Goal: Feedback & Contribution: Contribute content

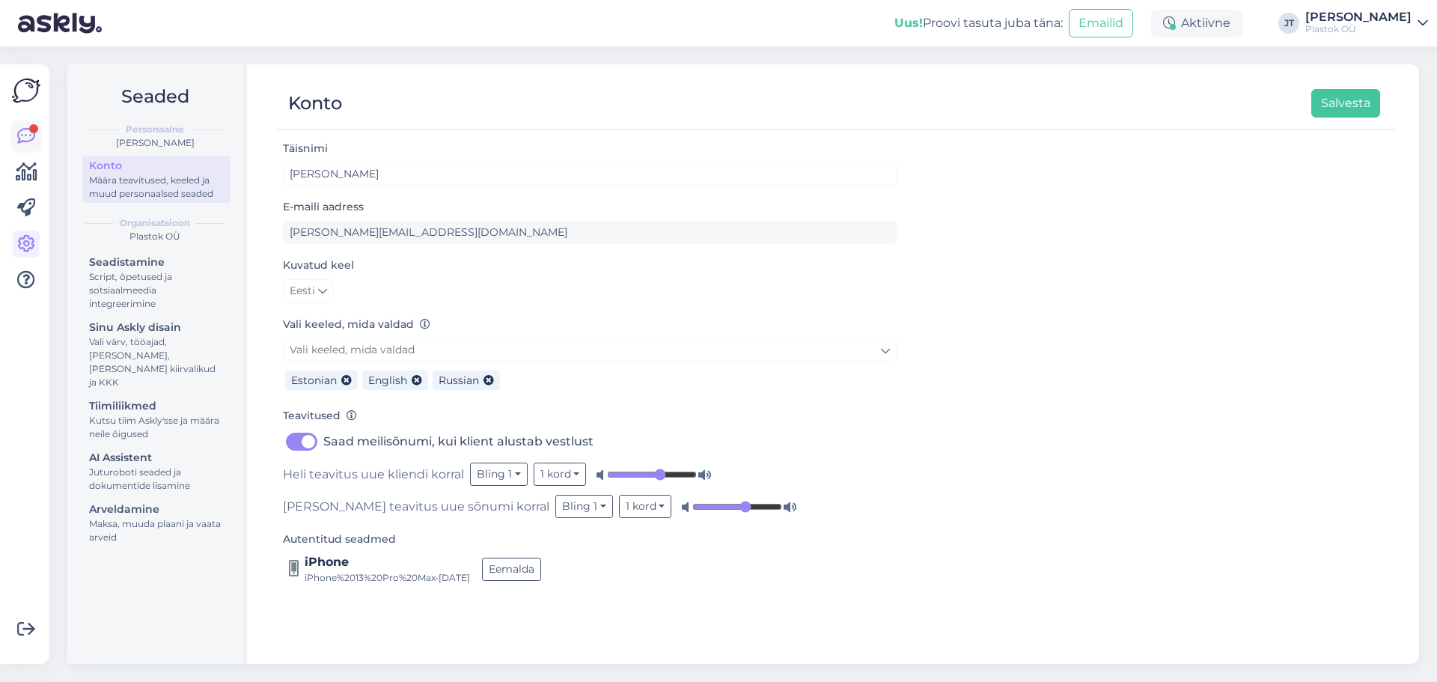
click at [23, 129] on icon at bounding box center [26, 136] width 18 height 18
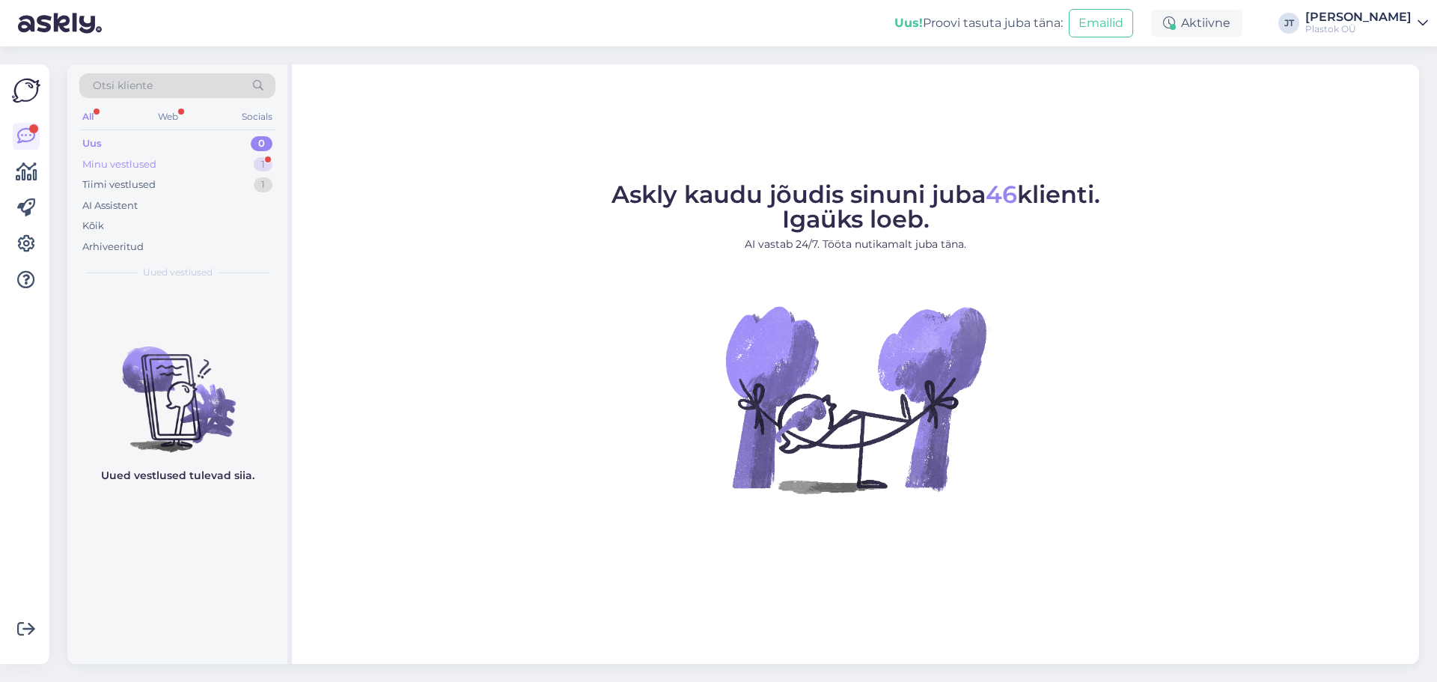
click at [109, 158] on div "Minu vestlused" at bounding box center [119, 164] width 74 height 15
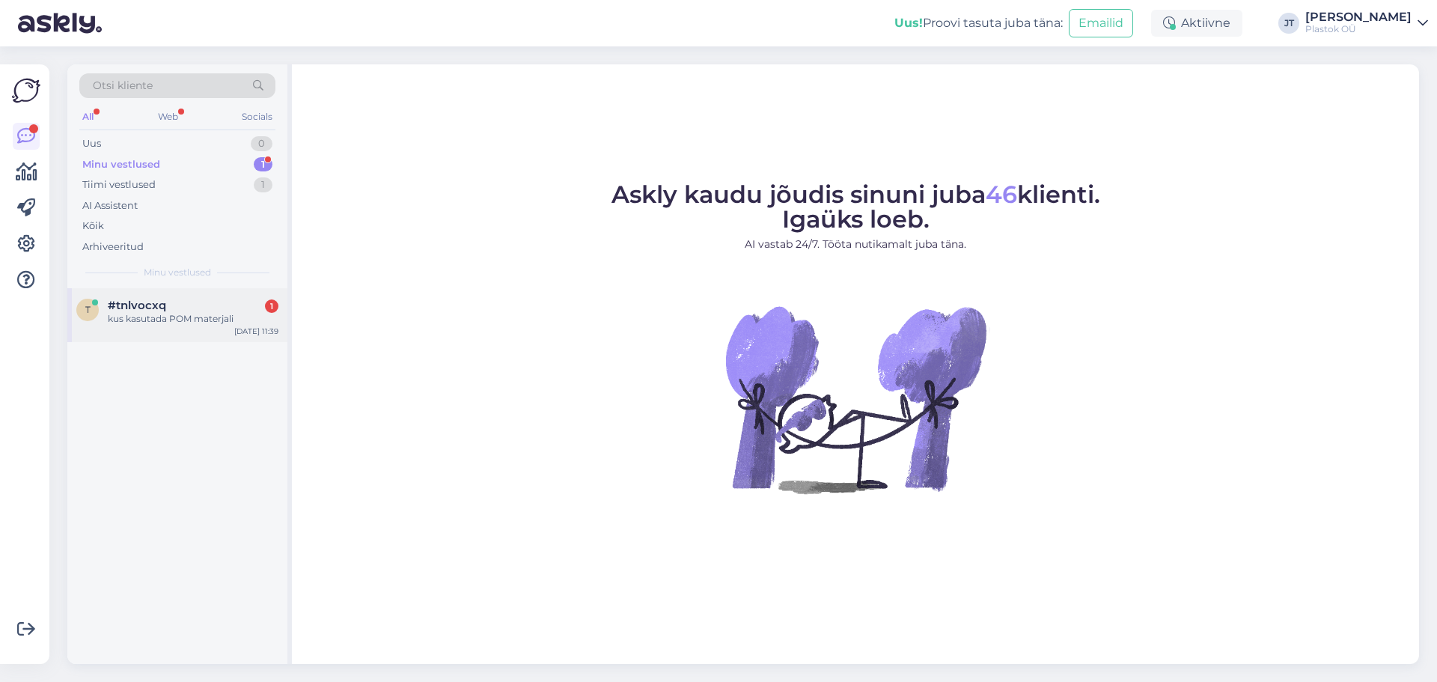
click at [173, 315] on div "kus kasutada POM materjali" at bounding box center [193, 318] width 171 height 13
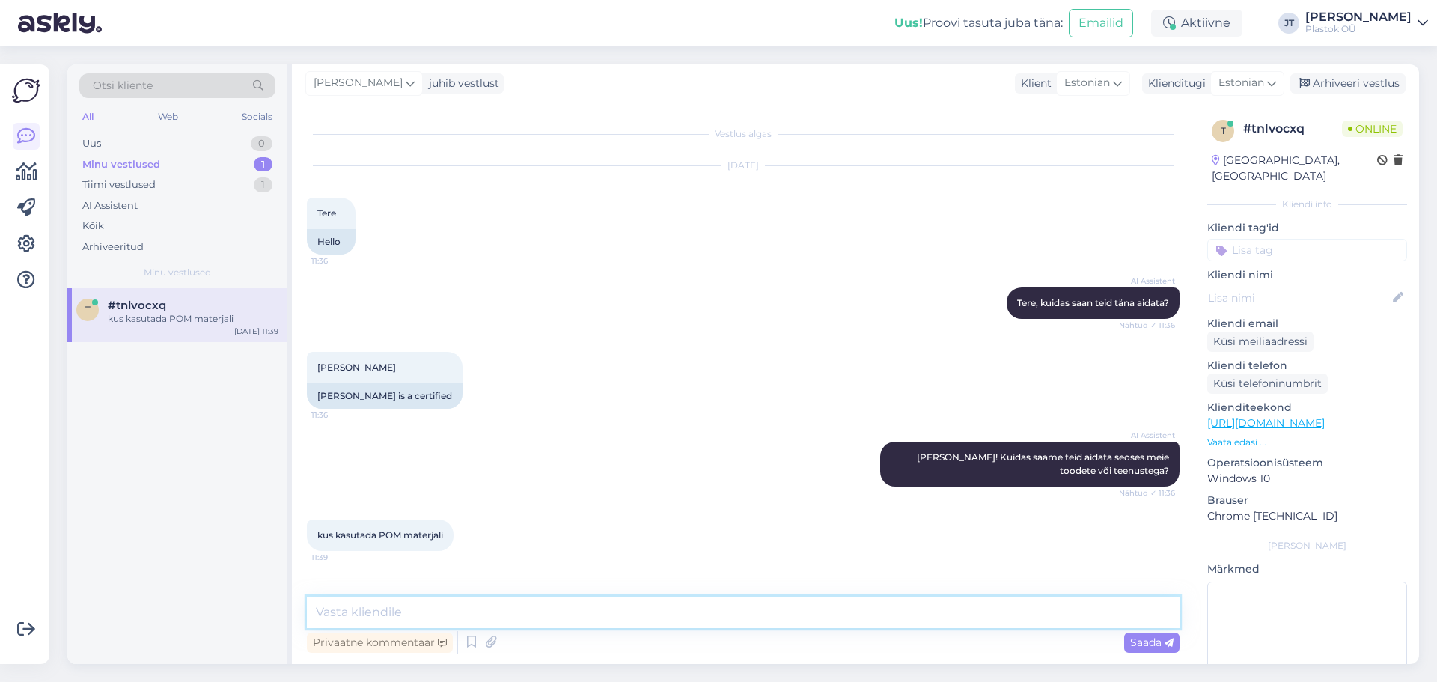
click at [388, 519] on textarea at bounding box center [743, 612] width 873 height 31
type textarea "tuli küsimus meile, AI ei vasta enam"
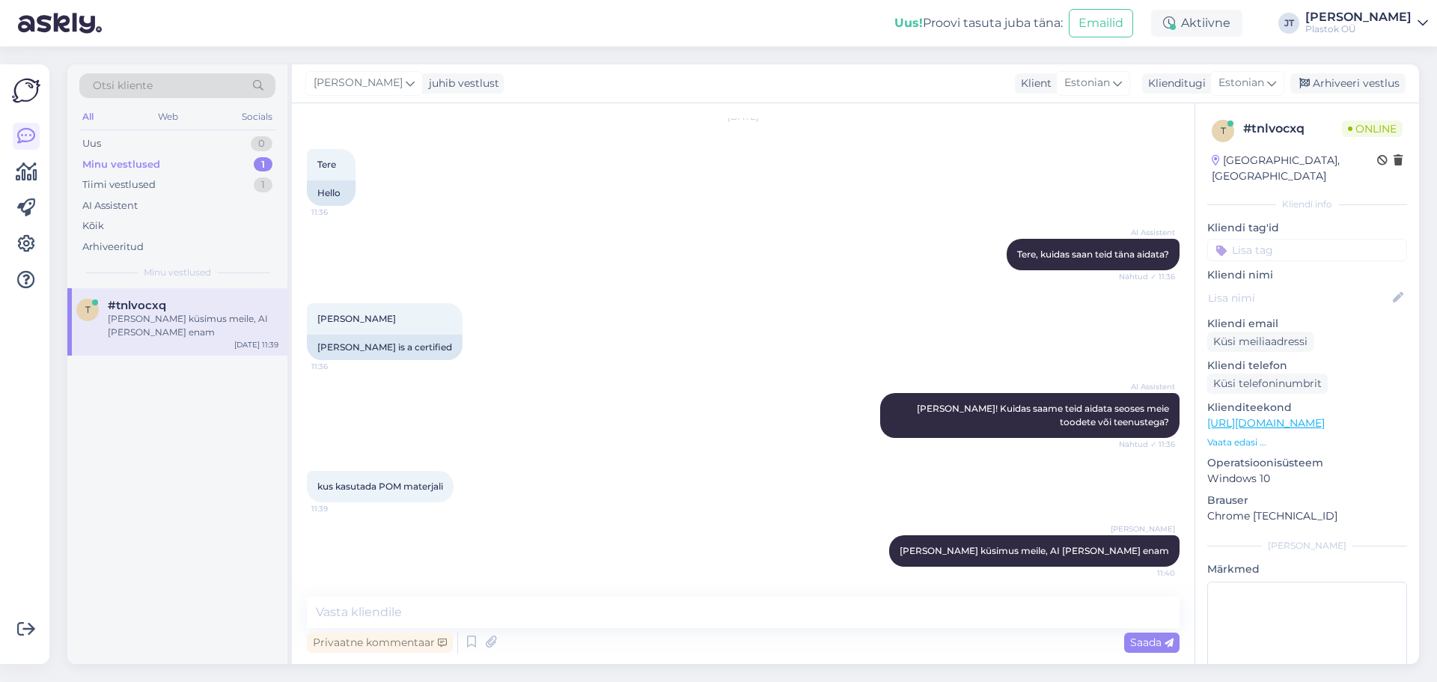
click at [137, 157] on div "Minu vestlused" at bounding box center [121, 164] width 78 height 15
click at [120, 157] on div "Minu vestlused" at bounding box center [121, 164] width 78 height 15
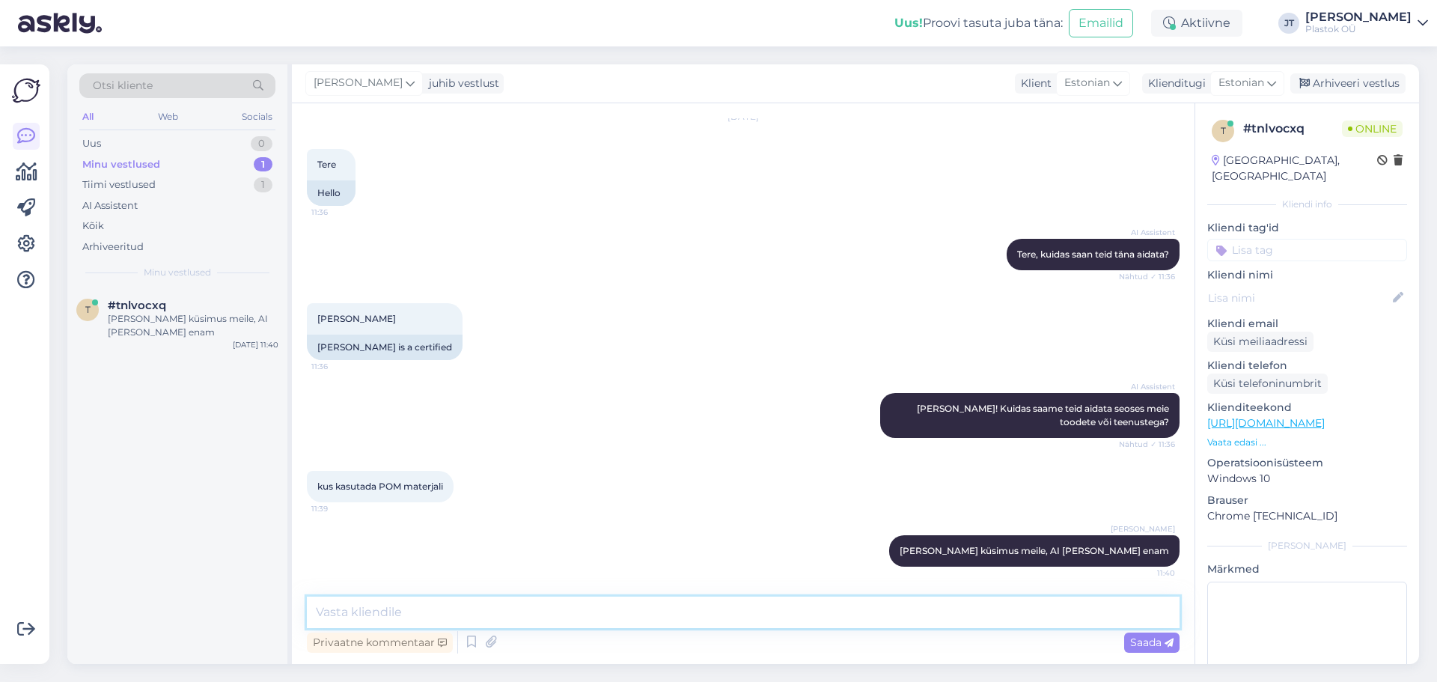
click at [525, 519] on textarea at bounding box center [743, 612] width 873 height 31
click at [1149, 85] on div "Arhiveeri vestlus" at bounding box center [1347, 83] width 115 height 20
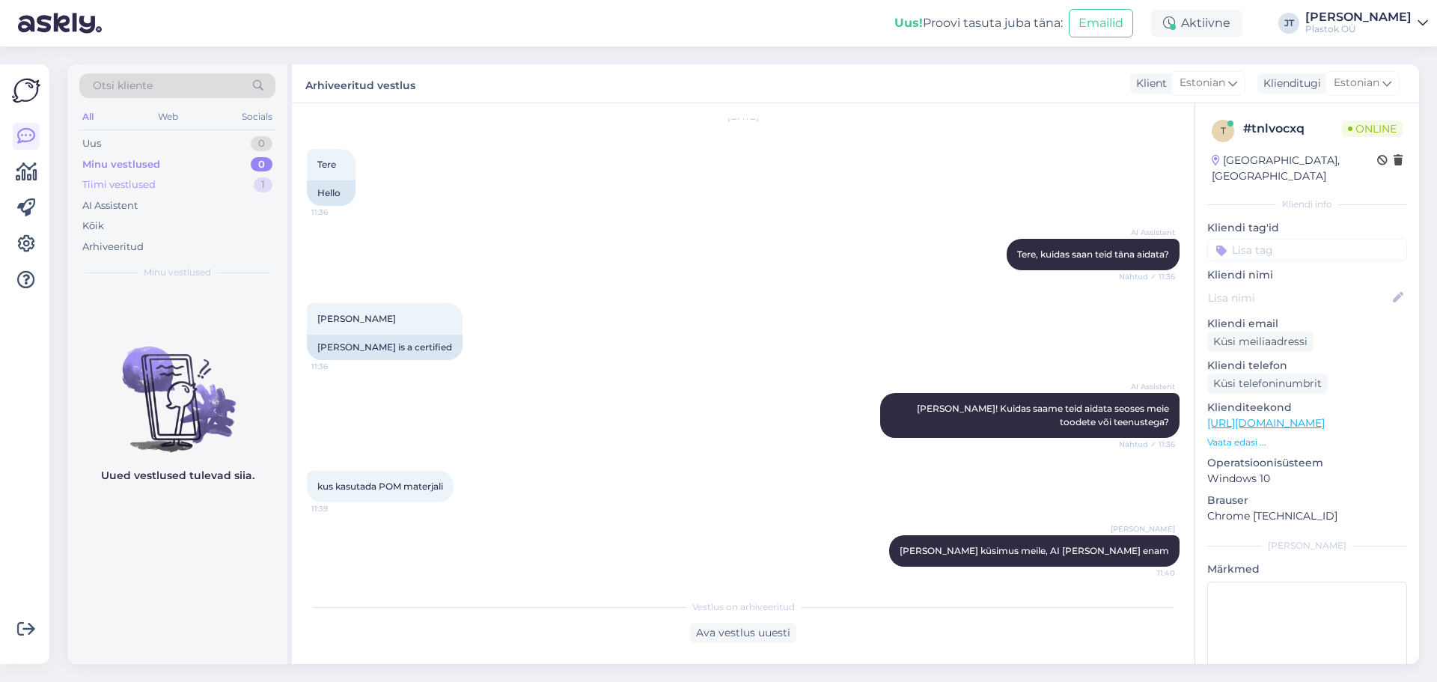
click at [115, 180] on div "Tiimi vestlused" at bounding box center [118, 184] width 73 height 15
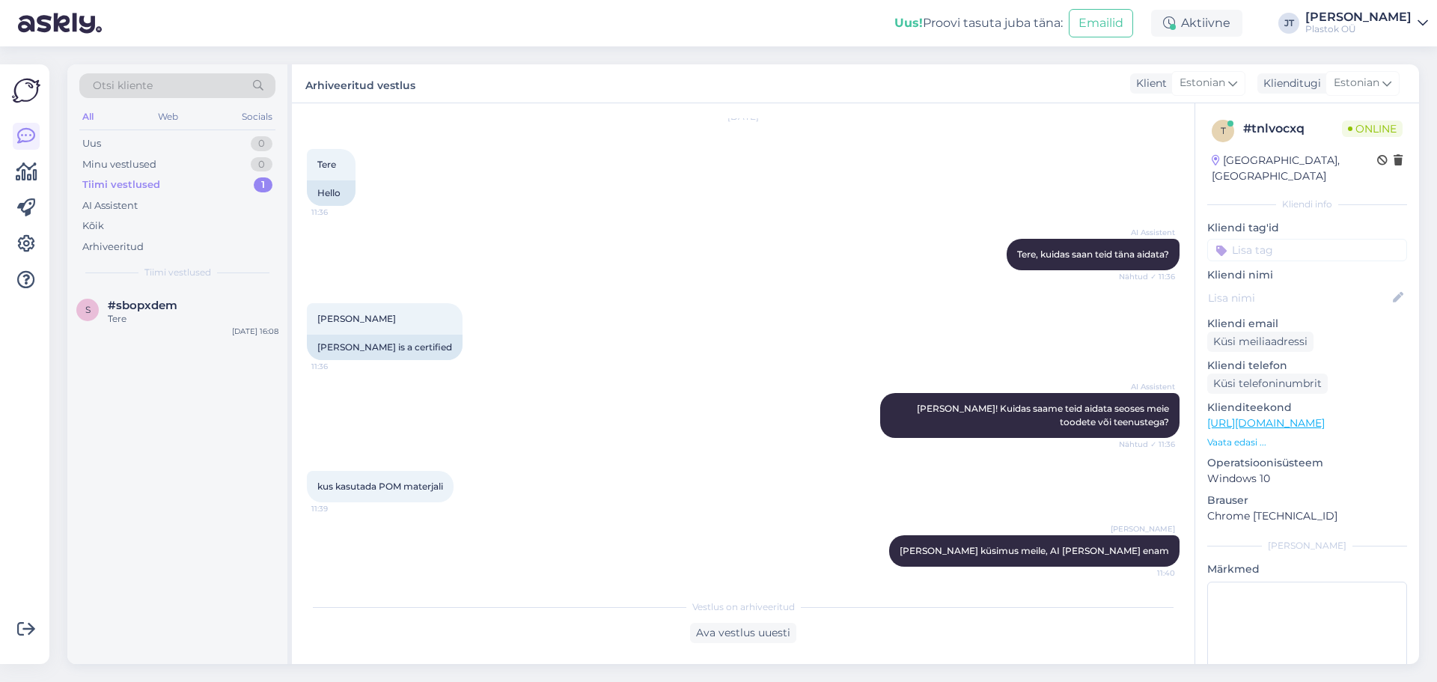
scroll to position [54, 0]
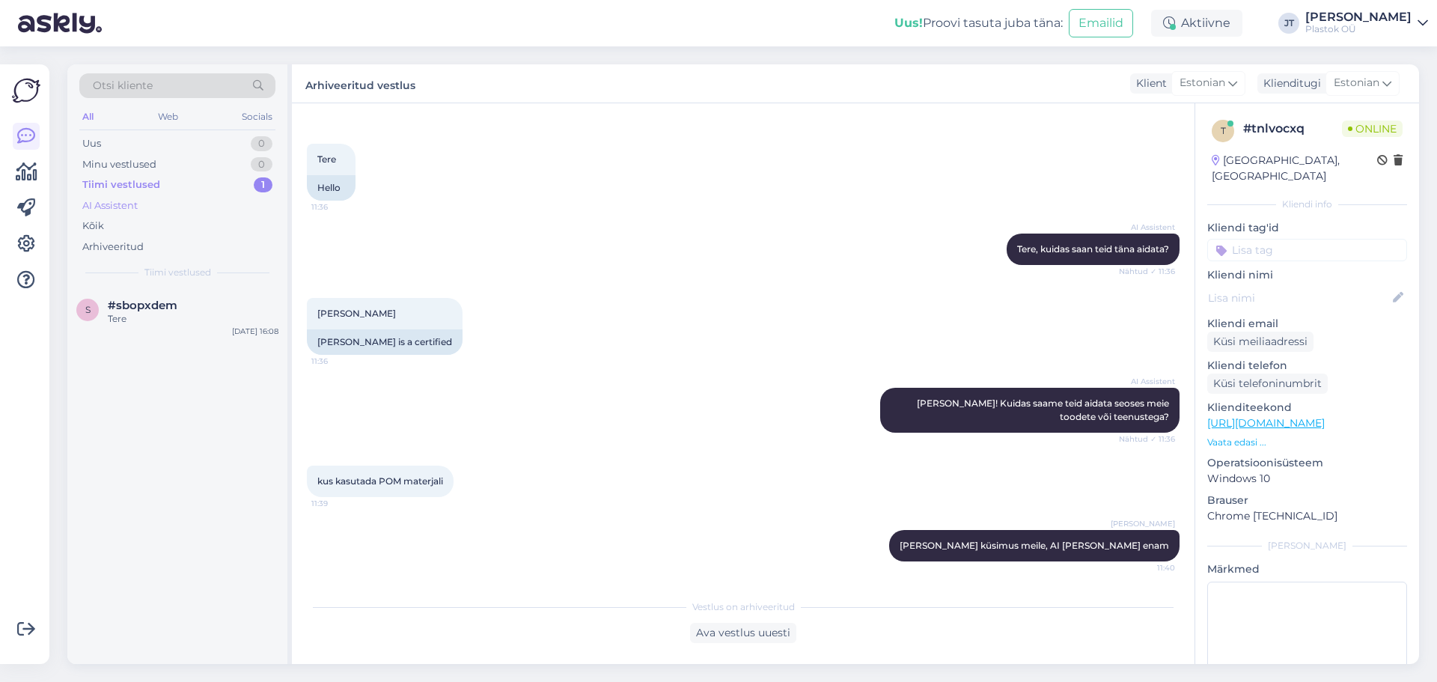
click at [126, 201] on div "AI Assistent" at bounding box center [109, 205] width 55 height 15
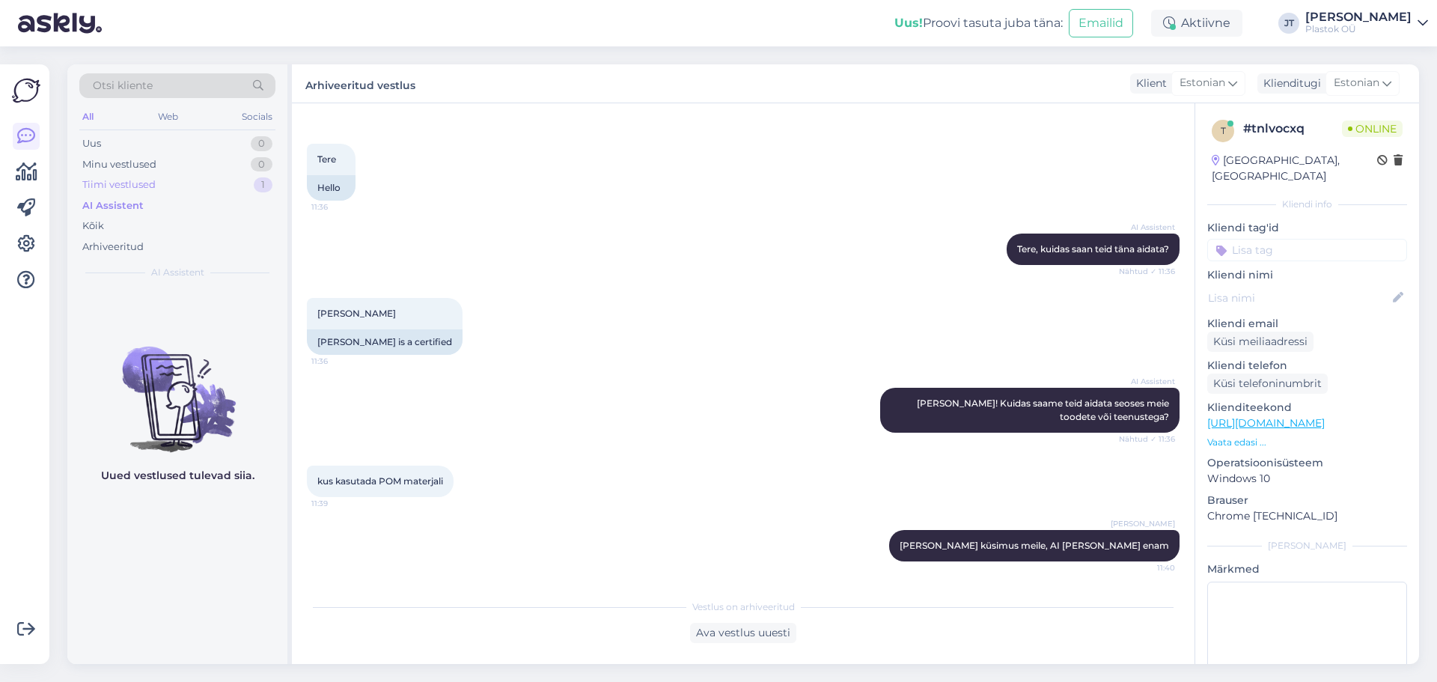
click at [129, 183] on div "Tiimi vestlused" at bounding box center [118, 184] width 73 height 15
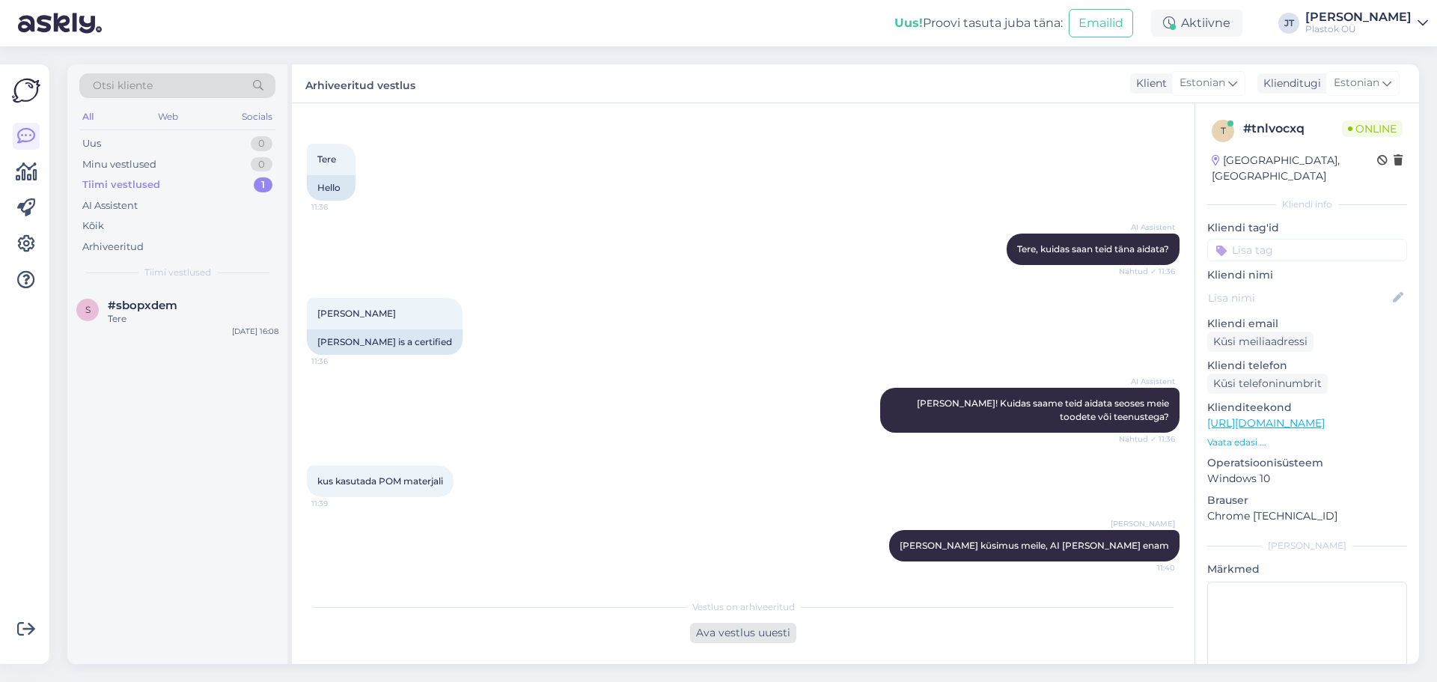
click at [727, 519] on div "Ava vestlus uuesti" at bounding box center [743, 633] width 106 height 20
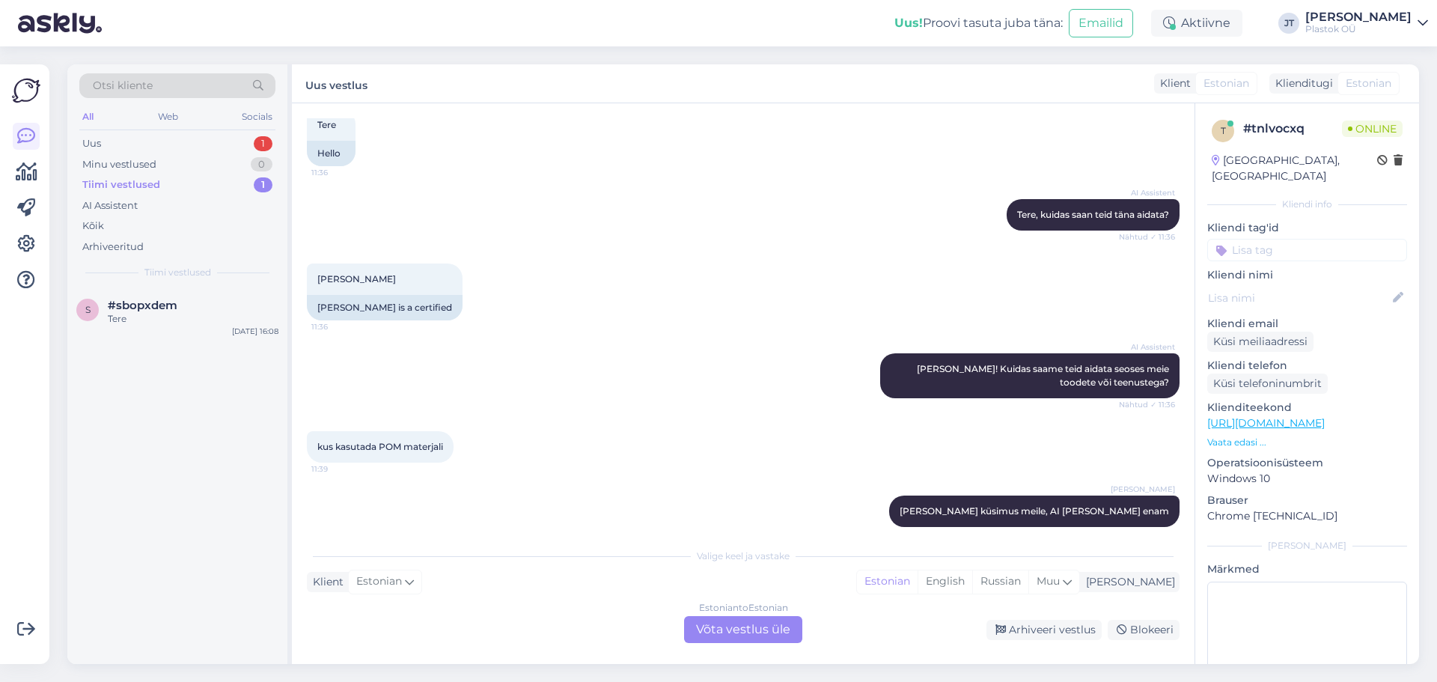
scroll to position [105, 0]
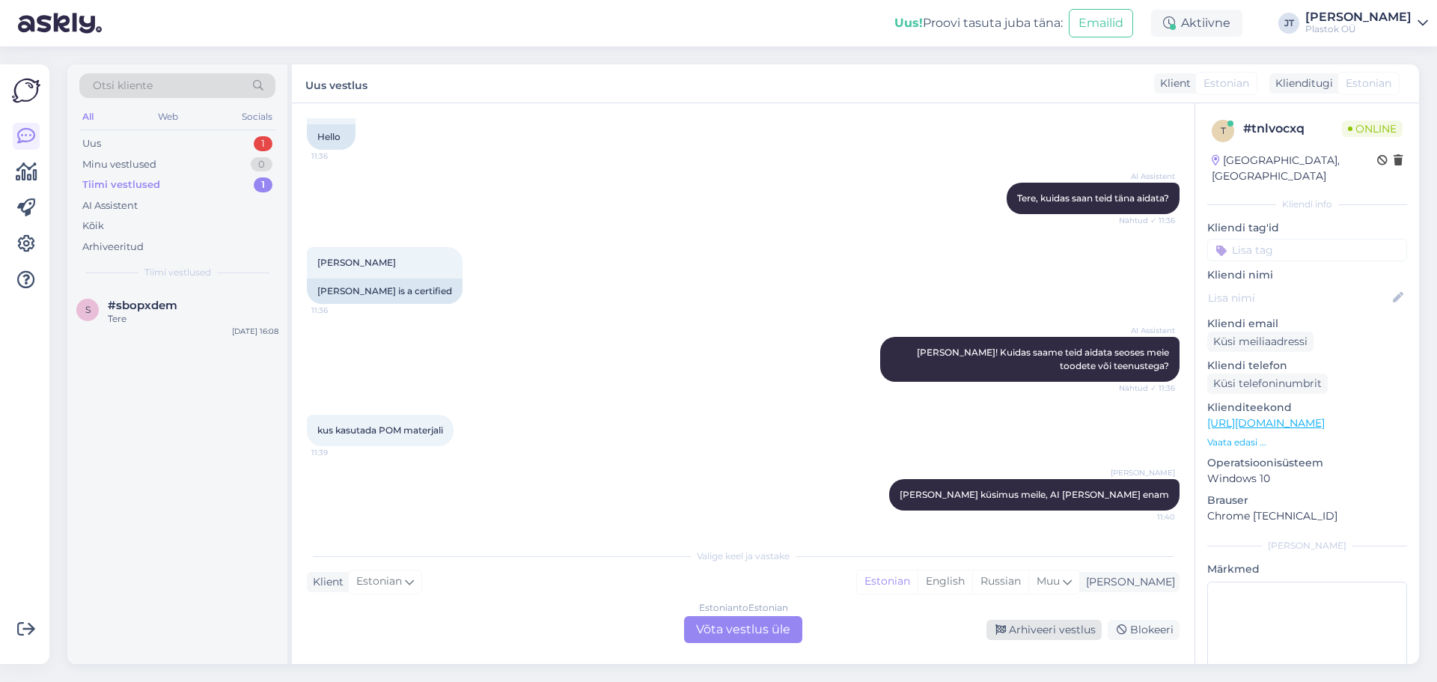
click at [1052, 519] on div "Arhiveeri vestlus" at bounding box center [1044, 630] width 115 height 20
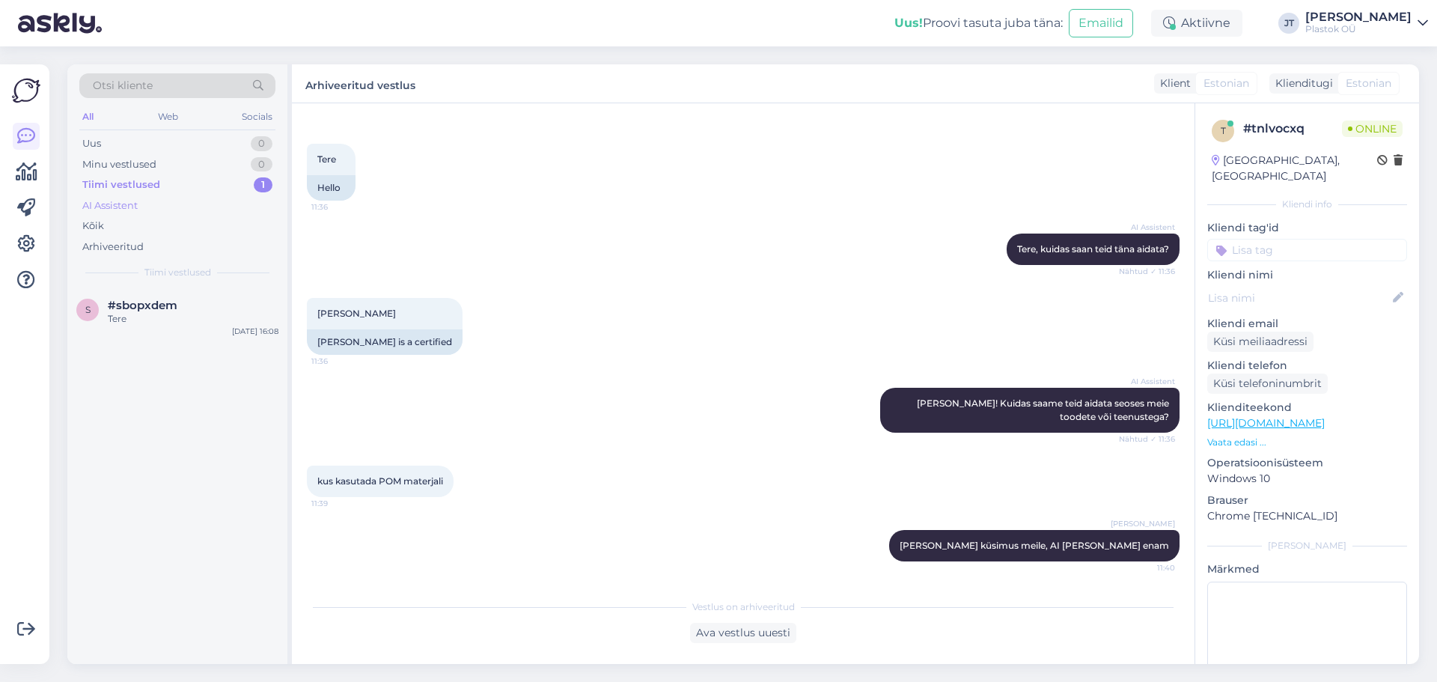
click at [106, 212] on div "AI Assistent" at bounding box center [109, 205] width 55 height 15
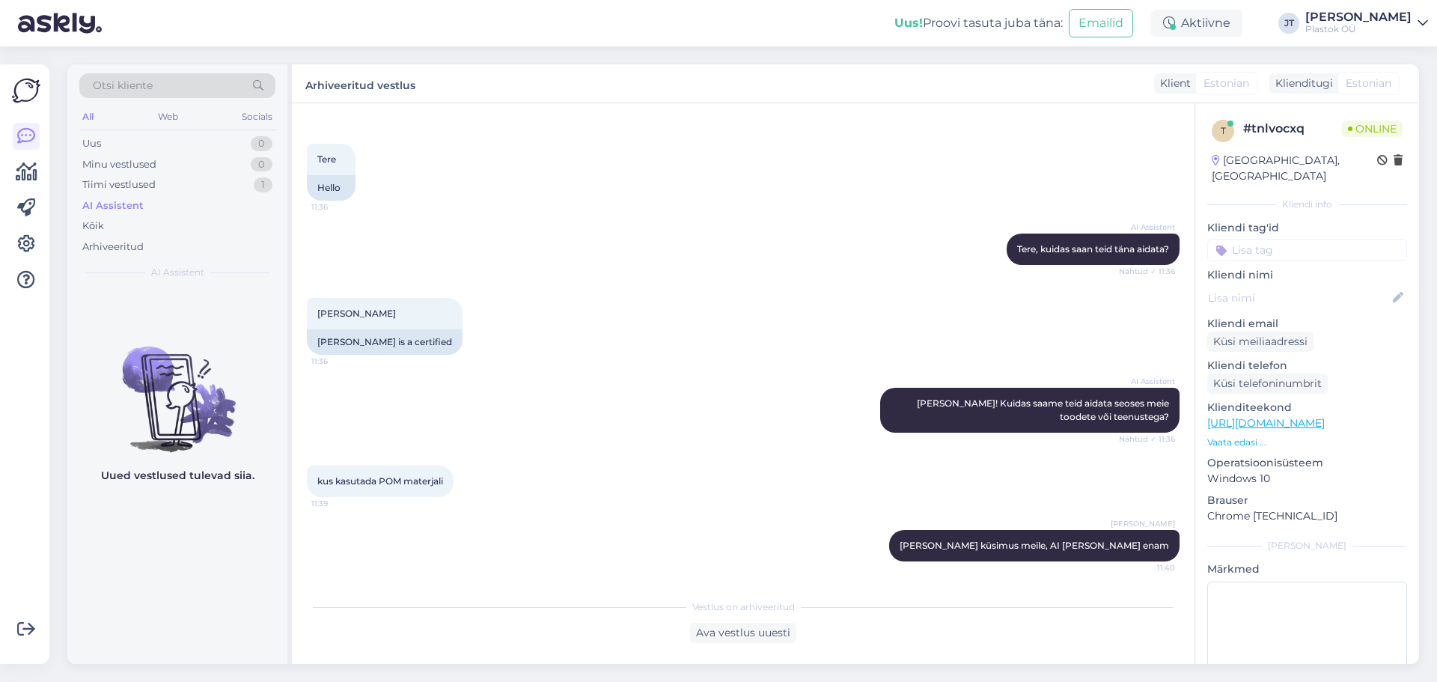
click at [112, 206] on div "AI Assistent" at bounding box center [112, 205] width 61 height 15
click at [18, 244] on icon at bounding box center [26, 244] width 18 height 18
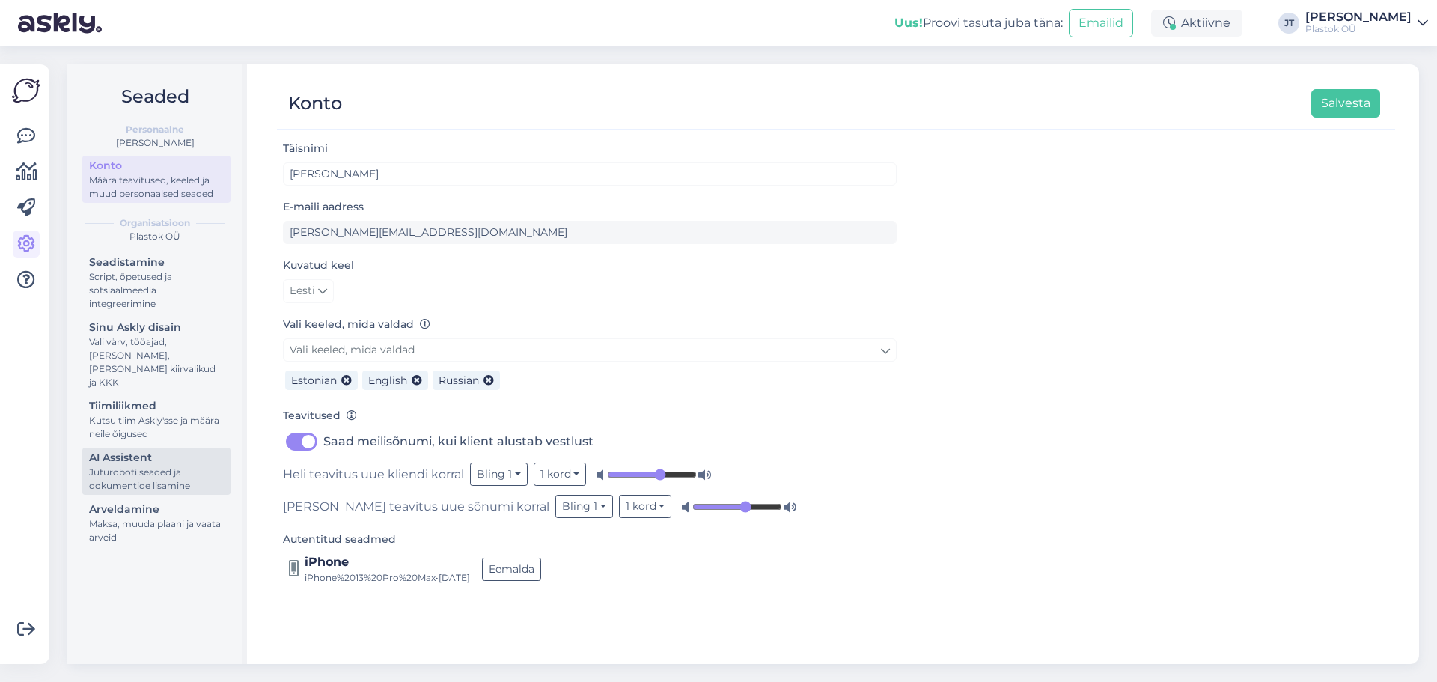
click at [147, 466] on div "Juturoboti seaded ja dokumentide lisamine" at bounding box center [156, 479] width 135 height 27
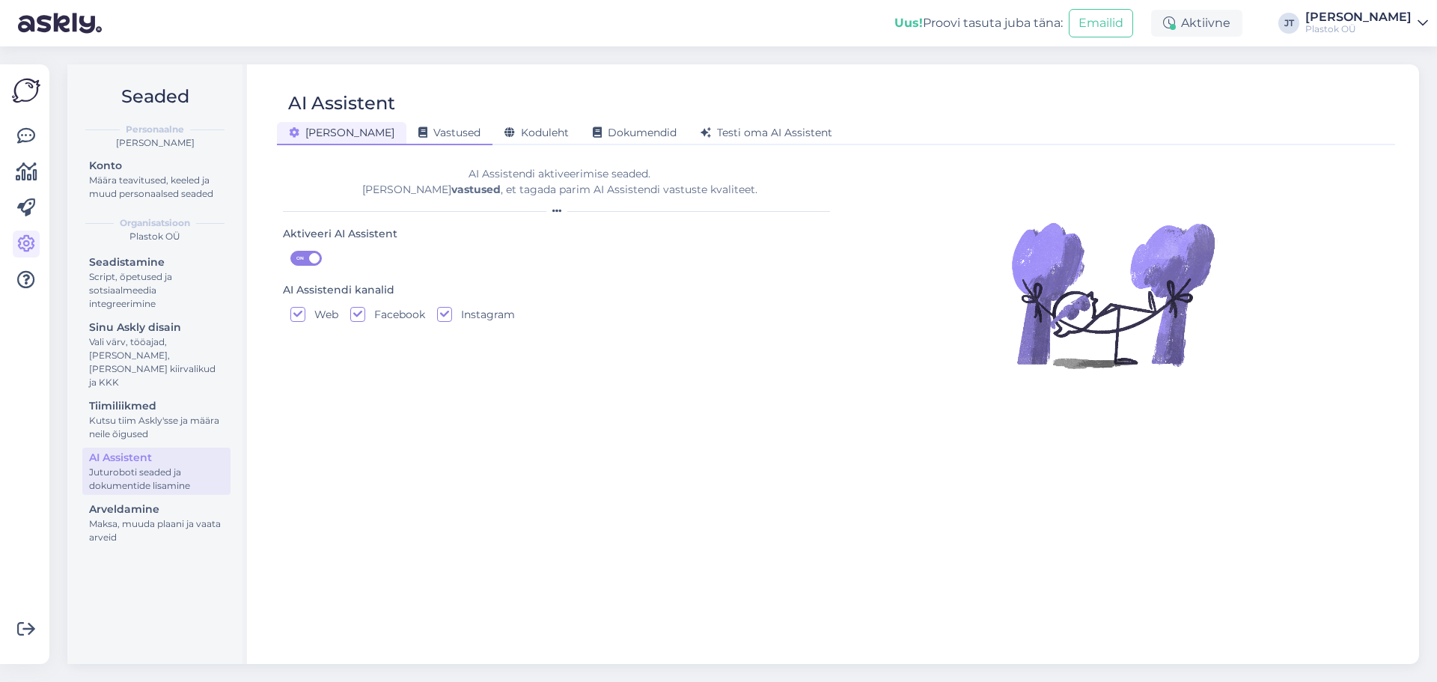
click at [418, 128] on span "Vastused" at bounding box center [449, 132] width 62 height 13
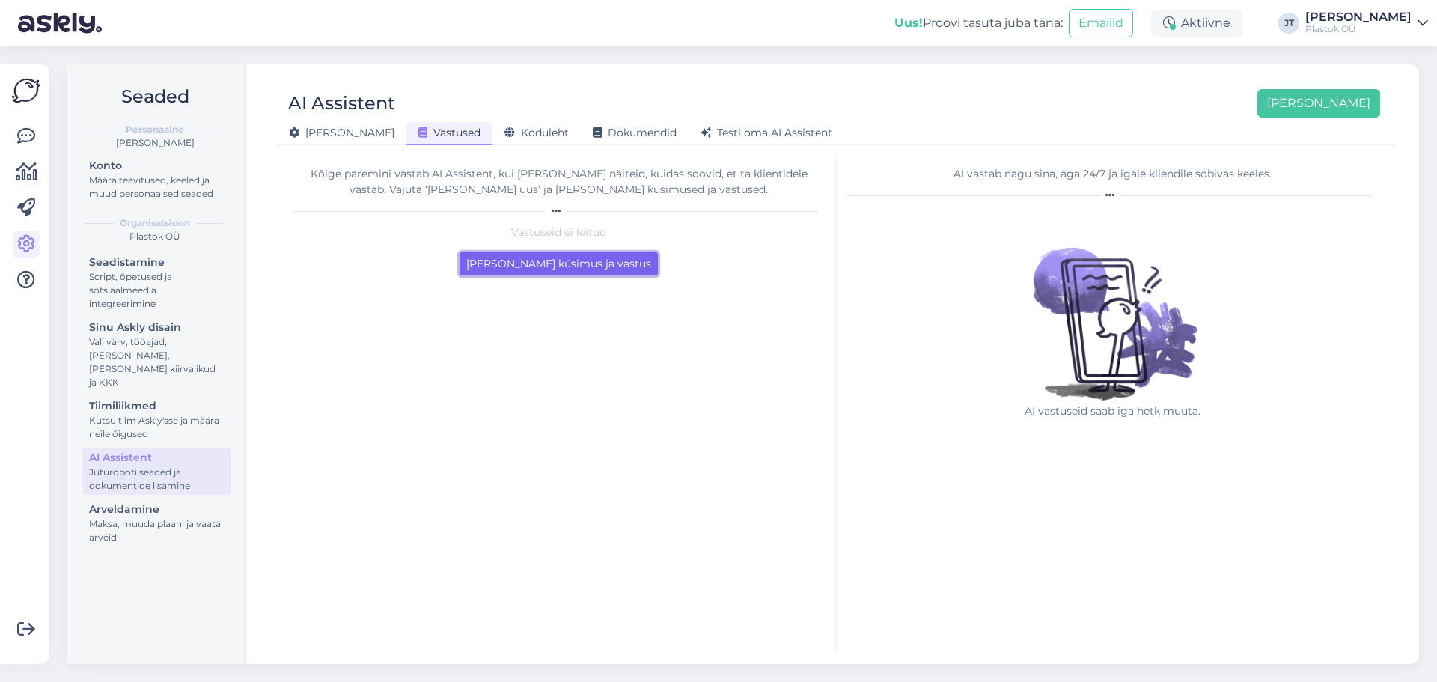
click at [564, 269] on button "Lisa esimene küsimus ja vastus" at bounding box center [559, 263] width 198 height 23
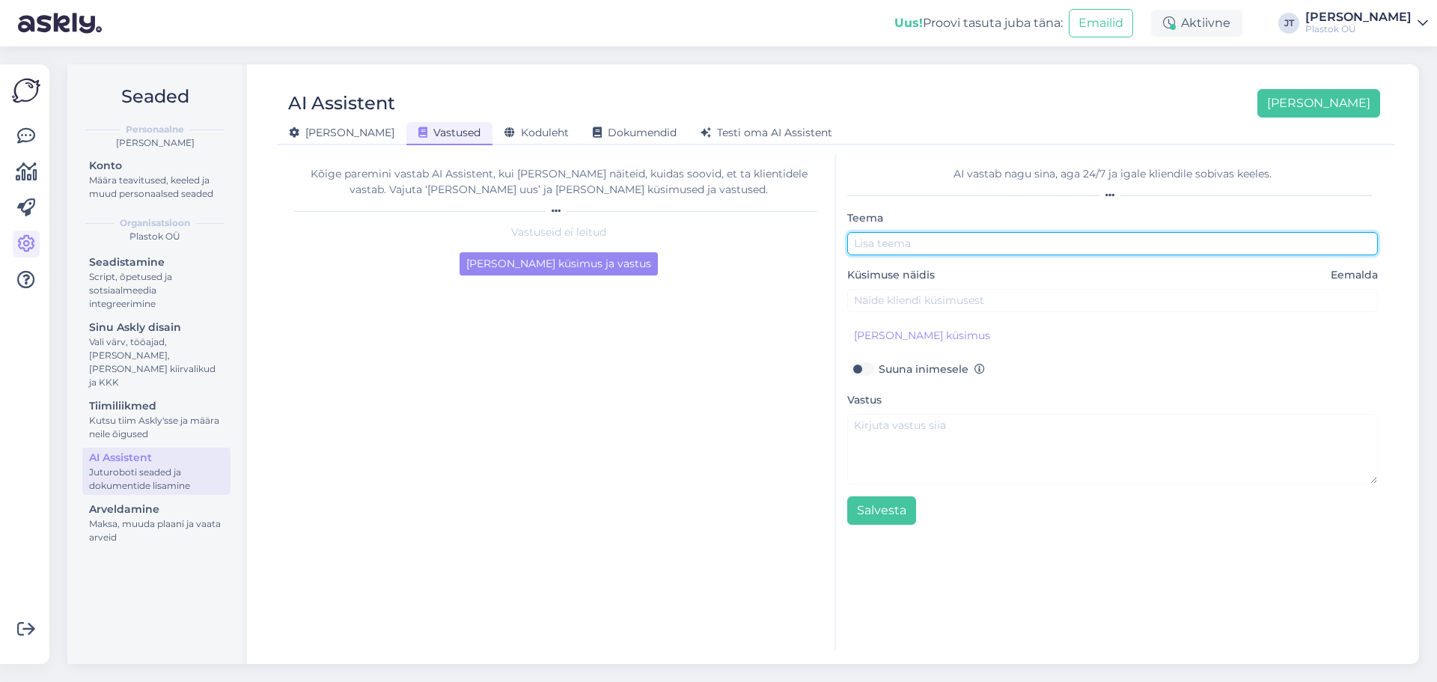
click at [915, 241] on input "text" at bounding box center [1112, 243] width 531 height 23
type input "[PERSON_NAME]"
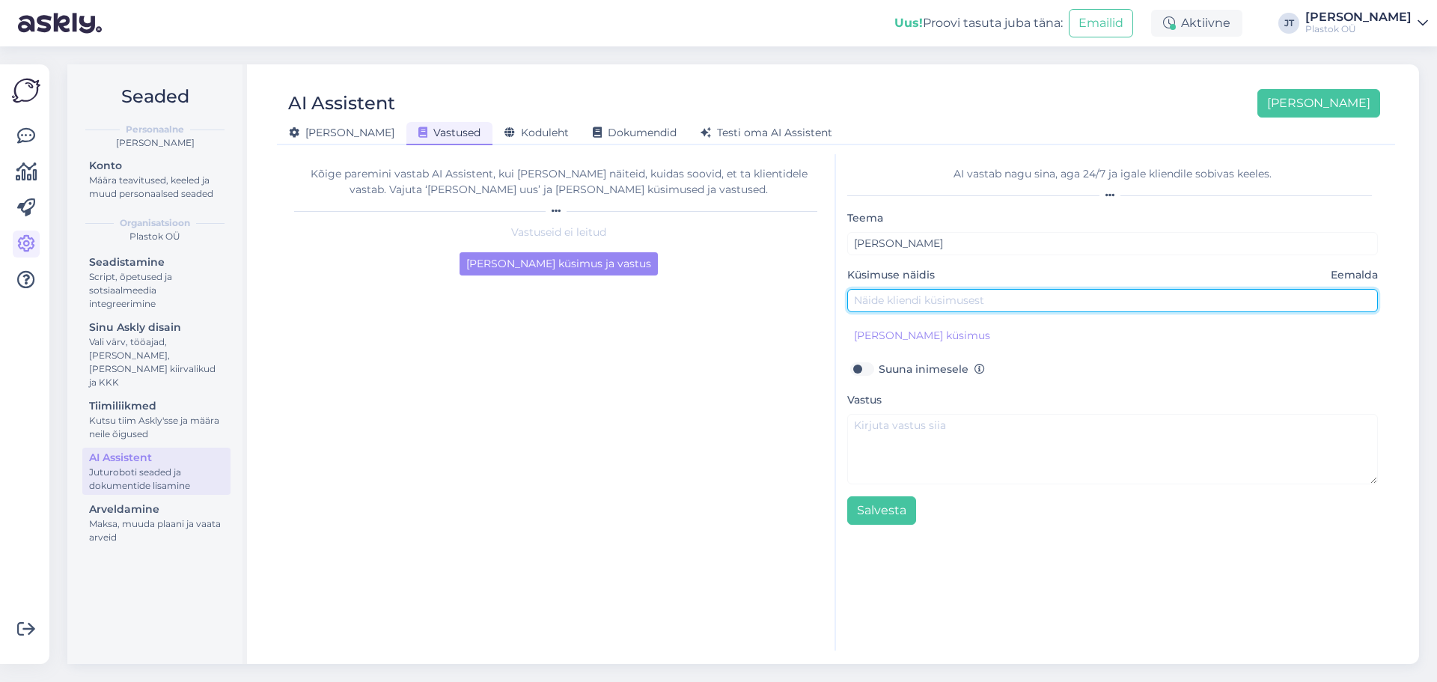
click at [922, 298] on input "text" at bounding box center [1112, 300] width 531 height 23
paste input "Kus Plastok asub?"
type input "Kus Plastok asub?"
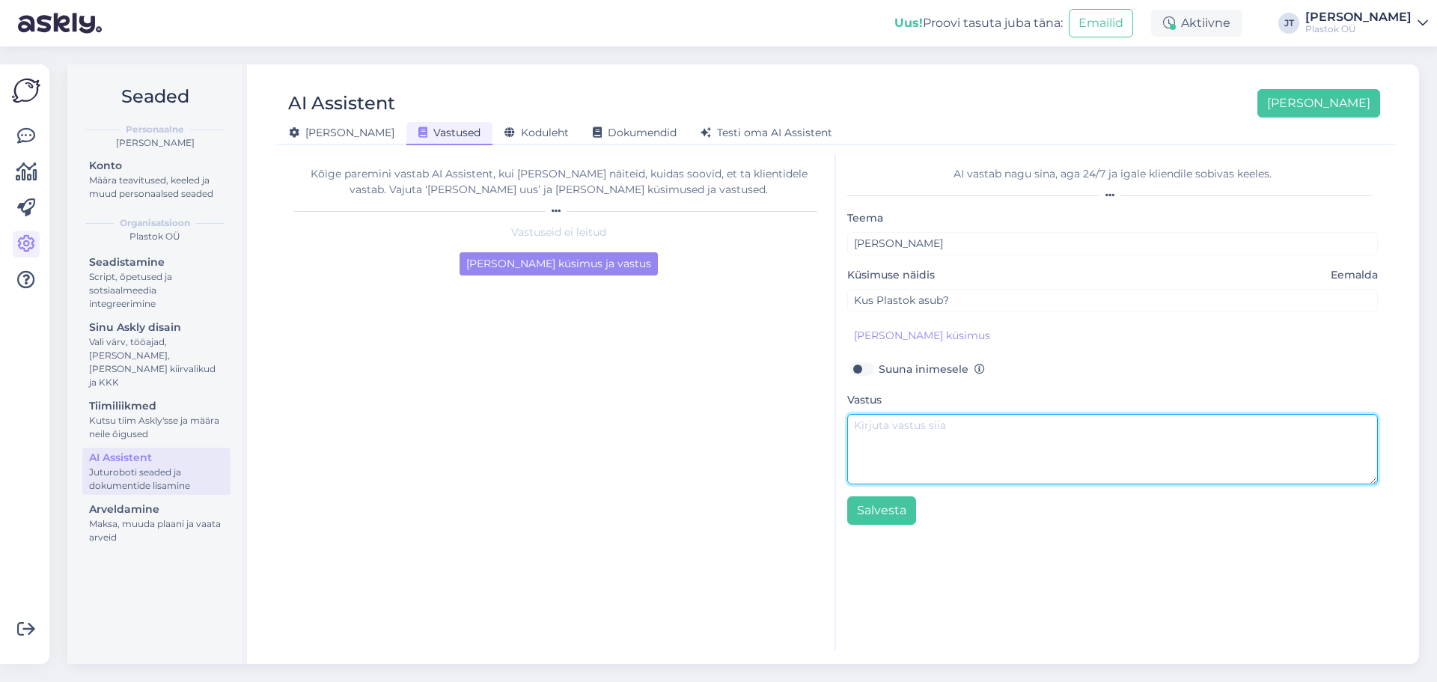
click at [897, 430] on textarea at bounding box center [1112, 449] width 531 height 70
click at [874, 432] on textarea at bounding box center [1112, 449] width 531 height 70
paste textarea "Meie [PERSON_NAME] kontor asuvad aadressil [PERSON_NAME][STREET_ADDRESS][PERSON…"
type textarea "Meie [PERSON_NAME] kontor asuvad aadressil [PERSON_NAME][STREET_ADDRESS][PERSON…"
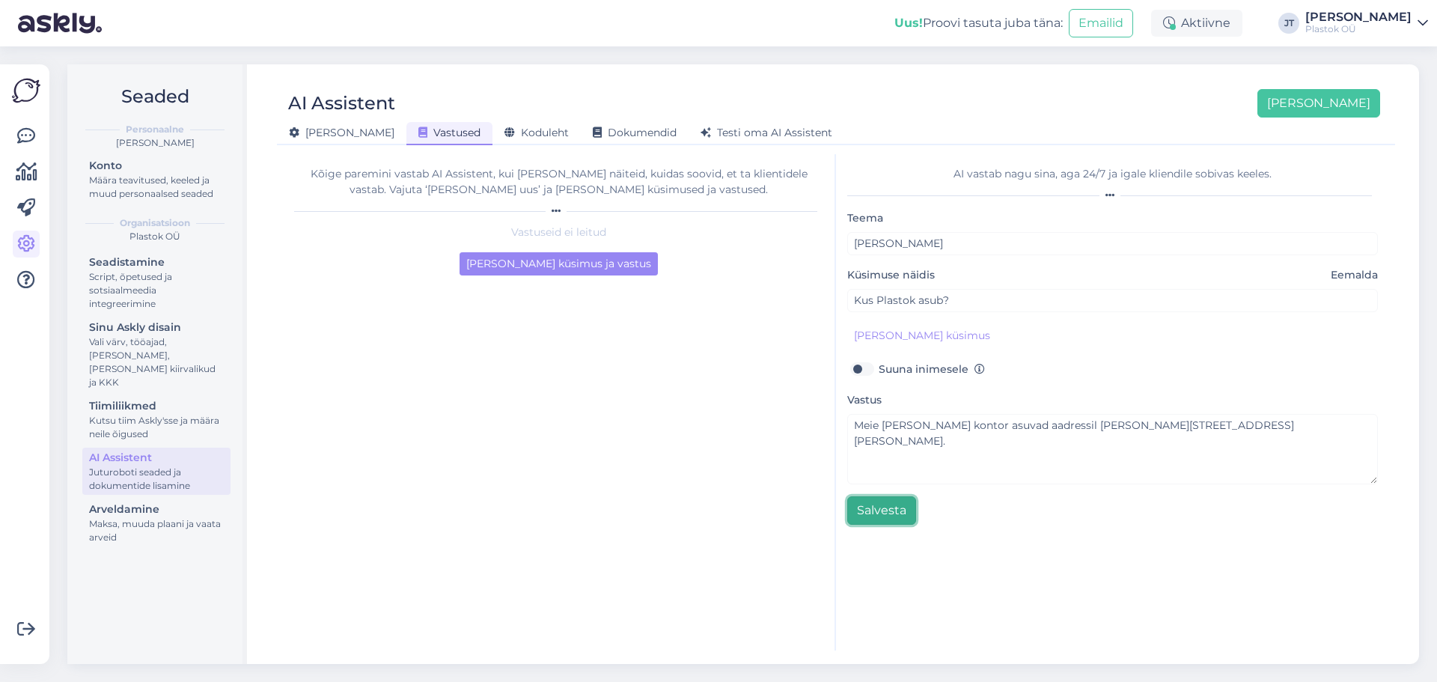
click at [889, 509] on button "Salvesta" at bounding box center [881, 510] width 69 height 28
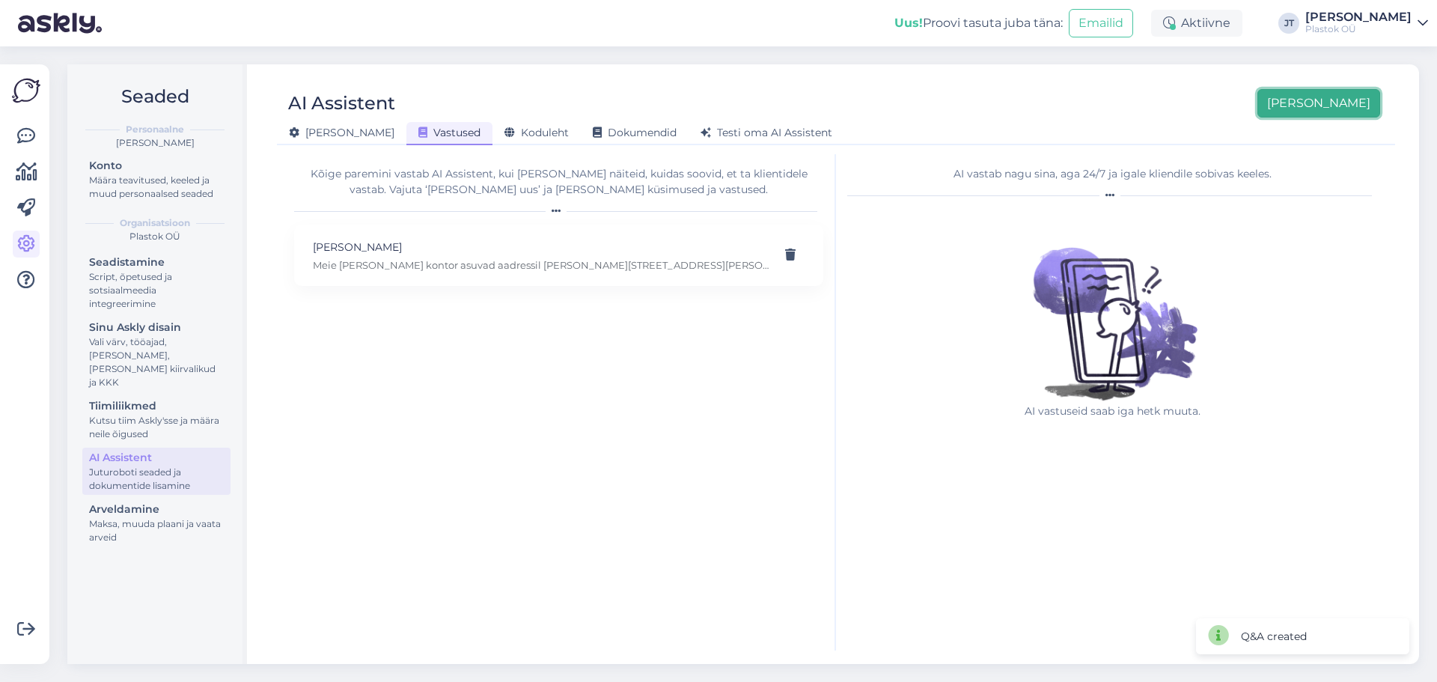
click at [1149, 110] on button "[PERSON_NAME]" at bounding box center [1319, 103] width 123 height 28
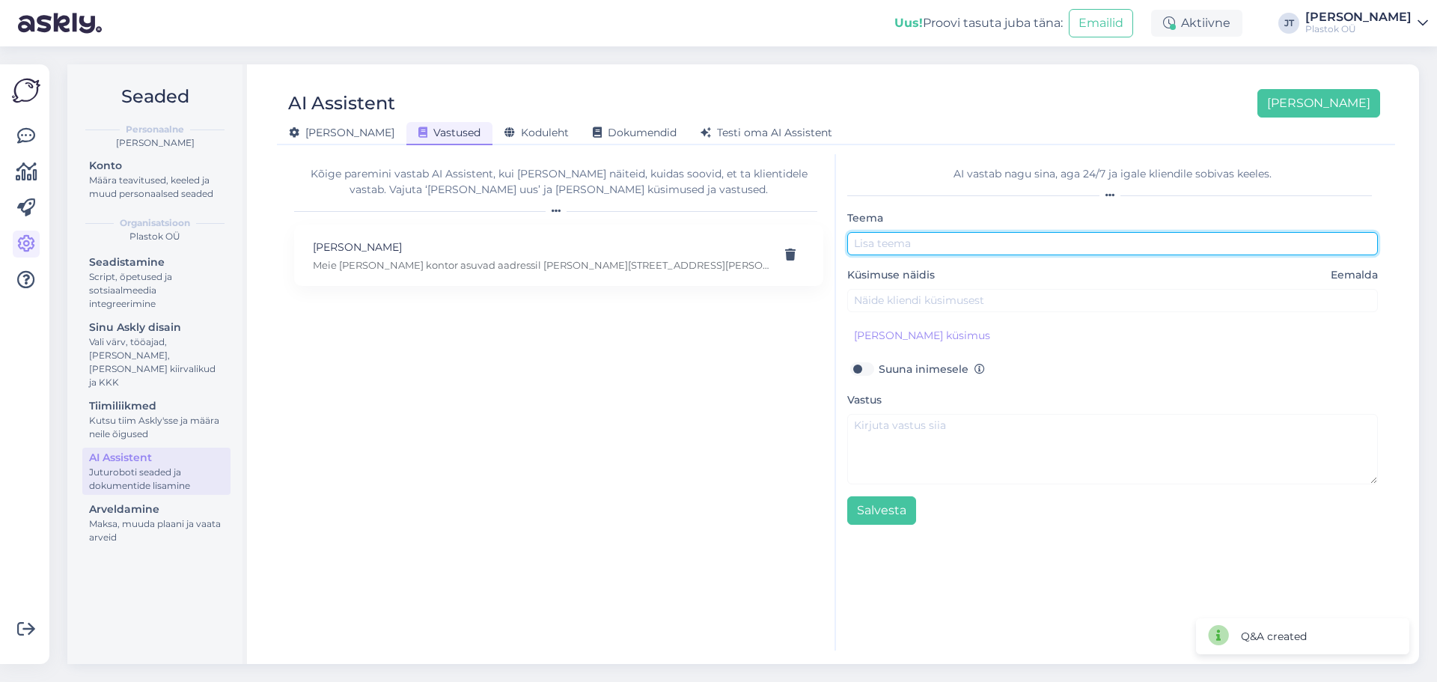
click at [944, 243] on input "text" at bounding box center [1112, 243] width 531 height 23
type input "[PERSON_NAME]"
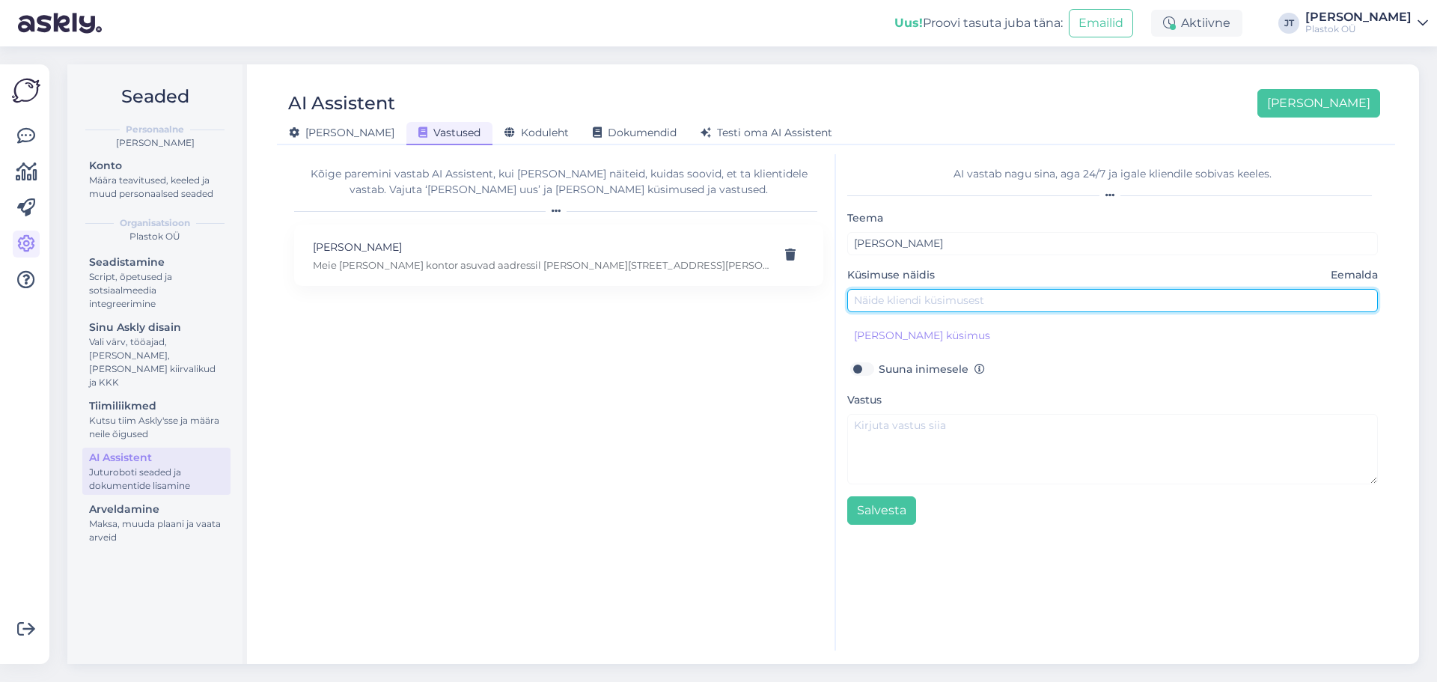
click at [981, 291] on input "text" at bounding box center [1112, 300] width 531 height 23
click at [906, 302] on input "text" at bounding box center [1112, 300] width 531 height 23
paste input "Kuidas teiega ühendust võtta?"
type input "Kuidas teiega ühendust võtta?"
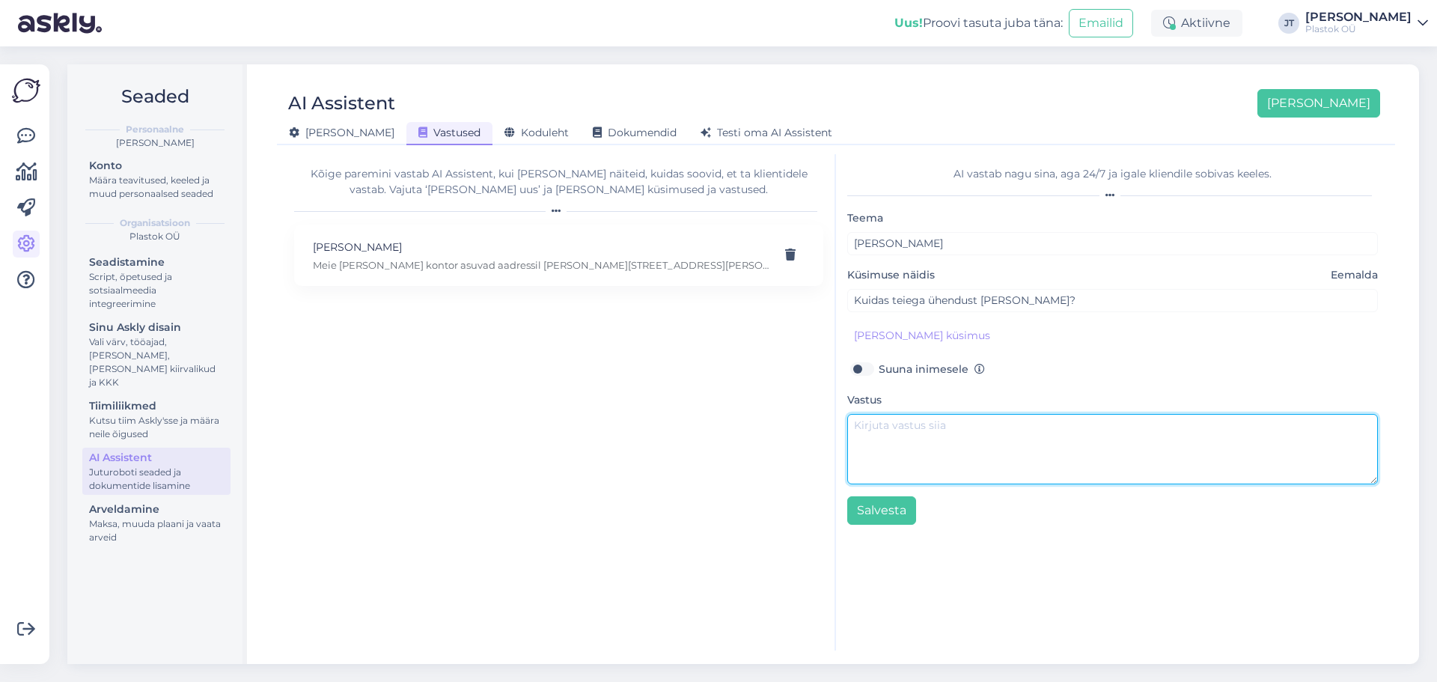
click at [903, 433] on textarea at bounding box center [1112, 449] width 531 height 70
paste textarea "Üldine e-mail: info@plastok.ee , telefon +372 601 6091. Vastavalt küsimusele su…"
click at [854, 445] on textarea "Üldine e-mail: info@plastok.ee , telefon +372 601 6091. Vastavalt küsimusele su…" at bounding box center [1112, 449] width 531 height 70
type textarea "[PERSON_NAME] e-mail: [EMAIL_ADDRESS][DOMAIN_NAME], telefon [PHONE_NUMBER]. Vas…"
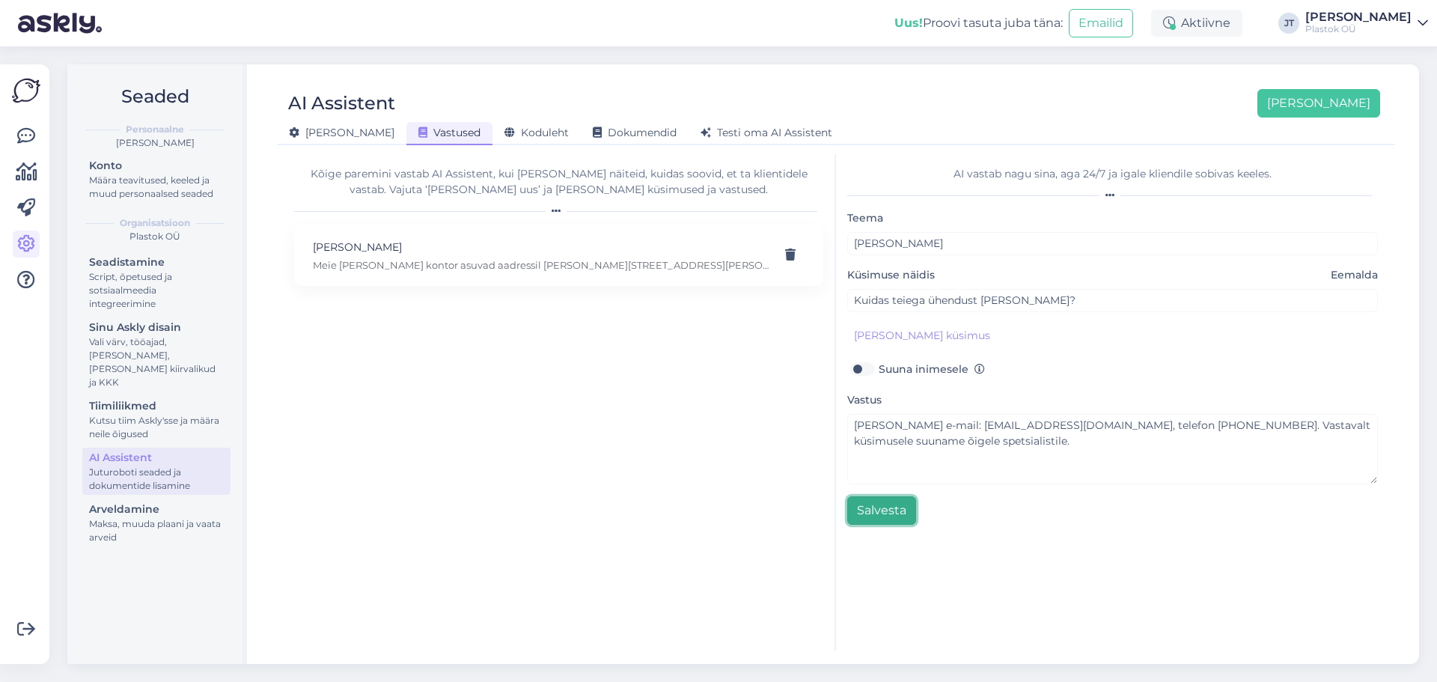
click at [876, 508] on button "Salvesta" at bounding box center [881, 510] width 69 height 28
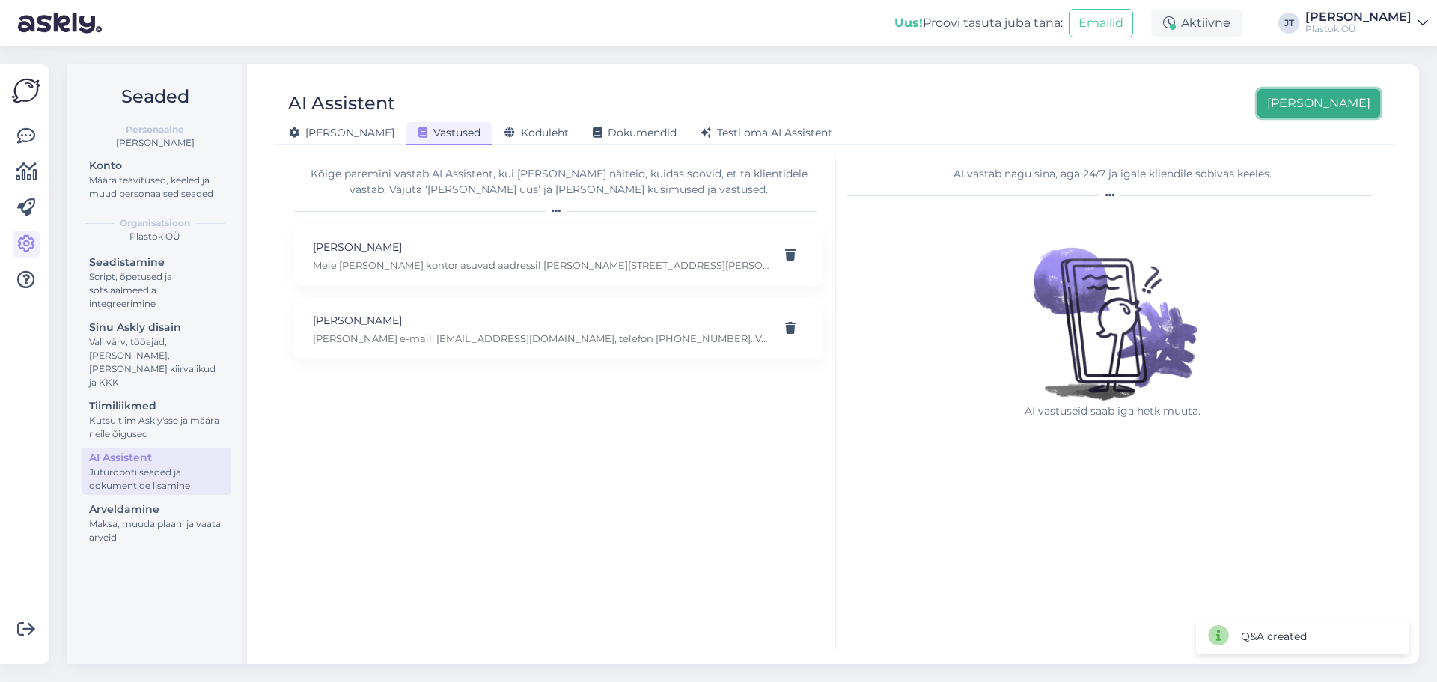
click at [1149, 110] on button "[PERSON_NAME]" at bounding box center [1319, 103] width 123 height 28
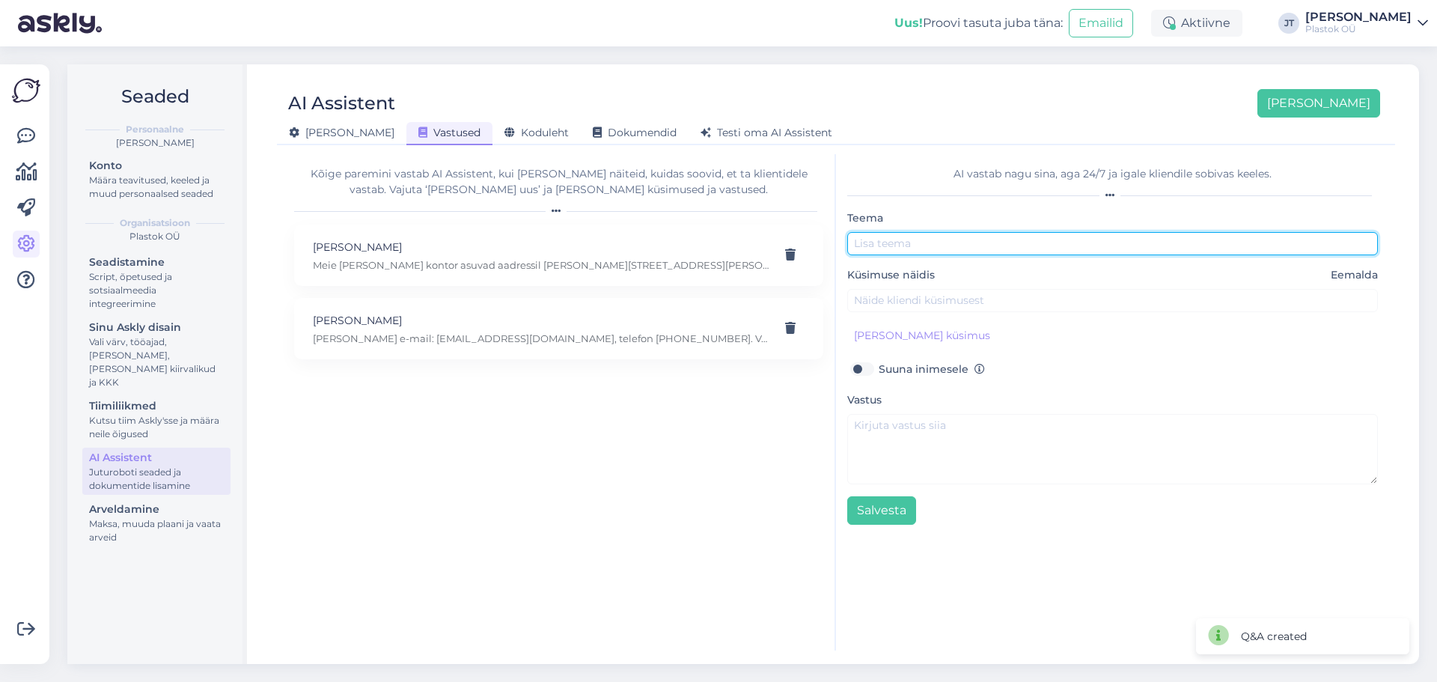
click at [895, 241] on input "text" at bounding box center [1112, 243] width 531 height 23
type input "[PERSON_NAME] materjali kohta"
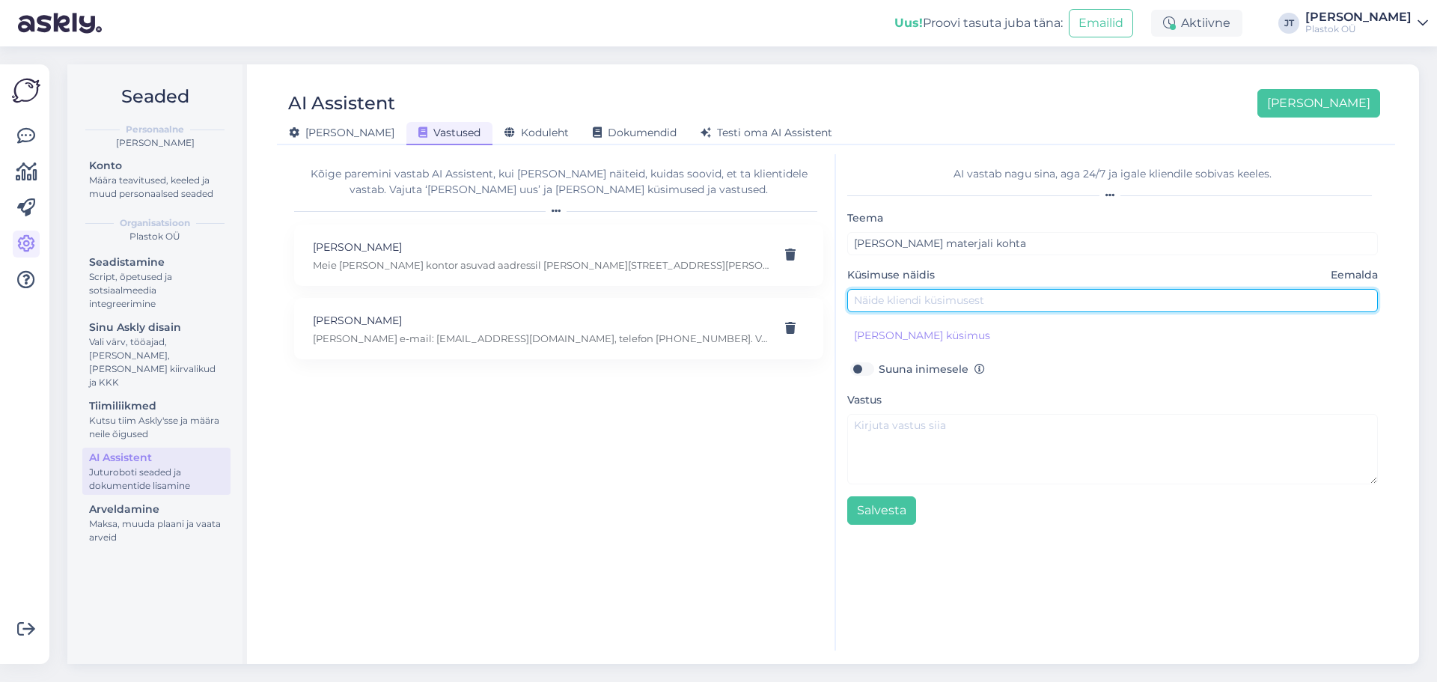
click at [907, 301] on input "text" at bounding box center [1112, 300] width 531 height 23
paste input "Milliseid plastmaterjale te müüte?"
type input "Milliseid plastmaterjale te müüte?"
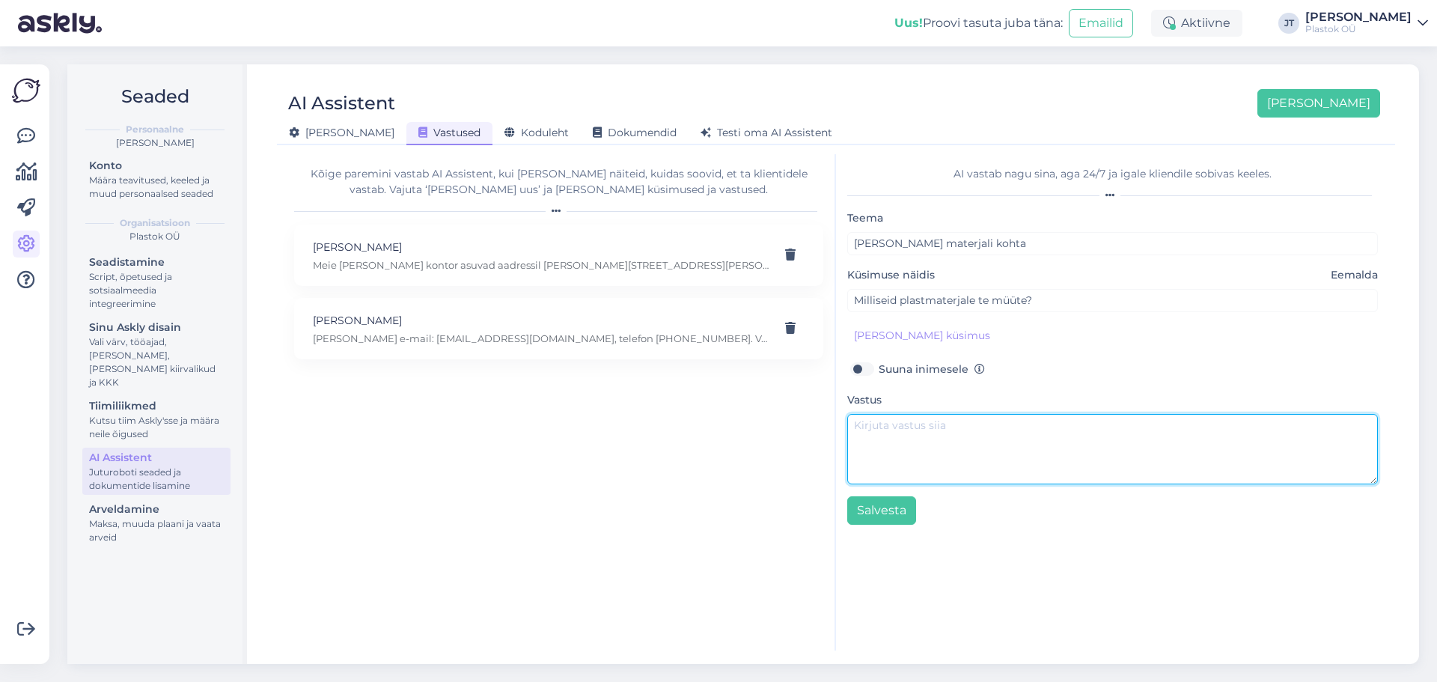
click at [938, 425] on textarea at bounding box center [1112, 449] width 531 height 70
click at [914, 435] on textarea at bounding box center [1112, 449] width 531 height 70
paste textarea "Meie valikus on PVC, PETG, PC, PMMA, PE (PE1000, PE500, PE300, PE100), PP, PA6,…"
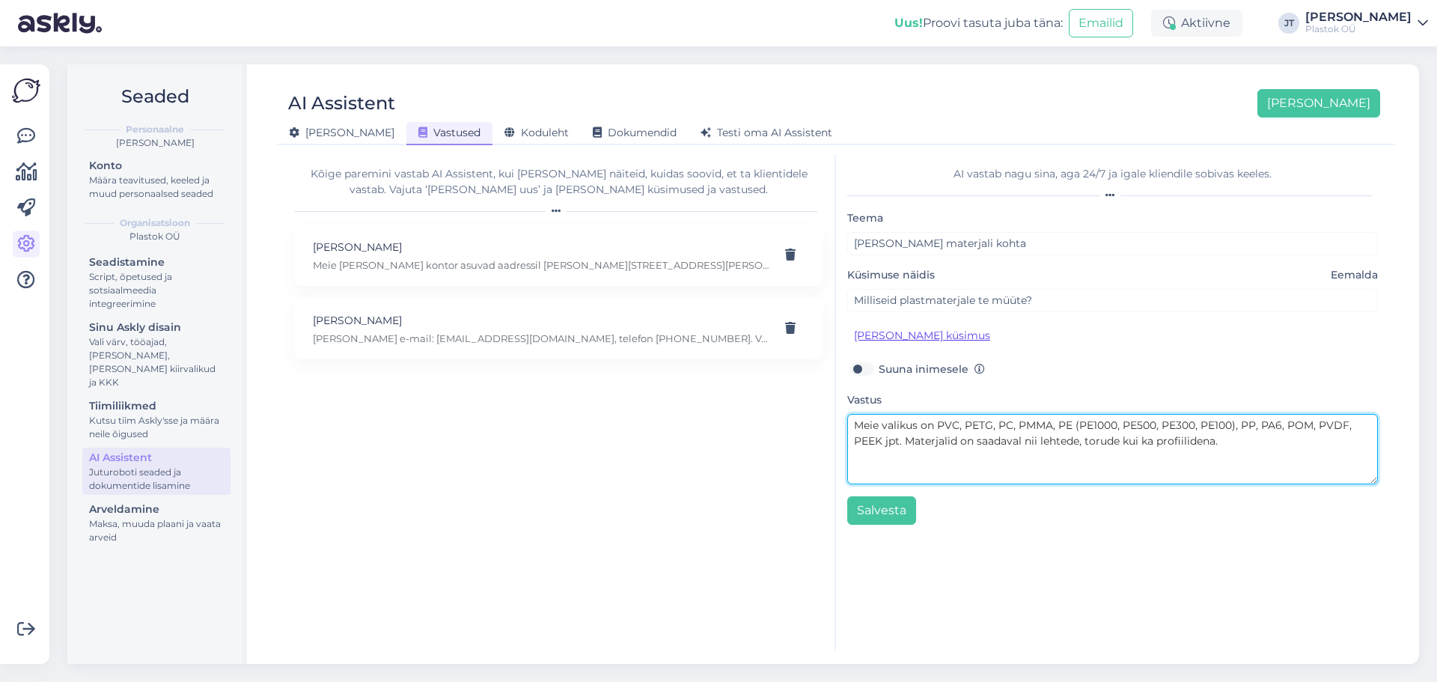
type textarea "Meie valikus on PVC, PETG, PC, PMMA, PE (PE1000, PE500, PE300, PE100), PP, PA6,…"
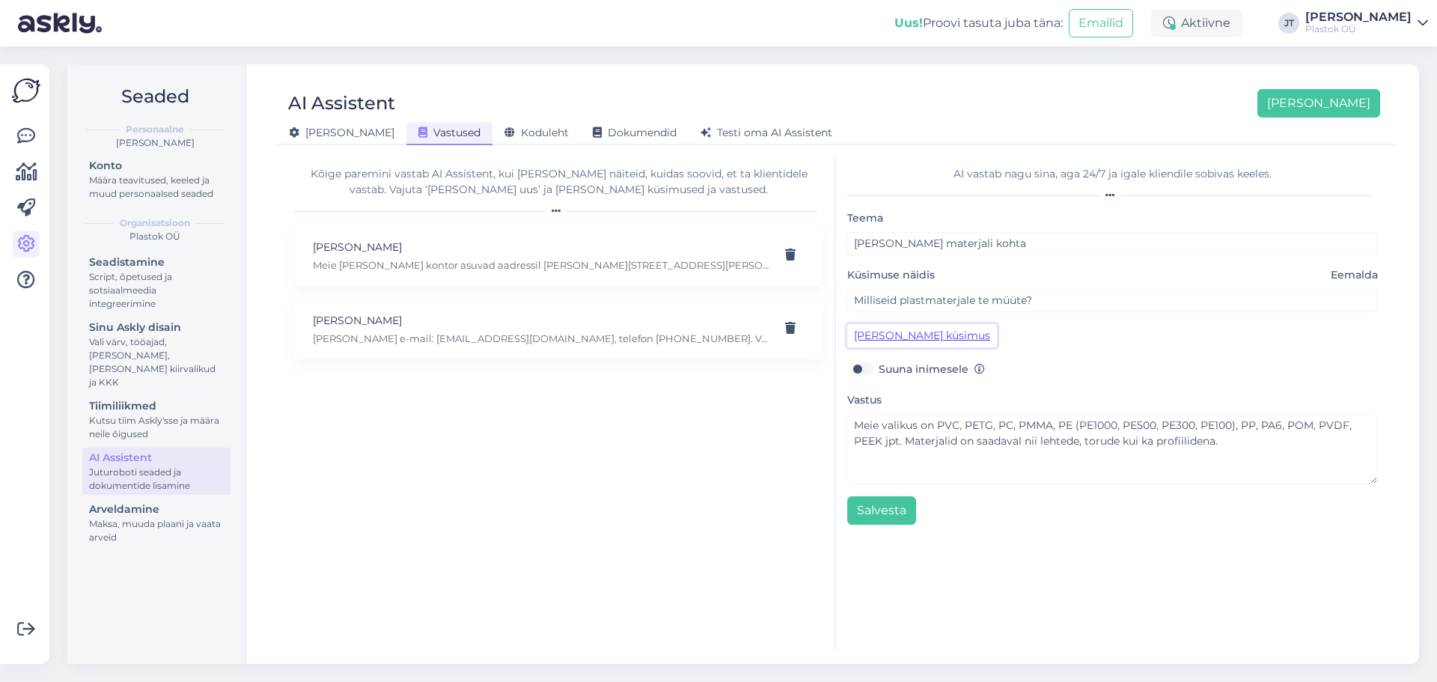
click at [941, 342] on button "[PERSON_NAME] küsimus" at bounding box center [922, 335] width 150 height 23
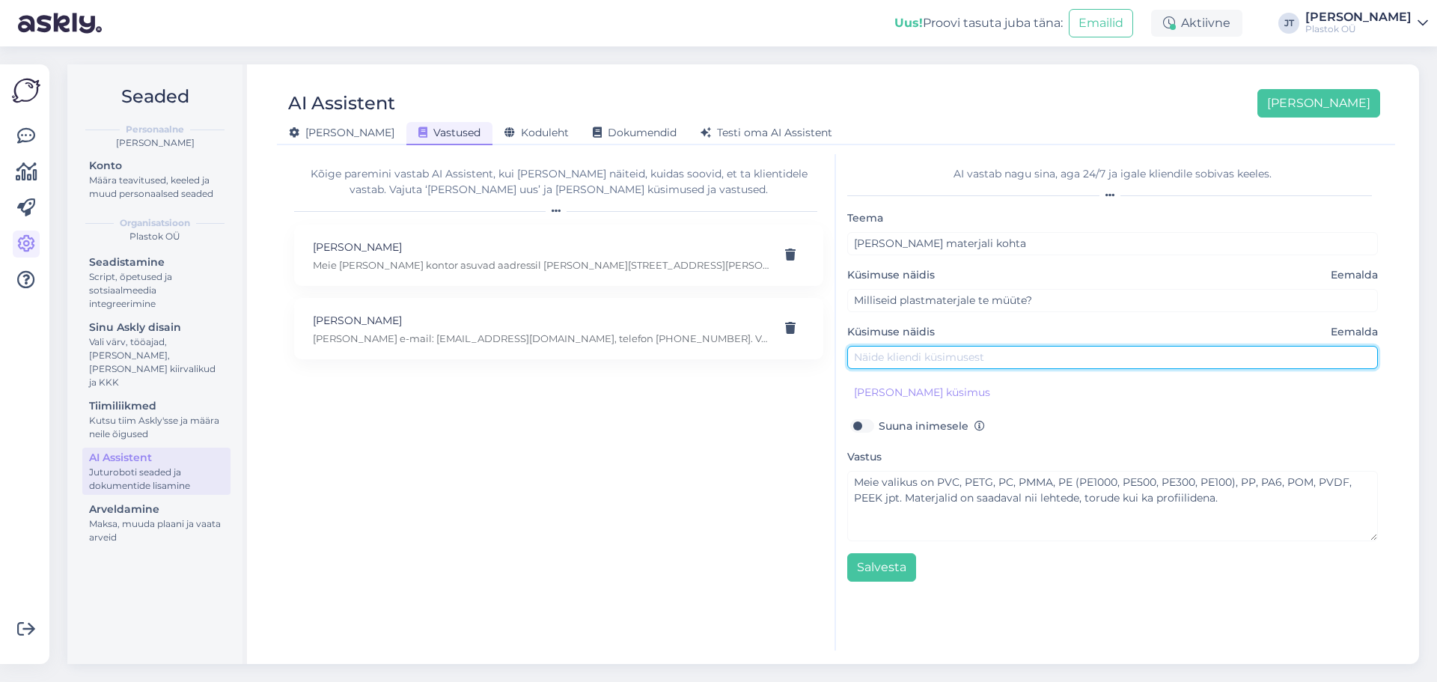
click at [924, 360] on input "text" at bounding box center [1112, 357] width 531 height 23
type input "Millist plasti müüte?"
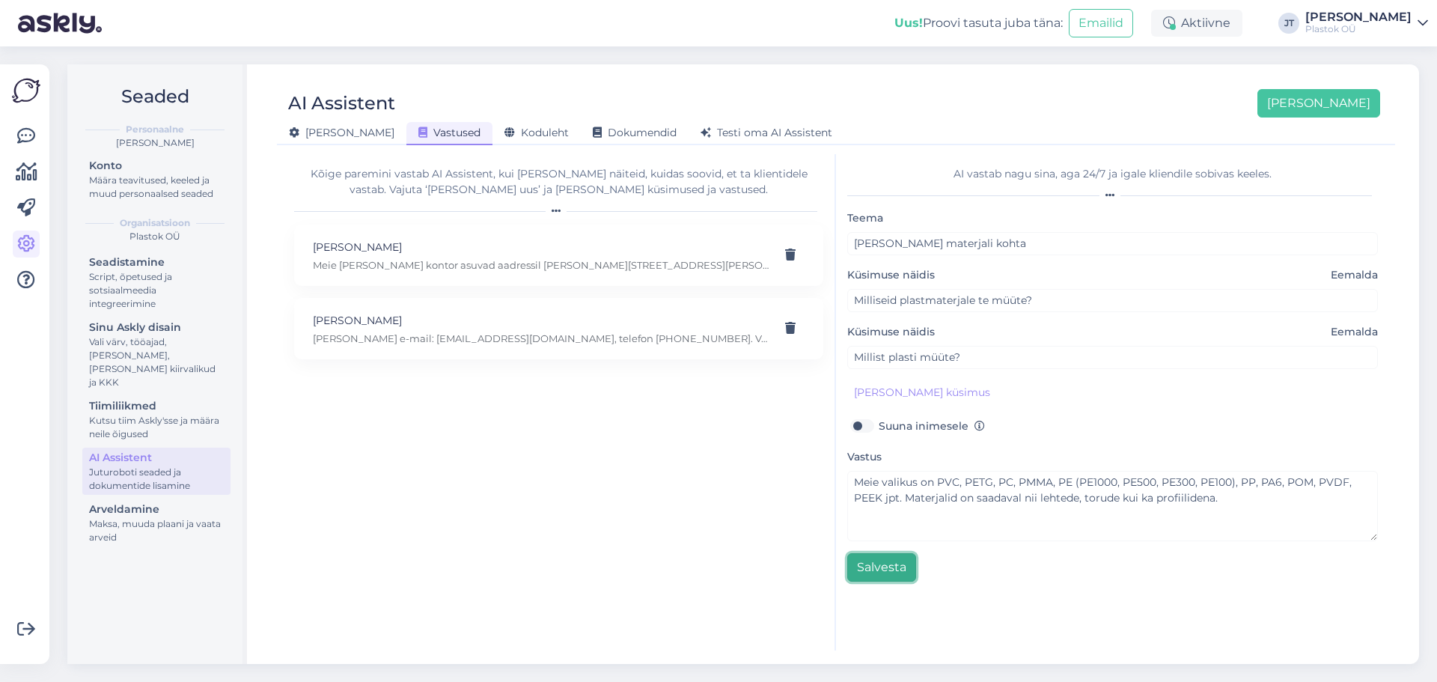
click at [885, 519] on button "Salvesta" at bounding box center [881, 567] width 69 height 28
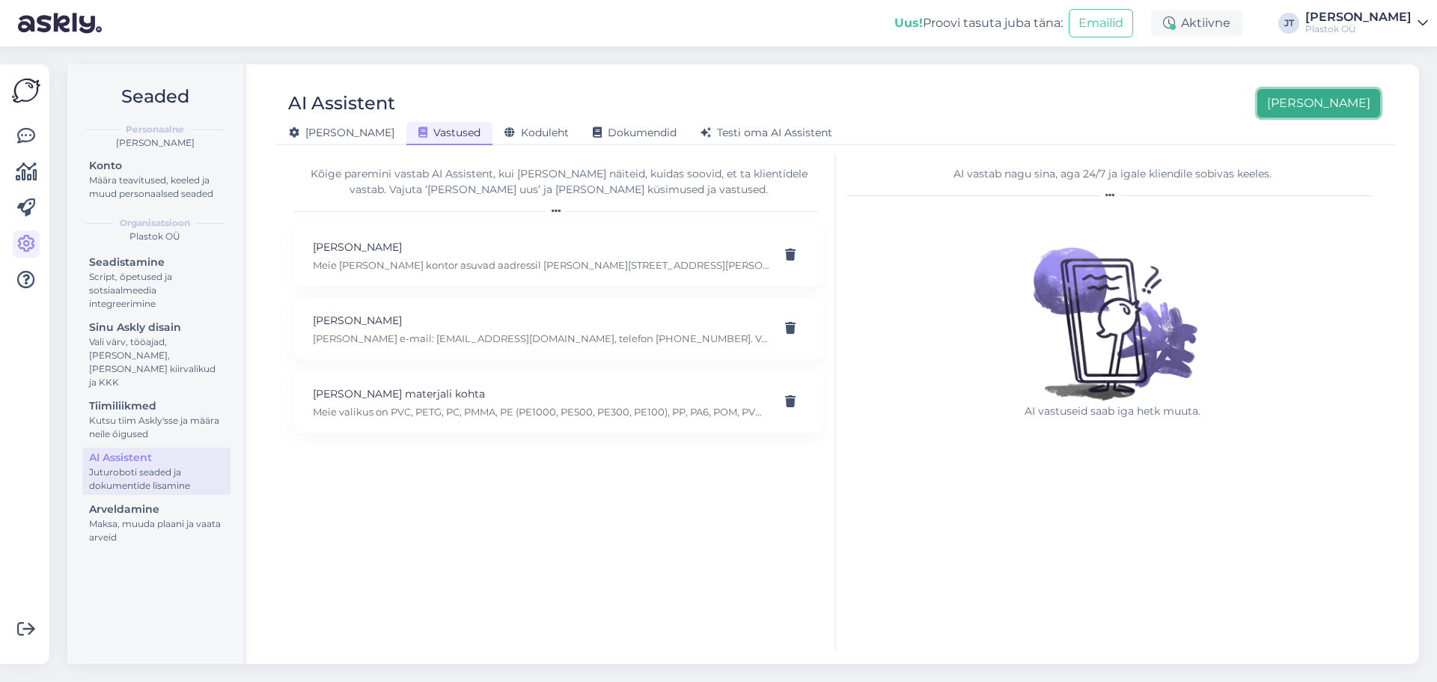
click at [1149, 102] on button "[PERSON_NAME]" at bounding box center [1319, 103] width 123 height 28
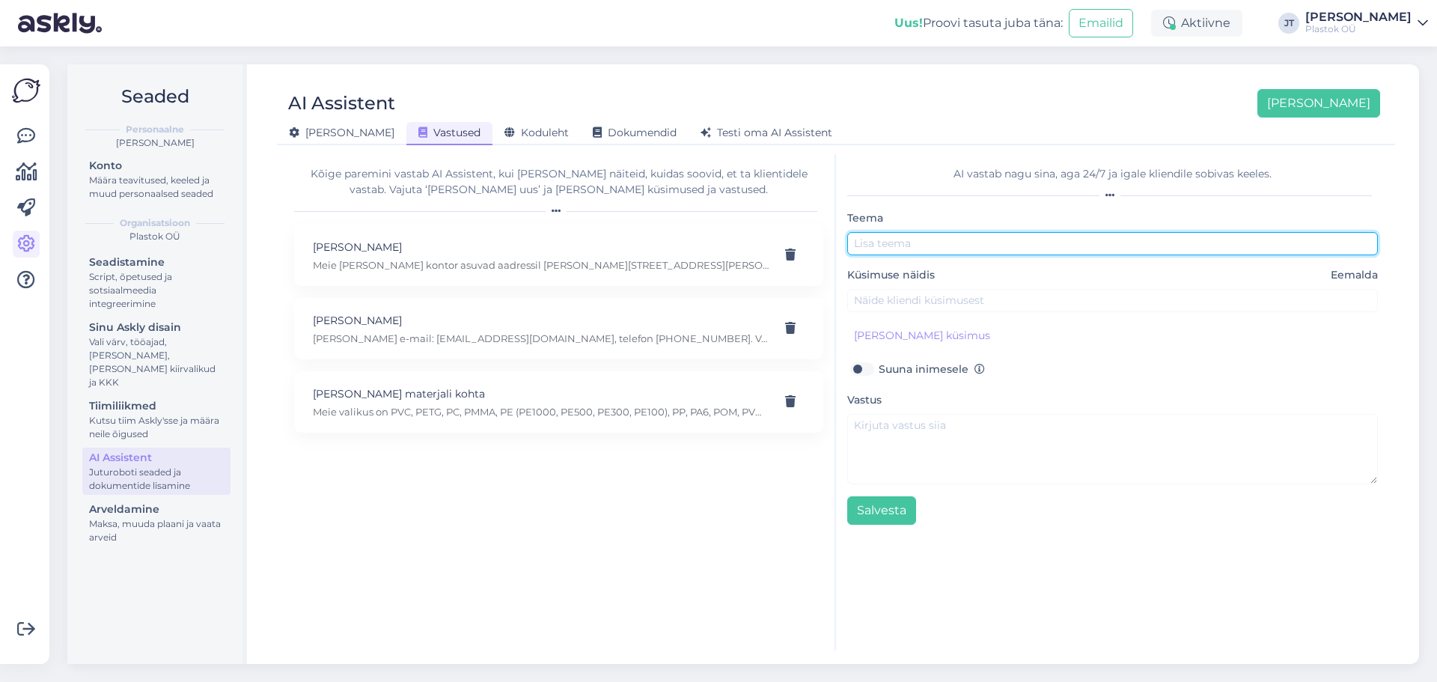
click at [908, 245] on input "text" at bounding box center [1112, 243] width 531 height 23
type input "Materjal [PERSON_NAME]"
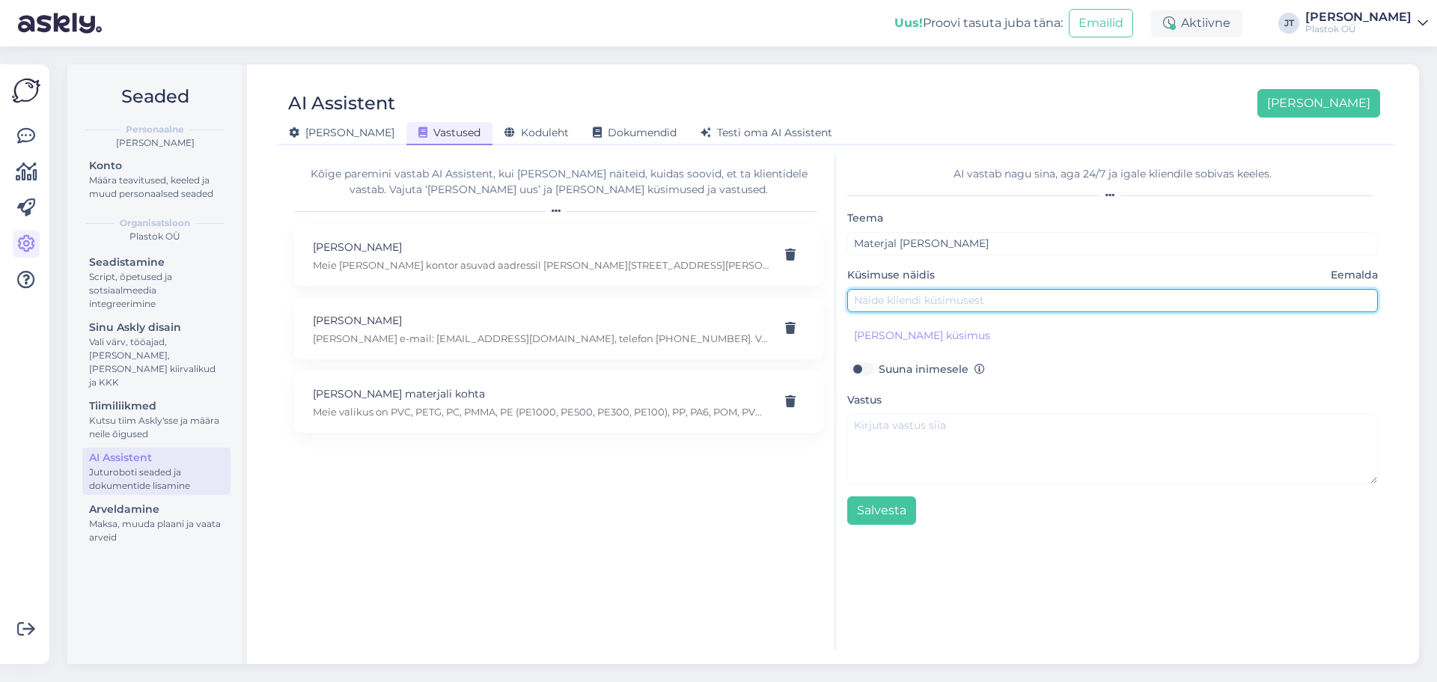
click at [969, 295] on input "text" at bounding box center [1112, 300] width 531 height 23
paste input "Mis vahe on PMMA-l ja PC-l?"
type input "Mis vahe on PMMA-l ja PC-l?"
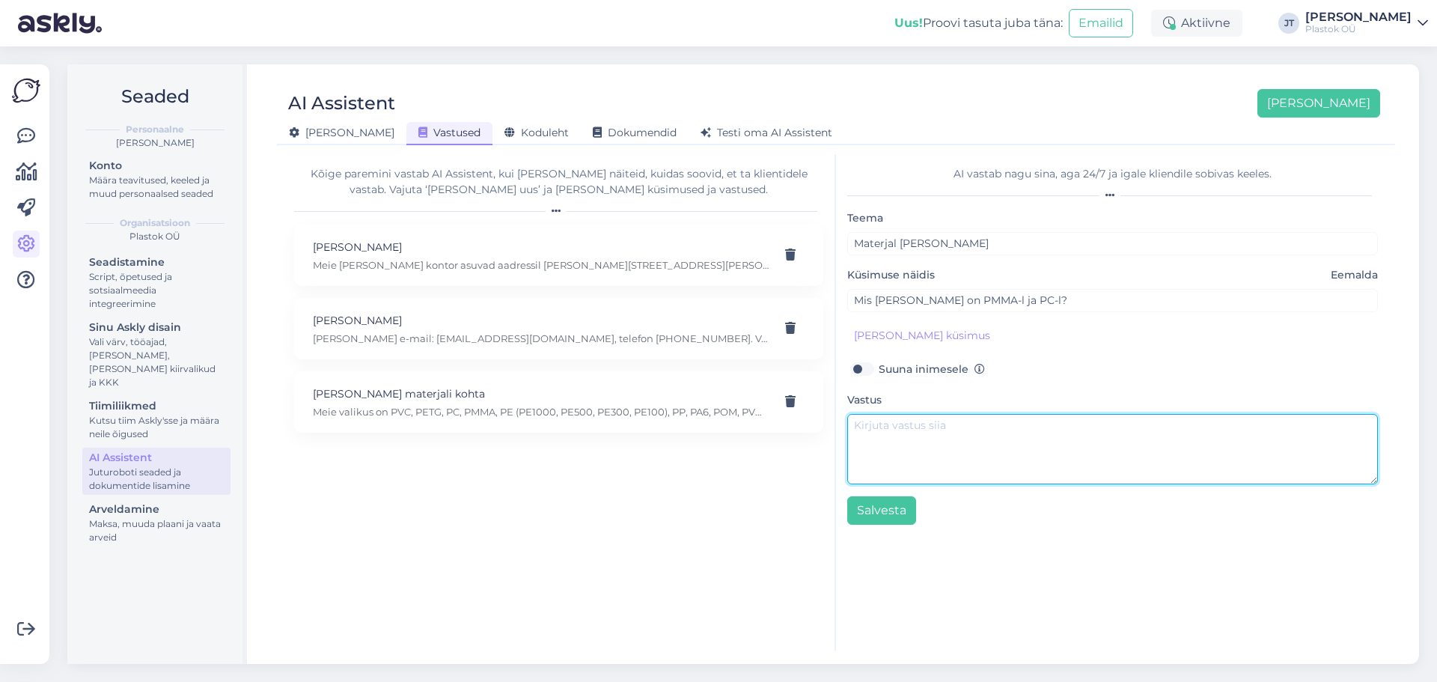
click at [885, 427] on textarea at bounding box center [1112, 449] width 531 height 70
paste textarea "PMMA (akrüül, „pleksiklaas“) on väga hea läbipaistvusega ja UV-[PERSON_NAME], s…"
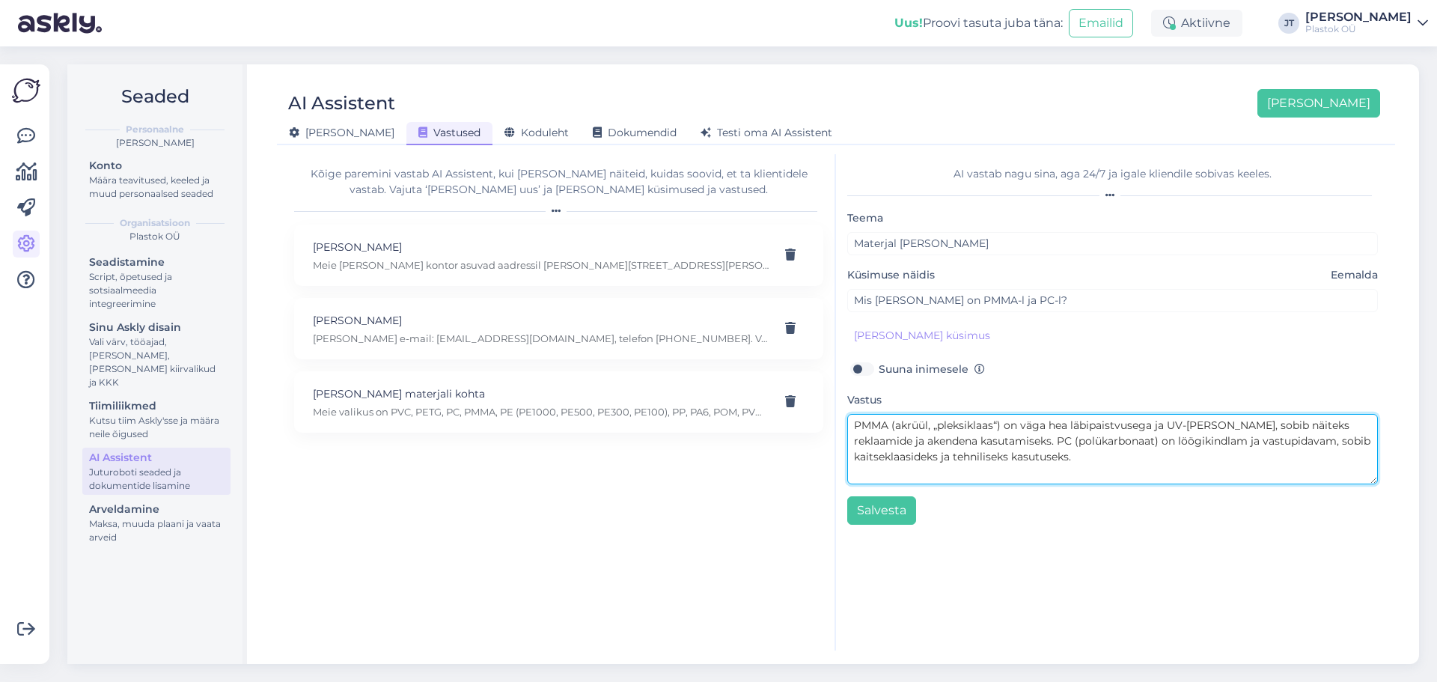
type textarea "PMMA (akrüül, „pleksiklaas“) on väga hea läbipaistvusega ja UV-[PERSON_NAME], s…"
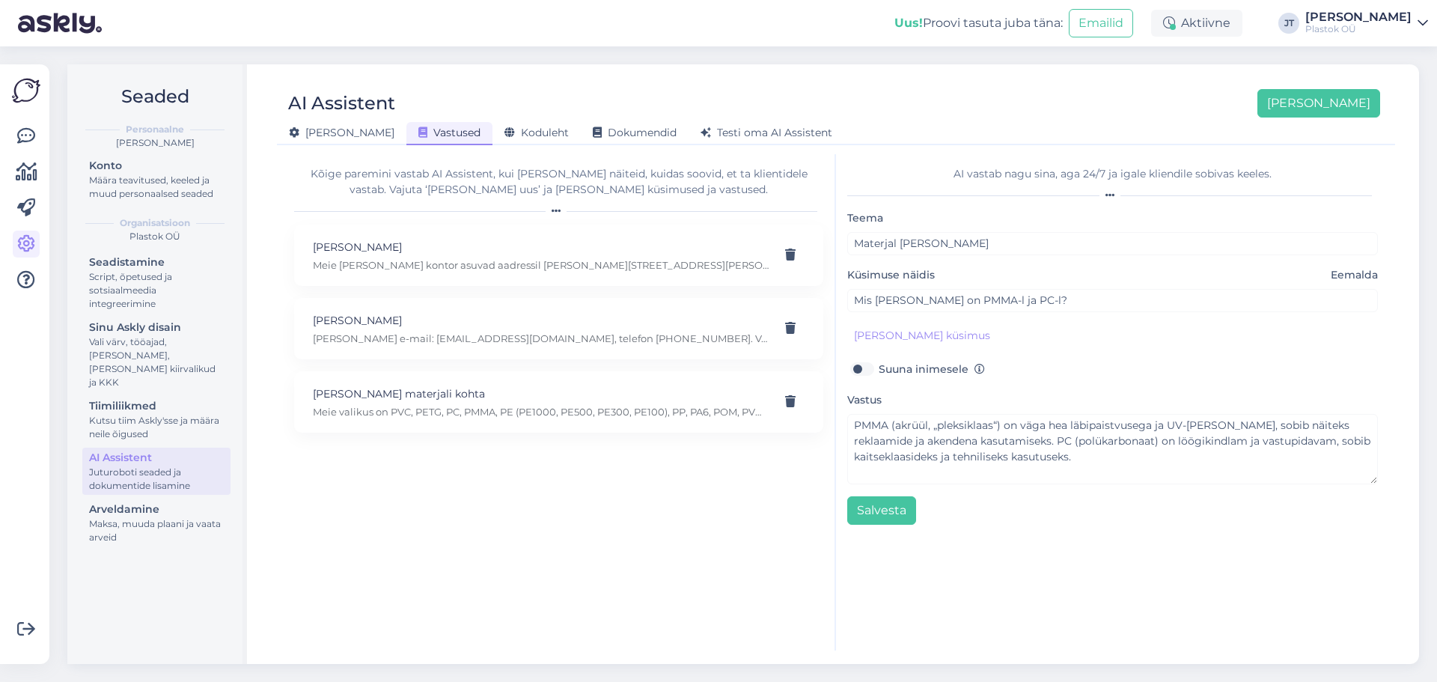
click at [900, 519] on div "AI vastab nagu sina, aga 24/7 ja igale kliendile sobivas keeles. Teema Materjal…" at bounding box center [1112, 402] width 553 height 496
click at [905, 506] on button "Salvesta" at bounding box center [881, 510] width 69 height 28
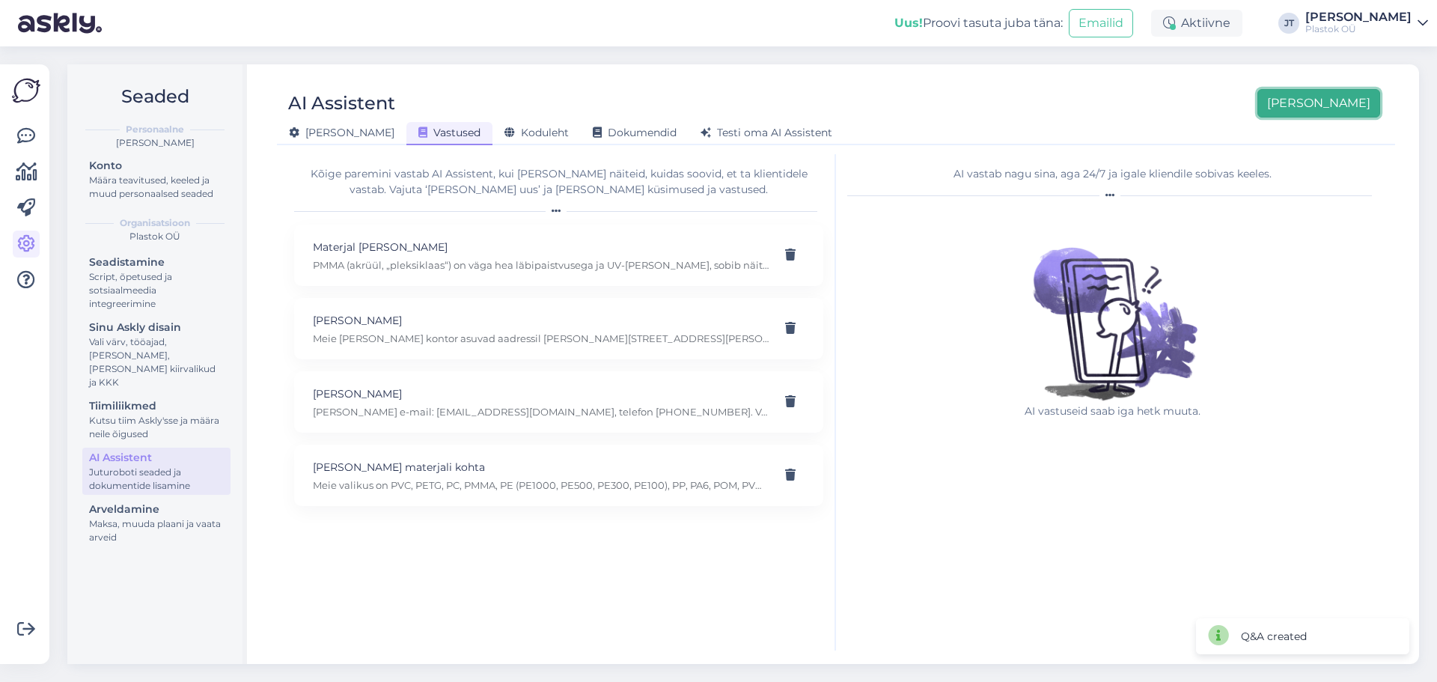
click at [1149, 113] on button "[PERSON_NAME]" at bounding box center [1319, 103] width 123 height 28
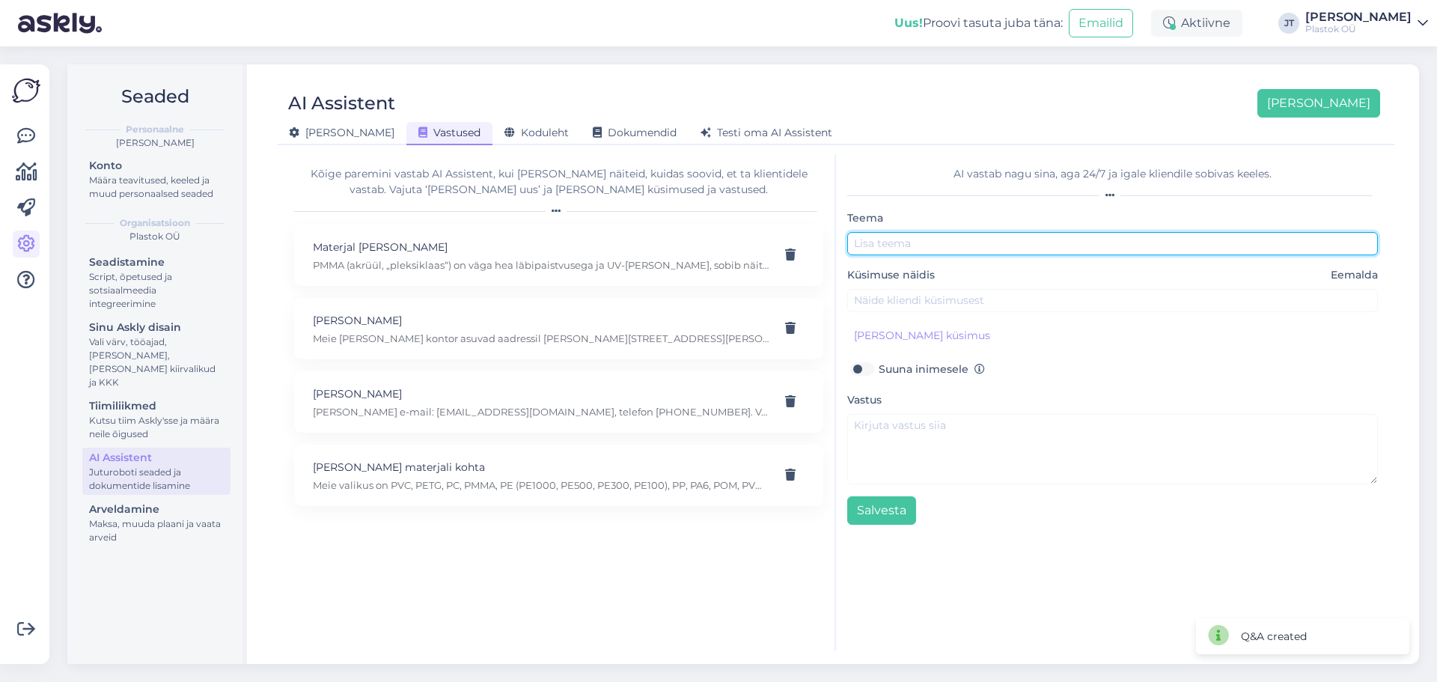
click at [949, 244] on input "text" at bounding box center [1112, 243] width 531 height 23
type input "Materjal [PERSON_NAME]"
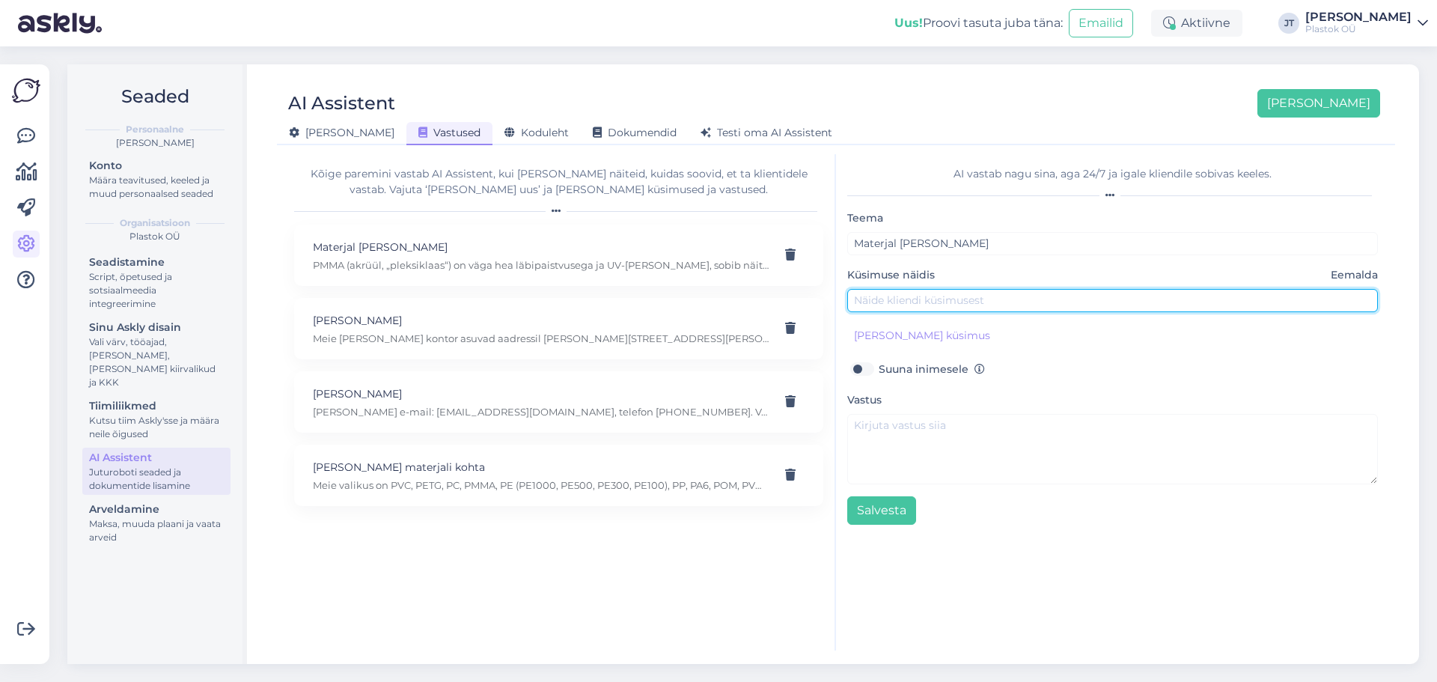
click at [947, 306] on input "text" at bounding box center [1112, 300] width 531 height 23
paste input "Kas teil on toiduga kokkupuuteks sobivaid materjale?"
type input "Kas teil on toiduga kokkupuuteks sobivaid materjale?"
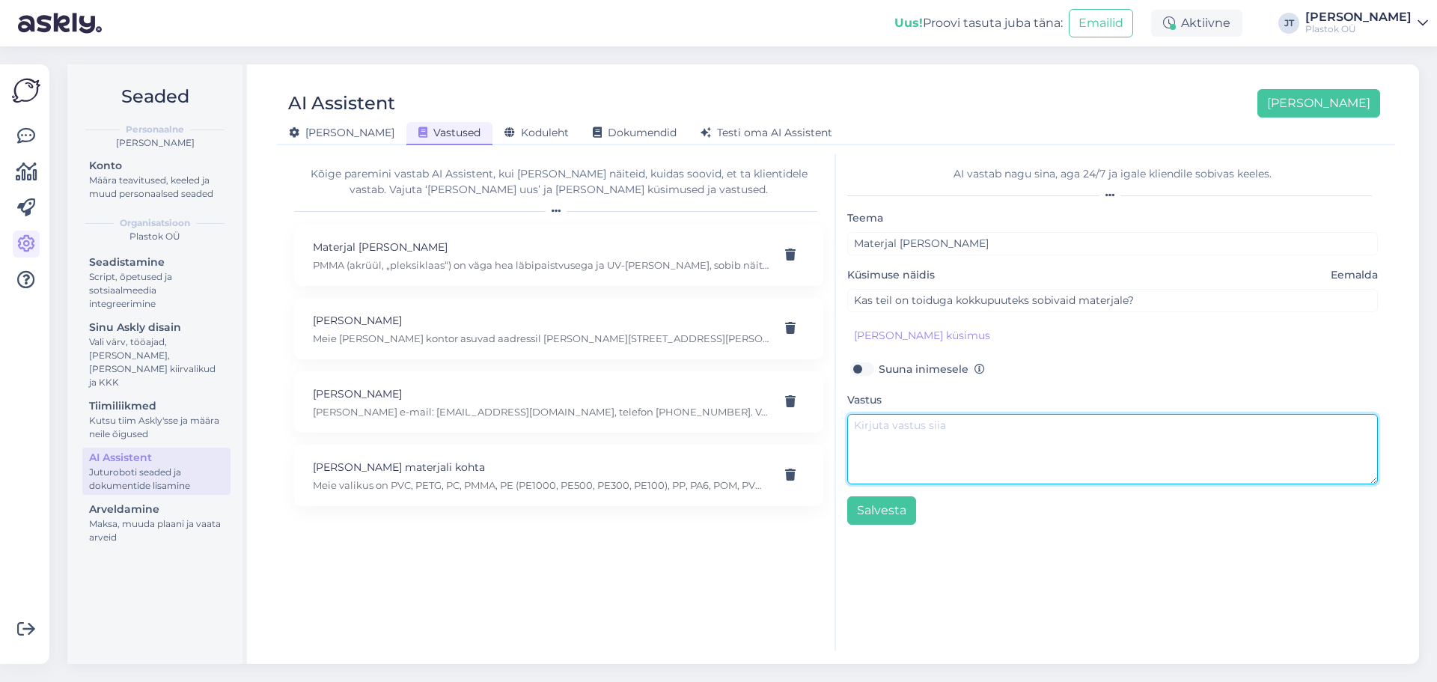
click at [919, 439] on textarea at bounding box center [1112, 449] width 531 height 70
paste textarea "Jah, näiteks PE500 VIRGIN ja PE1000 VIRGIN on ELi ja FDA poolt heaks kiidetud n…"
type textarea "Jah, näiteks PE500 VIRGIN ja PE1000 VIRGIN on ELi ja FDA poolt heaks kiidetud n…"
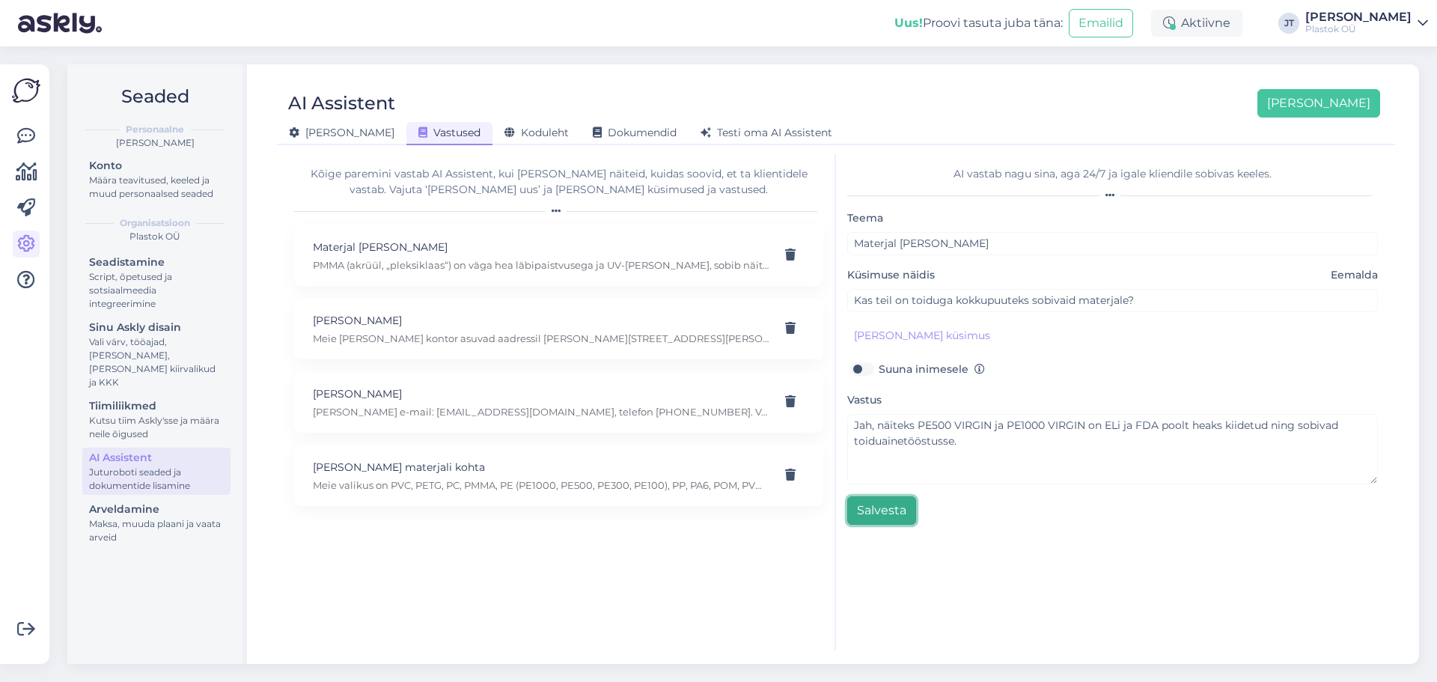
click at [886, 512] on button "Salvesta" at bounding box center [881, 510] width 69 height 28
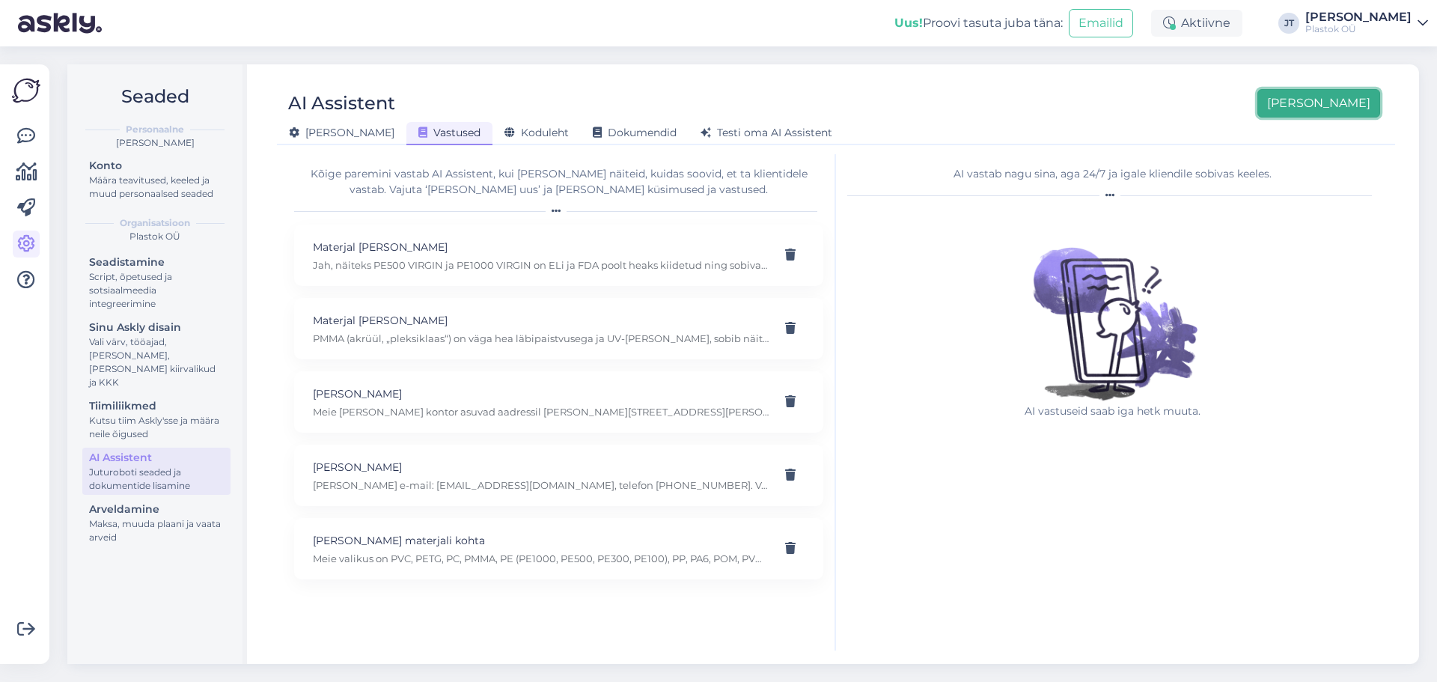
click at [1149, 112] on button "[PERSON_NAME]" at bounding box center [1319, 103] width 123 height 28
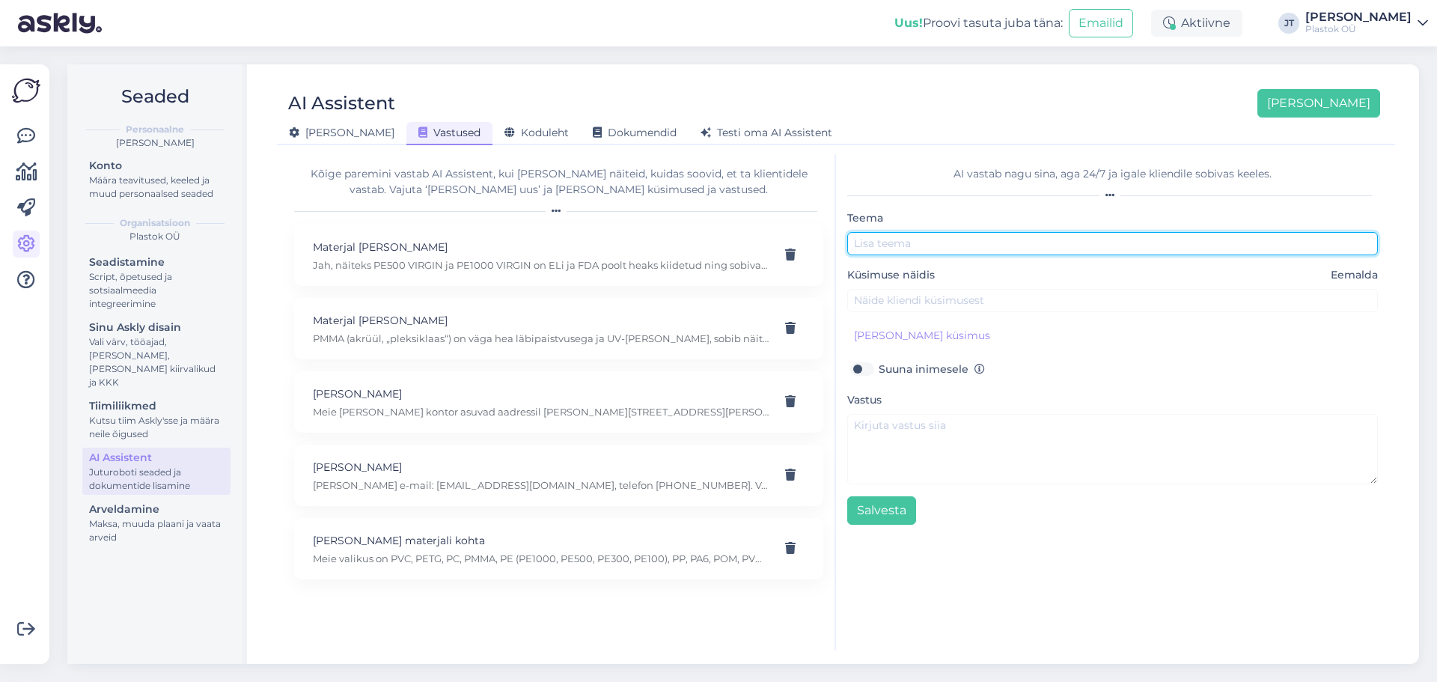
click at [1013, 247] on input "text" at bounding box center [1112, 243] width 531 height 23
type input "Tarneajad ja tootmine"
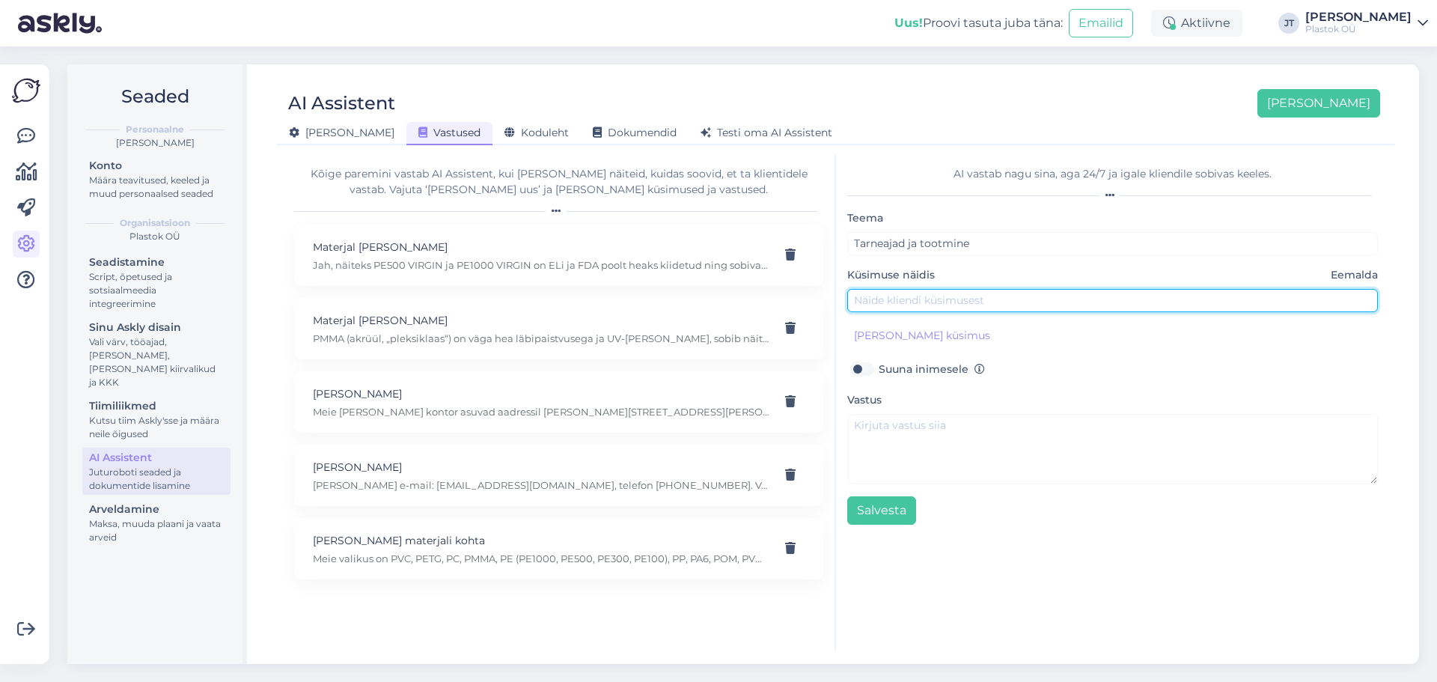
click at [890, 308] on input "text" at bounding box center [1112, 300] width 531 height 23
paste input "Kui kiiresti [PERSON_NAME] kätte saab?"
type input "Kui kiiresti [PERSON_NAME] kätte saab?"
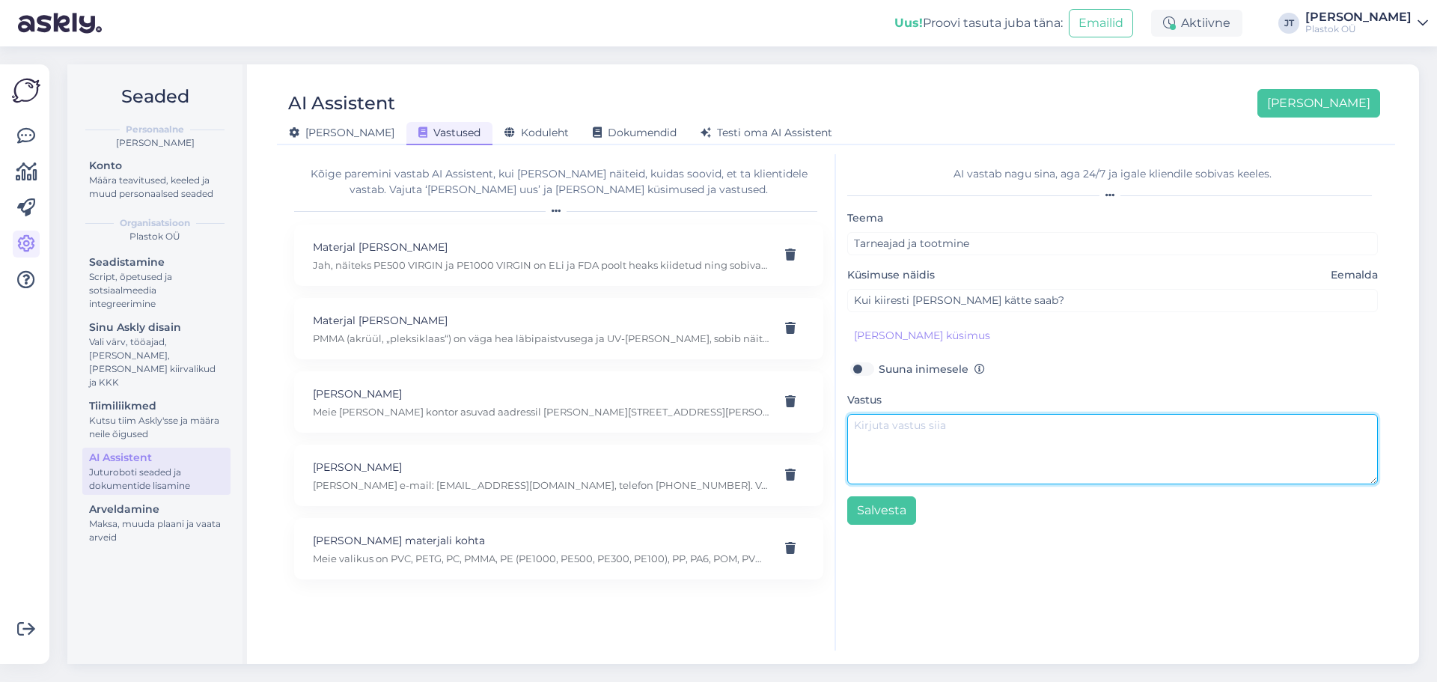
click at [941, 447] on textarea at bounding box center [1112, 449] width 531 height 70
paste textarea "Laosoleva kauba komplekteerimisaeg on tavaliselt 24h."
type textarea "Laosoleva kauba komplekteerimisaeg on tavaliselt 24h. Seda juhul kui toode [PER…"
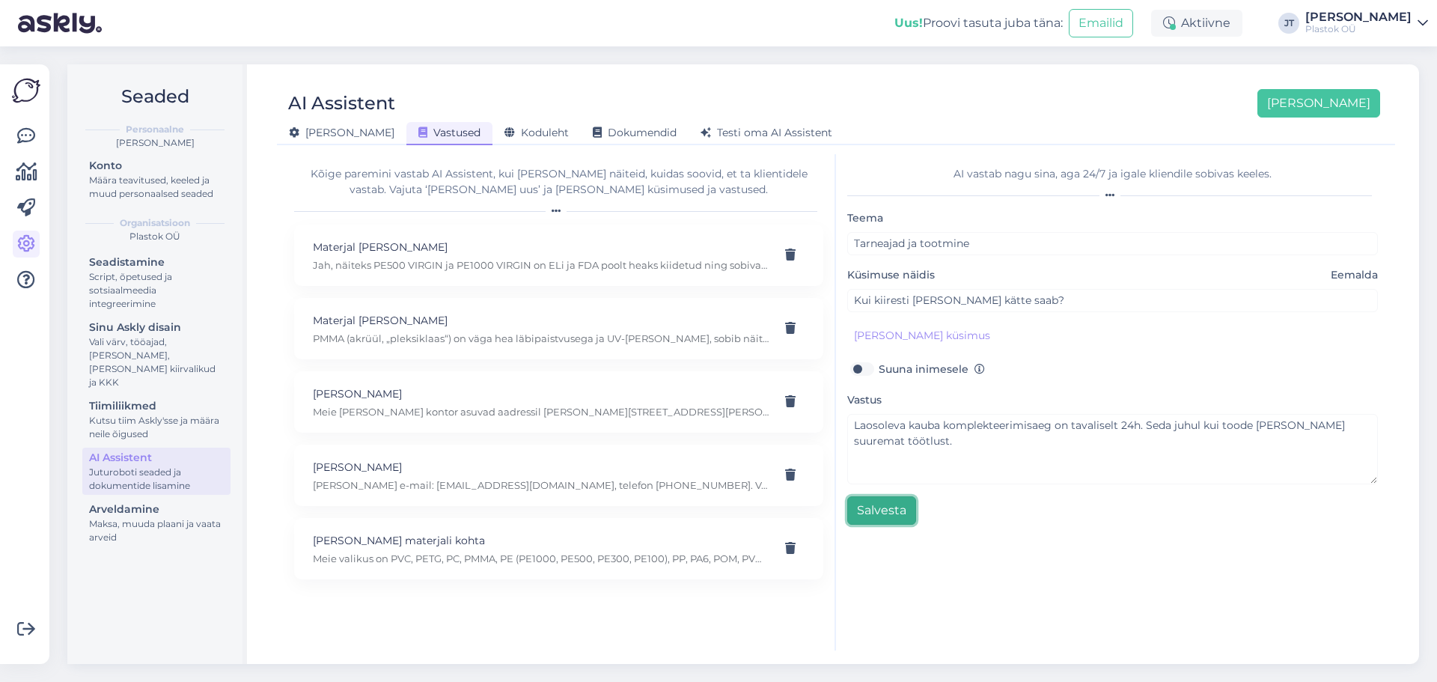
click at [892, 508] on button "Salvesta" at bounding box center [881, 510] width 69 height 28
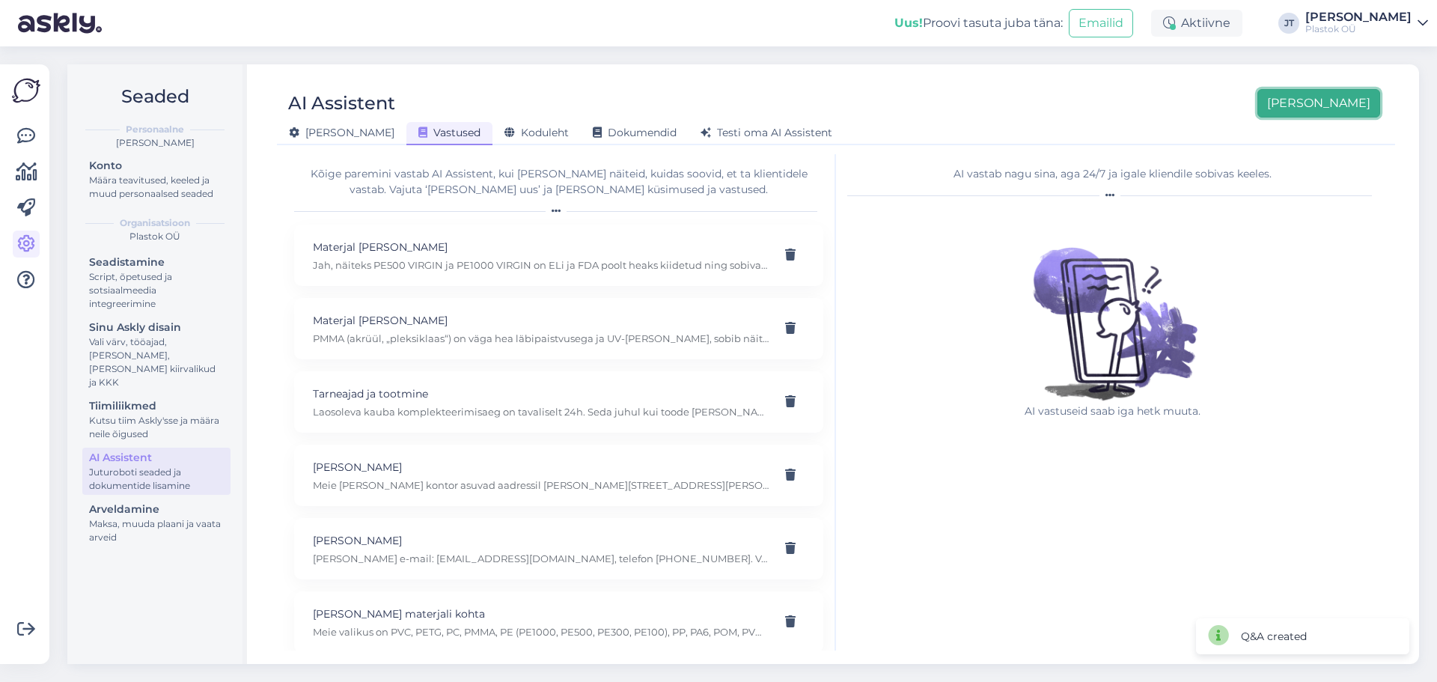
click at [1149, 111] on button "[PERSON_NAME]" at bounding box center [1319, 103] width 123 height 28
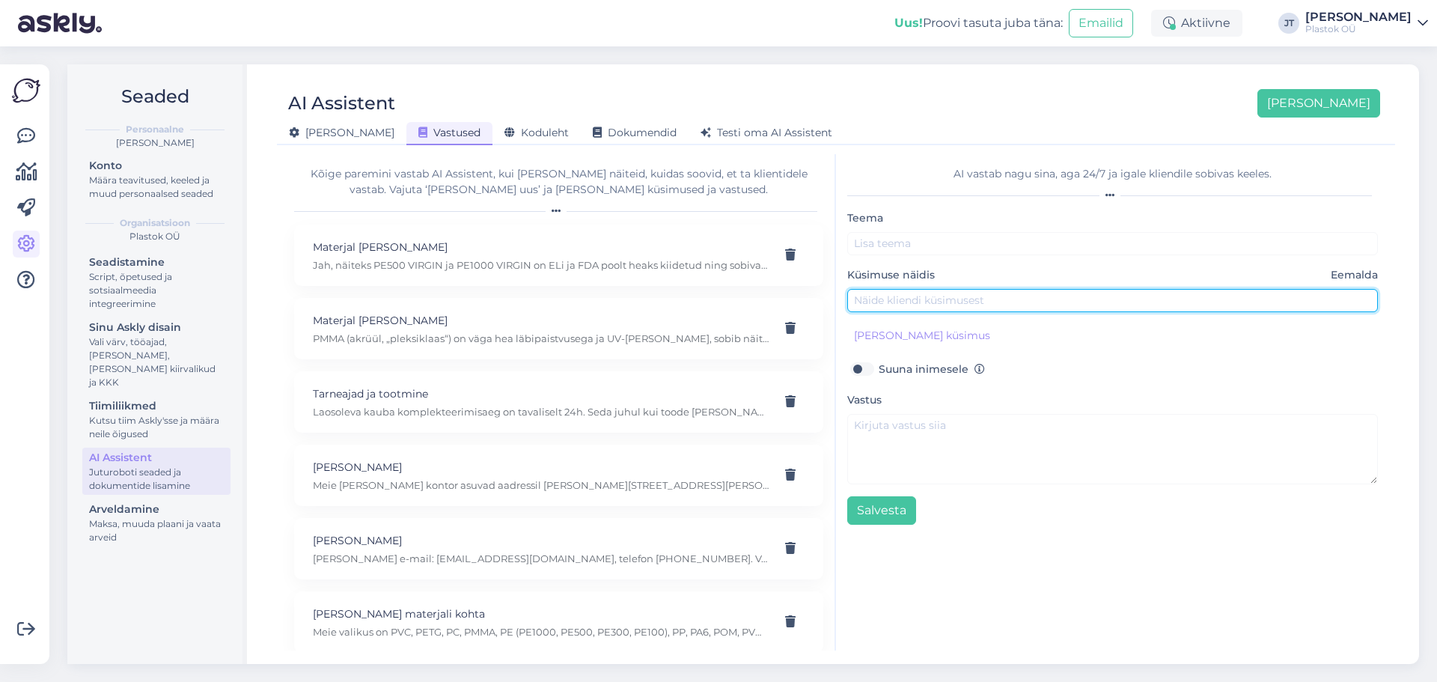
click at [914, 303] on input "text" at bounding box center [1112, 300] width 531 height 23
paste input "Kui kiiresti lõikustööd valmis saavad?"
type input "Kui kiiresti lõikustööd valmis saavad?"
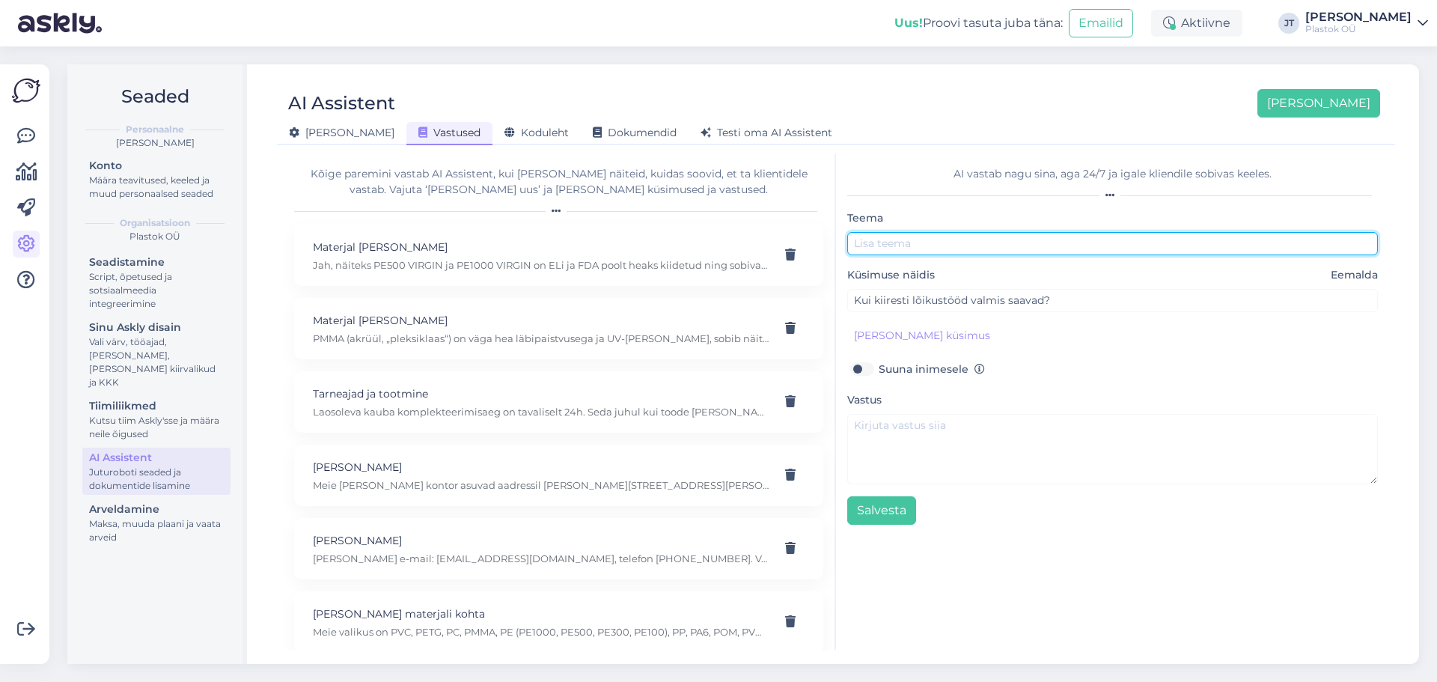
click at [912, 246] on input "text" at bounding box center [1112, 243] width 531 height 23
paste input "Tarneajad ja tootmine"
type input "Tarneajad ja tootmine"
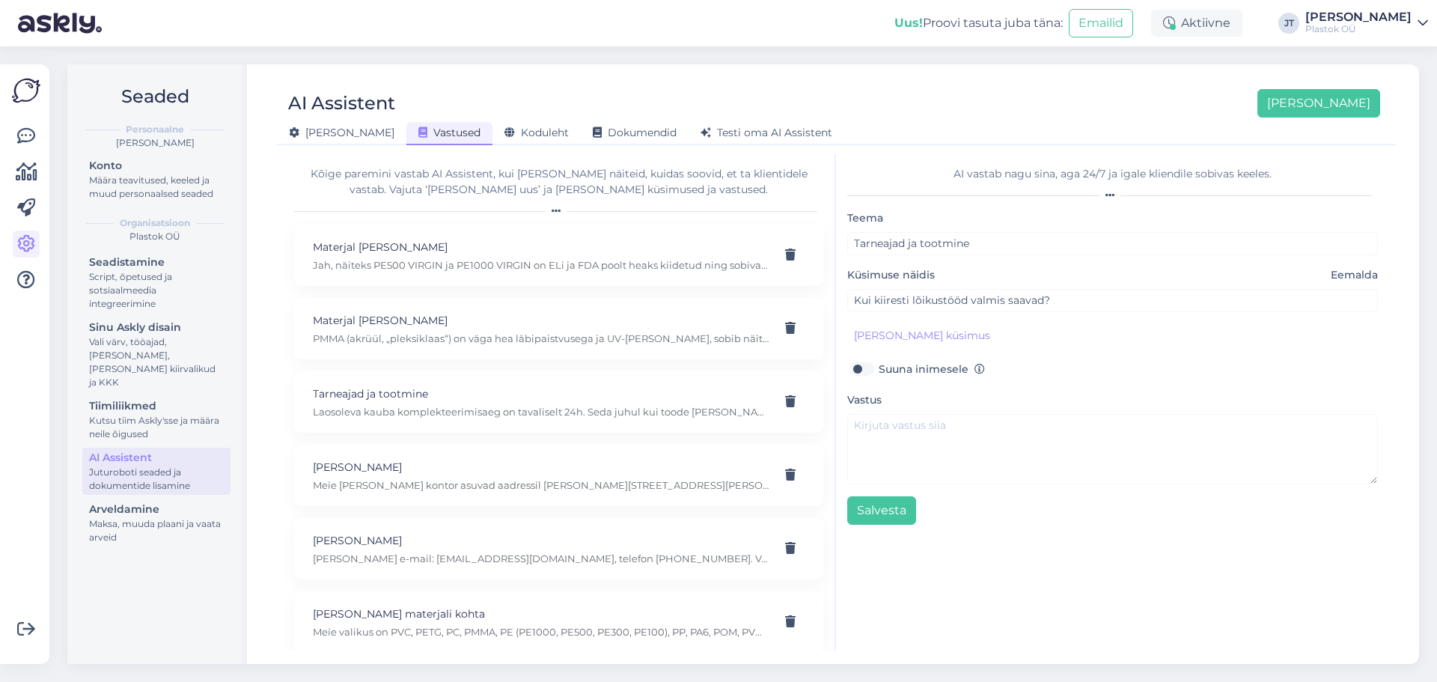
drag, startPoint x: 1107, startPoint y: 314, endPoint x: 1094, endPoint y: 311, distance: 12.9
click at [1094, 311] on div "Teema Tarneajad ja tootmine Küsimuse näidis Eemalda Kui kiiresti lõikustööd val…" at bounding box center [1112, 367] width 531 height 316
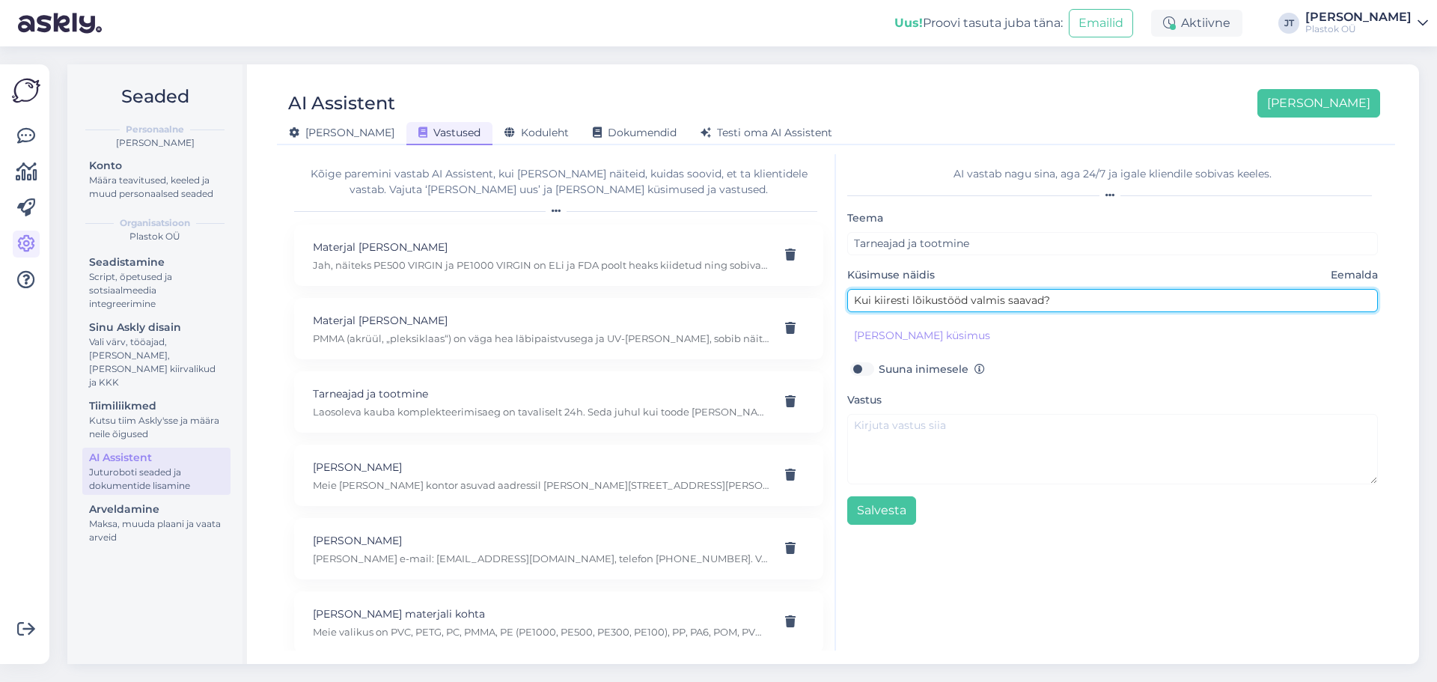
drag, startPoint x: 980, startPoint y: 306, endPoint x: 817, endPoint y: 302, distance: 162.5
click at [817, 302] on div "Kõige paremini vastab AI Assistent, kui lisad talle näiteid, kuidas soovid, et …" at bounding box center [836, 402] width 1106 height 496
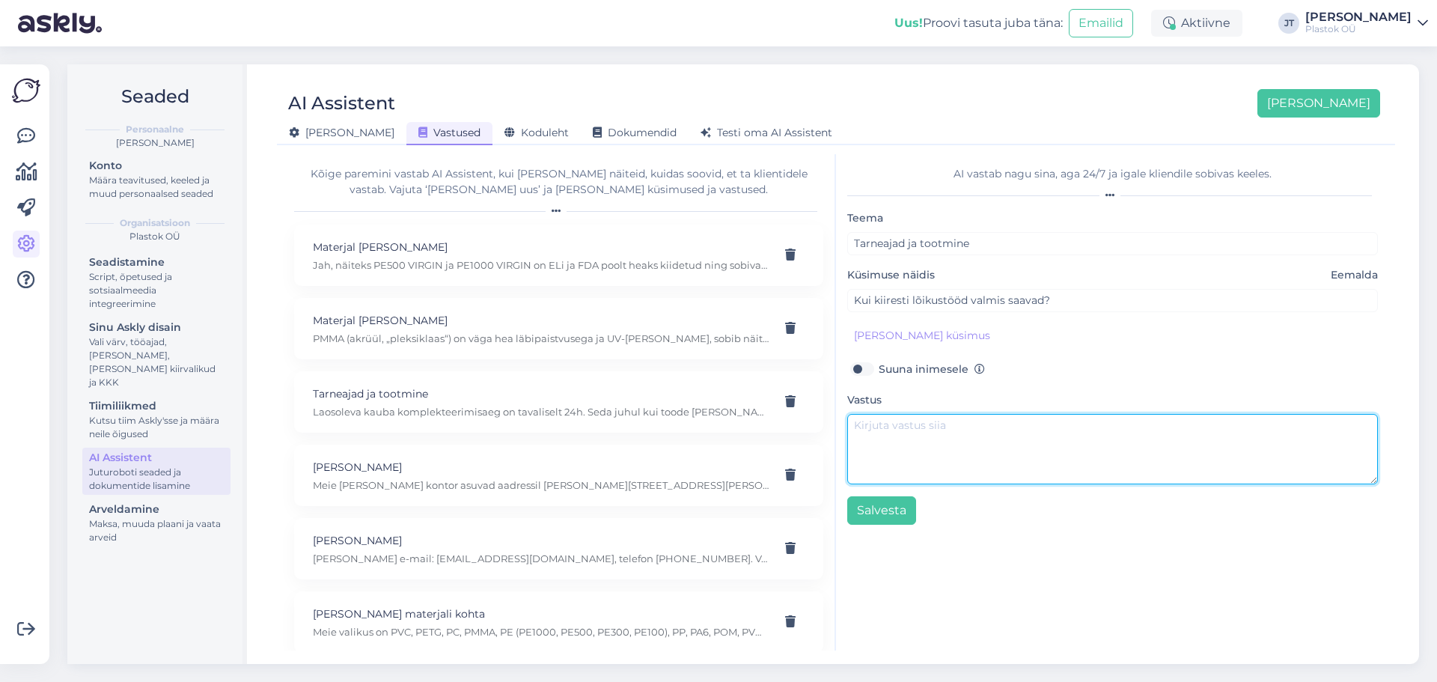
click at [909, 430] on textarea at bounding box center [1112, 449] width 531 height 70
paste textarea "Kummilõikus ~3 tööpäeva Saagimine ~3 tööpäeva CNC-lõikus täpsustatakse tootmisj…"
click at [853, 430] on textarea "Kummilõikus ~3 tööpäeva Saagimine ~3 tööpäeva CNC-lõikus täpsustatakse tootmisj…" at bounding box center [1112, 449] width 531 height 70
click at [850, 457] on textarea "* Kummilõikus ~3 tööpäeva Saagimine ~3 tööpäeva CNC-lõikus täpsustatakse tootmi…" at bounding box center [1112, 449] width 531 height 70
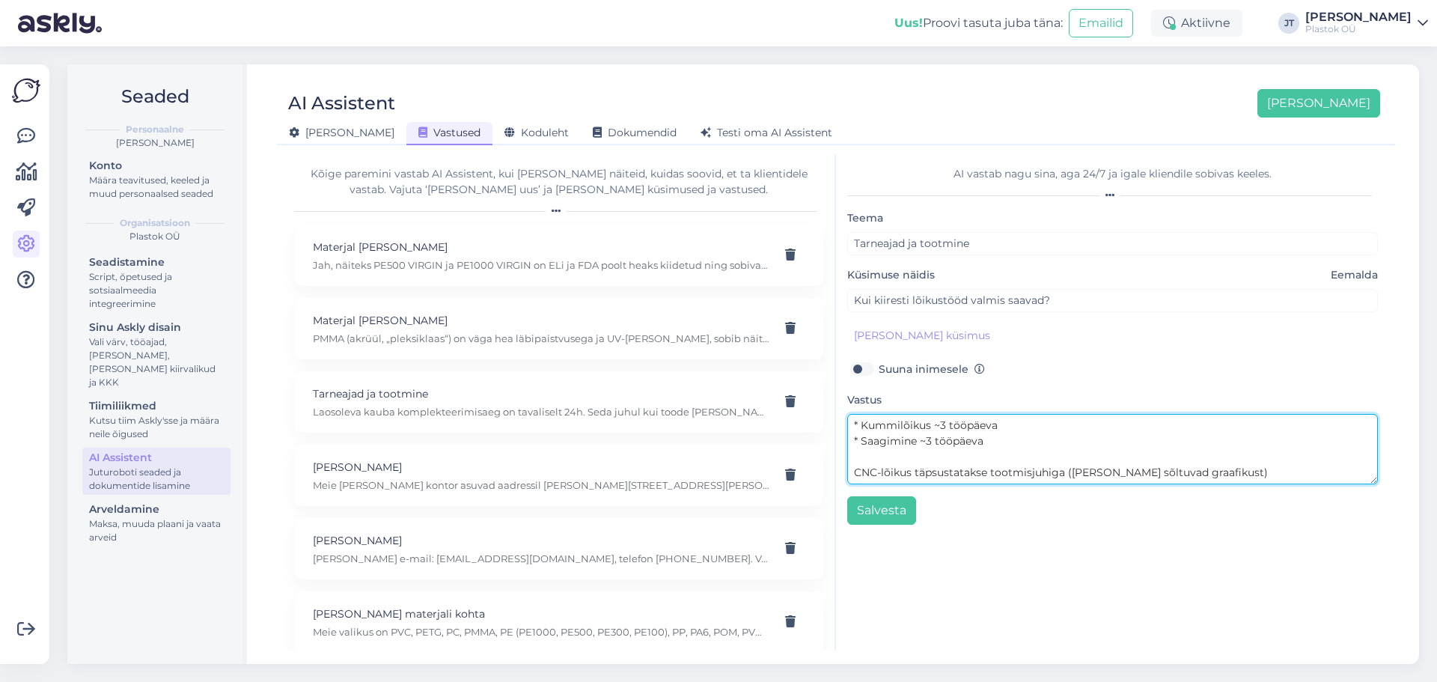
click at [855, 475] on textarea "* Kummilõikus ~3 tööpäeva * Saagimine ~3 tööpäeva CNC-lõikus täpsustatakse toot…" at bounding box center [1112, 449] width 531 height 70
drag, startPoint x: 1201, startPoint y: 459, endPoint x: 1103, endPoint y: 455, distance: 98.1
click at [1103, 455] on textarea "* Kummilõikus ~3 tööpäeva * Saagimine ~3 tööpäeva * CNC-lõikus täpsustatakse to…" at bounding box center [1112, 449] width 531 height 70
click at [1149, 459] on textarea "* Kummilõikus ~3 tööpäeva * Saagimine ~3 tööpäeva * CNC-lõikus täpsustatakse to…" at bounding box center [1112, 449] width 531 height 70
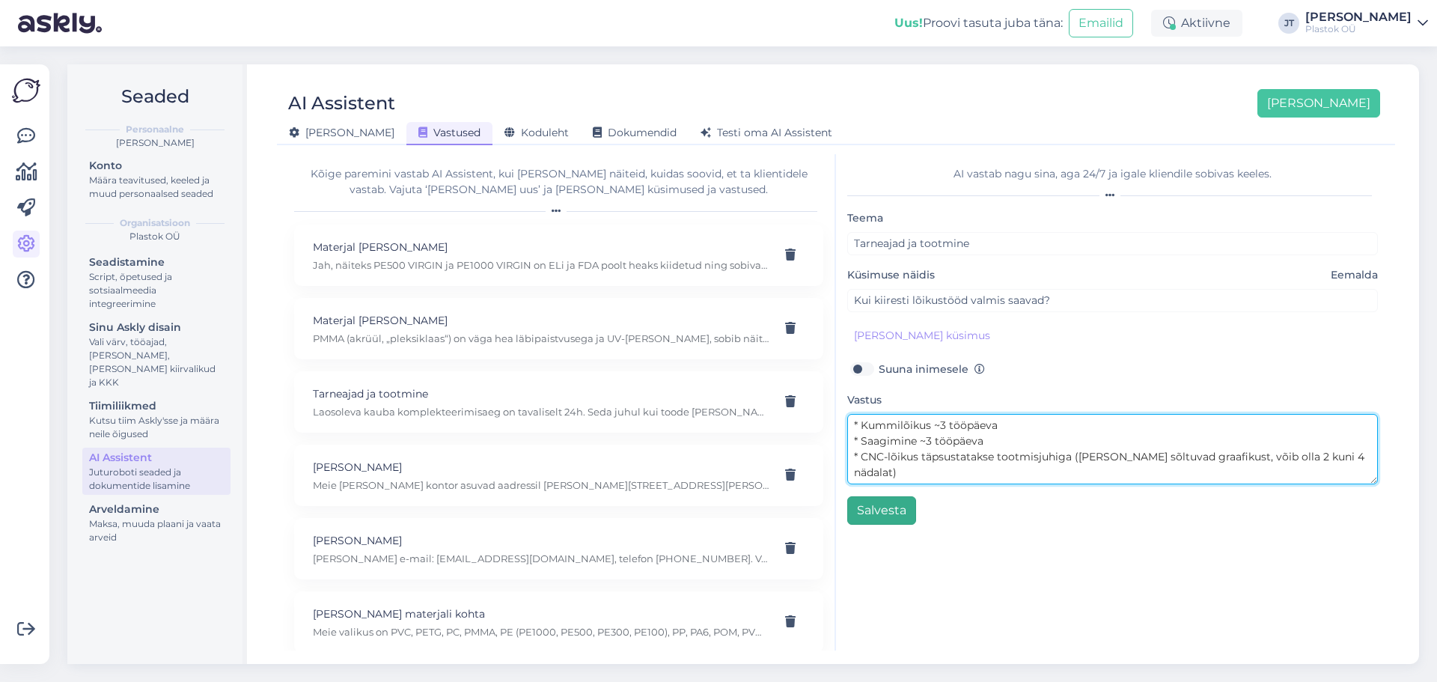
type textarea "* Kummilõikus ~3 tööpäeva * Saagimine ~3 tööpäeva * CNC-lõikus täpsustatakse to…"
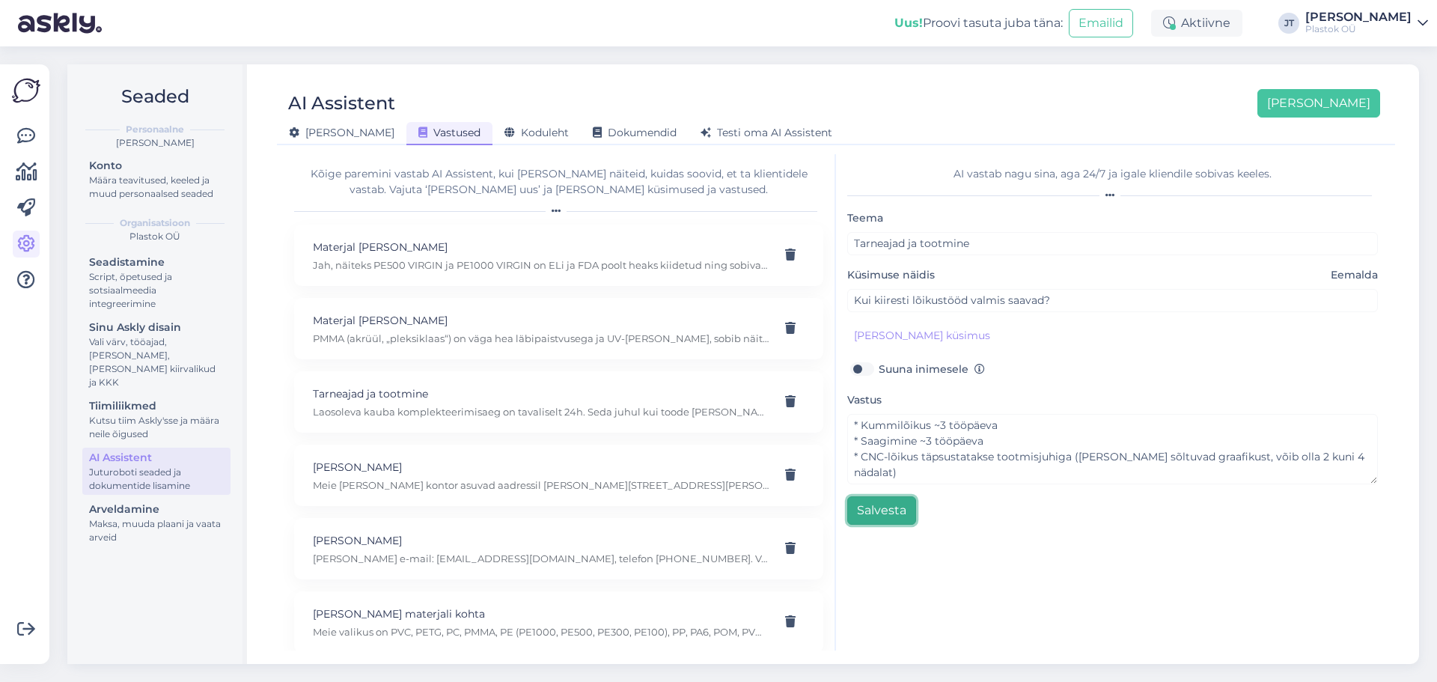
click at [908, 511] on button "Salvesta" at bounding box center [881, 510] width 69 height 28
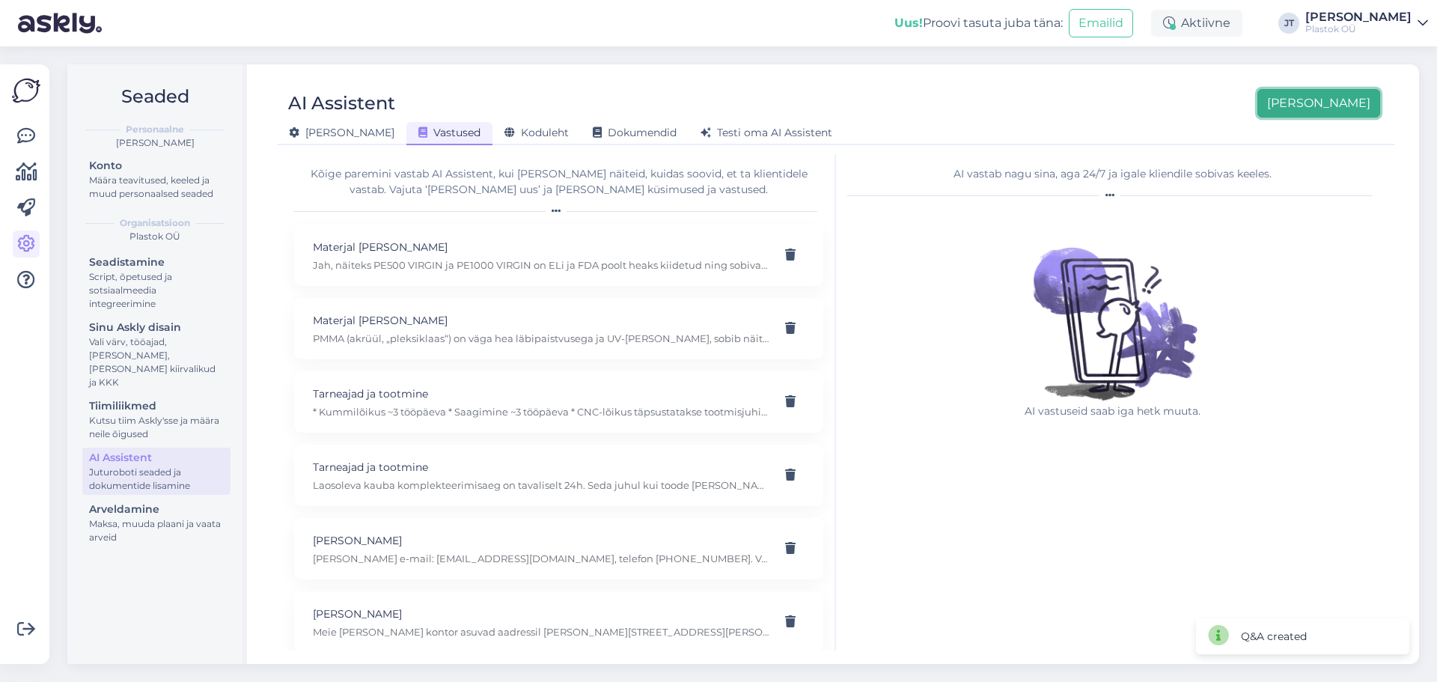
click at [1149, 97] on button "[PERSON_NAME]" at bounding box center [1319, 103] width 123 height 28
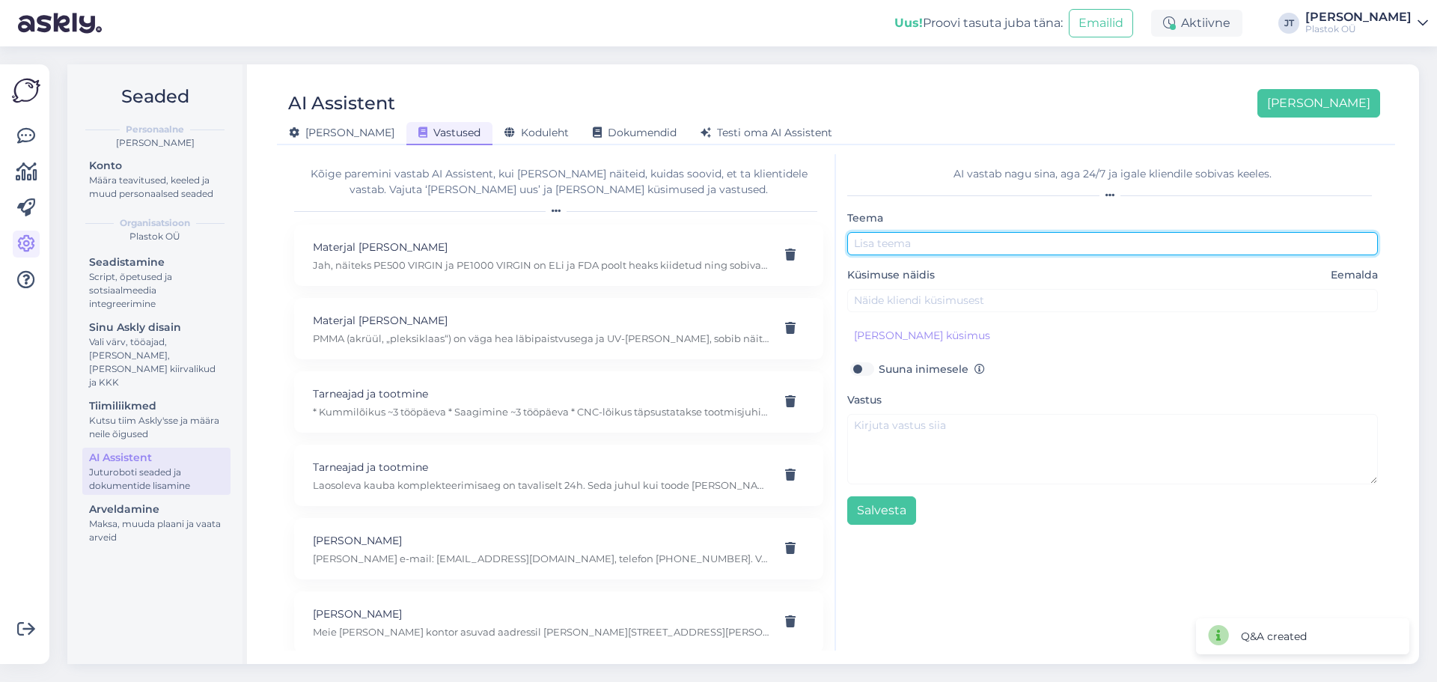
click at [902, 243] on input "text" at bounding box center [1112, 243] width 531 height 23
paste input "Kas pakute transporti?"
type input "Kas pakute transporti?"
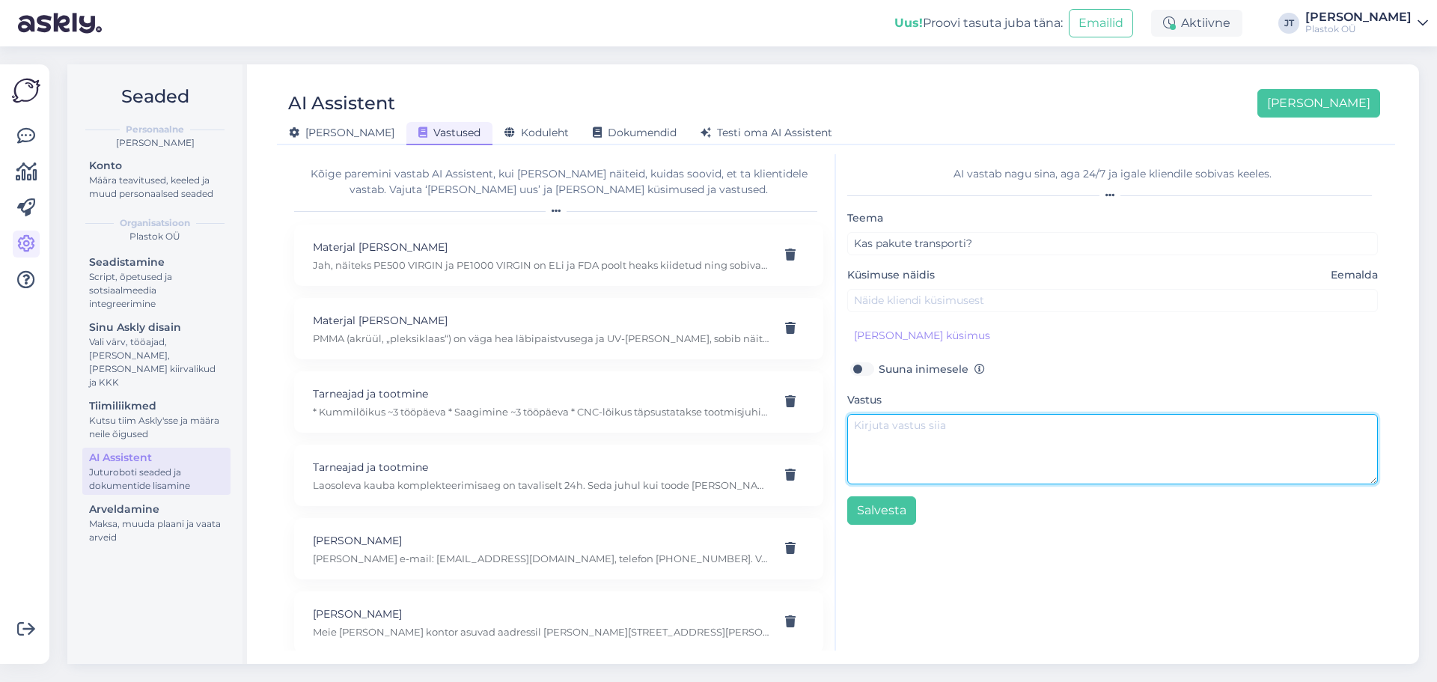
click at [909, 436] on textarea at bounding box center [1112, 449] width 531 height 70
paste textarea "Jah, aga transpordisoov tuleb edastada enne kella 13.00, et [PERSON_NAME] jõuak…"
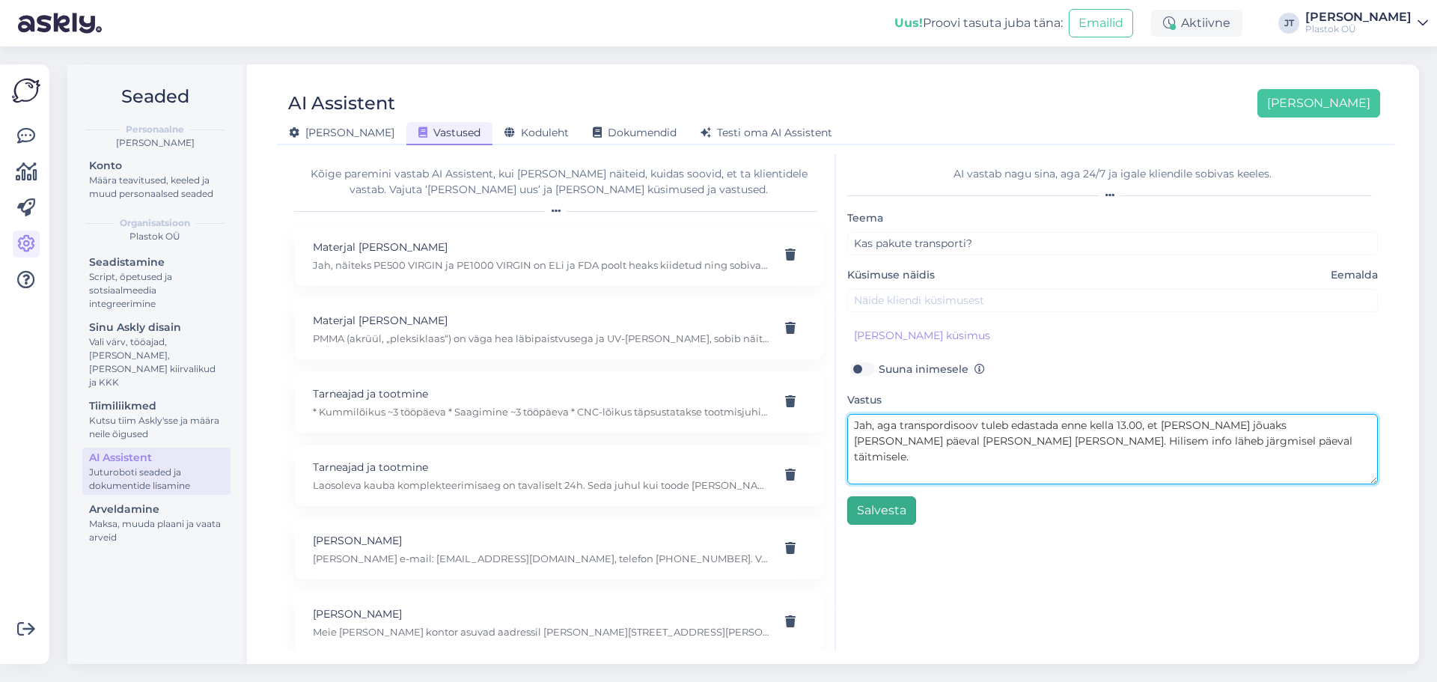
type textarea "Jah, aga transpordisoov tuleb edastada enne kella 13.00, et [PERSON_NAME] jõuak…"
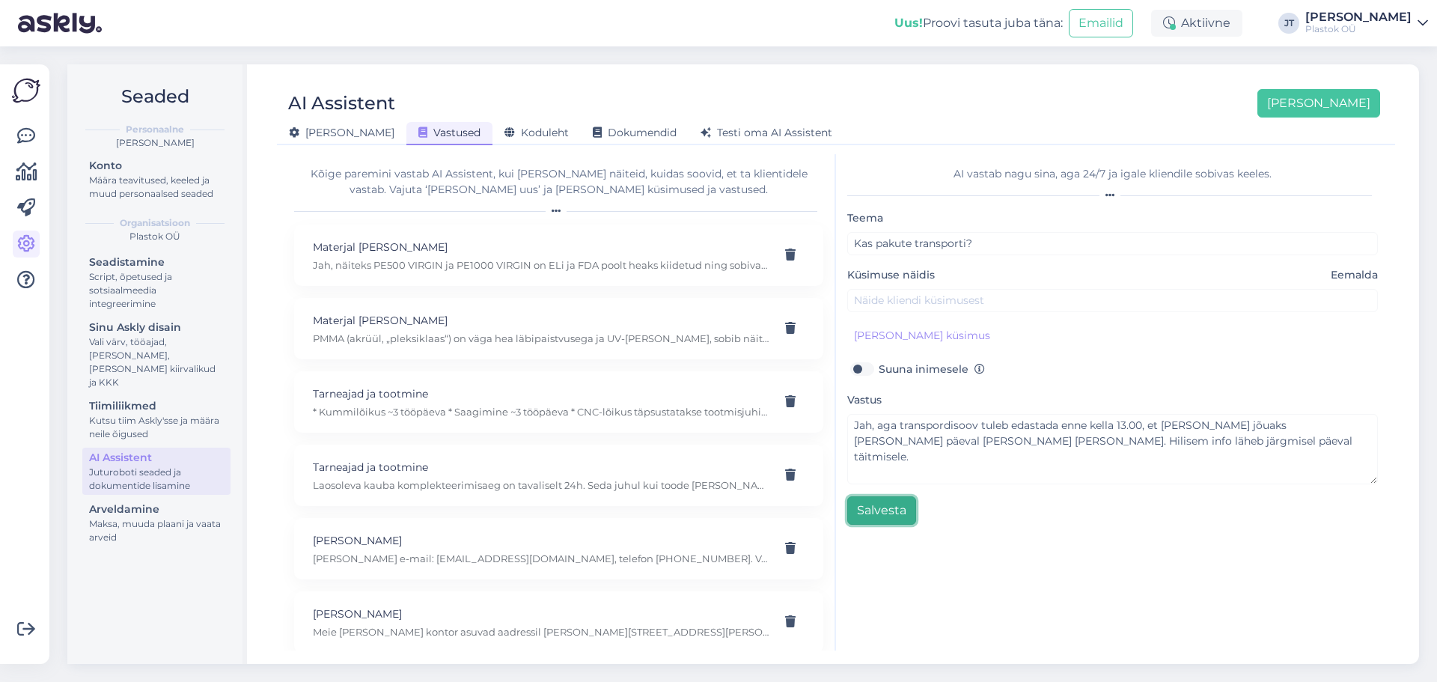
click at [883, 506] on button "Salvesta" at bounding box center [881, 510] width 69 height 28
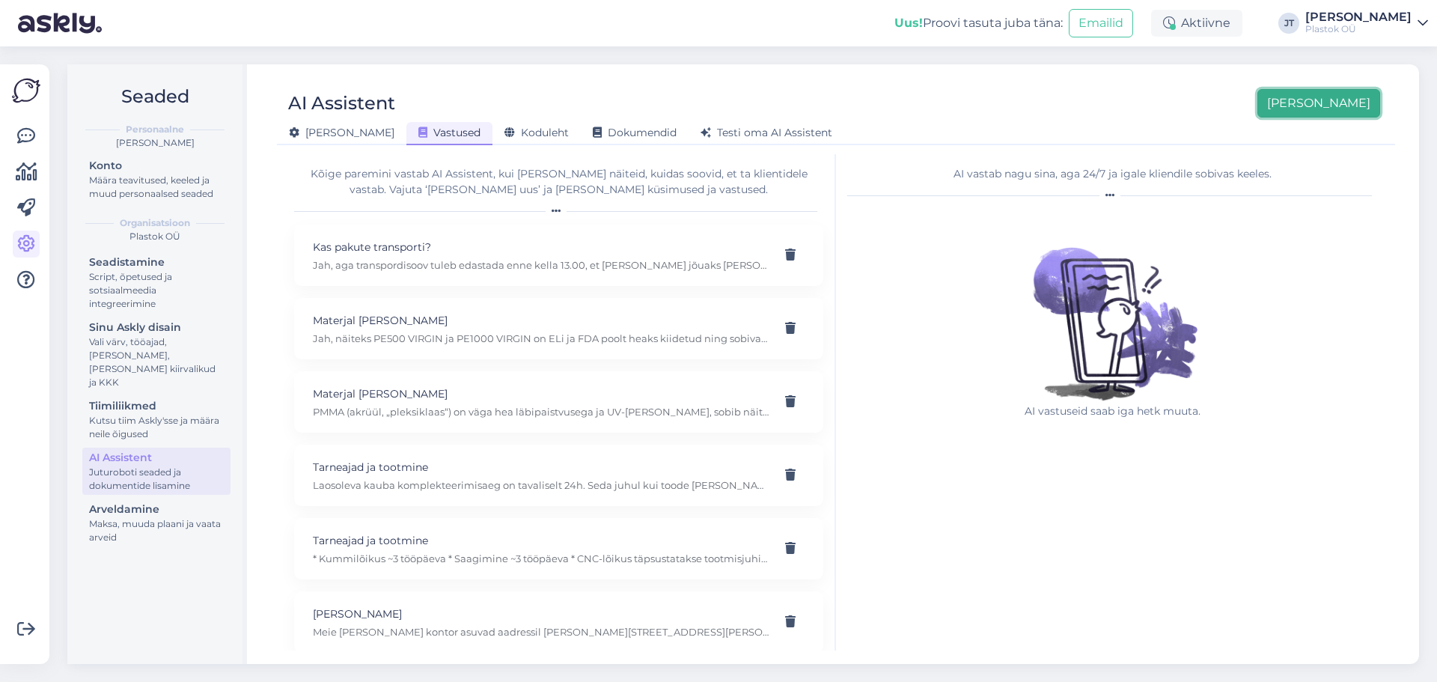
click at [1149, 112] on button "[PERSON_NAME]" at bounding box center [1319, 103] width 123 height 28
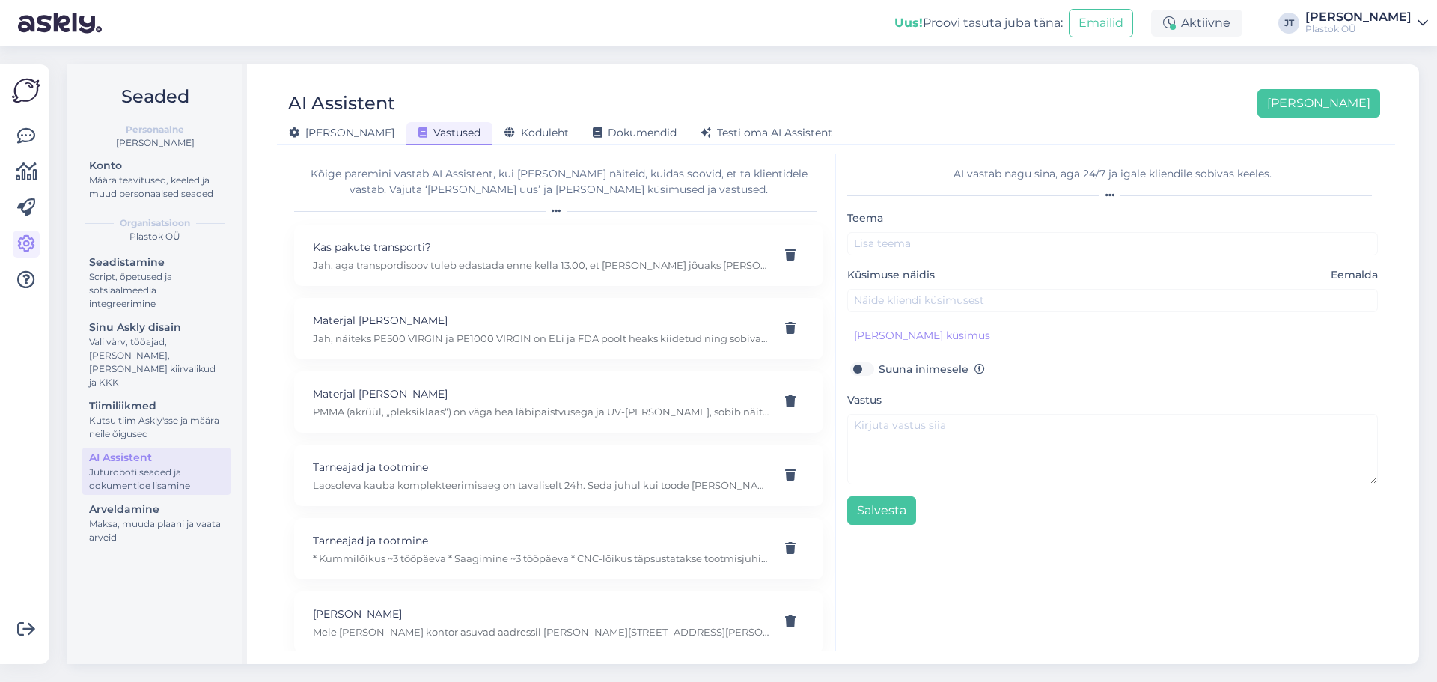
click at [898, 257] on div "Teema Küsimuse näidis Eemalda Lisa kliendi küsimus Suuna inimesele Vastus Salve…" at bounding box center [1112, 367] width 531 height 316
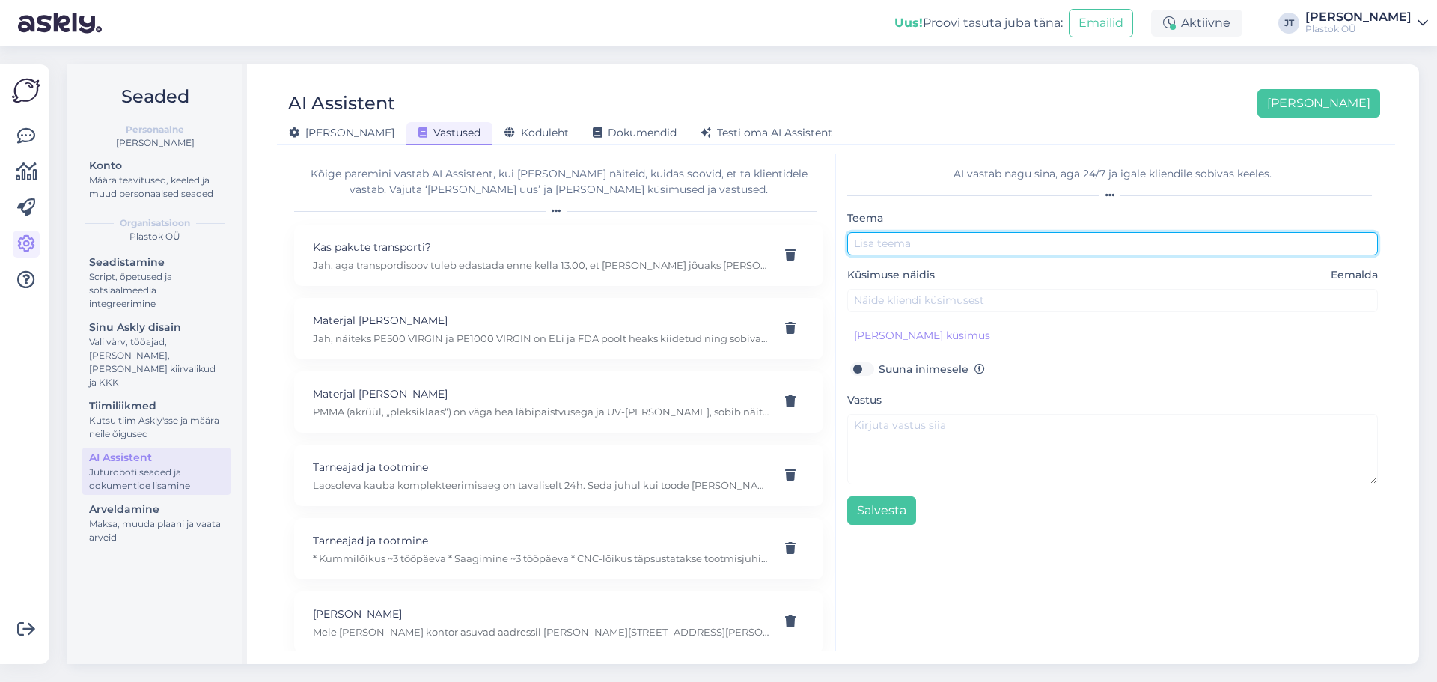
click at [897, 252] on input "text" at bounding box center [1112, 243] width 531 height 23
paste input "Kuidas ma saan hinnapakkumise?"
type input "Kuidas ma saan hinnapakkumise?"
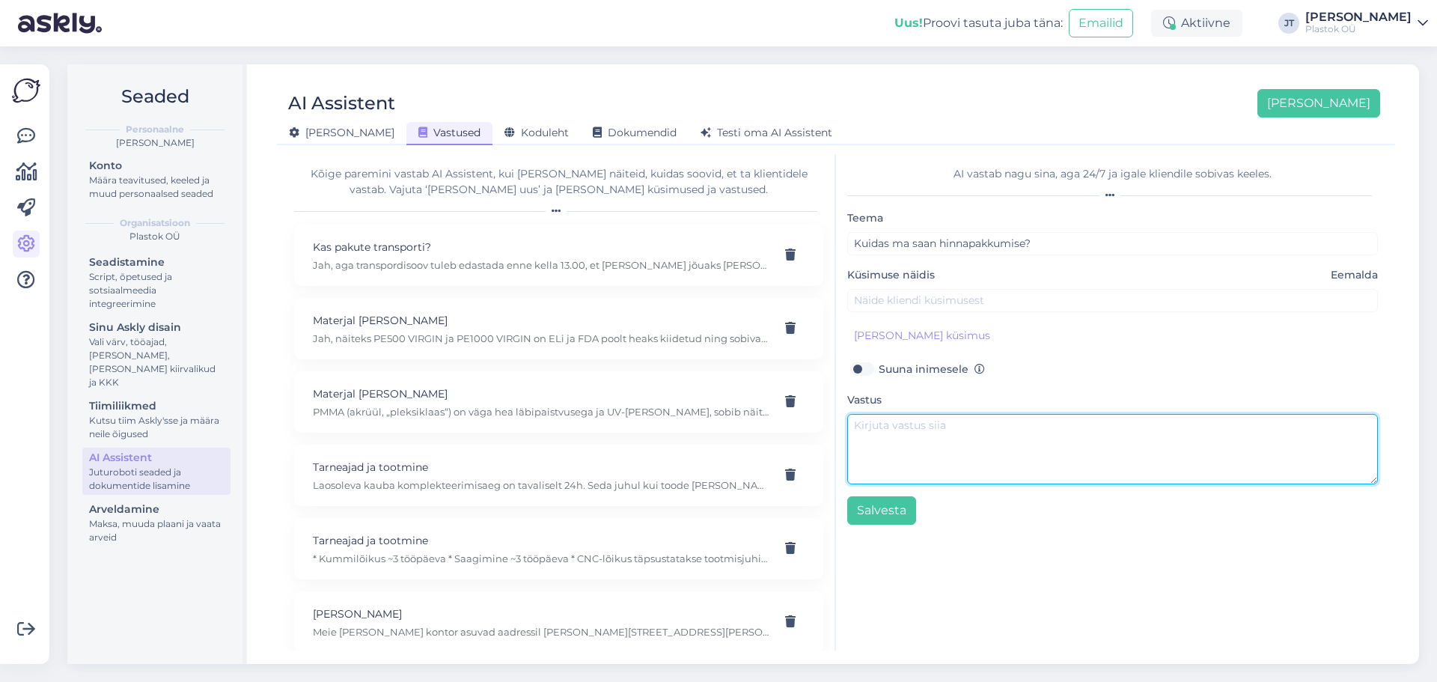
click at [915, 436] on textarea at bounding box center [1112, 449] width 531 height 70
click at [931, 436] on textarea at bounding box center [1112, 449] width 531 height 70
paste textarea "Hinnapakkumised edastatakse ainult läbi Standard Booksi. E-maili või telefoni t…"
click at [967, 447] on textarea "Hinnapakkumised edastatakse ainult läbi Standard Booksi. E-maili või telefoni t…" at bounding box center [1112, 449] width 531 height 70
drag, startPoint x: 988, startPoint y: 450, endPoint x: 1088, endPoint y: 421, distance: 103.5
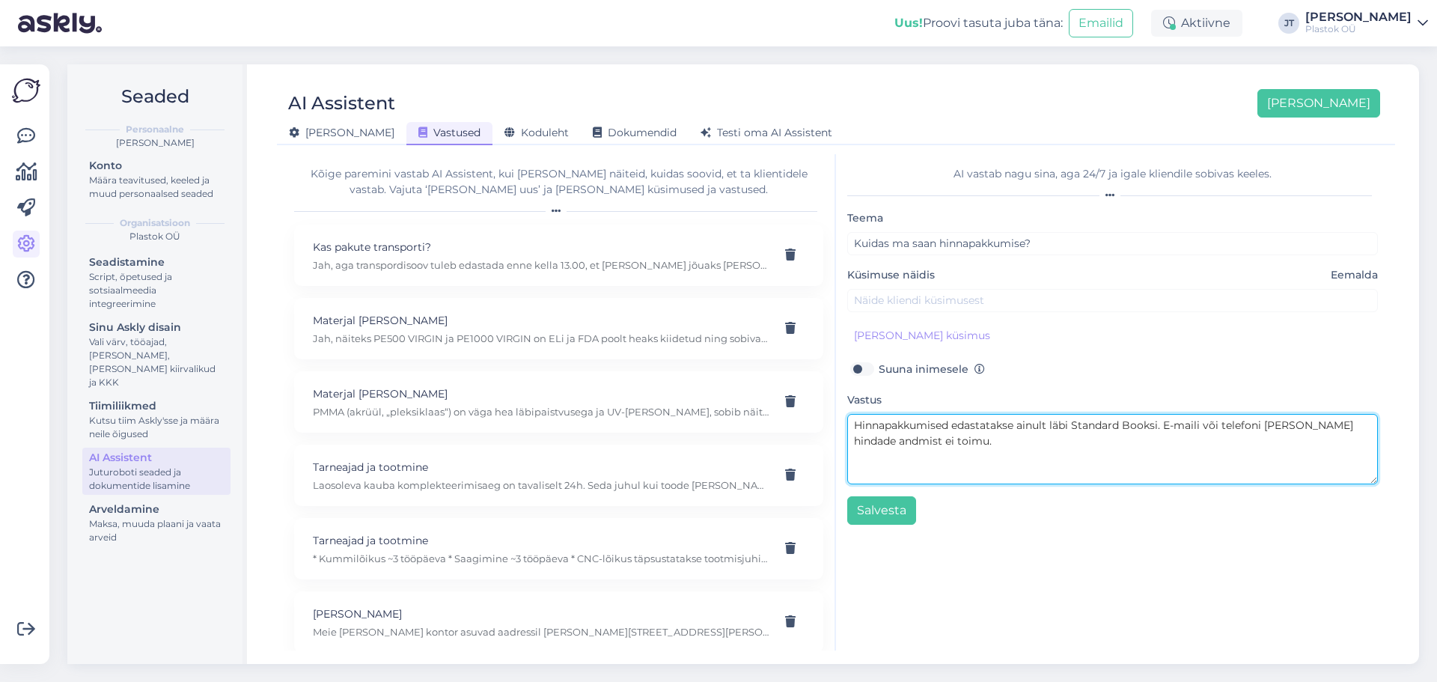
click at [1088, 421] on textarea "Hinnapakkumised edastatakse ainult läbi Standard Booksi. E-maili või telefoni t…" at bounding box center [1112, 449] width 531 height 70
type textarea "H"
type textarea "T"
click at [1149, 432] on textarea "Hinnapakkumised saadame teile e-maili teel. Saatke oma soov info@plasto.ee" at bounding box center [1112, 449] width 531 height 70
click at [1149, 427] on textarea "Hinnapakkumised saadame teile e-maili teel. Saatke oma soov tellimused@plasto.ee" at bounding box center [1112, 449] width 531 height 70
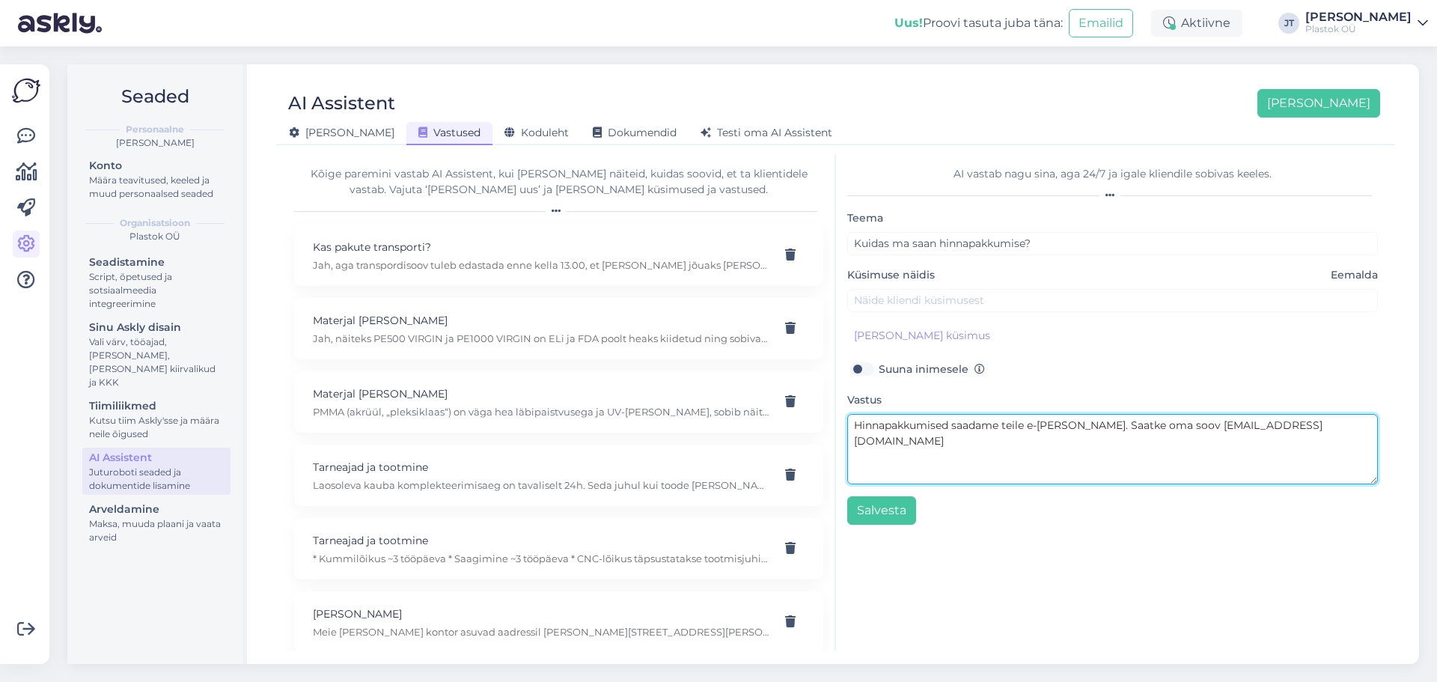
click at [1149, 430] on textarea "Hinnapakkumised saadame teile e-maili teel. Saatke oma soov tellimused@plastok.…" at bounding box center [1112, 449] width 531 height 70
click at [1149, 427] on textarea "Hinnapakkumised saadame teile e-maili teel. Saatke oma soov tellimused@plastok.…" at bounding box center [1112, 449] width 531 height 70
paste textarea "Materjali tüüp ja nimetus Materjali värvus Materjali paksus Detaili mõõdud ja v…"
click at [853, 447] on textarea "Hinnapakkumised saadame teile e-maili teel. Saatke oma soov tellimused@plastok.…" at bounding box center [1112, 449] width 531 height 70
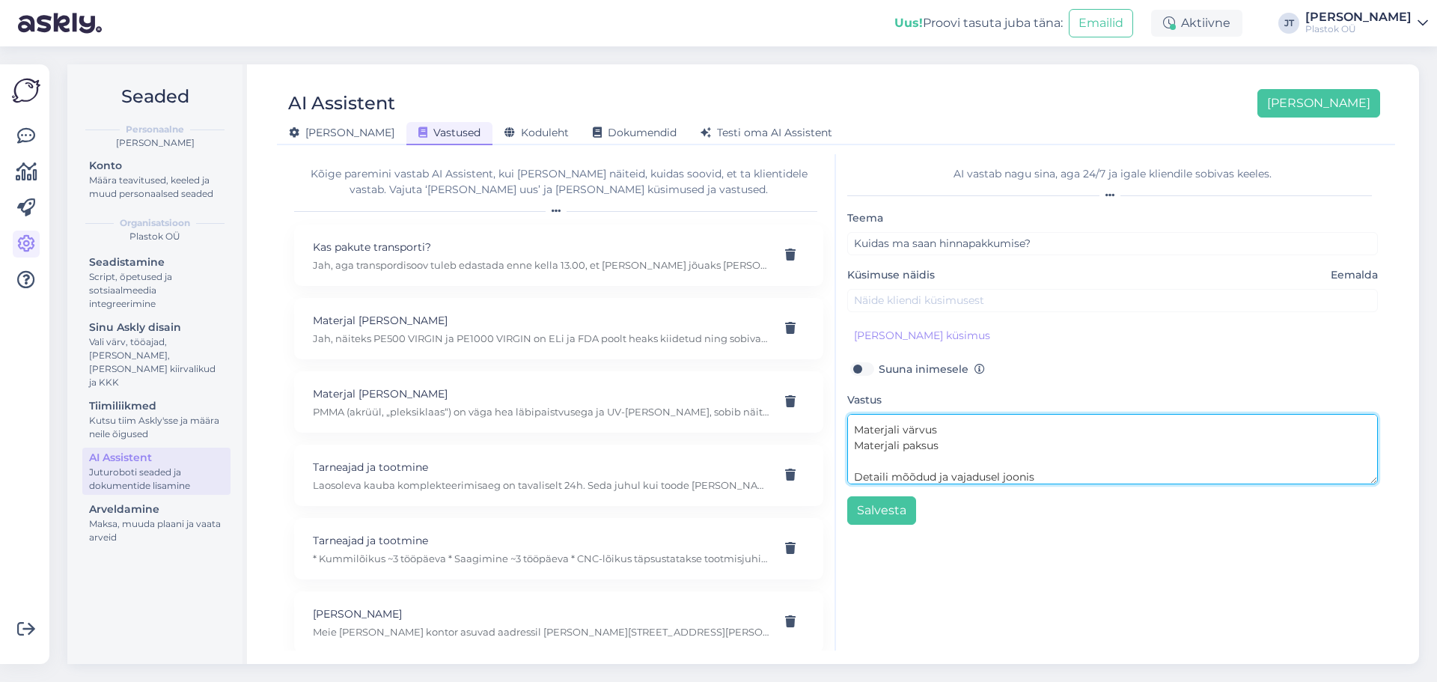
scroll to position [47, 0]
click at [853, 475] on textarea "Hinnapakkumised saadame teile e-maili teel. Saatke oma soov tellimused@plastok.…" at bounding box center [1112, 449] width 531 height 70
click at [865, 460] on textarea "Hinnapakkumised saadame teile e-maili teel. Saatke oma soov tellimused@plastok.…" at bounding box center [1112, 449] width 531 height 70
click at [854, 446] on textarea "Hinnapakkumised saadame teile e-maili teel. Saatke oma soov tellimused@plastok.…" at bounding box center [1112, 449] width 531 height 70
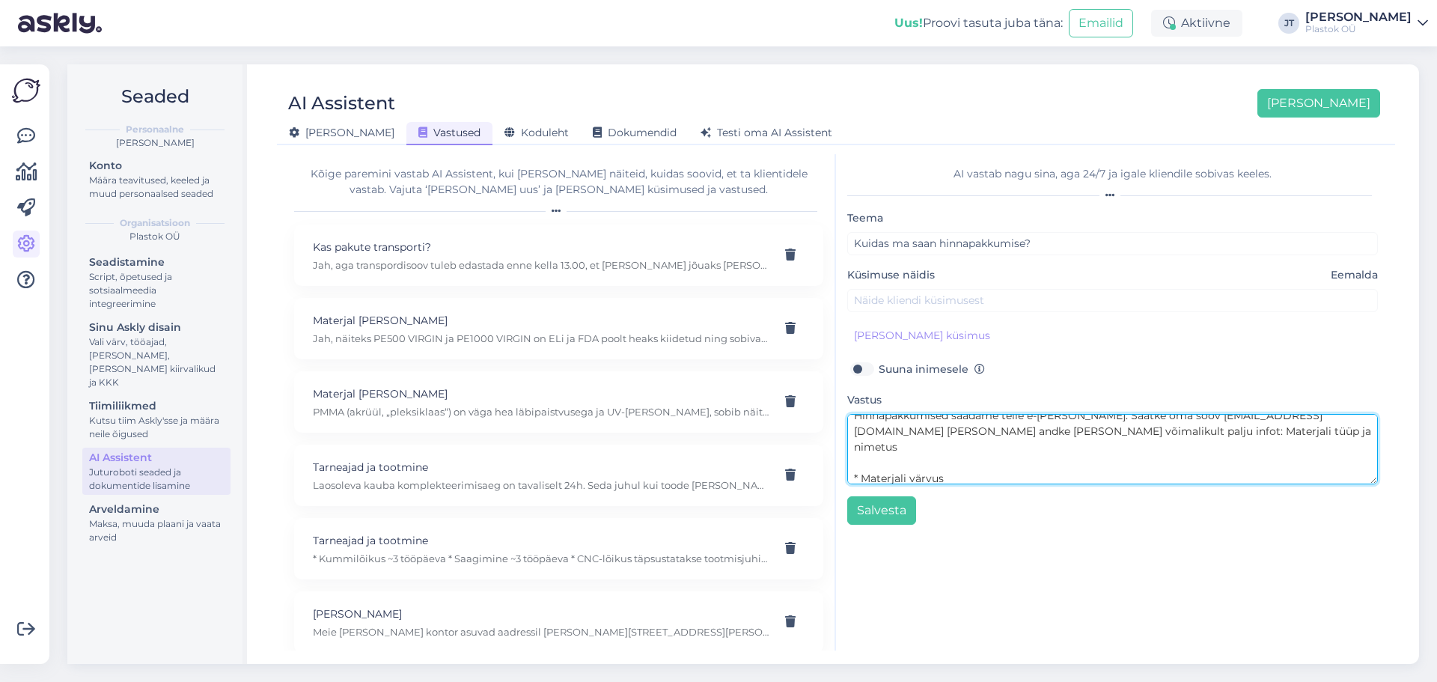
scroll to position [0, 0]
click at [865, 457] on textarea "Hinnapakkumised saadame teile e-maili teel. Saatke oma soov tellimused@plastok.…" at bounding box center [1112, 449] width 531 height 70
click at [1043, 427] on textarea "Hinnapakkumised saadame teile e-maili teel. Saatke oma soov tellimused@plastok.…" at bounding box center [1112, 449] width 531 height 70
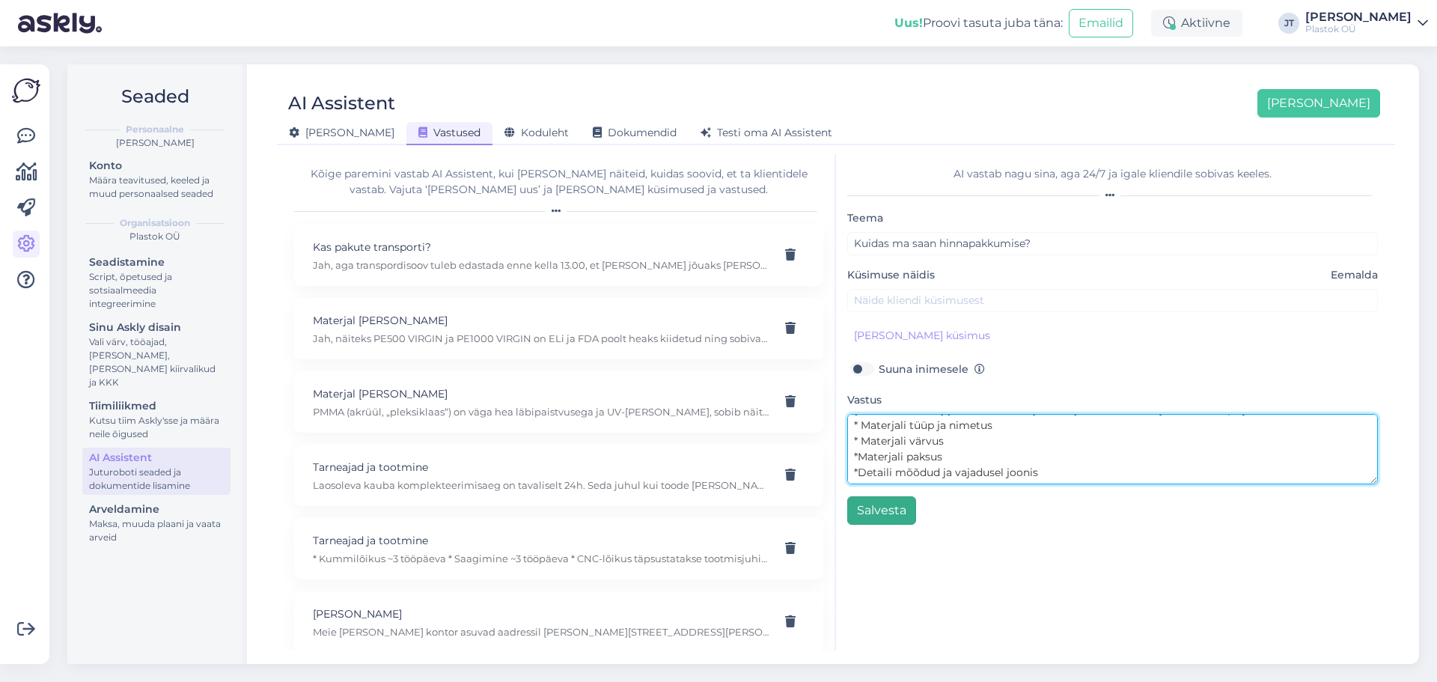
type textarea "Hinnapakkumised saadame teile e-[PERSON_NAME]. Saatke oma soov [EMAIL_ADDRESS][…"
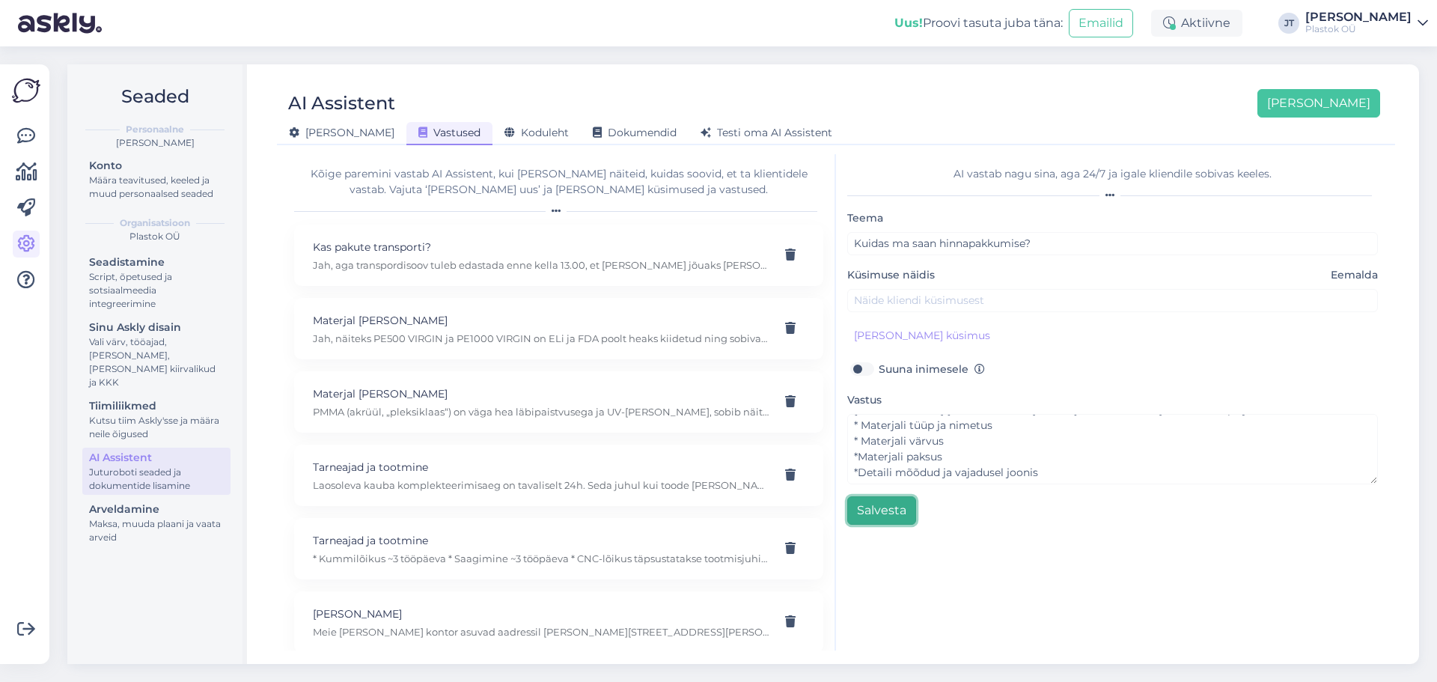
click at [900, 514] on button "Salvesta" at bounding box center [881, 510] width 69 height 28
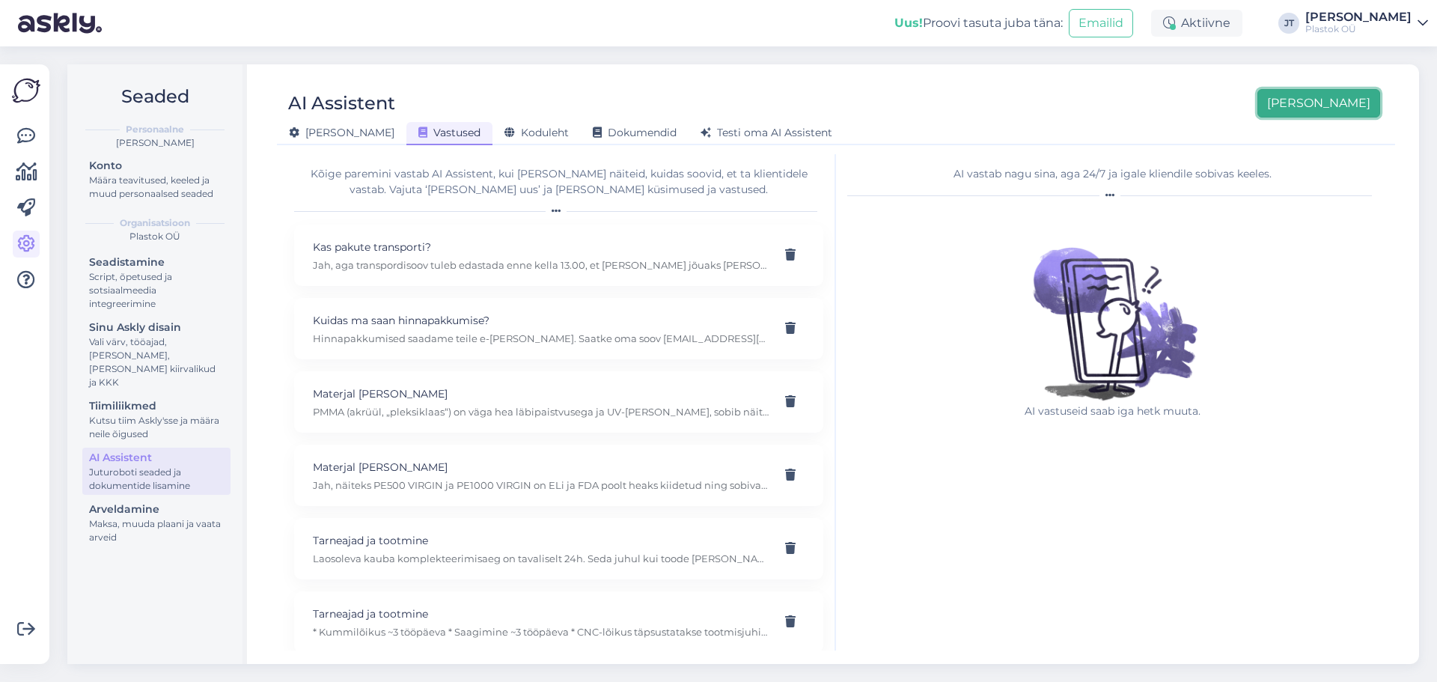
drag, startPoint x: 1361, startPoint y: 103, endPoint x: 1300, endPoint y: 136, distance: 69.0
click at [1149, 103] on button "[PERSON_NAME]" at bounding box center [1319, 103] width 123 height 28
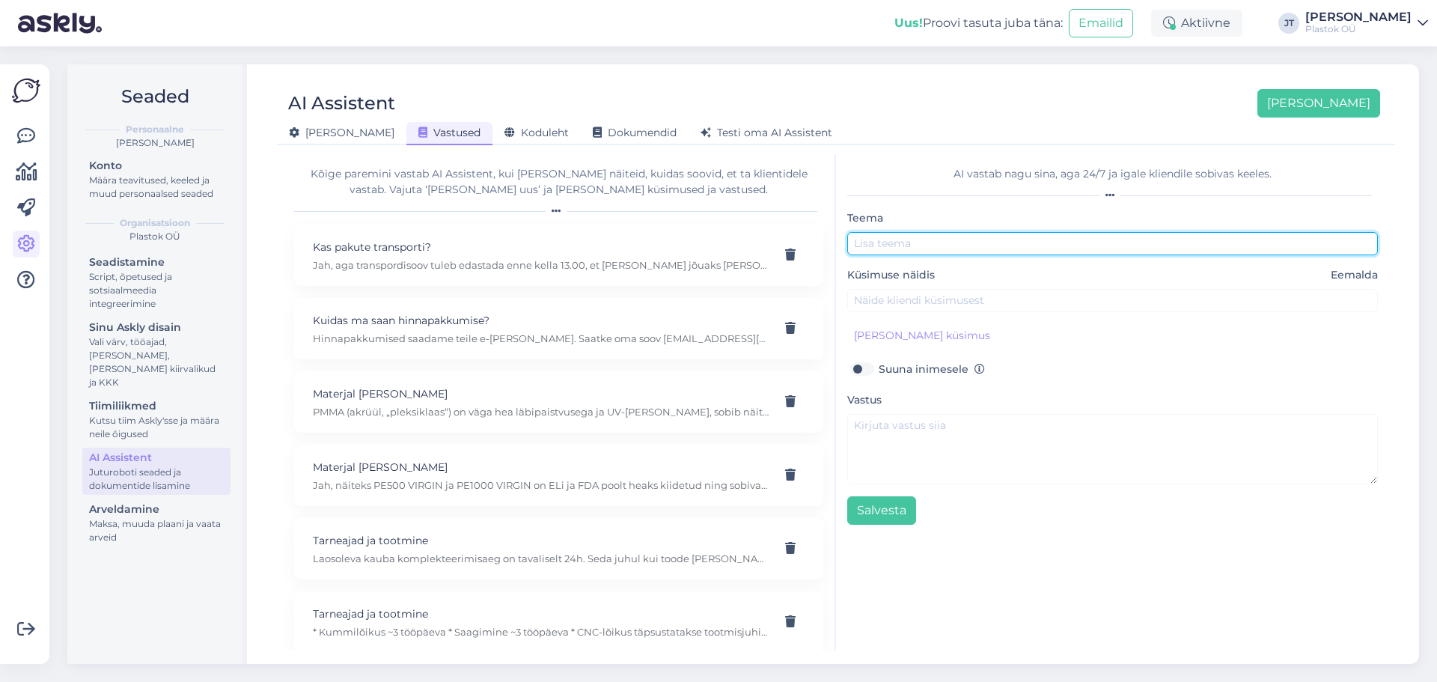
click at [906, 243] on input "text" at bounding box center [1112, 243] width 531 height 23
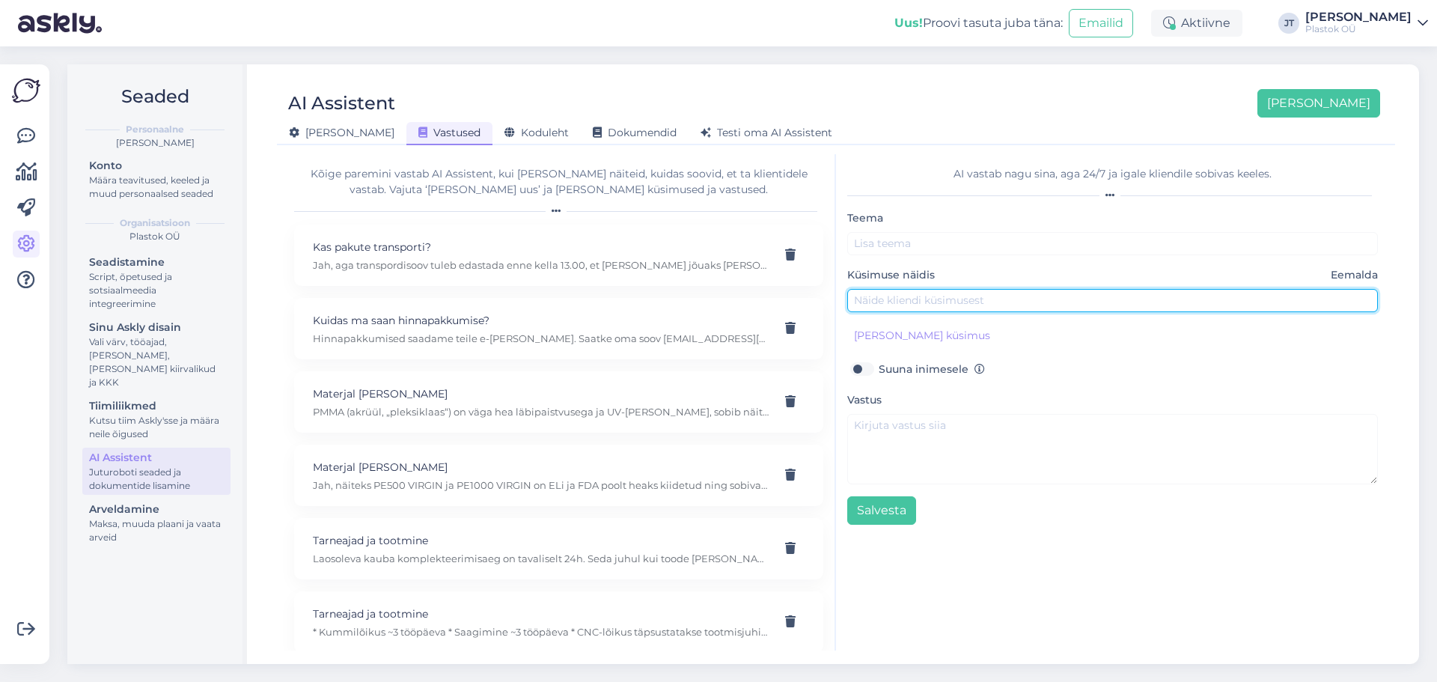
click at [906, 291] on input "text" at bounding box center [1112, 300] width 531 height 23
paste input "Kui kiiresti ma saan hinnapakkumise?"
type input "Kui kiiresti ma saan hinnapakkumise?"
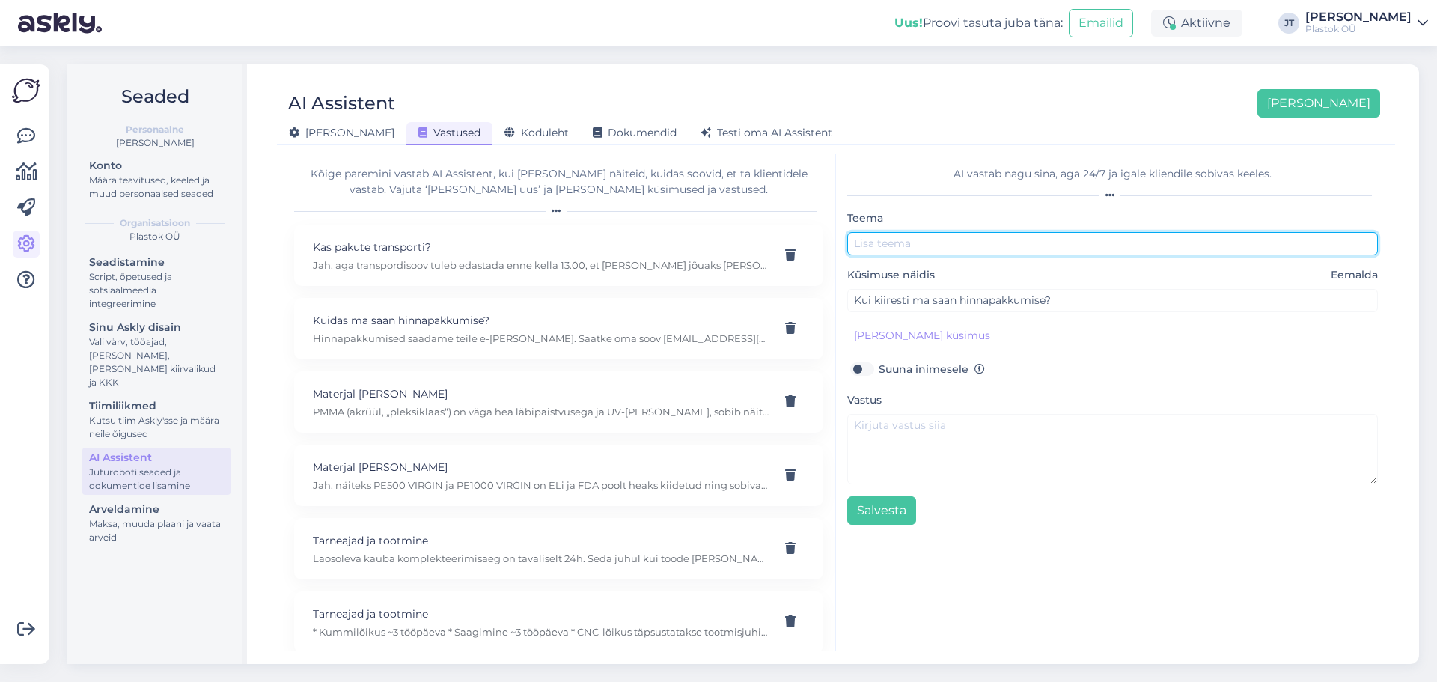
click at [897, 240] on input "text" at bounding box center [1112, 243] width 531 height 23
type input "Müük"
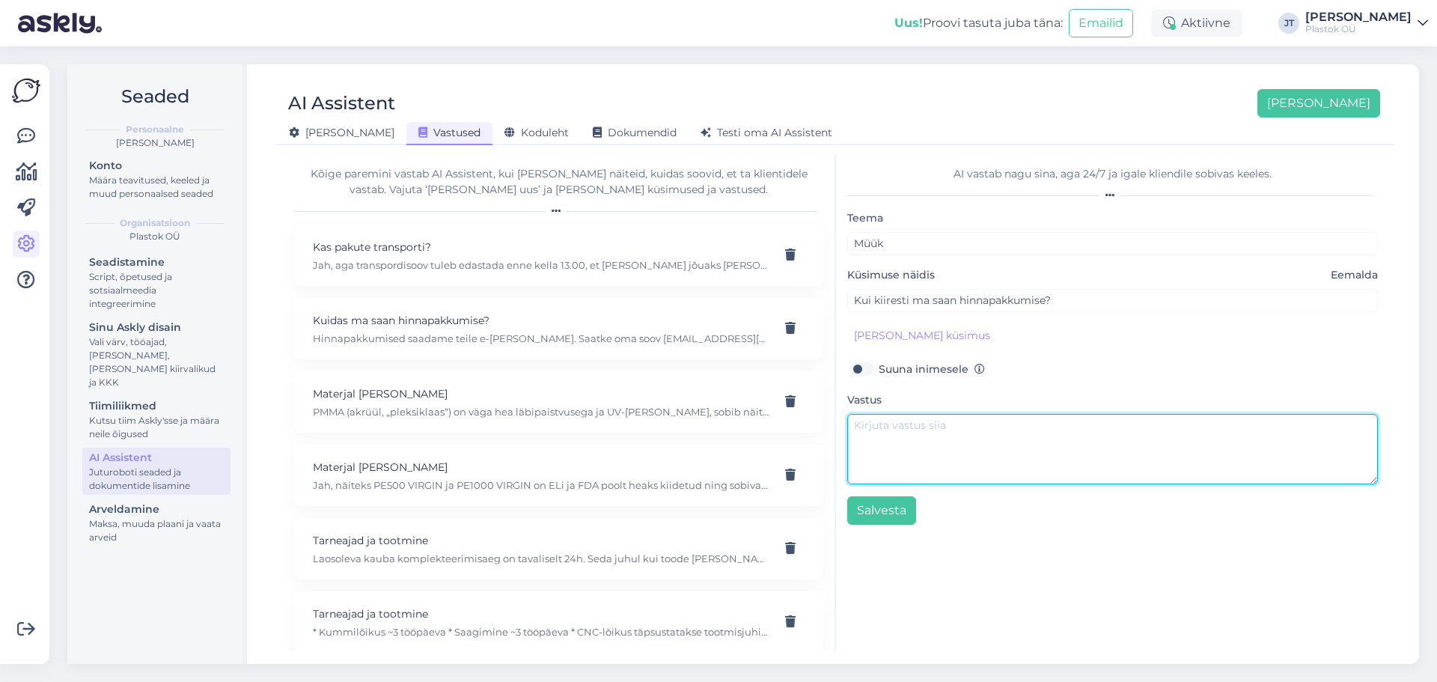
click at [936, 440] on textarea at bounding box center [1112, 449] width 531 height 70
paste textarea "Tavaliselt mõne tööpäeva jooksul. Täpset aega saab küsida pakkumise tegijalt (n…"
click at [916, 458] on textarea "Tavaliselt mõne tööpäeva jooksul. Täpset aega saab küsida pakkumise tegijalt (n…" at bounding box center [1112, 449] width 531 height 70
drag, startPoint x: 883, startPoint y: 457, endPoint x: 848, endPoint y: 454, distance: 34.5
click at [848, 454] on textarea "Tavaliselt mõne tööpäeva jooksul. Täpset aega saab küsida pakkumise tegijalt (n…" at bounding box center [1112, 449] width 531 height 70
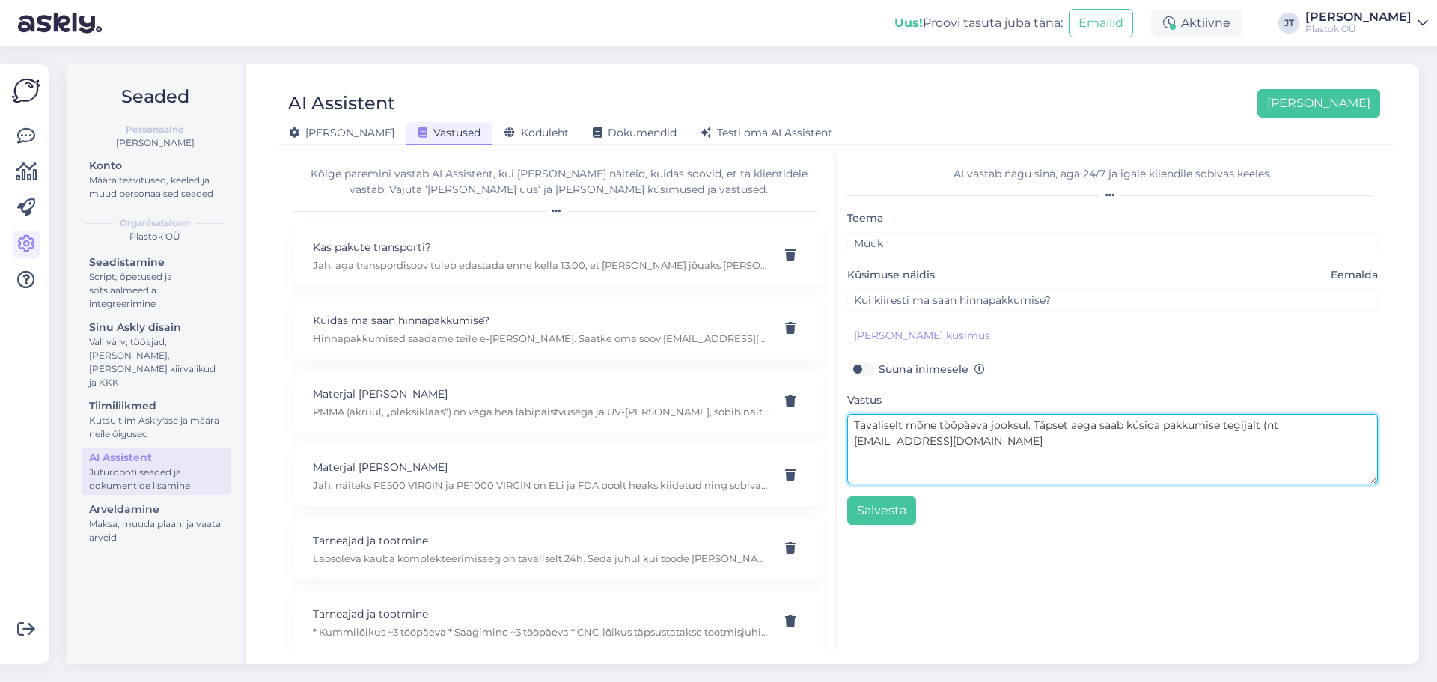
drag, startPoint x: 976, startPoint y: 445, endPoint x: 1029, endPoint y: 422, distance: 57.7
click at [1029, 422] on textarea "Tavaliselt mõne tööpäeva jooksul. Täpset aega saab küsida pakkumise tegijalt (n…" at bounding box center [1112, 449] width 531 height 70
type textarea "Tavaliselt mõne tööpäeva jooksul."
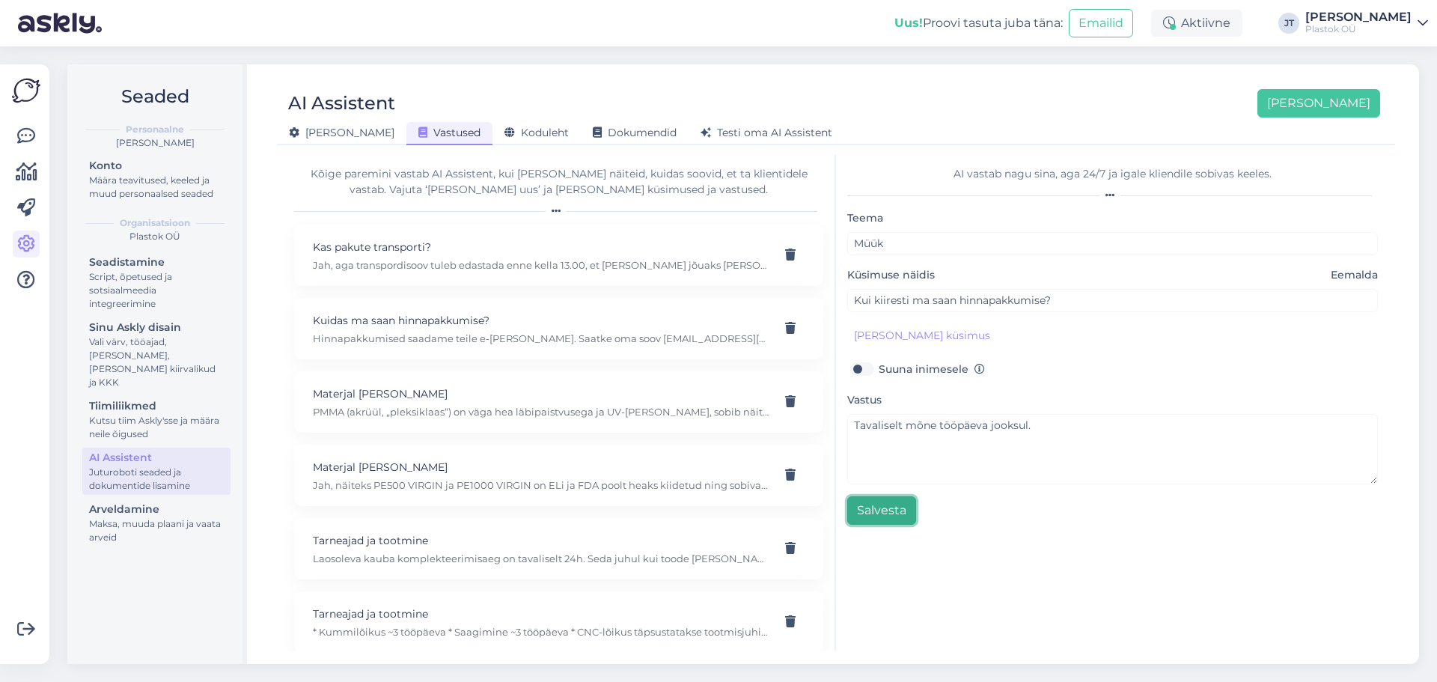
click at [873, 505] on button "Salvesta" at bounding box center [881, 510] width 69 height 28
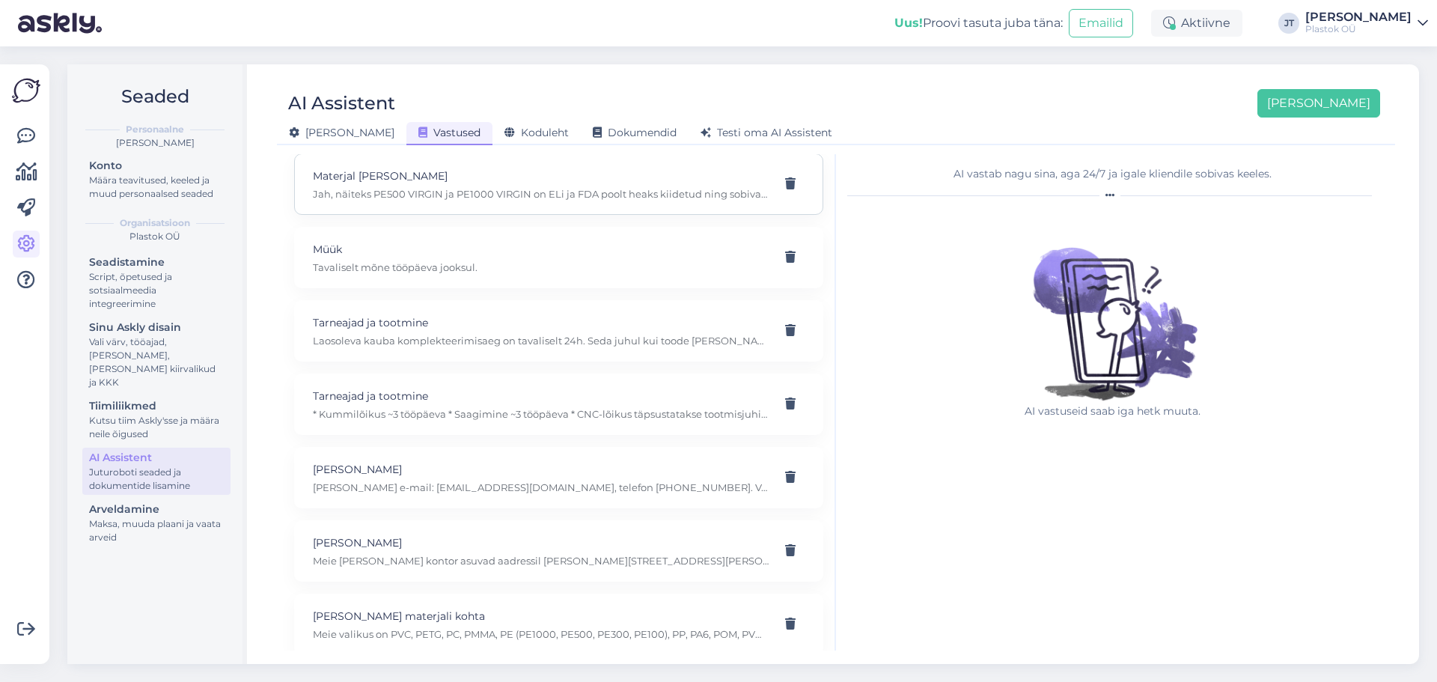
scroll to position [288, 0]
click at [505, 138] on span "Koduleht" at bounding box center [537, 132] width 64 height 13
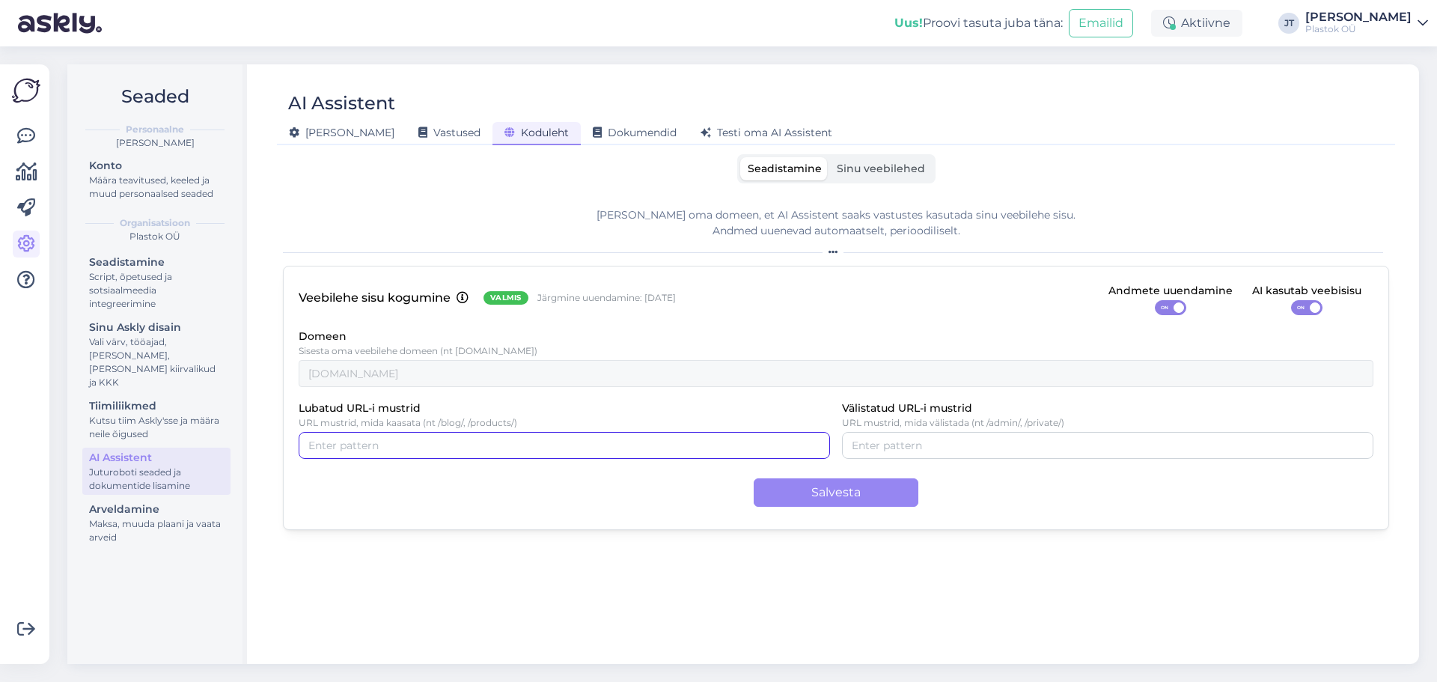
click at [374, 446] on input "Lubatud URL-i mustrid" at bounding box center [564, 445] width 512 height 16
click at [382, 445] on input "Lubatud URL-i mustrid" at bounding box center [564, 445] width 512 height 16
click at [821, 498] on button "Salvesta" at bounding box center [836, 492] width 165 height 28
click at [911, 172] on span "Sinu veebilehed" at bounding box center [881, 168] width 88 height 13
click at [829, 157] on input "Sinu veebilehed" at bounding box center [829, 157] width 0 height 0
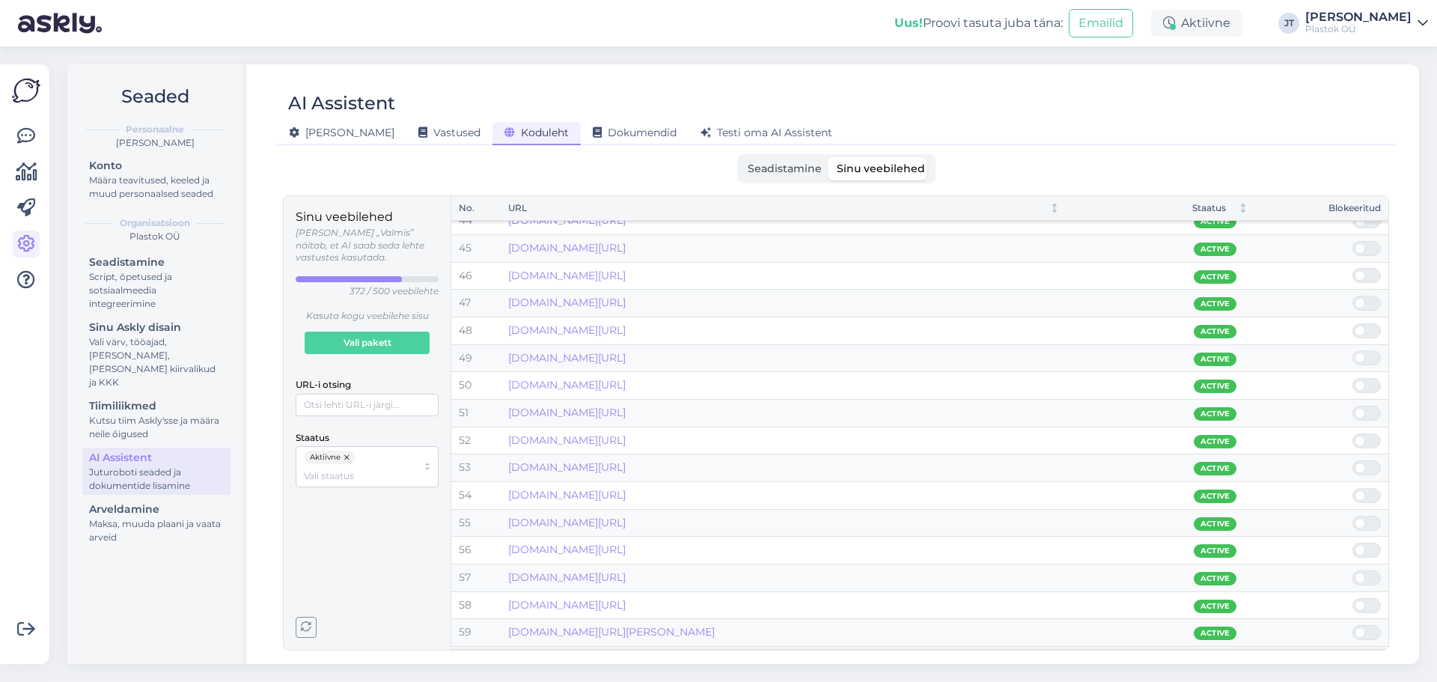
scroll to position [0, 0]
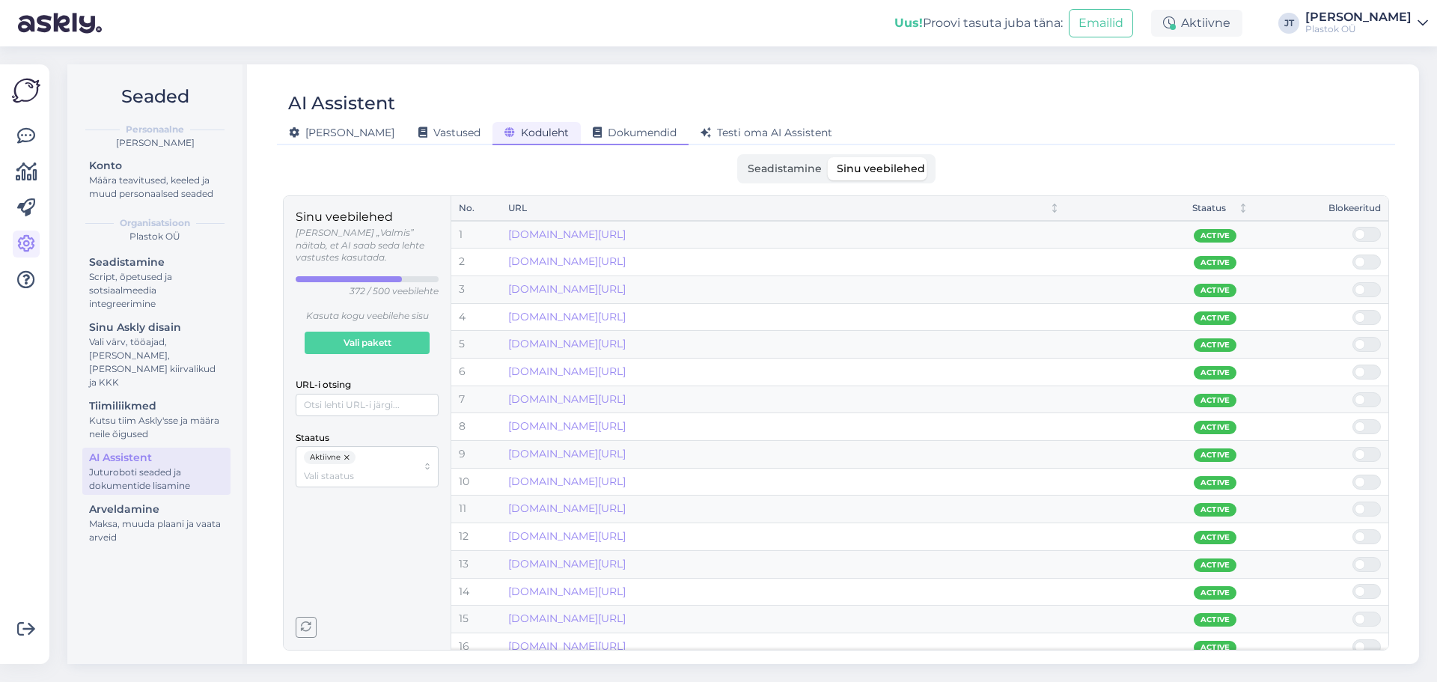
click at [593, 138] on span "Dokumendid" at bounding box center [635, 132] width 84 height 13
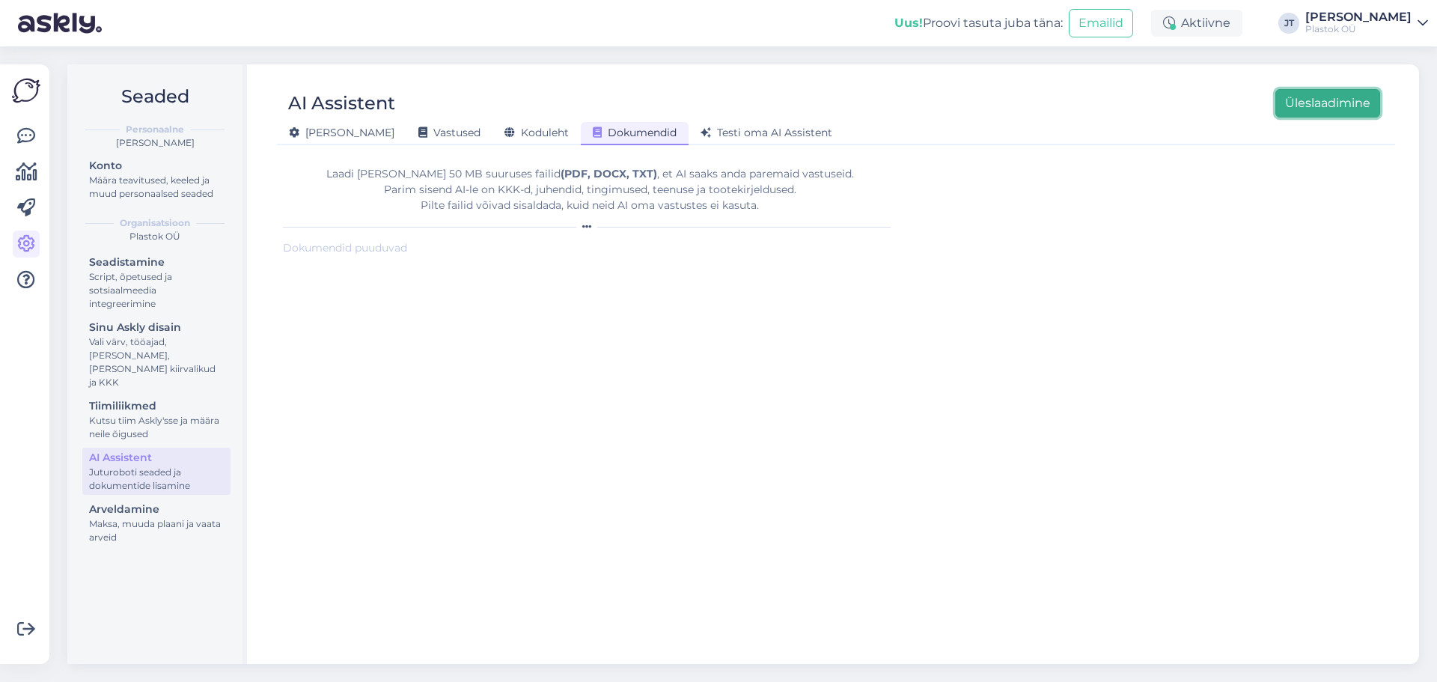
click at [1149, 113] on button "Üleslaadimine" at bounding box center [1327, 103] width 105 height 28
click at [1149, 110] on button "Üleslaadimine" at bounding box center [1327, 103] width 105 height 28
click at [1149, 103] on button "Üleslaadimine" at bounding box center [1327, 103] width 105 height 28
click at [1149, 105] on button "Üleslaadimine" at bounding box center [1327, 103] width 105 height 28
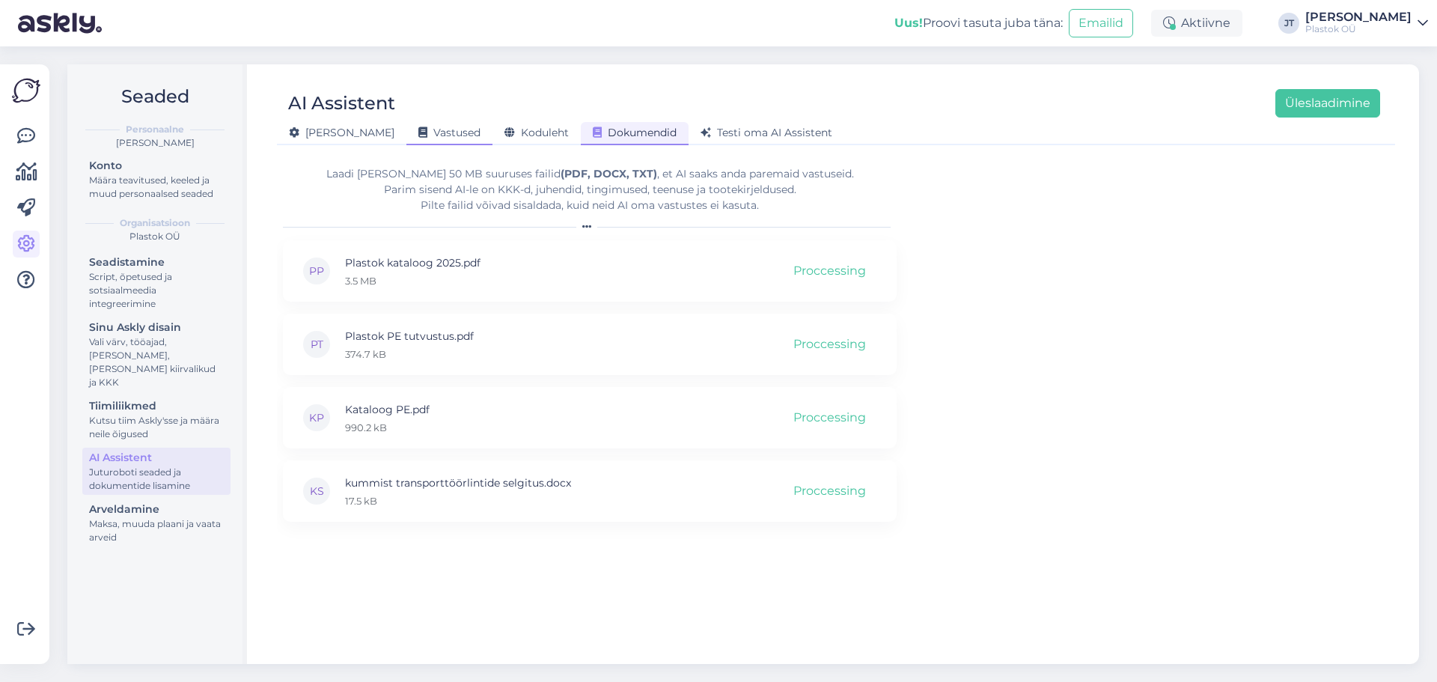
click at [418, 134] on span "Vastused" at bounding box center [449, 132] width 62 height 13
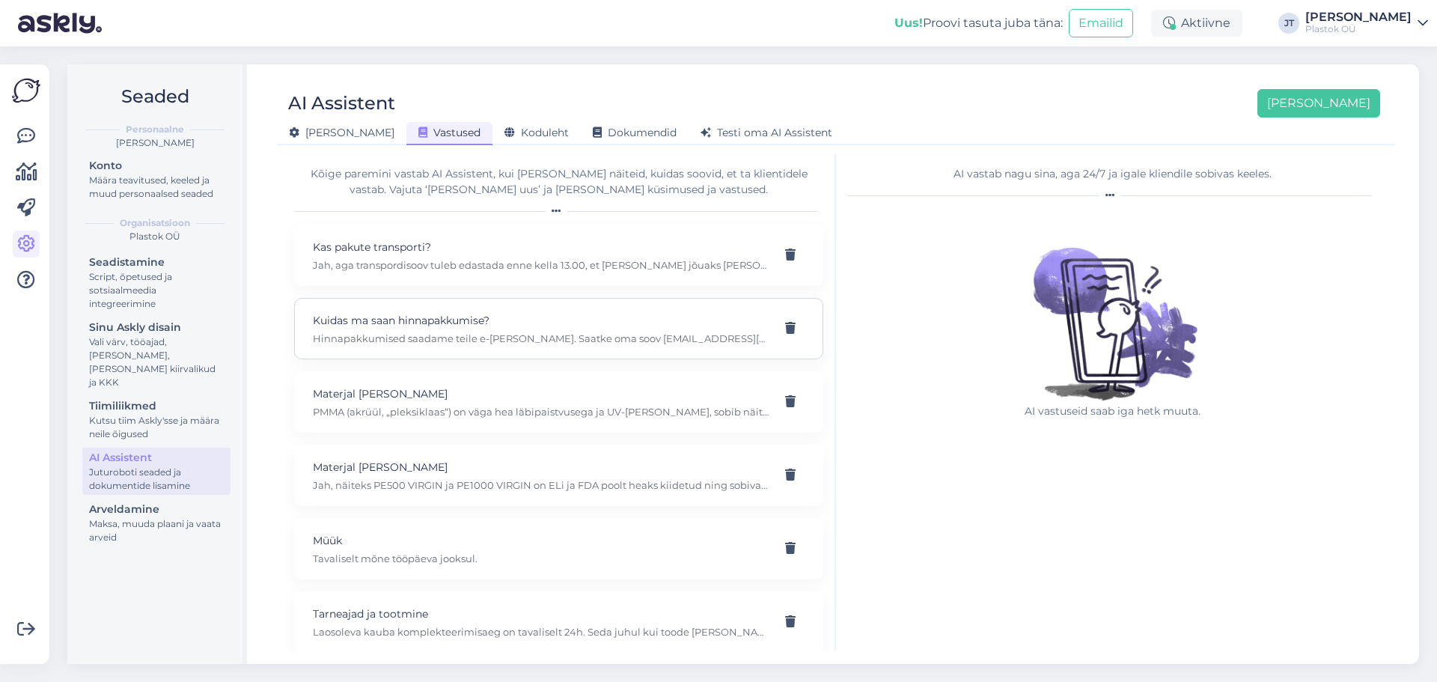
click at [543, 322] on p "Kuidas ma saan hinnapakkumise?" at bounding box center [541, 320] width 456 height 16
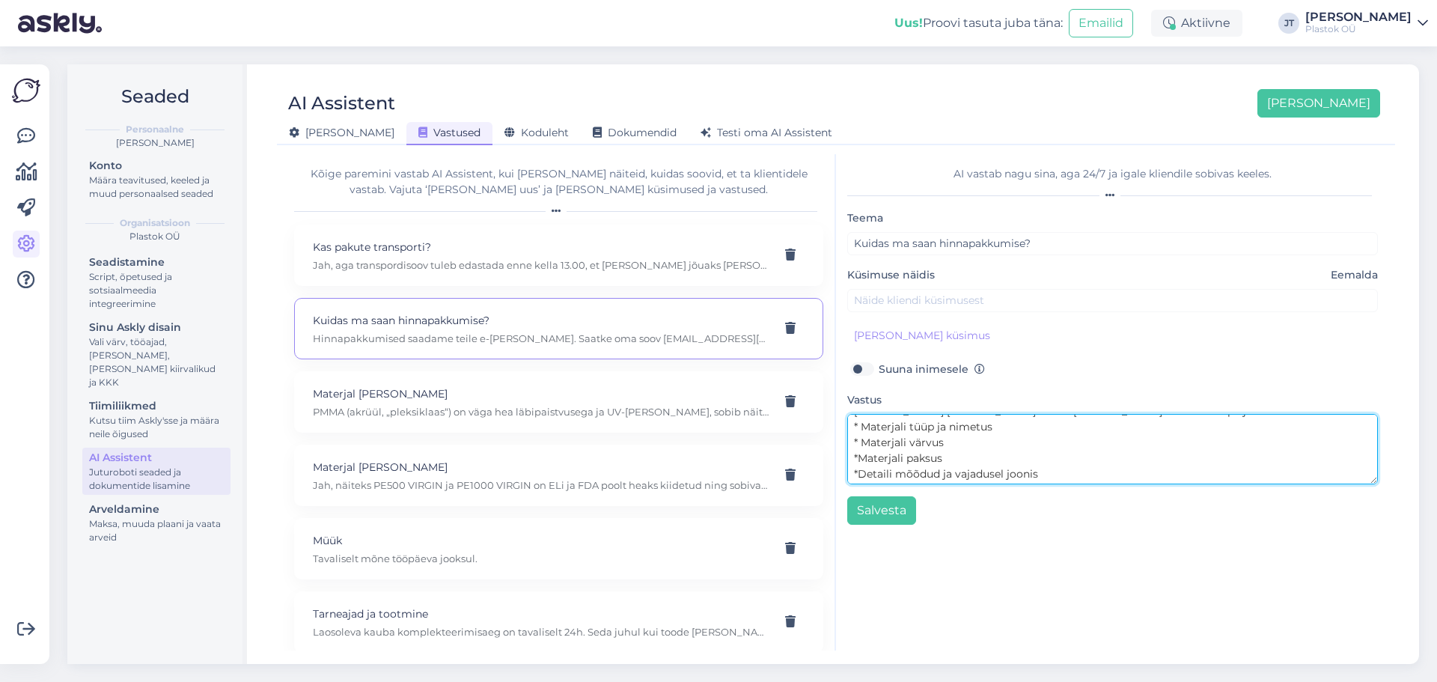
scroll to position [31, 0]
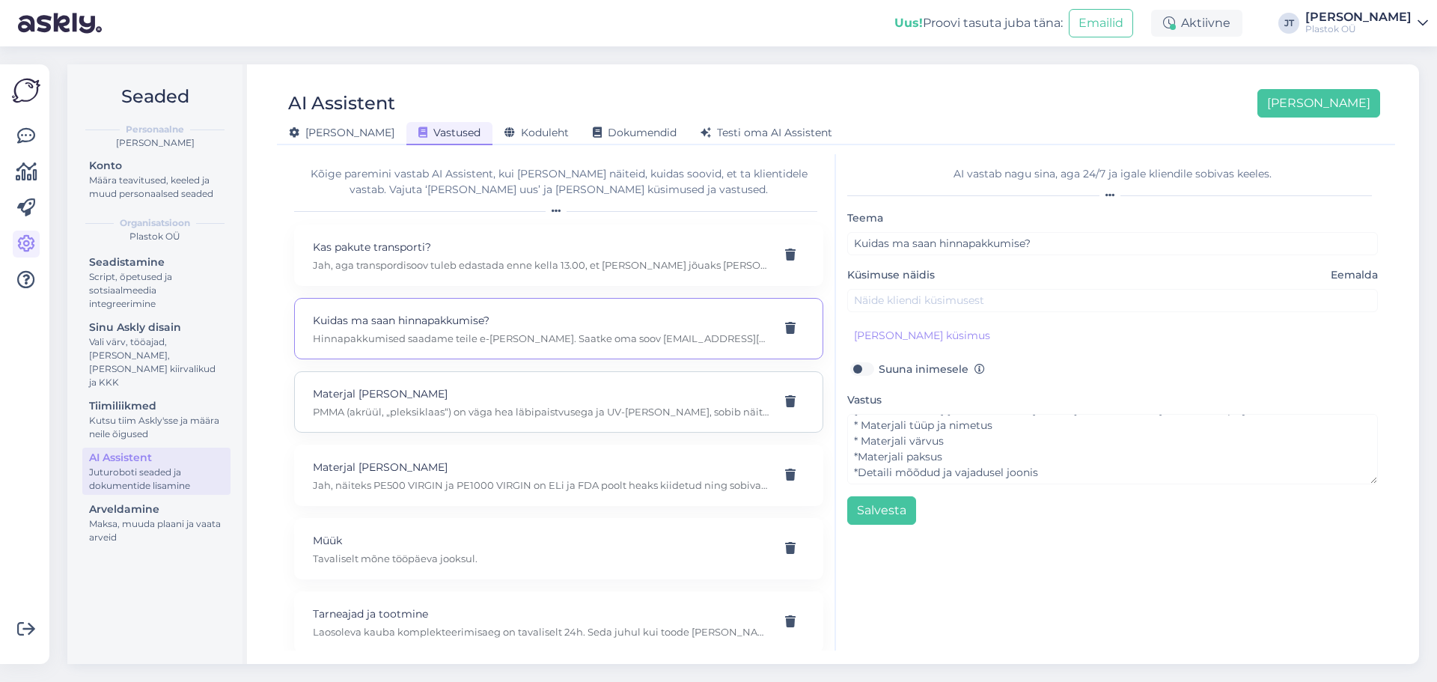
click at [462, 412] on p "PMMA (akrüül, „pleksiklaas“) on väga hea läbipaistvusega ja UV-[PERSON_NAME], s…" at bounding box center [541, 411] width 456 height 13
type input "Materjal [PERSON_NAME]"
type input "Mis vahe on PMMA-l ja PC-l?"
type textarea "PMMA (akrüül, „pleksiklaas“) on väga hea läbipaistvusega ja UV-[PERSON_NAME], s…"
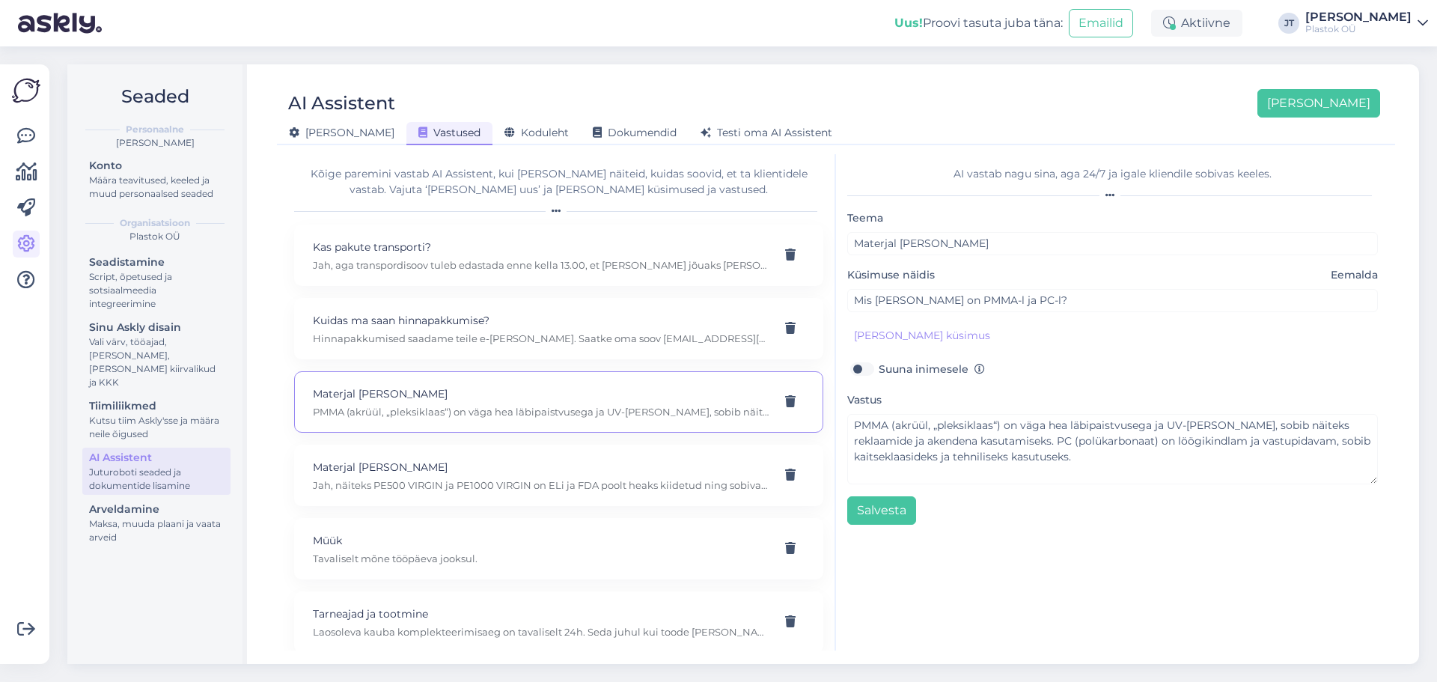
scroll to position [0, 0]
click at [468, 249] on p "Kas pakute transporti?" at bounding box center [541, 247] width 456 height 16
type input "Kas pakute transporti?"
type textarea "Jah, aga transpordisoov tuleb edastada enne kella 13.00, et [PERSON_NAME] jõuak…"
click at [483, 519] on div "Tarneajad ja tootmine Laosoleva kauba komplekteerimisaeg on tavaliselt 24h. Sed…" at bounding box center [541, 622] width 456 height 33
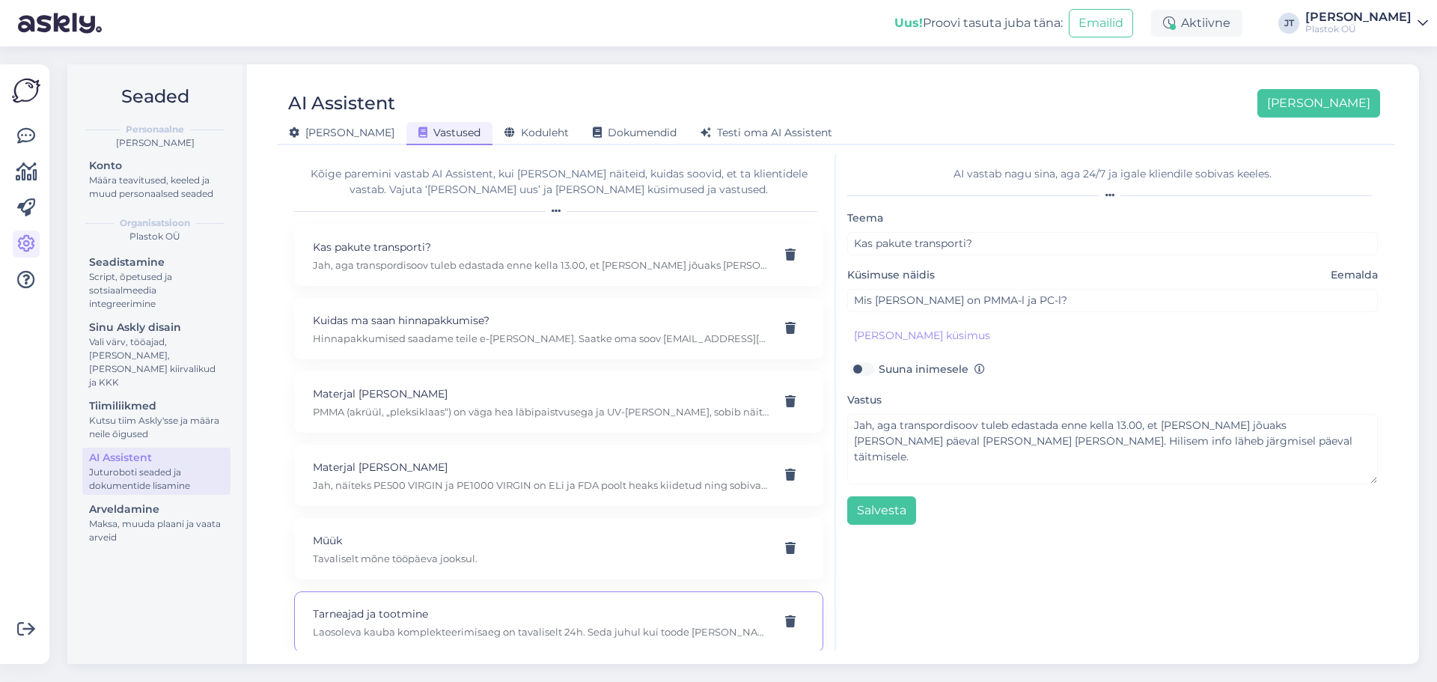
type input "Tarneajad ja tootmine"
type input "Kui kiiresti [PERSON_NAME] kätte saab?"
type textarea "Laosoleva kauba komplekteerimisaeg on tavaliselt 24h. Seda juhul kui toode [PER…"
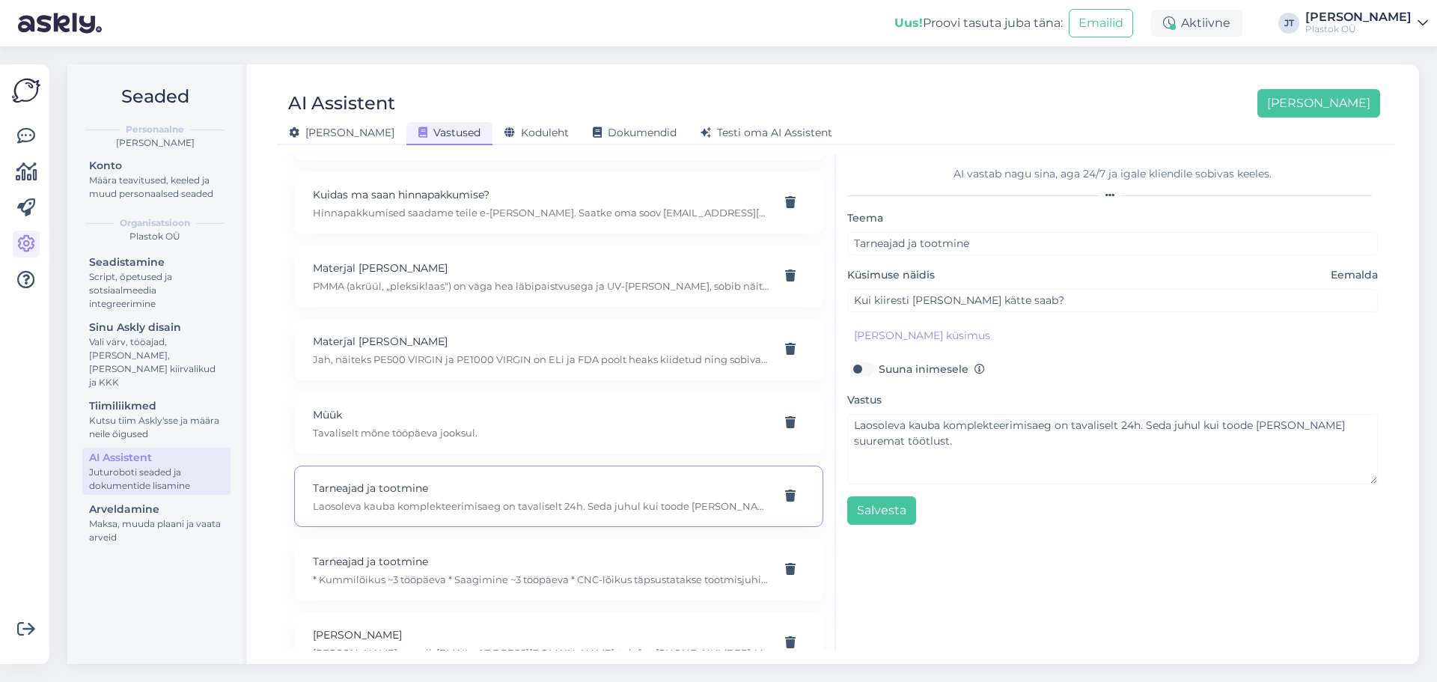
scroll to position [144, 0]
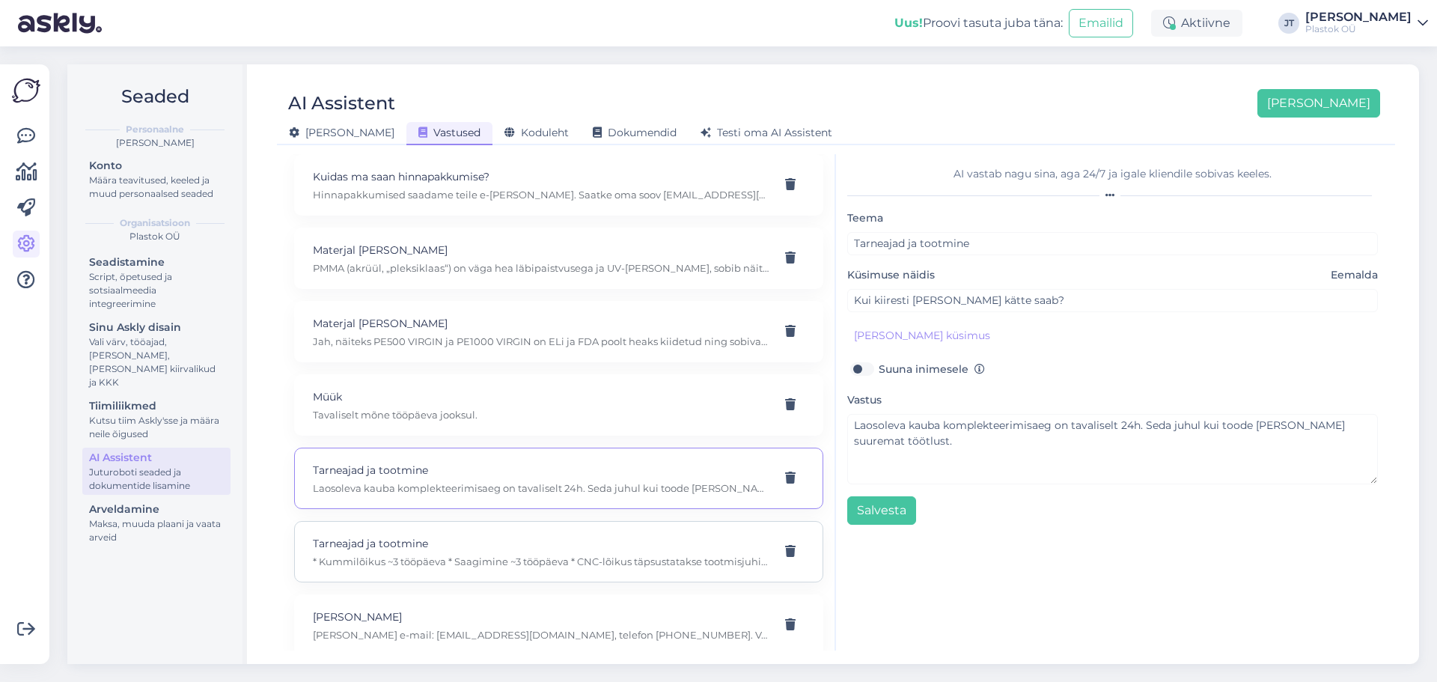
click at [537, 519] on div "Tarneajad ja tootmine * Kummilõikus ~3 tööpäeva * Saagimine ~3 tööpäeva * CNC-l…" at bounding box center [558, 551] width 529 height 61
type input "Kui kiiresti lõikustööd valmis saavad?"
type textarea "* Kummilõikus ~3 tööpäeva * Saagimine ~3 tööpäeva * CNC-lõikus täpsustatakse to…"
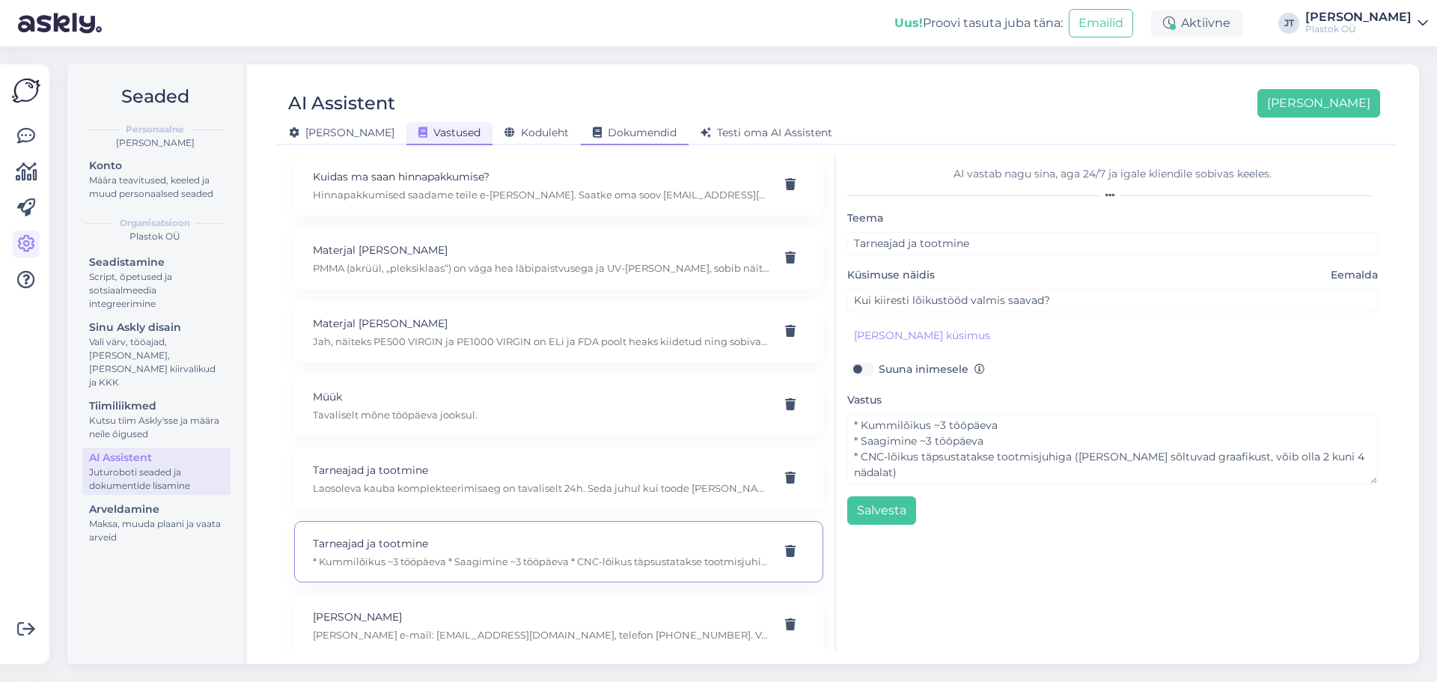
click at [593, 134] on span "Dokumendid" at bounding box center [635, 132] width 84 height 13
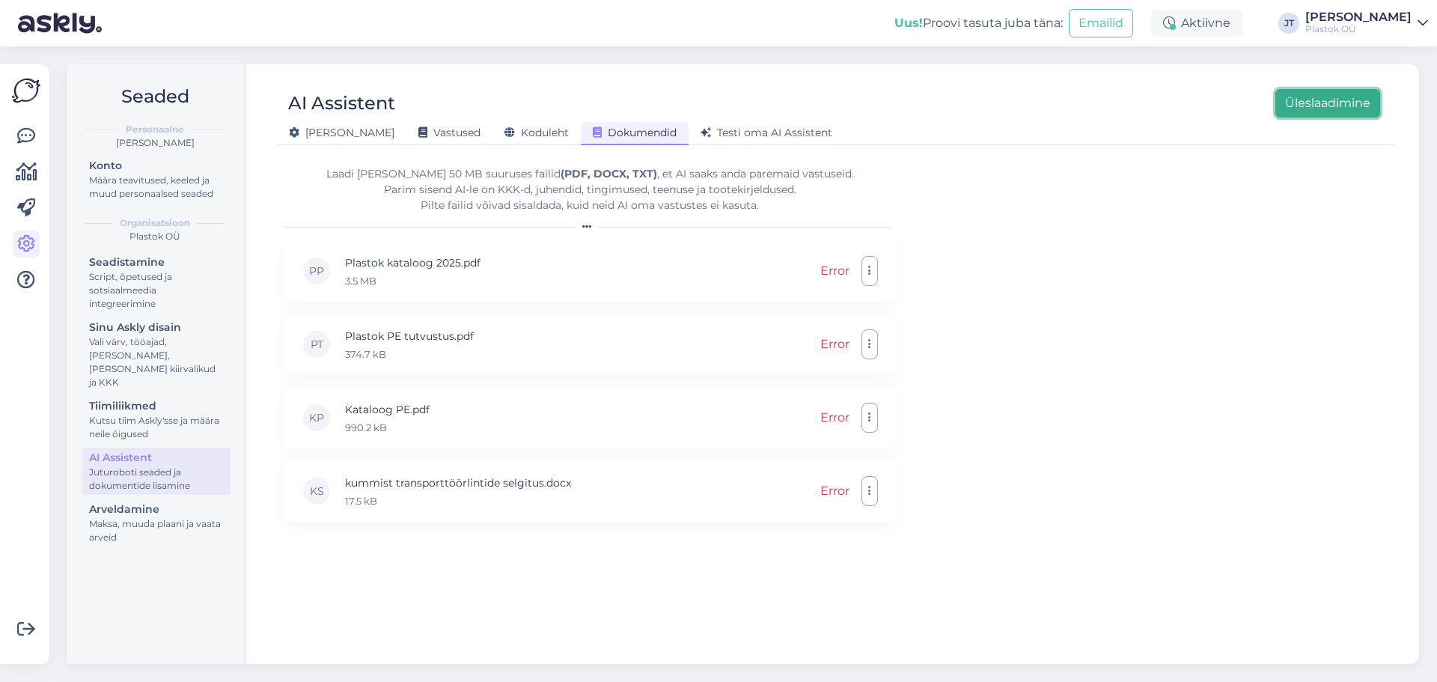
click at [1149, 98] on button "Üleslaadimine" at bounding box center [1327, 103] width 105 height 28
click at [862, 275] on button "button" at bounding box center [870, 271] width 16 height 30
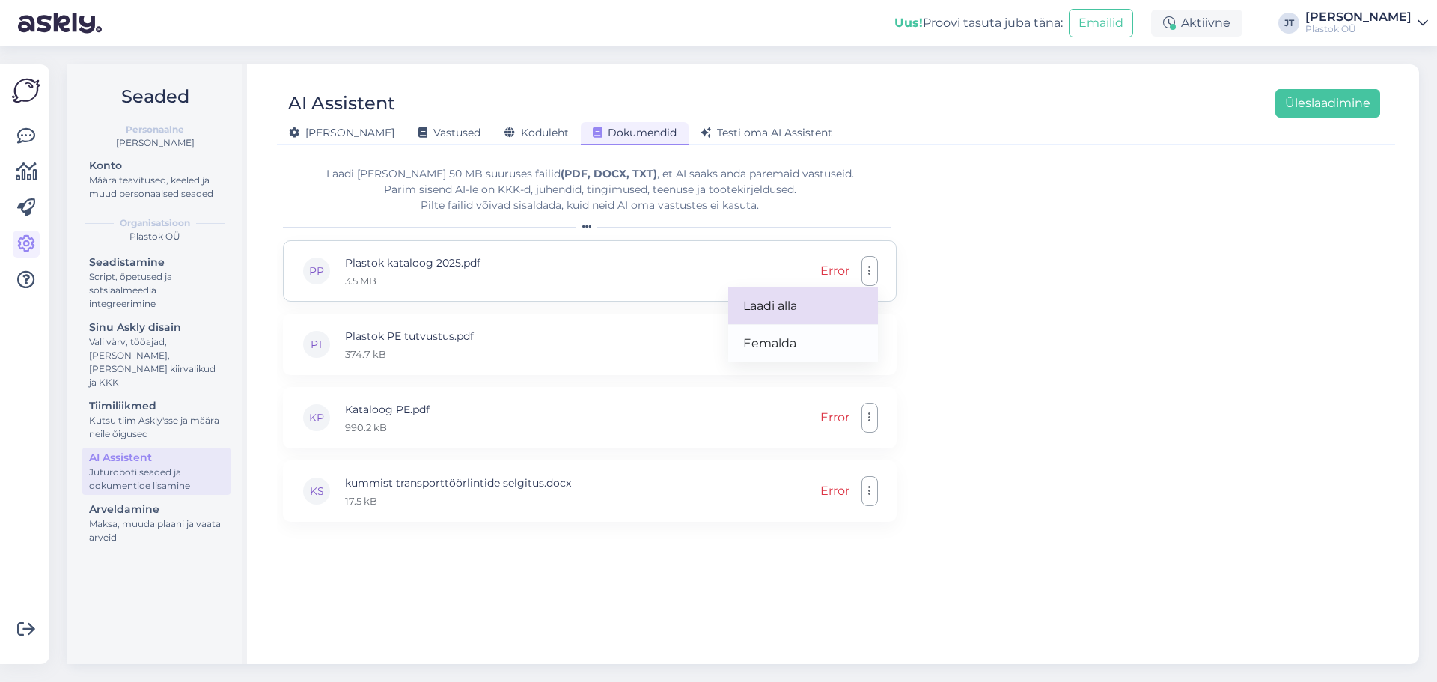
click at [804, 298] on link "Laadi alla" at bounding box center [803, 305] width 150 height 37
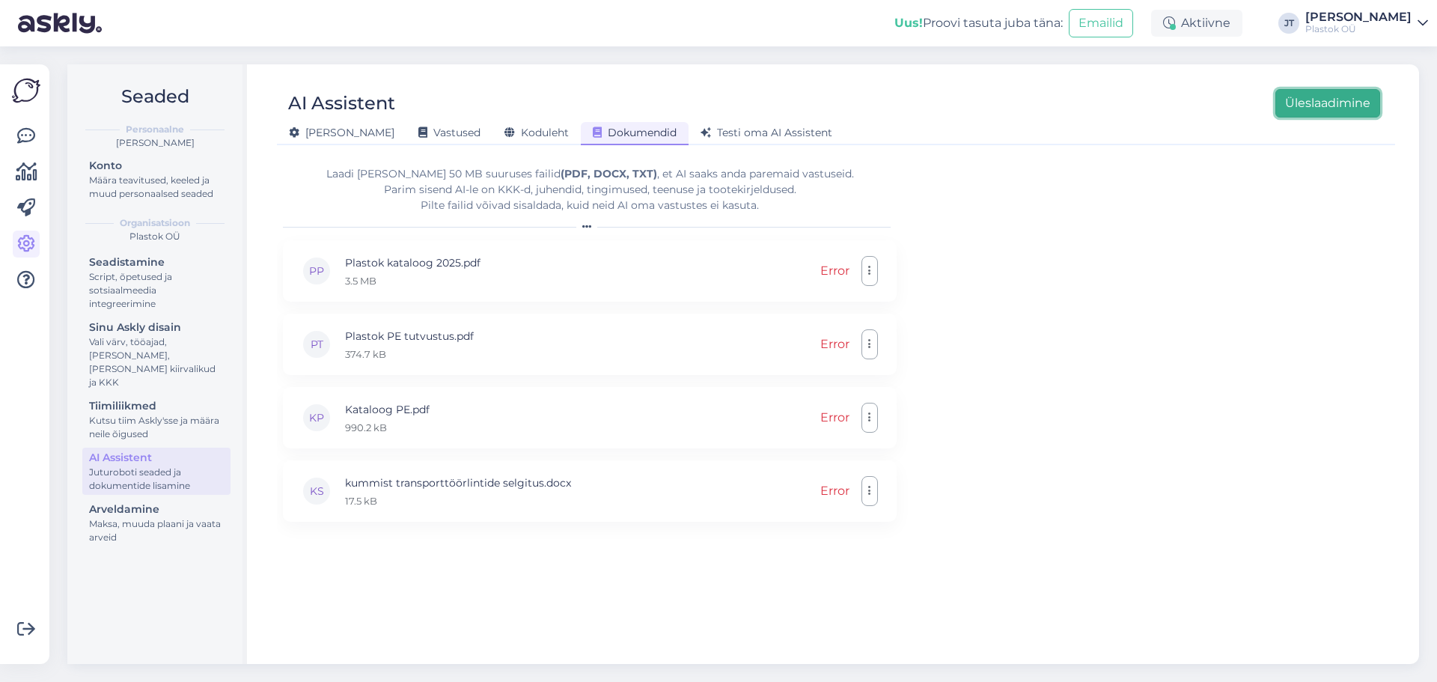
click at [1149, 112] on button "Üleslaadimine" at bounding box center [1327, 103] width 105 height 28
click at [1148, 425] on div "Laadi üles kuni 50 MB suuruses failid (PDF, DOCX, TXT) , et AI saaks anda parem…" at bounding box center [836, 402] width 1106 height 496
click at [1098, 374] on div "Laadi üles kuni 50 MB suuruses failid (PDF, DOCX, TXT) , et AI saaks anda parem…" at bounding box center [836, 402] width 1106 height 496
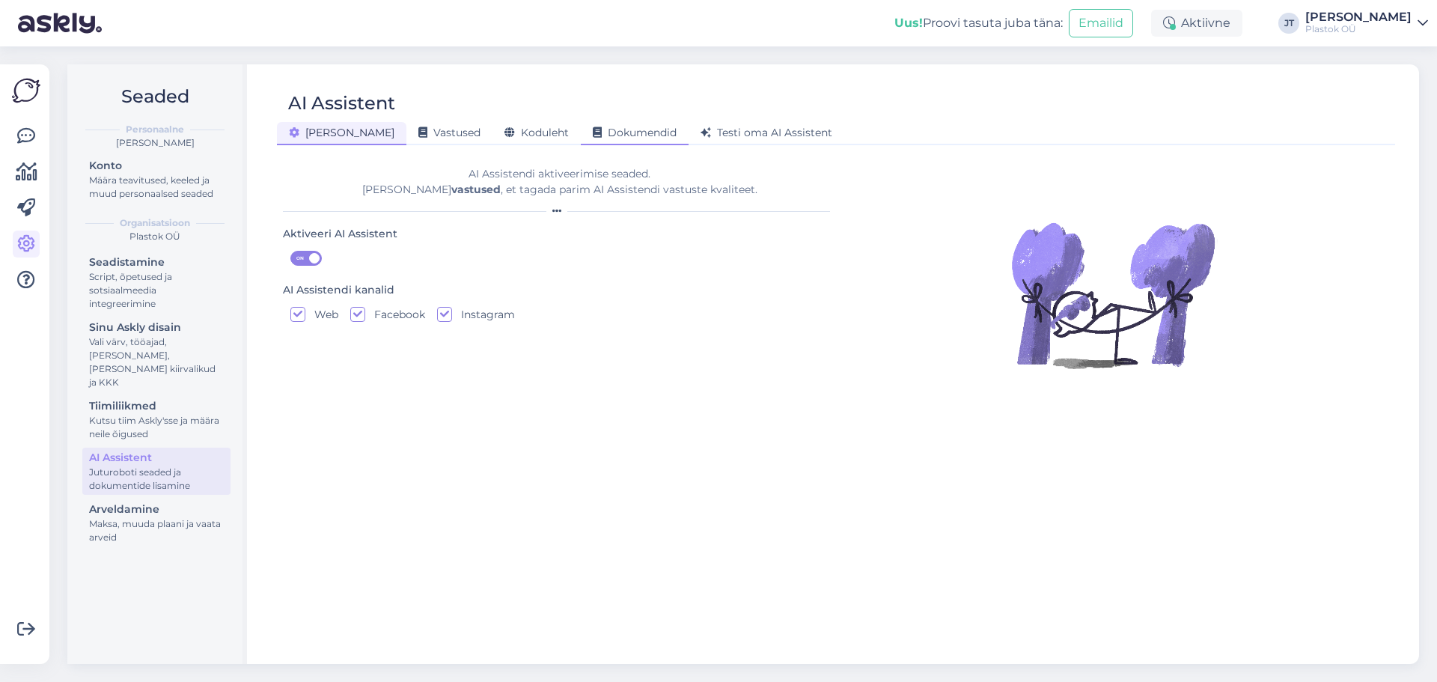
click at [581, 140] on div "Dokumendid" at bounding box center [635, 133] width 108 height 23
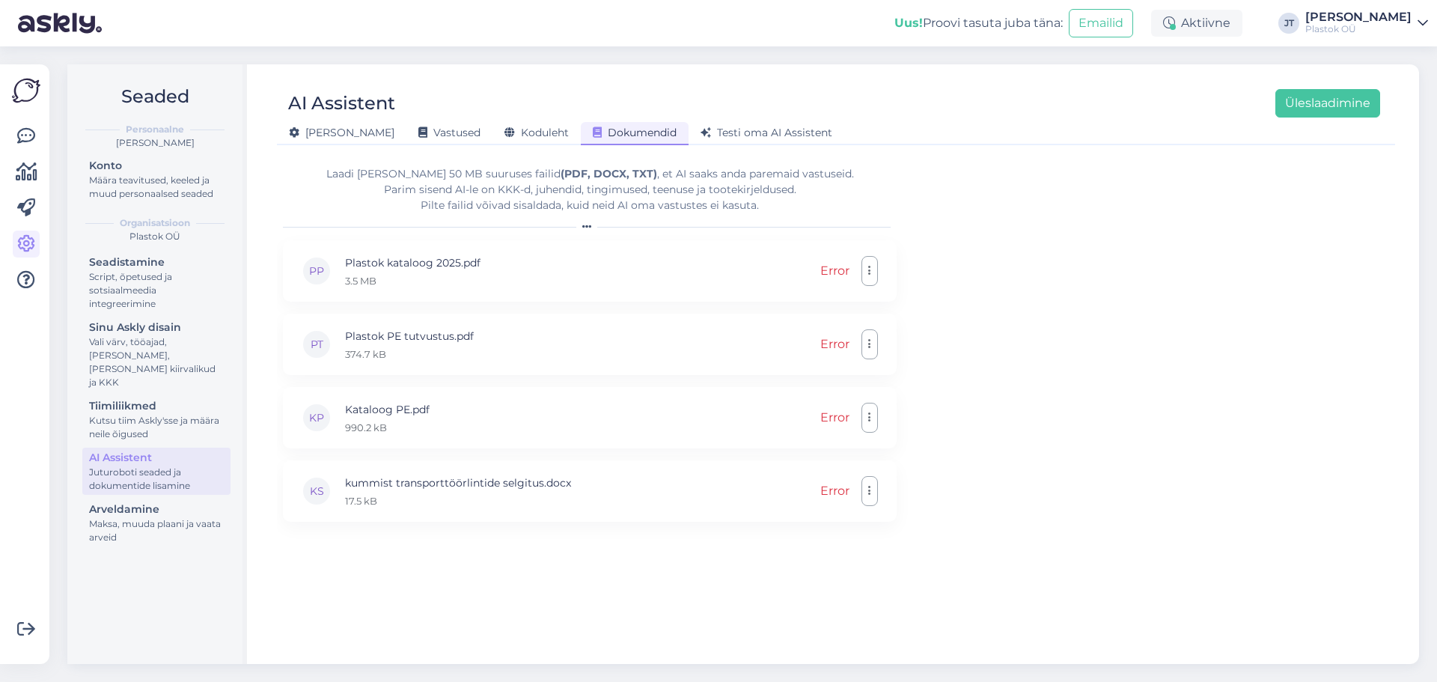
click at [1146, 330] on div "Laadi [PERSON_NAME] 50 MB suuruses failid (PDF, DOCX, TXT) , et AI saaks anda p…" at bounding box center [836, 402] width 1106 height 496
drag, startPoint x: 25, startPoint y: 135, endPoint x: 16, endPoint y: 395, distance: 259.9
click at [16, 395] on div at bounding box center [26, 364] width 28 height 576
click at [1326, 109] on button "Üleslaadimine" at bounding box center [1327, 103] width 105 height 28
click at [1345, 102] on button "Üleslaadimine" at bounding box center [1327, 103] width 105 height 28
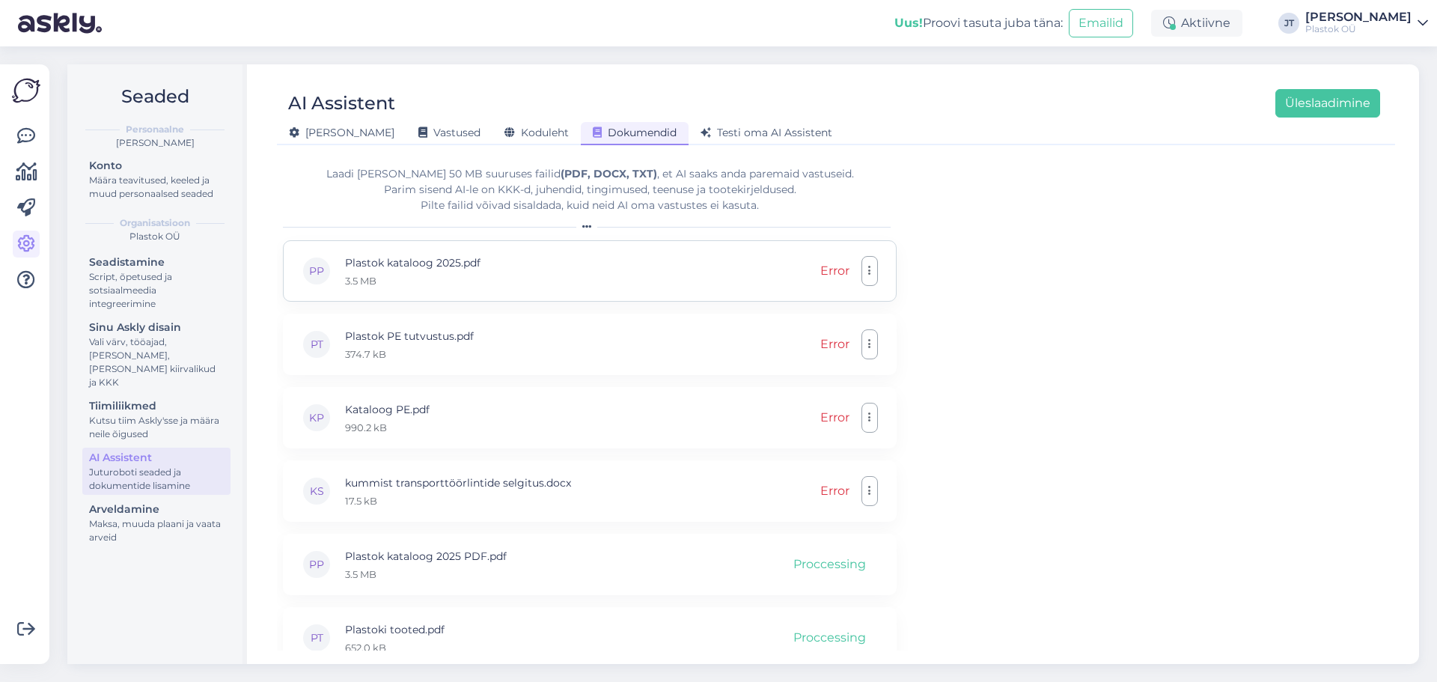
click at [411, 263] on p "Plastok kataloog 2025.pdf" at bounding box center [412, 262] width 135 height 16
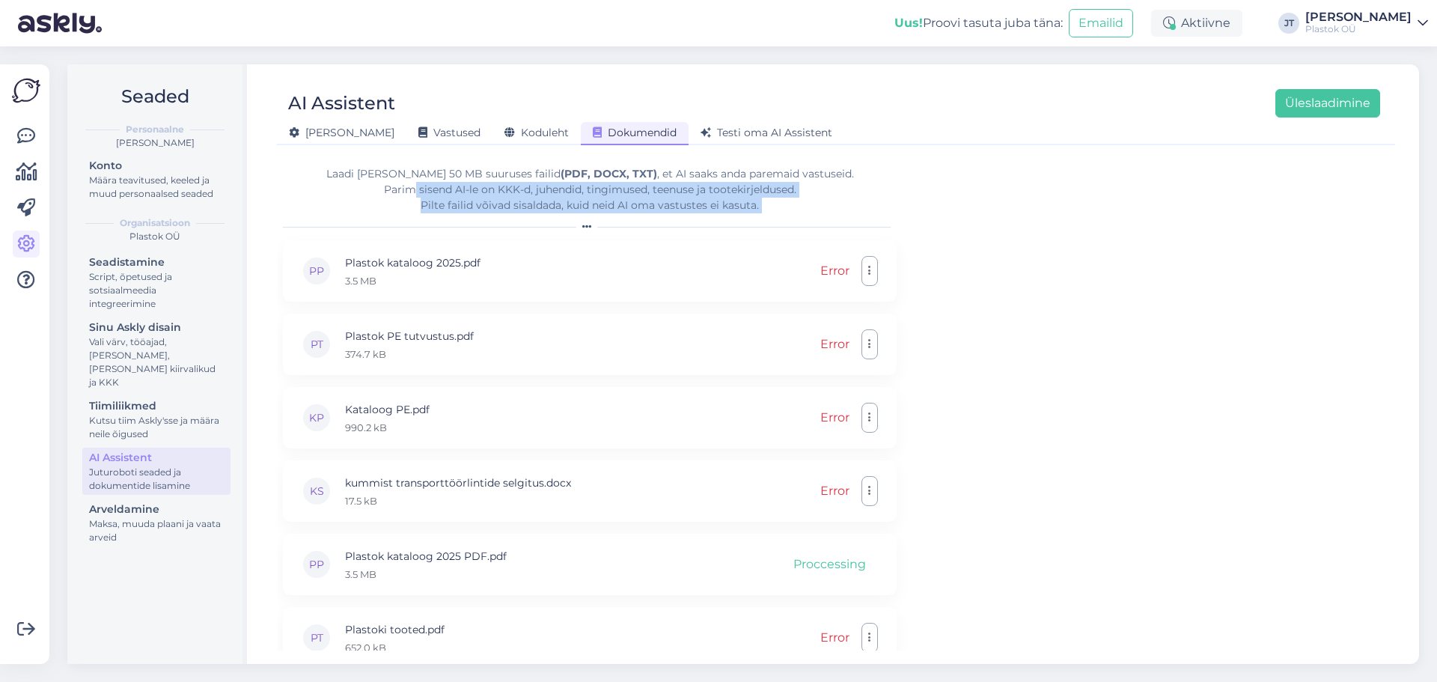
drag, startPoint x: 409, startPoint y: 189, endPoint x: 755, endPoint y: 214, distance: 347.4
click at [755, 214] on div "Laadi [PERSON_NAME] 50 MB suuruses failid (PDF, DOCX, TXT) , et AI saaks anda p…" at bounding box center [590, 198] width 614 height 65
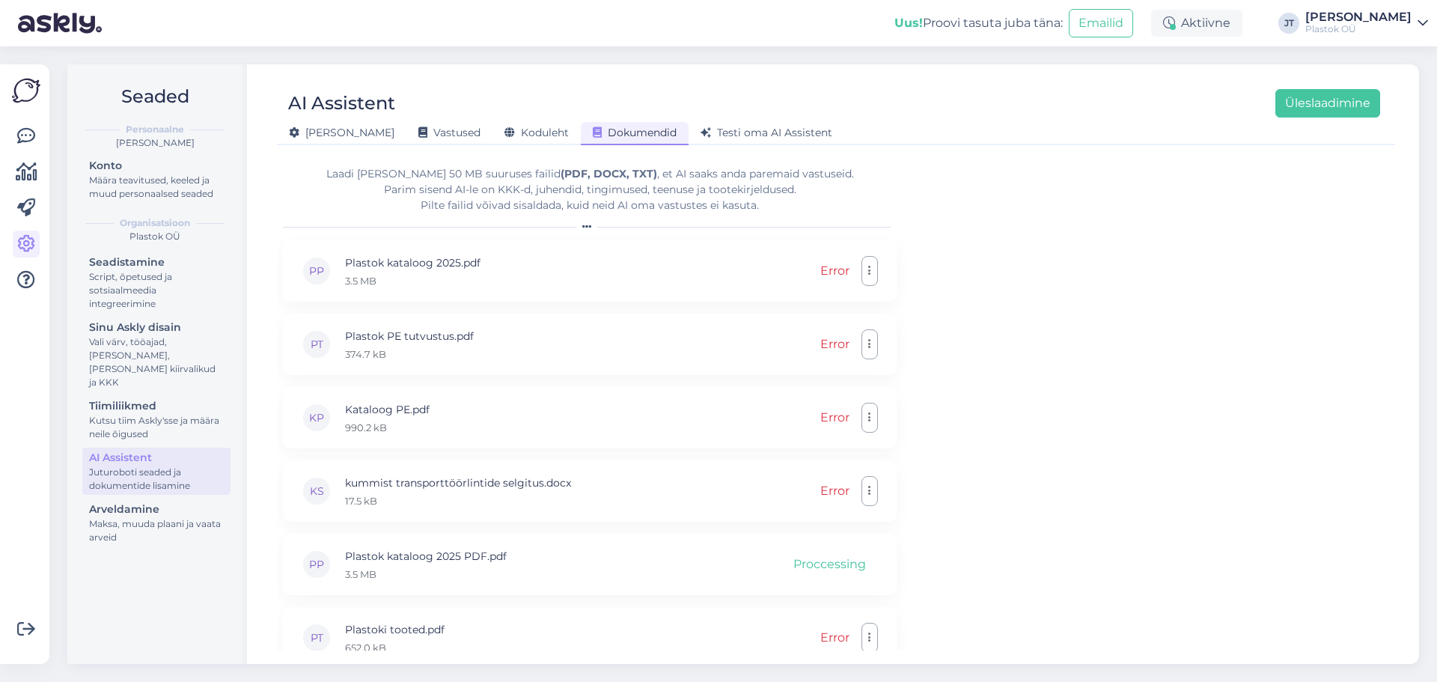
click at [1109, 308] on div "Laadi [PERSON_NAME] 50 MB suuruses failid (PDF, DOCX, TXT) , et AI saaks anda p…" at bounding box center [836, 402] width 1106 height 496
click at [716, 136] on span "Testi oma AI Assistent" at bounding box center [767, 132] width 132 height 13
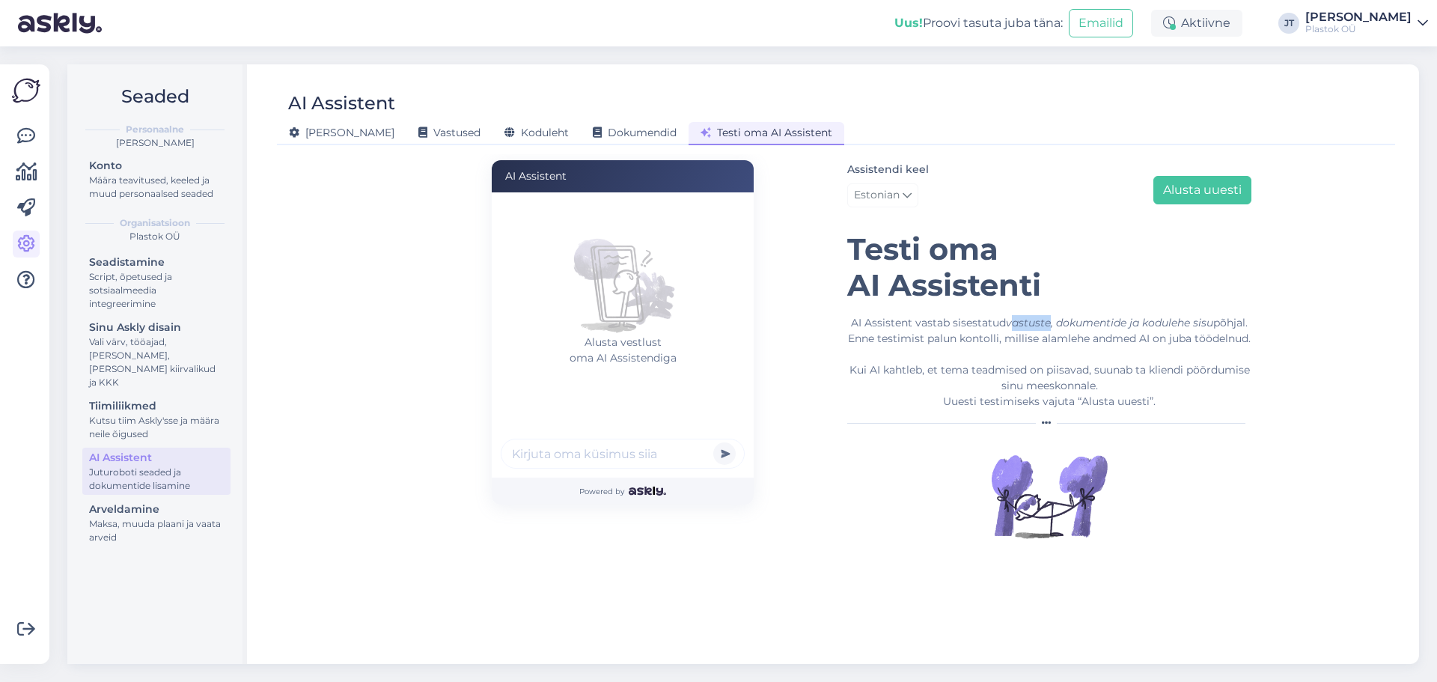
drag, startPoint x: 1012, startPoint y: 323, endPoint x: 1047, endPoint y: 323, distance: 35.2
click at [1047, 323] on icon "vastuste, dokumentide ja kodulehe sisu" at bounding box center [1109, 322] width 207 height 13
click at [1308, 260] on div "AI Assistent [PERSON_NAME] vestlust oma AI Assistendiga Powered by Assistendi k…" at bounding box center [836, 402] width 1106 height 496
click at [603, 462] on input "text" at bounding box center [623, 454] width 244 height 30
click at [1221, 196] on button "Alusta uuesti" at bounding box center [1202, 190] width 98 height 28
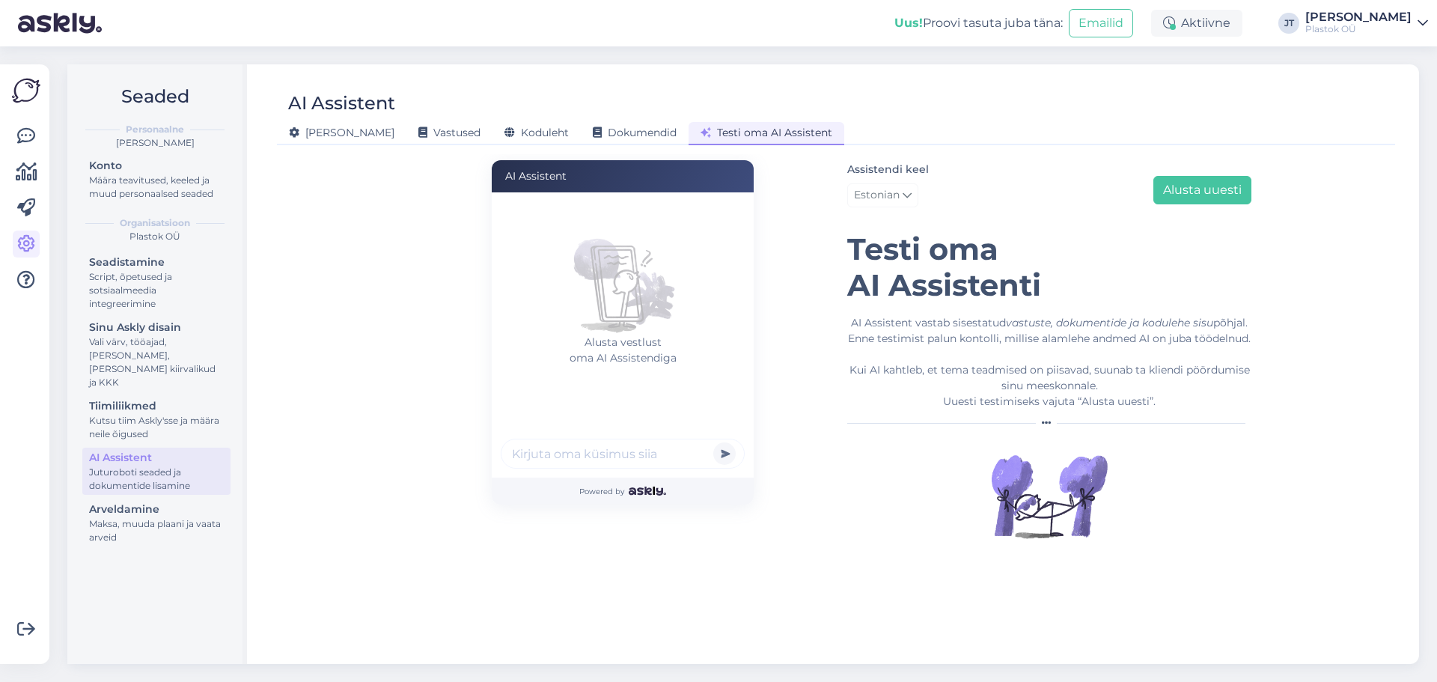
click at [1333, 325] on div "AI Assistent [PERSON_NAME] vestlust oma AI Assistendiga Powered by Assistendi k…" at bounding box center [836, 402] width 1106 height 496
click at [779, 575] on div "AI Assistent [PERSON_NAME] vestlust oma AI Assistendiga Powered by Assistendi k…" at bounding box center [835, 402] width 853 height 496
click at [611, 457] on input "text" at bounding box center [623, 454] width 244 height 30
click at [313, 139] on div "[PERSON_NAME]" at bounding box center [341, 133] width 129 height 23
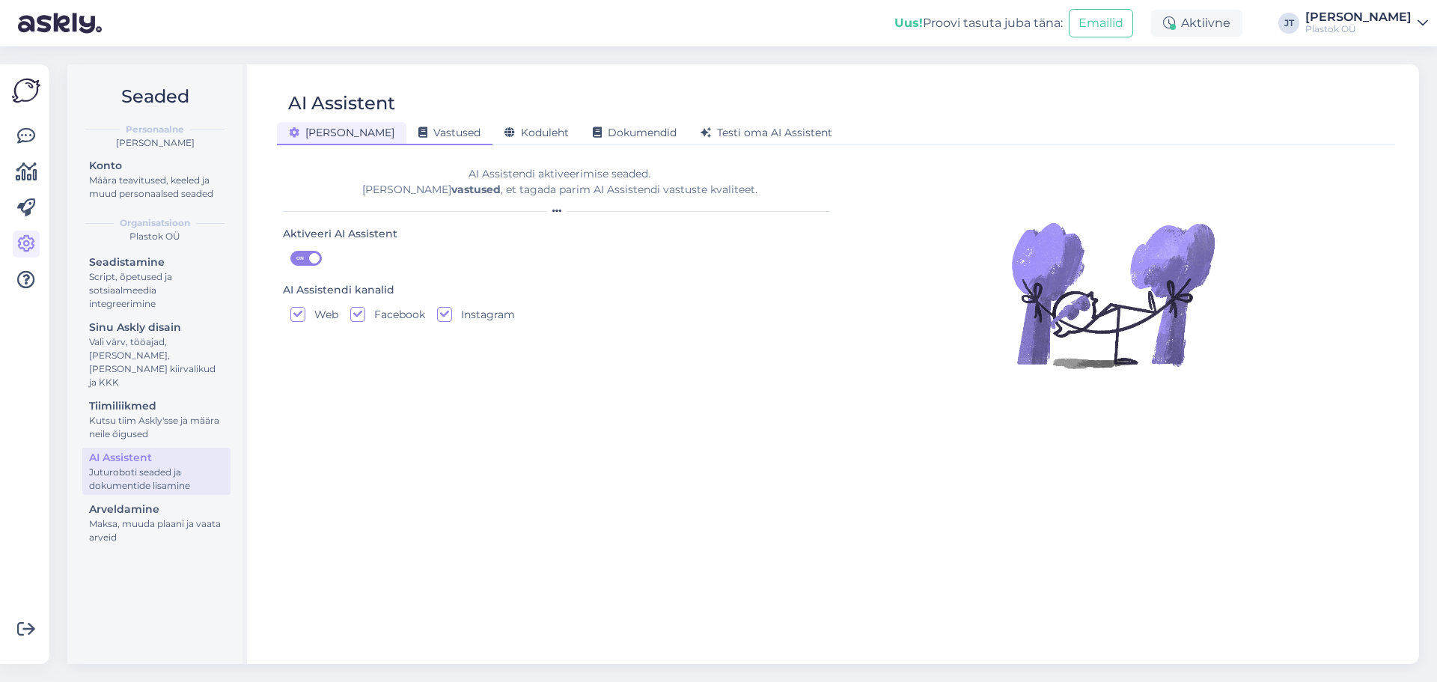
click at [418, 135] on span "Vastused" at bounding box center [449, 132] width 62 height 13
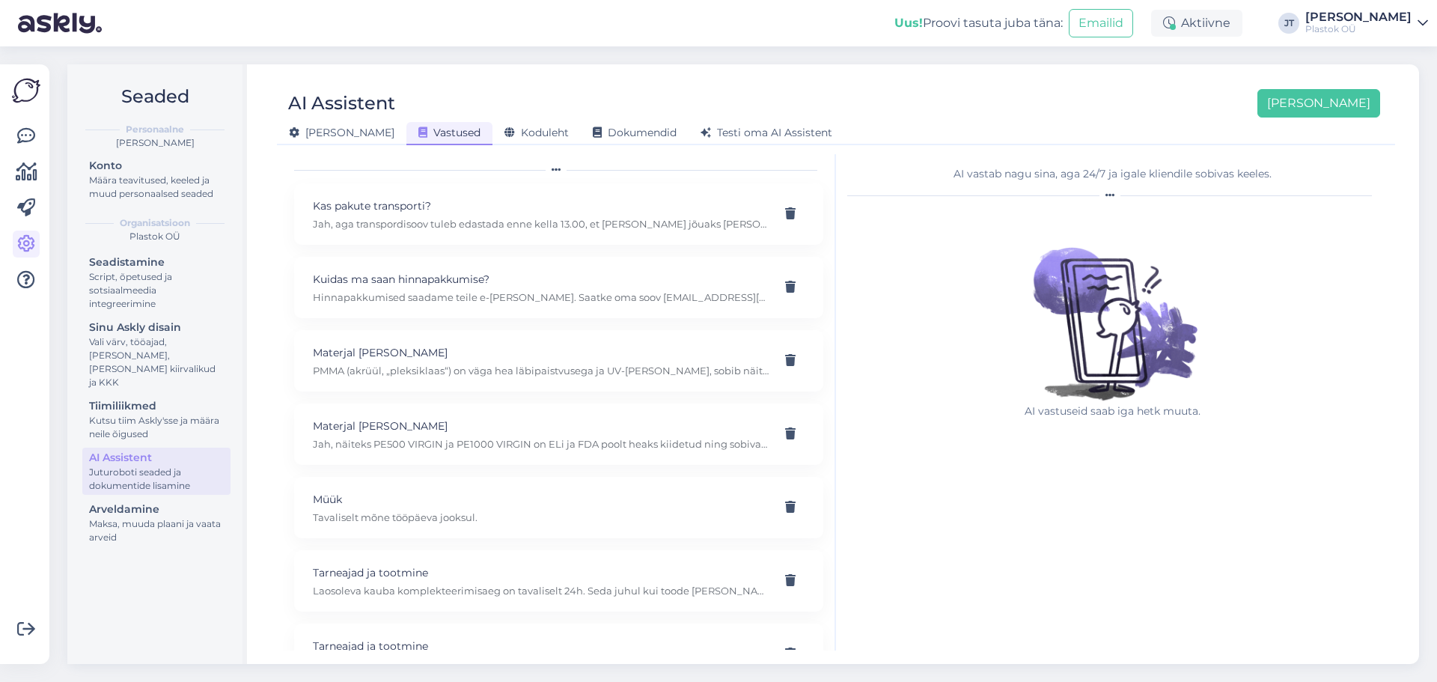
scroll to position [38, 0]
click at [1344, 106] on button "[PERSON_NAME]" at bounding box center [1319, 103] width 123 height 28
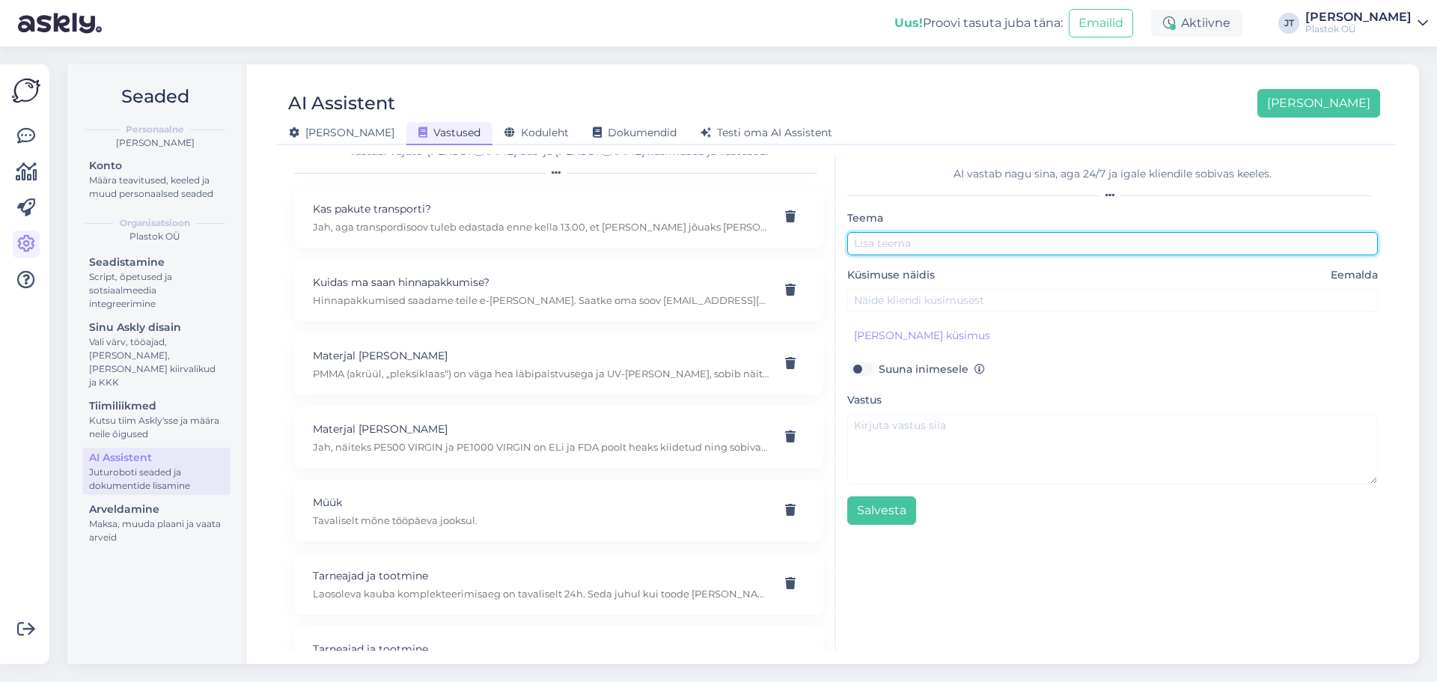
click at [940, 242] on input "text" at bounding box center [1112, 243] width 531 height 23
type input "Kus kasutatakse neopreentihendeid?"
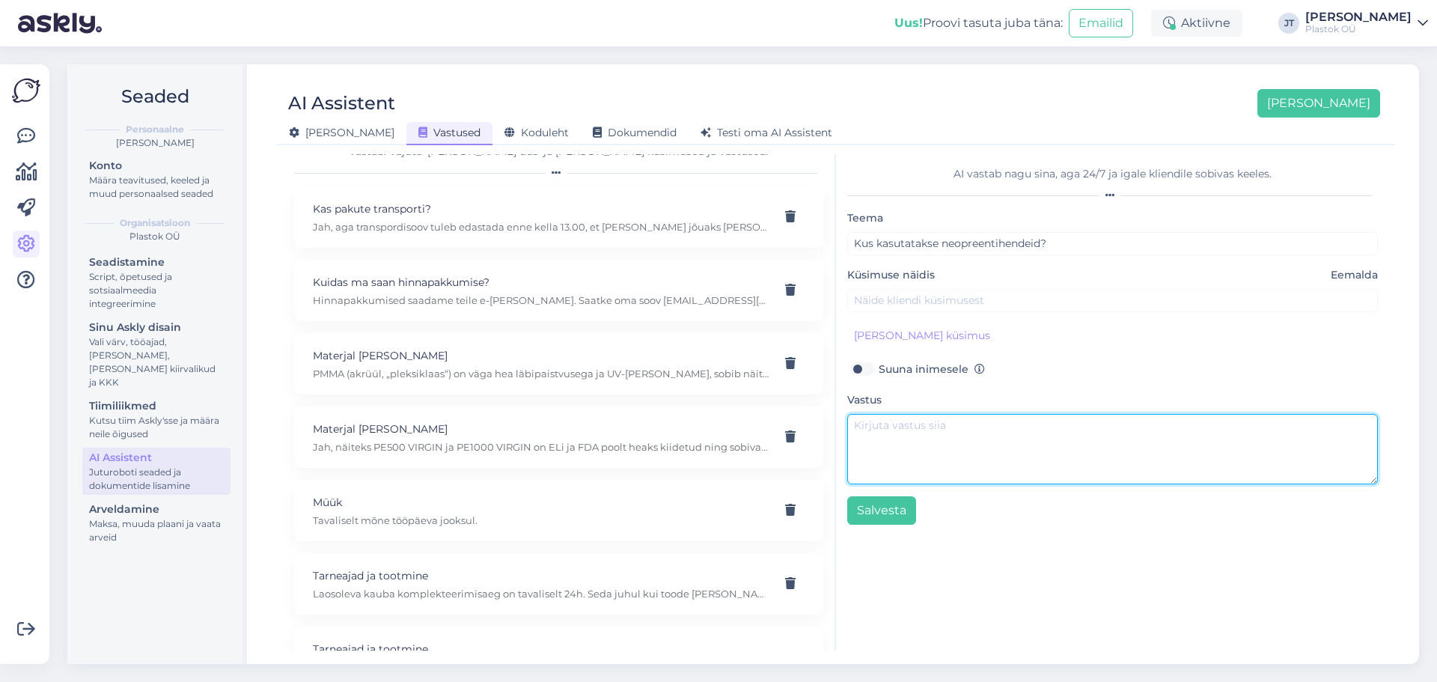
click at [903, 439] on textarea at bounding box center [1112, 449] width 531 height 70
paste textarea "Neopreentihendeid kasutatakse peamiselt ehitusel konstruktsioonide toetuspindad…"
click at [852, 463] on textarea "Neopreentihendeid kasutatakse peamiselt ehitusel konstruktsioonide toetuspindad…" at bounding box center [1112, 449] width 531 height 70
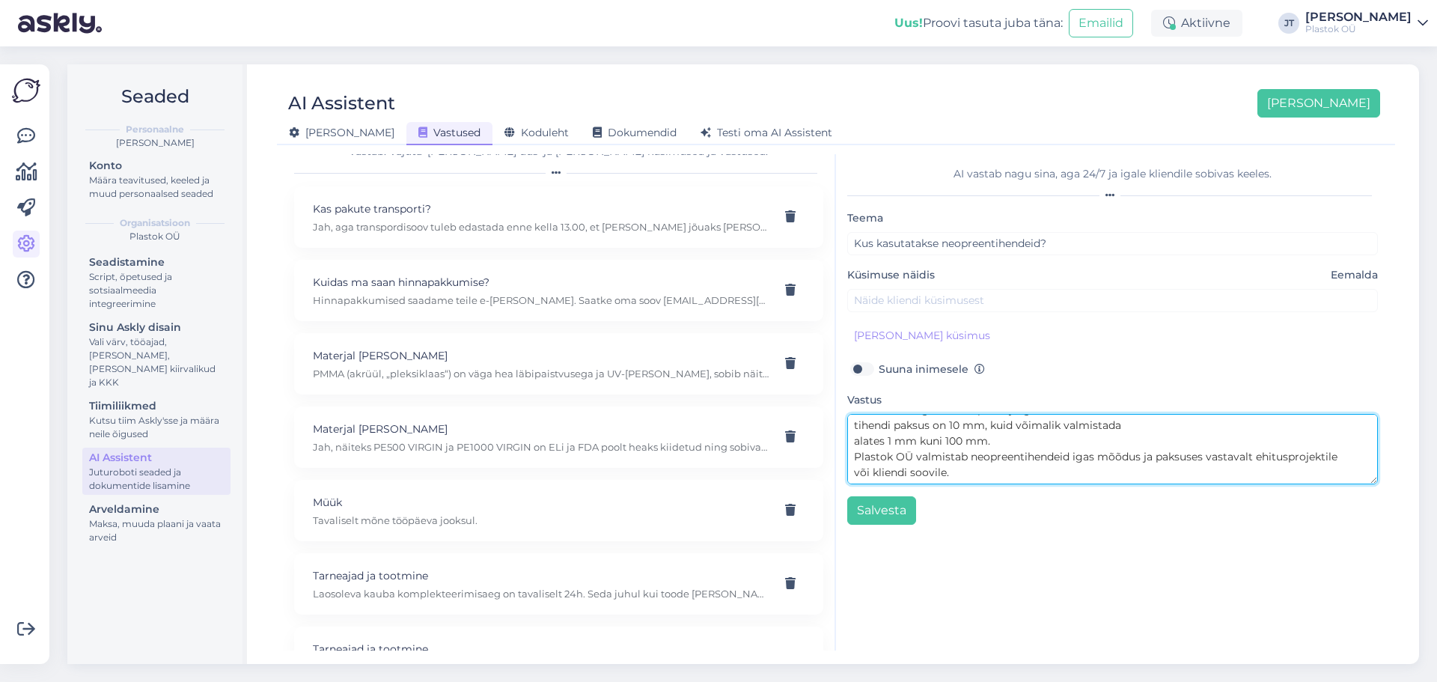
scroll to position [0, 0]
click at [856, 445] on textarea "Neopreentihendeid kasutatakse peamiselt ehitusel konstruktsioonide toetuspindad…" at bounding box center [1112, 449] width 531 height 70
click at [853, 459] on textarea "Neopreentihendeid kasutatakse peamiselt ehitusel konstruktsioonide toetuspindad…" at bounding box center [1112, 449] width 531 height 70
click at [851, 475] on textarea "Neopreentihendeid kasutatakse peamiselt ehitusel konstruktsioonide toetuspindad…" at bounding box center [1112, 449] width 531 height 70
click at [853, 475] on textarea "Neopreentihendeid kasutatakse peamiselt ehitusel konstruktsioonide toetuspindad…" at bounding box center [1112, 449] width 531 height 70
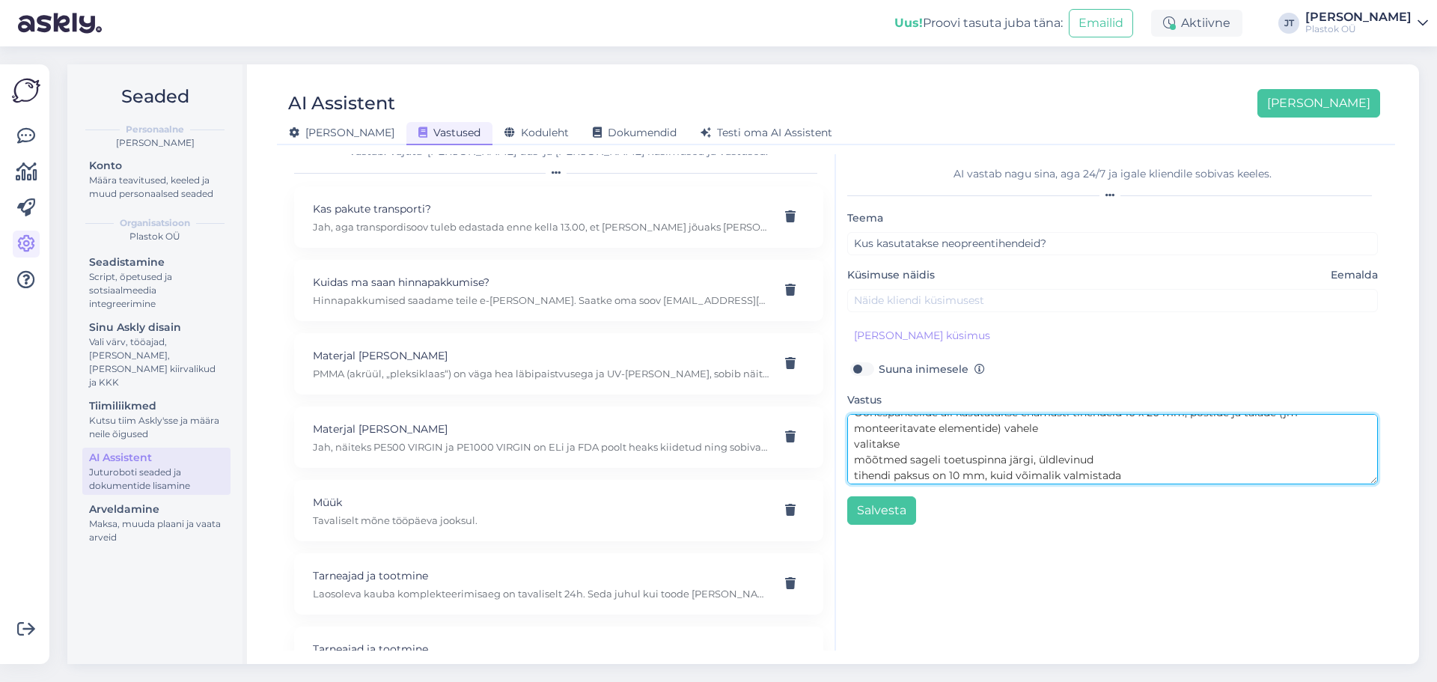
scroll to position [60, 0]
click at [853, 431] on textarea "Neopreentihendeid kasutatakse peamiselt ehitusel konstruktsioonide toetuspindad…" at bounding box center [1112, 449] width 531 height 70
click at [853, 445] on textarea "Neopreentihendeid kasutatakse peamiselt ehitusel konstruktsioonide toetuspindad…" at bounding box center [1112, 449] width 531 height 70
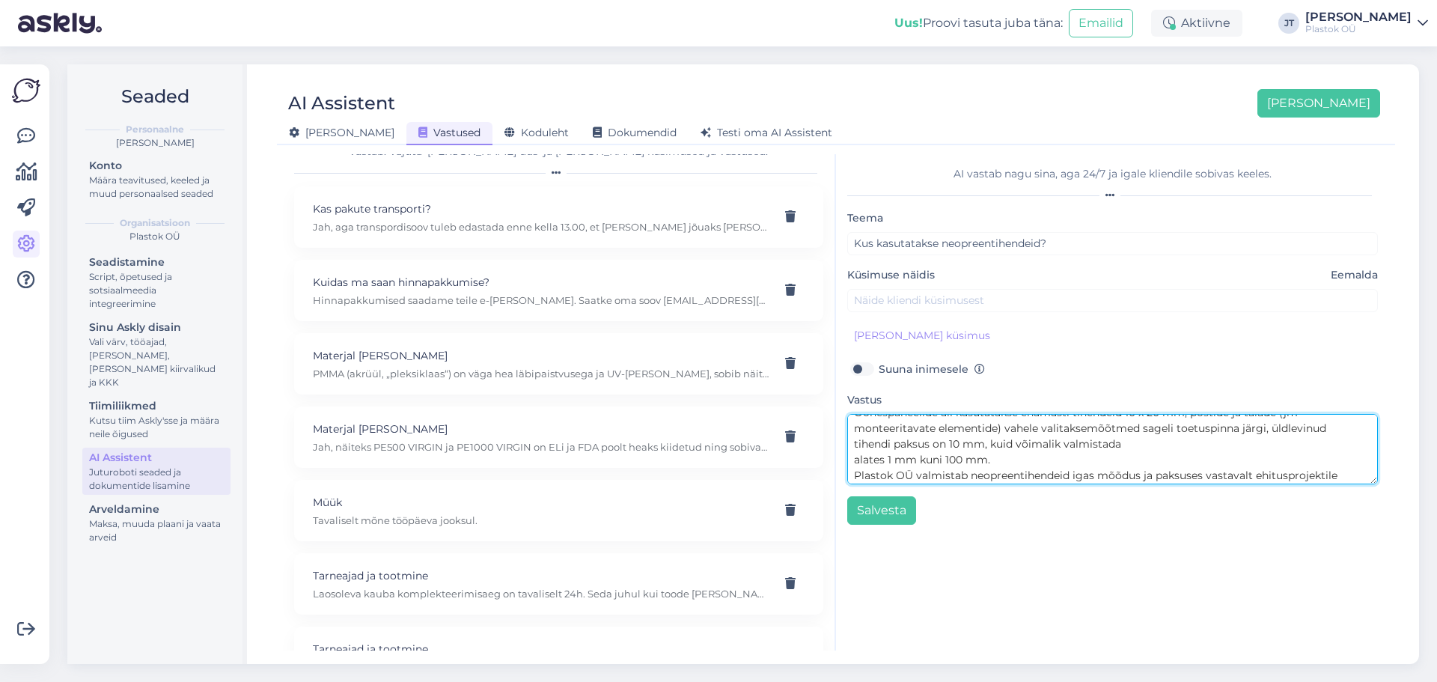
scroll to position [28, 0]
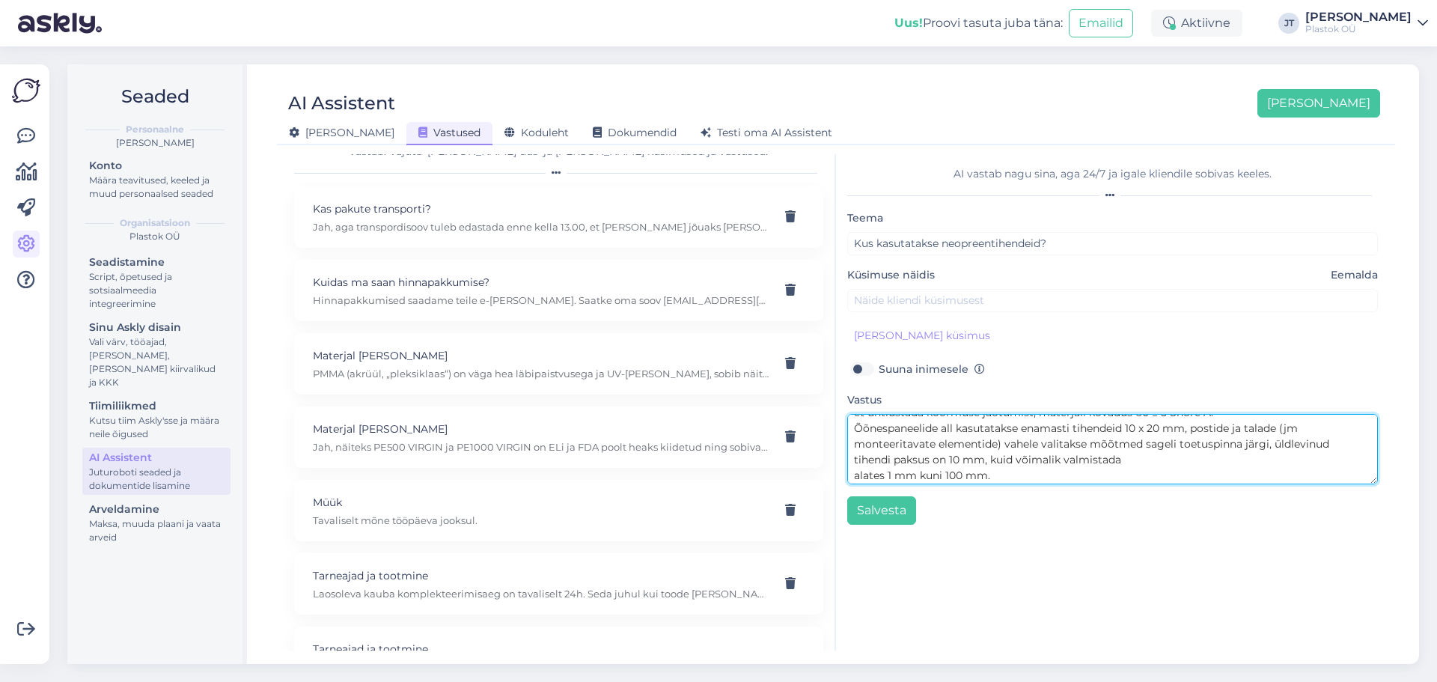
click at [854, 475] on textarea "Neopreentihendeid kasutatakse peamiselt ehitusel konstruktsioonide toetuspindad…" at bounding box center [1112, 449] width 531 height 70
type textarea "Neopreentihendeid kasutatakse peamiselt ehitusel konstruktsioonide toetuspindad…"
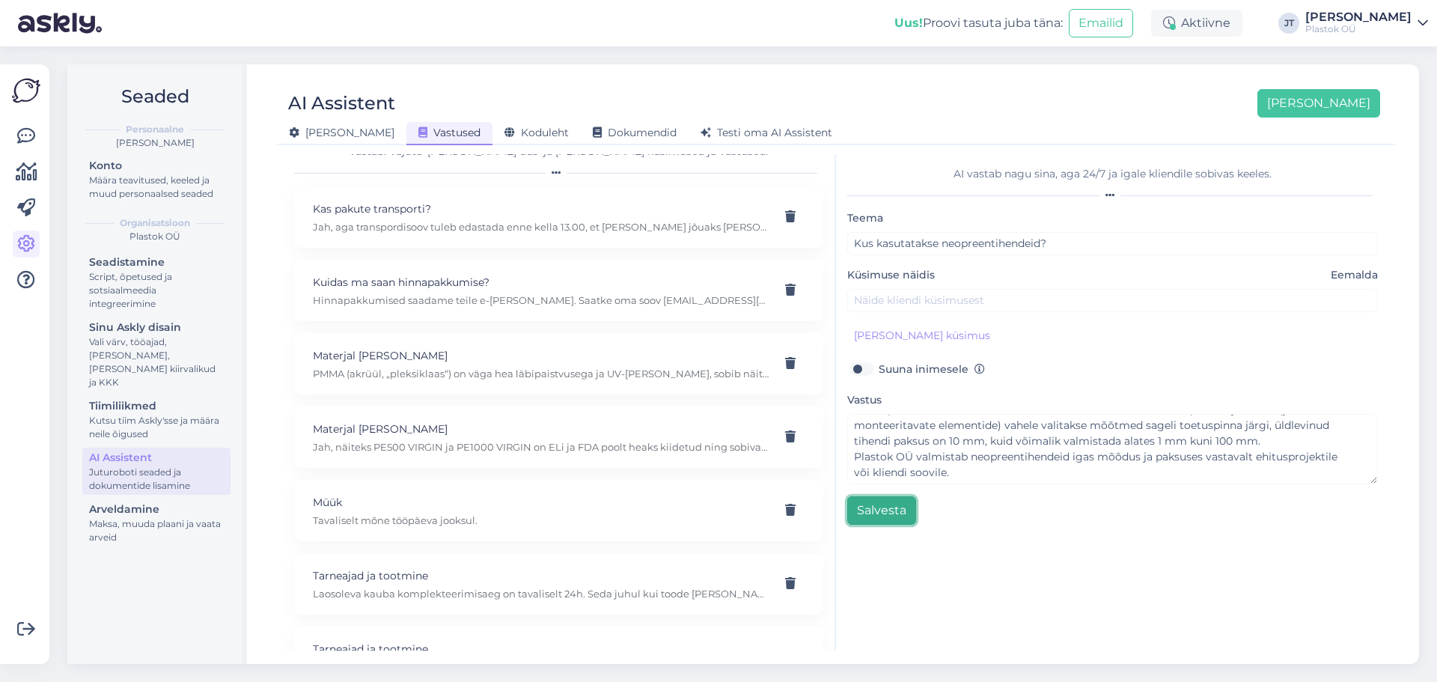
click at [872, 512] on button "Salvesta" at bounding box center [881, 510] width 69 height 28
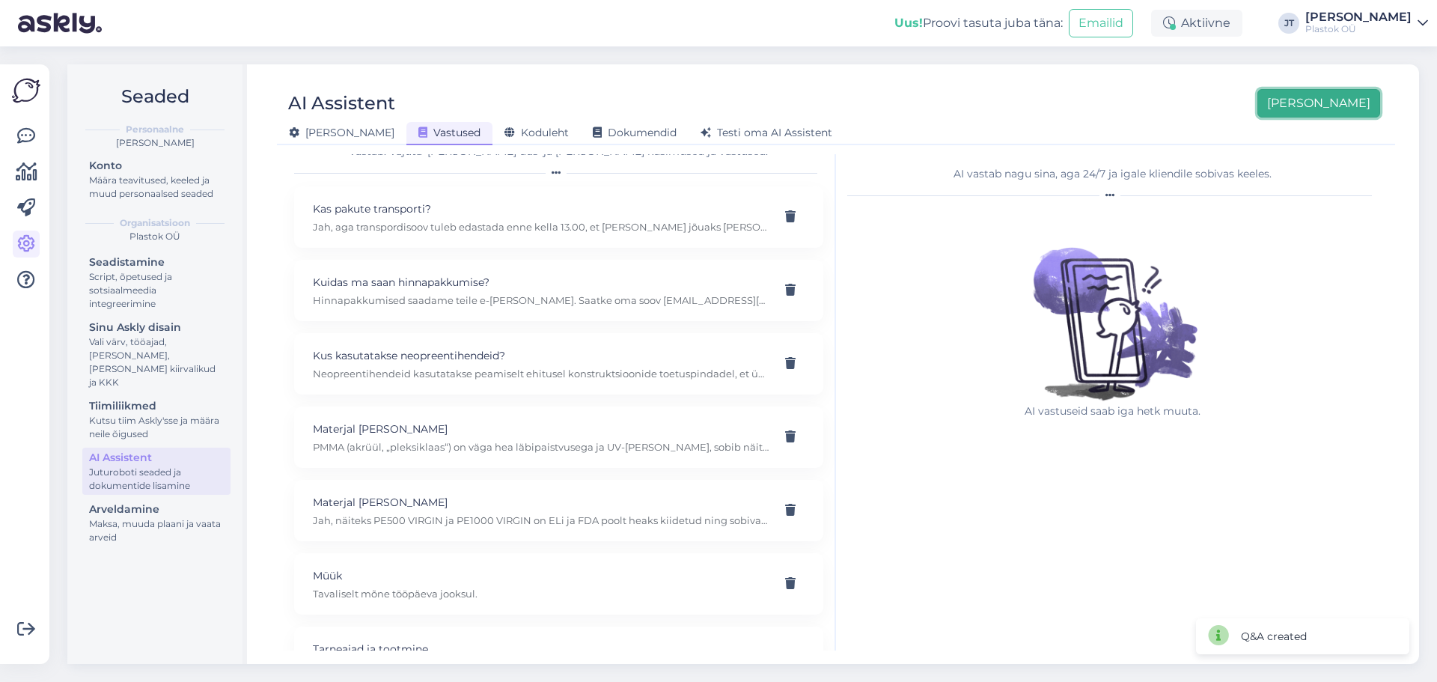
click at [1353, 113] on button "[PERSON_NAME]" at bounding box center [1319, 103] width 123 height 28
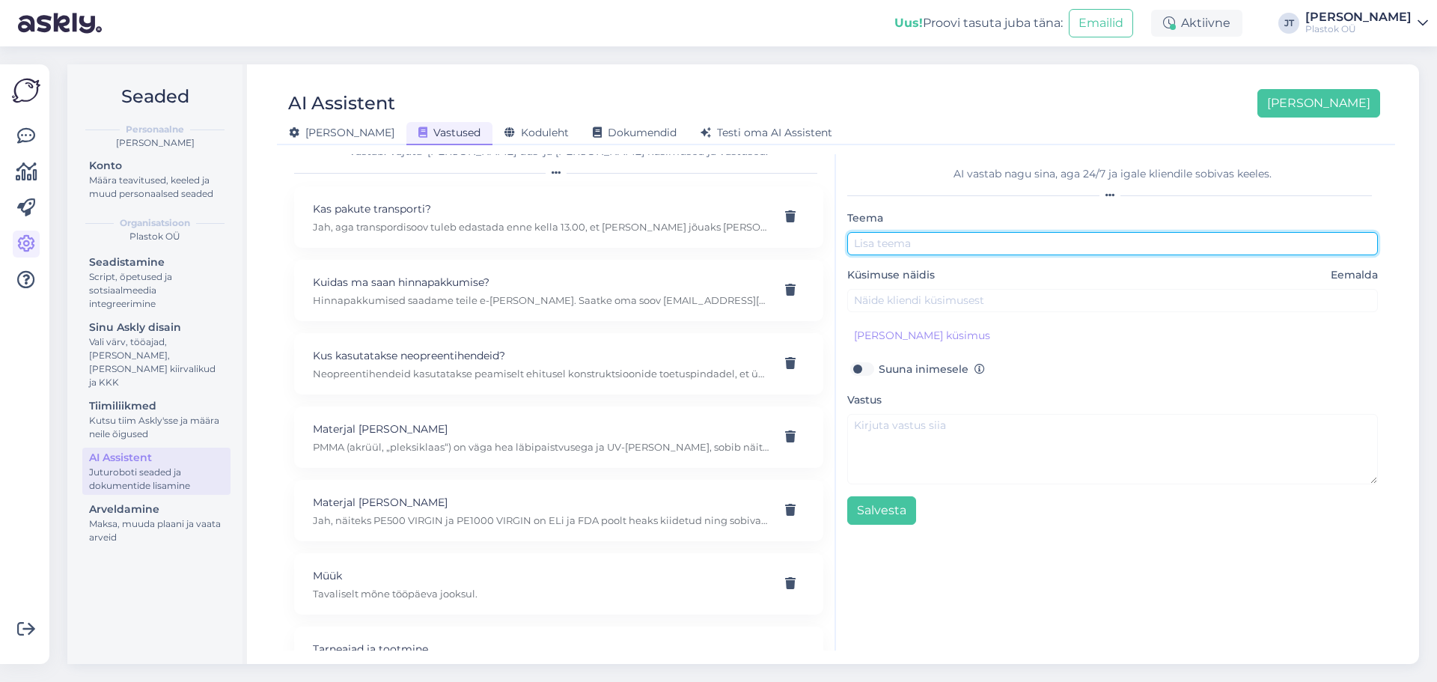
click at [948, 240] on input "text" at bounding box center [1112, 243] width 531 height 23
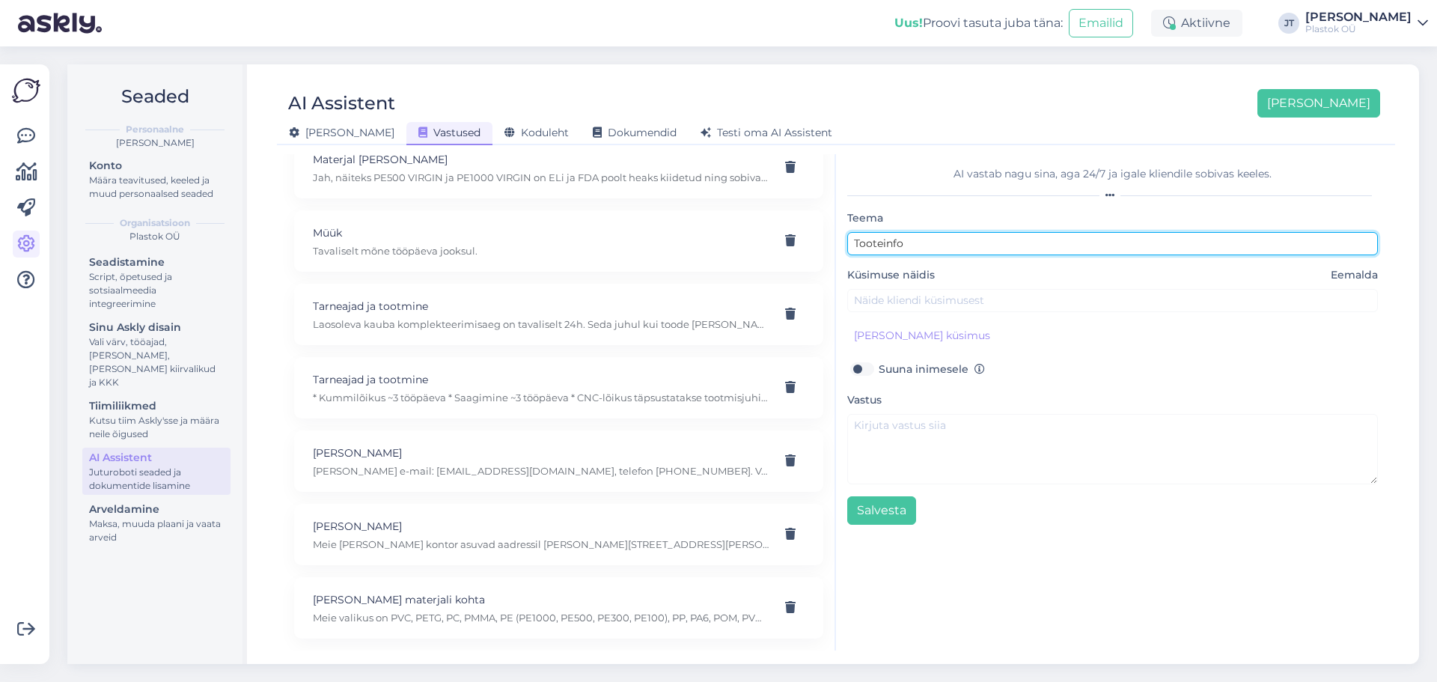
type input "Tooteinfo"
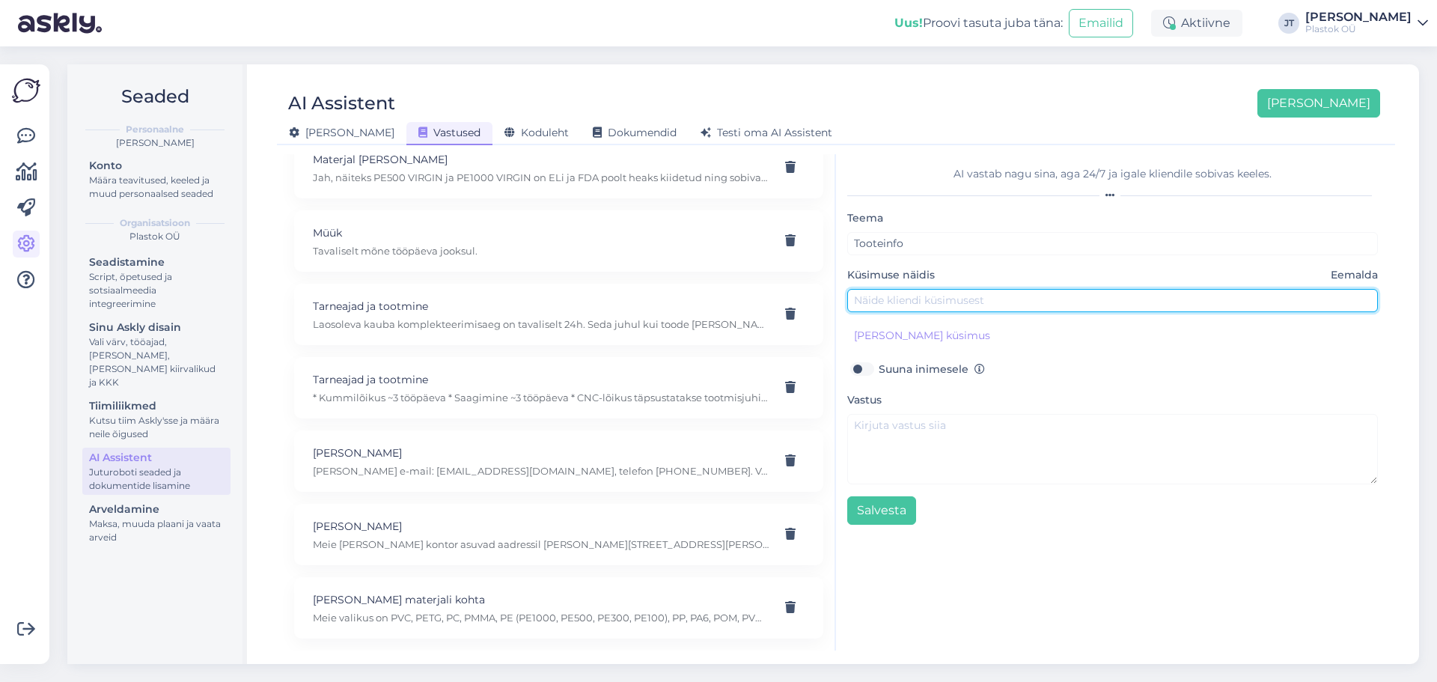
click at [924, 303] on input "text" at bounding box center [1112, 300] width 531 height 23
type input "Liuglaagri kasutus?"
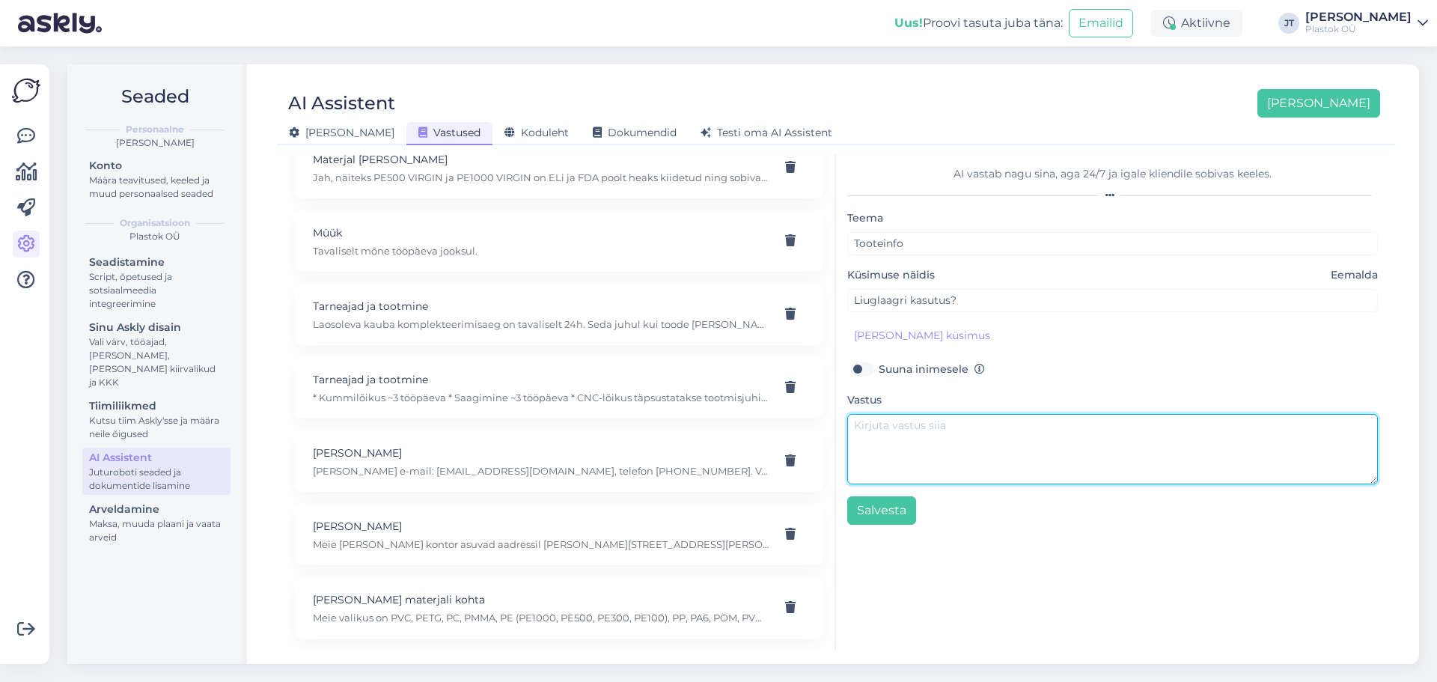
click at [907, 436] on textarea at bounding box center [1112, 449] width 531 height 70
paste textarea "Kohtades, kus monteeritavad elemendid võivad aja jookusul liikuda (soojuspaisum…"
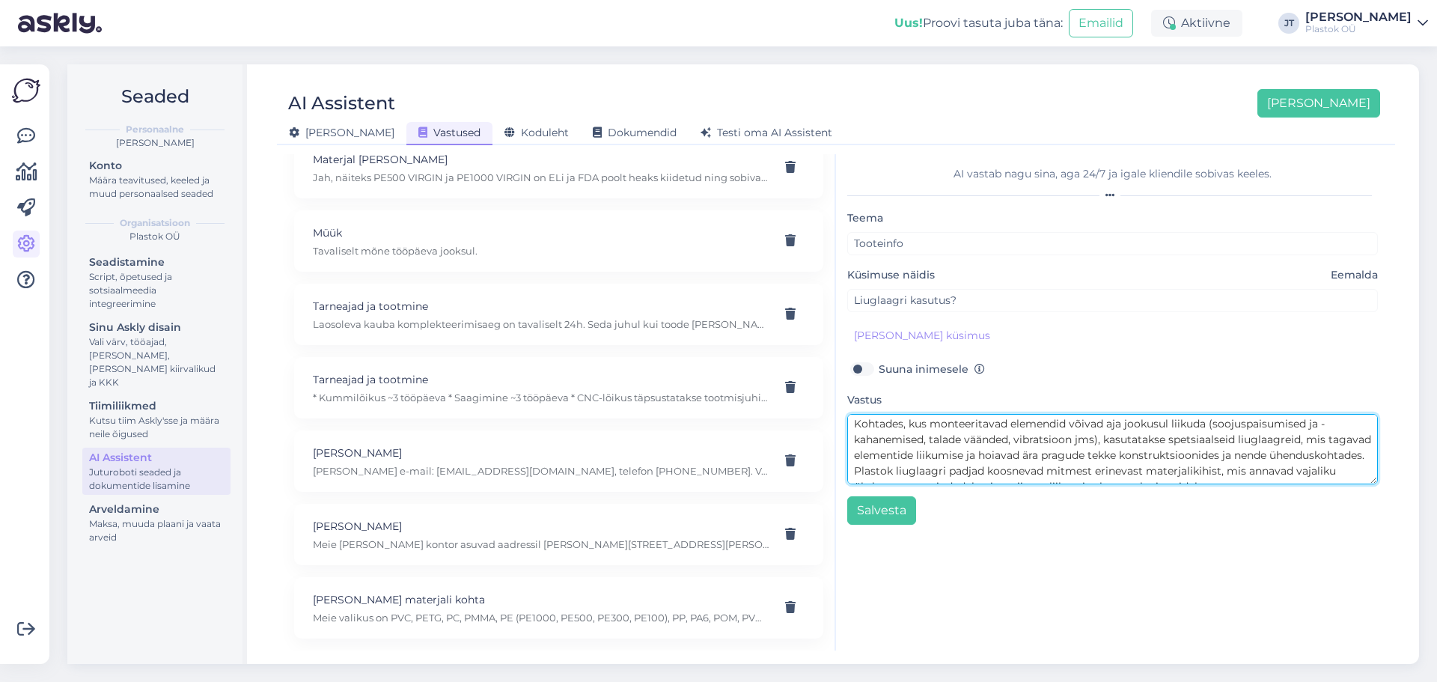
scroll to position [0, 0]
type textarea "Kohtades, kus monteeritavad elemendid võivad aja jookusul liikuda (soojuspaisum…"
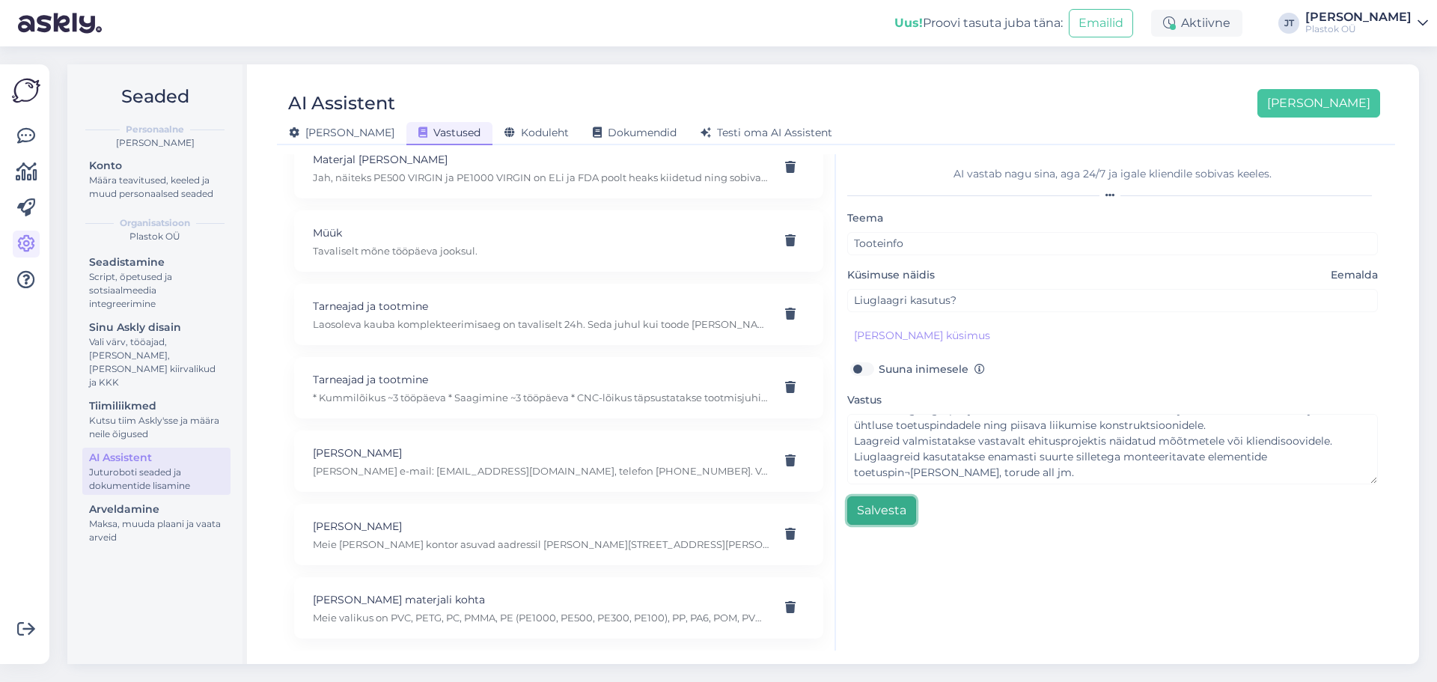
click at [894, 519] on button "Salvesta" at bounding box center [881, 510] width 69 height 28
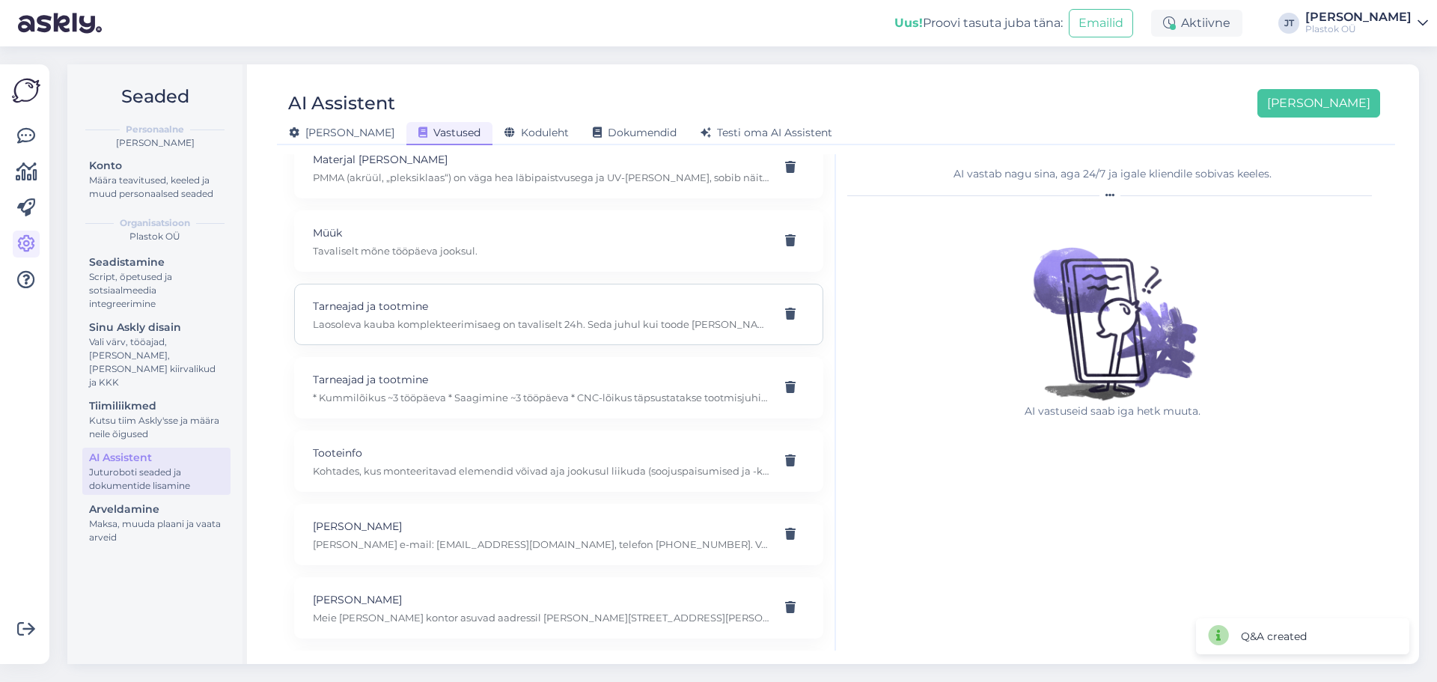
scroll to position [308, 0]
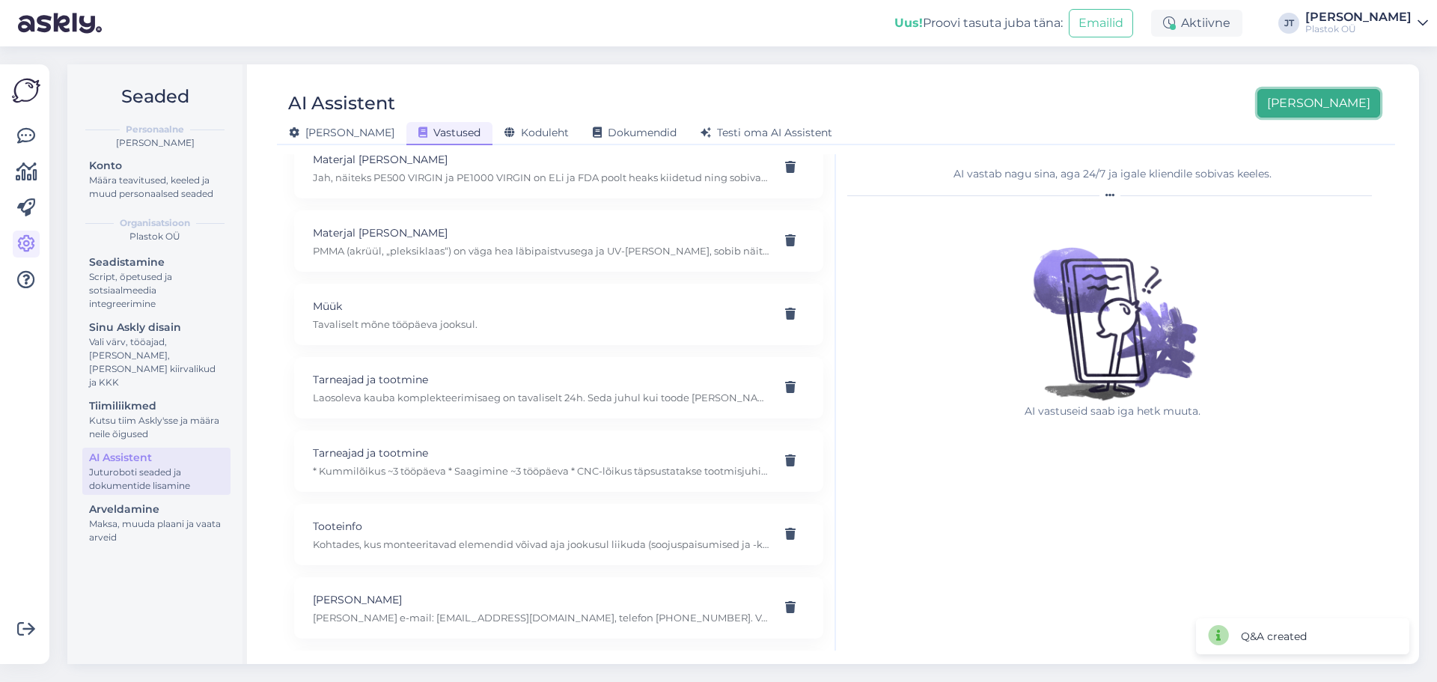
click at [1349, 110] on button "[PERSON_NAME]" at bounding box center [1319, 103] width 123 height 28
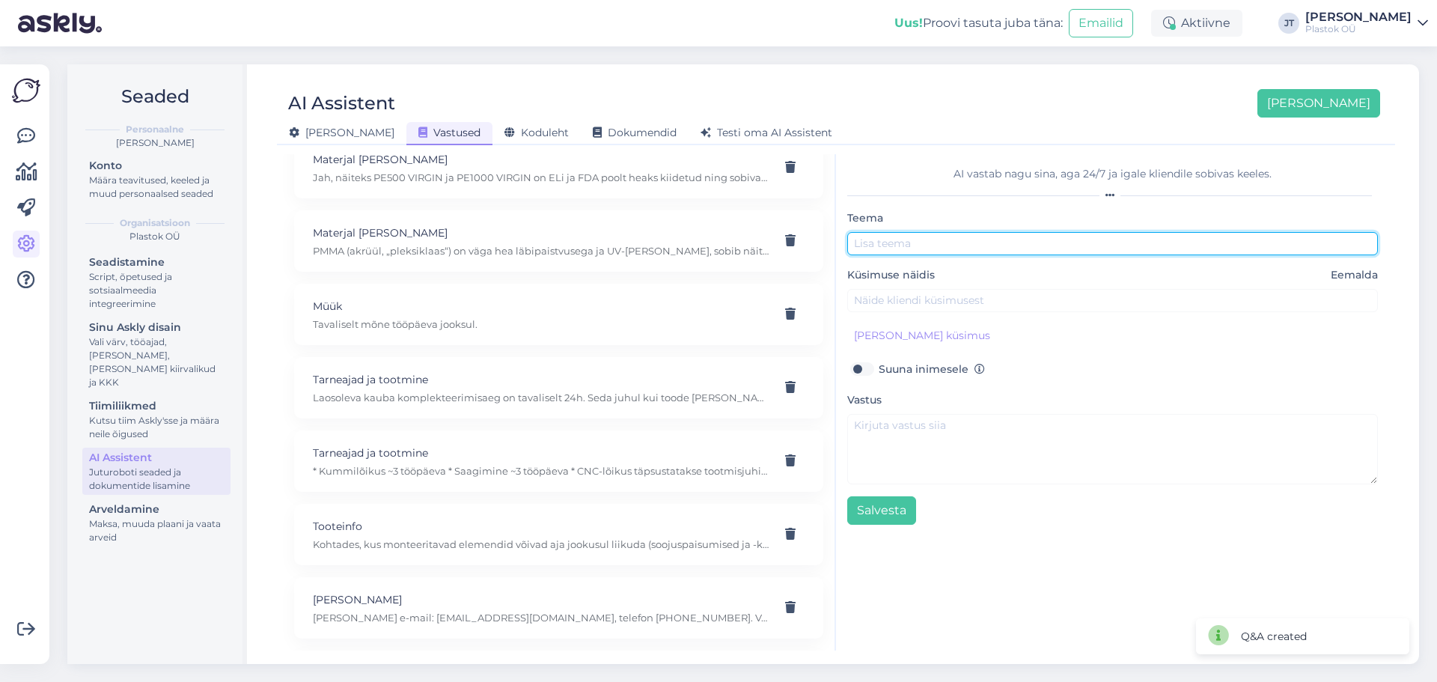
click at [903, 245] on input "text" at bounding box center [1112, 243] width 531 height 23
type input "Tooteinfo"
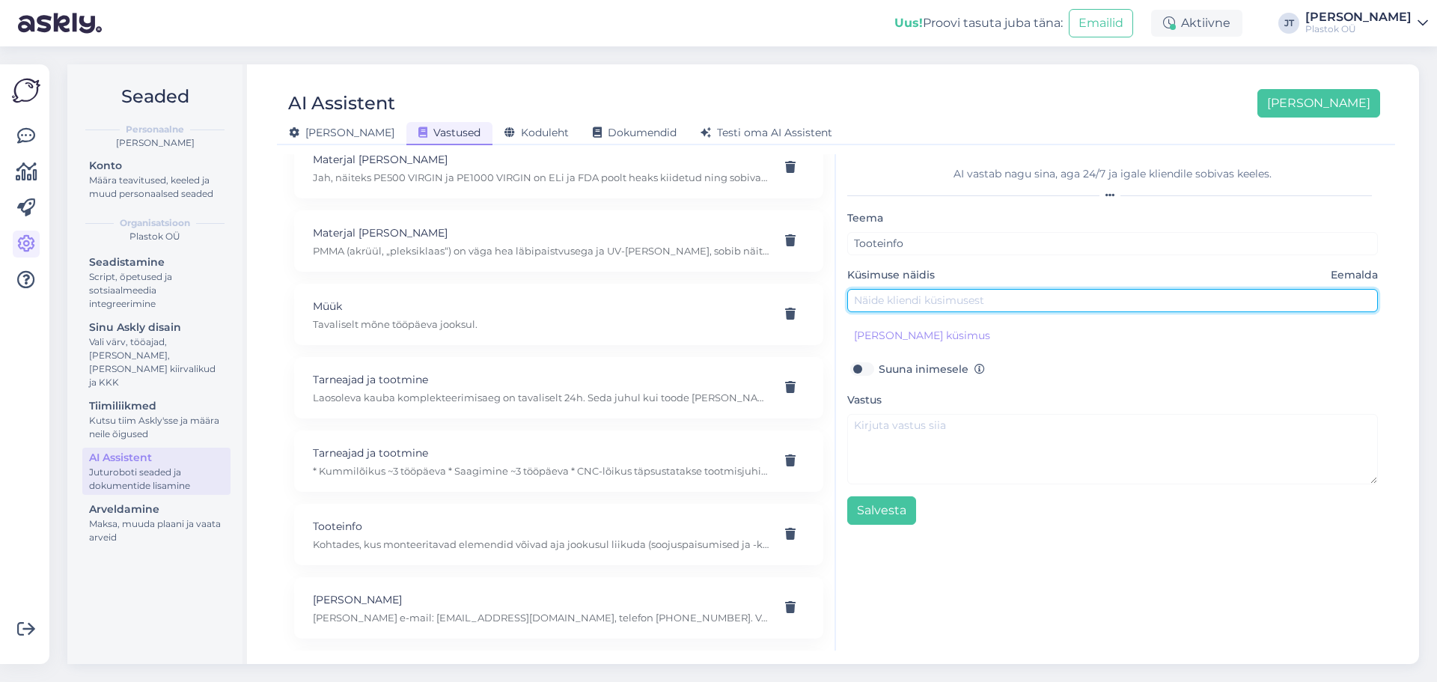
click at [931, 299] on input "text" at bounding box center [1112, 300] width 531 height 23
type input "PVC-Kardinad, kus kasutada?"
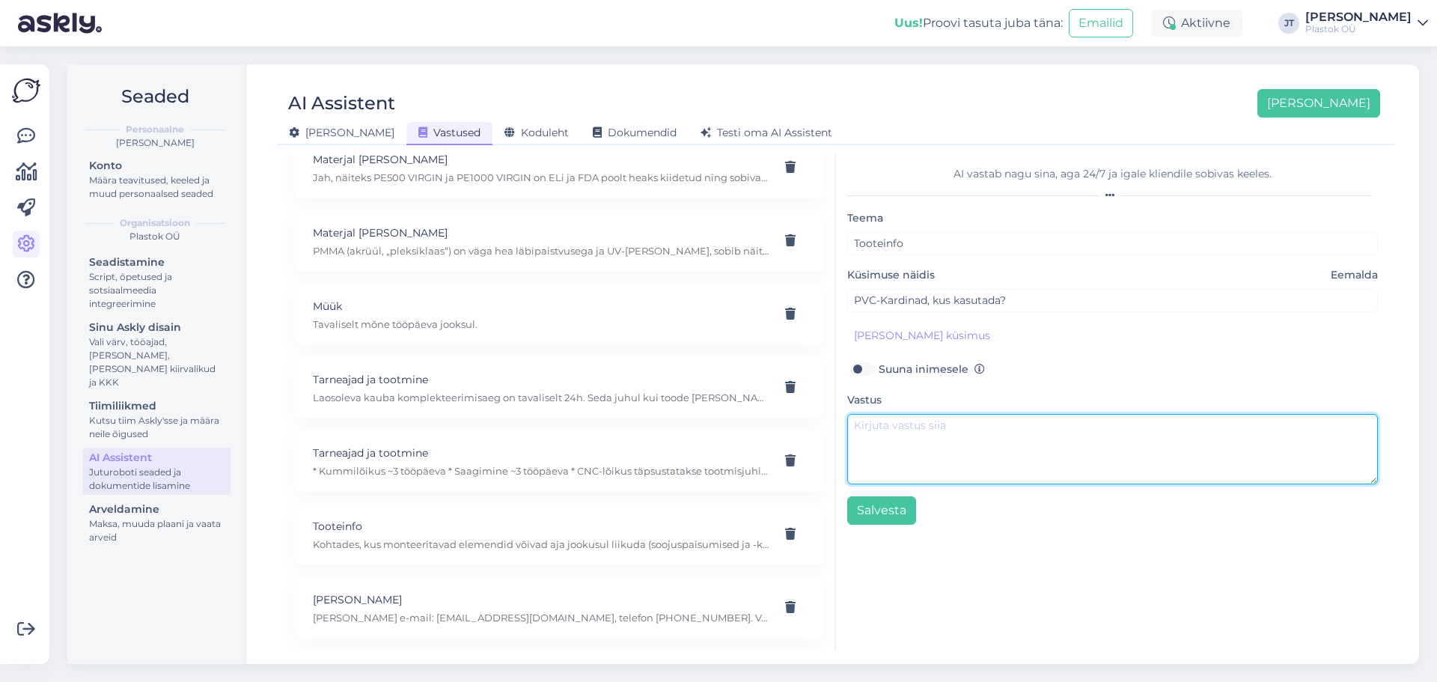
click at [933, 432] on textarea at bounding box center [1112, 449] width 531 height 70
paste textarea "PVC ribakardinad on enamasti kasutusel avatäidetena, kuid samuti on nendega või…"
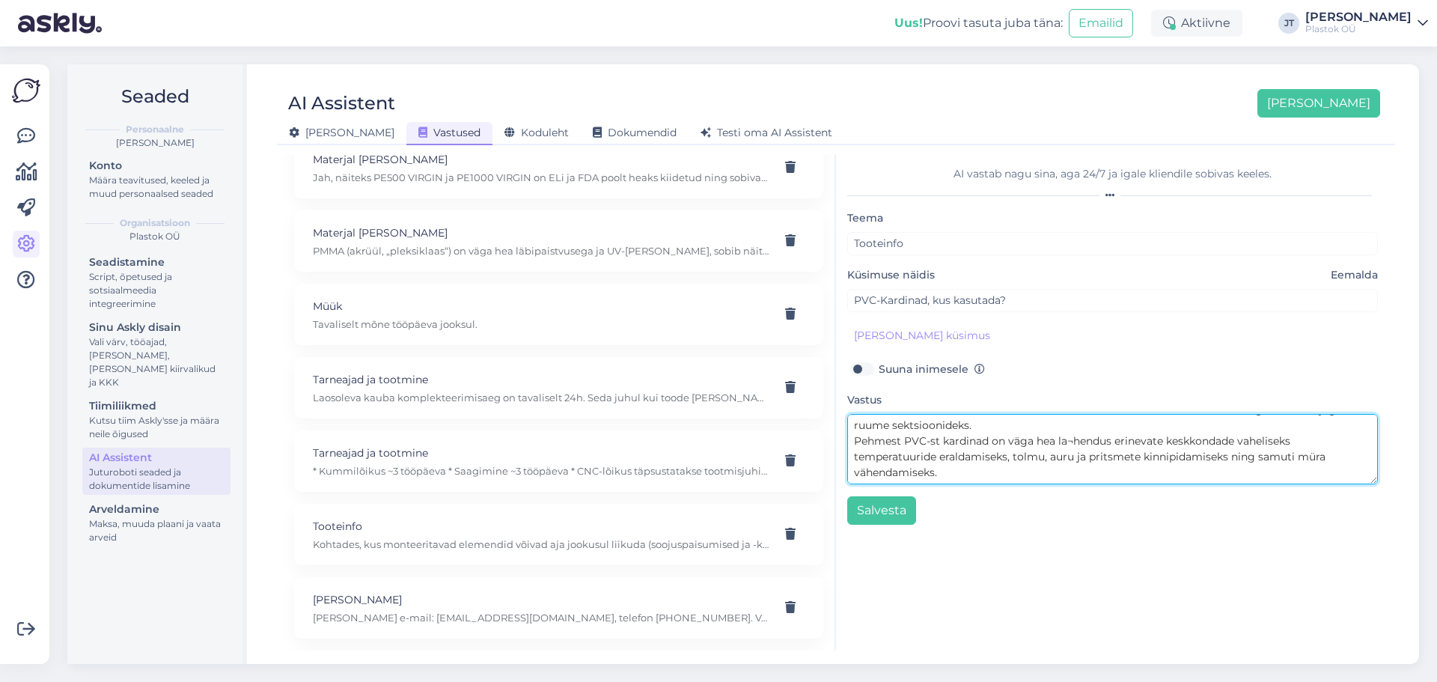
scroll to position [0, 0]
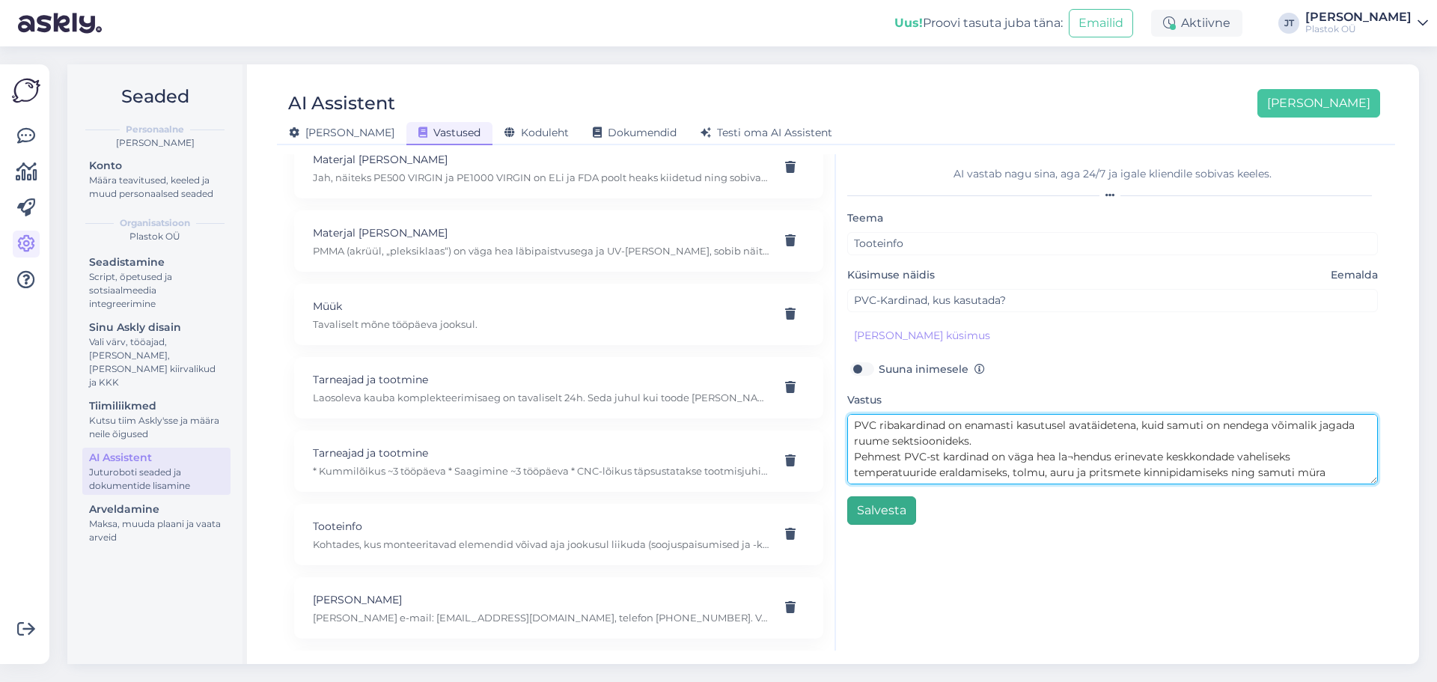
type textarea "PVC ribakardinad on enamasti kasutusel avatäidetena, kuid samuti on nendega või…"
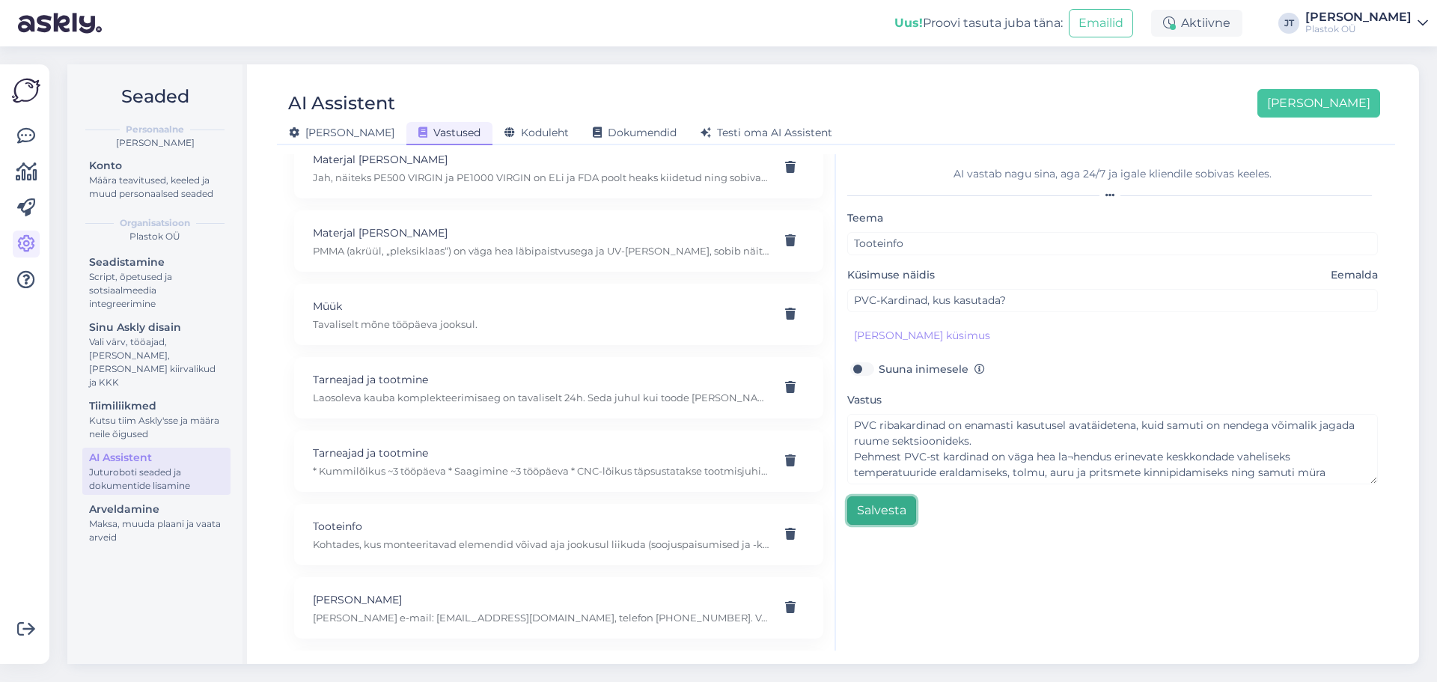
click at [882, 519] on button "Salvesta" at bounding box center [881, 510] width 69 height 28
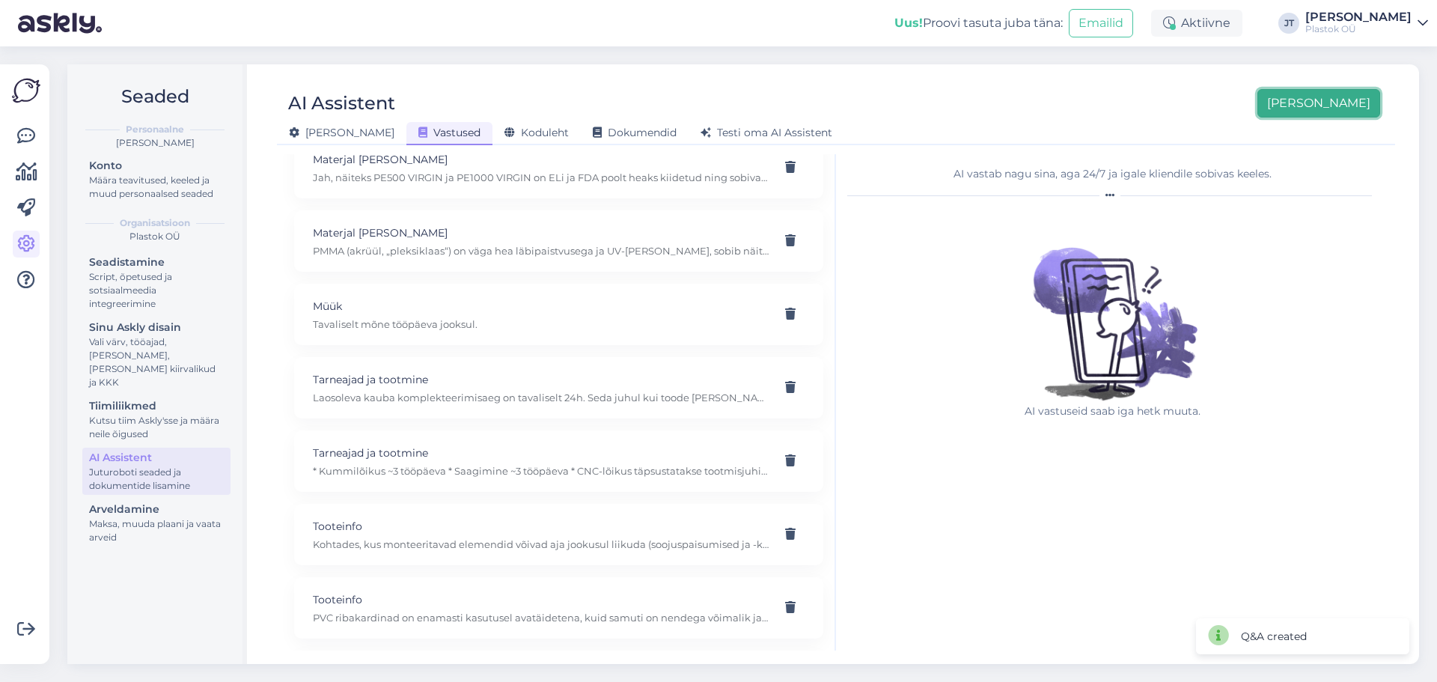
click at [1333, 103] on button "[PERSON_NAME]" at bounding box center [1319, 103] width 123 height 28
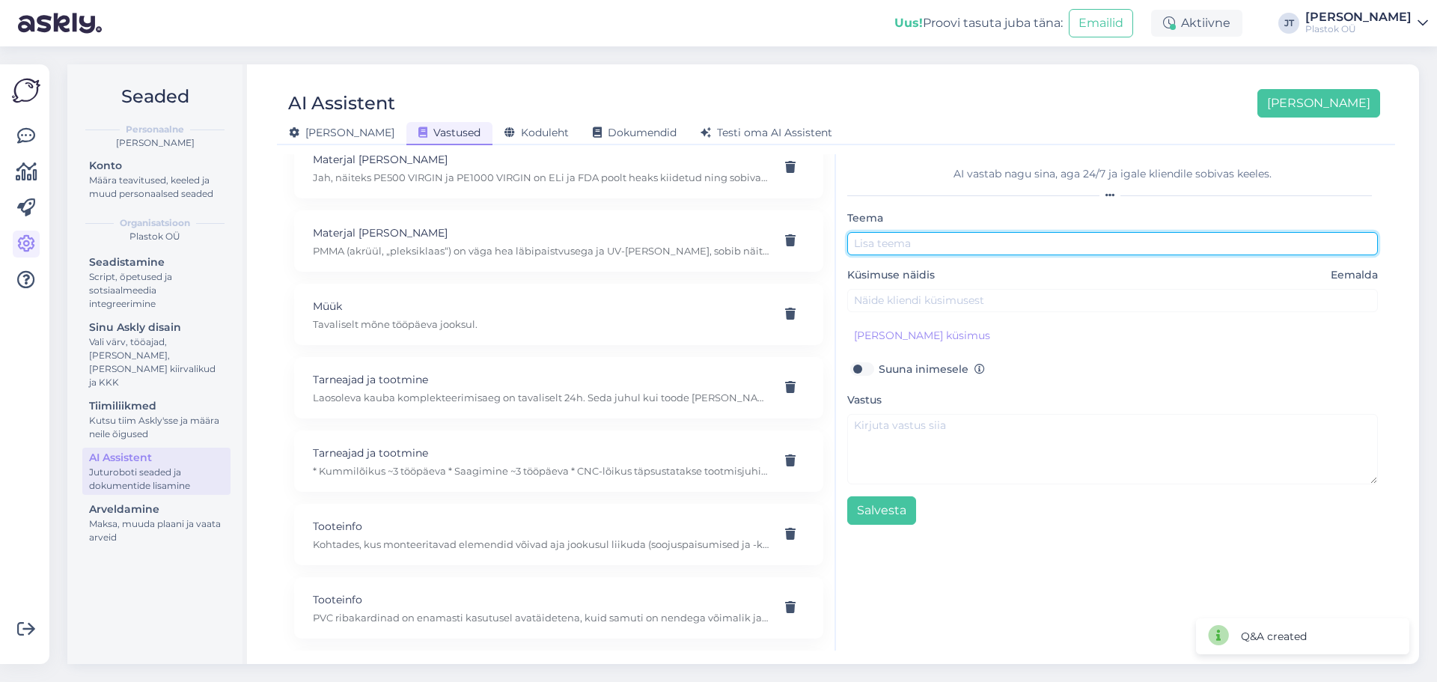
click at [946, 246] on input "text" at bounding box center [1112, 243] width 531 height 23
type input "Tooteinfo"
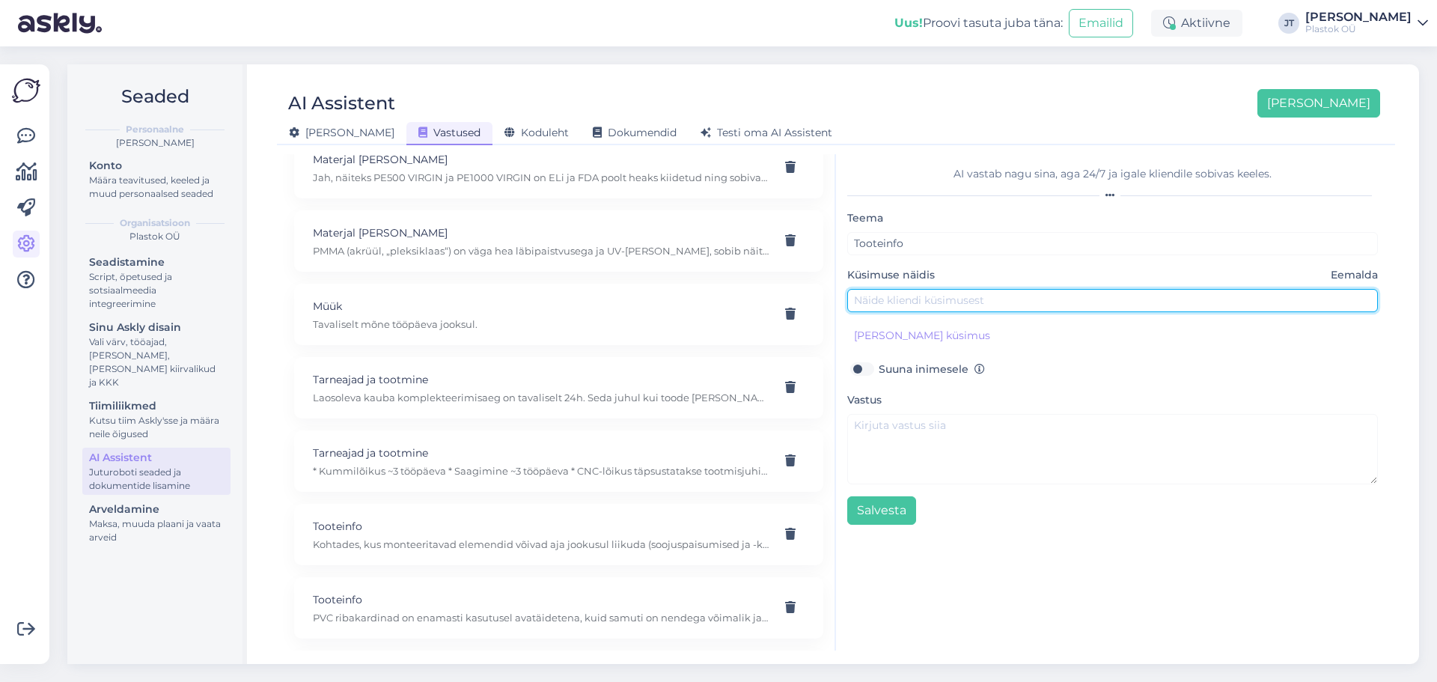
click at [941, 306] on input "text" at bounding box center [1112, 300] width 531 height 23
click at [880, 307] on input "text" at bounding box center [1112, 300] width 531 height 23
type input "Vaja oleks müra ja vibratsiooni summutada/isoleerida/vähendada."
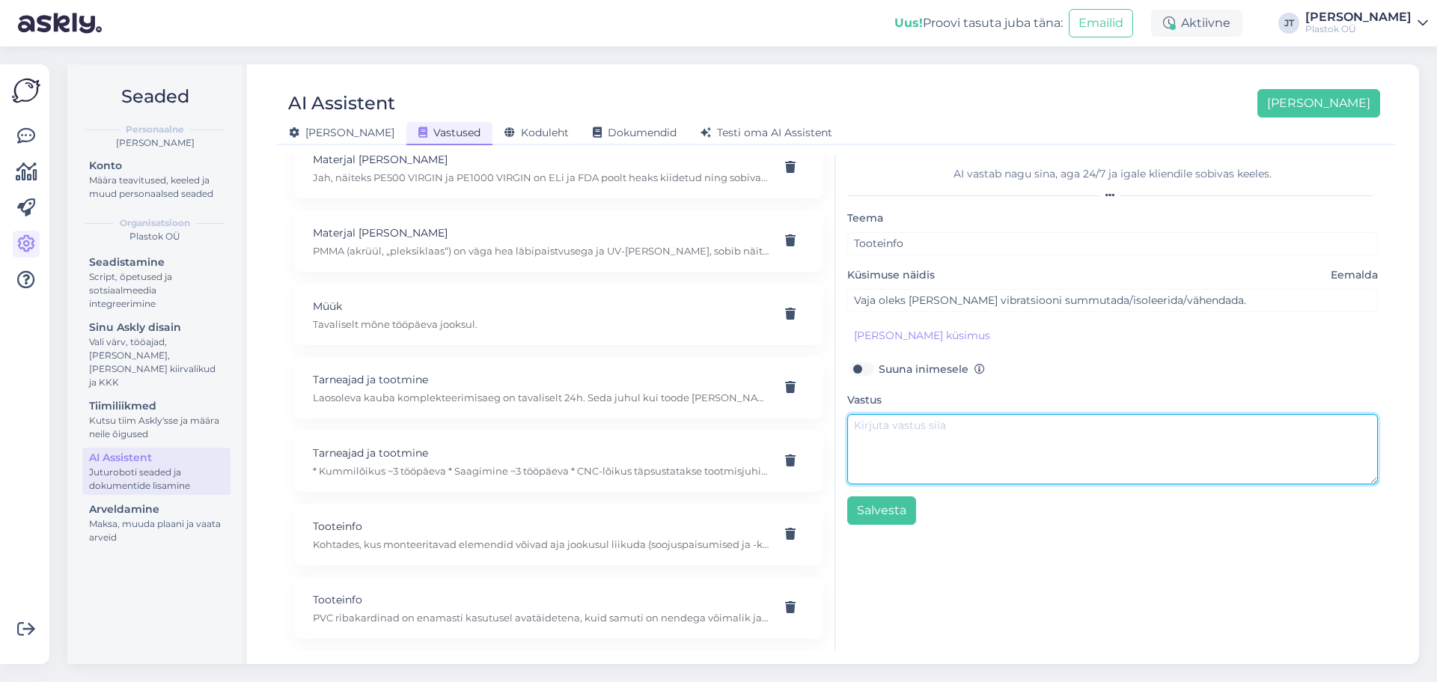
click at [966, 441] on textarea at bounding box center [1112, 449] width 531 height 70
paste textarea "Konstruktsioonide vahel leviva vibratsiooni ning müra isoleerimiseks on välja t…"
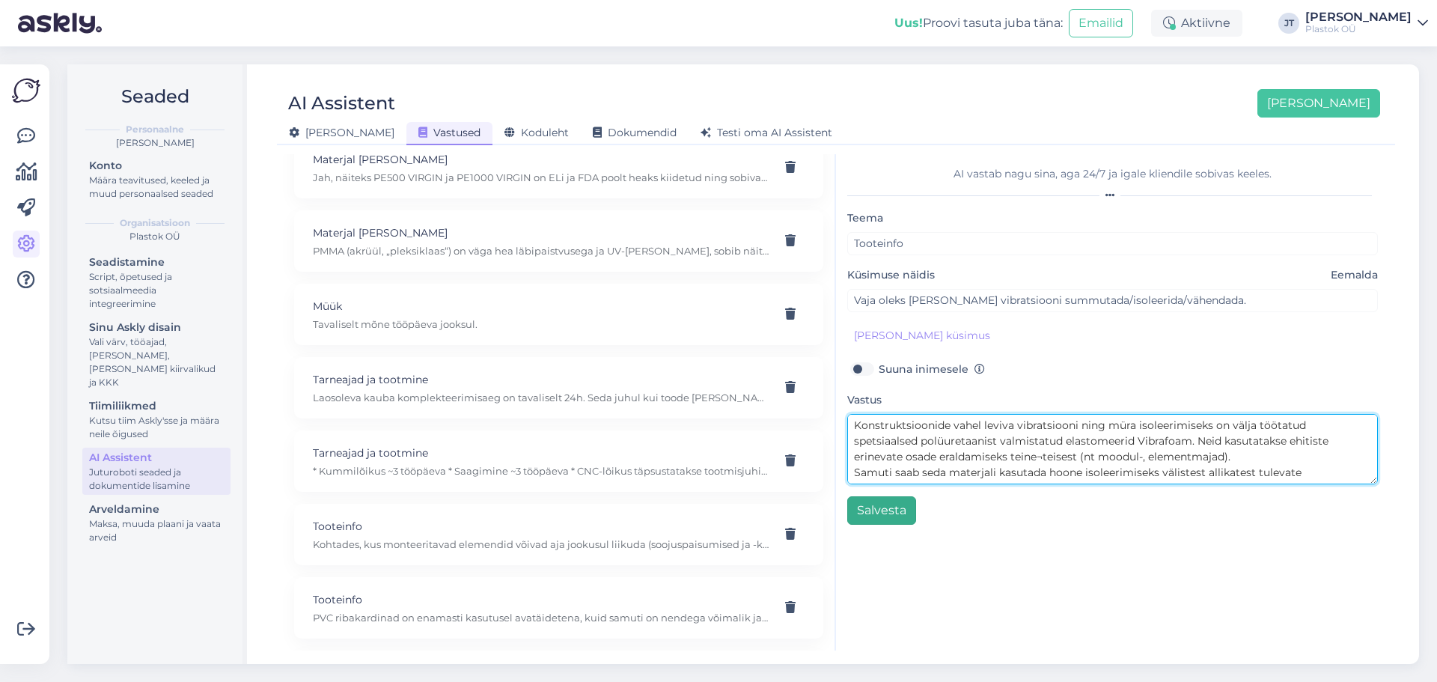
type textarea "Konstruktsioonide vahel leviva vibratsiooni ning müra isoleerimiseks on välja t…"
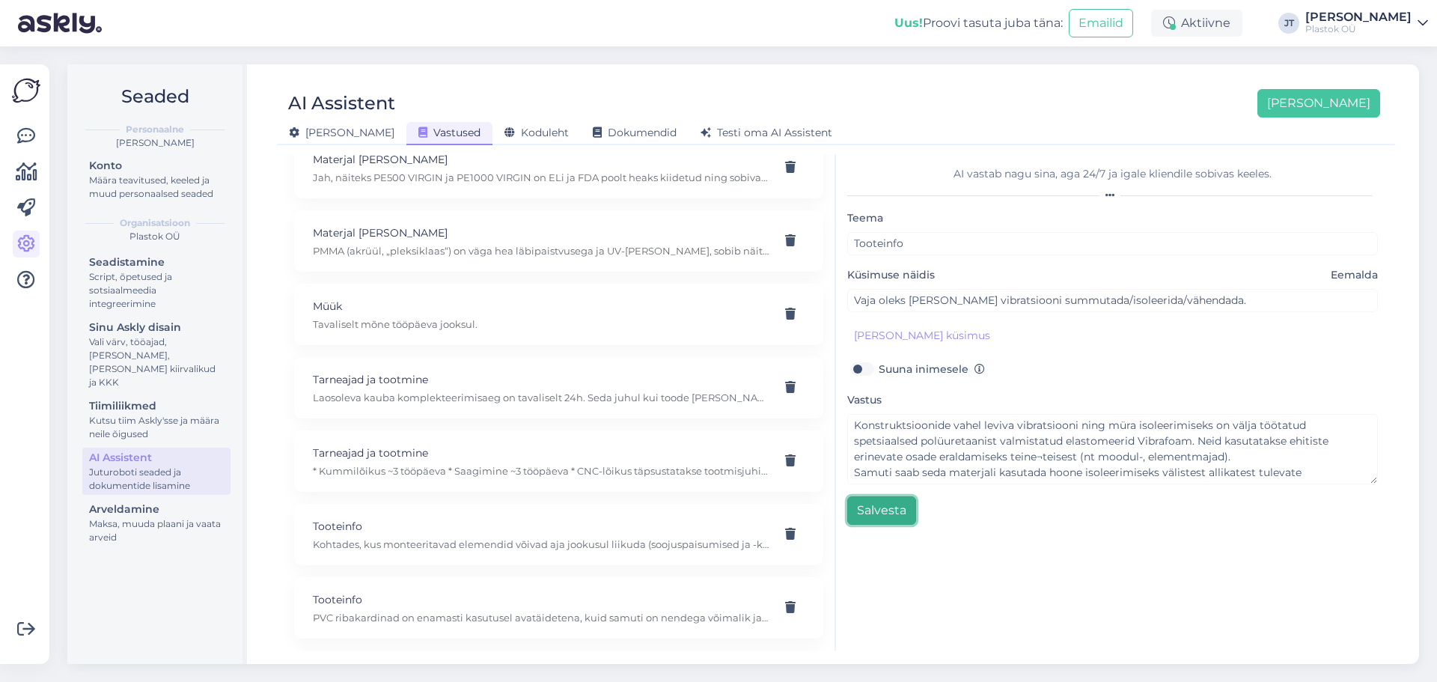
click at [858, 507] on button "Salvesta" at bounding box center [881, 510] width 69 height 28
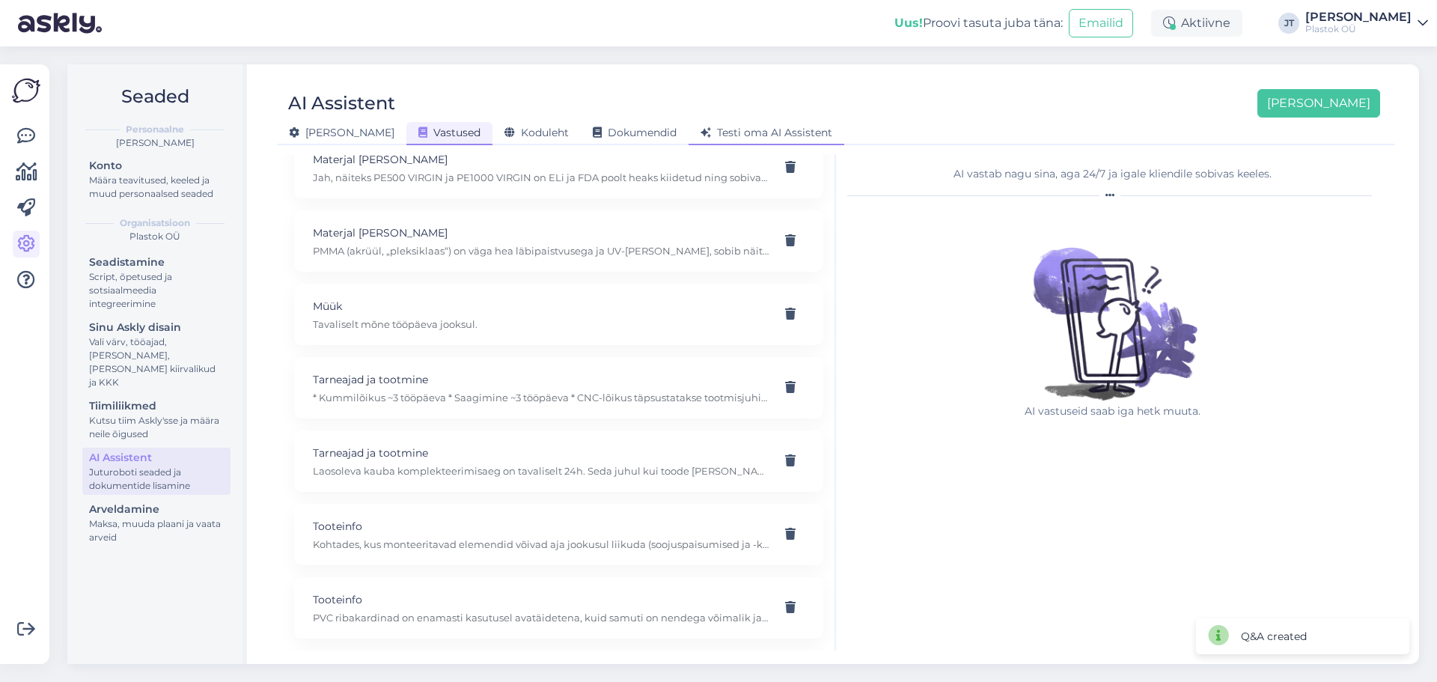
click at [701, 138] on span "Testi oma AI Assistent" at bounding box center [767, 132] width 132 height 13
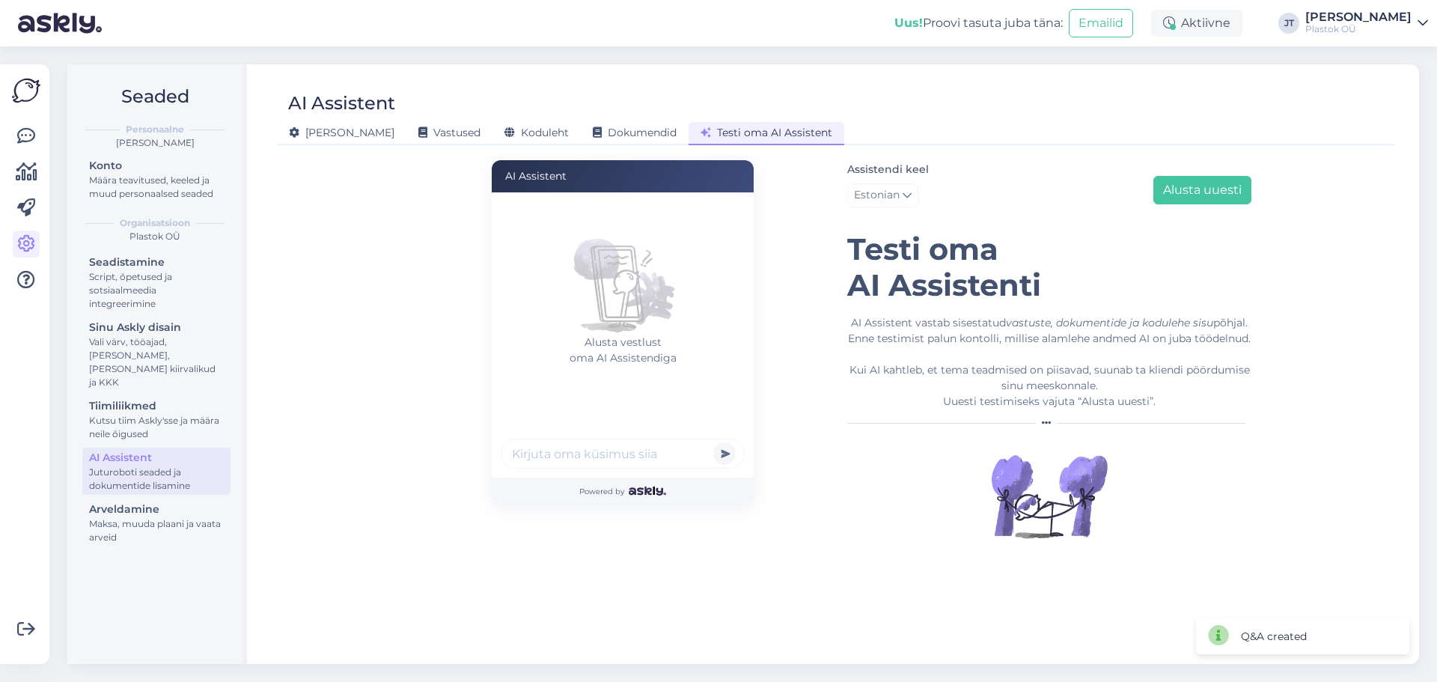
click at [552, 457] on input "text" at bounding box center [623, 454] width 244 height 30
type input "mul on müra mida teha"
click at [713, 442] on button "submit" at bounding box center [724, 453] width 22 height 22
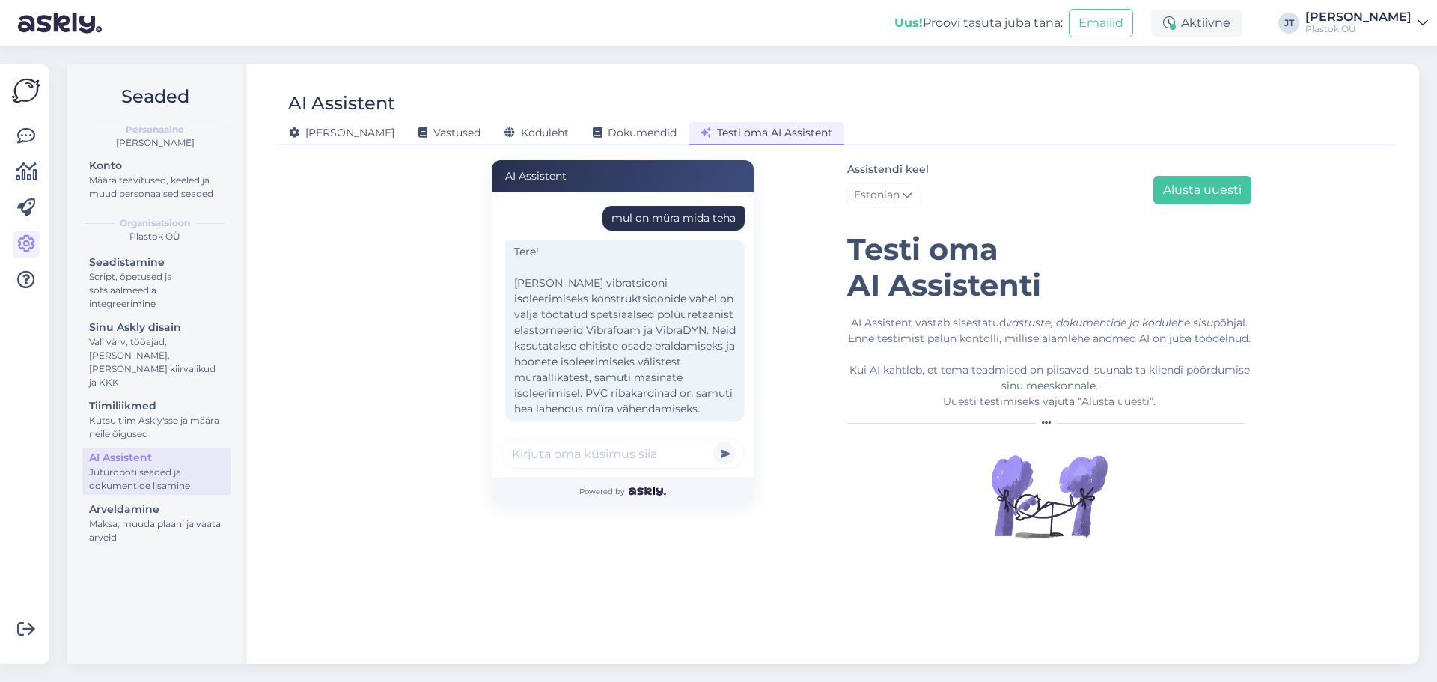
scroll to position [45, 0]
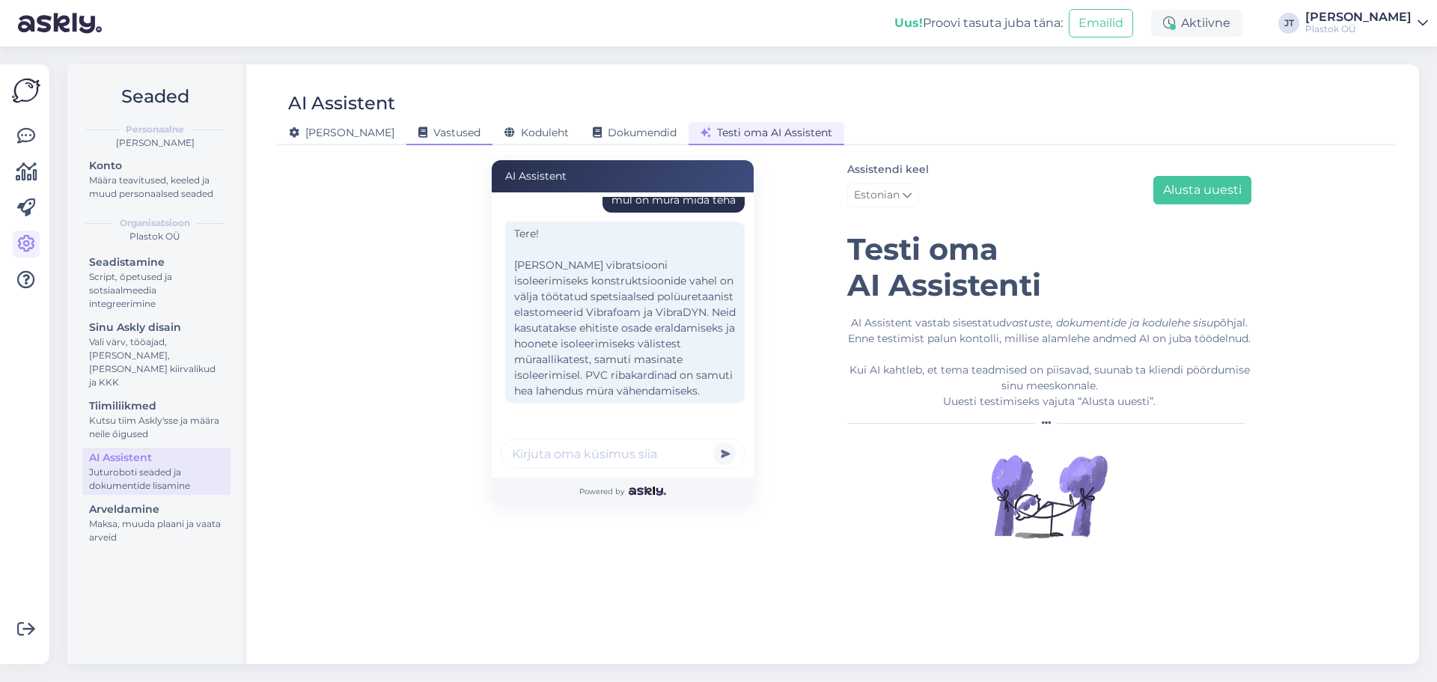
click at [406, 139] on div "Vastused" at bounding box center [449, 133] width 86 height 23
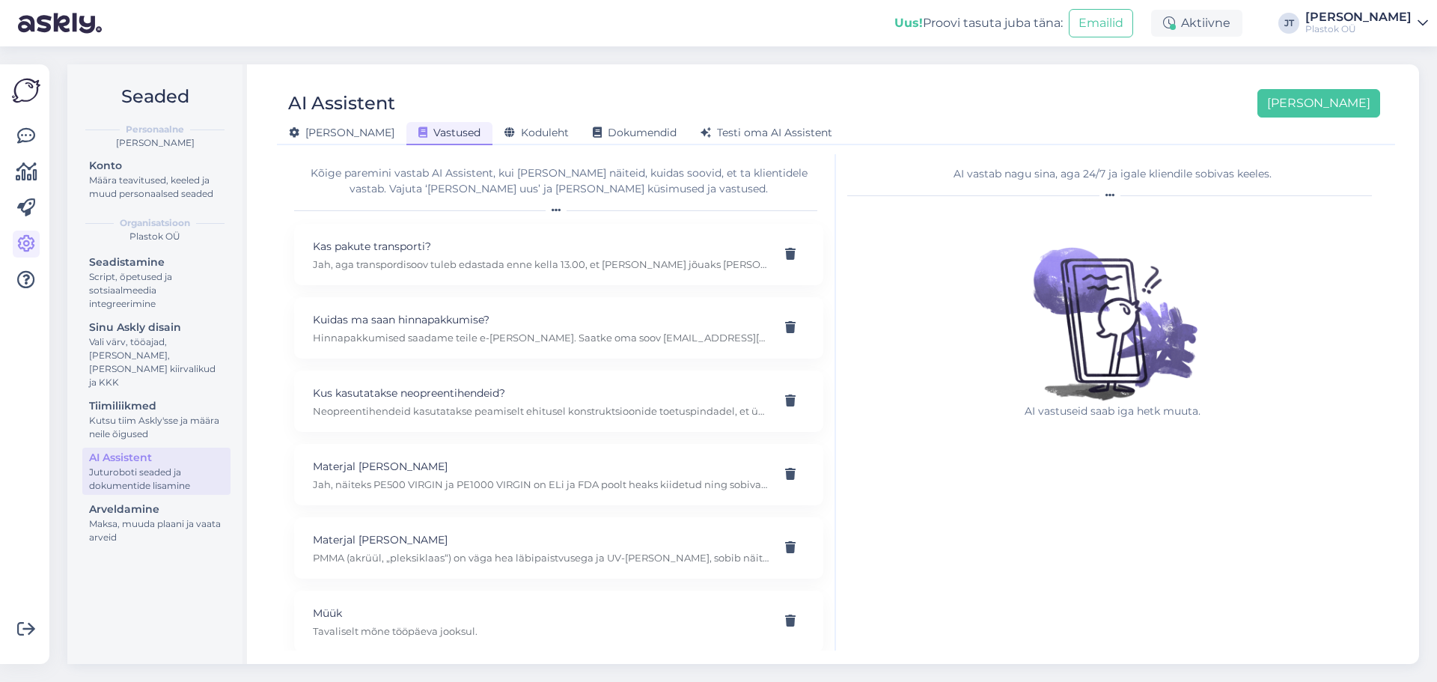
scroll to position [0, 0]
click at [306, 140] on div "Üldine" at bounding box center [341, 133] width 129 height 23
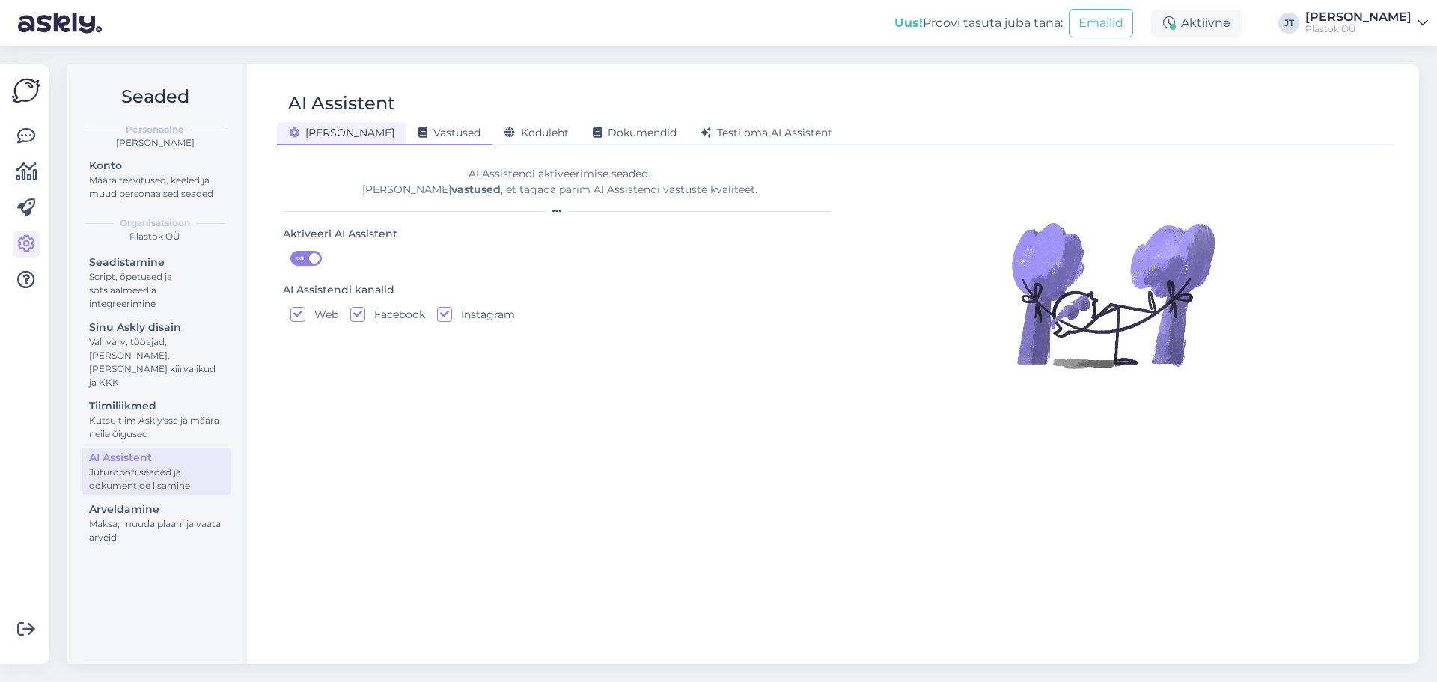
click at [418, 135] on span "Vastused" at bounding box center [449, 132] width 62 height 13
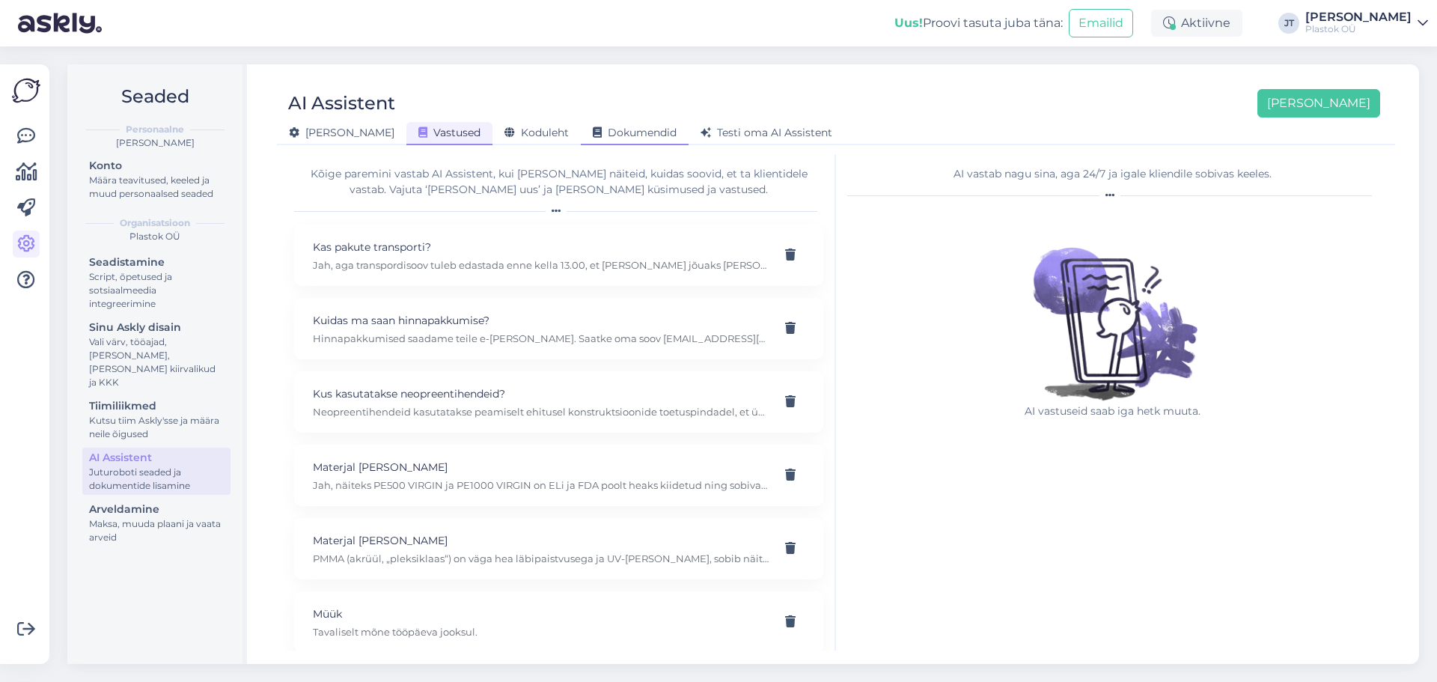
click at [593, 135] on span "Dokumendid" at bounding box center [635, 132] width 84 height 13
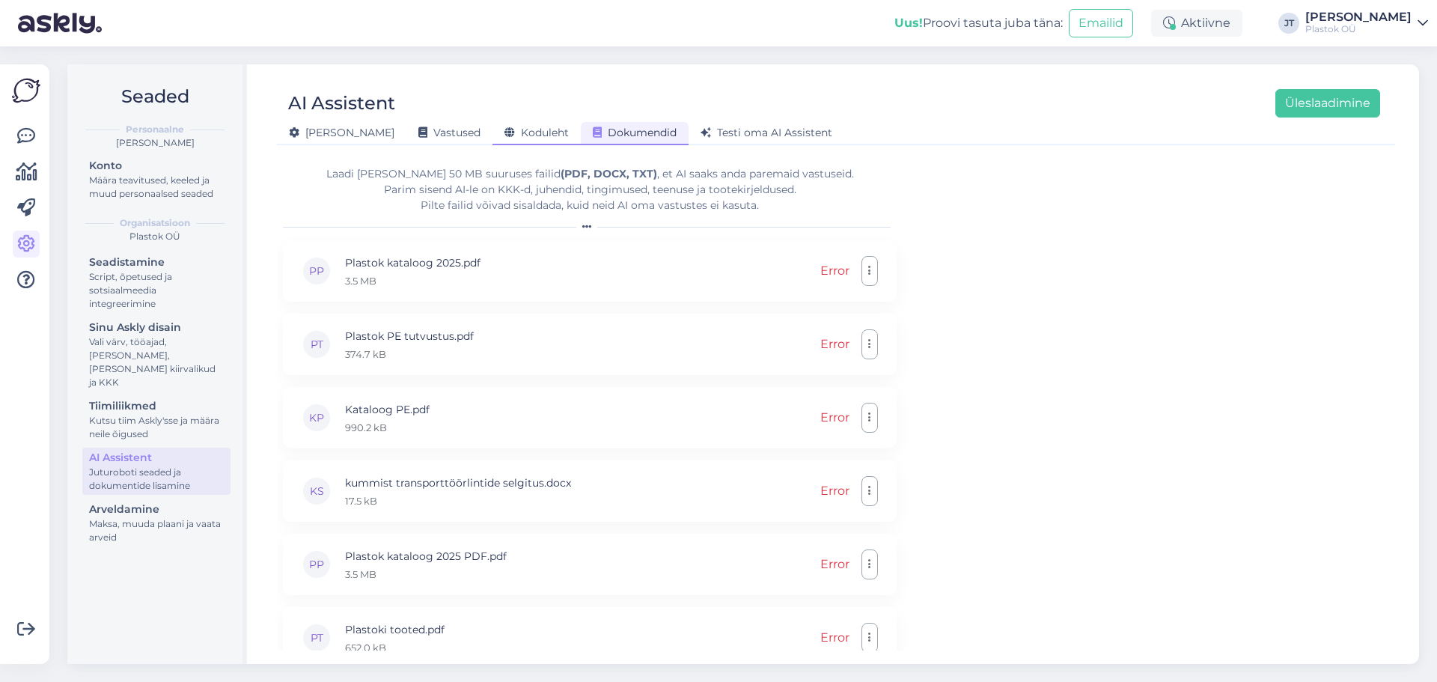
click at [505, 128] on span "Koduleht" at bounding box center [537, 132] width 64 height 13
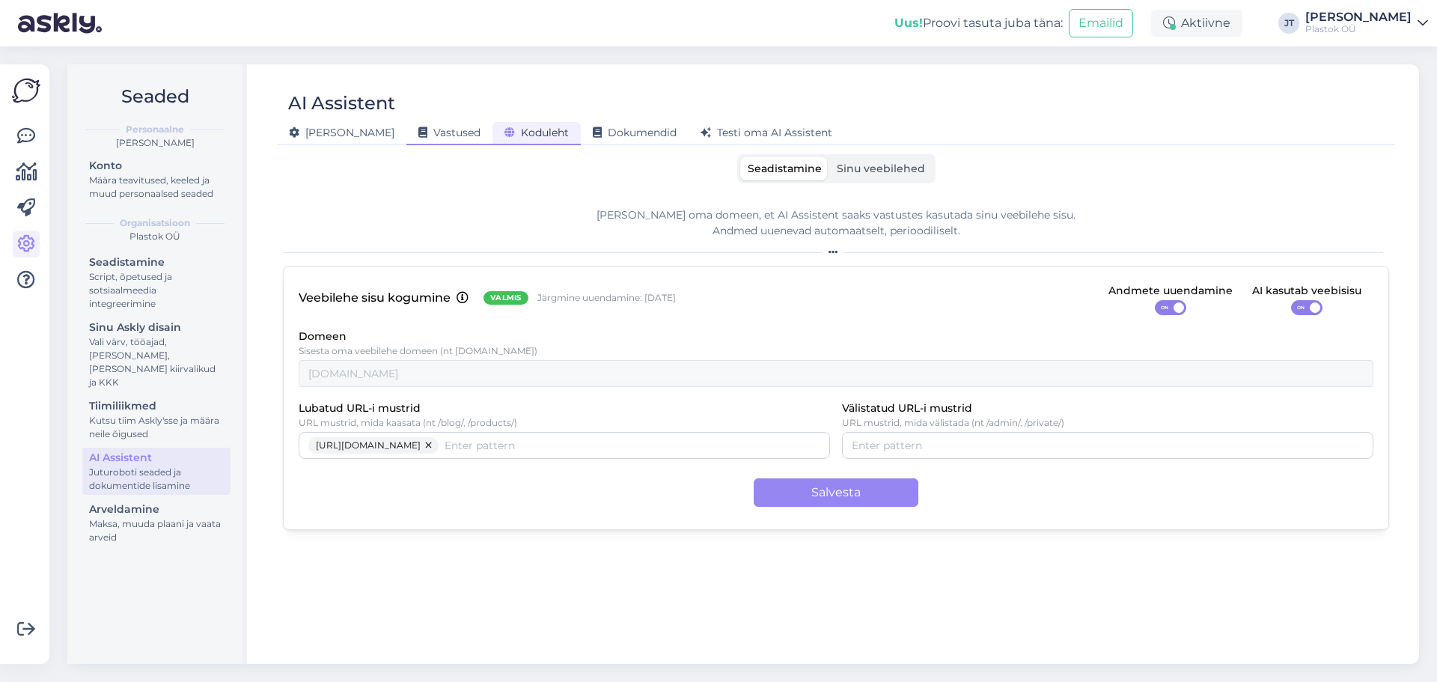
click at [418, 136] on span "Vastused" at bounding box center [449, 132] width 62 height 13
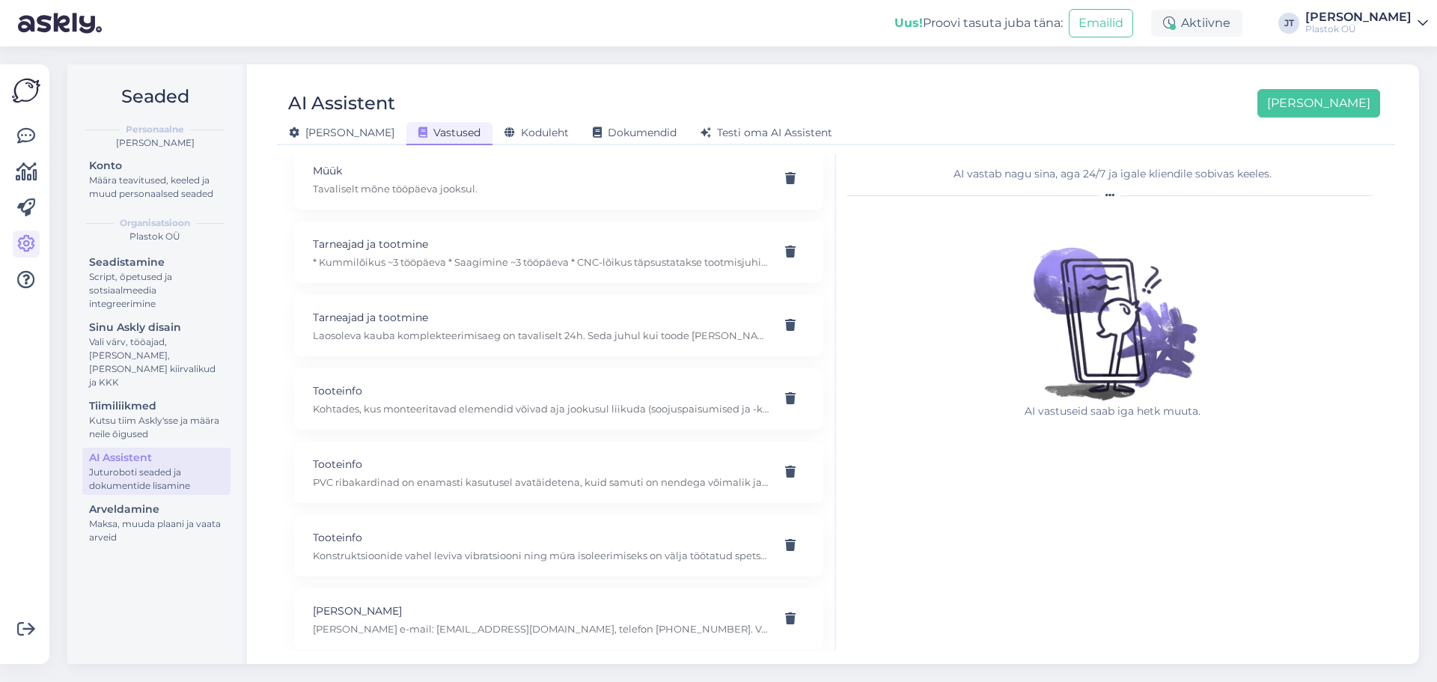
scroll to position [452, 0]
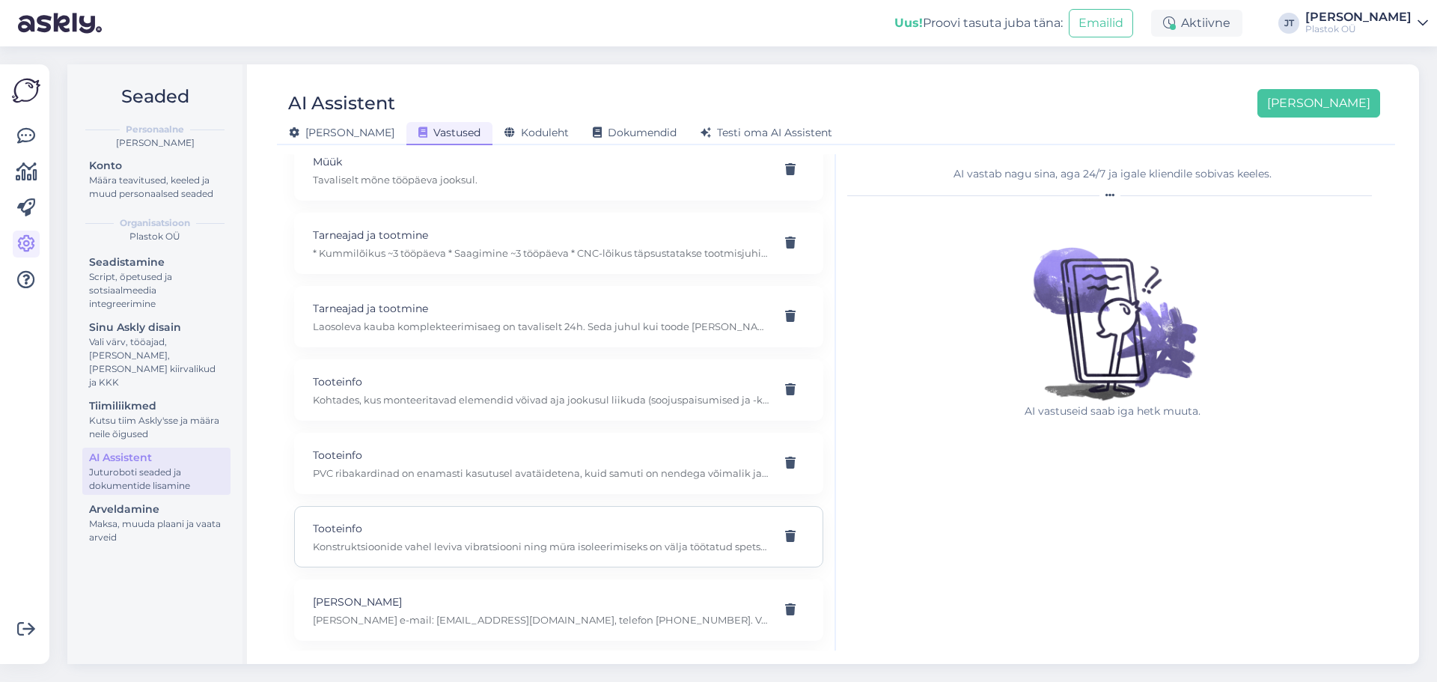
click at [568, 544] on p "Konstruktsioonide vahel leviva vibratsiooni ning müra isoleerimiseks on välja t…" at bounding box center [541, 546] width 456 height 13
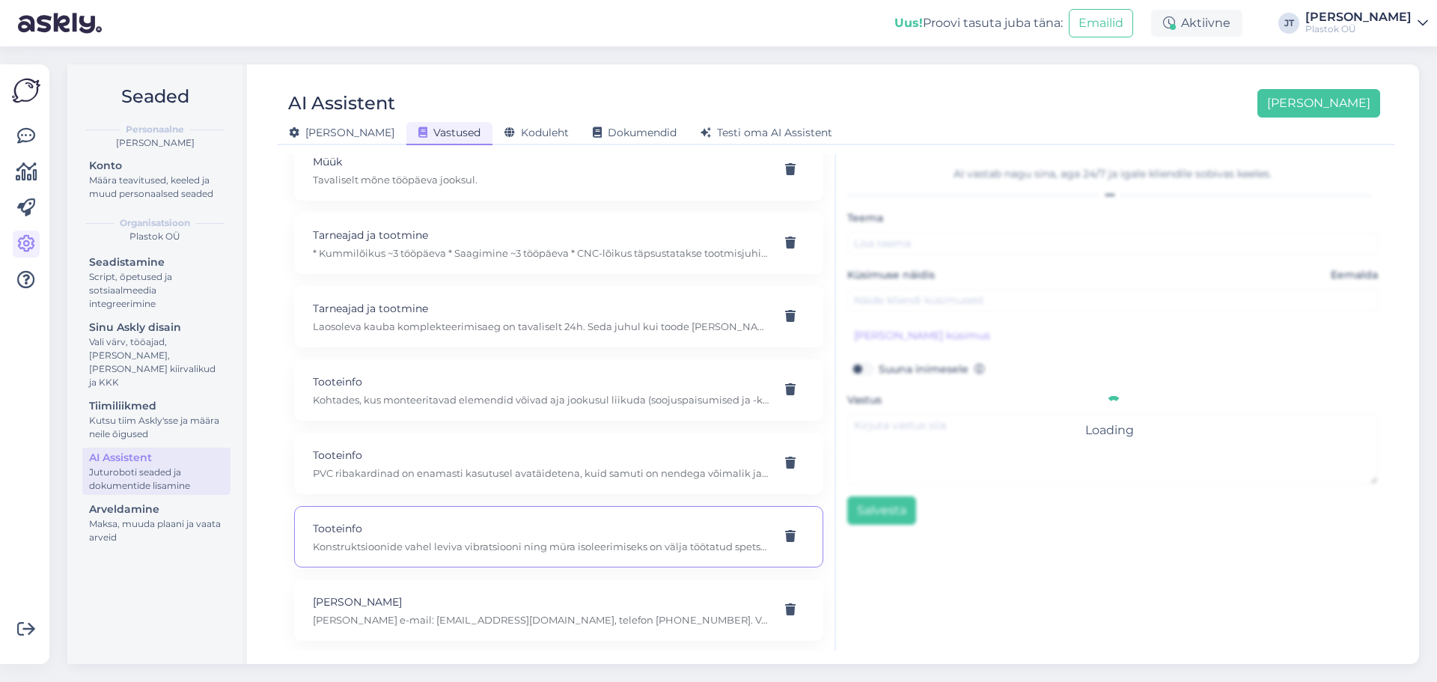
type input "Tooteinfo"
type input "Vaja oleks müra ja vibratsiooni summutada/isoleerida/vähendada."
type textarea "Konstruktsioonide vahel leviva vibratsiooni ning müra isoleerimiseks on välja t…"
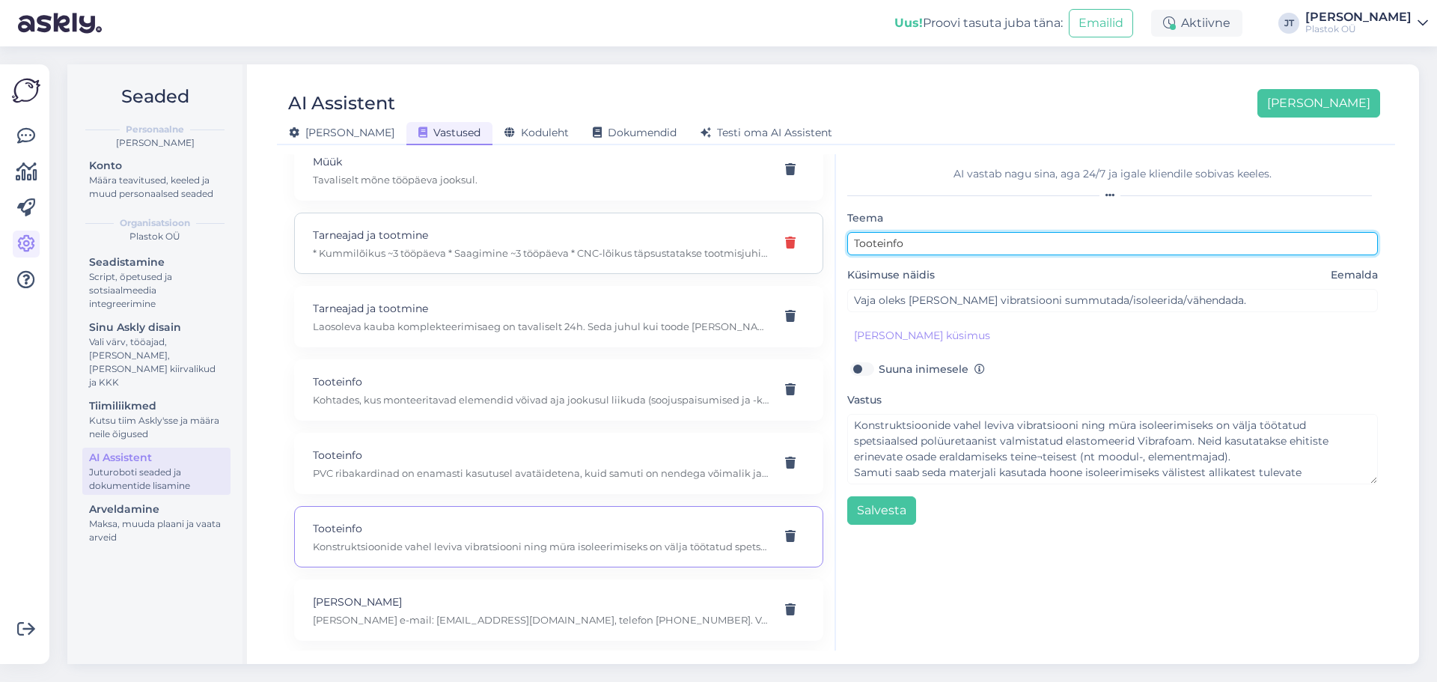
drag, startPoint x: 954, startPoint y: 241, endPoint x: 790, endPoint y: 235, distance: 163.3
click at [790, 235] on div "Kõige paremini vastab AI Assistent, kui lisad talle näiteid, kuidas soovid, et …" at bounding box center [836, 402] width 1106 height 496
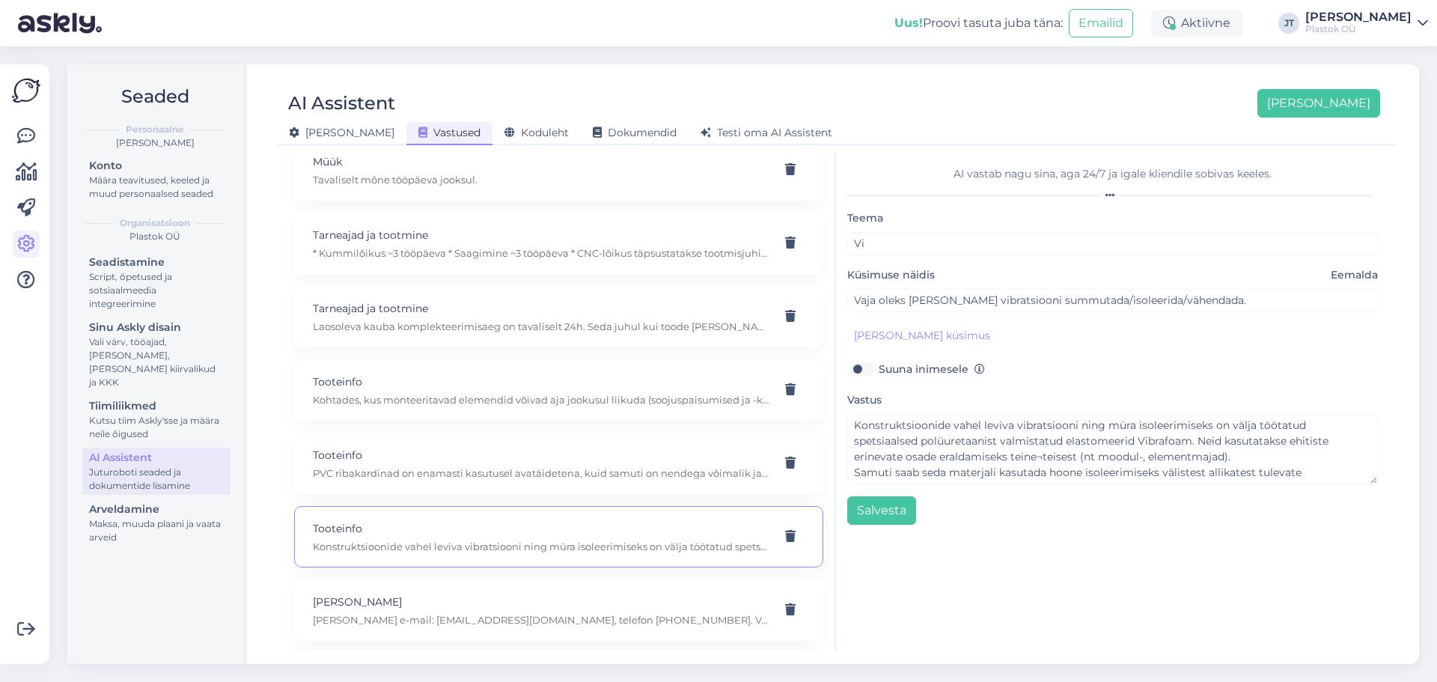
click at [1030, 278] on label "Küsimuse näidis Eemalda" at bounding box center [1112, 275] width 531 height 16
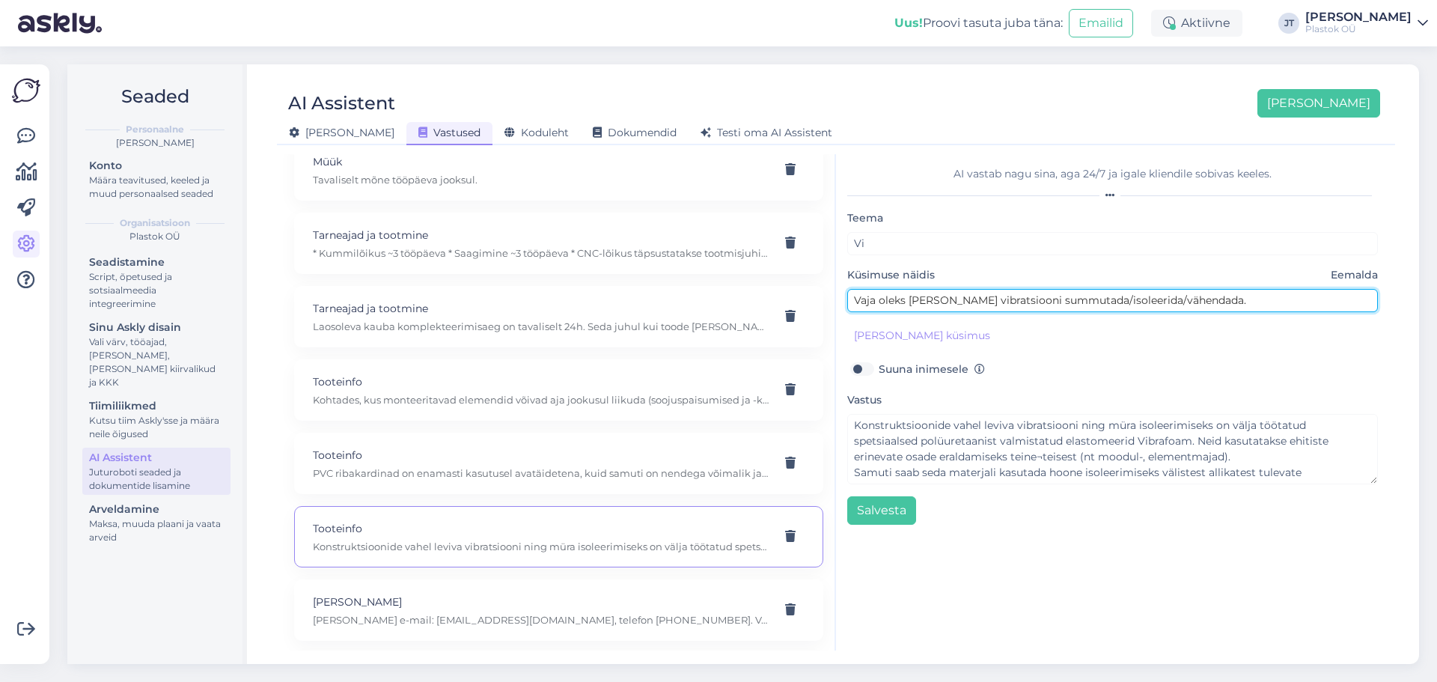
drag, startPoint x: 1078, startPoint y: 299, endPoint x: 953, endPoint y: 304, distance: 125.1
click at [953, 304] on input "Vaja oleks müra ja vibratsiooni summutada/isoleerida/vähendada." at bounding box center [1112, 300] width 531 height 23
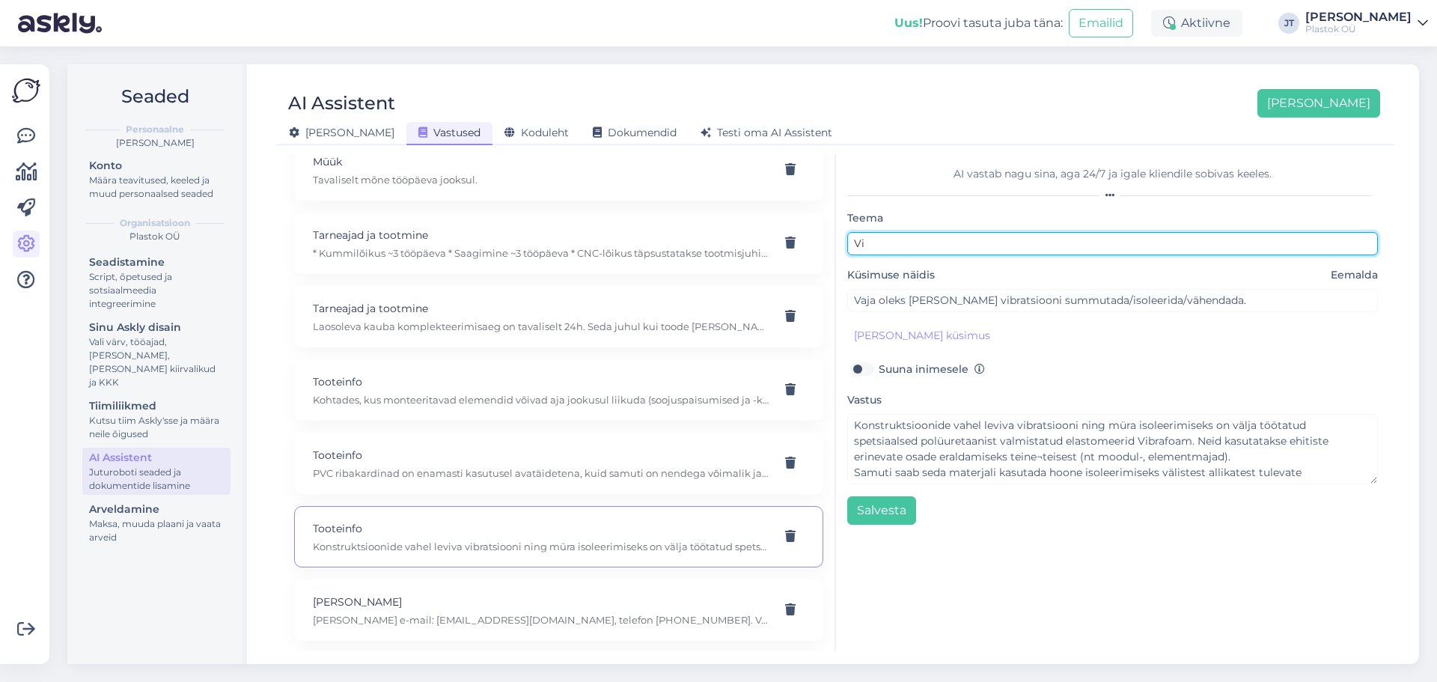
drag, startPoint x: 907, startPoint y: 246, endPoint x: 827, endPoint y: 240, distance: 80.3
click at [827, 240] on div "Kõige paremini vastab AI Assistent, kui lisad talle näiteid, kuidas soovid, et …" at bounding box center [836, 402] width 1106 height 496
paste input "vibratsiooni summutada"
type input "vibratsiooni summutada konstruktsioonide vahel"
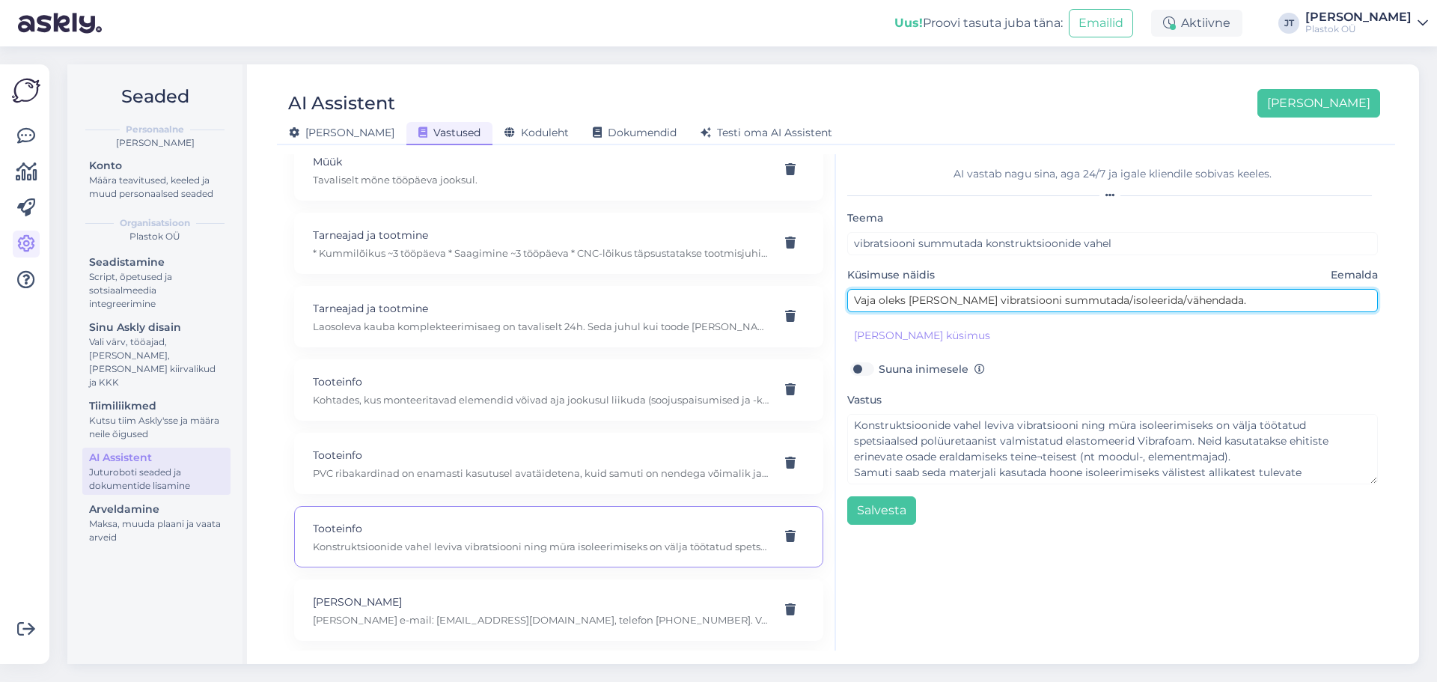
click at [1017, 299] on input "Vaja oleks müra ja vibratsiooni summutada/isoleerida/vähendada." at bounding box center [1112, 300] width 531 height 23
click at [1147, 311] on input "Vaja oleks müra ja vibratsiooni summutada/isoleerida/vähendada." at bounding box center [1112, 300] width 531 height 23
drag, startPoint x: 1228, startPoint y: 299, endPoint x: 1079, endPoint y: 301, distance: 148.2
click at [1079, 301] on input "Vaja oleks müra ja vibratsiooni summutada/isoleerida/vähendada." at bounding box center [1112, 300] width 531 height 23
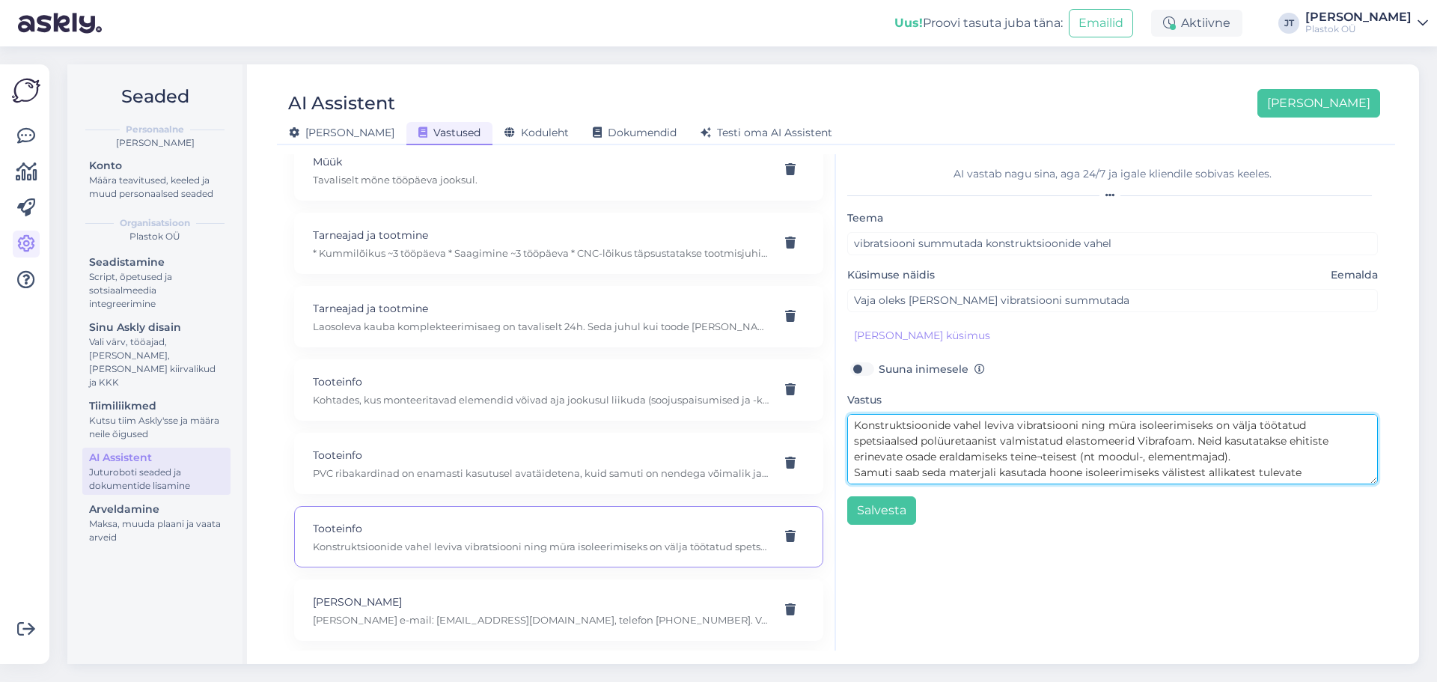
drag, startPoint x: 965, startPoint y: 430, endPoint x: 871, endPoint y: 425, distance: 93.7
click at [844, 427] on div "AI vastab nagu sina, aga 24/7 ja igale kliendile sobivas keeles. Teema vibratsi…" at bounding box center [1112, 402] width 553 height 496
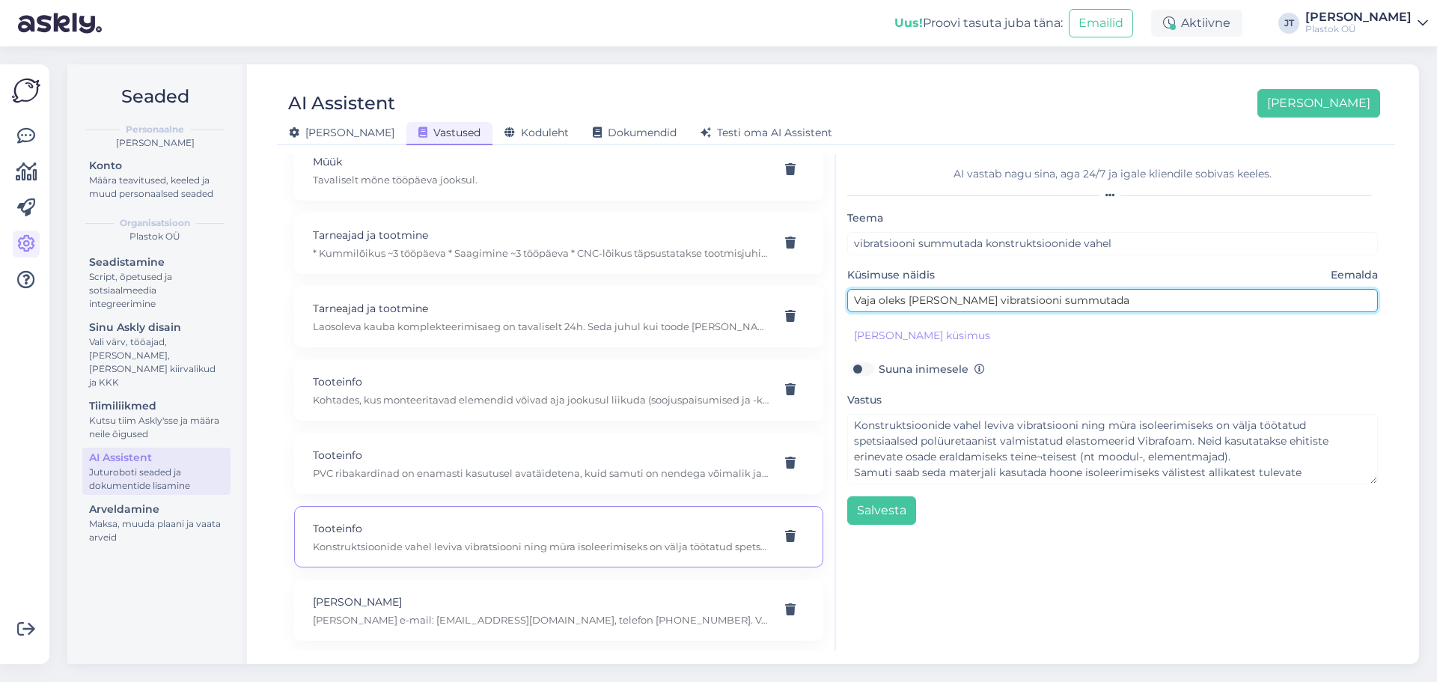
click at [1119, 307] on input "Vaja oleks müra ja vibratsiooni summutada" at bounding box center [1112, 300] width 531 height 23
paste input "Konstruktsioonide vahel"
click at [1090, 302] on input "Vaja oleks müra ja vibratsiooni summutada Konstruktsioonide vahel" at bounding box center [1112, 300] width 531 height 23
click at [1242, 303] on input "Vaja oleks müra ja vibratsiooni summutada konstruktsioonide vahel" at bounding box center [1112, 300] width 531 height 23
drag, startPoint x: 865, startPoint y: 305, endPoint x: 830, endPoint y: 305, distance: 35.2
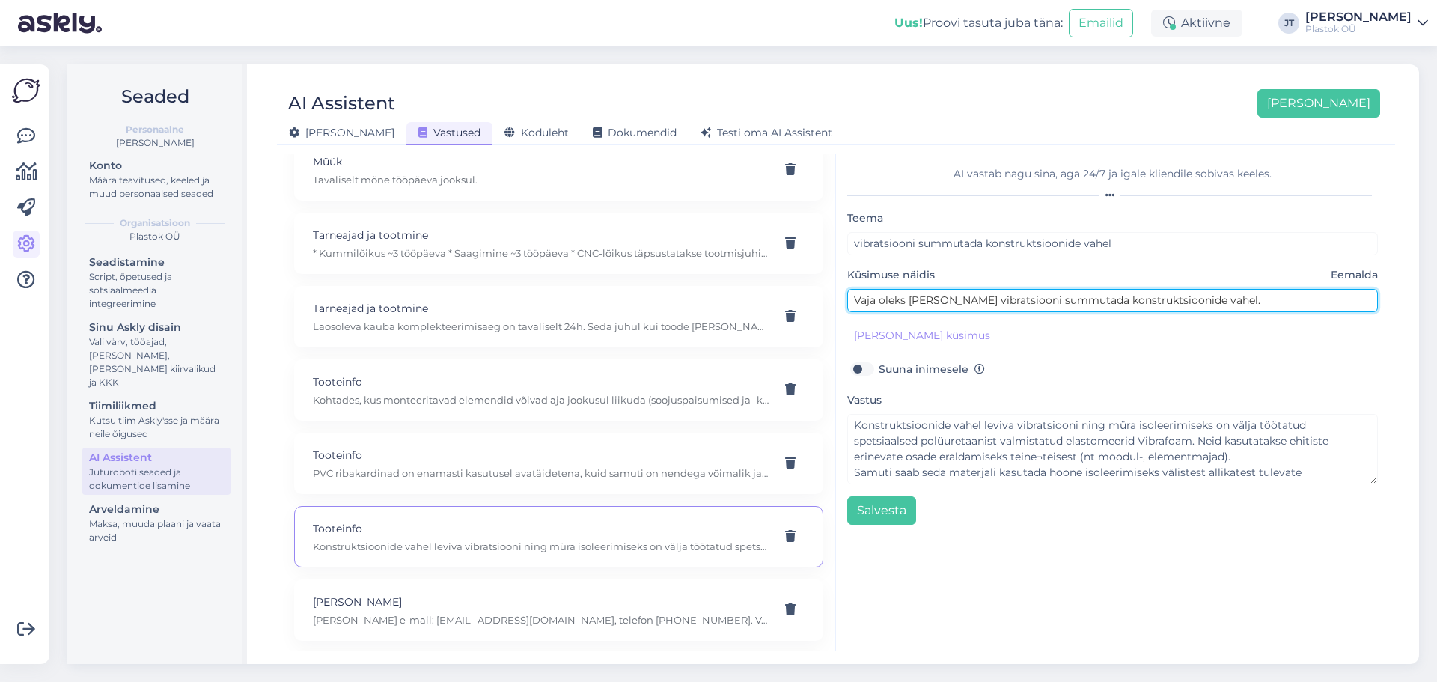
click at [830, 305] on div "Kõige paremini vastab AI Assistent, kui lisad talle näiteid, kuidas soovid, et …" at bounding box center [836, 402] width 1106 height 496
click at [1247, 300] on input "Kuidas müra ja vibratsiooni summutada konstruktsioonide vahel." at bounding box center [1112, 300] width 531 height 23
type input "Kuidas müra ja vibratsiooni summutada konstruktsioonide vahel?"
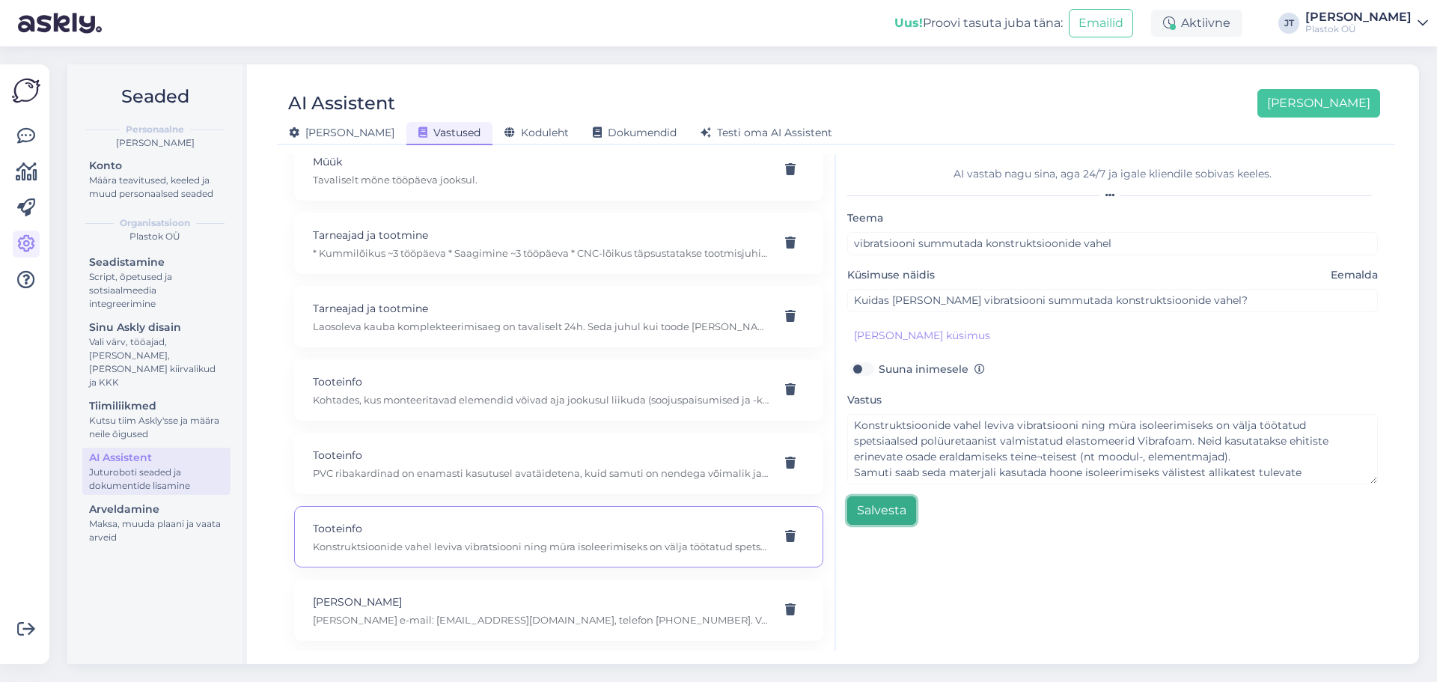
click at [872, 502] on button "Salvesta" at bounding box center [881, 510] width 69 height 28
click at [908, 510] on button "Salvesta" at bounding box center [881, 510] width 69 height 28
click at [888, 513] on button "Salvesta" at bounding box center [881, 510] width 69 height 28
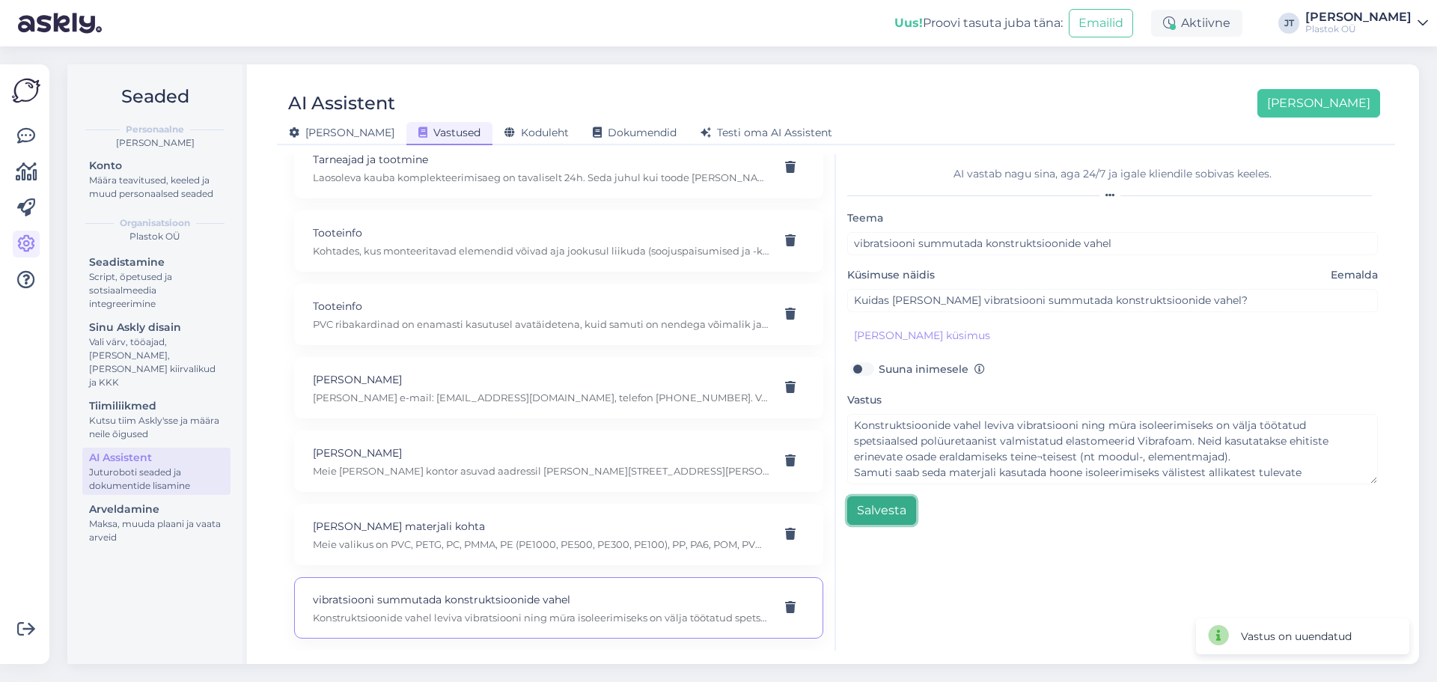
scroll to position [0, 0]
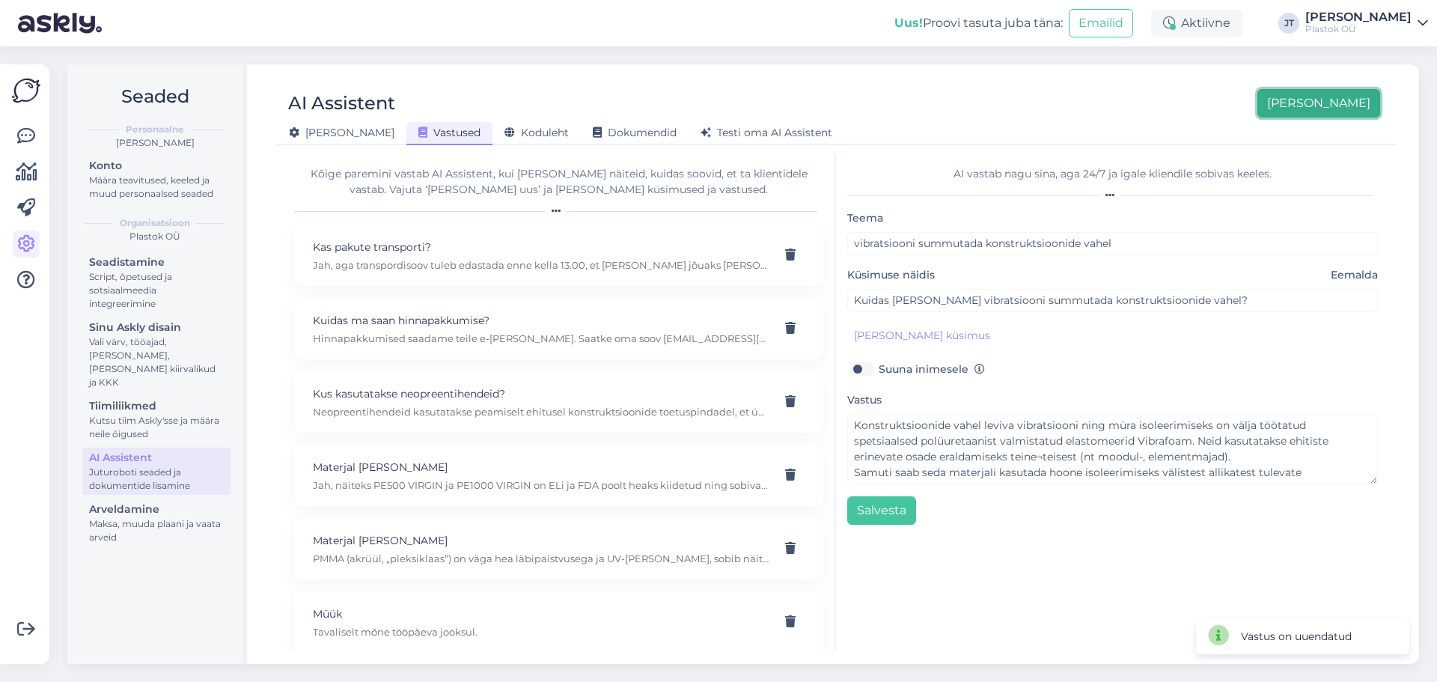
click at [1348, 101] on button "[PERSON_NAME]" at bounding box center [1319, 103] width 123 height 28
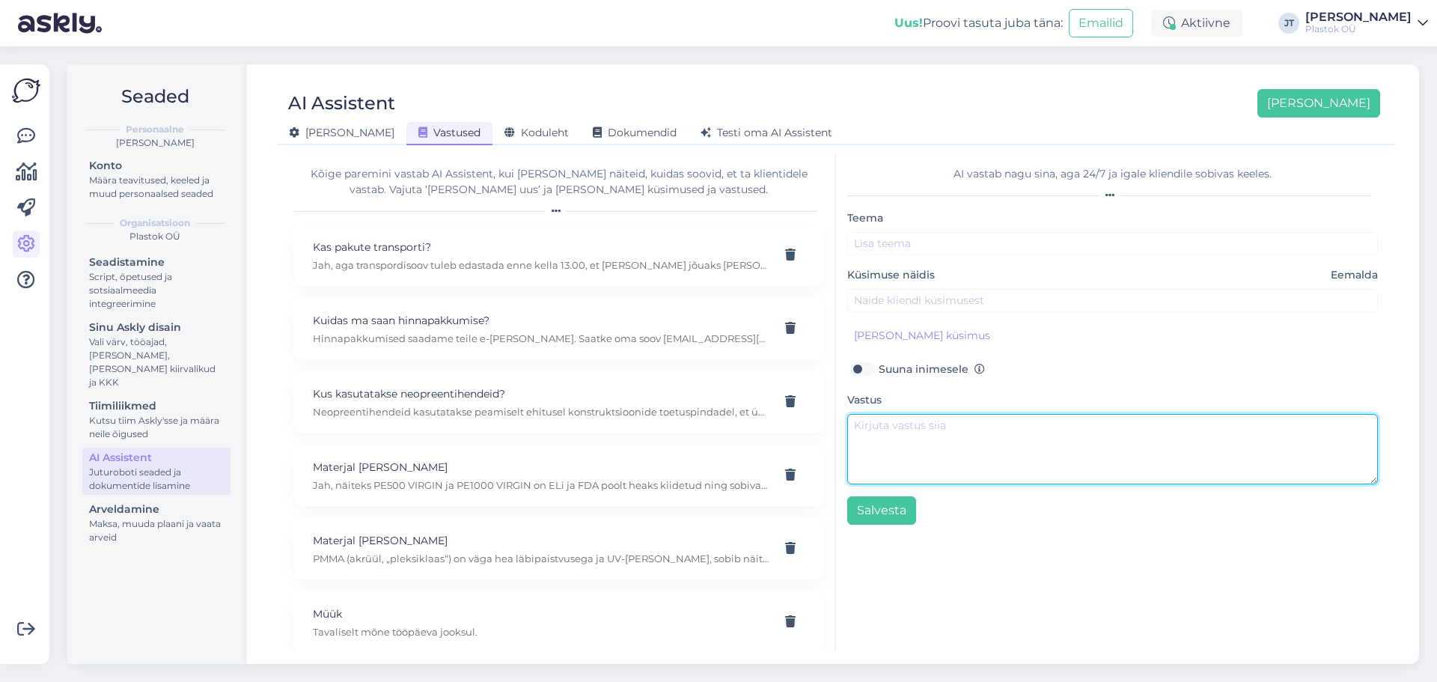
click at [918, 445] on textarea at bounding box center [1112, 449] width 531 height 70
click at [909, 440] on textarea at bounding box center [1112, 449] width 531 height 70
paste textarea "Töökohtades, kus inimene peab pikalt ühe koha peal seisma, kasutatakse ergonoom…"
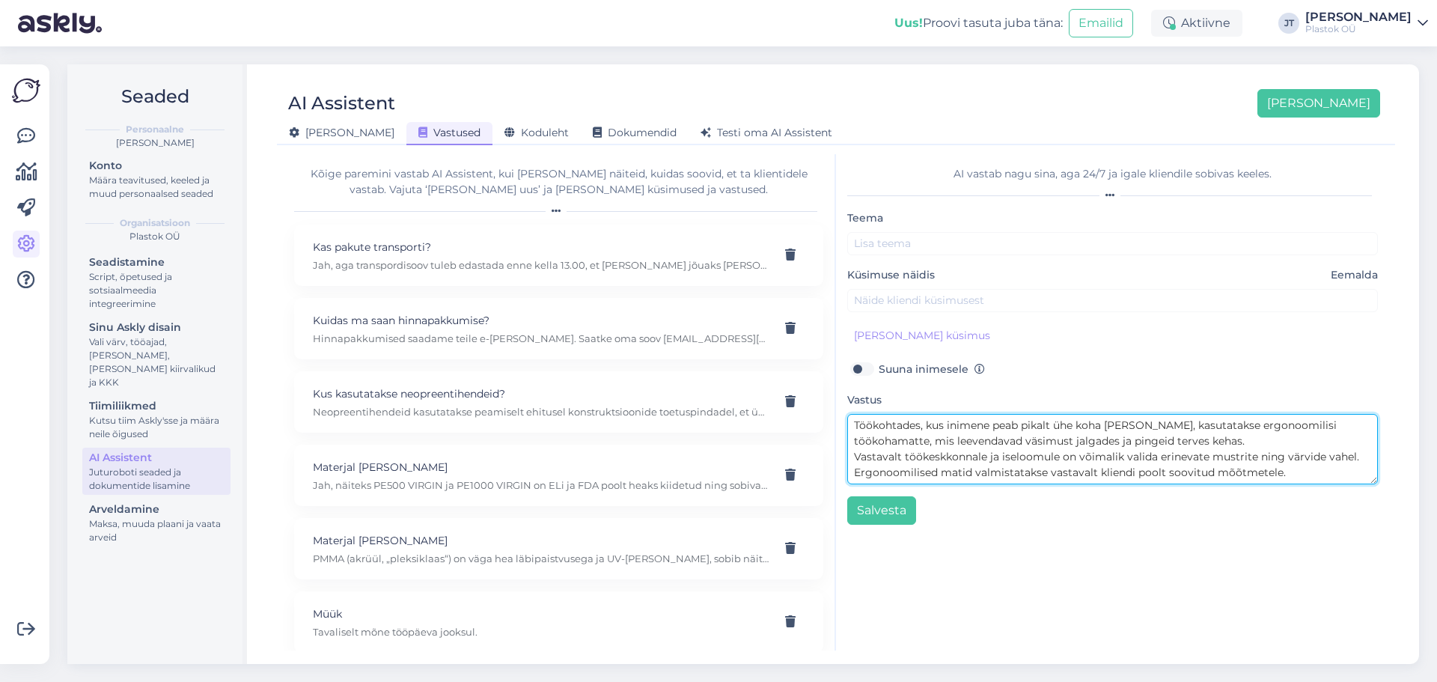
click at [856, 432] on textarea "Töökohtades, kus inimene peab pikalt ühe koha peal seisma, kasutatakse ergonoom…" at bounding box center [1112, 449] width 531 height 70
type textarea "Töökohtades, kus inimene peab pikalt ühe koha peal seisma, kasutatakse ergonoom…"
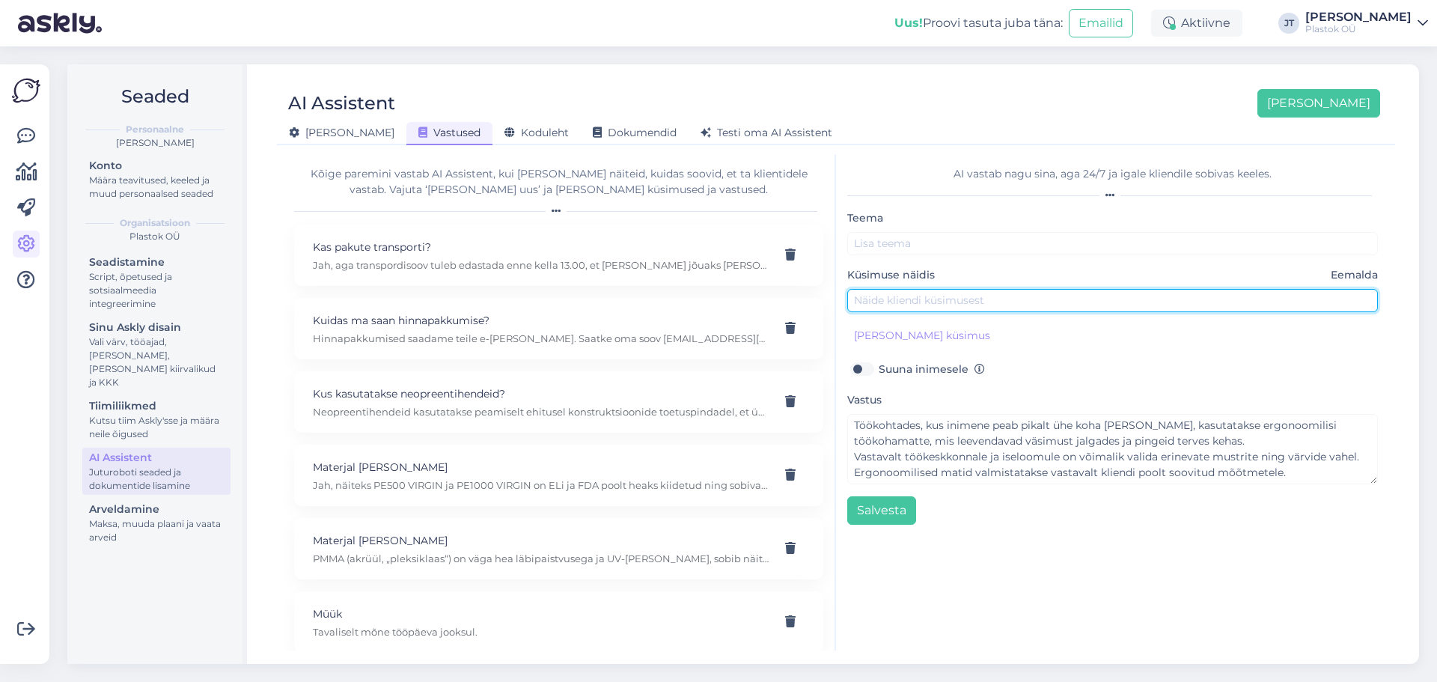
click at [926, 297] on input "text" at bounding box center [1112, 300] width 531 height 23
click at [964, 302] on input "Kas teil on" at bounding box center [1112, 300] width 531 height 23
paste input "ergonoomilisi"
type input "Kas teil on ergonoomilisi matte?"
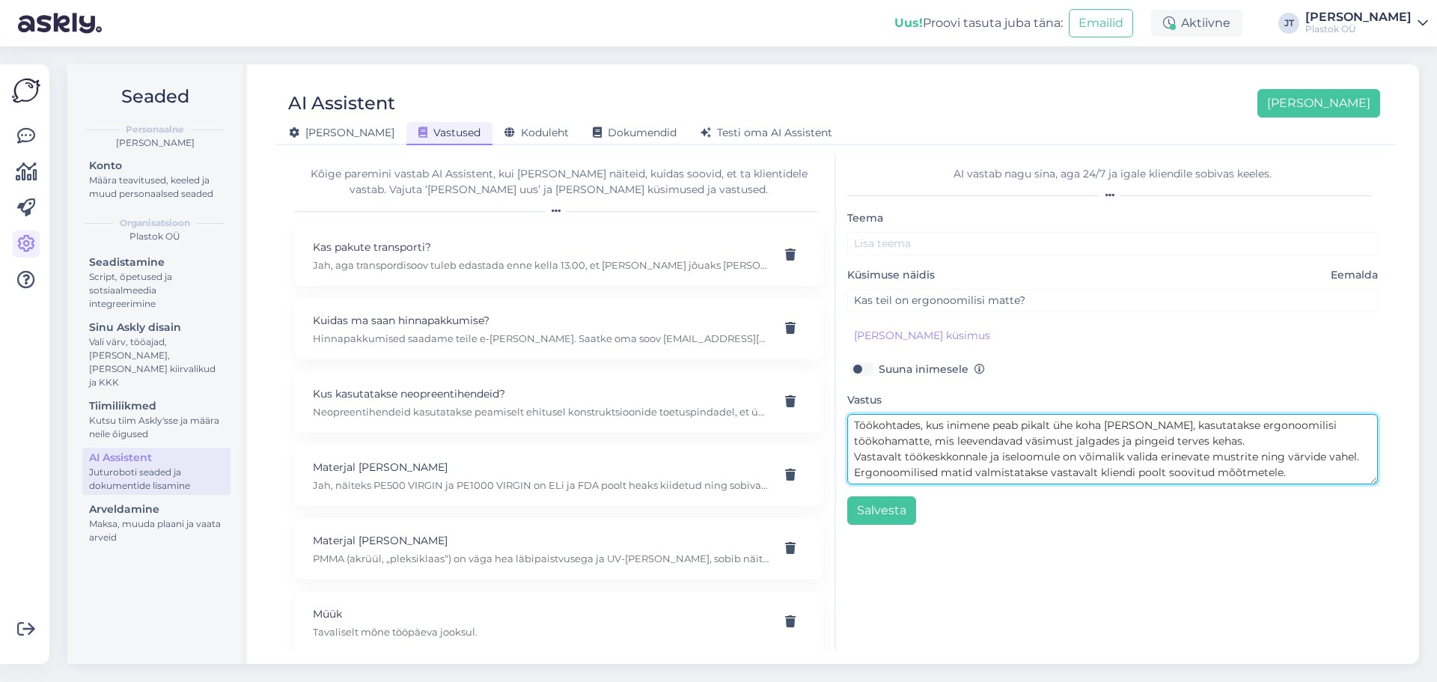
scroll to position [16, 0]
click at [1045, 457] on textarea "Töökohtades, kus inimene peab pikalt ühe koha peal seisma, kasutatakse ergonoom…" at bounding box center [1112, 449] width 531 height 70
type textarea "Töökohtades, kus inimene peab pikalt ühe koha [PERSON_NAME], kasutatakse ergono…"
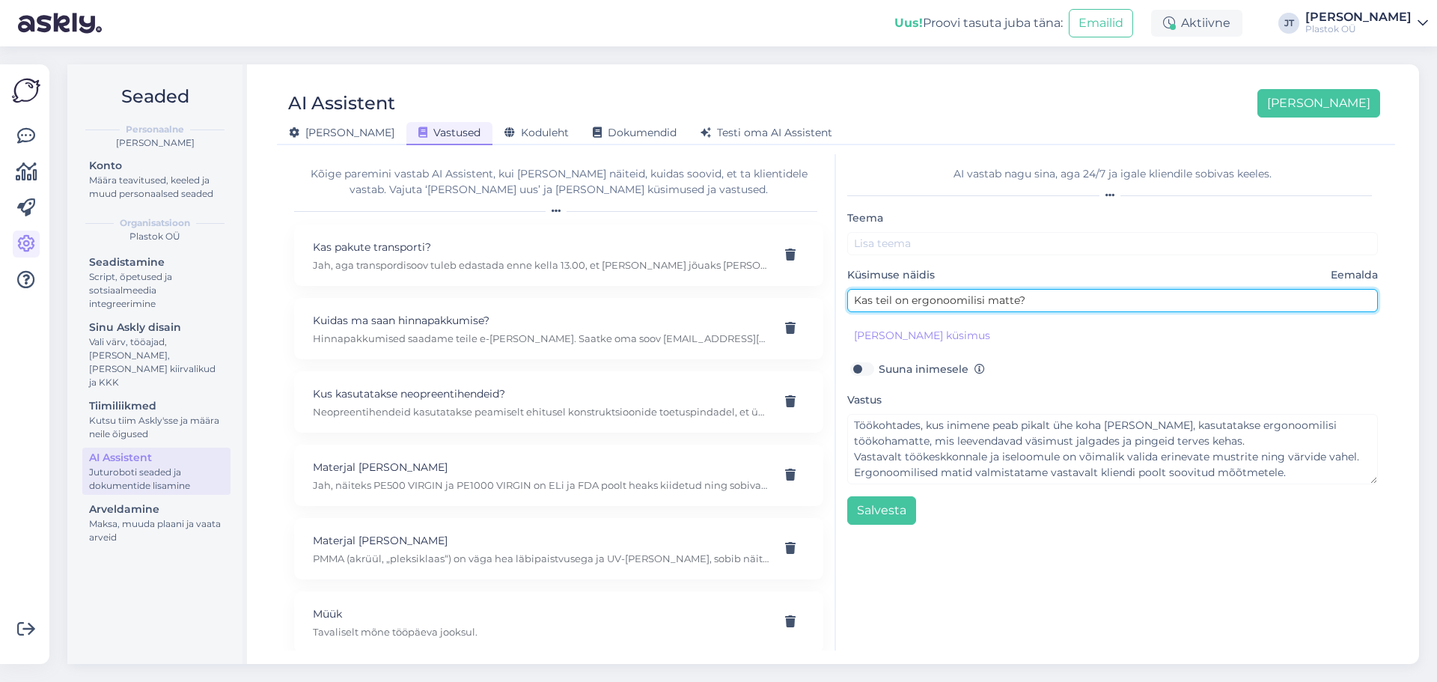
drag, startPoint x: 1049, startPoint y: 301, endPoint x: 909, endPoint y: 300, distance: 140.0
click at [909, 300] on input "Kas teil on ergonoomilisi matte?" at bounding box center [1112, 300] width 531 height 23
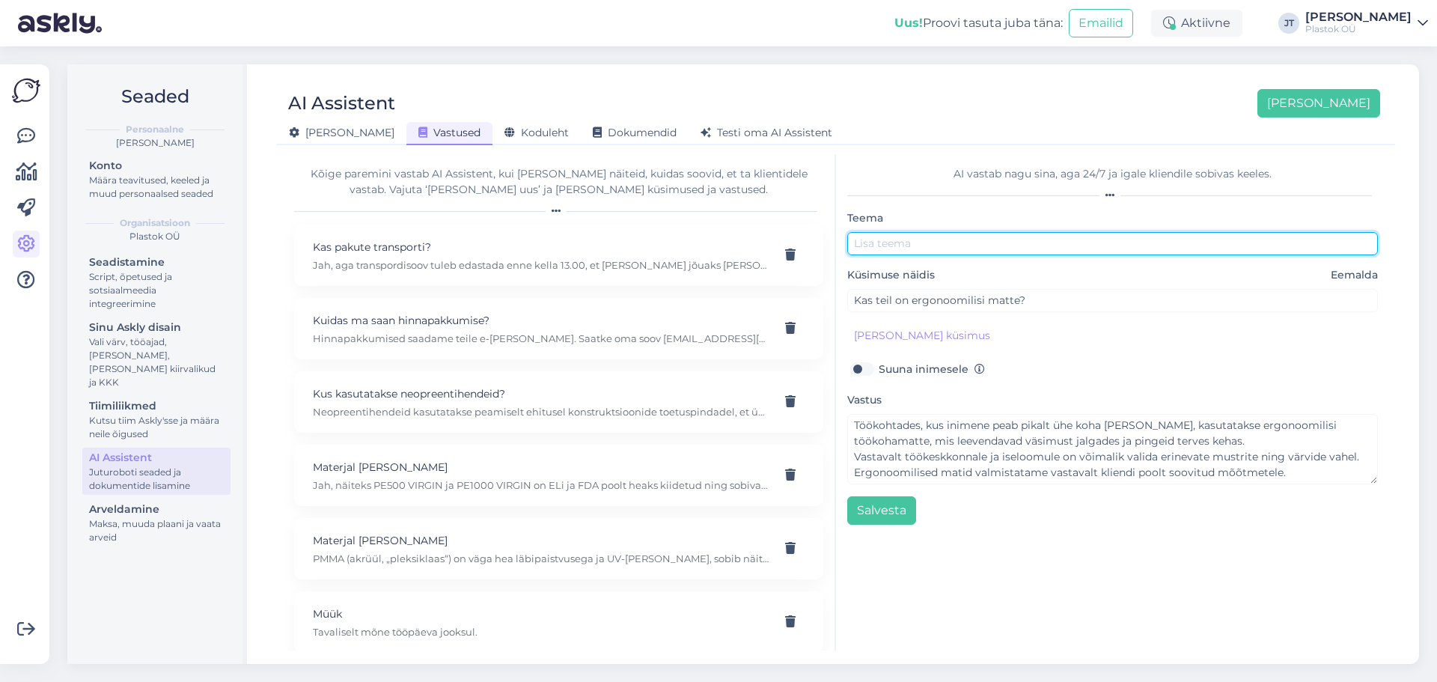
click at [903, 245] on input "text" at bounding box center [1112, 243] width 531 height 23
paste input "ergonoomilisi matte?"
click at [929, 246] on input "ergonoomilisi matid" at bounding box center [1112, 243] width 531 height 23
click at [859, 246] on input "ergonoomilised matid" at bounding box center [1112, 243] width 531 height 23
type input "Ergonoomilised matid"
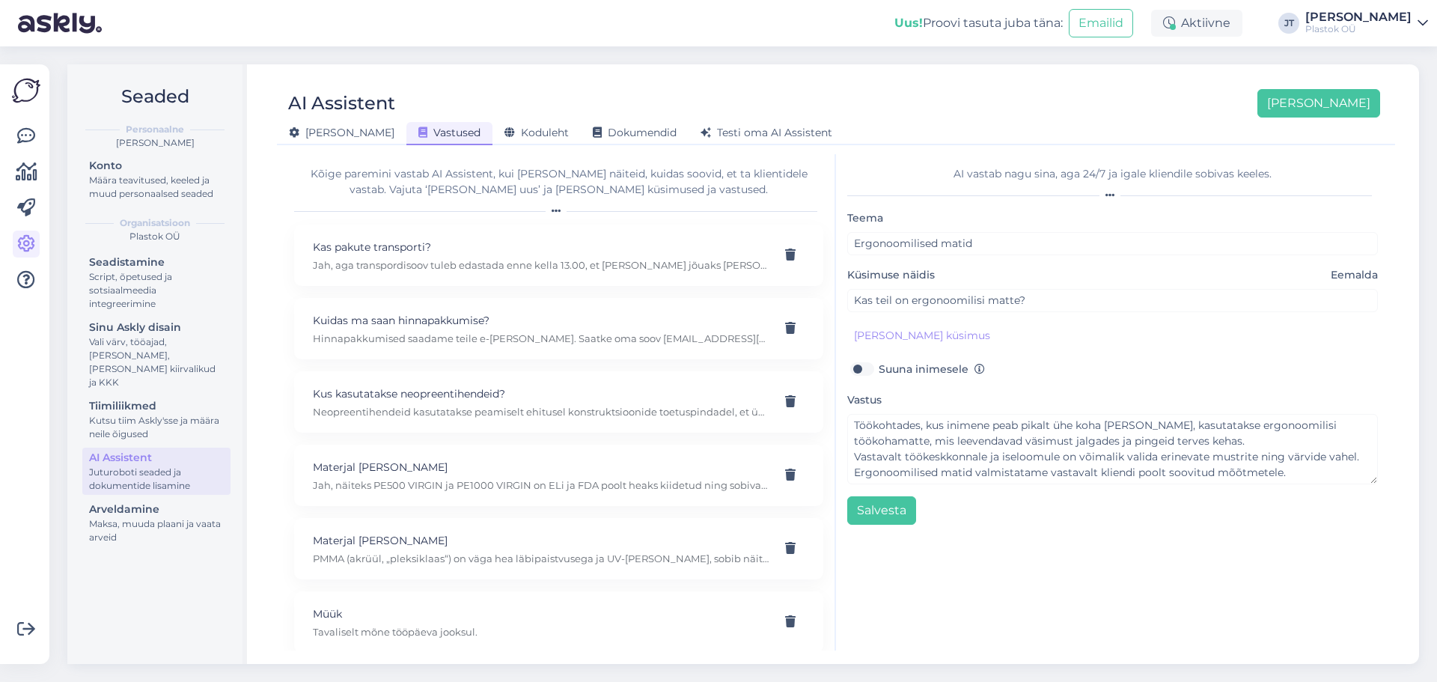
click at [894, 527] on div "AI vastab nagu sina, aga 24/7 ja igale kliendile sobivas keeles. Teema Ergonoom…" at bounding box center [1112, 402] width 553 height 496
click at [889, 518] on button "Salvesta" at bounding box center [881, 510] width 69 height 28
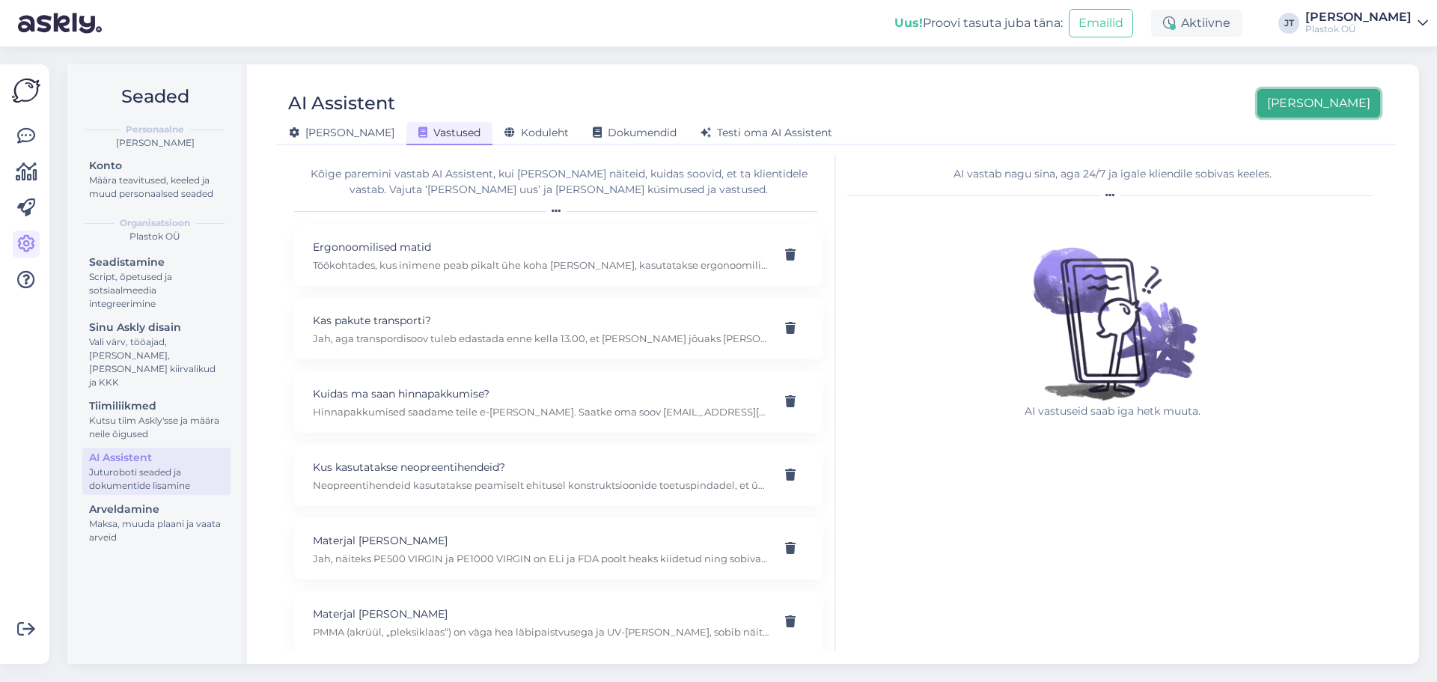
click at [1342, 109] on button "[PERSON_NAME]" at bounding box center [1319, 103] width 123 height 28
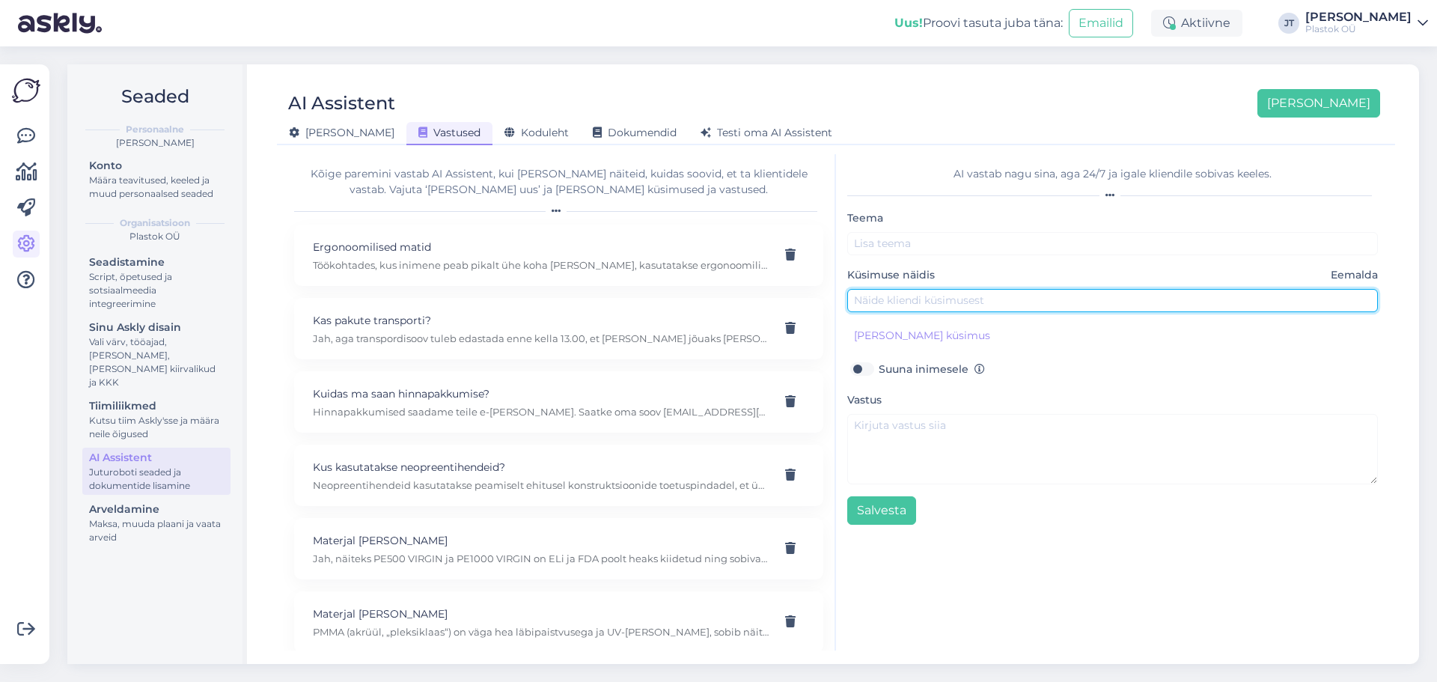
click at [881, 304] on input "text" at bounding box center [1112, 300] width 531 height 23
type input "Kas teil on reklaamplasti?"
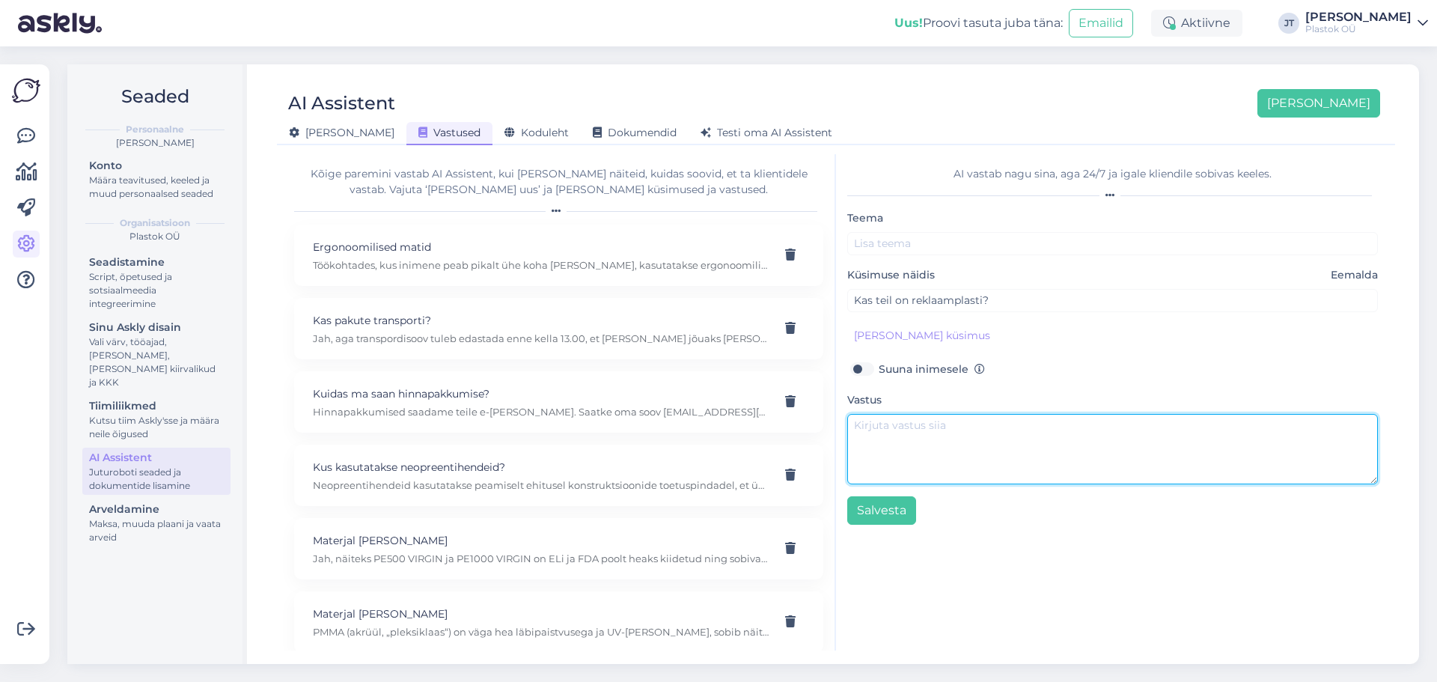
click at [957, 449] on textarea at bounding box center [1112, 449] width 531 height 70
paste textarea "Plastok OÜ tegeleb tööstuslike ja reklaam¬plastidega sh ka nende töötlemisega. …"
click at [922, 428] on textarea "Plastok OÜ tegeleb tööstuslike ja reklaam¬plastidega sh ka nende töötlemisega. …" at bounding box center [1112, 449] width 531 height 70
drag, startPoint x: 958, startPoint y: 424, endPoint x: 835, endPoint y: 428, distance: 123.6
click at [835, 428] on div "Kõige paremini vastab AI Assistent, kui lisad talle näiteid, kuidas soovid, et …" at bounding box center [836, 402] width 1106 height 496
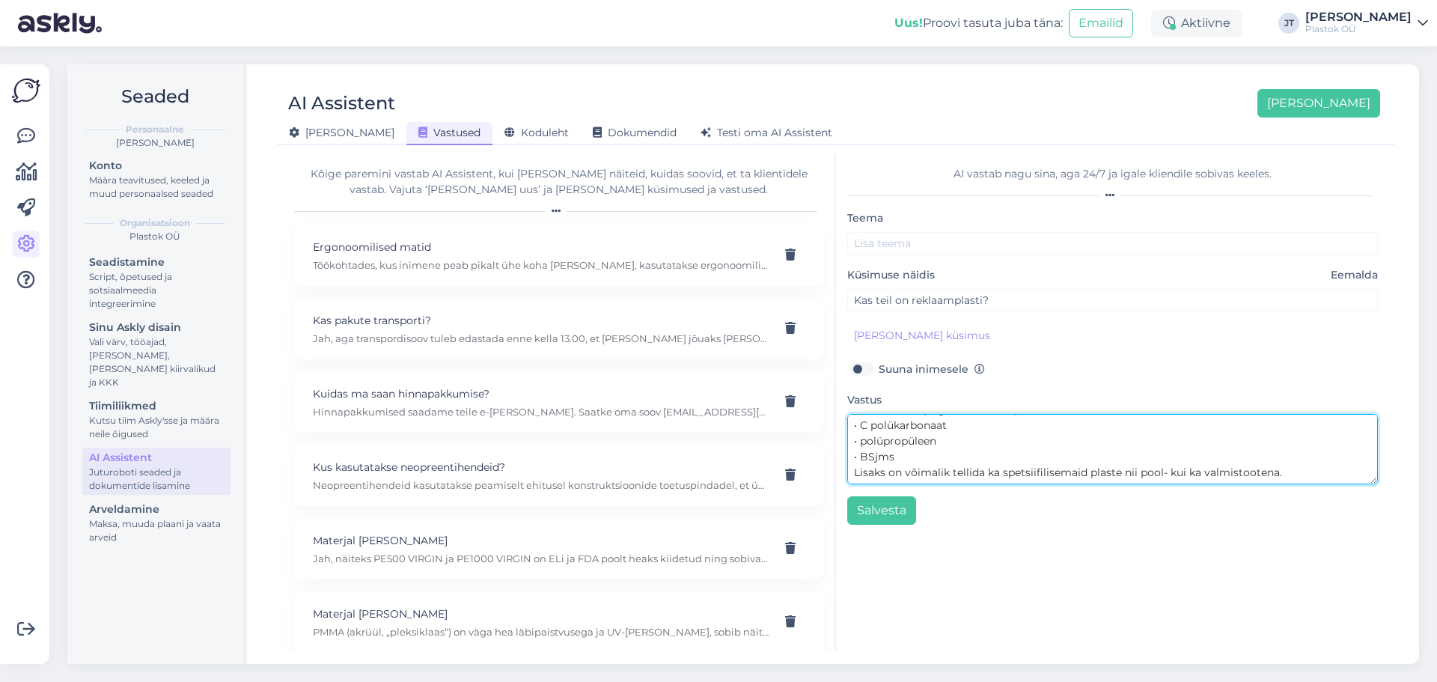
scroll to position [157, 0]
type textarea "Tegeleme [PERSON_NAME] tööstuslike ja reklaam¬plastidega sh ka nende töötlemise…"
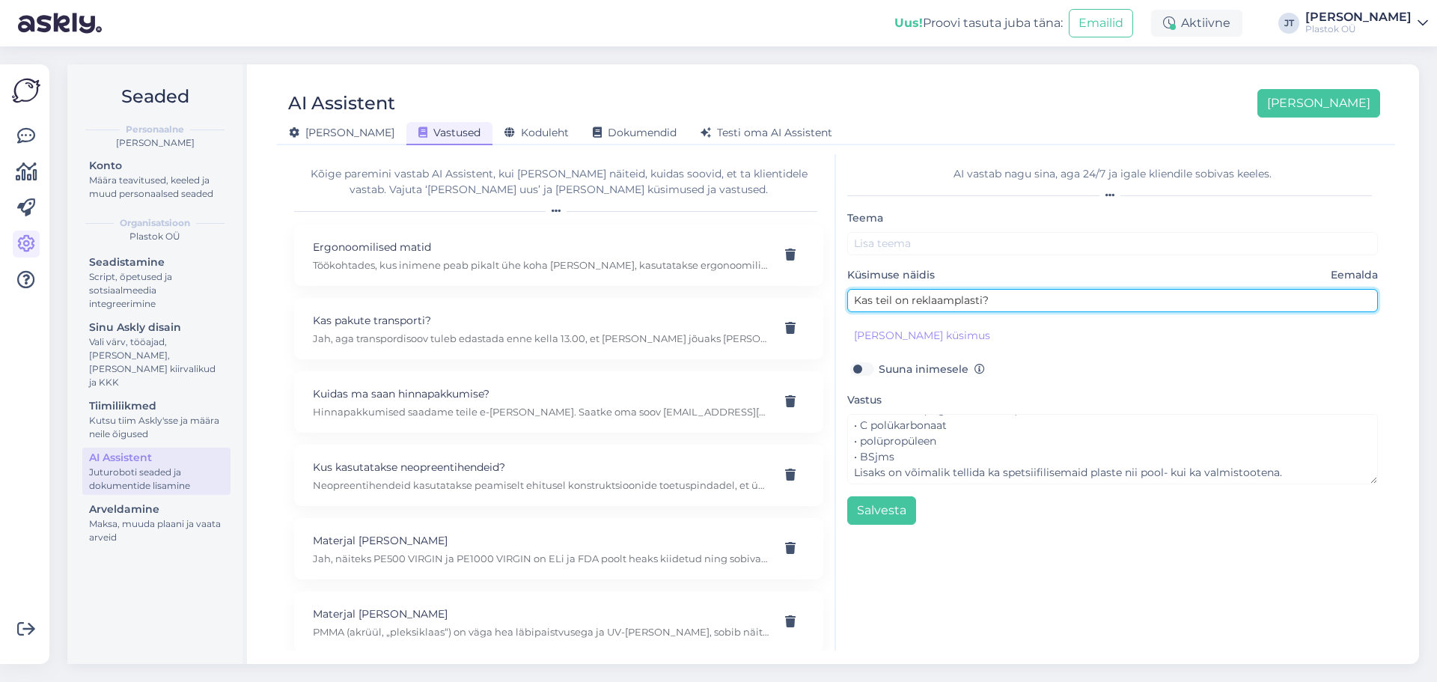
drag, startPoint x: 1016, startPoint y: 297, endPoint x: 912, endPoint y: 302, distance: 104.1
click at [912, 302] on input "Kas teil on reklaamplasti?" at bounding box center [1112, 300] width 531 height 23
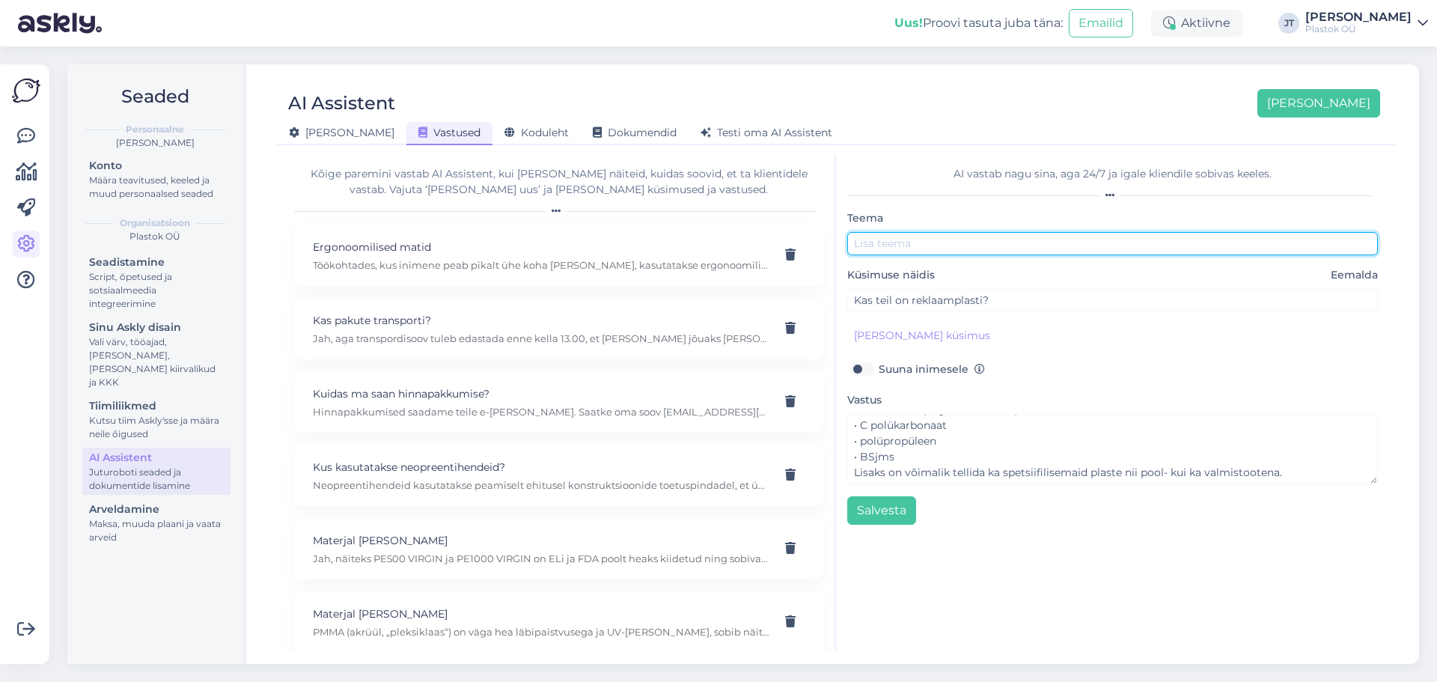
click at [909, 246] on input "text" at bounding box center [1112, 243] width 531 height 23
paste input "reklaamplasti?"
type input "reklaamplast"
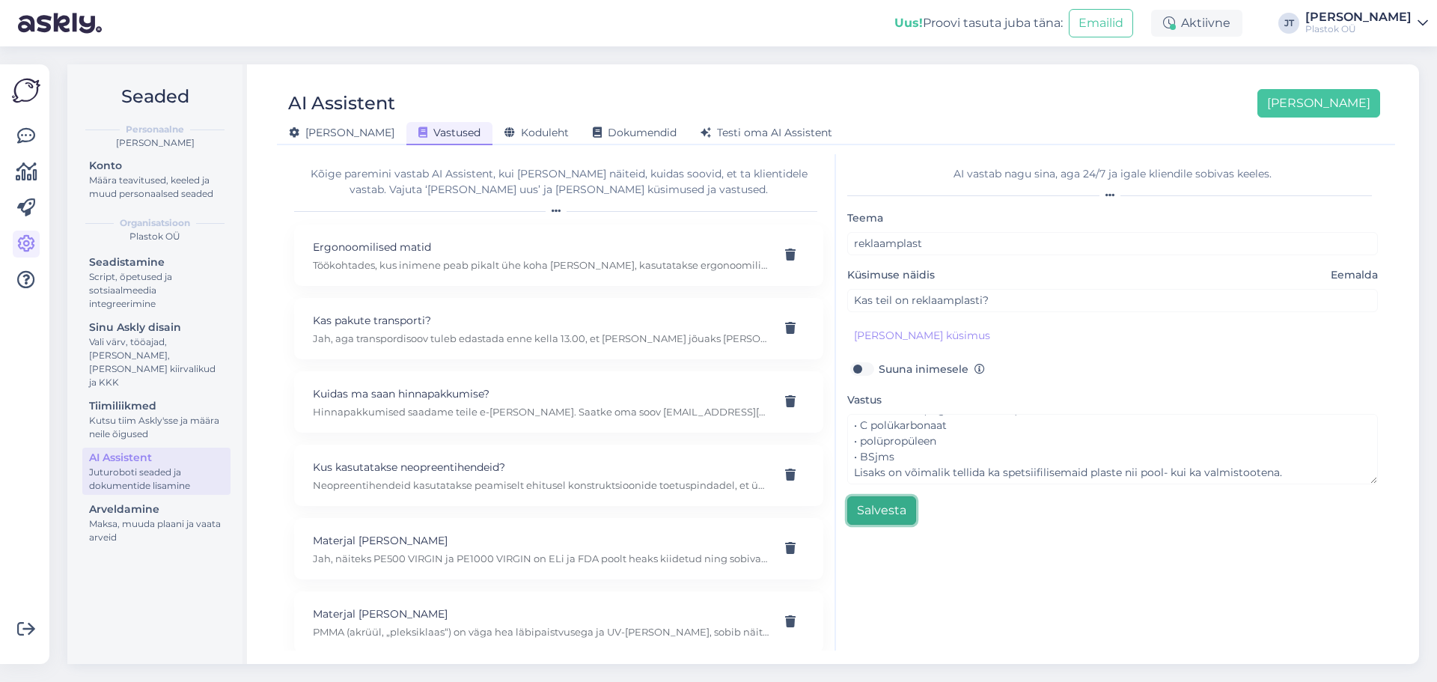
click at [893, 511] on button "Salvesta" at bounding box center [881, 510] width 69 height 28
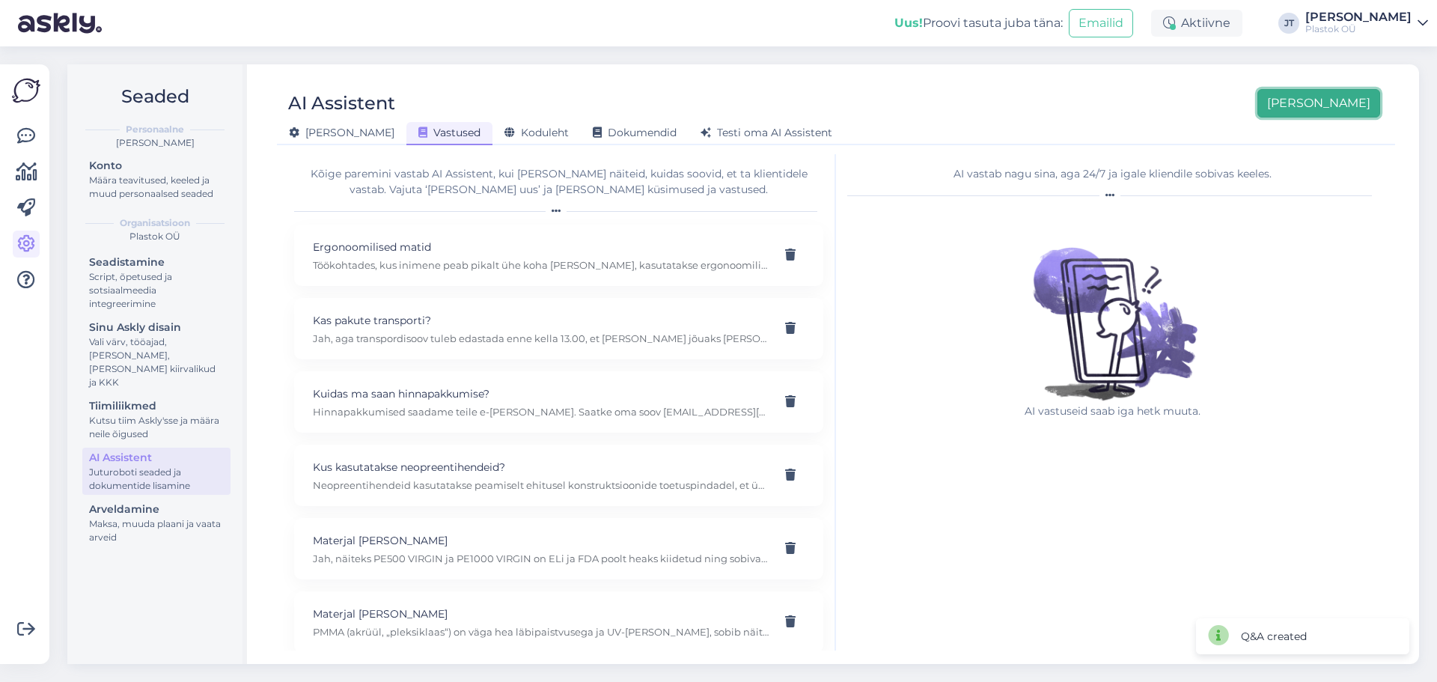
click at [1335, 108] on button "[PERSON_NAME]" at bounding box center [1319, 103] width 123 height 28
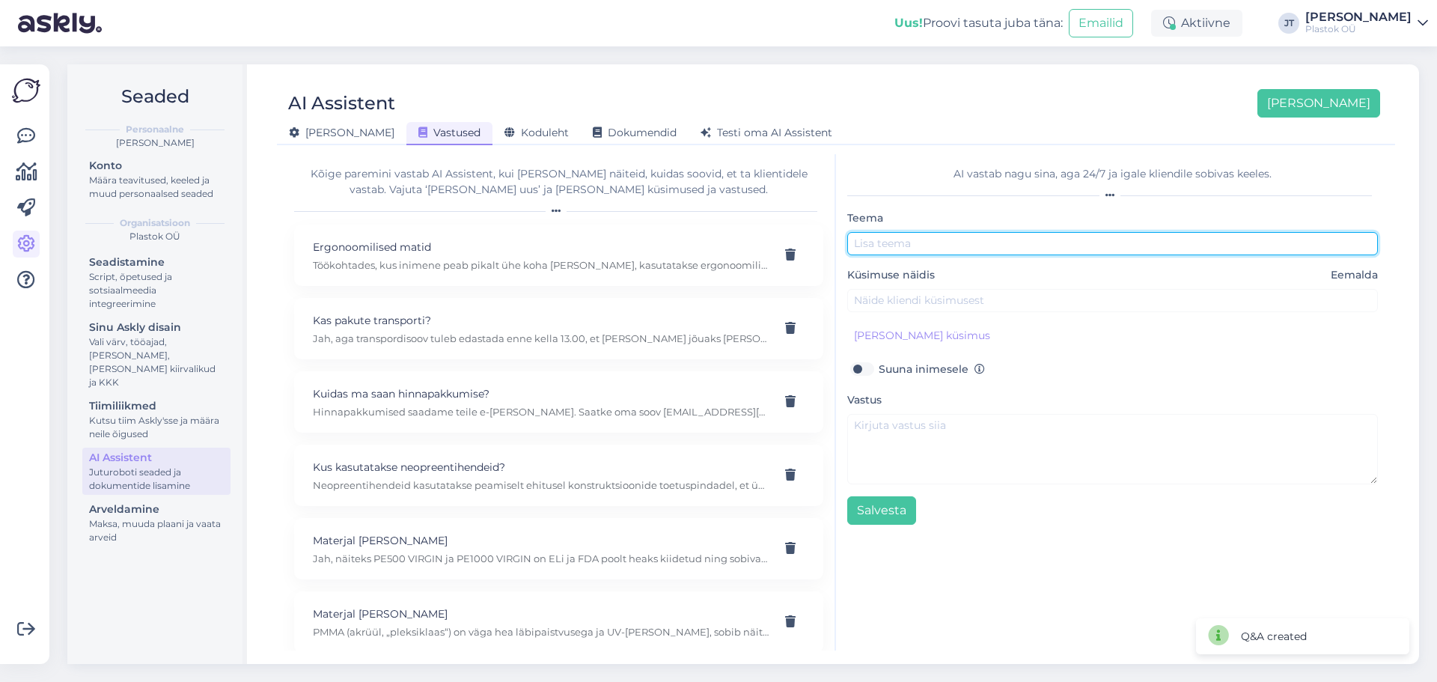
click at [949, 248] on input "text" at bounding box center [1112, 243] width 531 height 23
type input "Vendrid"
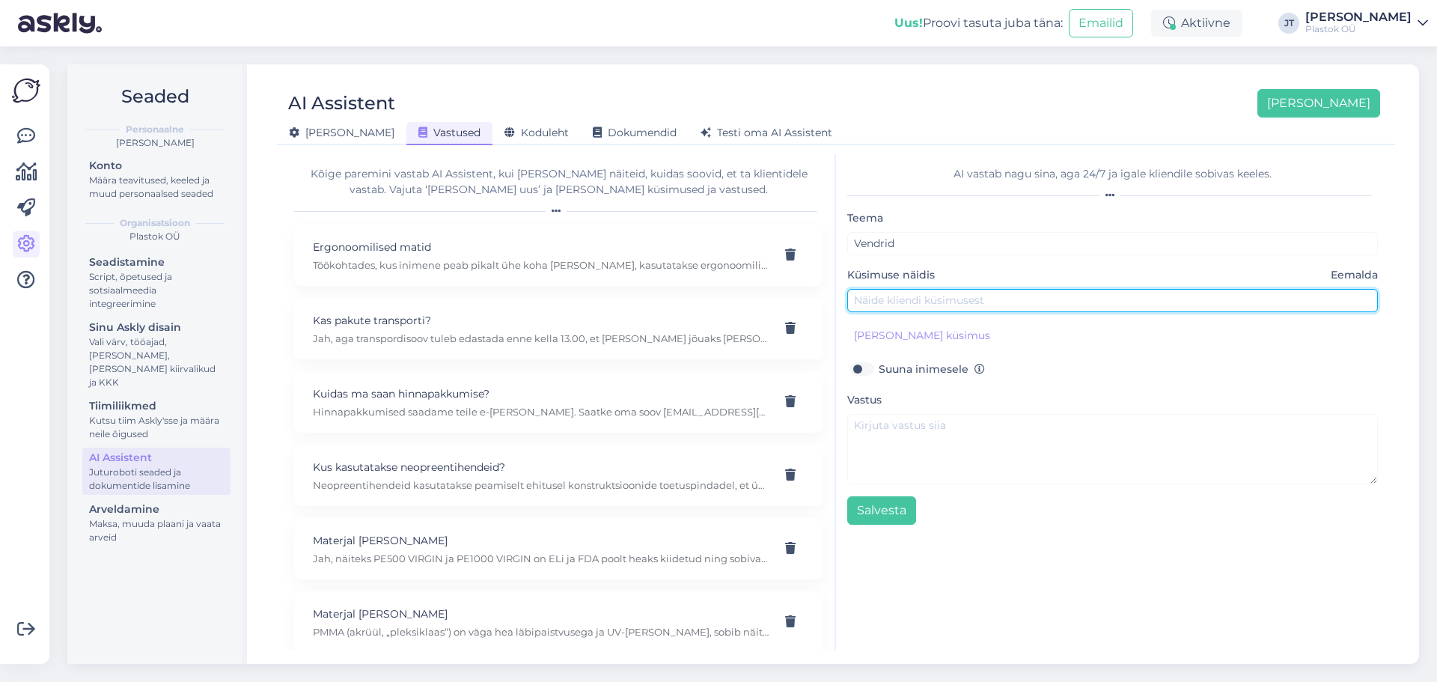
click at [945, 307] on input "text" at bounding box center [1112, 300] width 531 height 23
paste input "Milleks kasutatakse vendreid ja milliseid tüüpe on olemas?"
type input "Milleks kasutatakse vendreid ja milliseid tüüpe on olemas?"
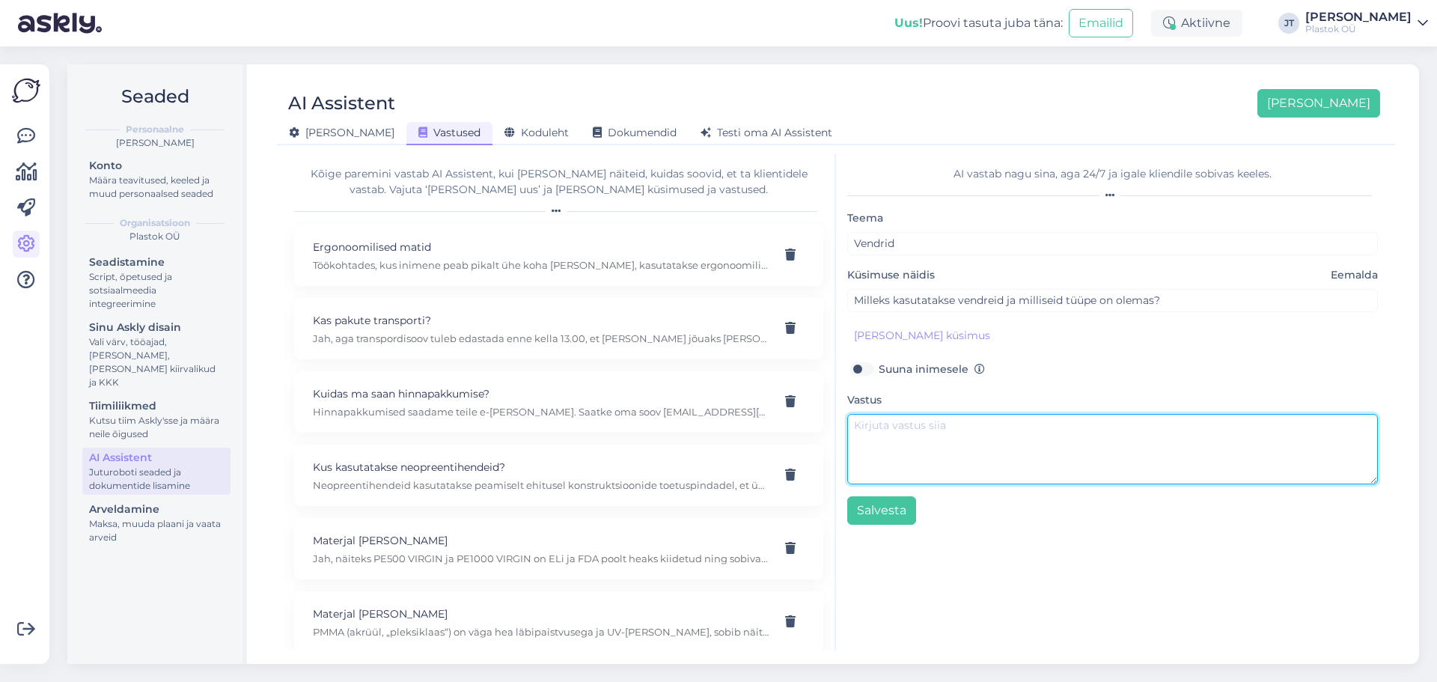
click at [902, 441] on textarea at bounding box center [1112, 449] width 531 height 70
paste textarea "Vendreid kasutatakse laevanduses laevade ja paatide sildumisel, et kaitsta nii …"
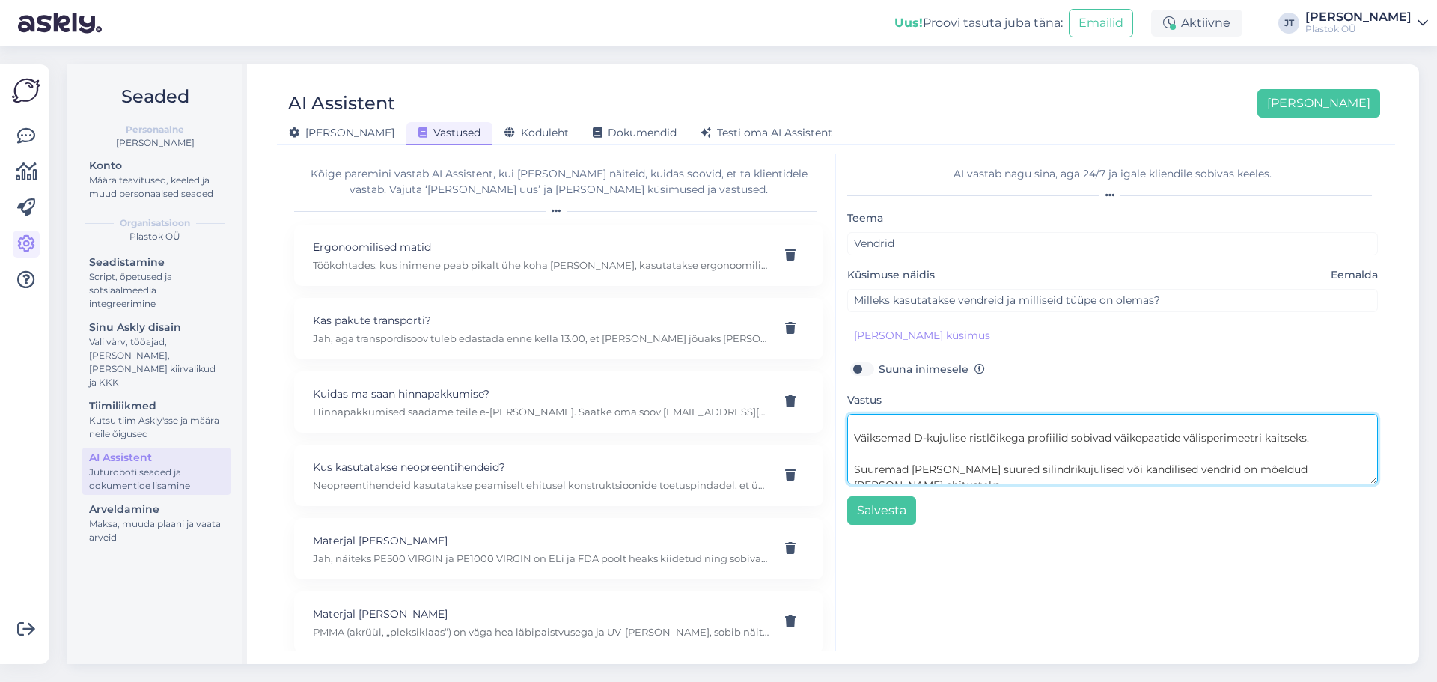
scroll to position [14, 0]
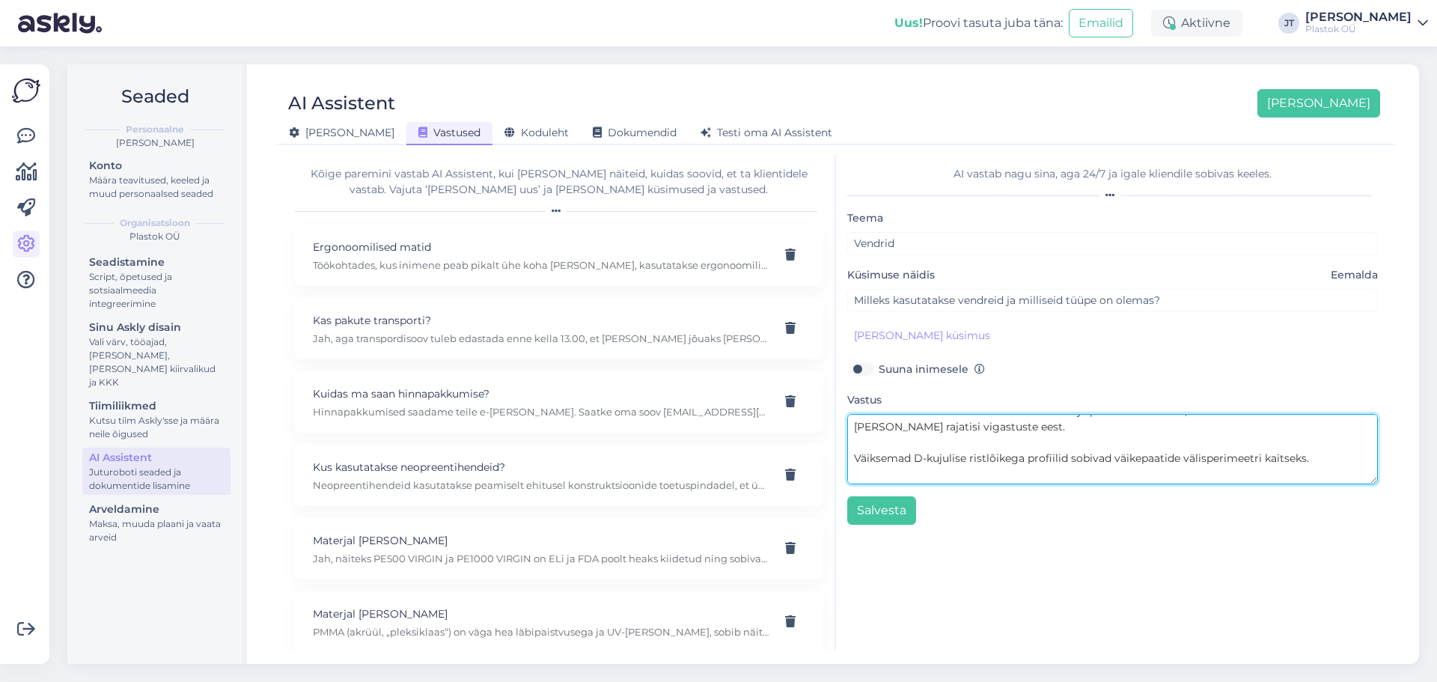
click at [851, 463] on textarea "Vendreid kasutatakse laevanduses laevade ja paatide sildumisel, et kaitsta nii …" at bounding box center [1112, 449] width 531 height 70
click at [854, 476] on textarea "Vendreid kasutatakse laevanduses laevade ja paatide sildumisel, et kaitsta nii …" at bounding box center [1112, 449] width 531 height 70
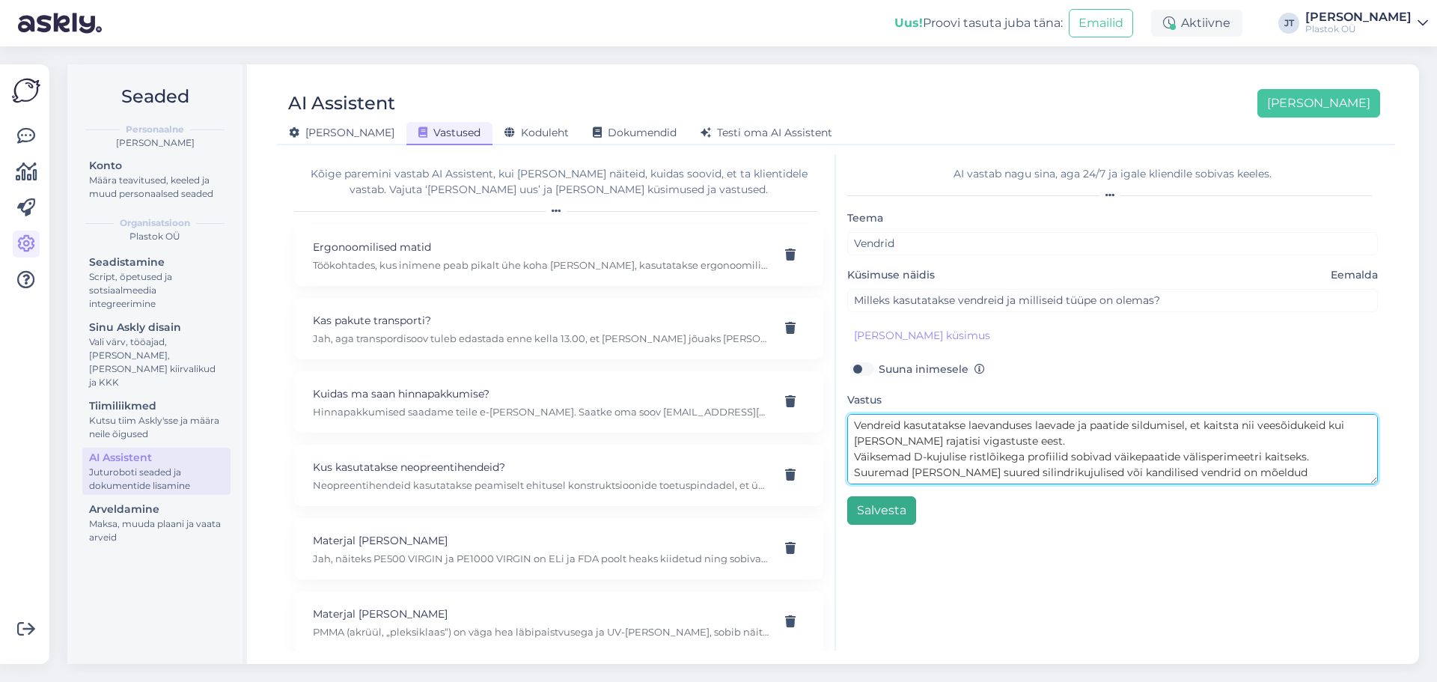
type textarea "Vendreid kasutatakse laevanduses laevade ja paatide sildumisel, et kaitsta nii …"
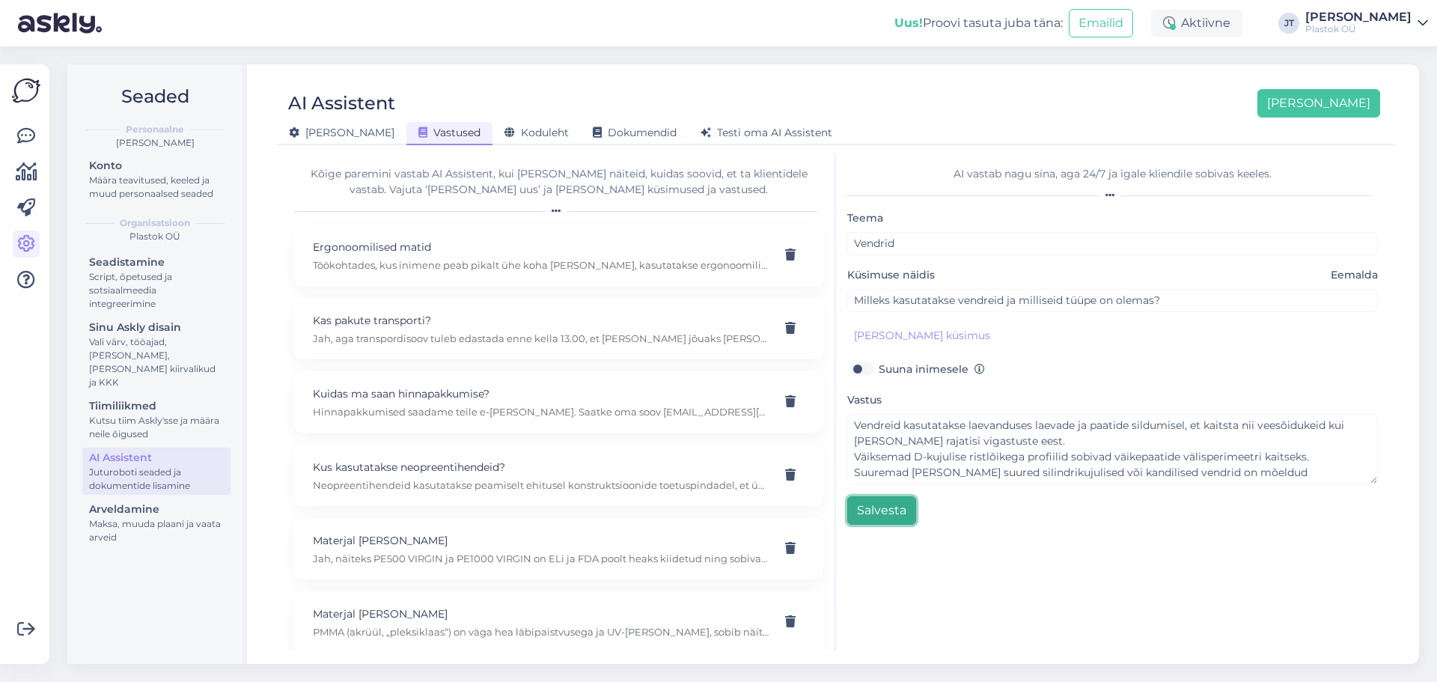
click at [894, 524] on button "Salvesta" at bounding box center [881, 510] width 69 height 28
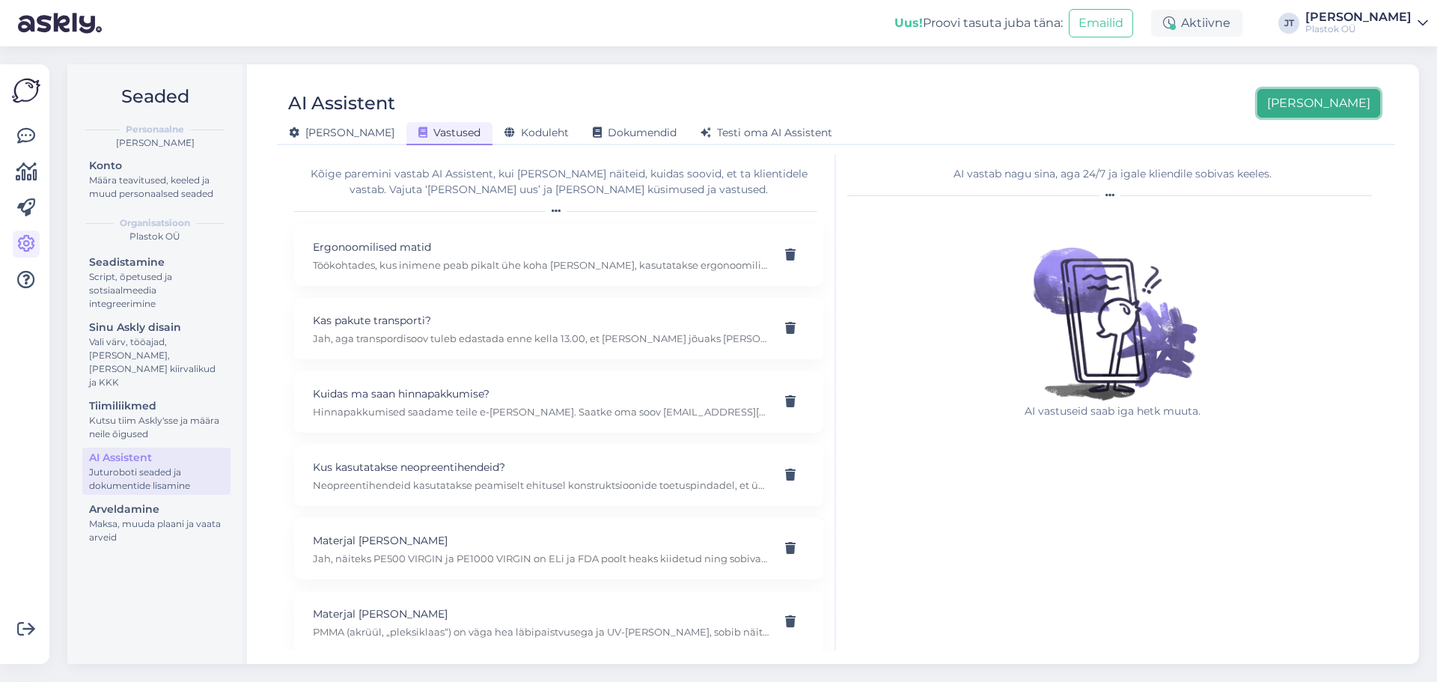
click at [1345, 111] on button "[PERSON_NAME]" at bounding box center [1319, 103] width 123 height 28
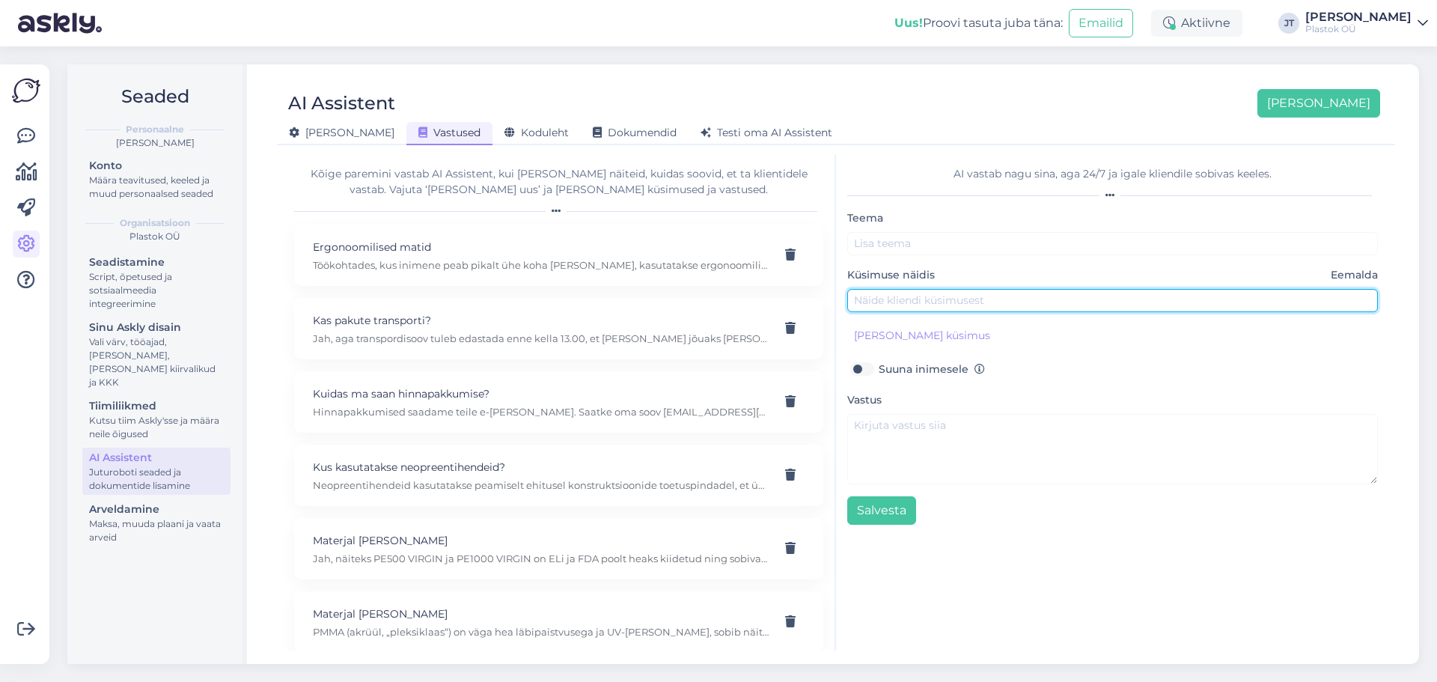
click at [926, 301] on input "text" at bounding box center [1112, 300] width 531 height 23
paste input "Millistes valdkondades kasutatakse lehtkummist tooteid ja millised on nende oma…"
type input "Millistes valdkondades kasutatakse lehtkummist tooteid ja millised on nende oma…"
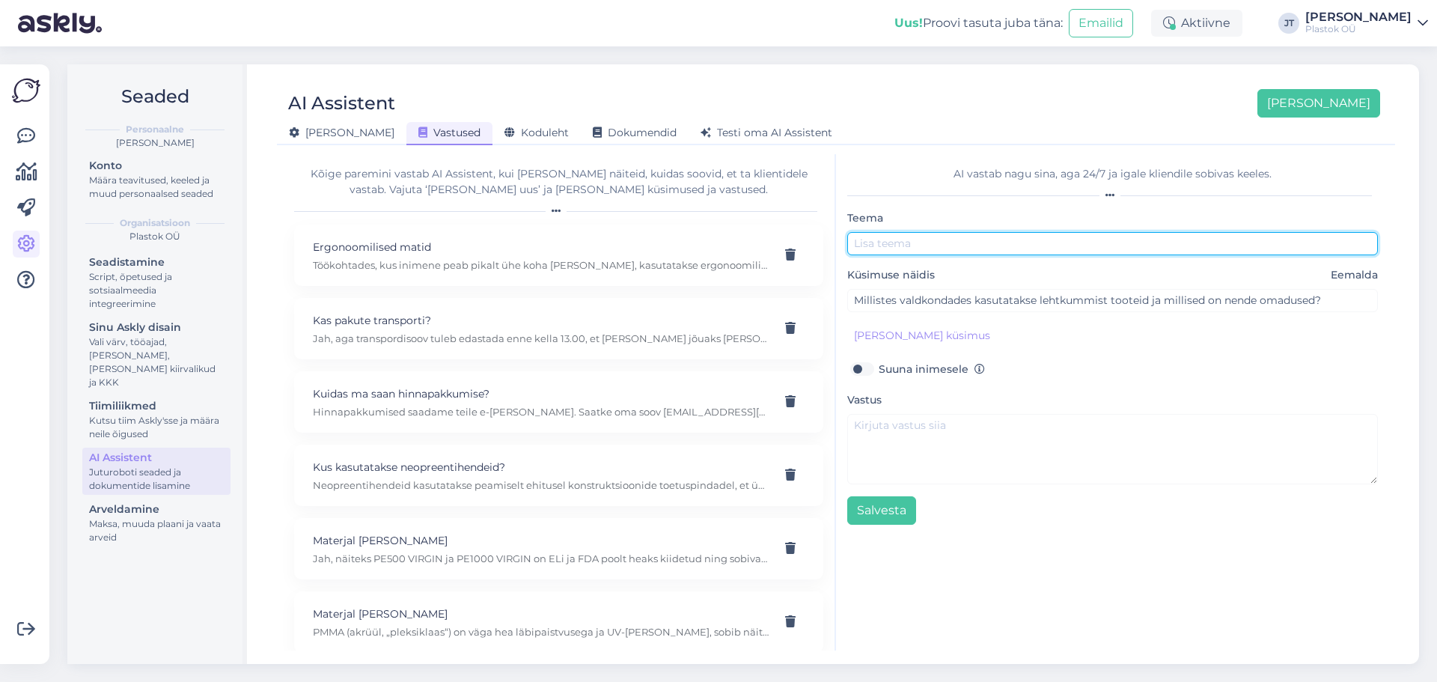
click at [916, 240] on input "text" at bounding box center [1112, 243] width 531 height 23
type input "Lehtkumm"
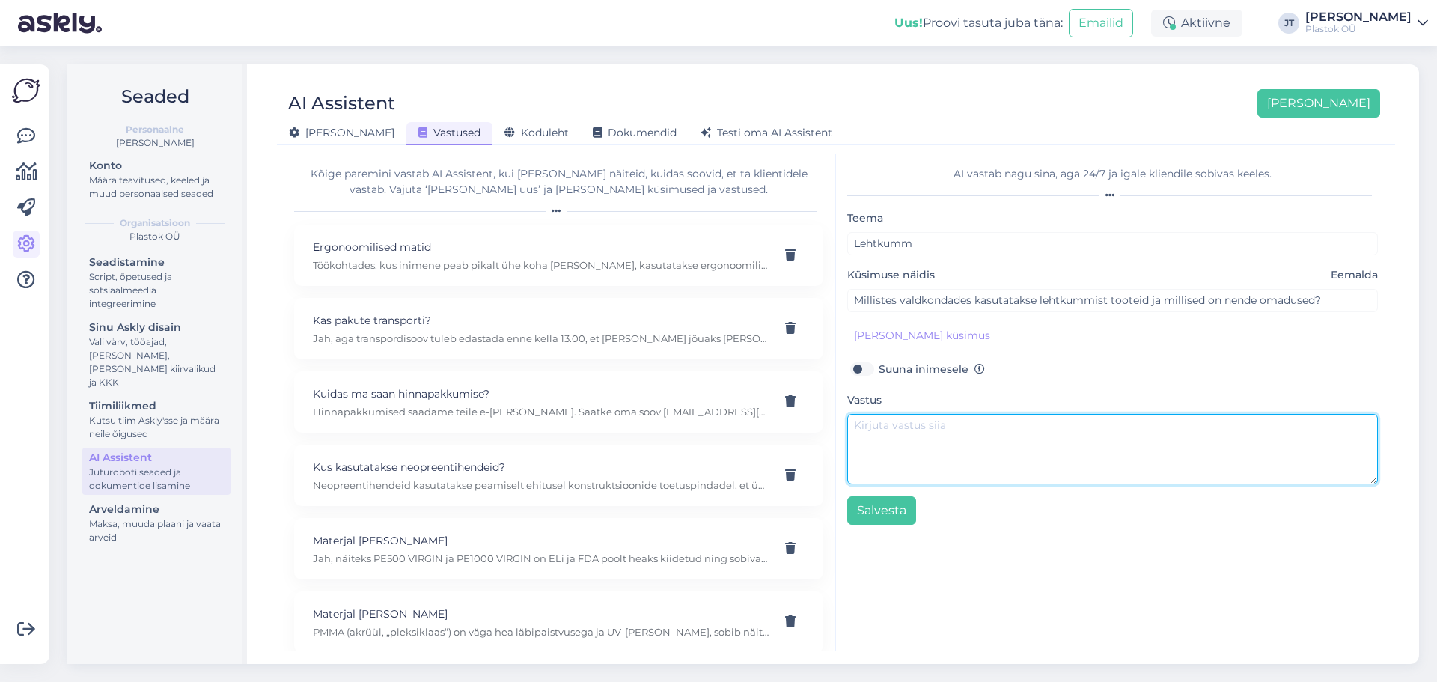
click at [900, 427] on textarea at bounding box center [1112, 449] width 531 height 70
paste textarea "Lehtkummist valmistatud tooteid kasutatakse laialdaselt ehituses, tööstuses ja …"
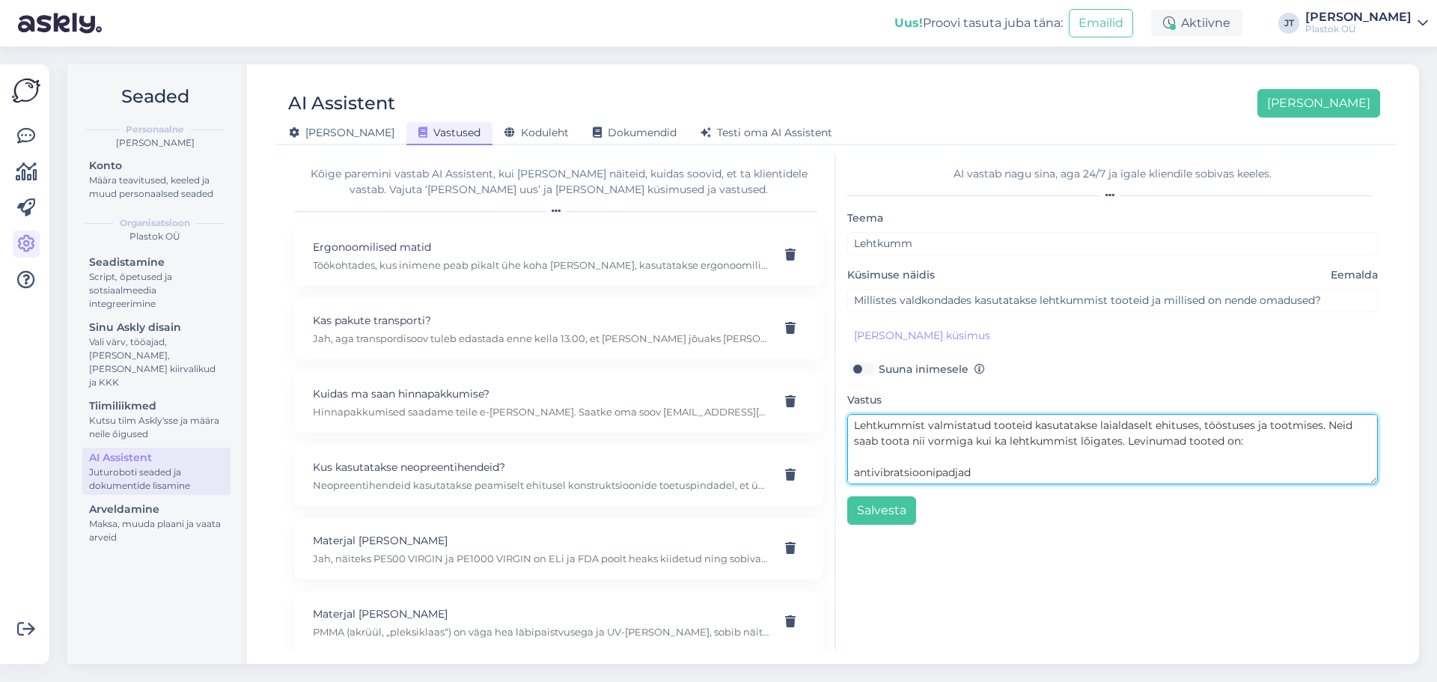
scroll to position [200, 0]
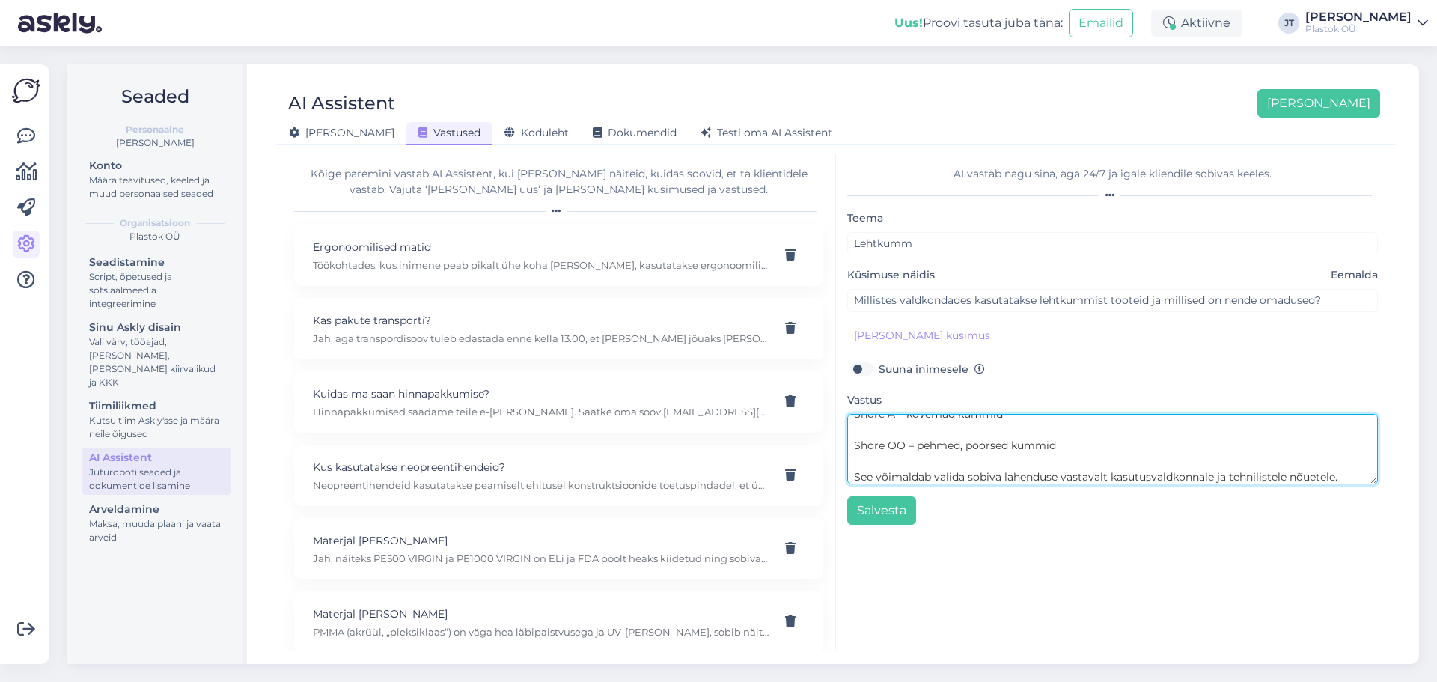
click at [855, 479] on textarea "Lehtkummist valmistatud tooteid kasutatakse laialdaselt ehituses, tööstuses ja …" at bounding box center [1112, 449] width 531 height 70
click at [853, 457] on textarea "Lehtkummist valmistatud tooteid kasutatakse laialdaselt ehituses, tööstuses ja …" at bounding box center [1112, 449] width 531 height 70
click at [853, 444] on textarea "Lehtkummist valmistatud tooteid kasutatakse laialdaselt ehituses, tööstuses ja …" at bounding box center [1112, 449] width 531 height 70
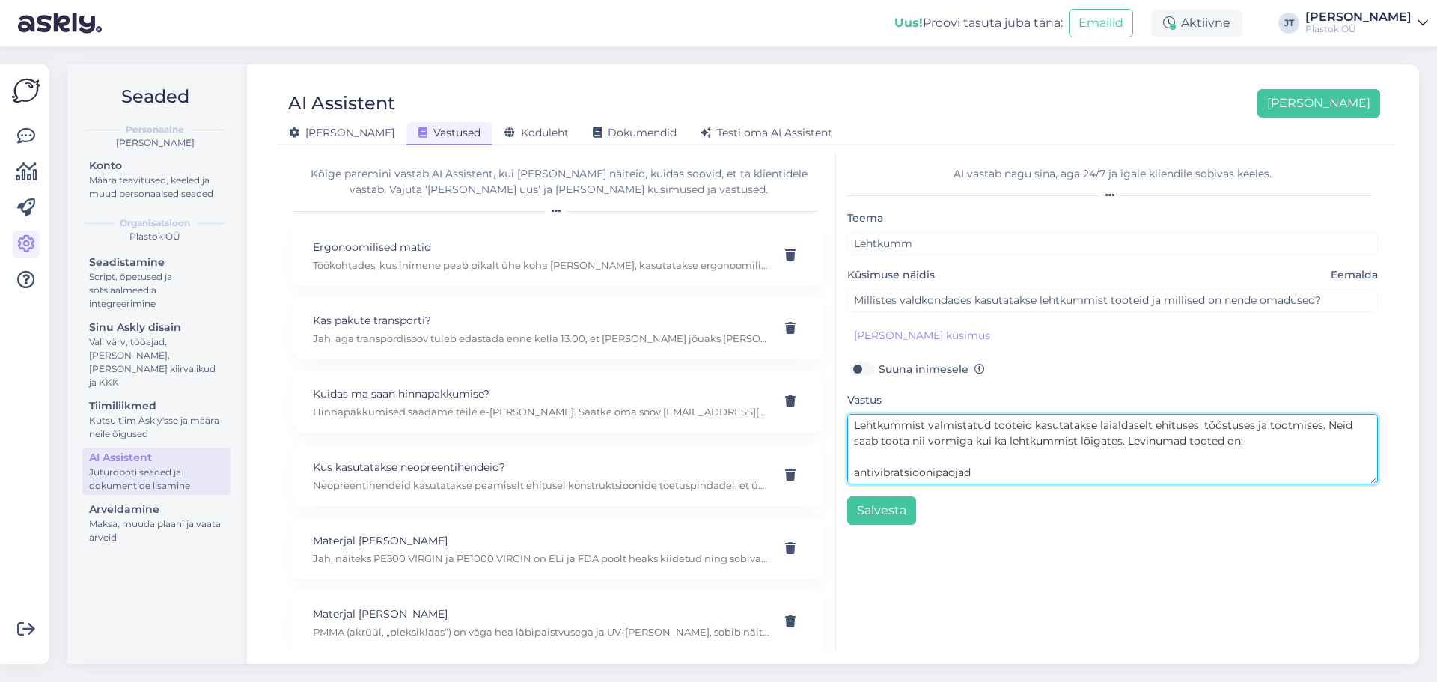
click at [854, 474] on textarea "Lehtkummist valmistatud tooteid kasutatakse laialdaselt ehituses, tööstuses ja …" at bounding box center [1112, 449] width 531 height 70
click at [852, 454] on textarea "Lehtkummist valmistatud tooteid kasutatakse laialdaselt ehituses, tööstuses ja …" at bounding box center [1112, 449] width 531 height 70
click at [859, 444] on textarea "Lehtkummist valmistatud tooteid kasutatakse laialdaselt ehituses, tööstuses ja …" at bounding box center [1112, 449] width 531 height 70
click at [865, 461] on textarea "Lehtkummist valmistatud tooteid kasutatakse laialdaselt ehituses, tööstuses ja …" at bounding box center [1112, 449] width 531 height 70
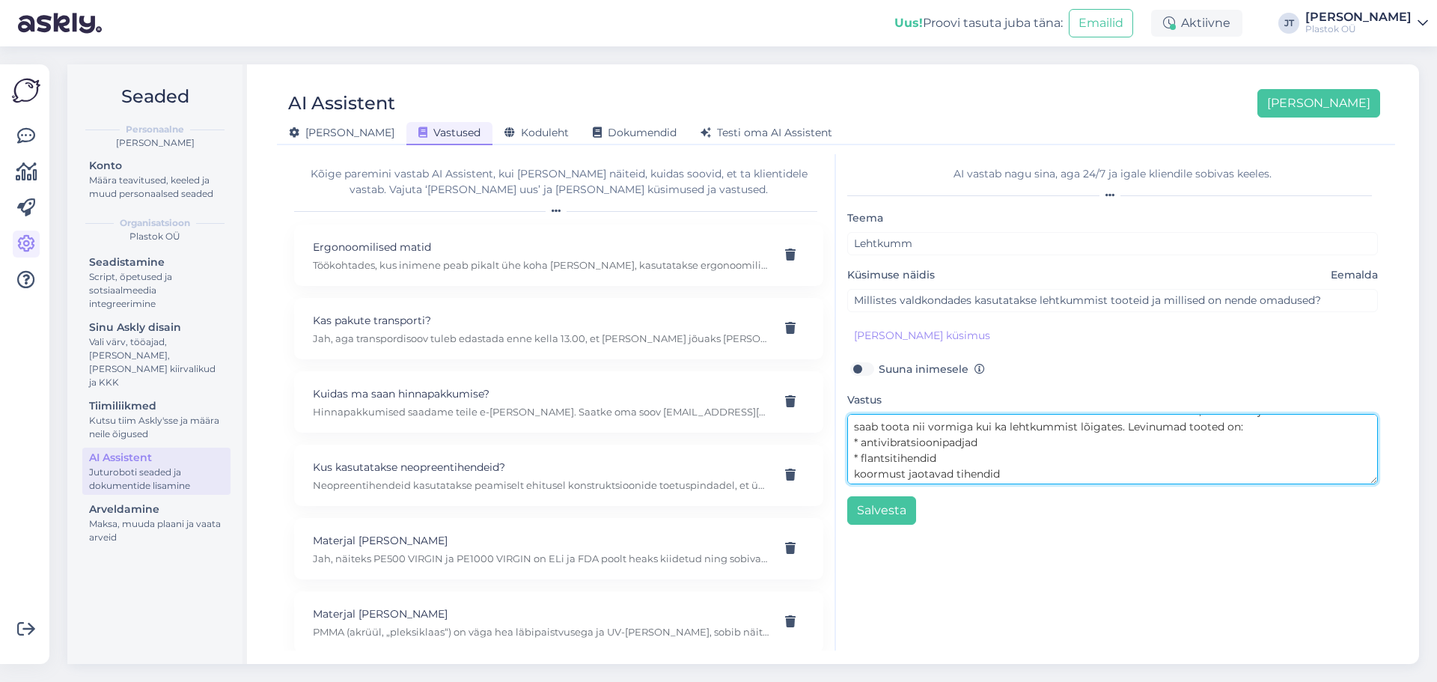
scroll to position [0, 0]
click at [863, 460] on textarea "Lehtkummist valmistatud tooteid kasutatakse laialdaselt ehituses, tööstuses ja …" at bounding box center [1112, 449] width 531 height 70
click at [859, 460] on textarea "Lehtkummist valmistatud tooteid kasutatakse laialdaselt ehituses, tööstuses ja …" at bounding box center [1112, 449] width 531 height 70
click at [854, 476] on textarea "Lehtkummist valmistatud tooteid kasutatakse laialdaselt ehituses, tööstuses ja …" at bounding box center [1112, 449] width 531 height 70
click at [853, 454] on textarea "Lehtkummist valmistatud tooteid kasutatakse laialdaselt ehituses, tööstuses ja …" at bounding box center [1112, 449] width 531 height 70
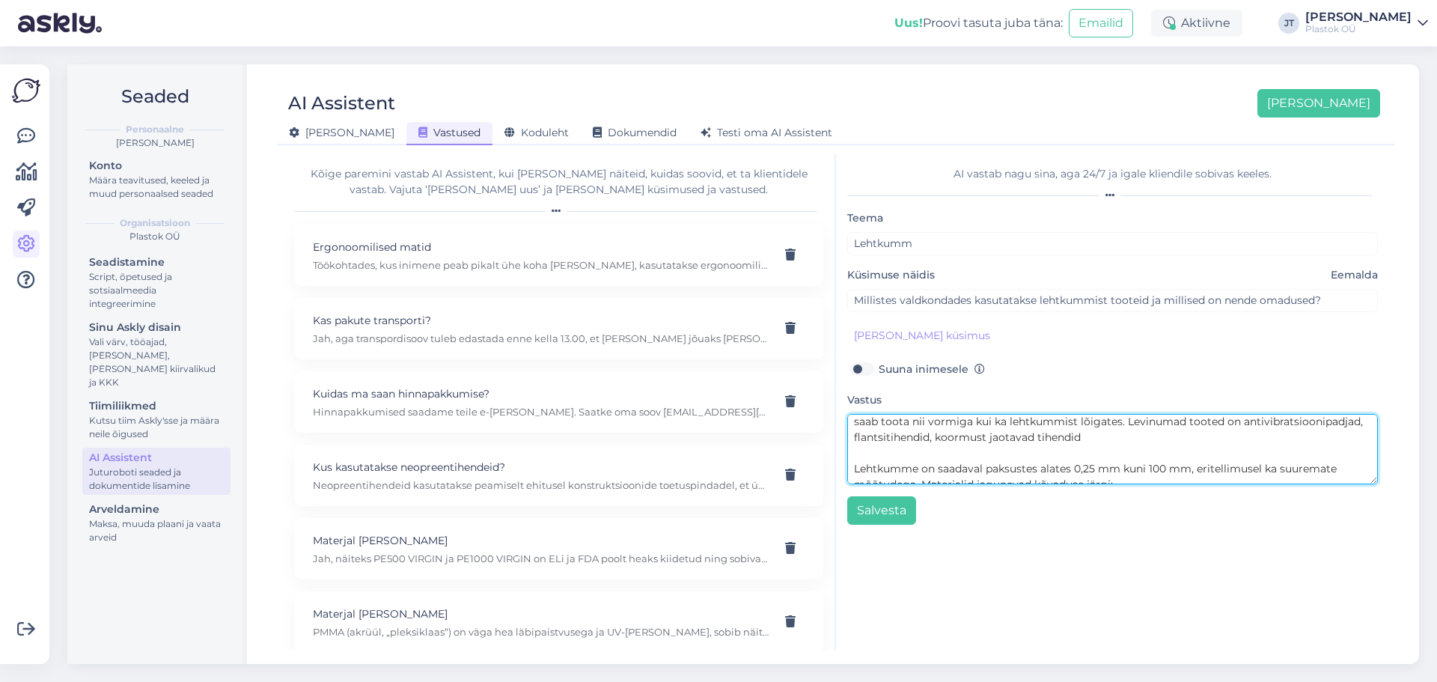
scroll to position [30, 0]
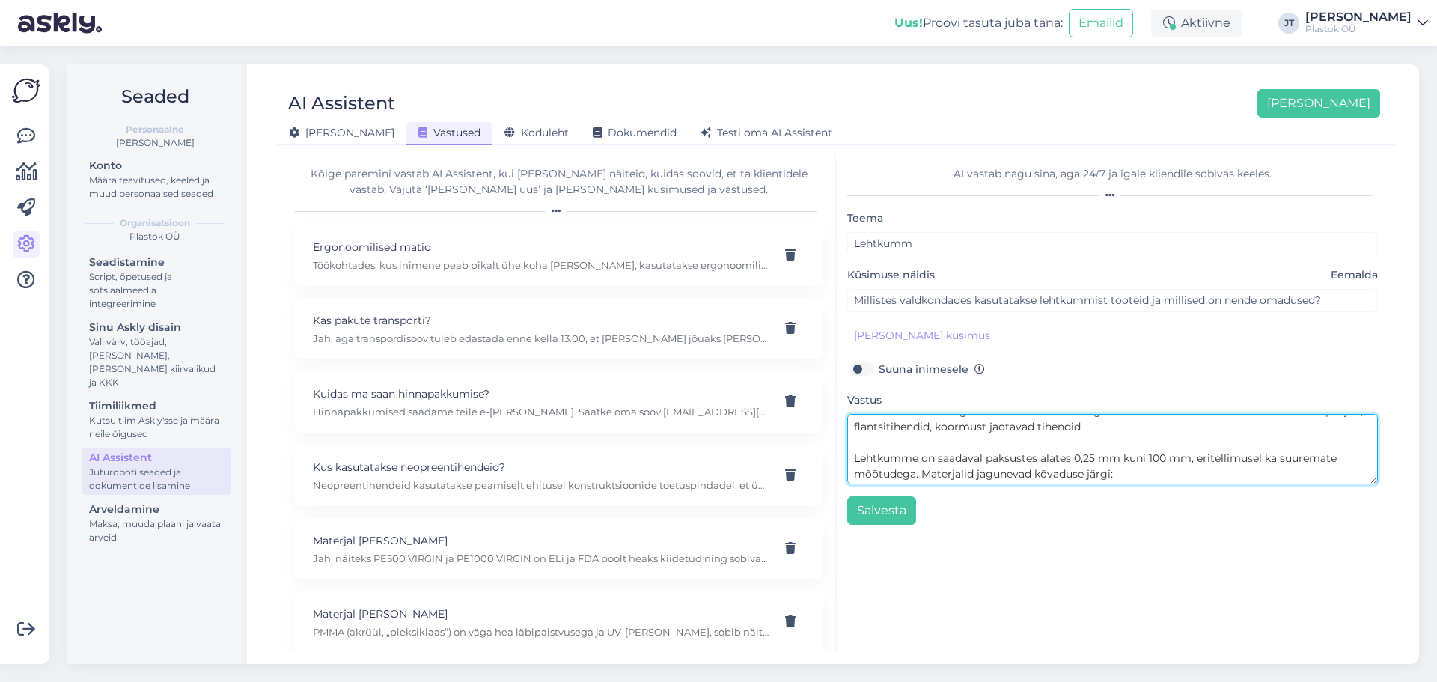
click at [1111, 434] on textarea "Lehtkummist valmistatud tooteid kasutatakse laialdaselt ehituses, tööstuses ja …" at bounding box center [1112, 449] width 531 height 70
click at [855, 460] on textarea "Lehtkummist valmistatud tooteid kasutatakse laialdaselt ehituses, tööstuses ja …" at bounding box center [1112, 449] width 531 height 70
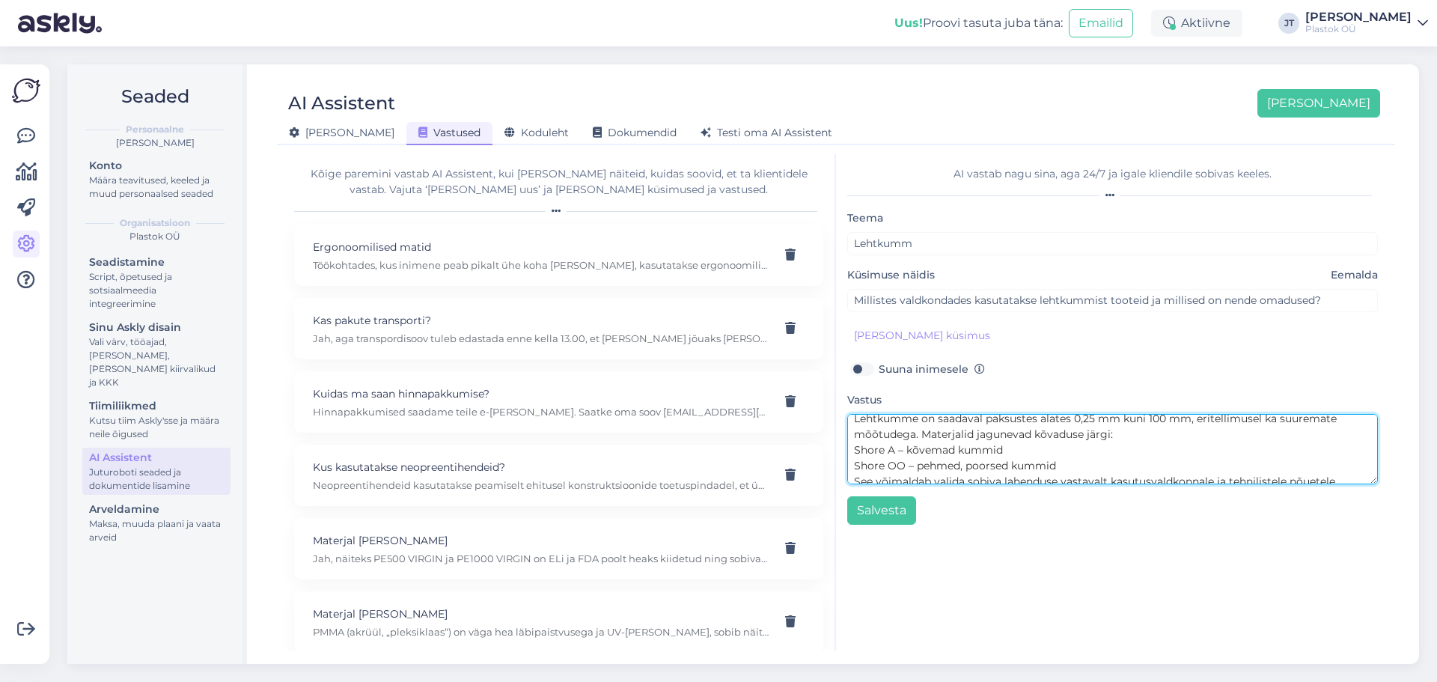
scroll to position [63, 0]
type textarea "Lehtkummist valmistatud tooteid kasutatakse laialdaselt ehituses, tööstuses ja …"
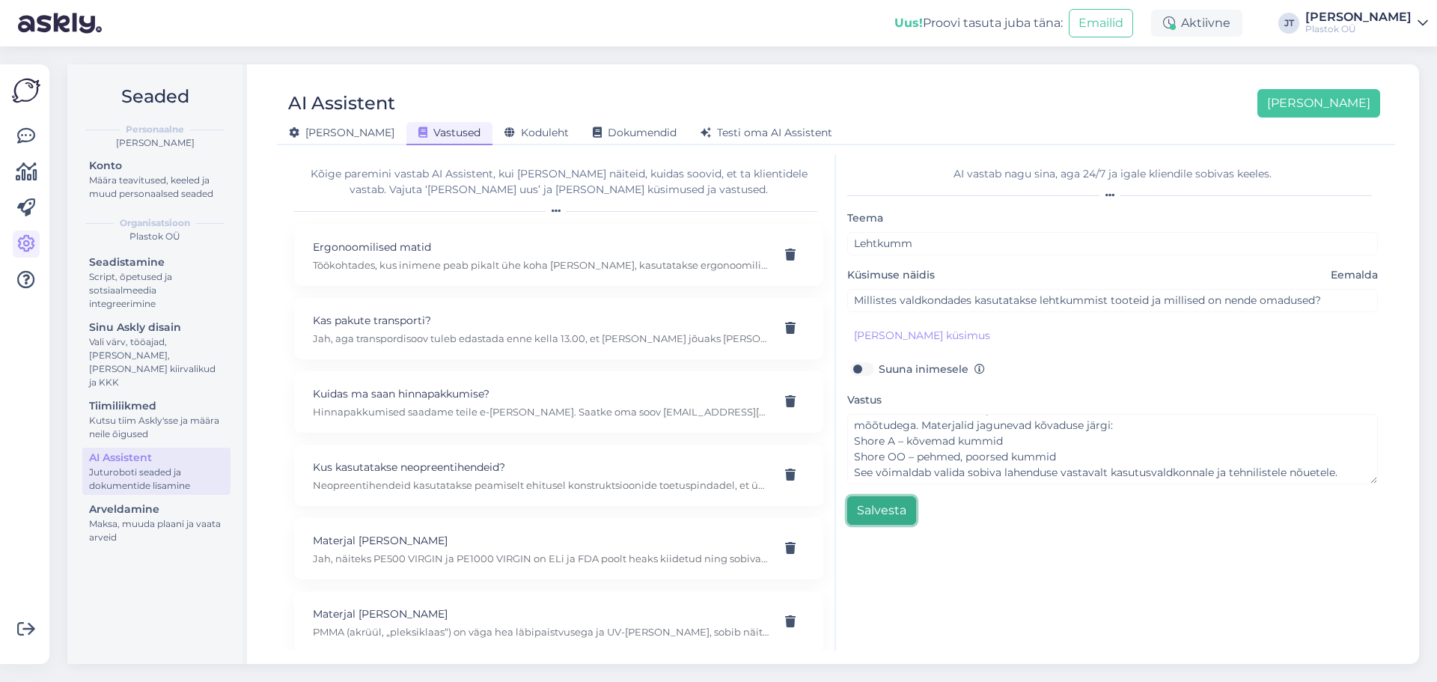
click at [880, 517] on button "Salvesta" at bounding box center [881, 510] width 69 height 28
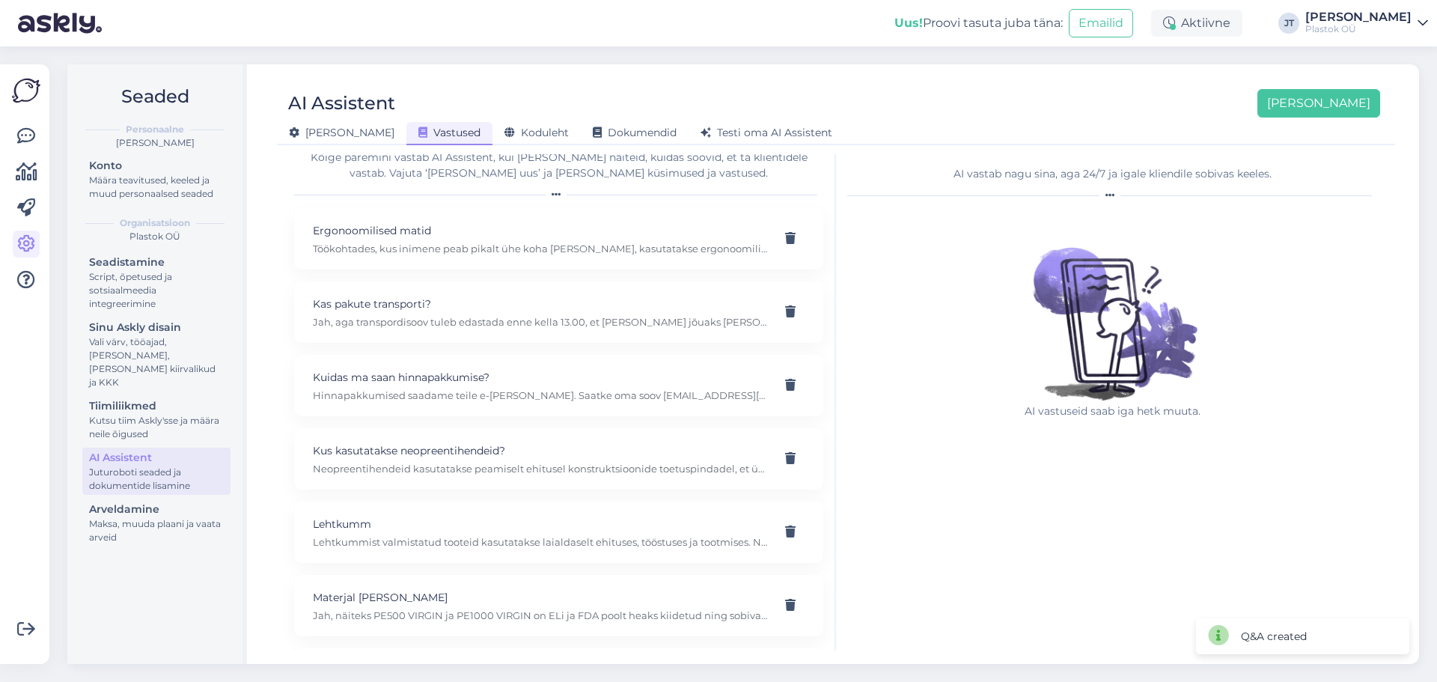
scroll to position [0, 0]
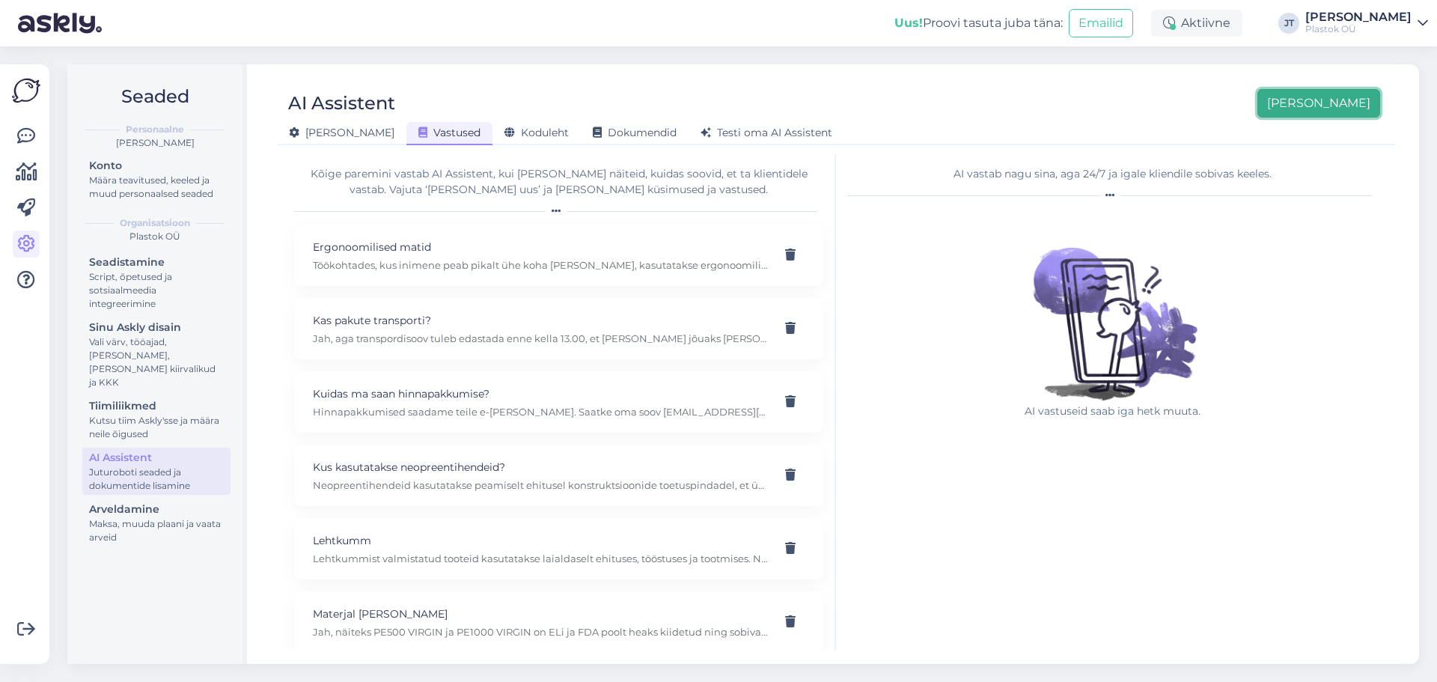
click at [1338, 99] on button "[PERSON_NAME]" at bounding box center [1319, 103] width 123 height 28
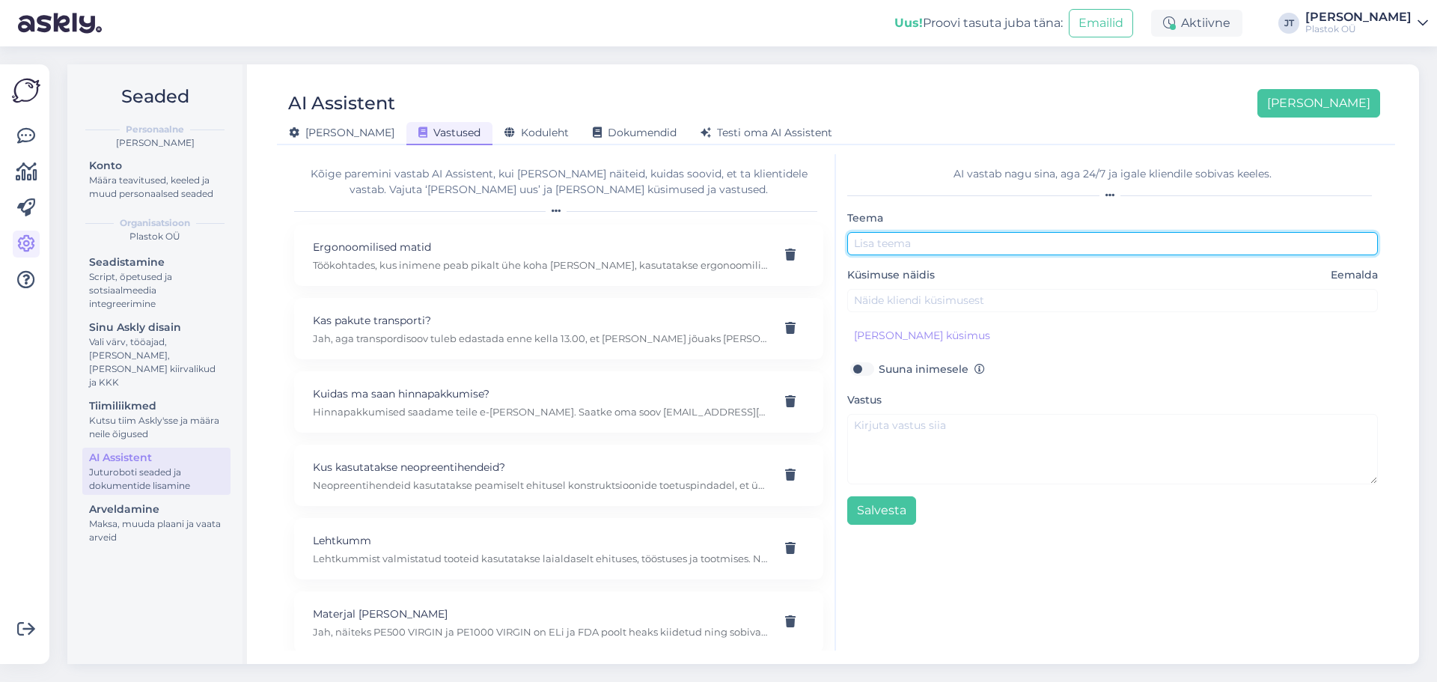
click at [901, 245] on input "text" at bounding box center [1112, 243] width 531 height 23
type input "Puksid"
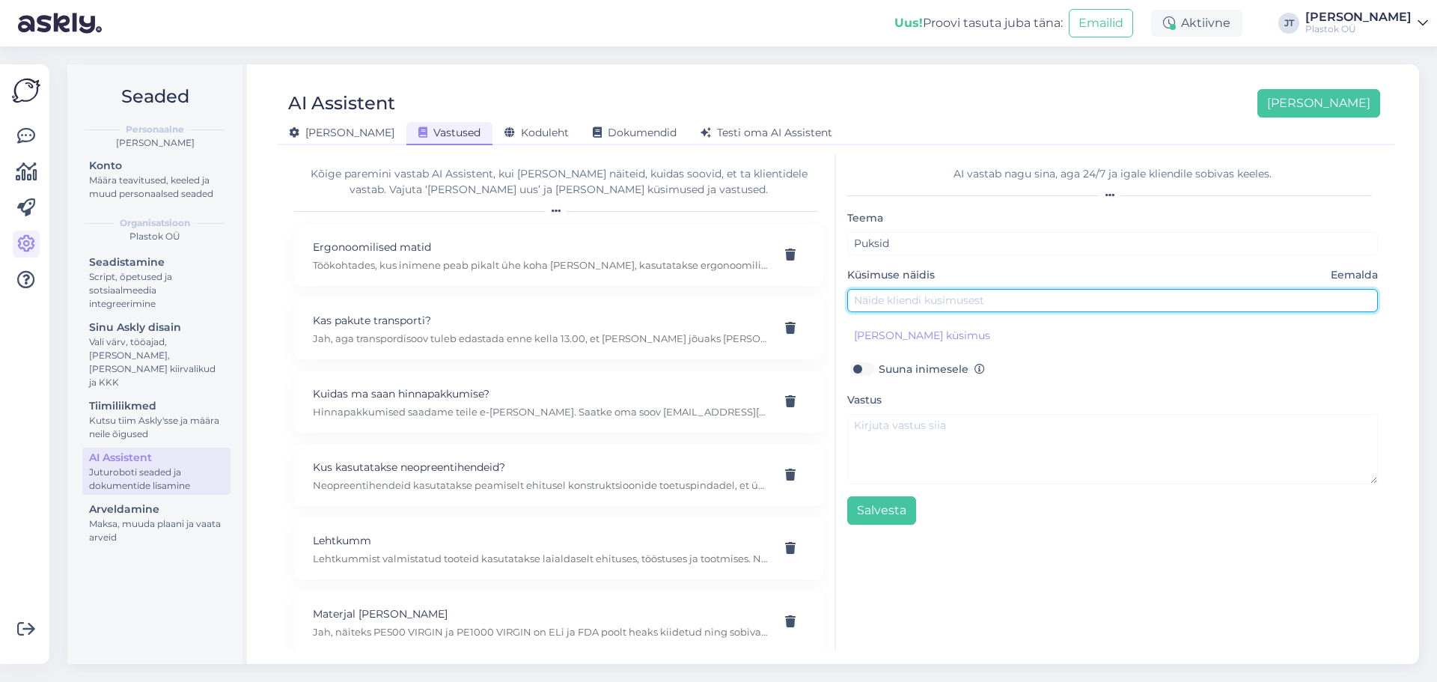
click at [911, 293] on input "text" at bounding box center [1112, 300] width 531 height 23
click at [927, 304] on input "text" at bounding box center [1112, 300] width 531 height 23
paste input "Mul on probleem – masinad tekitavad liiga palju vibratsiooni. Mida võiks kasuta…"
type input "Mul on probleem – masinad tekitavad liiga palju vibratsiooni. Mida võiks kasuta…"
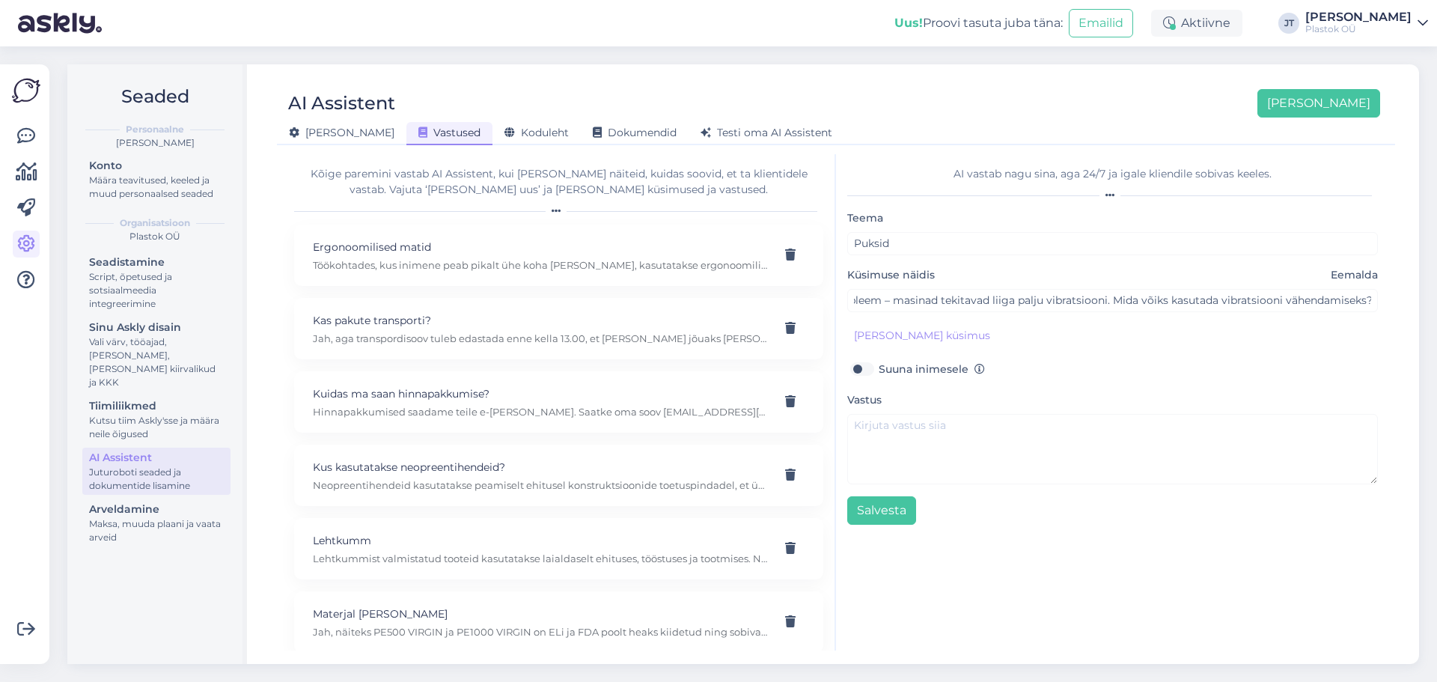
scroll to position [0, 0]
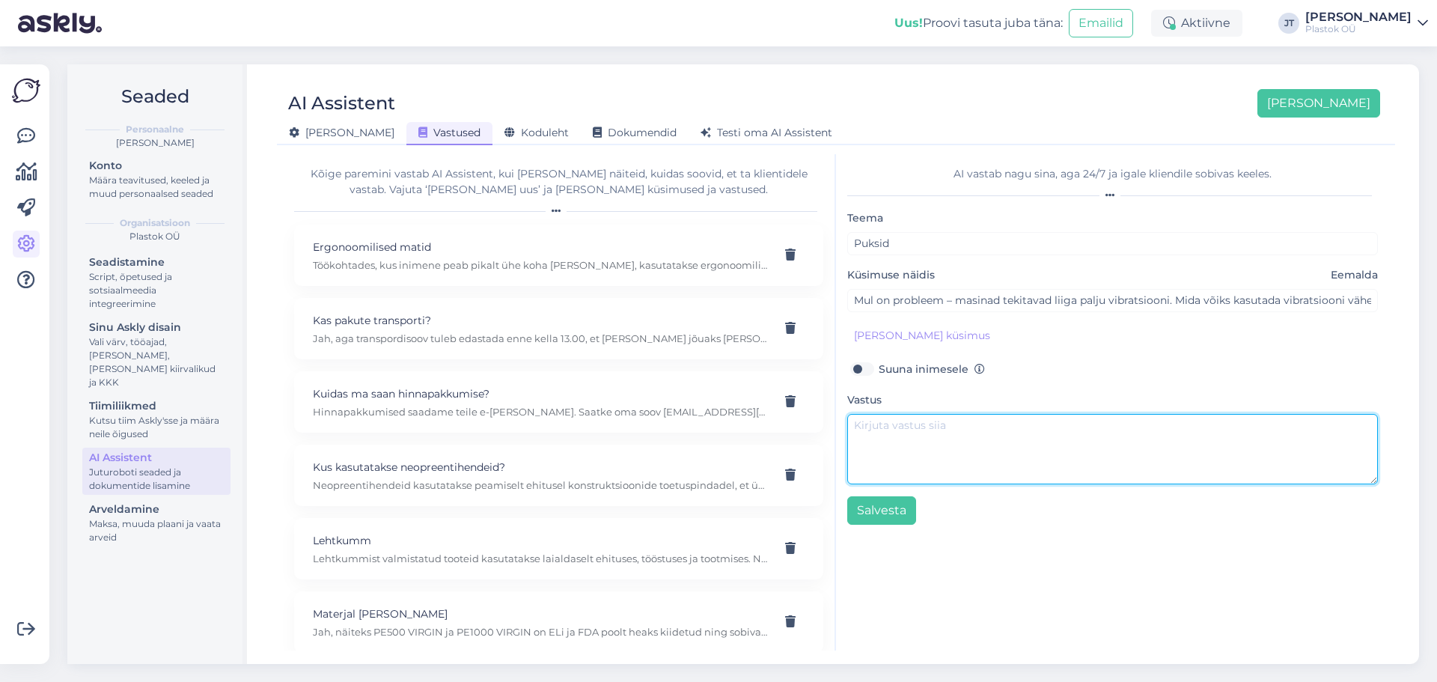
click at [993, 445] on textarea at bounding box center [1112, 449] width 531 height 70
paste textarea "Sellisel juhul aitavad antivibratsioonitooted, mis summutavad masinate poolt te…"
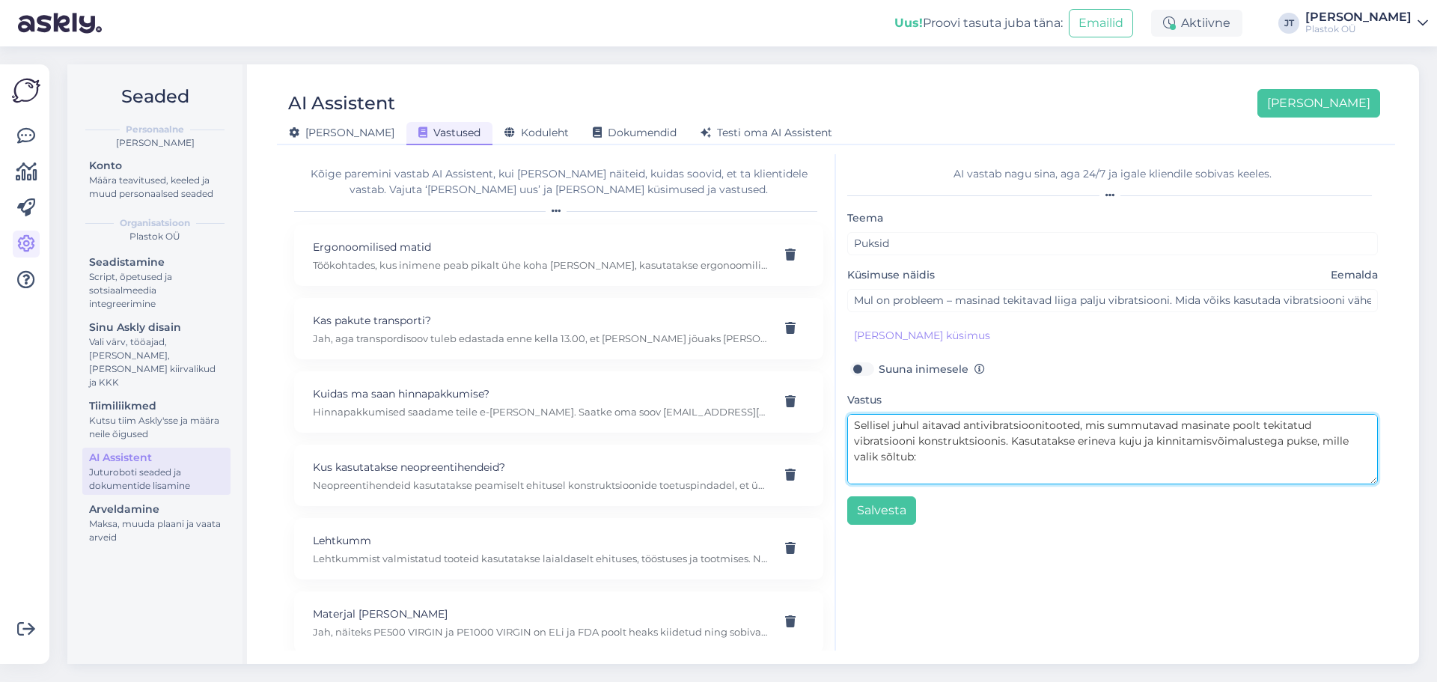
scroll to position [294, 0]
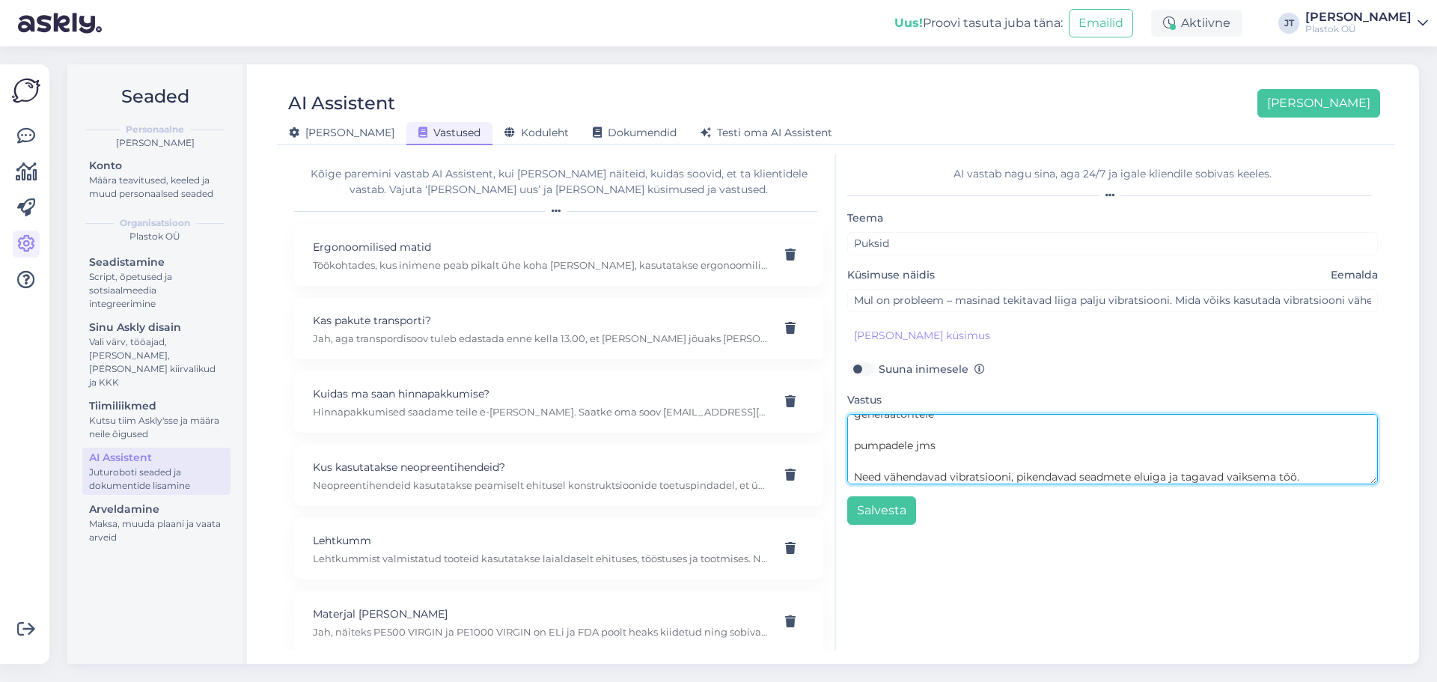
type textarea "Sellisel juhul aitavad antivibratsioonitooted, mis summutavad masinate poolt te…"
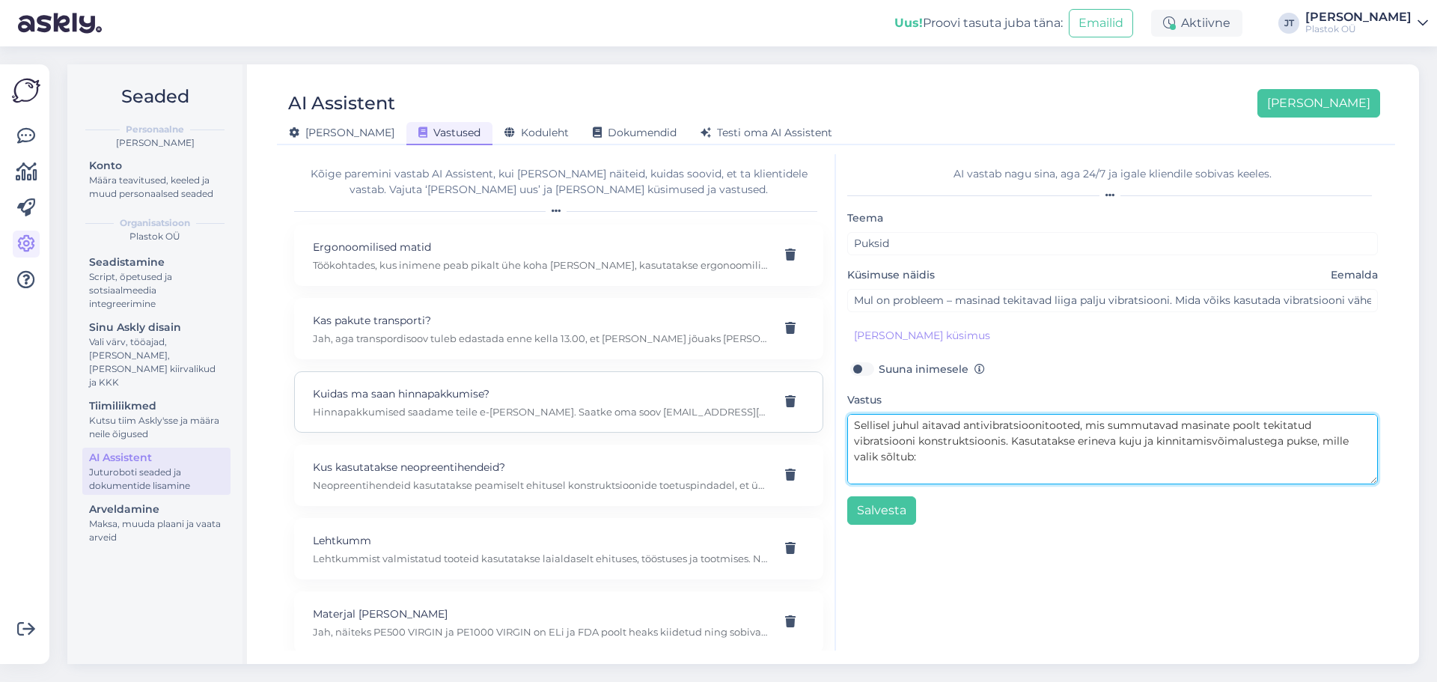
drag, startPoint x: 1309, startPoint y: 472, endPoint x: 799, endPoint y: 379, distance: 518.1
click at [799, 379] on div "Kõige paremini vastab AI Assistent, kui lisad talle näiteid, kuidas soovid, et …" at bounding box center [836, 402] width 1106 height 496
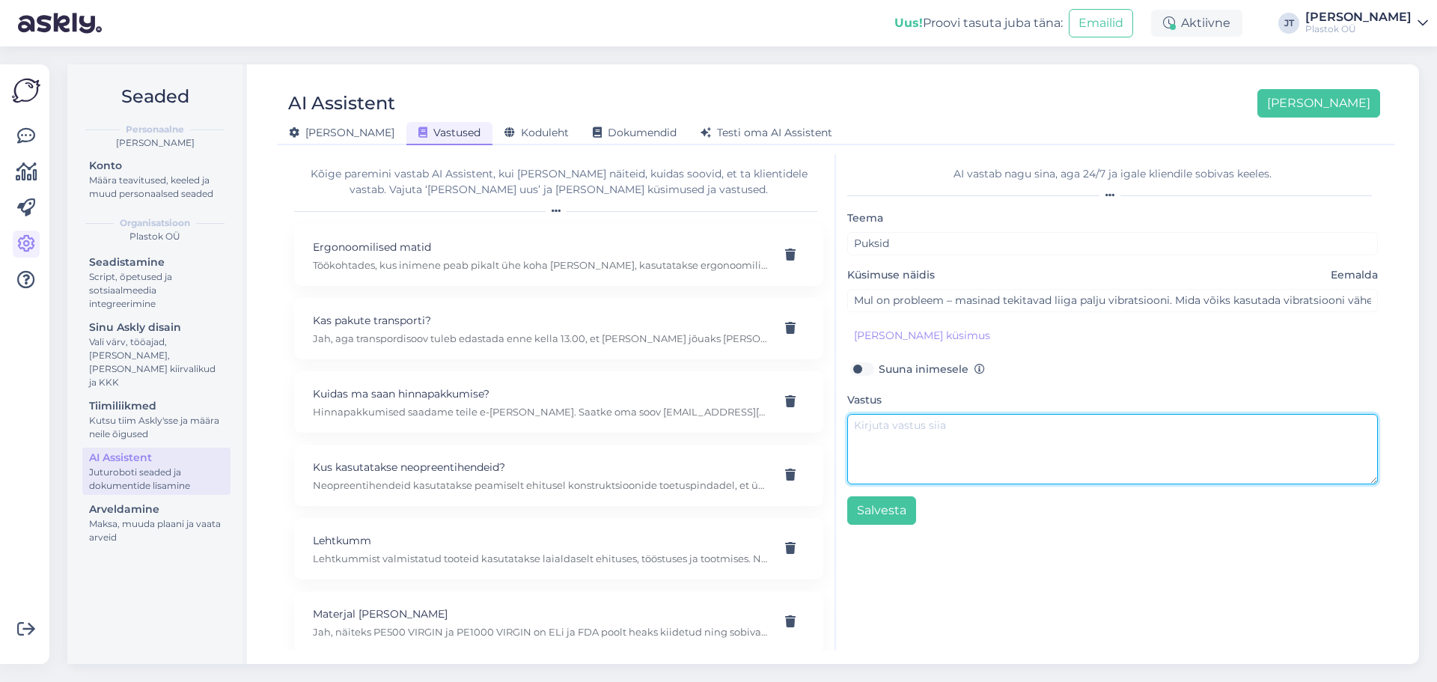
paste textarea "Sellisel juhul aitavad antivibratsioonitooted, mis summutavad masinate poolt te…"
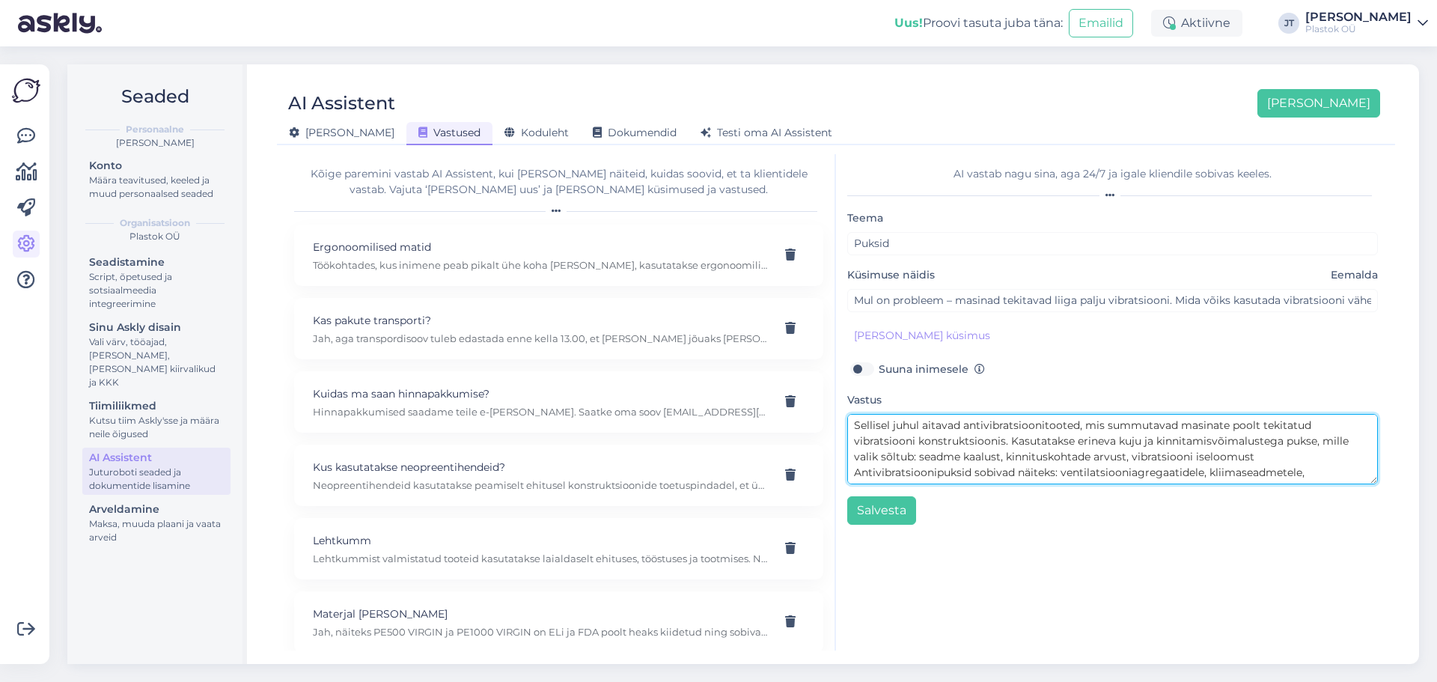
scroll to position [43, 0]
type textarea "Sellisel juhul aitavad antivibratsioonitooted, mis summutavad masinate poolt te…"
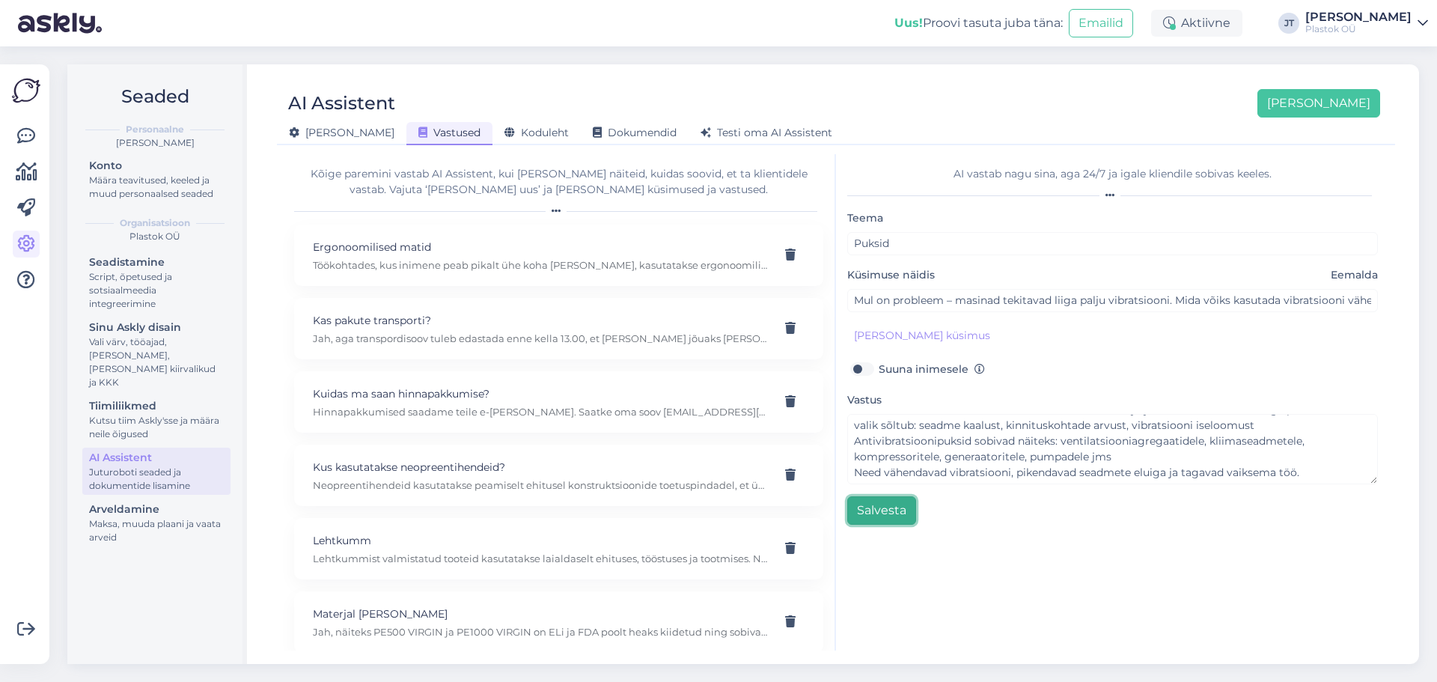
click at [885, 511] on button "Salvesta" at bounding box center [881, 510] width 69 height 28
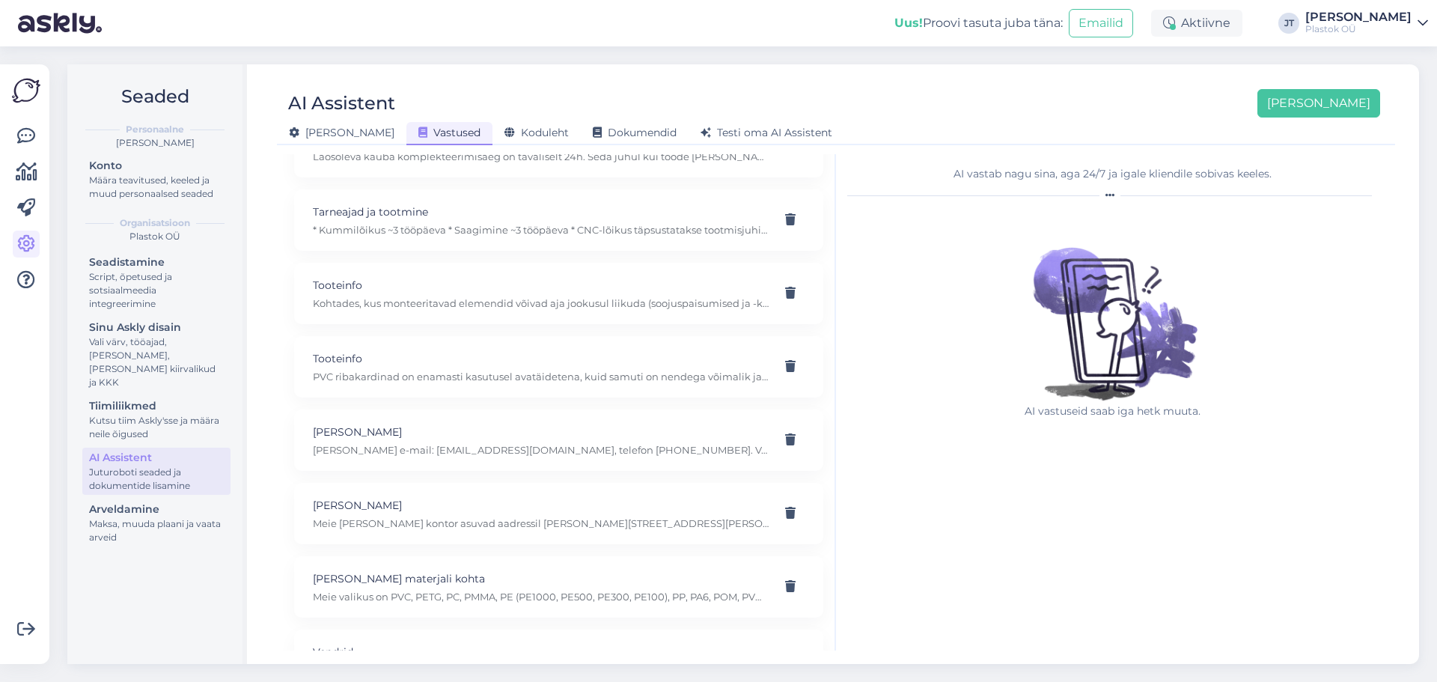
scroll to position [968, 0]
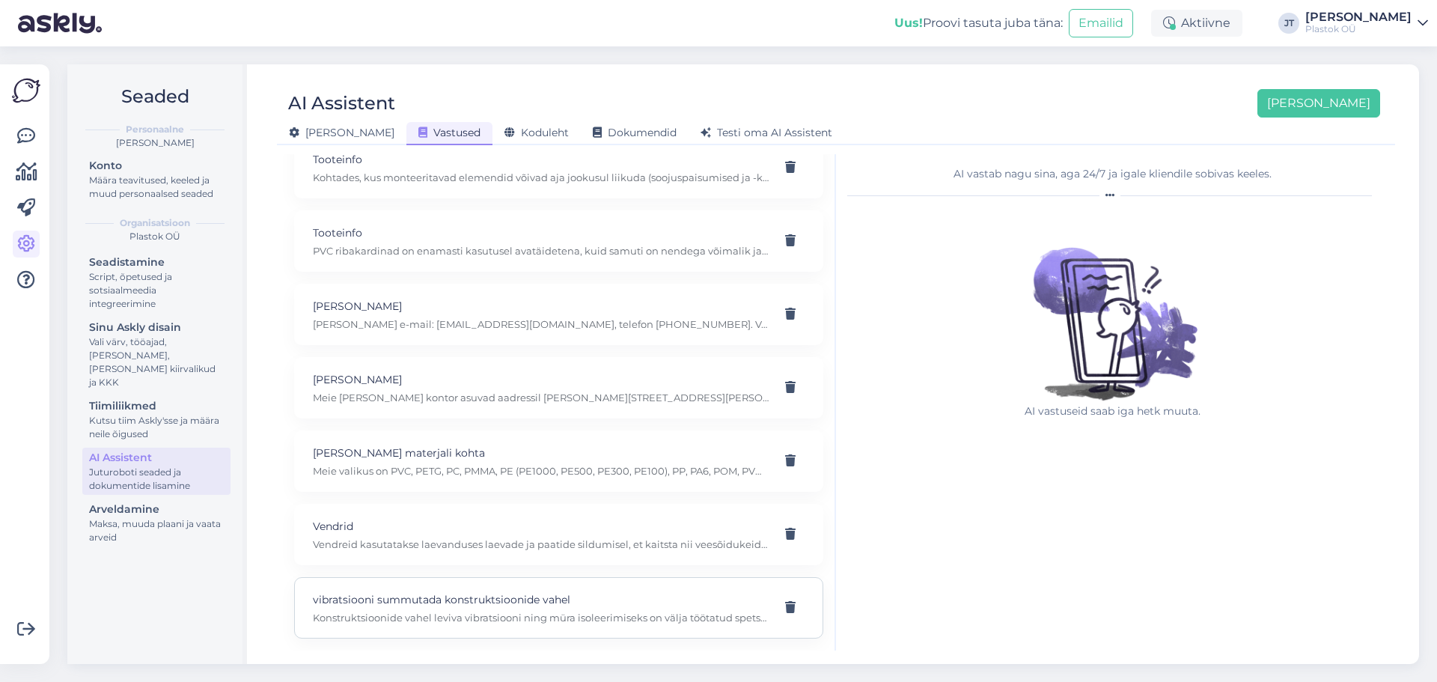
click at [493, 598] on p "vibratsiooni summutada konstruktsioonide vahel" at bounding box center [541, 599] width 456 height 16
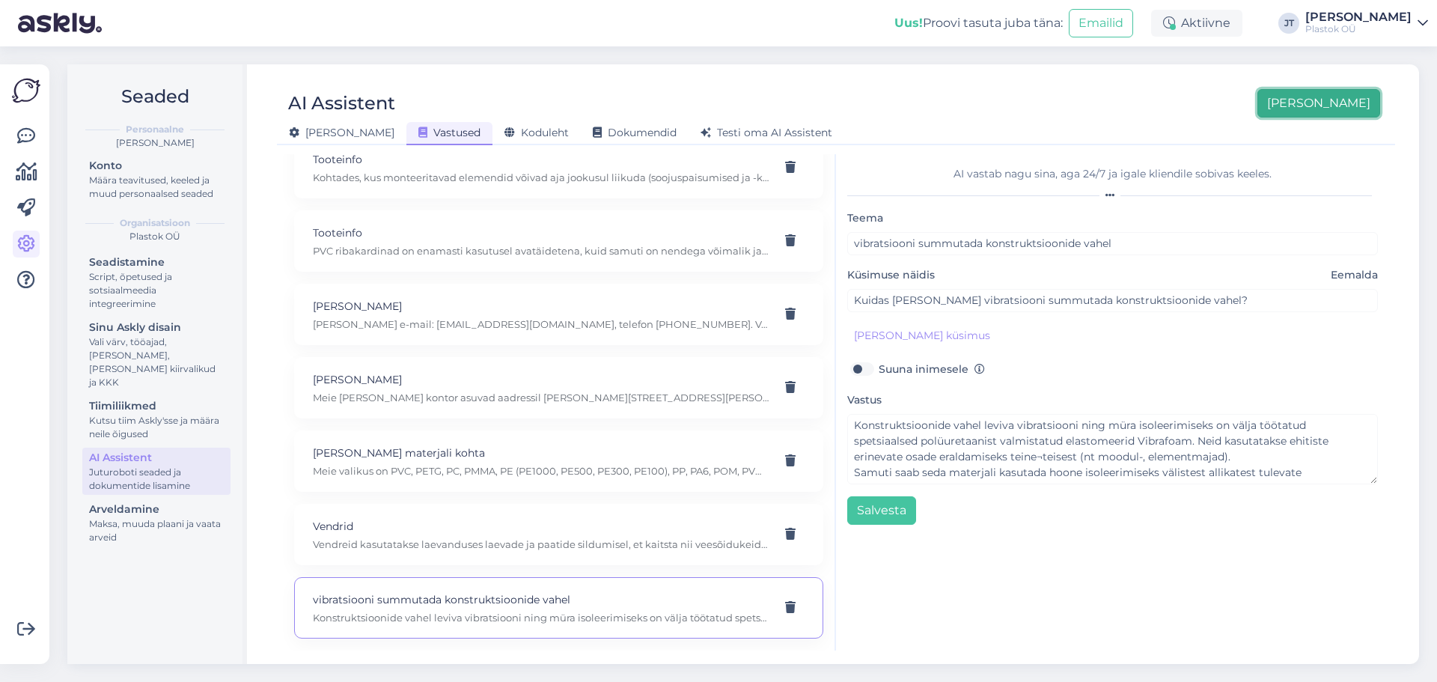
click at [1353, 104] on button "[PERSON_NAME]" at bounding box center [1319, 103] width 123 height 28
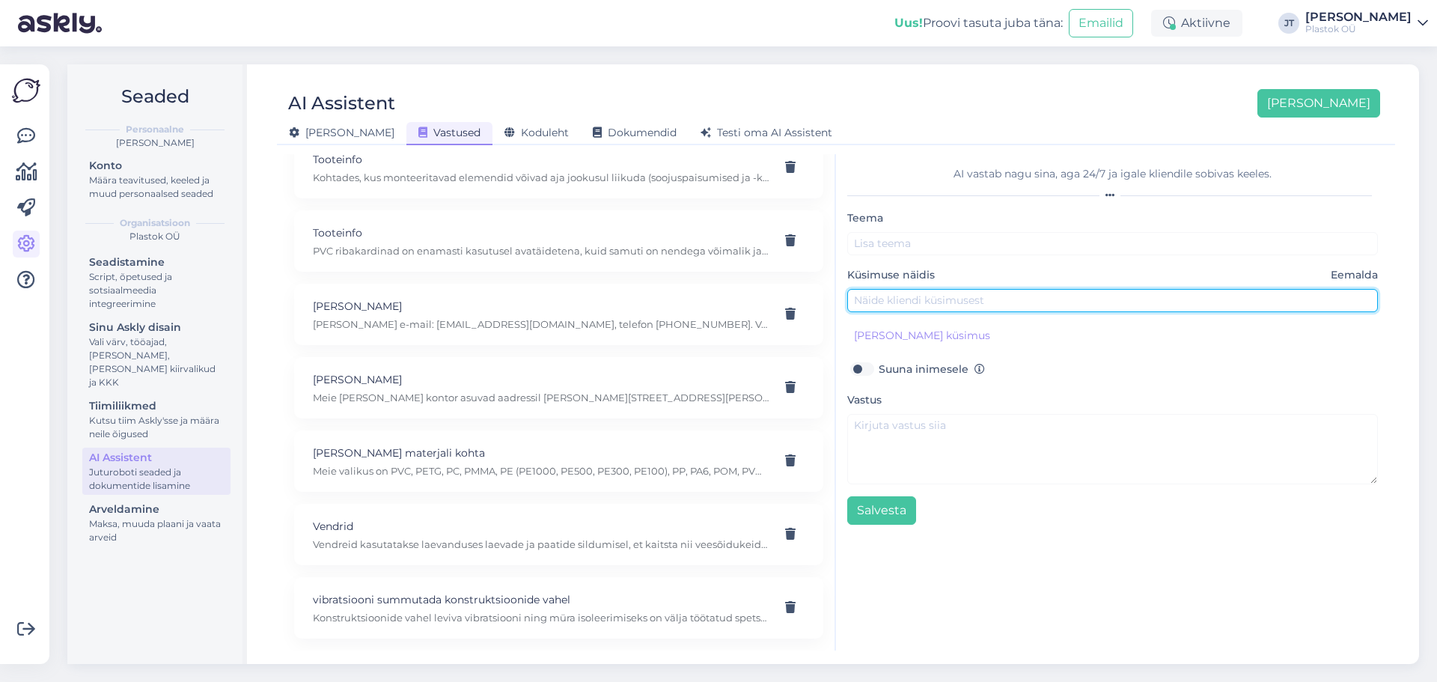
click at [905, 297] on input "text" at bounding box center [1112, 300] width 531 height 23
paste input "Meie seadmed (näiteks kompressor ja ventilaatorid) tekitavad tugevat vibratsioo…"
type input "Meie seadmed (näiteks kompressor ja ventilaatorid) tekitavad tugevat vibratsioo…"
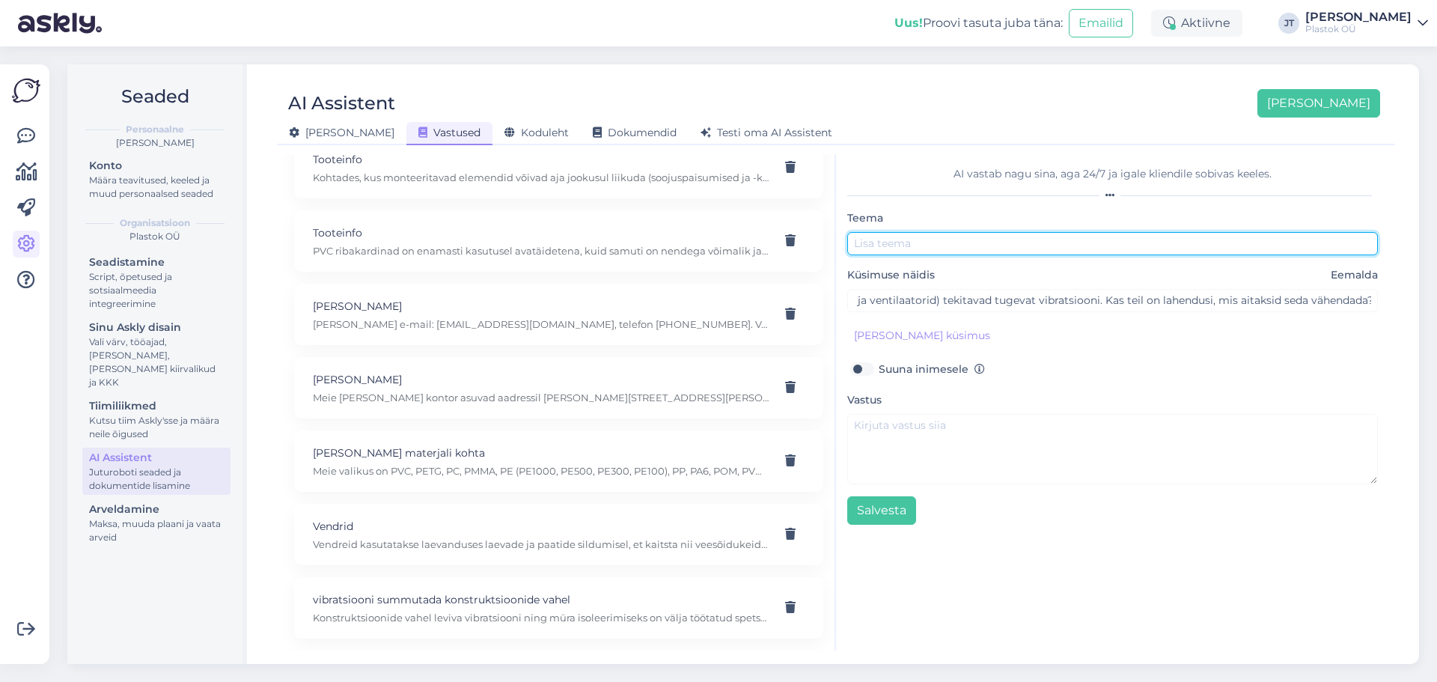
click at [948, 249] on input "text" at bounding box center [1112, 243] width 531 height 23
type input "Vibratsioon"
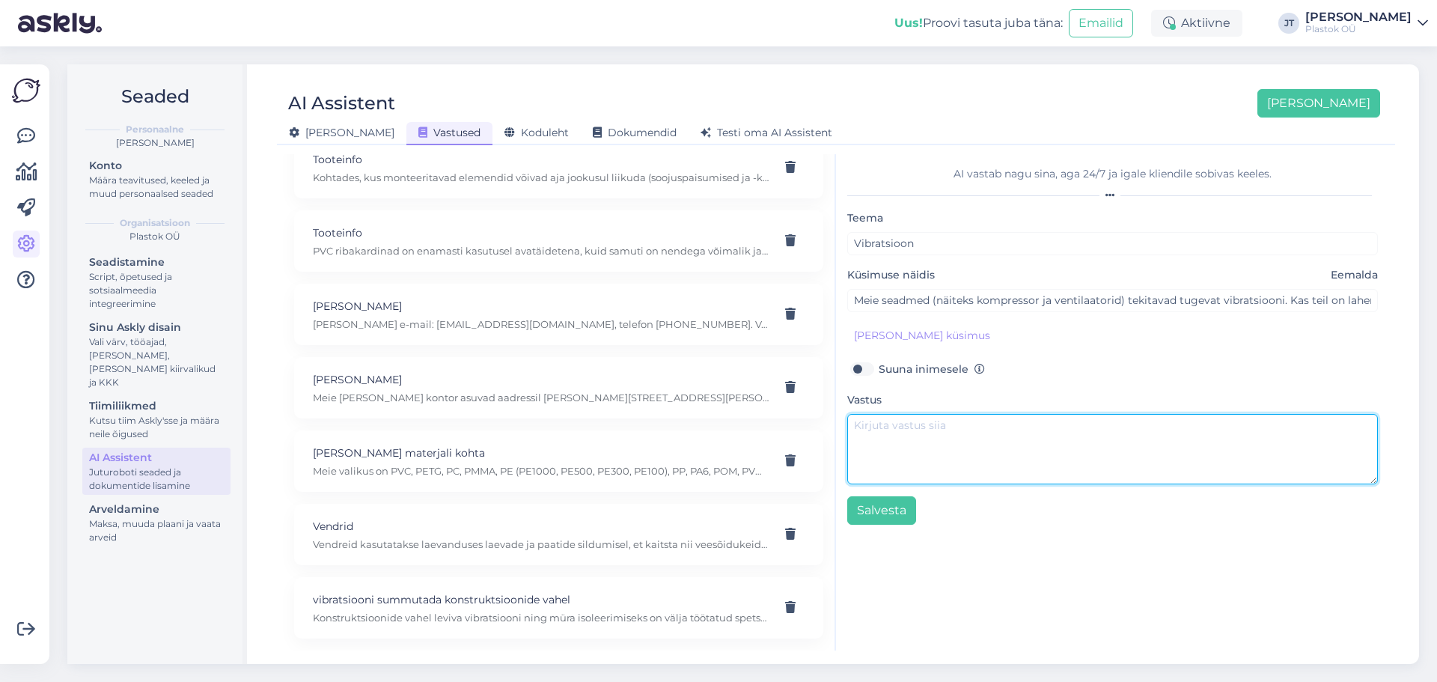
click at [941, 439] on textarea at bounding box center [1112, 449] width 531 height 70
paste textarea "Jah, sellises olukorras kasutatakse antivibratsioonitooteid, mis summutavad mas…"
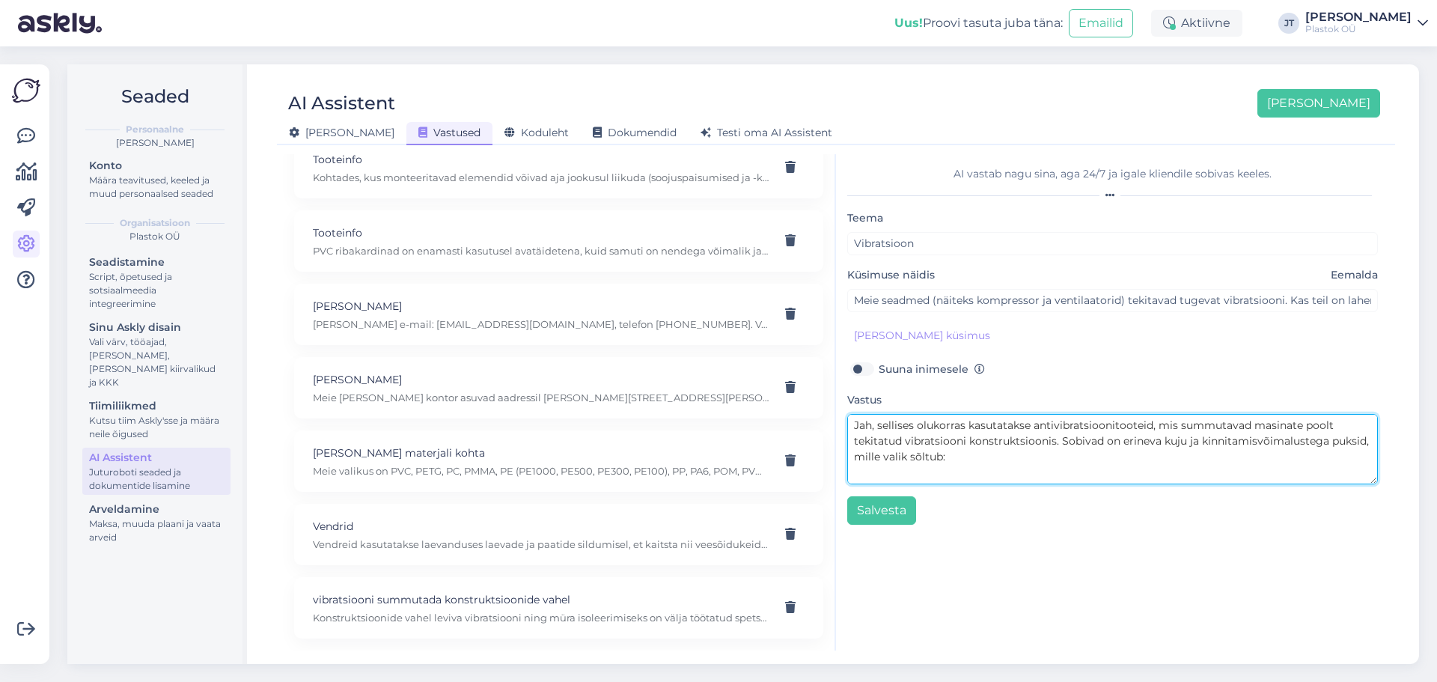
scroll to position [310, 0]
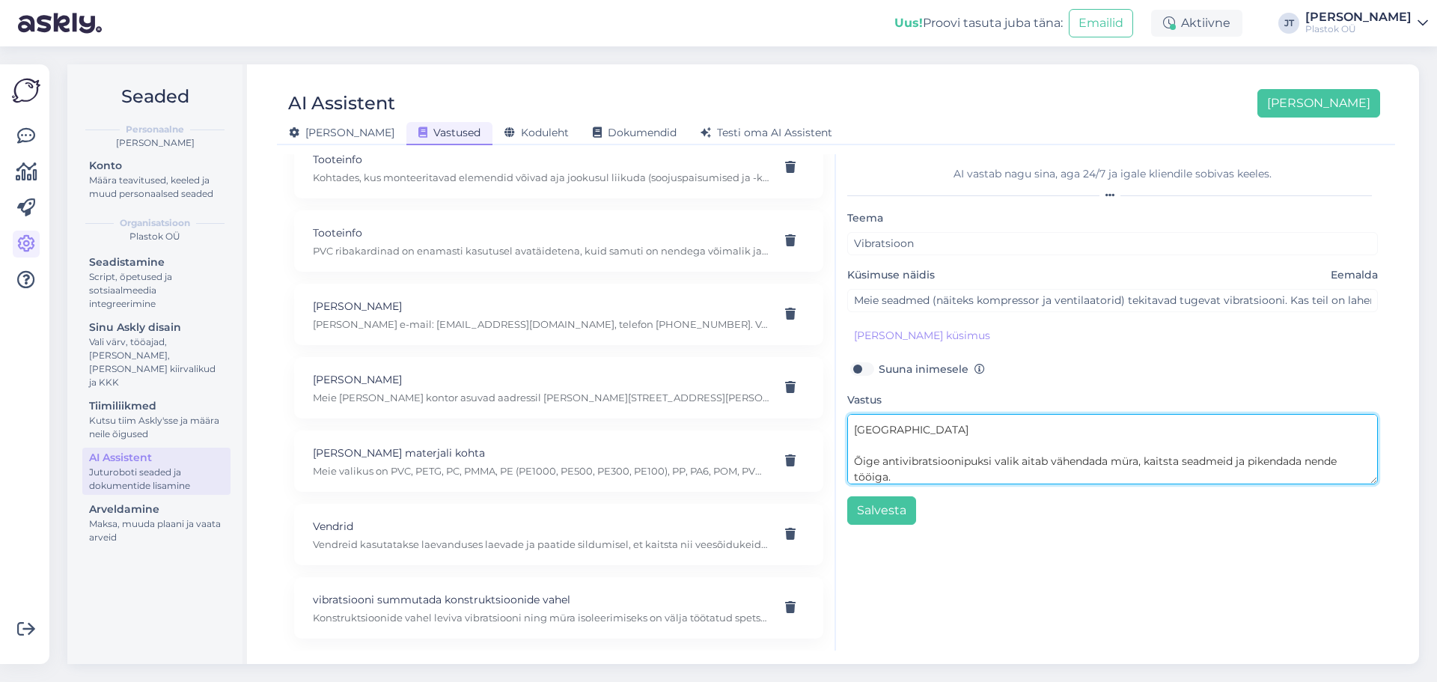
click at [851, 466] on textarea "Jah, sellises olukorras kasutatakse antivibratsioonitooteid, mis summutavad mas…" at bounding box center [1112, 449] width 531 height 70
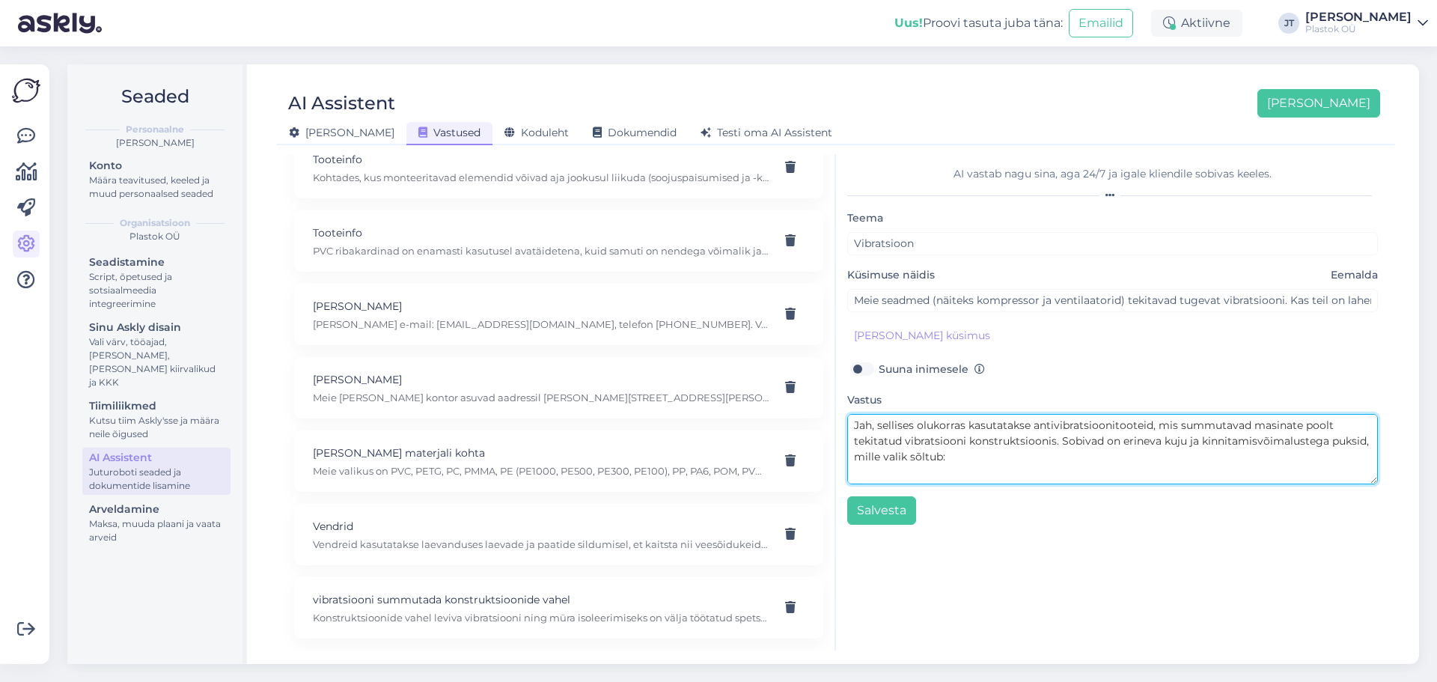
scroll to position [26, 0]
click at [853, 460] on textarea "Jah, sellises olukorras kasutatakse antivibratsioonitooteid, mis summutavad mas…" at bounding box center [1112, 449] width 531 height 70
click at [855, 473] on textarea "Jah, sellises olukorras kasutatakse antivibratsioonitooteid, mis summutavad mas…" at bounding box center [1112, 449] width 531 height 70
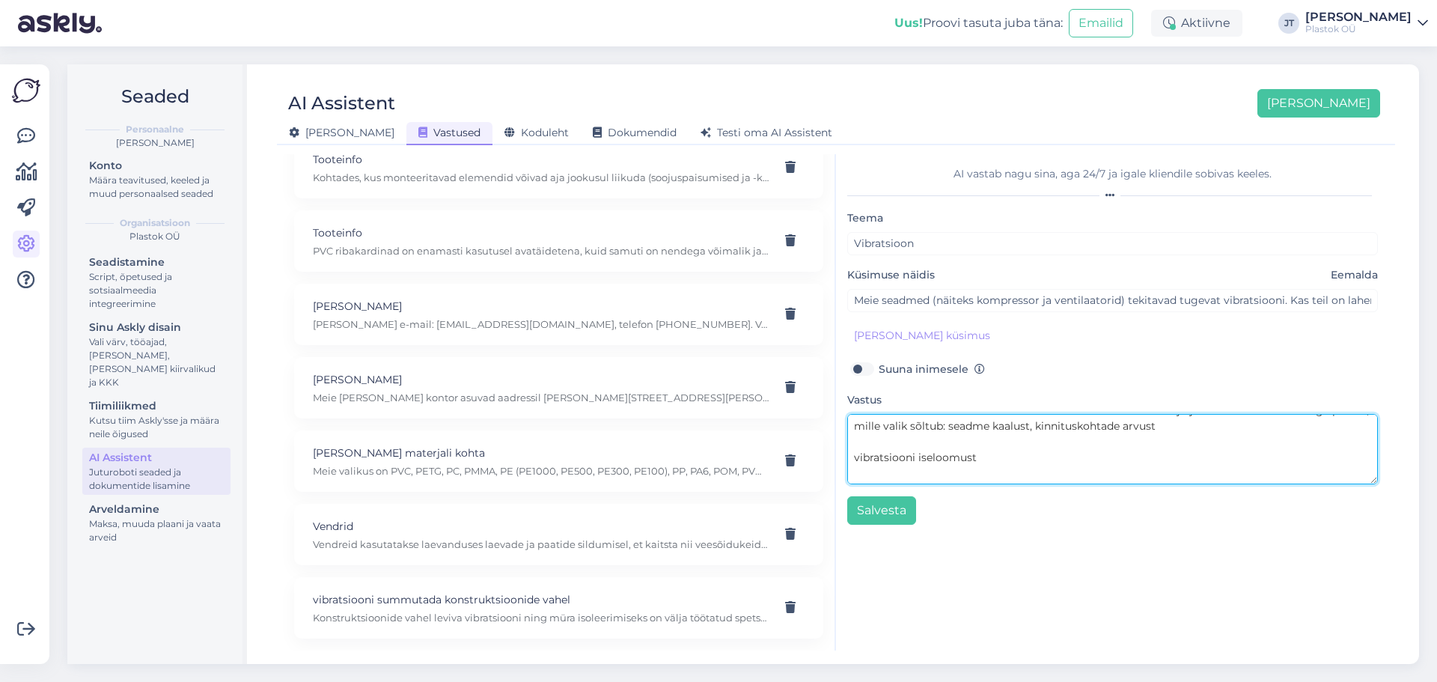
click at [854, 459] on textarea "Jah, sellises olukorras kasutatakse antivibratsioonitooteid, mis summutavad mas…" at bounding box center [1112, 449] width 531 height 70
click at [852, 476] on textarea "Jah, sellises olukorras kasutatakse antivibratsioonitooteid, mis summutavad mas…" at bounding box center [1112, 449] width 531 height 70
click at [856, 464] on textarea "Jah, sellises olukorras kasutatakse antivibratsioonitooteid, mis summutavad mas…" at bounding box center [1112, 449] width 531 height 70
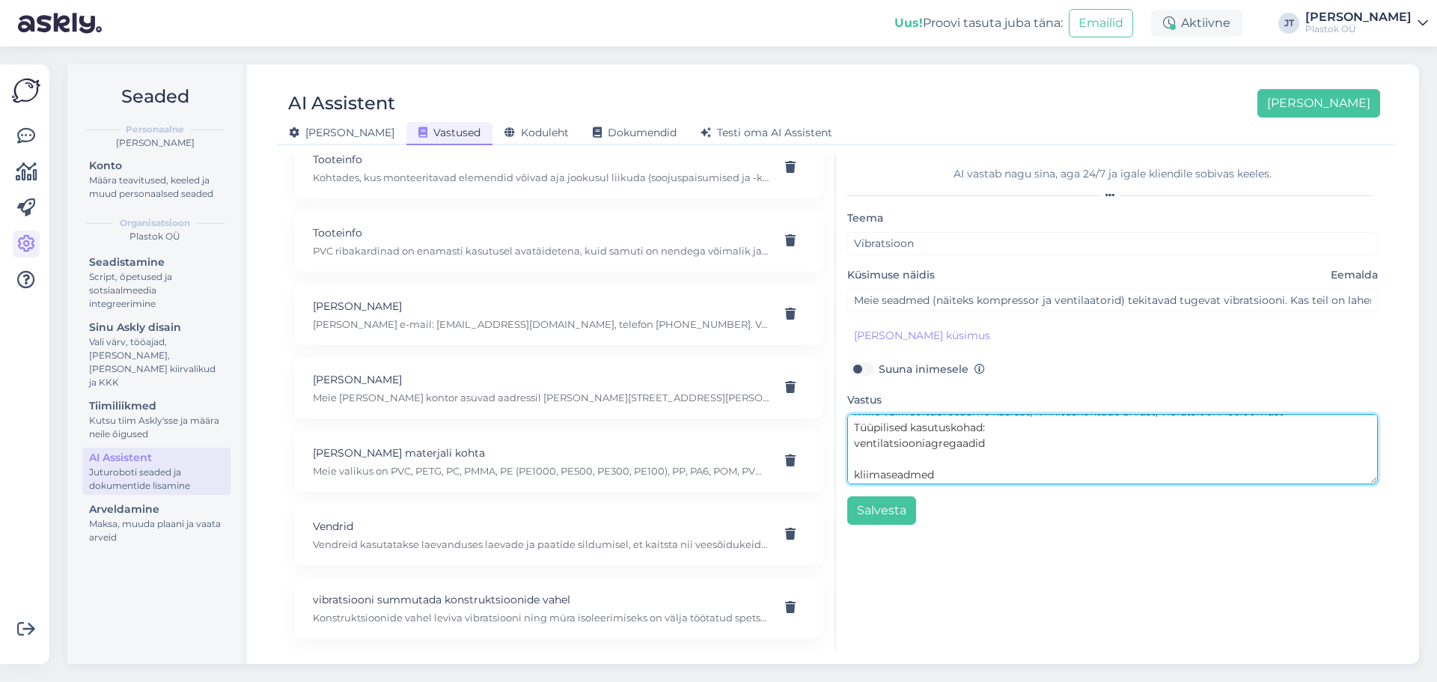
click at [853, 478] on textarea "Jah, sellises olukorras kasutatakse antivibratsioonitooteid, mis summutavad mas…" at bounding box center [1112, 449] width 531 height 70
click at [855, 478] on textarea "Jah, sellises olukorras kasutatakse antivibratsioonitooteid, mis summutavad mas…" at bounding box center [1112, 449] width 531 height 70
click at [855, 477] on textarea "Jah, sellises olukorras kasutatakse antivibratsioonitooteid, mis summutavad mas…" at bounding box center [1112, 449] width 531 height 70
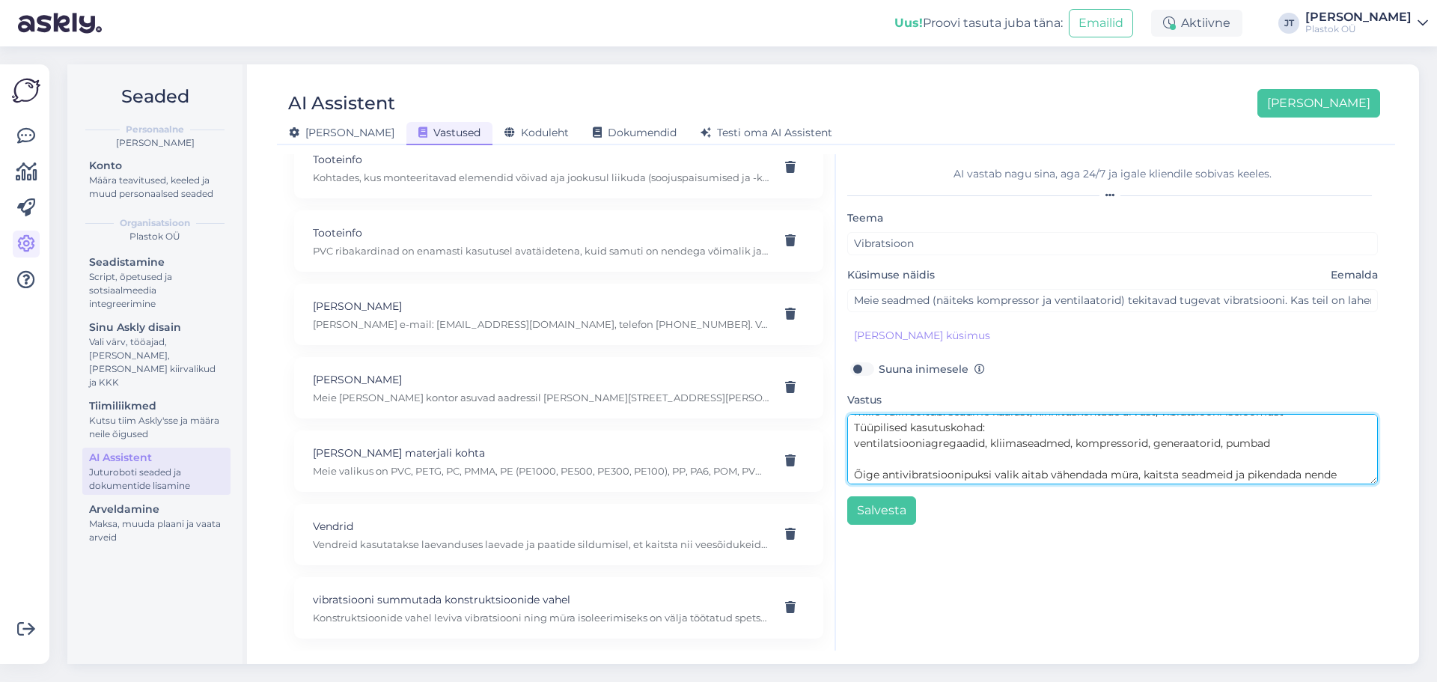
click at [855, 477] on textarea "Jah, sellises olukorras kasutatakse antivibratsioonitooteid, mis summutavad mas…" at bounding box center [1112, 449] width 531 height 70
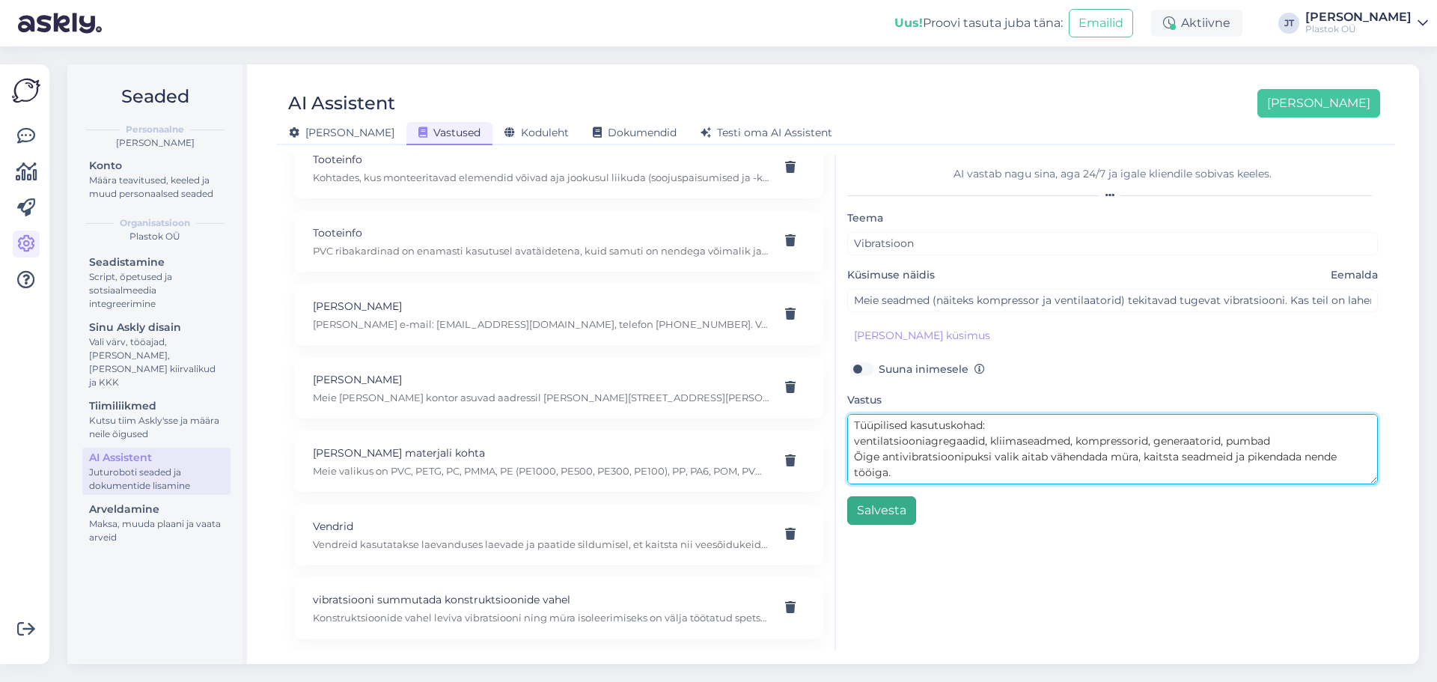
type textarea "Jah, sellises olukorras kasutatakse antivibratsioonitooteid, mis summutavad mas…"
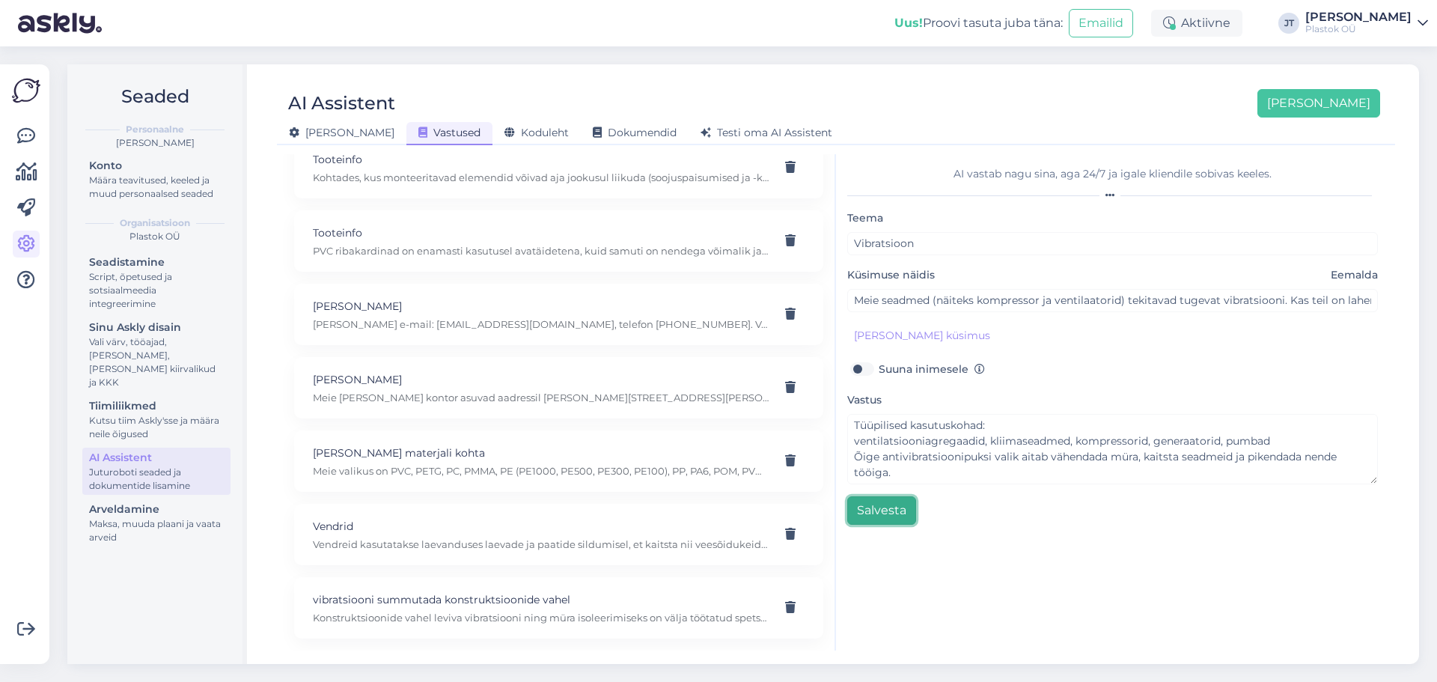
click at [885, 516] on button "Salvesta" at bounding box center [881, 510] width 69 height 28
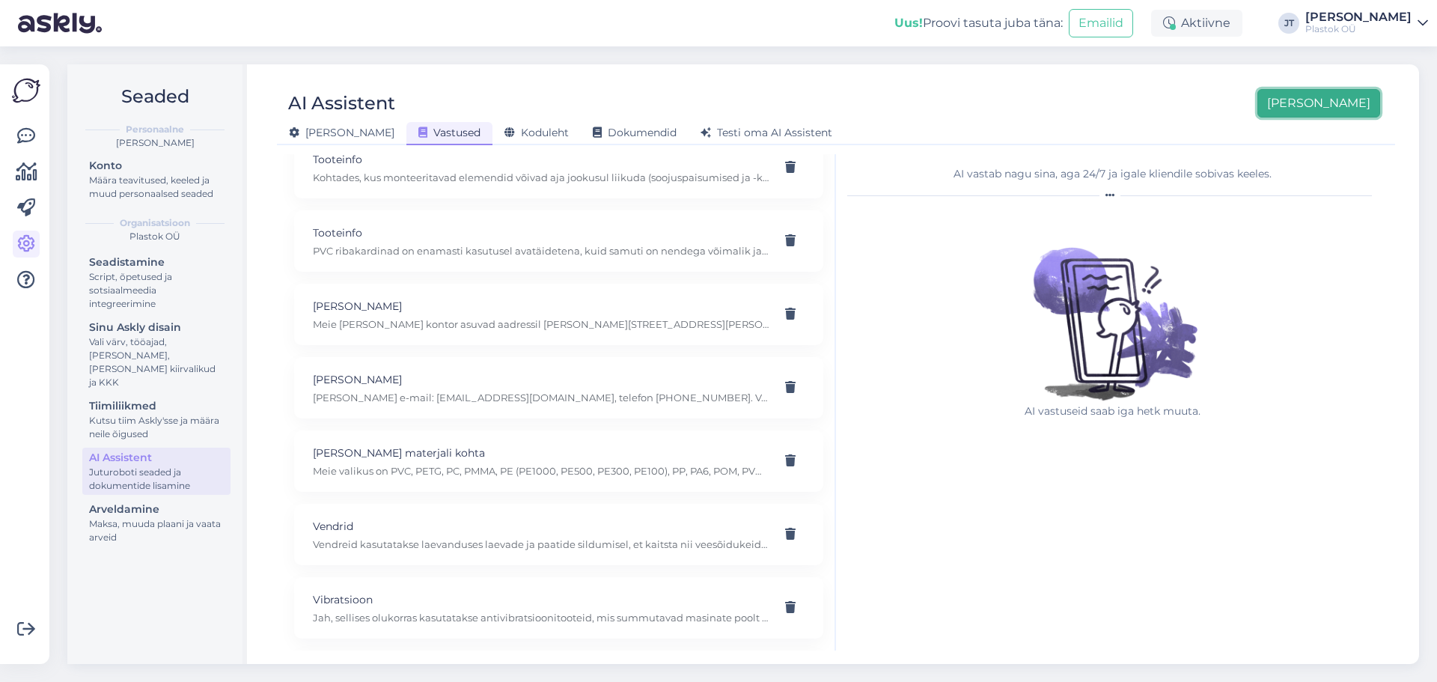
click at [1339, 113] on button "[PERSON_NAME]" at bounding box center [1319, 103] width 123 height 28
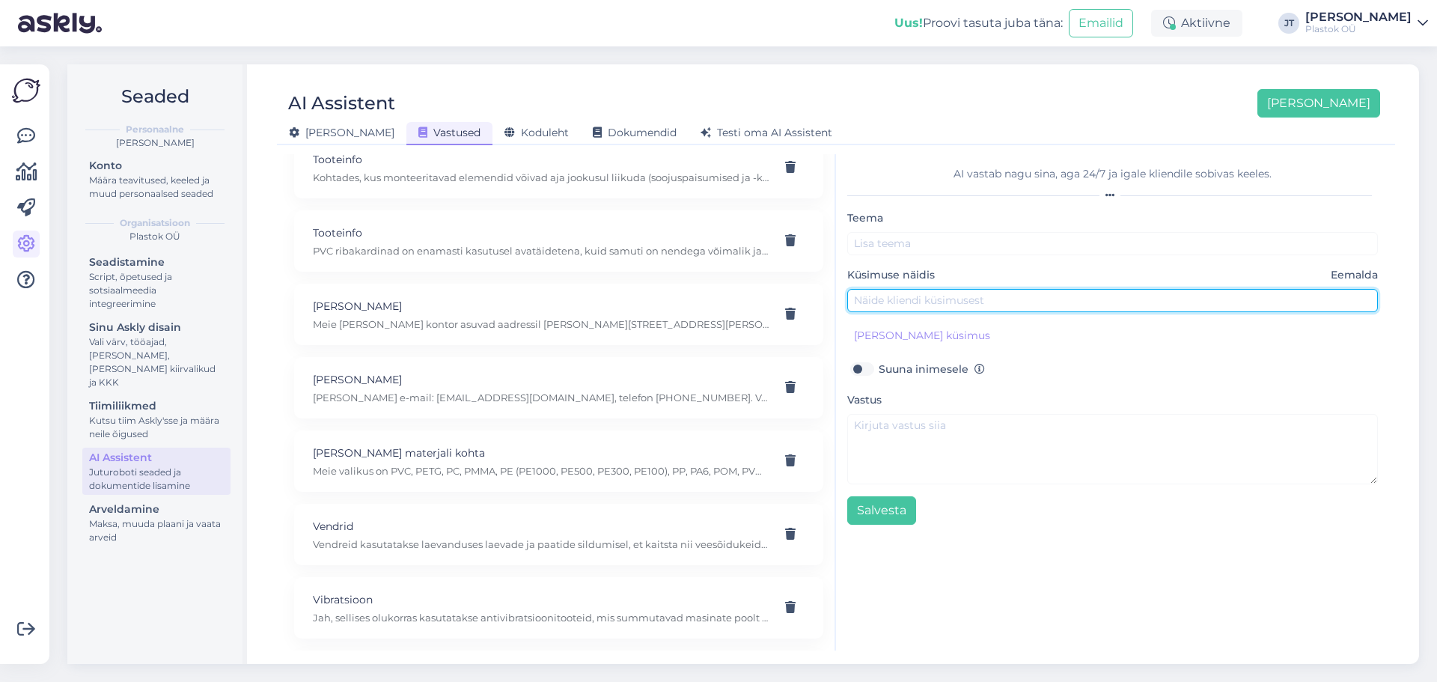
click at [929, 301] on input "text" at bounding box center [1112, 300] width 531 height 23
paste input "Meie paadil ja kaide ääres tekivad sildumisel pidevalt löögid ja kriimud. Milli…"
type input "Meie paadil ja kaide ääres tekivad sildumisel pidevalt löögid ja kriimud. Milli…"
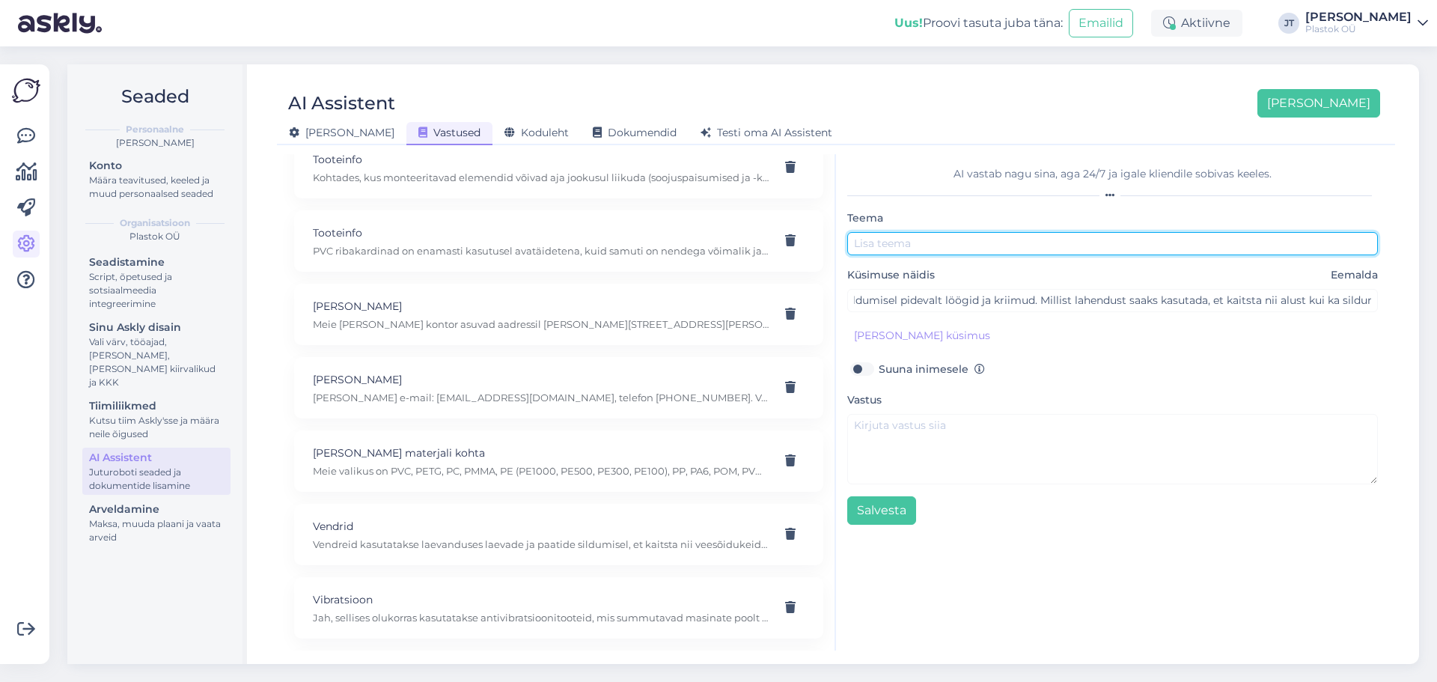
click at [914, 234] on input "text" at bounding box center [1112, 243] width 531 height 23
type input "Vendrid"
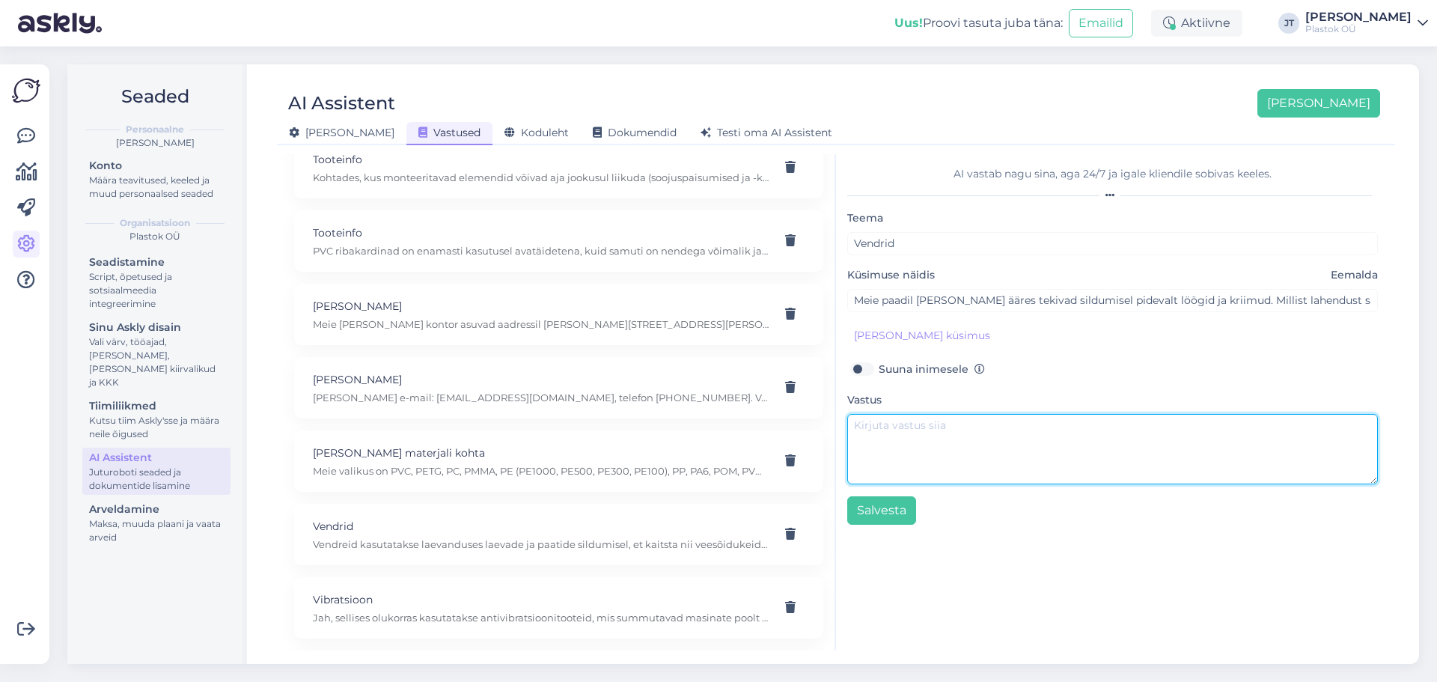
click at [963, 443] on textarea at bounding box center [1112, 449] width 531 height 70
paste textarea "Selliste vigastuste vältimiseks kasutatakse vendreid, mis kaitsevad nii veesõid…"
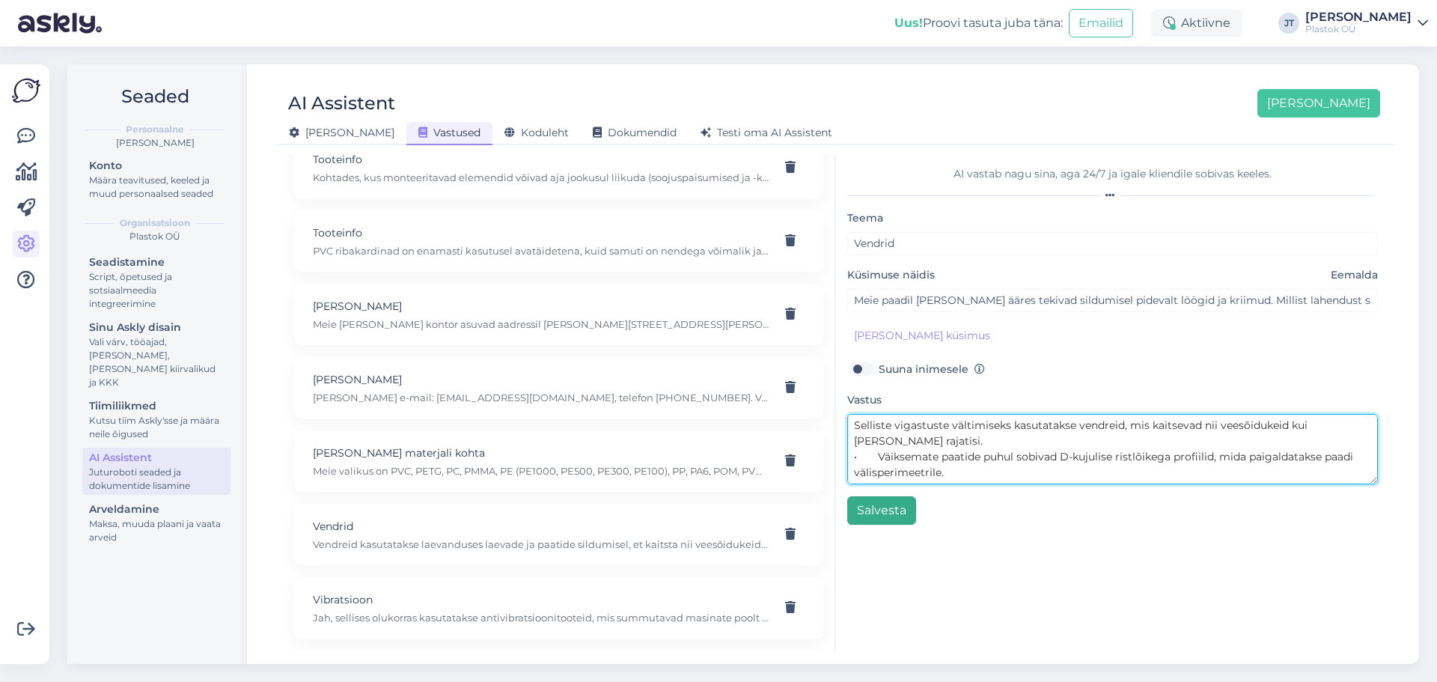
type textarea "Selliste vigastuste vältimiseks kasutatakse vendreid, mis kaitsevad nii veesõid…"
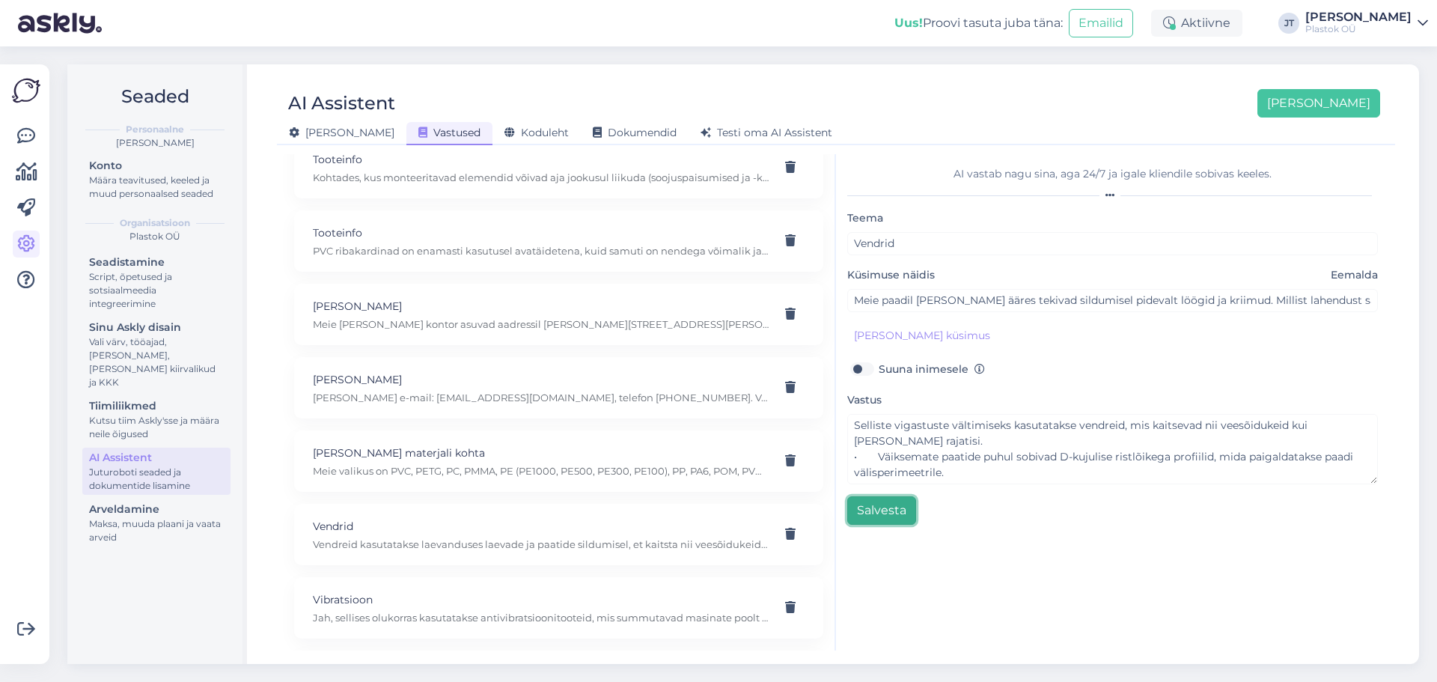
click at [883, 517] on button "Salvesta" at bounding box center [881, 510] width 69 height 28
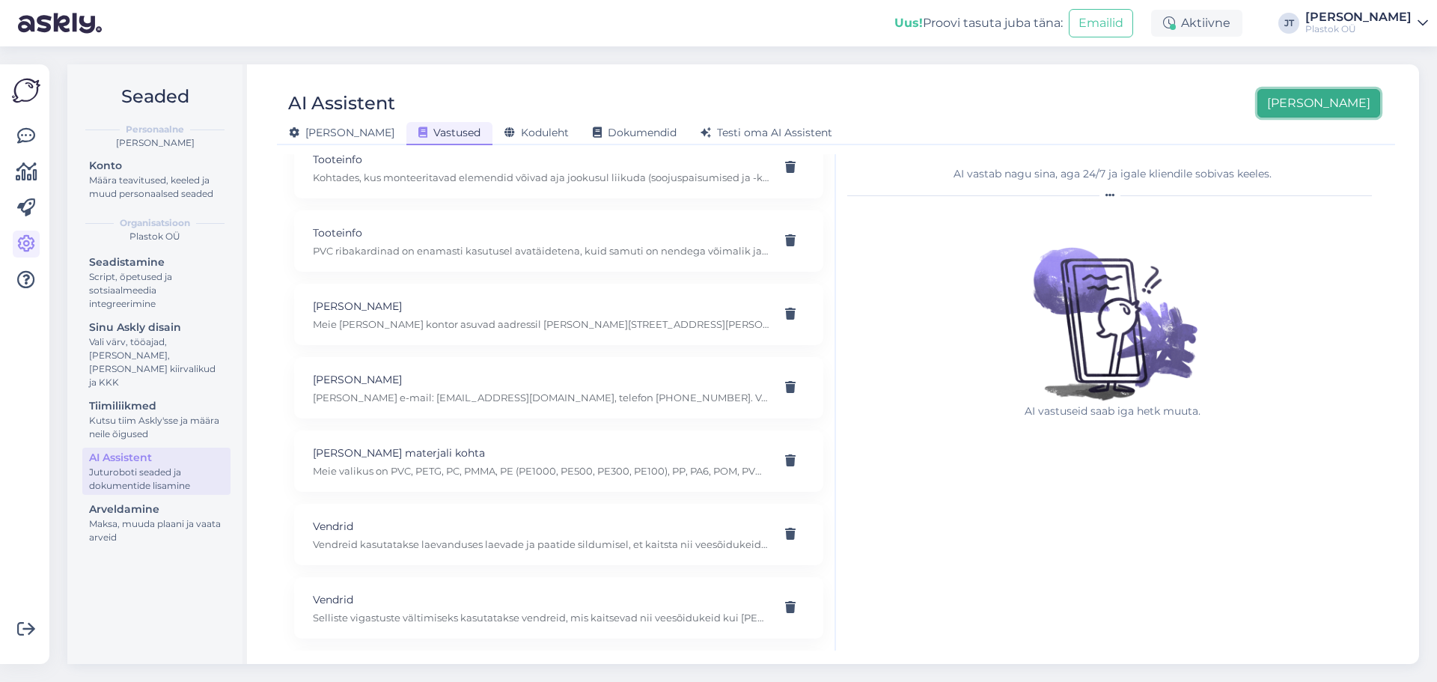
click at [1330, 112] on button "[PERSON_NAME]" at bounding box center [1319, 103] width 123 height 28
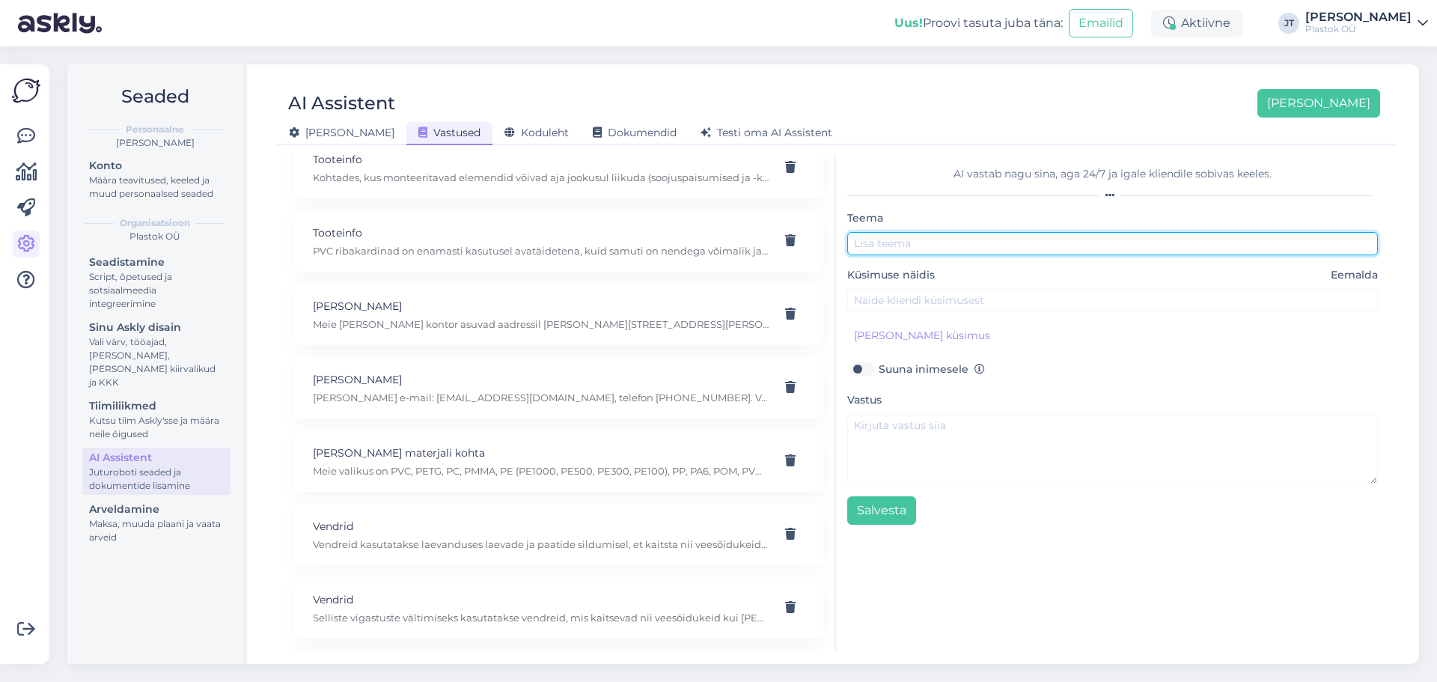
click at [903, 246] on input "text" at bounding box center [1112, 243] width 531 height 23
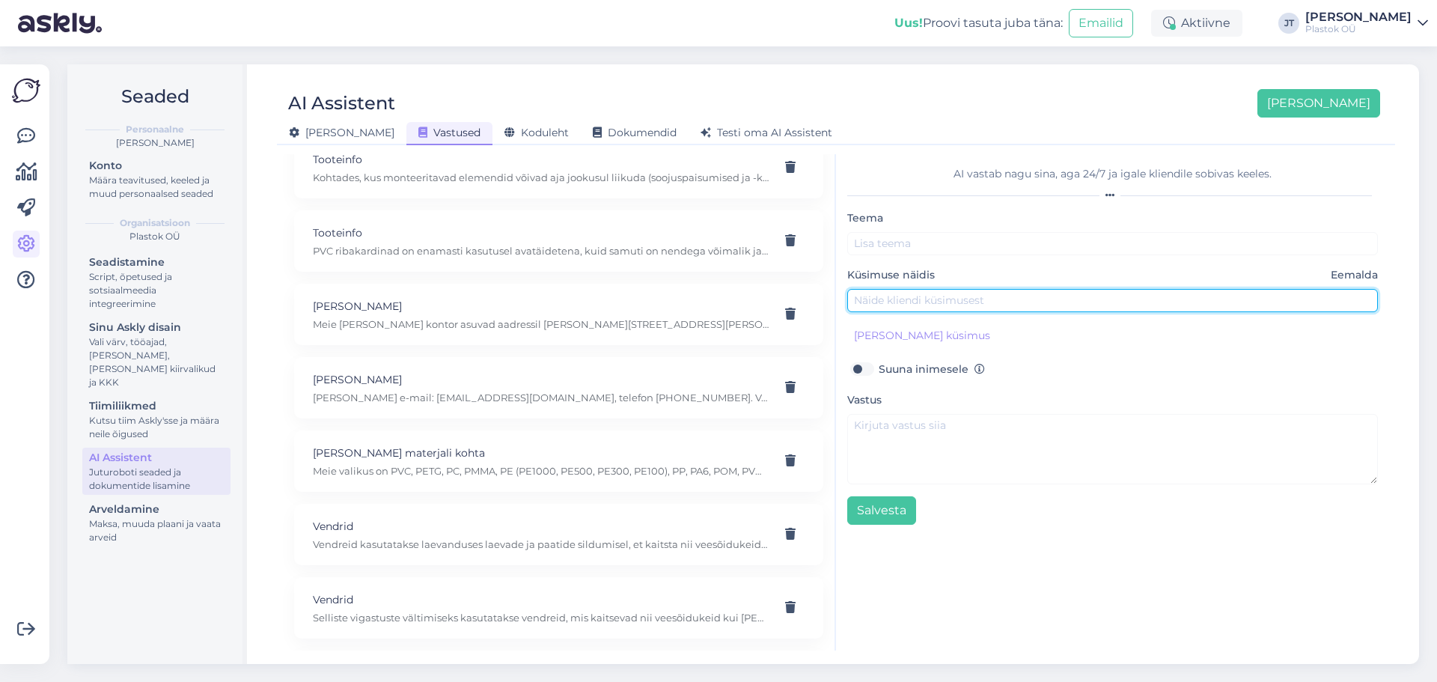
click at [885, 301] on input "text" at bounding box center [1112, 300] width 531 height 23
paste input "Meil on erilahendusega seade ja standardtihendid ei sobi. Kas teil on võimalik …"
type input "Meil on erilahendusega seade ja standardtihendid ei sobi. Kas teil on võimalik …"
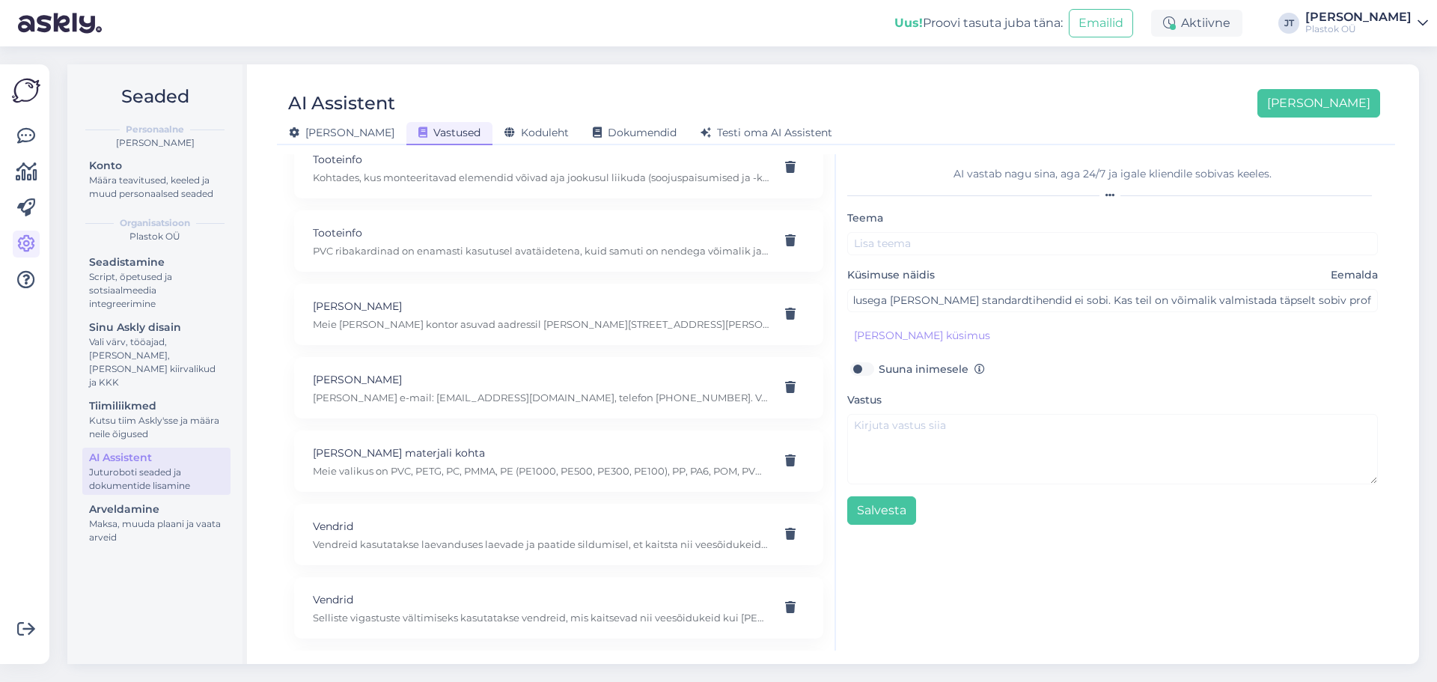
scroll to position [0, 0]
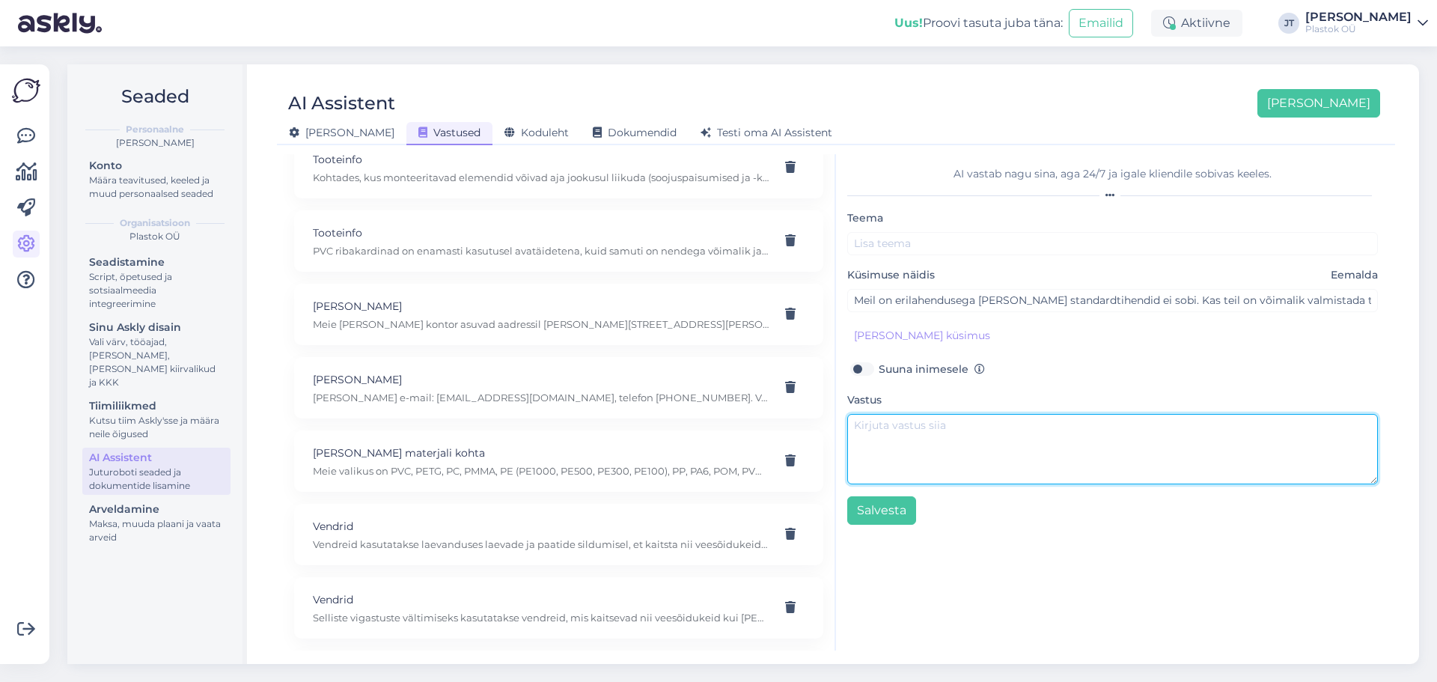
click at [945, 442] on textarea at bounding box center [1112, 449] width 531 height 70
paste textarea "Jah, saame valmistada profiiltihendeid täpselt vastavalt joonisele ja vajadusel…"
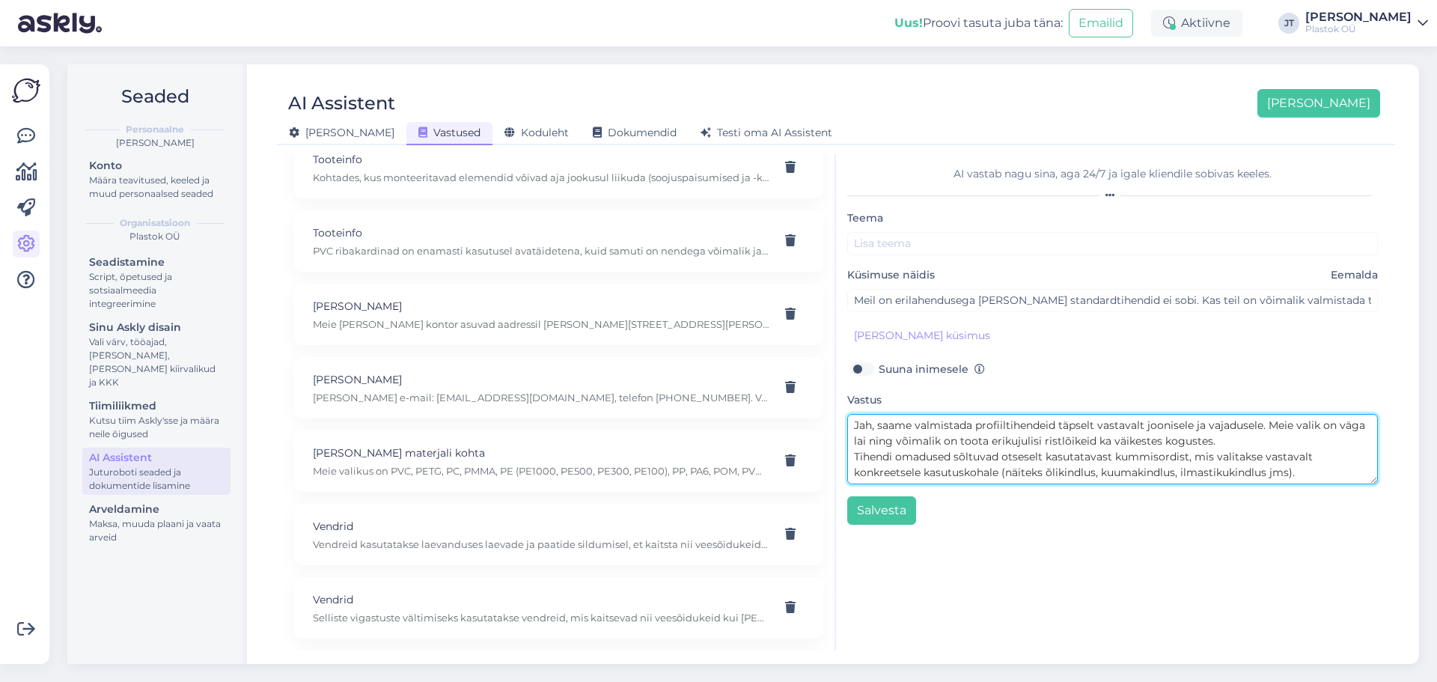
scroll to position [11, 0]
type textarea "Jah, saame valmistada profiiltihendeid täpselt vastavalt joonisele ja vajadusel…"
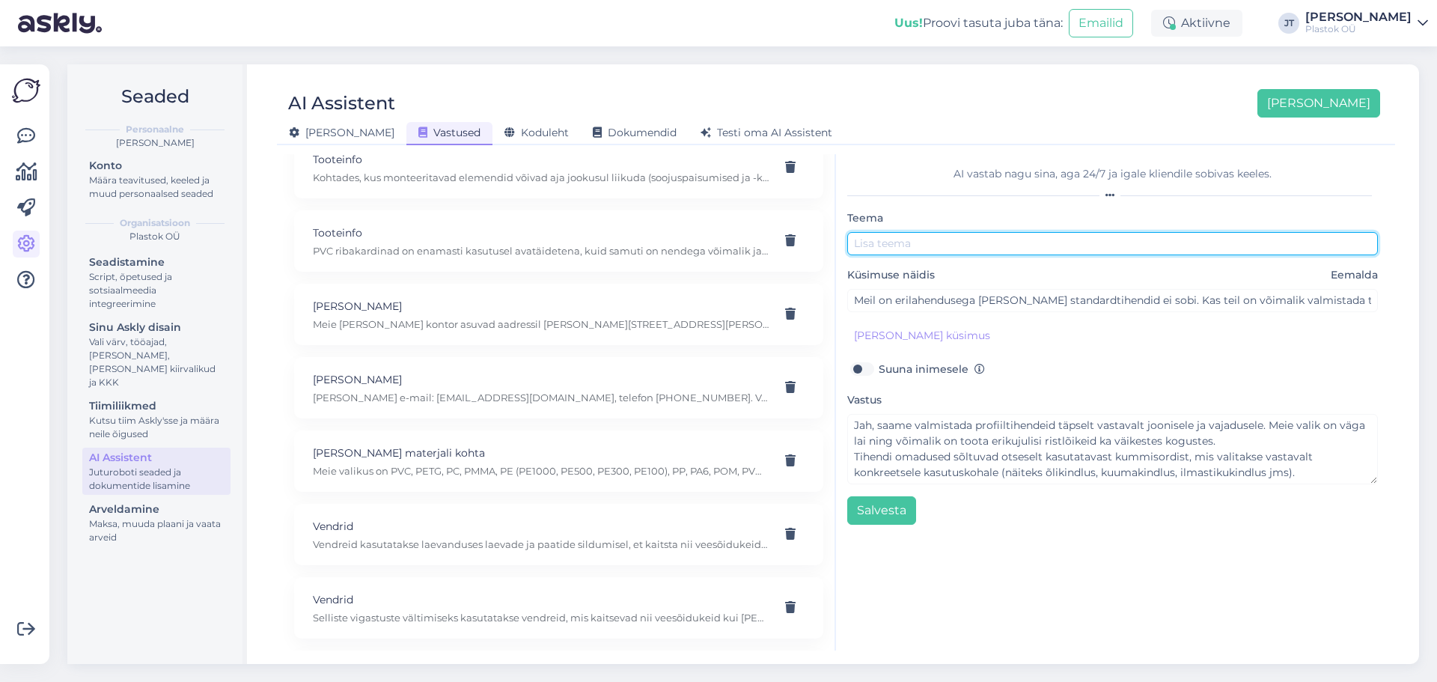
click at [933, 244] on input "text" at bounding box center [1112, 243] width 531 height 23
paste input "profiiltihendeid"
type input "profiiltihend"
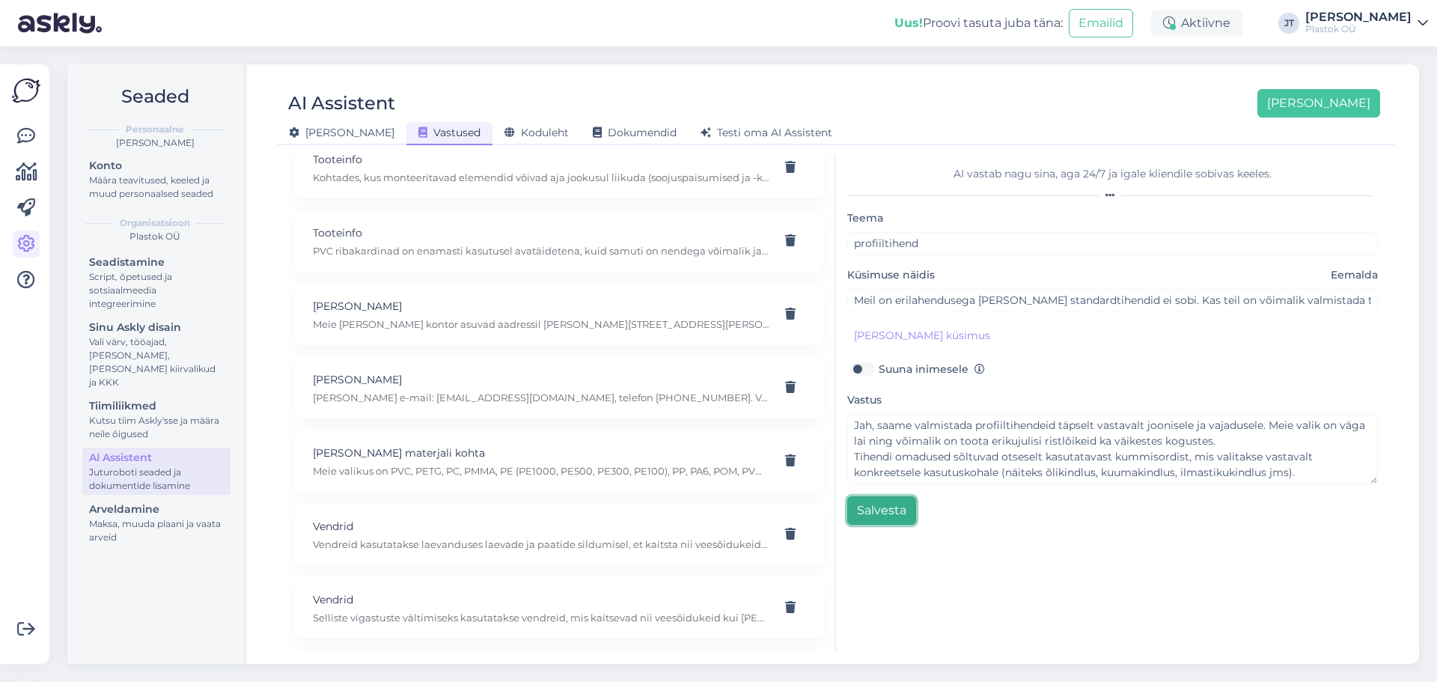
click at [879, 518] on button "Salvesta" at bounding box center [881, 510] width 69 height 28
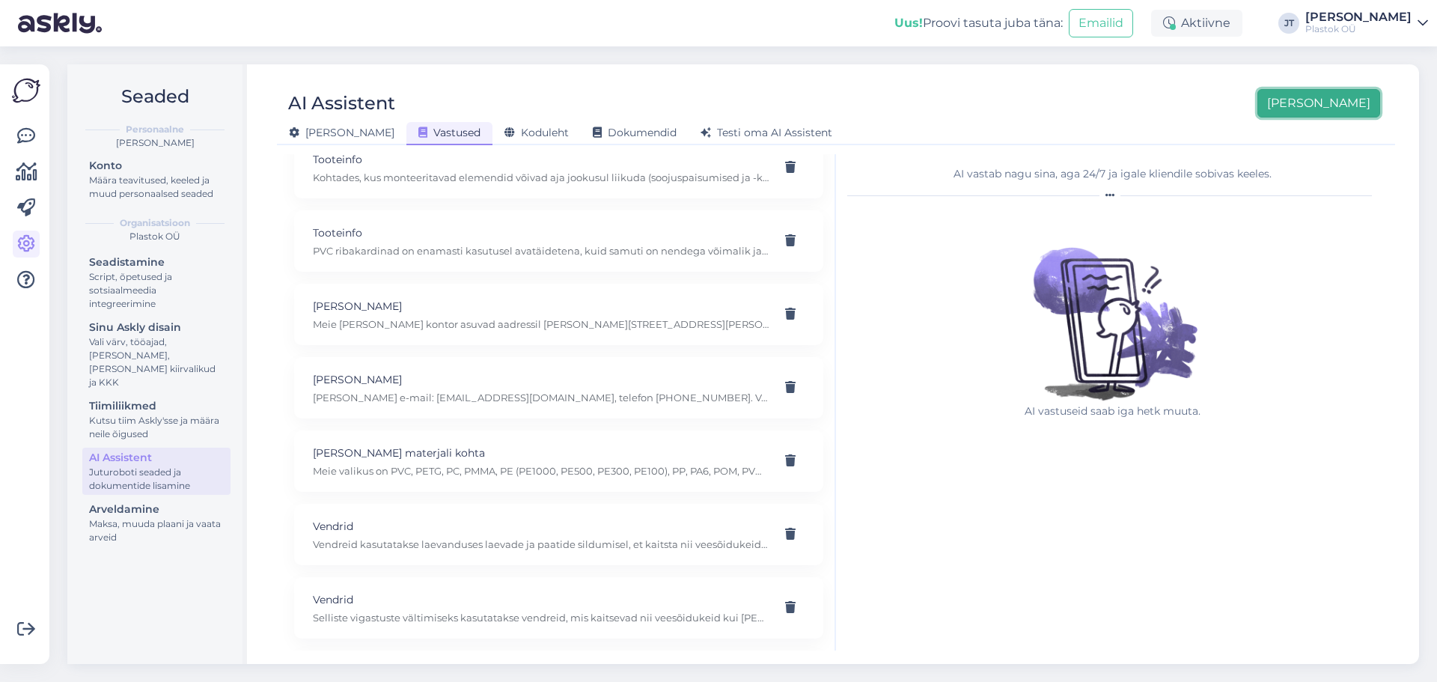
click at [1335, 108] on button "[PERSON_NAME]" at bounding box center [1319, 103] width 123 height 28
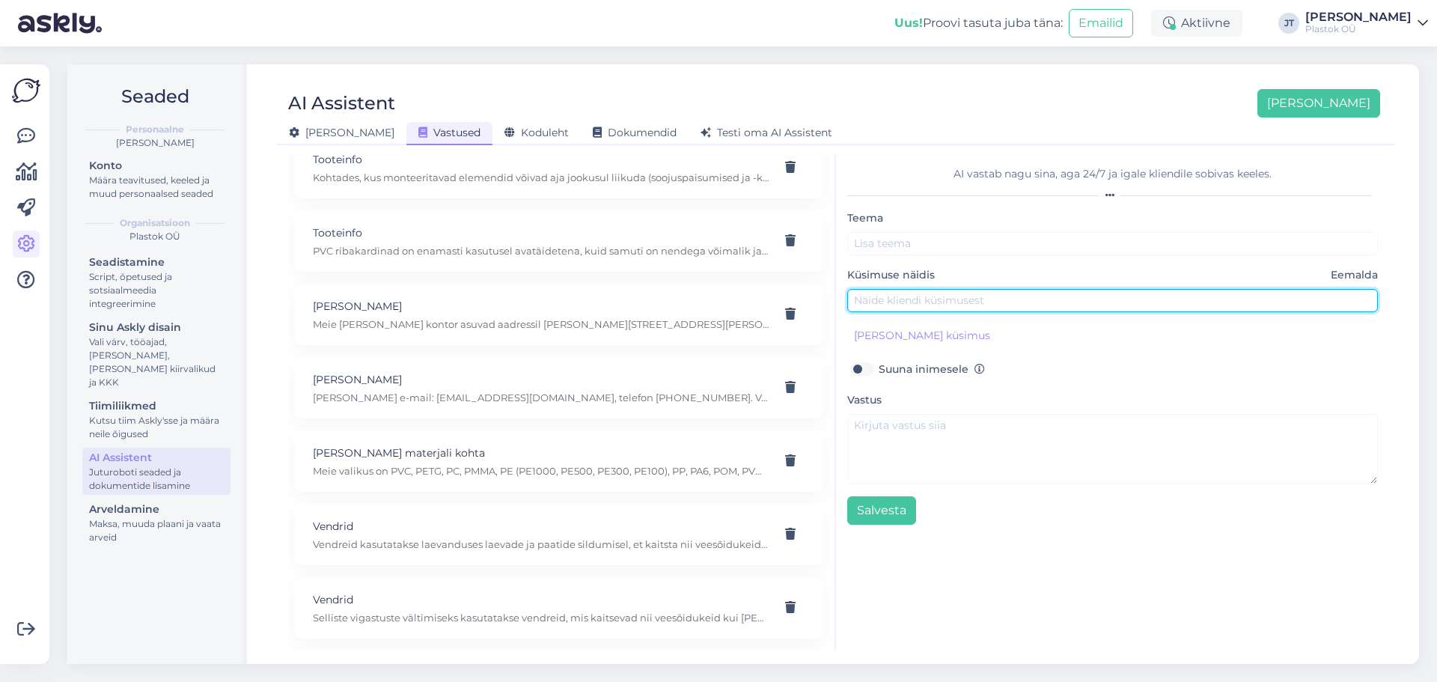
click at [894, 302] on input "text" at bounding box center [1112, 300] width 531 height 23
paste input "Meil on tootmishoones probleem – vaja oleks eraldada ruumid nii, et temperatuur…"
type input "Meil on tootmishoones probleem – vaja oleks eraldada ruumid nii, et temperatuur…"
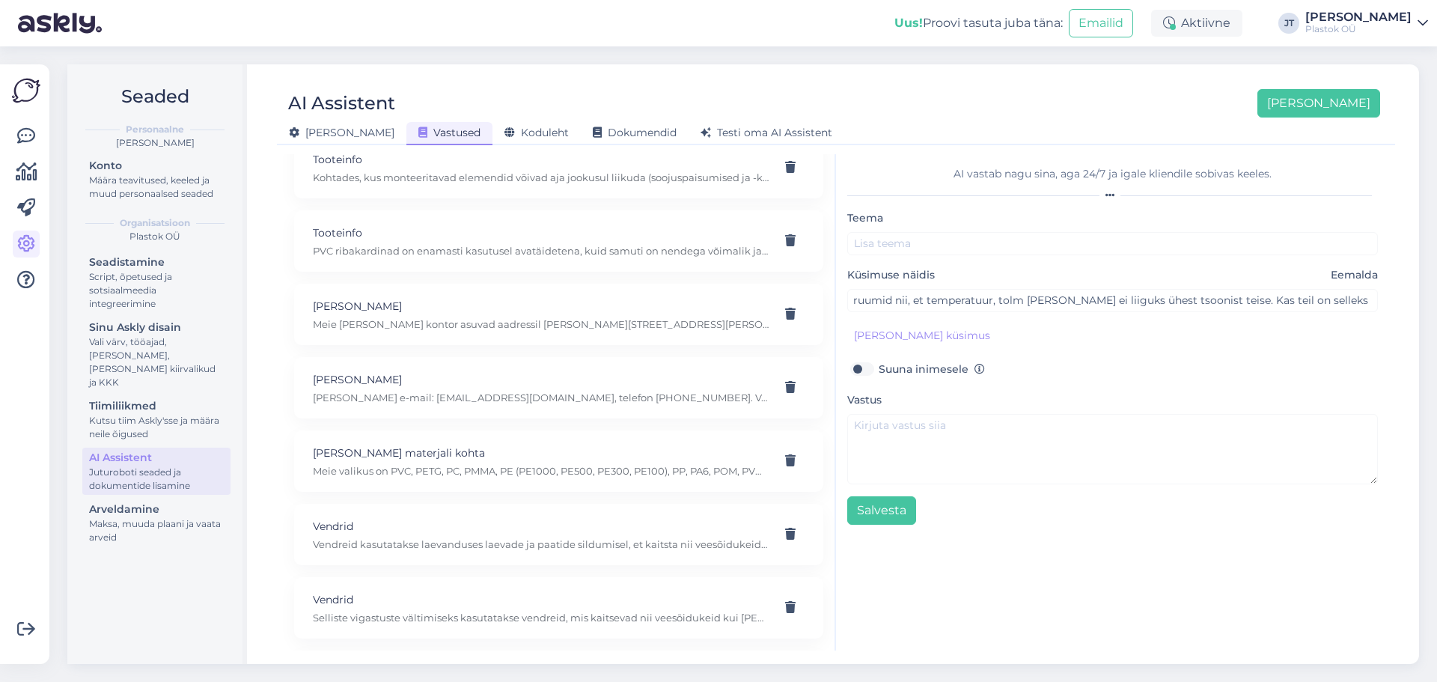
scroll to position [0, 0]
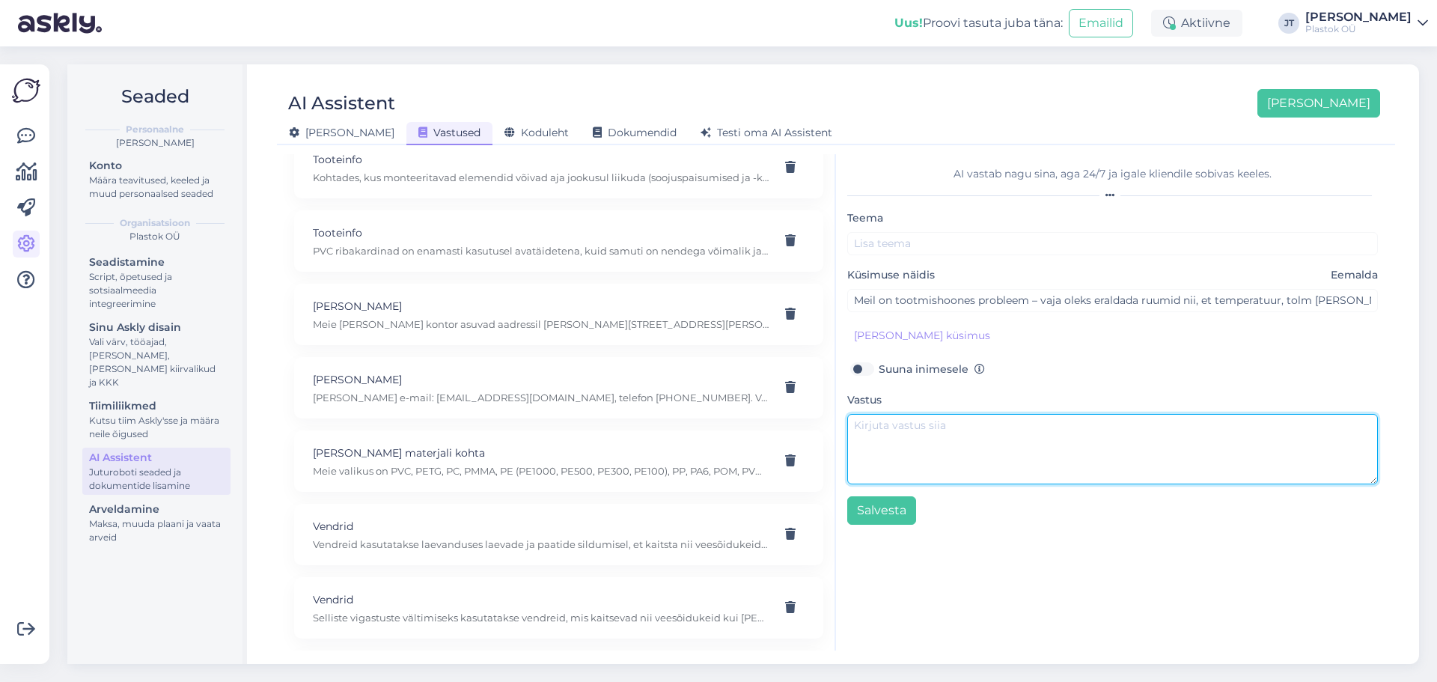
click at [915, 436] on textarea at bounding box center [1112, 449] width 531 height 70
paste textarea "Jah, selliste olukordade jaoks sobivad PVC ribakardinad. Need on valmistatud pe…"
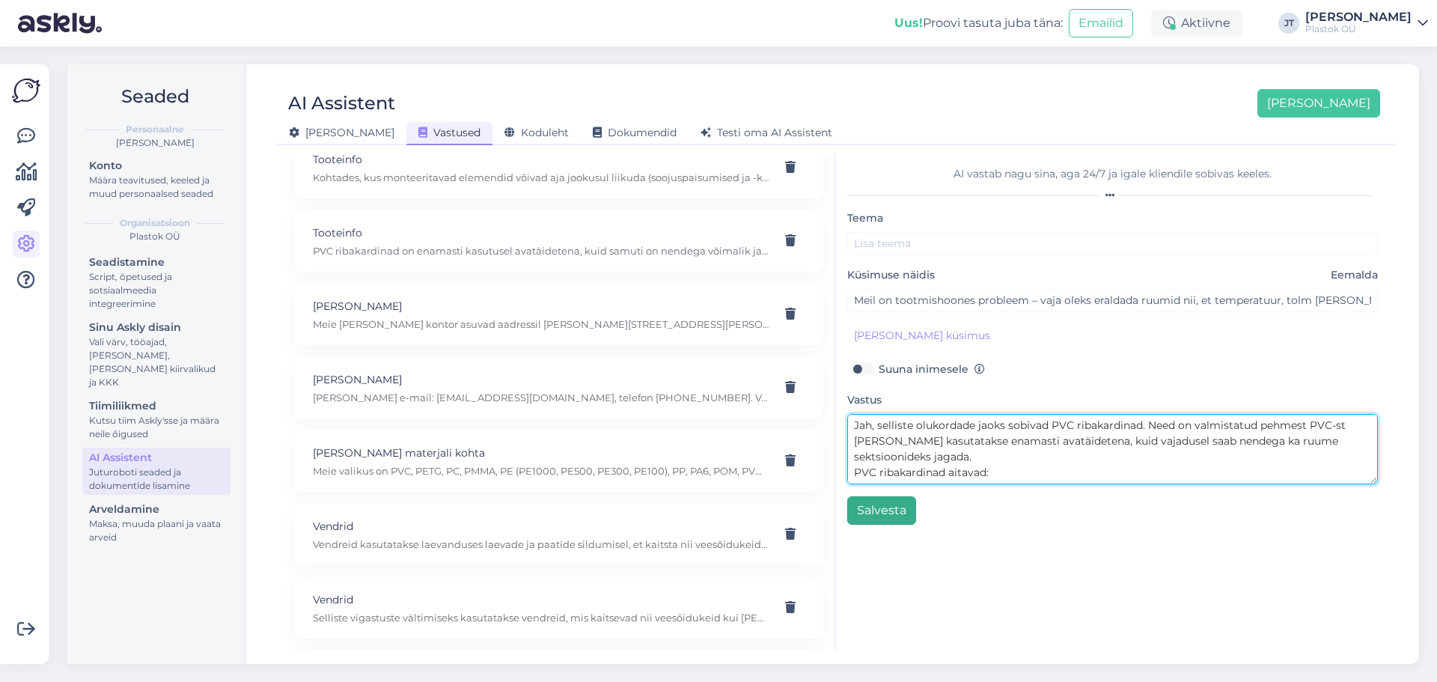
type textarea "Jah, selliste olukordade jaoks sobivad PVC ribakardinad. Need on valmistatud pe…"
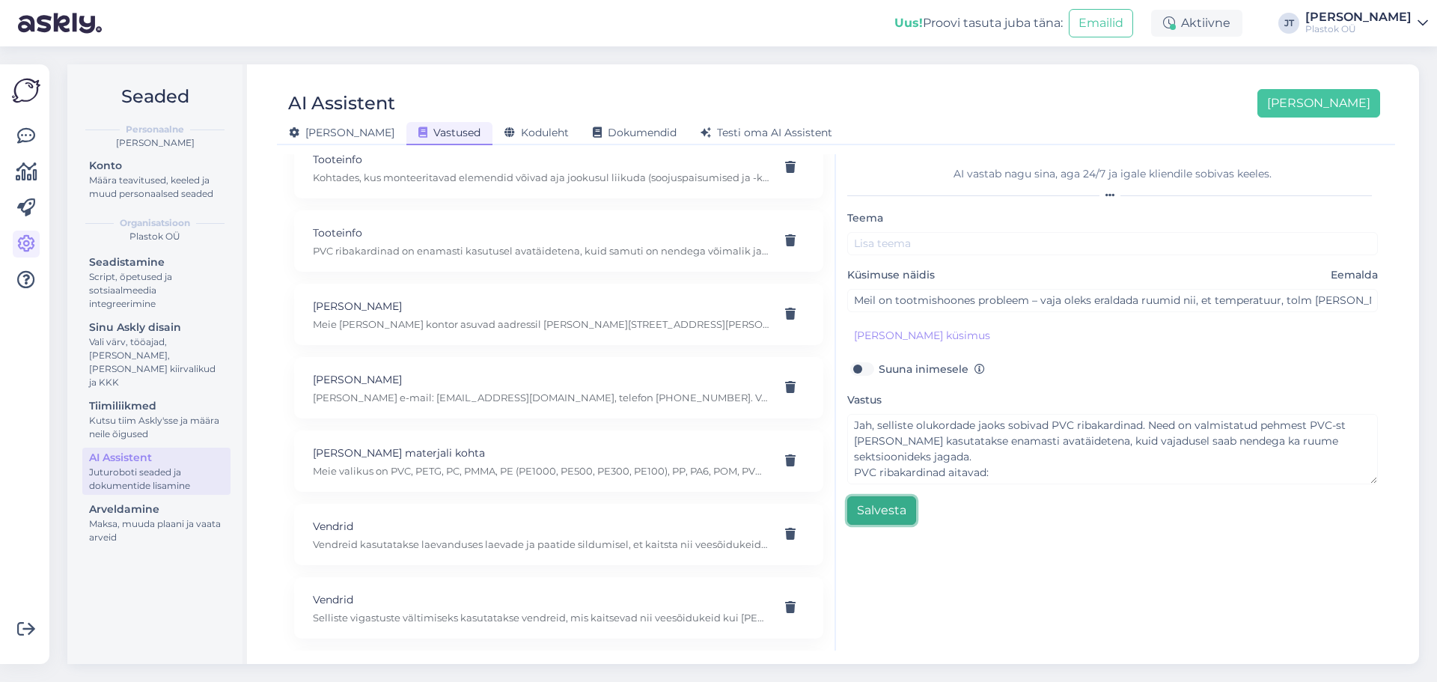
click at [888, 516] on button "Salvesta" at bounding box center [881, 510] width 69 height 28
click at [888, 510] on button "Salvesta" at bounding box center [881, 510] width 69 height 28
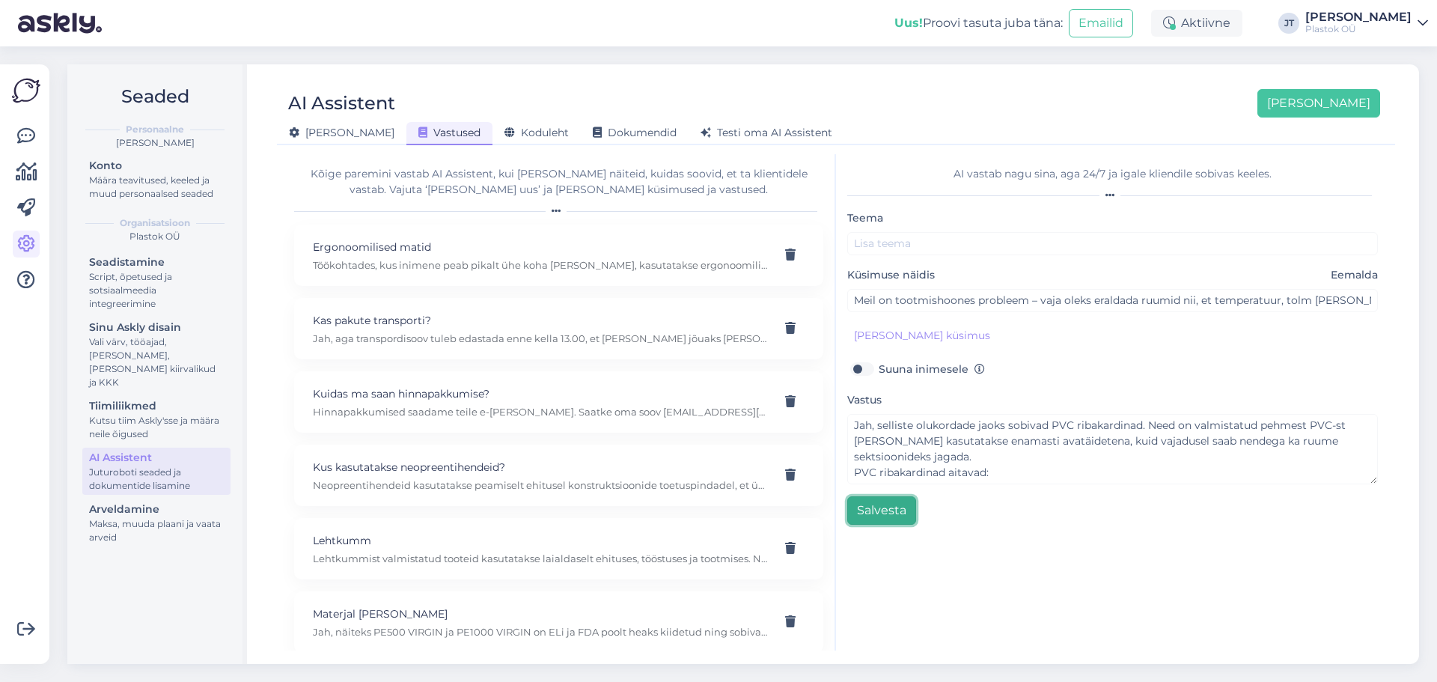
click at [885, 518] on button "Salvesta" at bounding box center [881, 510] width 69 height 28
click at [1225, 634] on icon at bounding box center [1224, 631] width 33 height 21
click at [1219, 634] on icon at bounding box center [1224, 631] width 33 height 21
click at [871, 519] on button "Salvesta" at bounding box center [881, 510] width 69 height 28
click at [871, 515] on button "Salvesta" at bounding box center [881, 510] width 69 height 28
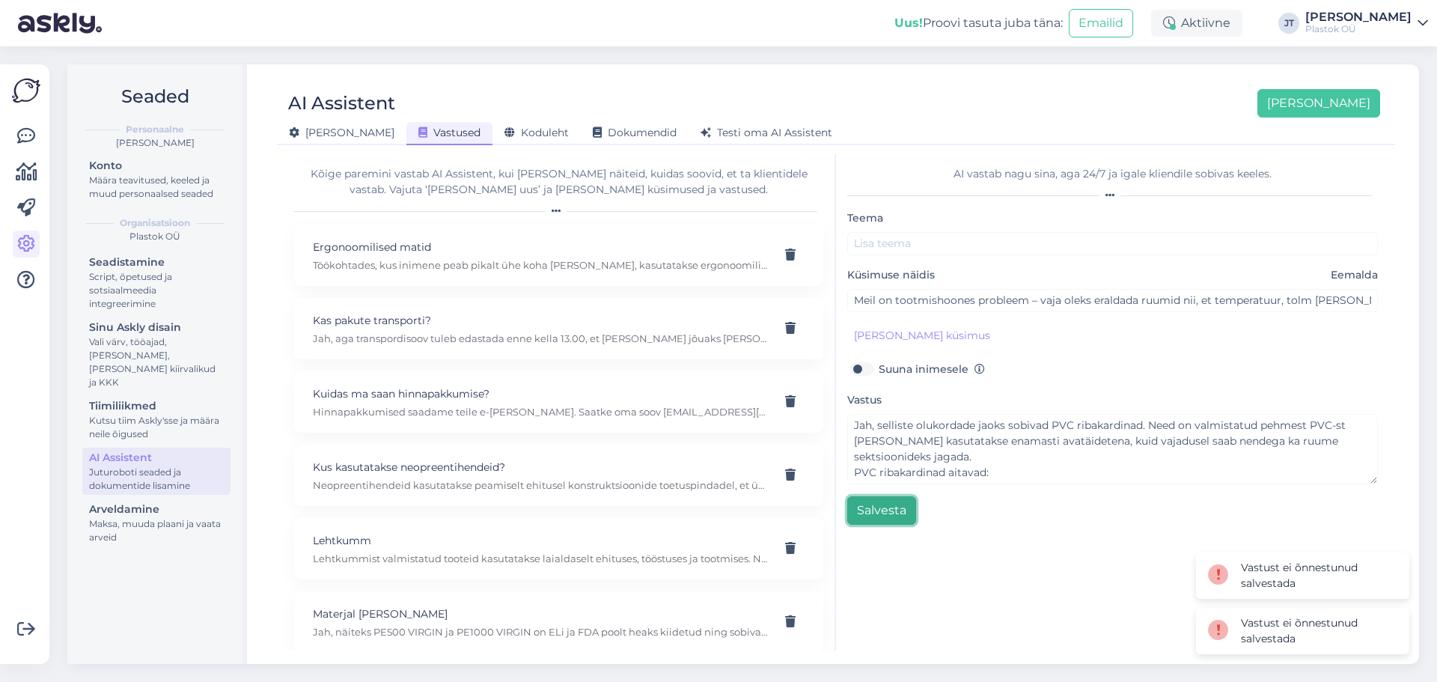
click at [871, 515] on button "Salvesta" at bounding box center [881, 510] width 69 height 28
click at [966, 553] on div "AI vastab nagu sina, aga 24/7 ja igale kliendile sobivas keeles. Teema Küsimuse…" at bounding box center [1112, 402] width 553 height 496
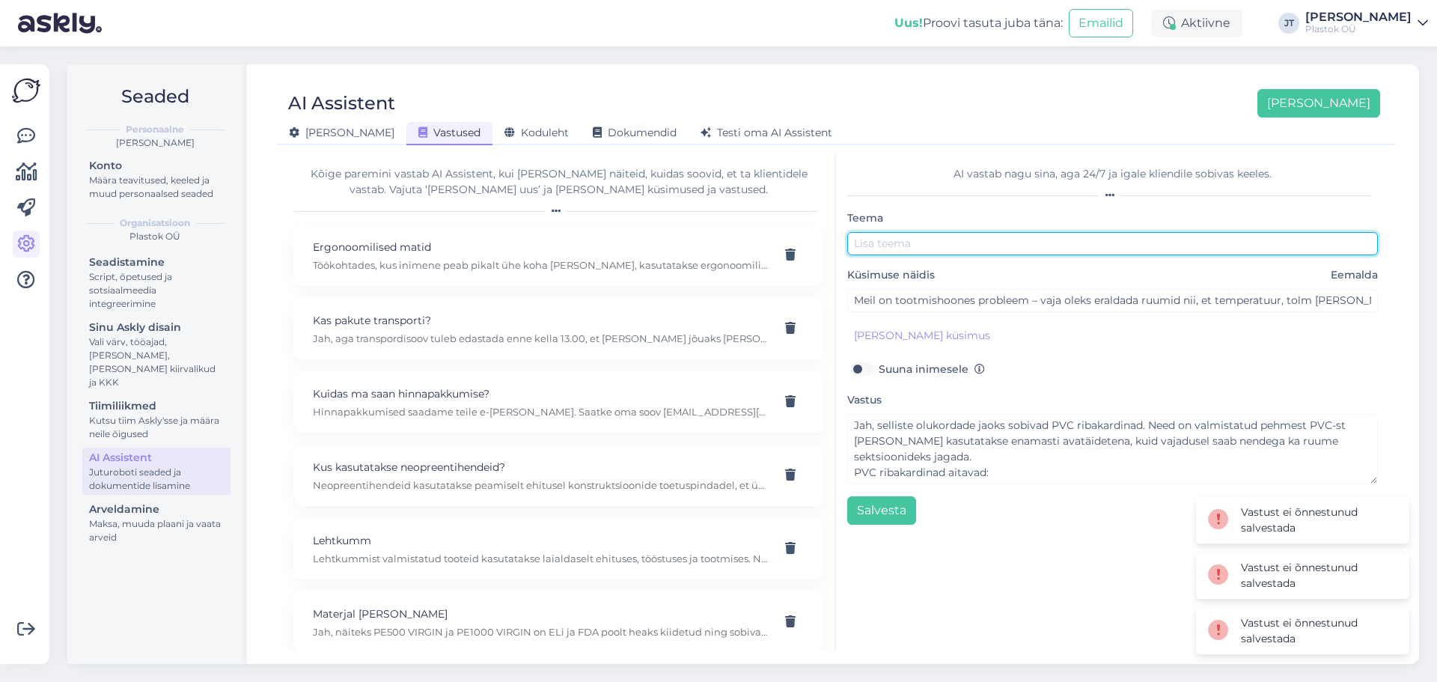
click at [941, 248] on input "text" at bounding box center [1112, 243] width 531 height 23
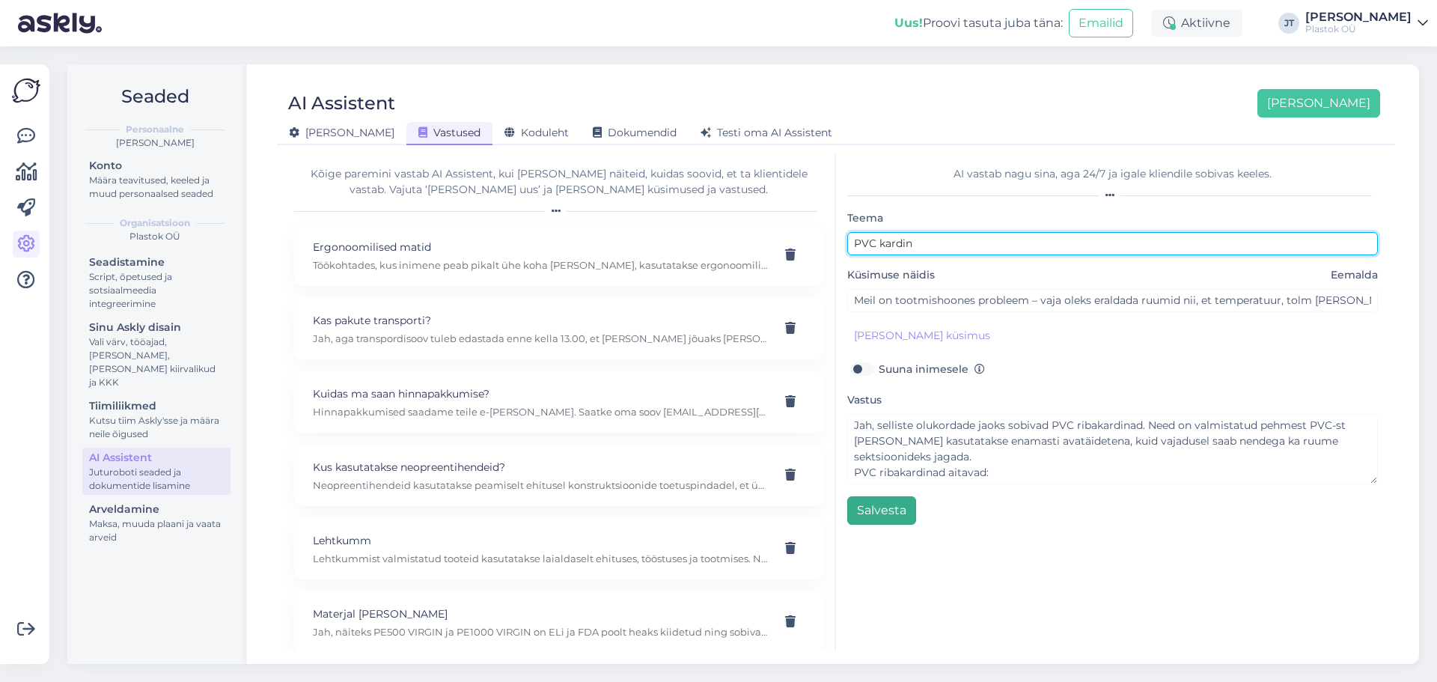
type input "PVC kardin"
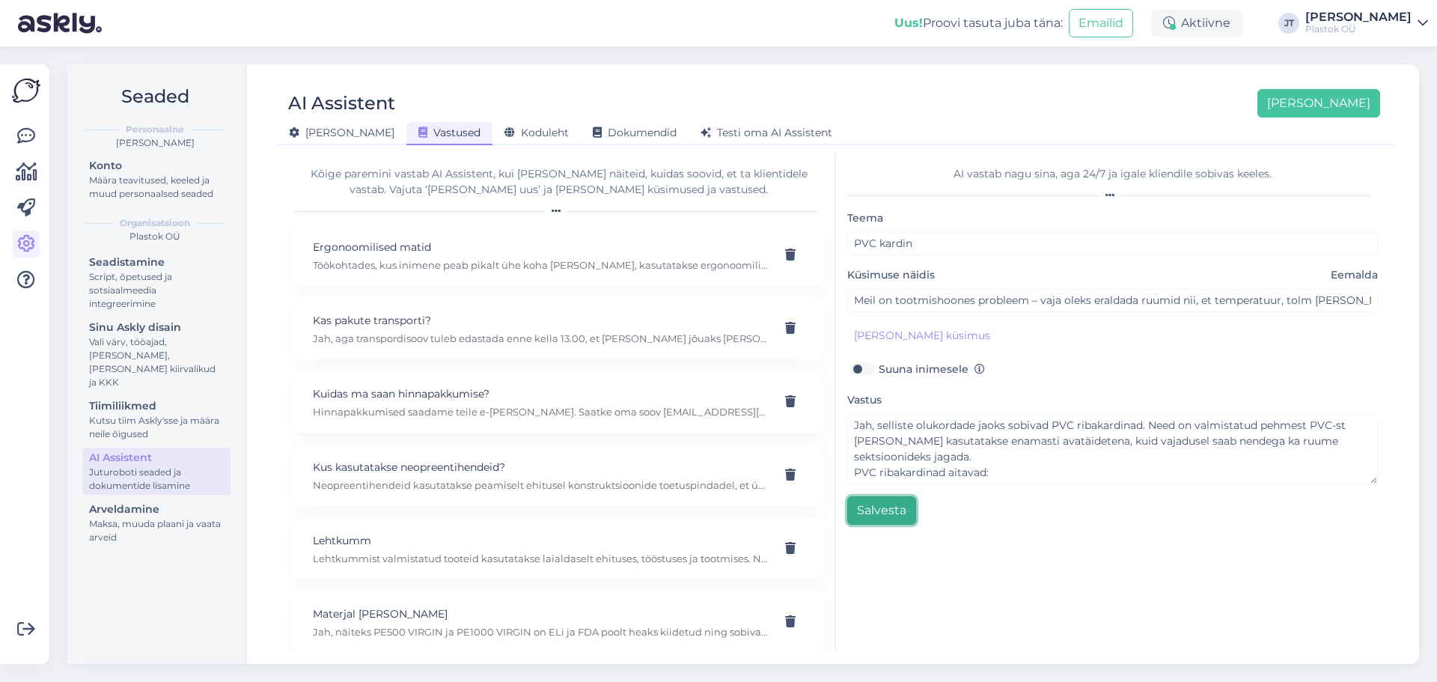
click at [867, 508] on button "Salvesta" at bounding box center [881, 510] width 69 height 28
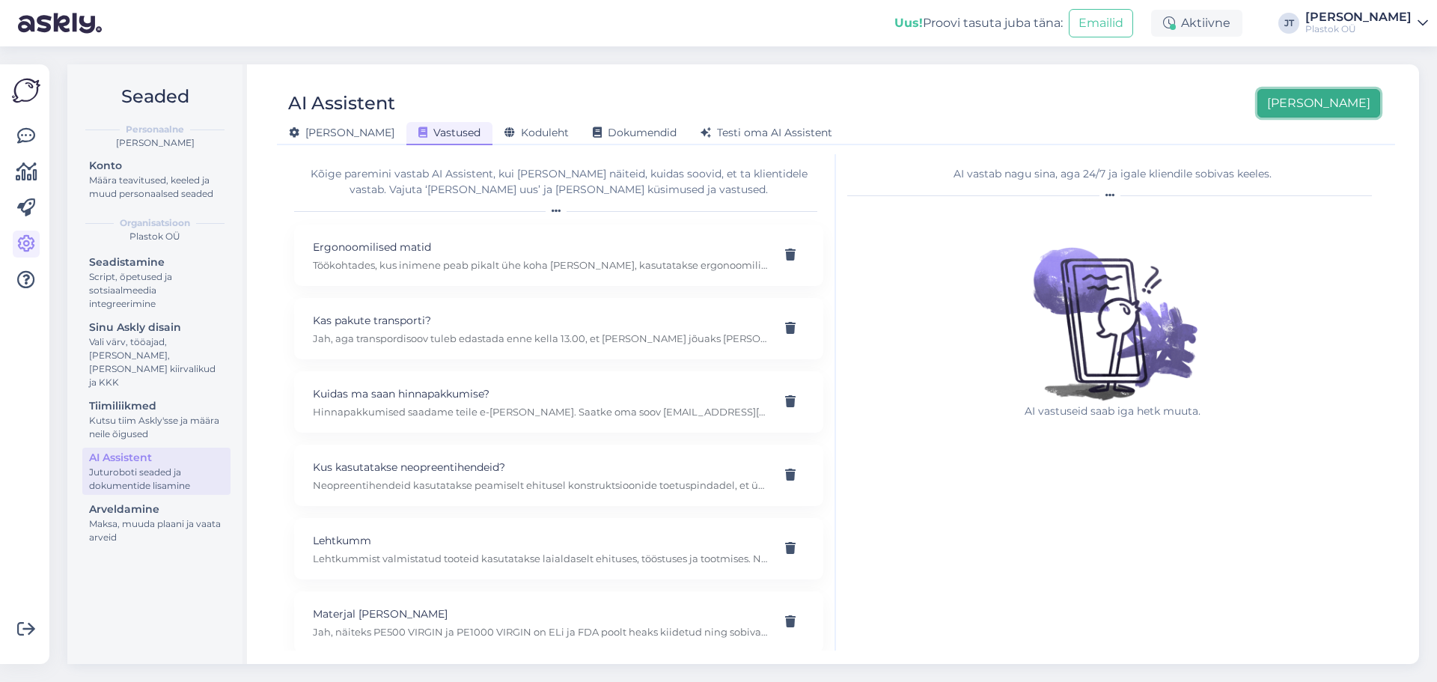
click at [1348, 111] on button "[PERSON_NAME]" at bounding box center [1319, 103] width 123 height 28
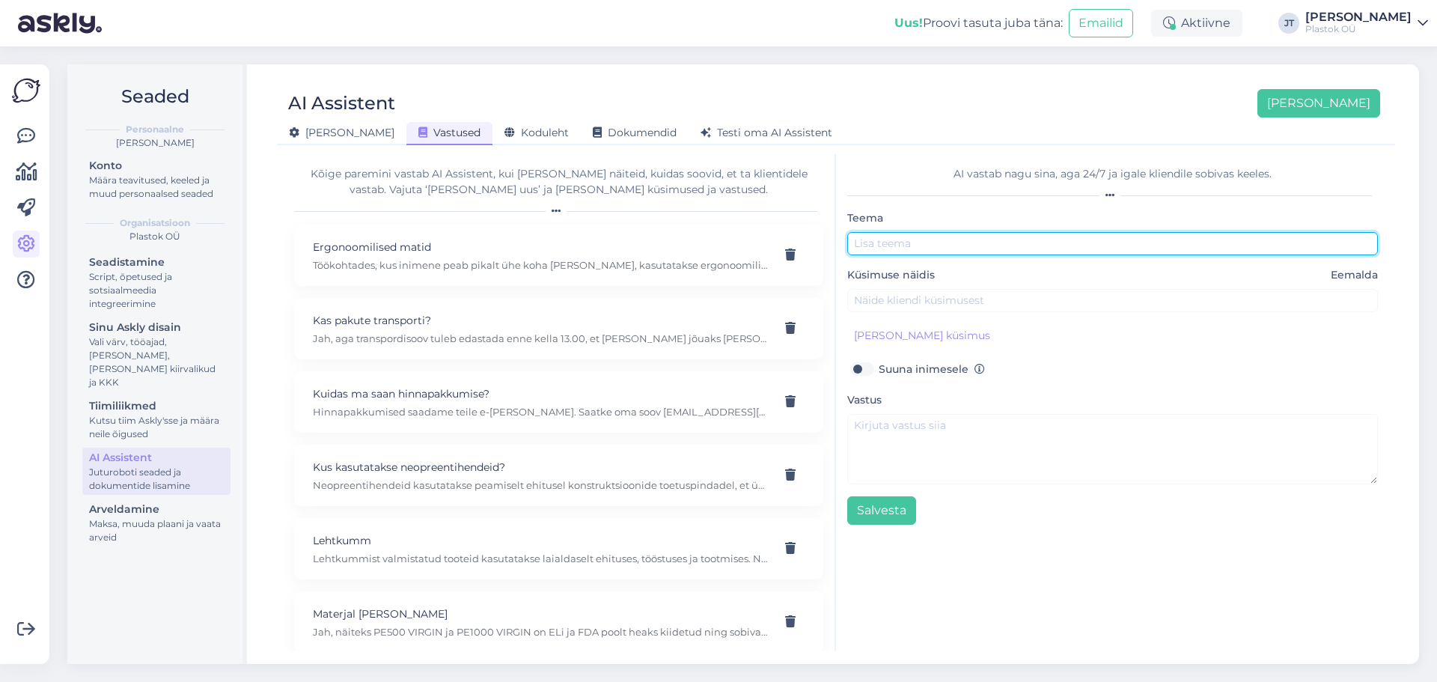
click at [973, 249] on input "text" at bounding box center [1112, 243] width 531 height 23
type input "Liuglaager"
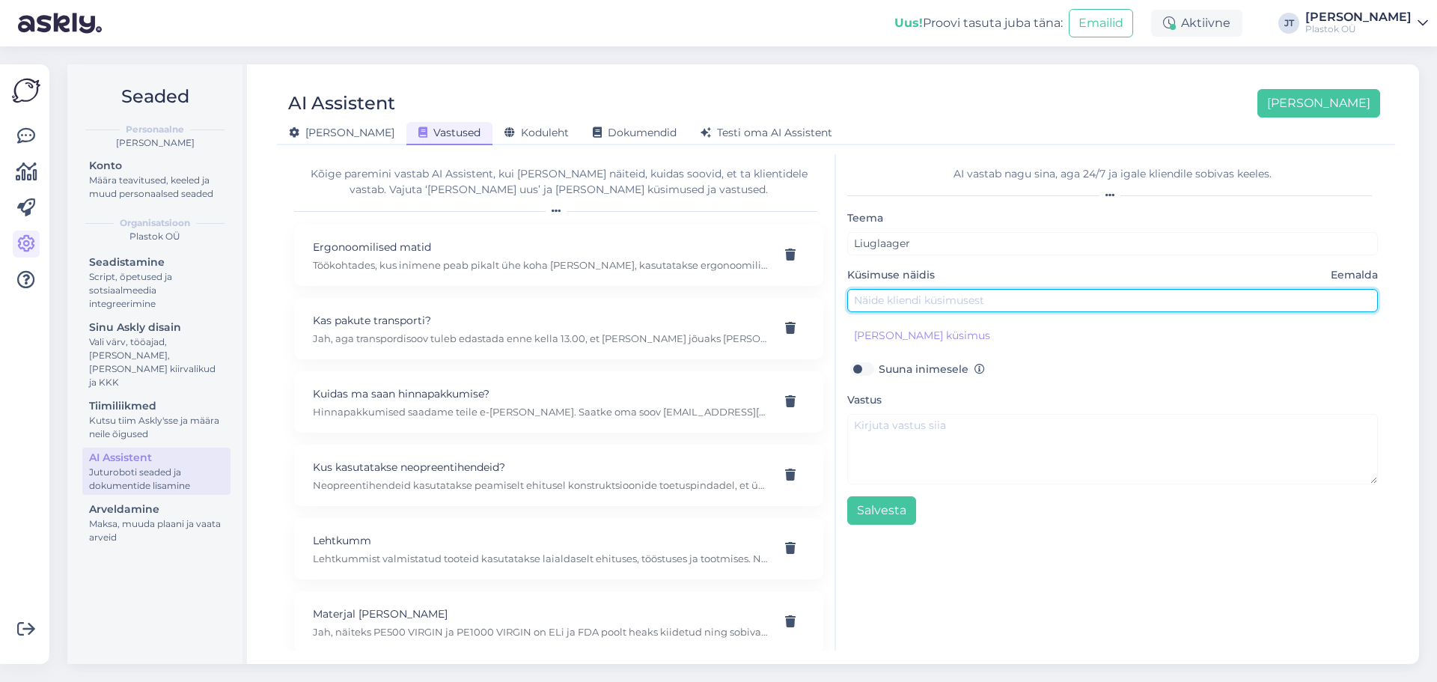
click at [891, 302] on input "text" at bounding box center [1112, 300] width 531 height 23
paste input "Meil on probleem – konstruktsioonides tekivad praod, sest monteeritavad elemend…"
type input "Meil on probleem – konstruktsioonides tekivad praod, sest monteeritavad elemend…"
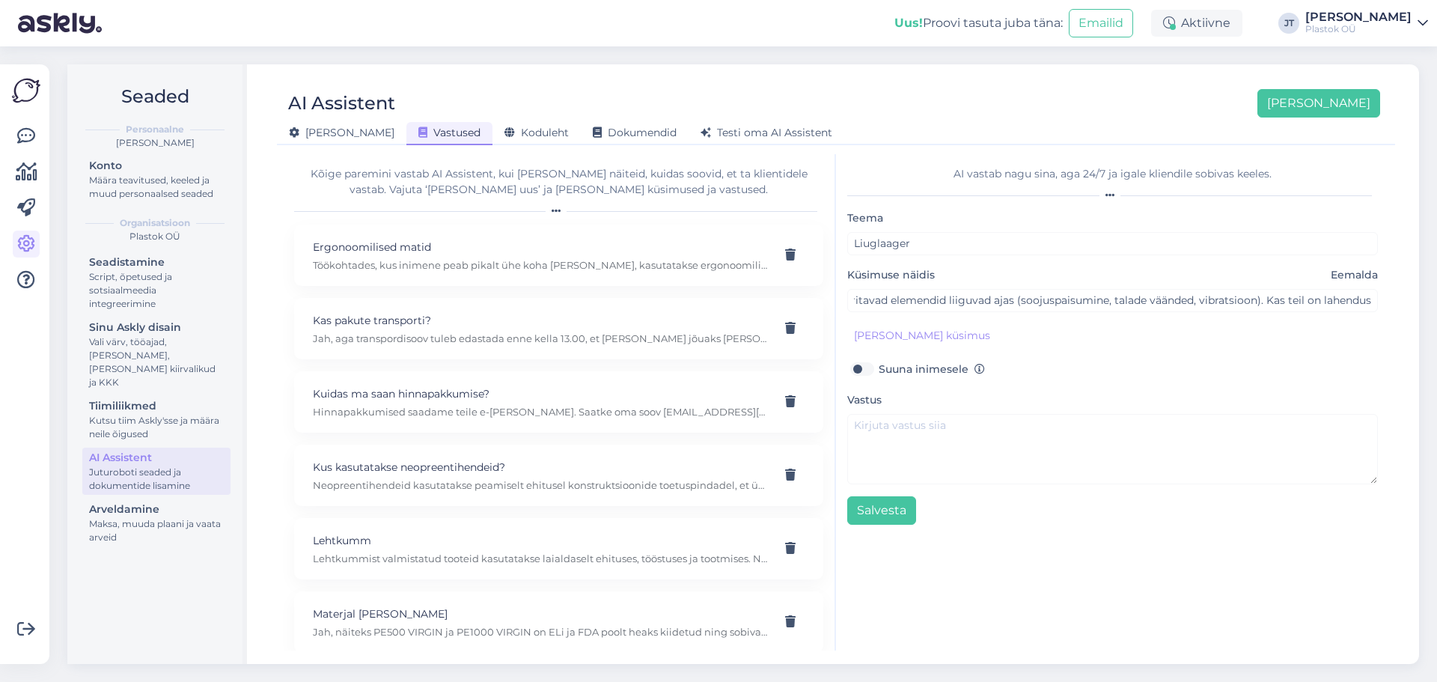
scroll to position [0, 0]
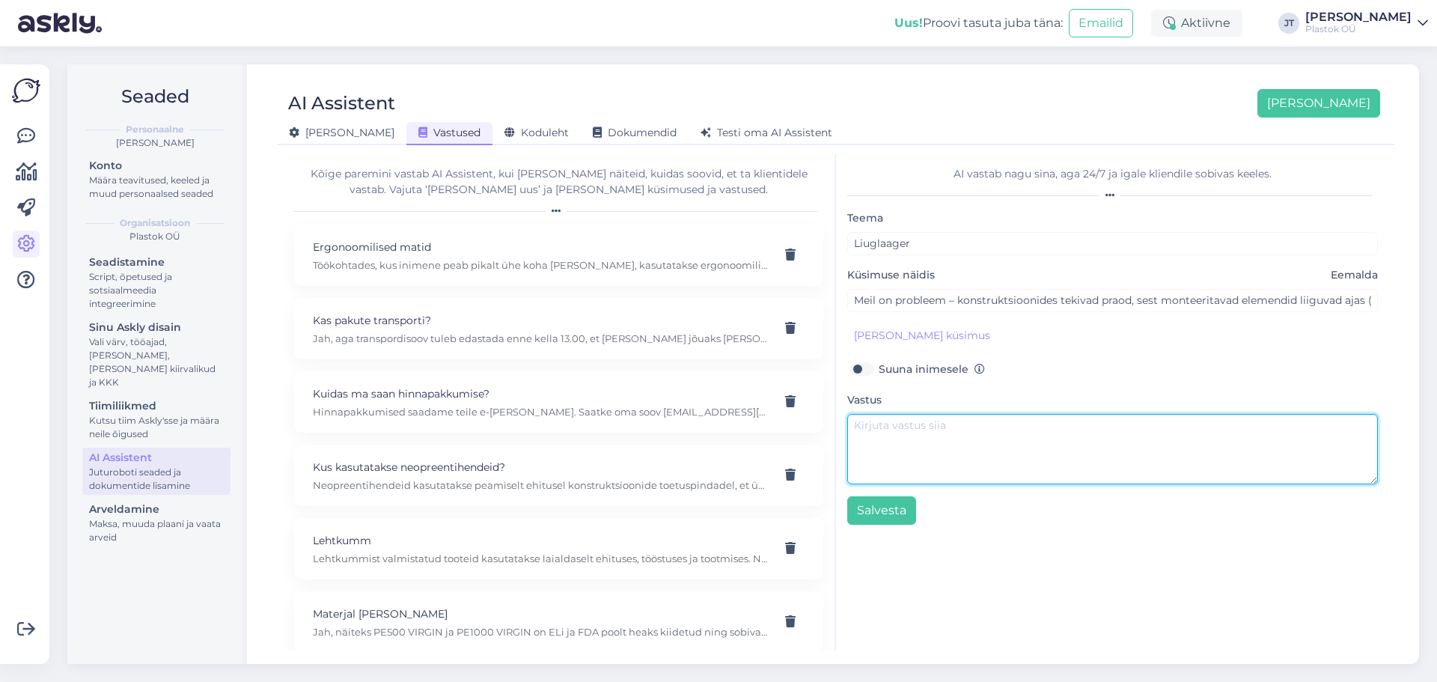
click at [936, 439] on textarea at bounding box center [1112, 449] width 531 height 70
paste textarea "Jah, sellises olukorras kasutatakse liuglaagri padjaid, mis võimaldavad konstru…"
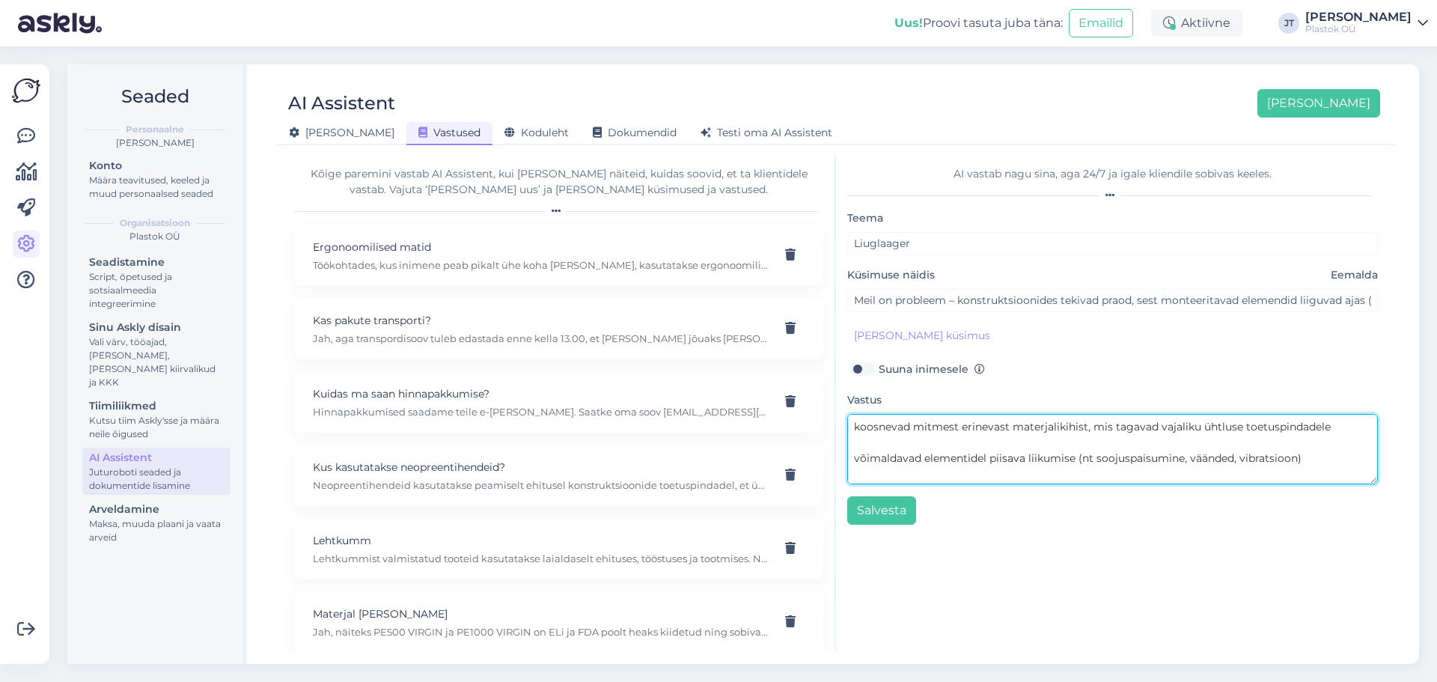
scroll to position [16, 0]
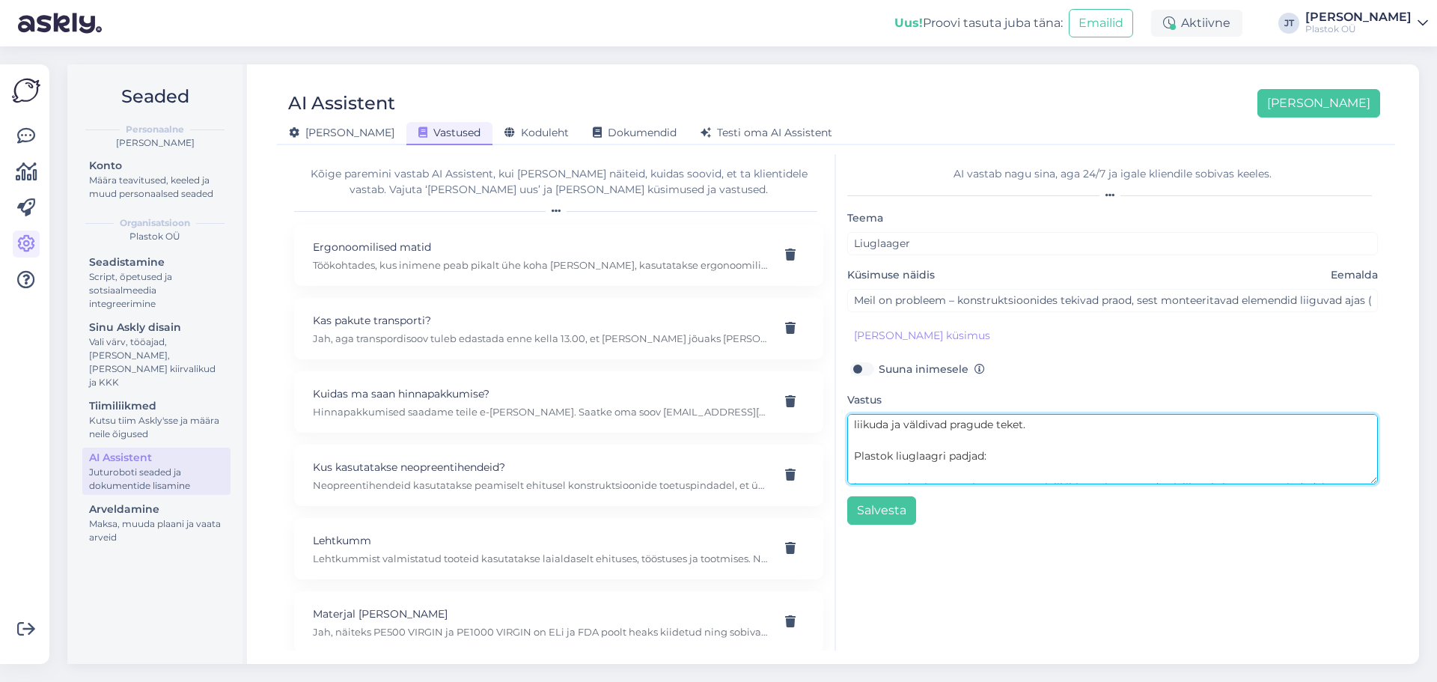
click at [853, 452] on textarea "Jah, sellises olukorras kasutatakse liuglaagri padjaid, mis võimaldavad konstru…" at bounding box center [1112, 449] width 531 height 70
click at [855, 471] on textarea "Jah, sellises olukorras kasutatakse liuglaagri padjaid, mis võimaldavad konstru…" at bounding box center [1112, 449] width 531 height 70
click at [852, 459] on textarea "Jah, sellises olukorras kasutatakse liuglaagri padjaid, mis võimaldavad konstru…" at bounding box center [1112, 449] width 531 height 70
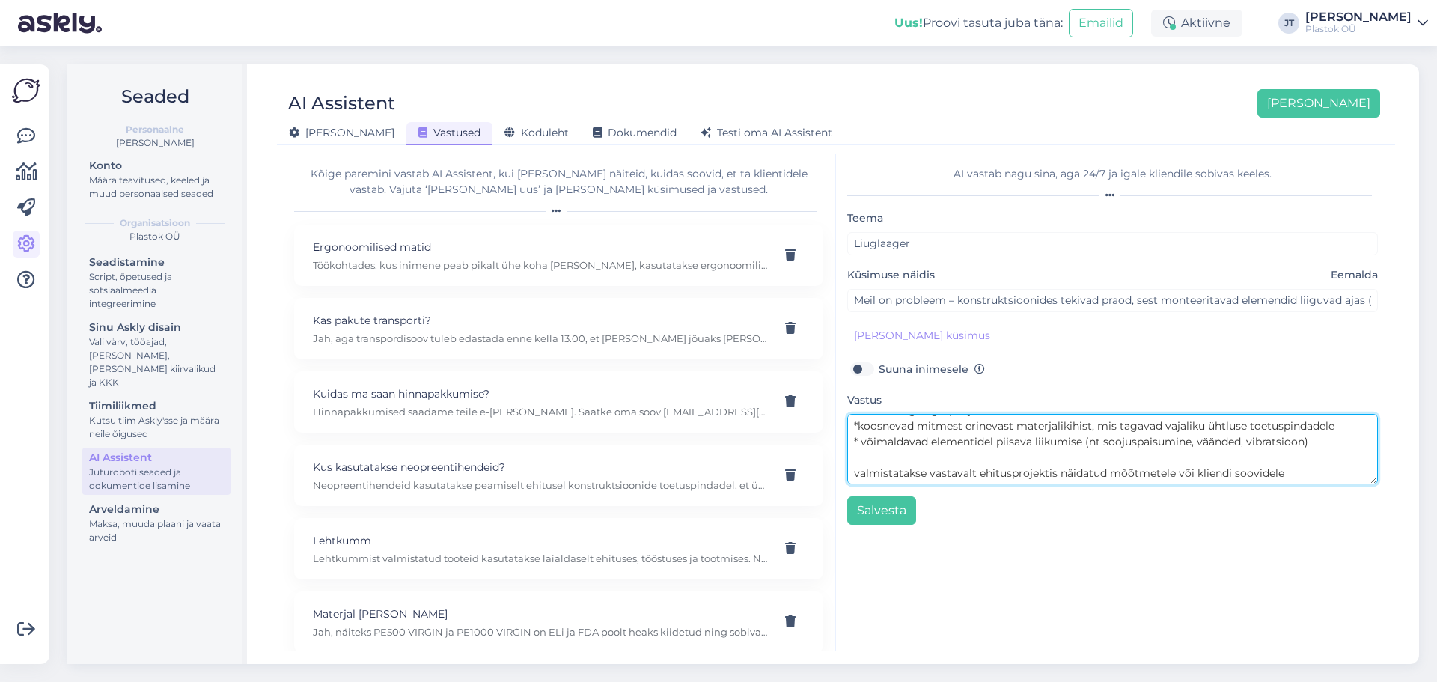
click at [855, 470] on textarea "Jah, sellises olukorras kasutatakse liuglaagri padjaid, mis võimaldavad konstru…" at bounding box center [1112, 449] width 531 height 70
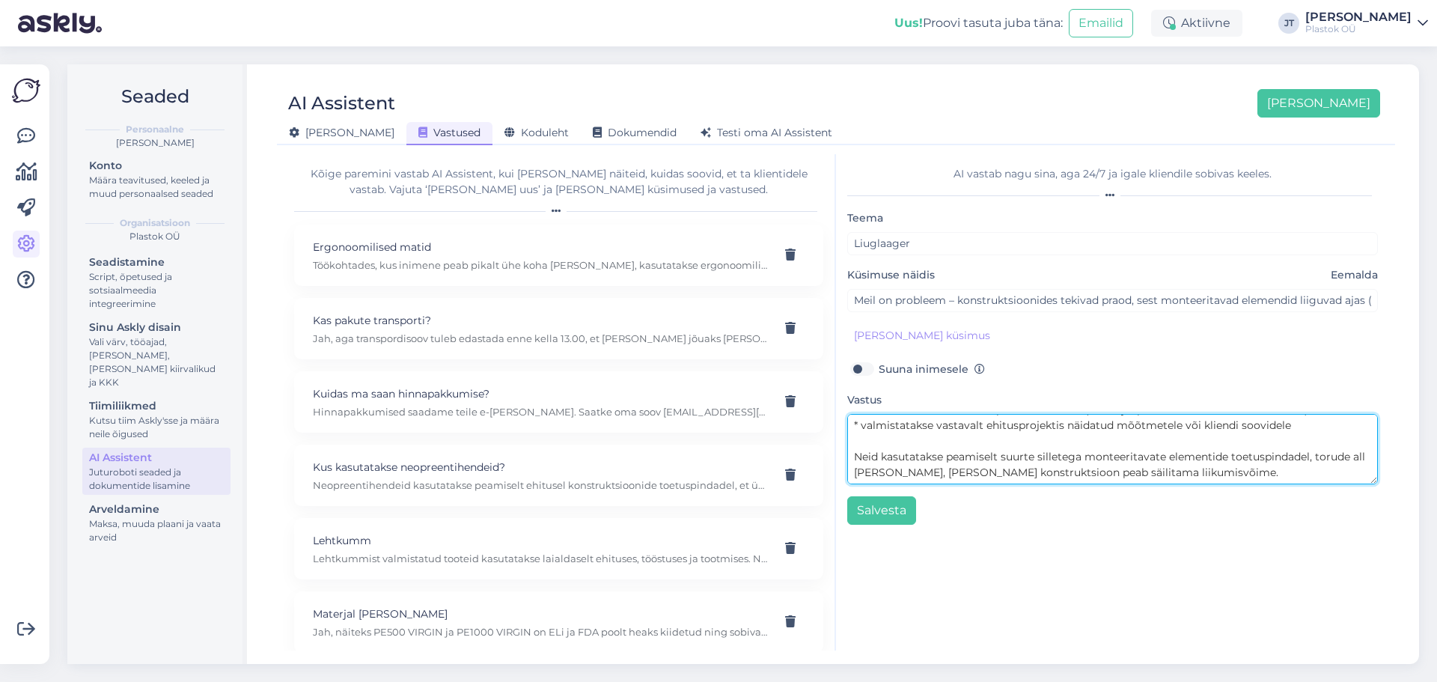
click at [853, 459] on textarea "Jah, sellises olukorras kasutatakse liuglaagri padjaid, mis võimaldavad konstru…" at bounding box center [1112, 449] width 531 height 70
type textarea "Jah, sellises olukorras kasutatakse liuglaagri padjaid, mis võimaldavad konstru…"
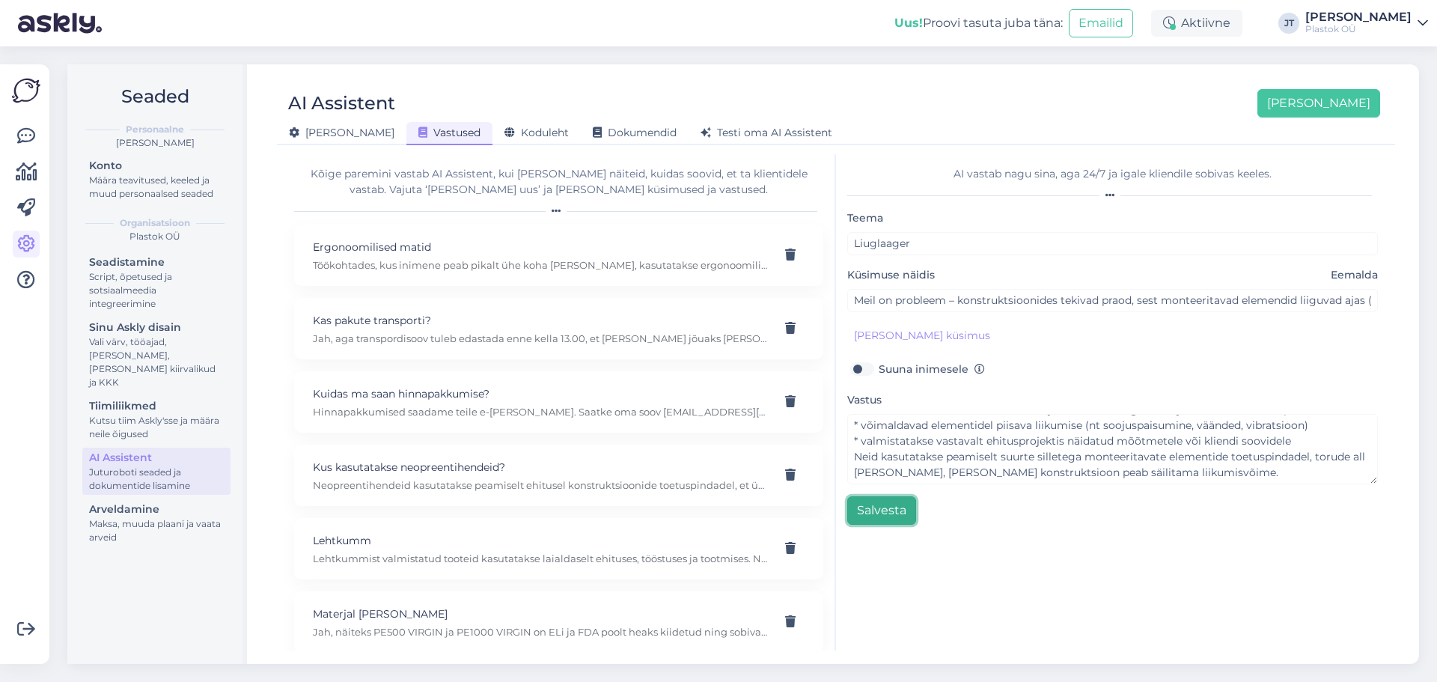
click at [885, 516] on button "Salvesta" at bounding box center [881, 510] width 69 height 28
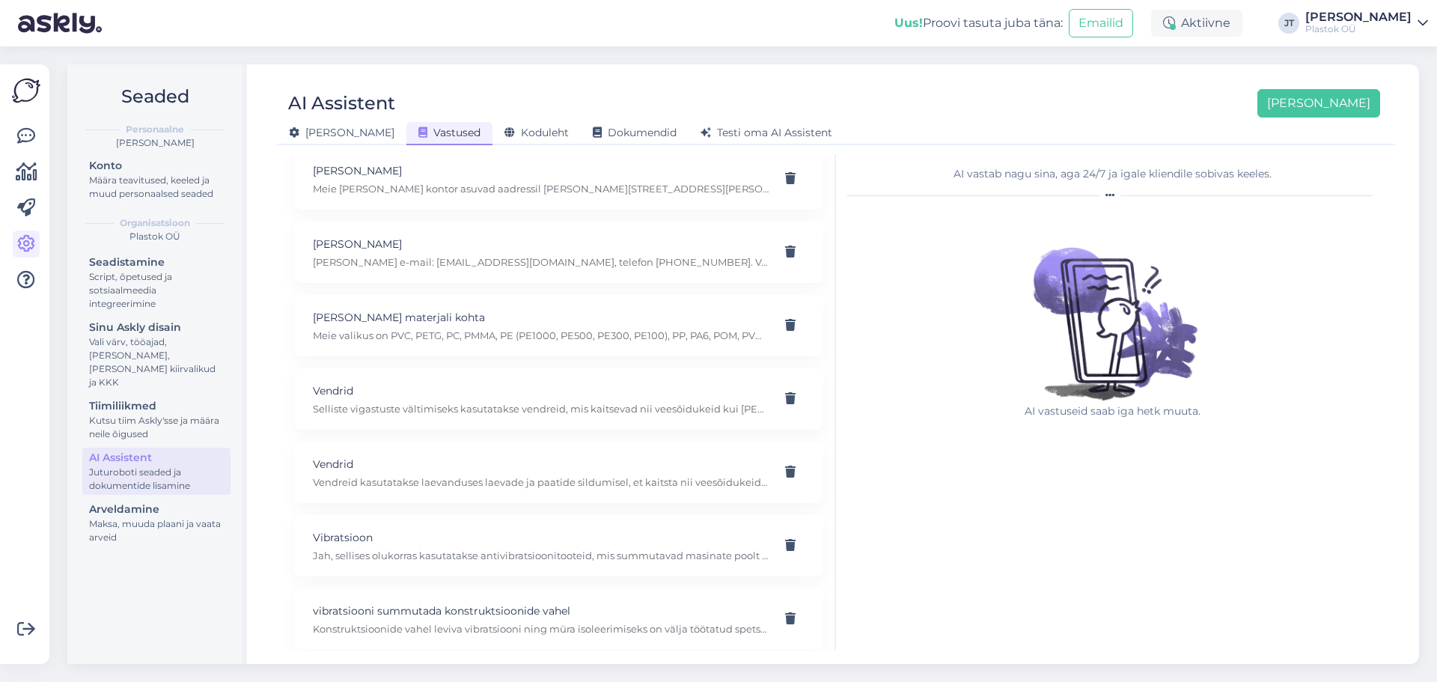
scroll to position [1335, 0]
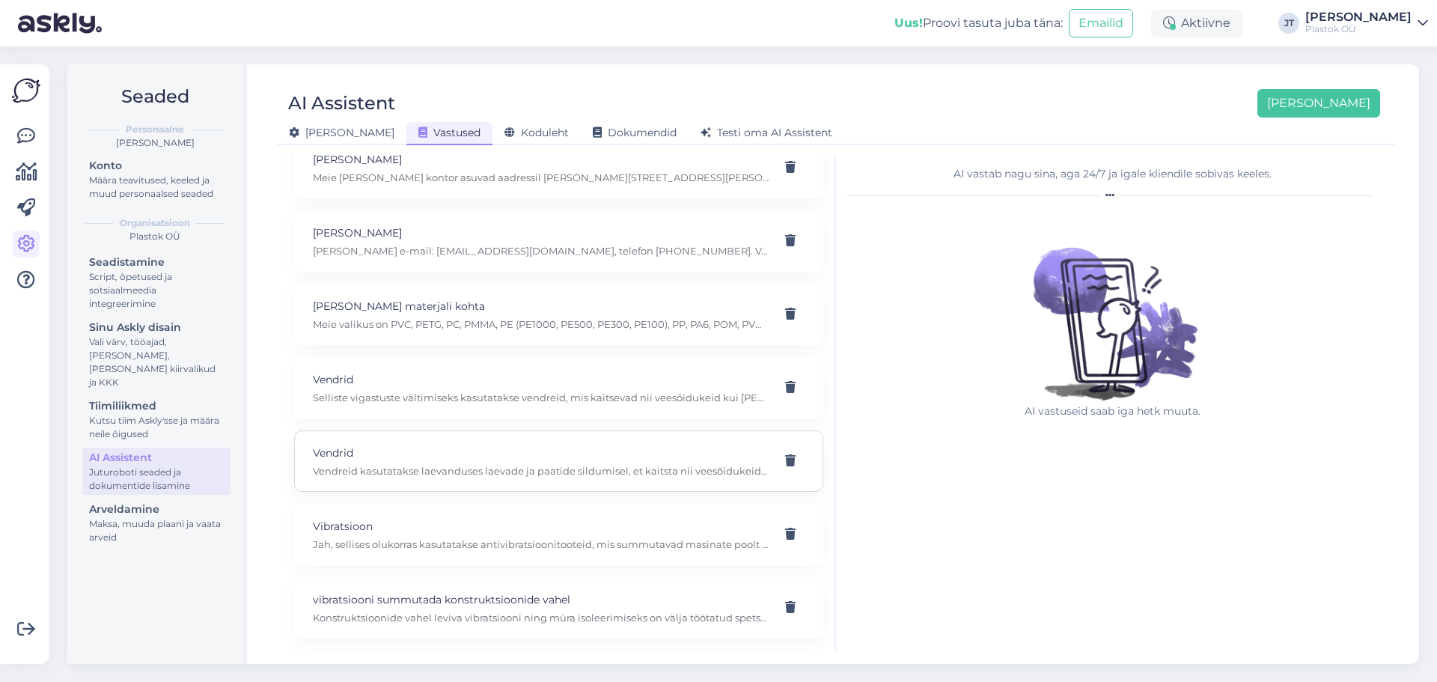
click at [538, 470] on p "Vendreid kasutatakse laevanduses laevade ja paatide sildumisel, et kaitsta nii …" at bounding box center [541, 470] width 456 height 13
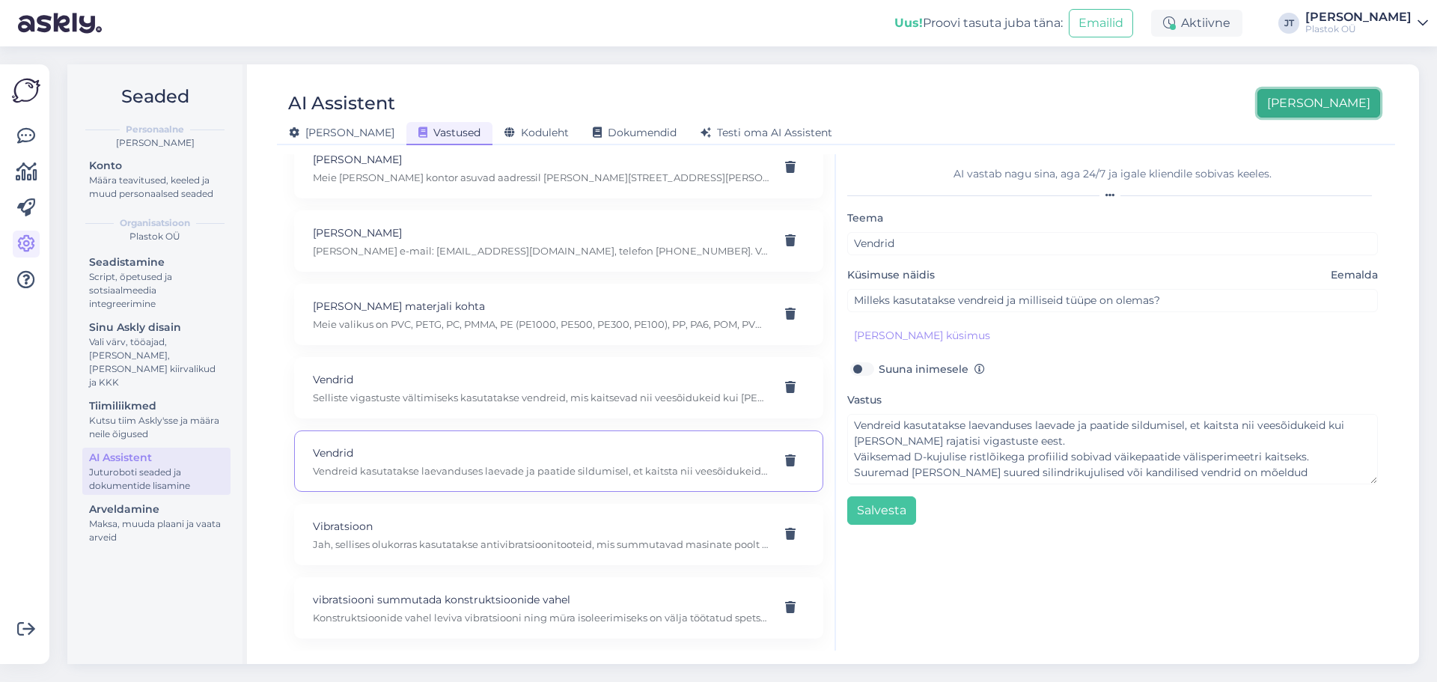
click at [1337, 105] on button "[PERSON_NAME]" at bounding box center [1319, 103] width 123 height 28
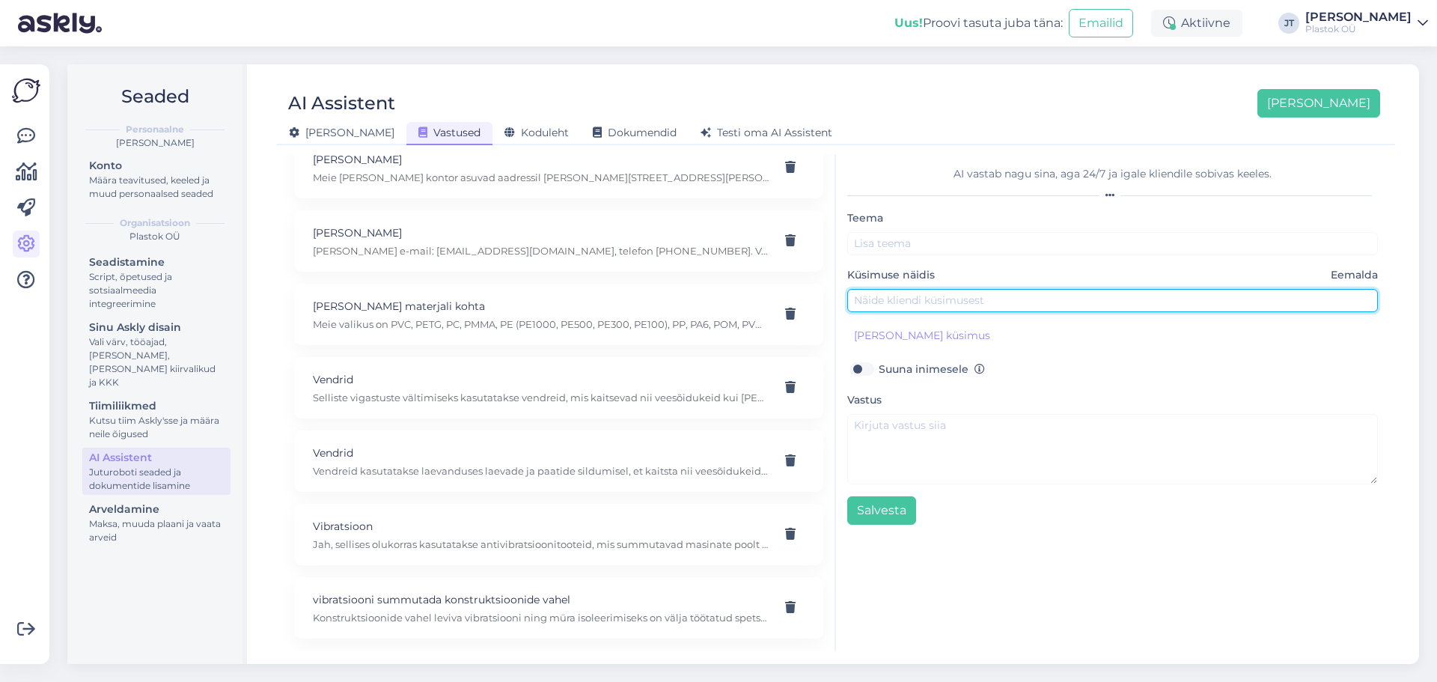
click at [911, 300] on input "text" at bounding box center [1112, 300] width 531 height 23
paste input "Meil on probleem – hoones levib vibratsioon ja müra konstruktsioonide kaudu (nt…"
type input "Meil on probleem – hoones levib vibratsioon ja müra konstruktsioonide kaudu (nt…"
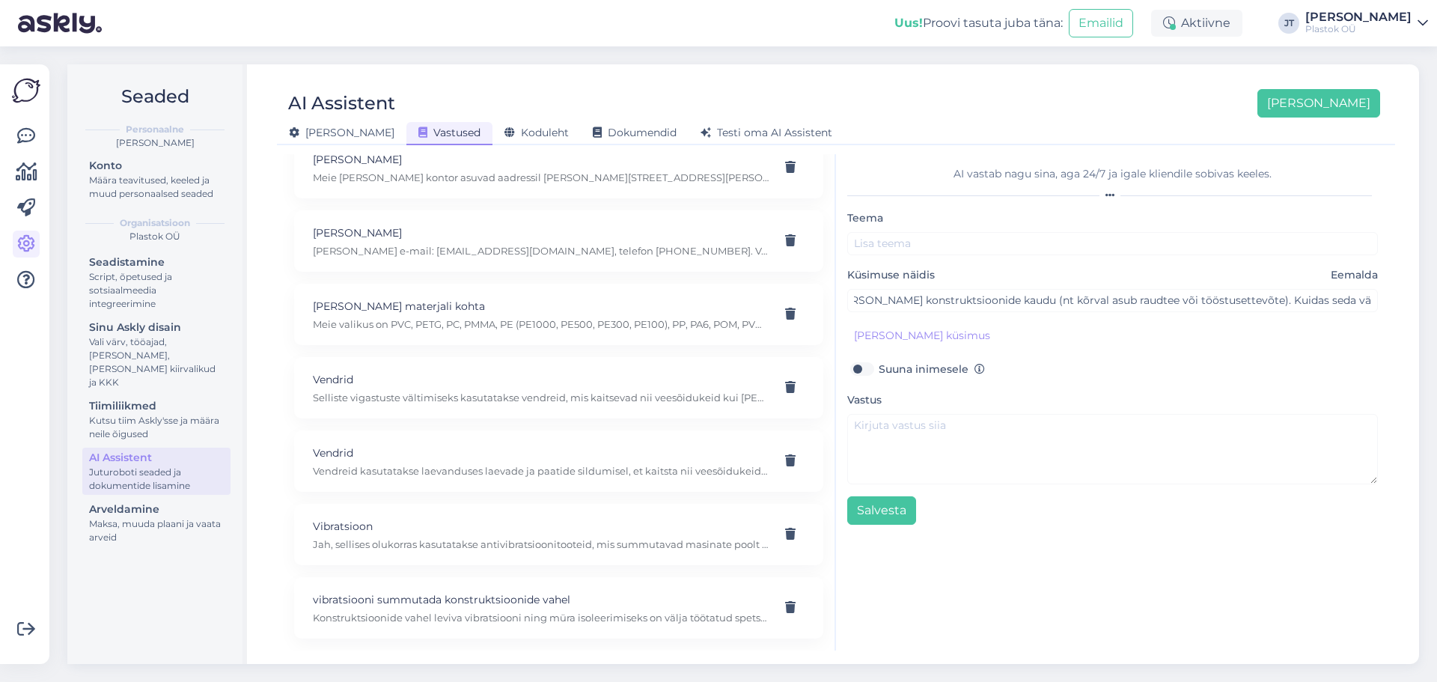
scroll to position [0, 0]
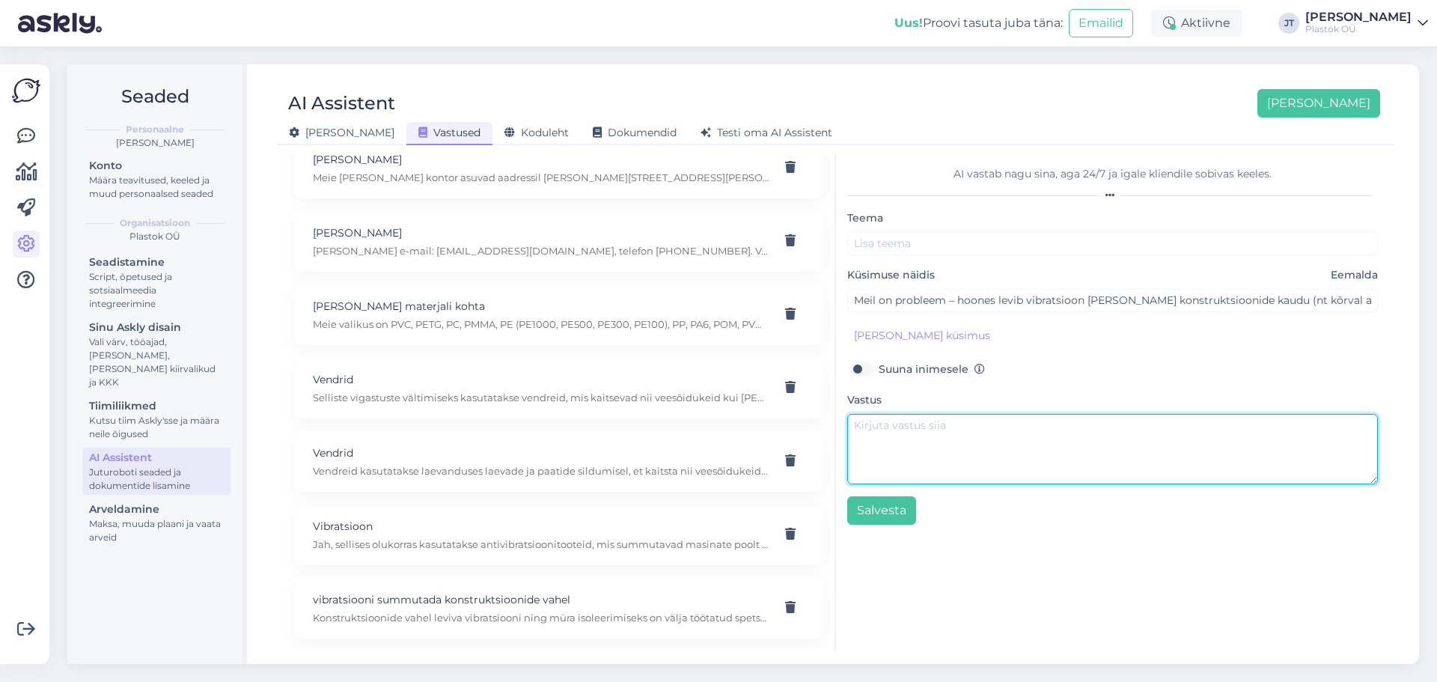
click at [978, 430] on textarea at bounding box center [1112, 449] width 531 height 70
paste textarea "Selliste probleemide lahendamiseks kasutatakse spetsiaalseid polüuretaanist ela…"
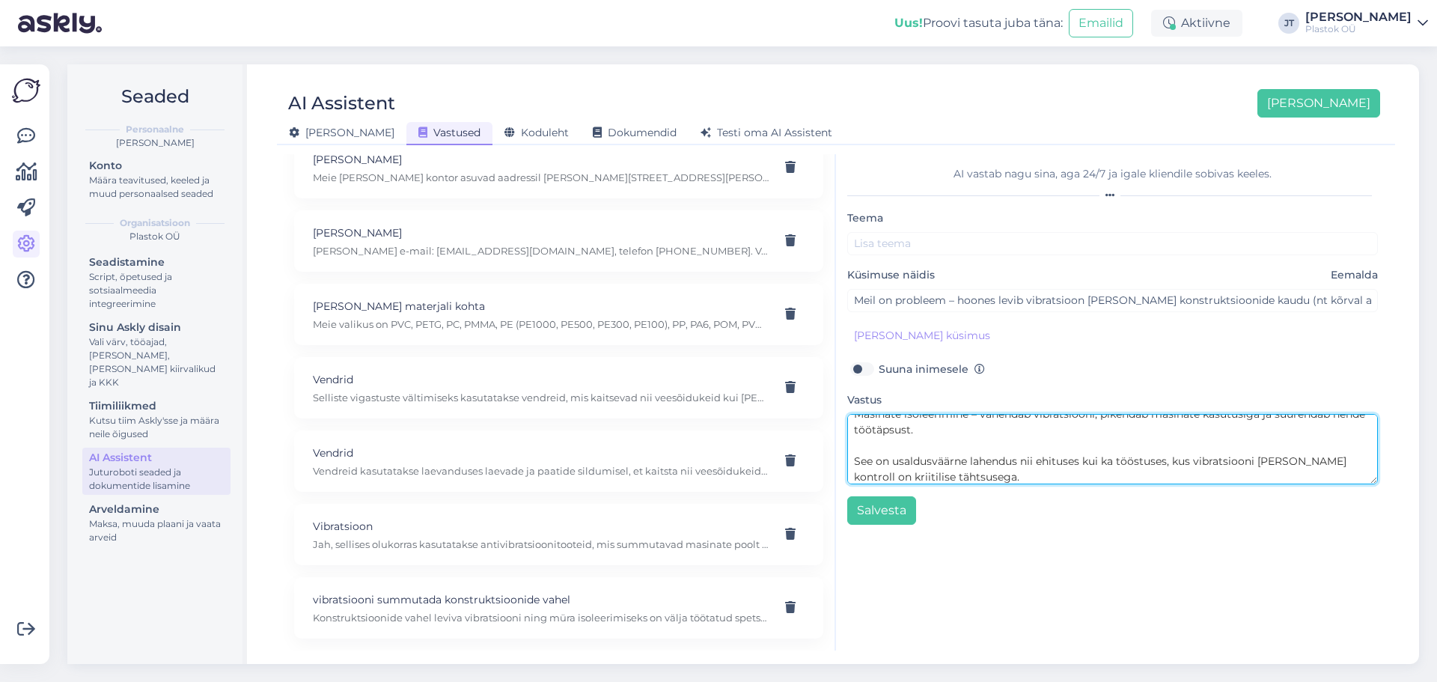
click at [853, 463] on textarea "Selliste probleemide lahendamiseks kasutatakse spetsiaalseid polüuretaanist ela…" at bounding box center [1112, 449] width 531 height 70
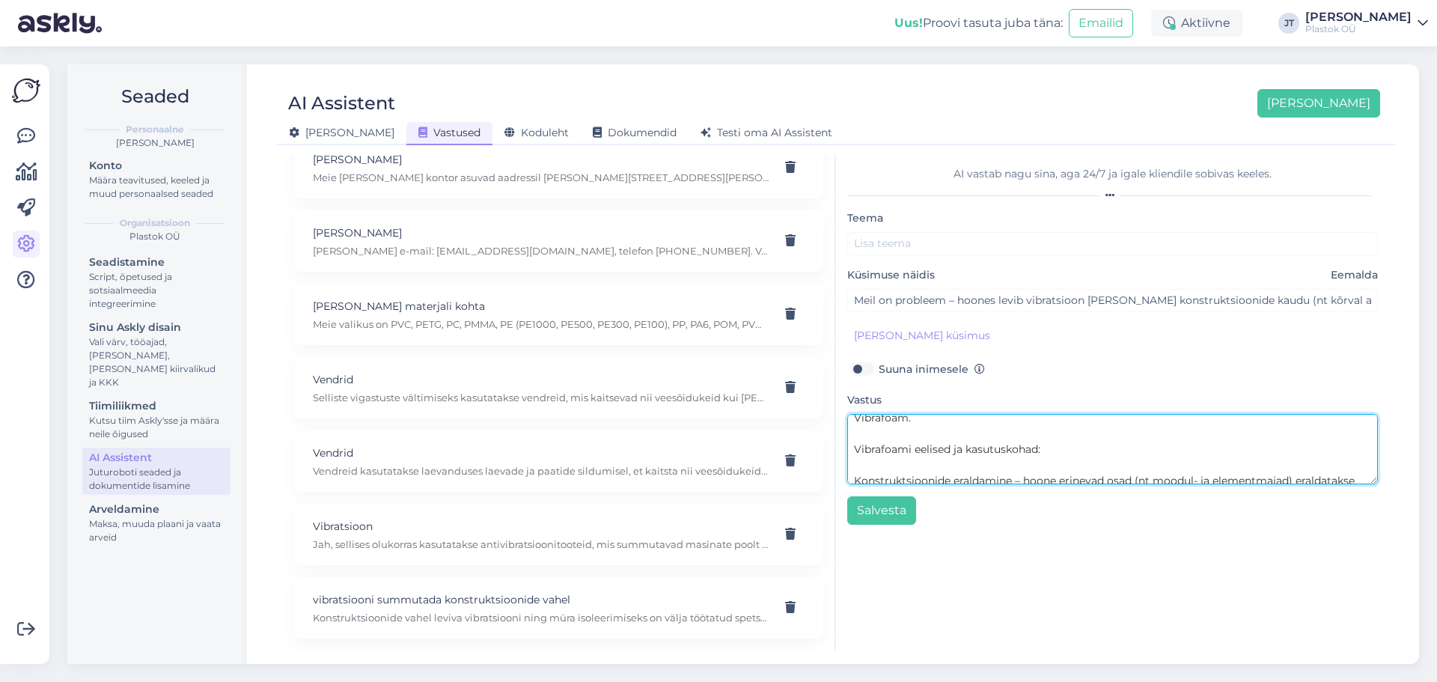
scroll to position [0, 0]
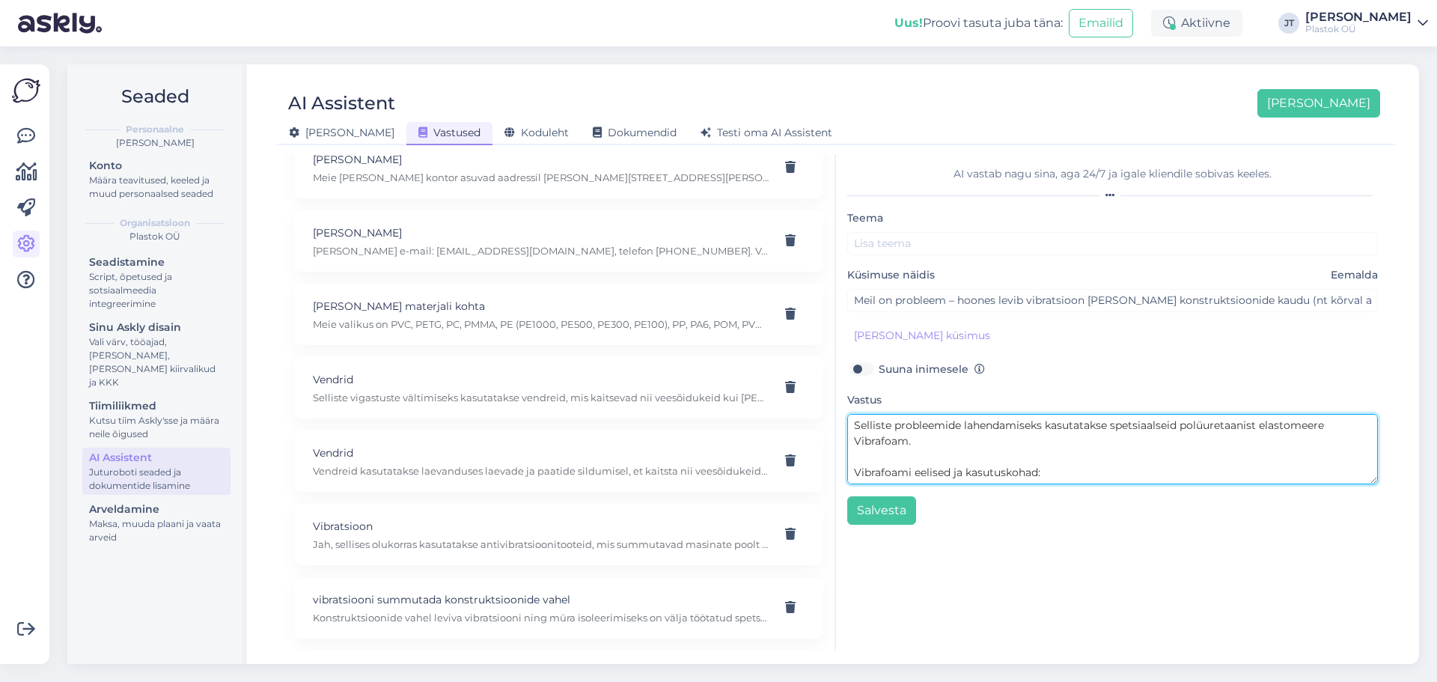
click at [856, 475] on textarea "Selliste probleemide lahendamiseks kasutatakse spetsiaalseid polüuretaanist ela…" at bounding box center [1112, 449] width 531 height 70
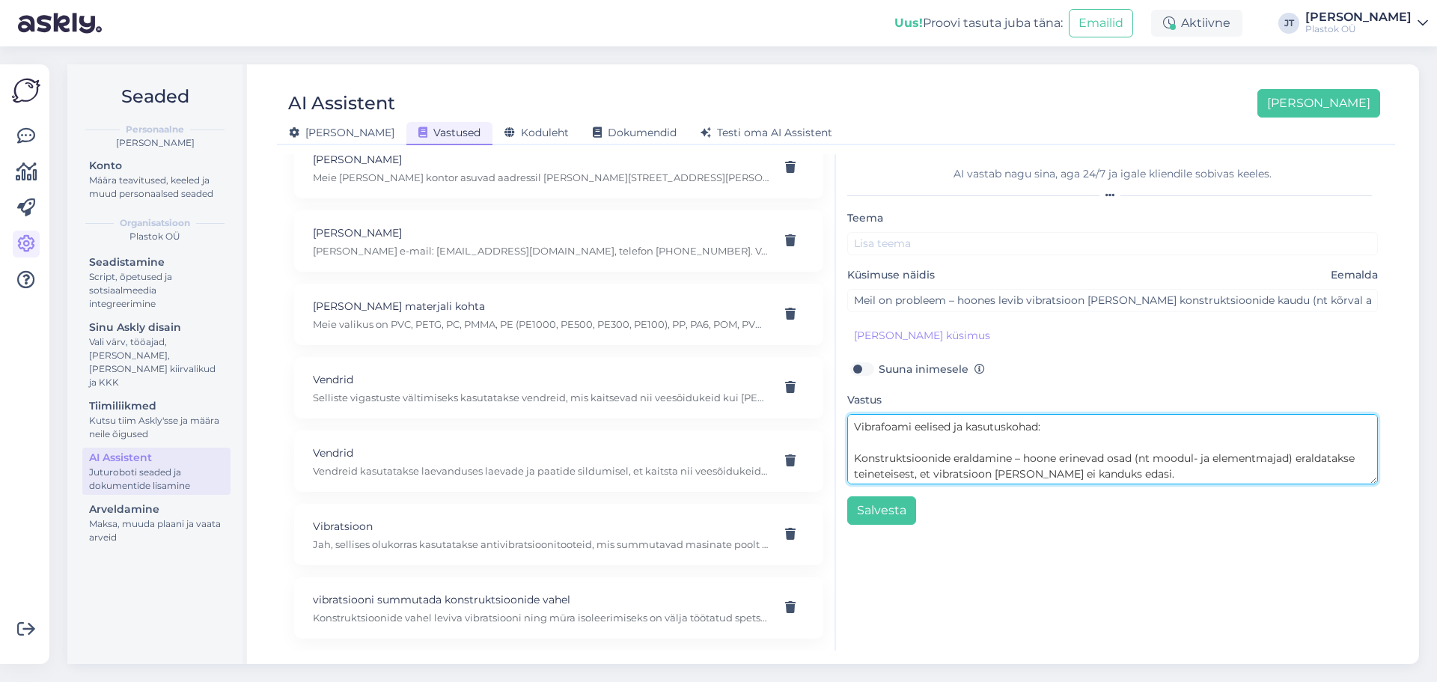
click at [852, 460] on textarea "Selliste probleemide lahendamiseks kasutatakse spetsiaalseid polüuretaanist ela…" at bounding box center [1112, 449] width 531 height 70
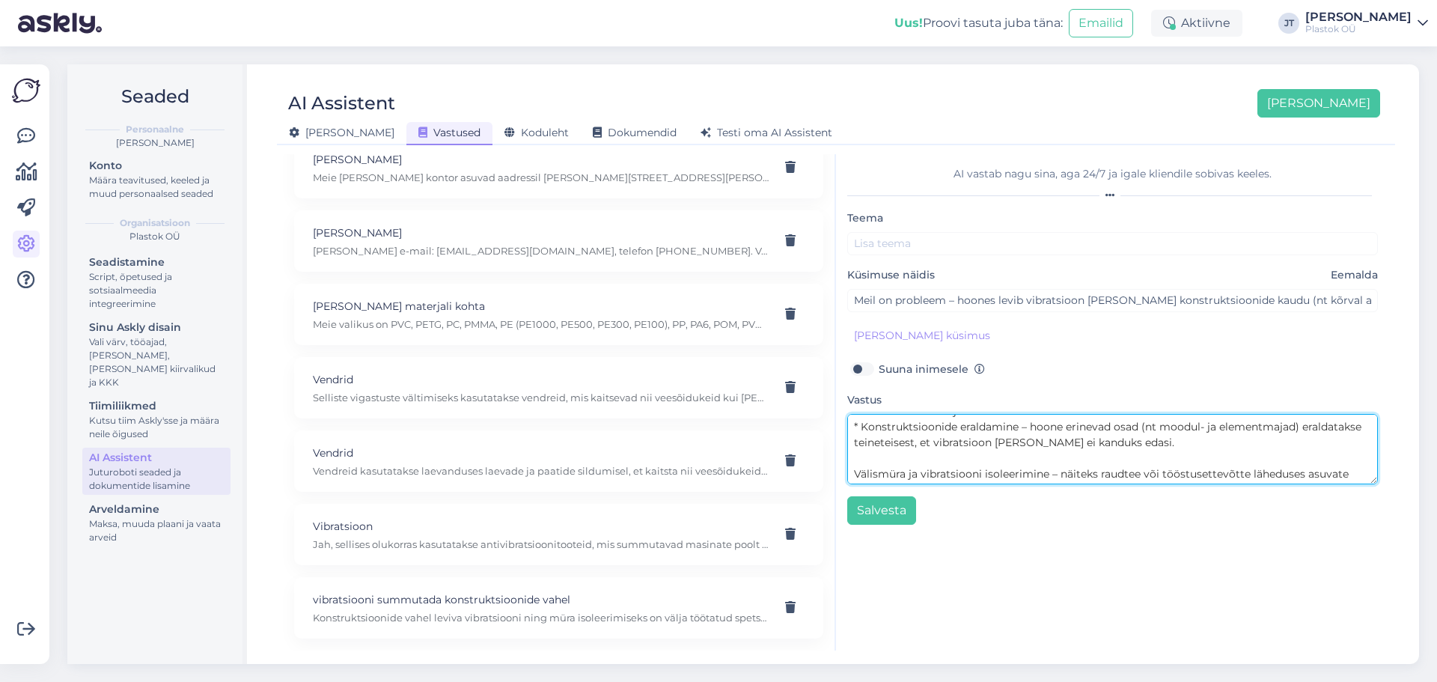
scroll to position [60, 0]
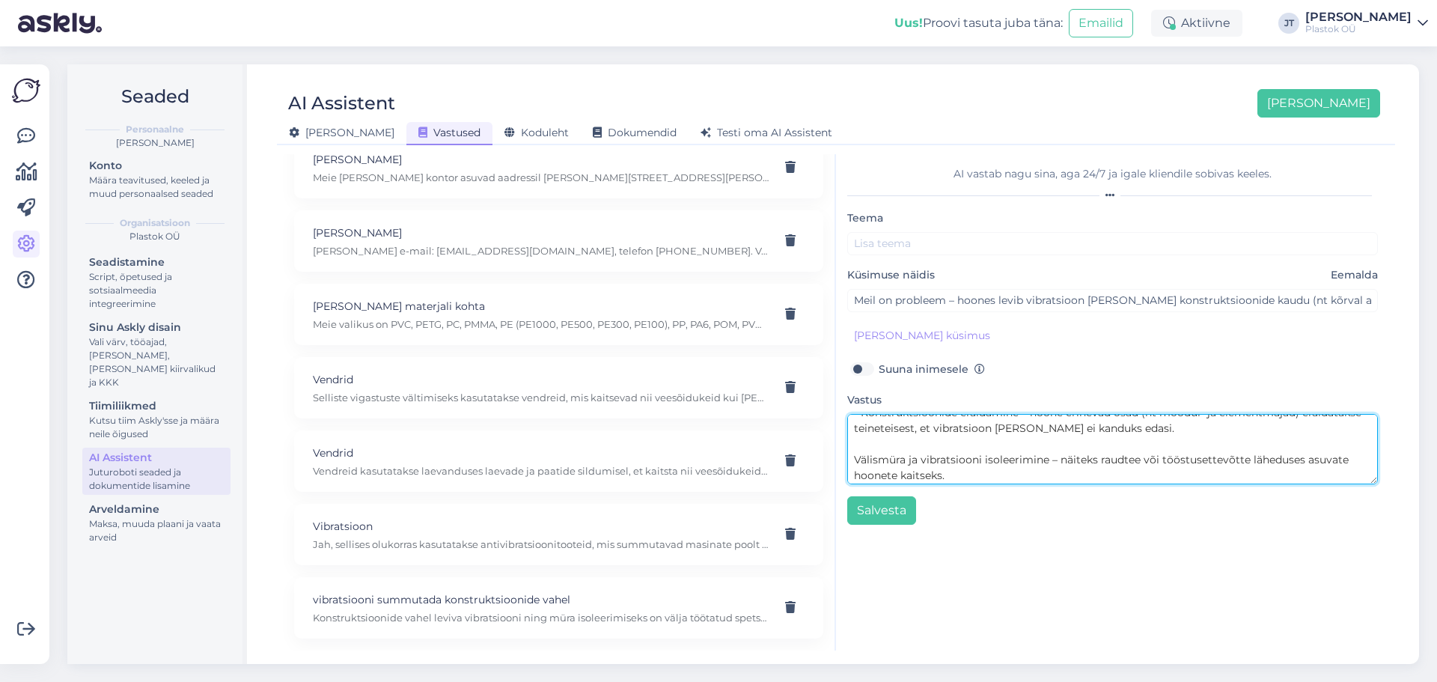
click at [853, 463] on textarea "Selliste probleemide lahendamiseks kasutatakse spetsiaalseid polüuretaanist ela…" at bounding box center [1112, 449] width 531 height 70
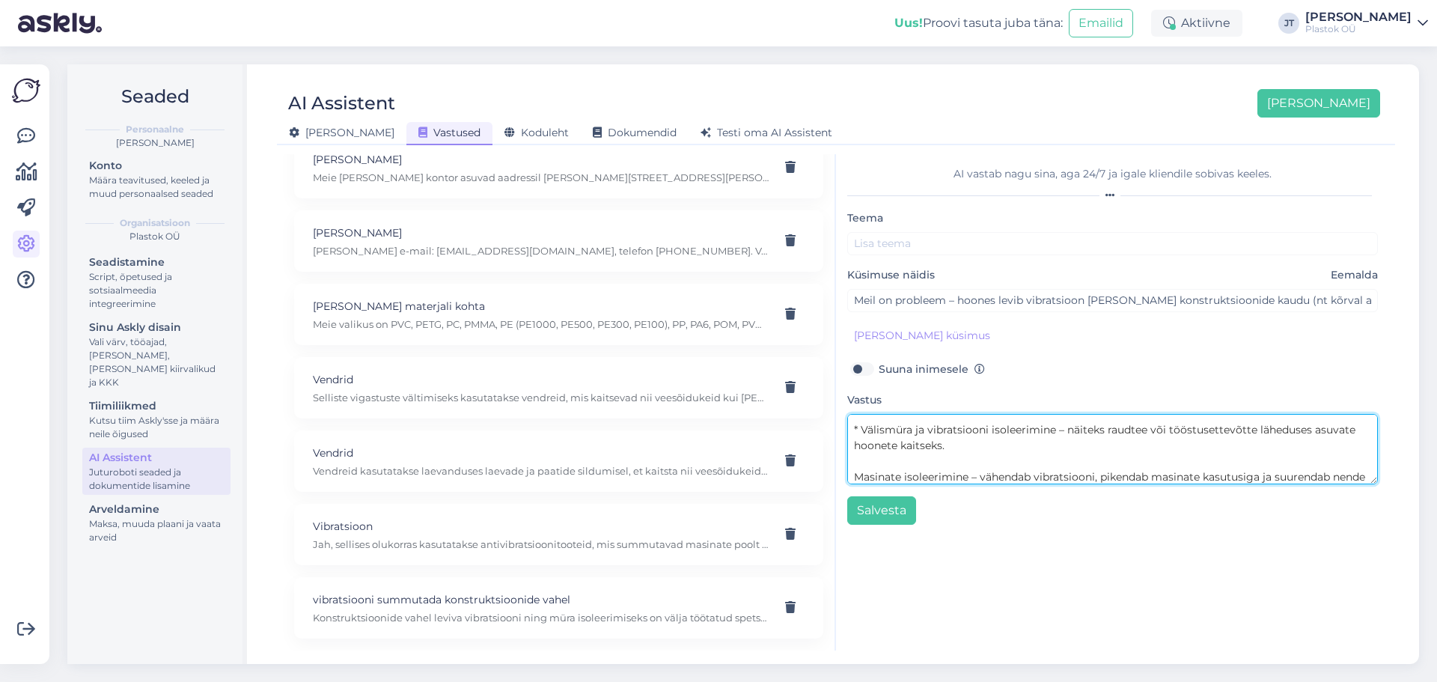
scroll to position [120, 0]
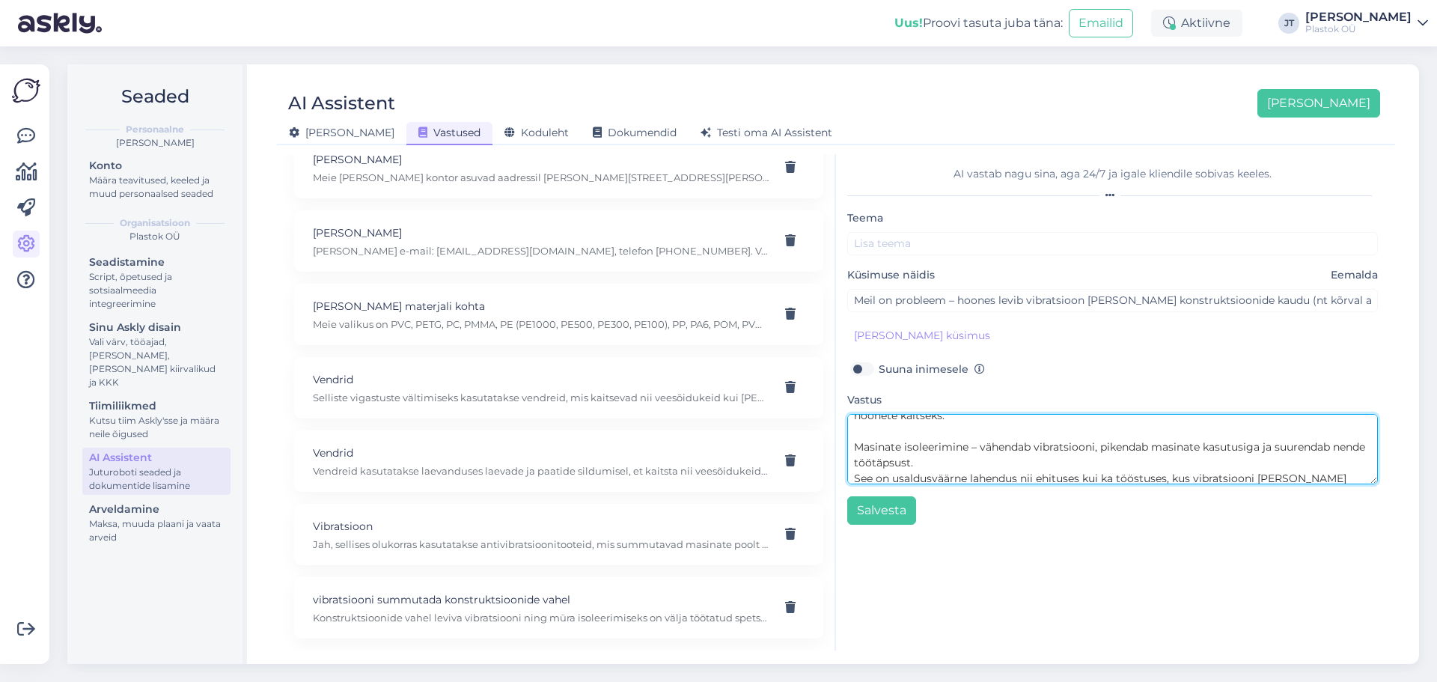
click at [855, 447] on textarea "Selliste probleemide lahendamiseks kasutatakse spetsiaalseid polüuretaanist ela…" at bounding box center [1112, 449] width 531 height 70
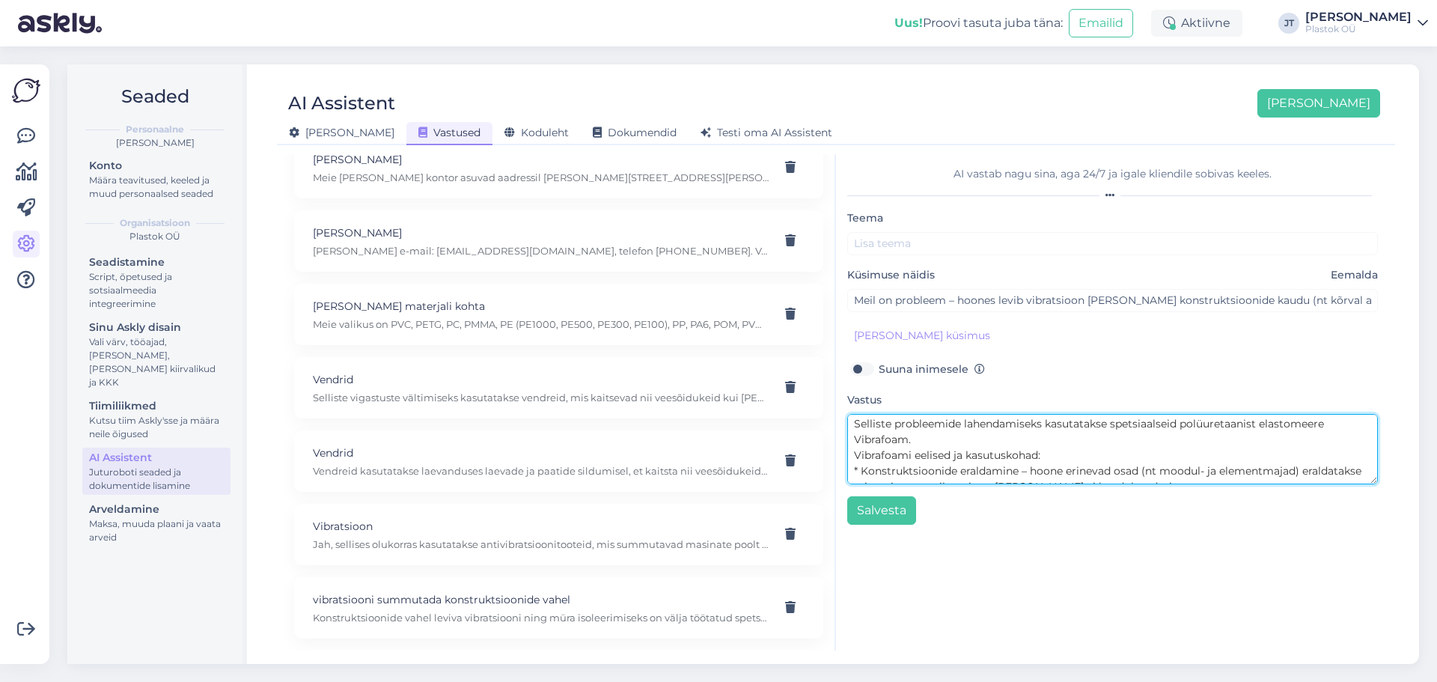
scroll to position [0, 0]
drag, startPoint x: 912, startPoint y: 444, endPoint x: 861, endPoint y: 443, distance: 51.7
click at [853, 443] on textarea "Selliste probleemide lahendamiseks kasutatakse spetsiaalseid polüuretaanist ela…" at bounding box center [1112, 449] width 531 height 70
type textarea "Selliste probleemide lahendamiseks kasutatakse spetsiaalseid polüuretaanist ela…"
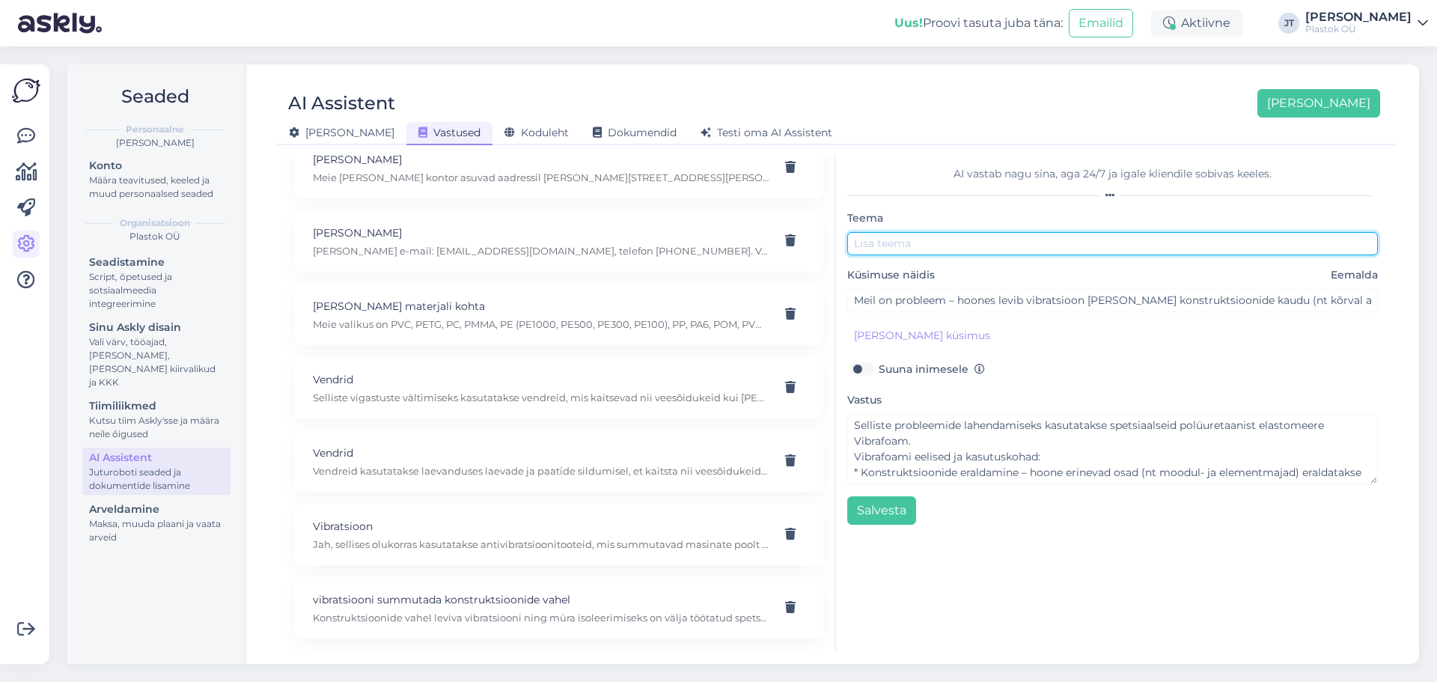
click at [905, 242] on input "text" at bounding box center [1112, 243] width 531 height 23
paste input "Vibrafoam."
type input "Vibrafoam"
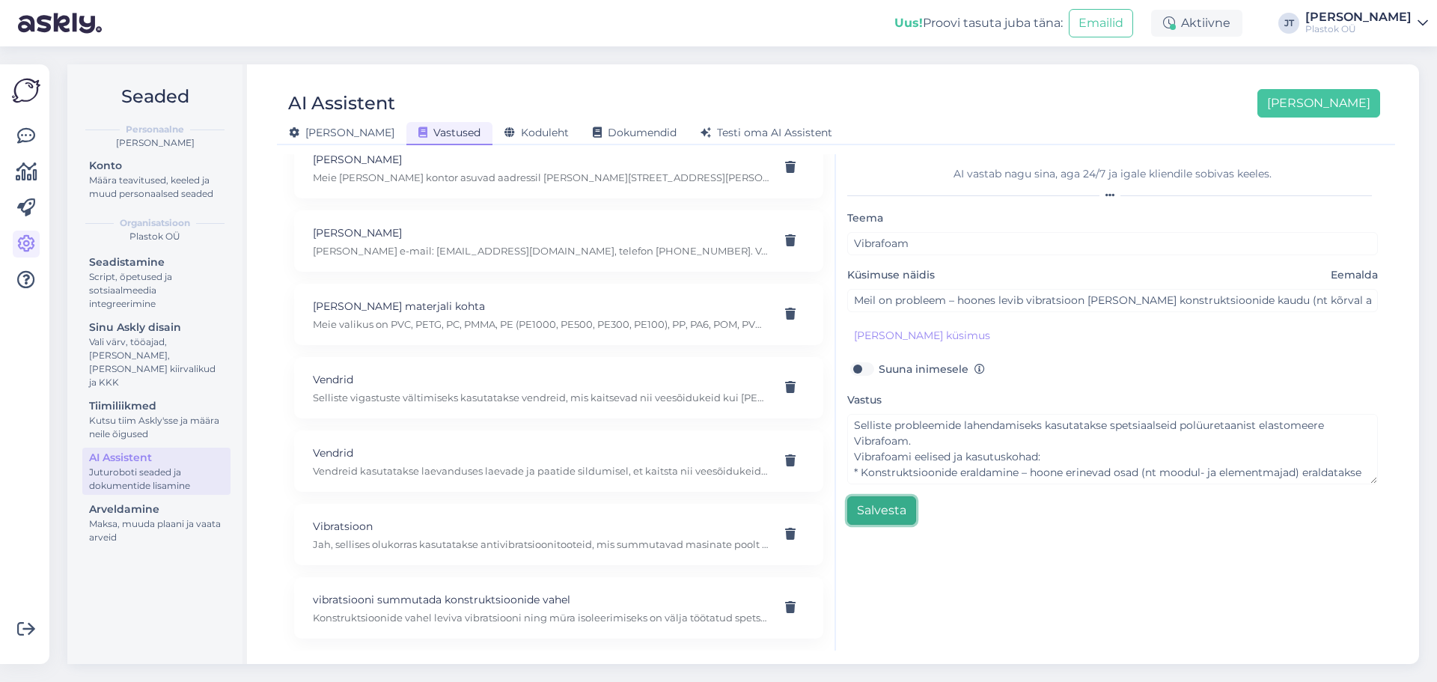
click at [880, 513] on button "Salvesta" at bounding box center [881, 510] width 69 height 28
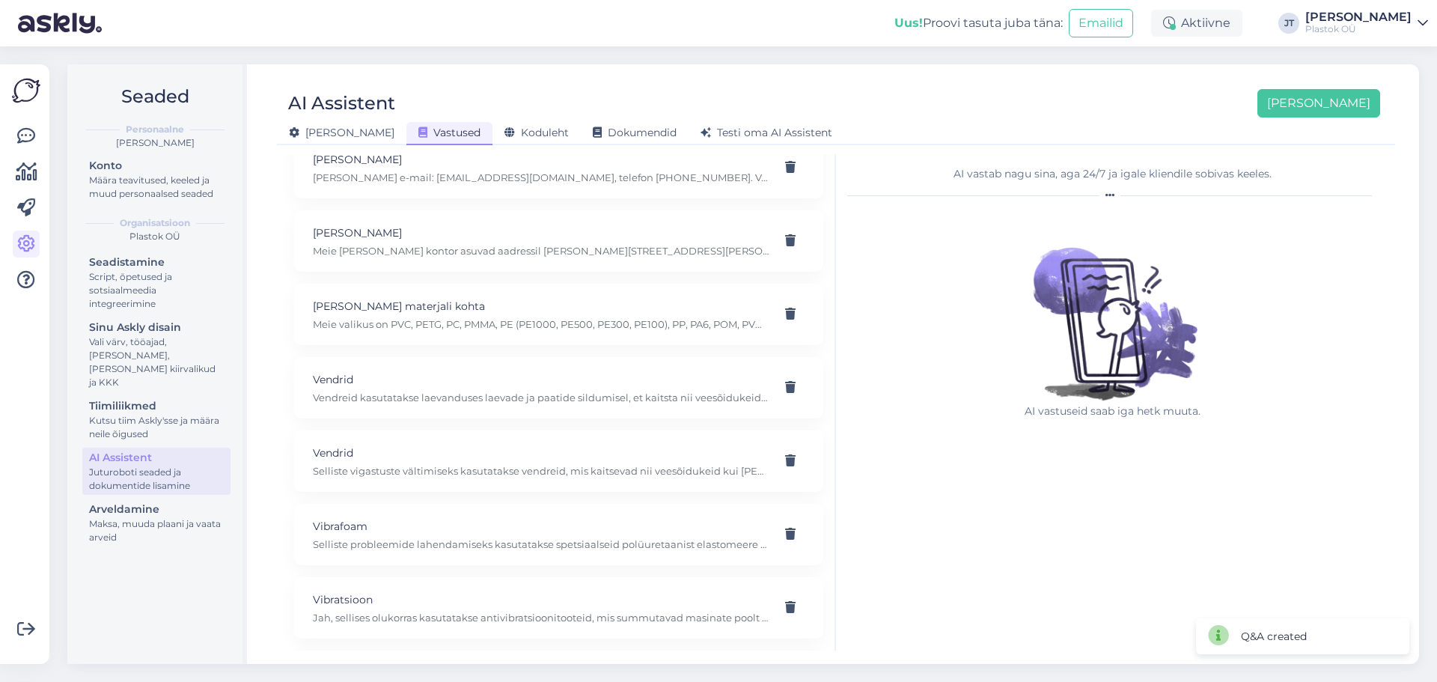
scroll to position [1261, 0]
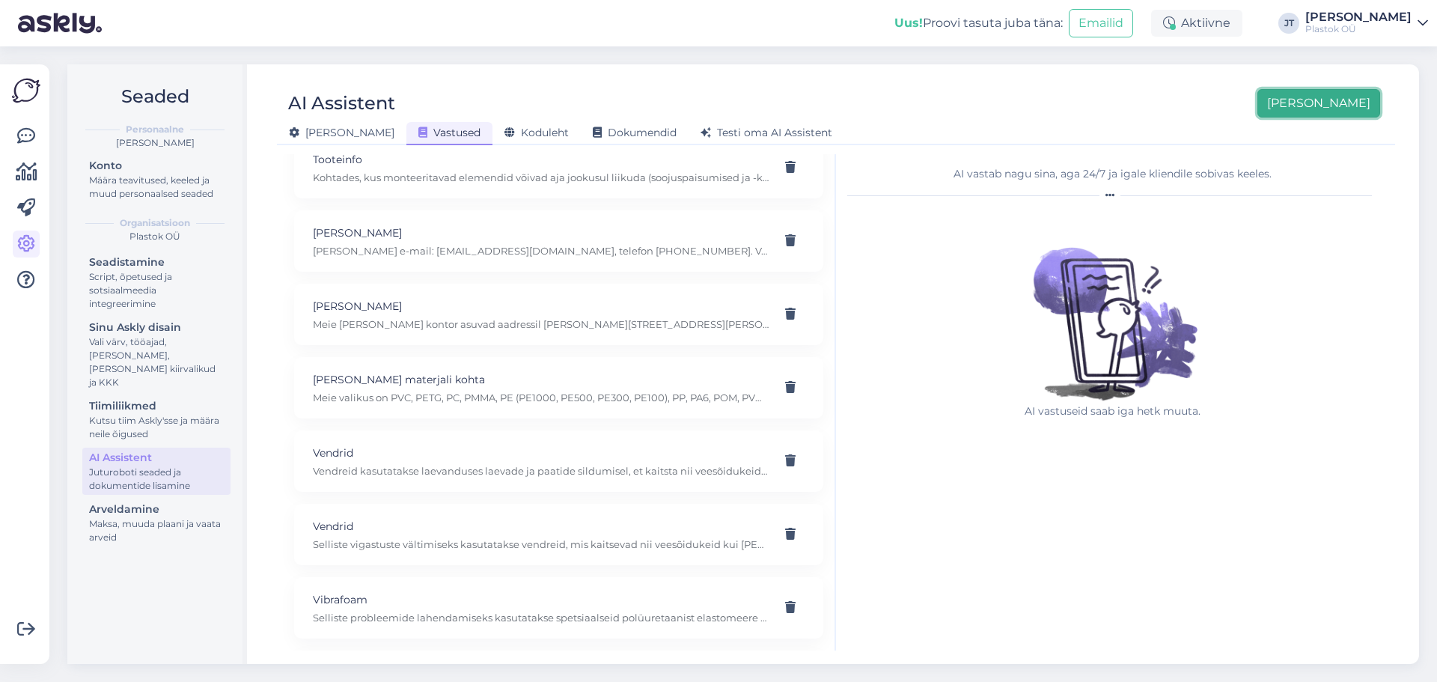
click at [1336, 100] on button "[PERSON_NAME]" at bounding box center [1319, 103] width 123 height 28
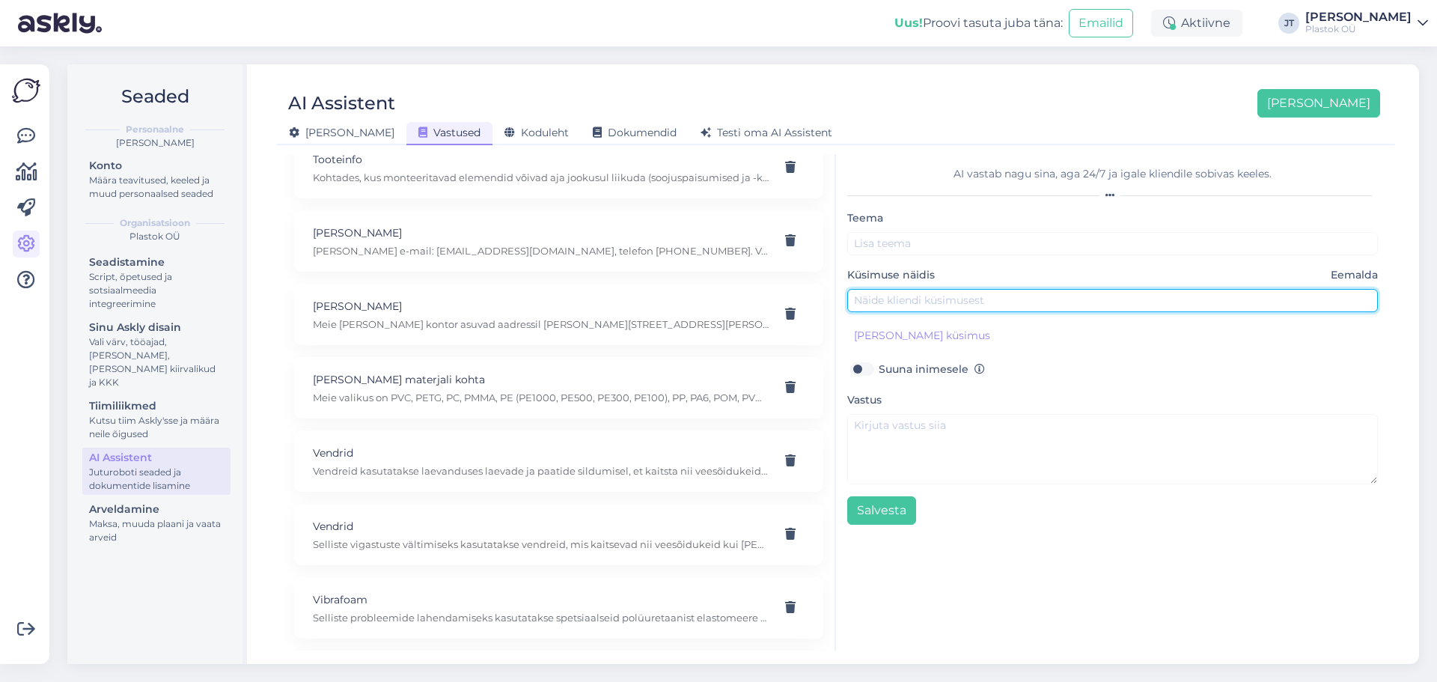
click at [926, 291] on input "text" at bounding box center [1112, 300] width 531 height 23
paste input "Meie töötajad peavad pikka aega ühel kohal seisma ja kurdavad väsimust ning jal…"
type input "Meie töötajad peavad pikka aega ühel kohal seisma ja kurdavad väsimust ning jal…"
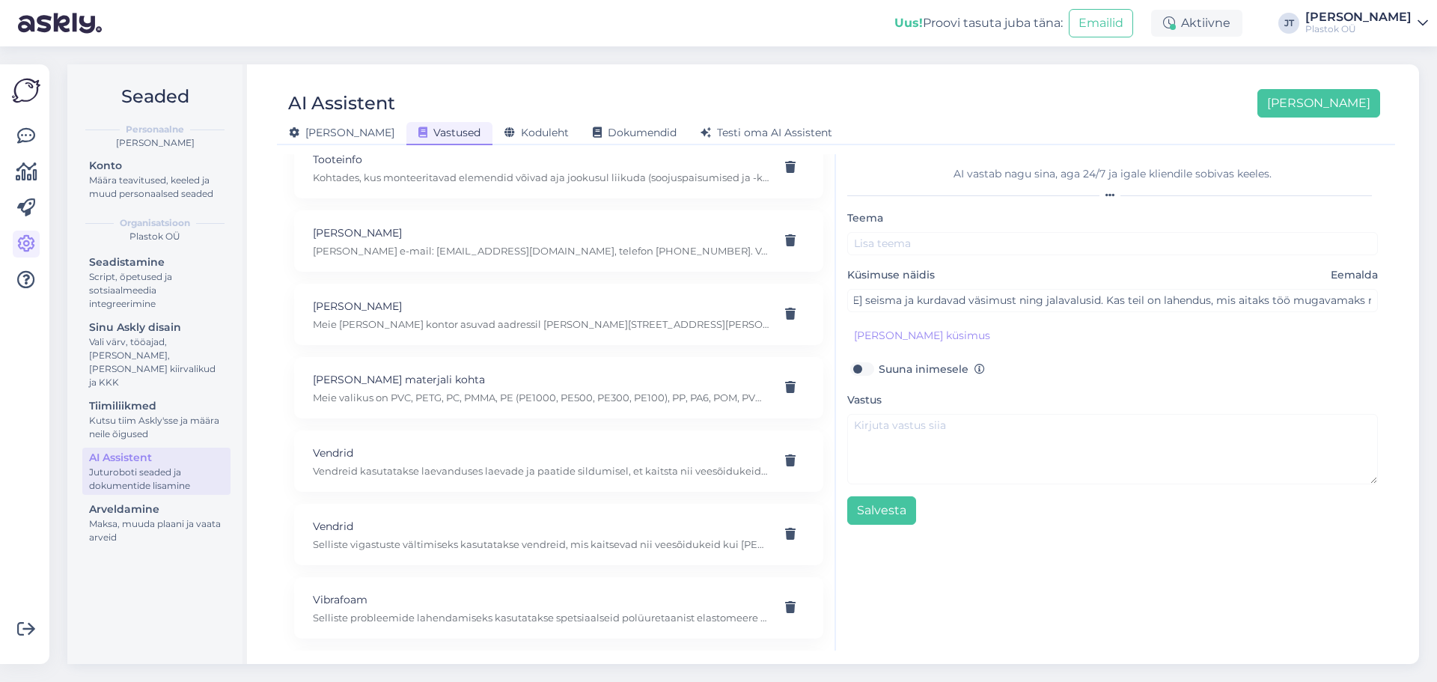
scroll to position [0, 0]
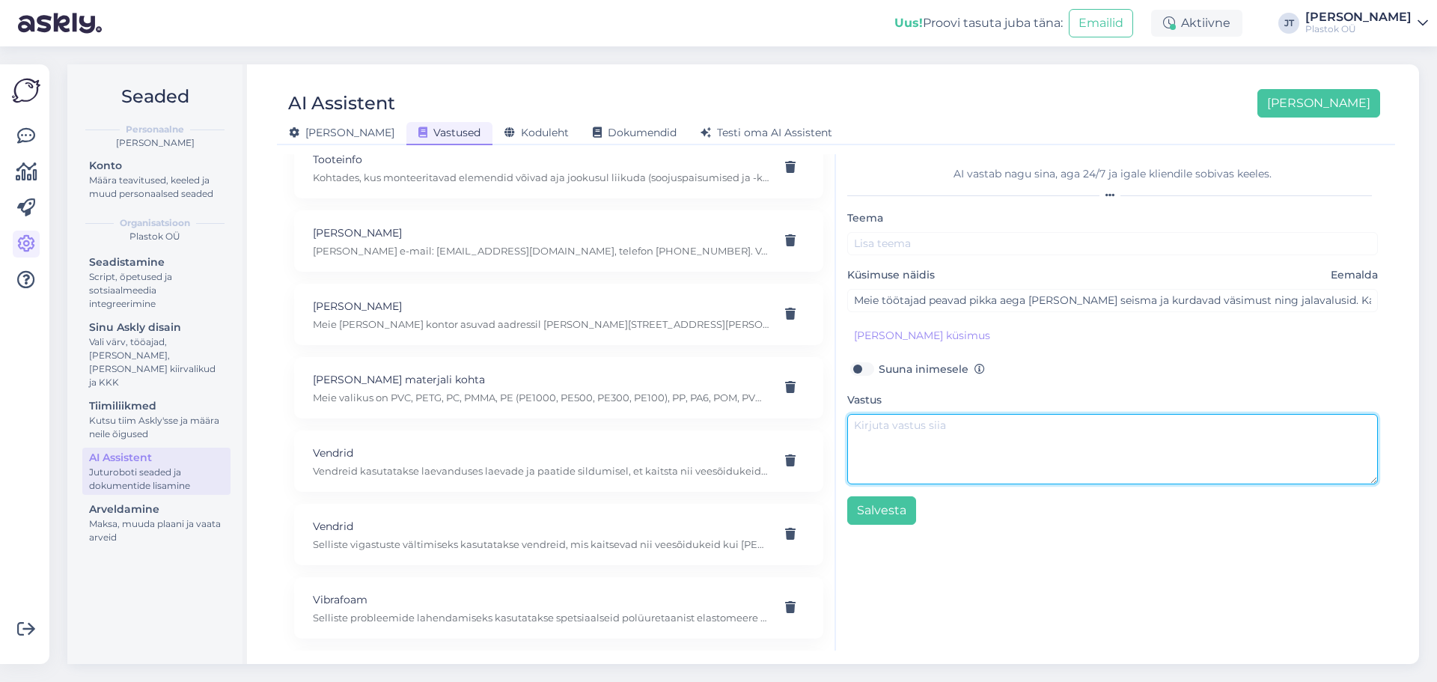
click at [891, 435] on textarea at bounding box center [1112, 449] width 531 height 70
paste textarea "Jah, selliste olukordade jaoks sobivad ergonoomilised töökohamatid. Need leeven…"
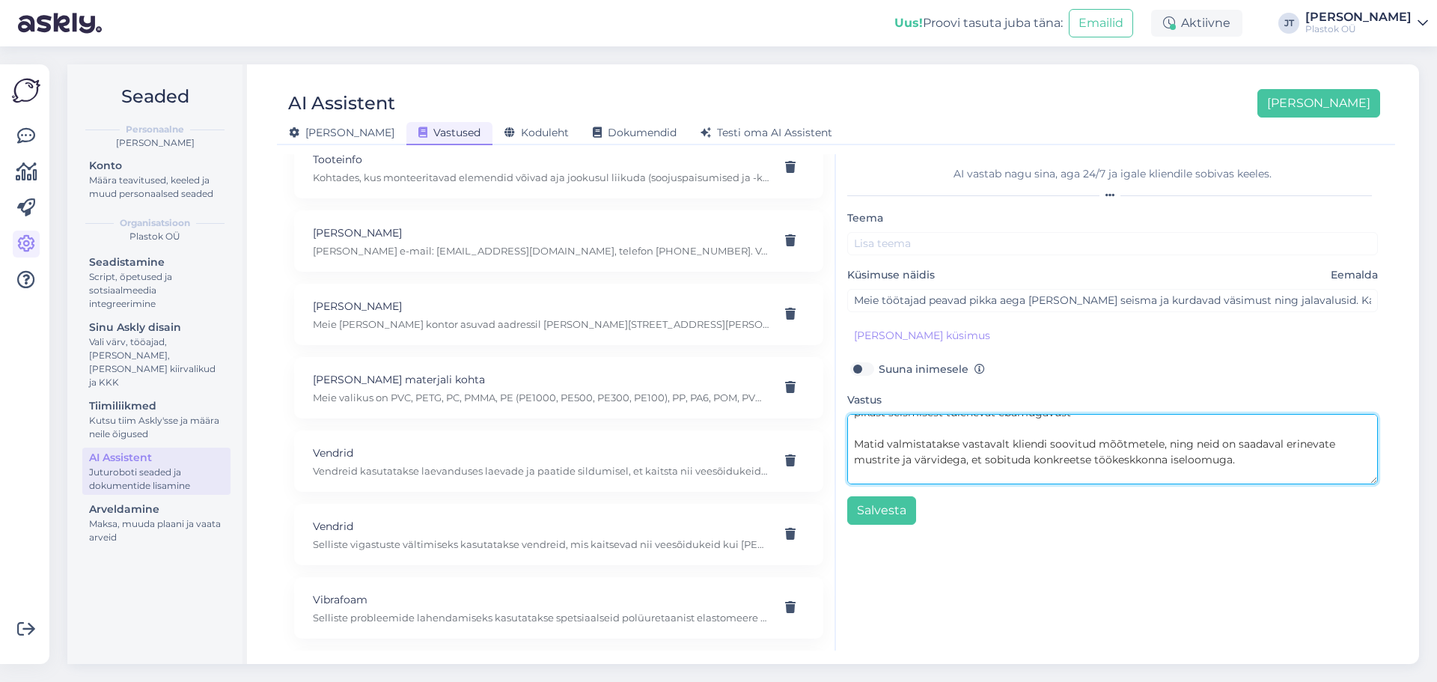
scroll to position [77, 0]
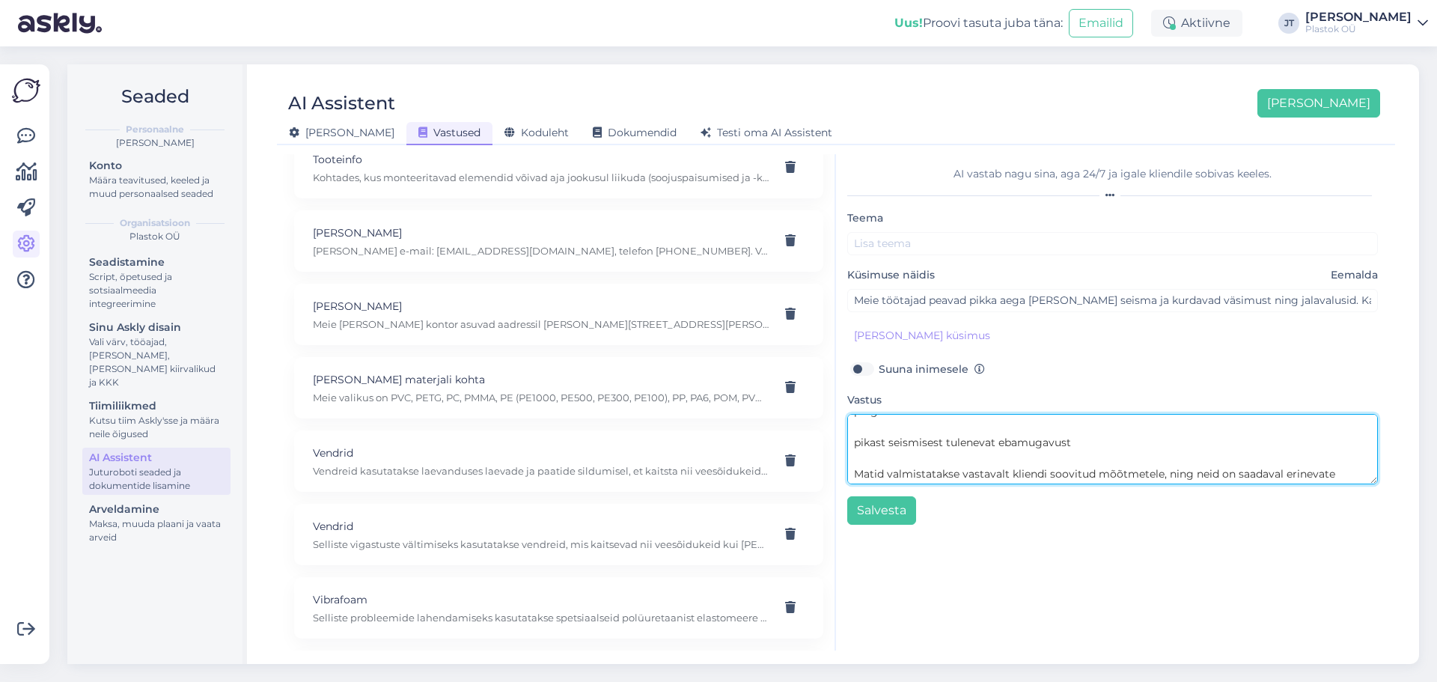
click at [850, 442] on textarea "Jah, selliste olukordade jaoks sobivad ergonoomilised töökohamatid. Need leeven…" at bounding box center [1112, 449] width 531 height 70
click at [903, 459] on textarea "Jah, selliste olukordade jaoks sobivad ergonoomilised töökohamatid. Need leeven…" at bounding box center [1112, 449] width 531 height 70
click at [852, 440] on textarea "Jah, selliste olukordade jaoks sobivad ergonoomilised töökohamatid. Need leeven…" at bounding box center [1112, 449] width 531 height 70
click at [858, 430] on textarea "Jah, selliste olukordade jaoks sobivad ergonoomilised töökohamatid. Need leeven…" at bounding box center [1112, 449] width 531 height 70
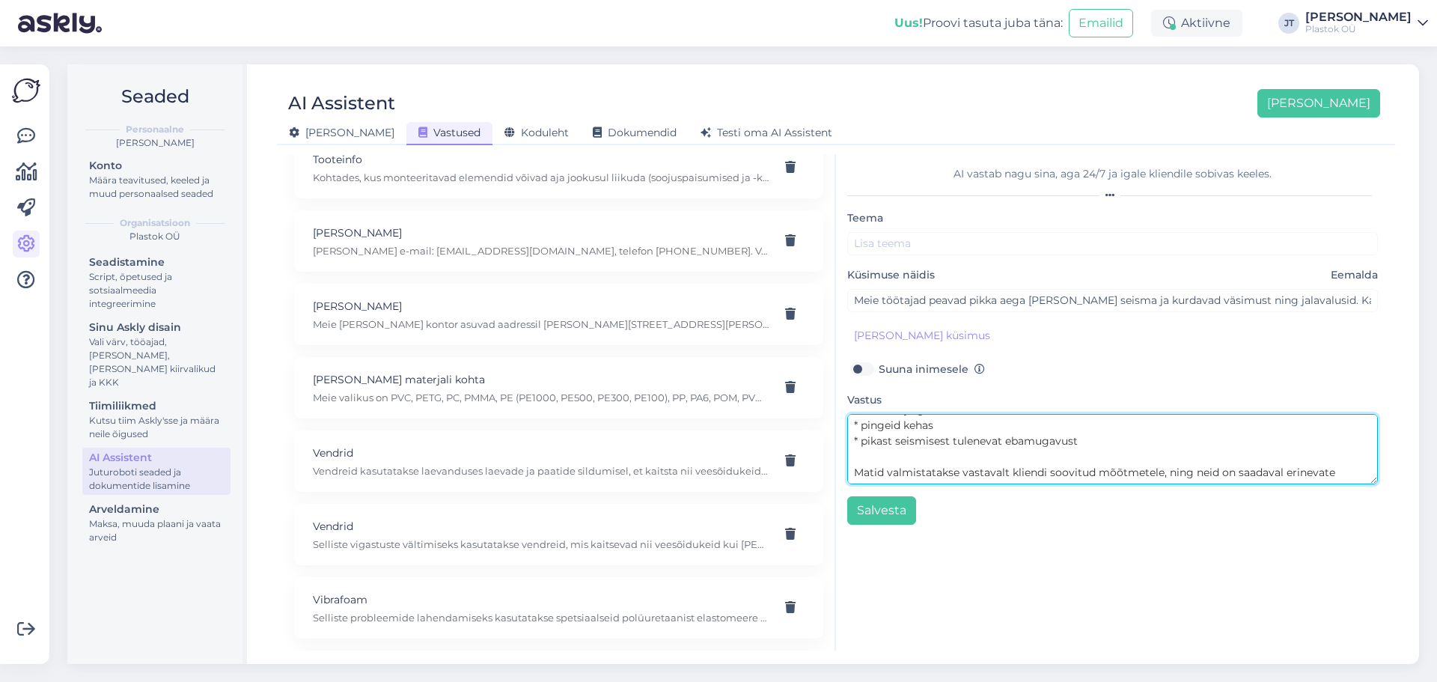
scroll to position [31, 0]
click at [853, 428] on textarea "Jah, selliste olukordade jaoks sobivad ergonoomilised töökohamatid. Need leeven…" at bounding box center [1112, 449] width 531 height 70
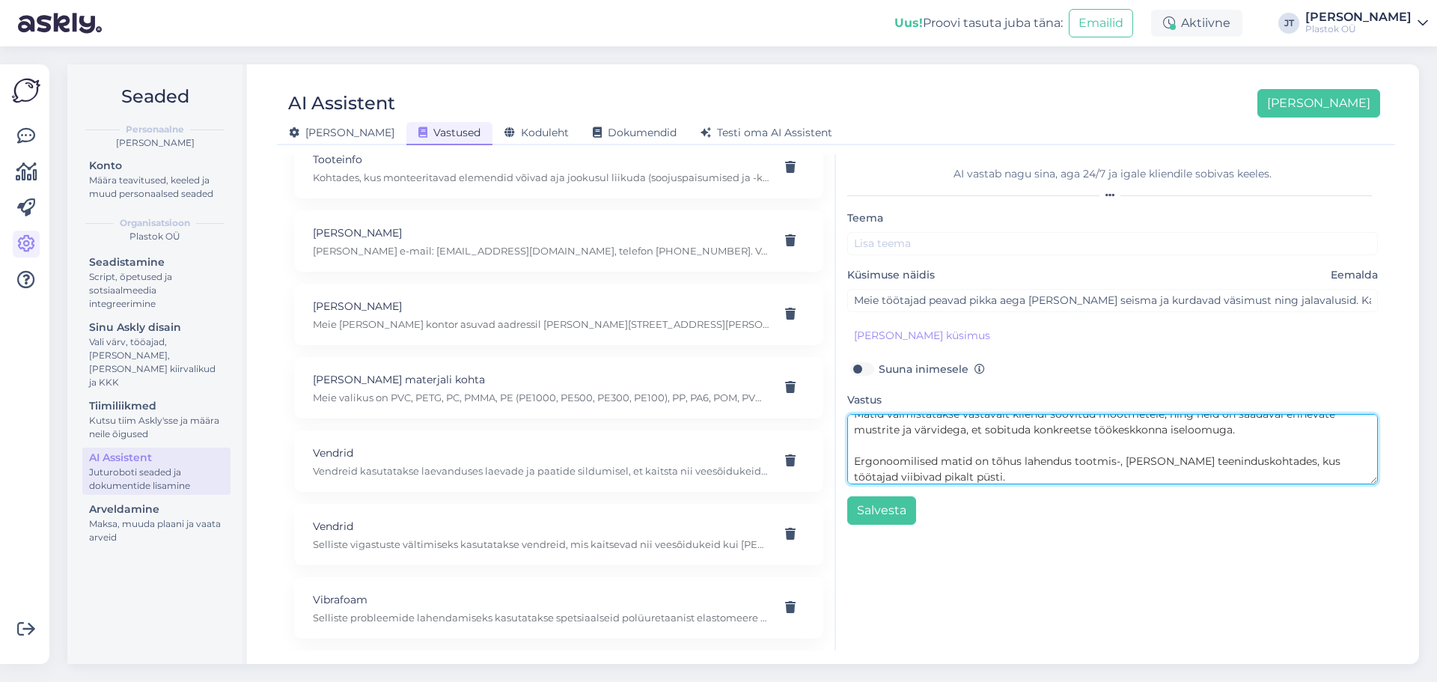
scroll to position [110, 0]
click at [850, 458] on textarea "Jah, selliste olukordade jaoks sobivad ergonoomilised töökohamatid. Need leeven…" at bounding box center [1112, 449] width 531 height 70
click at [892, 448] on textarea "Jah, selliste olukordade jaoks sobivad ergonoomilised töökohamatid. Need leeven…" at bounding box center [1112, 449] width 531 height 70
type textarea "Jah, selliste olukordade jaoks sobivad ergonoomilised töökohamatid. Need leeven…"
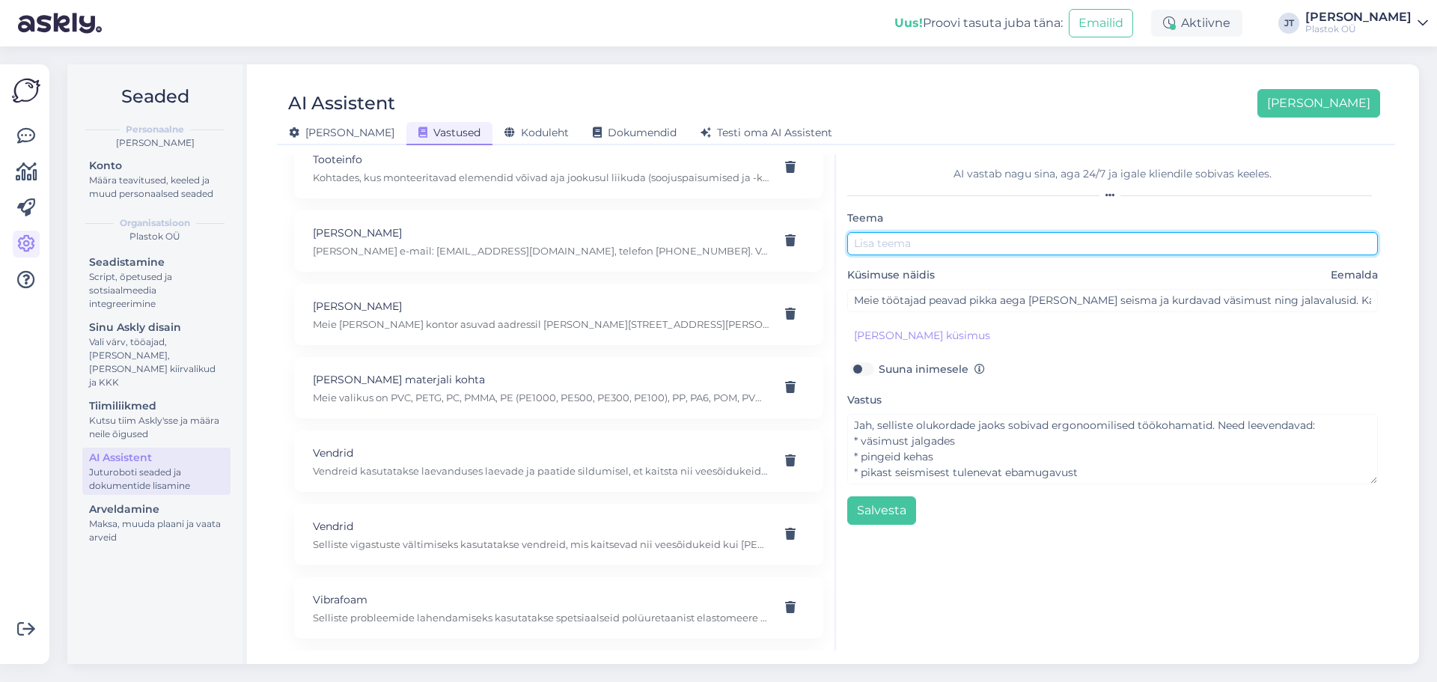
click at [868, 241] on input "text" at bounding box center [1112, 243] width 531 height 23
paste input "ergonoomilised töökohamatid"
type input "ergonoomilised töökohamatid"
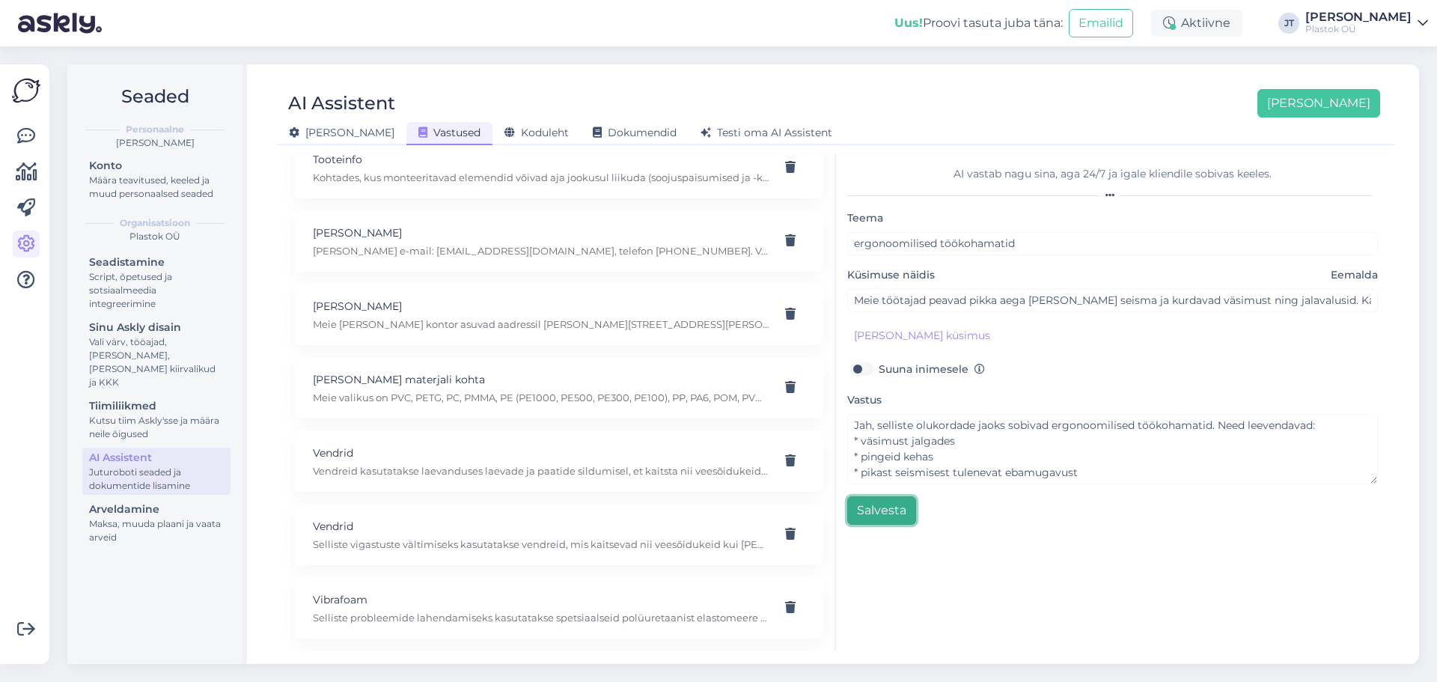
click at [872, 517] on button "Salvesta" at bounding box center [881, 510] width 69 height 28
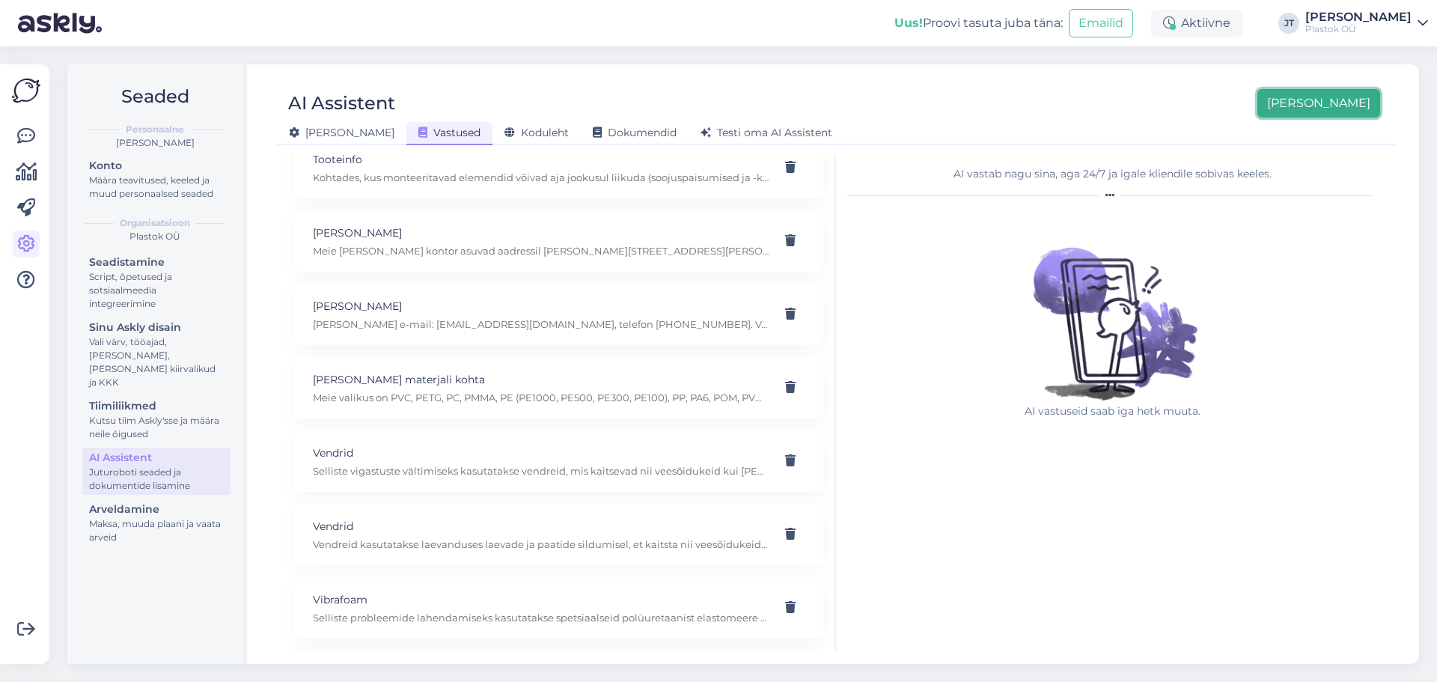
click at [1335, 104] on button "[PERSON_NAME]" at bounding box center [1319, 103] width 123 height 28
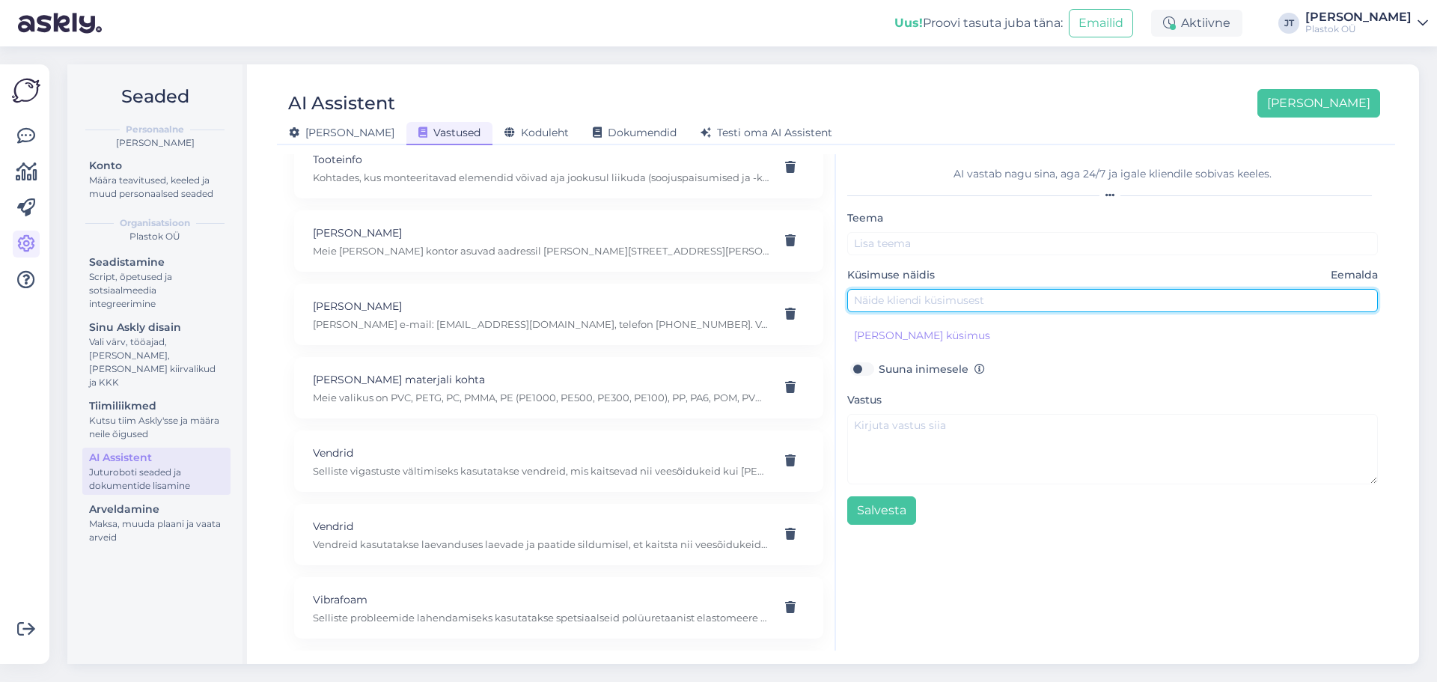
click at [911, 296] on input "text" at bounding box center [1112, 300] width 531 height 23
type input "Mis lehtkumme teil on?"
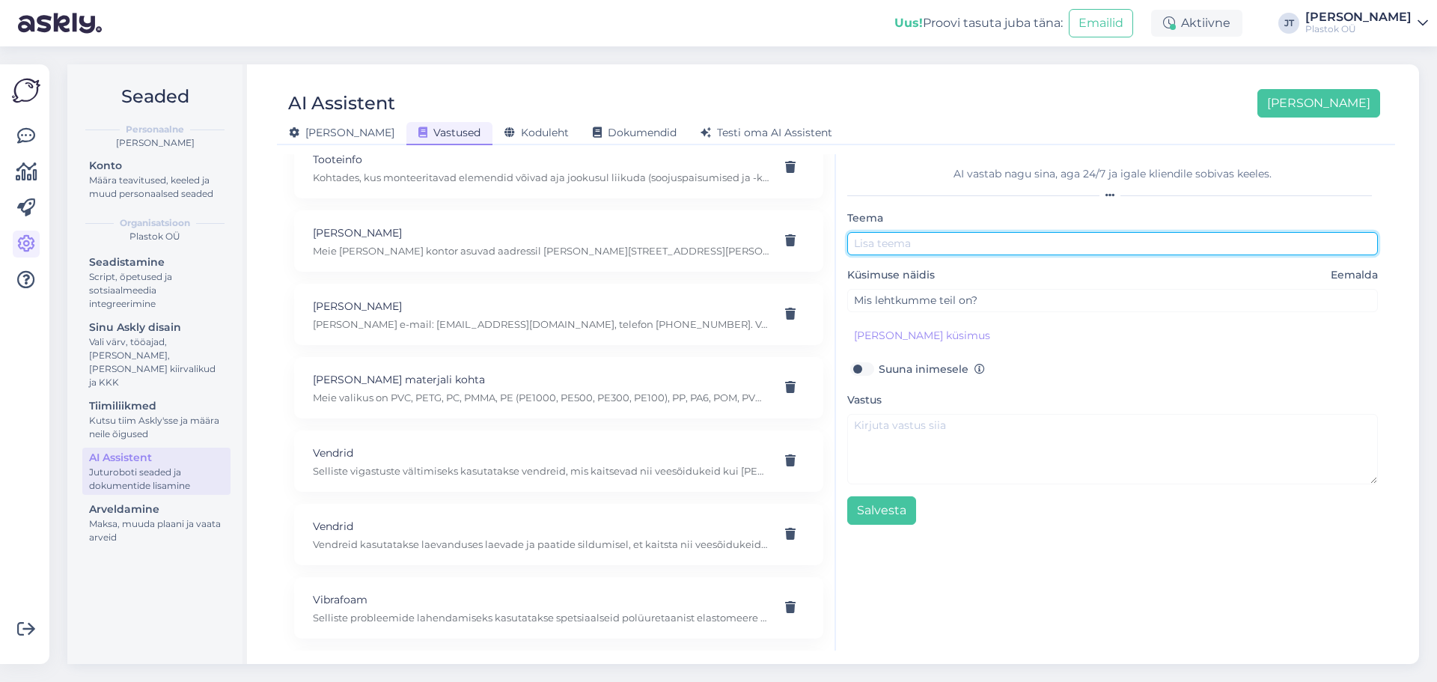
click at [906, 242] on input "text" at bounding box center [1112, 243] width 531 height 23
type input "Ö"
type input "Lehtkumm"
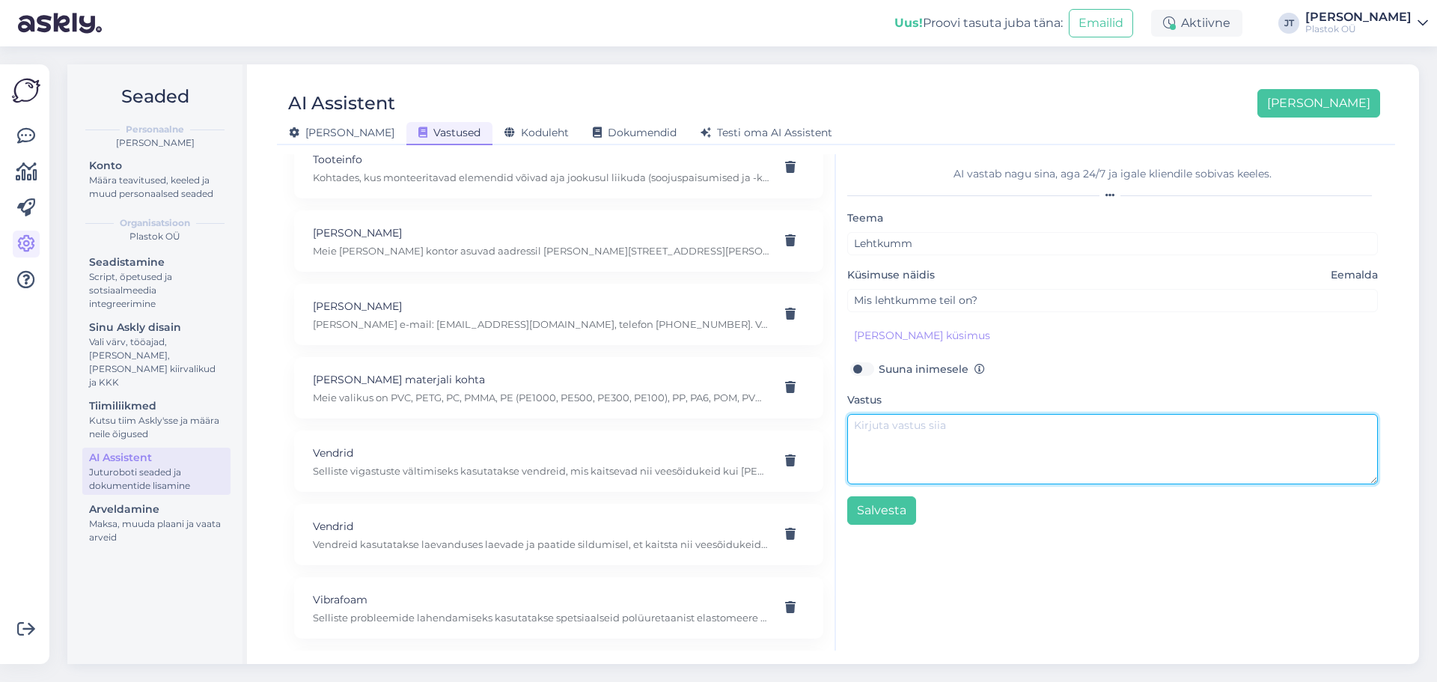
click at [942, 433] on textarea at bounding box center [1112, 449] width 531 height 70
paste textarea "Peamised lehtkummina saadavad materjalid: • CR Neopreenkumm • BR Kumm • NBR Nit…"
click at [855, 442] on textarea "Peamised lehtkummina saadavad materjalid: • CR Neopreenkumm • BR Kumm • NBR Nit…" at bounding box center [1112, 449] width 531 height 70
click at [1090, 427] on textarea "Peamised lehtkummina saadavad materjalid: • CR Neopreenkumm • BR Kumm • NBR Nit…" at bounding box center [1112, 449] width 531 height 70
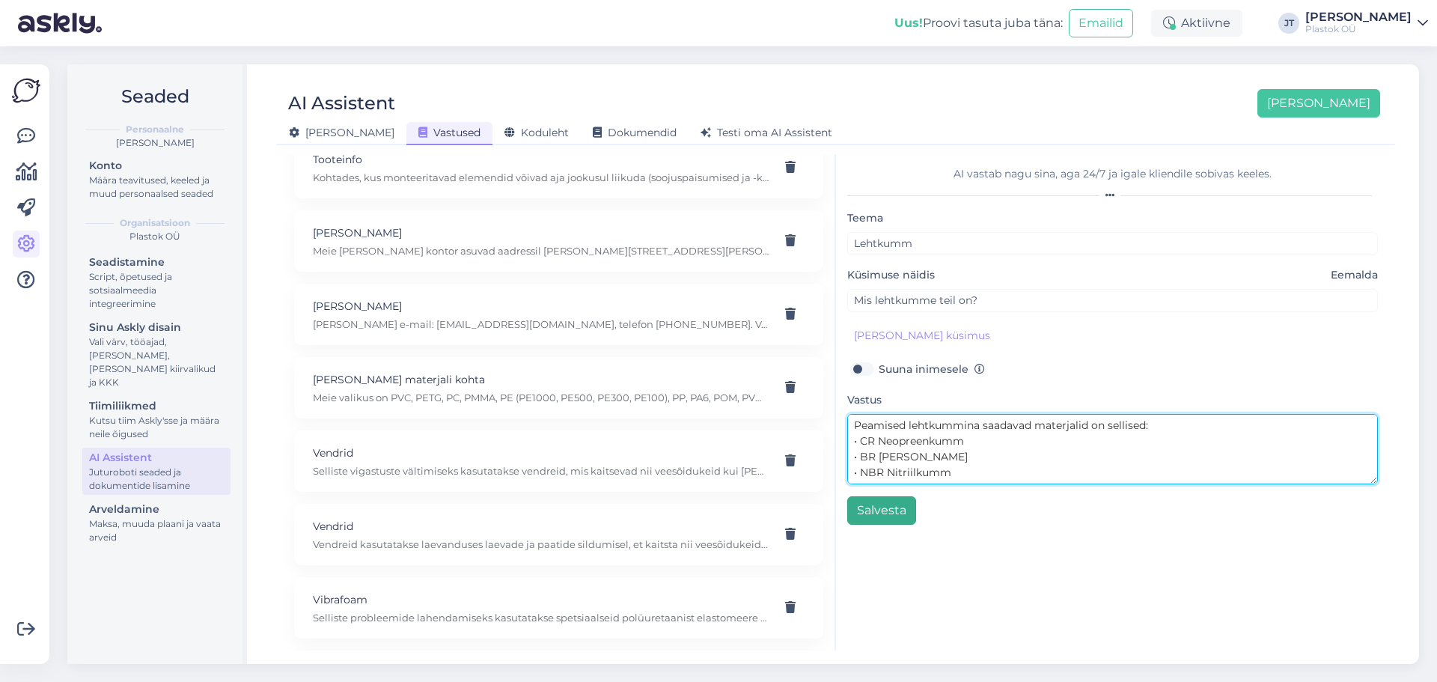
type textarea "Peamised lehtkummina saadavad materjalid on sellised: • CR Neopreenkumm • BR [P…"
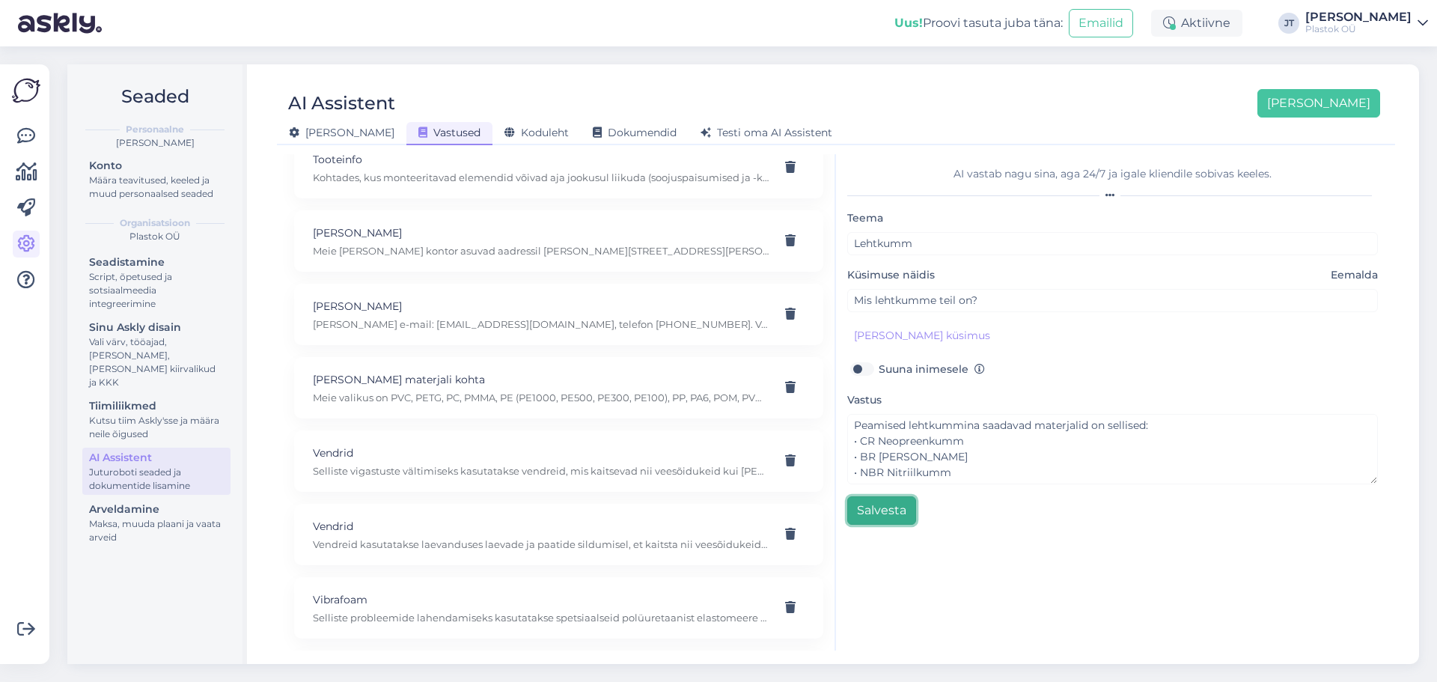
click at [880, 507] on button "Salvesta" at bounding box center [881, 510] width 69 height 28
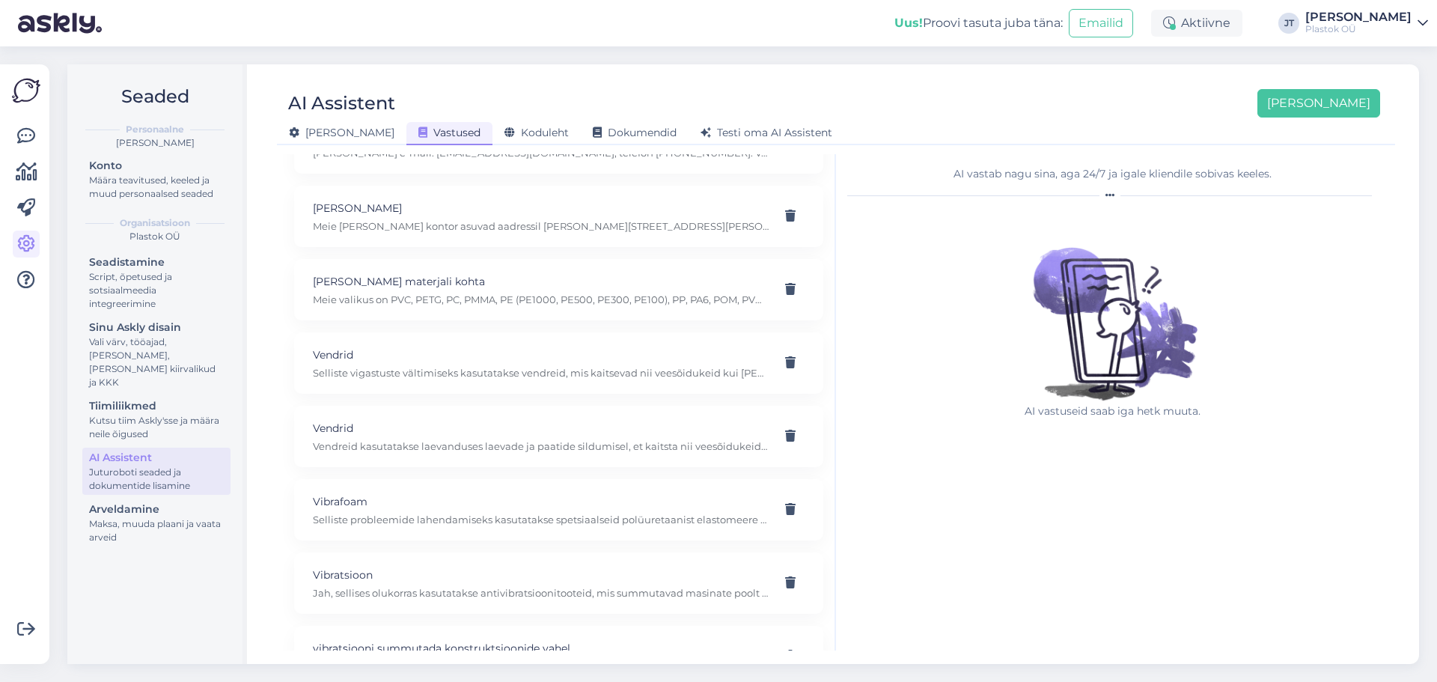
scroll to position [1555, 0]
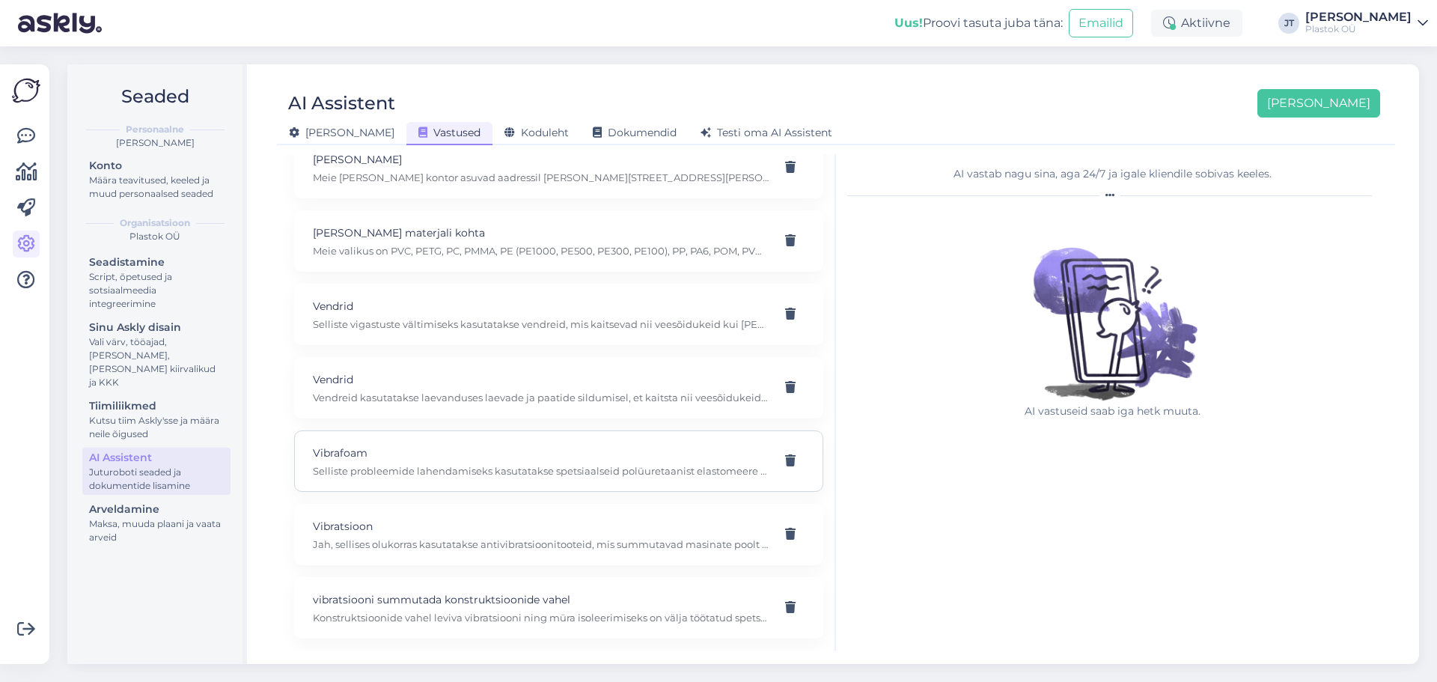
click at [413, 463] on div "Vibrafoam Selliste probleemide lahendamiseks kasutatakse spetsiaalseid polüuret…" at bounding box center [541, 461] width 456 height 33
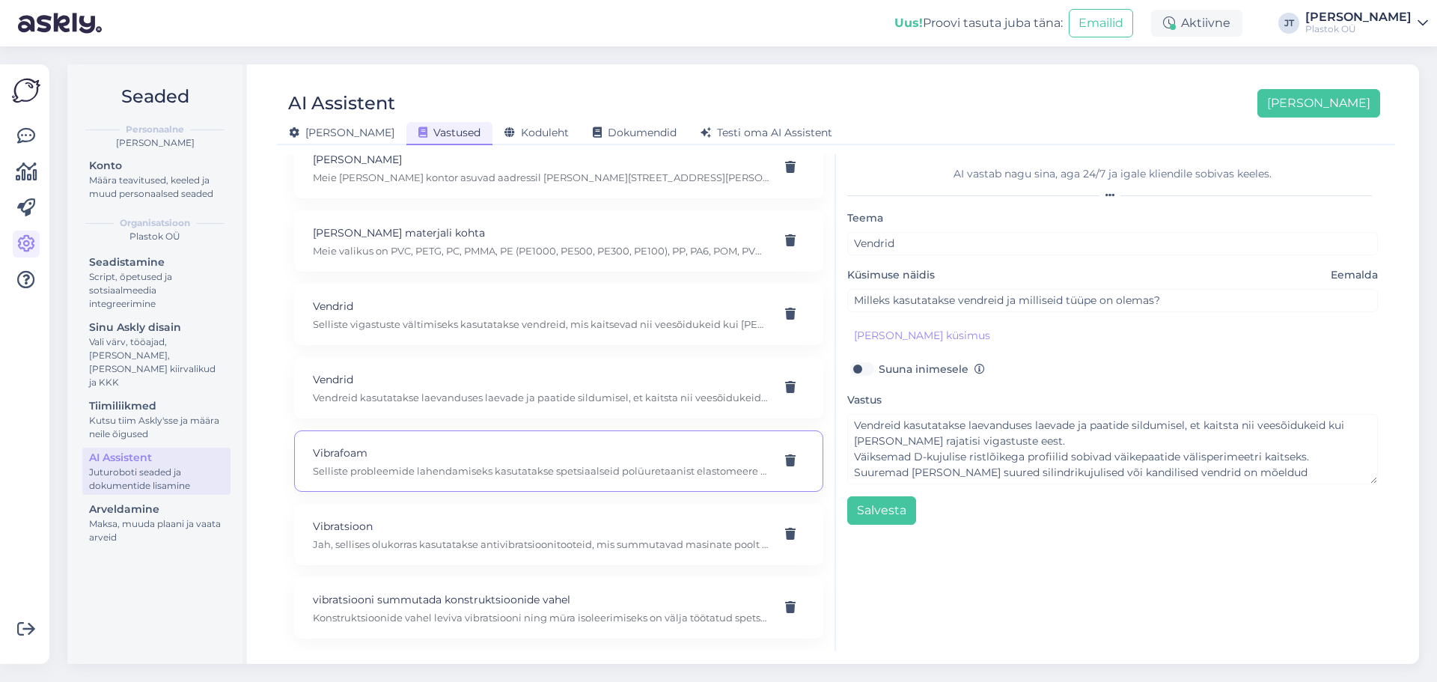
type input "Vibrafoam"
type input "Meil on probleem – hoones levib vibratsioon ja müra konstruktsioonide kaudu (nt…"
type textarea "Selliste probleemide lahendamiseks kasutatakse spetsiaalseid polüuretaanist ela…"
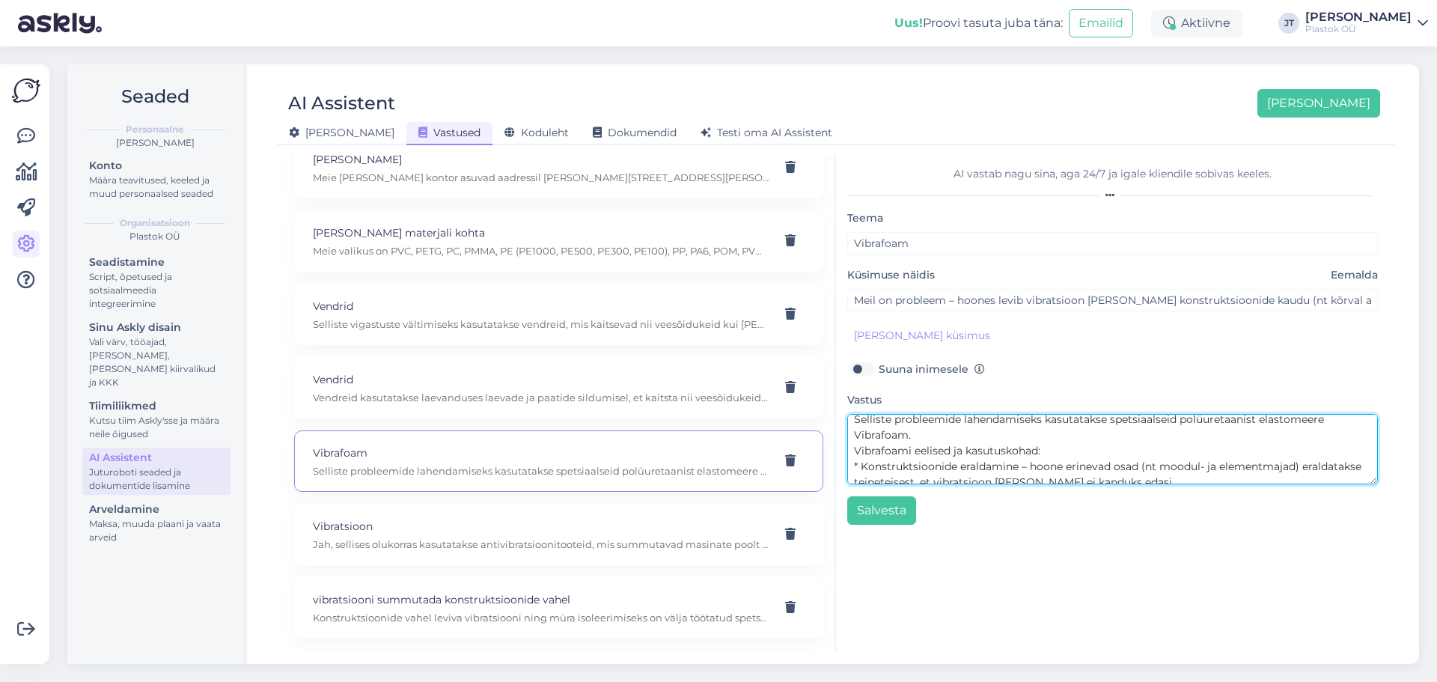
scroll to position [0, 0]
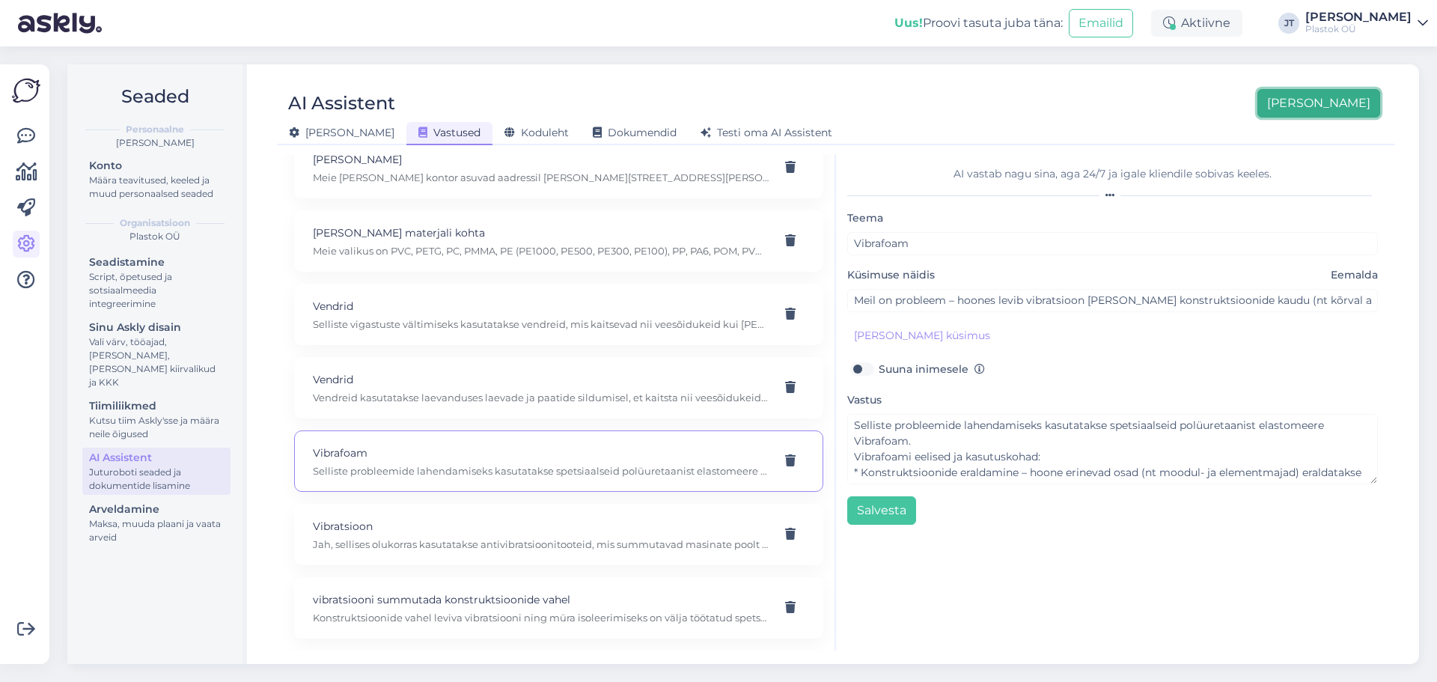
click at [1355, 101] on button "[PERSON_NAME]" at bounding box center [1319, 103] width 123 height 28
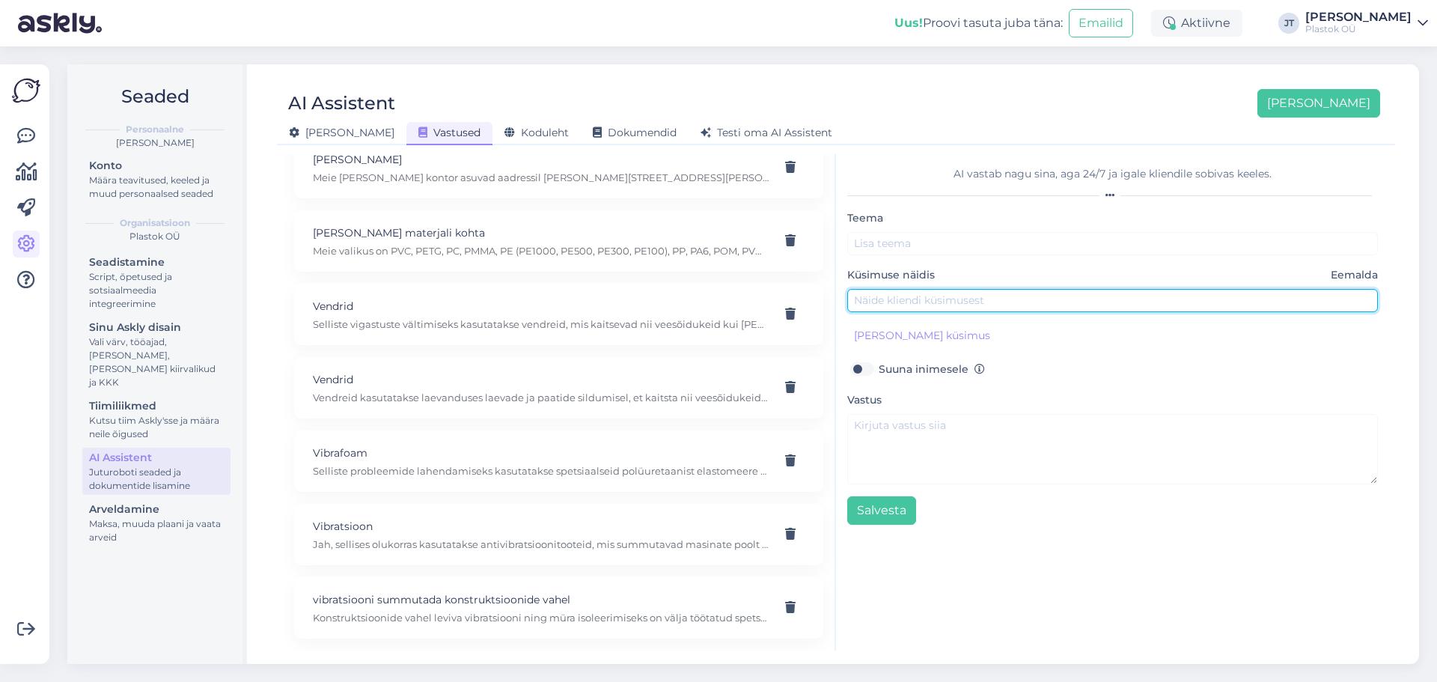
click at [956, 302] on input "text" at bounding box center [1112, 300] width 531 height 23
paste input "Meil on probleem – konstruktsioonides ja seadmetes kandub vibratsioon edasi nin…"
type input "Meil on probleem – konstruktsioonides ja seadmetes kandub vibratsioon edasi nin…"
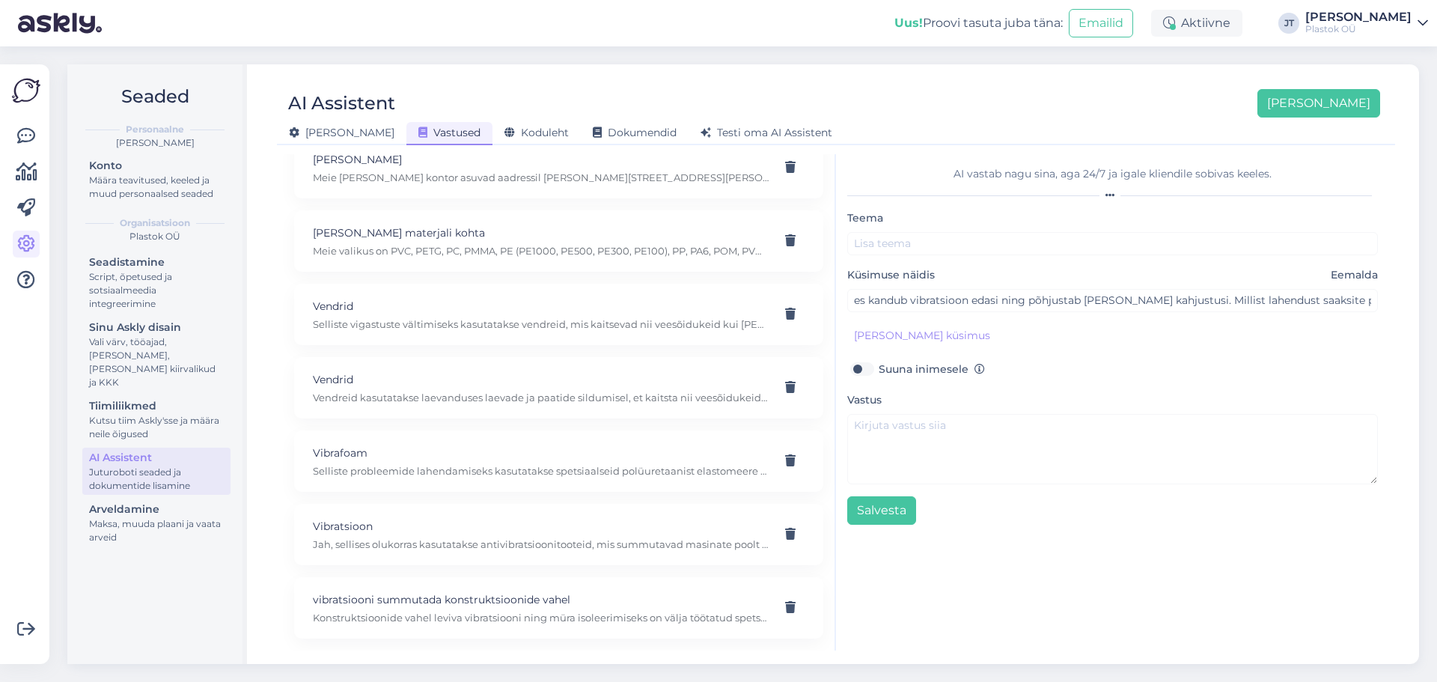
scroll to position [0, 0]
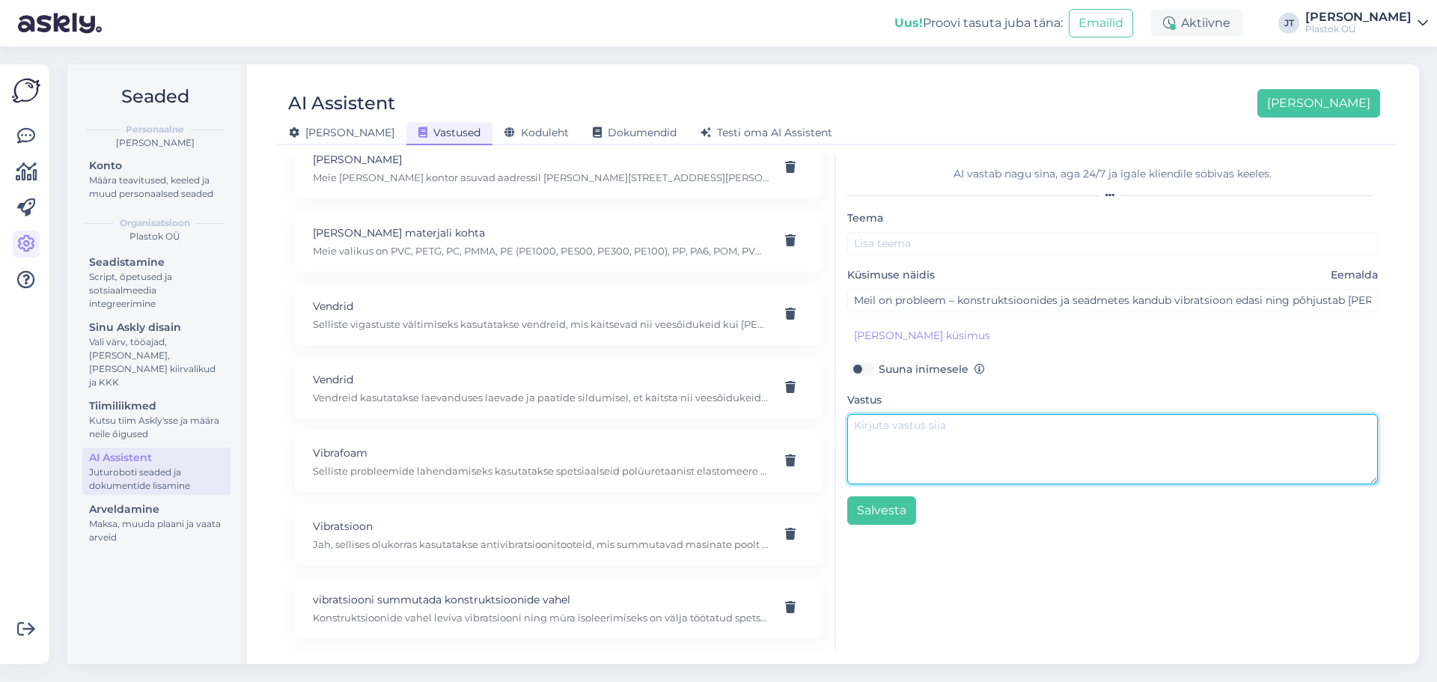
click at [924, 439] on textarea at bounding box center [1112, 449] width 531 height 70
paste textarea "Vibratsiooni summutamiseks kasutatakse elastseid kummitooteid, mille valik sõlt…"
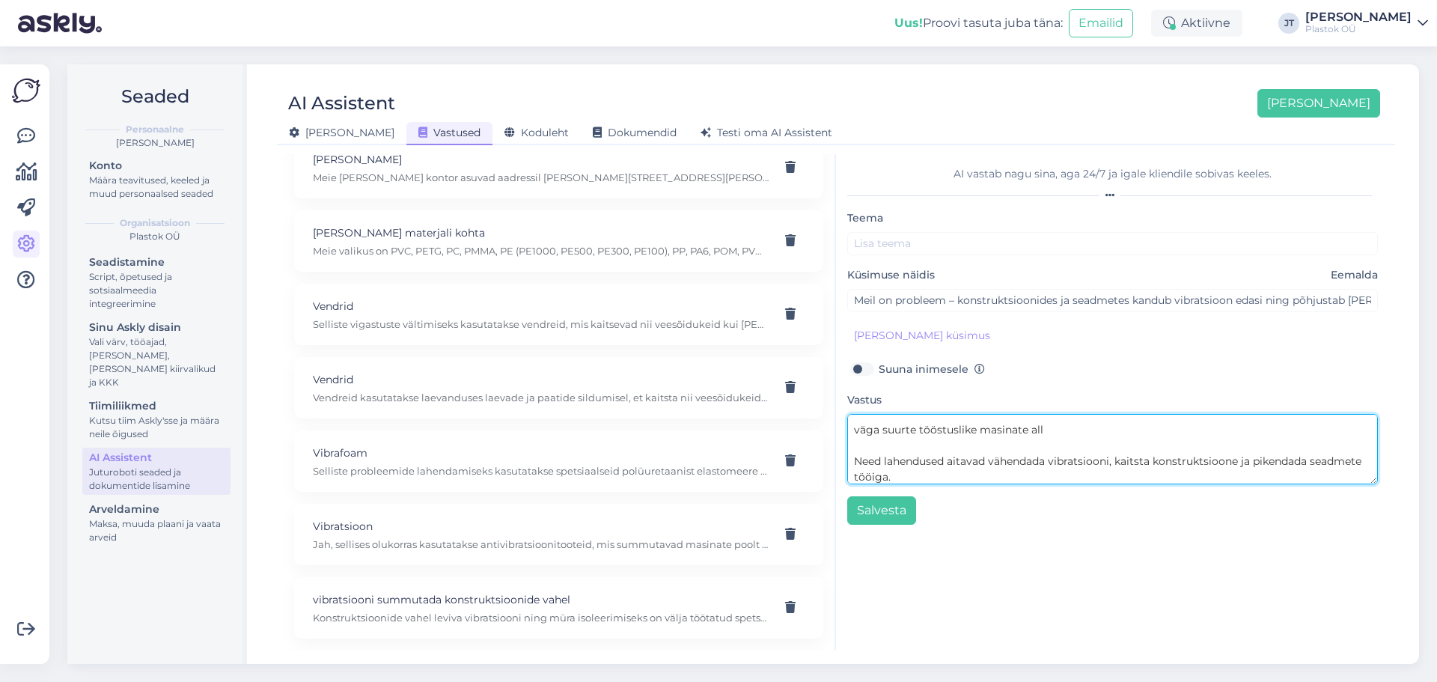
click at [857, 464] on textarea "Vibratsiooni summutamiseks kasutatakse elastseid kummitooteid, mille valik sõlt…" at bounding box center [1112, 449] width 531 height 70
click at [851, 448] on textarea "Vibratsiooni summutamiseks kasutatakse elastseid kummitooteid, mille valik sõlt…" at bounding box center [1112, 449] width 531 height 70
click at [853, 473] on textarea "Vibratsiooni summutamiseks kasutatakse elastseid kummitooteid, mille valik sõlt…" at bounding box center [1112, 449] width 531 height 70
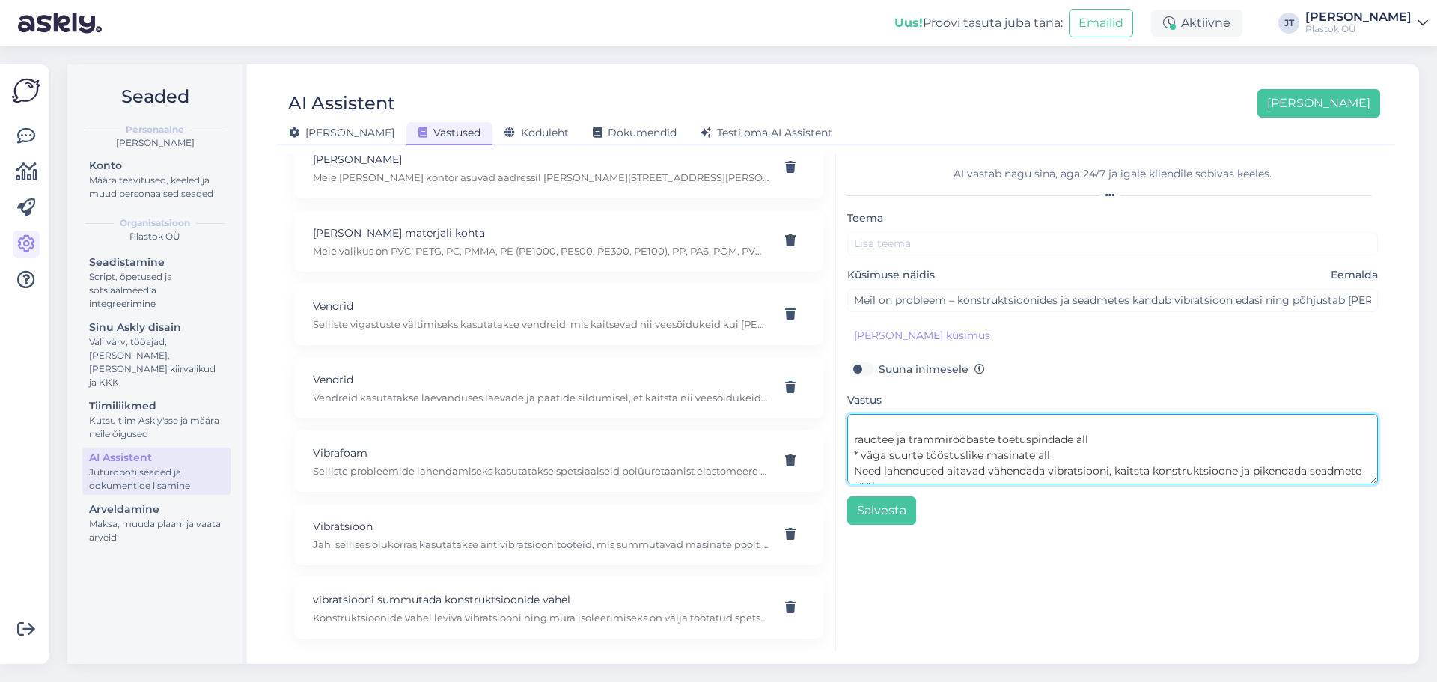
click at [853, 442] on textarea "Vibratsiooni summutamiseks kasutatakse elastseid kummitooteid, mille valik sõlt…" at bounding box center [1112, 449] width 531 height 70
click at [852, 440] on textarea "Vibratsiooni summutamiseks kasutatakse elastseid kummitooteid, mille valik sõlt…" at bounding box center [1112, 449] width 531 height 70
click at [859, 457] on textarea "Vibratsiooni summutamiseks kasutatakse elastseid kummitooteid, mille valik sõlt…" at bounding box center [1112, 449] width 531 height 70
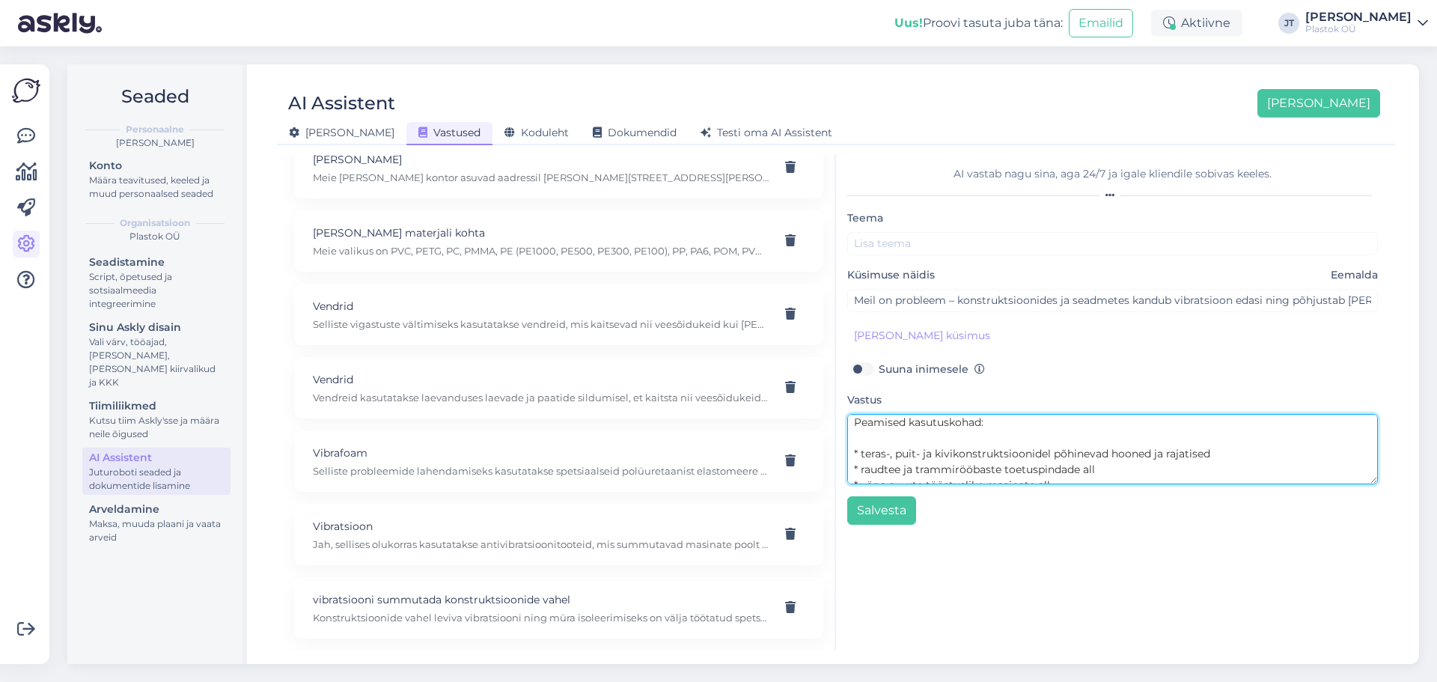
click at [896, 434] on textarea "Vibratsiooni summutamiseks kasutatakse elastseid kummitooteid, mille valik sõlt…" at bounding box center [1112, 449] width 531 height 70
click at [853, 470] on textarea "Vibratsiooni summutamiseks kasutatakse elastseid kummitooteid, mille valik sõlt…" at bounding box center [1112, 449] width 531 height 70
click at [852, 460] on textarea "Vibratsiooni summutamiseks kasutatakse elastseid kummitooteid, mille valik sõlt…" at bounding box center [1112, 449] width 531 height 70
click at [856, 453] on textarea "Vibratsiooni summutamiseks kasutatakse elastseid kummitooteid, mille valik sõlt…" at bounding box center [1112, 449] width 531 height 70
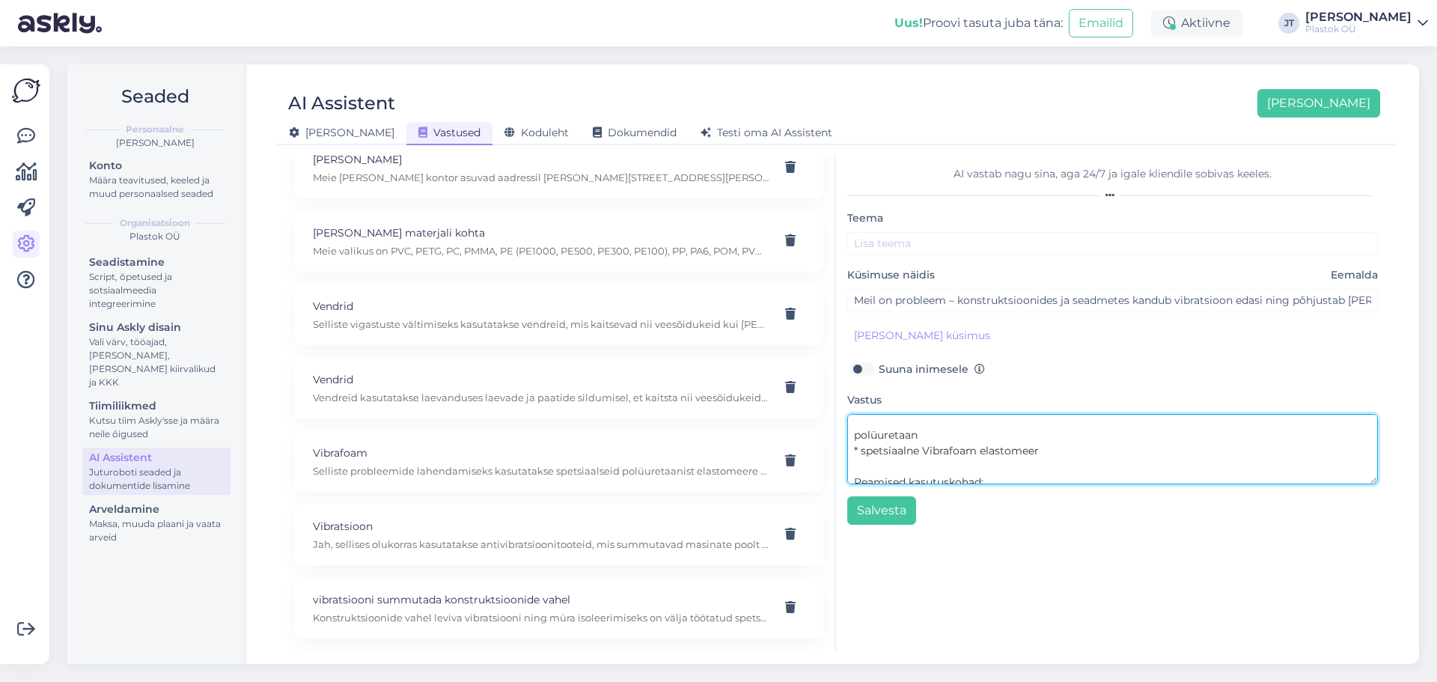
scroll to position [147, 0]
click at [853, 448] on textarea "Vibratsiooni summutamiseks kasutatakse elastseid kummitooteid, mille valik sõlt…" at bounding box center [1112, 449] width 531 height 70
click at [868, 430] on textarea "Vibratsiooni summutamiseks kasutatakse elastseid kummitooteid, mille valik sõlt…" at bounding box center [1112, 449] width 531 height 70
click at [855, 435] on textarea "Vibratsiooni summutamiseks kasutatakse elastseid kummitooteid, mille valik sõlt…" at bounding box center [1112, 449] width 531 height 70
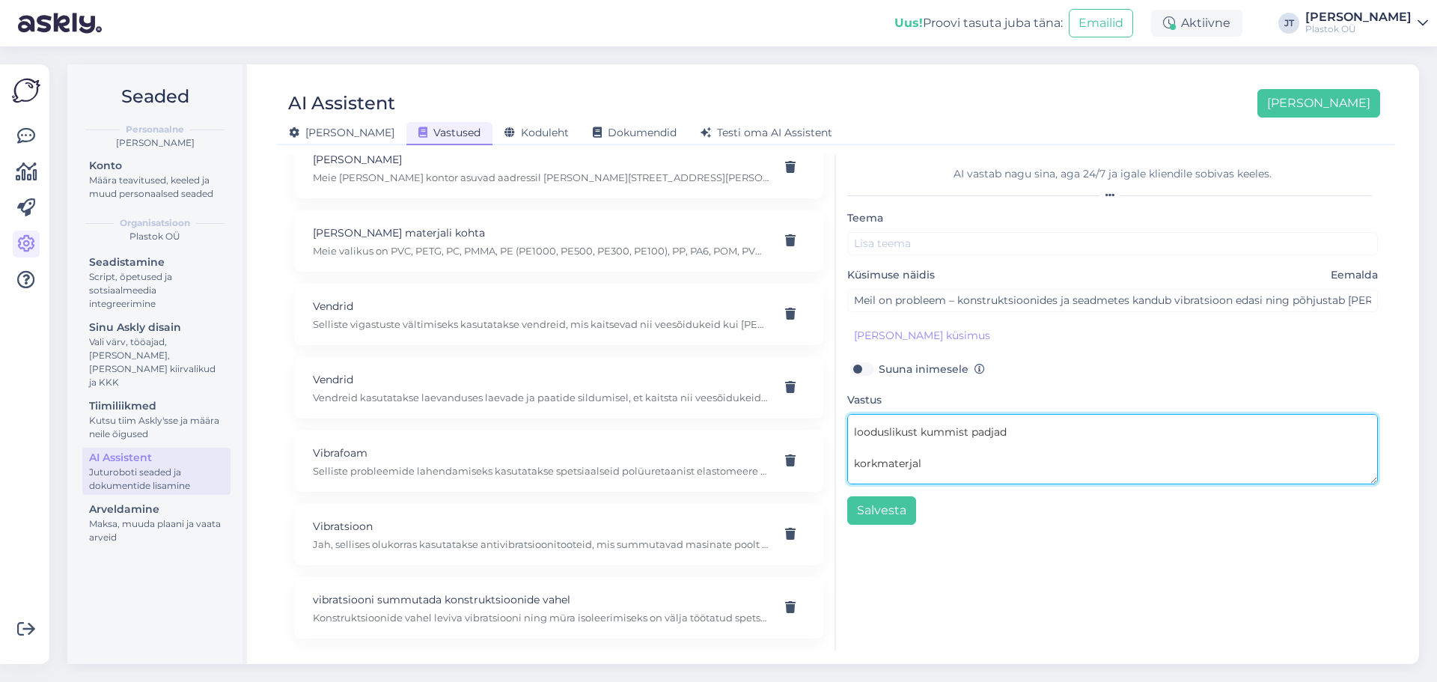
scroll to position [102, 0]
click at [919, 453] on textarea "Vibratsiooni summutamiseks kasutatakse elastseid kummitooteid, mille valik sõlt…" at bounding box center [1112, 449] width 531 height 70
click at [855, 449] on textarea "Vibratsiooni summutamiseks kasutatakse elastseid kummitooteid, mille valik sõlt…" at bounding box center [1112, 449] width 531 height 70
click at [862, 436] on textarea "Vibratsiooni summutamiseks kasutatakse elastseid kummitooteid, mille valik sõlt…" at bounding box center [1112, 449] width 531 height 70
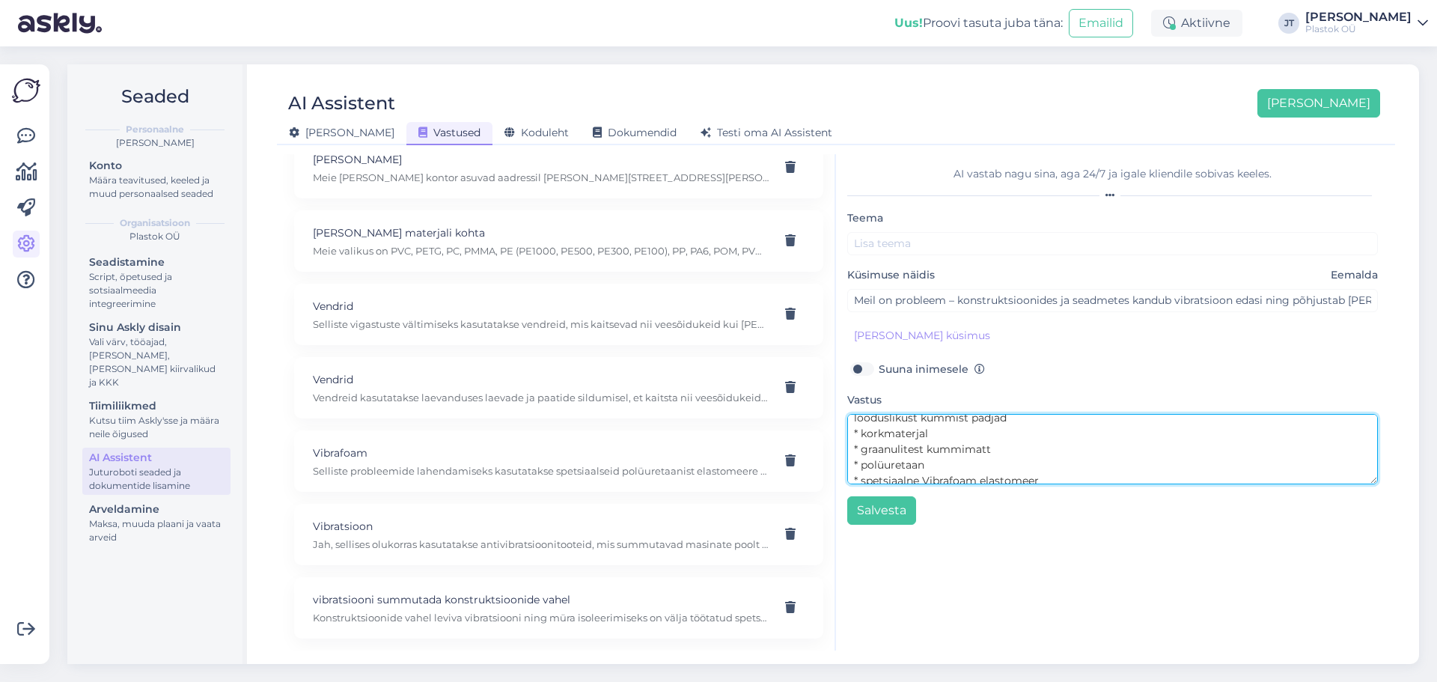
scroll to position [70, 0]
click at [853, 434] on textarea "Vibratsiooni summutamiseks kasutatakse elastseid kummitooteid, mille valik sõlt…" at bounding box center [1112, 449] width 531 height 70
click at [861, 450] on textarea "Vibratsiooni summutamiseks kasutatakse elastseid kummitooteid, mille valik sõlt…" at bounding box center [1112, 449] width 531 height 70
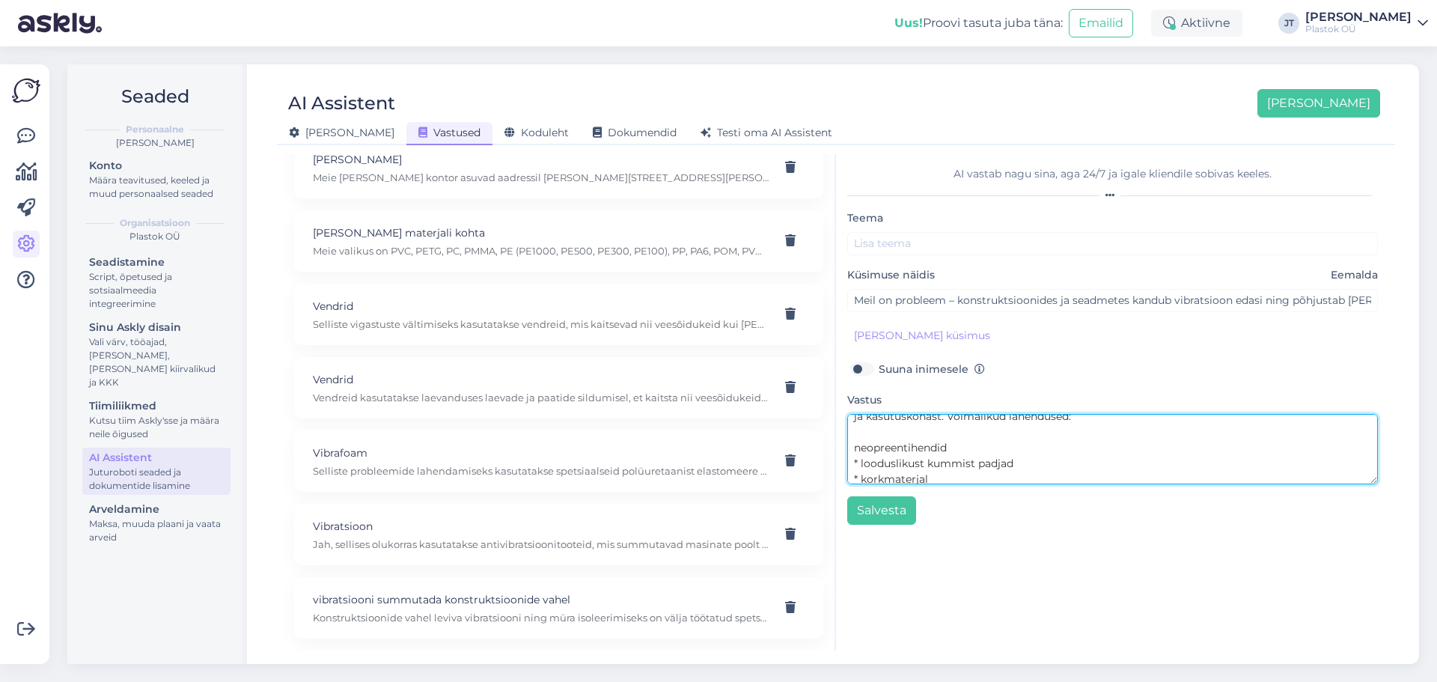
click at [850, 448] on textarea "Vibratsiooni summutamiseks kasutatakse elastseid kummitooteid, mille valik sõlt…" at bounding box center [1112, 449] width 531 height 70
click at [866, 437] on textarea "Vibratsiooni summutamiseks kasutatakse elastseid kummitooteid, mille valik sõlt…" at bounding box center [1112, 449] width 531 height 70
type textarea "Vibratsiooni summutamiseks kasutatakse elastseid kummitooteid, mille valik sõlt…"
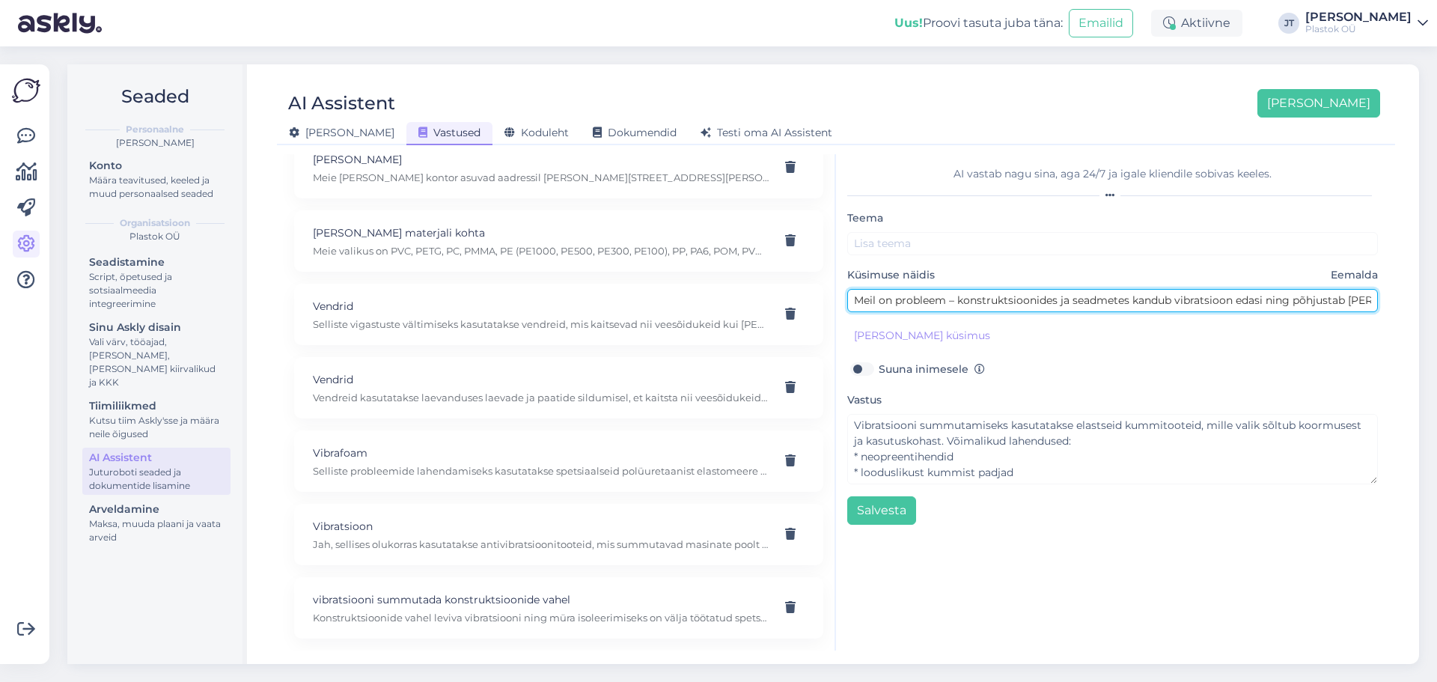
drag, startPoint x: 1232, startPoint y: 305, endPoint x: 1178, endPoint y: 303, distance: 53.9
click at [1178, 303] on input "Meil on probleem – konstruktsioonides ja seadmetes kandub vibratsioon edasi nin…" at bounding box center [1112, 300] width 531 height 23
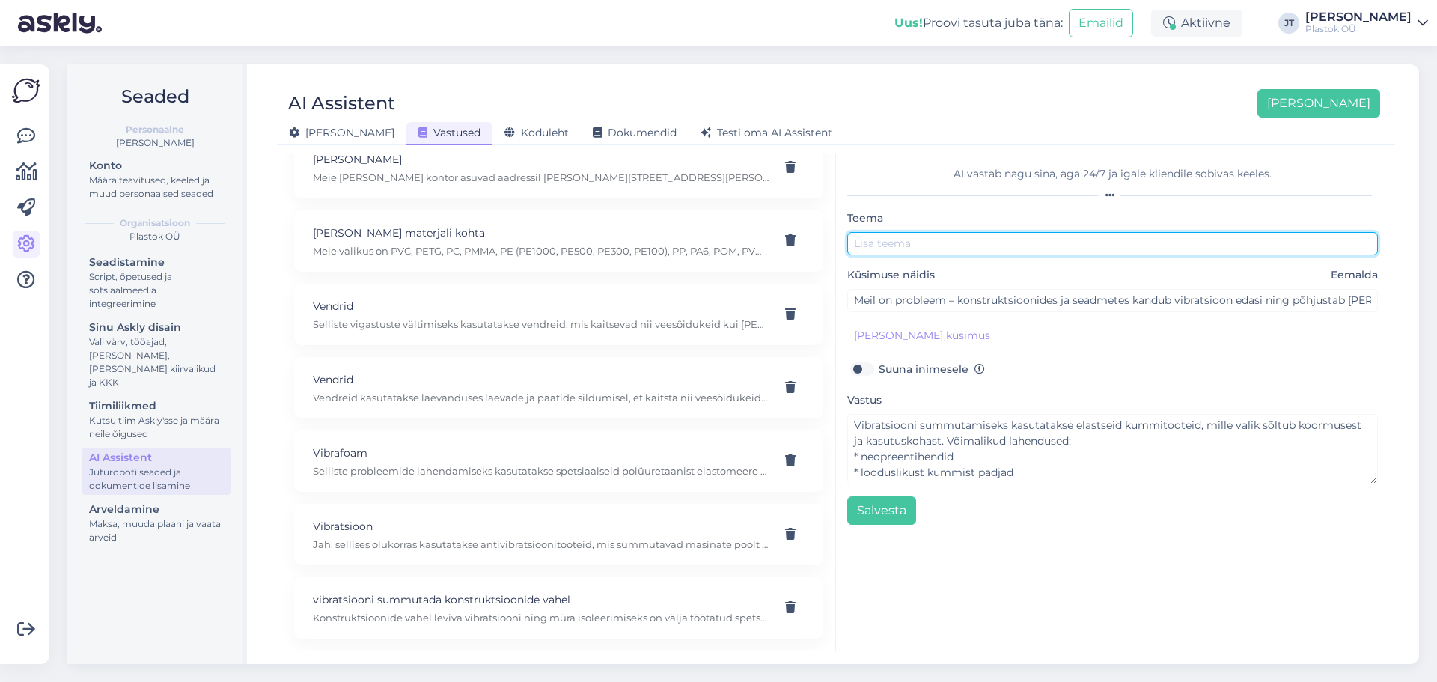
click at [948, 245] on input "text" at bounding box center [1112, 243] width 531 height 23
paste input "vibratsioon"
type input "vibratsiooni summutamine"
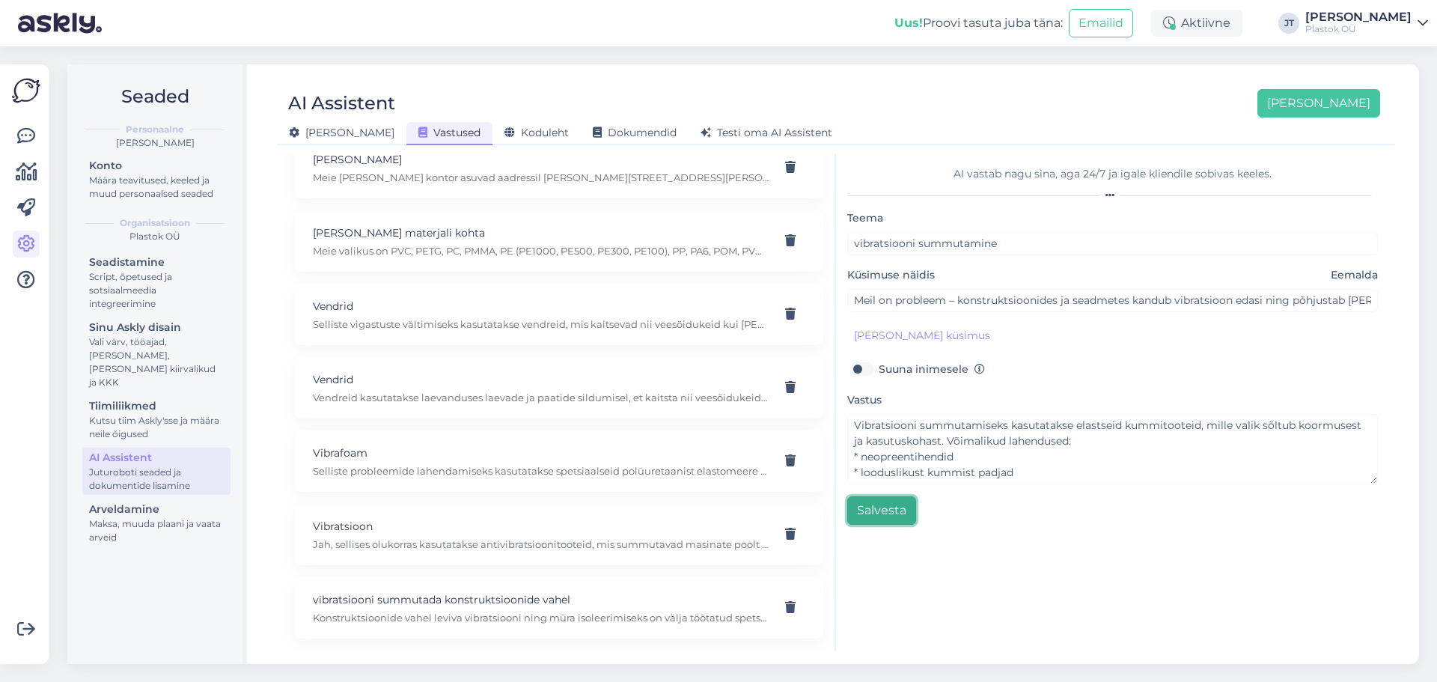
click at [882, 523] on button "Salvesta" at bounding box center [881, 510] width 69 height 28
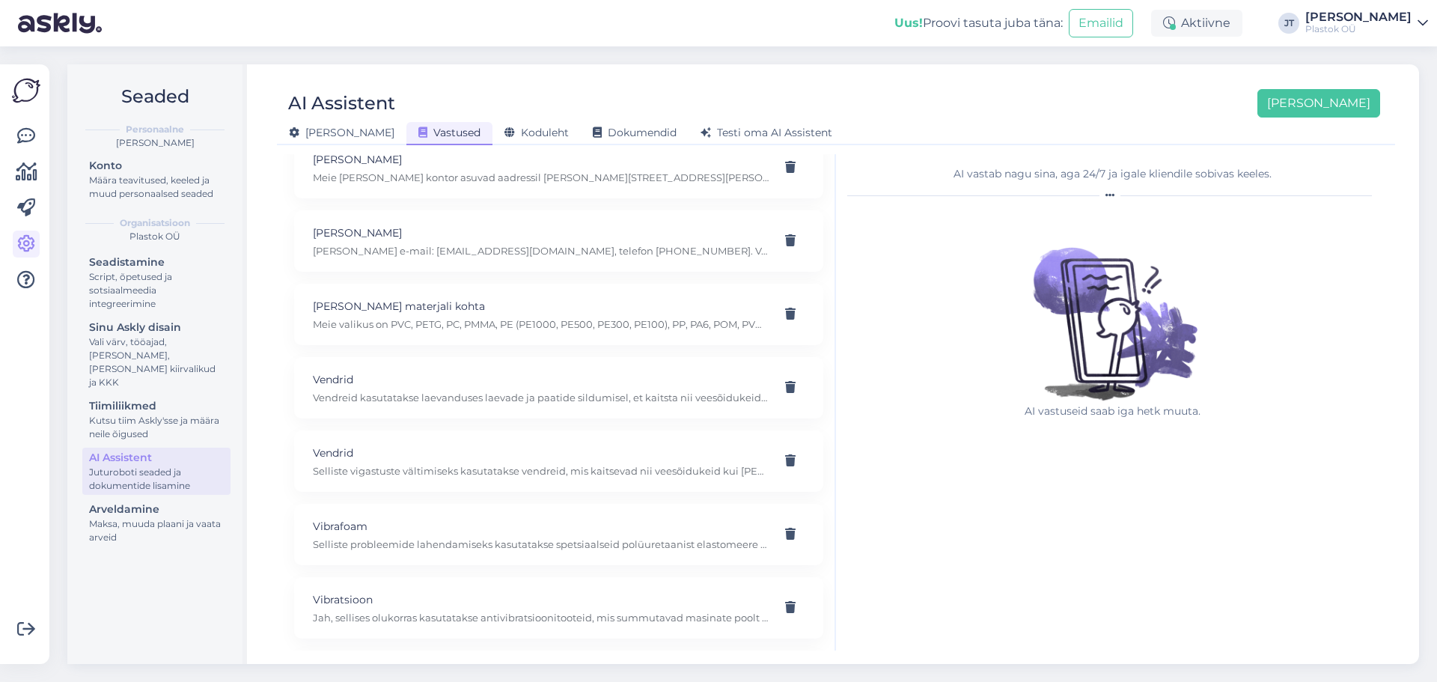
scroll to position [1628, 0]
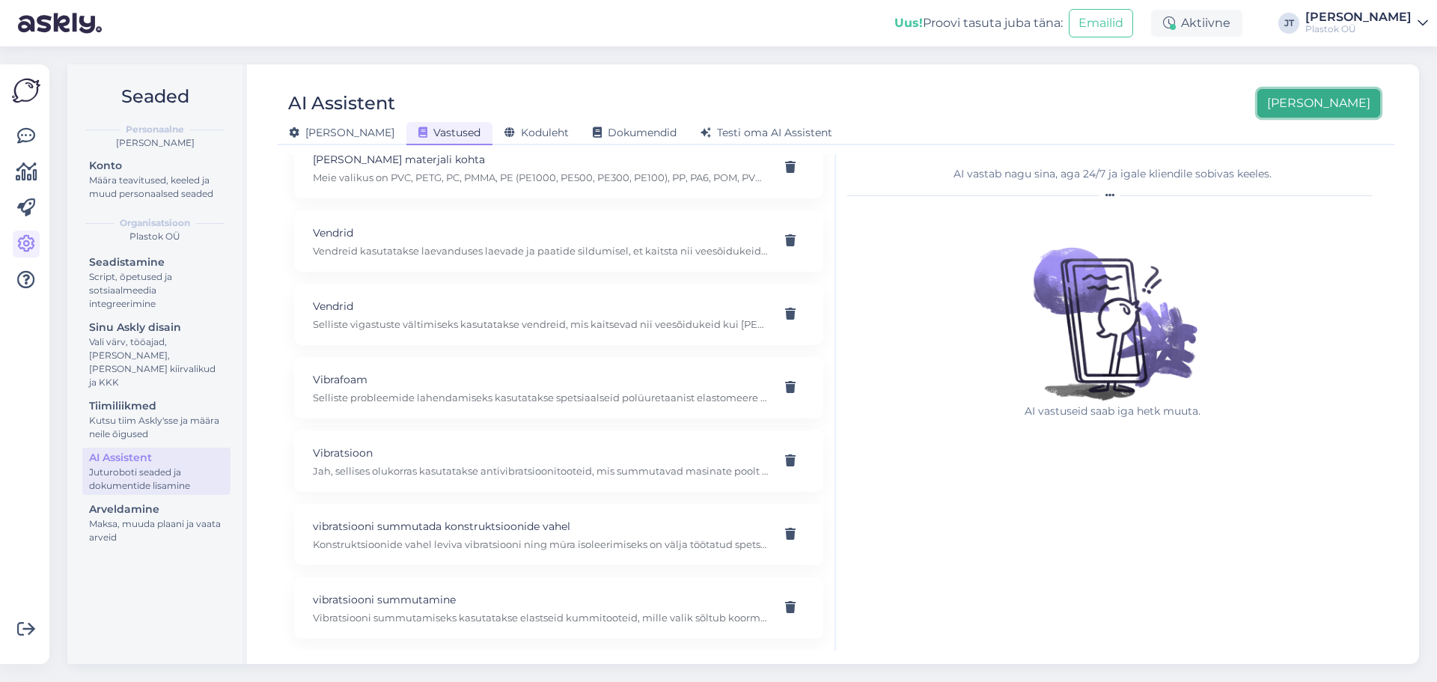
click at [1323, 116] on button "[PERSON_NAME]" at bounding box center [1319, 103] width 123 height 28
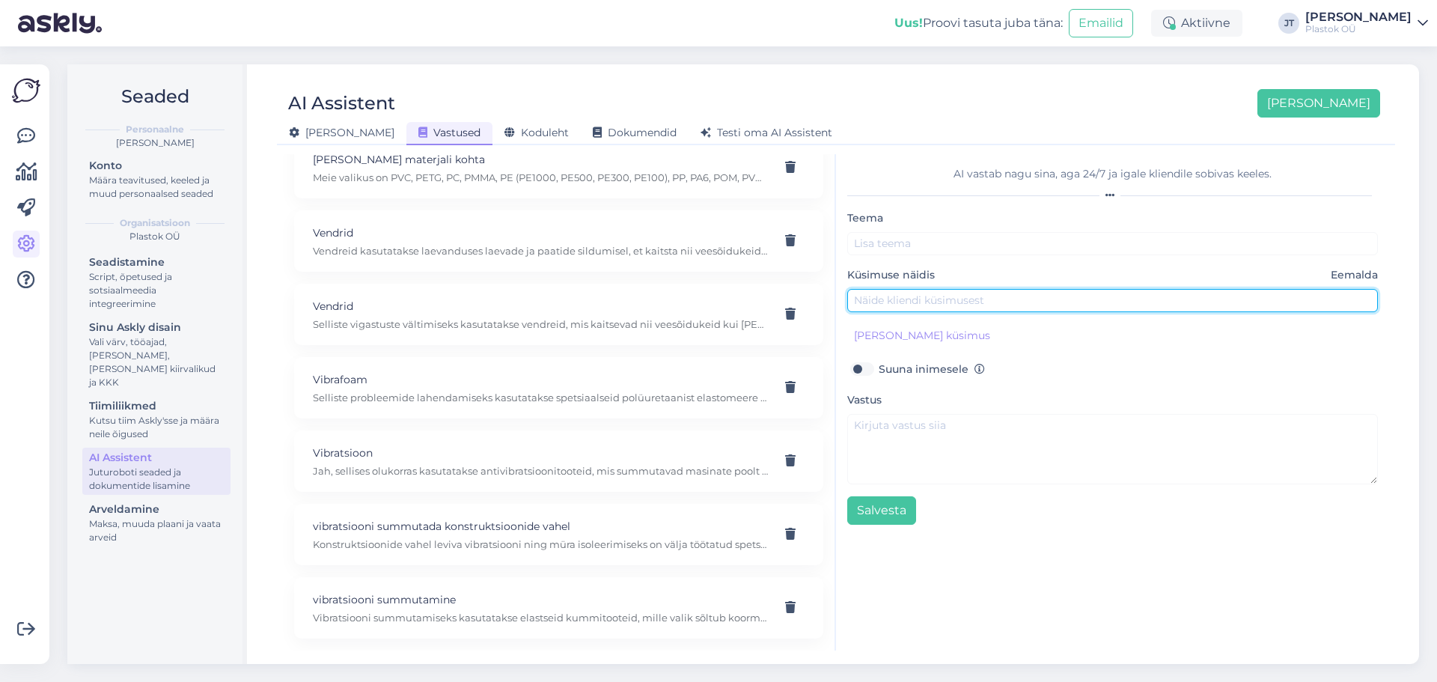
click at [900, 296] on input "text" at bounding box center [1112, 300] width 531 height 23
paste input "Meil on probleem – tööstusseadmed ja lähedal asuv raudtee tekitavad pidevat vib…"
type input "Meil on probleem – tööstusseadmed ja lähedal asuv raudtee tekitavad pidevat vib…"
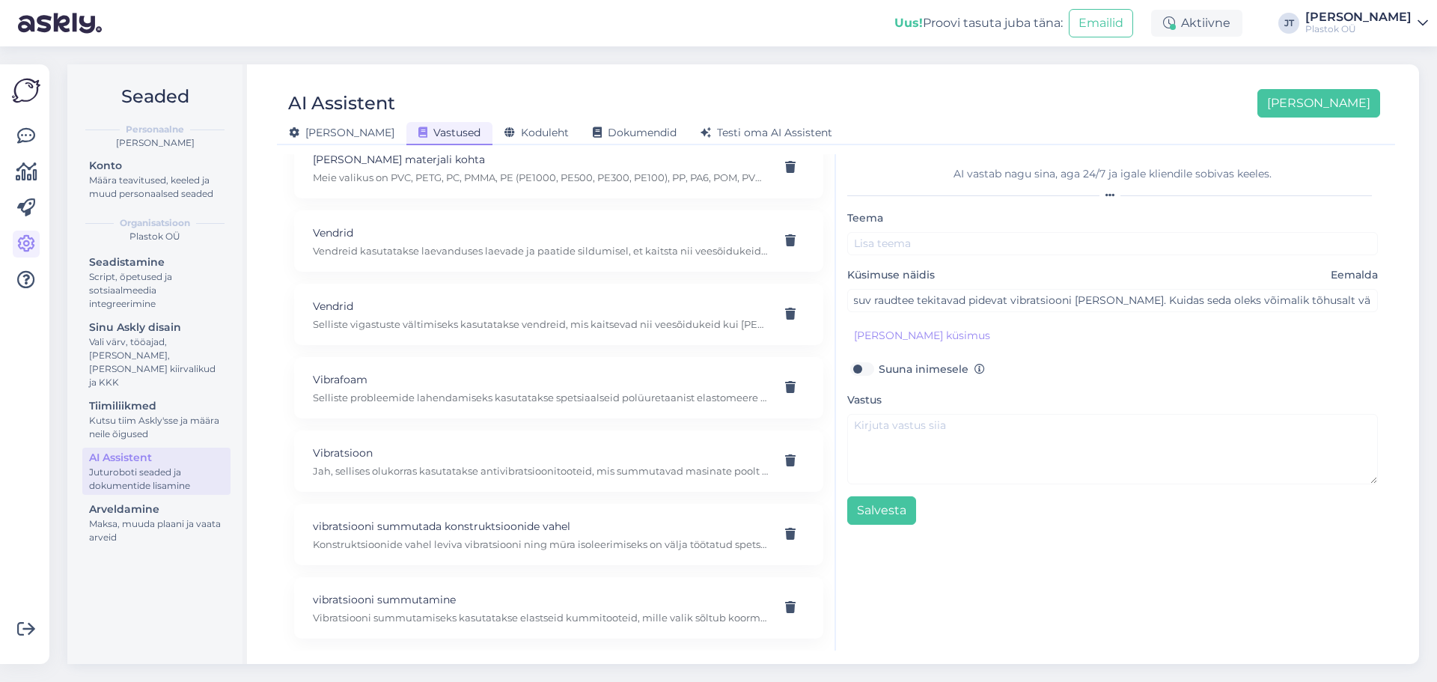
scroll to position [0, 0]
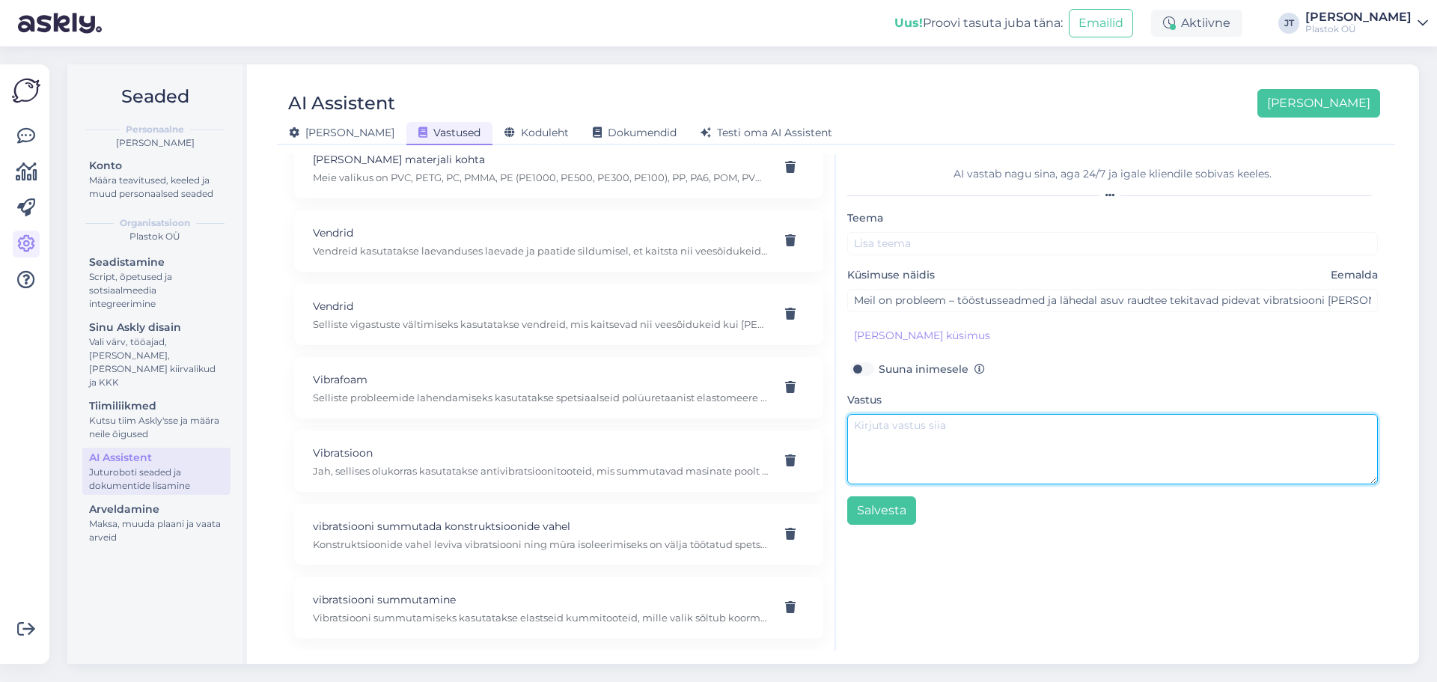
click at [958, 439] on textarea at bounding box center [1112, 449] width 531 height 70
paste textarea "Selliste olukordade jaoks on välja töötatud spetsiaalsed elastomeermaterjalid V…"
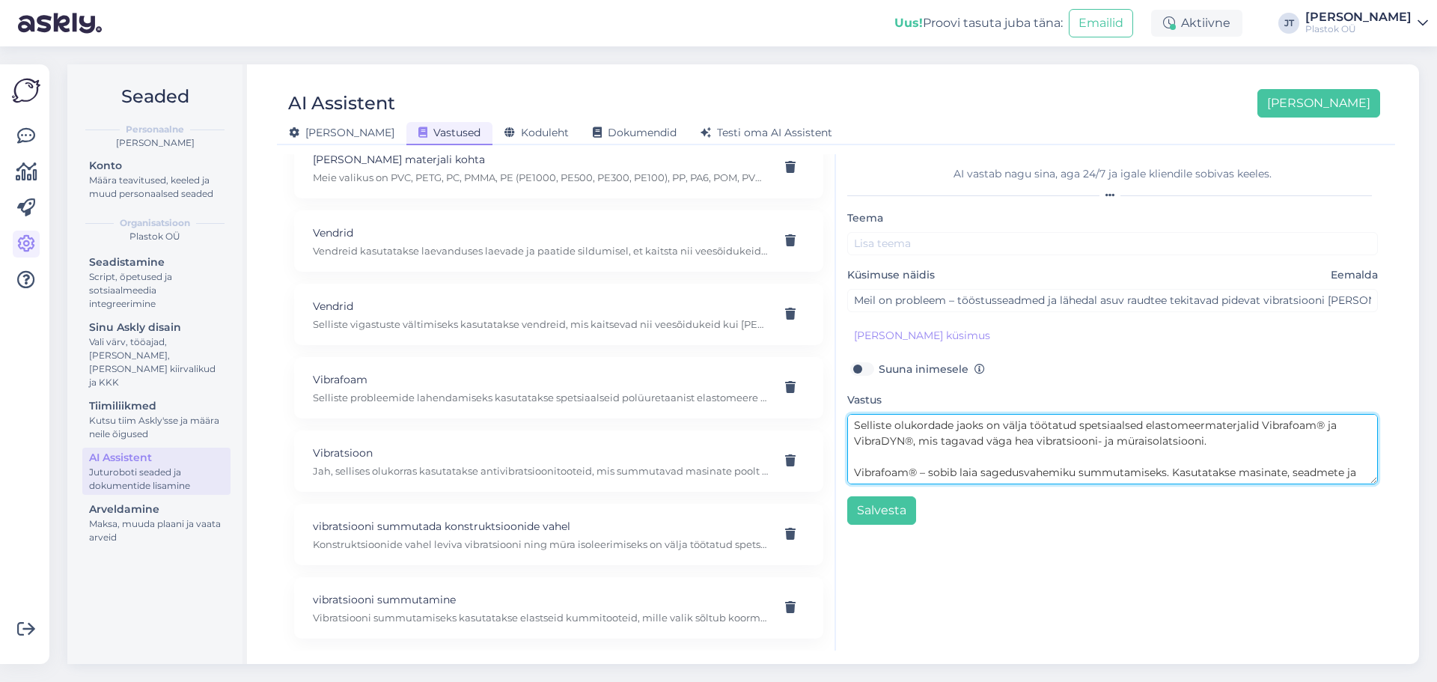
type textarea "Selliste olukordade jaoks on välja töötatud spetsiaalsed elastomeermaterjalid V…"
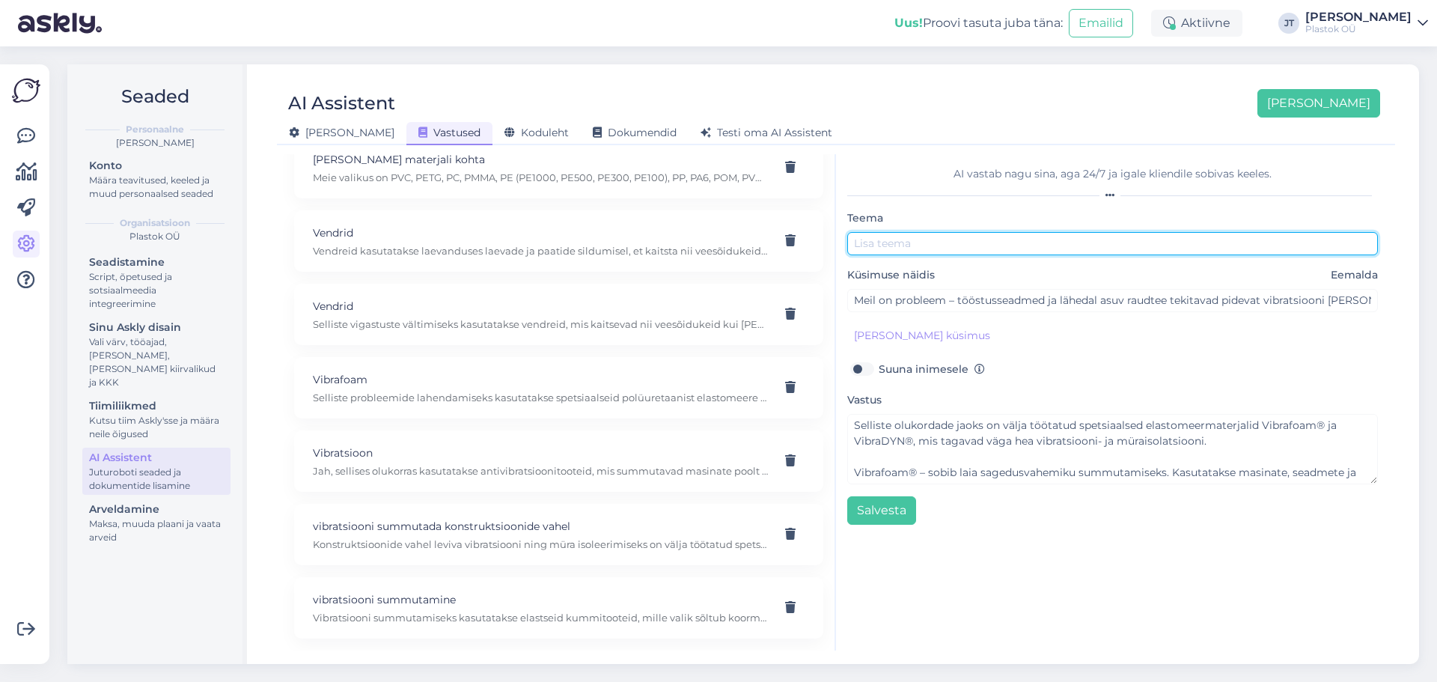
click at [936, 239] on input "text" at bounding box center [1112, 243] width 531 height 23
paste input "Vibrafoam® ja VibraDYN®"
click at [918, 244] on input "Vibrafoam® ja VibraDYN®" at bounding box center [1112, 243] width 531 height 23
click at [1000, 245] on input "Vibrafoam ja VibraDYN®" at bounding box center [1112, 243] width 531 height 23
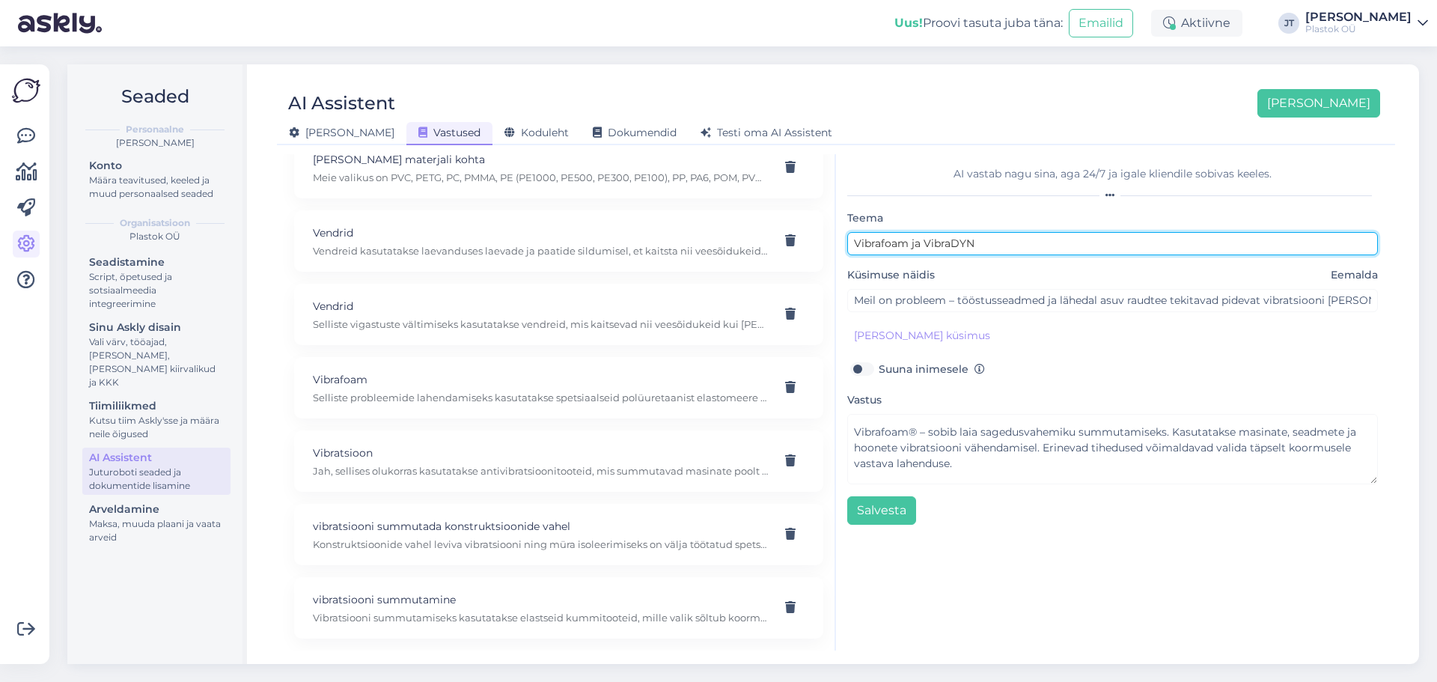
scroll to position [61, 0]
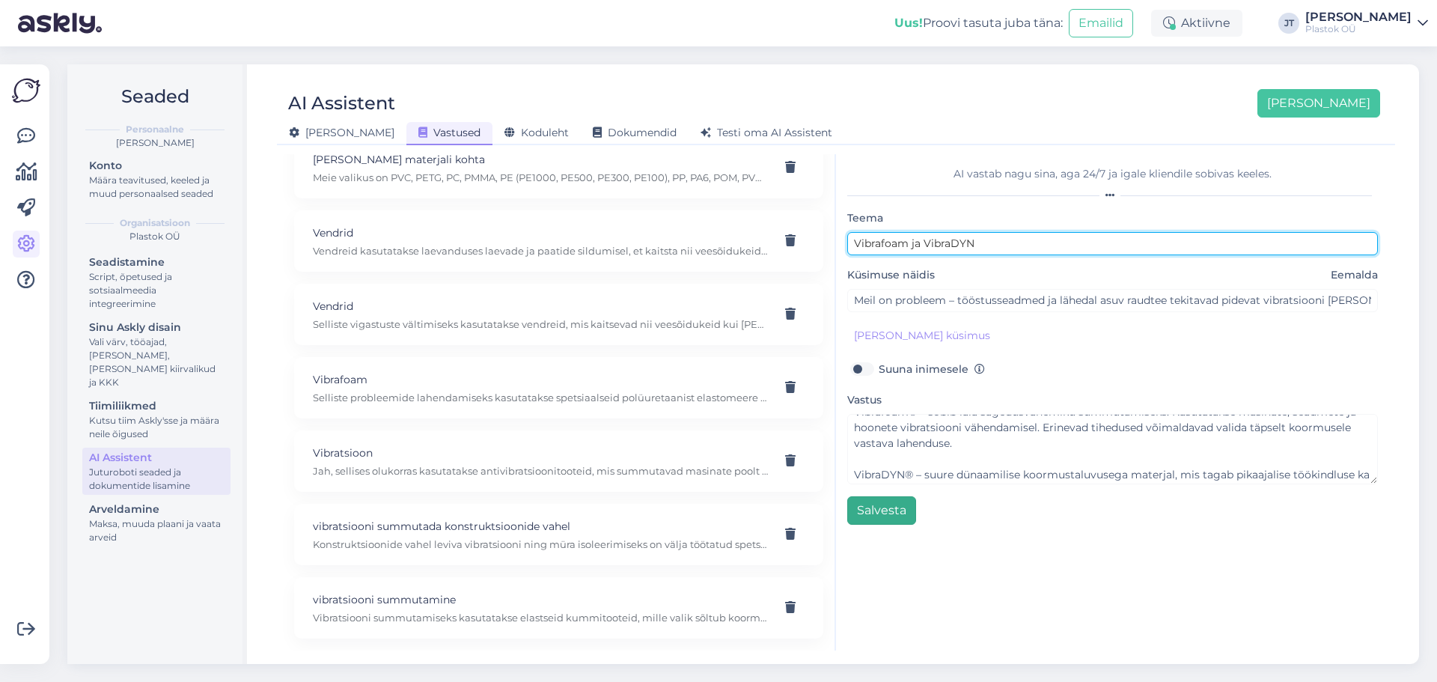
type input "Vibrafoam ja VibraDYN"
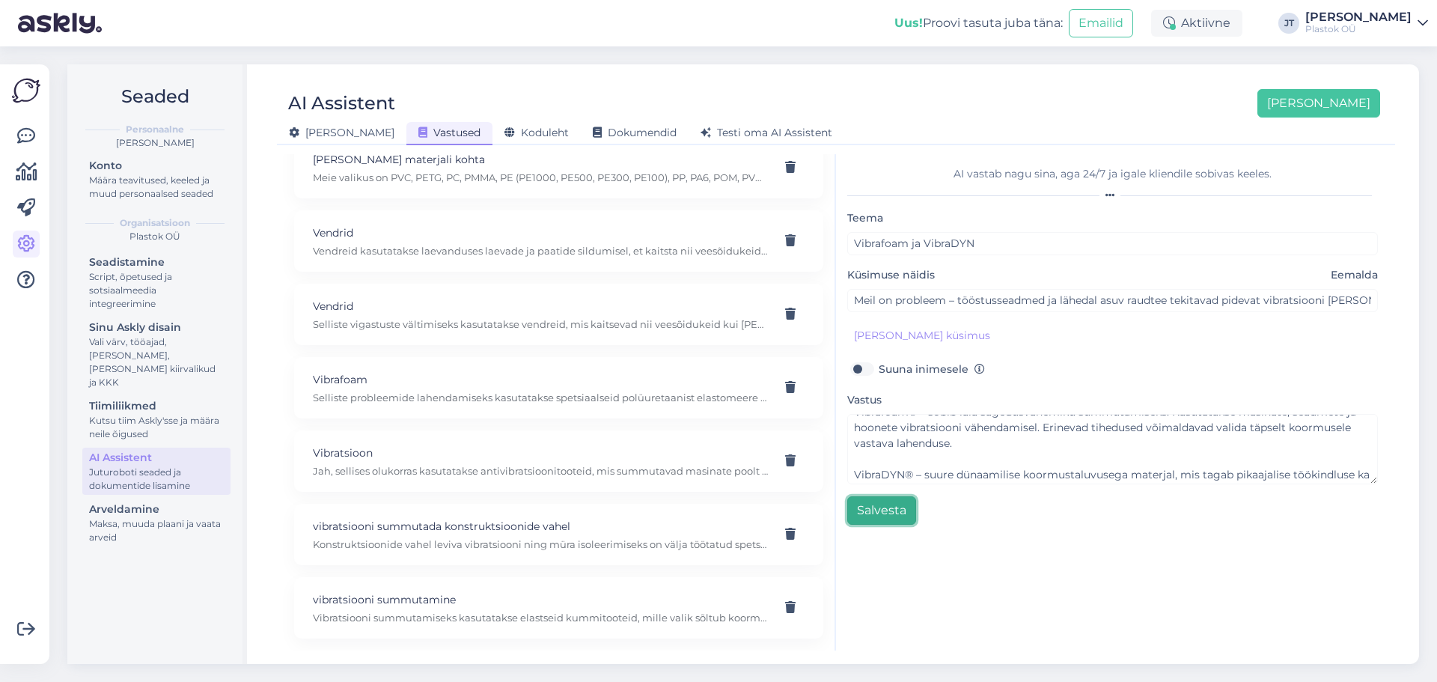
click at [883, 519] on button "Salvesta" at bounding box center [881, 510] width 69 height 28
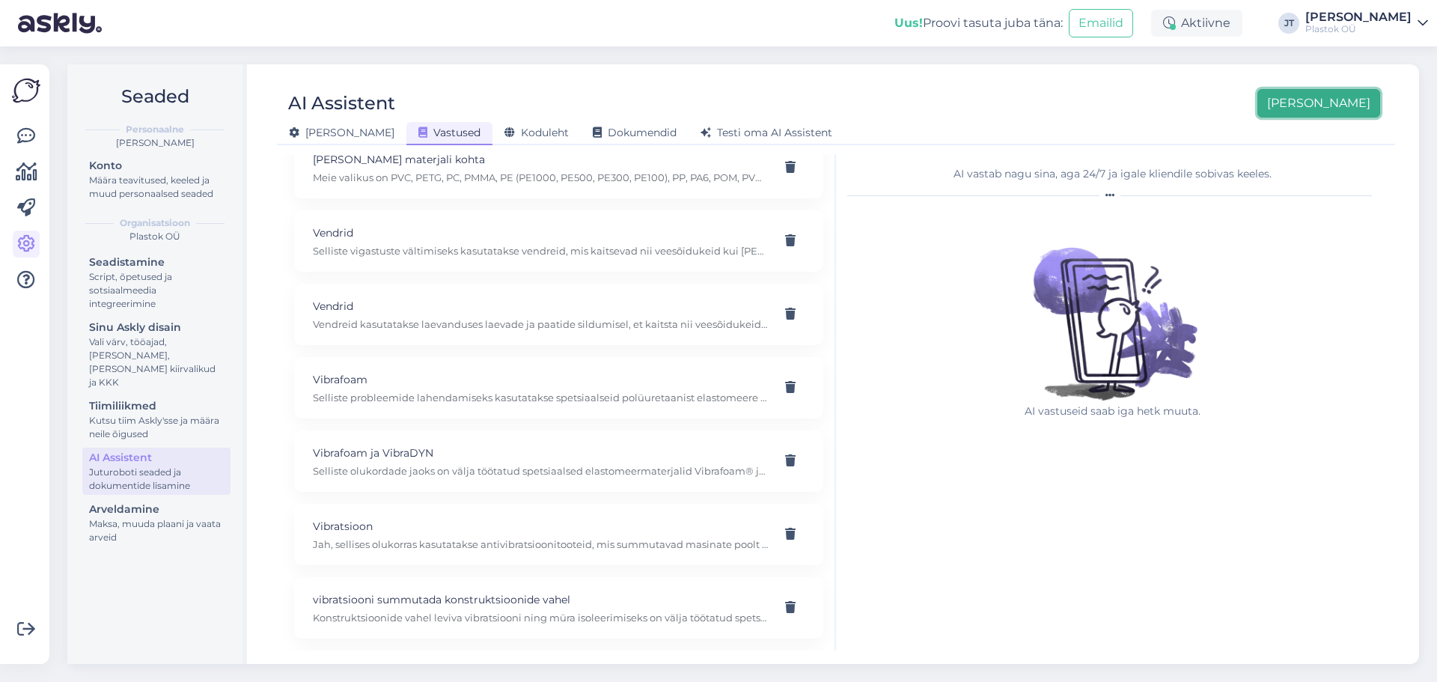
click at [1356, 103] on button "[PERSON_NAME]" at bounding box center [1319, 103] width 123 height 28
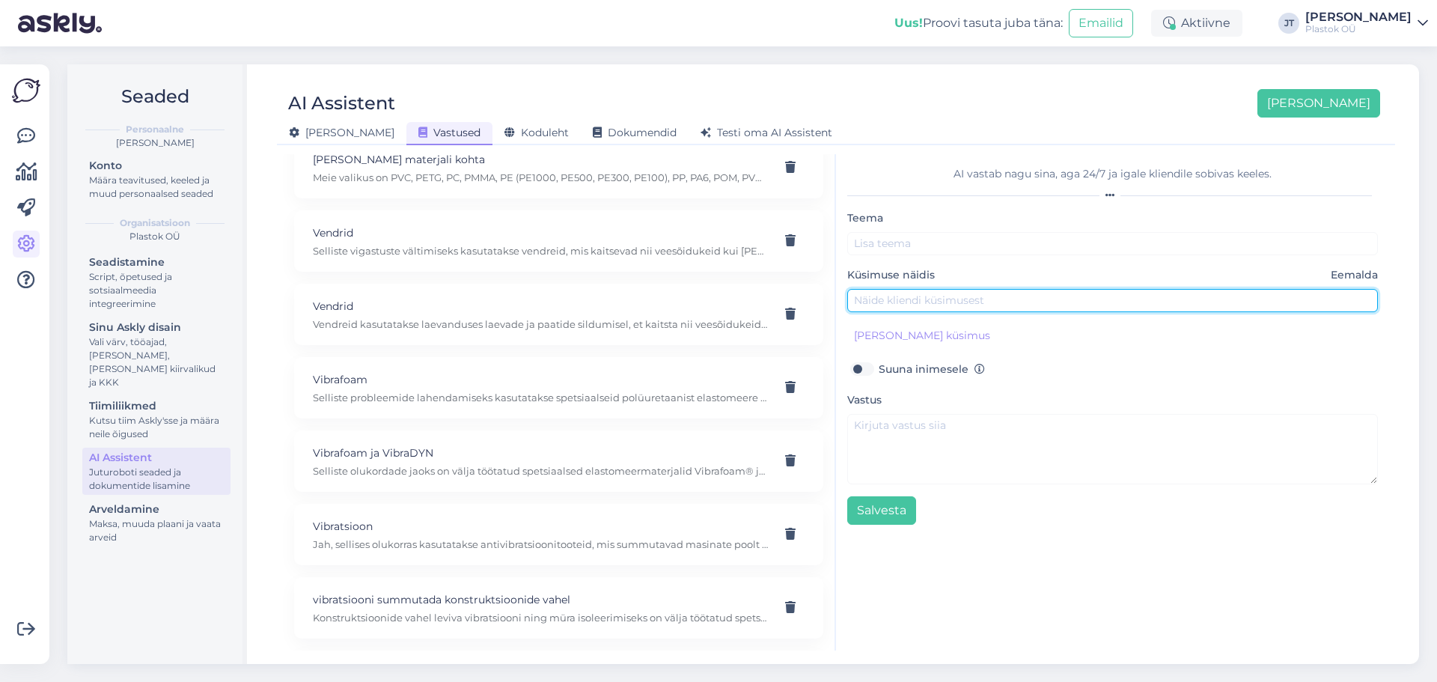
click at [948, 300] on input "text" at bounding box center [1112, 300] width 531 height 23
paste input "Me otsime vastupidavat, aga soodsamat plastmaterjali, mis sobiks lihtsamateks r…"
type input "Me otsime vastupidavat, aga soodsamat plastmaterjali, mis sobiks lihtsamateks r…"
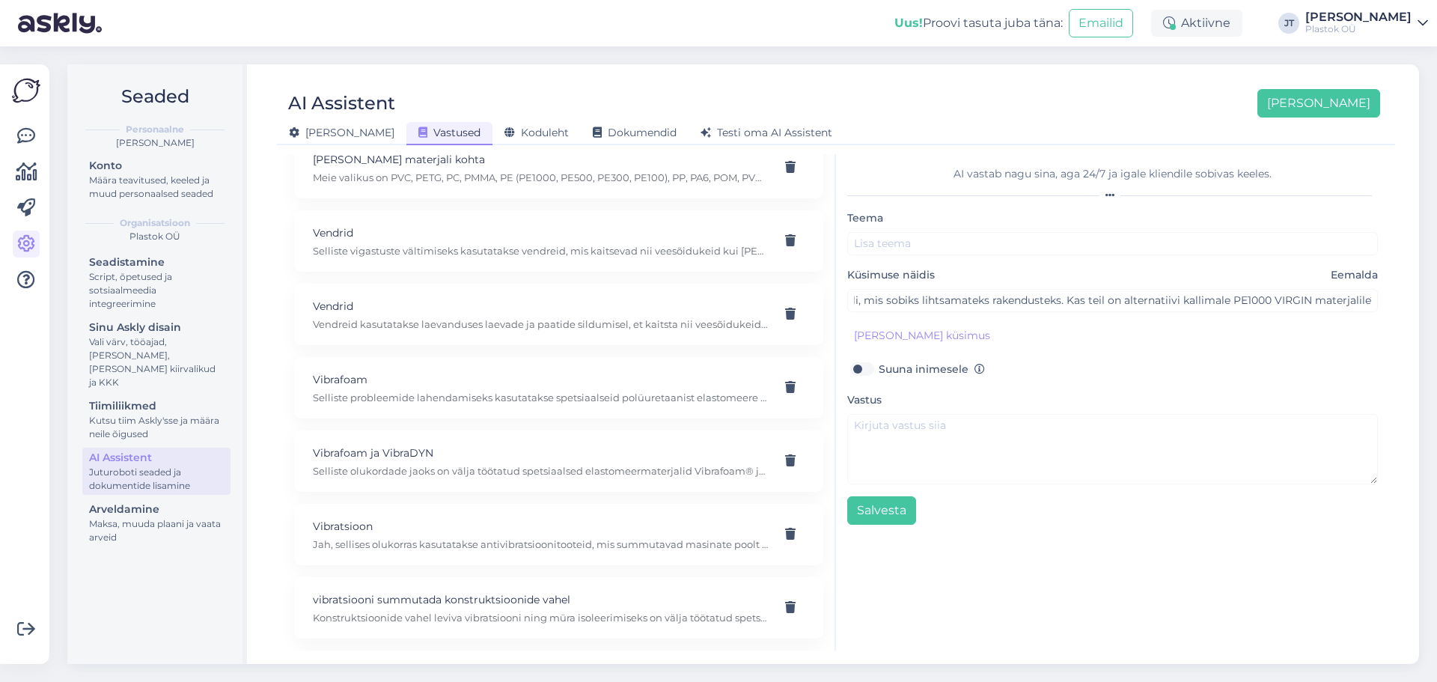
scroll to position [0, 0]
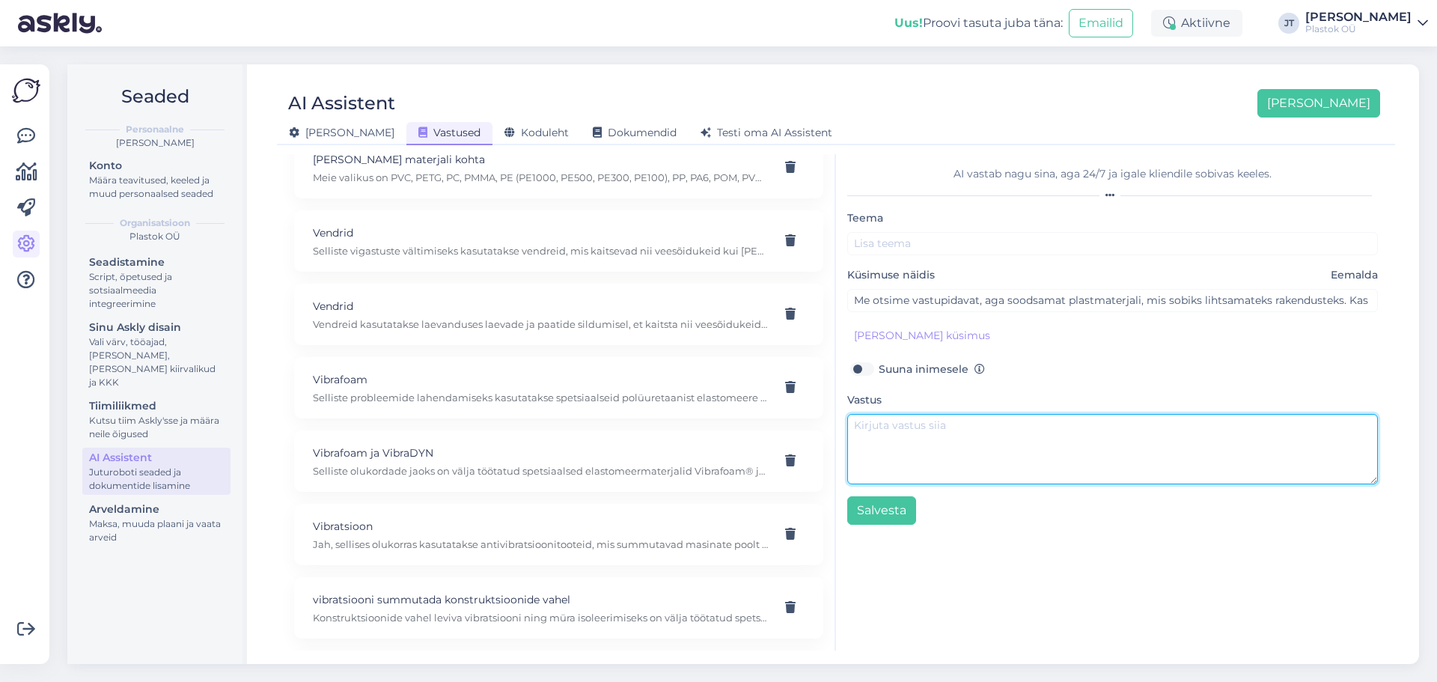
click at [955, 445] on textarea at bounding box center [1112, 449] width 531 height 70
paste textarea "Jah, selliseks otstarbeks sobib PE1000 CONFETTI. See on kuluefektiivne ja keskk…"
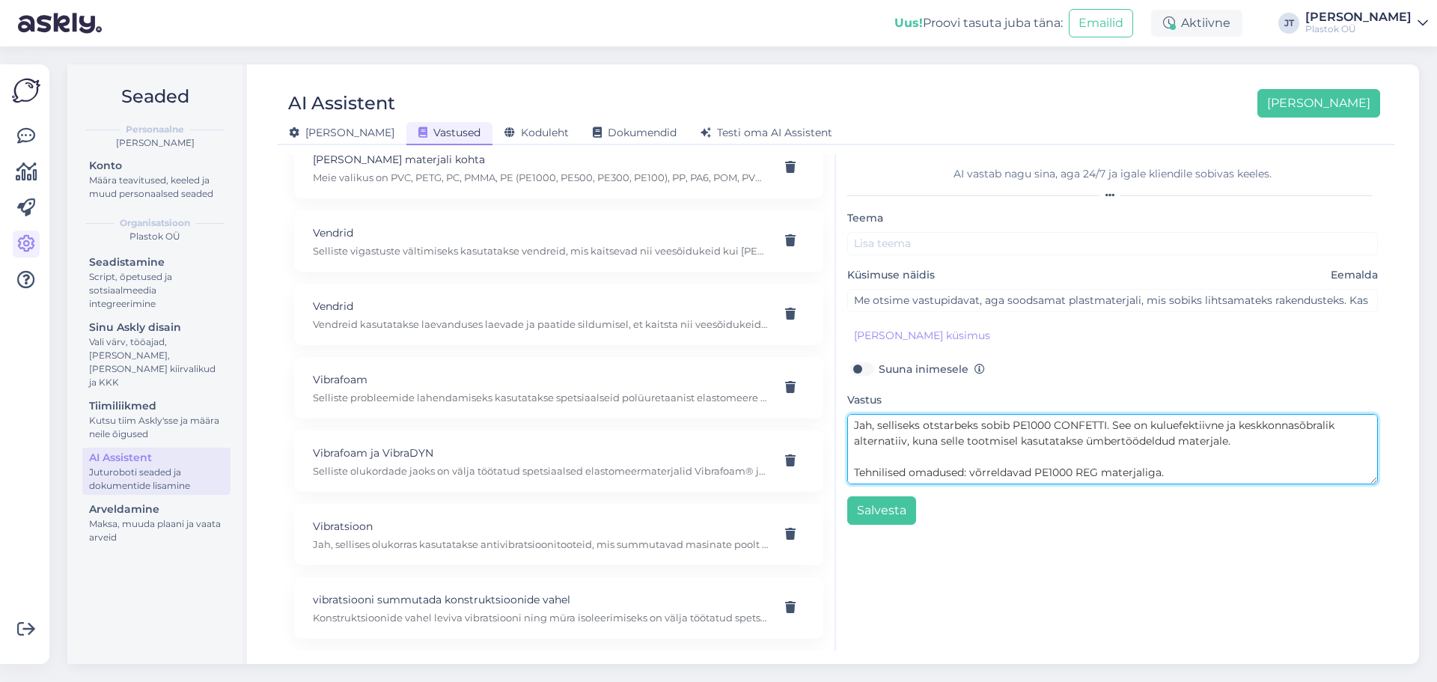
click at [856, 475] on textarea "Jah, selliseks otstarbeks sobib PE1000 CONFETTI. See on kuluefektiivne ja keskk…" at bounding box center [1112, 449] width 531 height 70
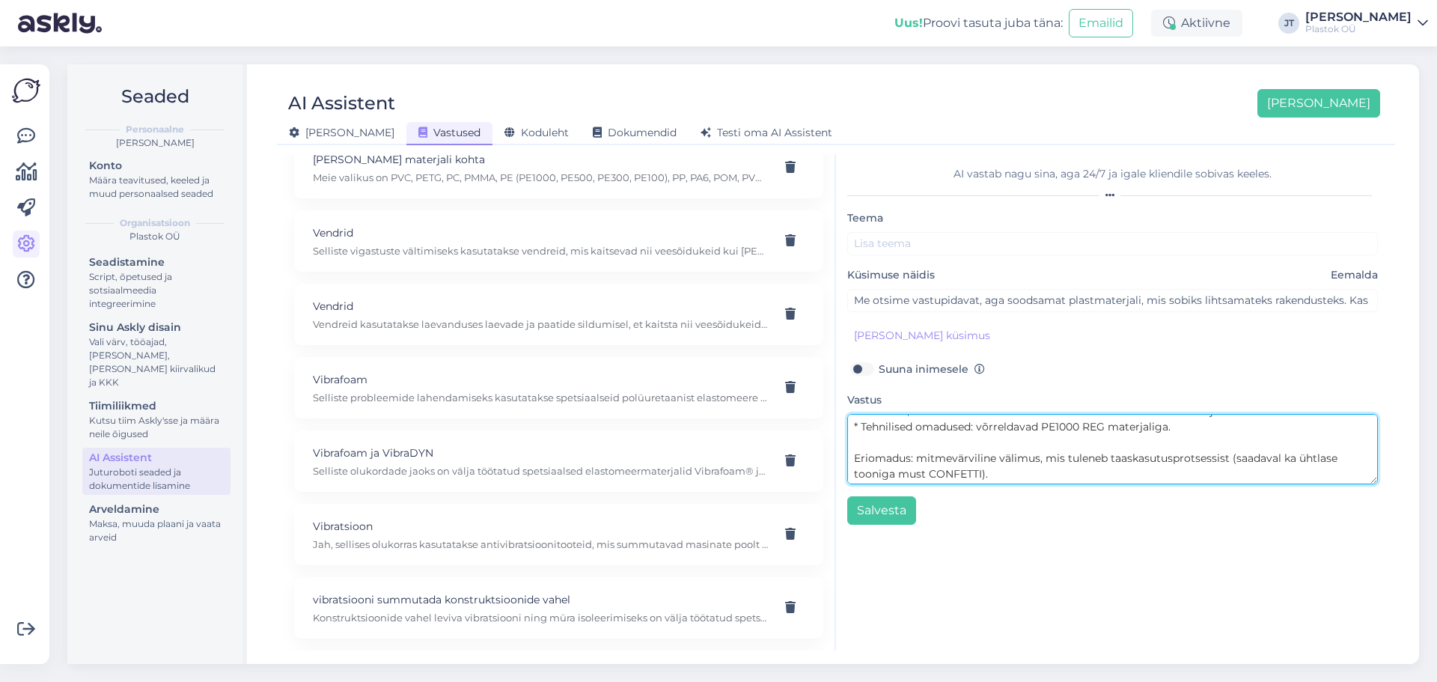
click at [856, 458] on textarea "Jah, selliseks otstarbeks sobib PE1000 CONFETTI. See on kuluefektiivne ja keskk…" at bounding box center [1112, 449] width 531 height 70
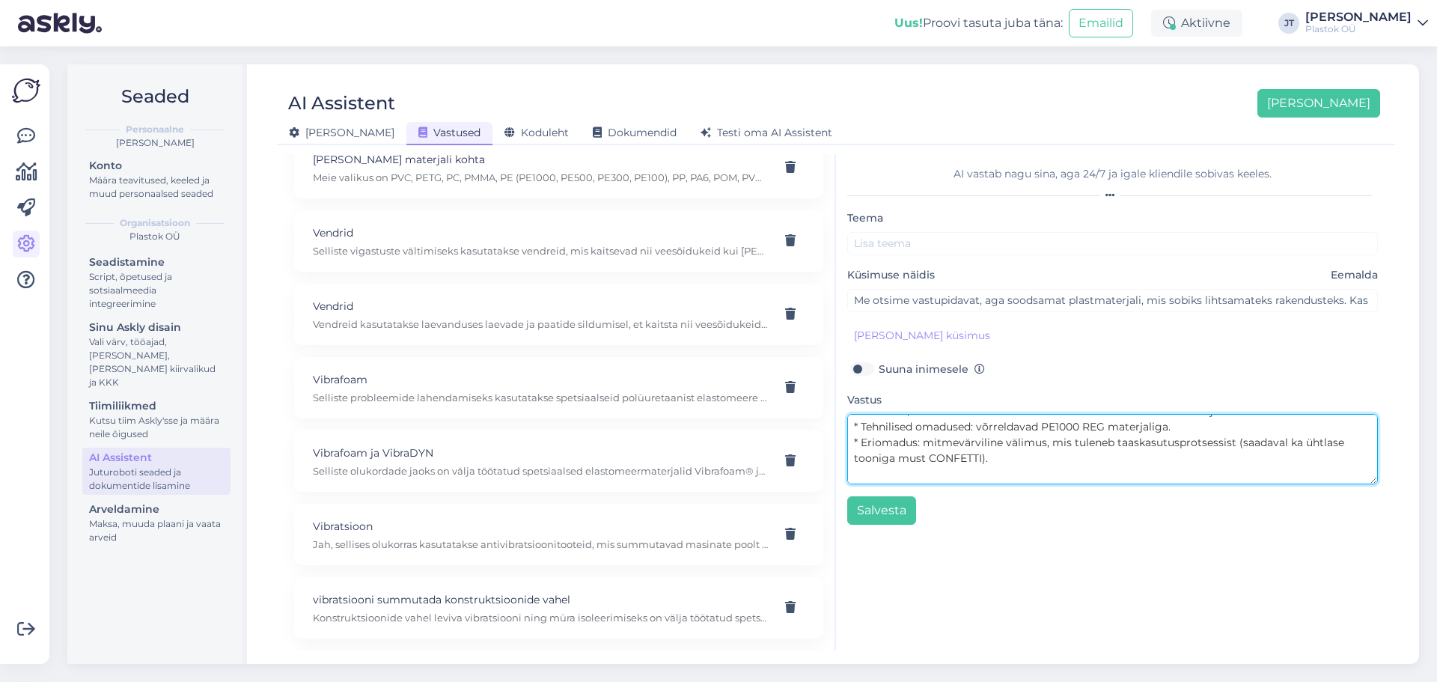
scroll to position [60, 0]
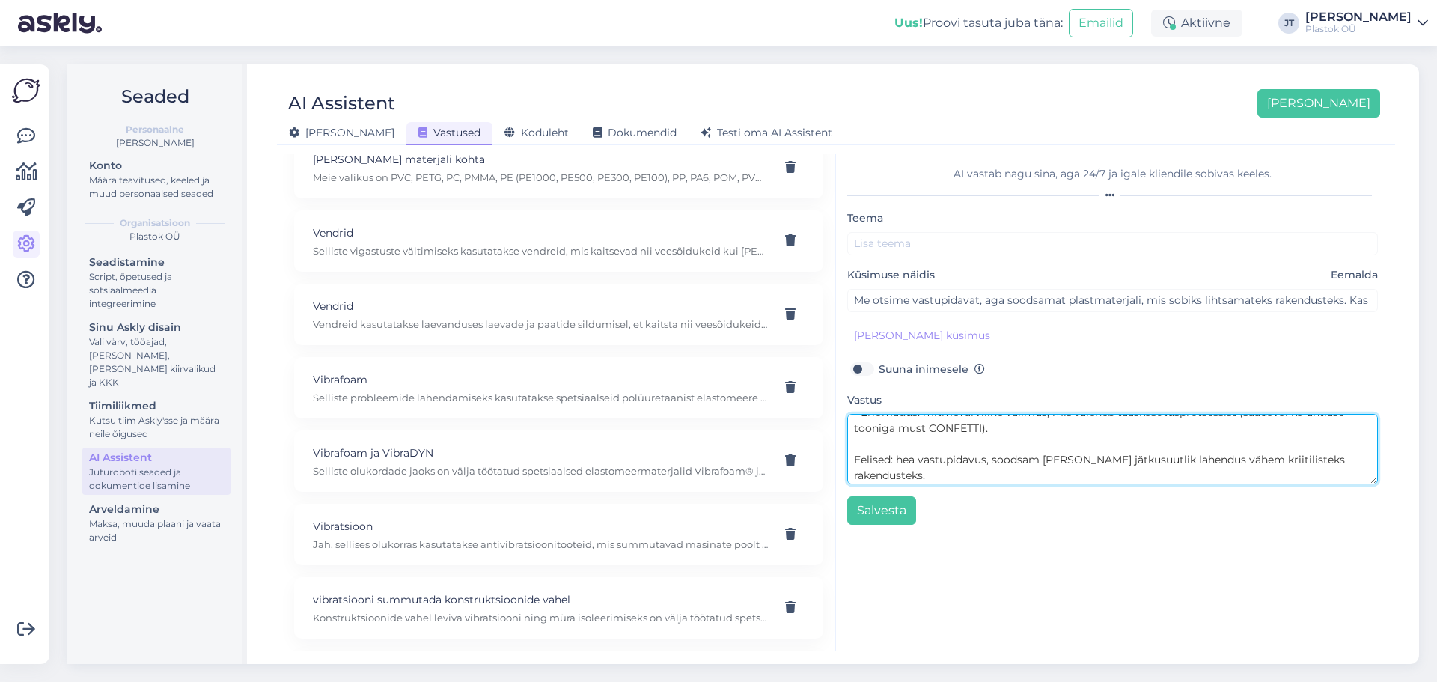
click at [853, 460] on textarea "Jah, selliseks otstarbeks sobib PE1000 CONFETTI. See on kuluefektiivne ja keskk…" at bounding box center [1112, 449] width 531 height 70
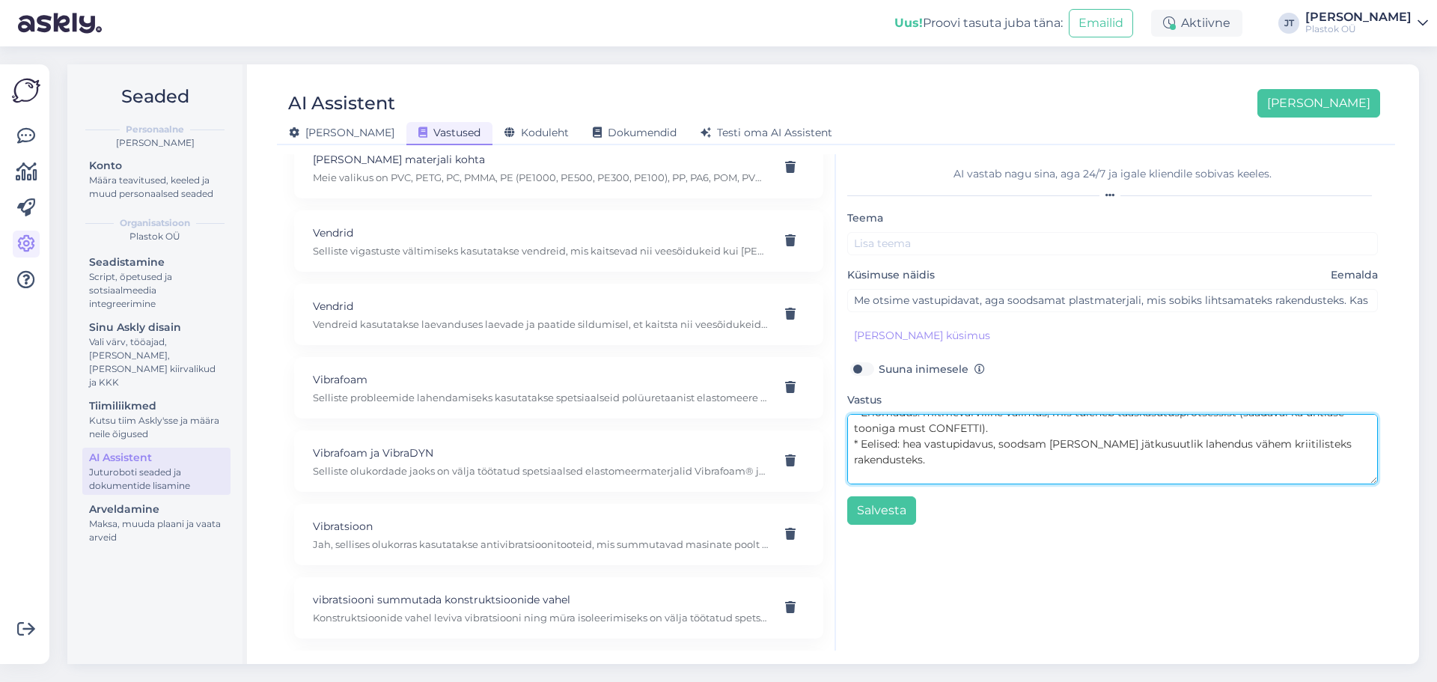
scroll to position [90, 0]
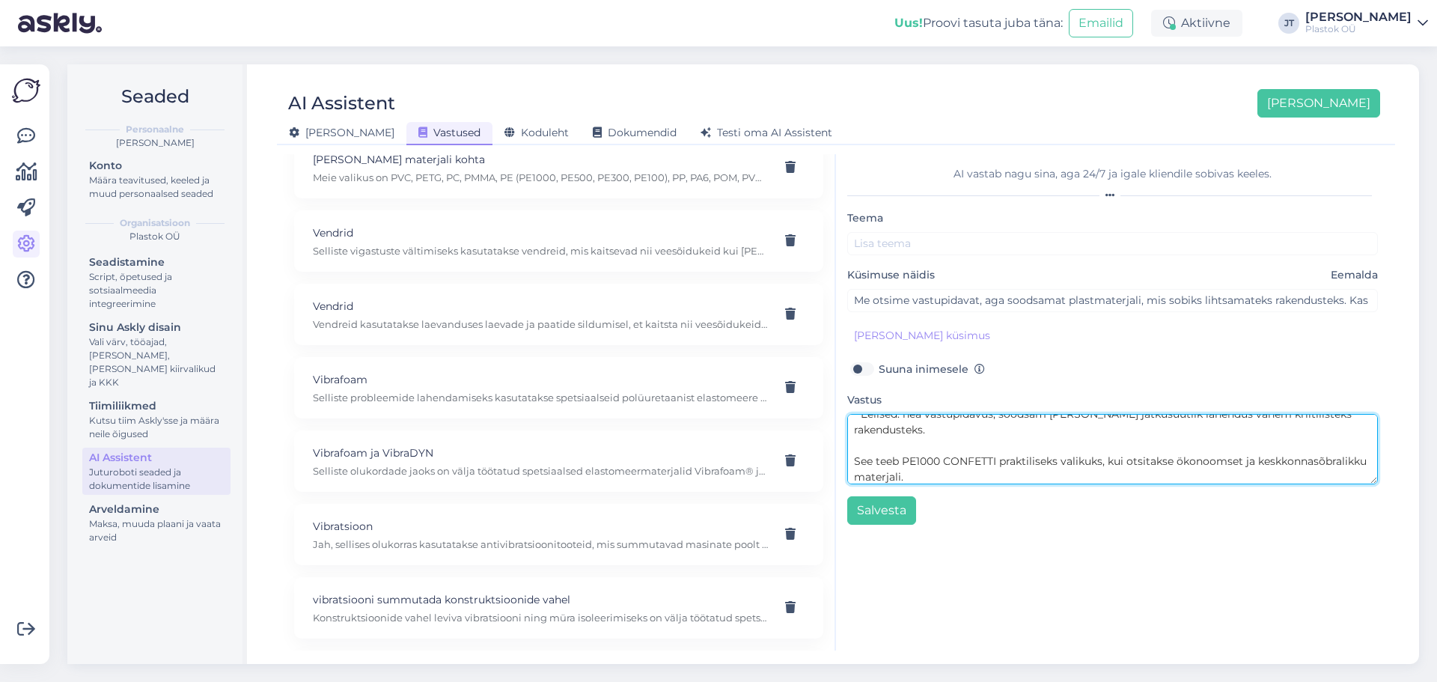
click at [856, 461] on textarea "Jah, selliseks otstarbeks sobib PE1000 CONFETTI. See on kuluefektiivne ja keskk…" at bounding box center [1112, 449] width 531 height 70
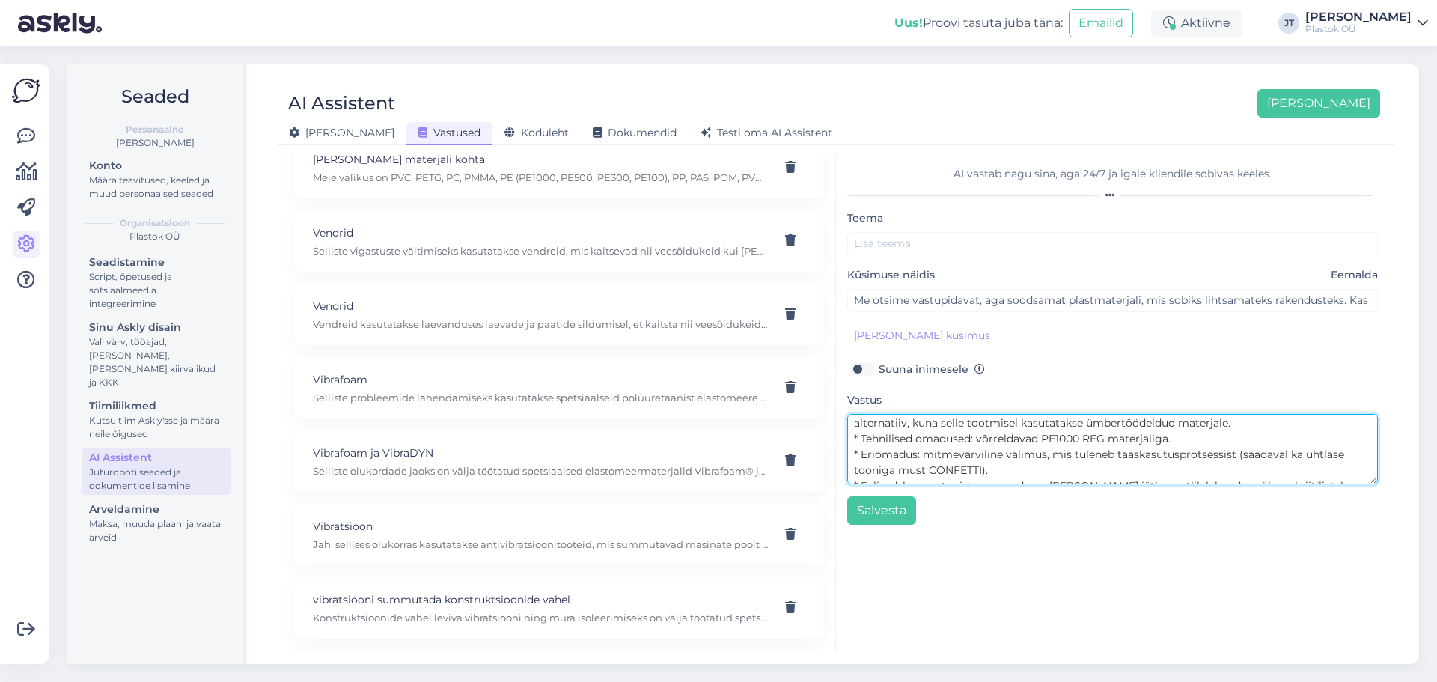
scroll to position [0, 0]
type textarea "Jah, selliseks otstarbeks sobib PE1000 CONFETTI. See on kuluefektiivne ja keskk…"
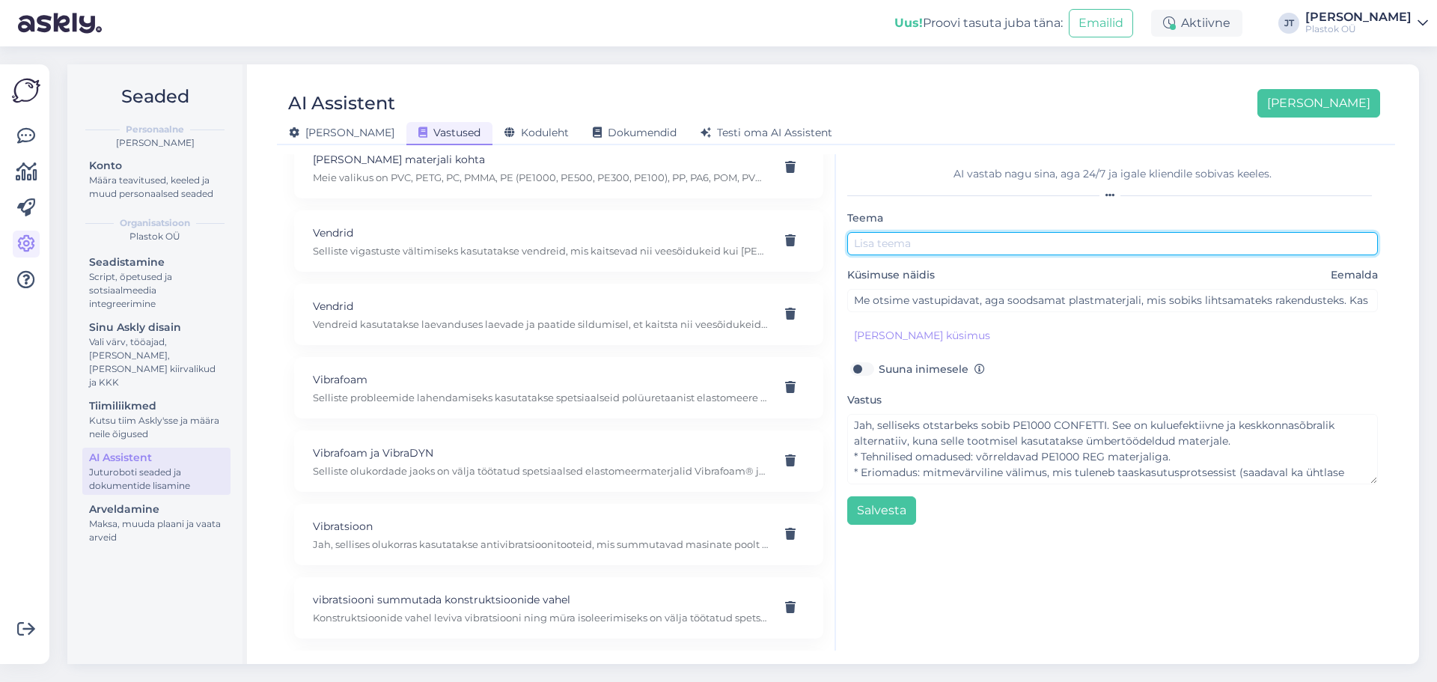
click at [961, 246] on input "text" at bounding box center [1112, 243] width 531 height 23
paste input "PE1000 CONFETTI."
type input "PE1000 CONFETTI"
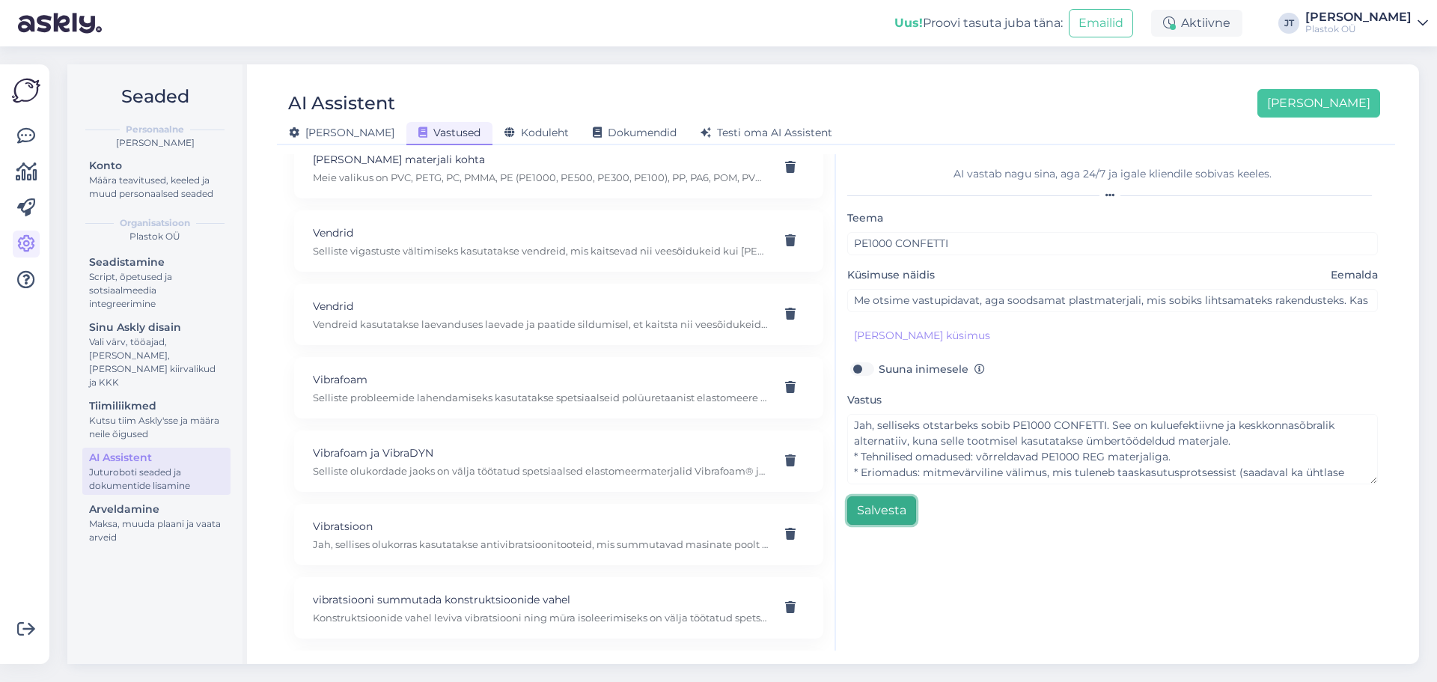
click at [877, 514] on button "Salvesta" at bounding box center [881, 510] width 69 height 28
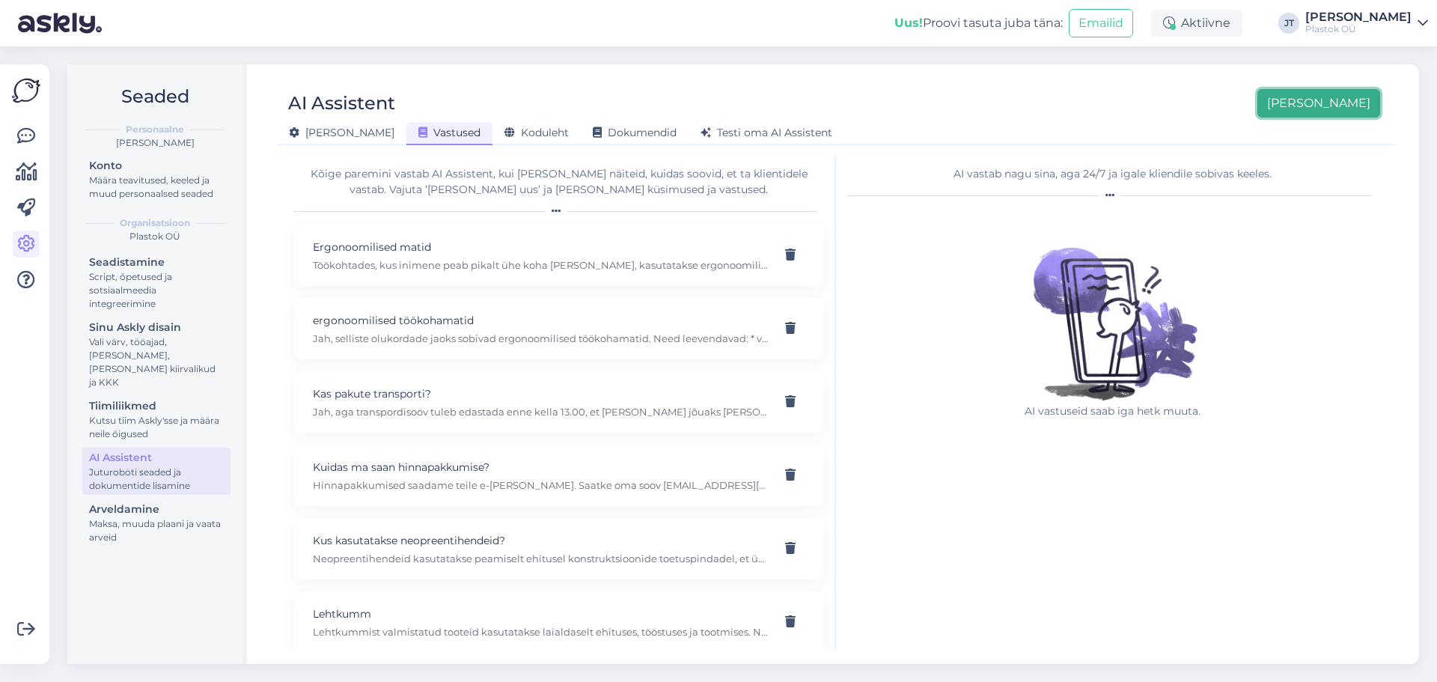
click at [1332, 106] on button "[PERSON_NAME]" at bounding box center [1319, 103] width 123 height 28
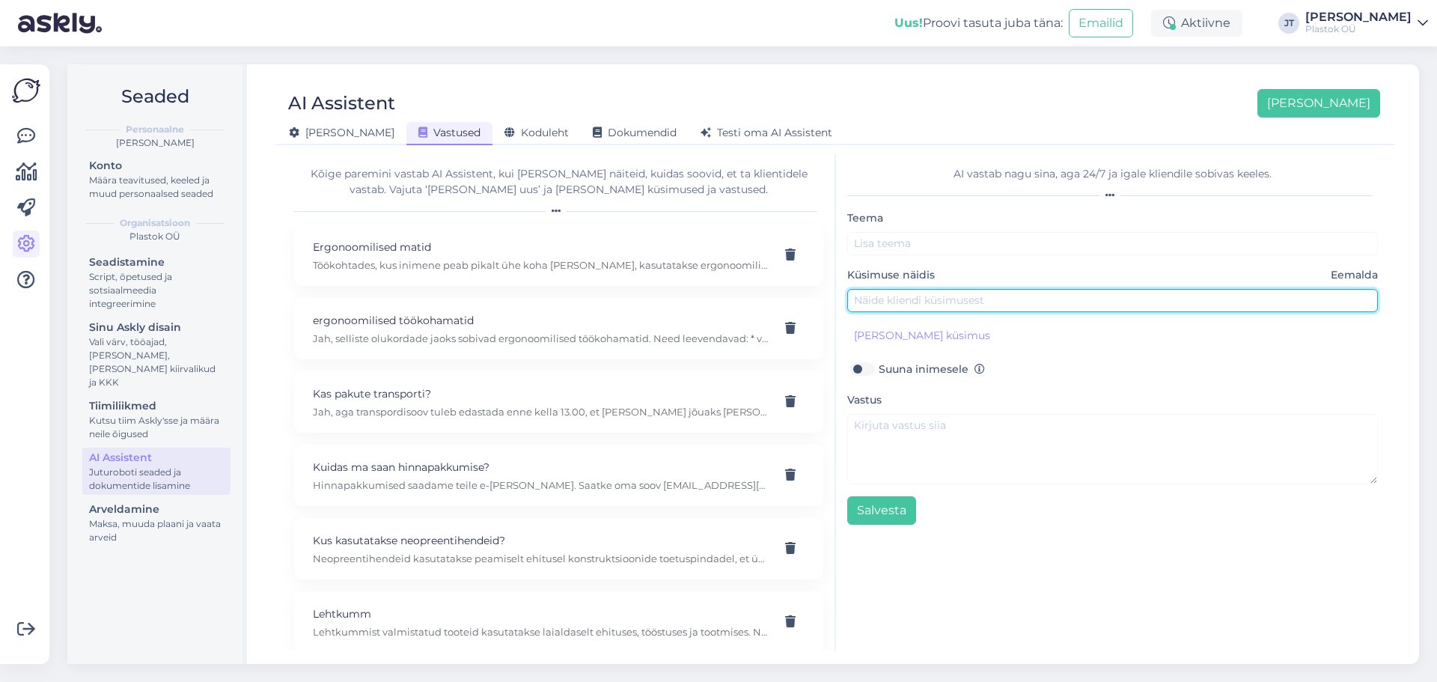
click at [888, 301] on input "text" at bounding box center [1112, 300] width 531 height 23
paste input "Mul on vaja kulumiskindlat plastmaterjali, kuid eelarve on piiratud. Kas teil o…"
type input "Mul on vaja kulumiskindlat plastmaterjali, kuid eelarve on piiratud. Kas teil o…"
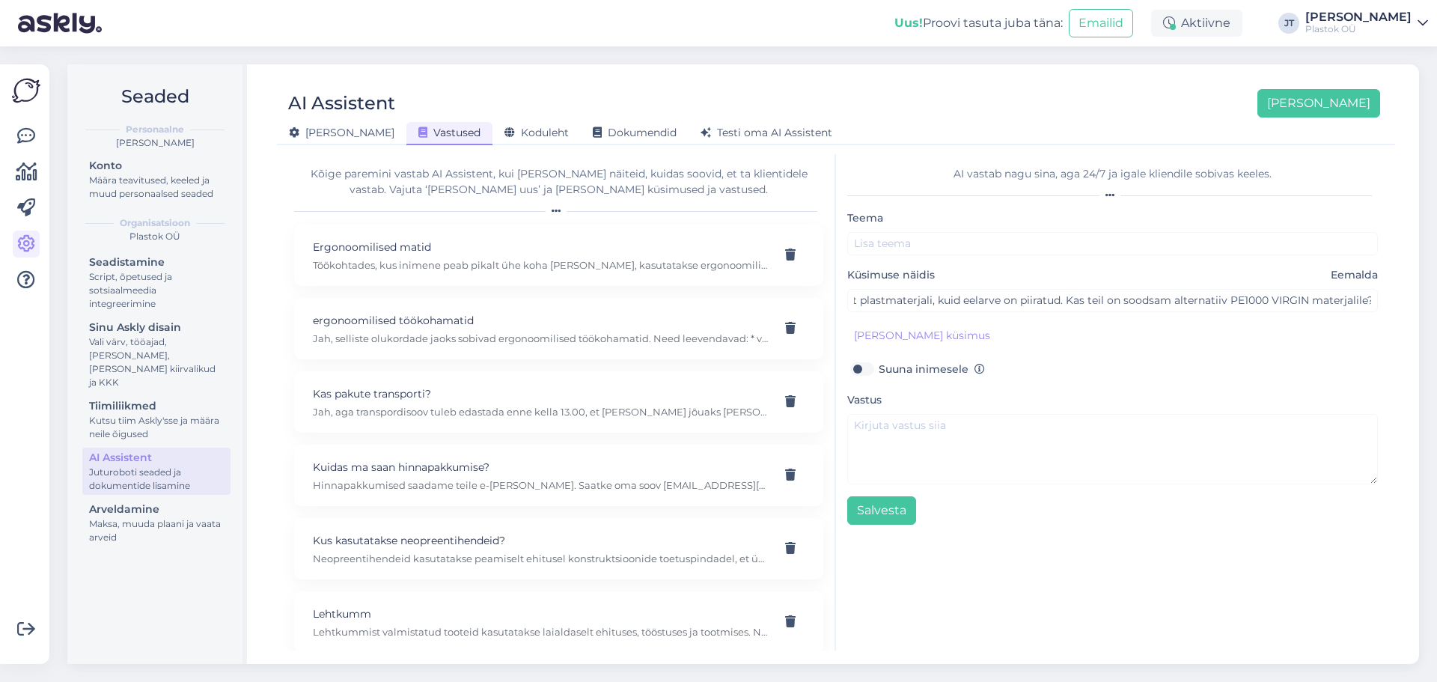
scroll to position [0, 0]
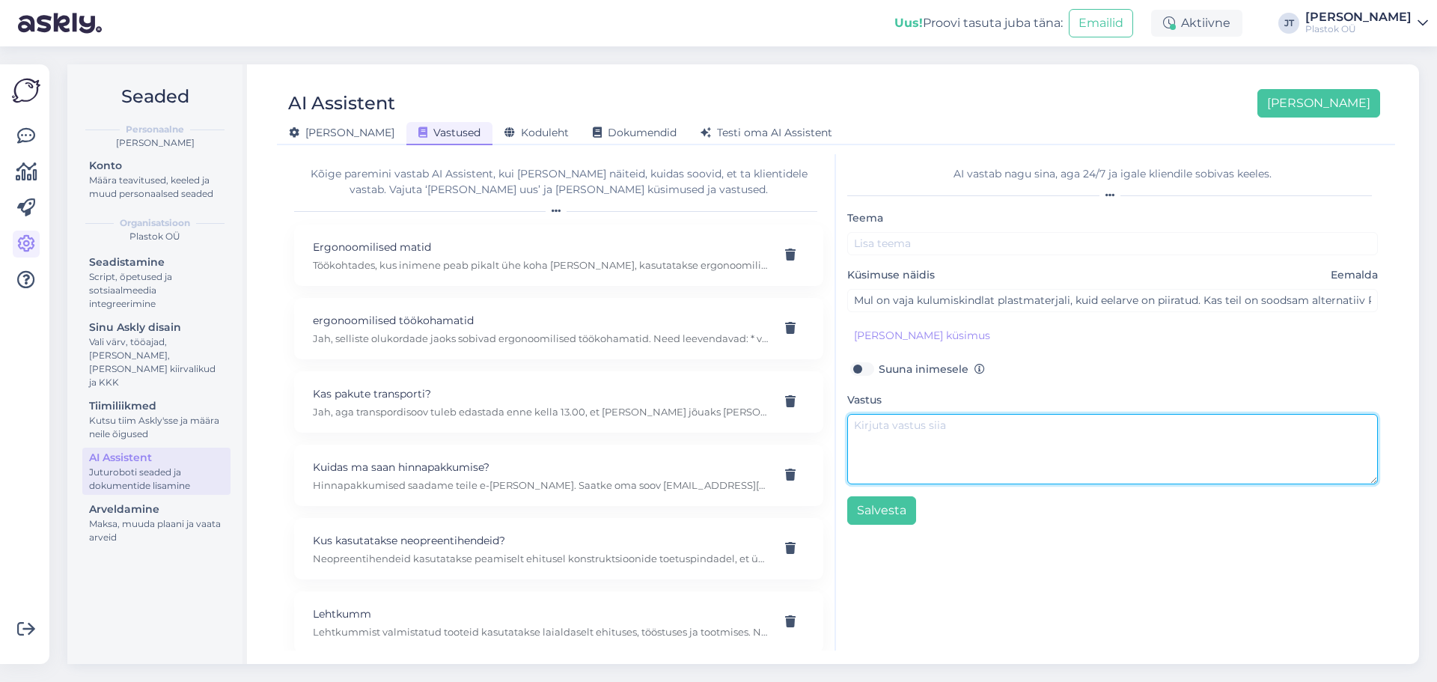
click at [909, 430] on textarea at bounding box center [1112, 449] width 531 height 70
paste textarea "Jah, sobiv lahendus on PE1000 REG, mida tuntakse ka kui roheline plast või liug…"
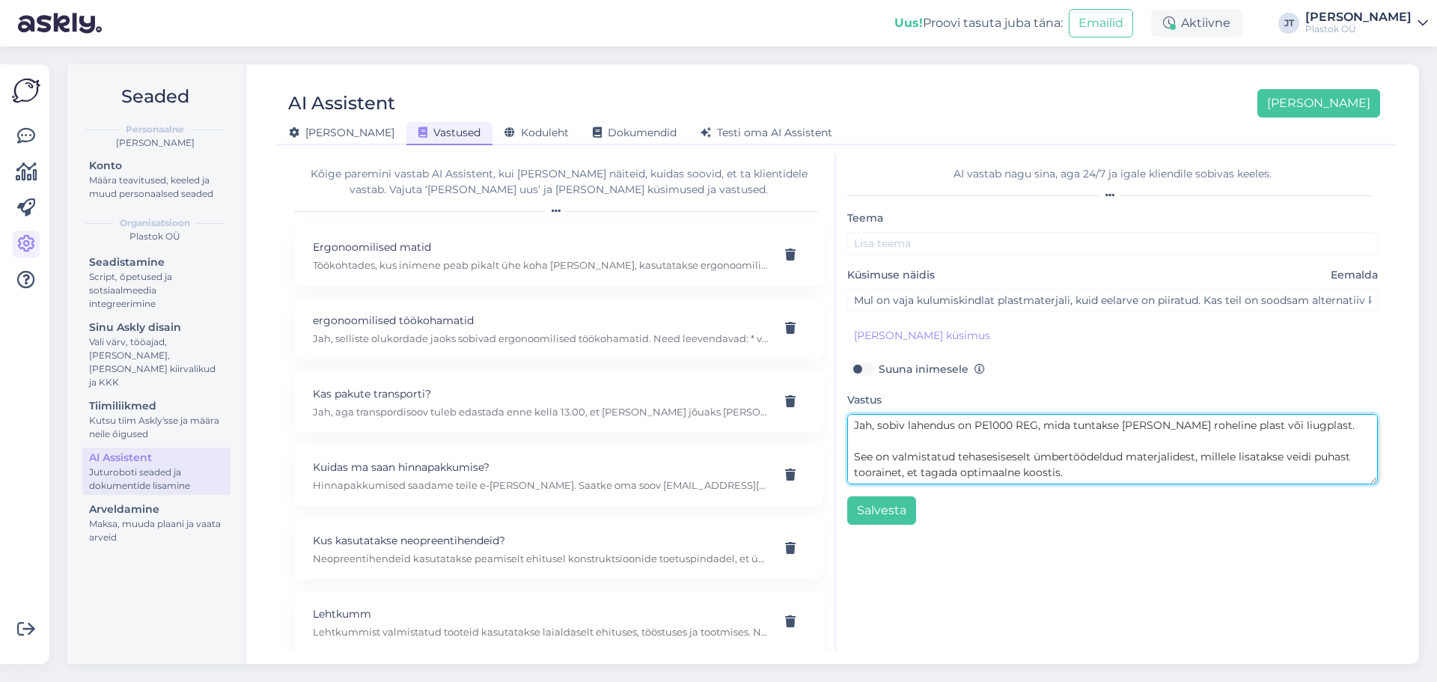
scroll to position [153, 0]
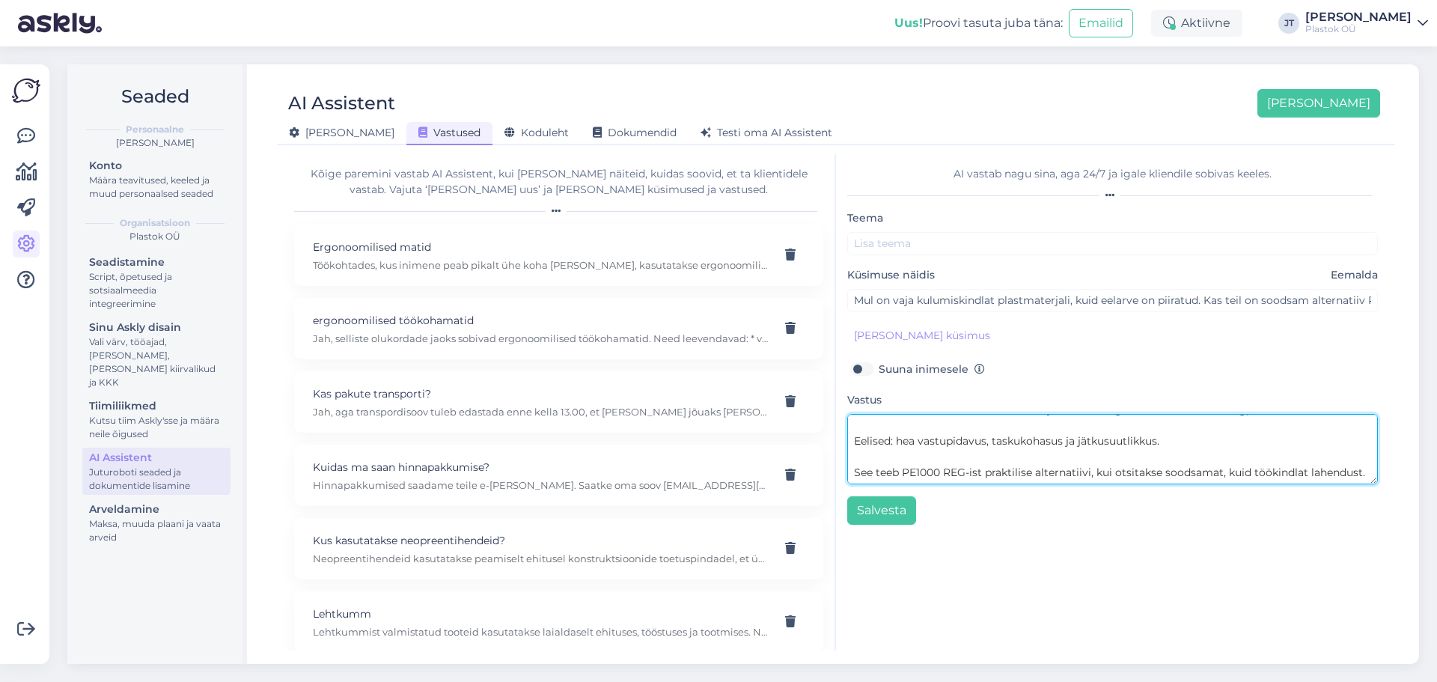
click at [852, 464] on textarea "Jah, sobiv lahendus on PE1000 REG, mida tuntakse ka kui roheline plast või liug…" at bounding box center [1112, 449] width 531 height 70
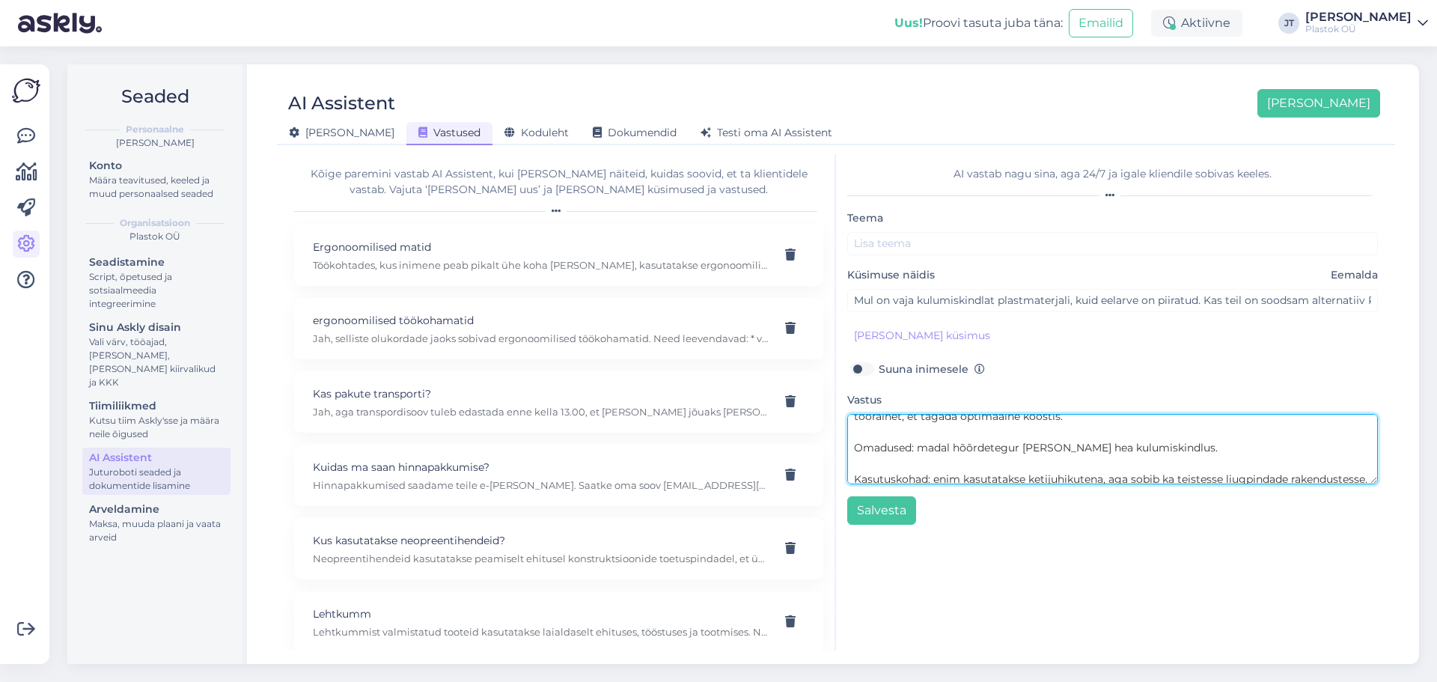
scroll to position [52, 0]
click at [856, 456] on textarea "Jah, sobiv lahendus on PE1000 REG, mida tuntakse ka kui roheline plast või liug…" at bounding box center [1112, 449] width 531 height 70
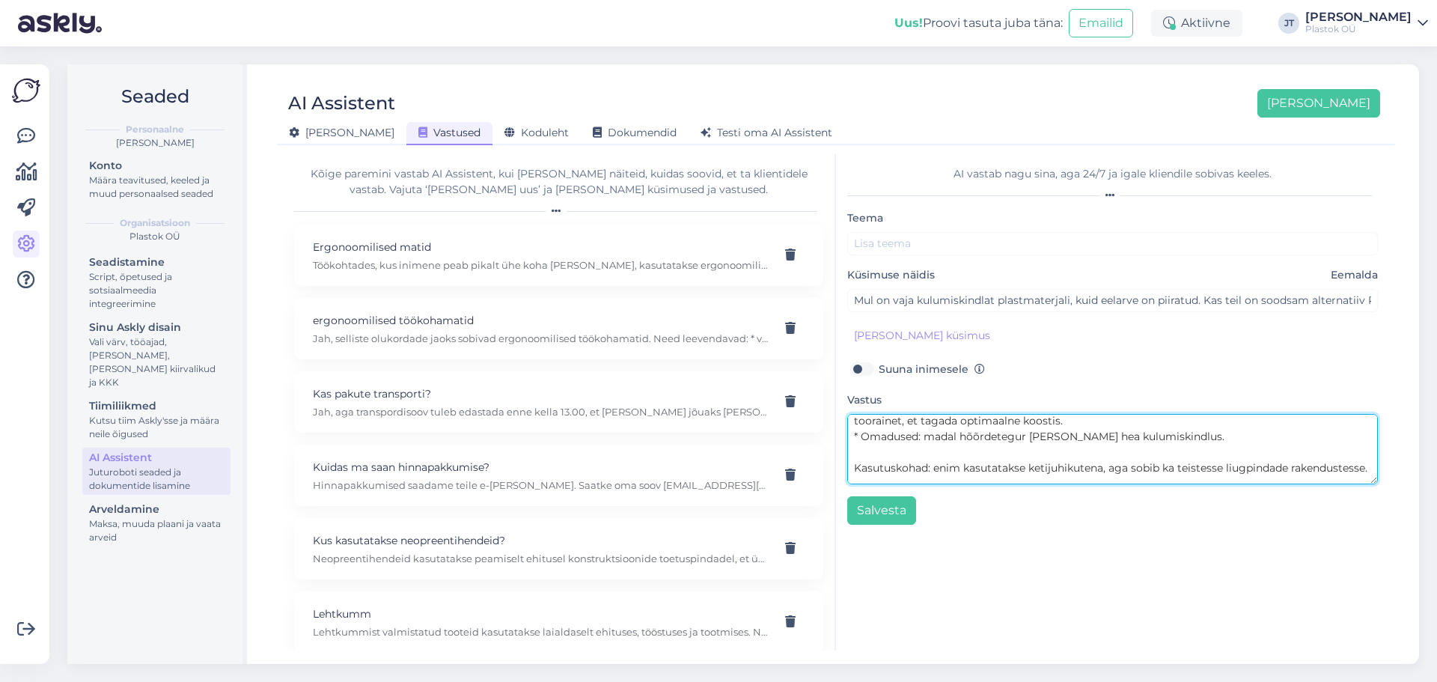
scroll to position [22, 0]
click at [855, 438] on textarea "Jah, sobiv lahendus on PE1000 REG, mida tuntakse ka kui roheline plast või liug…" at bounding box center [1112, 449] width 531 height 70
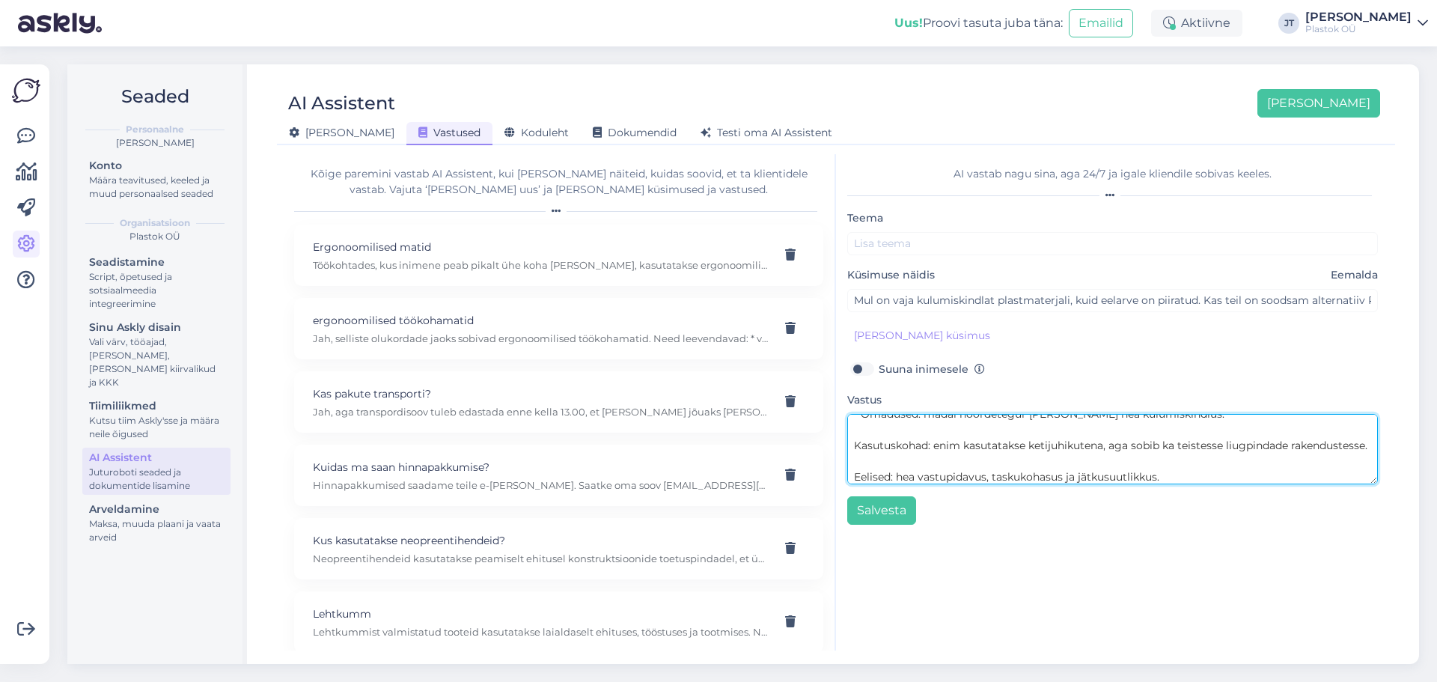
scroll to position [90, 0]
click at [854, 429] on textarea "Jah, sobiv lahendus on PE1000 REG, mida tuntakse ka kui roheline plast või liug…" at bounding box center [1112, 449] width 531 height 70
click at [856, 476] on textarea "Jah, sobiv lahendus on PE1000 REG, mida tuntakse ka kui roheline plast või liug…" at bounding box center [1112, 449] width 531 height 70
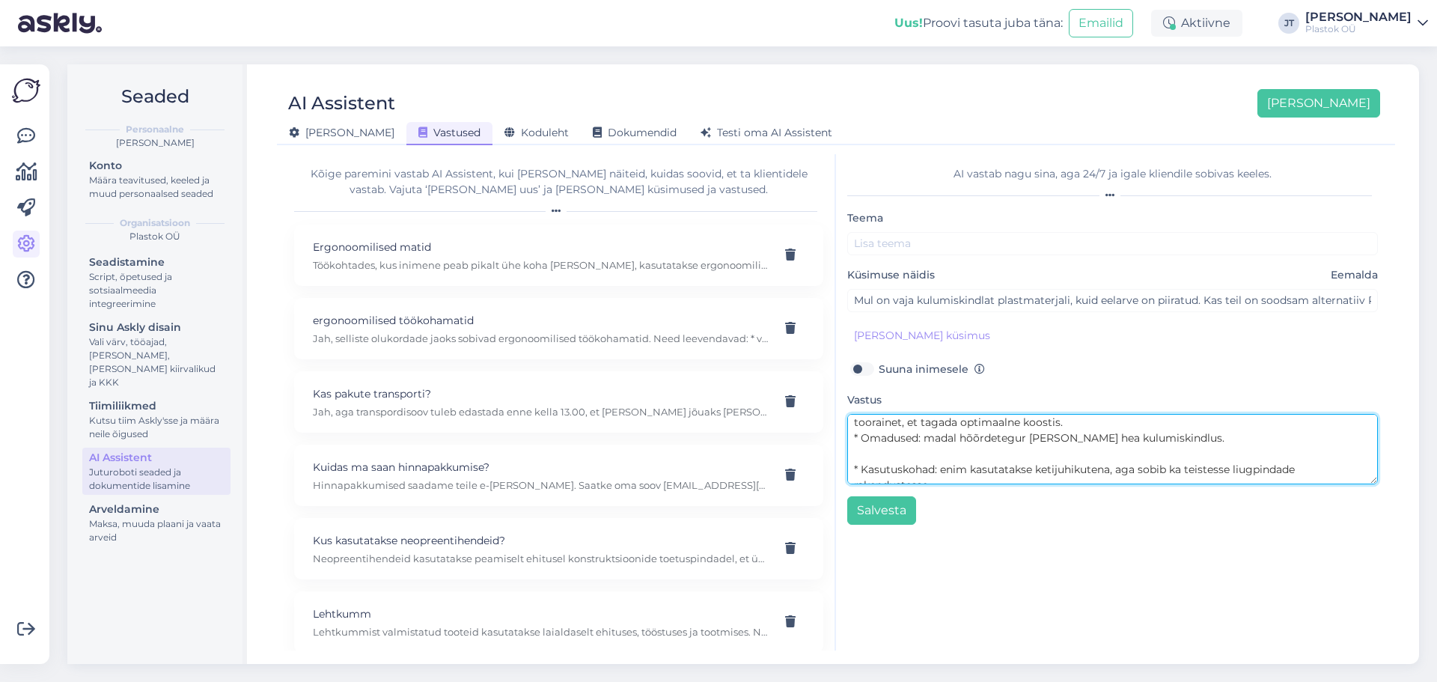
click at [913, 451] on textarea "Jah, sobiv lahendus on PE1000 REG, mida tuntakse ka kui roheline plast või liug…" at bounding box center [1112, 449] width 531 height 70
type textarea "Jah, sobiv lahendus on PE1000 REG, mida tuntakse [PERSON_NAME] roheline plast v…"
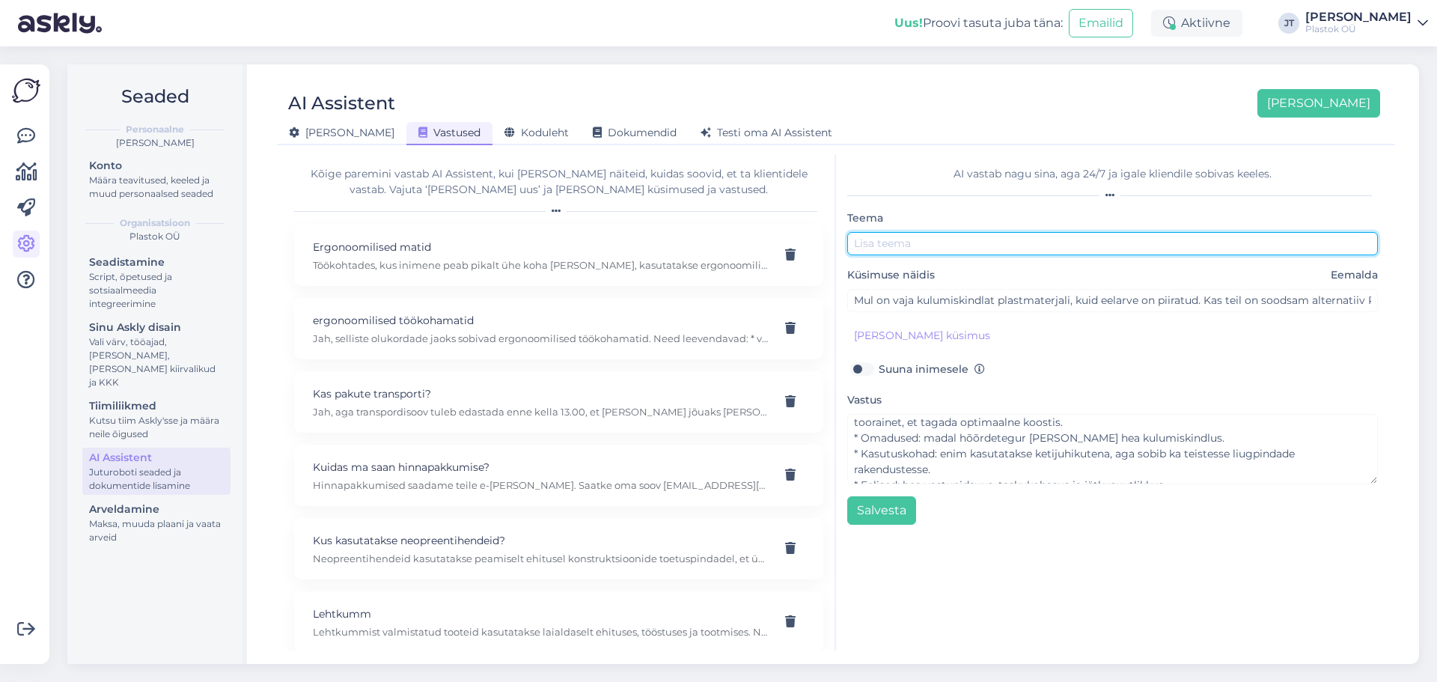
click at [933, 246] on input "text" at bounding box center [1112, 243] width 531 height 23
paste input "PE1000 REG"
type input "PE1000 REG"
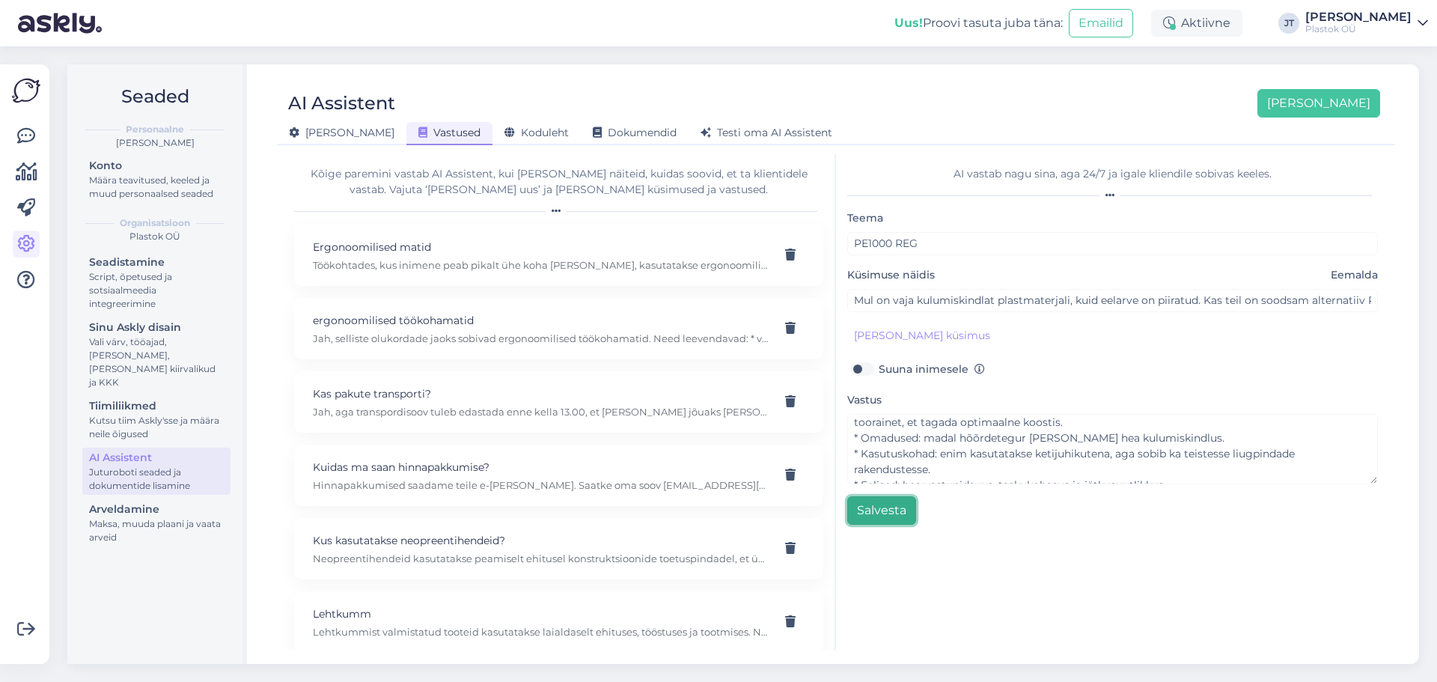
click at [897, 509] on button "Salvesta" at bounding box center [881, 510] width 69 height 28
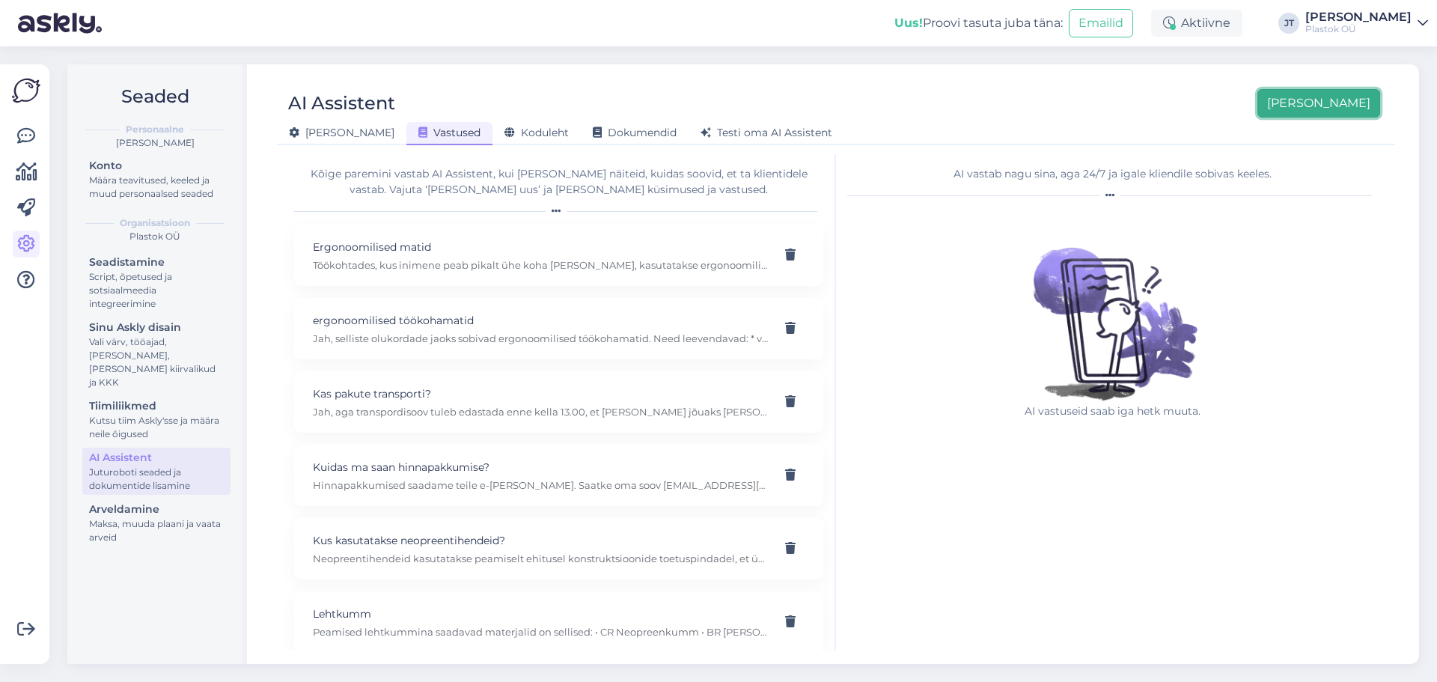
click at [1362, 100] on button "[PERSON_NAME]" at bounding box center [1319, 103] width 123 height 28
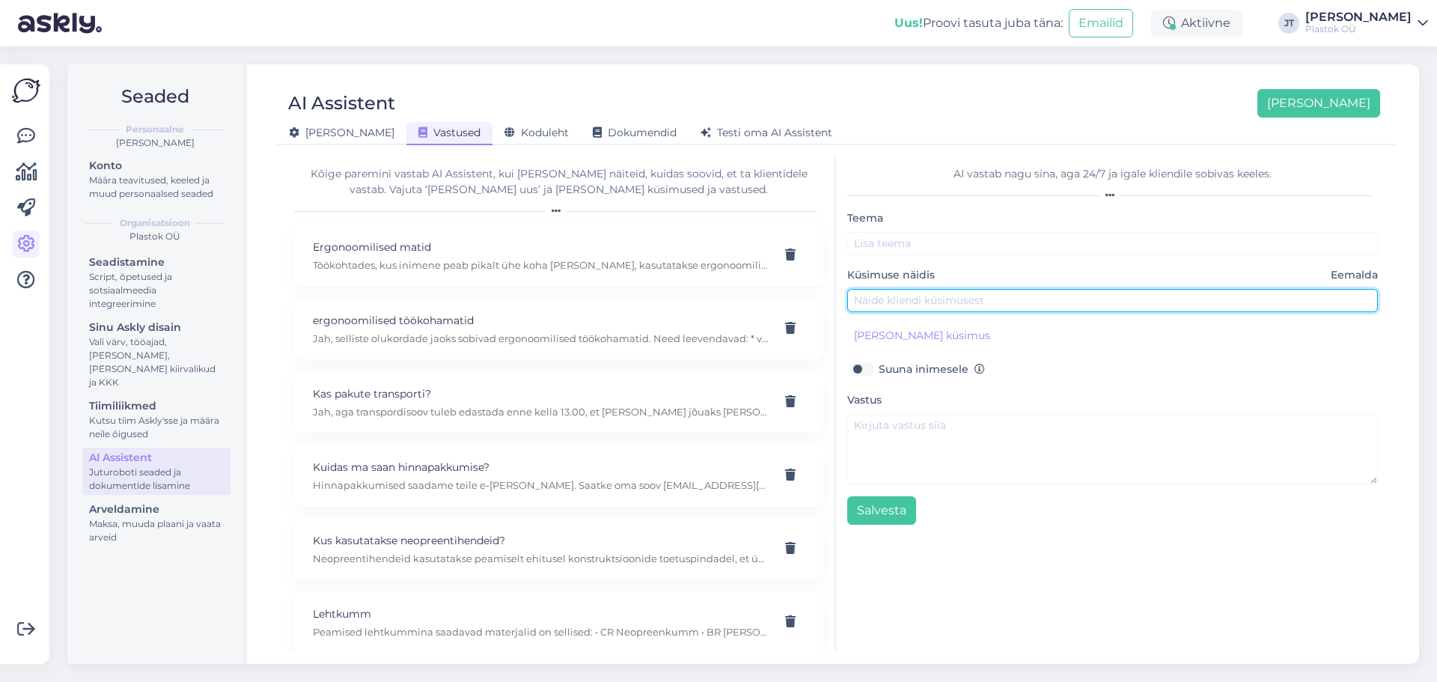
click at [943, 302] on input "text" at bounding box center [1112, 300] width 531 height 23
paste input "Me vajame väga vastupidavat ja kvaliteetset plastmaterjali, mis sobiks nii toid…"
type input "Me vajame väga vastupidavat ja kvaliteetset plastmaterjali, mis sobiks nii toid…"
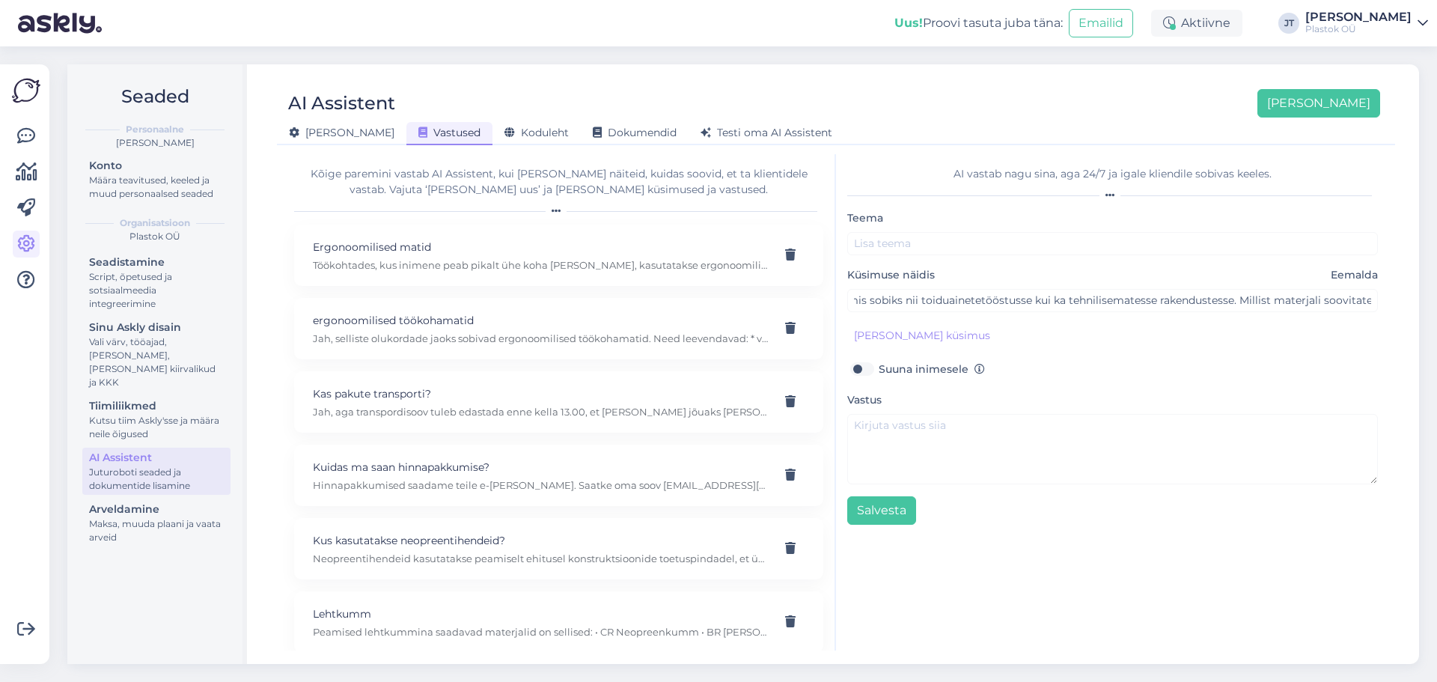
scroll to position [0, 0]
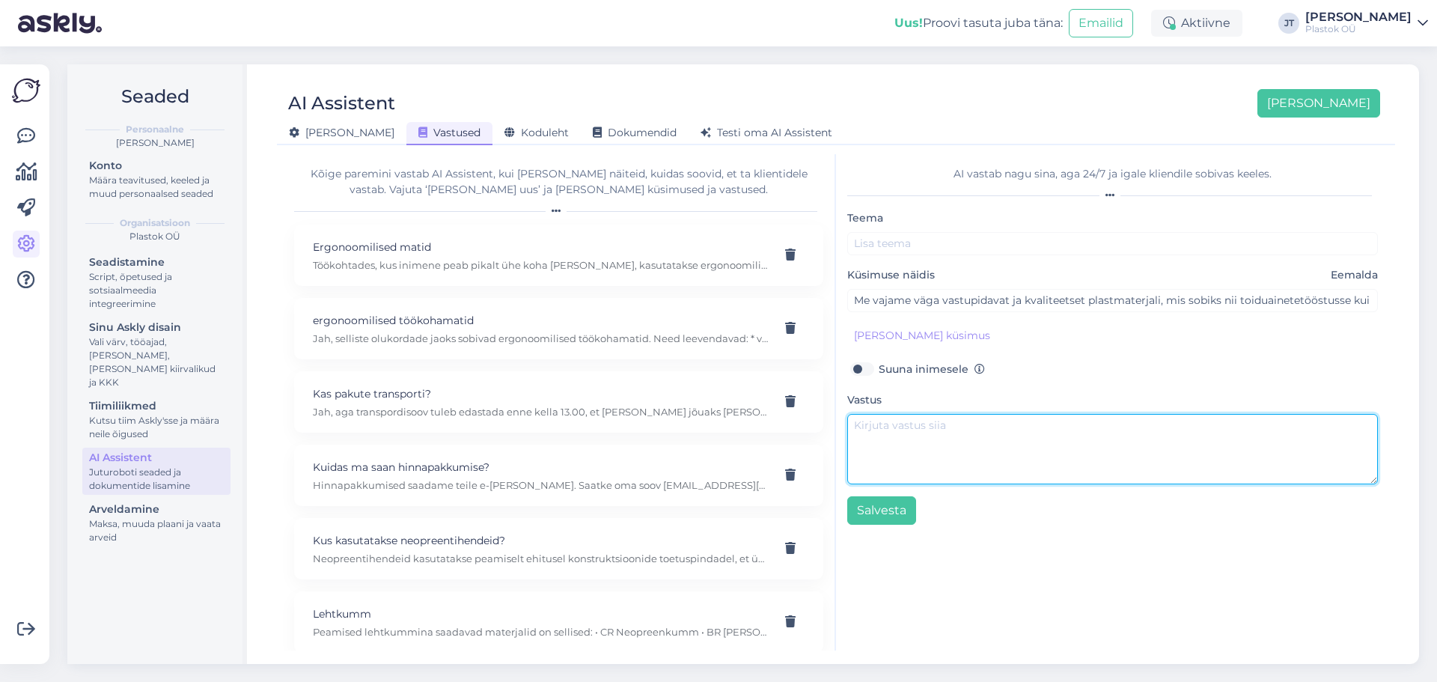
click at [894, 434] on textarea at bounding box center [1112, 449] width 531 height 70
paste textarea "Selliseks otstarbeks sobib kõige paremini PE1000 VIRGIN. • Koostis: valmistatud…"
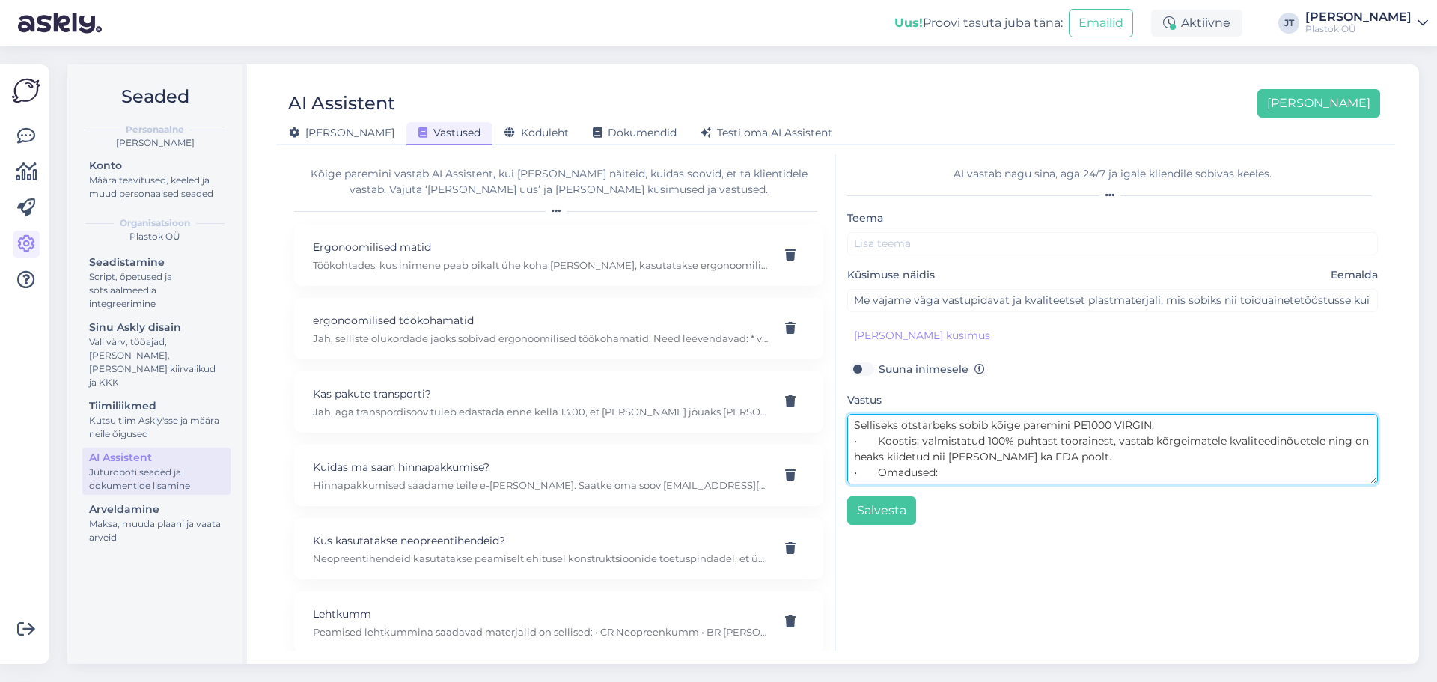
type textarea "Selliseks otstarbeks sobib kõige paremini PE1000 VIRGIN. • Koostis: valmistatud…"
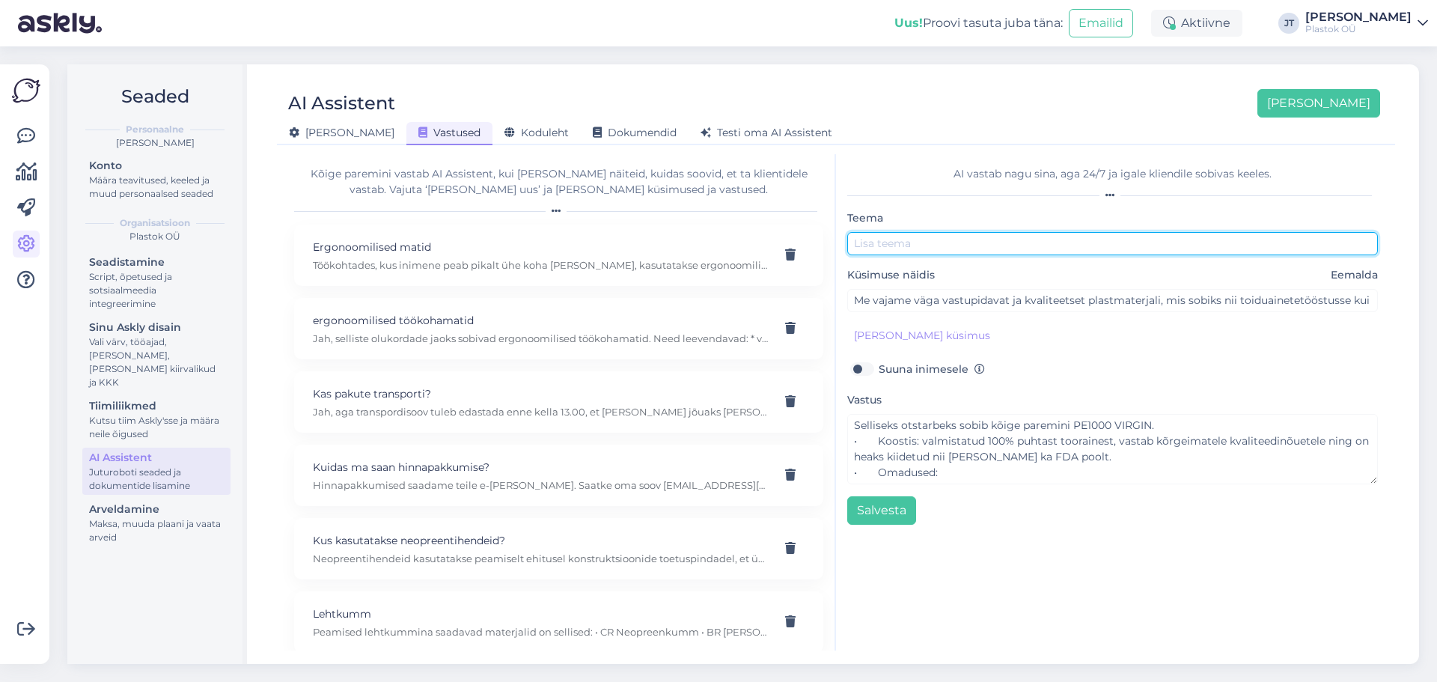
click at [888, 246] on input "text" at bounding box center [1112, 243] width 531 height 23
paste input "PE1000 VIRGIN"
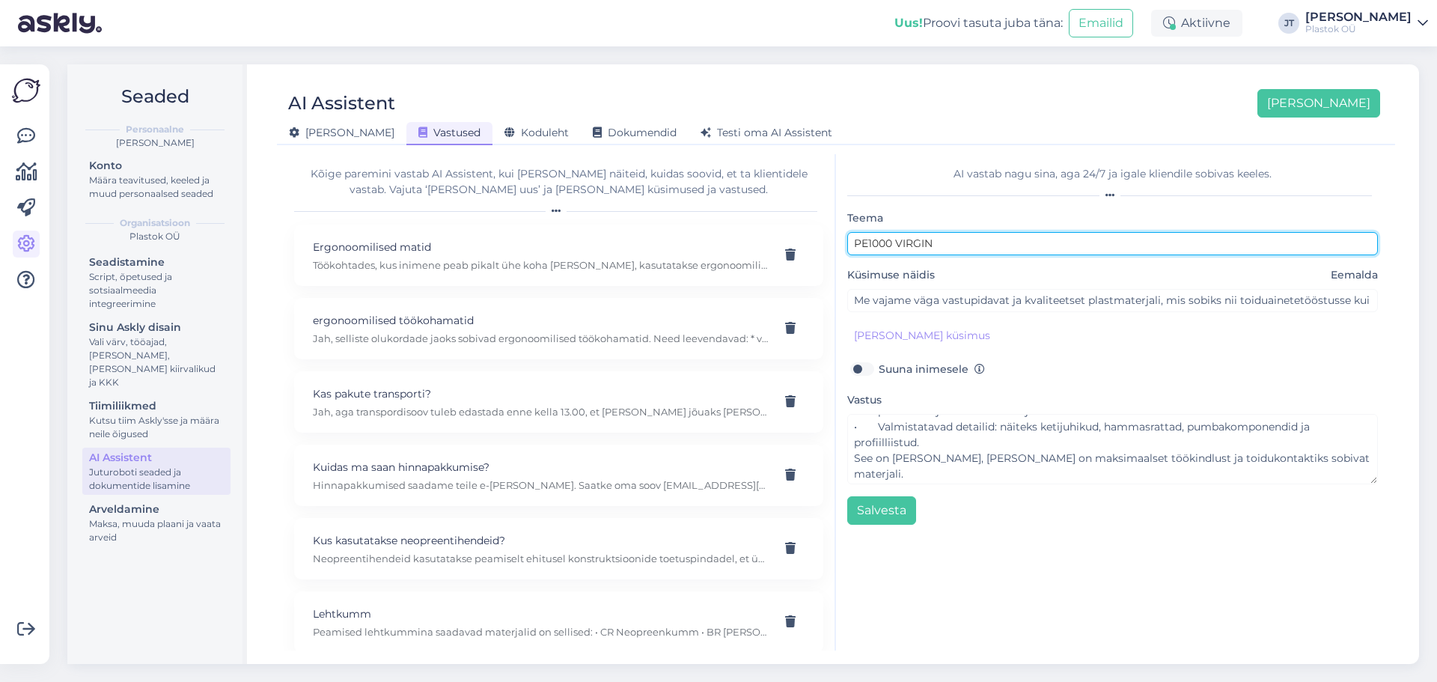
scroll to position [189, 0]
type input "PE1000 VIRGIN"
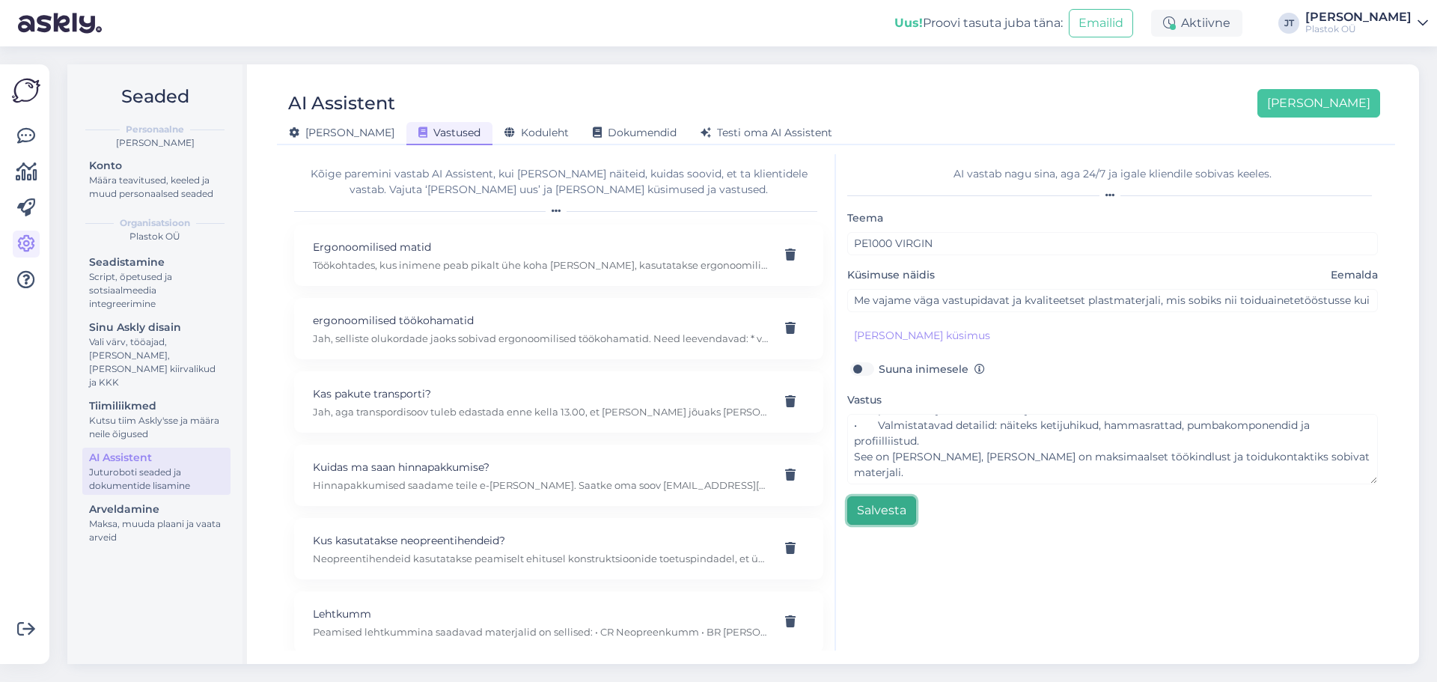
click at [887, 519] on button "Salvesta" at bounding box center [881, 510] width 69 height 28
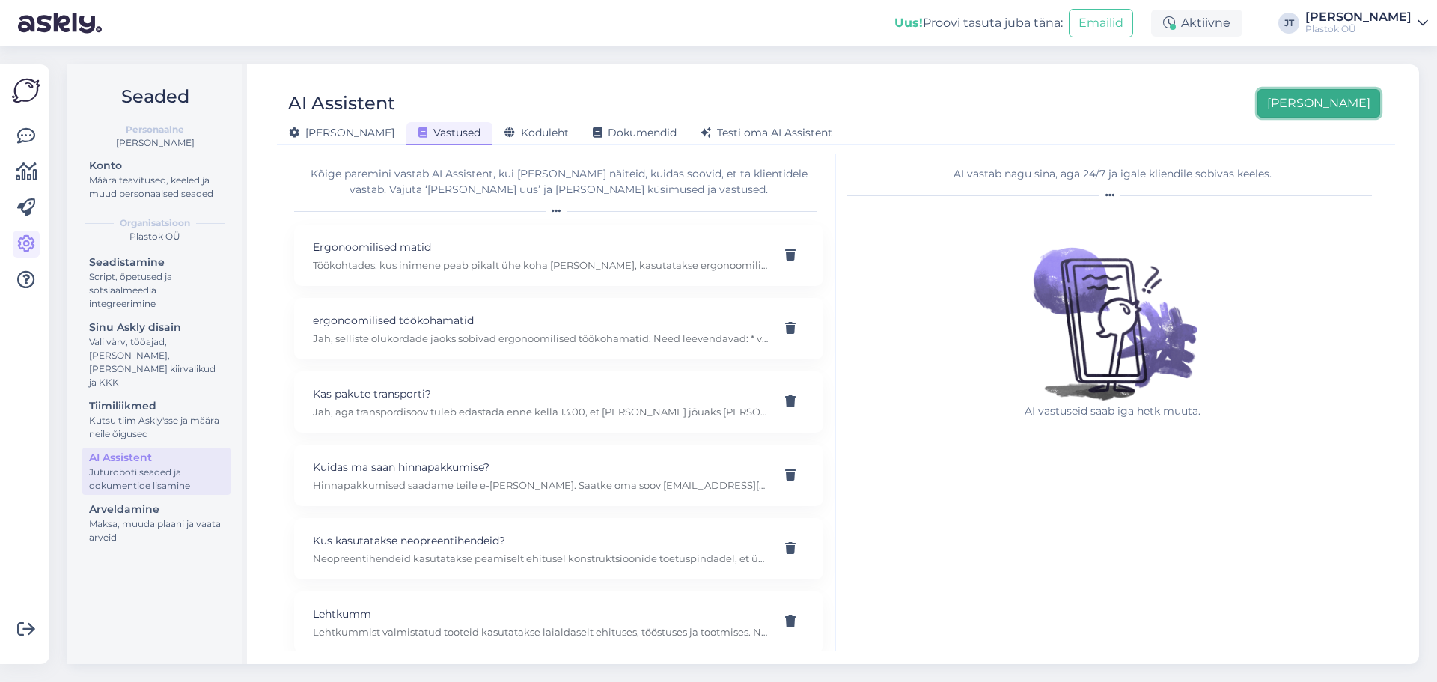
click at [1348, 103] on button "[PERSON_NAME]" at bounding box center [1319, 103] width 123 height 28
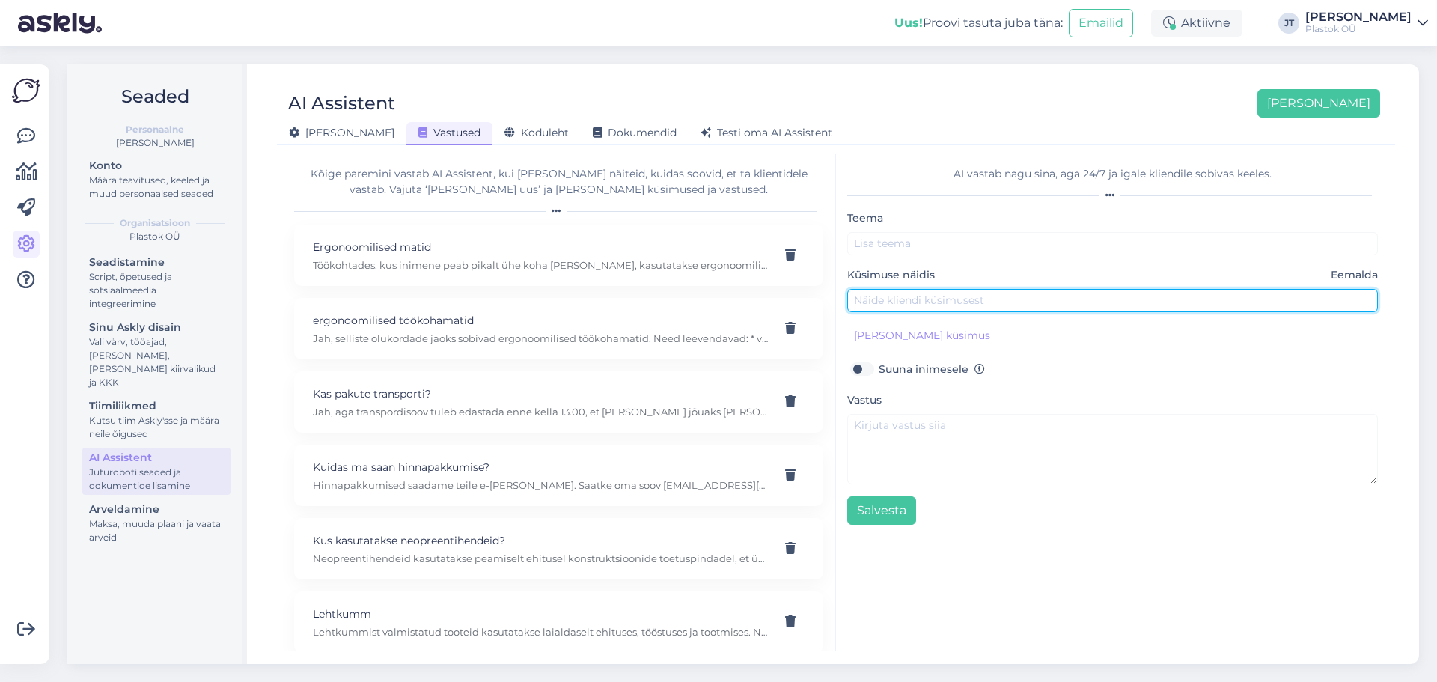
click at [897, 298] on input "text" at bounding box center [1112, 300] width 531 height 23
paste input "Meil on probleem – seadmed koguvad staatilist elektrit ja kardame, et võib tekk…"
type input "Meil on probleem – seadmed koguvad staatilist elektrit ja kardame, et võib tekk…"
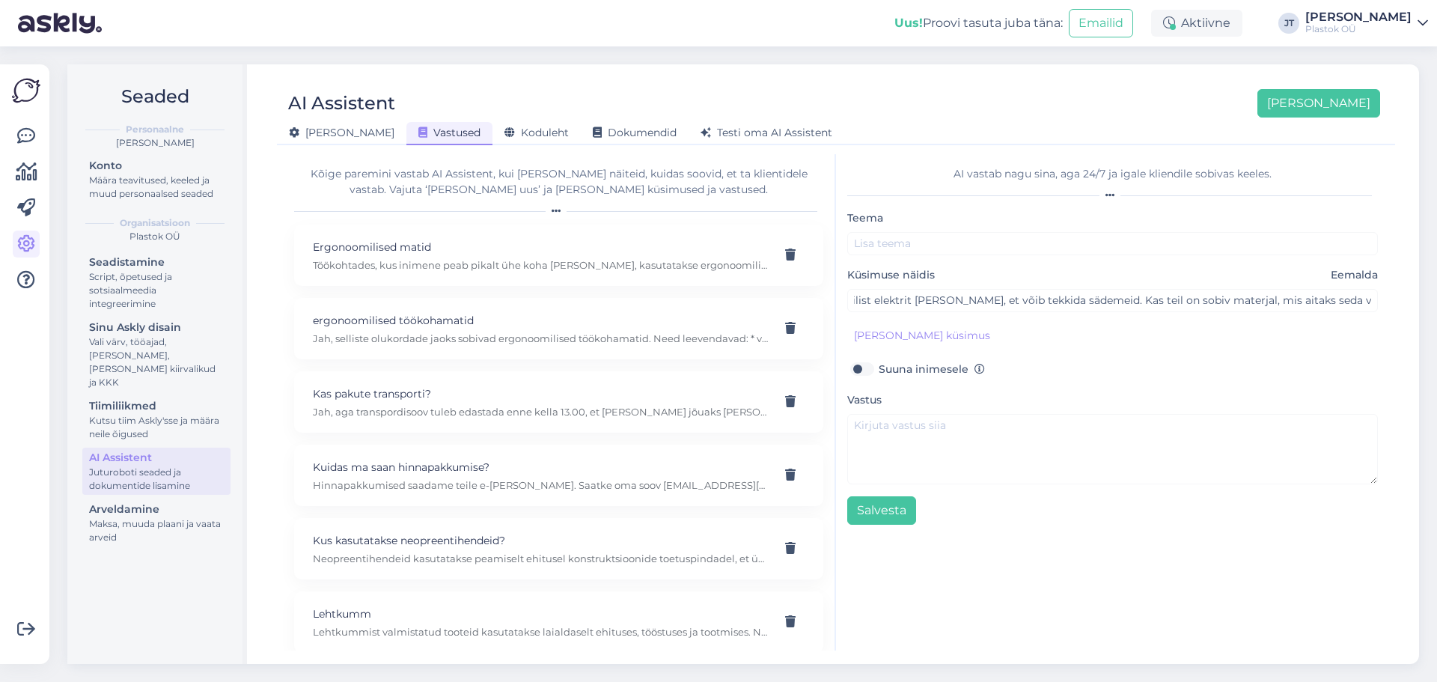
scroll to position [0, 0]
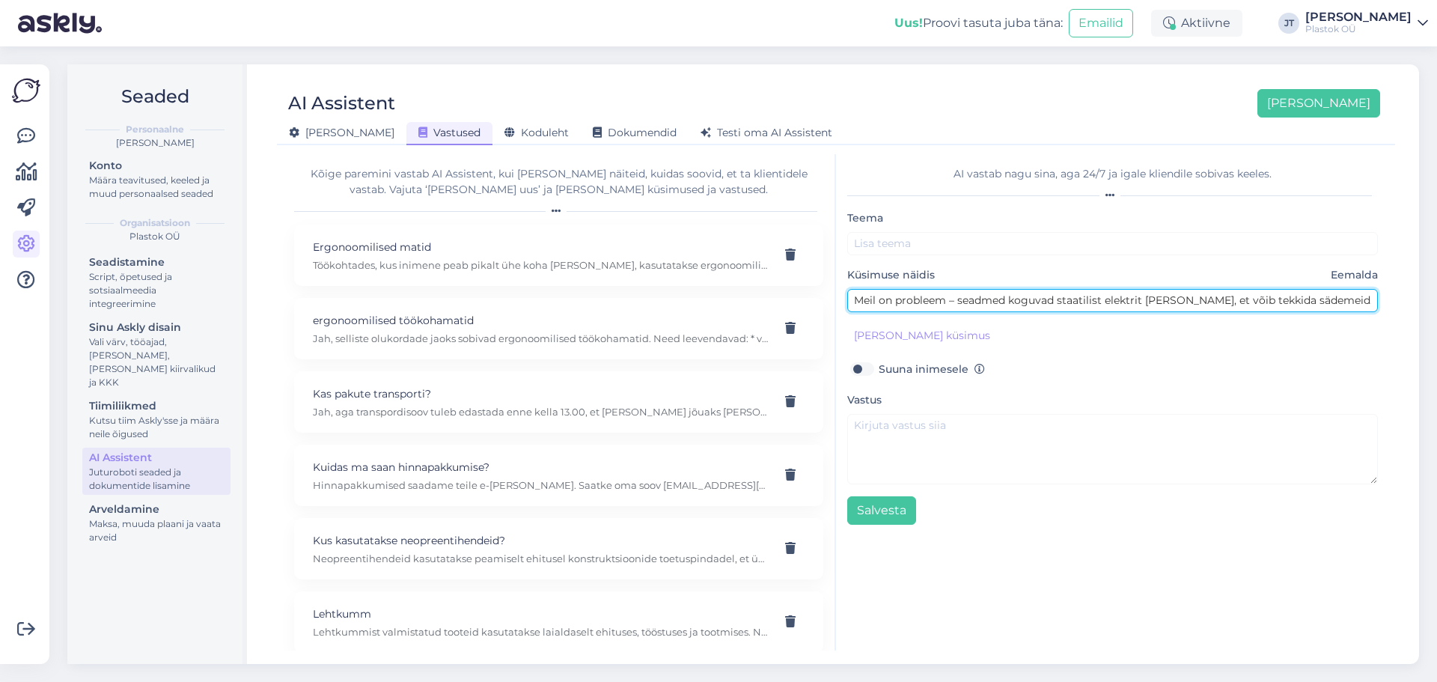
click at [1184, 306] on input "Meil on probleem – seadmed koguvad staatilist elektrit ja kardame, et võib tekk…" at bounding box center [1112, 300] width 531 height 23
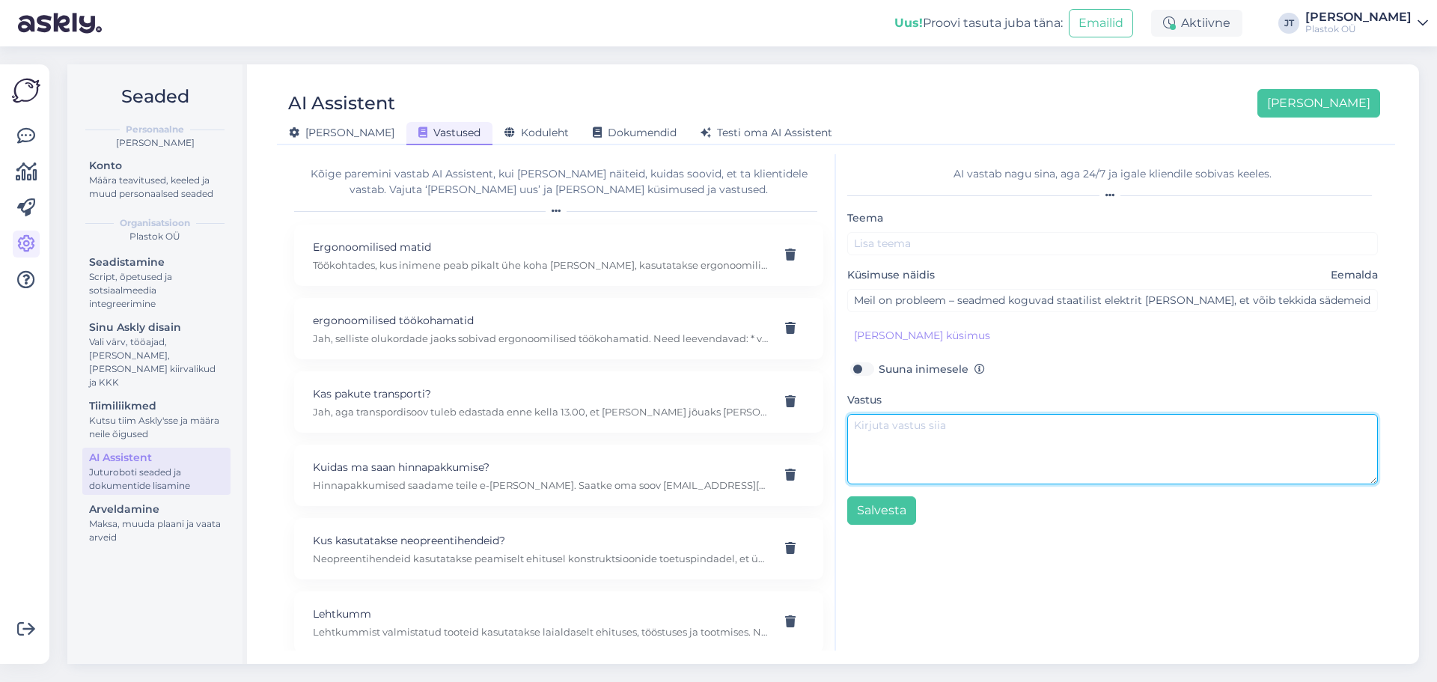
click at [932, 440] on textarea at bounding box center [1112, 449] width 531 height 70
paste textarea "Jah, sellises olukorras sobib PE1000 AST ehk antistaatiline plastmaterjal. • Om…"
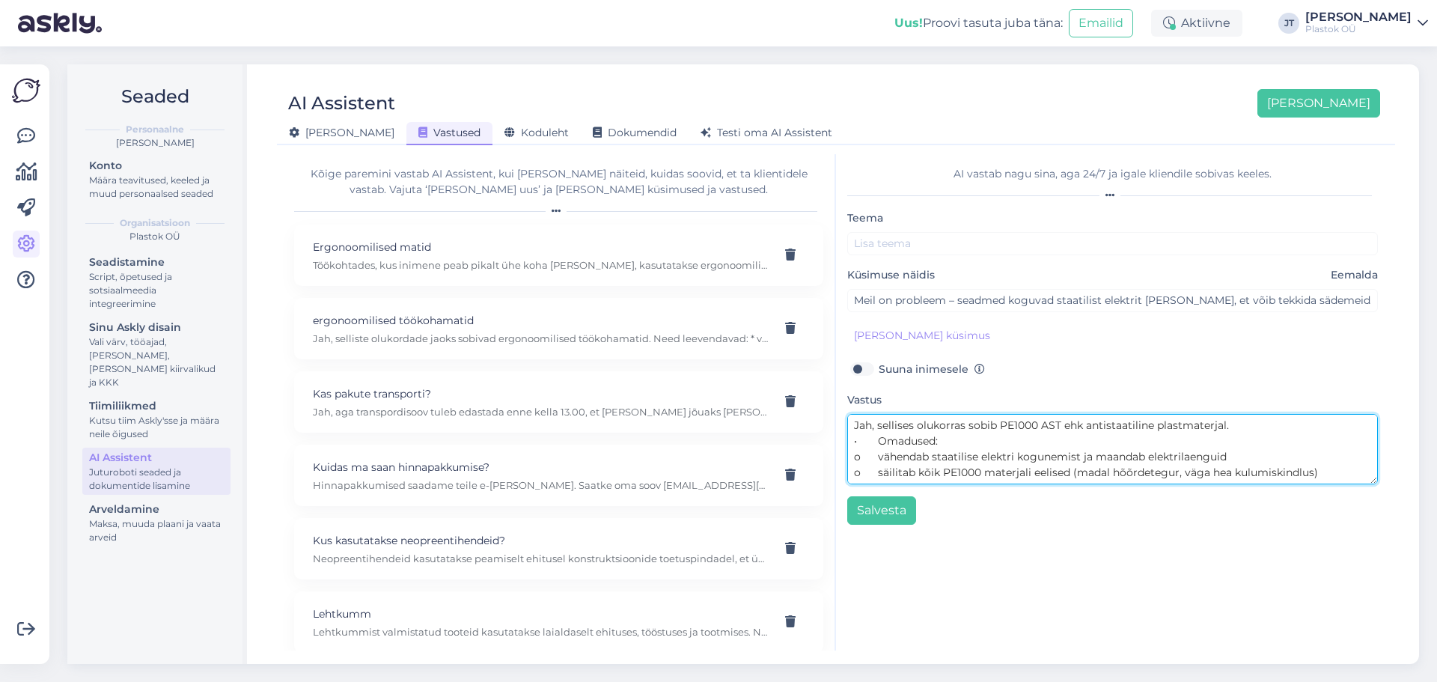
scroll to position [137, 0]
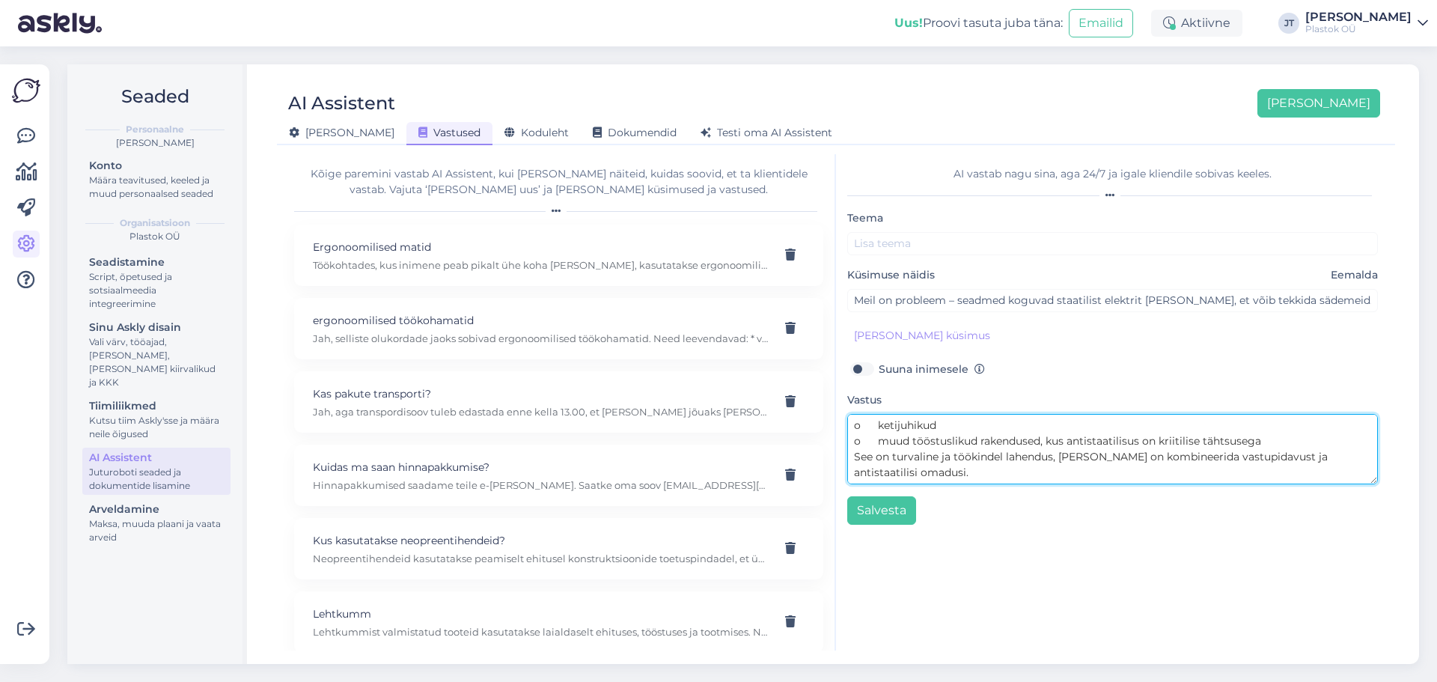
type textarea "Jah, sellises olukorras sobib PE1000 AST ehk antistaatiline plastmaterjal. • Om…"
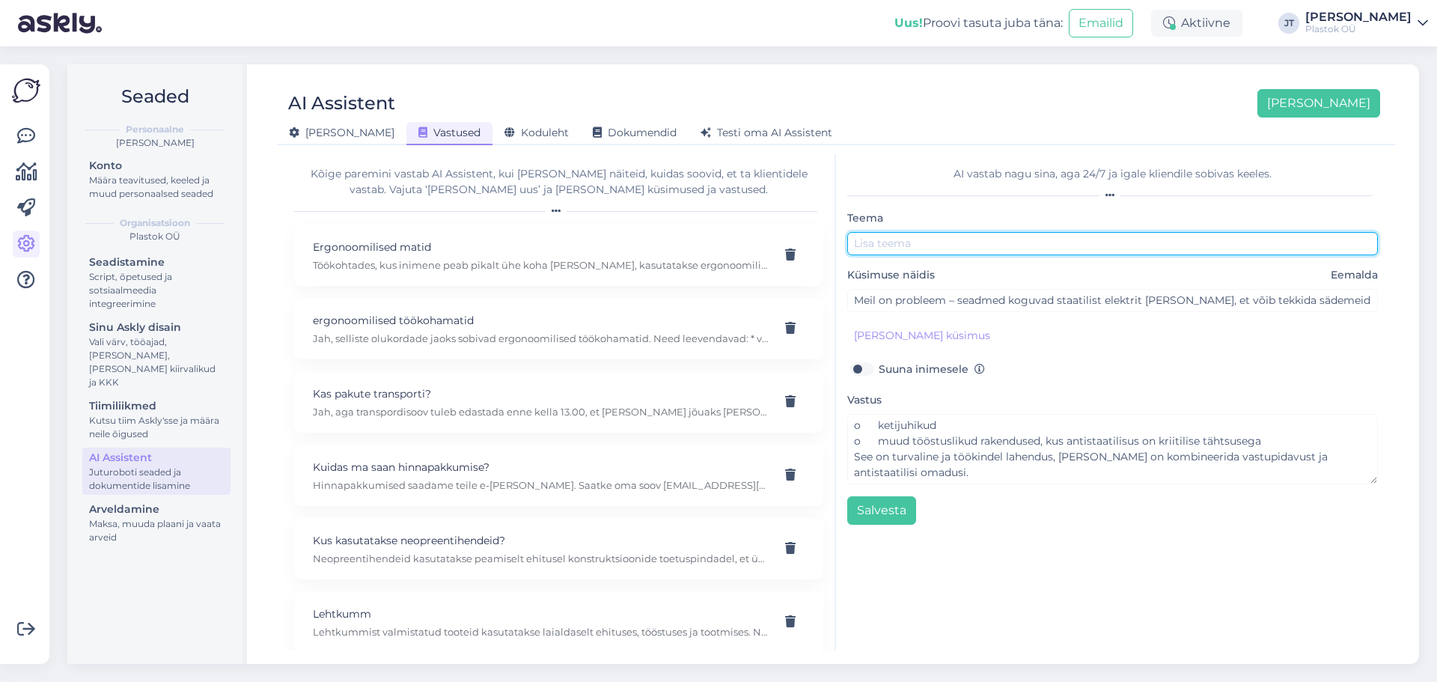
click at [901, 240] on input "text" at bounding box center [1112, 243] width 531 height 23
paste input "PE1000 AST"
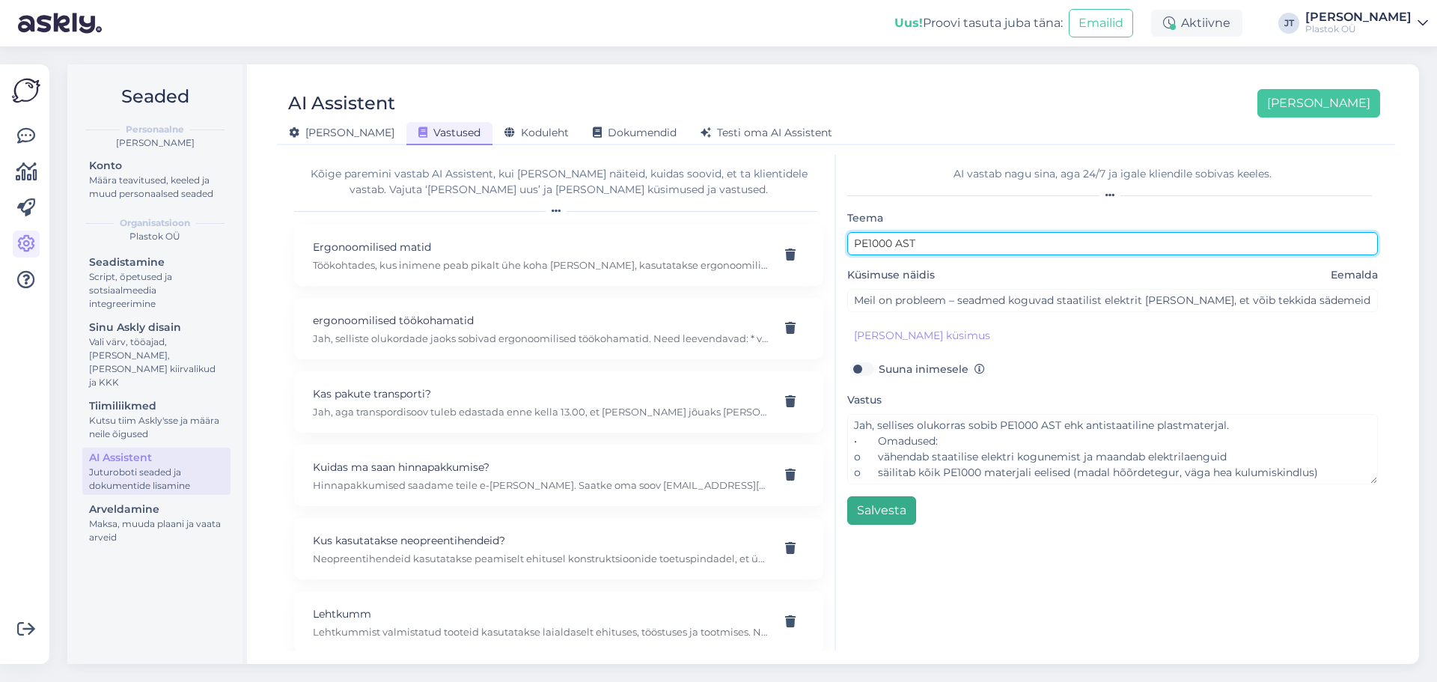
type input "PE1000 AST"
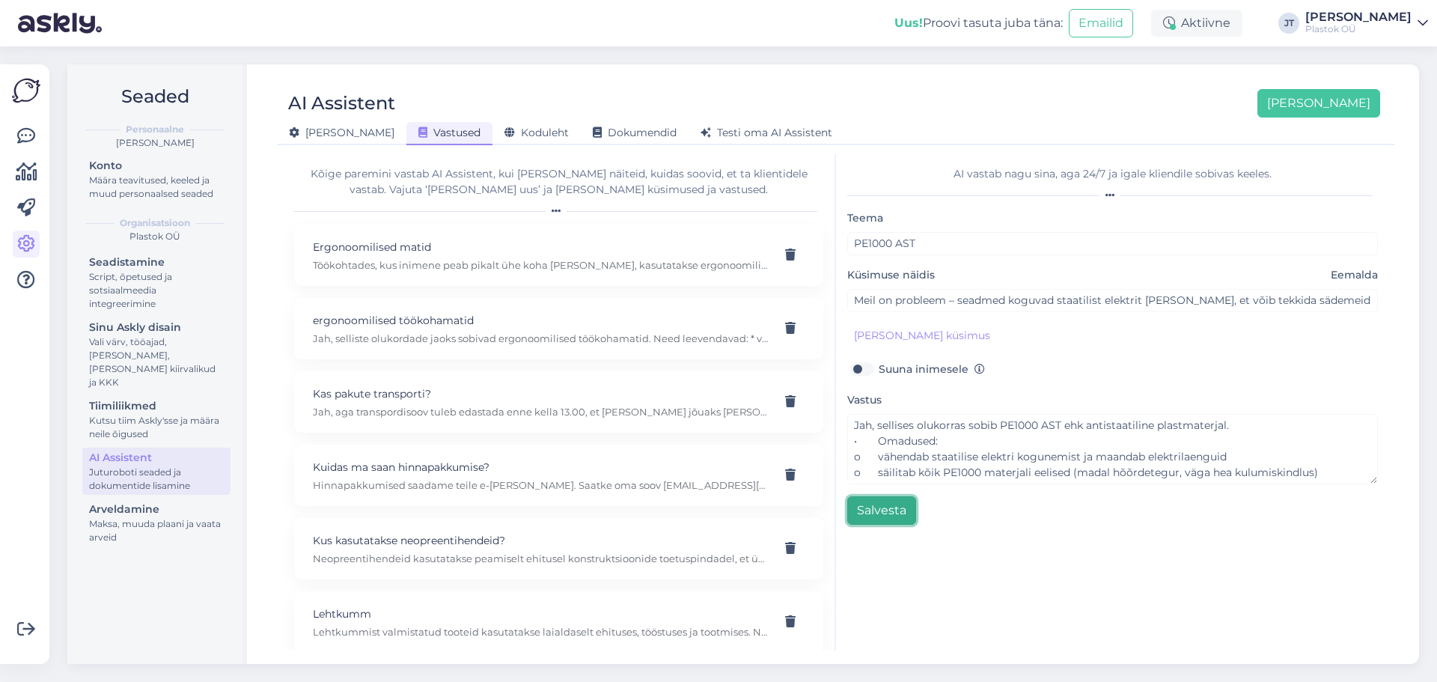
click at [880, 522] on button "Salvesta" at bounding box center [881, 510] width 69 height 28
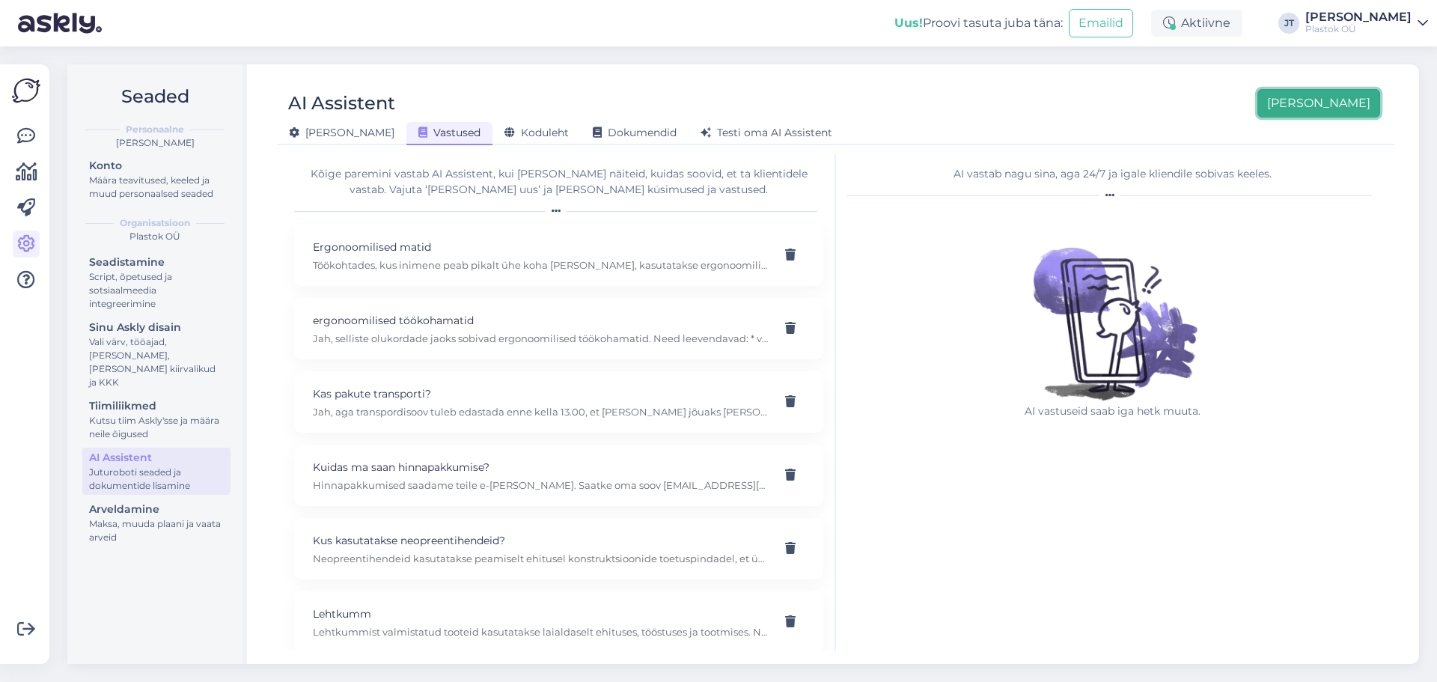
click at [1328, 109] on button "[PERSON_NAME]" at bounding box center [1319, 103] width 123 height 28
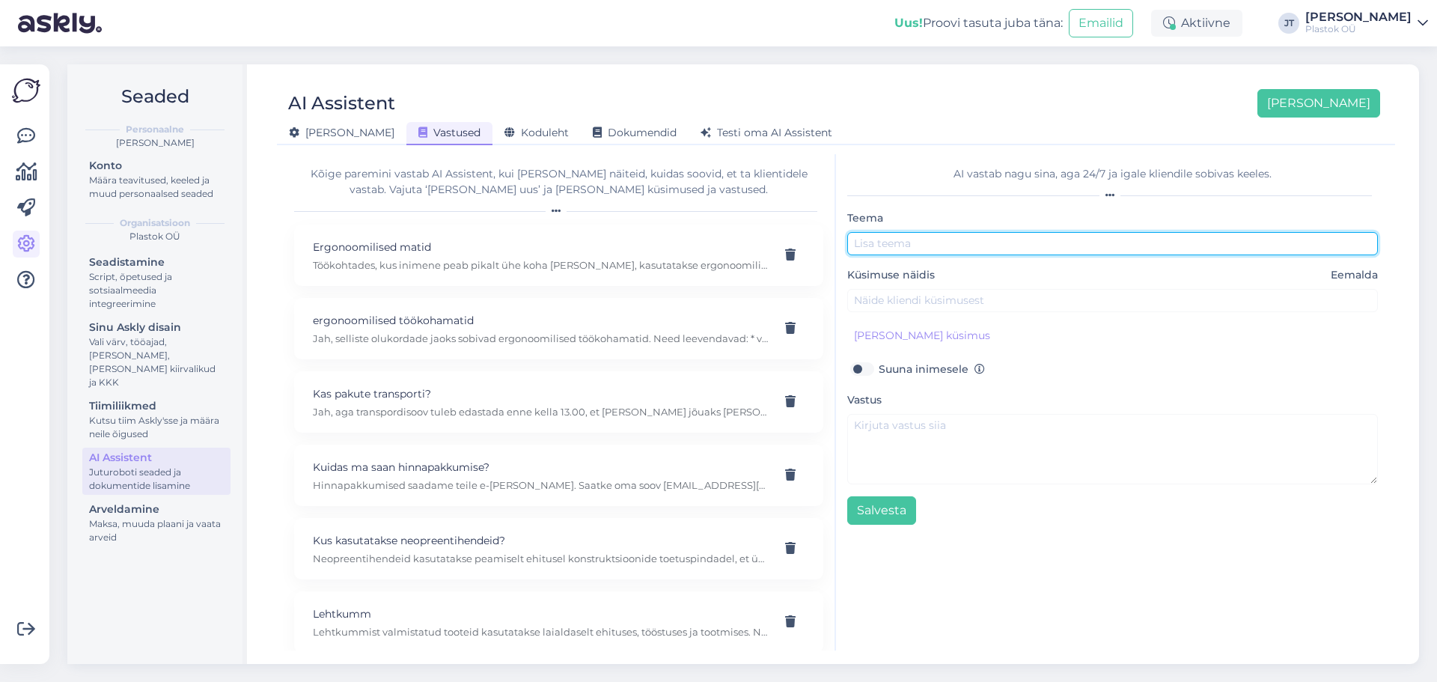
click at [966, 252] on input "text" at bounding box center [1112, 243] width 531 height 23
paste input "E1000 VIRGIN+MOS2"
click at [853, 244] on input "E1000 VIRGIN+MOS2" at bounding box center [1112, 243] width 531 height 23
type input "PE1000 VIRGIN+MOS2"
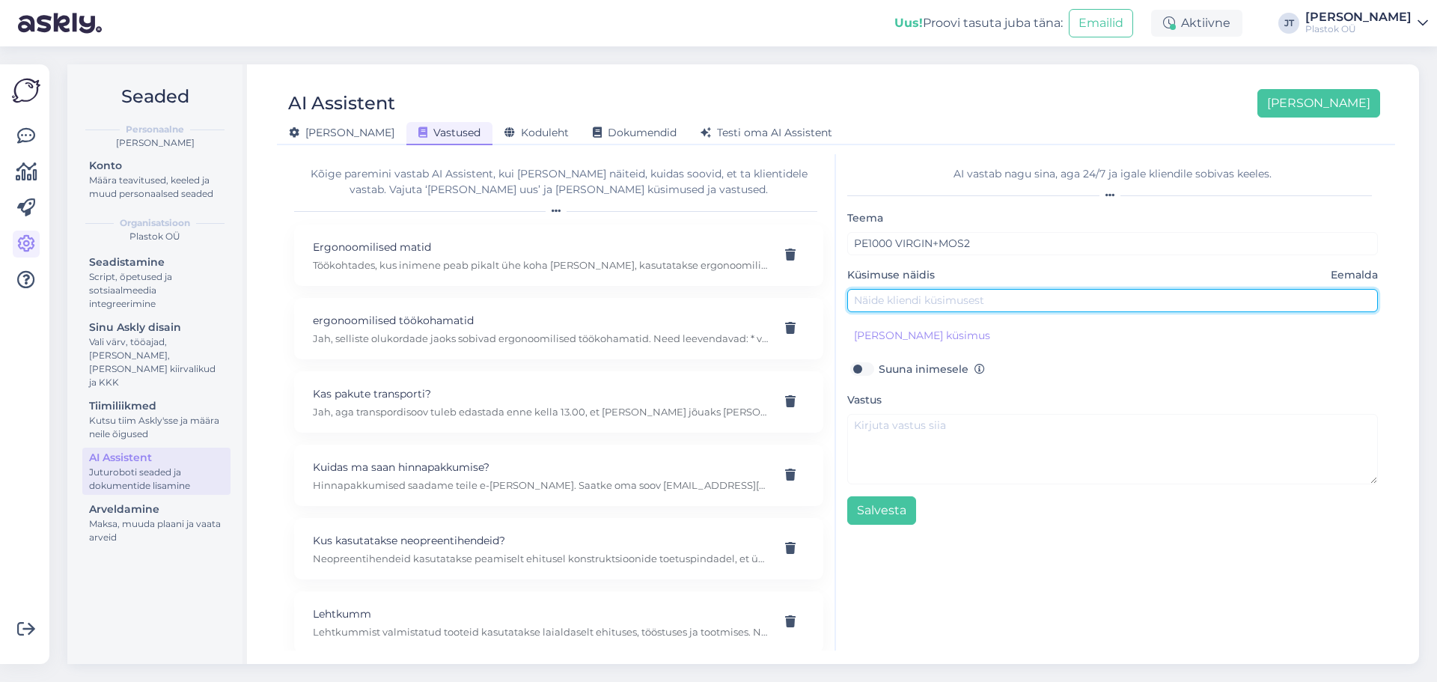
click at [875, 302] on input "text" at bounding box center [1112, 300] width 531 height 23
paste input "Meil on probleem – detailid liiguvad suure koormuse all ja kuluvad kiiresti. Ka…"
type input "Meil on probleem – detailid liiguvad suure koormuse all ja kuluvad kiiresti. Ka…"
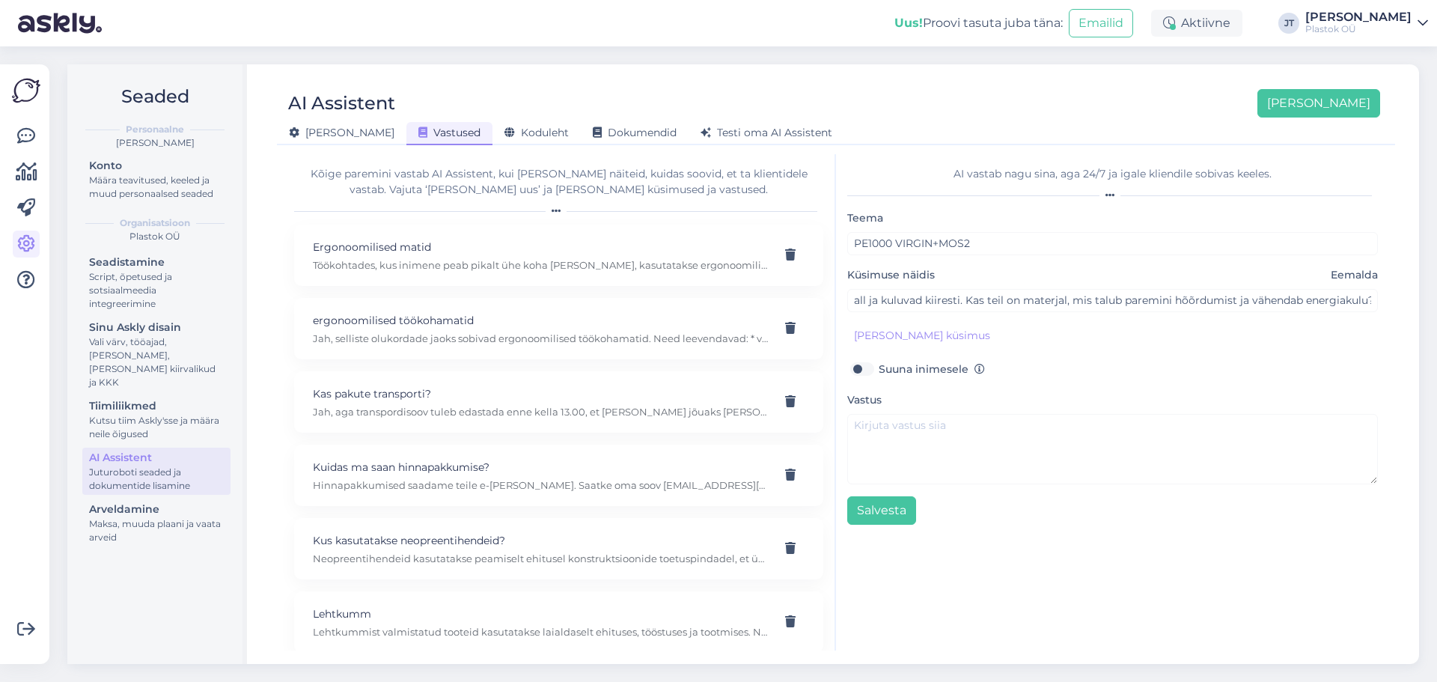
scroll to position [0, 0]
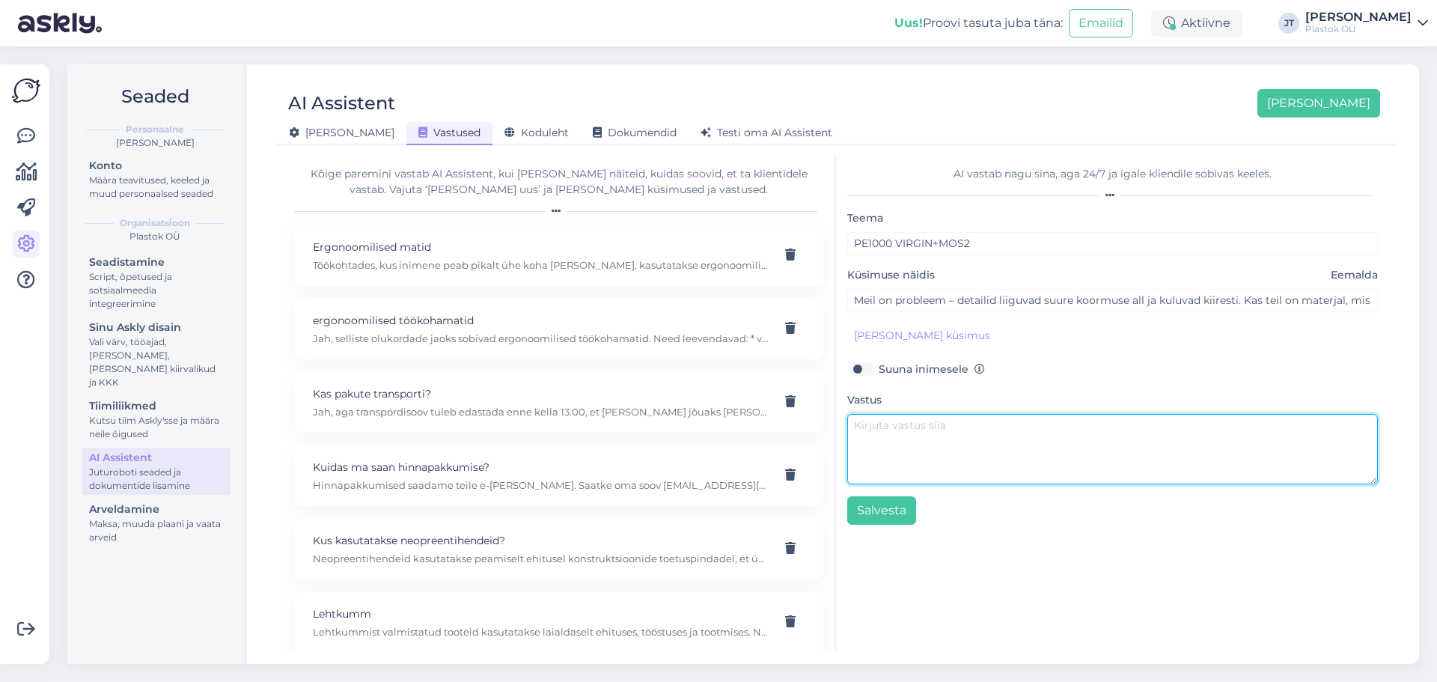
click at [880, 445] on textarea at bounding box center [1112, 449] width 531 height 70
paste textarea "Jah, selliseks otstarbeks sobib PE1000 VIRGIN+MOS2, mis sisaldab tahket määrdea…"
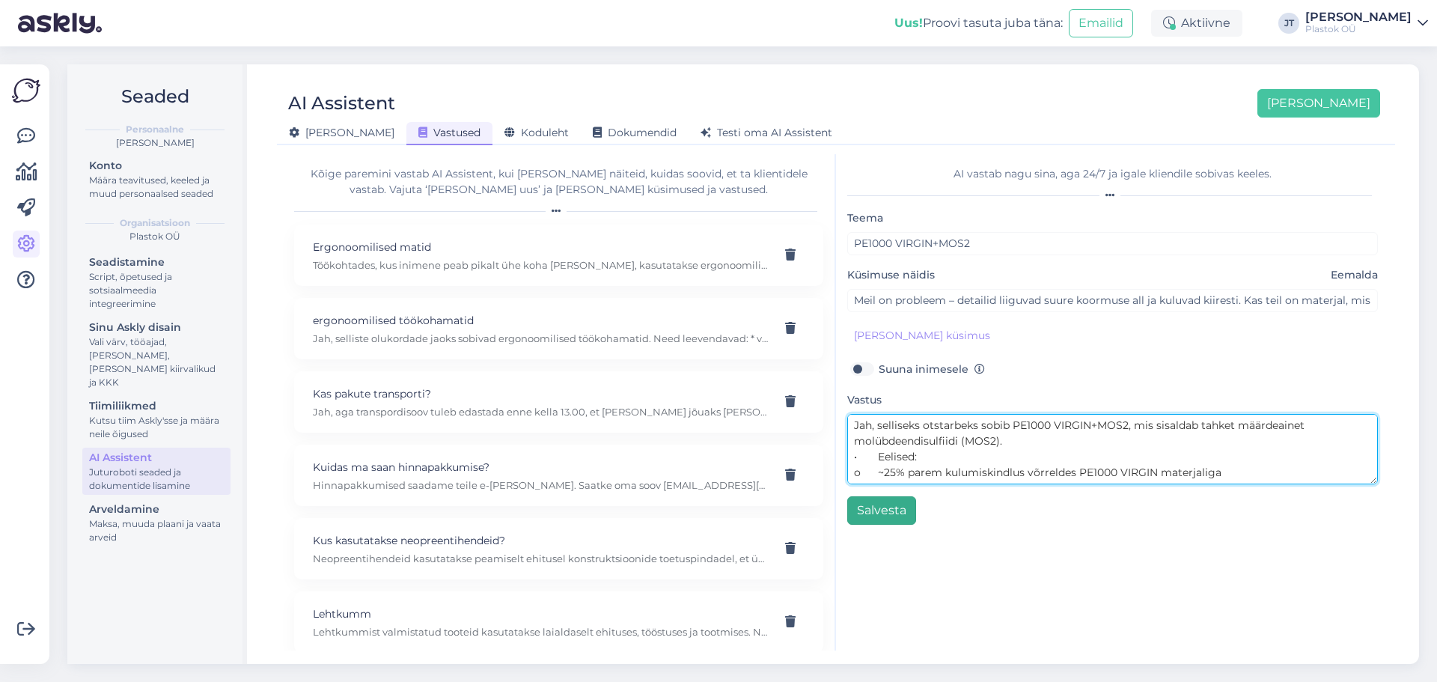
type textarea "Jah, selliseks otstarbeks sobib PE1000 VIRGIN+MOS2, mis sisaldab tahket määrdea…"
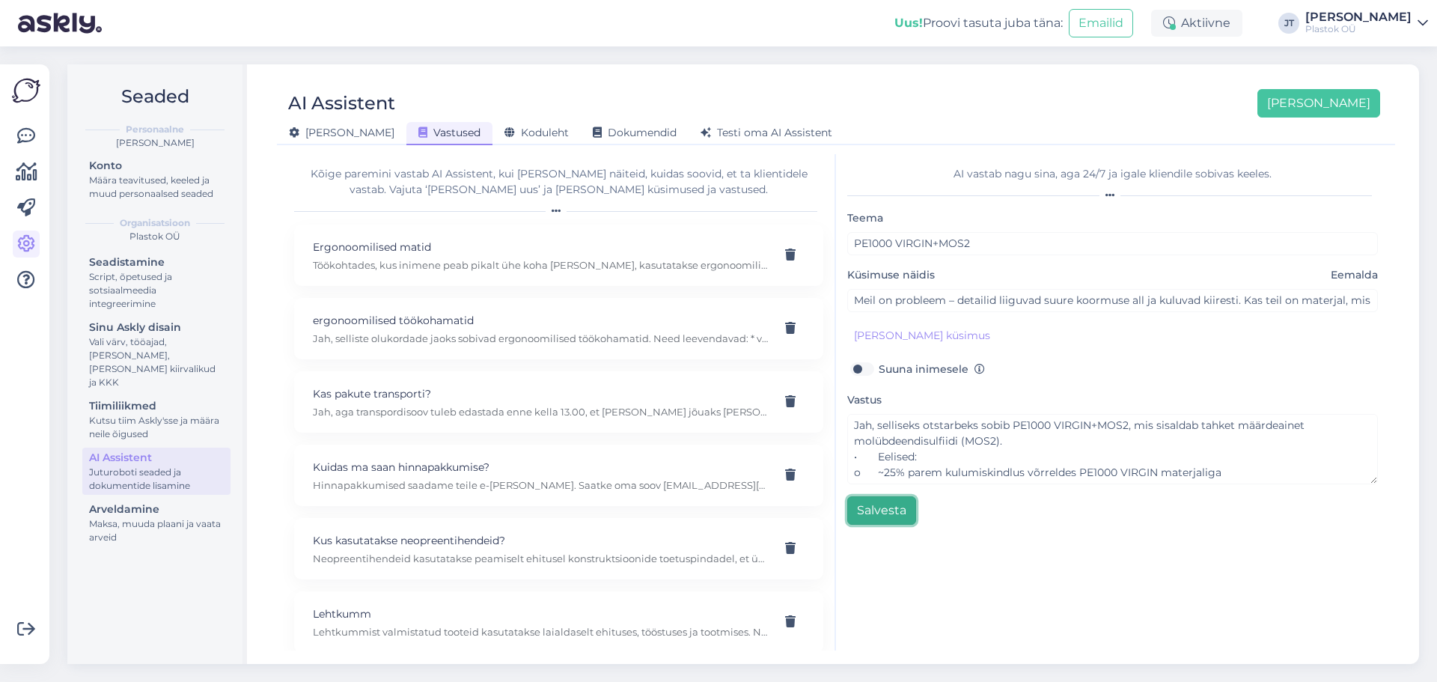
click at [885, 507] on button "Salvesta" at bounding box center [881, 510] width 69 height 28
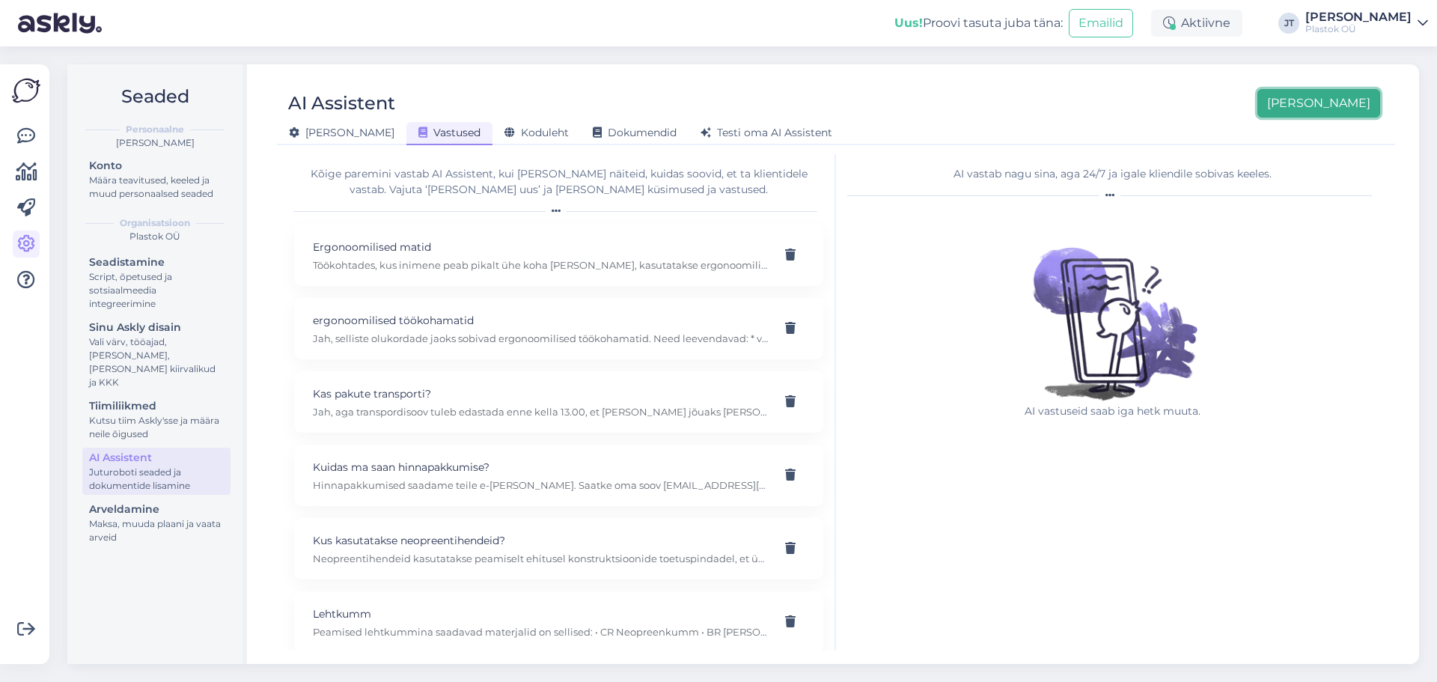
click at [1345, 109] on button "[PERSON_NAME]" at bounding box center [1319, 103] width 123 height 28
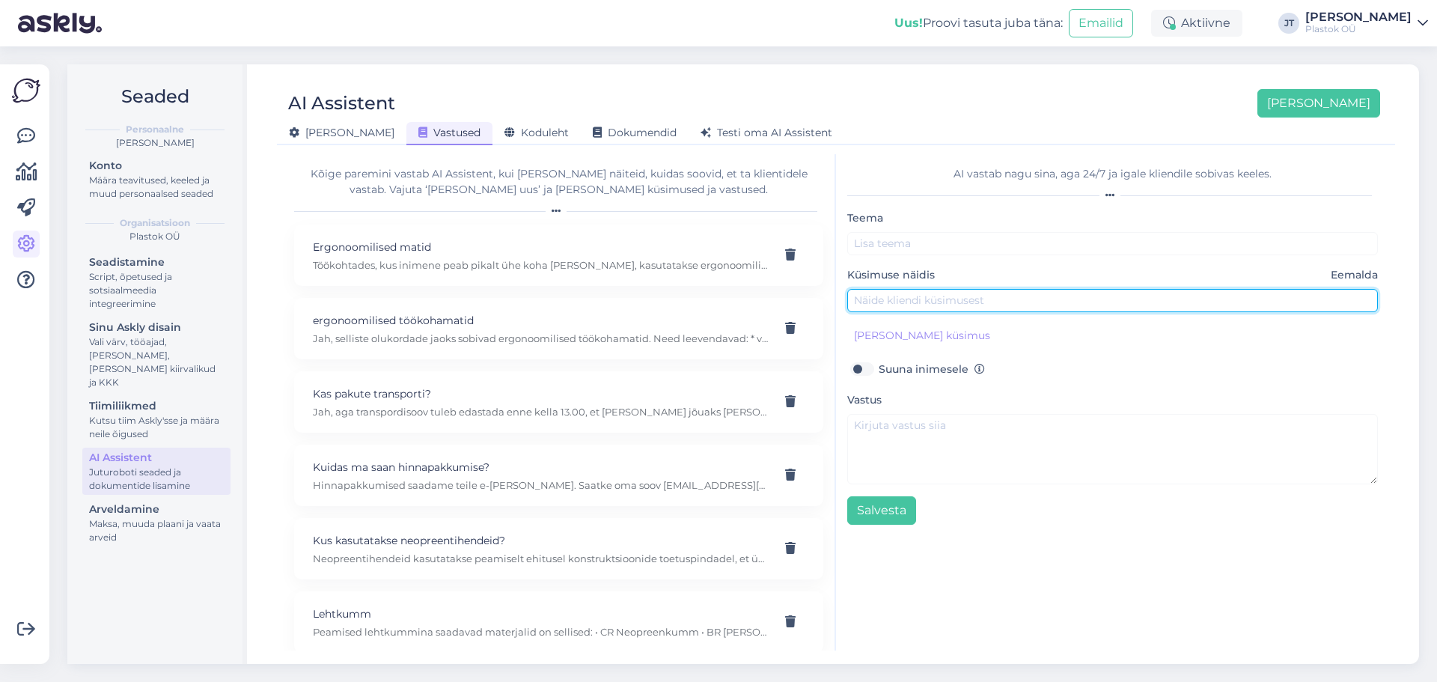
click at [883, 300] on input "text" at bounding box center [1112, 300] width 531 height 23
paste input "Meil on probleem – toidutootmises peame tagama hügieeni ja vältima bakterite ko…"
type input "Meil on probleem – toidutootmises peame tagama hügieeni ja vältima bakterite ko…"
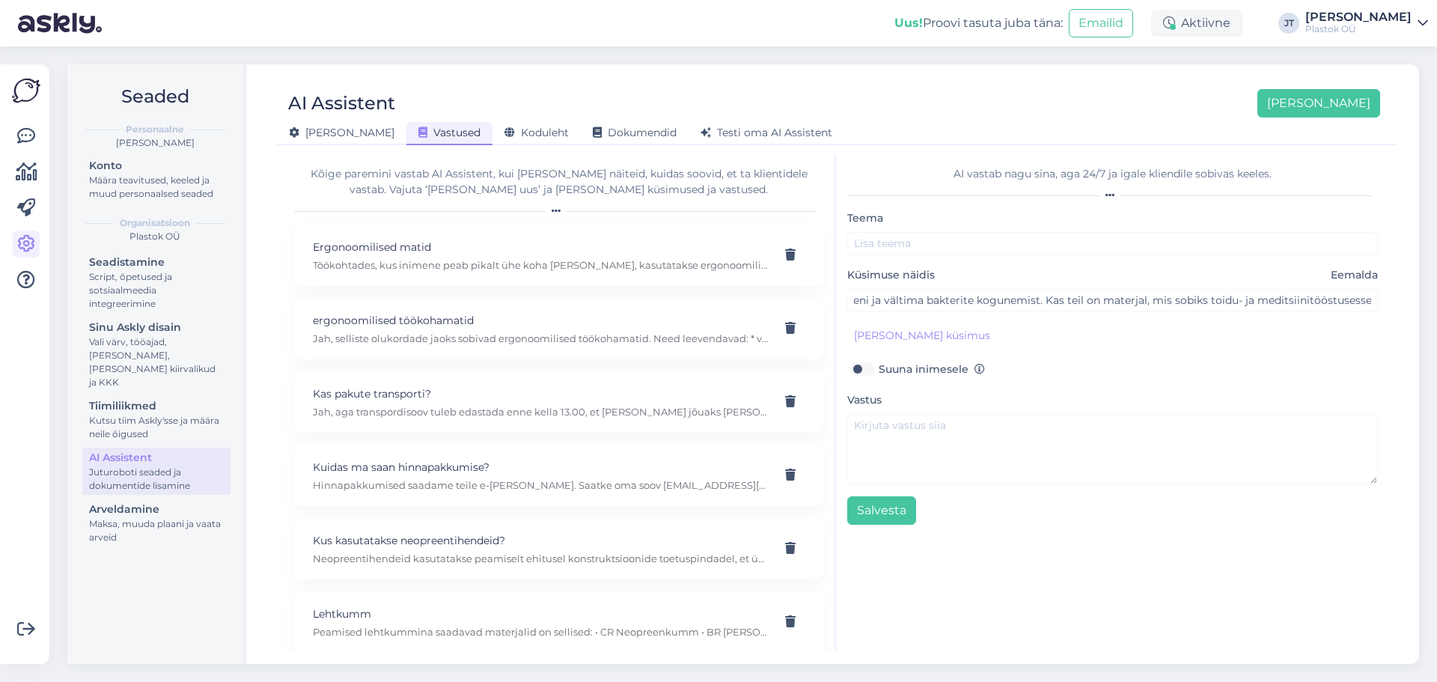
scroll to position [0, 0]
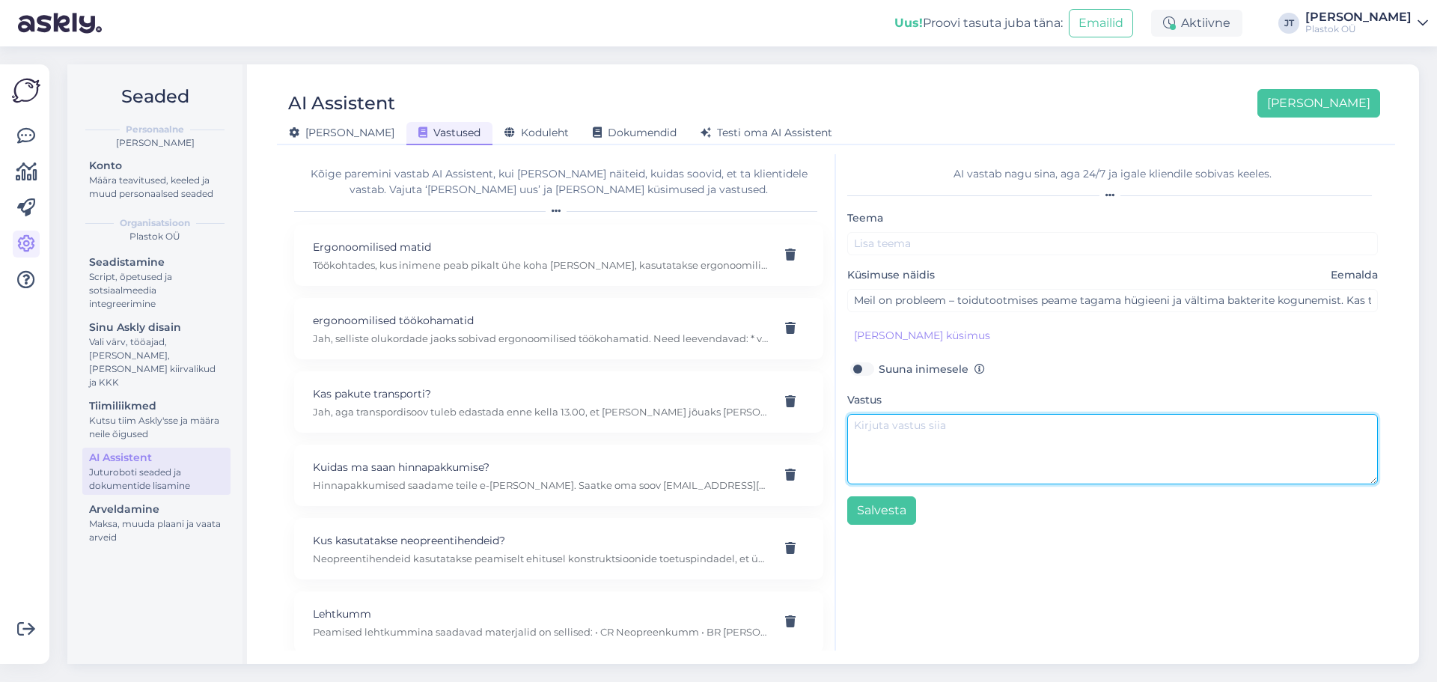
click at [931, 424] on textarea at bounding box center [1112, 449] width 531 height 70
paste textarea "Jah, selliseks otstarbeks sobib PE1000 ANTIMICROBIAL. Takistab 99% ulatuses mik…"
type textarea "Jah, selliseks otstarbeks sobib PE1000 ANTIMICROBIAL. Takistab 99% ulatuses mik…"
drag, startPoint x: 1247, startPoint y: 477, endPoint x: 798, endPoint y: 393, distance: 456.9
click at [798, 393] on div "Kõige paremini vastab AI Assistent, kui lisad talle näiteid, kuidas soovid, et …" at bounding box center [836, 402] width 1106 height 496
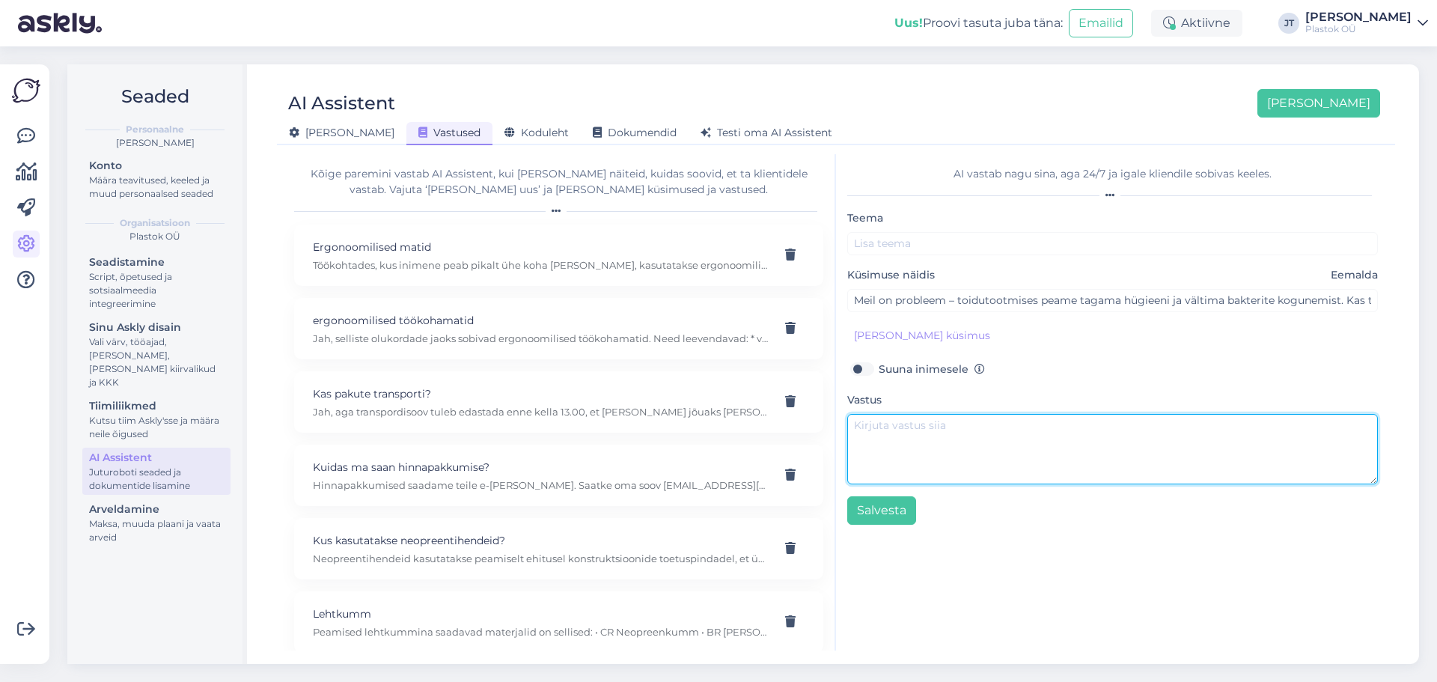
click at [967, 427] on textarea at bounding box center [1112, 449] width 531 height 70
paste textarea "Jah, selliseks otstarbeks sobib PE1000 ANTIMICROBIAL. • Takistab 99% ulatuses m…"
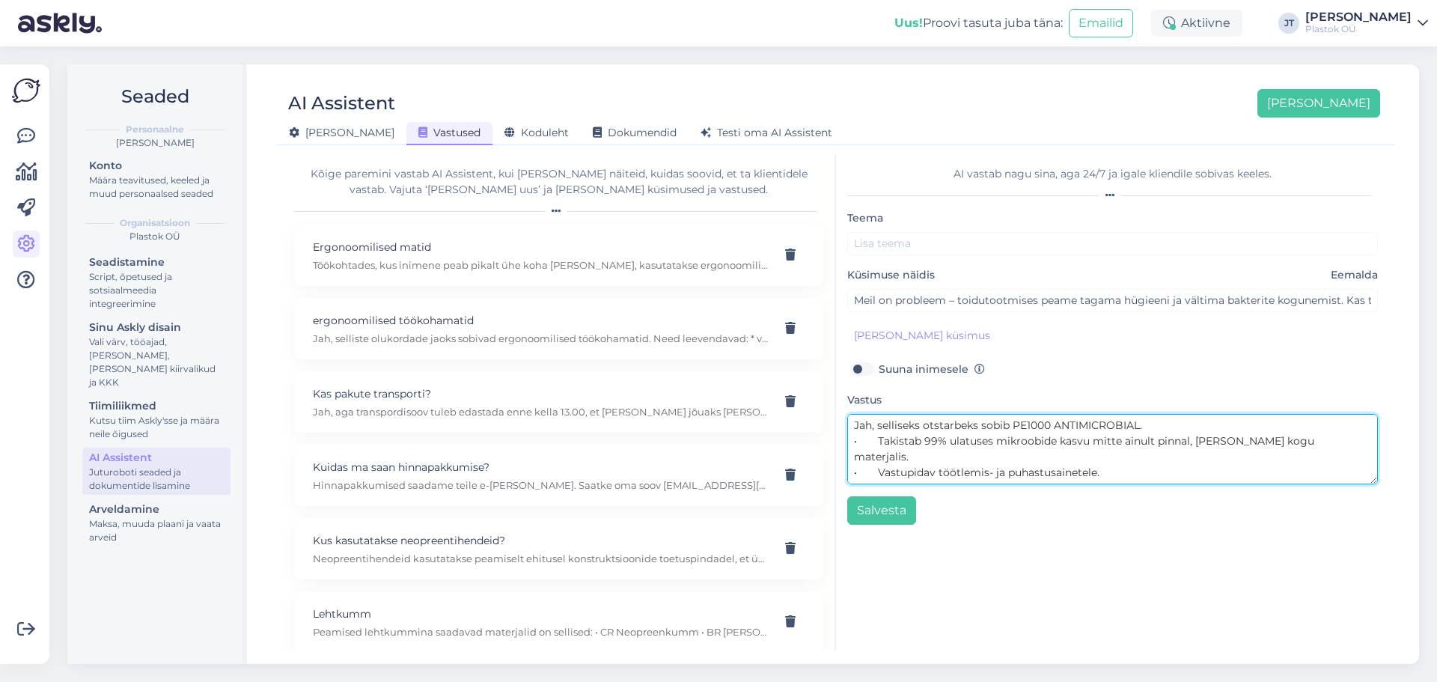
scroll to position [11, 0]
type textarea "Jah, selliseks otstarbeks sobib PE1000 ANTIMICROBIAL. • Takistab 99% ulatuses m…"
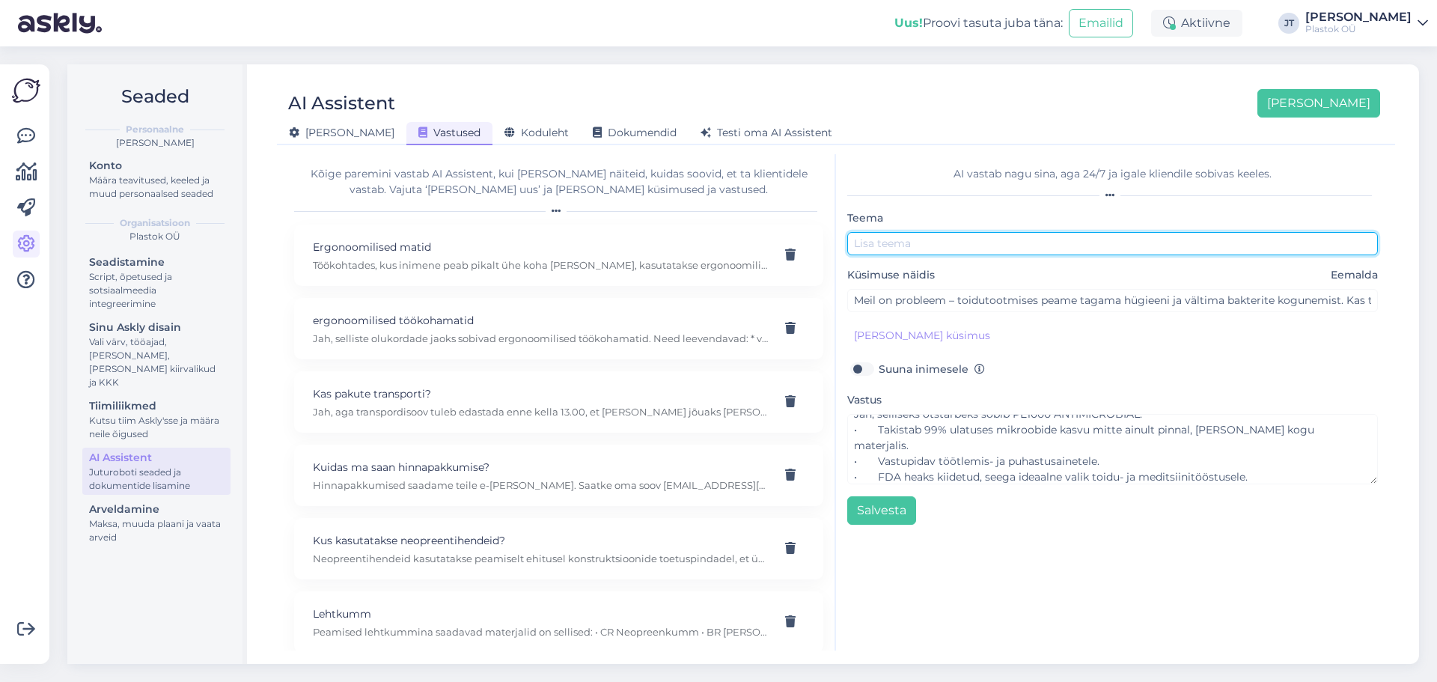
click at [977, 251] on input "text" at bounding box center [1112, 243] width 531 height 23
paste input "PE1000 ANTIMICROBIAL"
type input "PE1000 ANTIMICROBIAL"
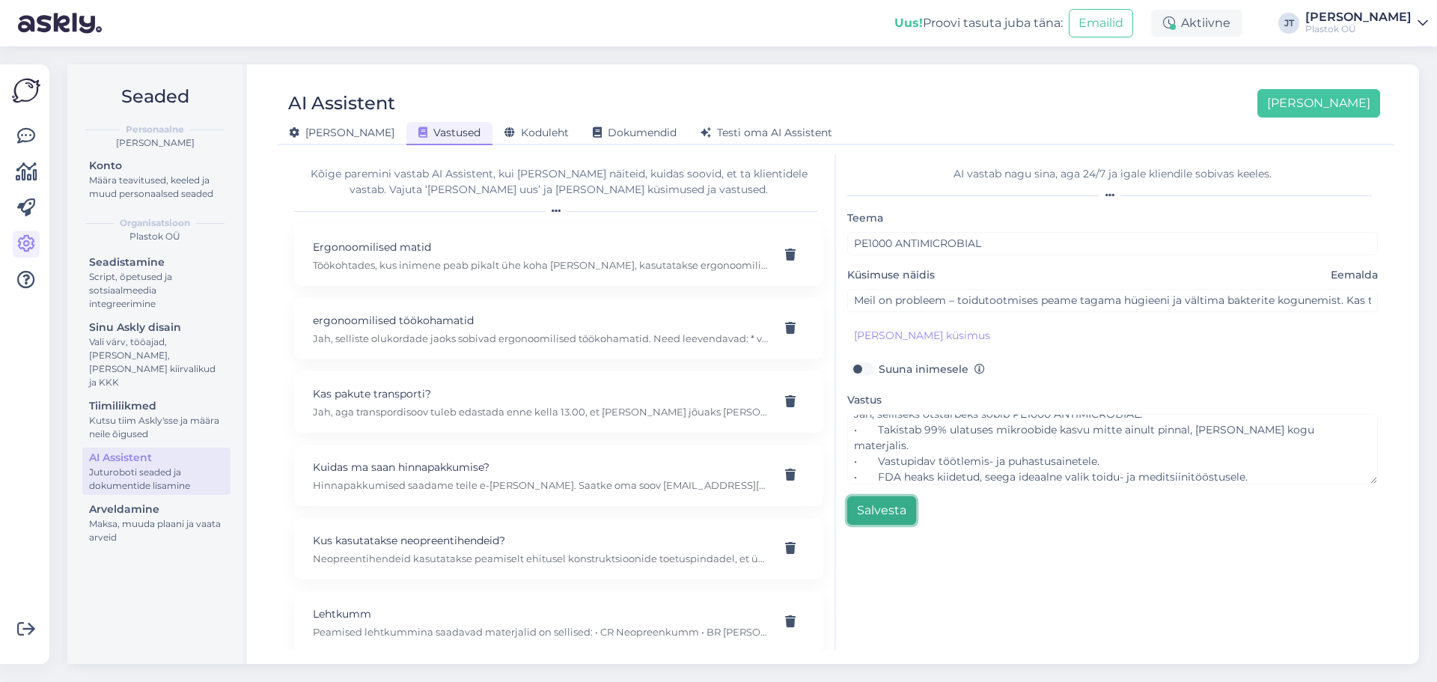
click at [898, 516] on button "Salvesta" at bounding box center [881, 510] width 69 height 28
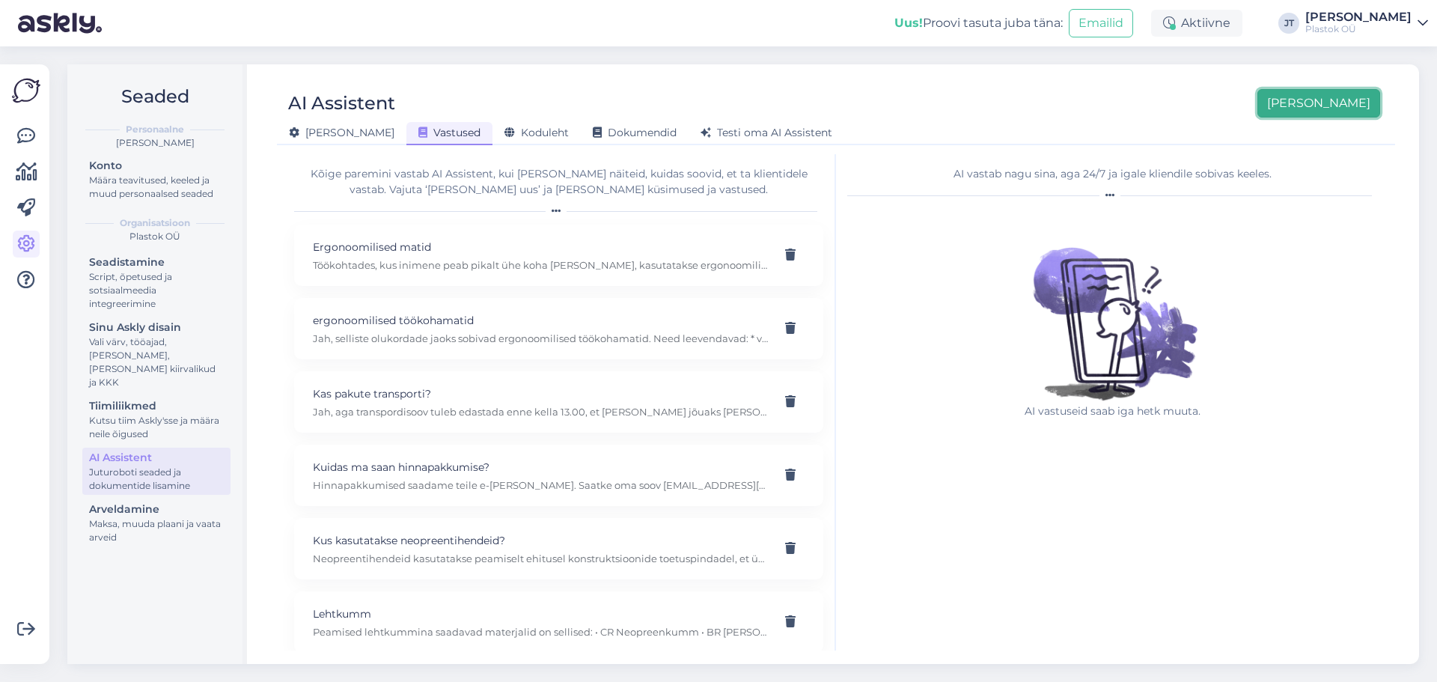
click at [1320, 114] on button "[PERSON_NAME]" at bounding box center [1319, 103] width 123 height 28
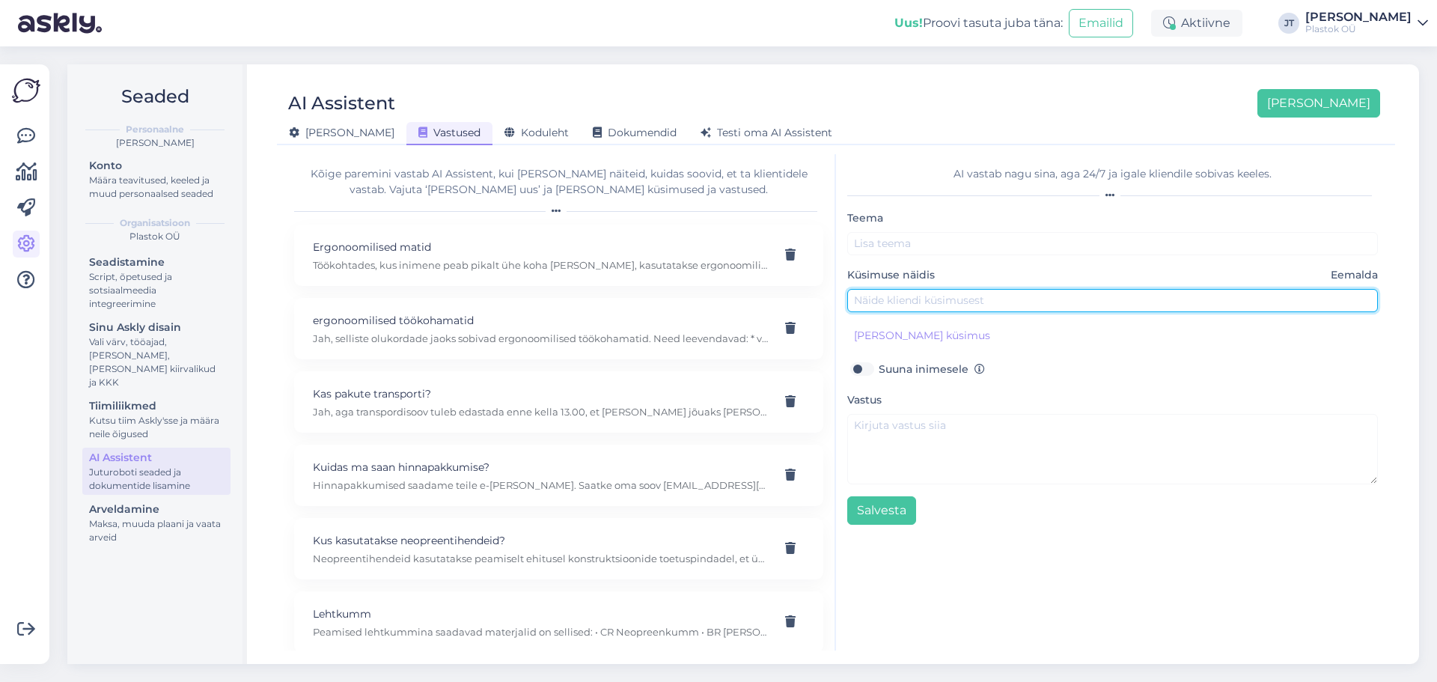
click at [904, 304] on input "text" at bounding box center [1112, 300] width 531 height 23
paste input "Meil kuluvad abrasiivsete puistematerjalide töötlemisel detailid väga kiiresti.…"
type input "Meil kuluvad abrasiivsete puistematerjalide töötlemisel detailid väga kiiresti.…"
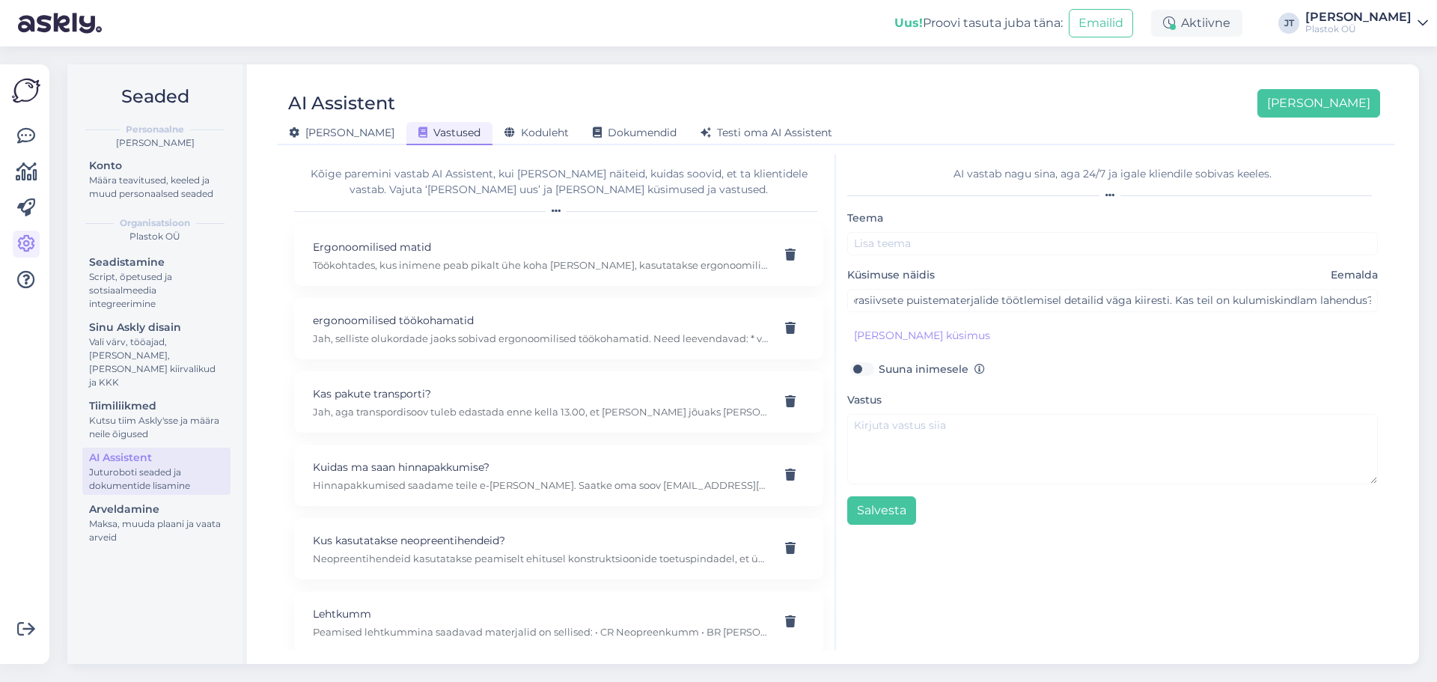
scroll to position [0, 0]
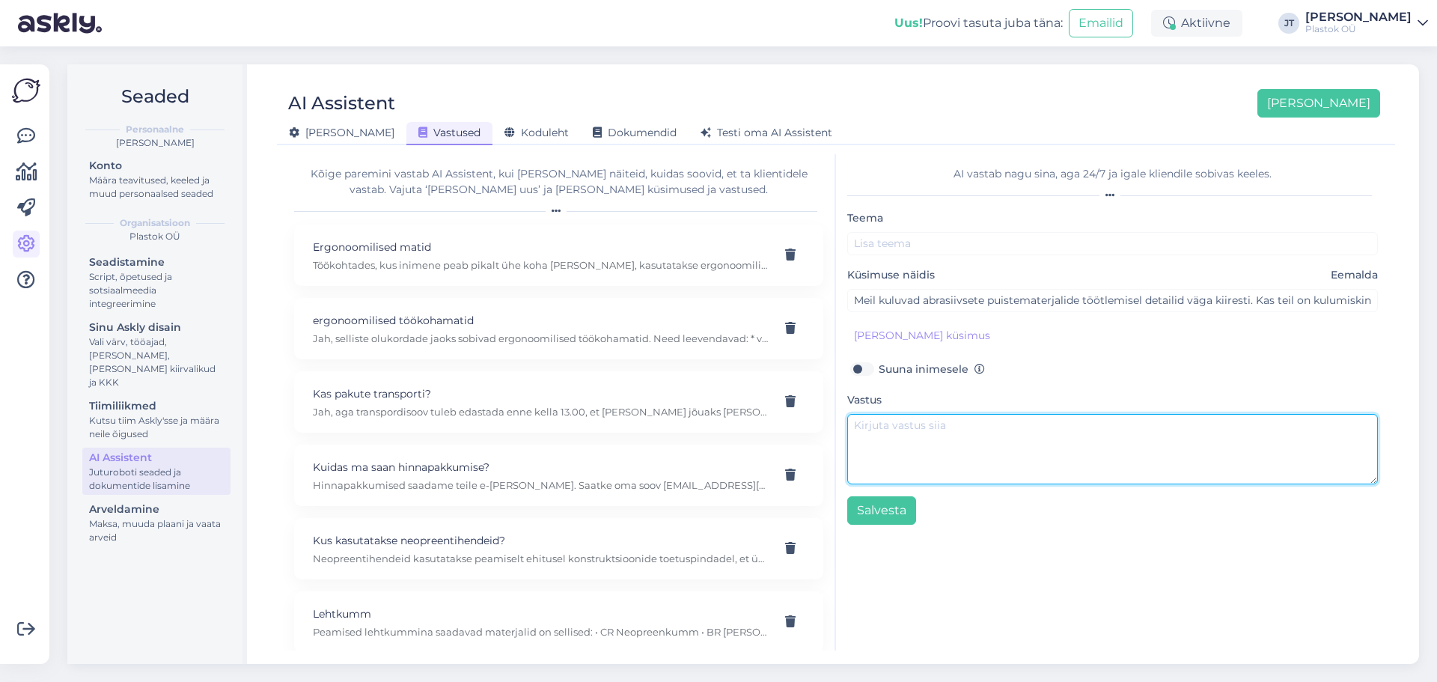
click at [1018, 455] on textarea at bounding box center [1112, 449] width 531 height 70
paste textarea "Jah, sobib PE1000 CERAMIC. • Sisaldab keraamilisi osakesi, mis annavad suurepär…"
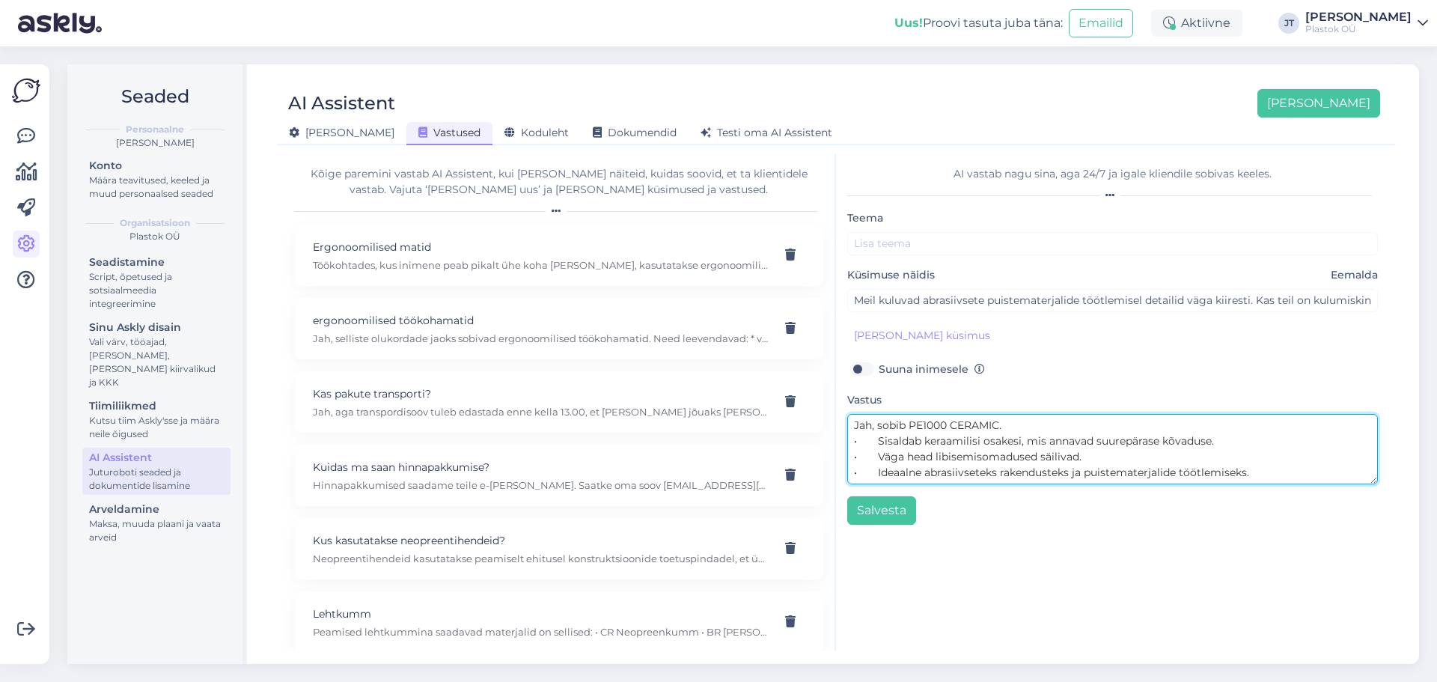
drag, startPoint x: 1016, startPoint y: 427, endPoint x: 911, endPoint y: 428, distance: 104.8
click at [911, 428] on textarea "Jah, sobib PE1000 CERAMIC. • Sisaldab keraamilisi osakesi, mis annavad suurepär…" at bounding box center [1112, 449] width 531 height 70
type textarea "Jah, sobib PE1000 CERAMIC. • Sisaldab keraamilisi osakesi, mis annavad suurepär…"
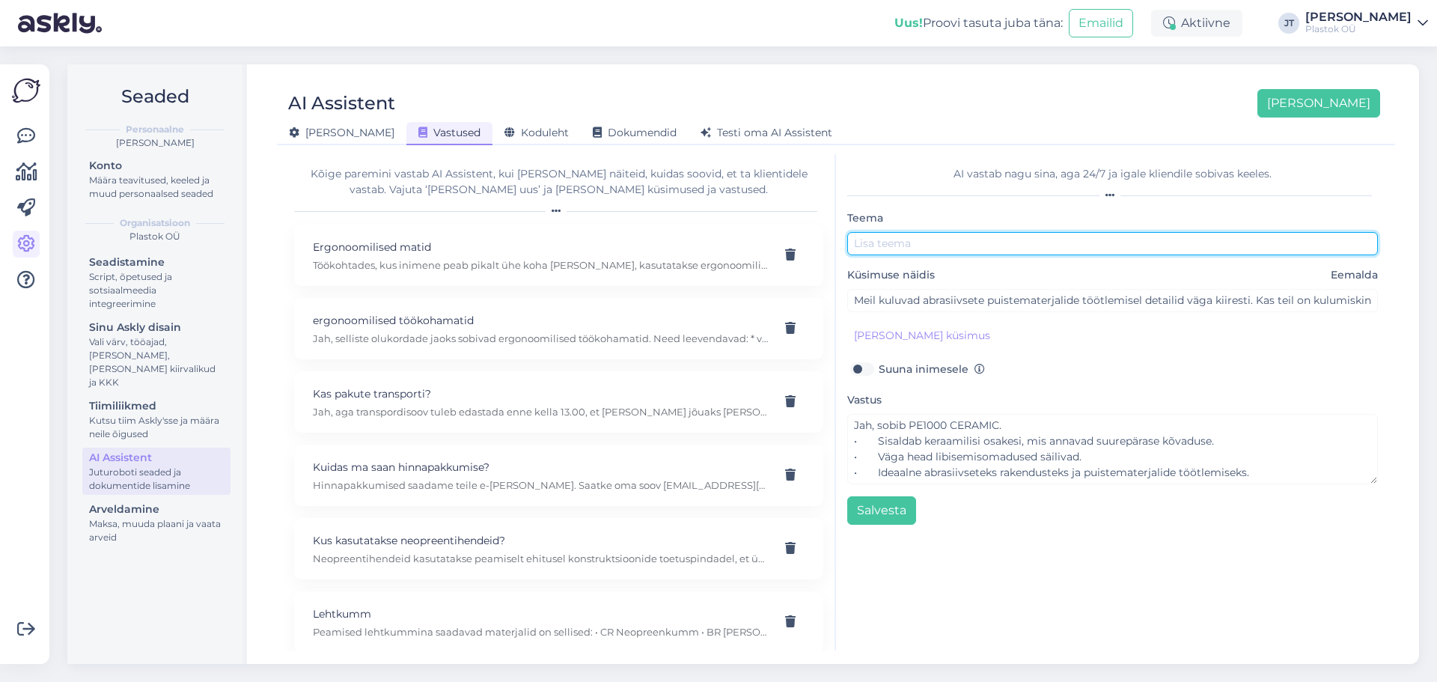
click at [918, 243] on input "text" at bounding box center [1112, 243] width 531 height 23
paste input "PE1000 CERAMIC."
type input "PE1000 CERAMIC"
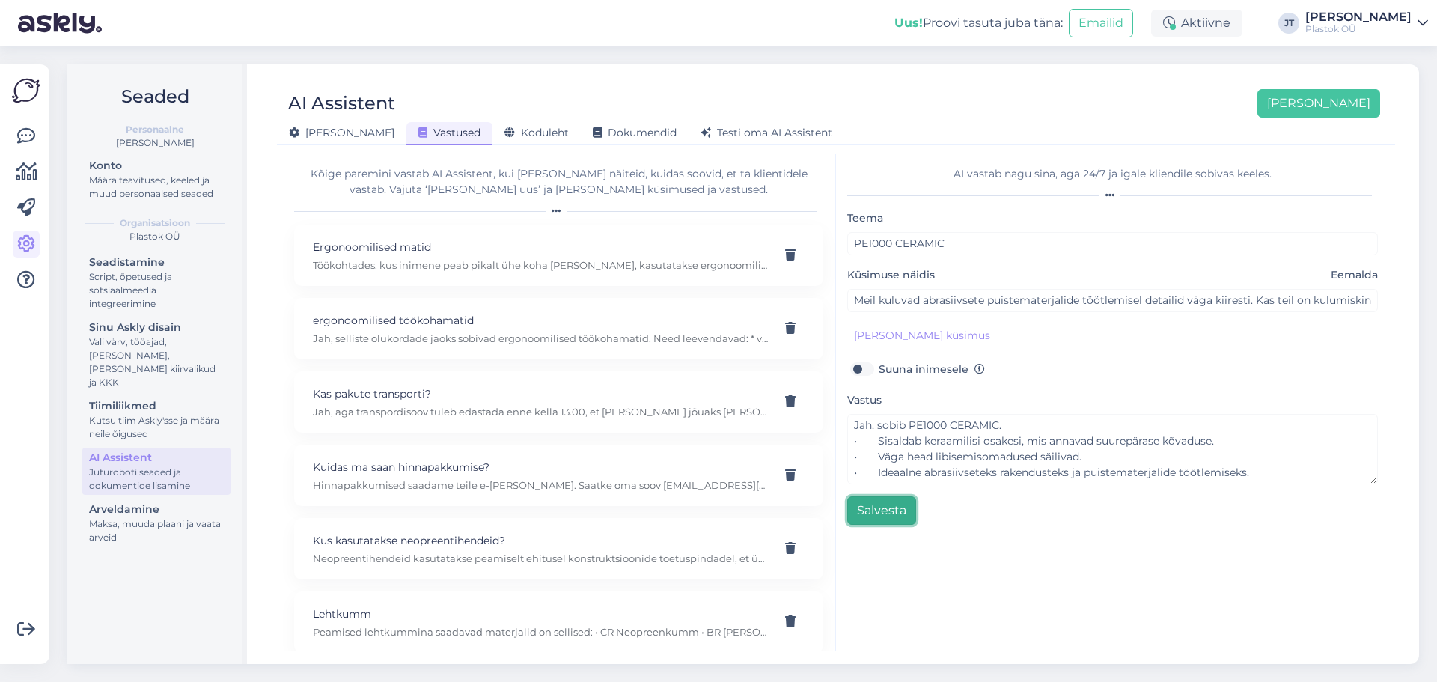
click at [862, 517] on button "Salvesta" at bounding box center [881, 510] width 69 height 28
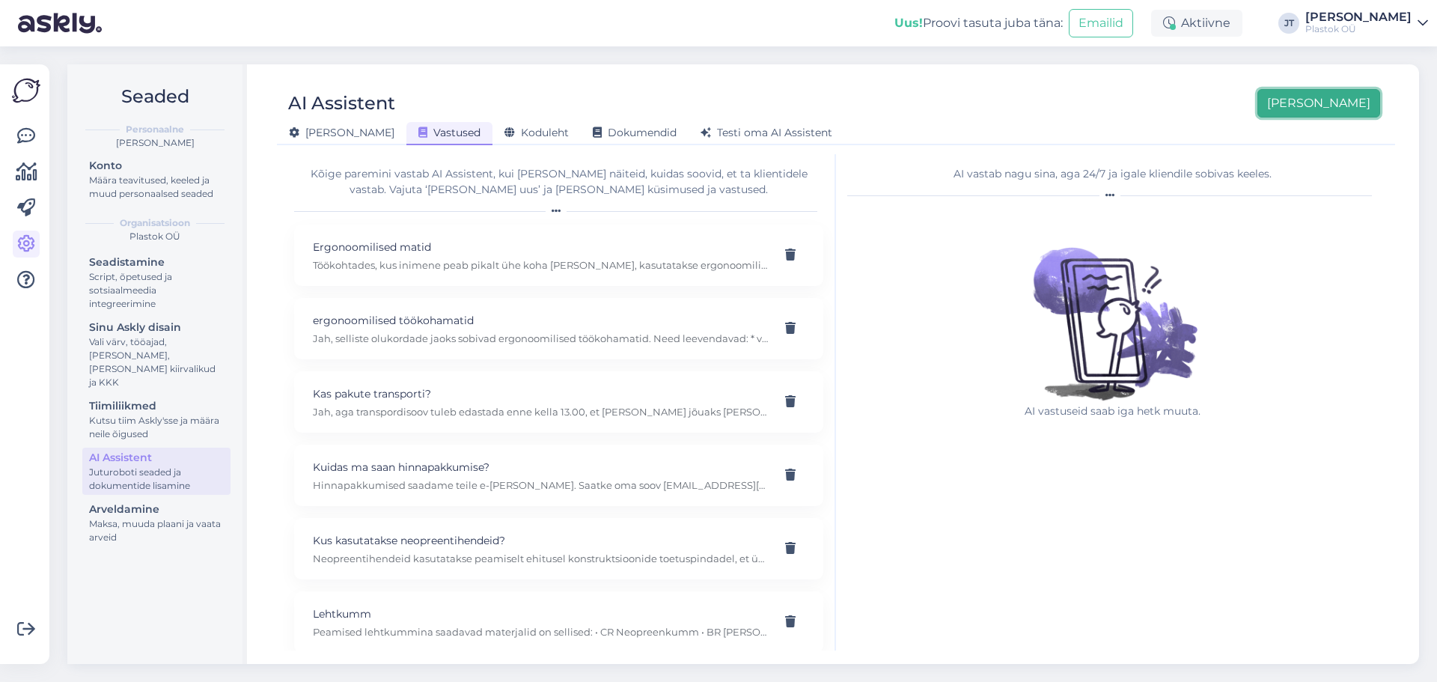
click at [1327, 102] on button "[PERSON_NAME]" at bounding box center [1319, 103] width 123 height 28
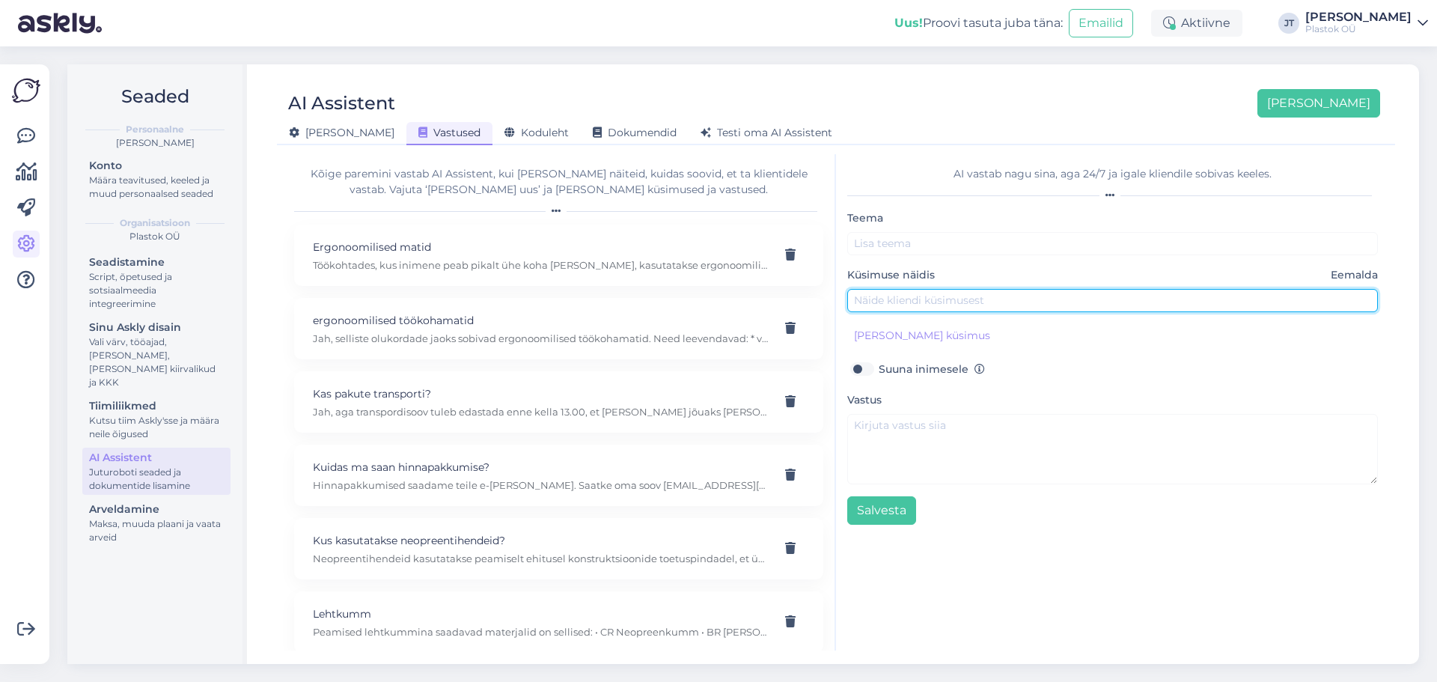
click at [925, 304] on input "text" at bounding box center [1112, 300] width 531 height 23
paste input "Meie tootmine toimub plahvatusohtlikus keskkonnas. Kas teil on elektrit juhtiva…"
type input "Meie tootmine toimub plahvatusohtlikus keskkonnas. Kas teil on elektrit juhtiva…"
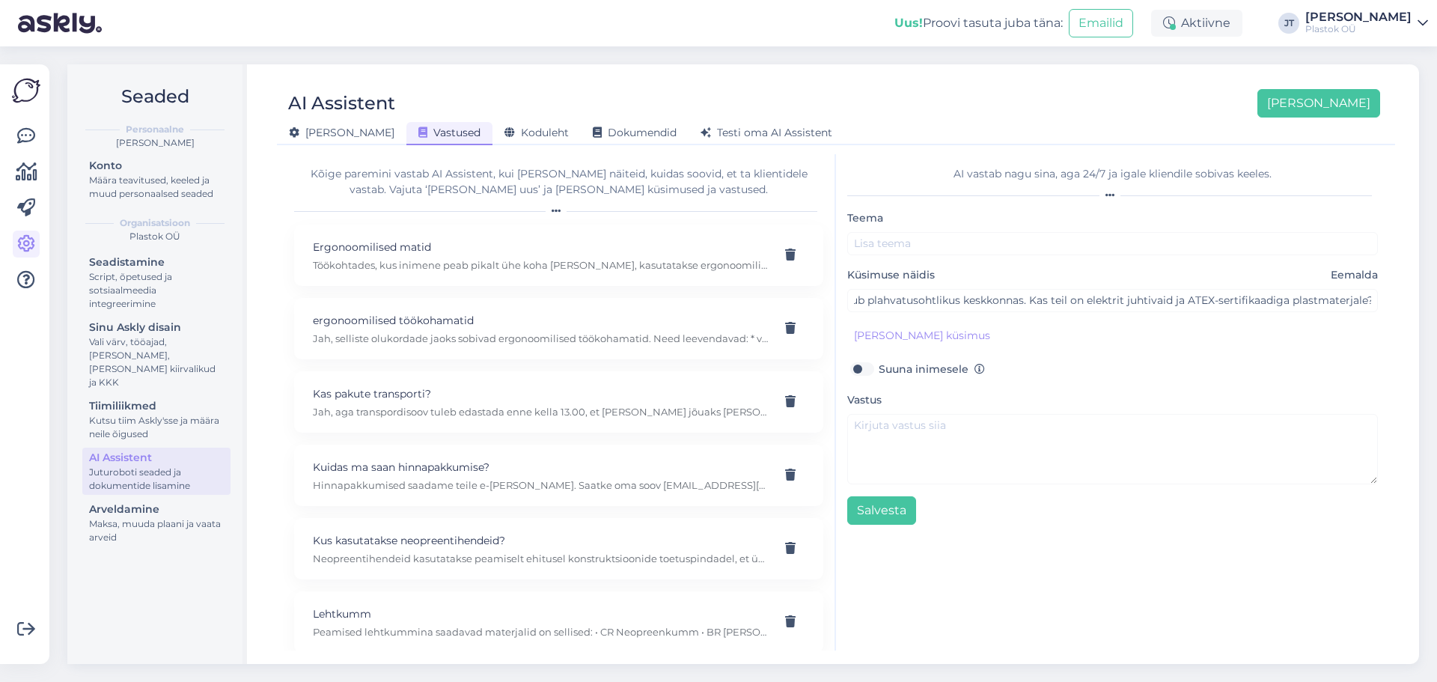
scroll to position [0, 0]
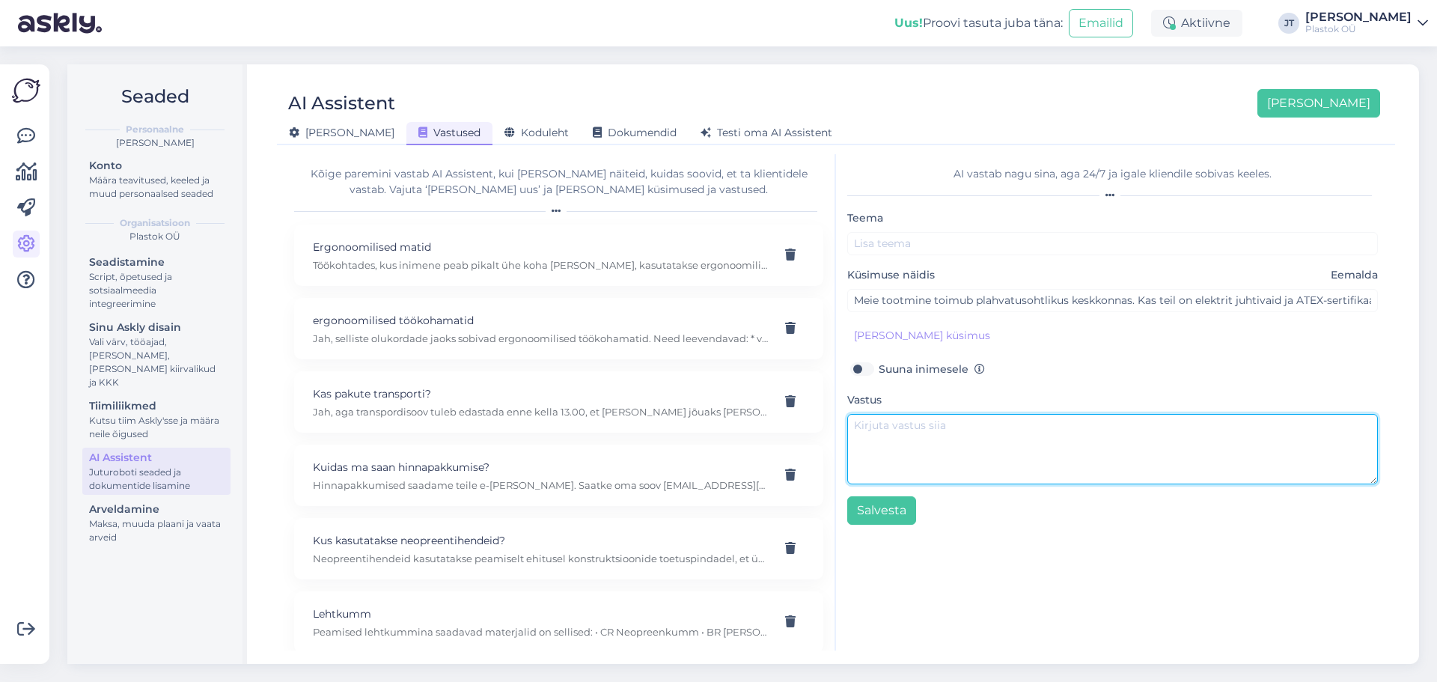
click at [1012, 445] on textarea at bounding box center [1112, 449] width 531 height 70
paste textarea "Jah, selliseks otstarbeks sobib PE1000 ELS/ATEX. Elektrit juhtiv ja ATEX-sertif…"
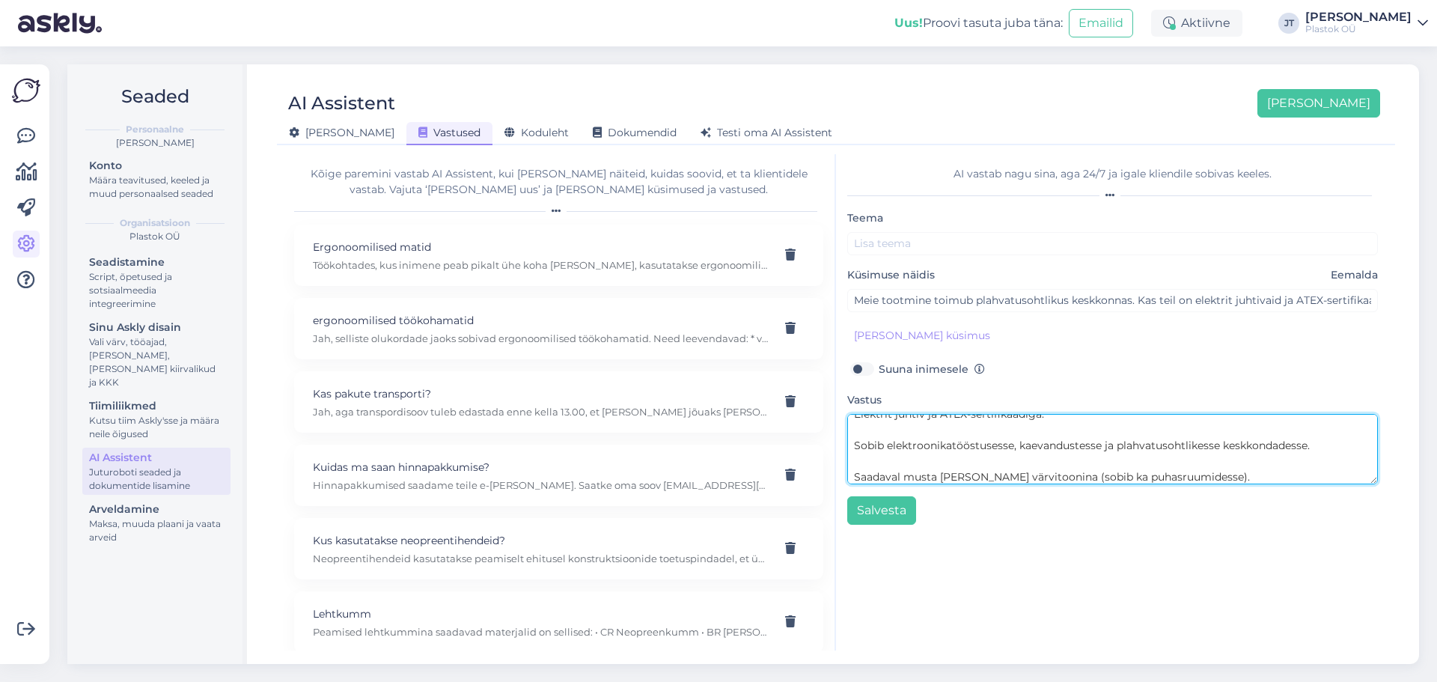
type textarea "Jah, selliseks otstarbeks sobib PE1000 ELS/ATEX. Elektrit juhtiv ja ATEX-sertif…"
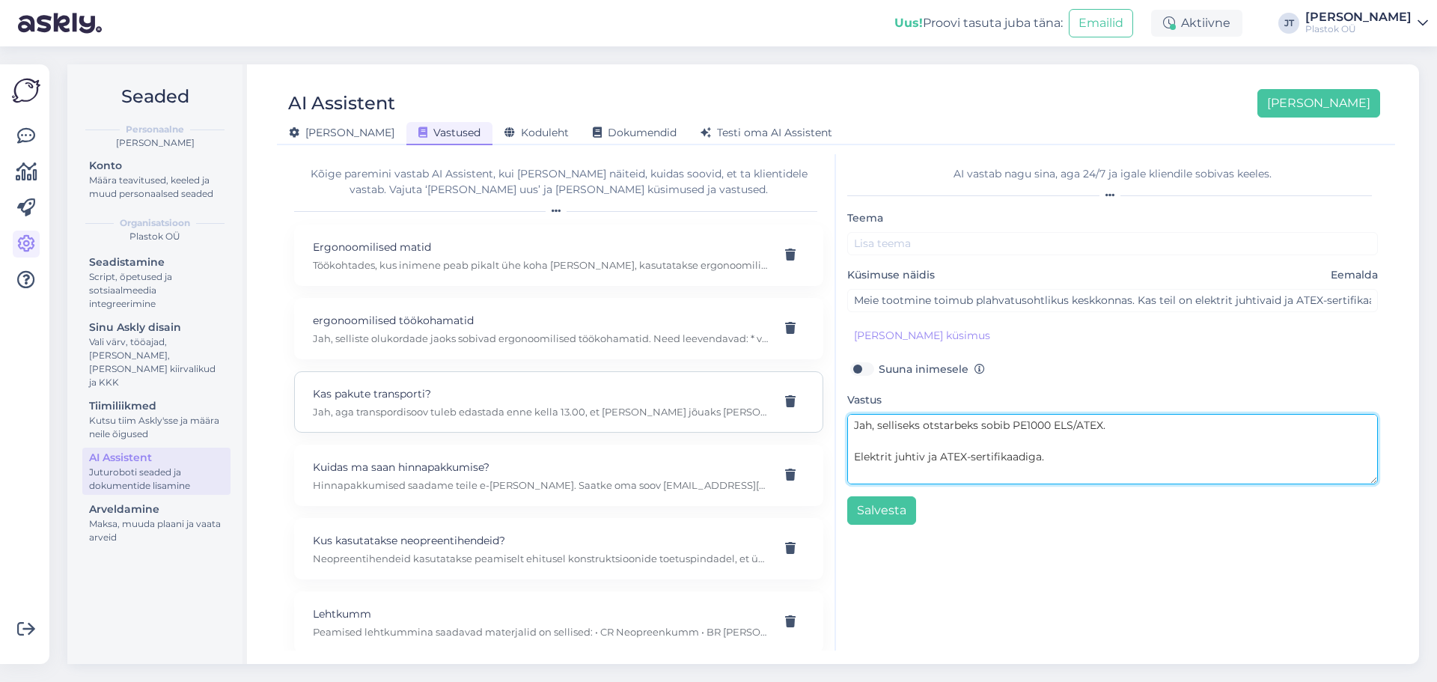
drag, startPoint x: 1225, startPoint y: 476, endPoint x: 789, endPoint y: 382, distance: 445.7
click at [789, 382] on div "Kõige paremini vastab AI Assistent, kui lisad talle näiteid, kuidas soovid, et …" at bounding box center [836, 402] width 1106 height 496
paste textarea "Jah, selliseks otstarbeks sobib PE1000 ELS/ATEX. • Elektrit juhtiv ja ATEX-sert…"
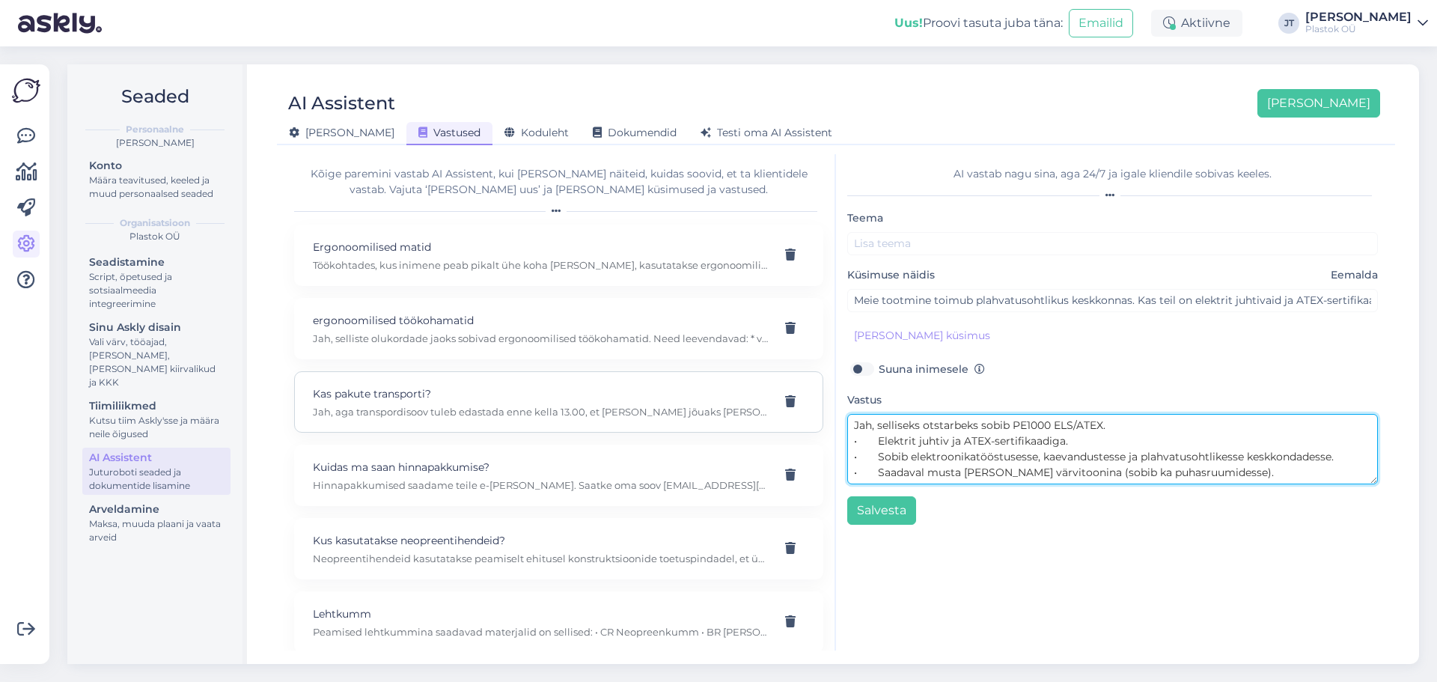
scroll to position [11, 0]
type textarea "Jah, selliseks otstarbeks sobib PE1000 ELS/ATEX. • Elektrit juhtiv ja ATEX-sert…"
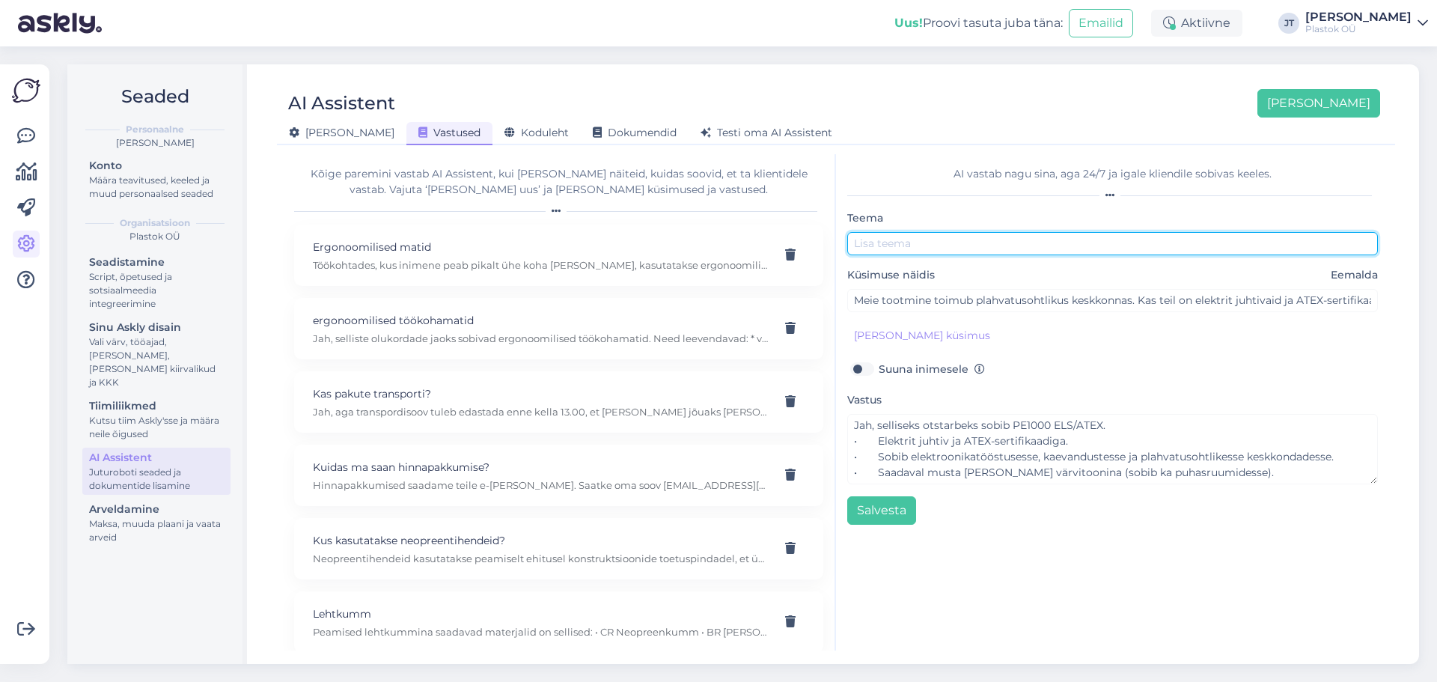
click at [1023, 247] on input "text" at bounding box center [1112, 243] width 531 height 23
paste input "PE1000 ELS/ATEX."
type input "PE1000 ELS/ATEX"
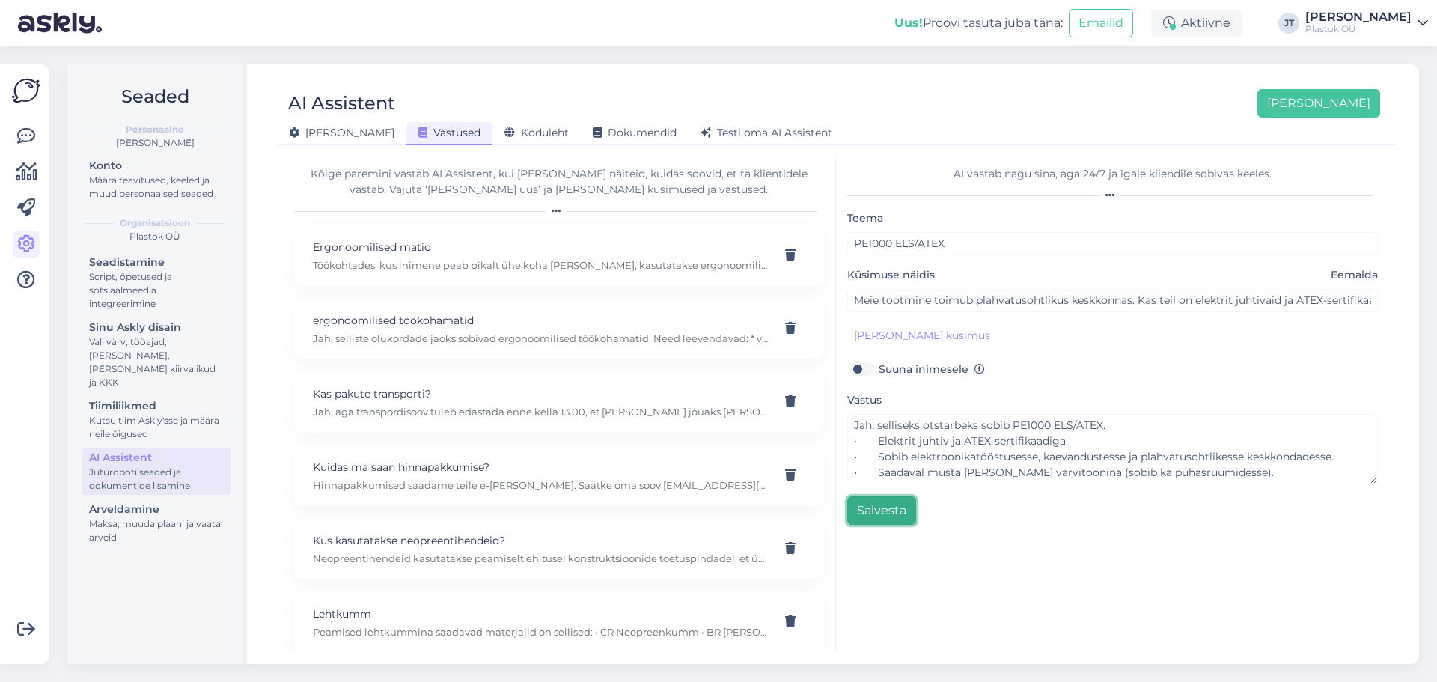
click at [894, 507] on button "Salvesta" at bounding box center [881, 510] width 69 height 28
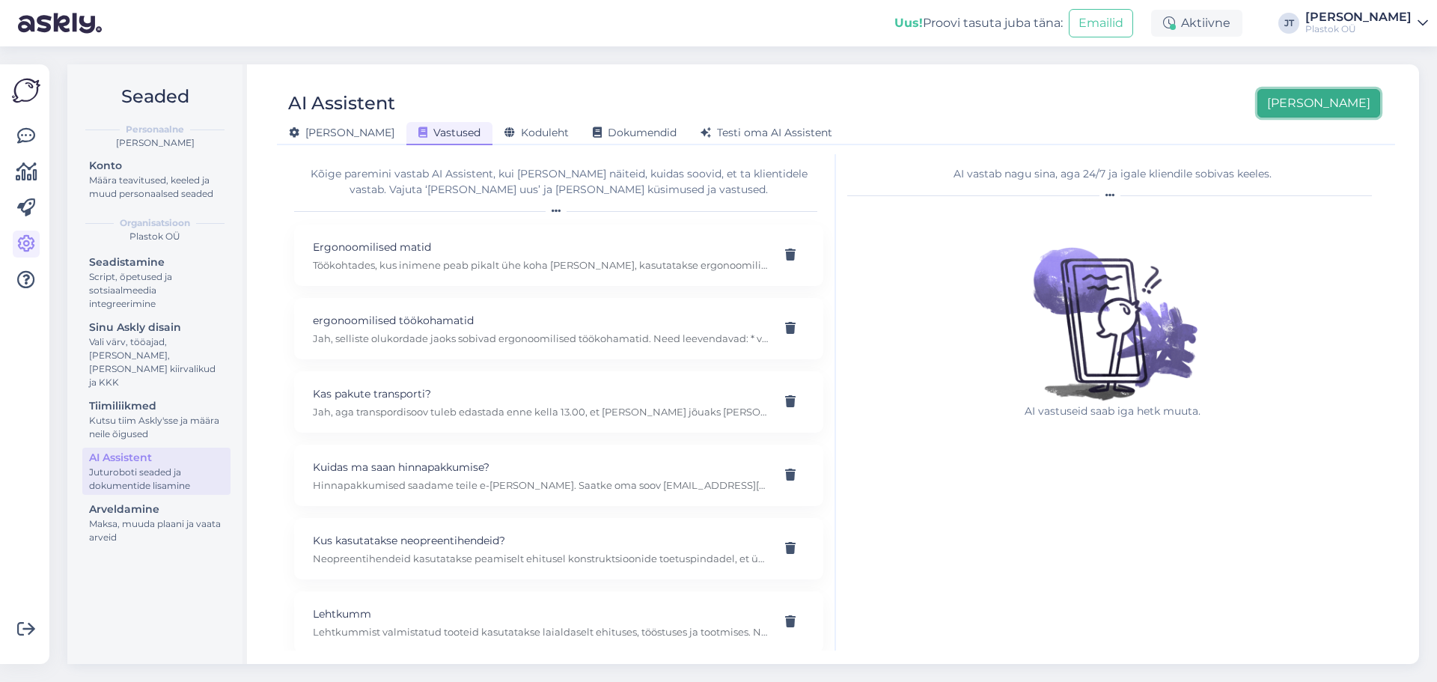
click at [1335, 115] on button "[PERSON_NAME]" at bounding box center [1319, 103] width 123 height 28
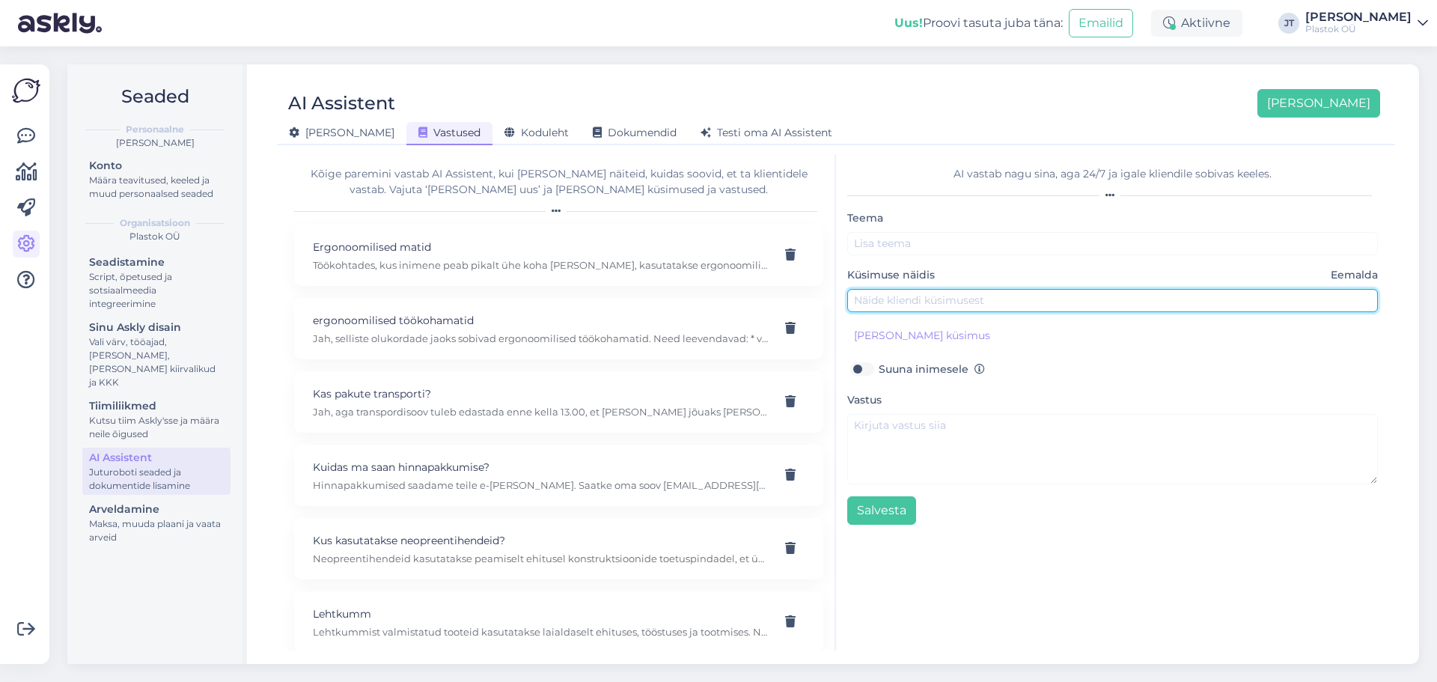
click at [921, 295] on input "text" at bounding box center [1112, 300] width 531 height 23
paste input "Mul on vaja plastmaterjali, mis oleks tulekindel ja sobiks näiteks kaevanduse k…"
type input "Mul on vaja plastmaterjali, mis oleks tulekindel ja sobiks näiteks kaevanduse k…"
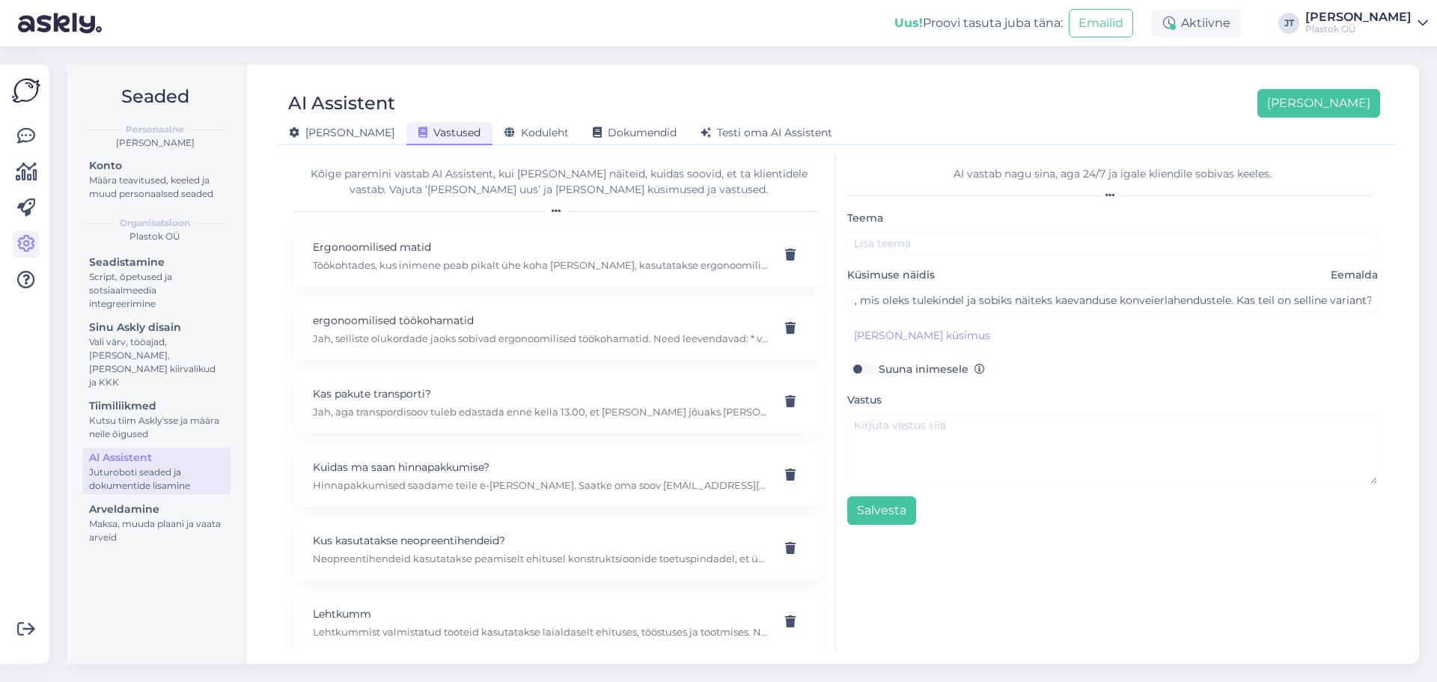
scroll to position [0, 0]
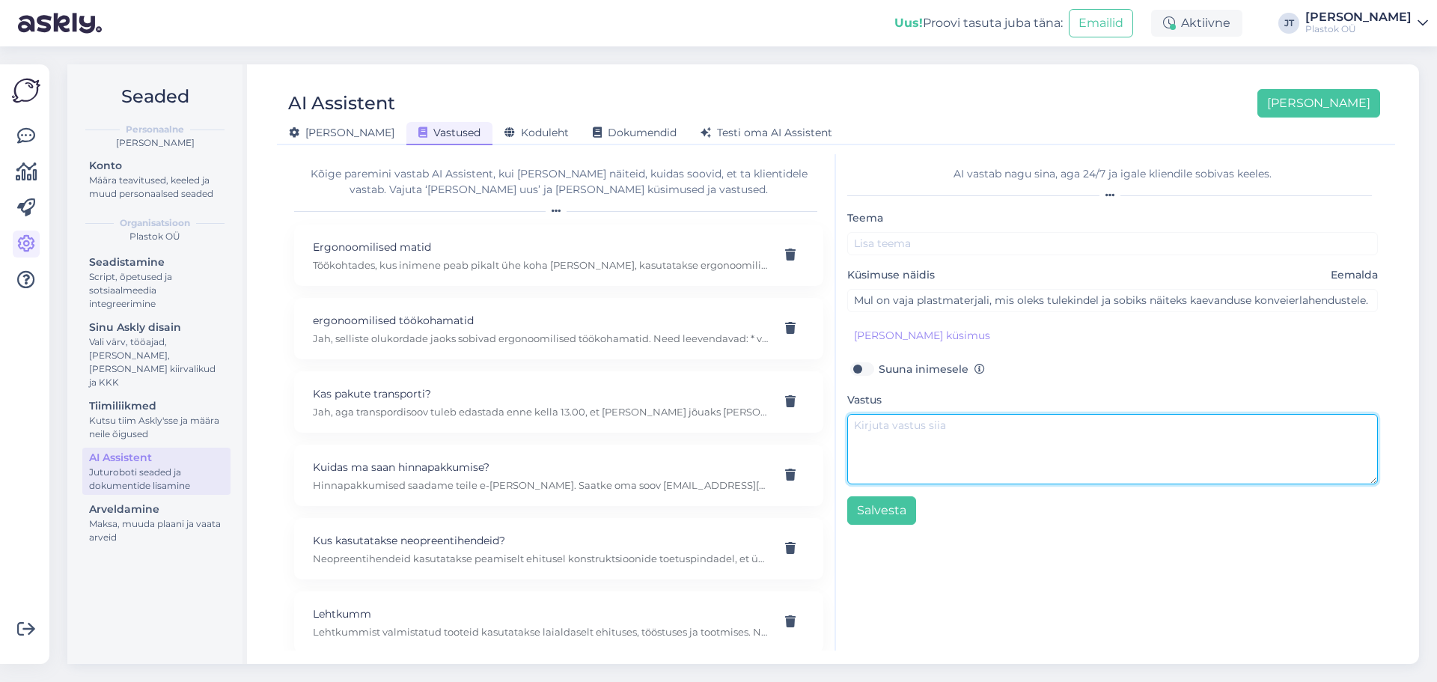
click at [880, 418] on textarea at bounding box center [1112, 449] width 531 height 70
paste textarea "Jah, sobib PE1000 FR. • Tulekindel (UL94 V0). • Kasutatakse näiteks kaevanduste…"
type textarea "Jah, sobib PE1000 FR. • Tulekindel (UL94 V0). • Kasutatakse näiteks kaevanduste…"
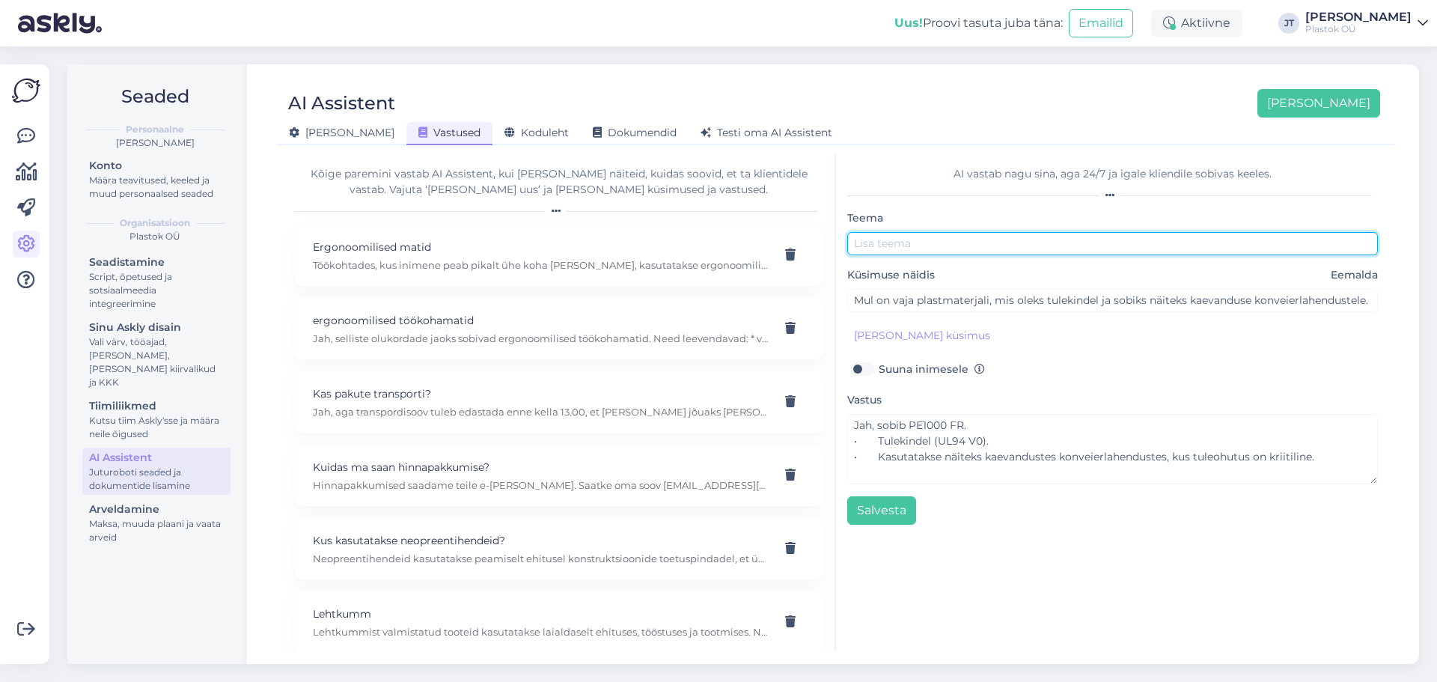
click at [916, 246] on input "text" at bounding box center [1112, 243] width 531 height 23
paste input "PE1000 FR"
type input "PE1000 FR"
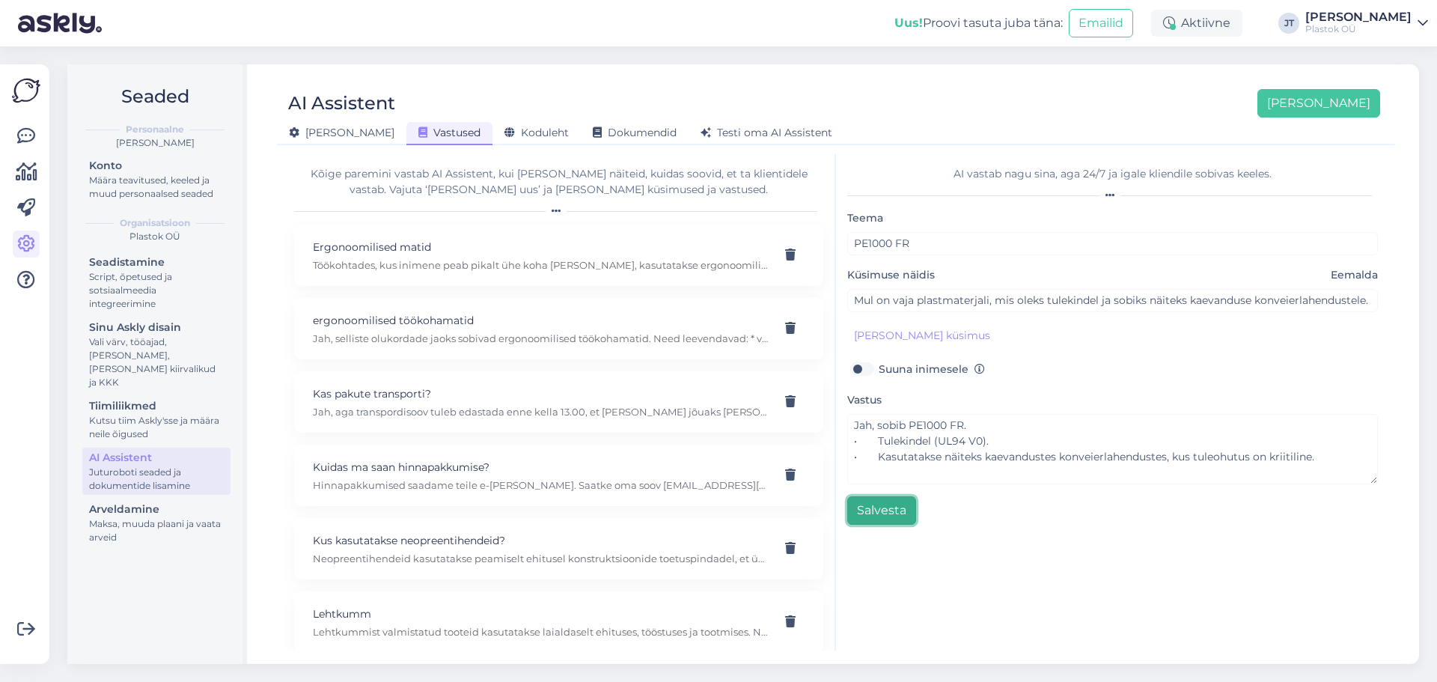
click at [900, 510] on button "Salvesta" at bounding box center [881, 510] width 69 height 28
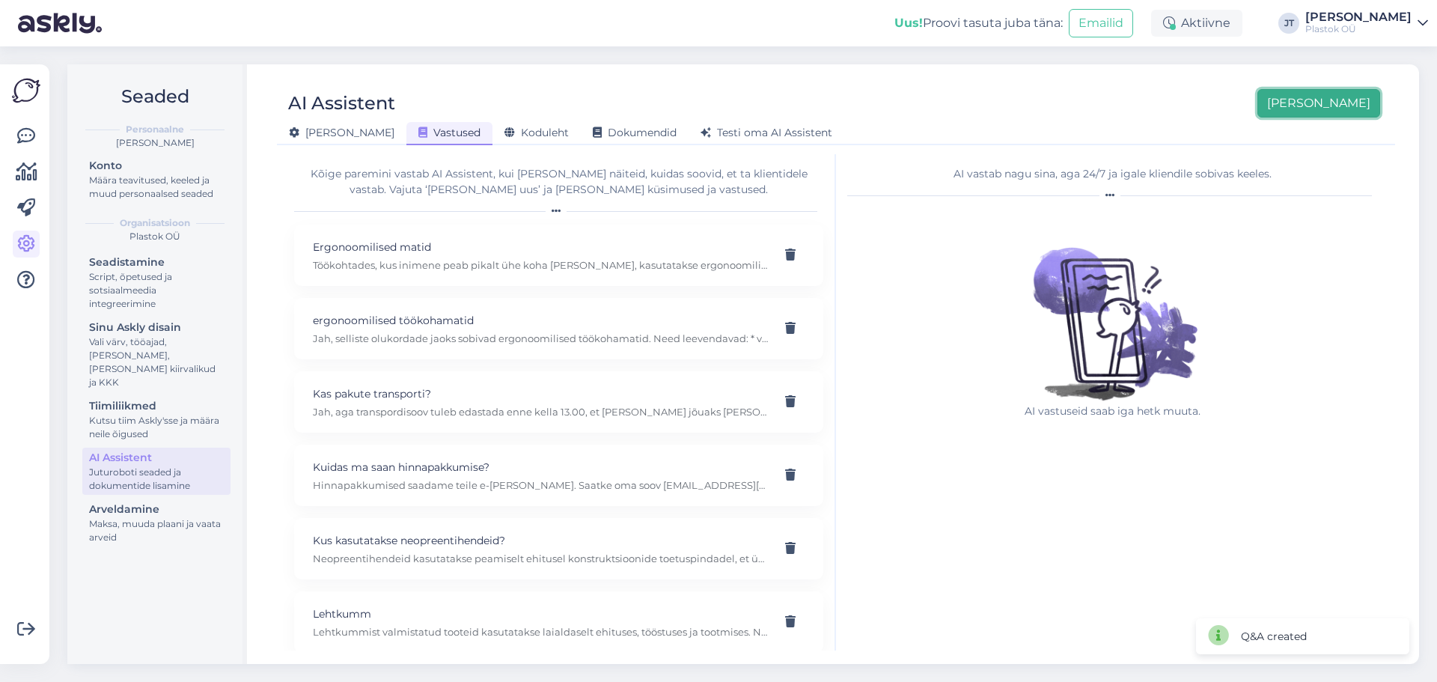
click at [1347, 106] on button "[PERSON_NAME]" at bounding box center [1319, 103] width 123 height 28
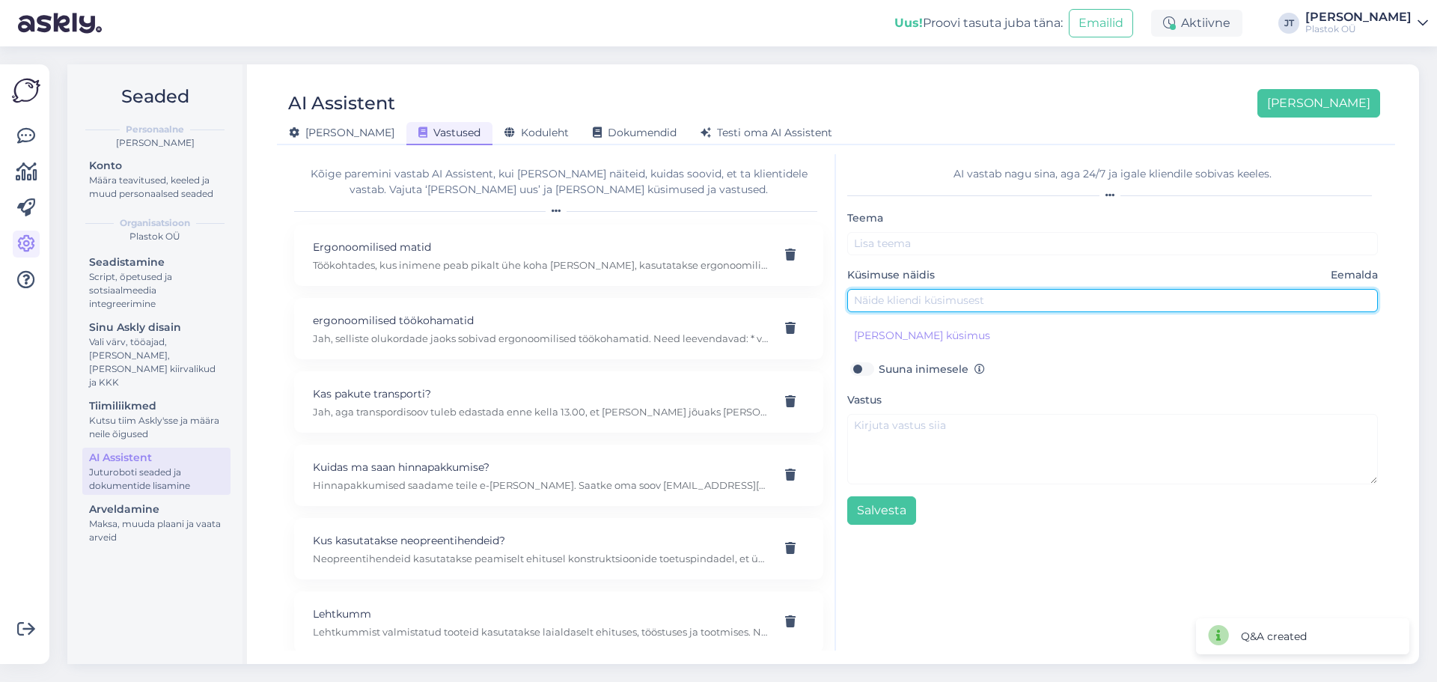
click at [922, 299] on input "text" at bounding box center [1112, 300] width 531 height 23
paste input "Me töötame toiduainetööstuses ja peame vältima, et plastdetailid ei satuks tood…"
type input "Me töötame toiduainetööstuses ja peame vältima, et plastdetailid ei satuks tood…"
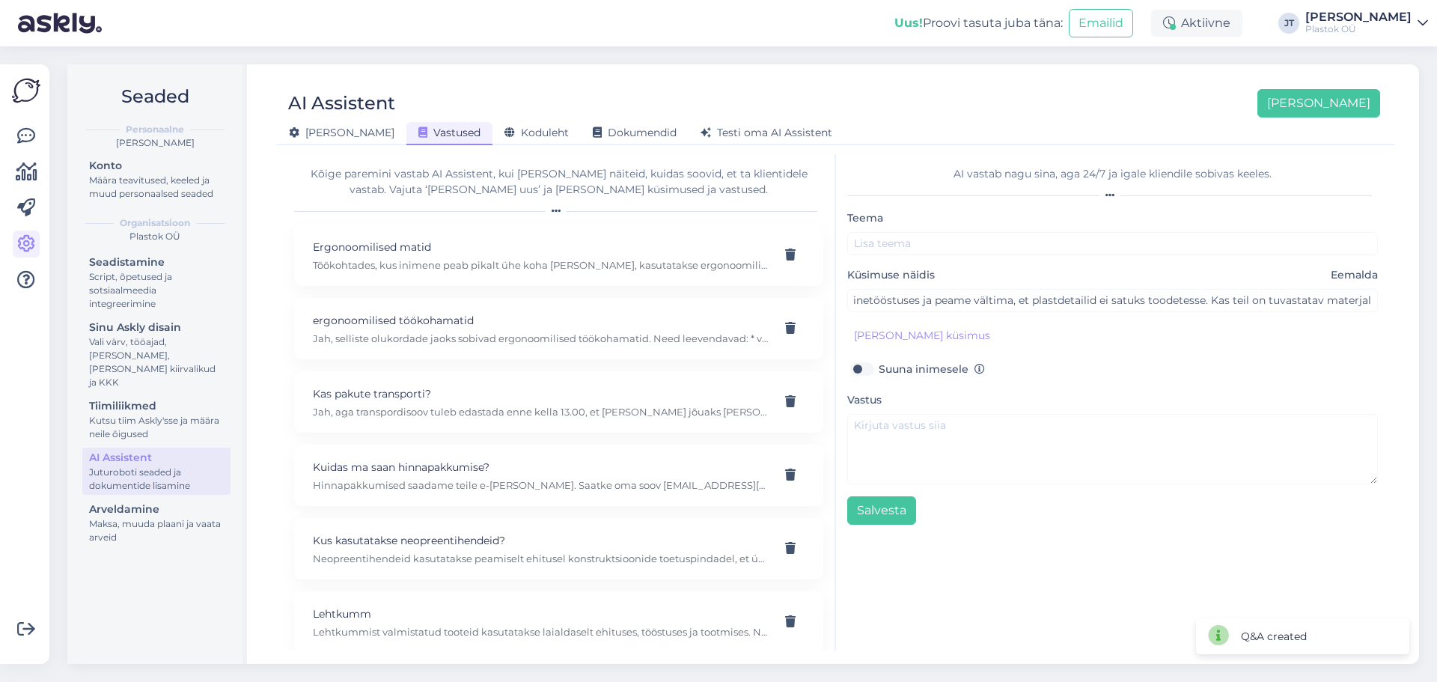
scroll to position [0, 0]
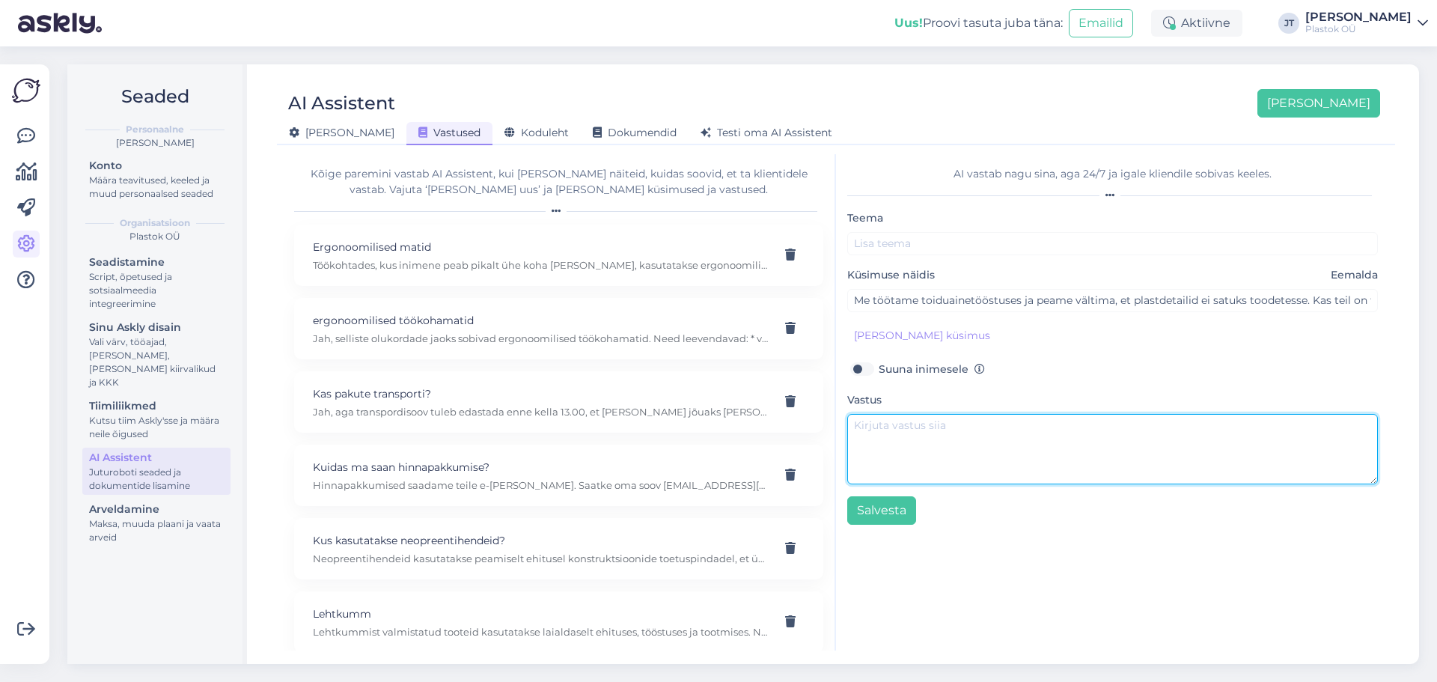
click at [938, 438] on textarea at bounding box center [1112, 449] width 531 height 70
paste textarea "Jah, sobivad PE1000 MD / PE1000 XR. • Need on tuvastatavad metallidetektori või…"
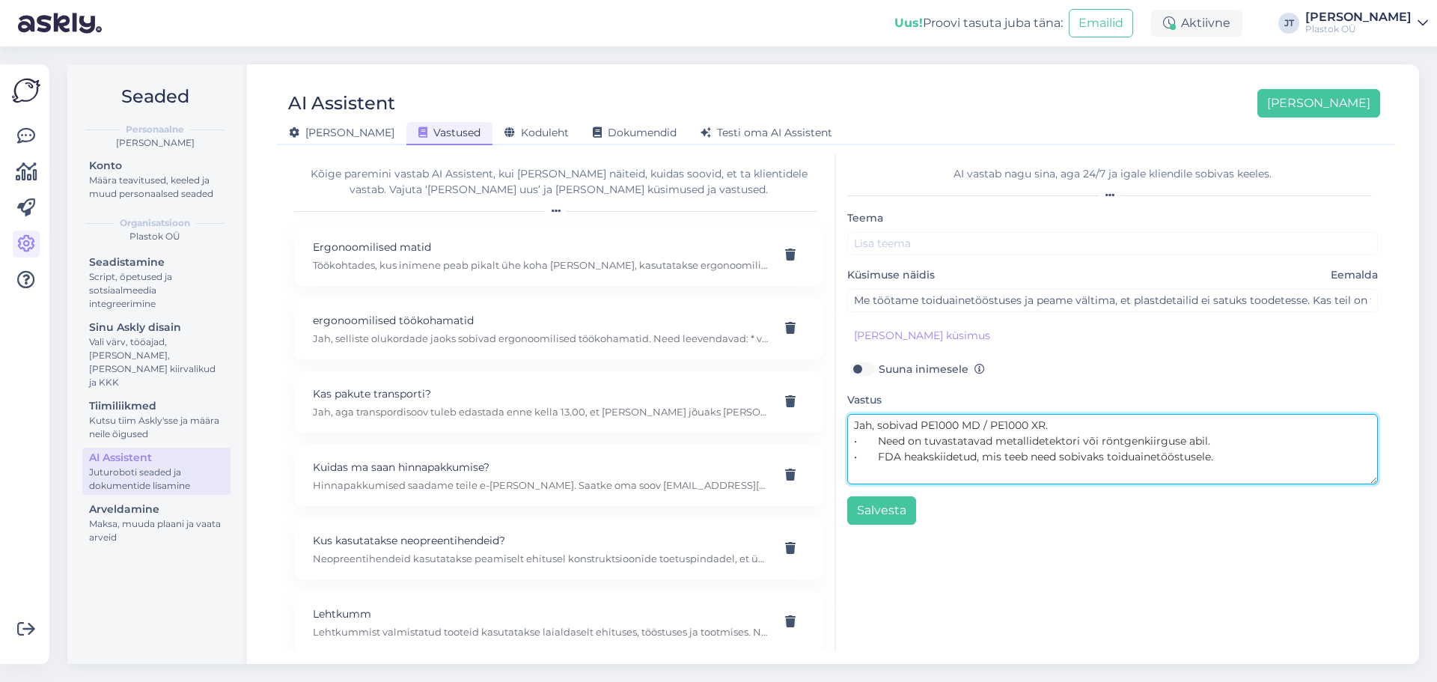
drag, startPoint x: 1049, startPoint y: 426, endPoint x: 922, endPoint y: 427, distance: 126.5
click at [922, 427] on textarea "Jah, sobivad PE1000 MD / PE1000 XR. • Need on tuvastatavad metallidetektori või…" at bounding box center [1112, 449] width 531 height 70
type textarea "Jah, sobivad PE1000 MD / PE1000 XR. • Need on tuvastatavad metallidetektori või…"
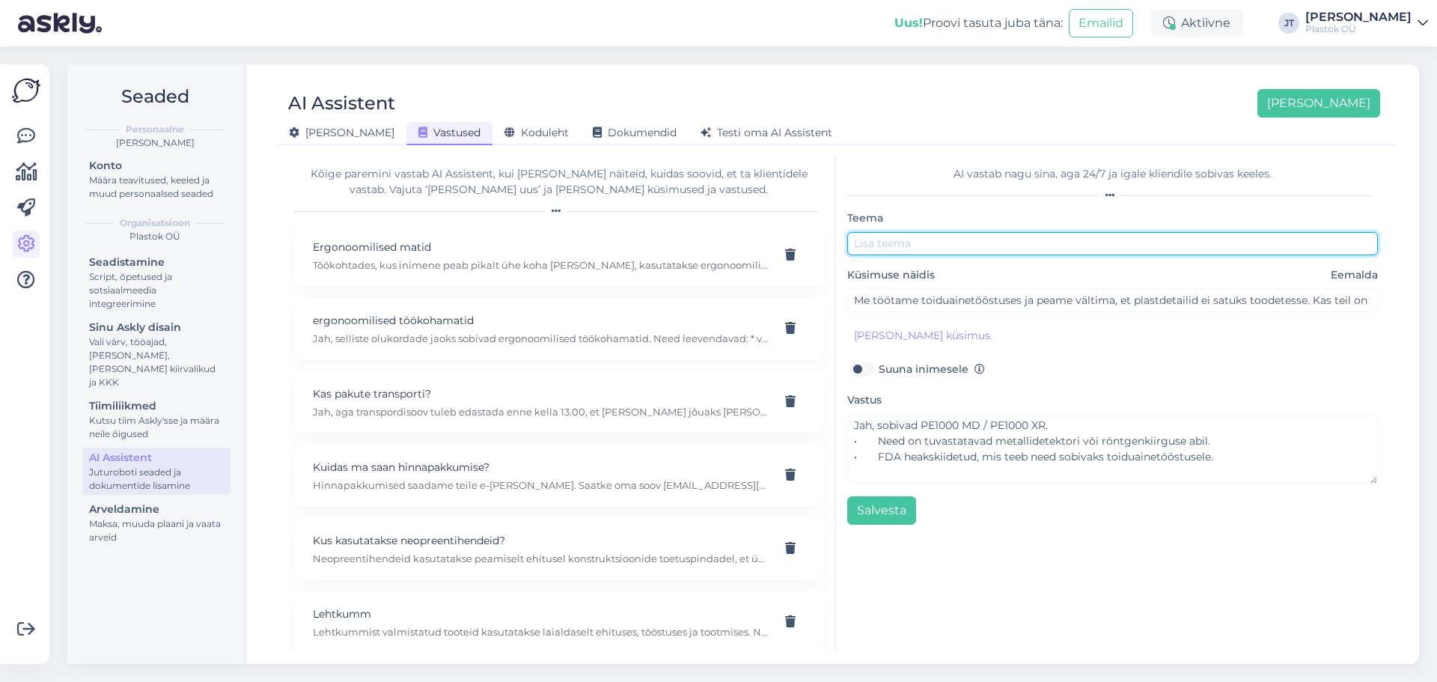
click at [873, 240] on input "text" at bounding box center [1112, 243] width 531 height 23
paste input "PE1000 MD / PE1000 XR."
type input "PE1000 MD / PE1000 XR"
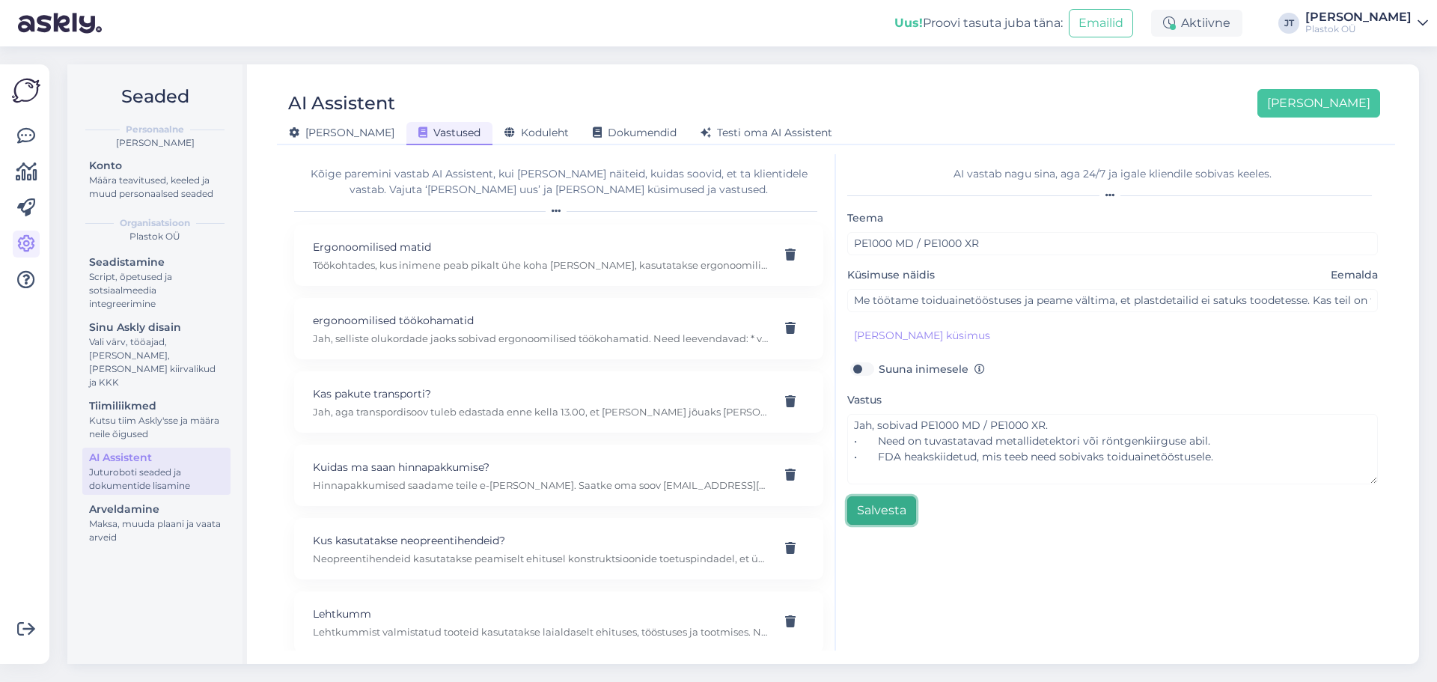
click at [874, 507] on button "Salvesta" at bounding box center [881, 510] width 69 height 28
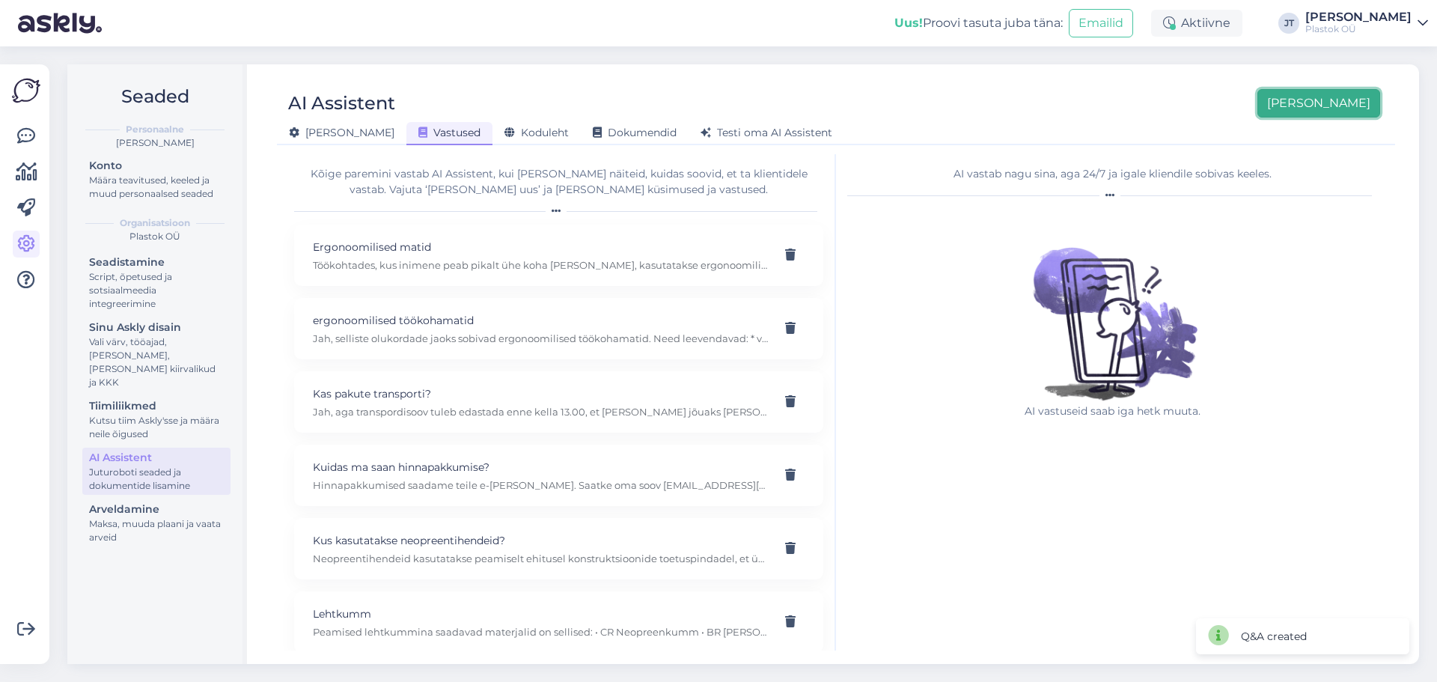
click at [1335, 109] on button "[PERSON_NAME]" at bounding box center [1319, 103] width 123 height 28
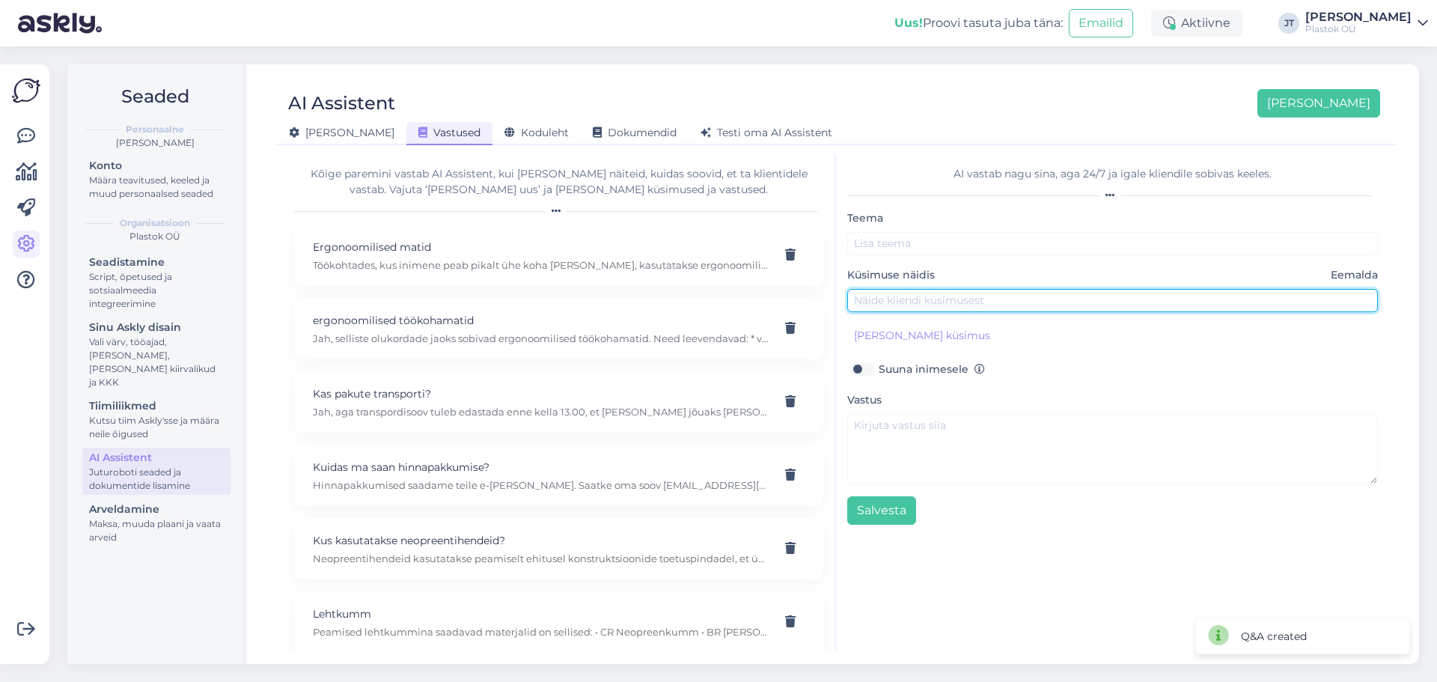
click at [917, 302] on input "text" at bounding box center [1112, 300] width 531 height 23
paste input "Meie veokite kastipõhjad kuluvad kiiresti. Kas teil on spetsiaalne lahendus veo…"
type input "Meie veokite kastipõhjad kuluvad kiiresti. Kas teil on spetsiaalne lahendus veo…"
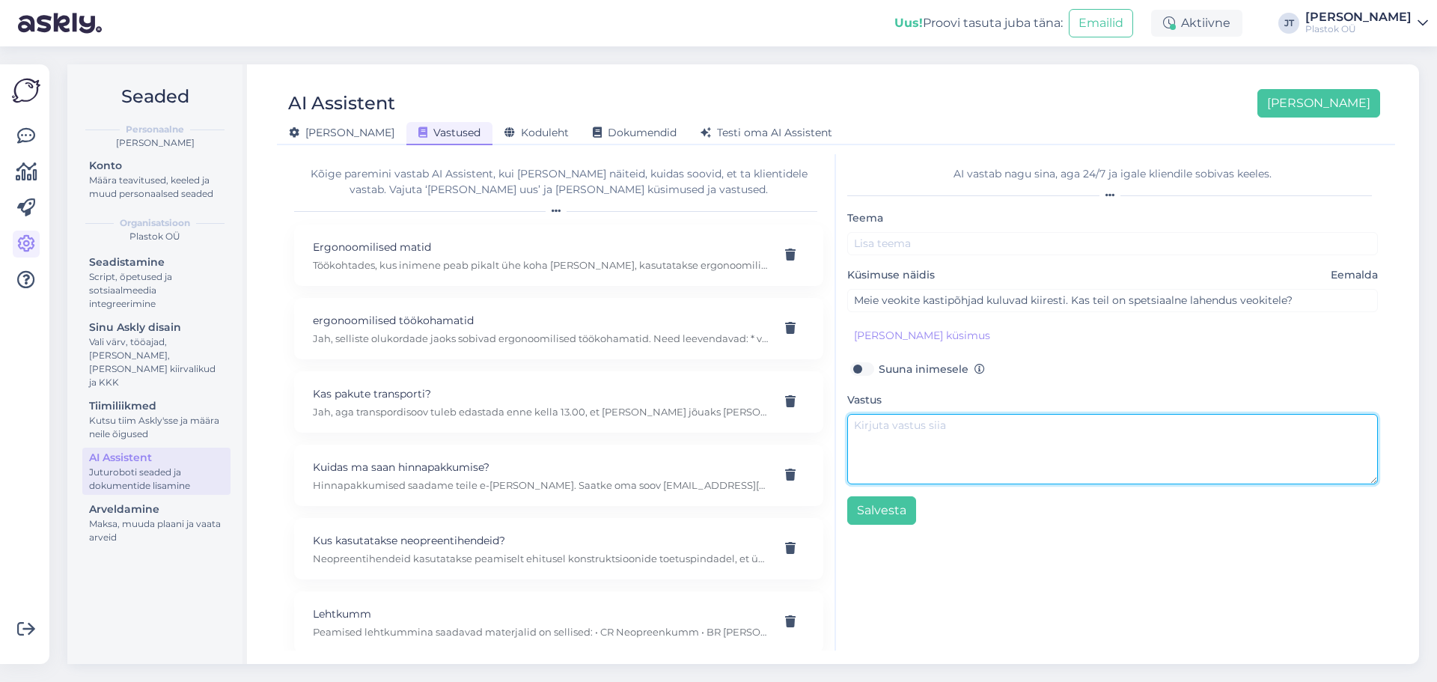
click at [980, 445] on textarea at bounding box center [1112, 449] width 531 height 70
paste textarea "Jah, selleks otstarbeks on PE1000 TRUCK. • Väga kulumiskindel [PERSON_NAME] hõõ…"
drag, startPoint x: 1071, startPoint y: 427, endPoint x: 991, endPoint y: 428, distance: 80.1
click at [991, 428] on textarea "Jah, selleks otstarbeks on PE1000 TRUCK. • Väga kulumiskindel [PERSON_NAME] hõõ…" at bounding box center [1112, 449] width 531 height 70
type textarea "Jah, selleks otstarbeks on PE1000 TRUCK. • Väga kulumiskindel [PERSON_NAME] hõõ…"
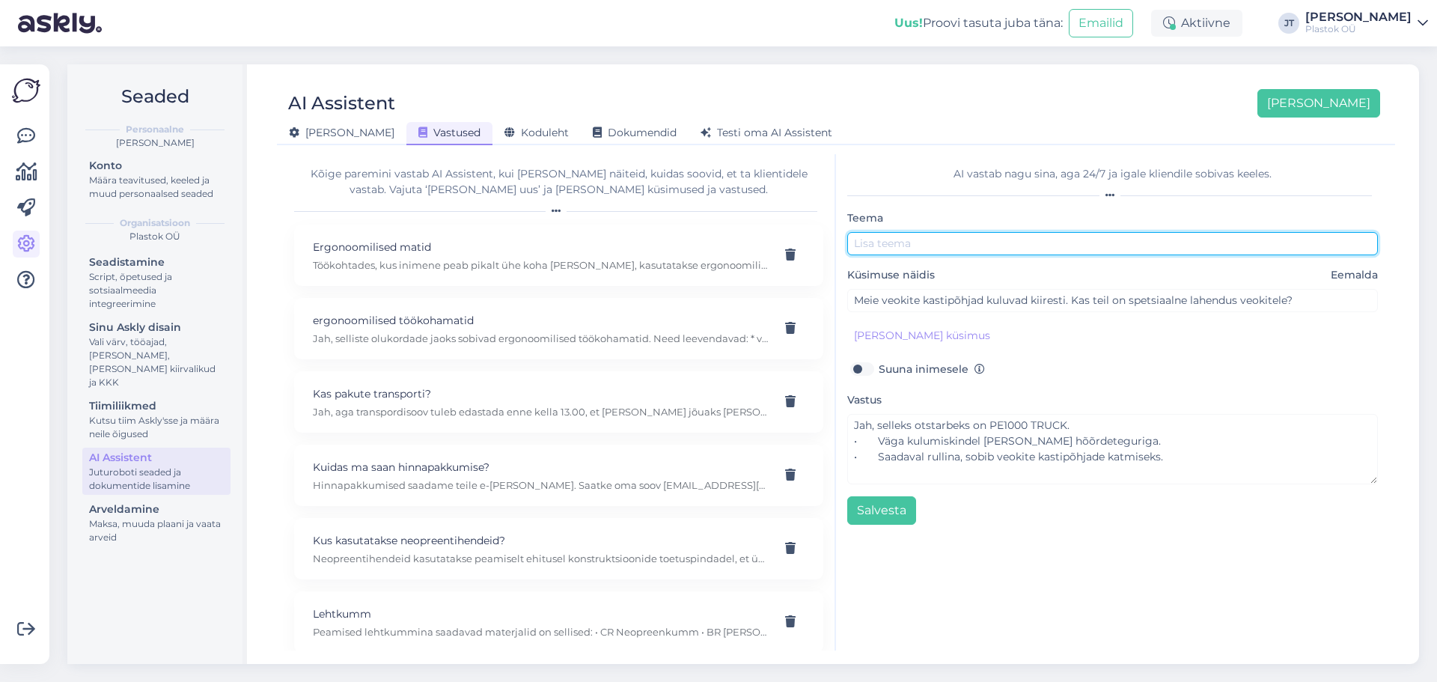
click at [903, 245] on input "text" at bounding box center [1112, 243] width 531 height 23
paste input "PE1000 TRUCK."
type input "PE1000 TRUCK"
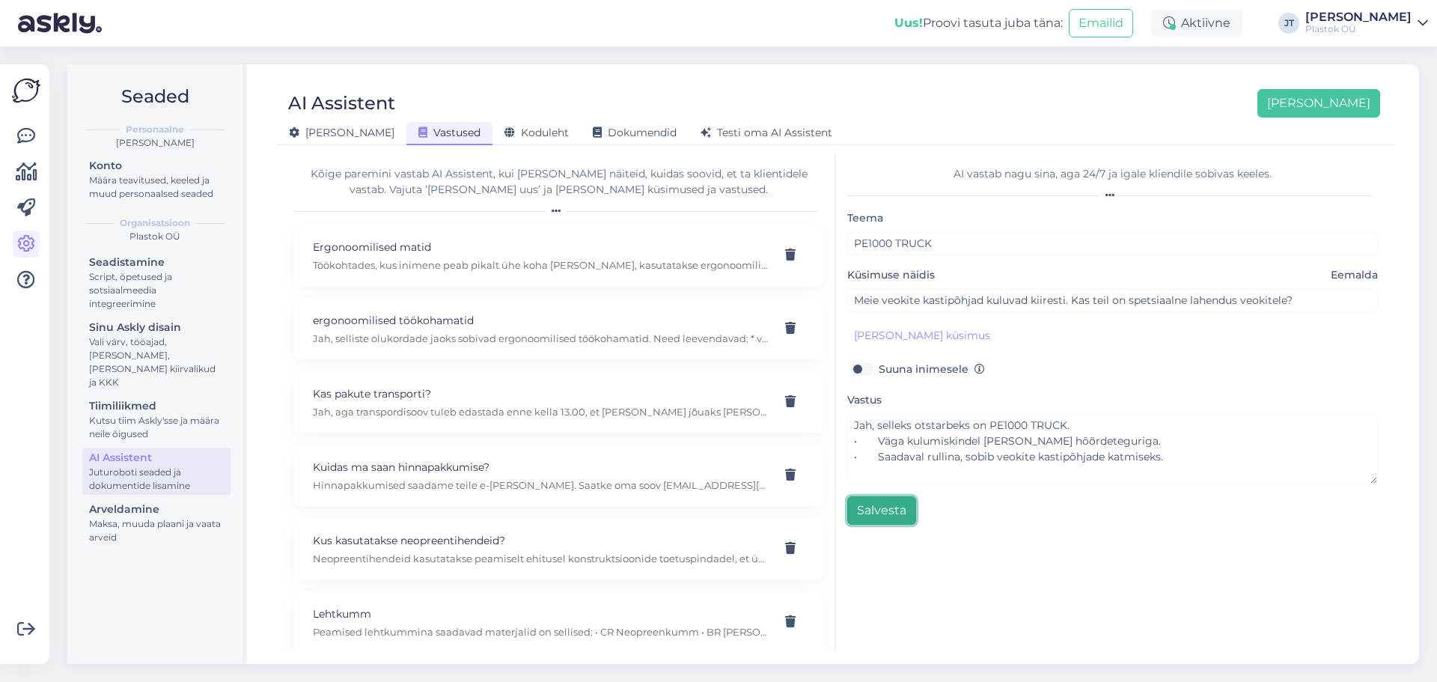
click at [897, 513] on button "Salvesta" at bounding box center [881, 510] width 69 height 28
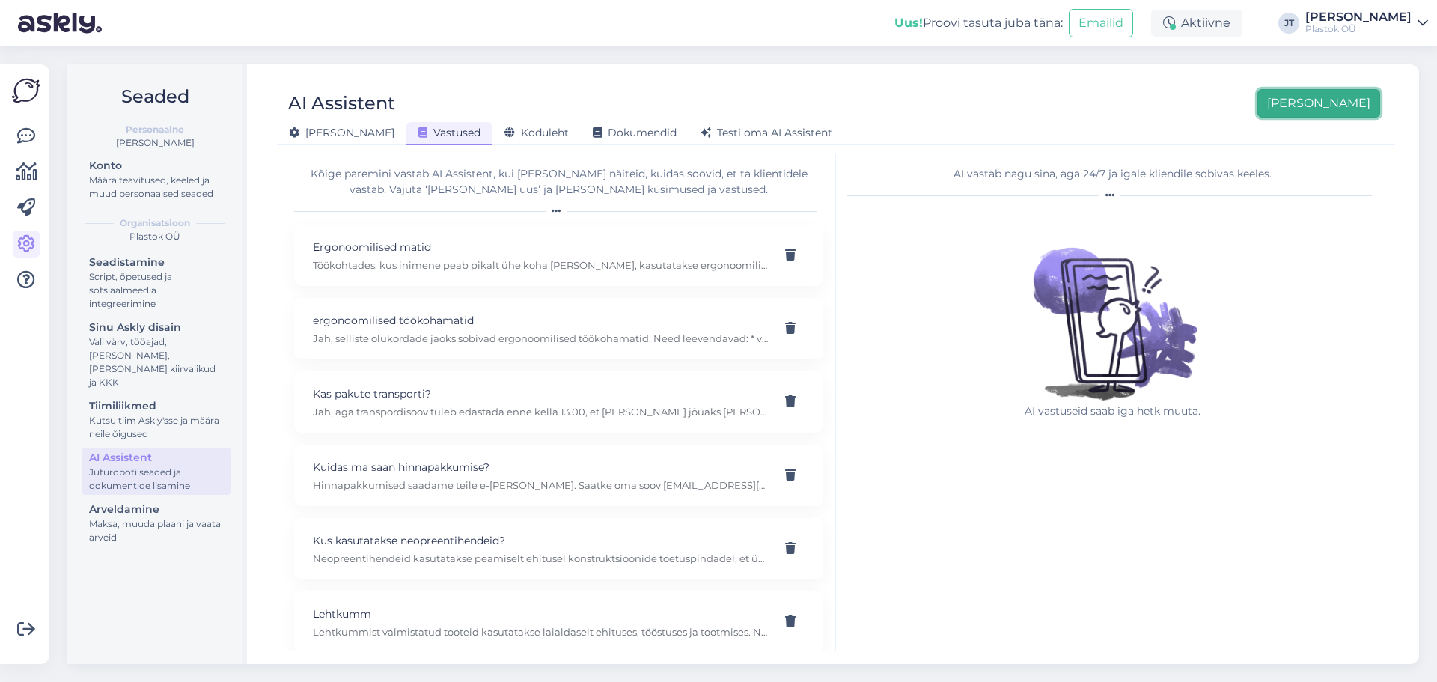
click at [1340, 103] on button "[PERSON_NAME]" at bounding box center [1319, 103] width 123 height 28
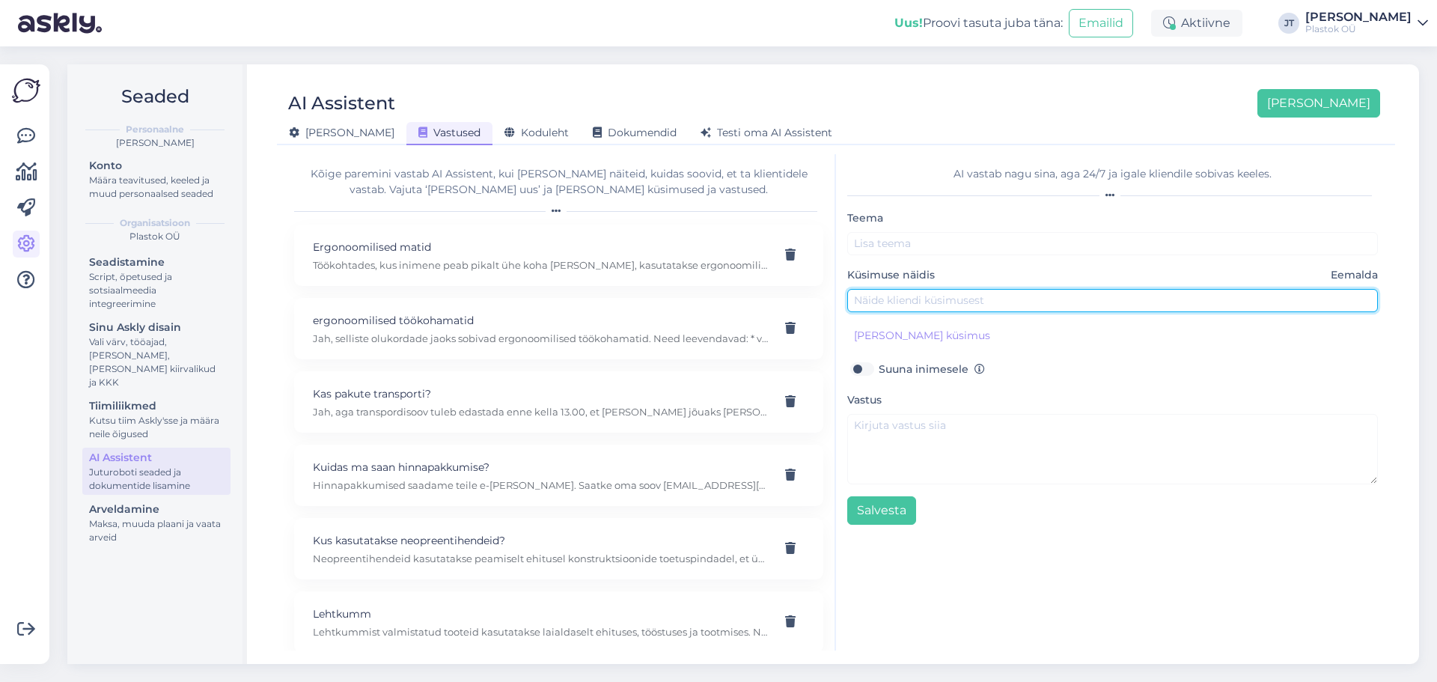
click at [879, 292] on input "text" at bounding box center [1112, 300] width 531 height 23
paste input "Meil on vaja antistaatilist materjali, kuid eelistaksime heledat värvi. Kas see…"
type input "Meil on vaja antistaatilist materjali, kuid eelistaksime heledat värvi. Kas see…"
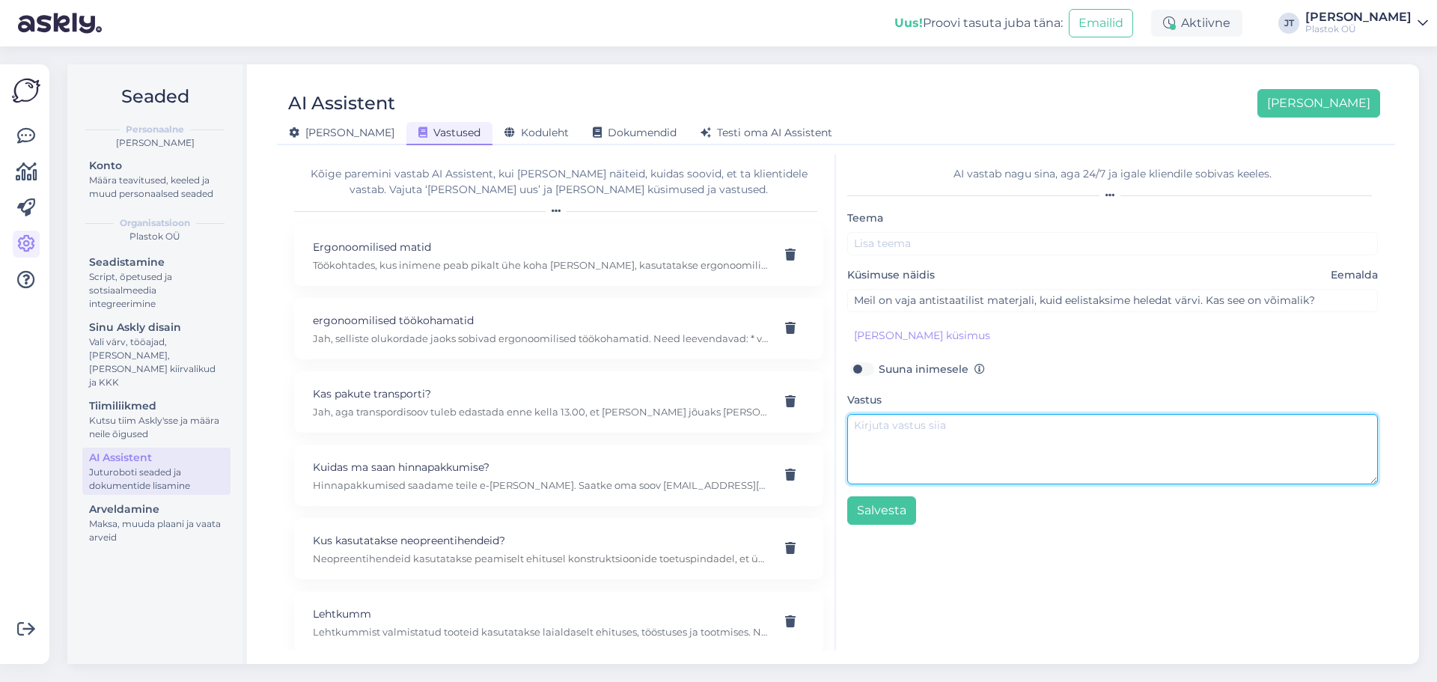
click at [946, 433] on textarea at bounding box center [1112, 449] width 531 height 70
paste textarea "Jah, selleks sobib PE1000 ESD valge. • Valge antistaatiline plast, erinevalt ta…"
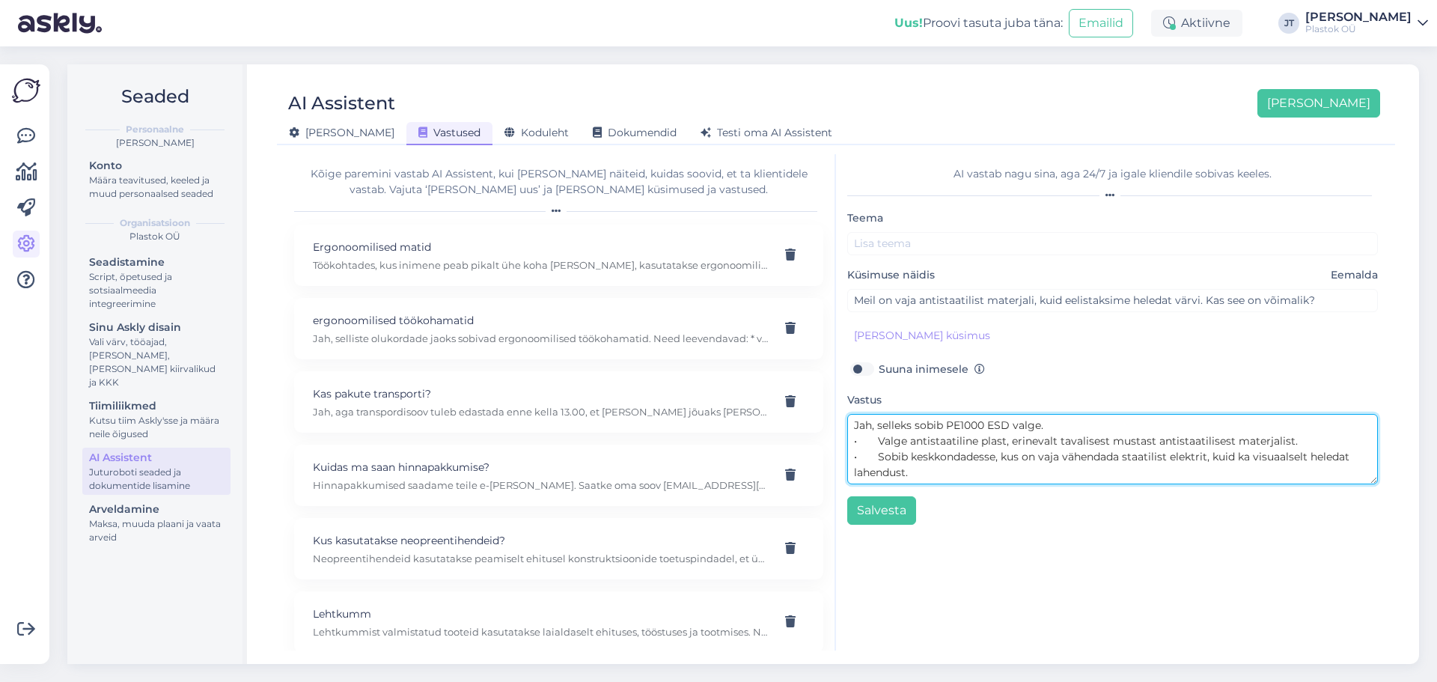
drag, startPoint x: 1041, startPoint y: 426, endPoint x: 949, endPoint y: 428, distance: 92.1
click at [949, 428] on textarea "Jah, selleks sobib PE1000 ESD valge. • Valge antistaatiline plast, erinevalt ta…" at bounding box center [1112, 449] width 531 height 70
type textarea "Jah, selleks sobib PE1000 ESD valge. • Valge antistaatiline plast, erinevalt ta…"
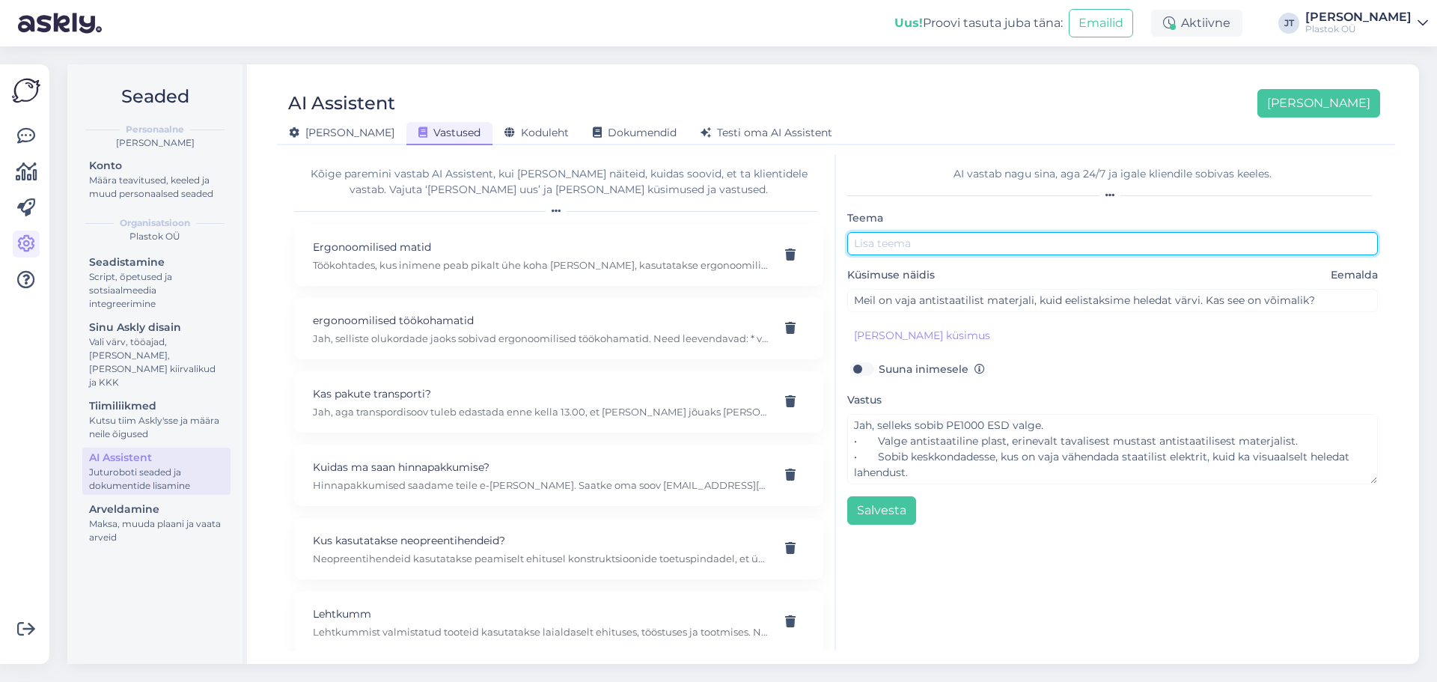
click at [933, 252] on input "text" at bounding box center [1112, 243] width 531 height 23
paste input "PE1000 ESD valge"
type input "PE1000 ESD valge"
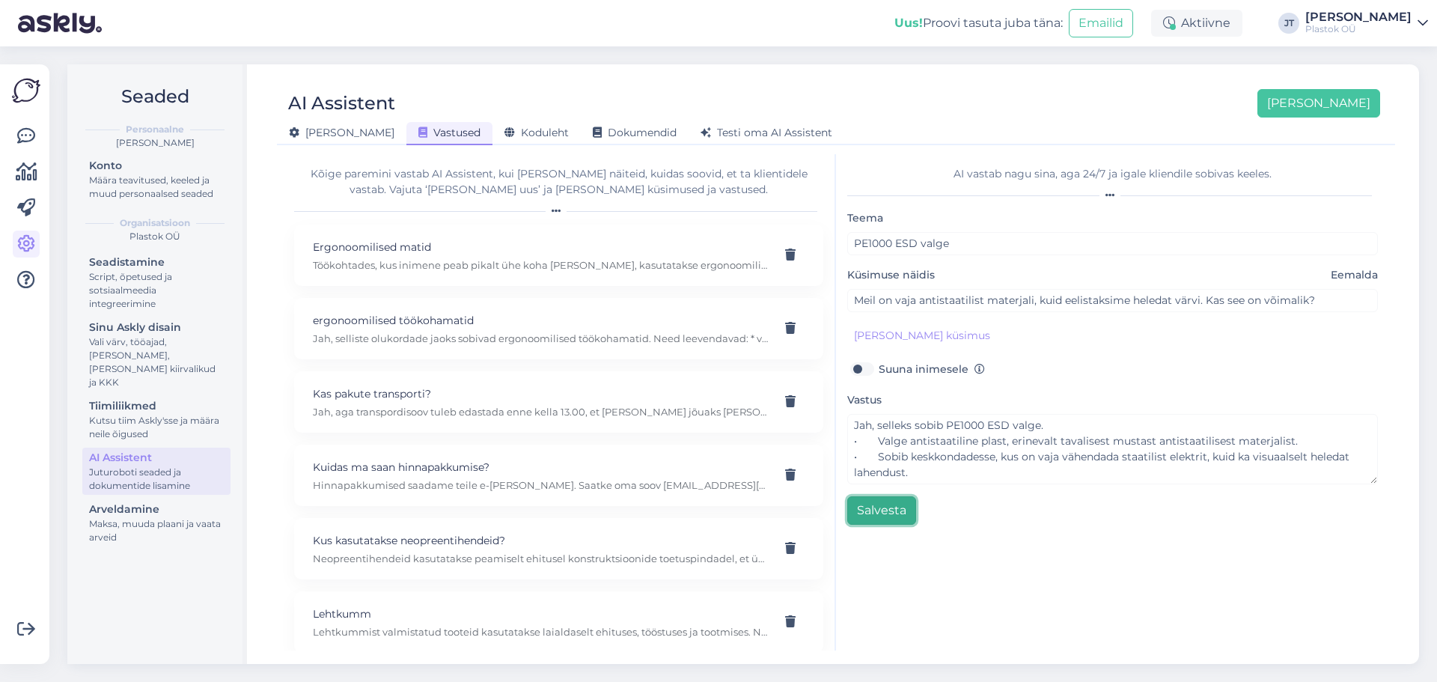
click at [894, 505] on button "Salvesta" at bounding box center [881, 510] width 69 height 28
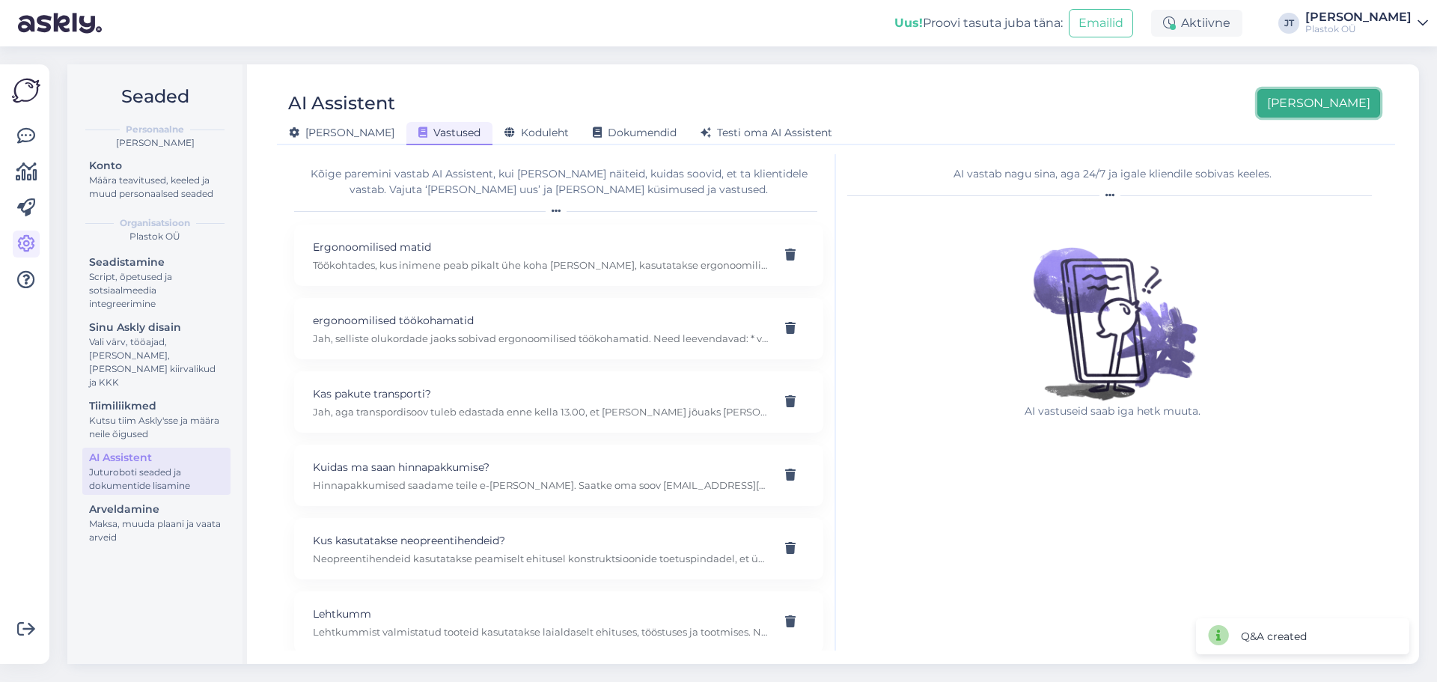
drag, startPoint x: 1350, startPoint y: 109, endPoint x: 1380, endPoint y: 177, distance: 74.4
click at [1350, 109] on button "[PERSON_NAME]" at bounding box center [1319, 103] width 123 height 28
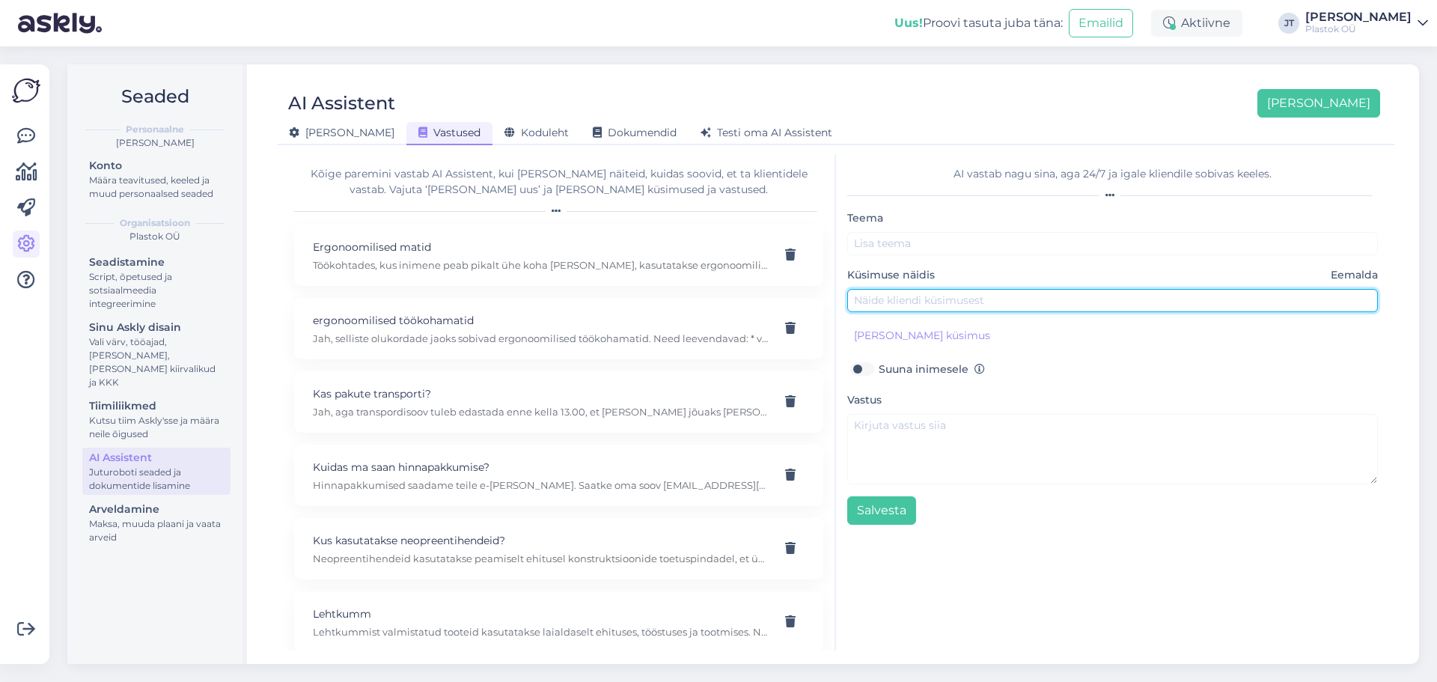
click at [996, 304] on input "text" at bounding box center [1112, 300] width 531 height 23
paste input "Meil on probleem – detailid kuluvad ja tekitavad stick-slip efekti (takerdumine…"
type input "Meil on probleem – detailid kuluvad ja tekitavad stick-slip efekti (takerdumine…"
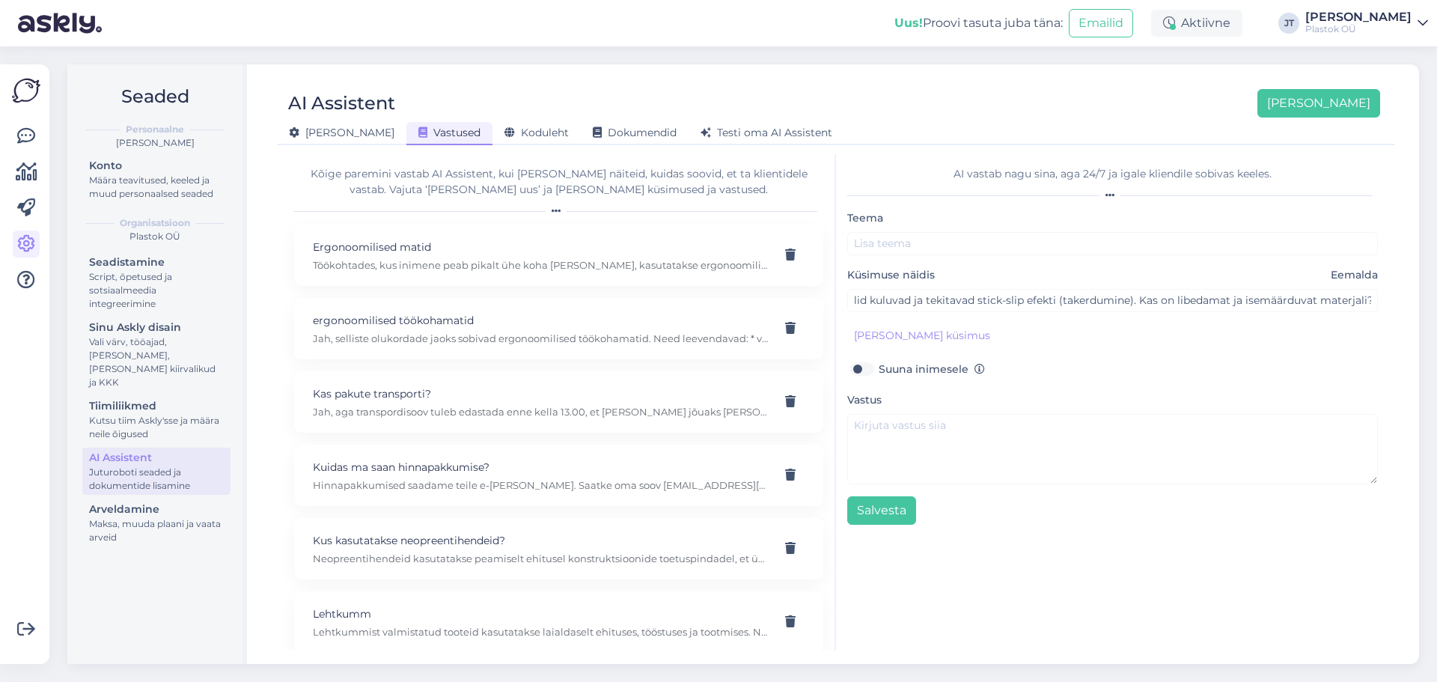
scroll to position [0, 0]
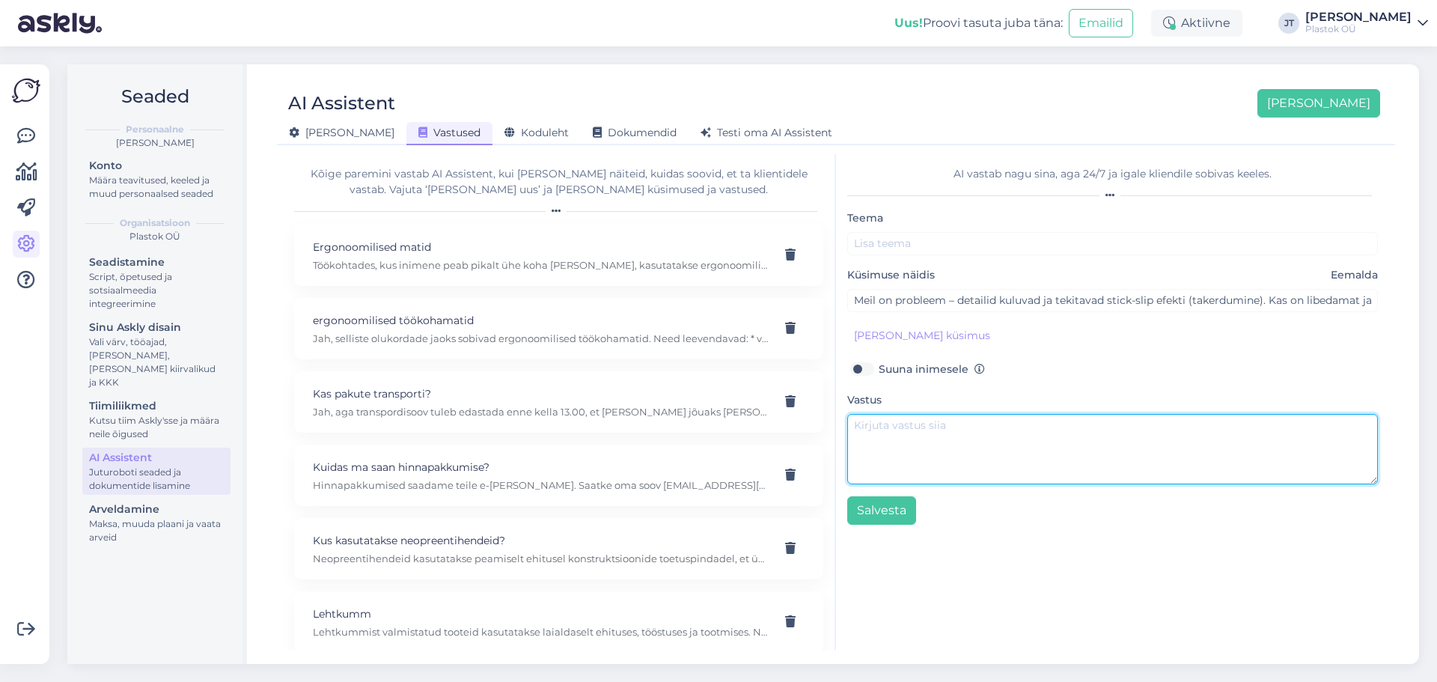
click at [989, 445] on textarea at bounding box center [1112, 449] width 531 height 70
paste textarea "Sobib PE1000 FLOW. • Väga madal hõõrdetegur [PERSON_NAME] kulumiskindlus. • Ise…"
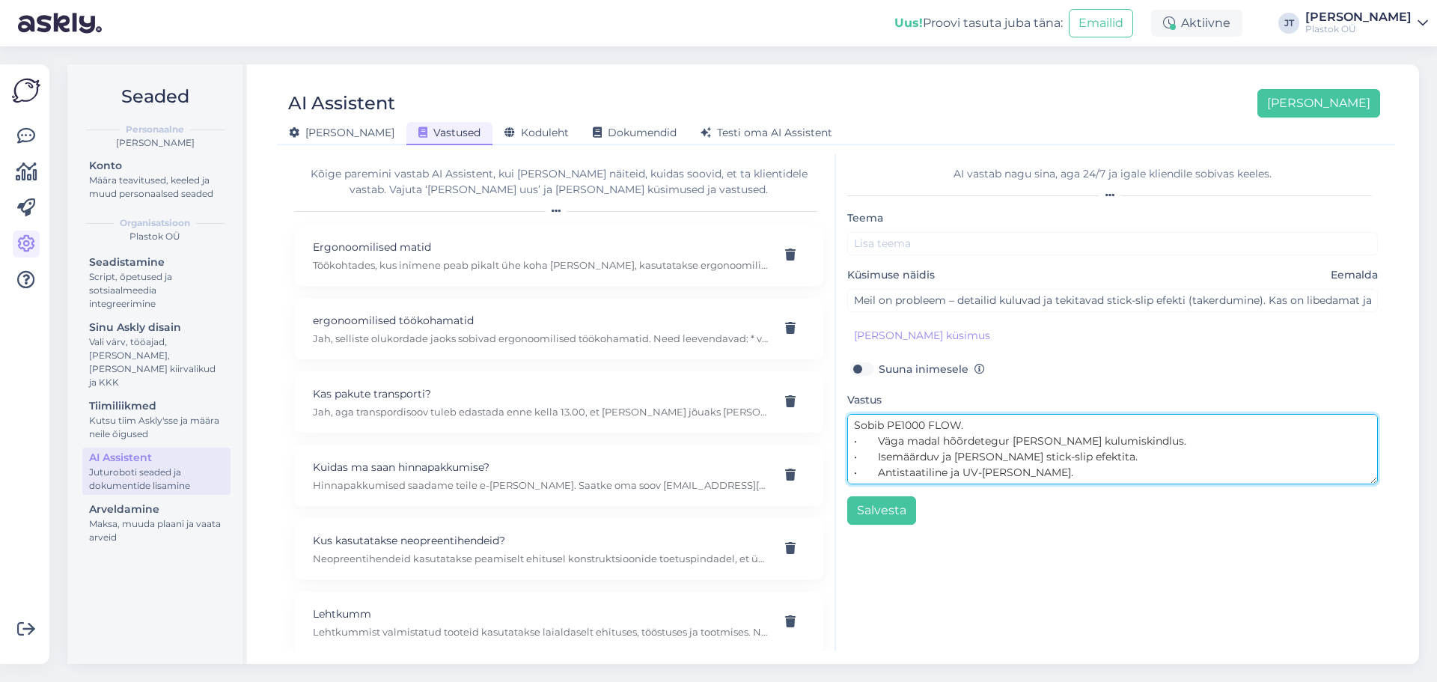
drag, startPoint x: 990, startPoint y: 425, endPoint x: 890, endPoint y: 423, distance: 99.6
click at [890, 423] on textarea "Sobib PE1000 FLOW. • Väga madal hõõrdetegur [PERSON_NAME] kulumiskindlus. • Ise…" at bounding box center [1112, 449] width 531 height 70
type textarea "Sobib PE1000 FLOW. • Väga madal hõõrdetegur [PERSON_NAME] kulumiskindlus. • Ise…"
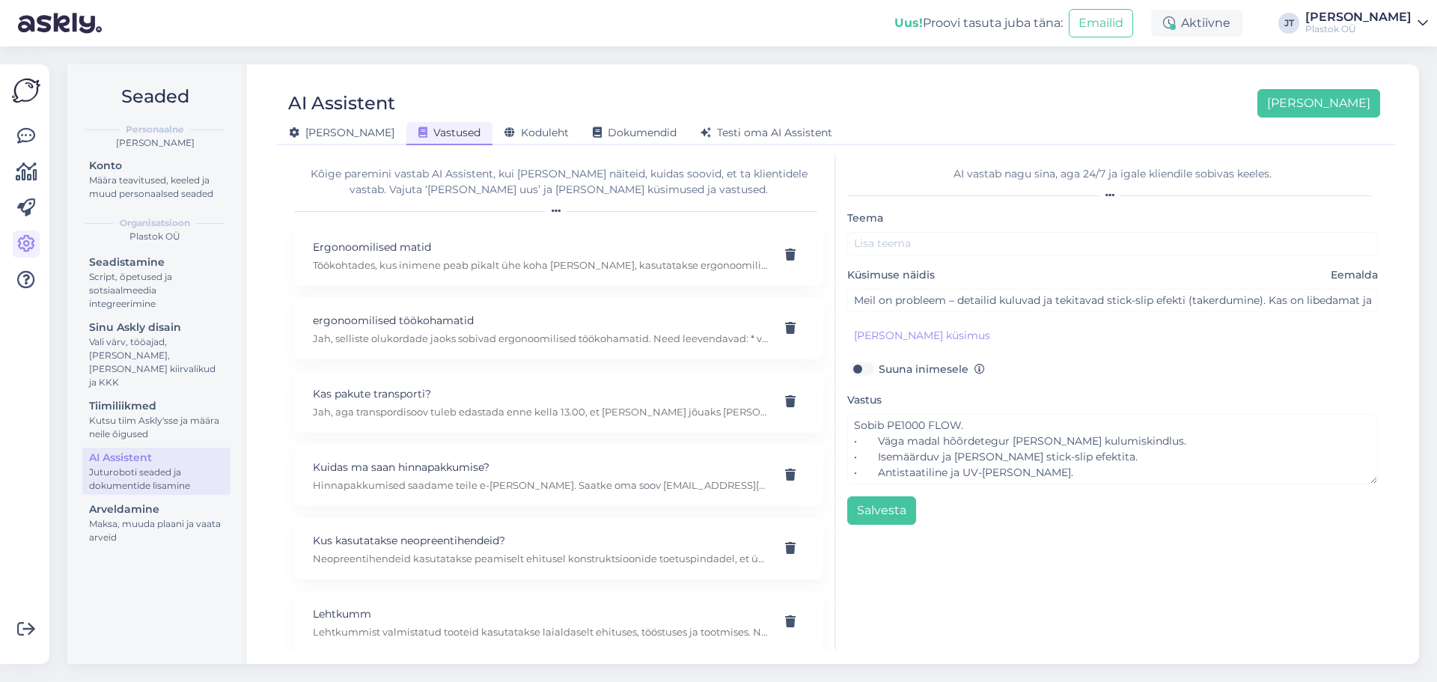
click at [909, 231] on div "Teema" at bounding box center [1112, 232] width 531 height 46
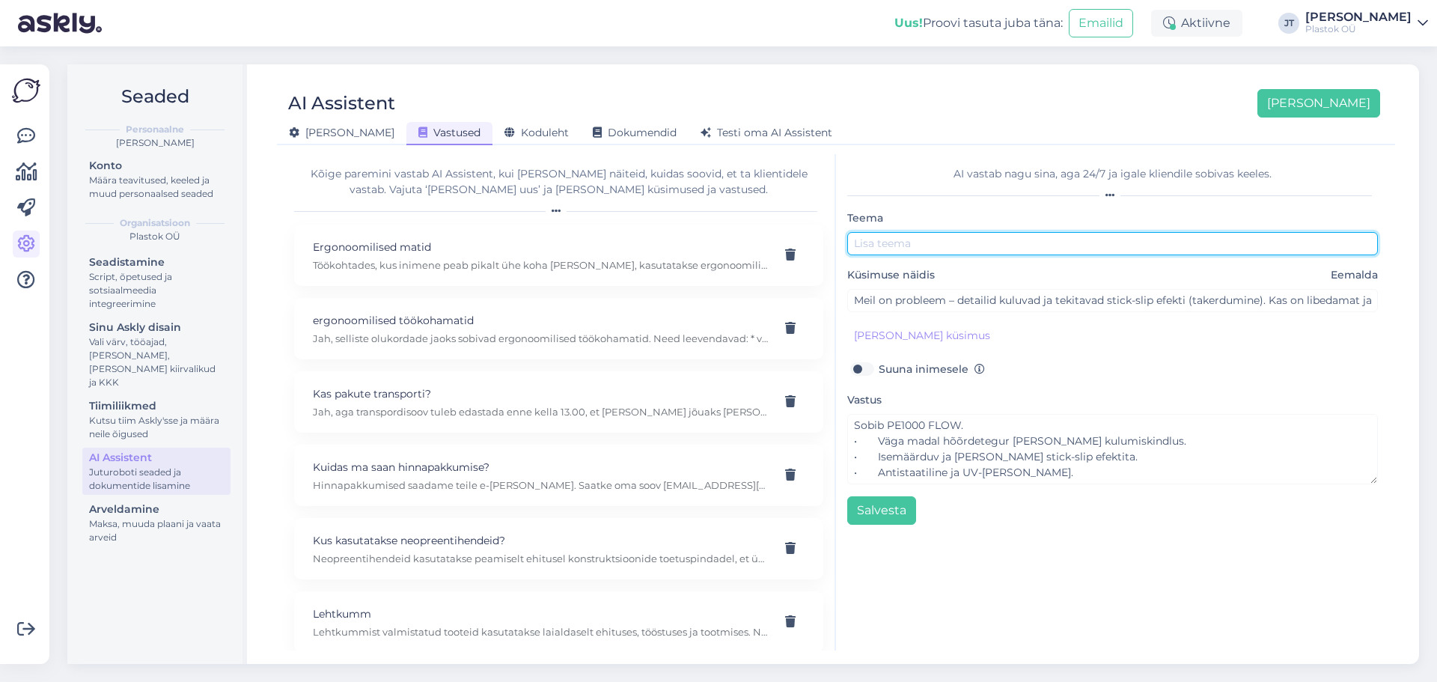
click at [909, 237] on input "text" at bounding box center [1112, 243] width 531 height 23
paste input "PE1000 FLOW."
type input "PE1000 FLOW"
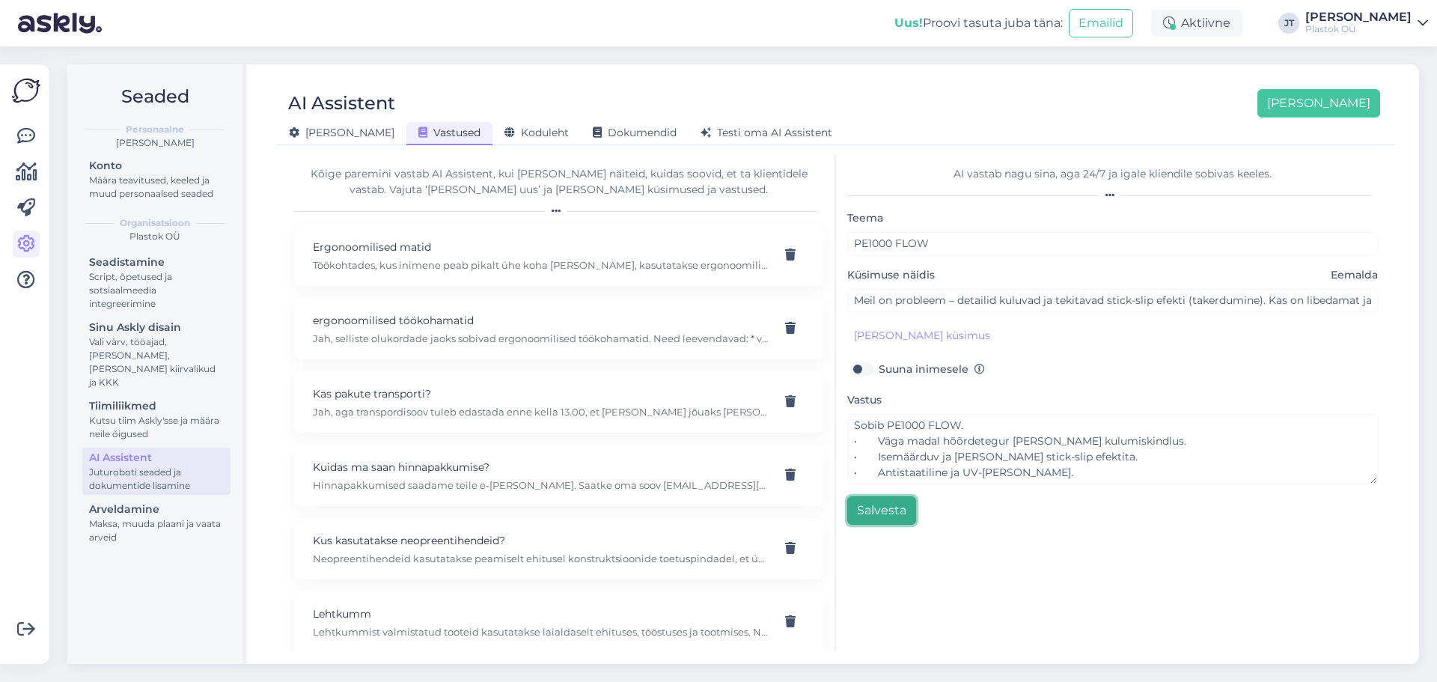
click at [888, 519] on button "Salvesta" at bounding box center [881, 510] width 69 height 28
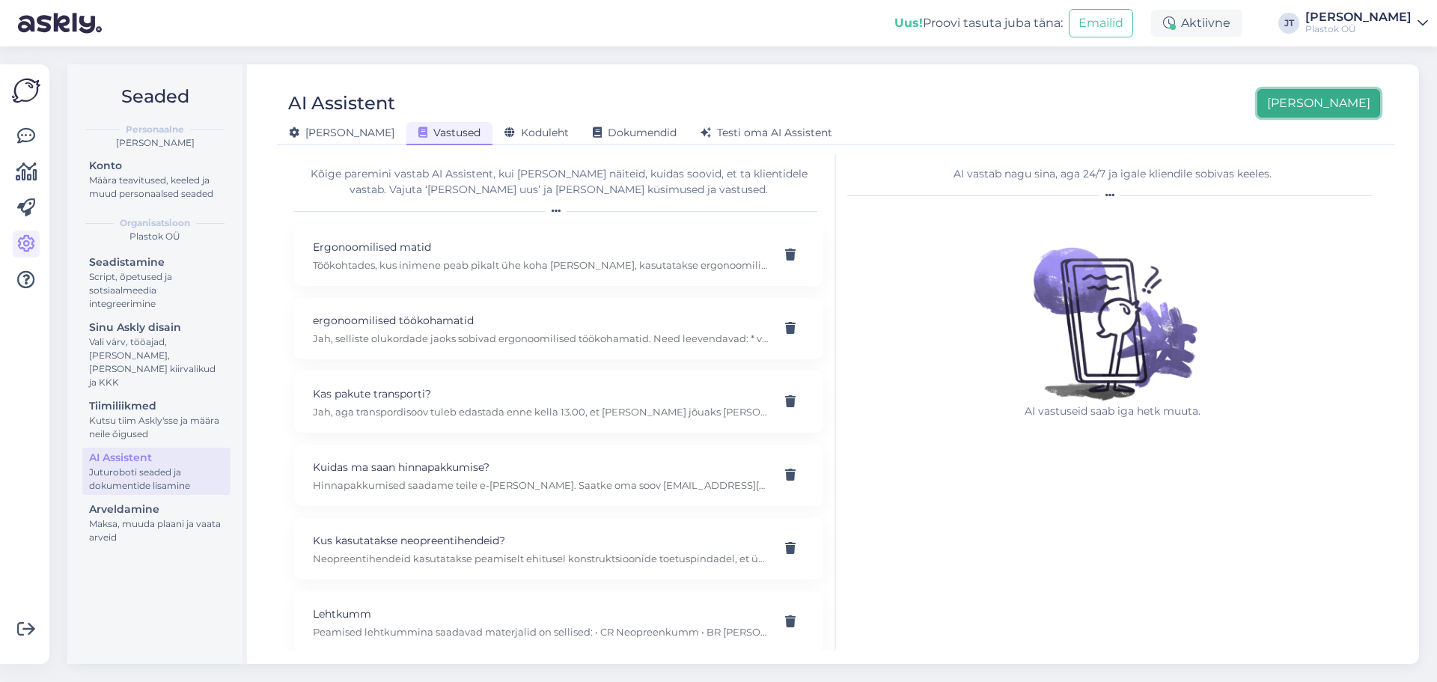
click at [1332, 105] on button "[PERSON_NAME]" at bounding box center [1319, 103] width 123 height 28
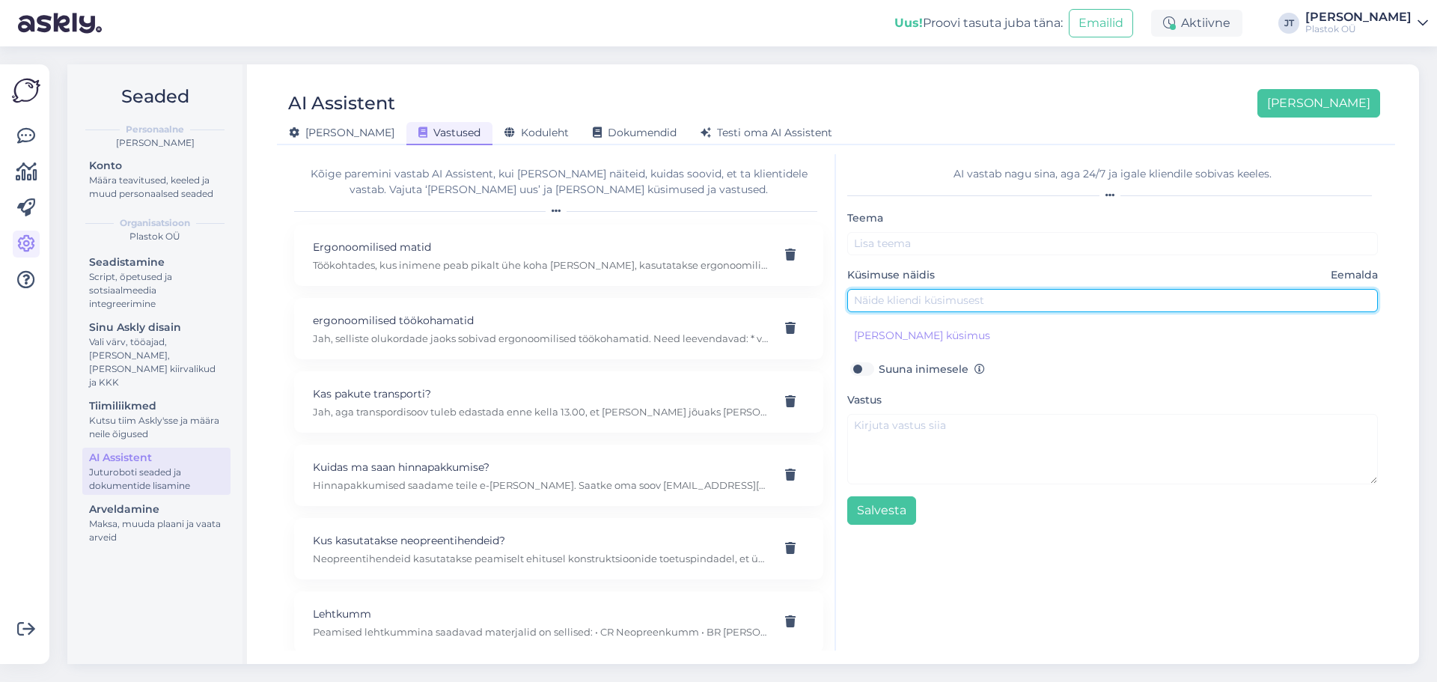
click at [910, 302] on input "text" at bounding box center [1112, 300] width 531 height 23
paste input "Mul ei ole oluline, millist värvi materjal on, aga vaja oleks kulumiskindlat ja…"
type input "Mul ei ole oluline, millist värvi materjal on, aga vaja oleks kulumiskindlat ja…"
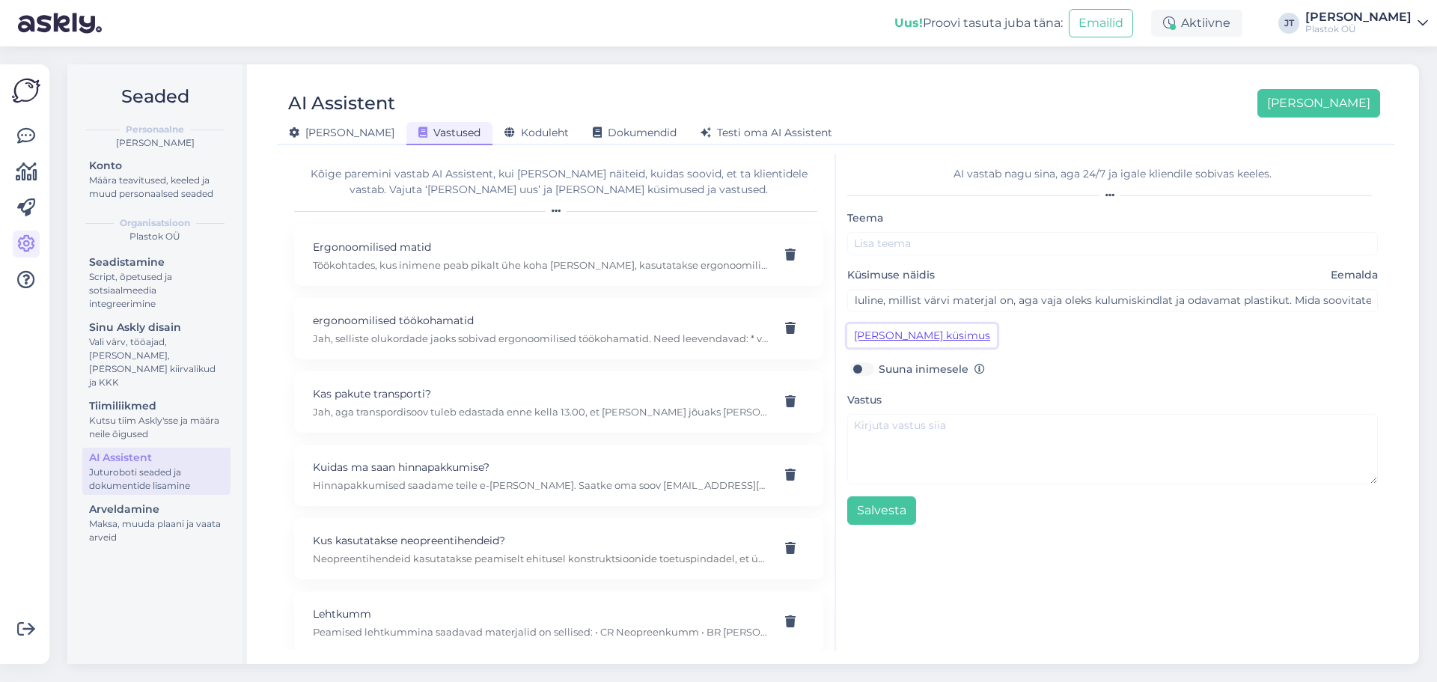
click at [914, 341] on button "[PERSON_NAME] küsimus" at bounding box center [922, 335] width 150 height 23
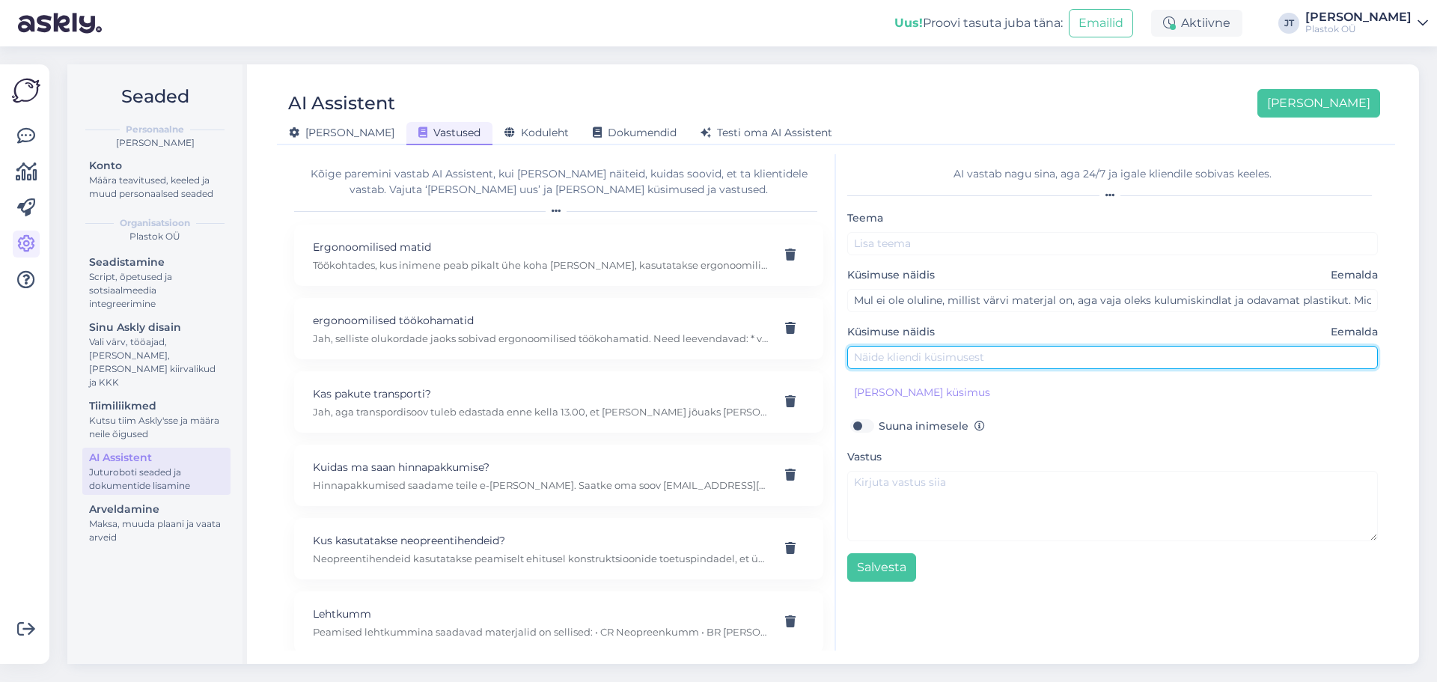
click at [925, 355] on input "text" at bounding box center [1112, 357] width 531 height 23
paste input "Kas teil on PE500 VIRGIN-ile keskkonnasõbralik ja soodsam alternatiiv?"
type input "Kas teil on PE500 VIRGIN-ile keskkonnasõbralik ja soodsam alternatiiv?"
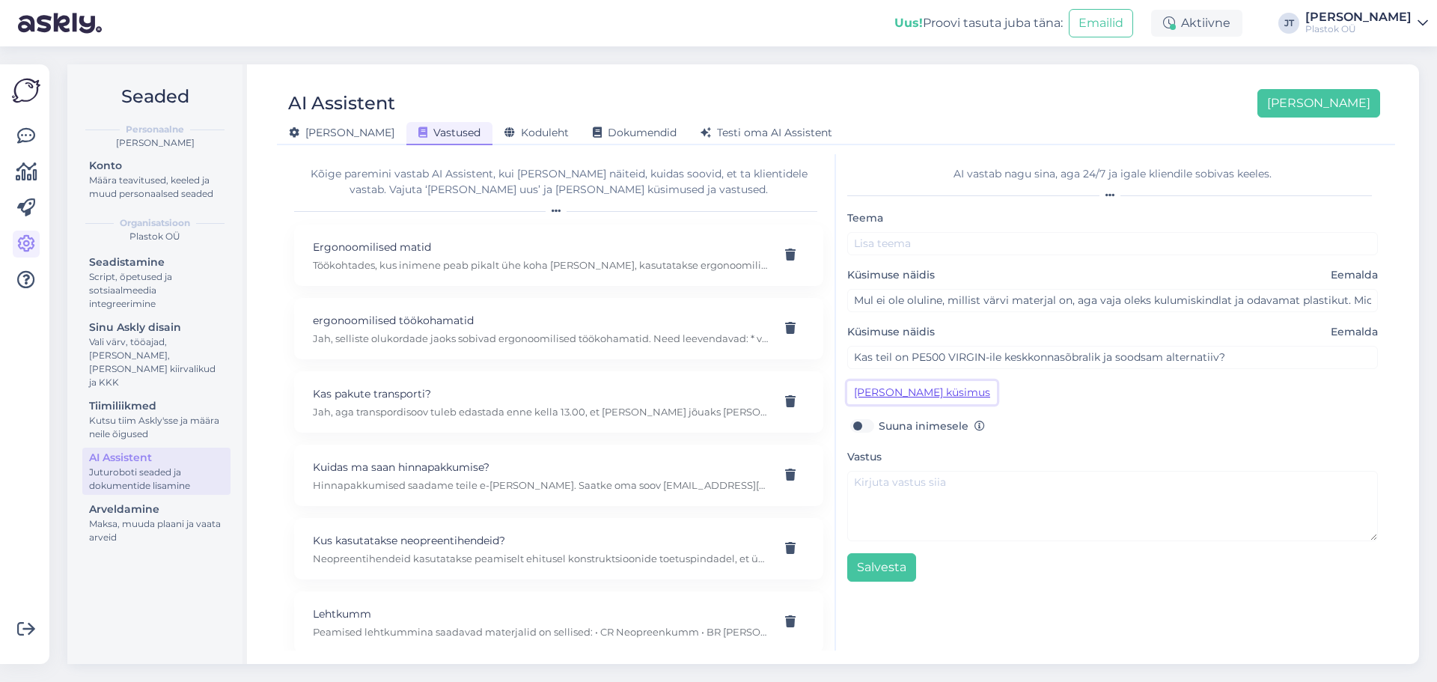
click at [911, 394] on button "[PERSON_NAME] küsimus" at bounding box center [922, 392] width 150 height 23
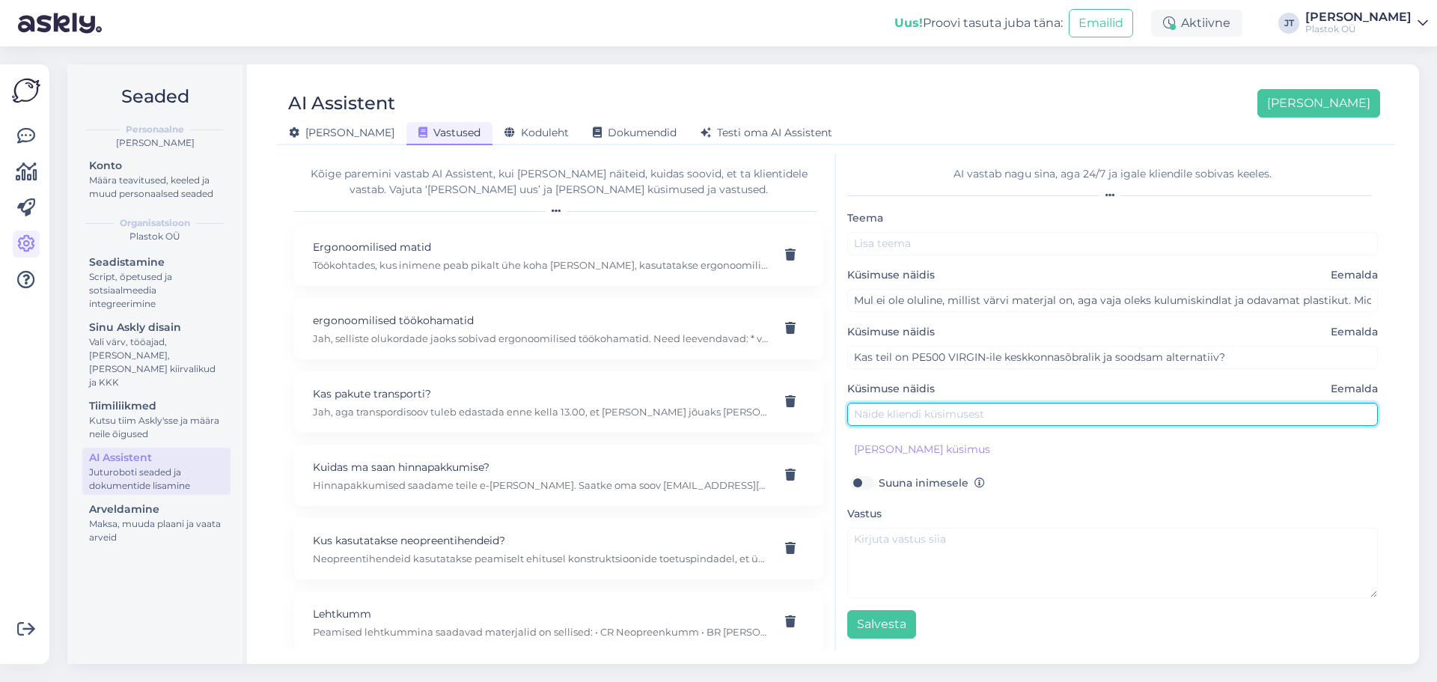
click at [927, 418] on input "text" at bounding box center [1112, 414] width 531 height 23
paste input "Otsin plastmaterjali, mis sobib tavalistesse rakendustesse, kuid kus FDA heaksk…"
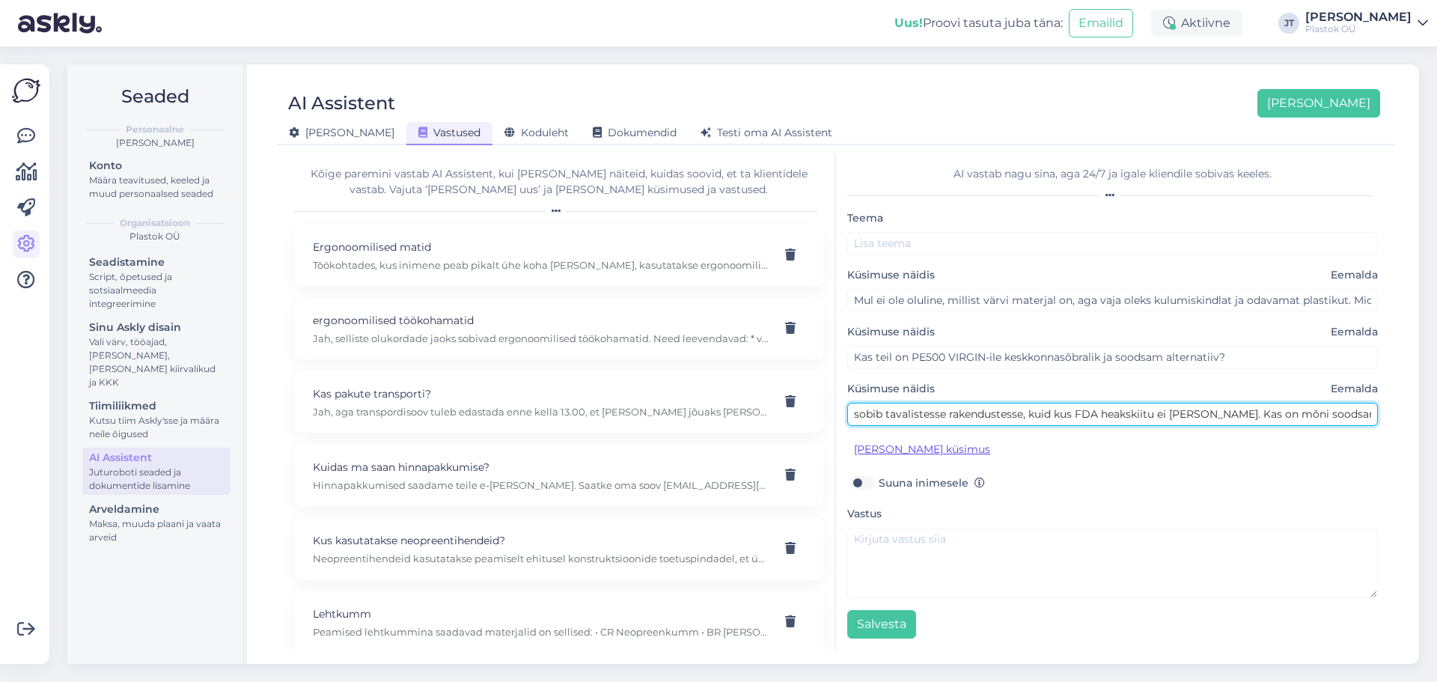
type input "Otsin plastmaterjali, mis sobib tavalistesse rakendustesse, kuid kus FDA heaksk…"
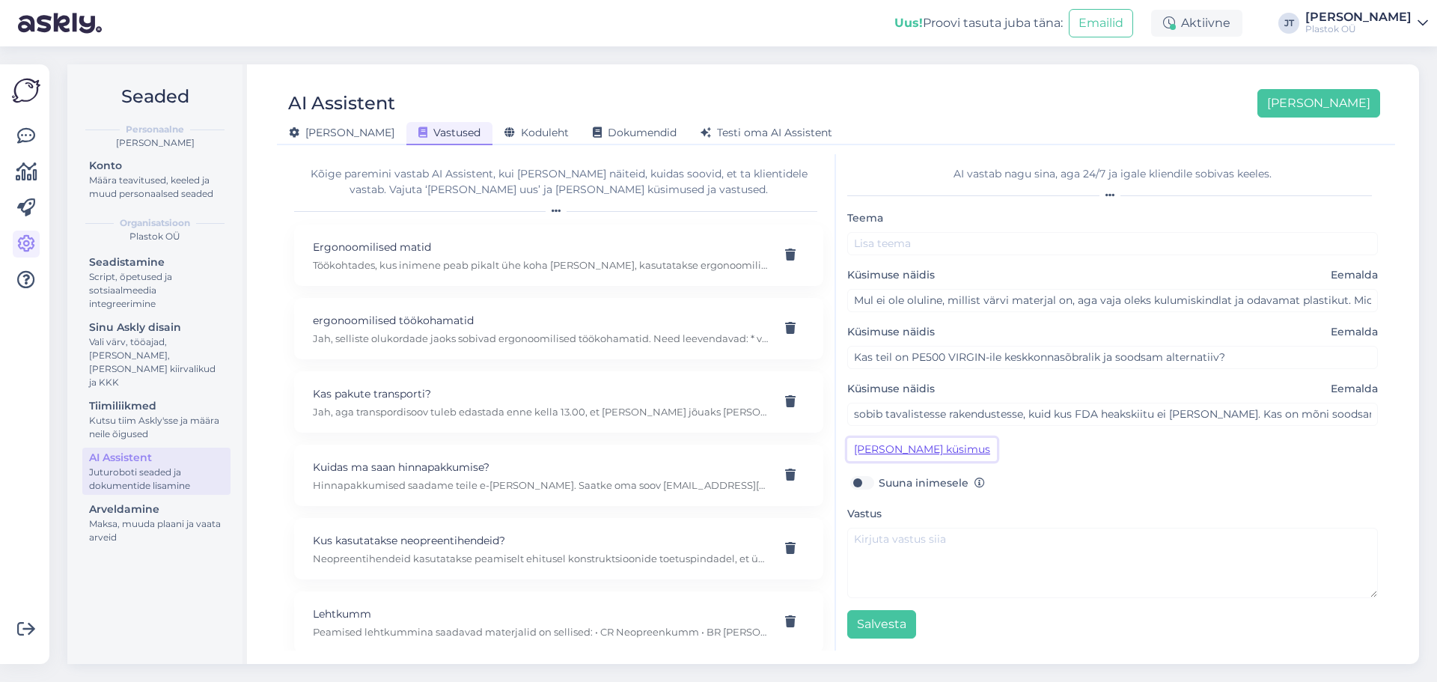
click at [922, 454] on button "[PERSON_NAME] küsimus" at bounding box center [922, 449] width 150 height 23
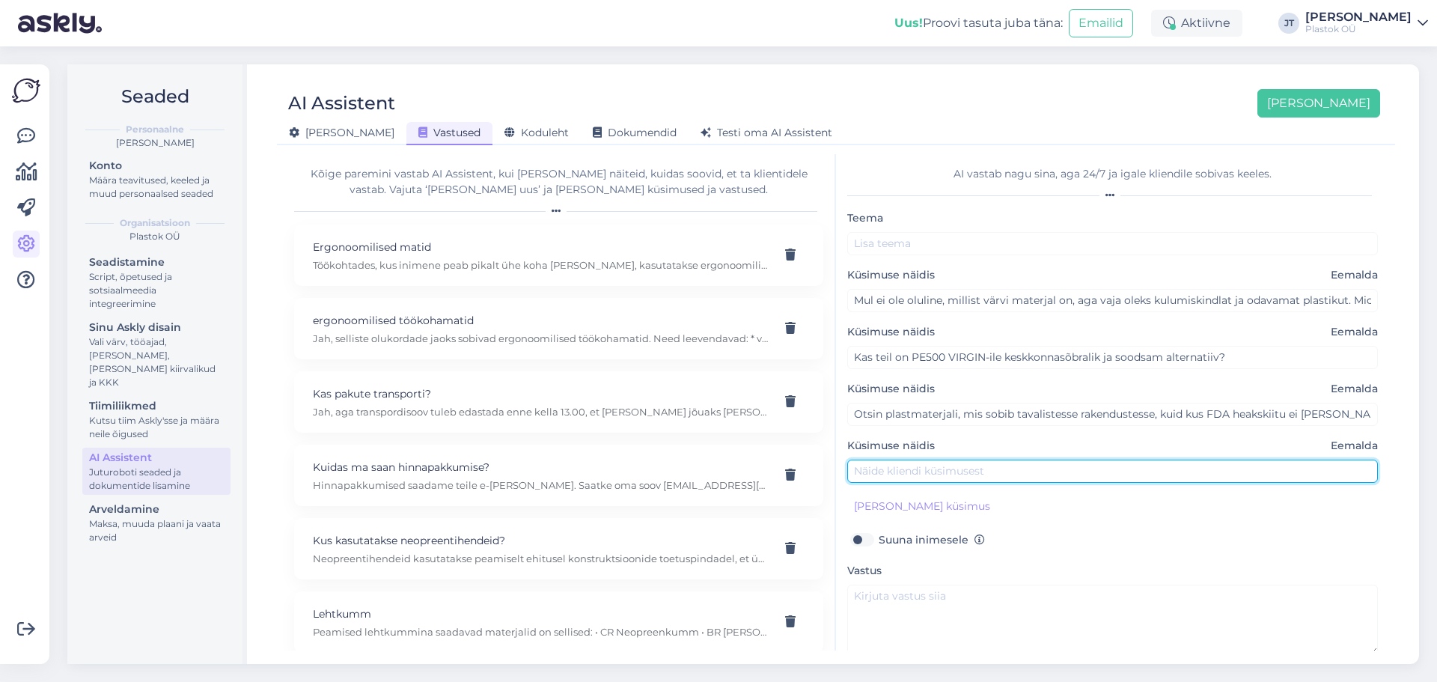
click at [975, 476] on input "text" at bounding box center [1112, 471] width 531 height 23
paste input "Kas teil on mitmevärvilist plastikut, mida saaks kasutada seal, kus välimus ei …"
type input "Kas teil on mitmevärvilist plastikut, mida saaks kasutada seal, kus välimus ei …"
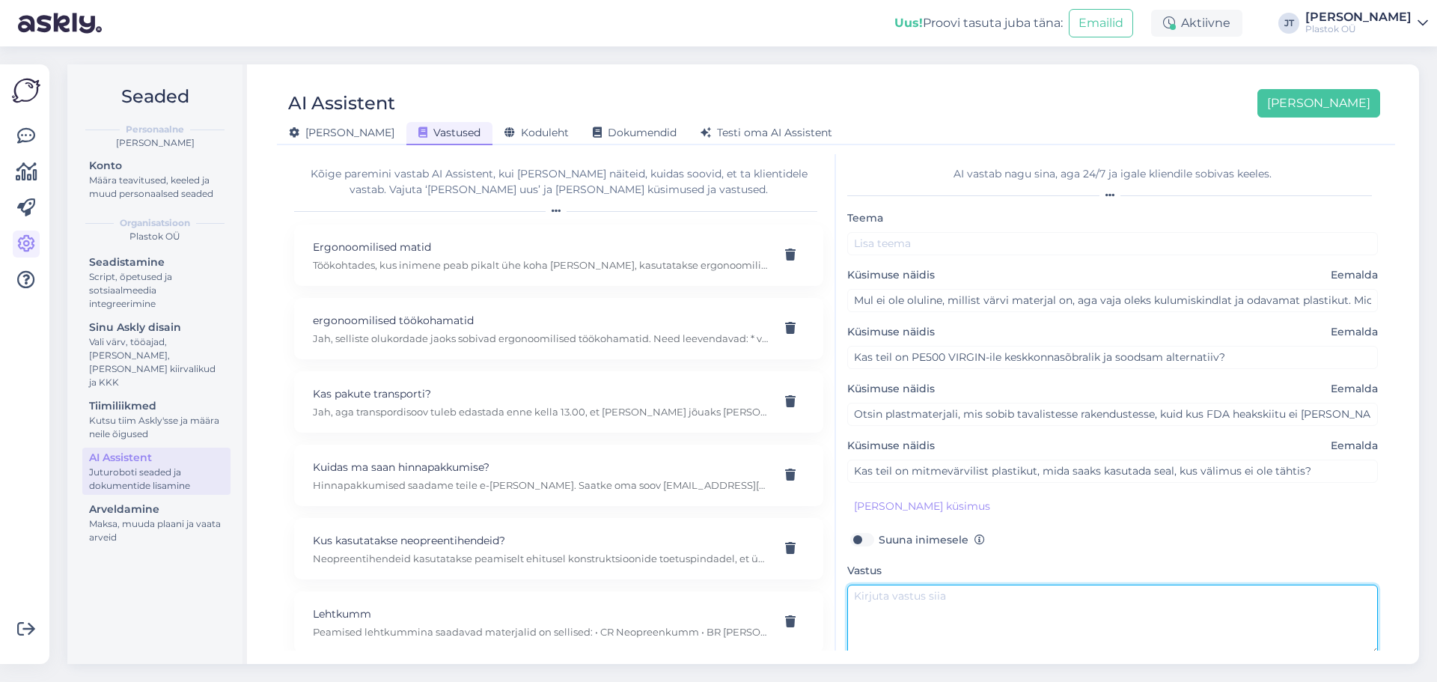
click at [960, 587] on textarea at bounding box center [1112, 620] width 531 height 70
paste textarea "Sobib PE500 CONFETTI. • Valmistatud ümbertöödeldud materjalidest → keskkonnasõb…"
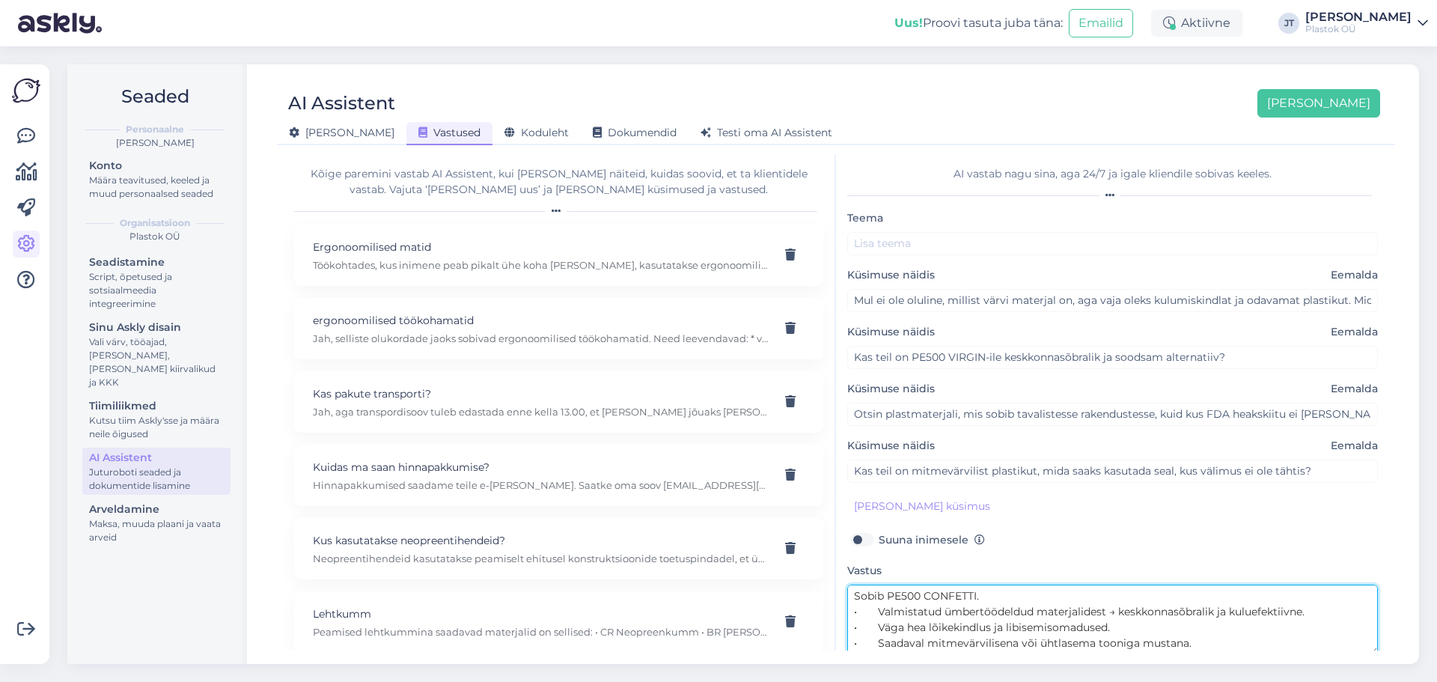
scroll to position [4, 0]
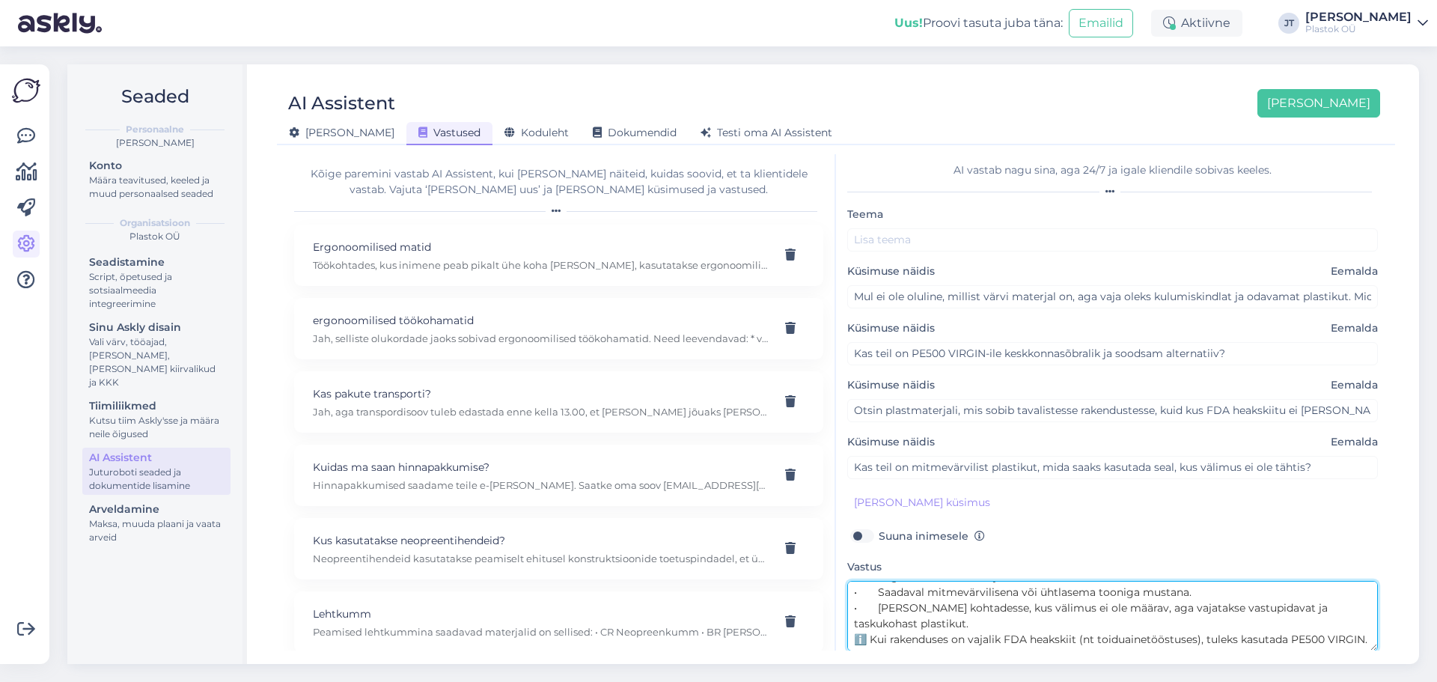
type textarea "Sobib PE500 CONFETTI. • Valmistatud ümbertöödeldud materjalidest → keskkonnasõb…"
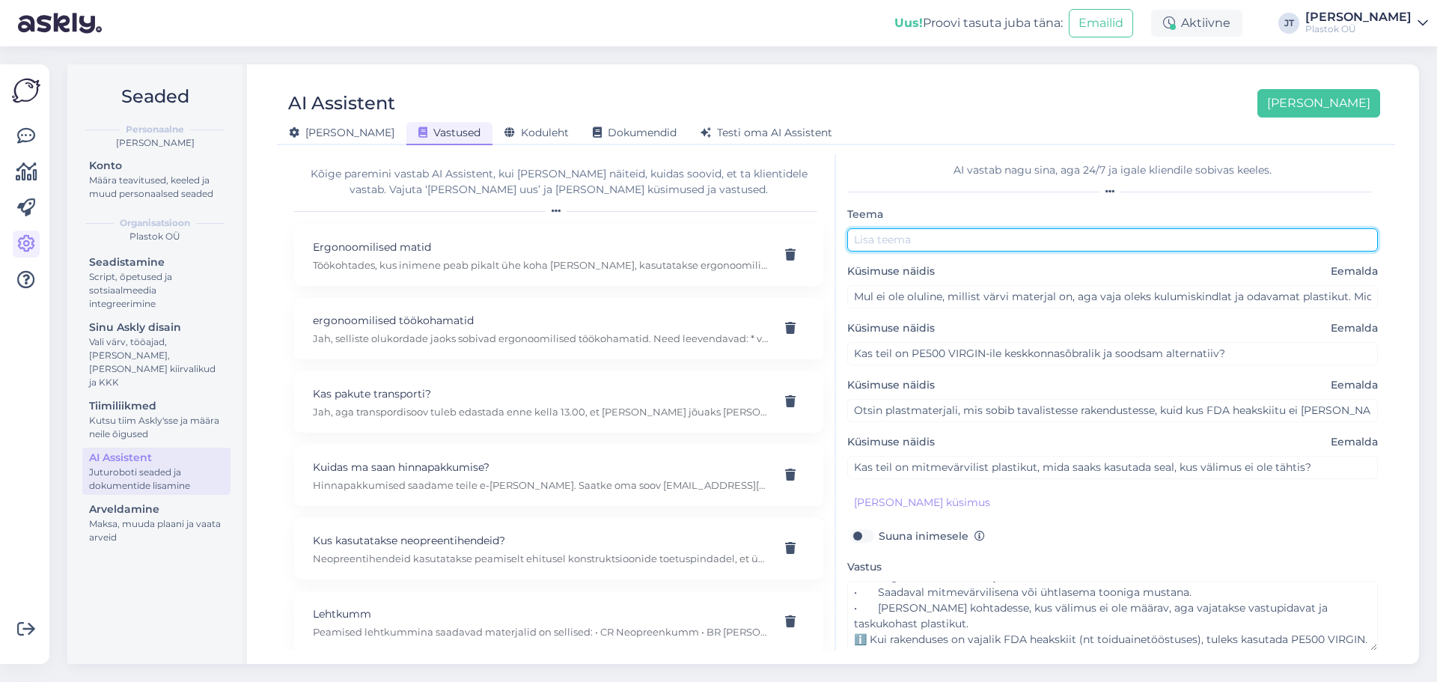
click at [930, 241] on input "text" at bounding box center [1112, 239] width 531 height 23
paste input "PE500 CONFETTI"
type input "PE500 CONFETTI"
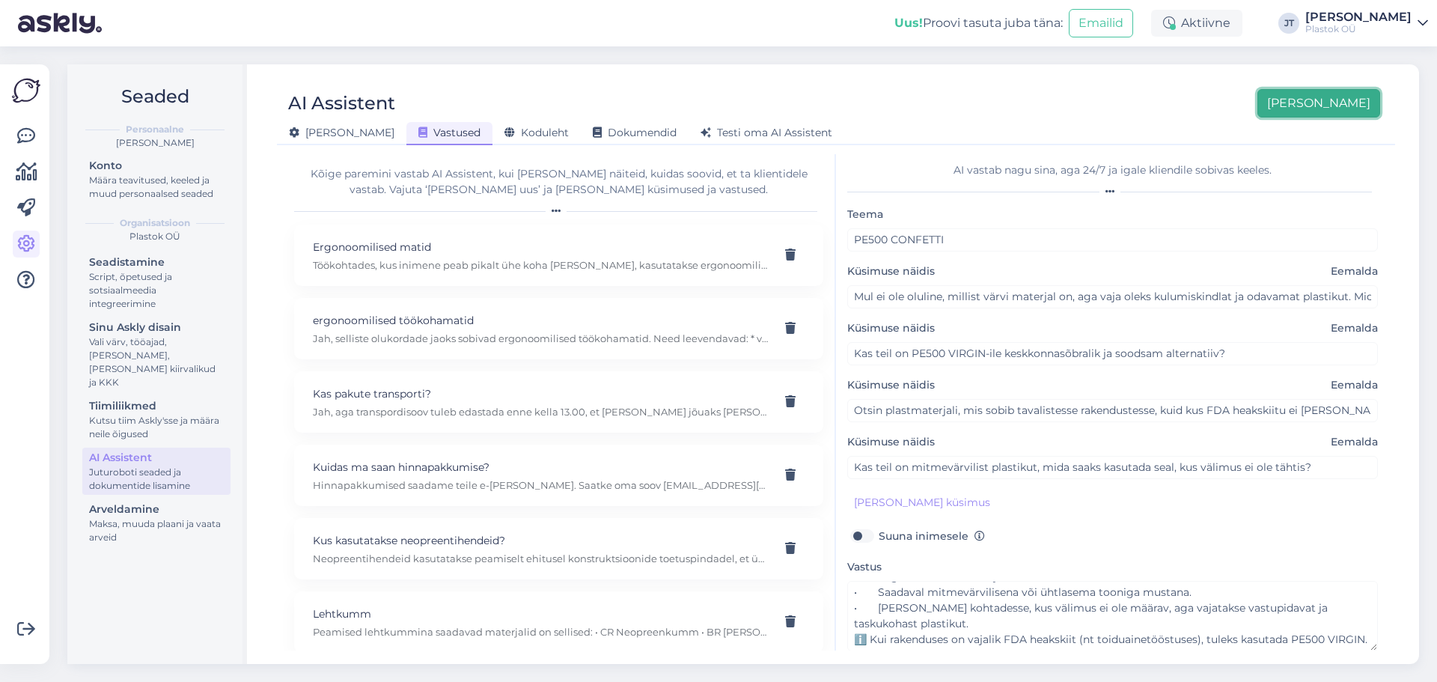
click at [1347, 106] on button "[PERSON_NAME]" at bounding box center [1319, 103] width 123 height 28
click at [1327, 103] on button "[PERSON_NAME]" at bounding box center [1319, 103] width 123 height 28
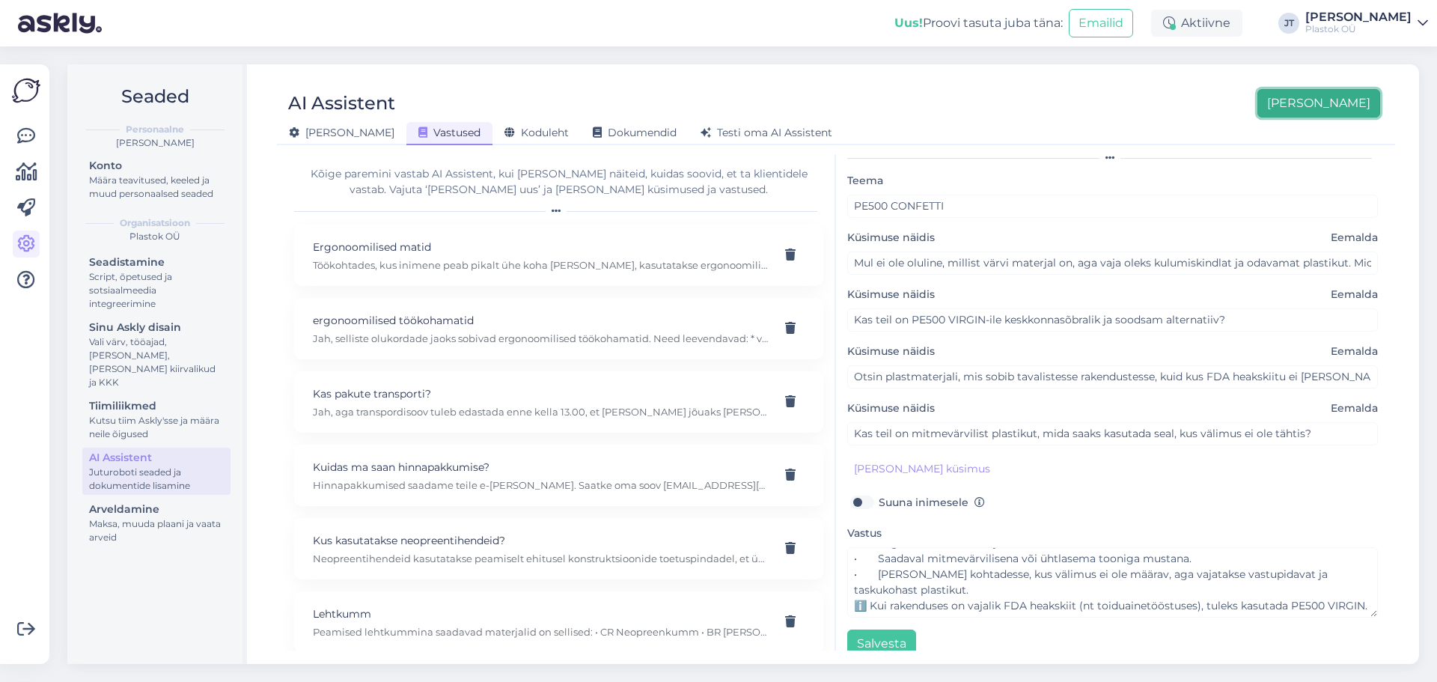
scroll to position [57, 0]
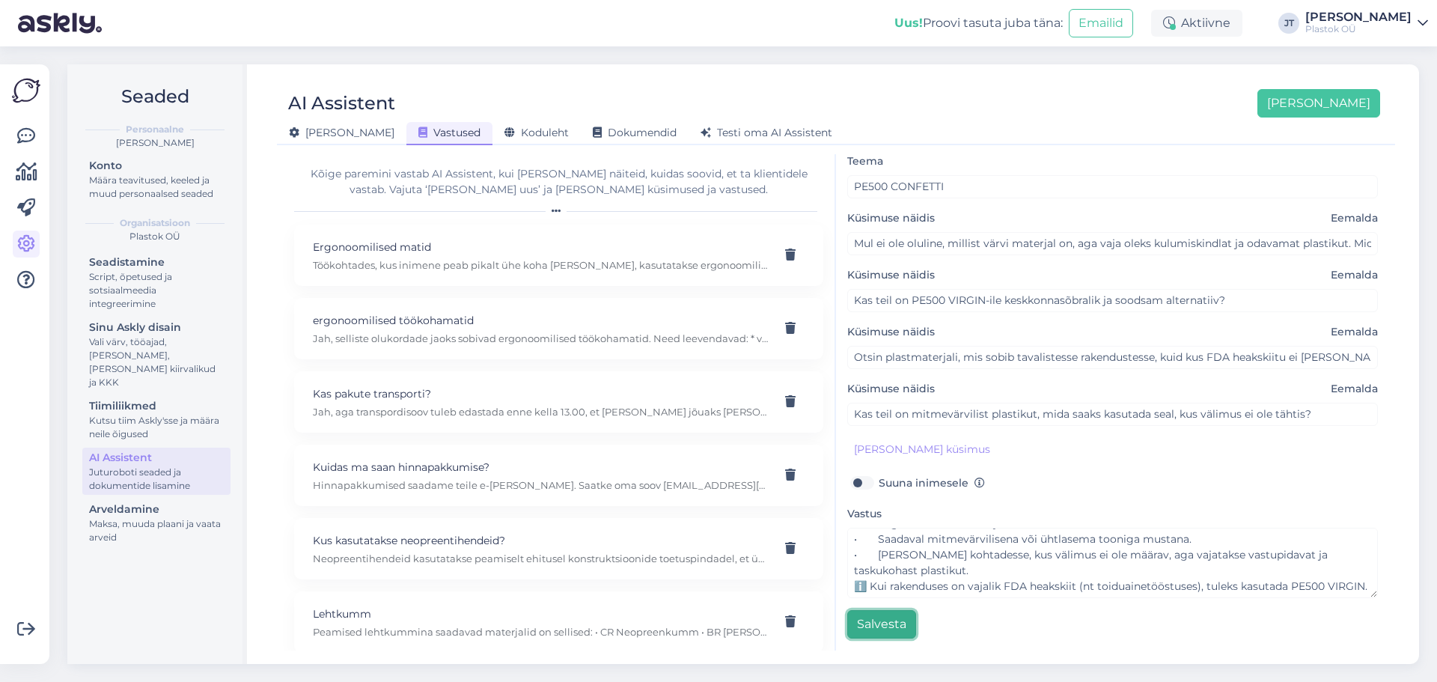
click at [897, 631] on button "Salvesta" at bounding box center [881, 624] width 69 height 28
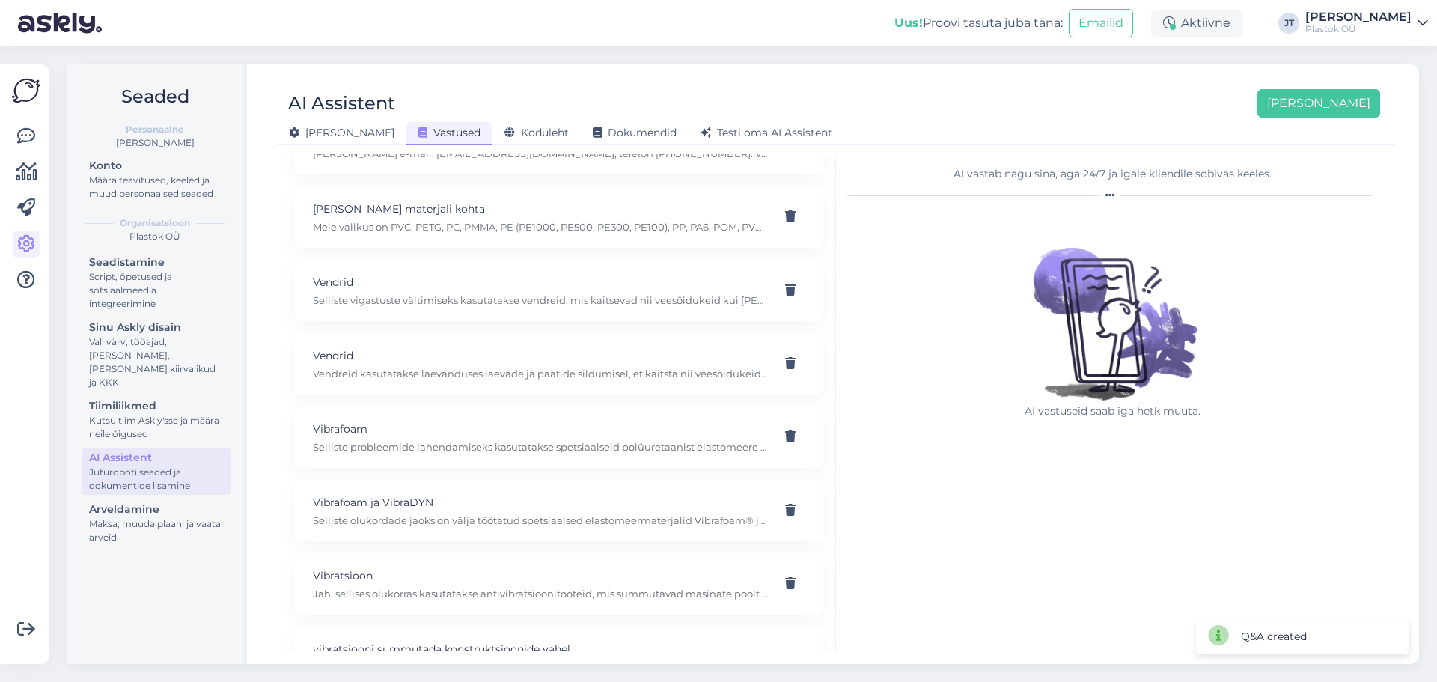
scroll to position [2679, 0]
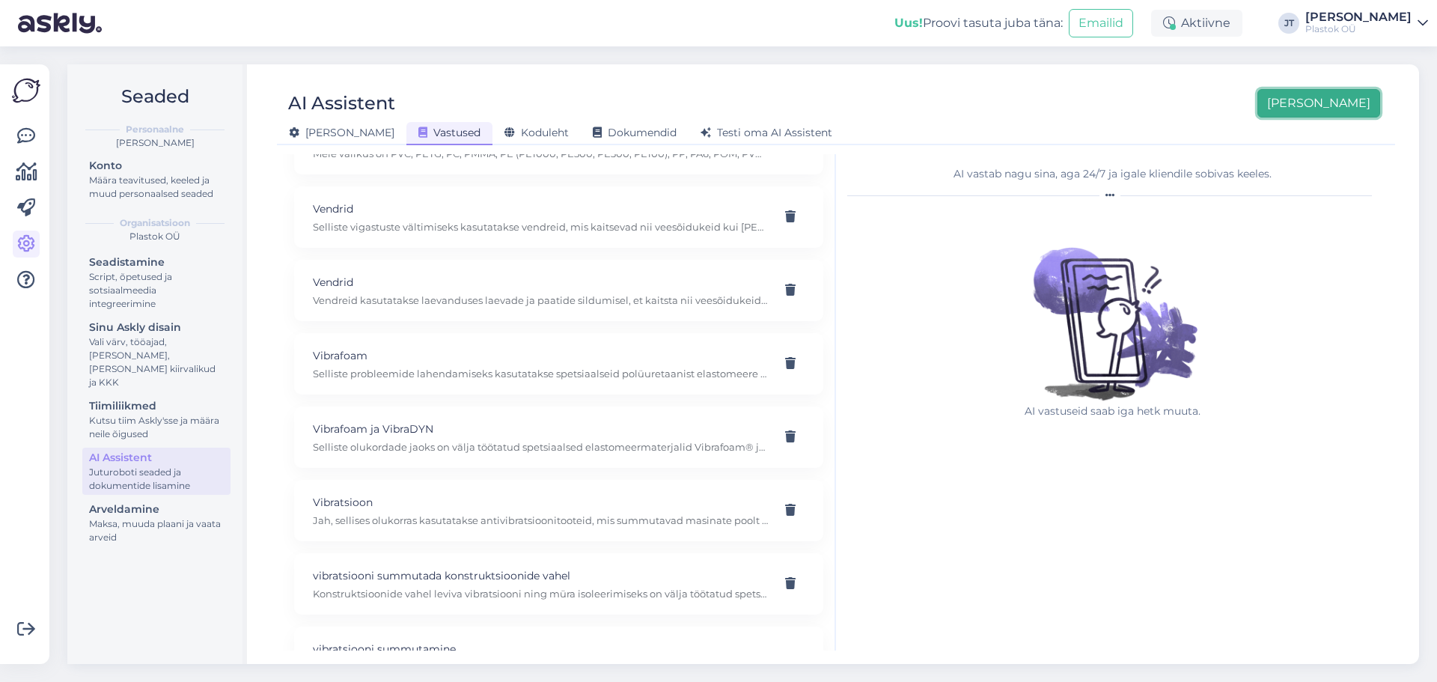
drag, startPoint x: 1343, startPoint y: 105, endPoint x: 1405, endPoint y: 140, distance: 71.4
click at [1343, 105] on button "[PERSON_NAME]" at bounding box center [1319, 103] width 123 height 28
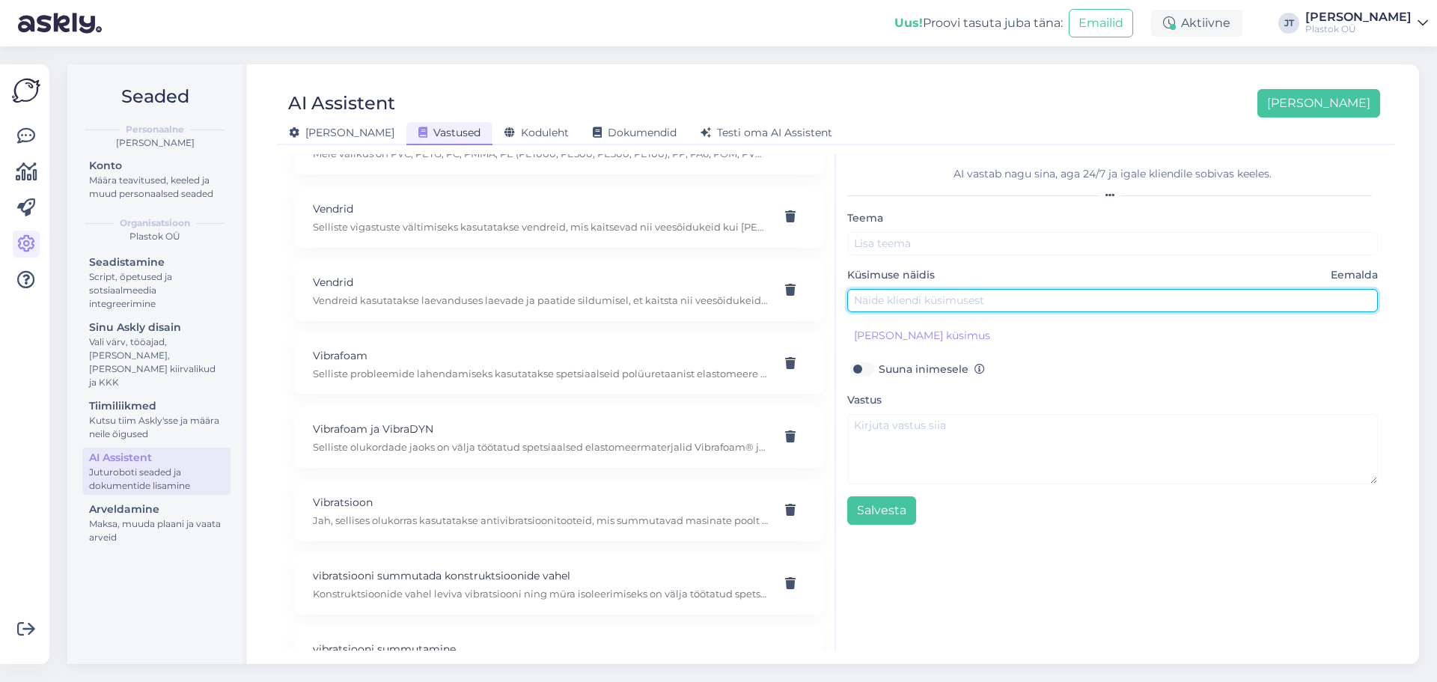
click at [906, 300] on input "text" at bounding box center [1112, 300] width 531 height 23
paste input "Kas teil on PE500 VIRGIN-ile soodsam alternatiiv, mis oleks siiski vastupidav?"
type input "Kas teil on PE500 VIRGIN-ile soodsam alternatiiv, mis oleks siiski vastupidav?"
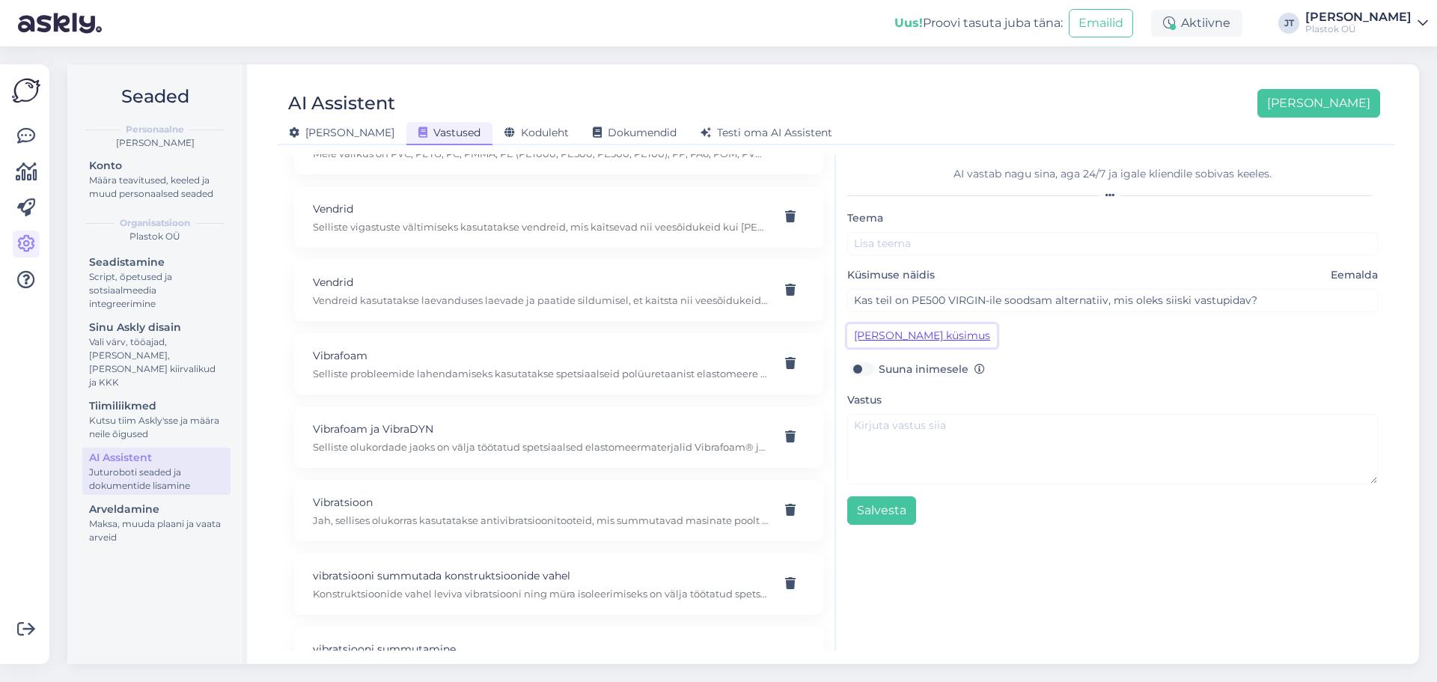
click at [903, 332] on button "[PERSON_NAME] küsimus" at bounding box center [922, 335] width 150 height 23
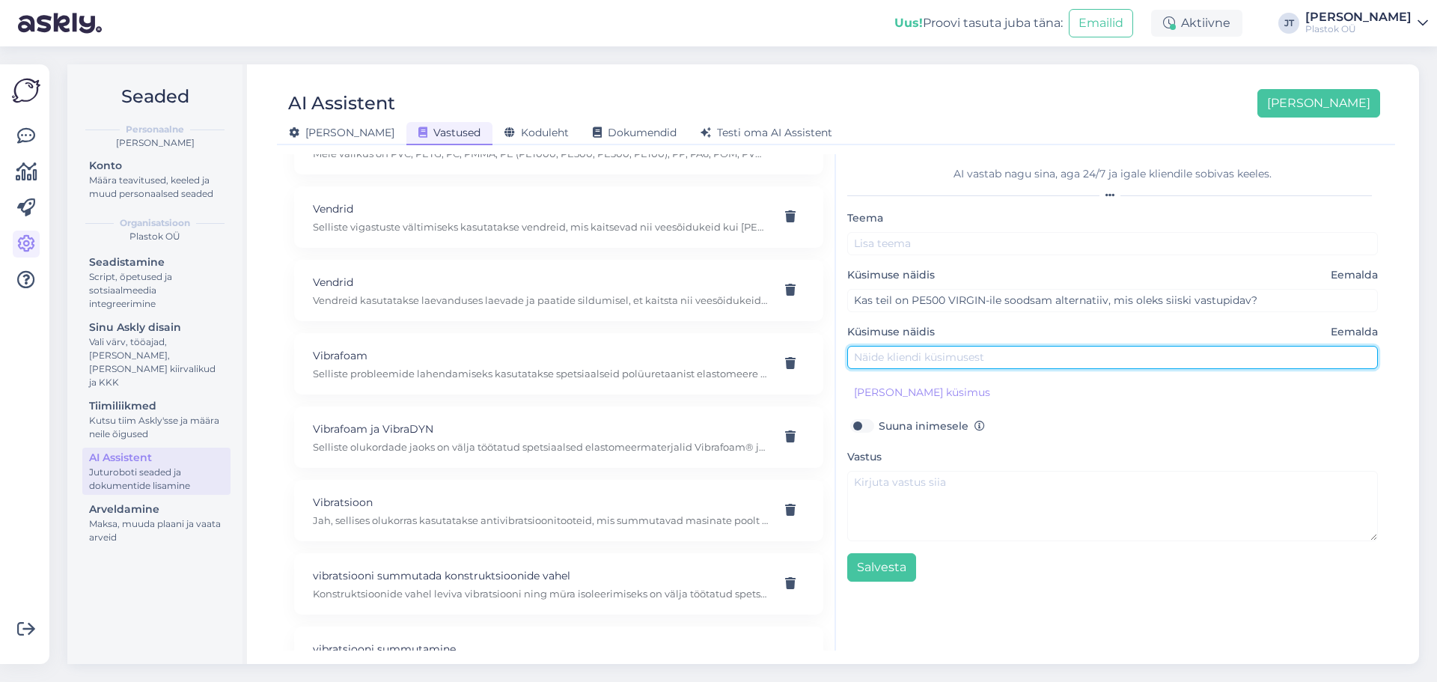
click at [940, 359] on input "text" at bounding box center [1112, 357] width 531 height 23
paste input "Otsin plastmaterjali, mis oleks musta värvi ja ökonoomne. Mis võiks sobida?"
type input "Otsin plastmaterjali, mis oleks musta värvi ja ökonoomne. Mis võiks sobida?"
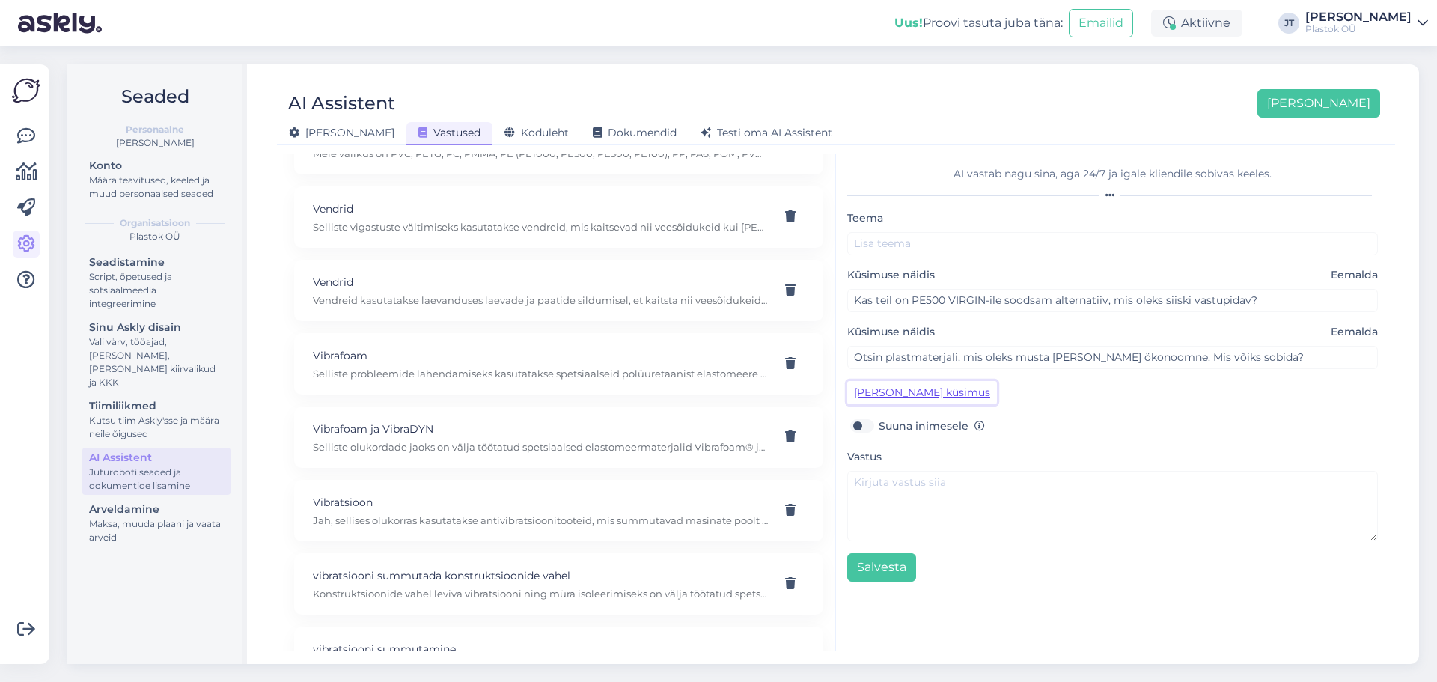
click at [921, 392] on button "[PERSON_NAME] küsimus" at bounding box center [922, 392] width 150 height 23
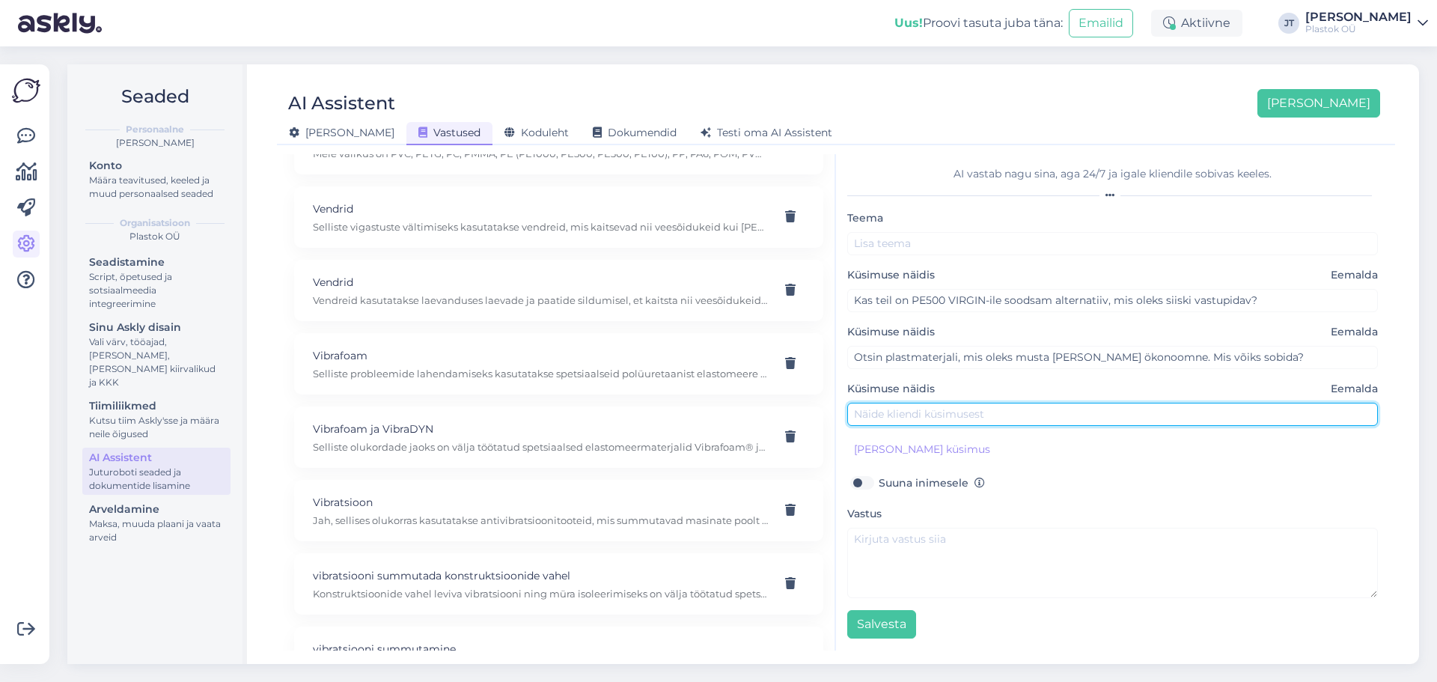
click at [916, 415] on input "text" at bounding box center [1112, 414] width 531 height 23
paste input "Kas teil on regenereeritud plastmaterjale, mis on keskkonnasõbralikumad?"
type input "Kas teil on regenereeritud plastmaterjale, mis on keskkonnasõbralikumad?"
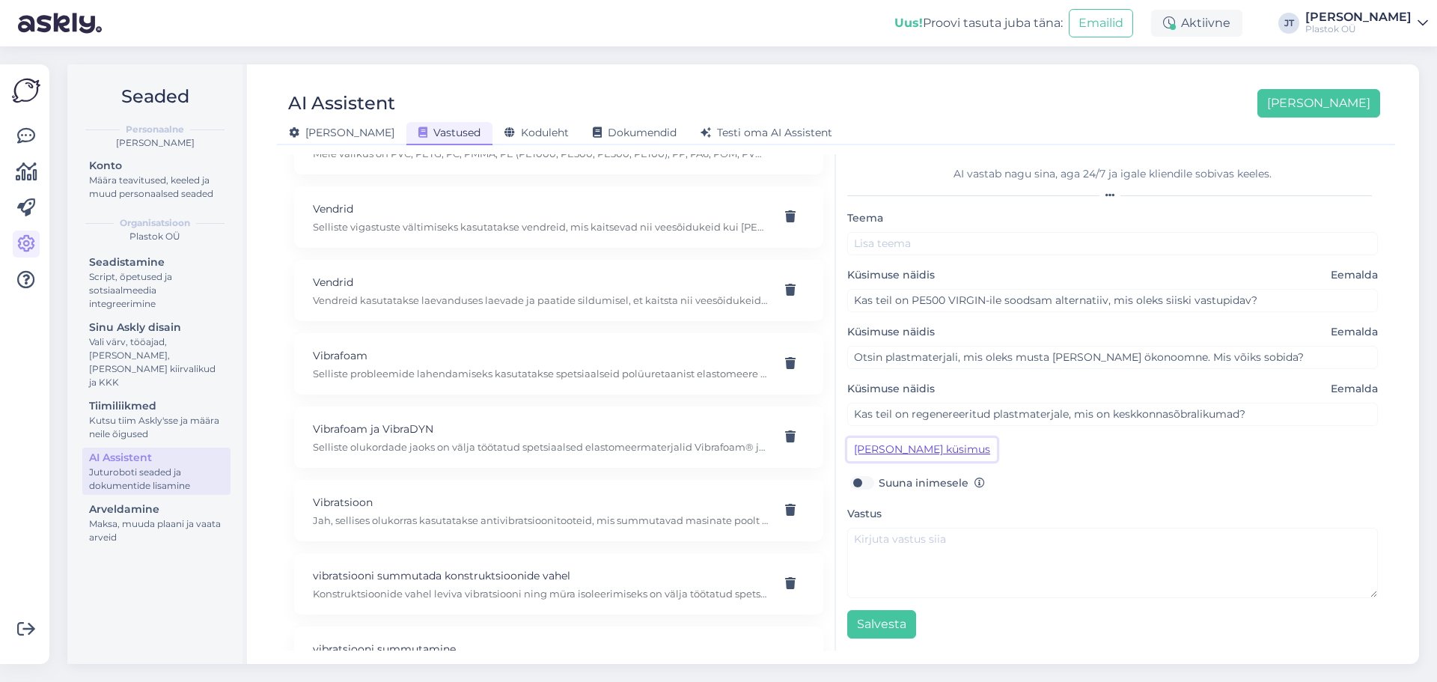
click at [921, 452] on button "[PERSON_NAME] küsimus" at bounding box center [922, 449] width 150 height 23
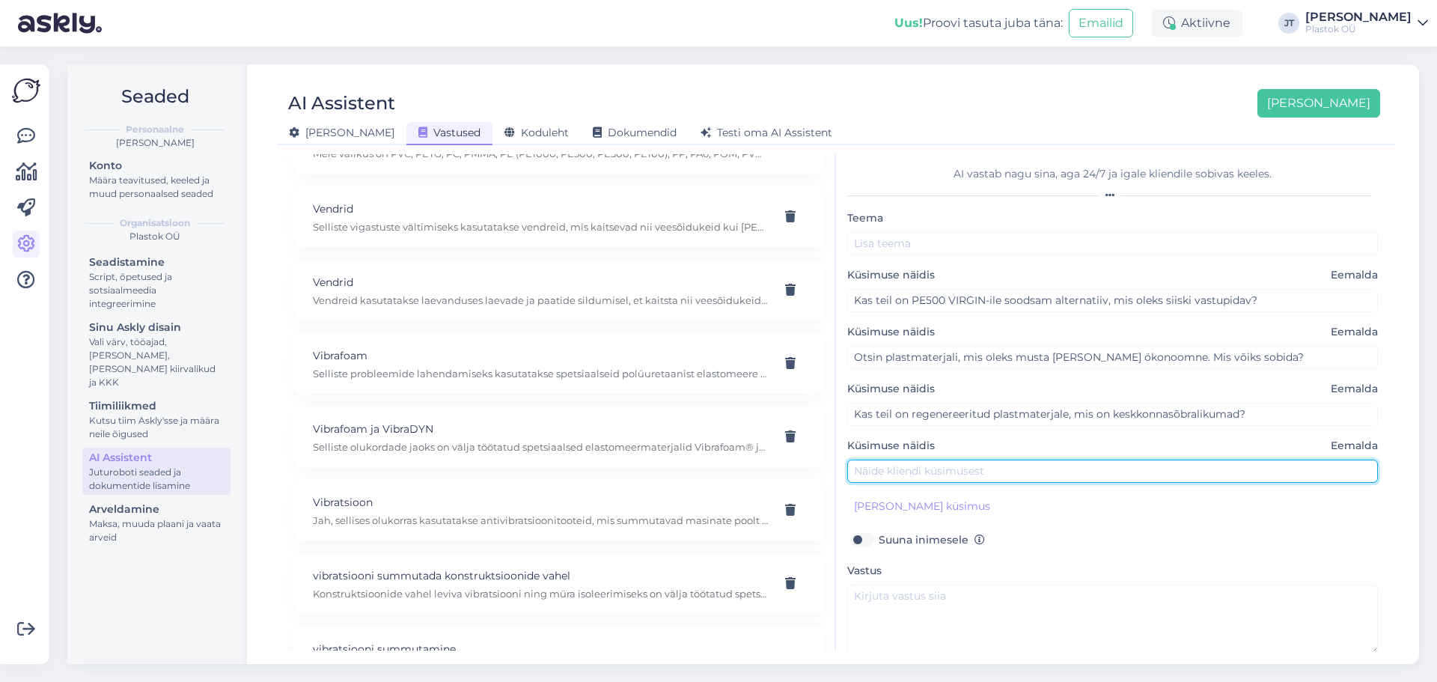
click at [906, 465] on input "text" at bounding box center [1112, 471] width 531 height 23
paste input "Mul ei ole FDA heakskiitu vaja – kas on mõni lihtsam variant PE500-st?"
type input "Mul ei ole FDA heakskiitu vaja – kas on mõni lihtsam variant PE500-st?"
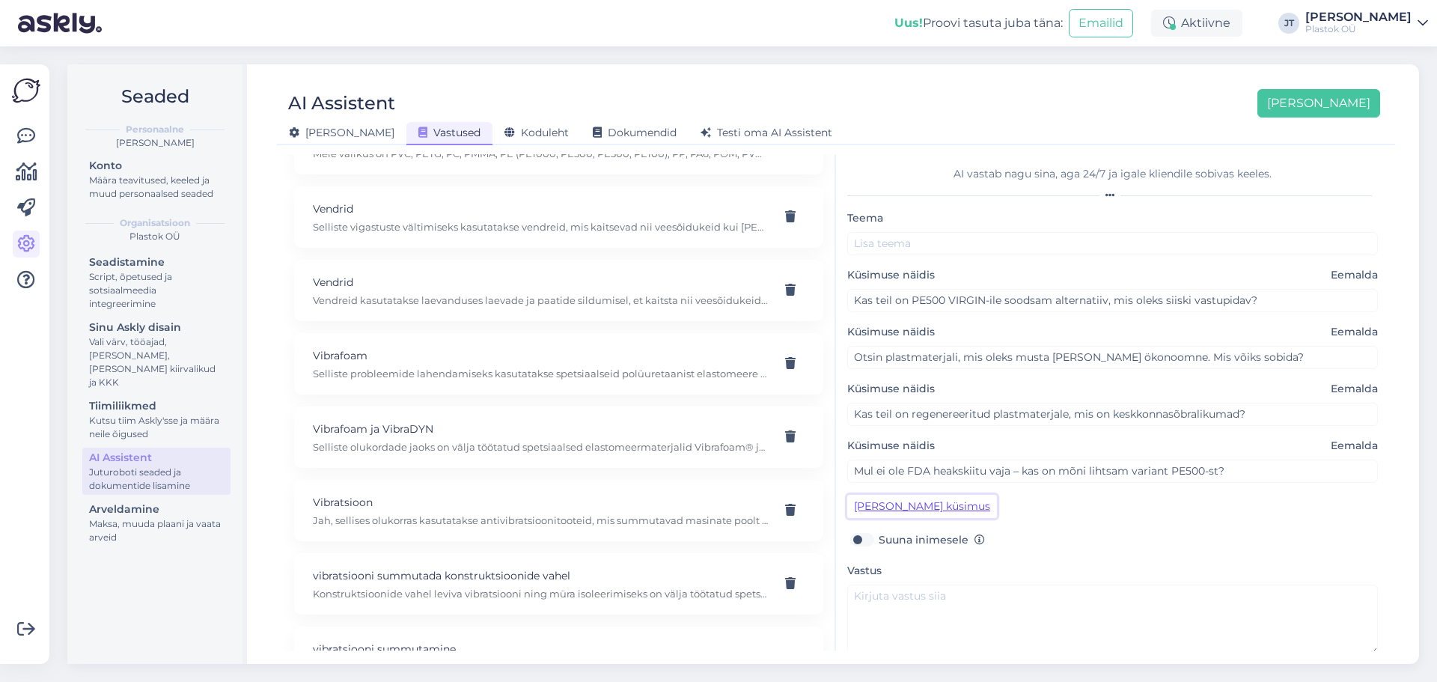
click at [900, 500] on button "[PERSON_NAME] küsimus" at bounding box center [922, 506] width 150 height 23
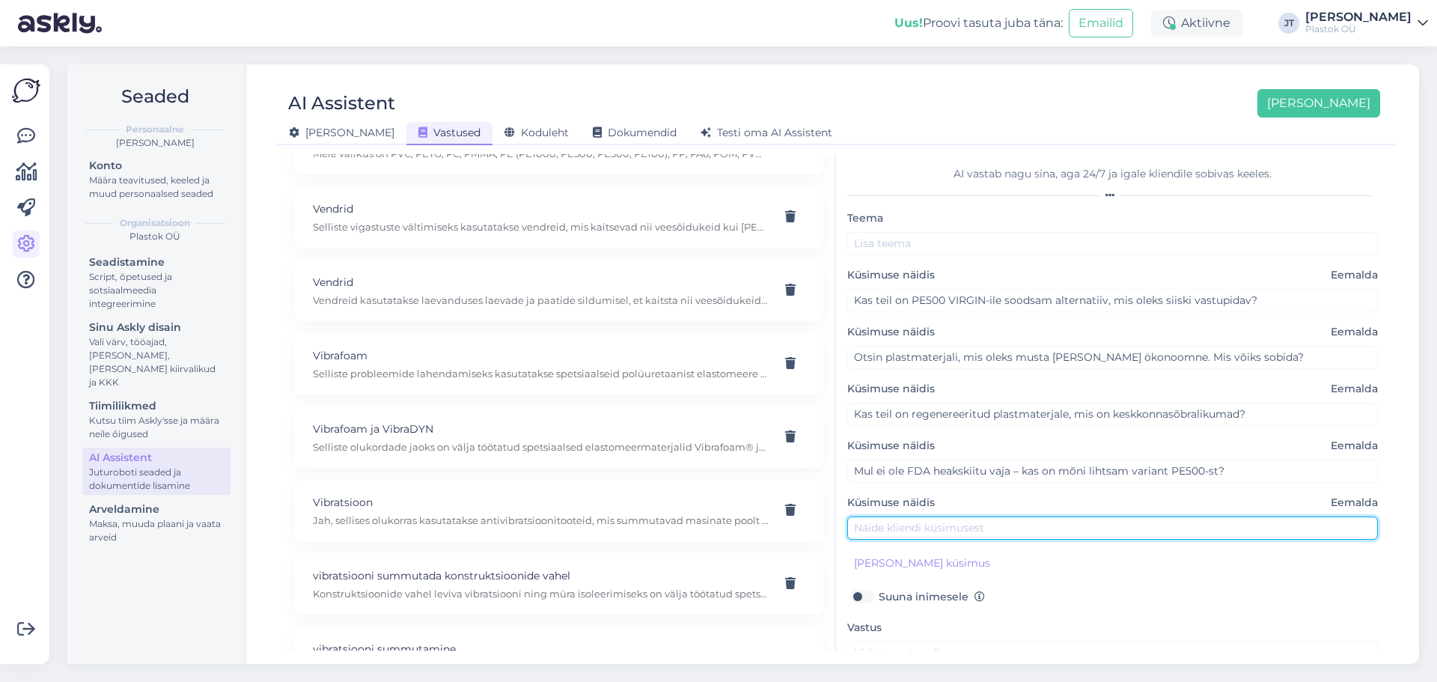
click at [999, 534] on input "text" at bounding box center [1112, 527] width 531 height 23
paste input "Millist PE500 varianti soovitate, kui soovin ühtlast musta tooni ja head hinna-…"
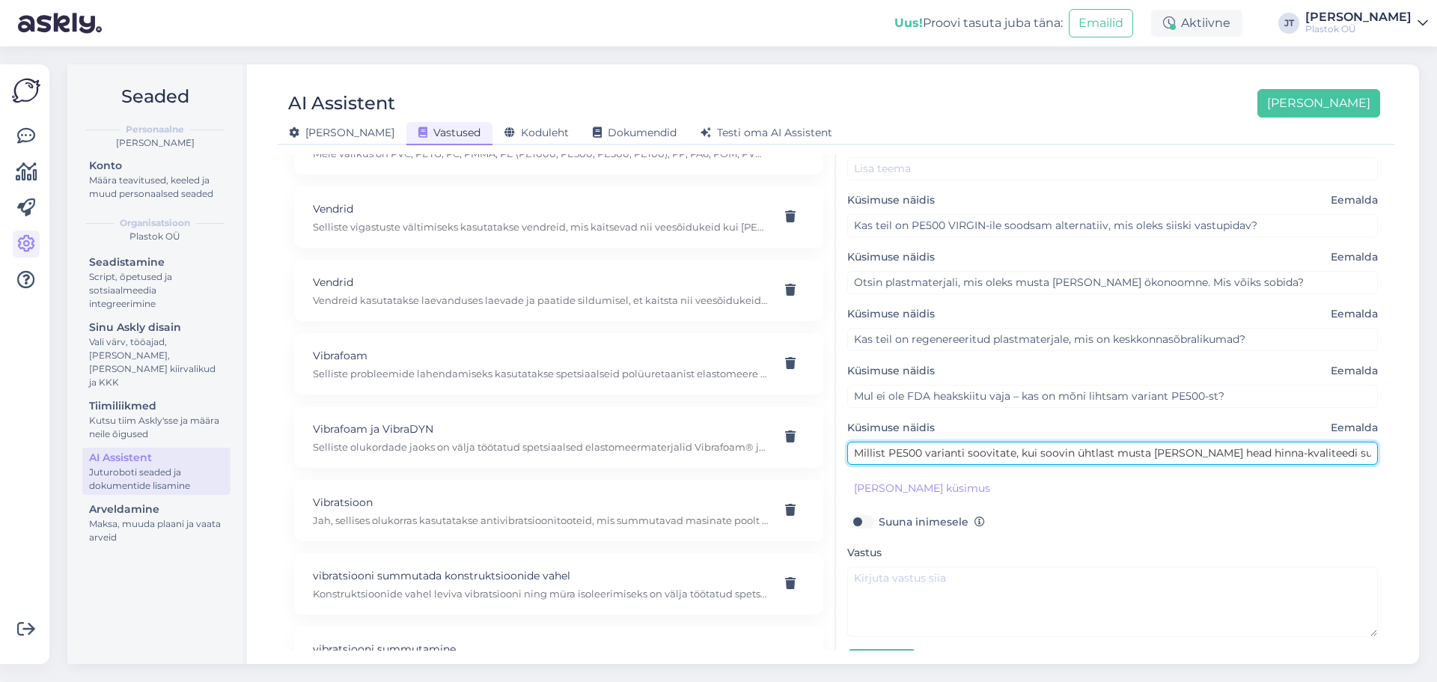
scroll to position [104, 0]
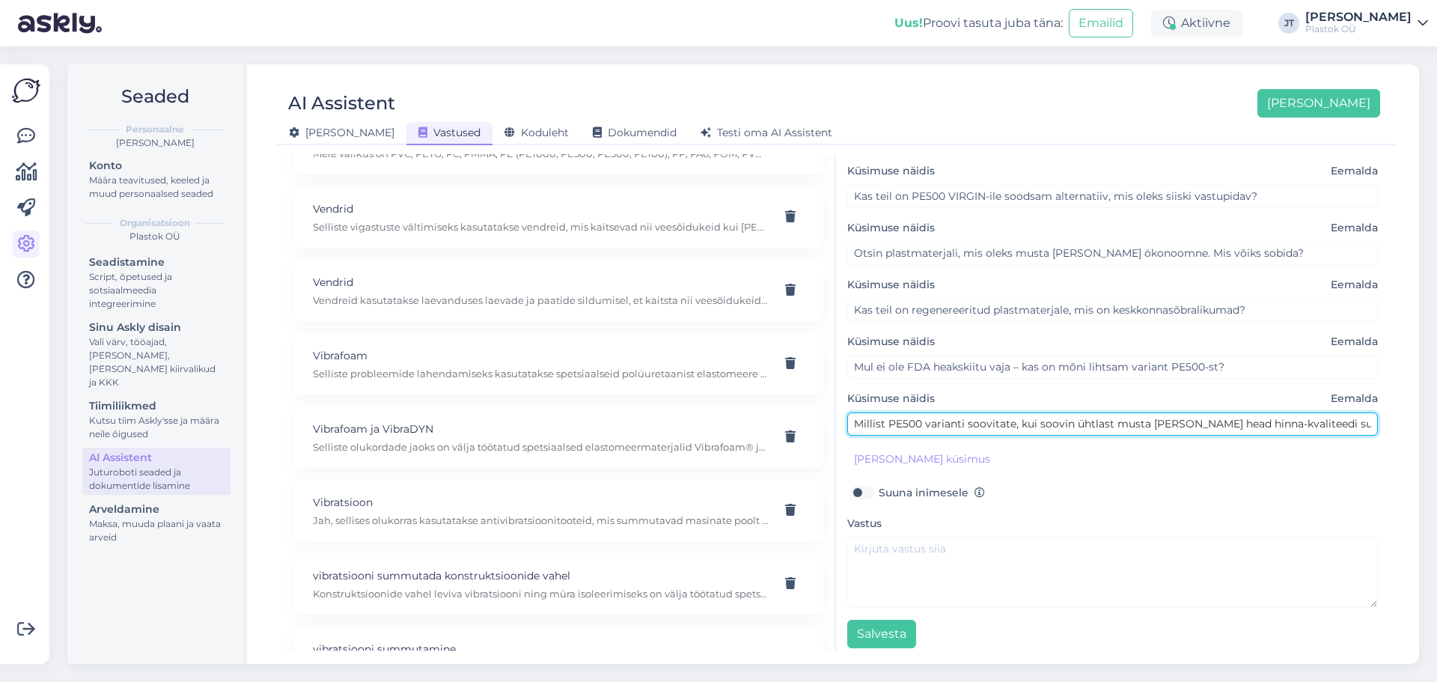
type input "Millist PE500 varianti soovitate, kui soovin ühtlast musta tooni ja head hinna-…"
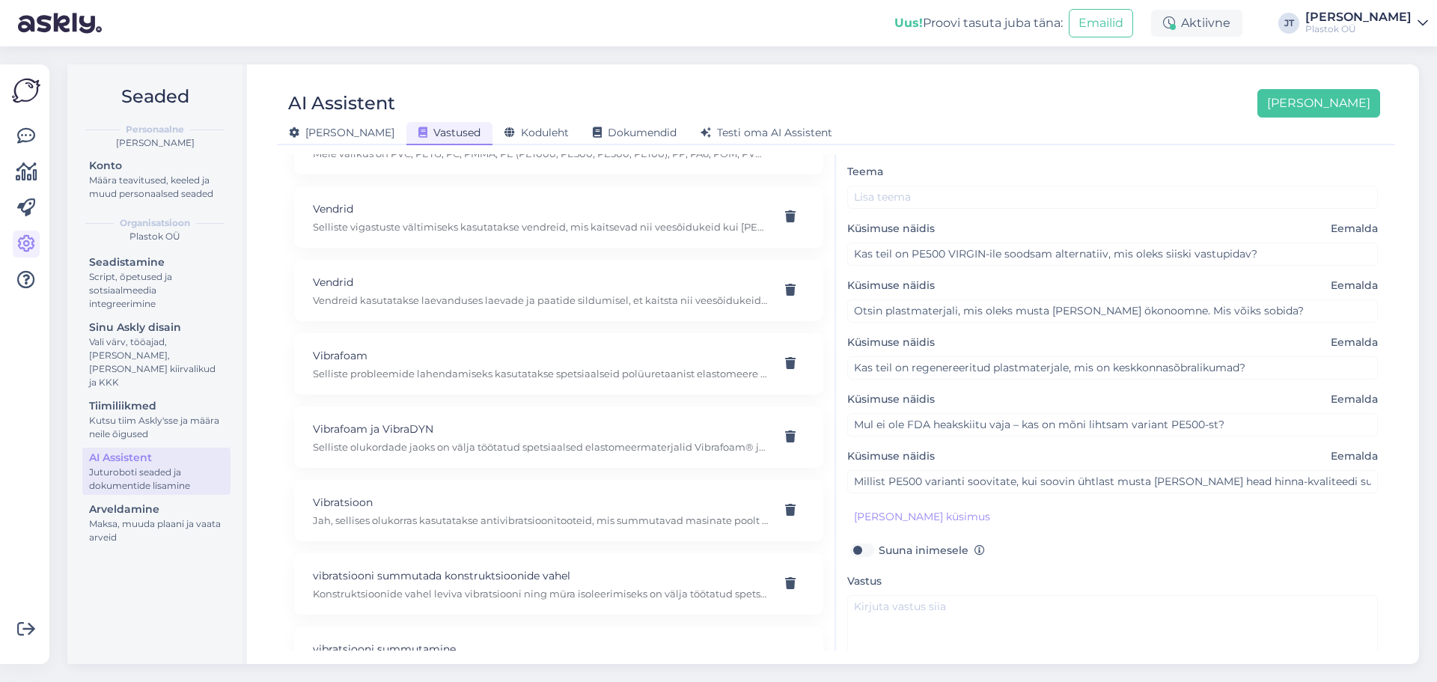
scroll to position [0, 0]
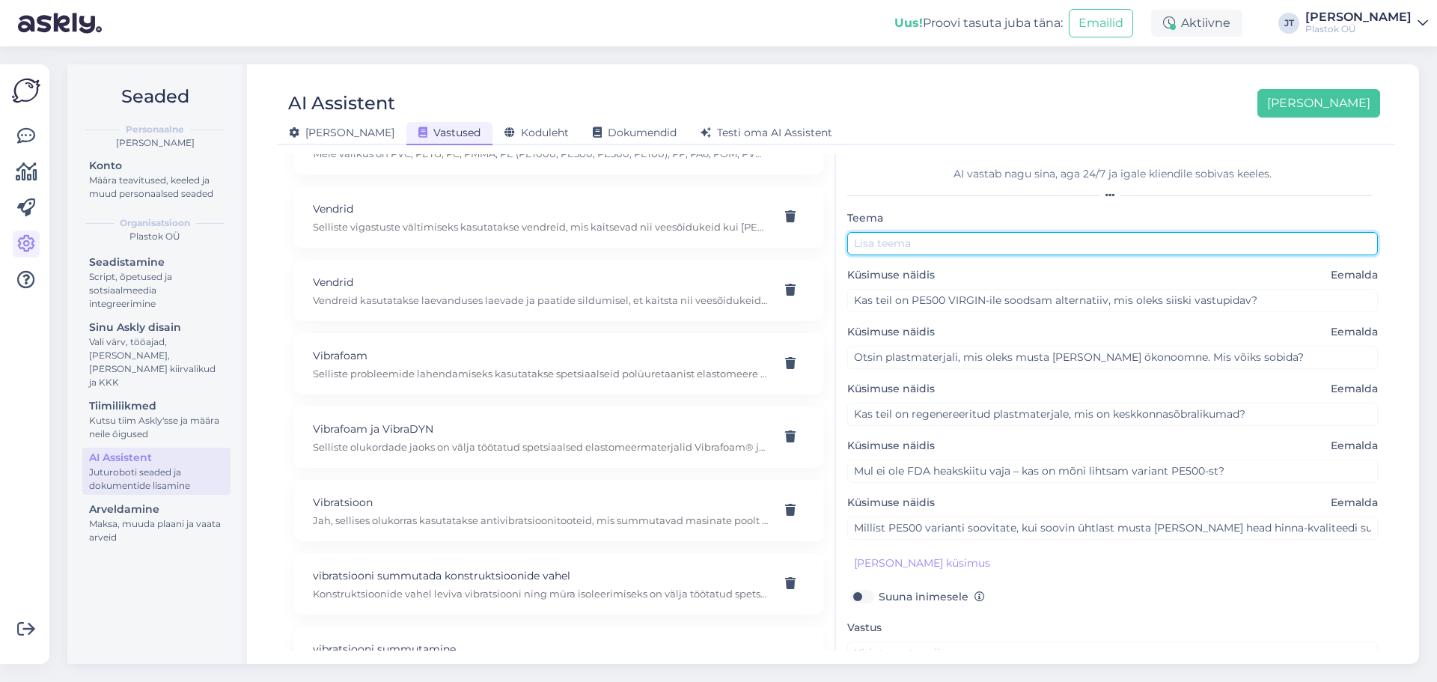
click at [974, 246] on input "text" at bounding box center [1112, 243] width 531 height 23
paste input "PE500 REG"
type input "PE500 REG"
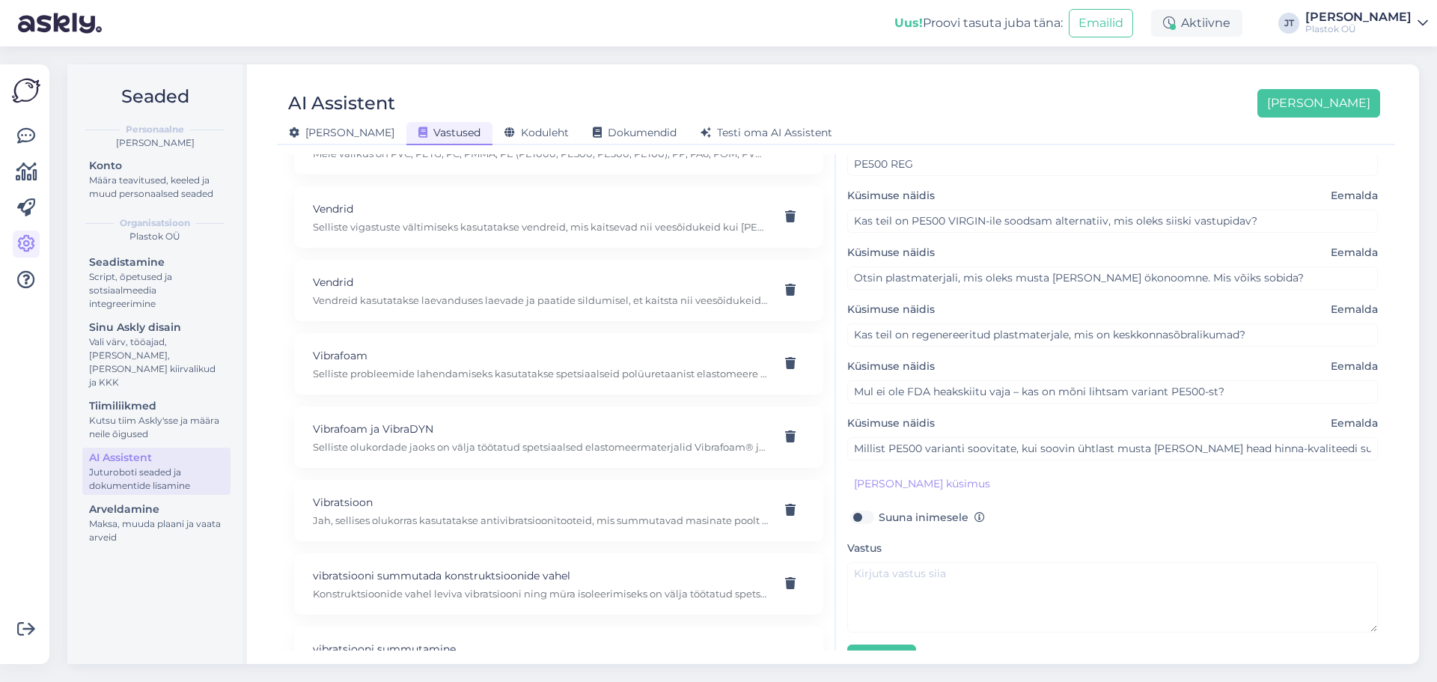
scroll to position [114, 0]
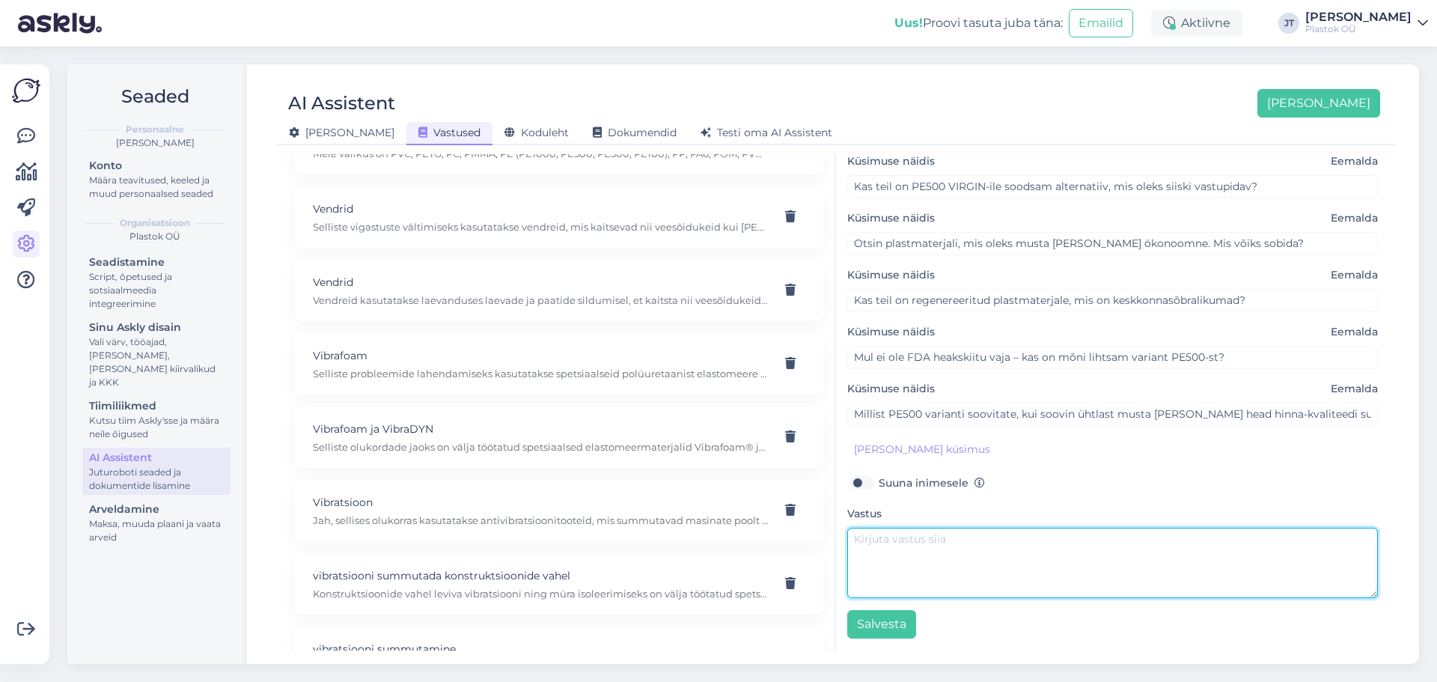
click at [971, 564] on textarea at bounding box center [1112, 563] width 531 height 70
paste textarea "Sobib PE500 REG. • Valmistatud tehasesiseselt ümbertöödeldud materjalidest, mil…"
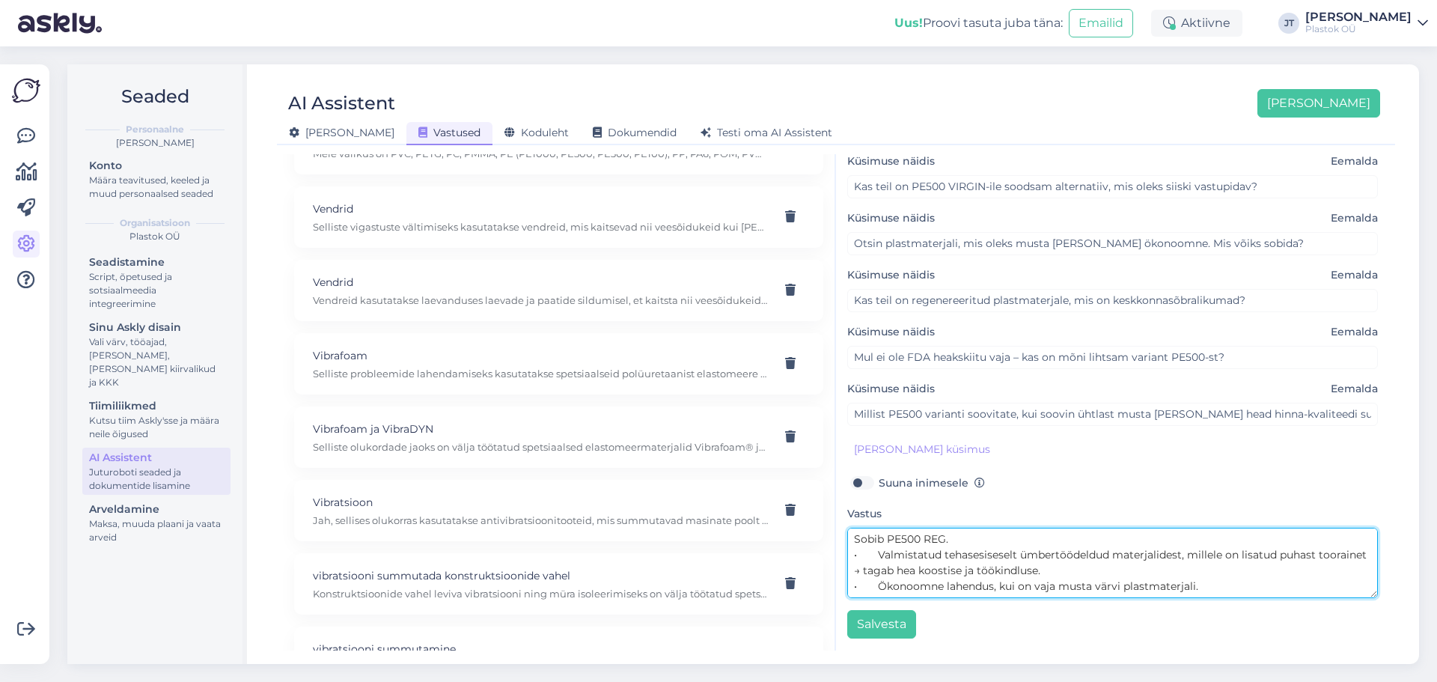
scroll to position [27, 0]
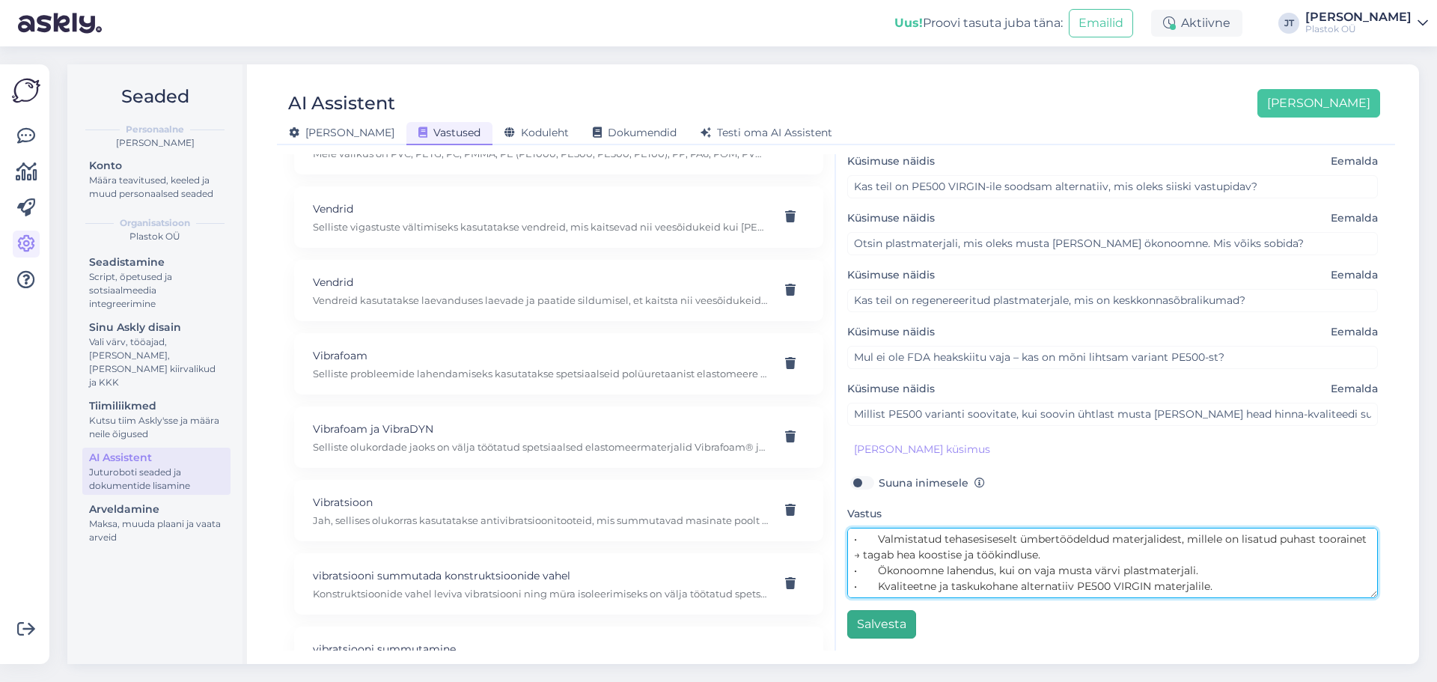
type textarea "Sobib PE500 REG. • Valmistatud tehasesiseselt ümbertöödeldud materjalidest, mil…"
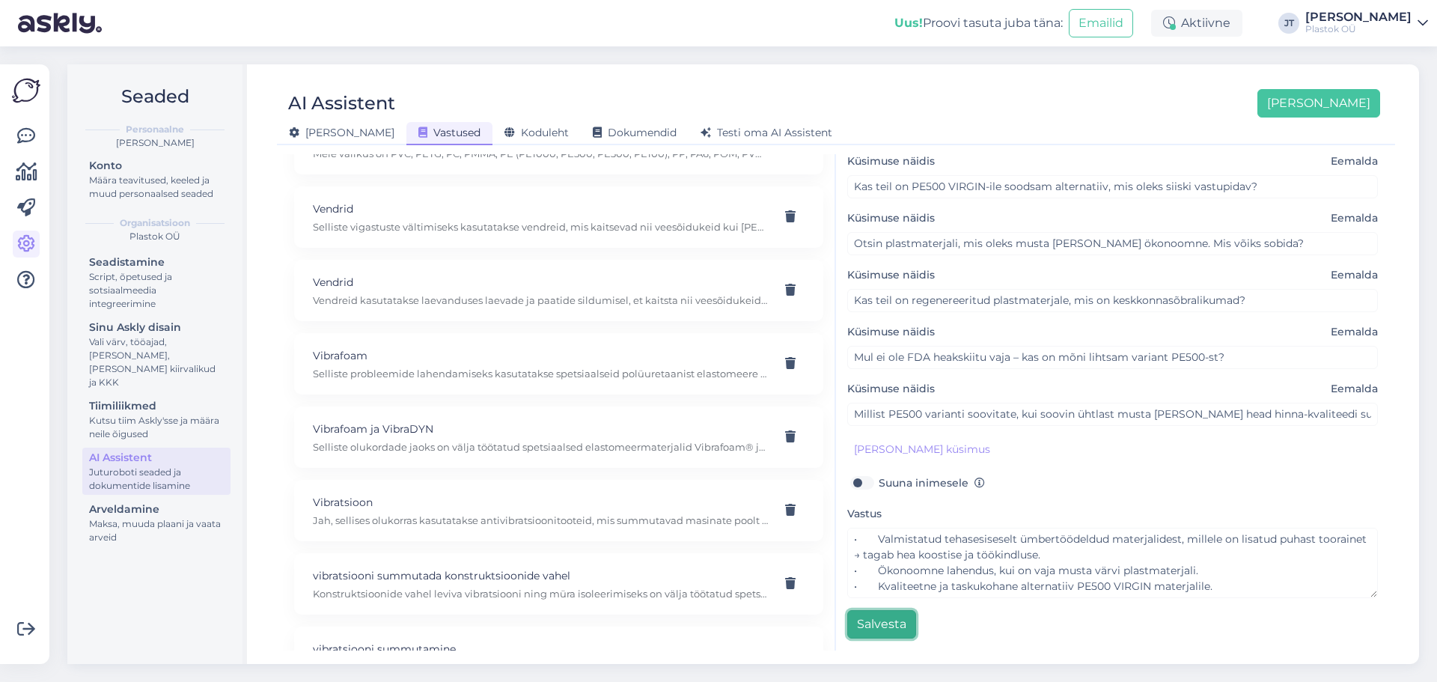
click at [906, 627] on button "Salvesta" at bounding box center [881, 624] width 69 height 28
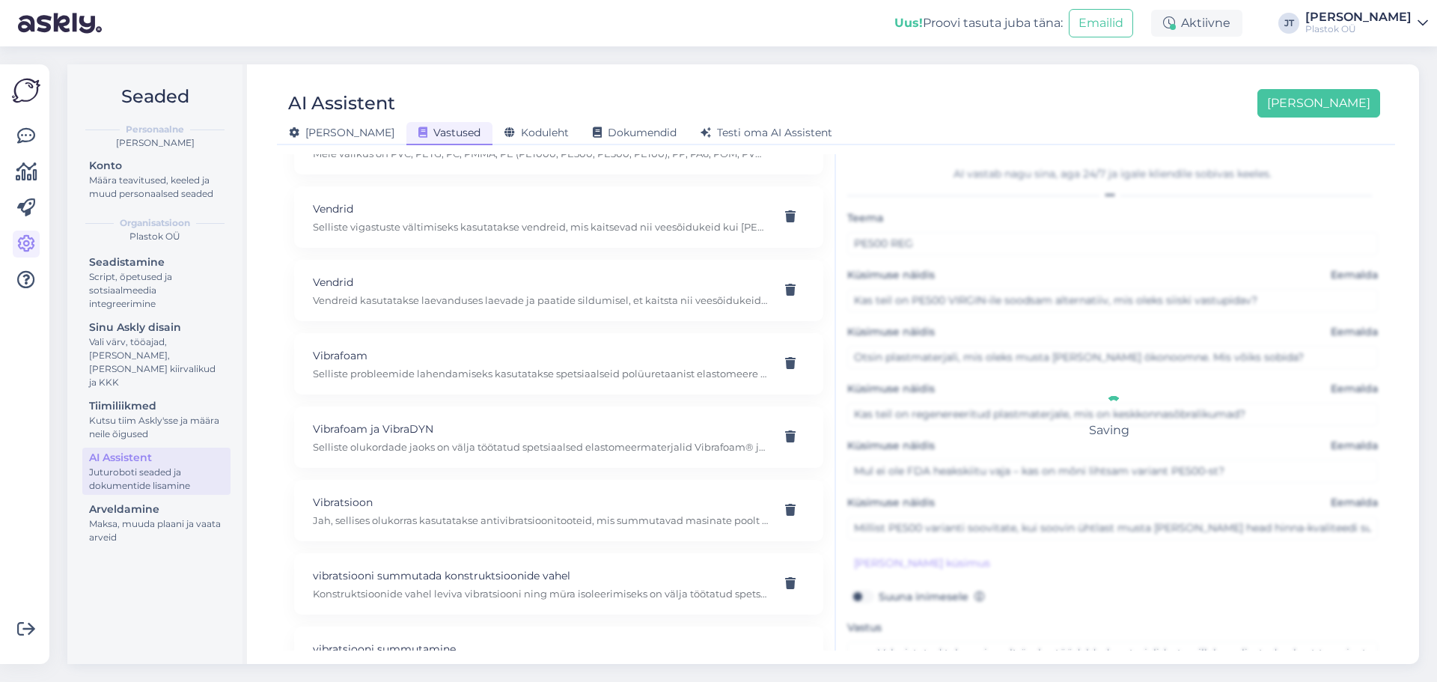
scroll to position [2752, 0]
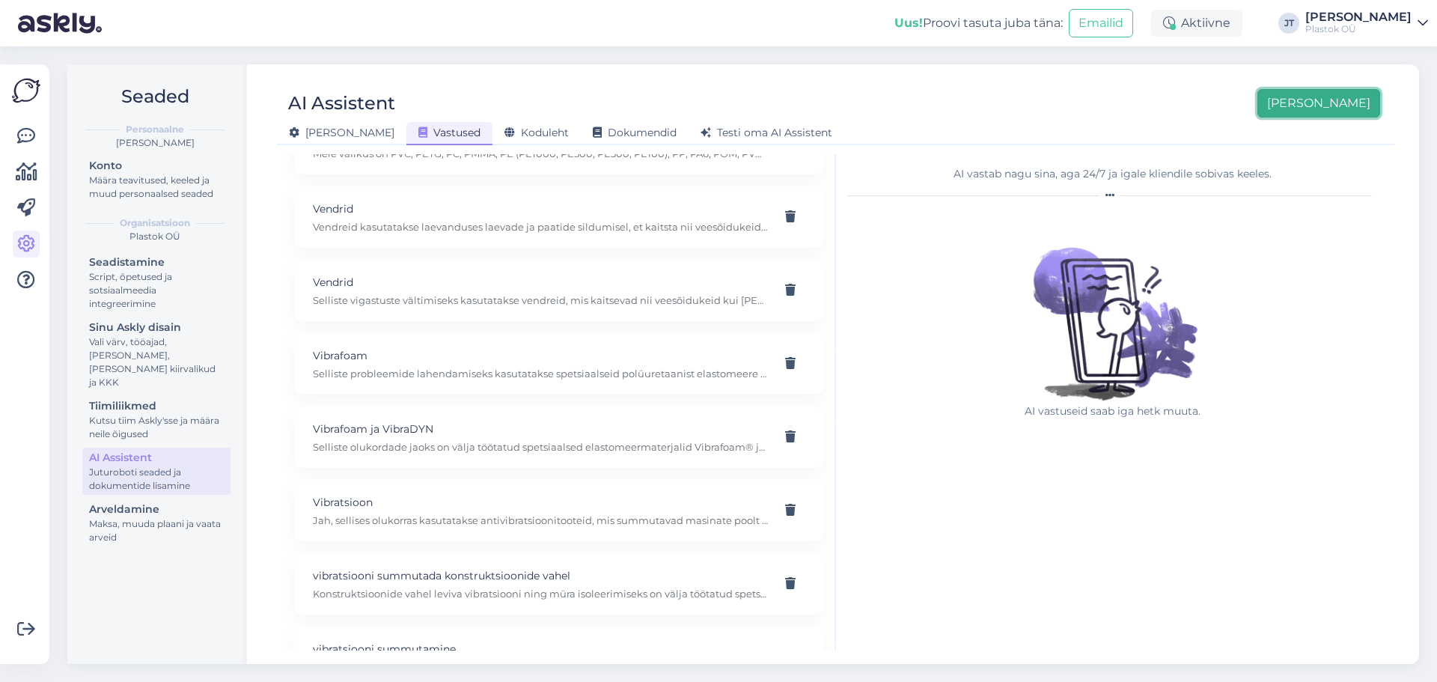
drag, startPoint x: 1338, startPoint y: 112, endPoint x: 1305, endPoint y: 141, distance: 45.1
click at [1338, 112] on button "[PERSON_NAME]" at bounding box center [1319, 103] width 123 height 28
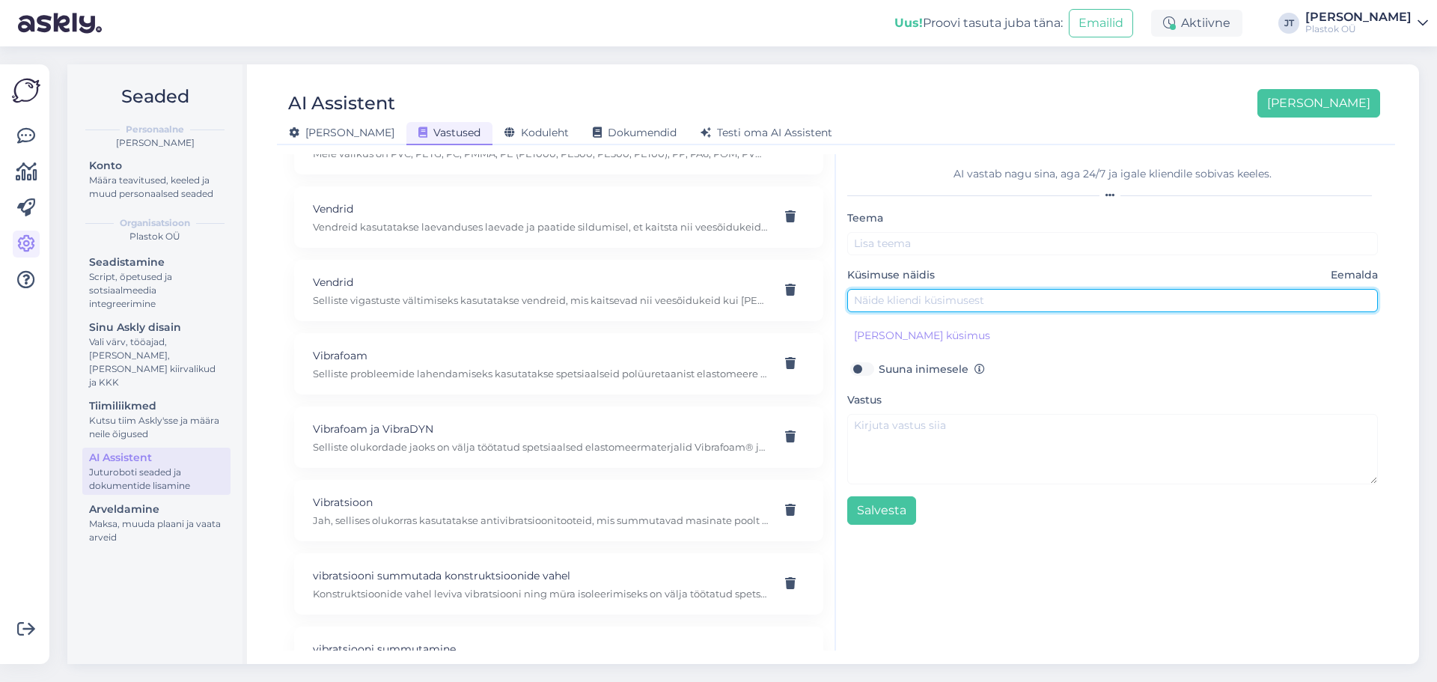
click at [918, 304] on input "text" at bounding box center [1112, 300] width 531 height 23
paste input "Mul on vaja plastmaterjali, mis sobiks kasutamiseks toiduainetööstuses ja omaks…"
type input "Mul on vaja plastmaterjali, mis sobiks kasutamiseks toiduainetööstuses ja omaks…"
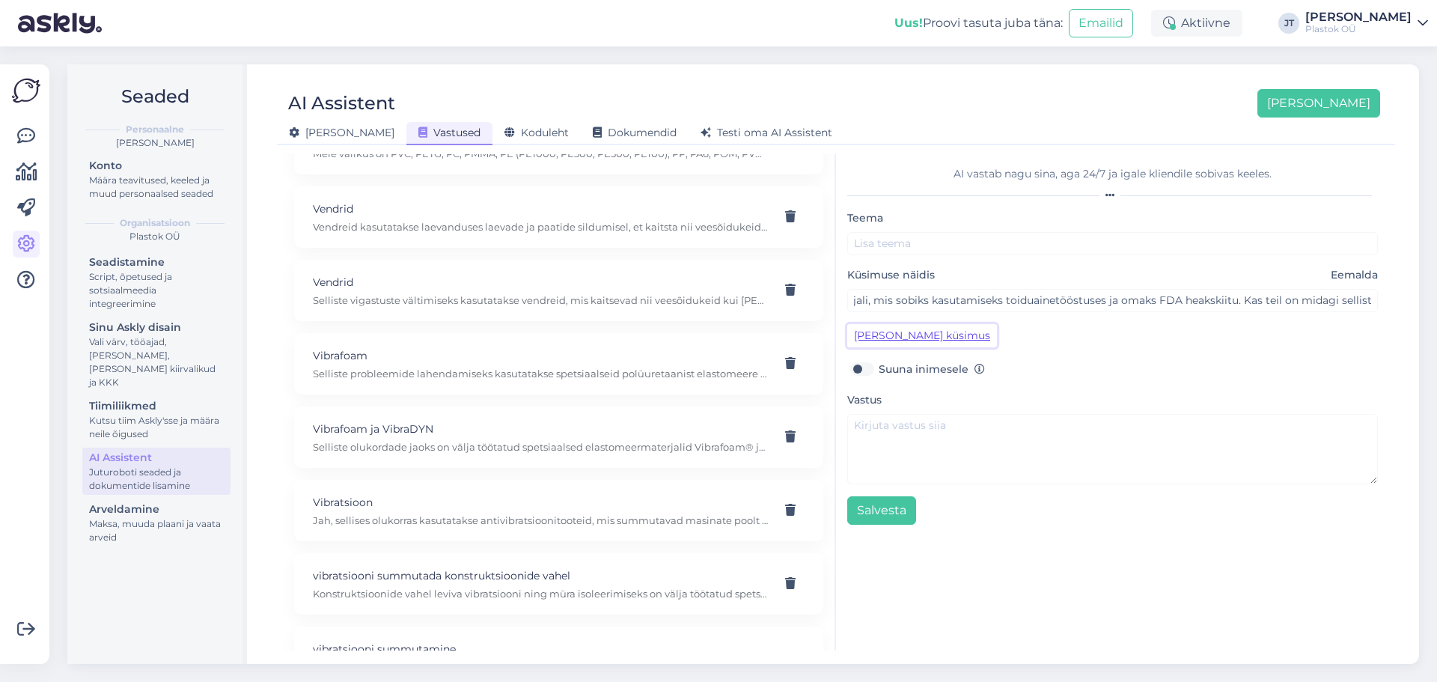
scroll to position [0, 0]
click at [909, 340] on button "[PERSON_NAME] küsimus" at bounding box center [922, 335] width 150 height 23
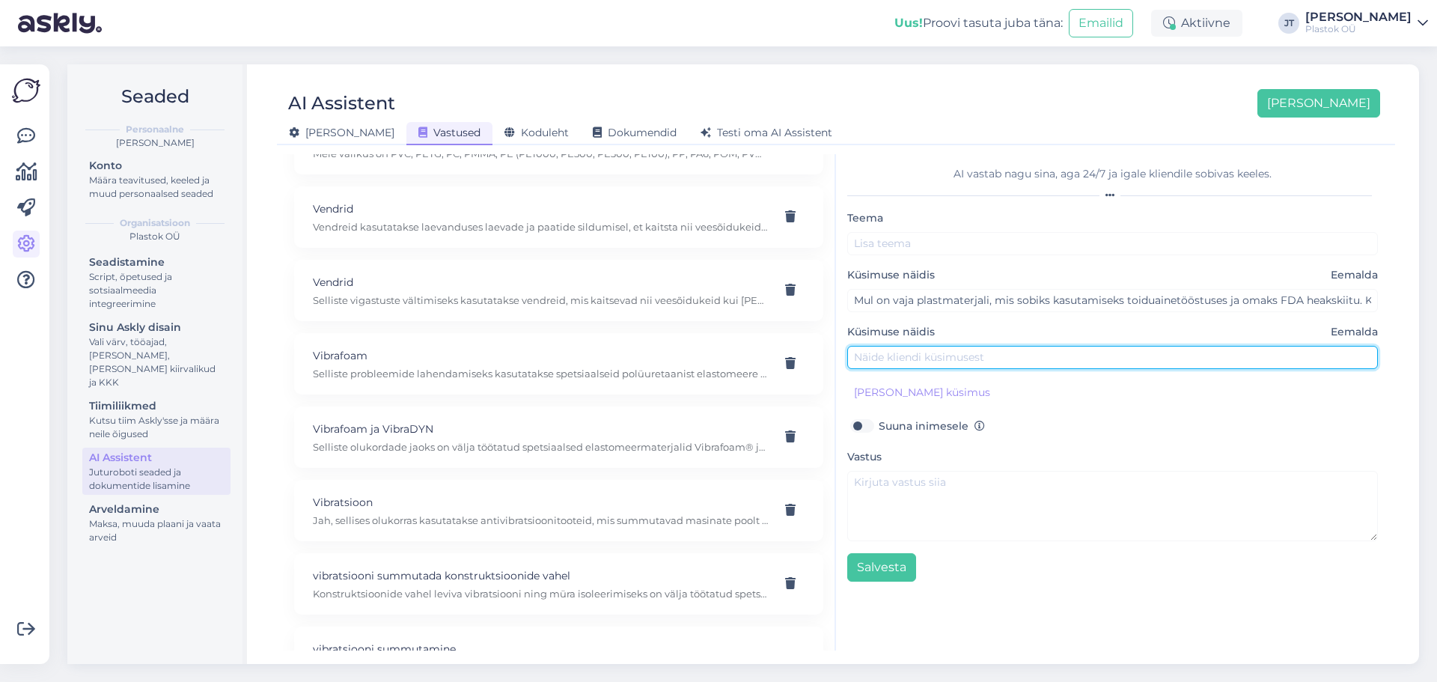
click at [942, 351] on input "text" at bounding box center [1112, 357] width 531 height 23
paste input "Otsime väga head lõikepinda ja libisemisomadusi – milline PE500 variant sobiks?"
type input "Otsime väga head lõikepinda ja libisemisomadusi – milline PE500 variant sobiks?"
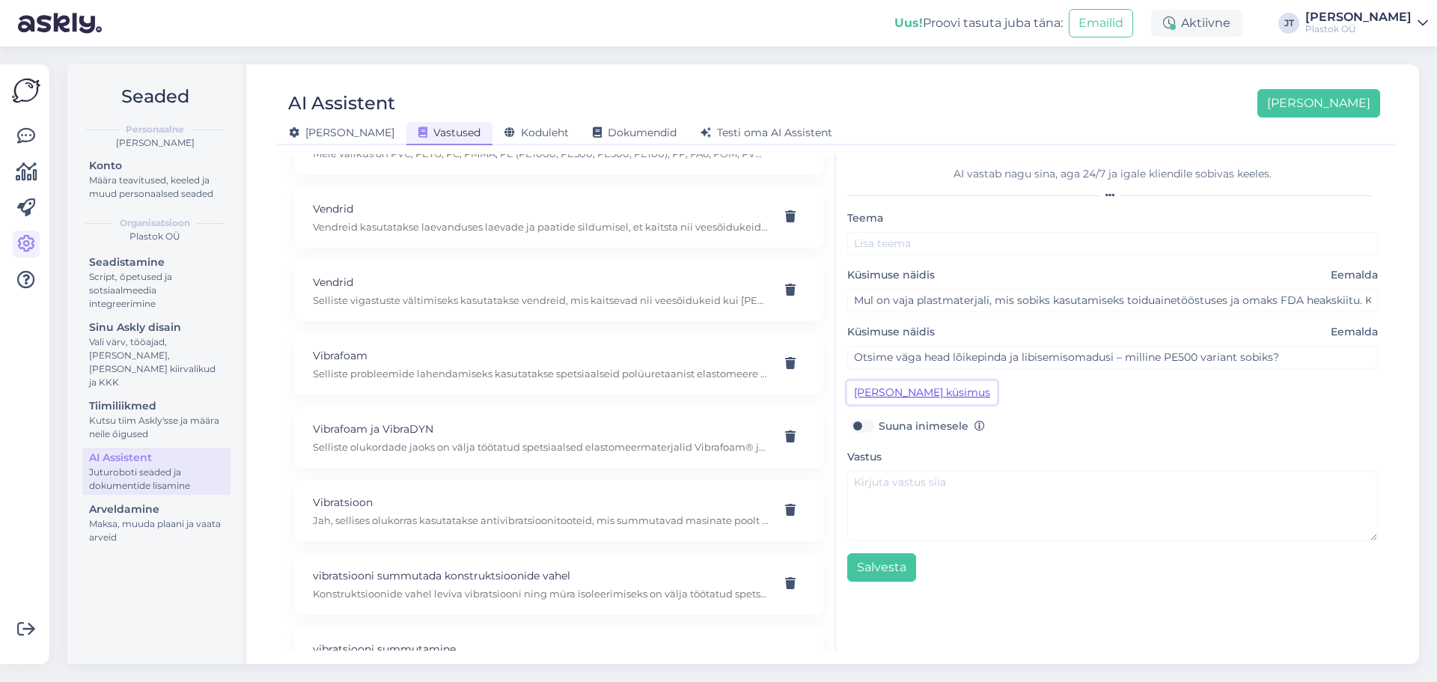
click at [906, 396] on button "[PERSON_NAME] küsimus" at bounding box center [922, 392] width 150 height 23
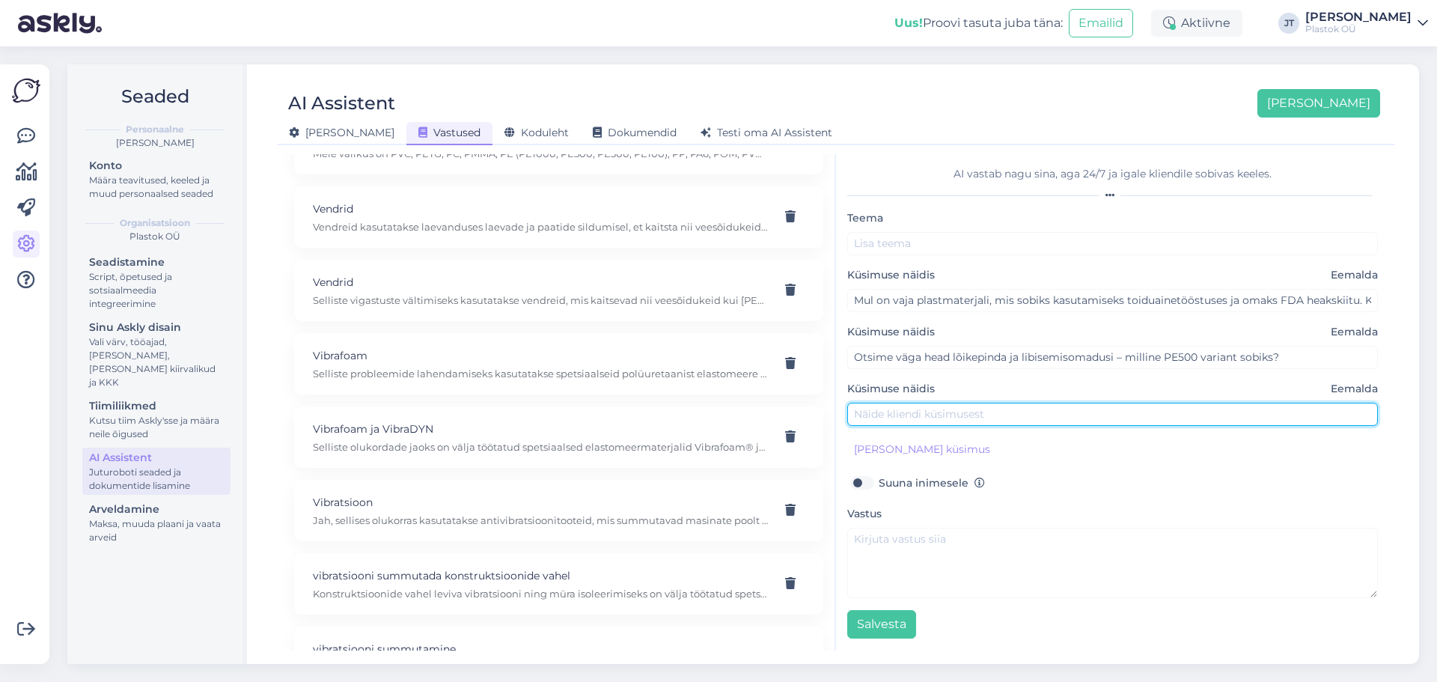
click at [934, 413] on input "text" at bounding box center [1112, 414] width 531 height 23
paste input "Kas teil on PE500 materjali, mis oleks valmistatud 100% puhtast toorainest?"
type input "Kas teil on PE500 materjali, mis oleks valmistatud 100% puhtast toorainest?"
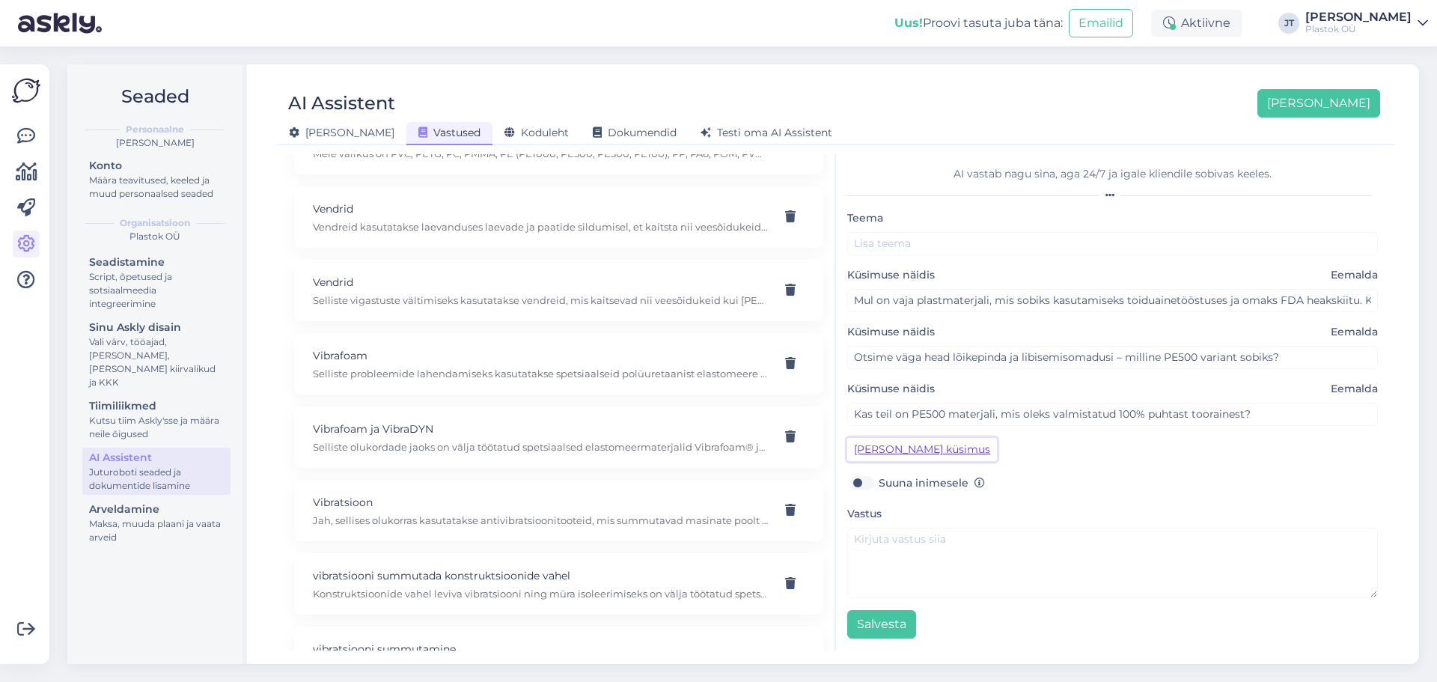
click at [895, 452] on button "[PERSON_NAME] küsimus" at bounding box center [922, 449] width 150 height 23
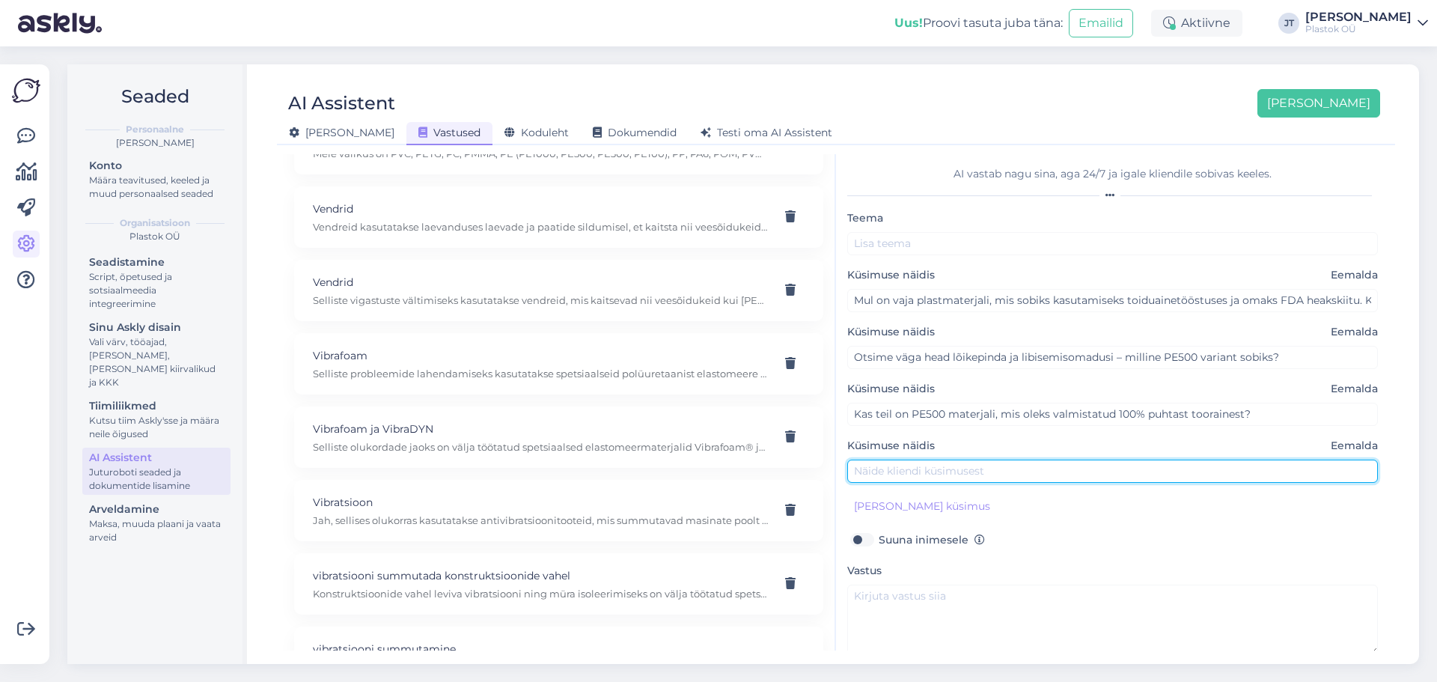
click at [891, 467] on input "text" at bounding box center [1112, 471] width 531 height 23
paste input "Mul on vaja kulumis- ja löögikindlat plastikut, mis ei ima vett – kas teil on s…"
type input "Mul on vaja kulumis- ja löögikindlat plastikut, mis ei ima vett – kas teil on s…"
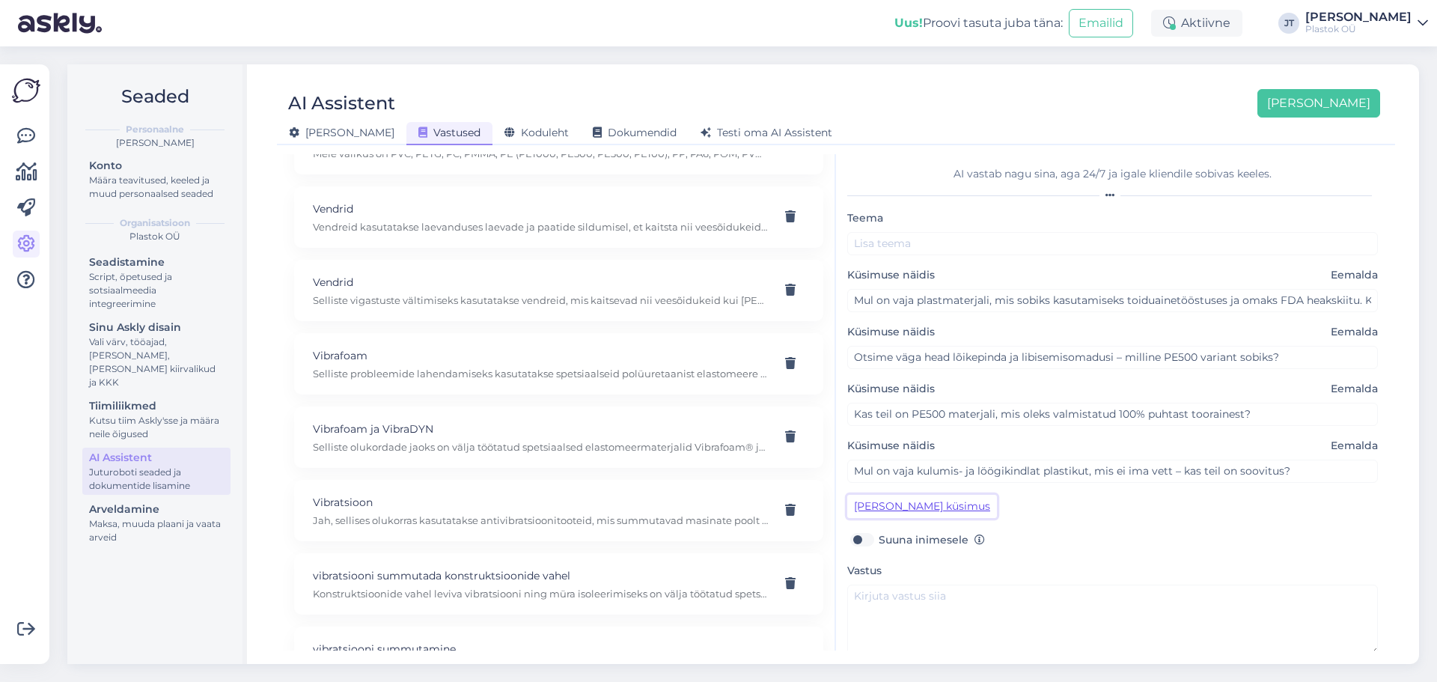
click at [921, 507] on button "[PERSON_NAME] küsimus" at bounding box center [922, 506] width 150 height 23
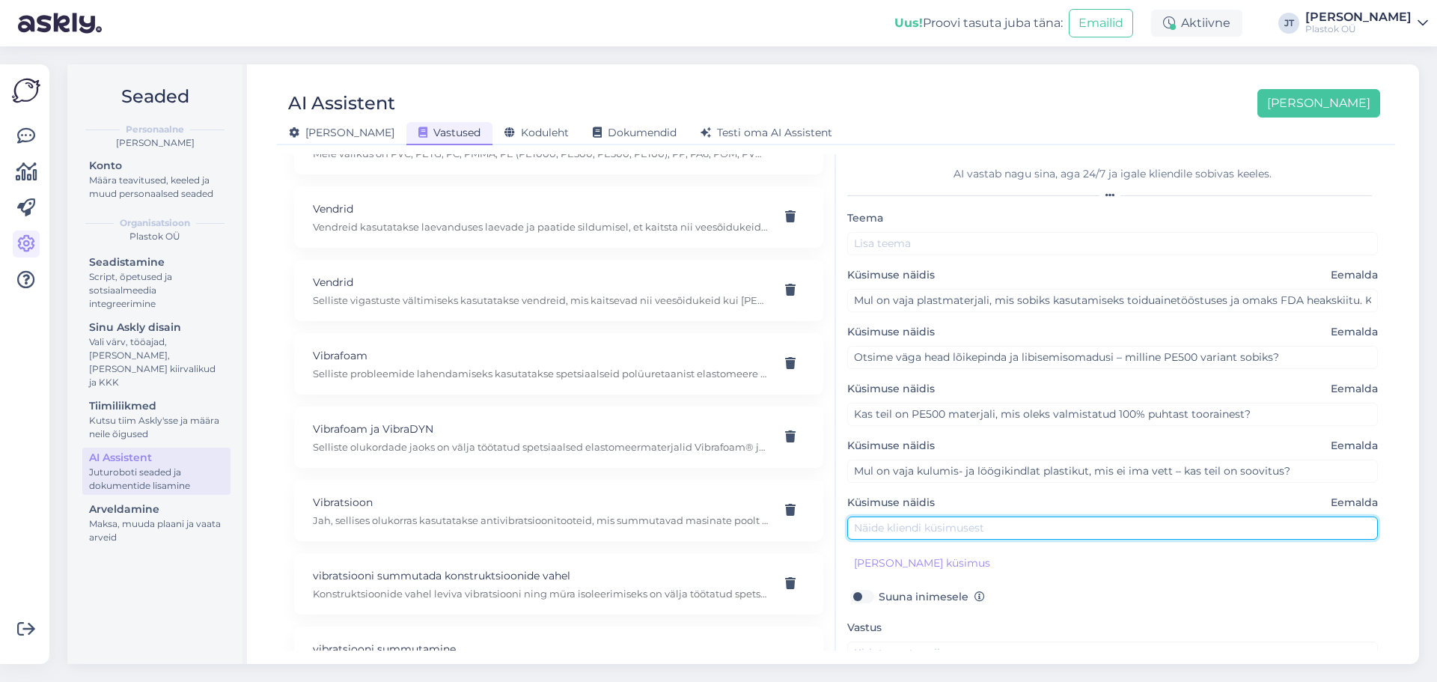
click at [929, 528] on input "text" at bounding box center [1112, 527] width 531 height 23
paste
type input "Kas teil on PE500 eriversioone (näiteks jääplatsidele, dekoratiivse välimusega …"
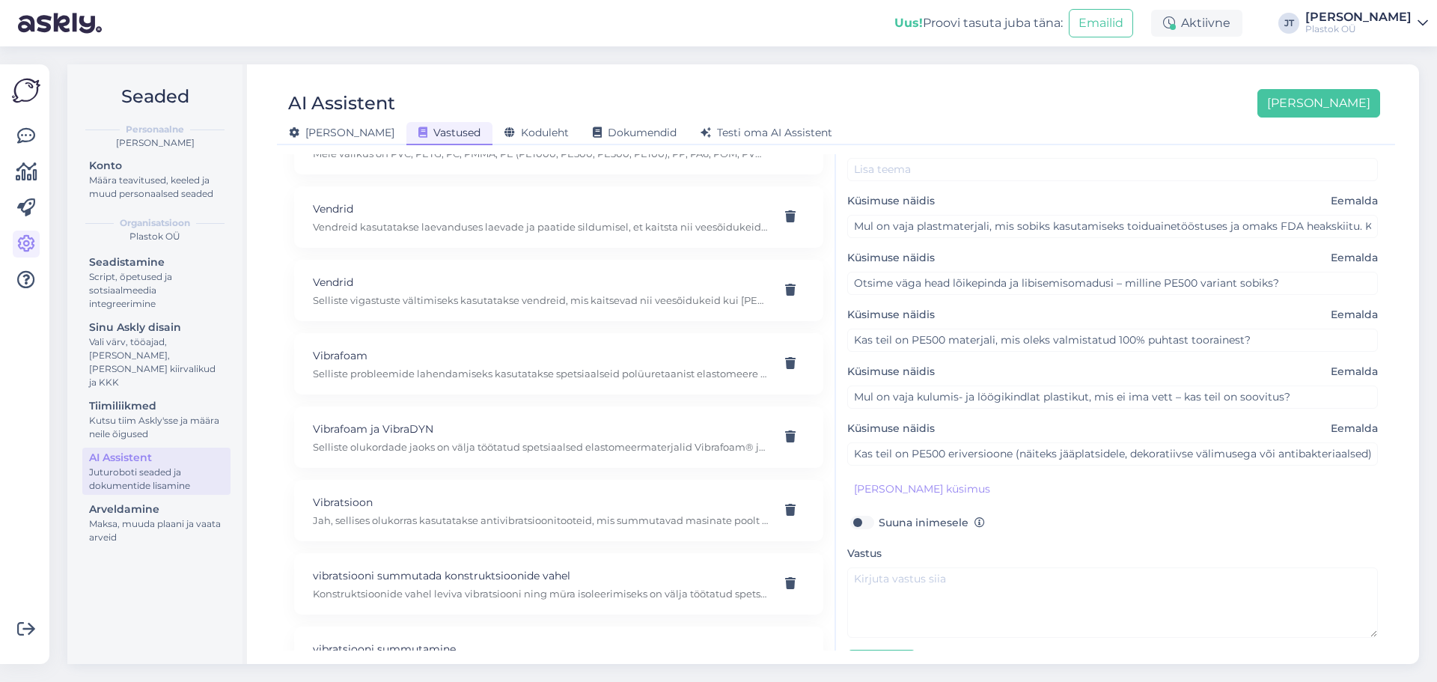
scroll to position [114, 0]
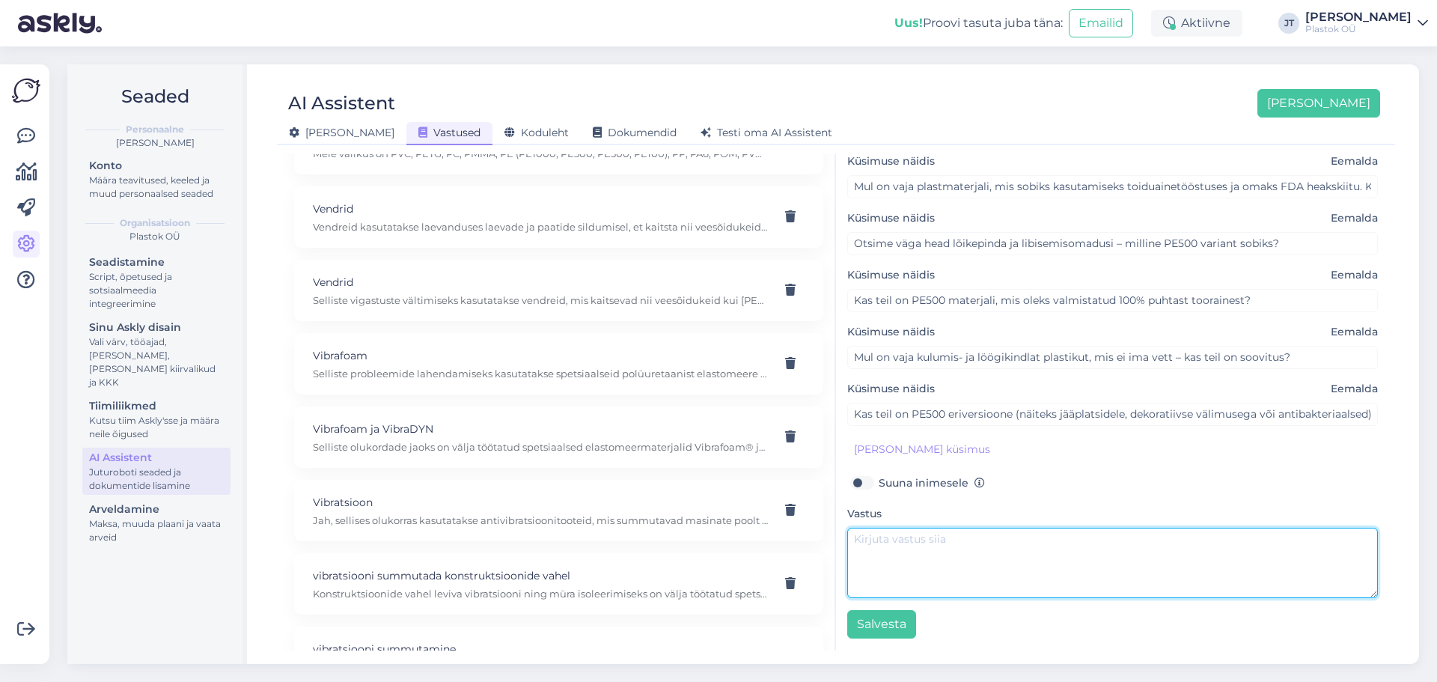
click at [923, 555] on textarea at bounding box center [1112, 563] width 531 height 70
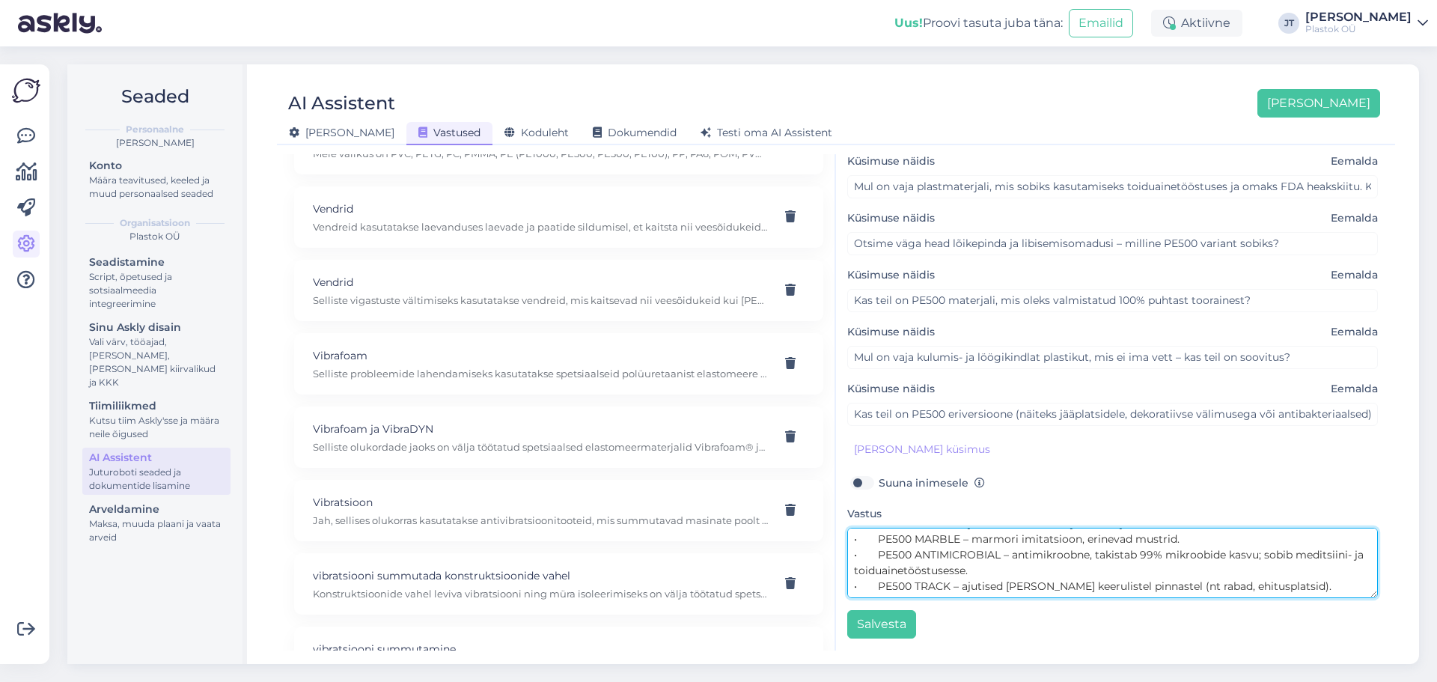
scroll to position [0, 0]
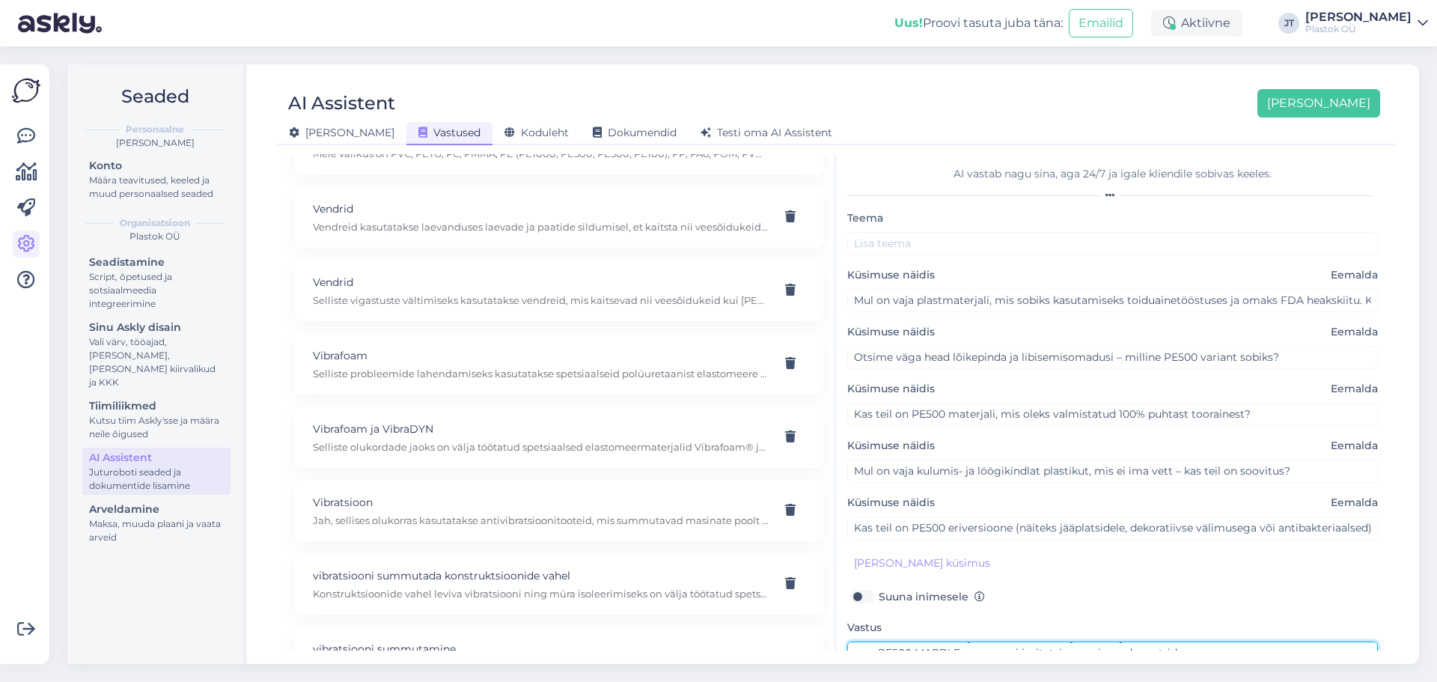
type textarea "Sobib PE500 VIRGIN. • Valmistatud 100% puhtast toorainest, vastab kõrgeimatele …"
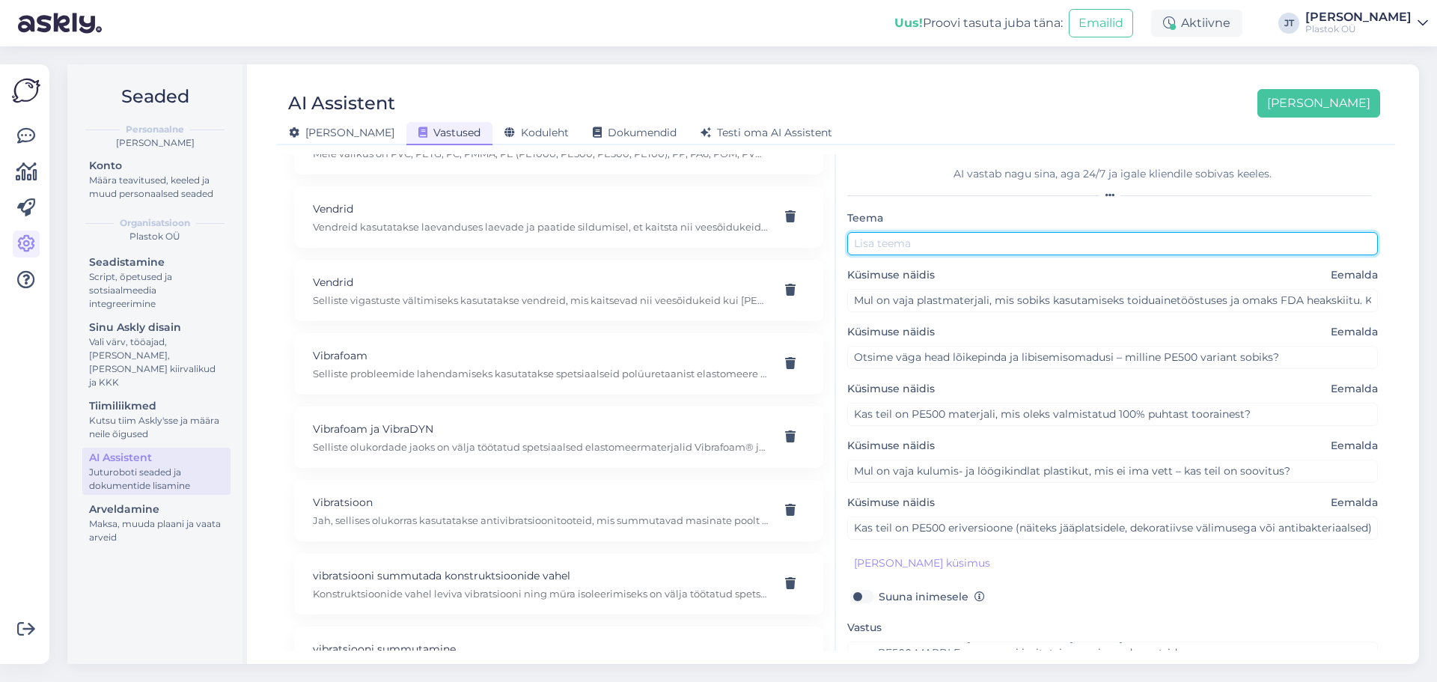
click at [942, 237] on input "text" at bounding box center [1112, 243] width 531 height 23
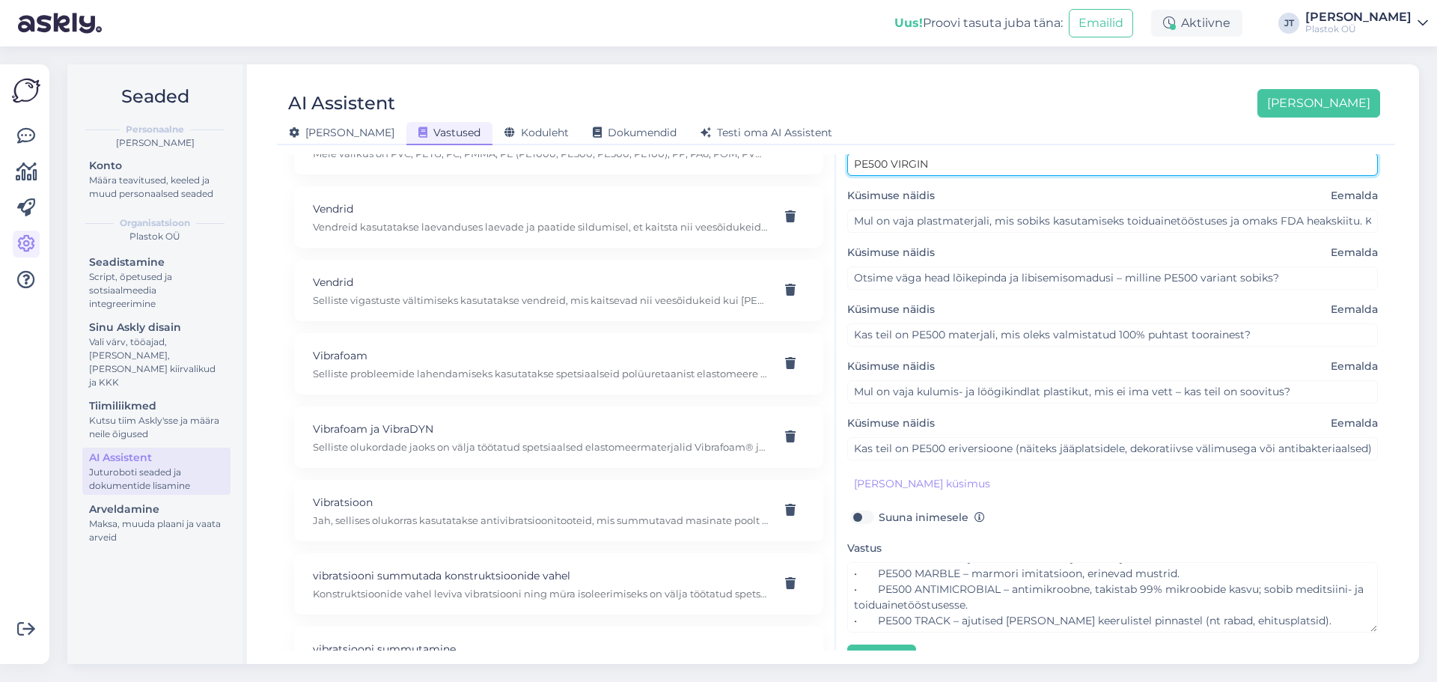
scroll to position [114, 0]
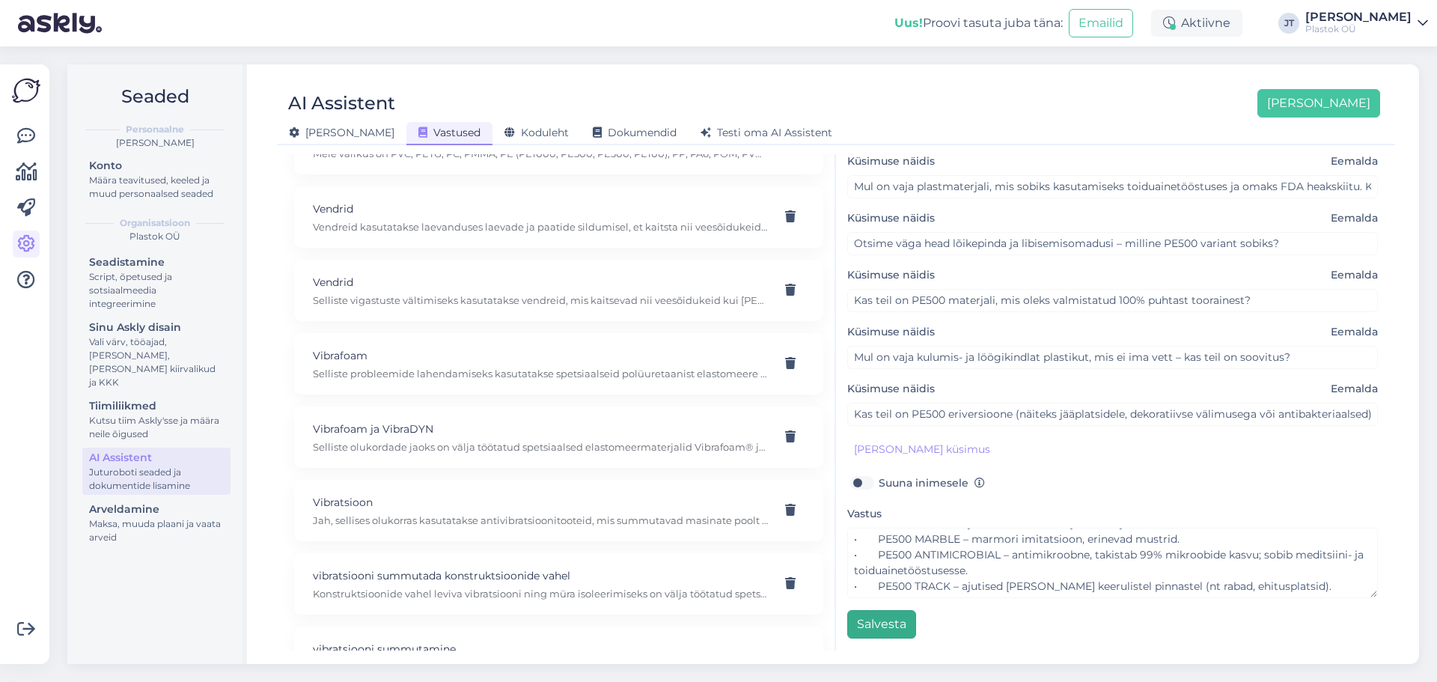
type input "PE500 VIRGIN"
click at [896, 620] on button "Salvesta" at bounding box center [881, 624] width 69 height 28
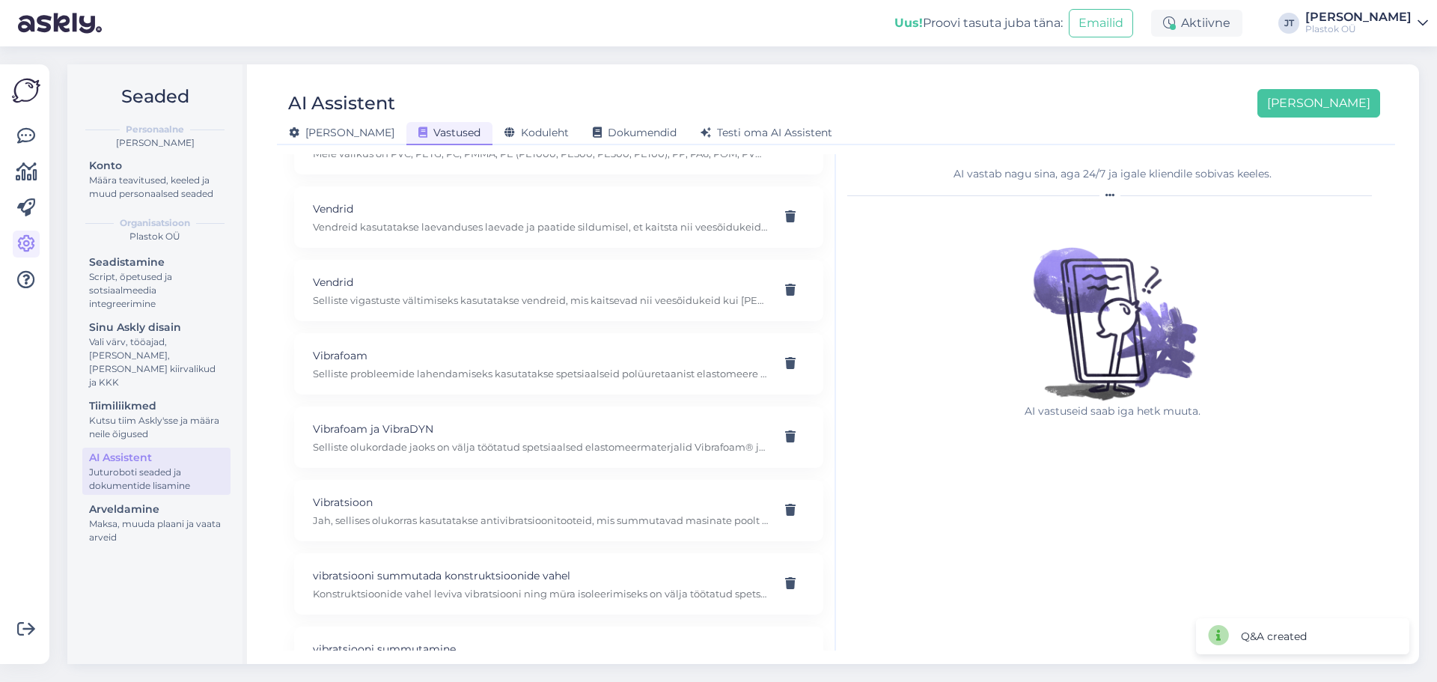
scroll to position [2826, 0]
click at [1339, 109] on button "[PERSON_NAME]" at bounding box center [1319, 103] width 123 height 28
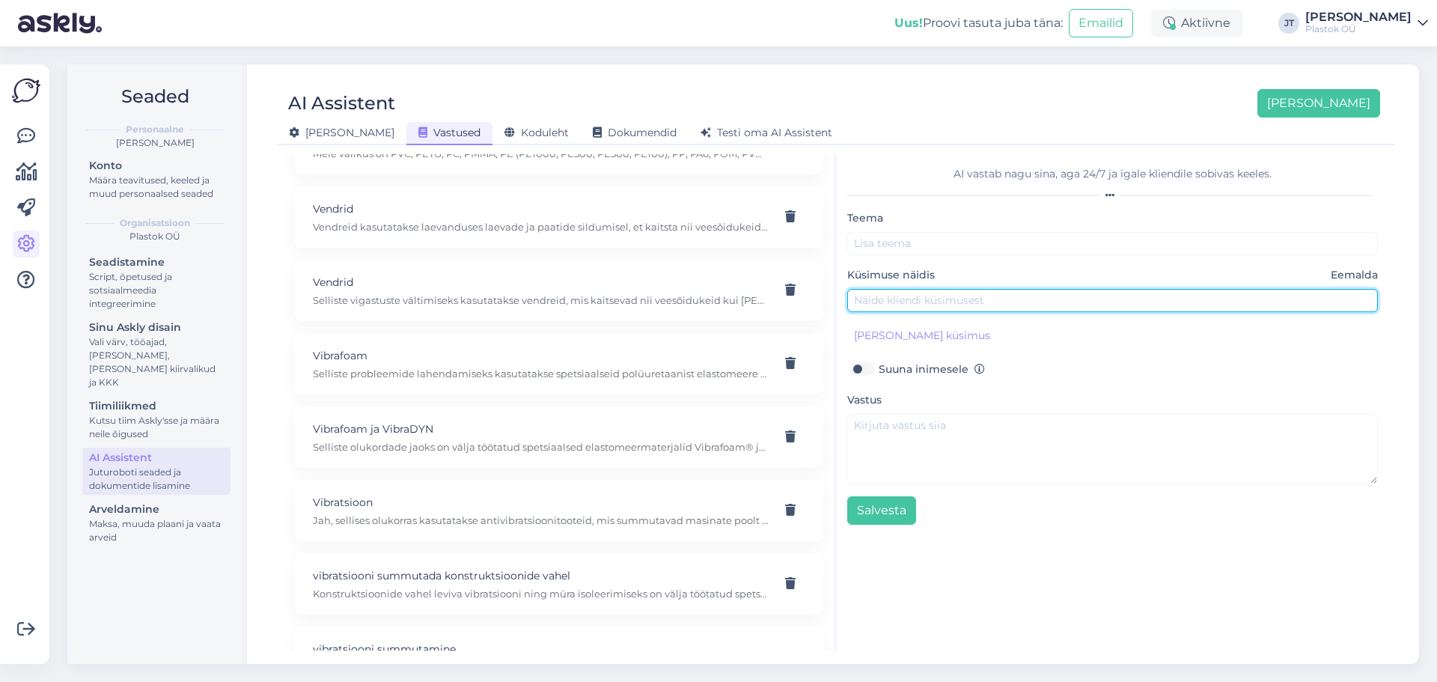
click at [889, 299] on input "text" at bounding box center [1112, 300] width 531 height 23
type input "Mul on vaja plastmaterjali, mis sobiks survet taluvate torude valmistamiseks. K…"
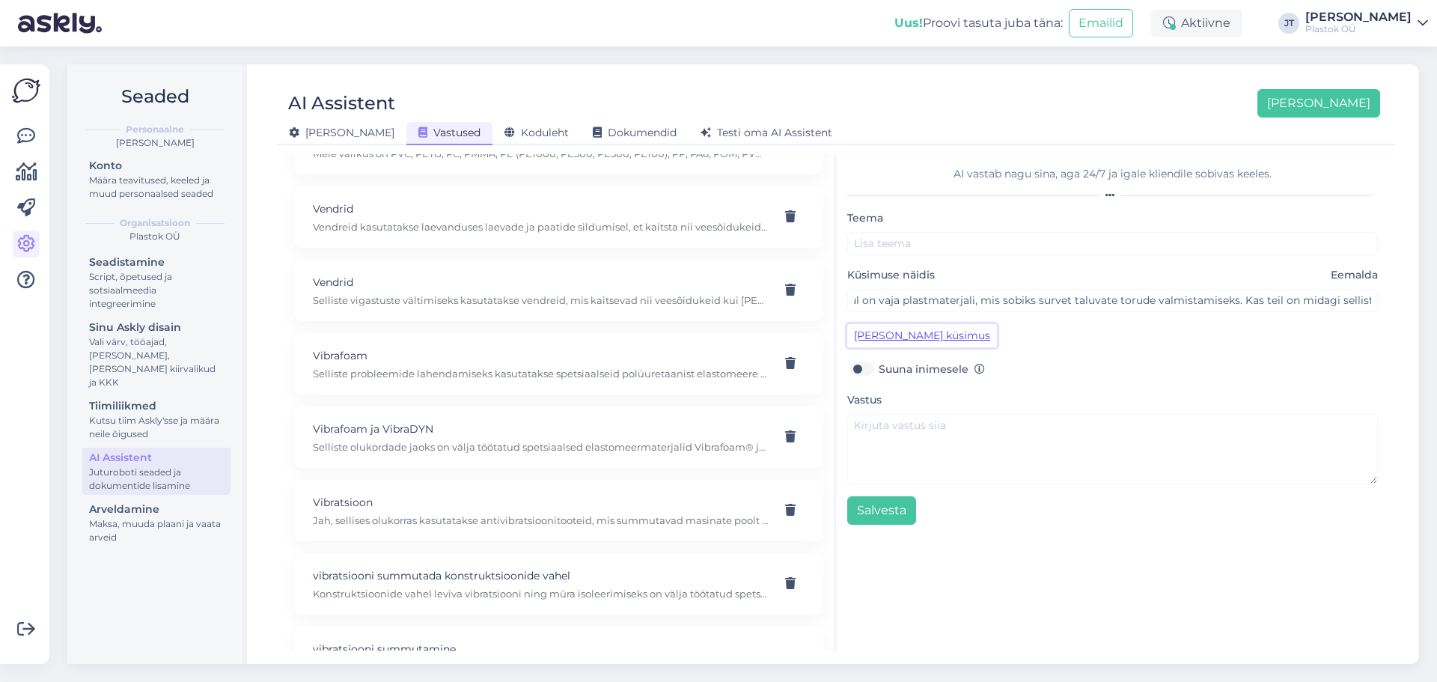
click at [900, 334] on button "[PERSON_NAME] küsimus" at bounding box center [922, 335] width 150 height 23
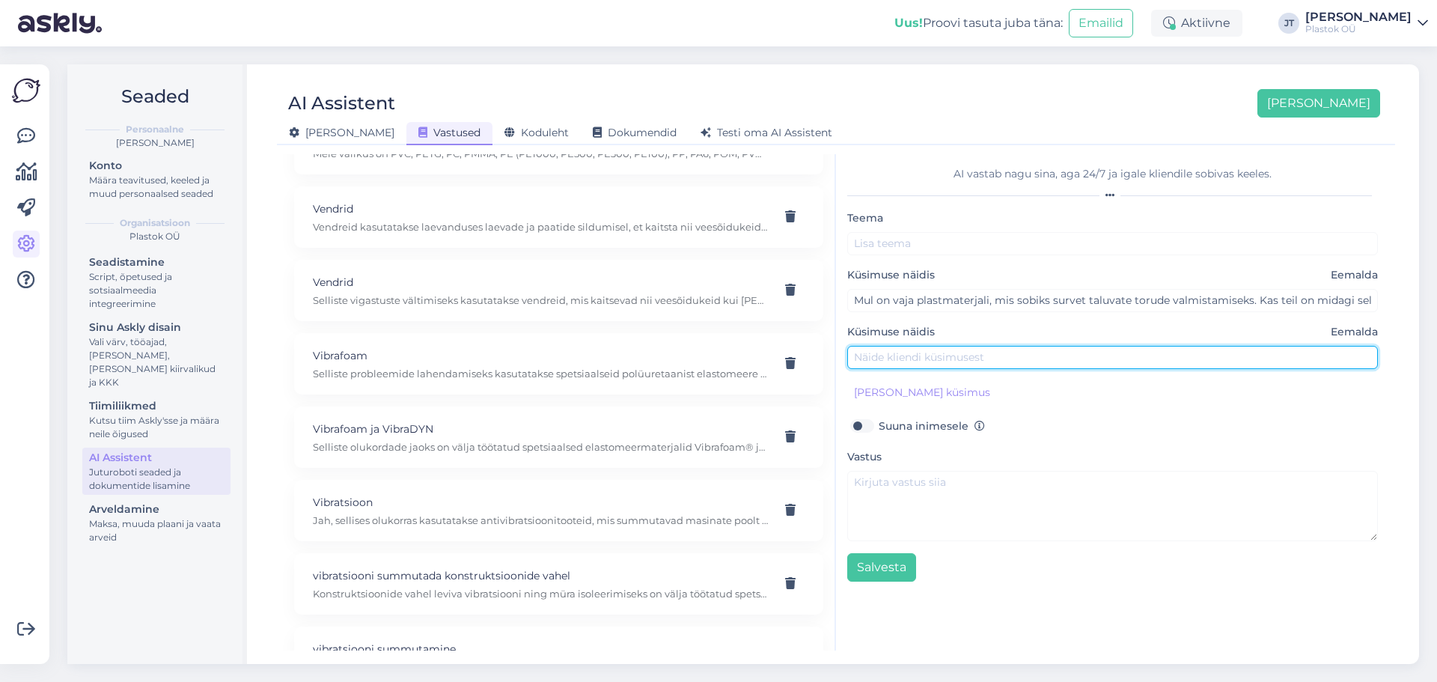
click at [922, 352] on input "text" at bounding box center [1112, 357] width 531 height 23
type input "Kas teil on polüetüleeni, mis talub hapete, leeliste ja lahustite mõju?"
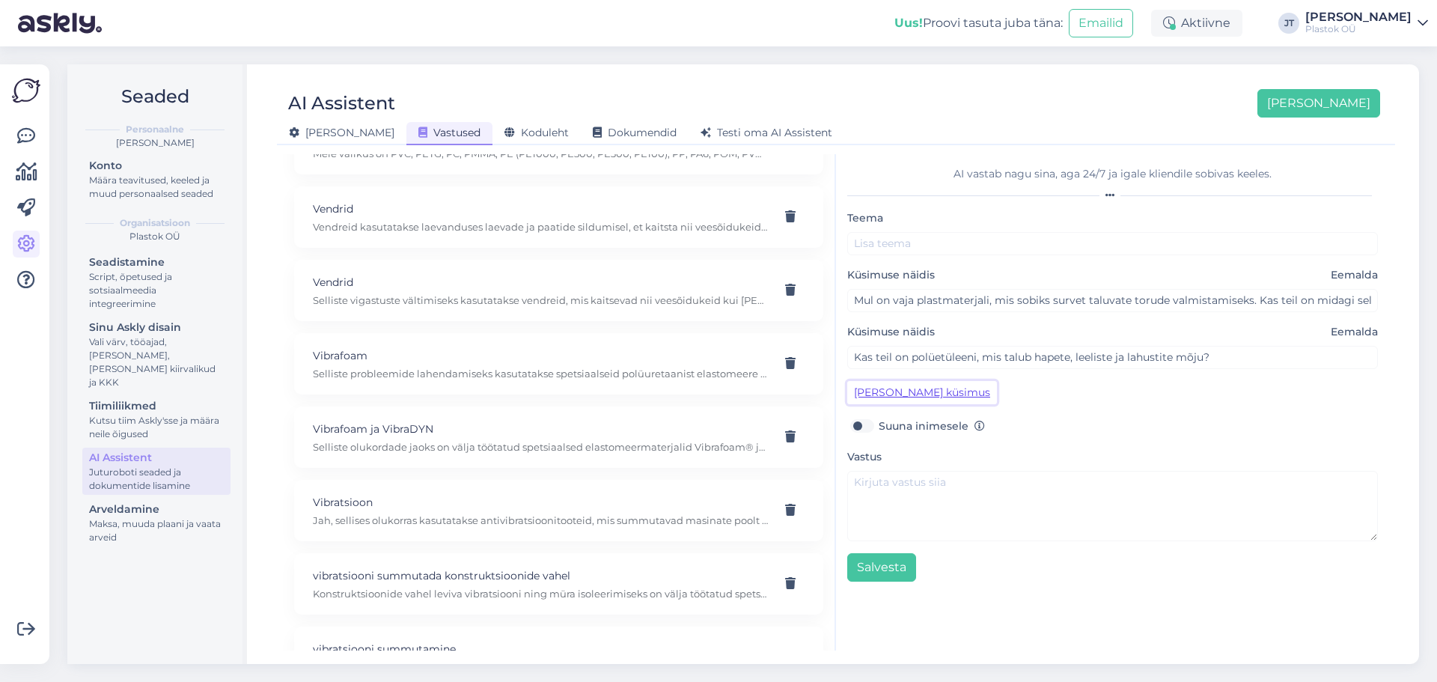
click at [936, 395] on button "[PERSON_NAME] küsimus" at bounding box center [922, 392] width 150 height 23
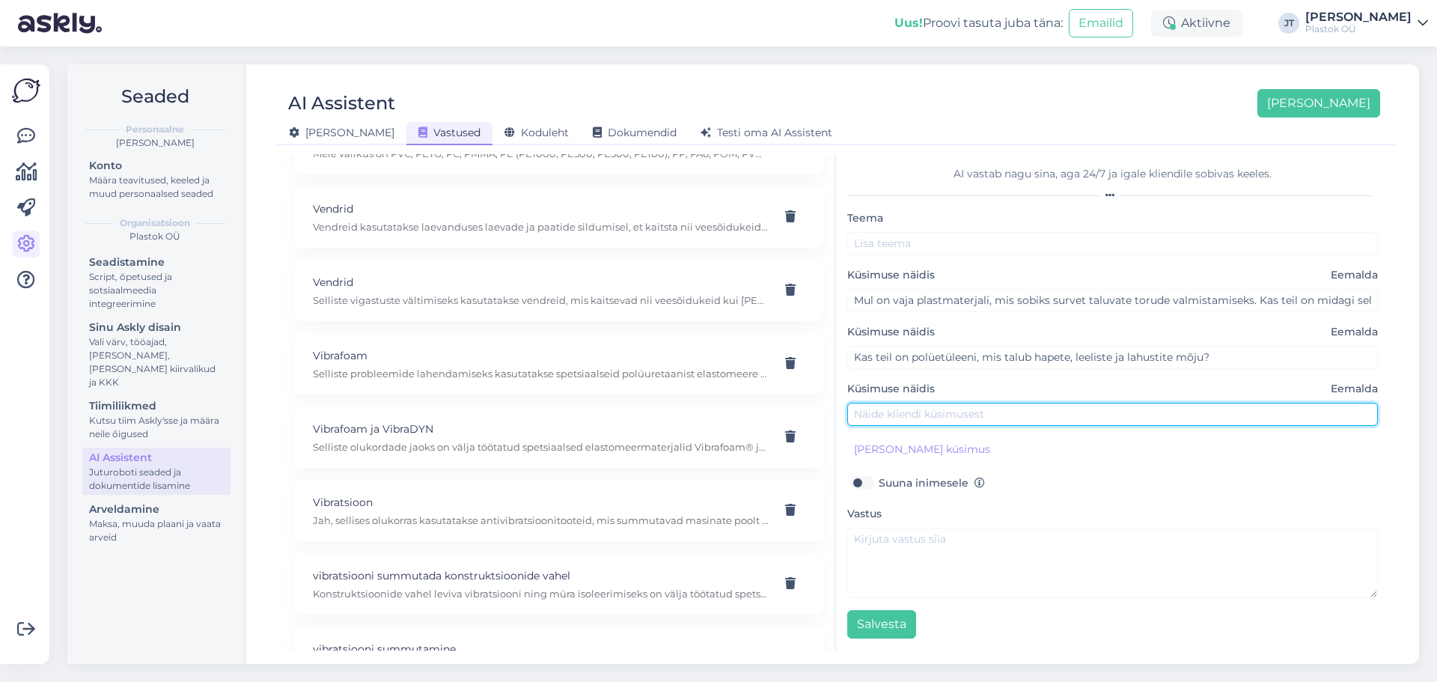
click at [911, 418] on input "text" at bounding box center [1112, 414] width 531 height 23
type input "Otsin plastikut, millel on hea surve- ja mehaaniline tugevus. Mida soovitate?"
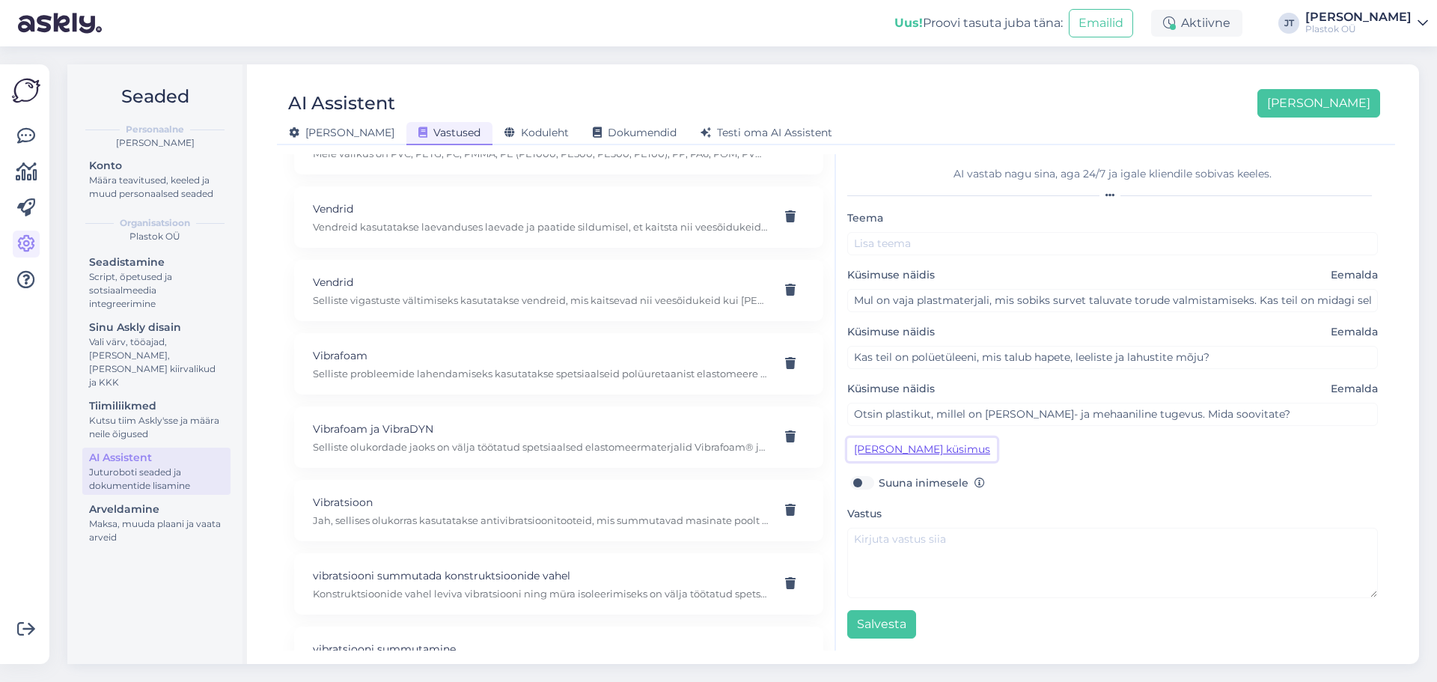
click at [897, 454] on button "[PERSON_NAME] küsimus" at bounding box center [922, 449] width 150 height 23
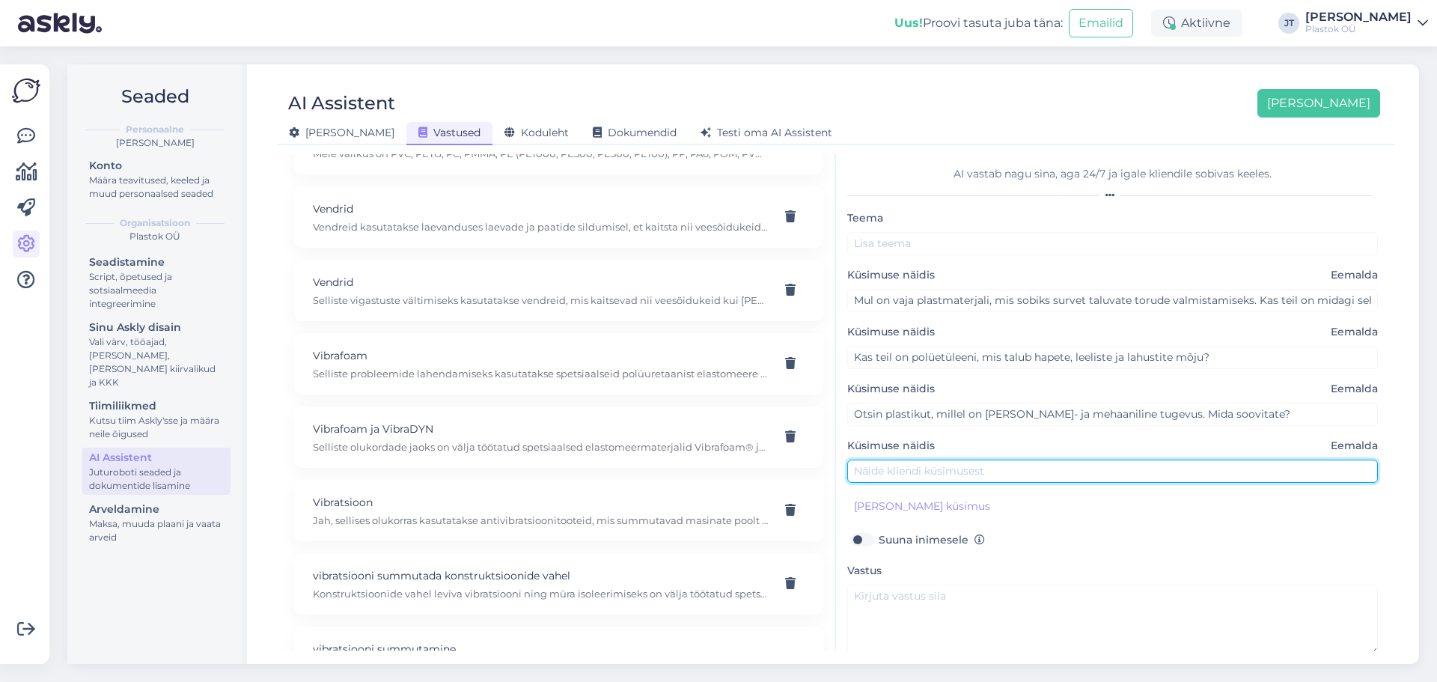
click at [918, 466] on input "text" at bounding box center [1112, 471] width 531 height 23
type input "Kas teil on PE-materjali, mida on lihtne keevitada ja kuumpainutada?"
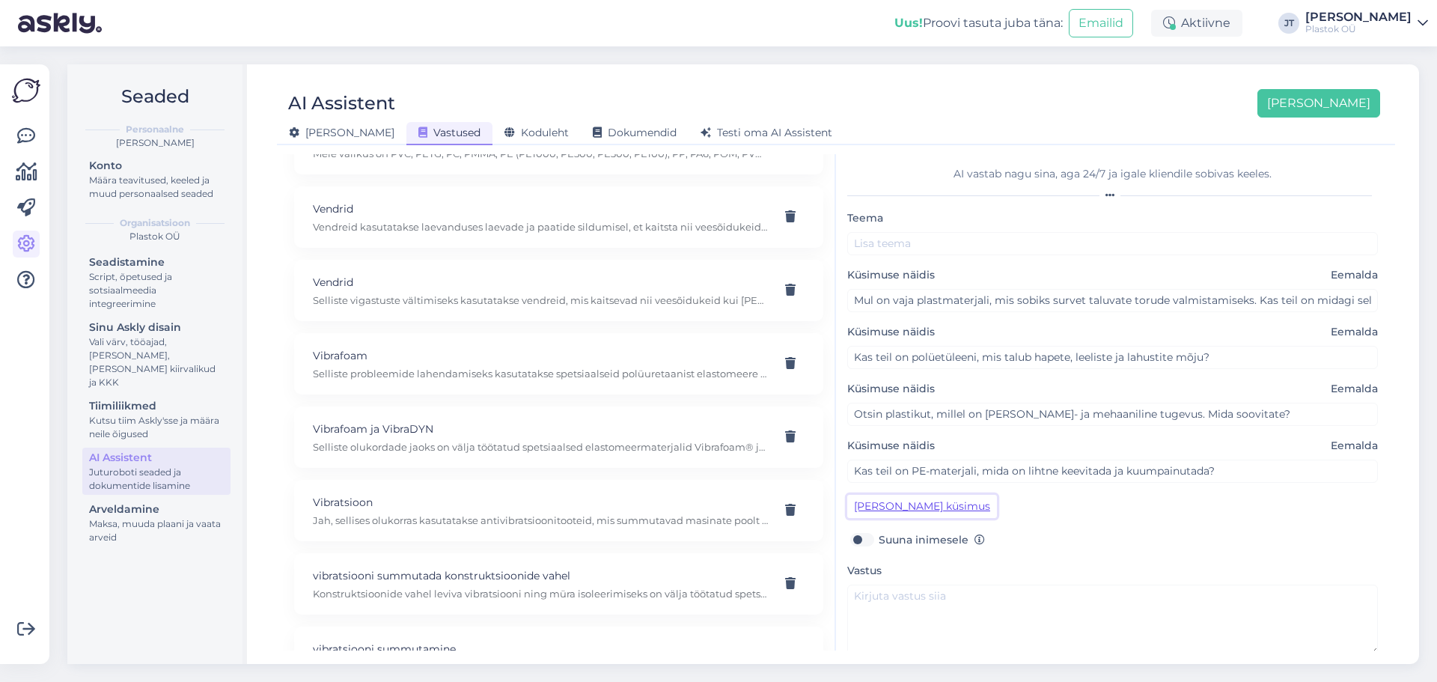
click at [914, 506] on button "[PERSON_NAME] küsimus" at bounding box center [922, 506] width 150 height 23
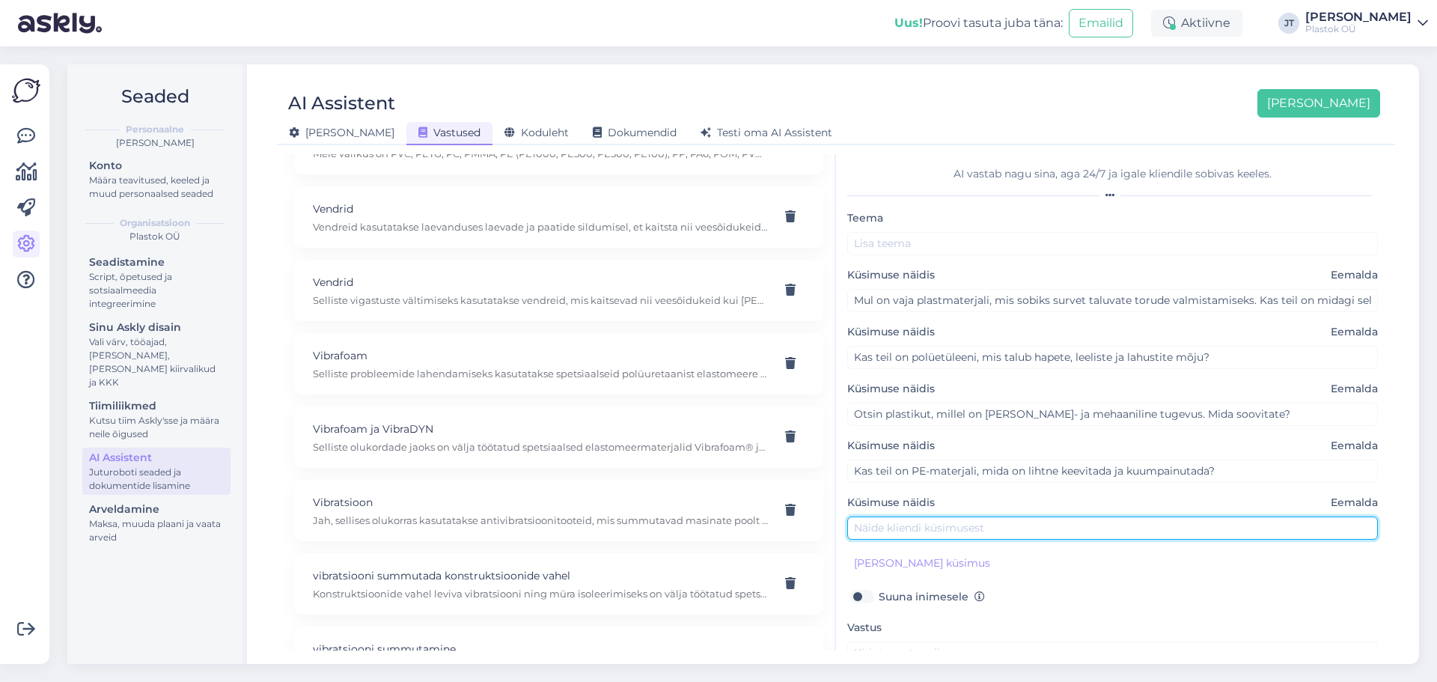
click at [923, 533] on input "text" at bounding box center [1112, 527] width 531 height 23
type input "Meil on vaja lehtmaterjali ja keevitustraati toruprojektide jaoks – kas see on …"
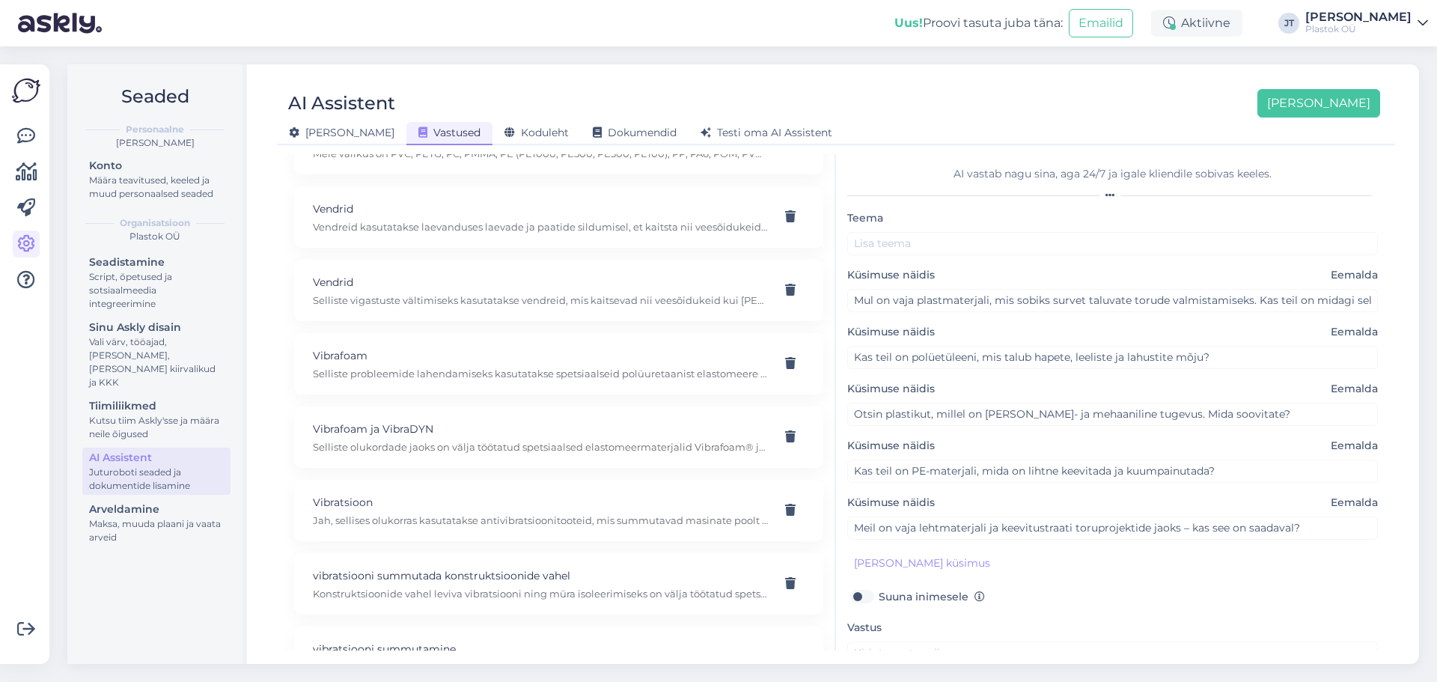
scroll to position [114, 0]
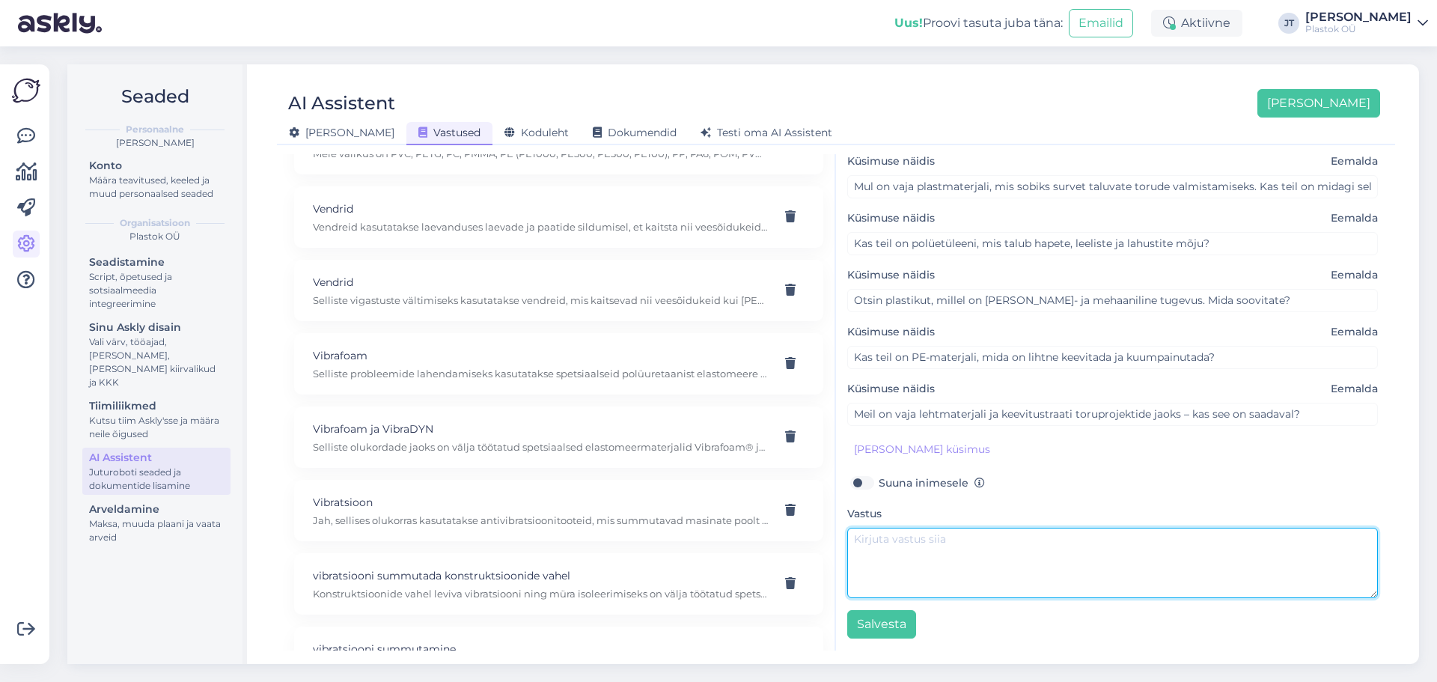
click at [893, 563] on textarea at bounding box center [1112, 563] width 531 height 70
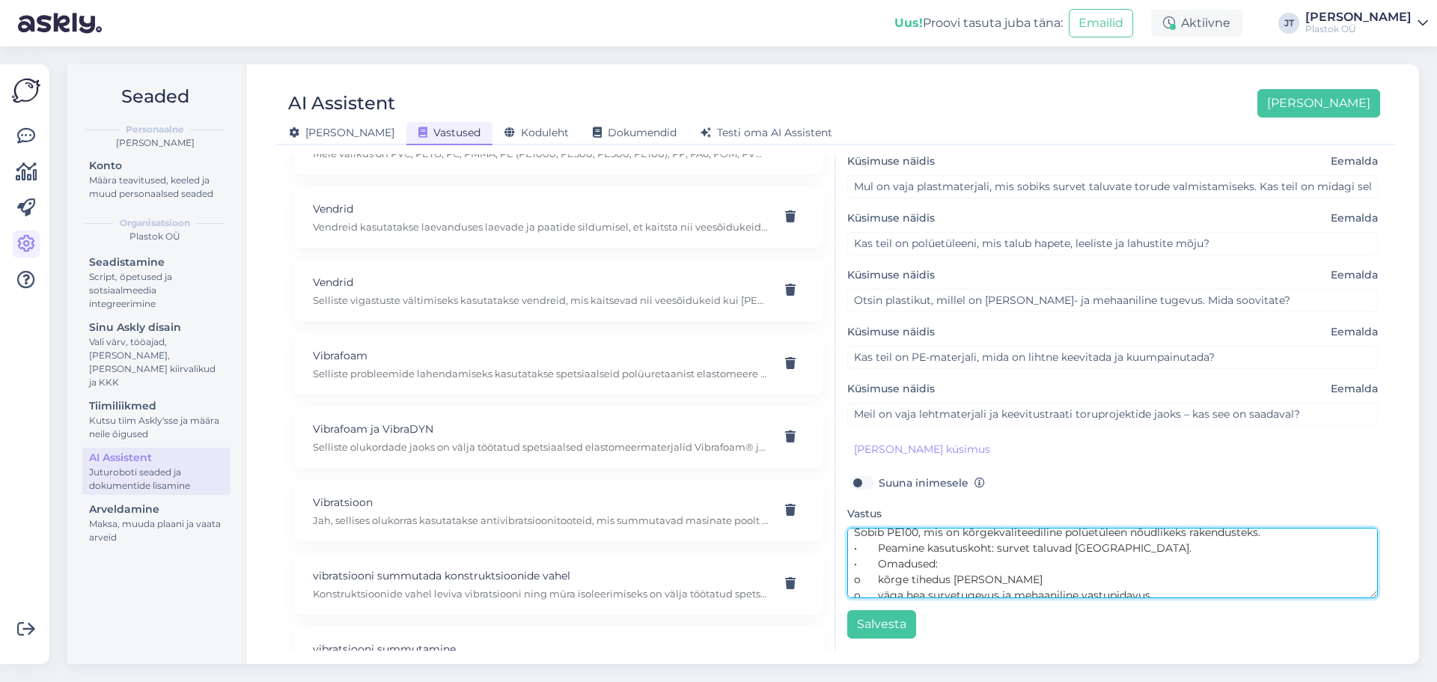
scroll to position [0, 0]
drag, startPoint x: 920, startPoint y: 541, endPoint x: 886, endPoint y: 540, distance: 33.7
click at [886, 540] on textarea "Sobib PE100, mis on kõrgekvaliteediline polüetüleen nõudlikeks rakendusteks. • …" at bounding box center [1112, 563] width 531 height 70
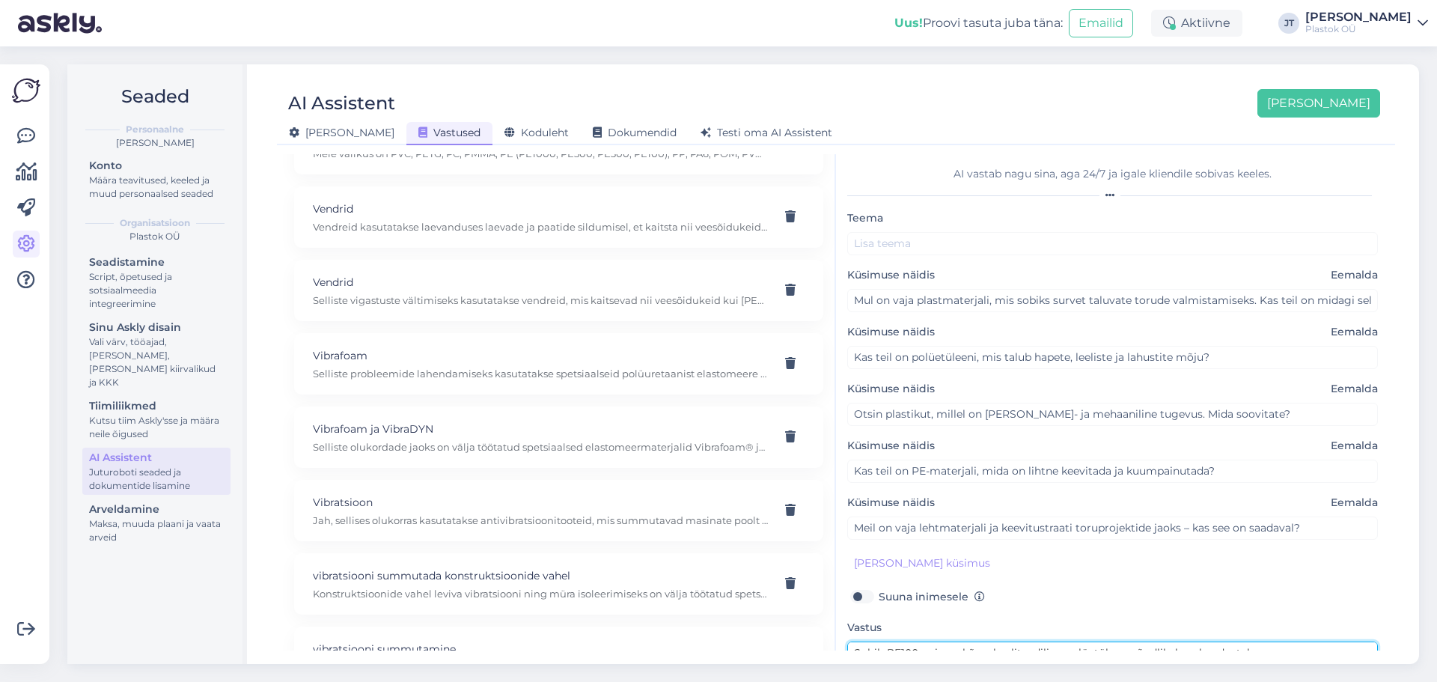
type textarea "Sobib PE100, mis on kõrgekvaliteediline polüetüleen nõudlikeks rakendusteks. • …"
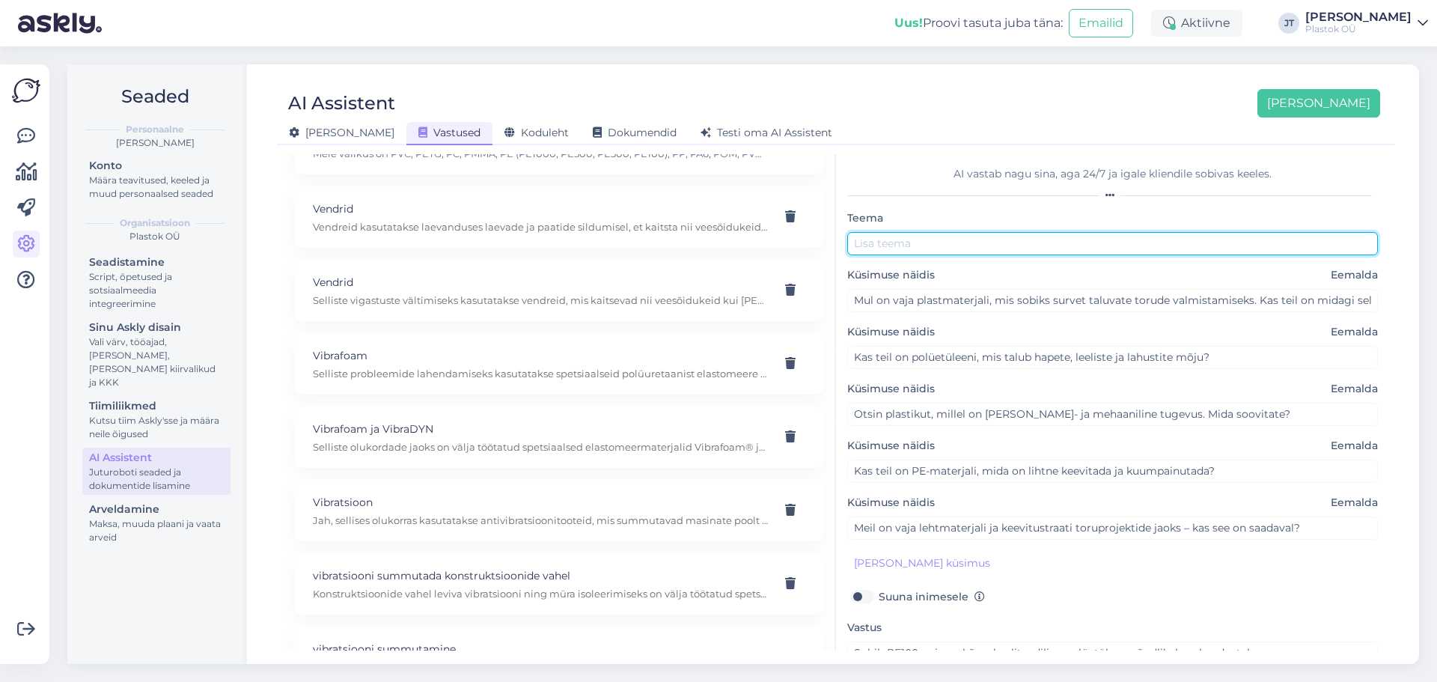
click at [944, 244] on input "text" at bounding box center [1112, 243] width 531 height 23
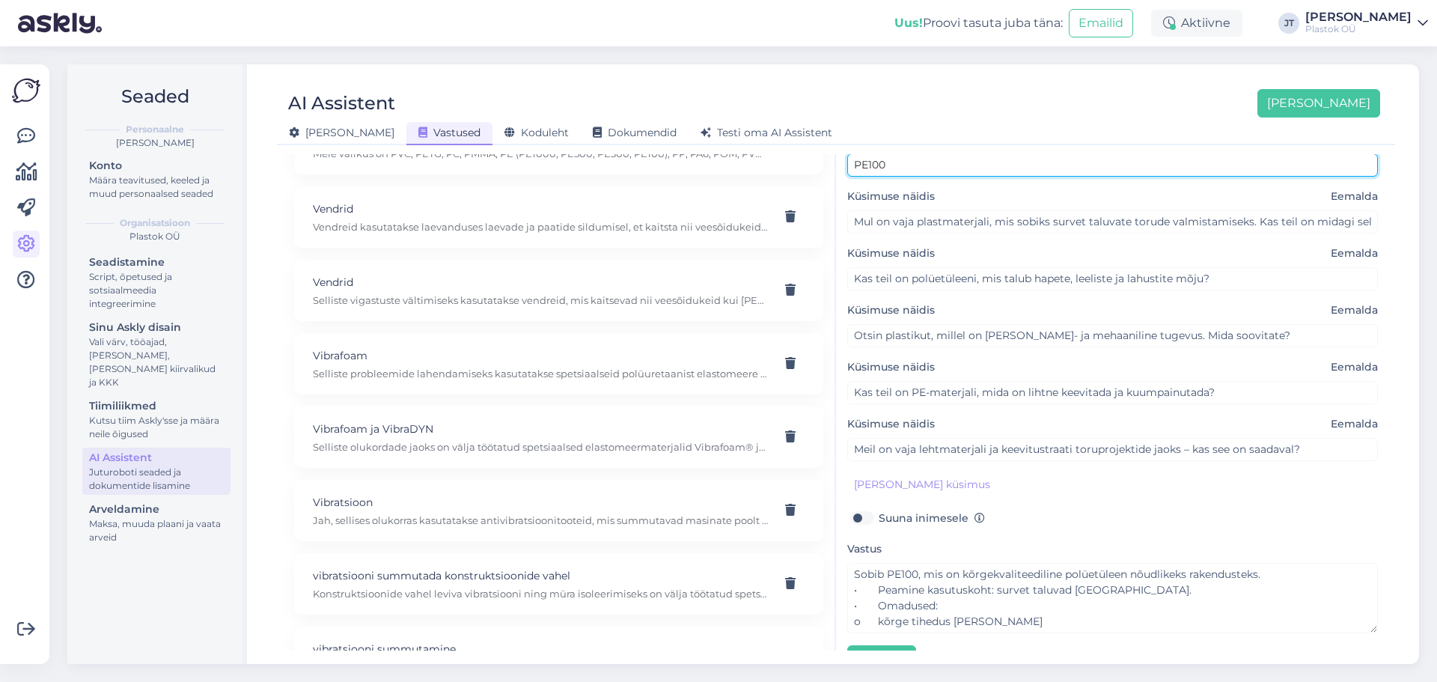
scroll to position [114, 0]
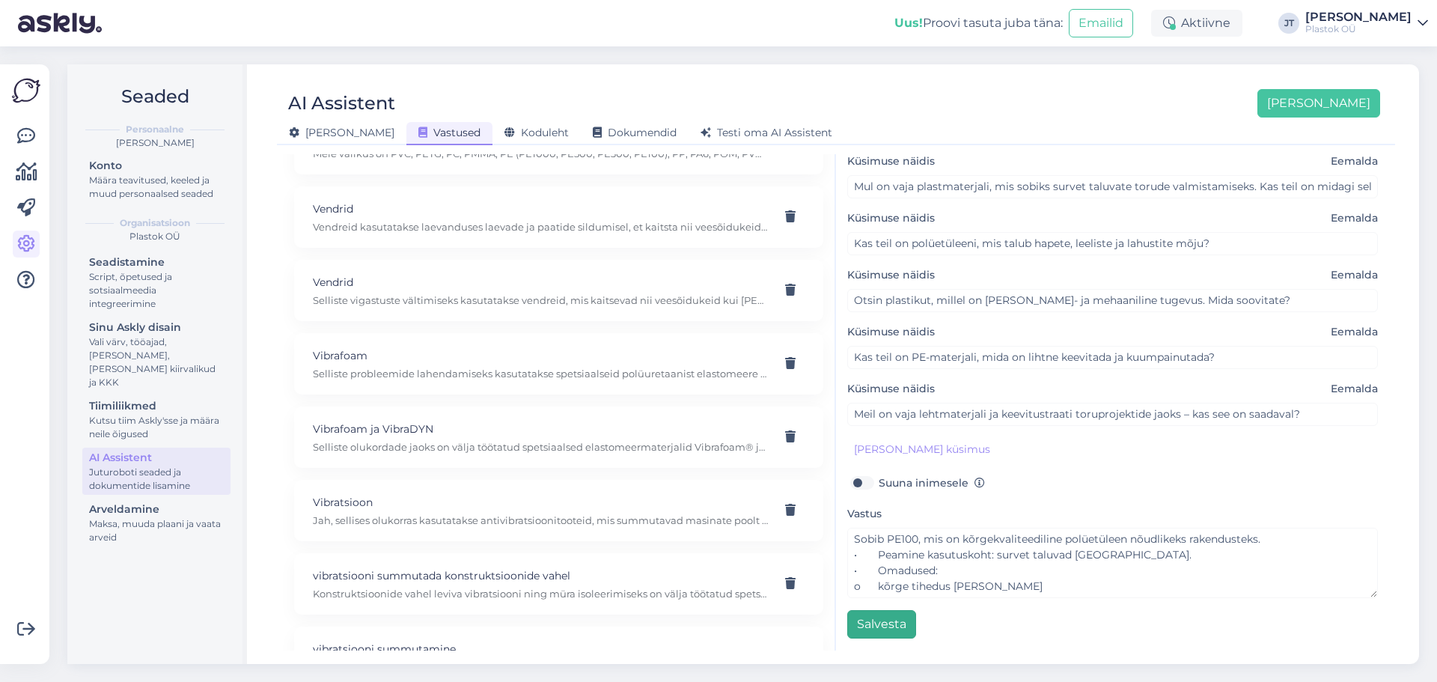
type input "PE100"
click at [898, 623] on button "Salvesta" at bounding box center [881, 624] width 69 height 28
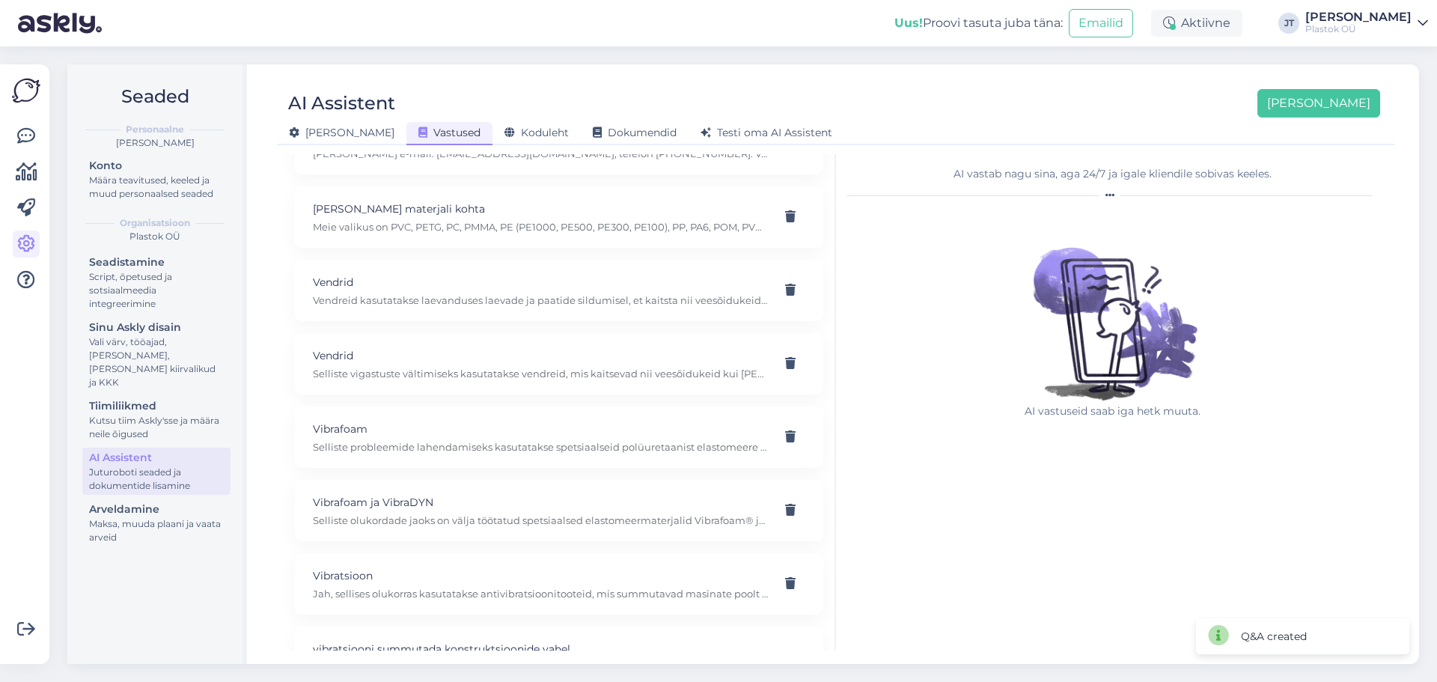
scroll to position [2899, 0]
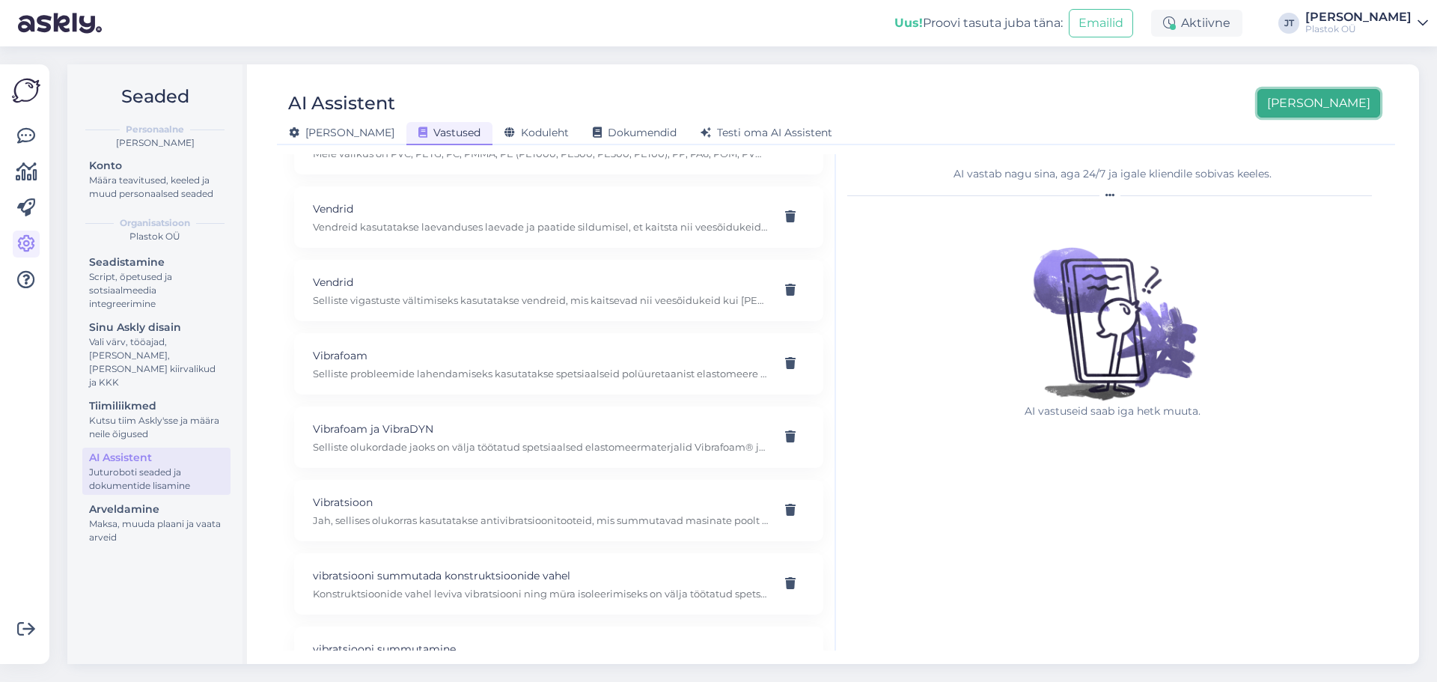
click at [1338, 114] on button "[PERSON_NAME]" at bounding box center [1319, 103] width 123 height 28
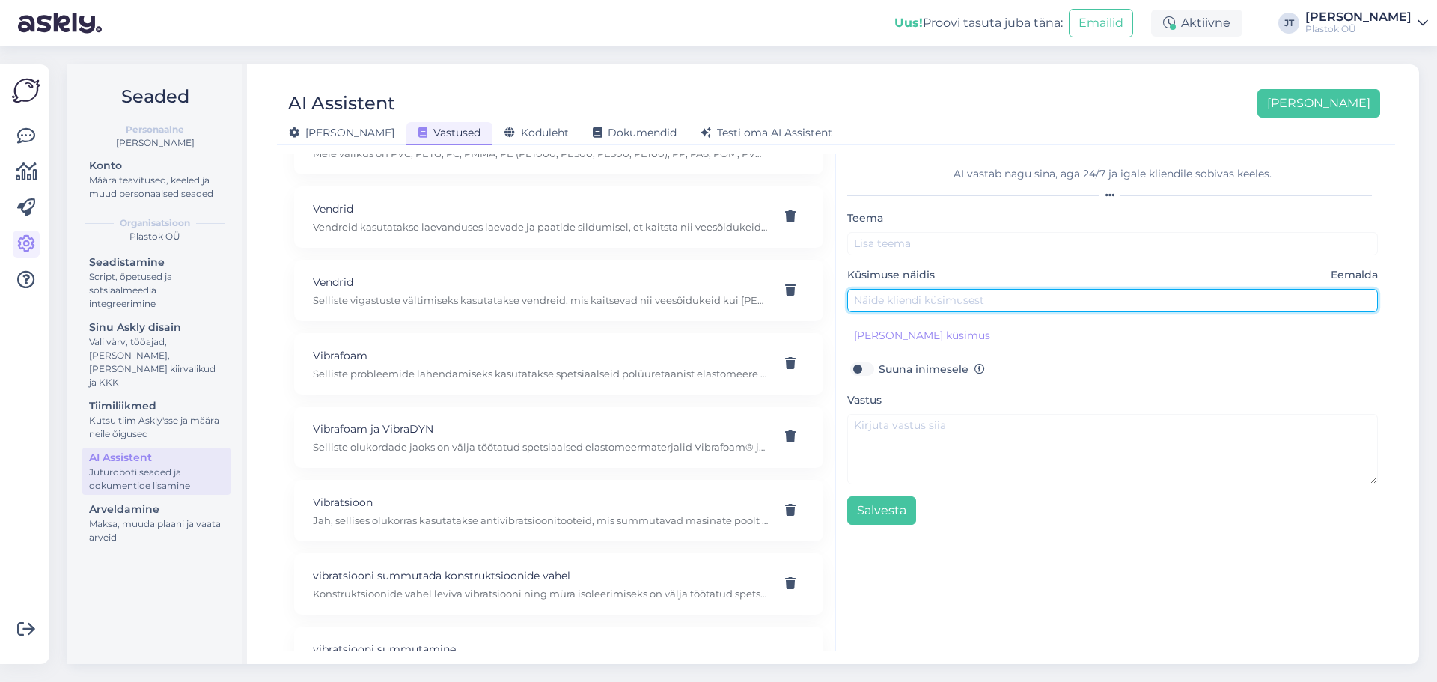
click at [903, 304] on input "text" at bounding box center [1112, 300] width 531 height 23
type input "Meil on lamekatus ja vajame lahendust, mis kaitseks hüdroisolatsiooni kahjustus…"
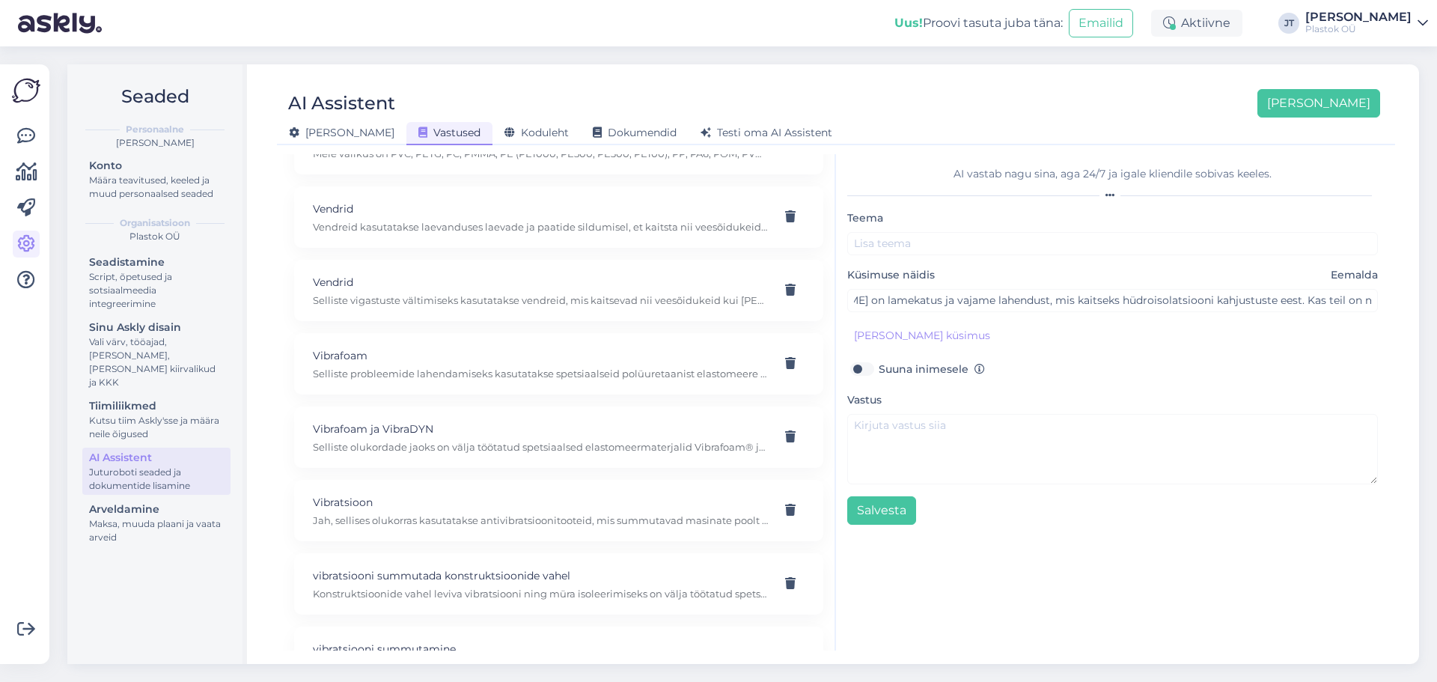
scroll to position [0, 0]
click at [902, 336] on button "[PERSON_NAME] küsimus" at bounding box center [922, 335] width 150 height 23
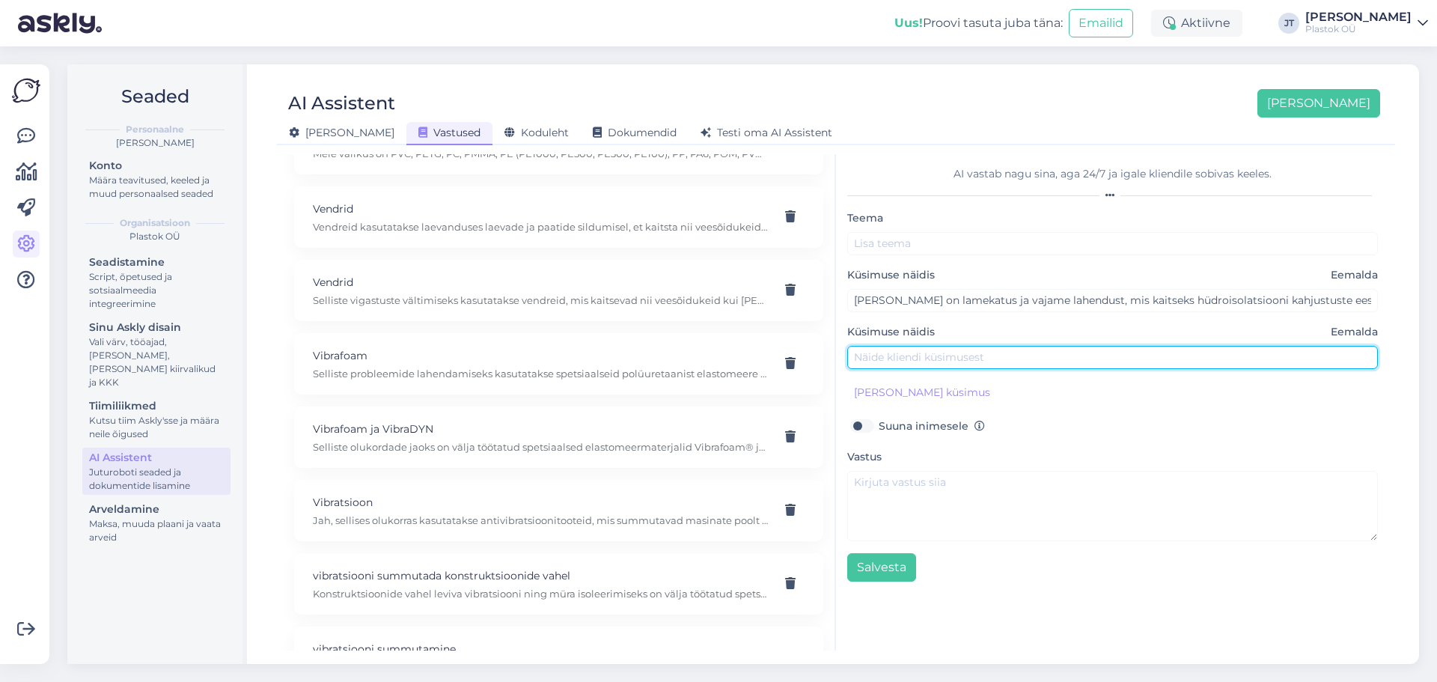
click at [905, 361] on input "text" at bounding box center [1112, 357] width 531 height 23
type input "Kas teil on kummist plaate või matte, mida saab kasutada rõdudel või terrasside…"
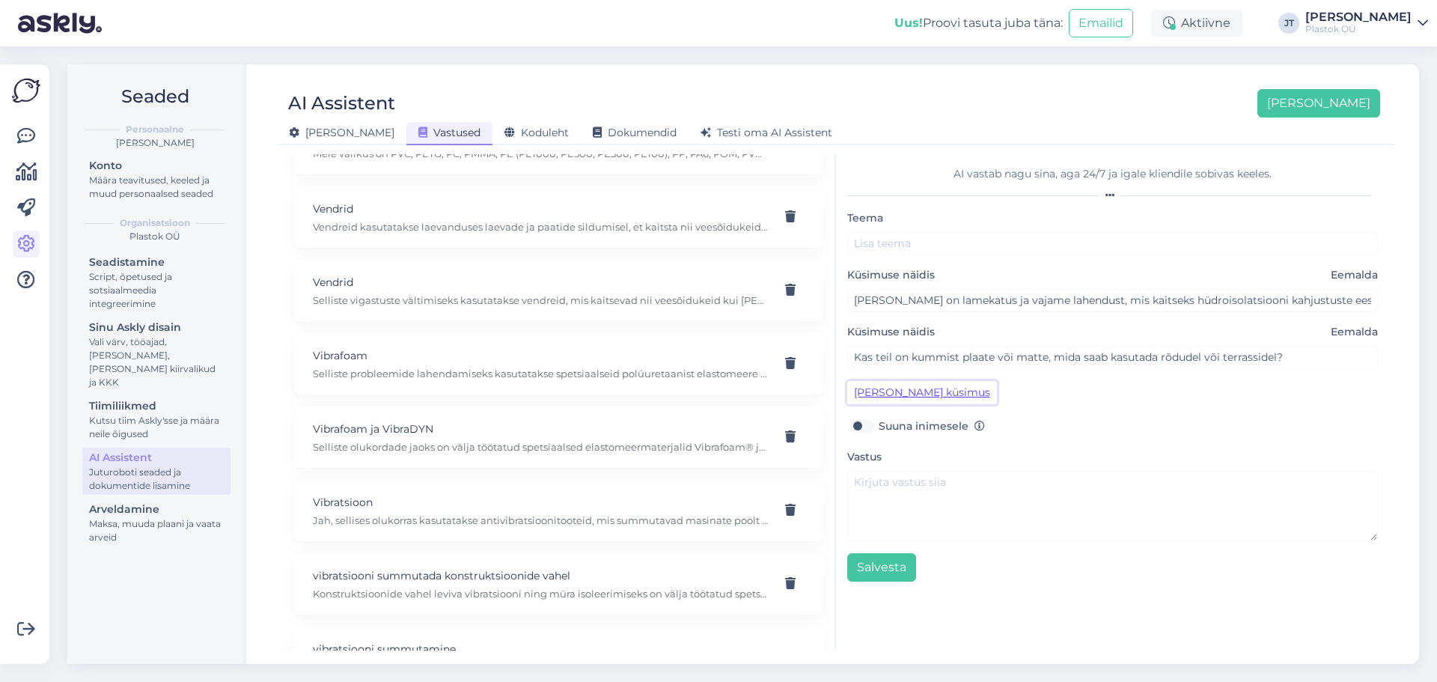
click at [904, 392] on button "[PERSON_NAME] küsimus" at bounding box center [922, 392] width 150 height 23
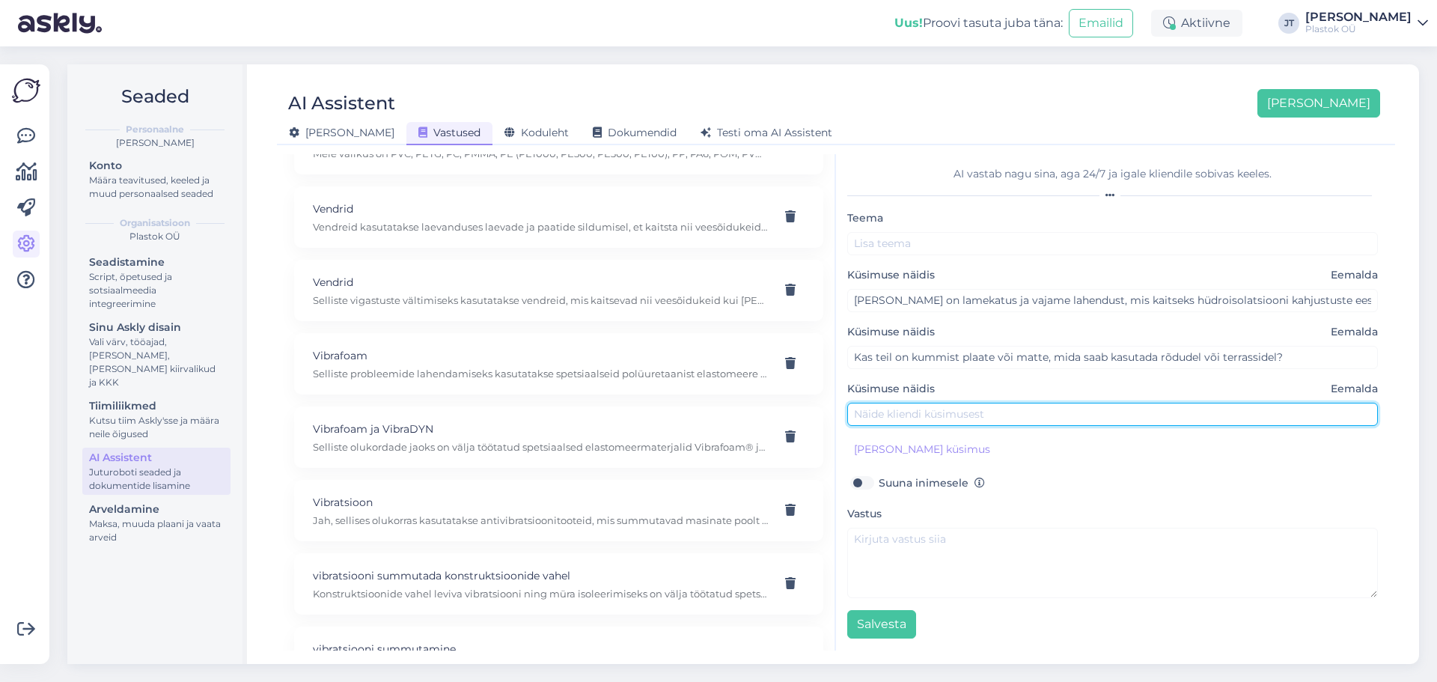
click at [895, 411] on input "text" at bounding box center [1112, 414] width 531 height 23
type input "Otsin vastupidavat materjali, mis kaitseks katusekatet mehaaniliste vigastuste …"
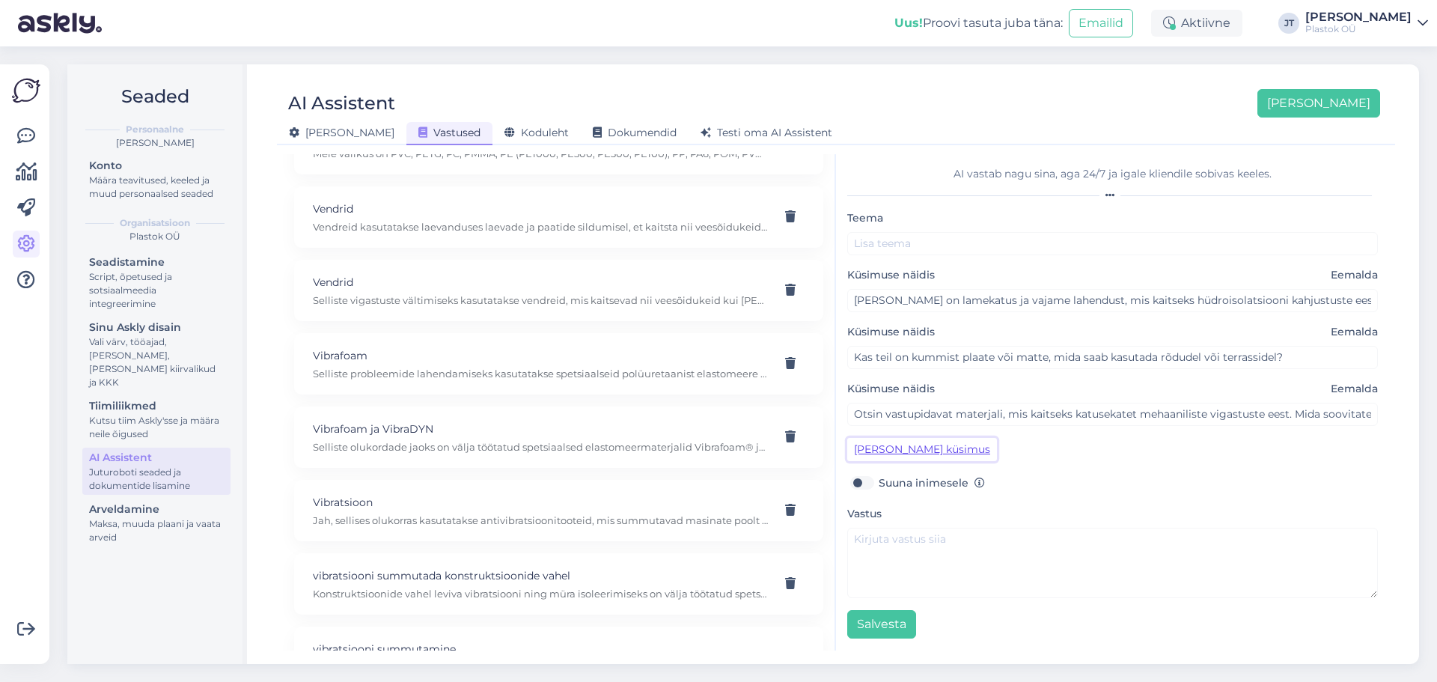
click at [952, 454] on button "[PERSON_NAME] küsimus" at bounding box center [922, 449] width 150 height 23
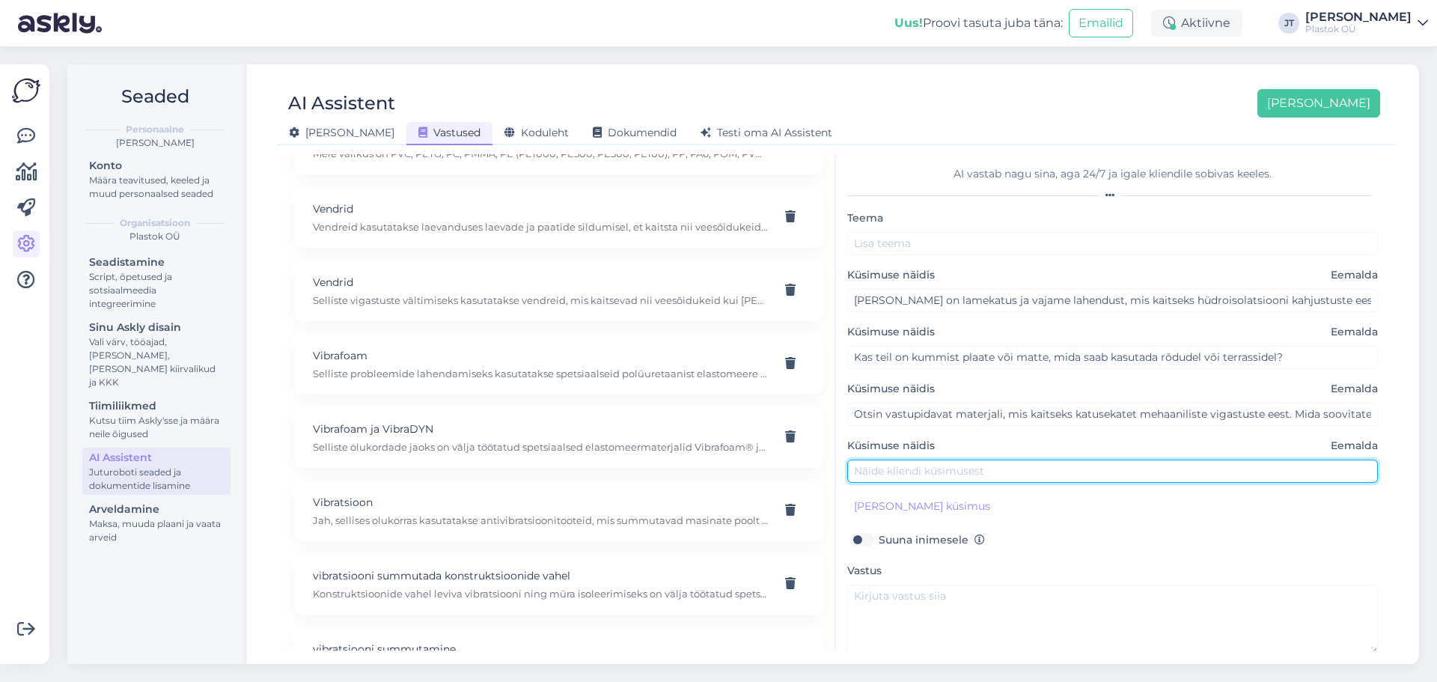
click at [925, 471] on input "text" at bounding box center [1112, 471] width 531 height 23
type input "Kas teie kaitseplaadid sobivad ka välistingimustesse?"
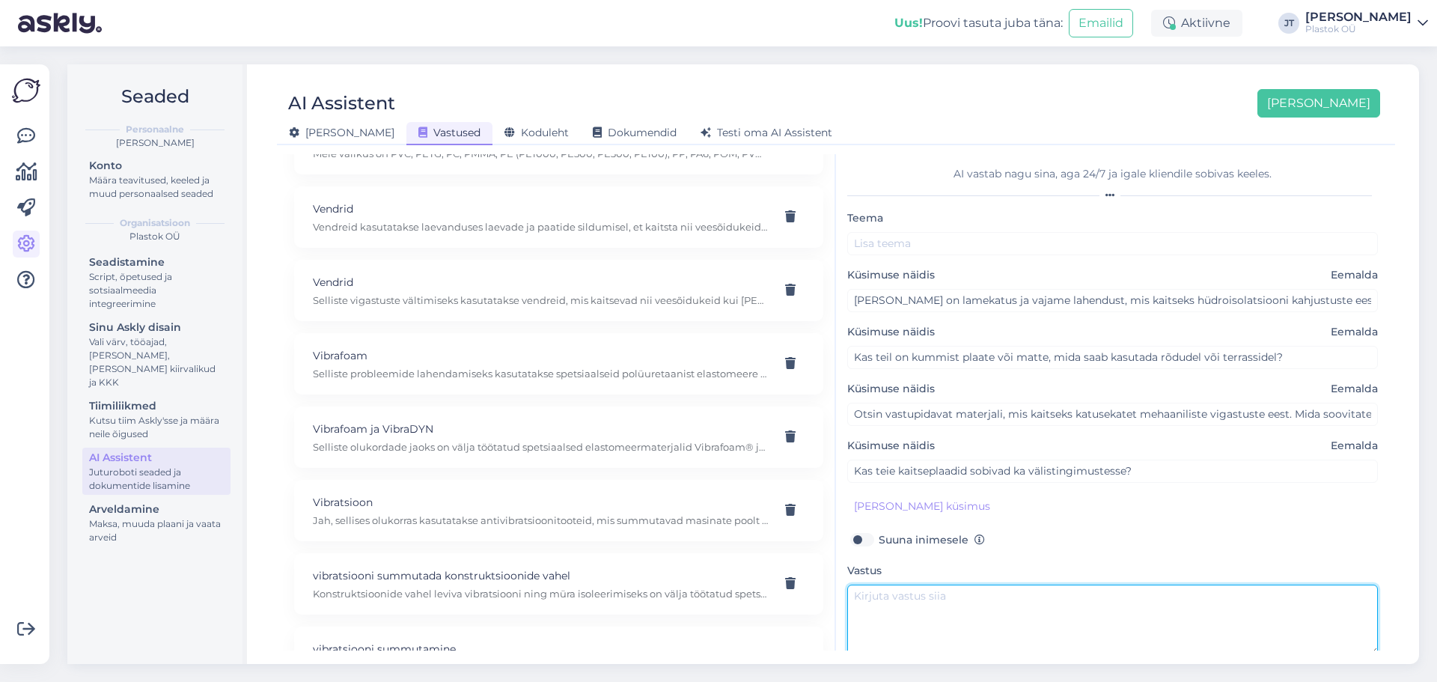
click at [982, 606] on textarea at bounding box center [1112, 620] width 531 height 70
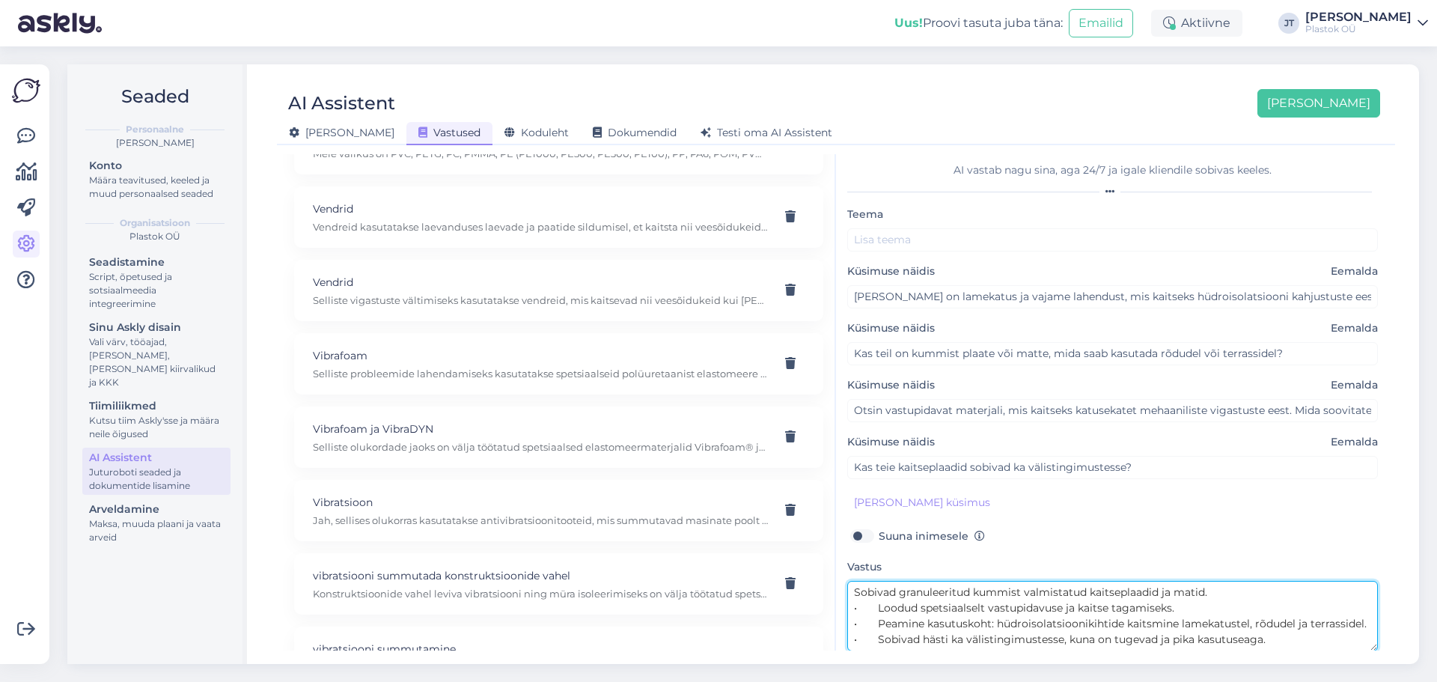
type textarea "Sobivad granuleeritud kummist valmistatud kaitseplaadid ja matid. • Loodud spet…"
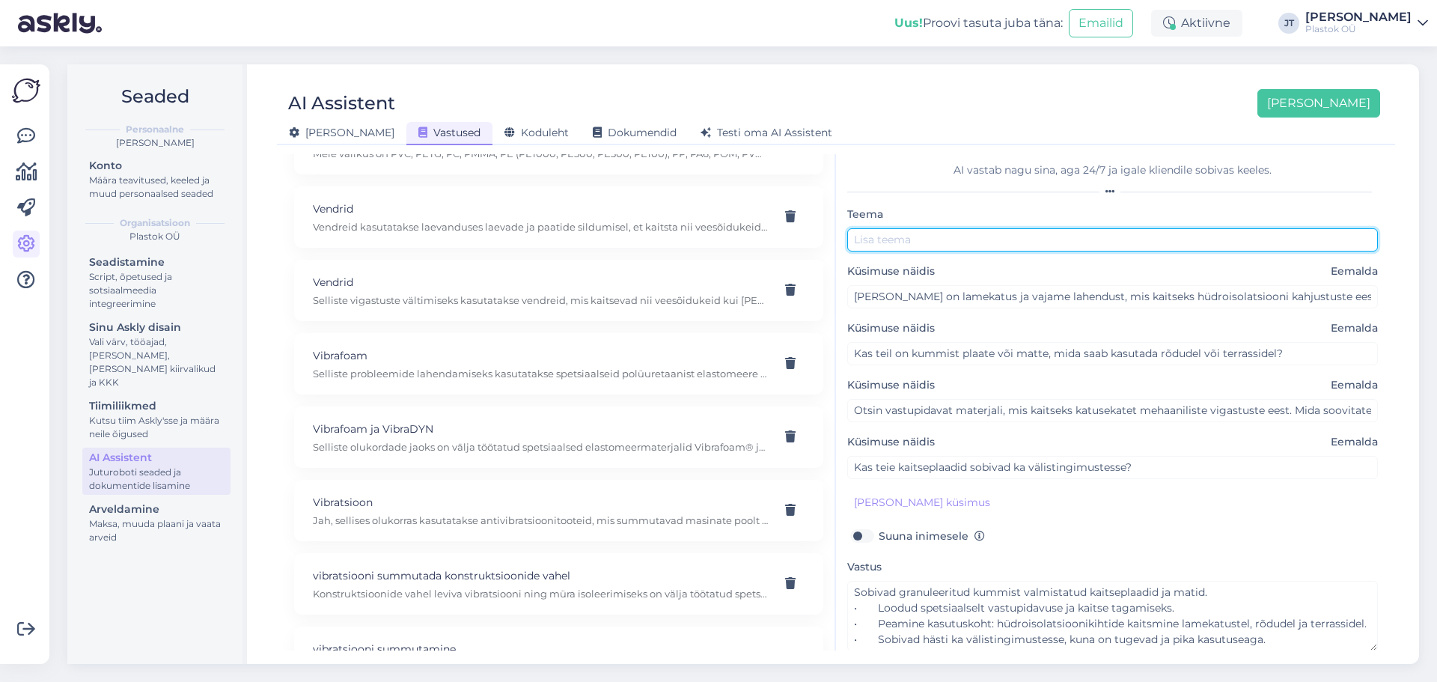
click at [943, 242] on input "text" at bounding box center [1112, 239] width 531 height 23
click at [1124, 240] on input "granuleeritud kummist valmistatud kaitseplaadid ja mati" at bounding box center [1112, 239] width 531 height 23
click at [1186, 248] on input "granuleeritud kummist valmistatud kaitseplaadid, mati" at bounding box center [1112, 239] width 531 height 23
type input "granuleeritud kummist valmistatud kaitseplaadid, matid"
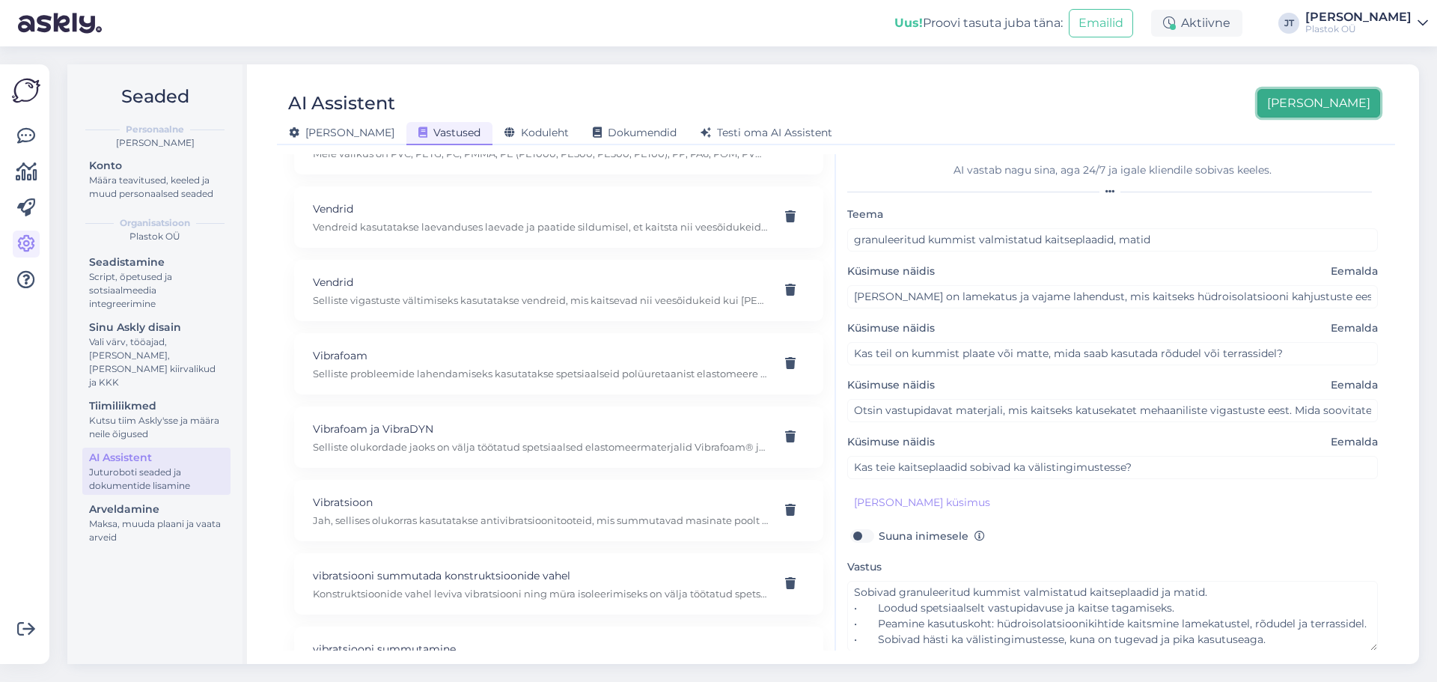
click at [1324, 109] on button "[PERSON_NAME]" at bounding box center [1319, 103] width 123 height 28
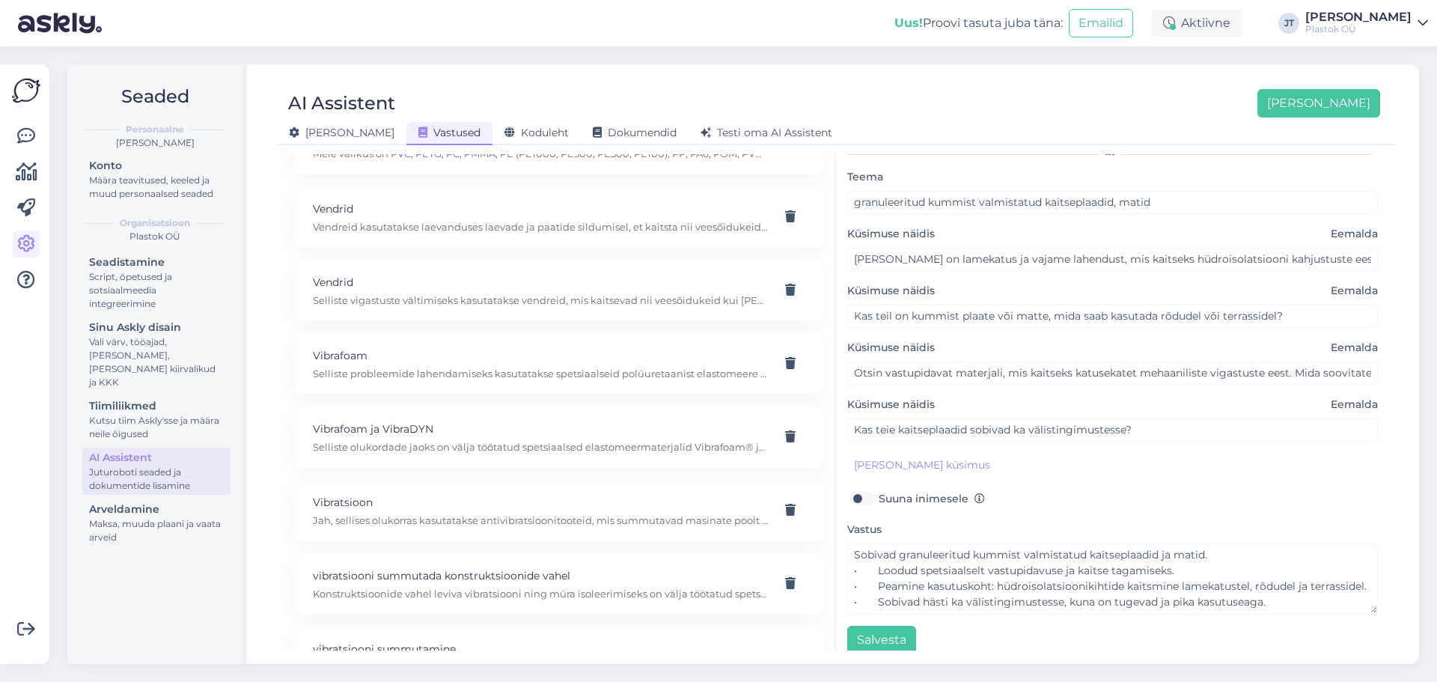
scroll to position [57, 0]
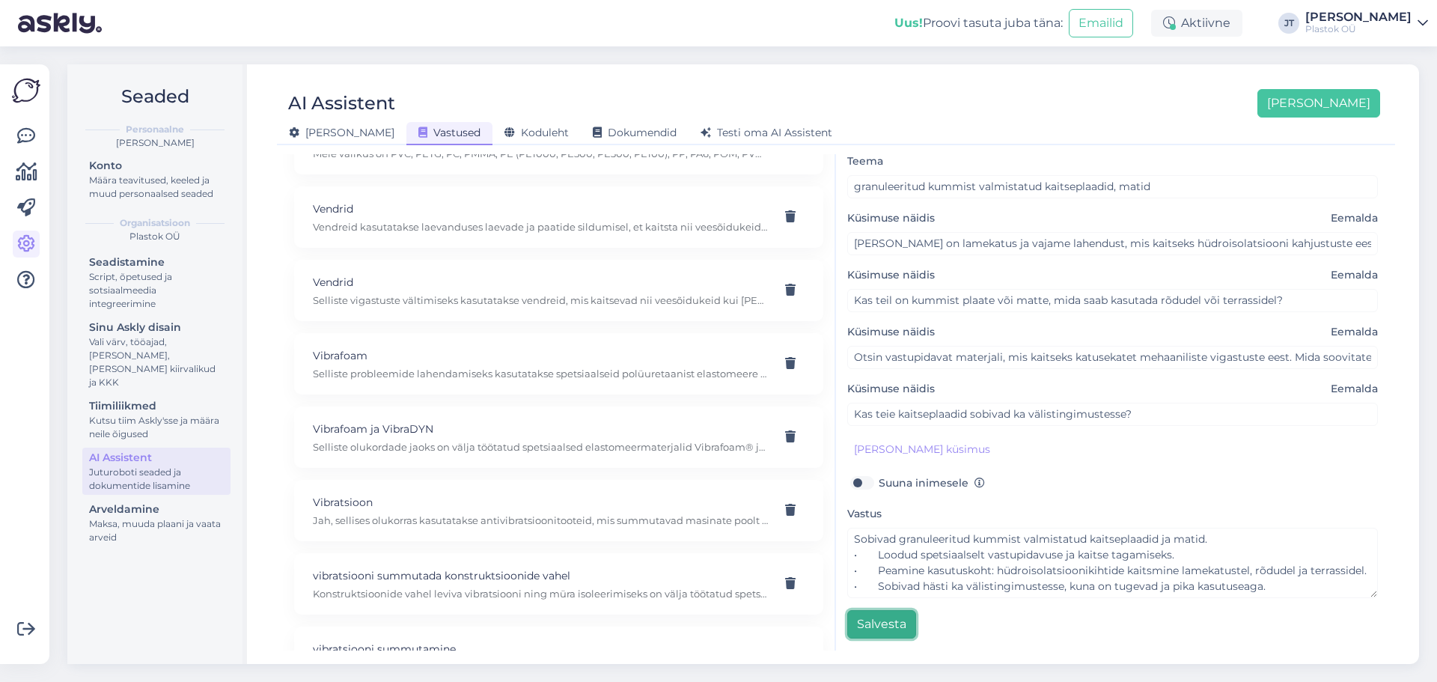
click at [892, 635] on button "Salvesta" at bounding box center [881, 624] width 69 height 28
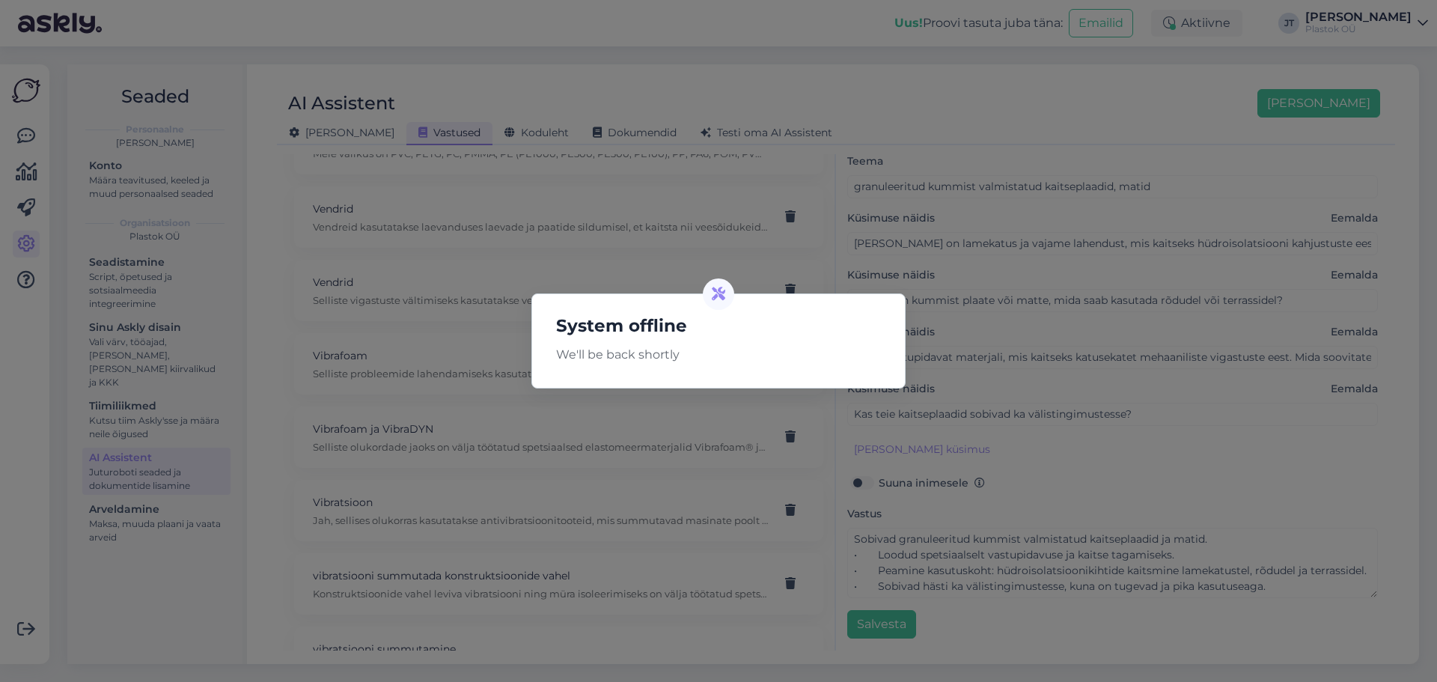
click at [923, 126] on div "System offline We'll be back shortly" at bounding box center [718, 341] width 1437 height 682
click at [713, 293] on icon at bounding box center [718, 293] width 13 height 13
click at [1198, 103] on div "System offline We'll be back shortly" at bounding box center [718, 341] width 1437 height 682
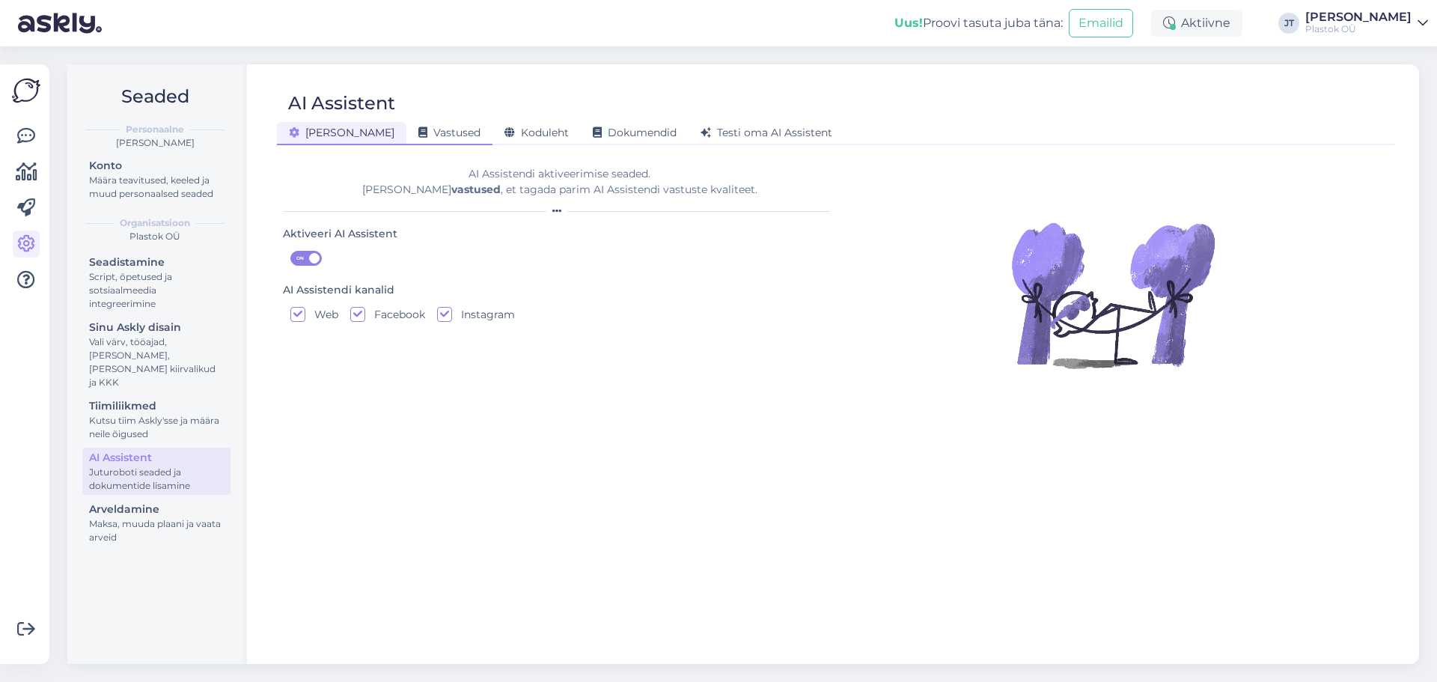
click at [418, 138] on span "Vastused" at bounding box center [449, 132] width 62 height 13
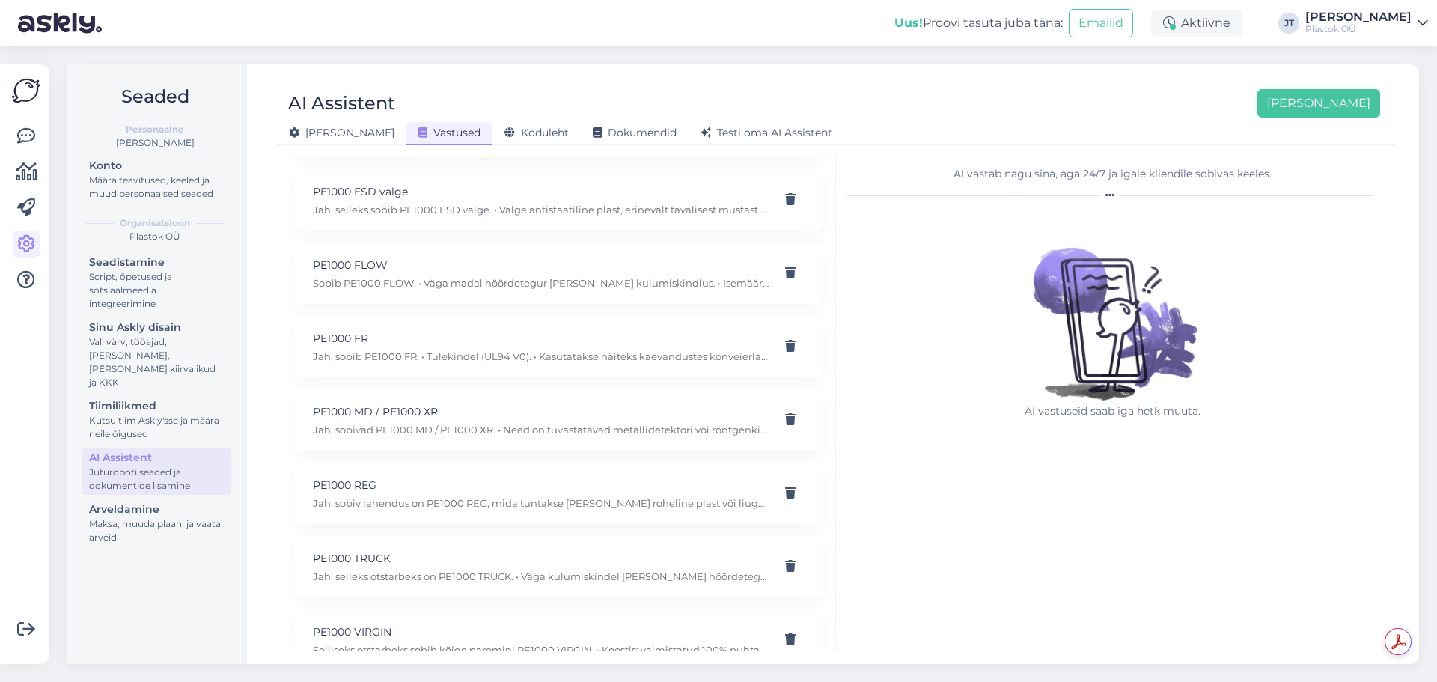
scroll to position [2948, 0]
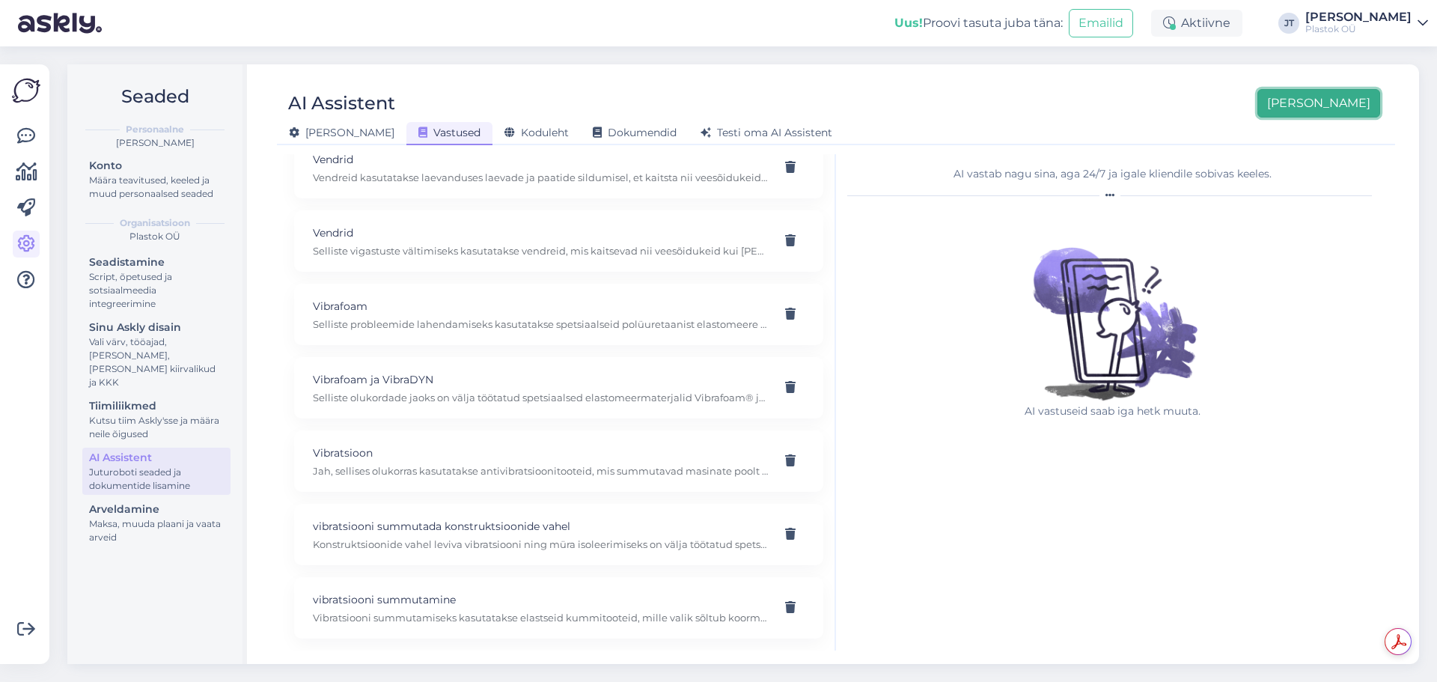
click at [1347, 112] on button "[PERSON_NAME]" at bounding box center [1319, 103] width 123 height 28
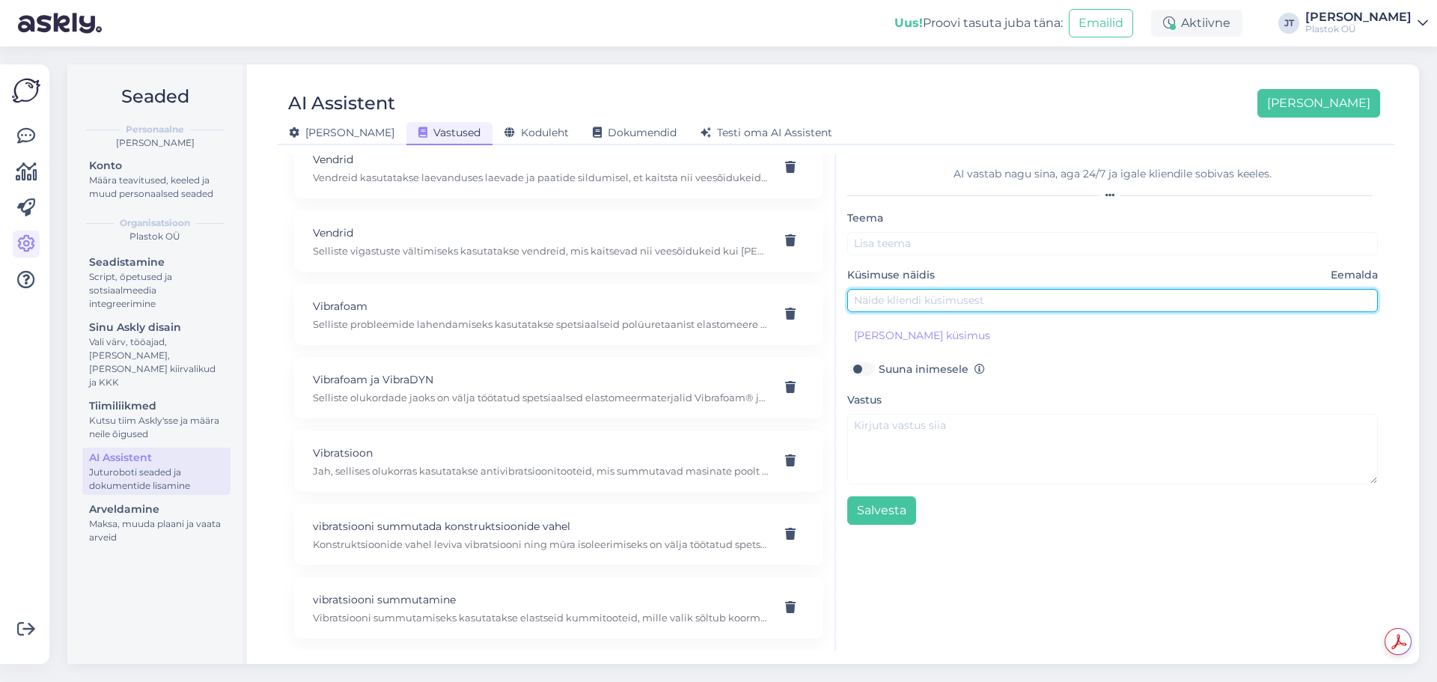
click at [931, 305] on input "text" at bounding box center [1112, 300] width 531 height 23
paste input "Meil on vaja vaid mõnda detaili – kas te valmistate ka väikseid koguseid?"
type input "Meil on vaja vaid mõnda detaili – kas te valmistate ka väikseid koguseid?"
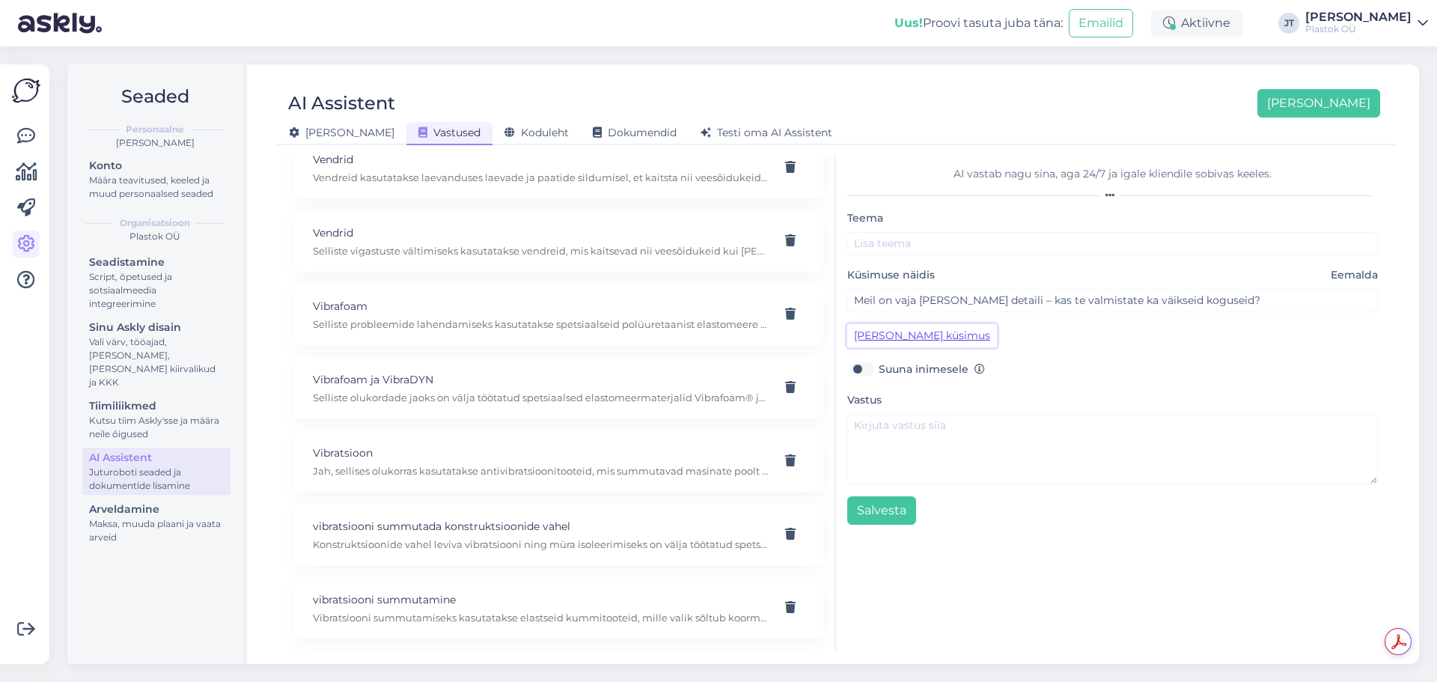
click at [904, 341] on button "[PERSON_NAME] küsimus" at bounding box center [922, 335] width 150 height 23
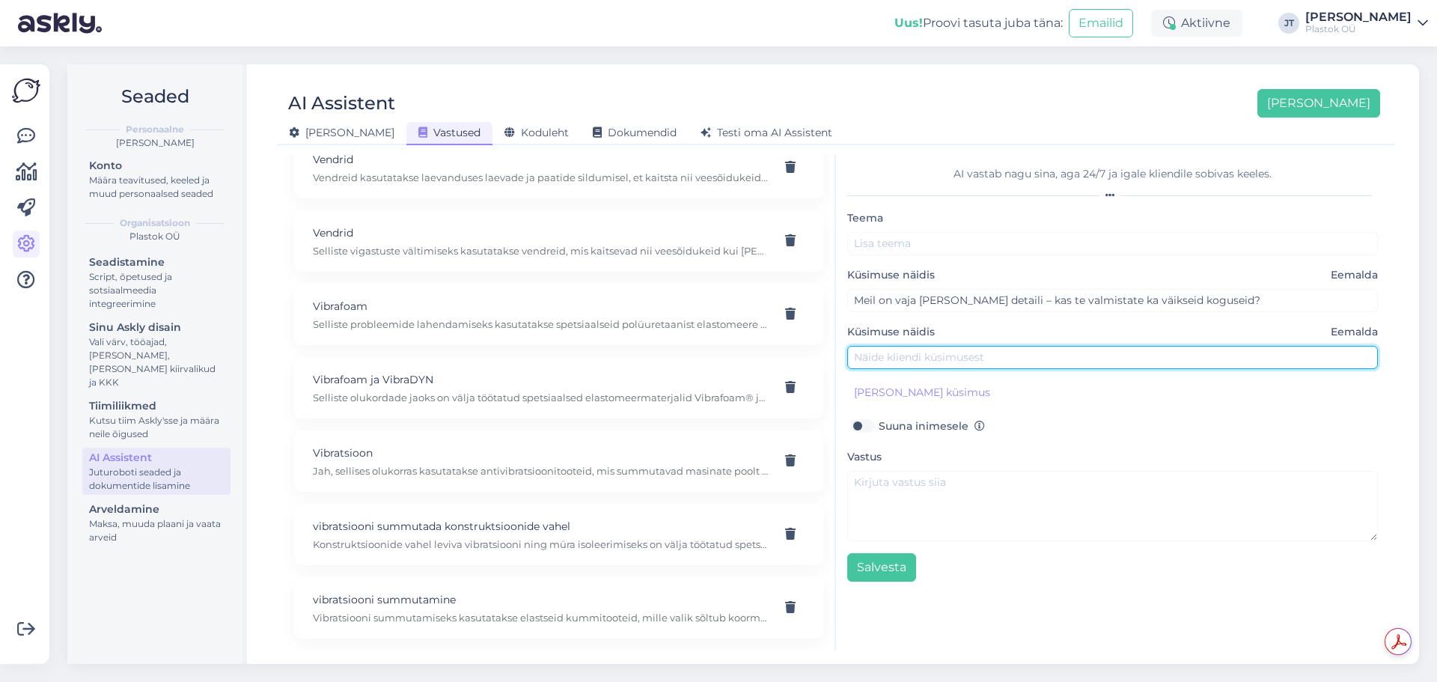
click at [907, 353] on input "text" at bounding box center [1112, 357] width 531 height 23
paste input "Otsime partnerit, kes suudaks toota korraga üle 10 000 ühiku. Kas teil on selli…"
type input "Otsime partnerit, kes suudaks toota korraga üle 10 000 ühiku. Kas teil on selli…"
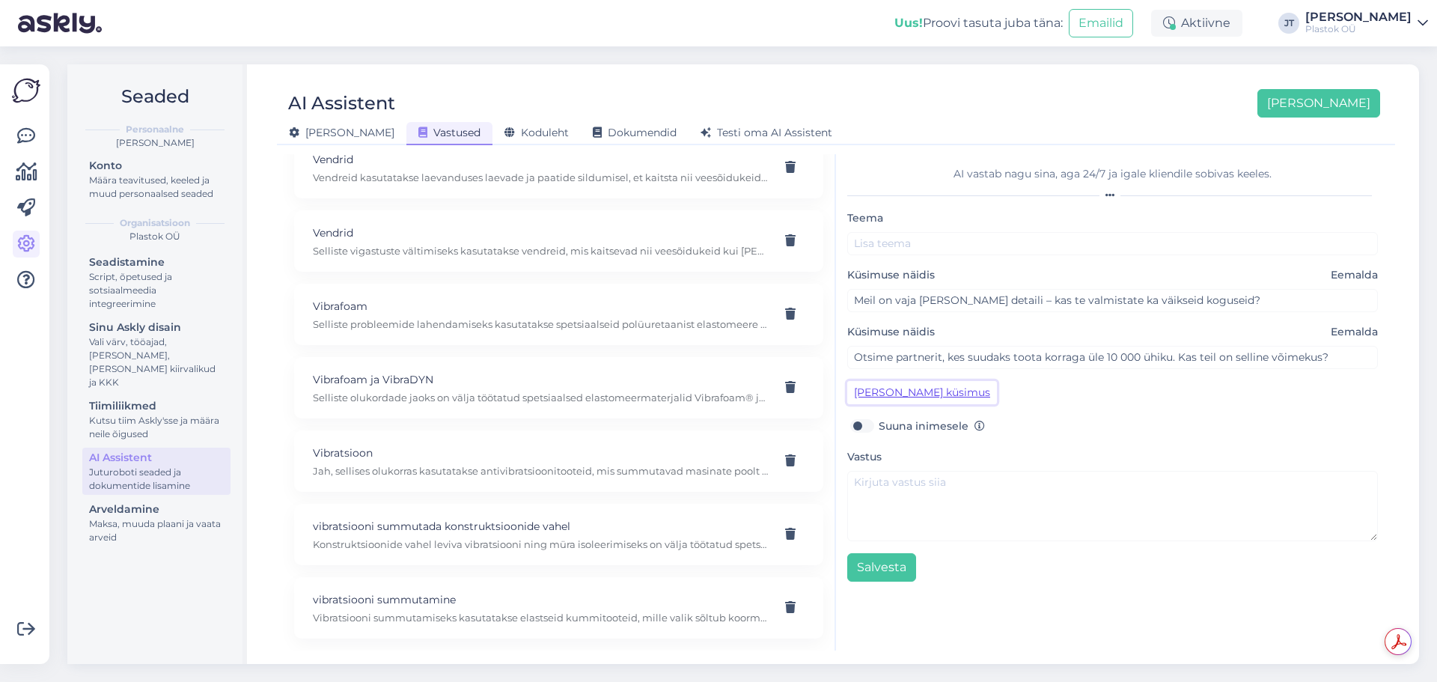
click at [895, 397] on button "[PERSON_NAME] küsimus" at bounding box center [922, 392] width 150 height 23
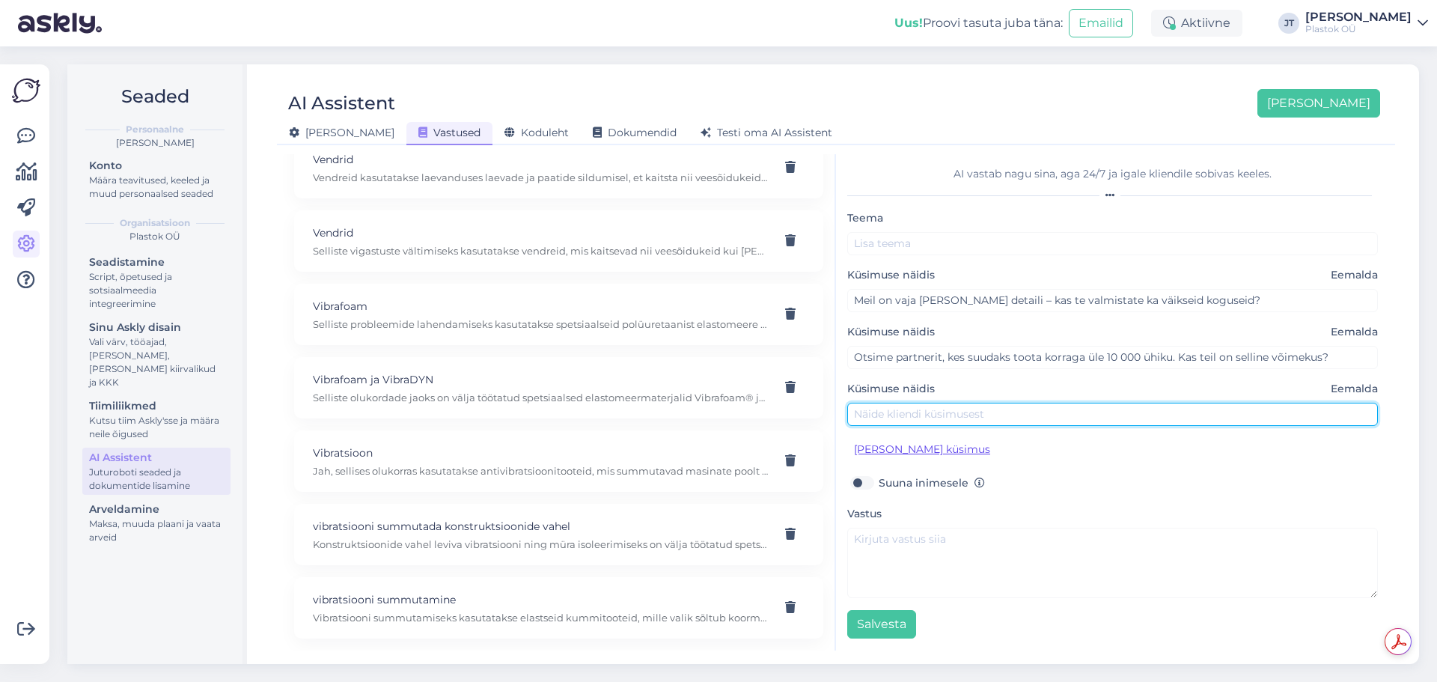
click at [910, 418] on input "text" at bounding box center [1112, 414] width 531 height 23
paste input "Meie projekt on eriline ja vajab täpselt jooniste järgi tootmist. Kas saate pak…"
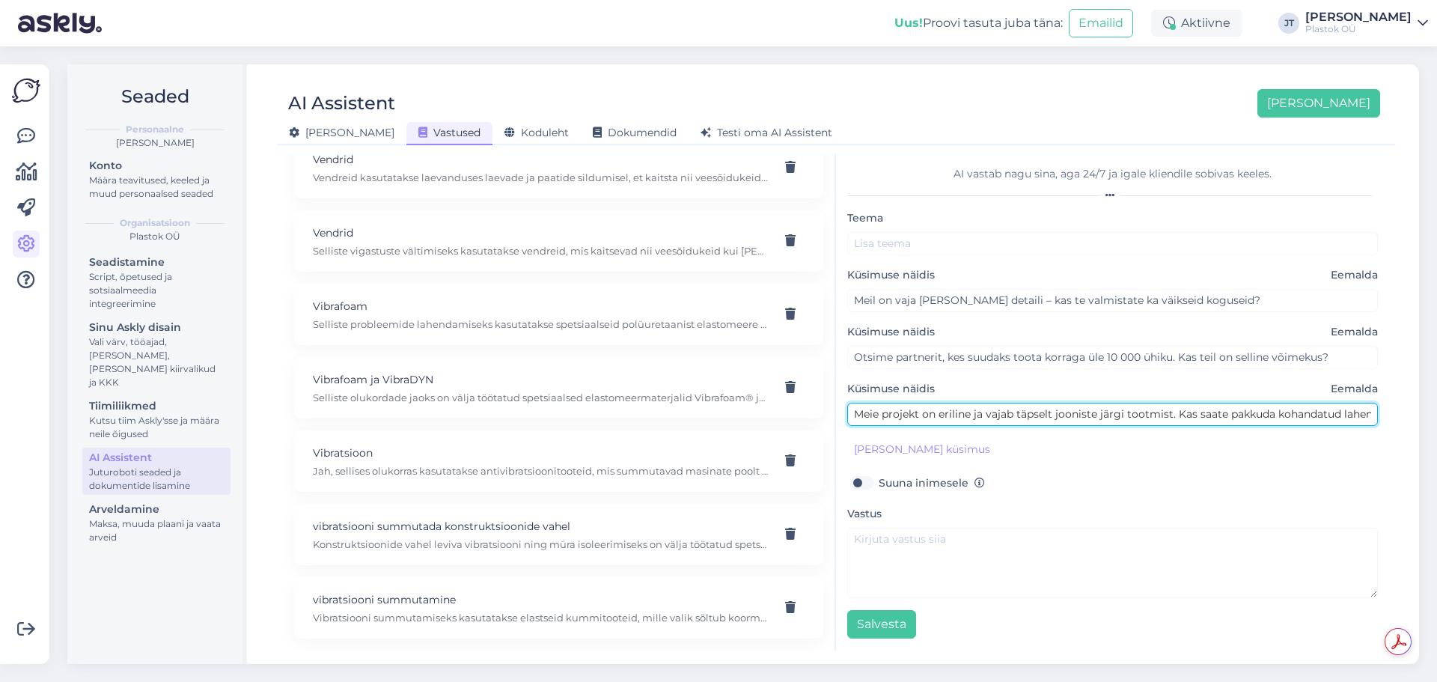
scroll to position [0, 30]
type input "Meie projekt on eriline ja vajab täpselt jooniste järgi tootmist. Kas saate pak…"
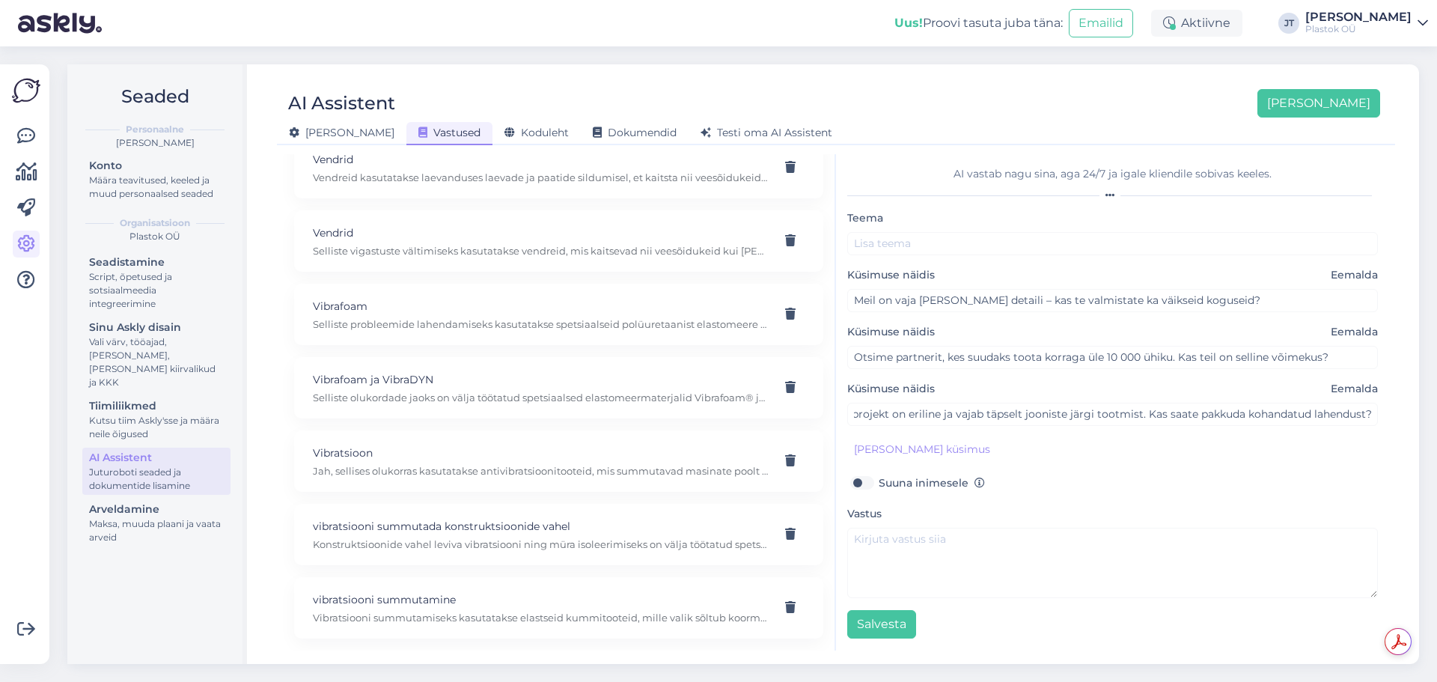
scroll to position [0, 0]
click at [933, 457] on button "[PERSON_NAME] küsimus" at bounding box center [922, 449] width 150 height 23
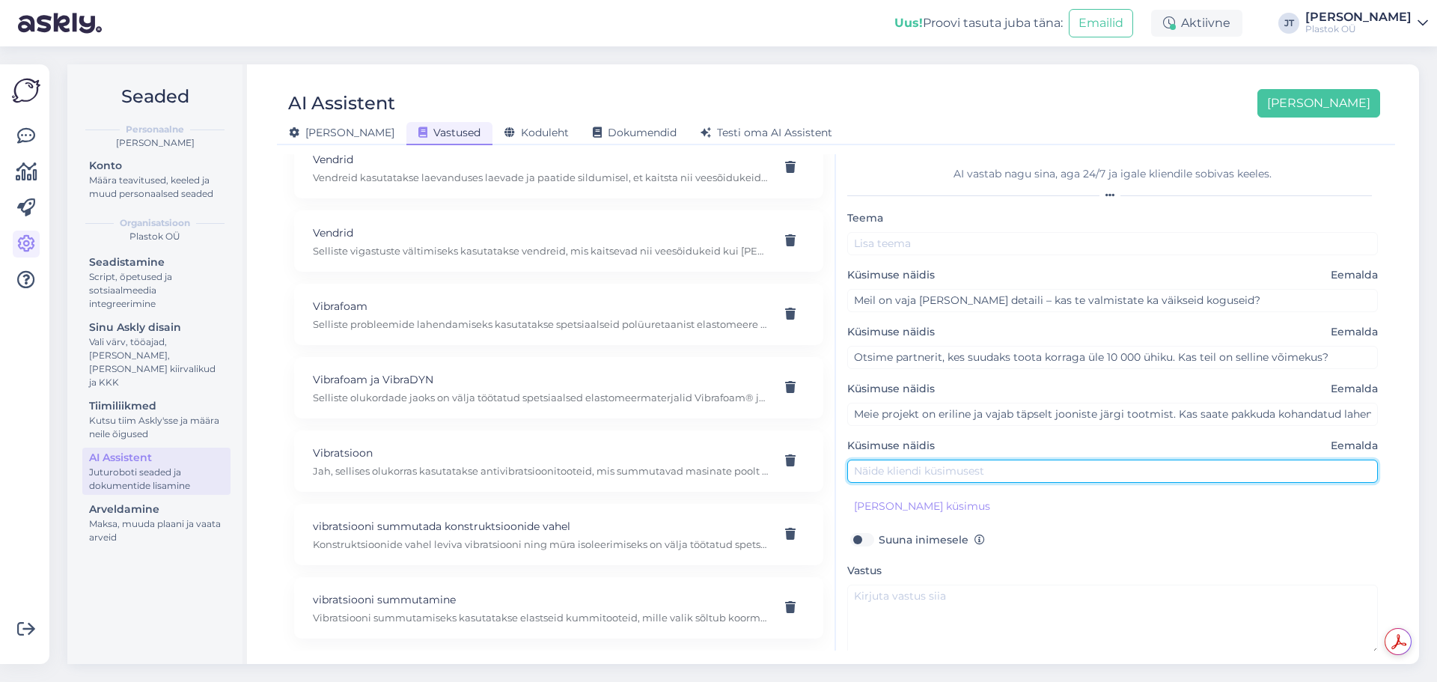
click at [900, 471] on input "text" at bounding box center [1112, 471] width 531 height 23
paste input "Kas teie tootmine on paindlik – st saate teenindada nii väikeseid kui ka suuri …"
type input "Kas teie tootmine on paindlik – st saate teenindada nii väikeseid kui ka suuri …"
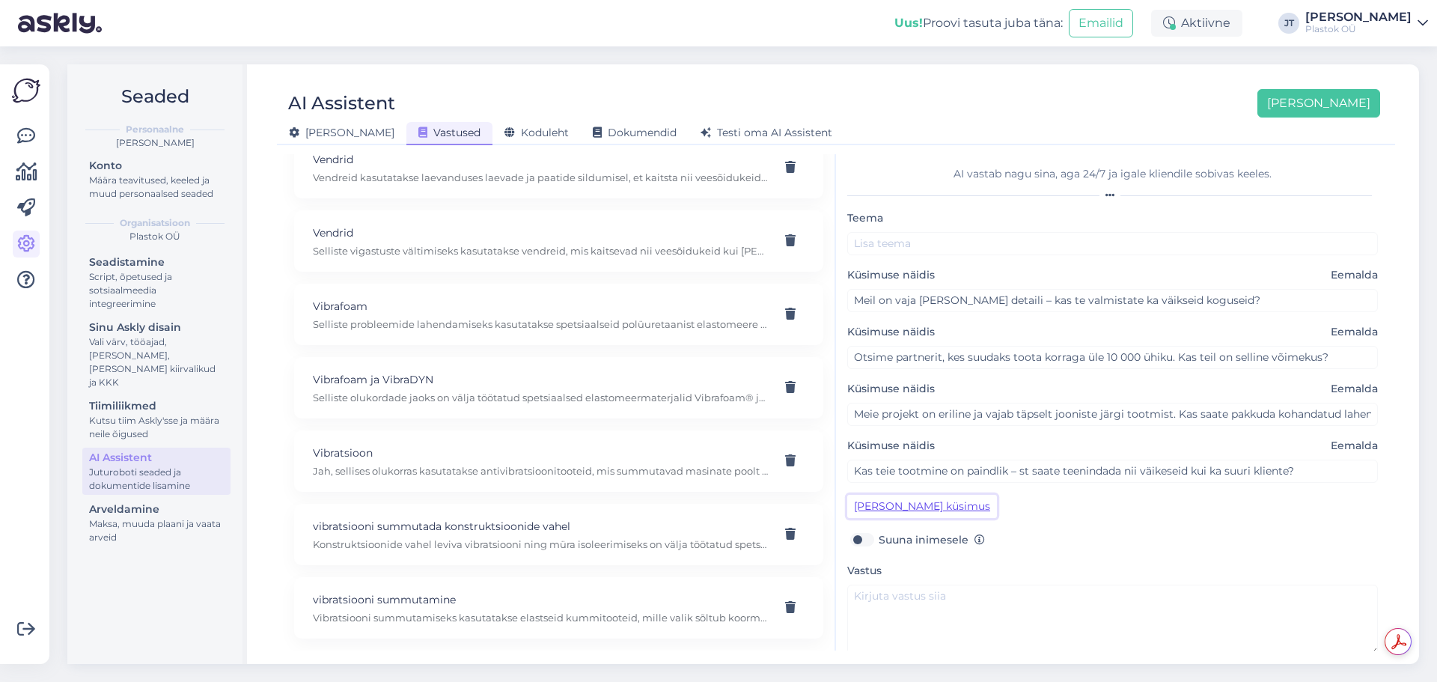
click at [924, 512] on button "[PERSON_NAME] küsimus" at bounding box center [922, 506] width 150 height 23
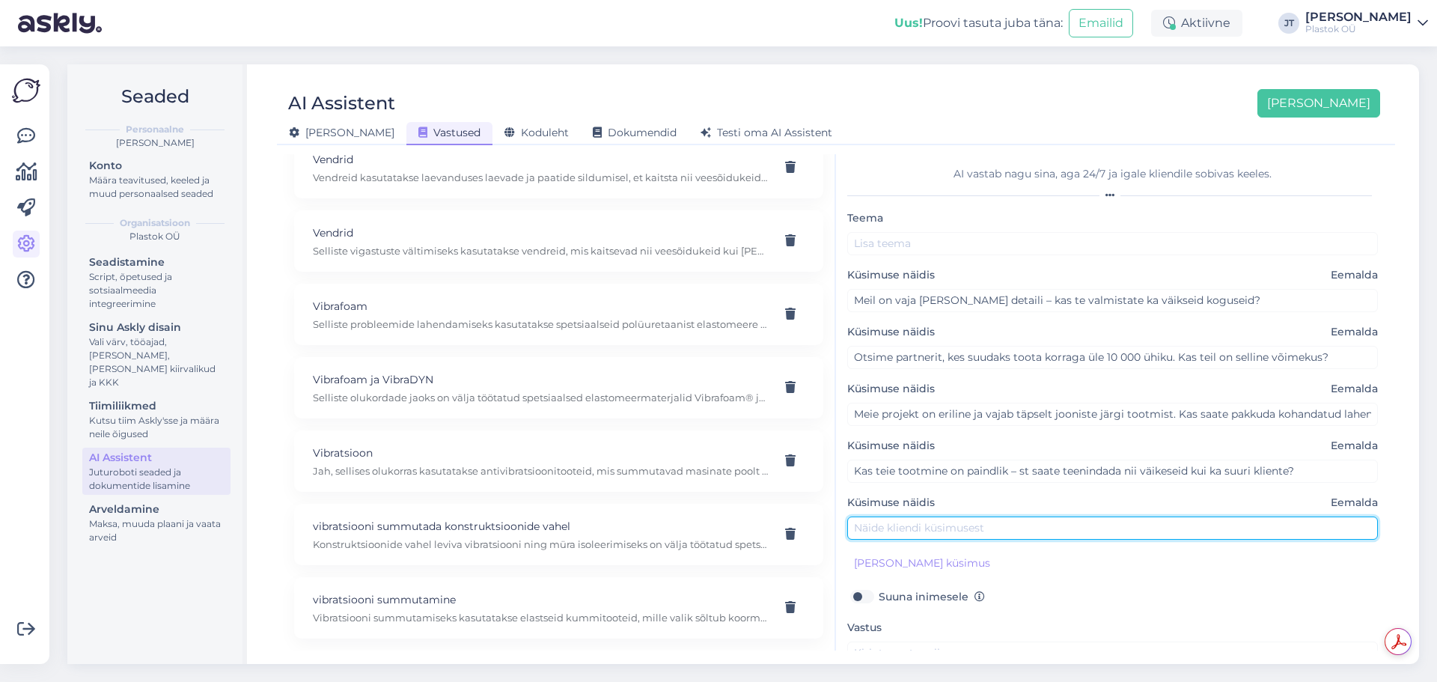
click at [924, 521] on input "text" at bounding box center [1112, 527] width 531 height 23
paste input "Kuidas te tagate täpsuse eri suuruses tellimuste puhul?"
type input "Kuidas te tagate täpsuse eri suuruses tellimuste puhul?"
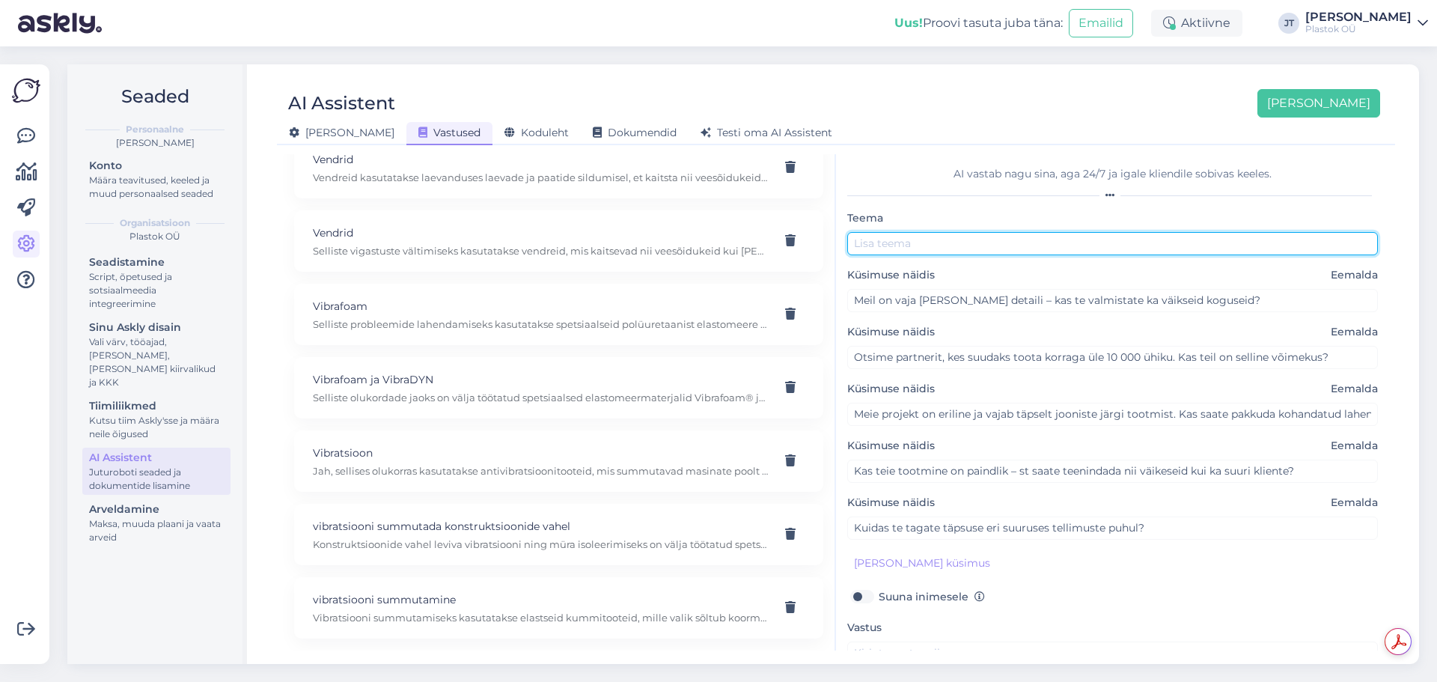
click at [899, 252] on input "text" at bounding box center [1112, 243] width 531 height 23
type input "Tootmine"
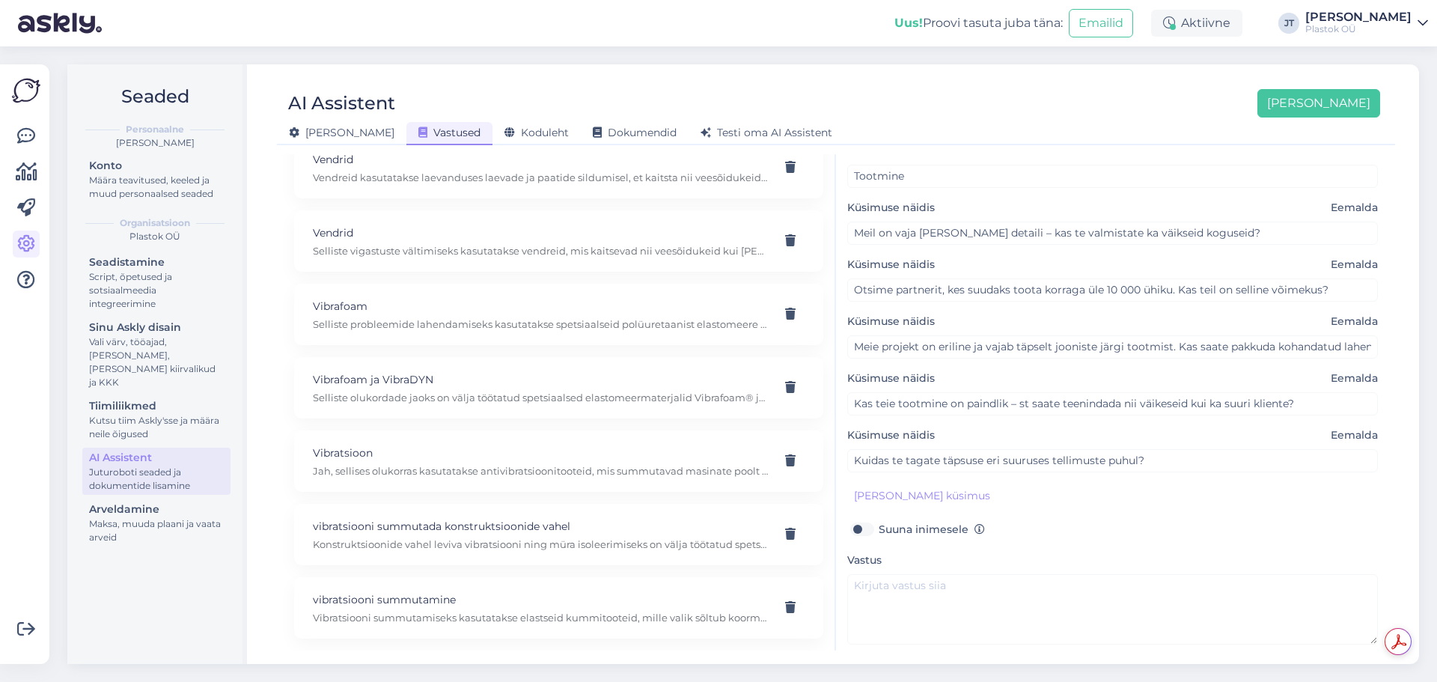
scroll to position [114, 0]
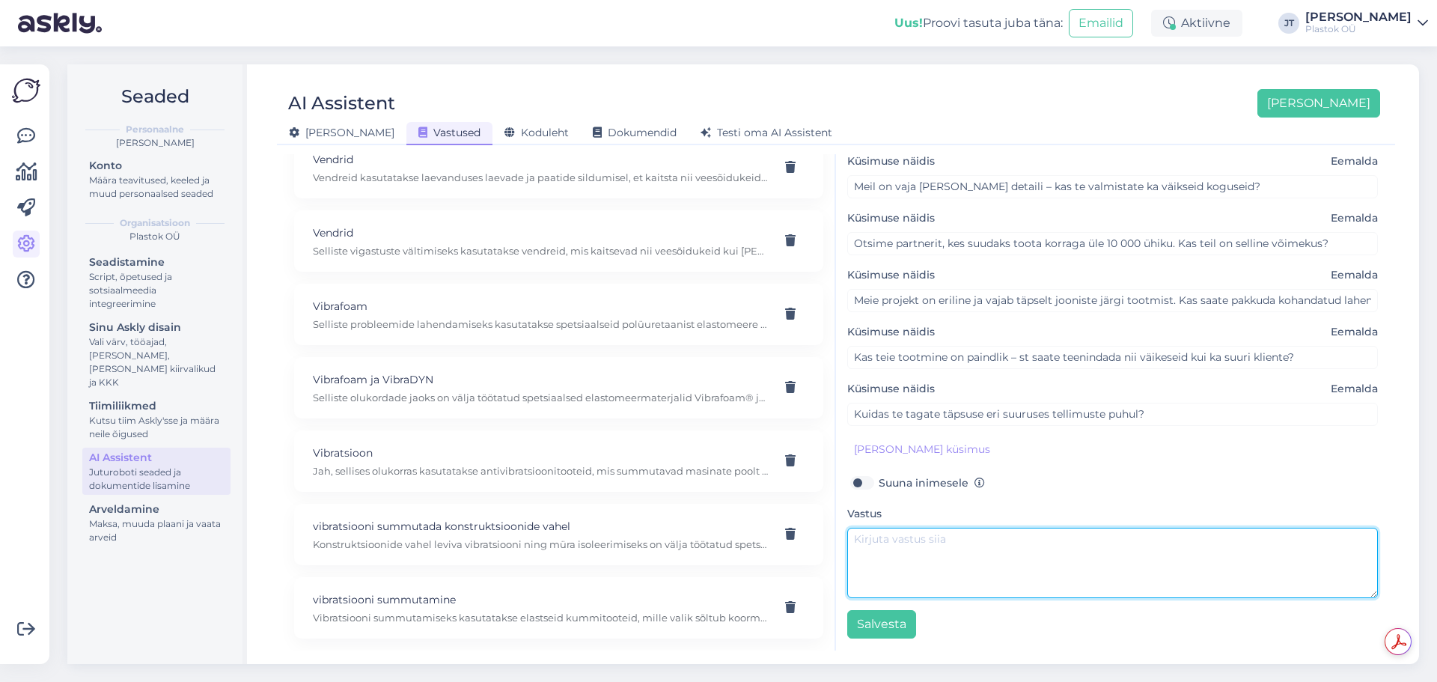
click at [936, 553] on textarea at bounding box center [1112, 563] width 531 height 70
paste textarea "Meie tootmine on täielikult projektipõhine – valmistame nii üksikdetaile kui ka…"
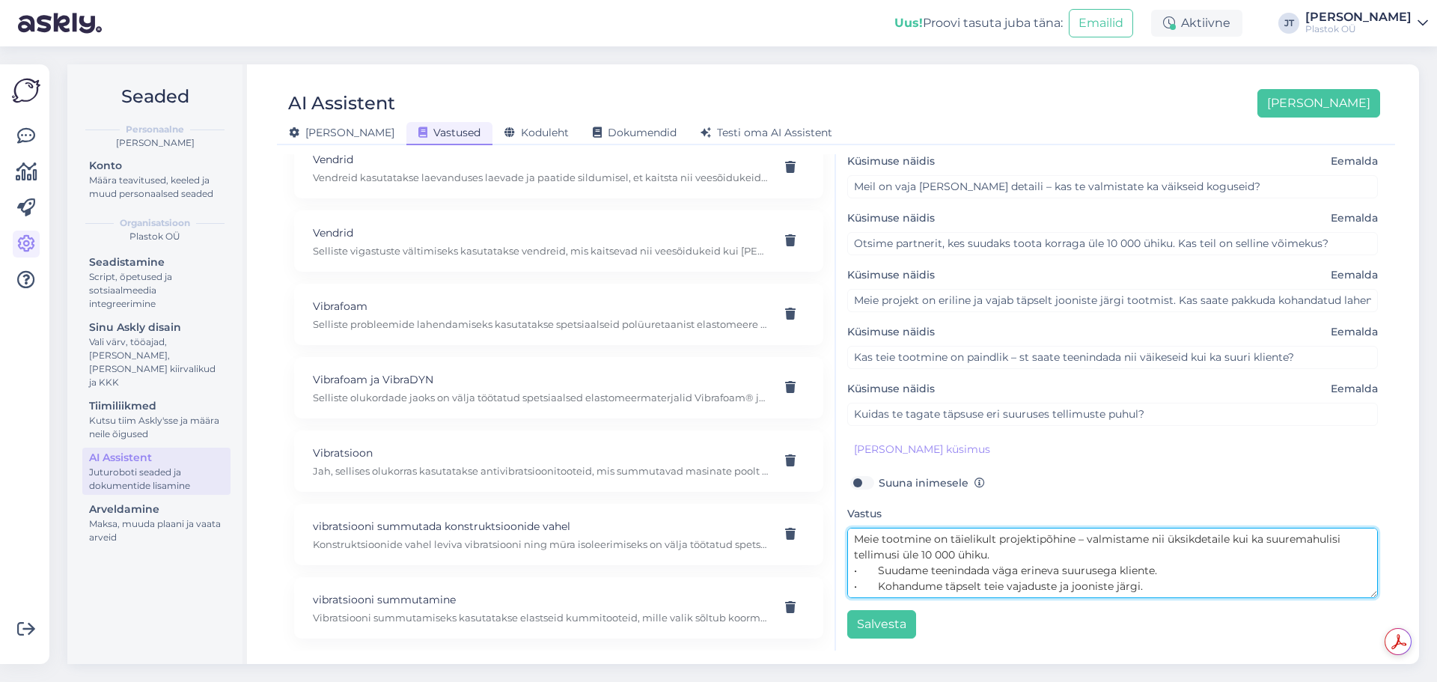
scroll to position [27, 0]
type textarea "Meie tootmine on täielikult projektipõhine – valmistame nii üksikdetaile kui ka…"
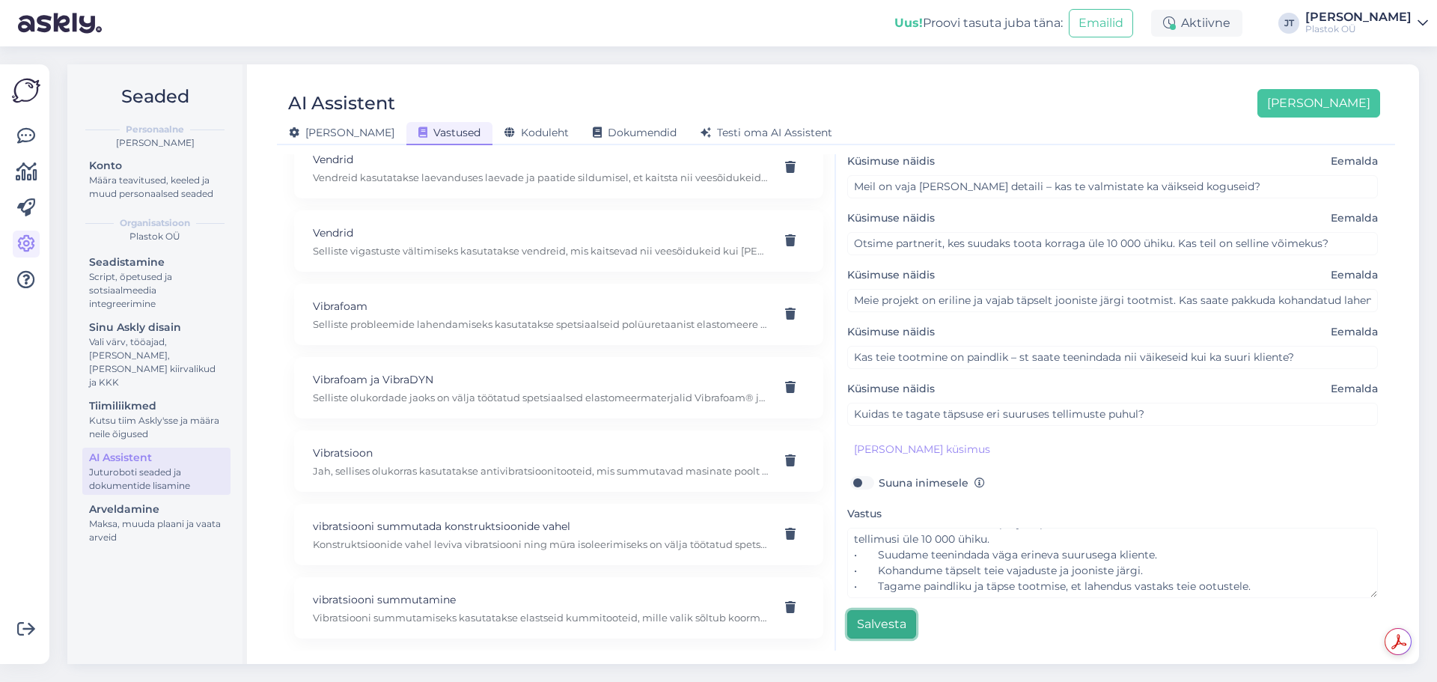
click at [896, 630] on button "Salvesta" at bounding box center [881, 624] width 69 height 28
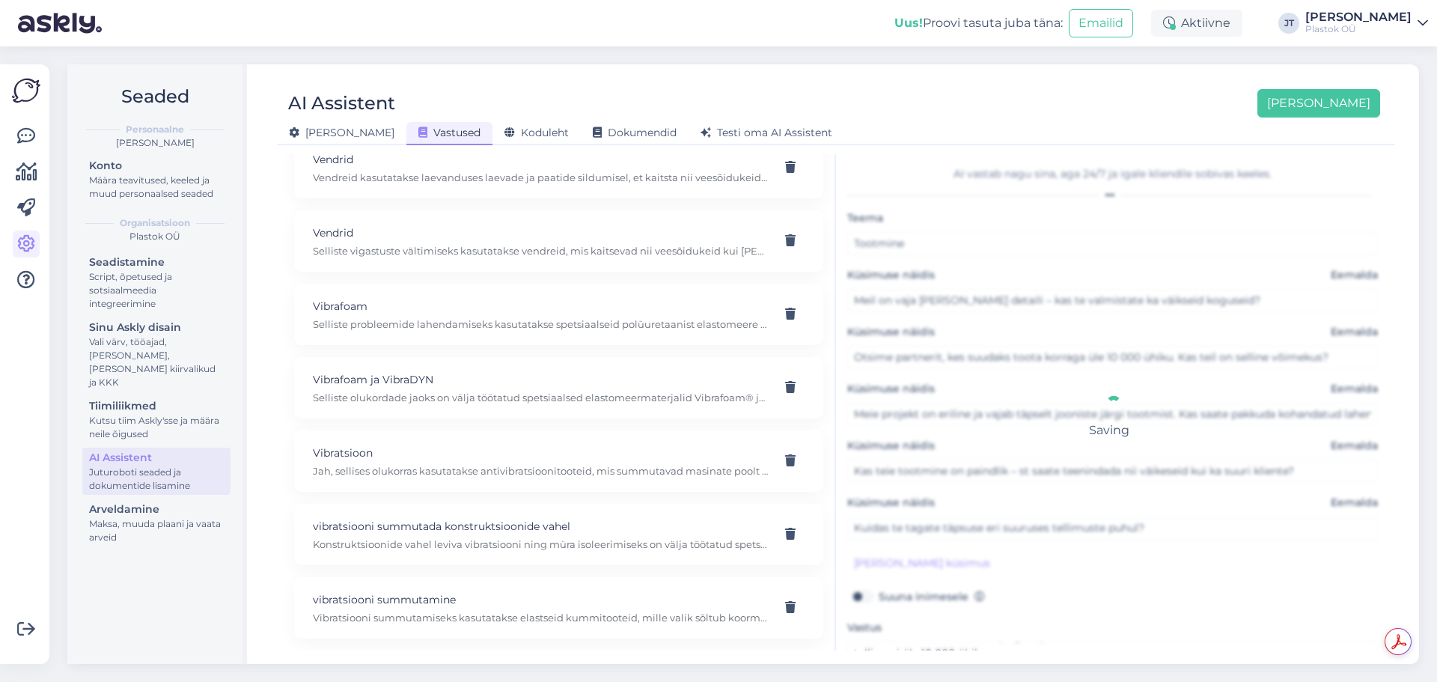
scroll to position [3022, 0]
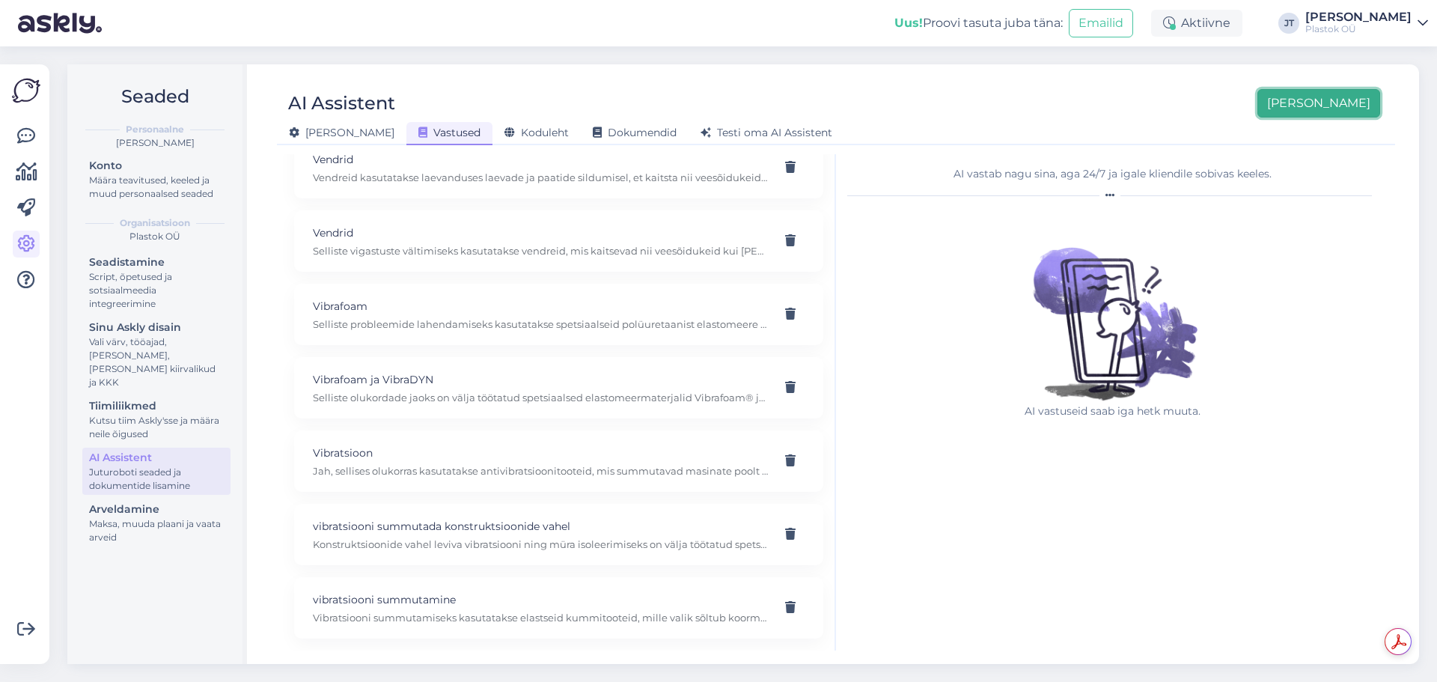
click at [1338, 105] on button "[PERSON_NAME]" at bounding box center [1319, 103] width 123 height 28
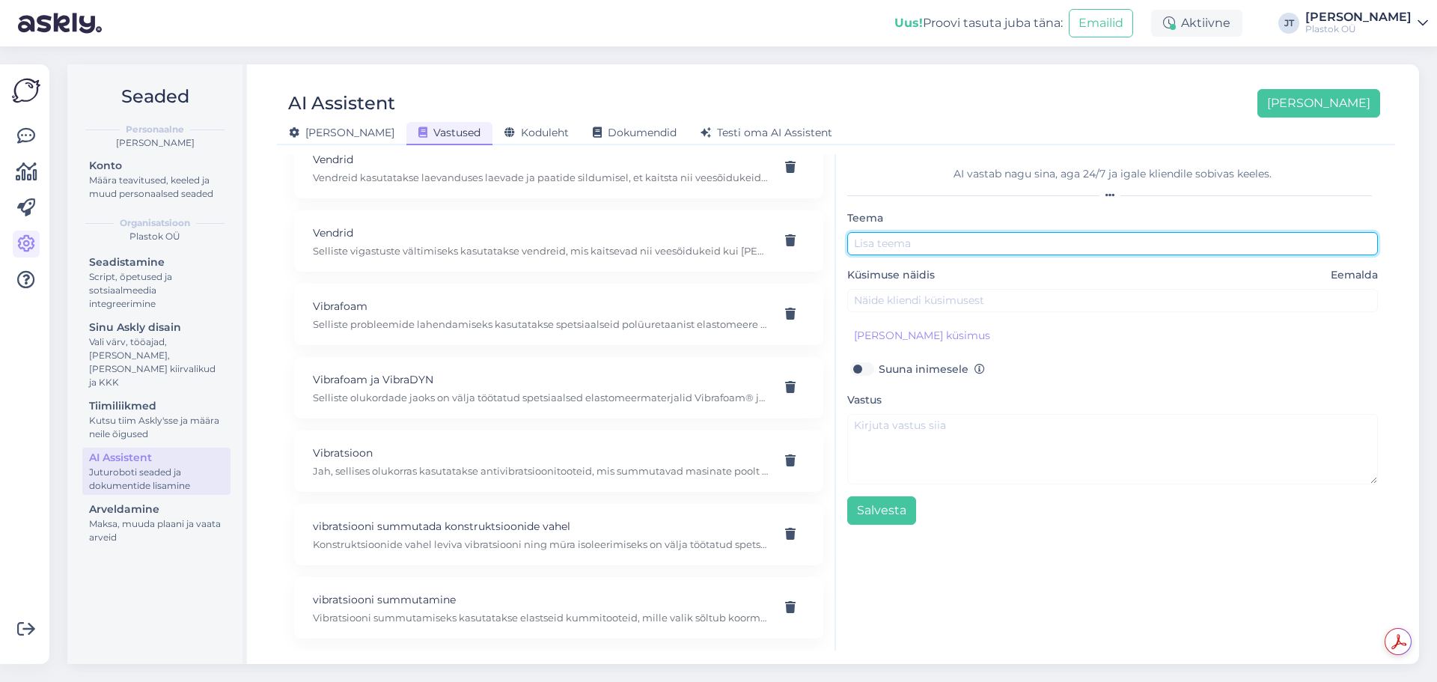
click at [914, 245] on input "text" at bounding box center [1112, 243] width 531 height 23
type input "CNC lõikus"
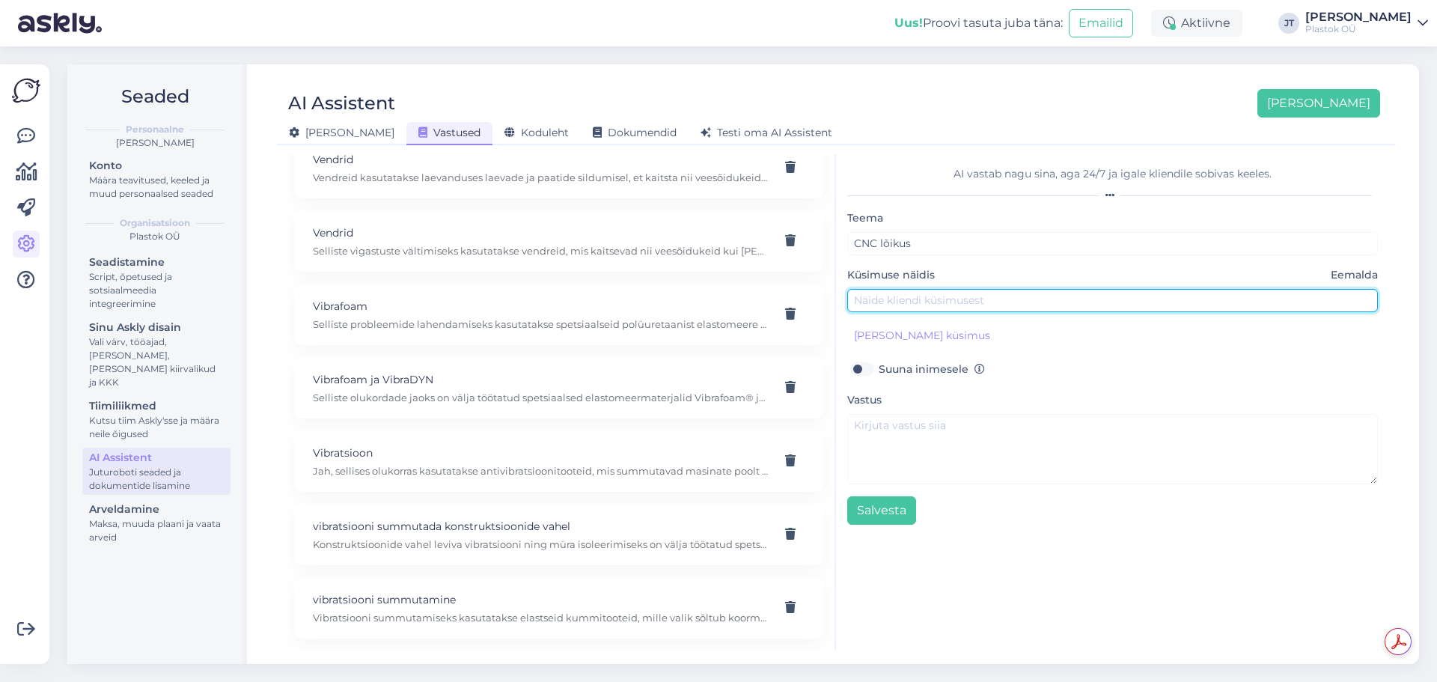
click at [918, 304] on input "text" at bounding box center [1112, 300] width 531 height 23
paste input "Kas te pakute CNC-töötlust ja kui täpne see on?"
type input "Kas te pakute CNC-töötlust ja kui täpne see on?"
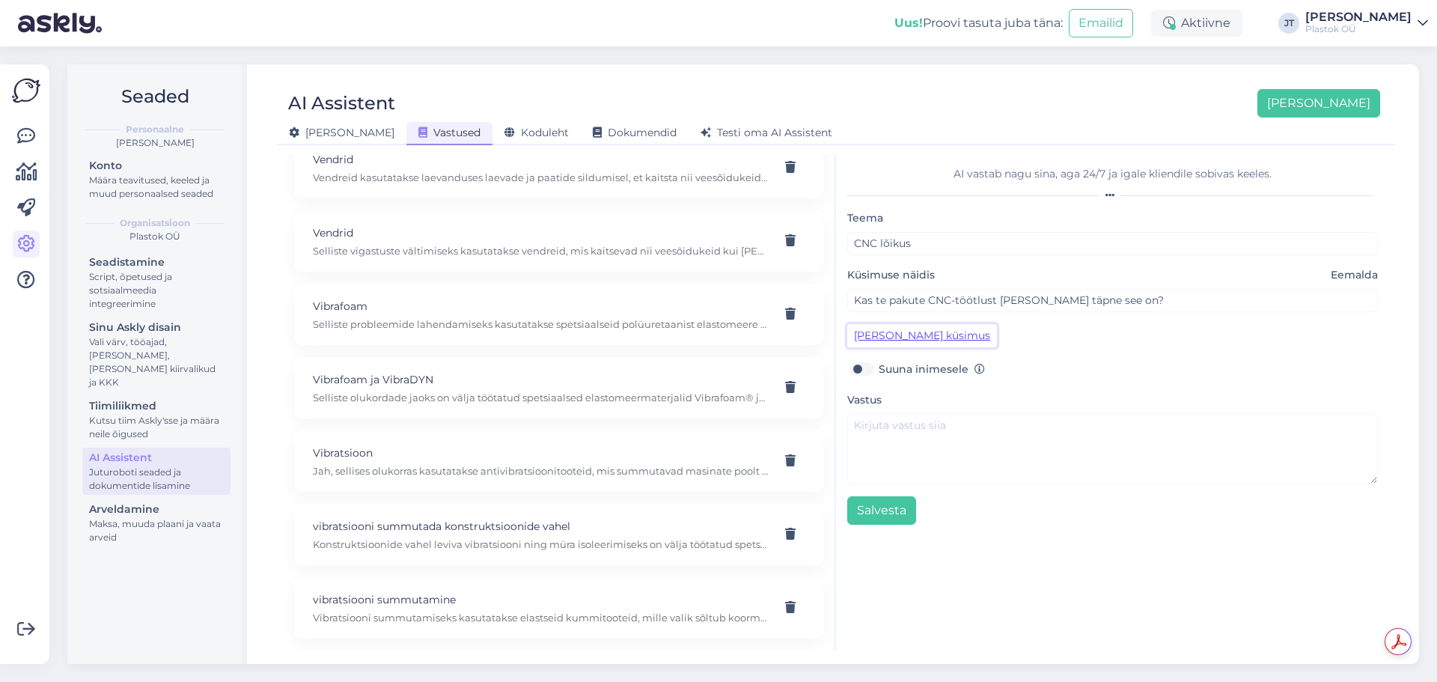
click at [906, 336] on button "[PERSON_NAME] küsimus" at bounding box center [922, 335] width 150 height 23
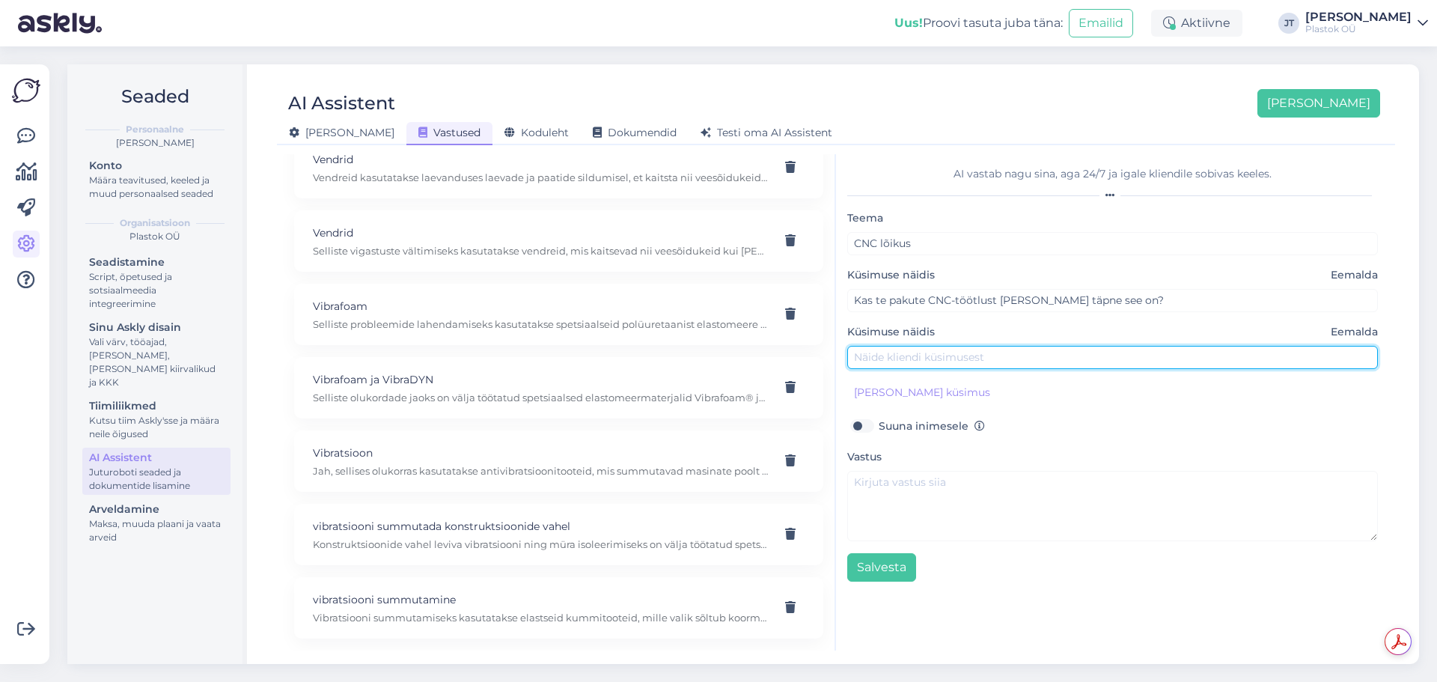
click at [885, 347] on input "text" at bounding box center [1112, 357] width 531 height 23
paste input "Mul on vaja plastdetaili, mis vastaks täpsetele tolerantsidele – kas see on või…"
type input "Mul on vaja plastdetaili, mis vastaks täpsetele tolerantsidele – kas see on või…"
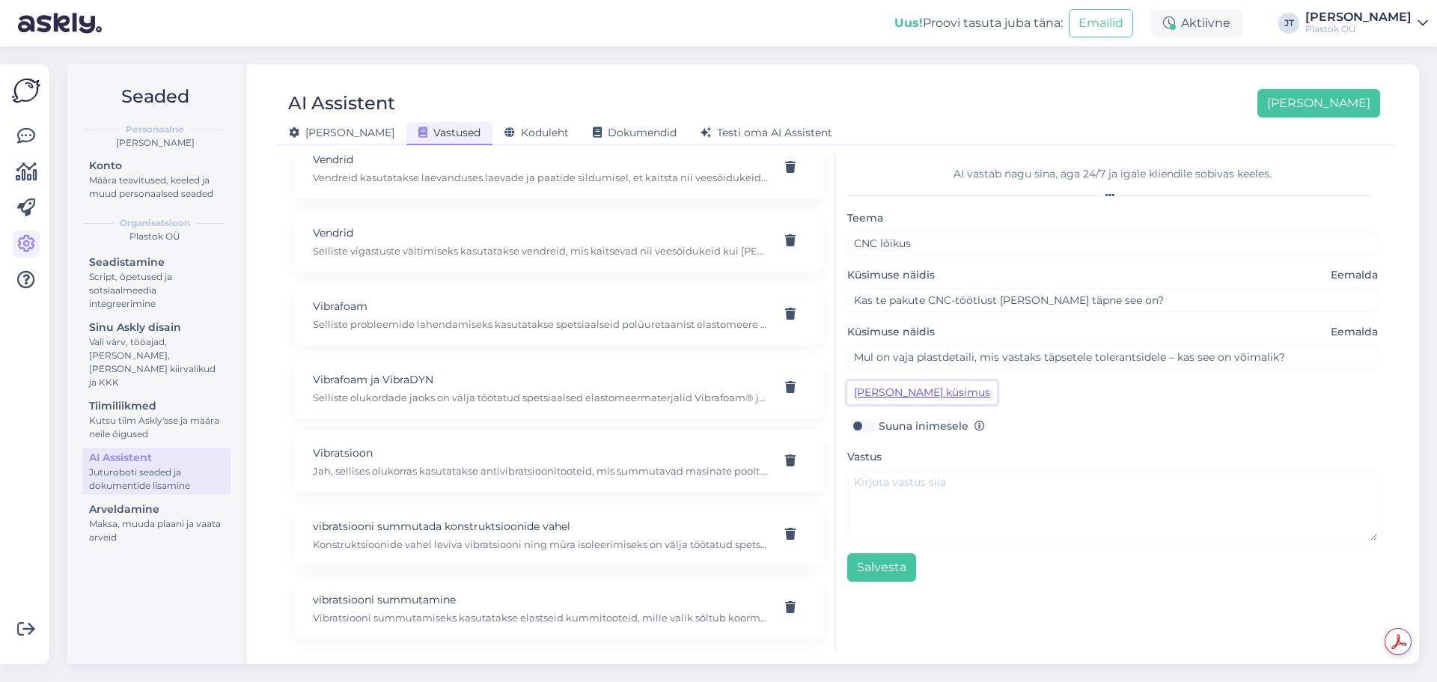
click at [894, 394] on button "[PERSON_NAME] küsimus" at bounding box center [922, 392] width 150 height 23
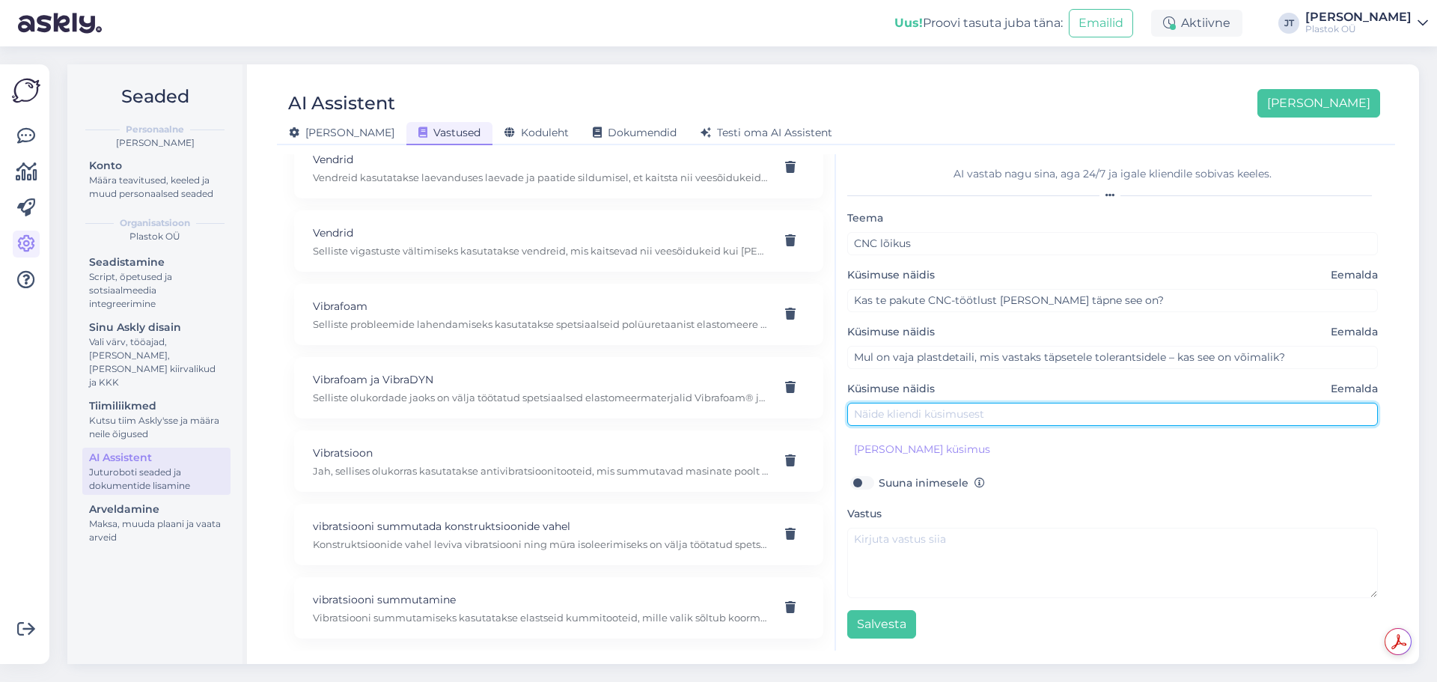
click at [901, 418] on input "text" at bounding box center [1112, 414] width 531 height 23
paste input "Kas teil on erinevaid plastmaterjale kohe laos olemas või tuleb neid eraldi tel…"
type input "Kas teil on erinevaid plastmaterjale kohe laos olemas või tuleb neid eraldi tel…"
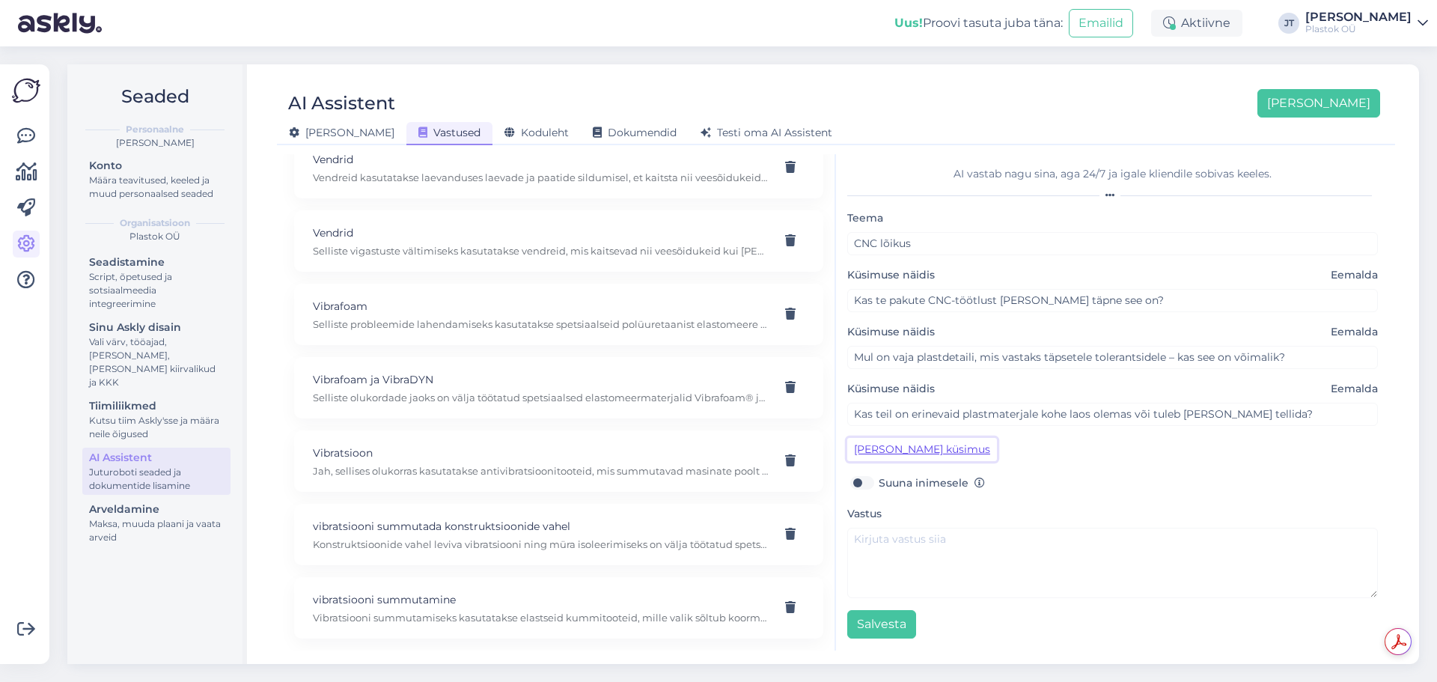
click at [940, 450] on button "[PERSON_NAME] küsimus" at bounding box center [922, 449] width 150 height 23
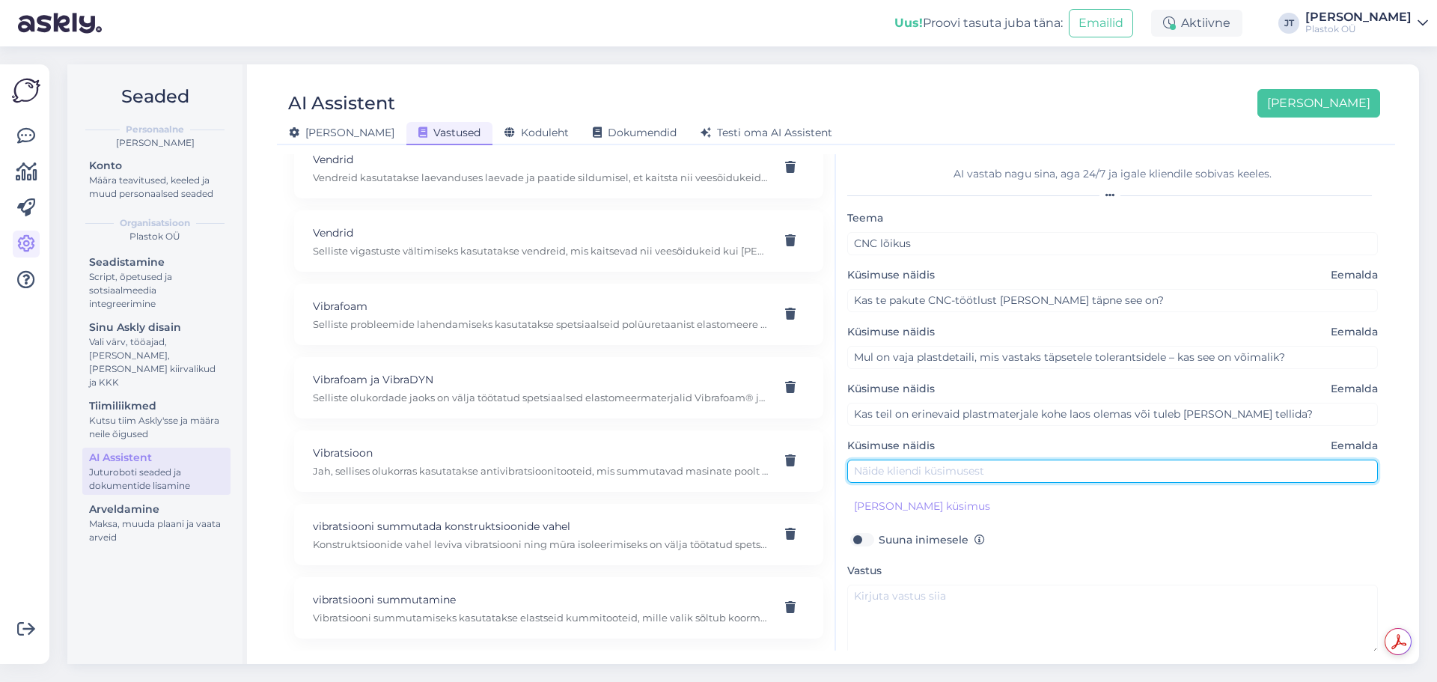
click at [929, 471] on input "text" at bounding box center [1112, 471] width 531 height 23
paste input "Milliseid plastmaterjale CNC-pinkidel töötlete?"
type input "Milliseid plastmaterjale CNC-pinkidel töötlete?"
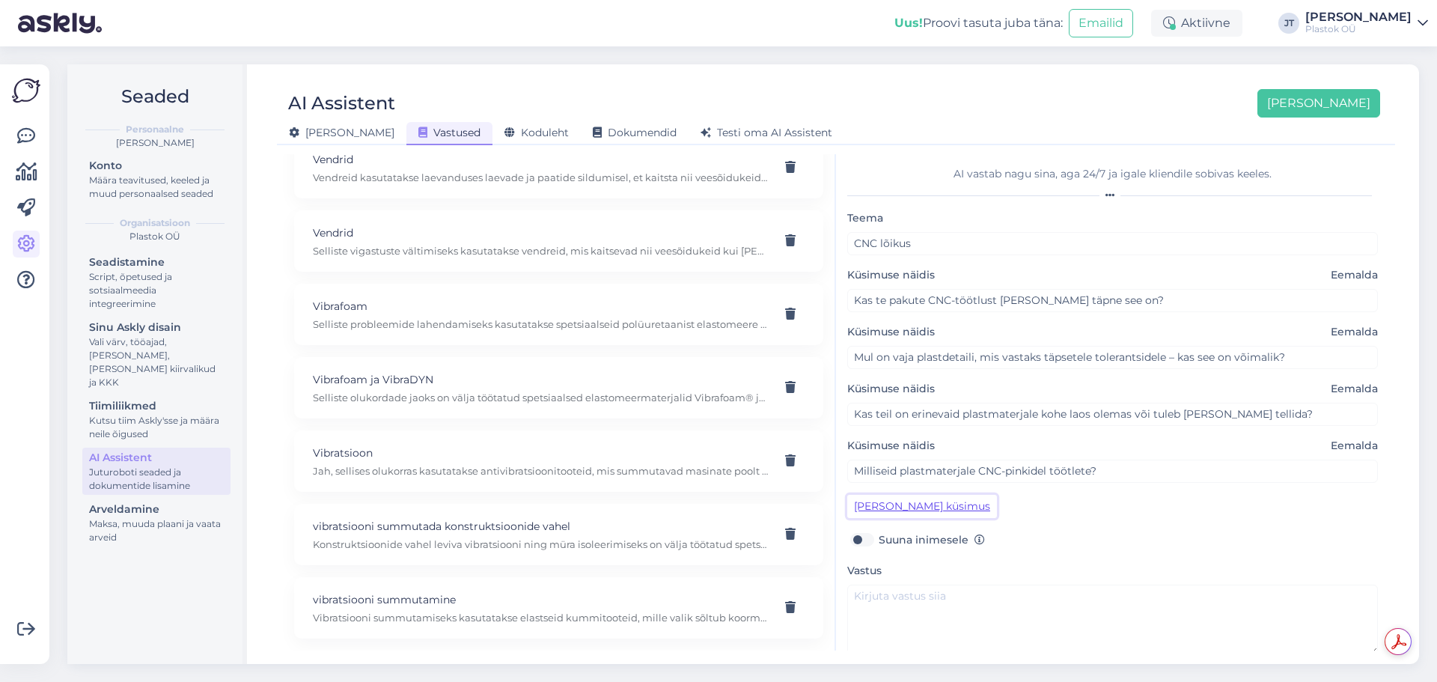
click at [946, 513] on button "[PERSON_NAME] küsimus" at bounding box center [922, 506] width 150 height 23
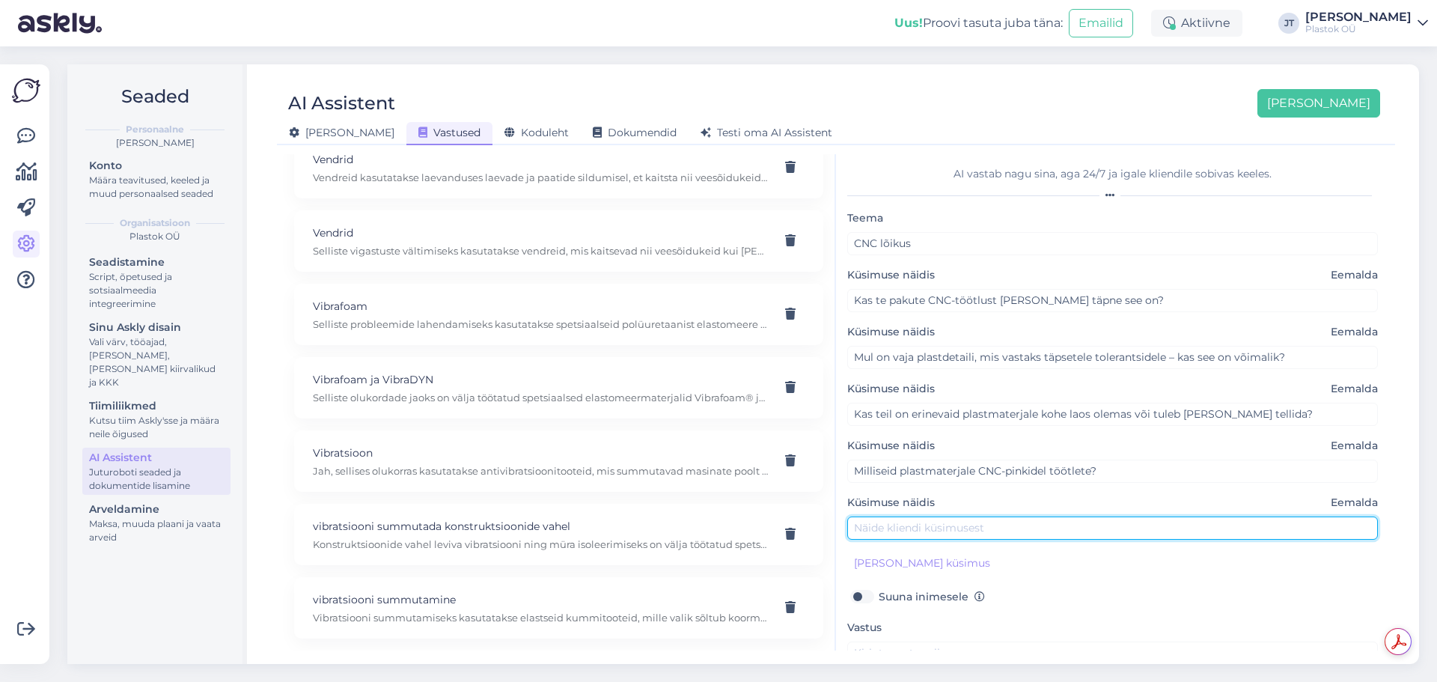
click at [903, 531] on input "text" at bounding box center [1112, 527] width 531 height 23
paste input "Kui kiiresti on võimalik detaile toota, kui materjal on teie laos olemas?"
type input "Kui kiiresti on võimalik detaile toota, kui materjal on teie laos olemas?"
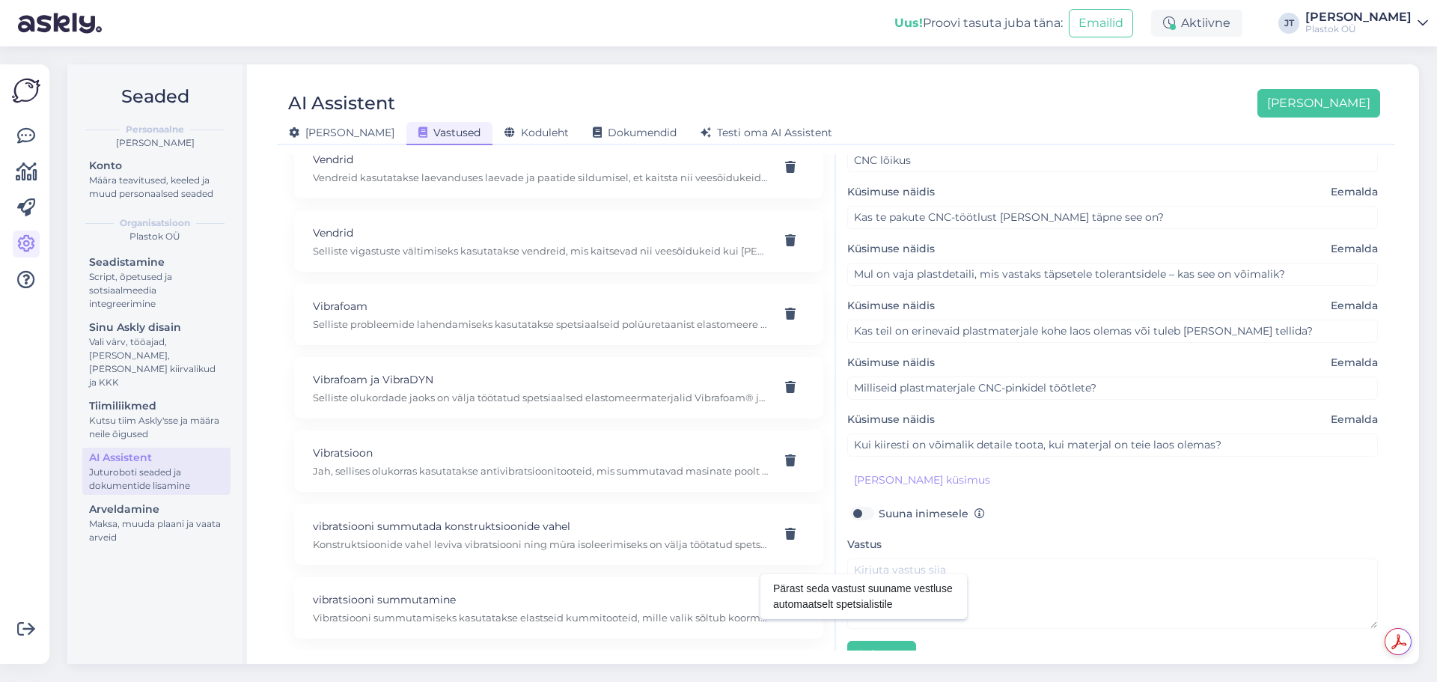
scroll to position [114, 0]
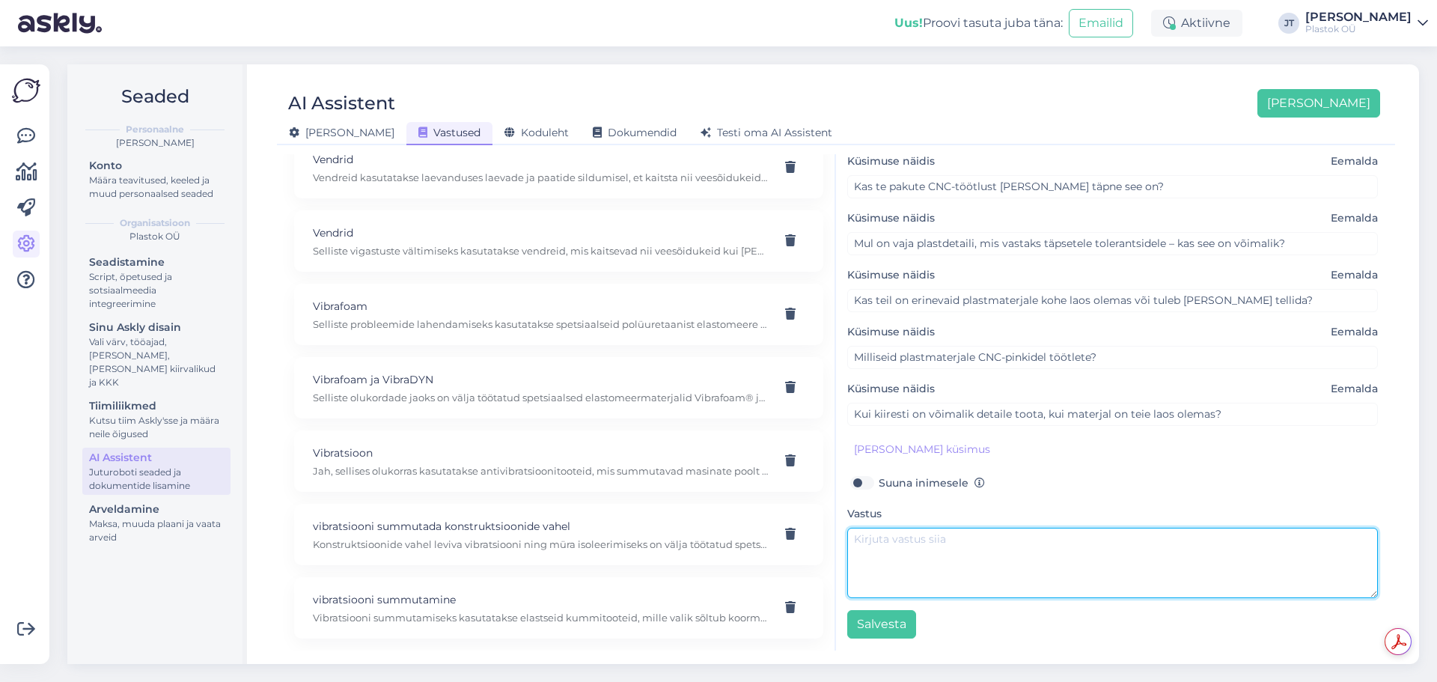
click at [894, 554] on textarea at bounding box center [1112, 563] width 531 height 70
paste textarea "Jah, pakume CNC-töötlemist kaasaegsetel pinkidel, mis tagavad kõrge täpsuse ja …"
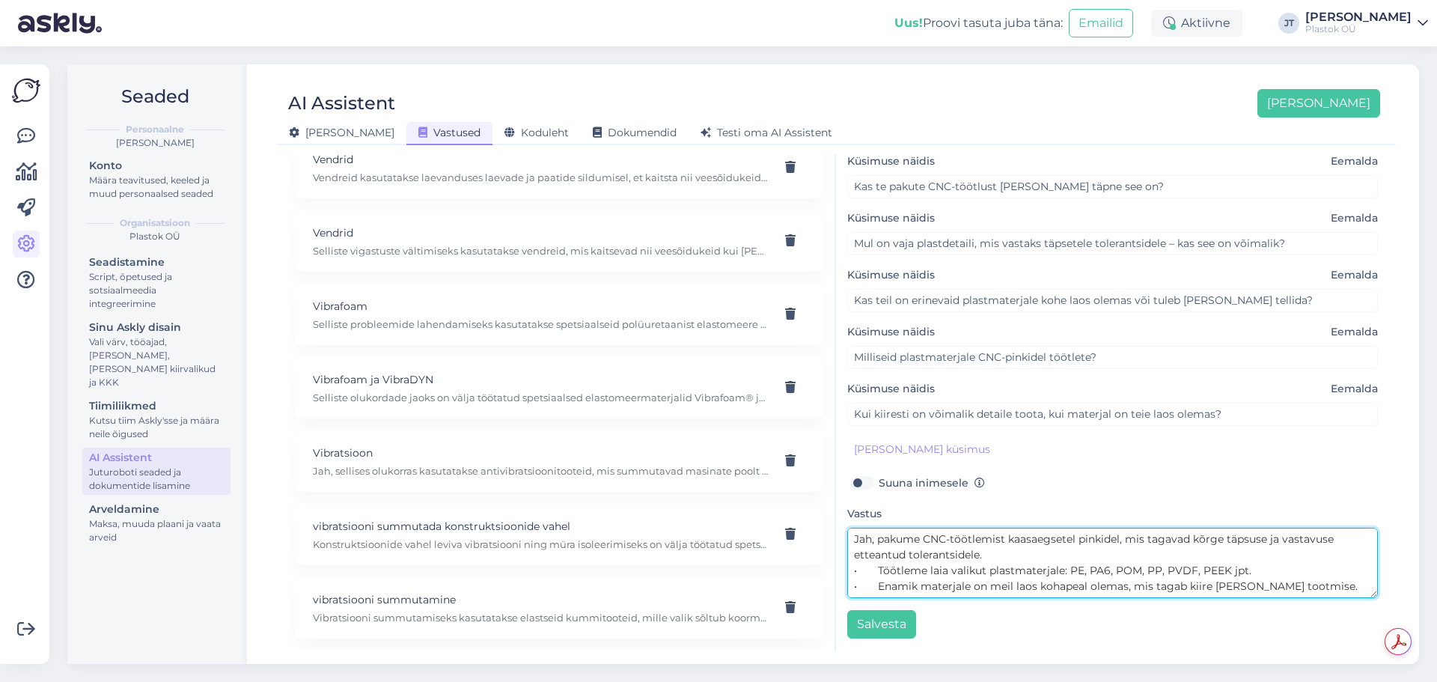
scroll to position [27, 0]
click at [1237, 563] on textarea "Jah, pakume CNC-töötlemist kaasaegsetel pinkidel, mis tagavad kõrge täpsuse ja …" at bounding box center [1112, 563] width 531 height 70
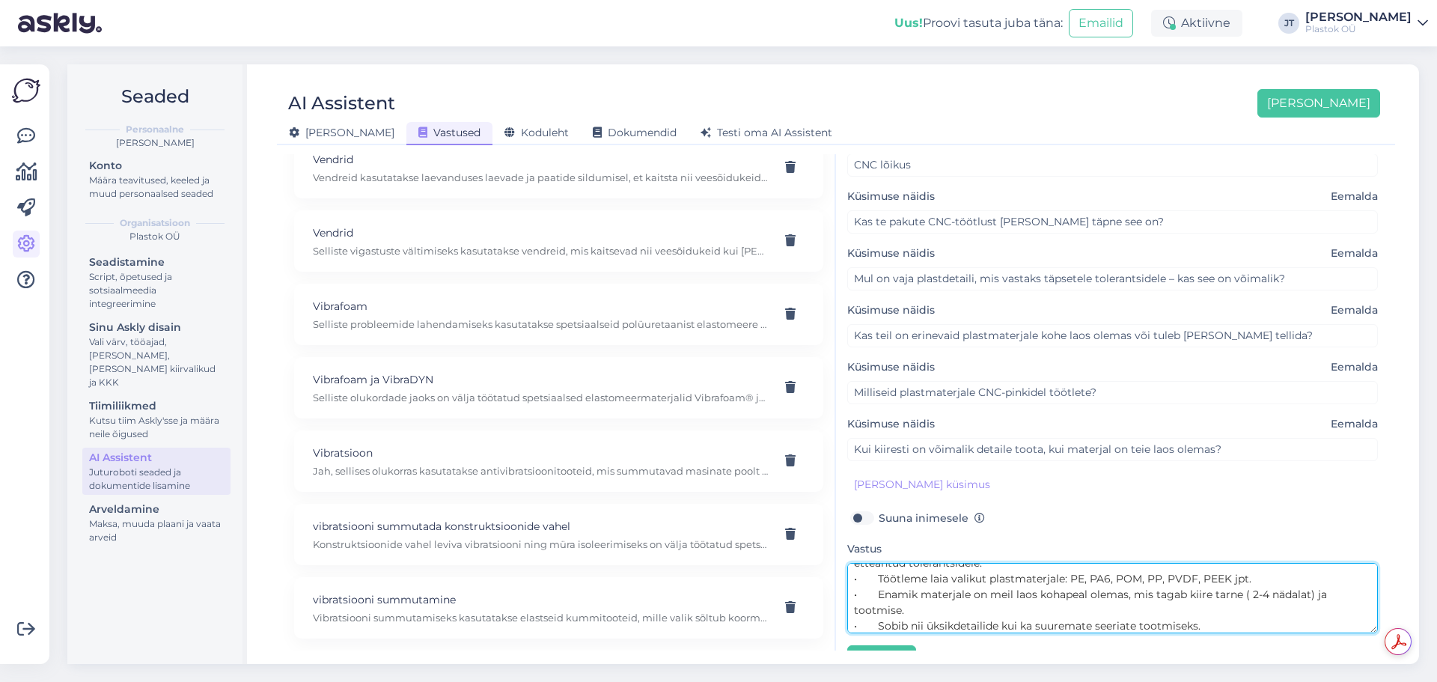
scroll to position [114, 0]
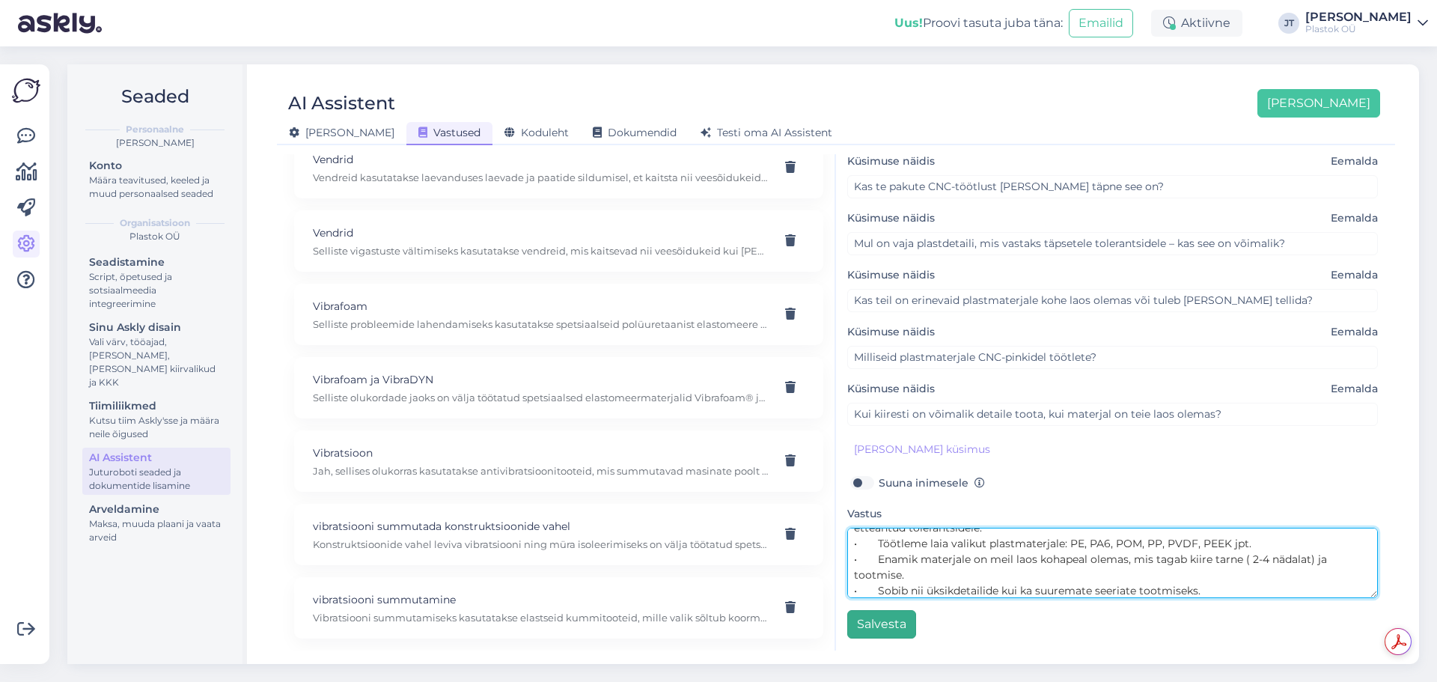
type textarea "Jah, pakume CNC-töötlemist kaasaegsetel pinkidel, mis tagavad kõrge täpsuse ja …"
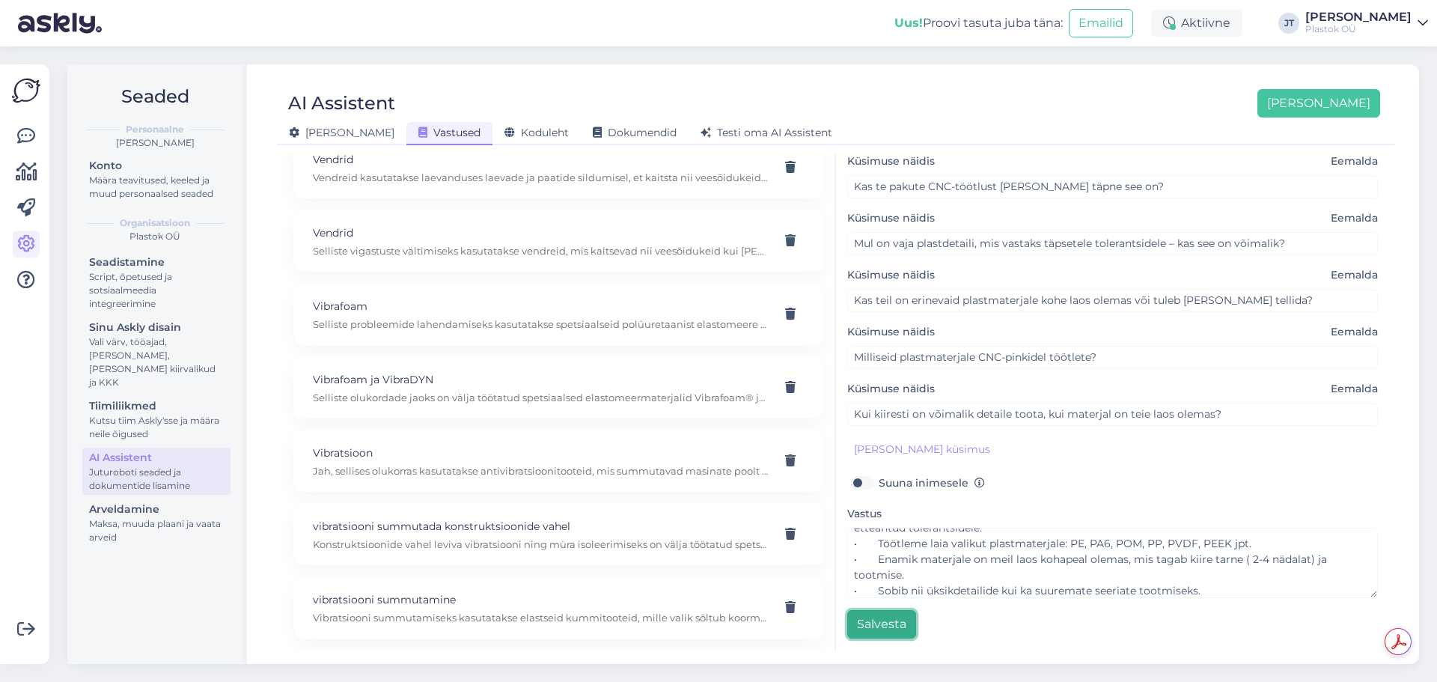
click at [886, 621] on button "Salvesta" at bounding box center [881, 624] width 69 height 28
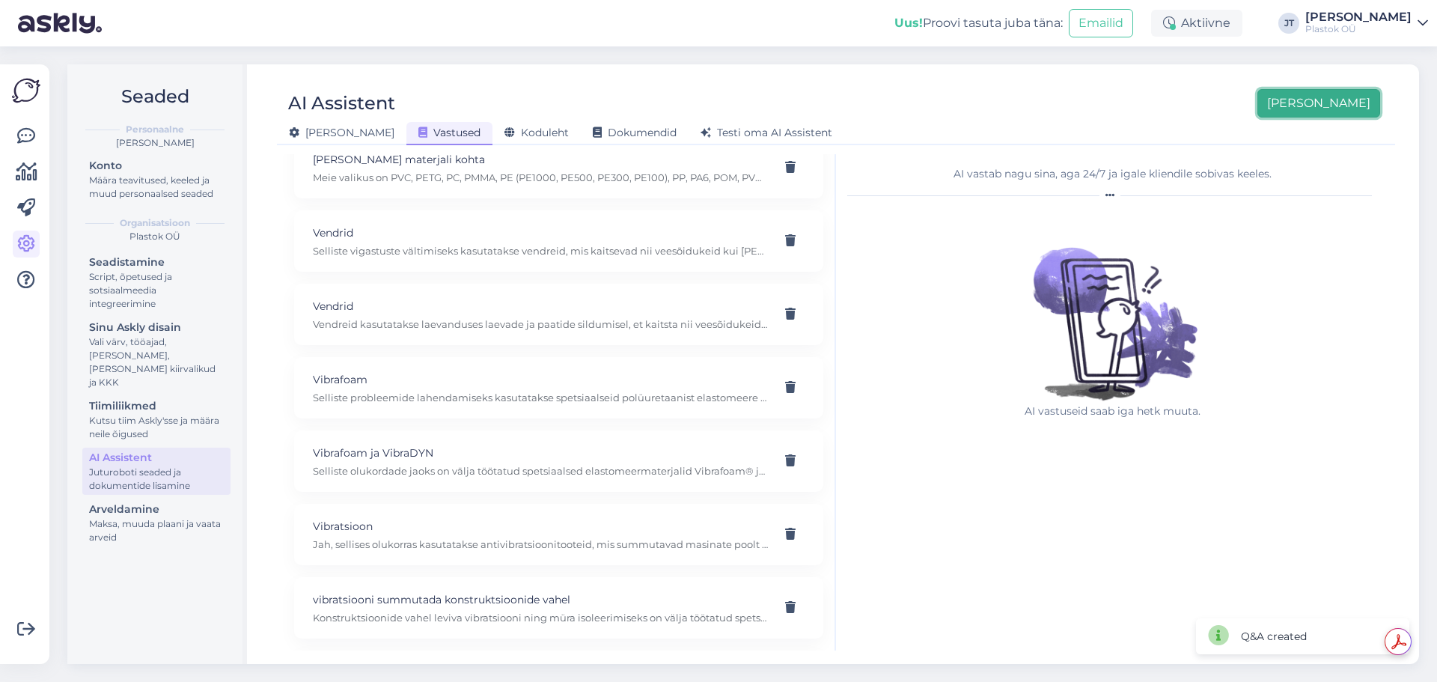
click at [1336, 101] on button "[PERSON_NAME]" at bounding box center [1319, 103] width 123 height 28
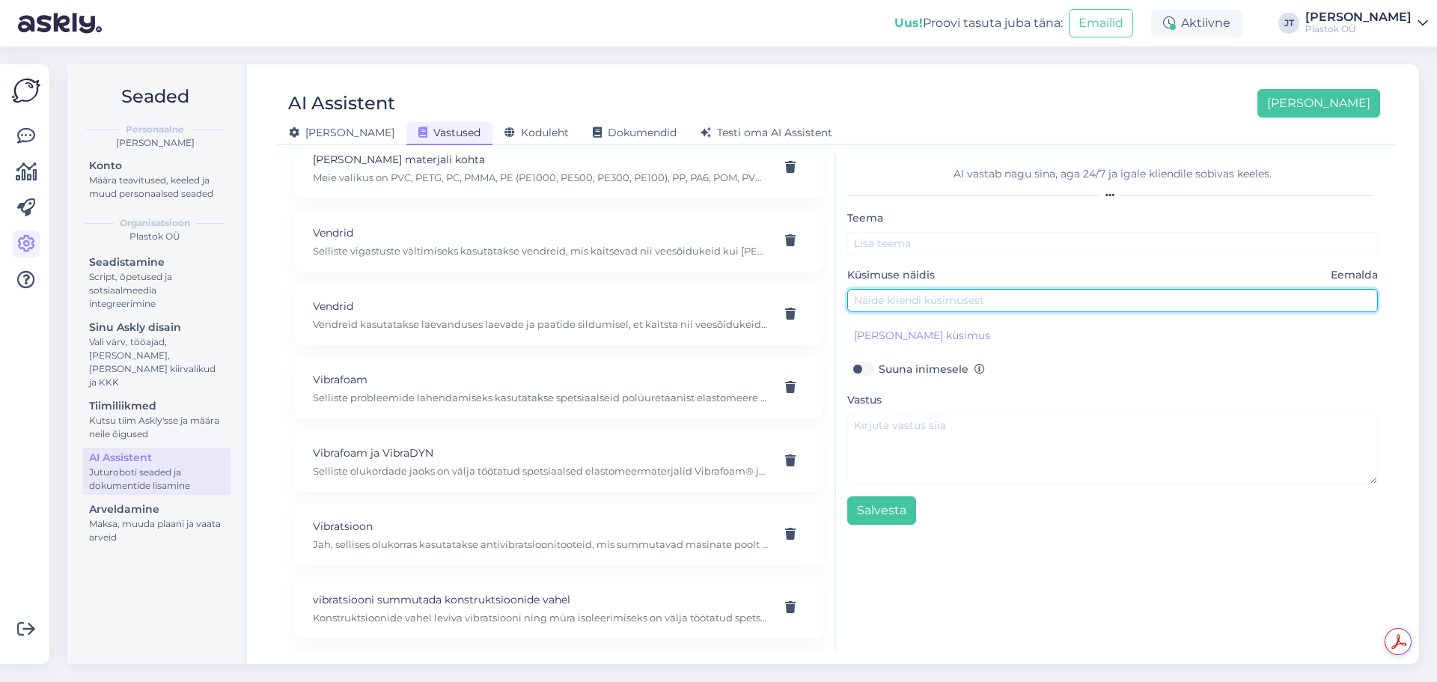
click at [915, 298] on input "text" at bounding box center [1112, 300] width 531 height 23
paste input "Milliseid CNC töötlusviise te pakute?"
type input "Milliseid CNC töötlusviise te pakute?"
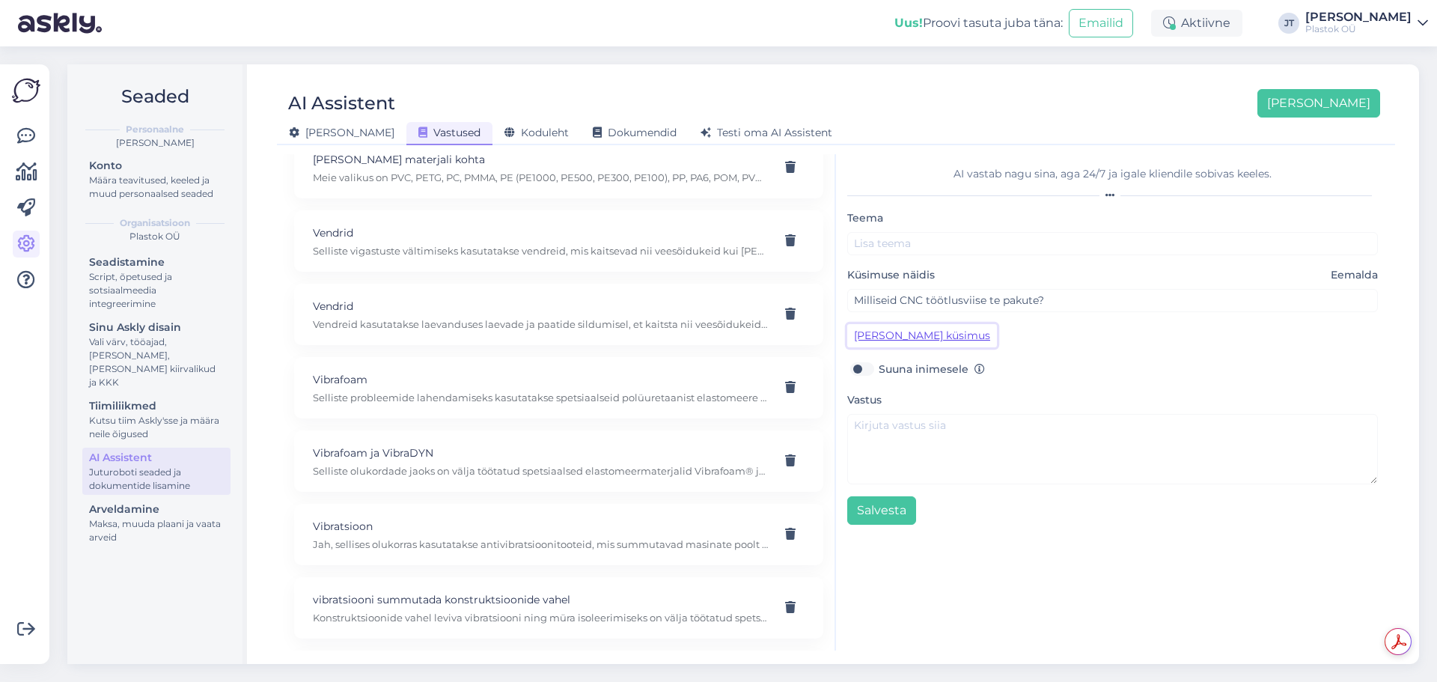
click at [923, 338] on button "[PERSON_NAME] küsimus" at bounding box center [922, 335] width 150 height 23
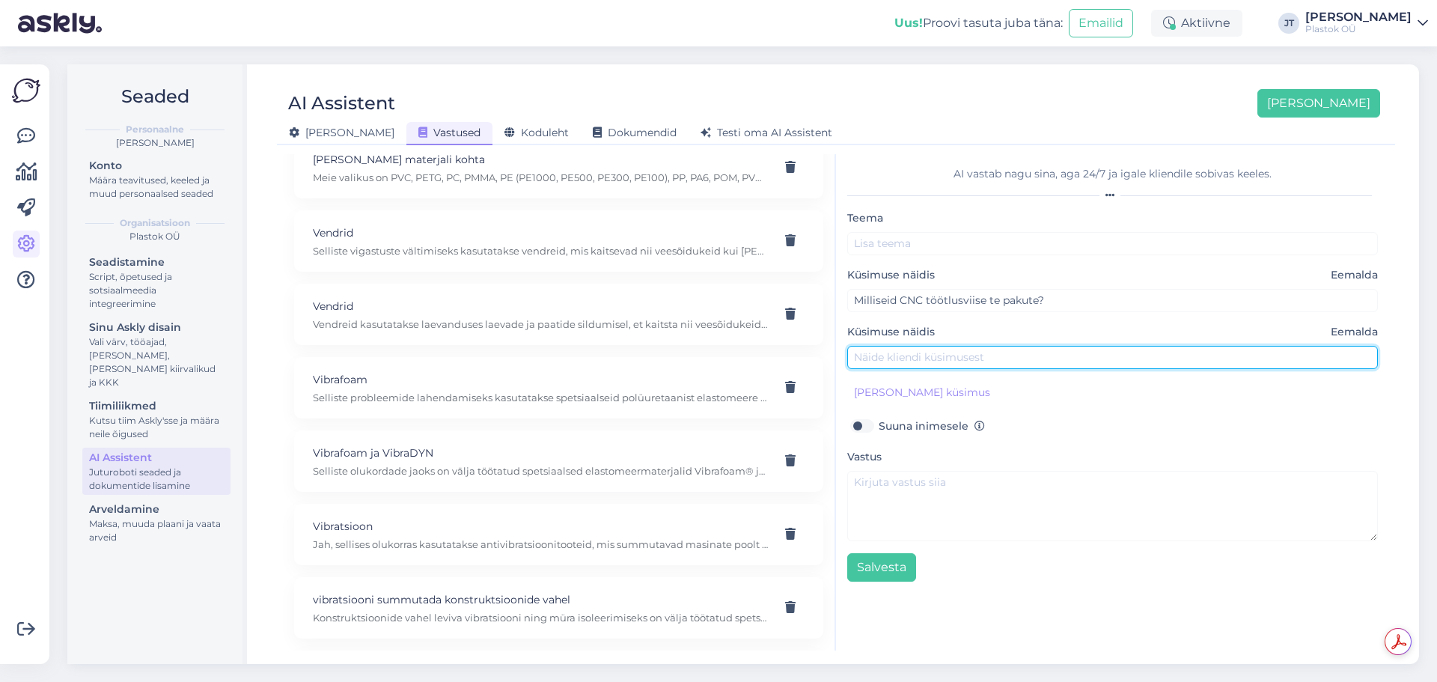
click at [927, 358] on input "text" at bounding box center [1112, 357] width 531 height 23
paste input "Kas teete ka väiksemaid partiisid või ainult suuremahulist tootmist?"
type input "Kas teete ka väiksemaid partiisid või ainult suuremahulist tootmist?"
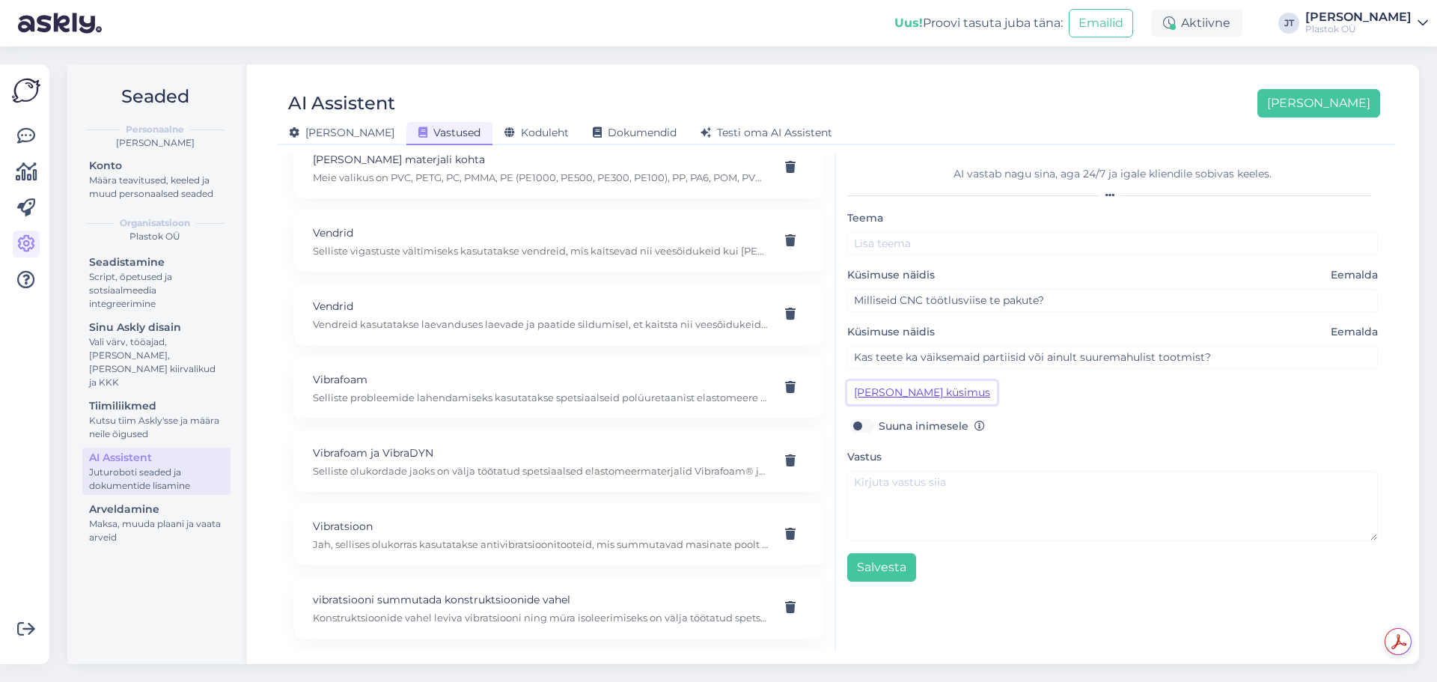
click at [909, 391] on button "[PERSON_NAME] küsimus" at bounding box center [922, 392] width 150 height 23
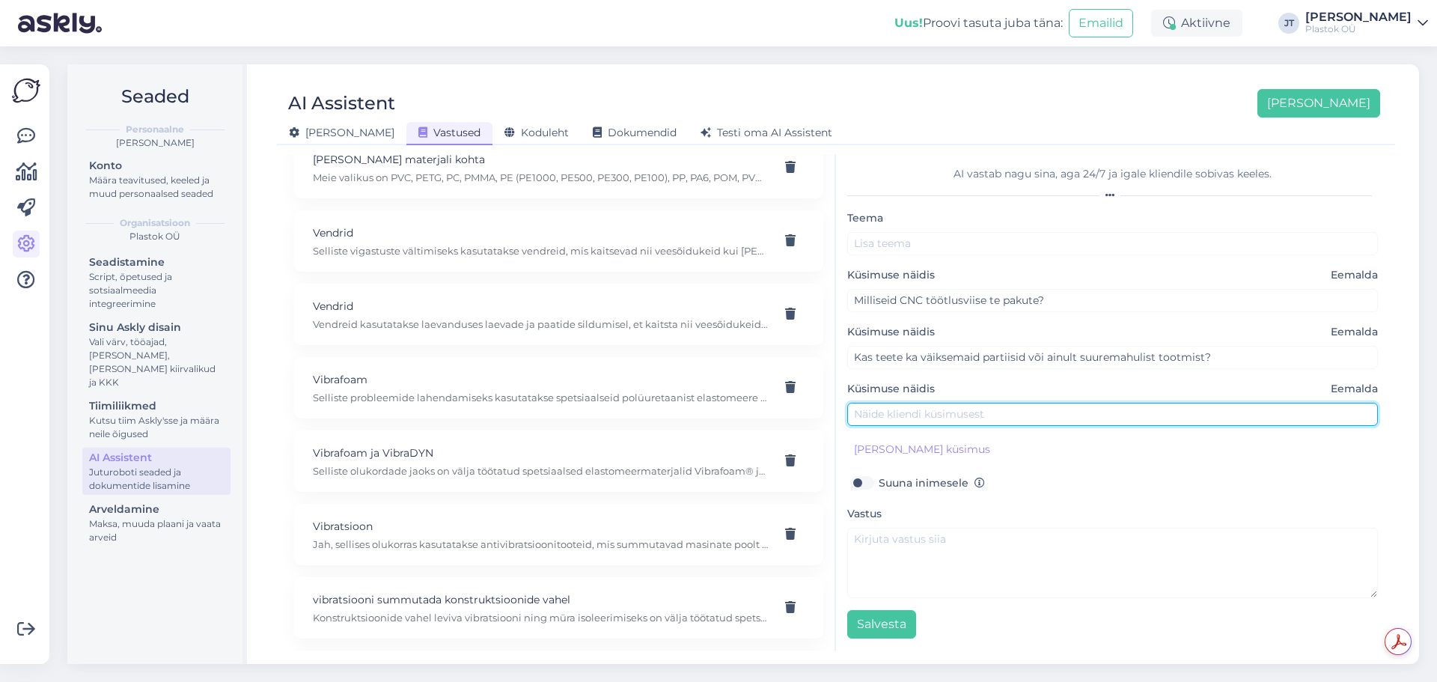
click at [894, 415] on input "text" at bounding box center [1112, 414] width 531 height 23
paste input "Mul on vaja väga täpseid detaile – kas see on CNC-ga võimalik?"
type input "Mul on vaja väga täpseid detaile – kas see on CNC-ga võimalik?"
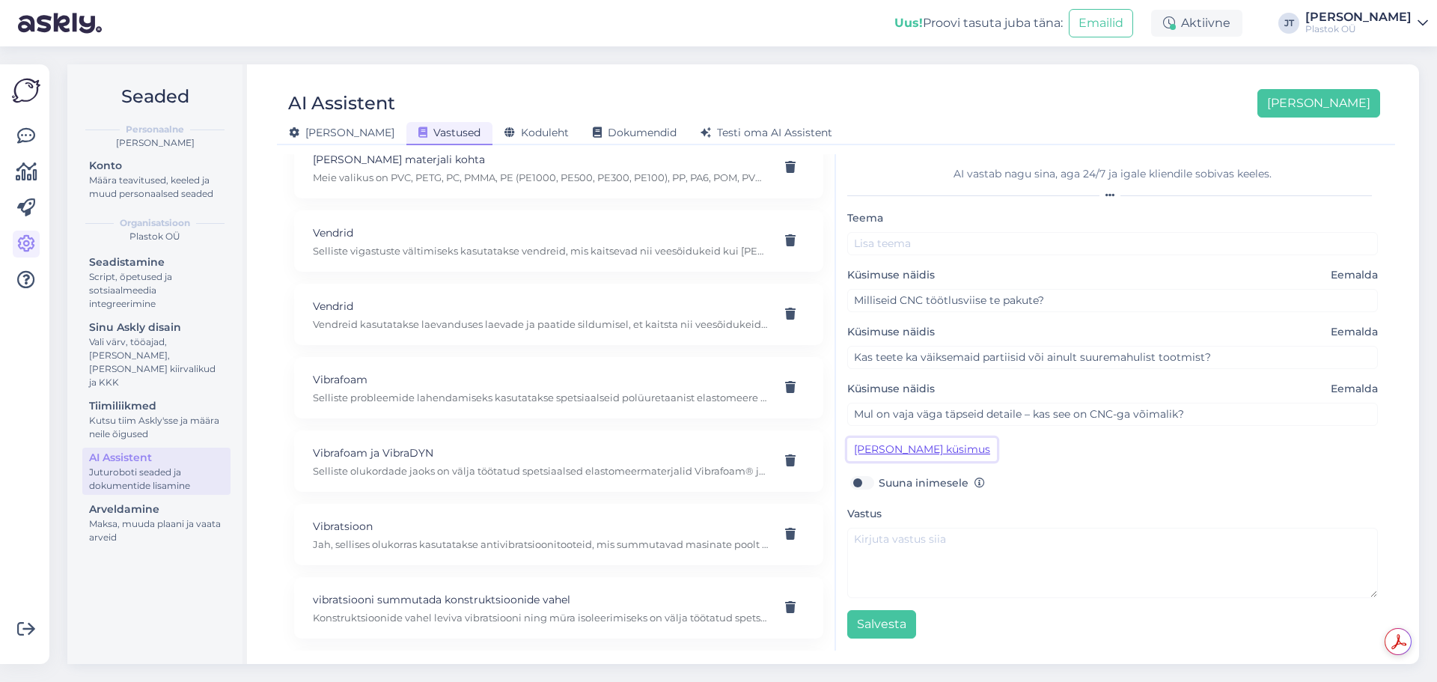
click at [894, 449] on button "[PERSON_NAME] küsimus" at bounding box center [922, 449] width 150 height 23
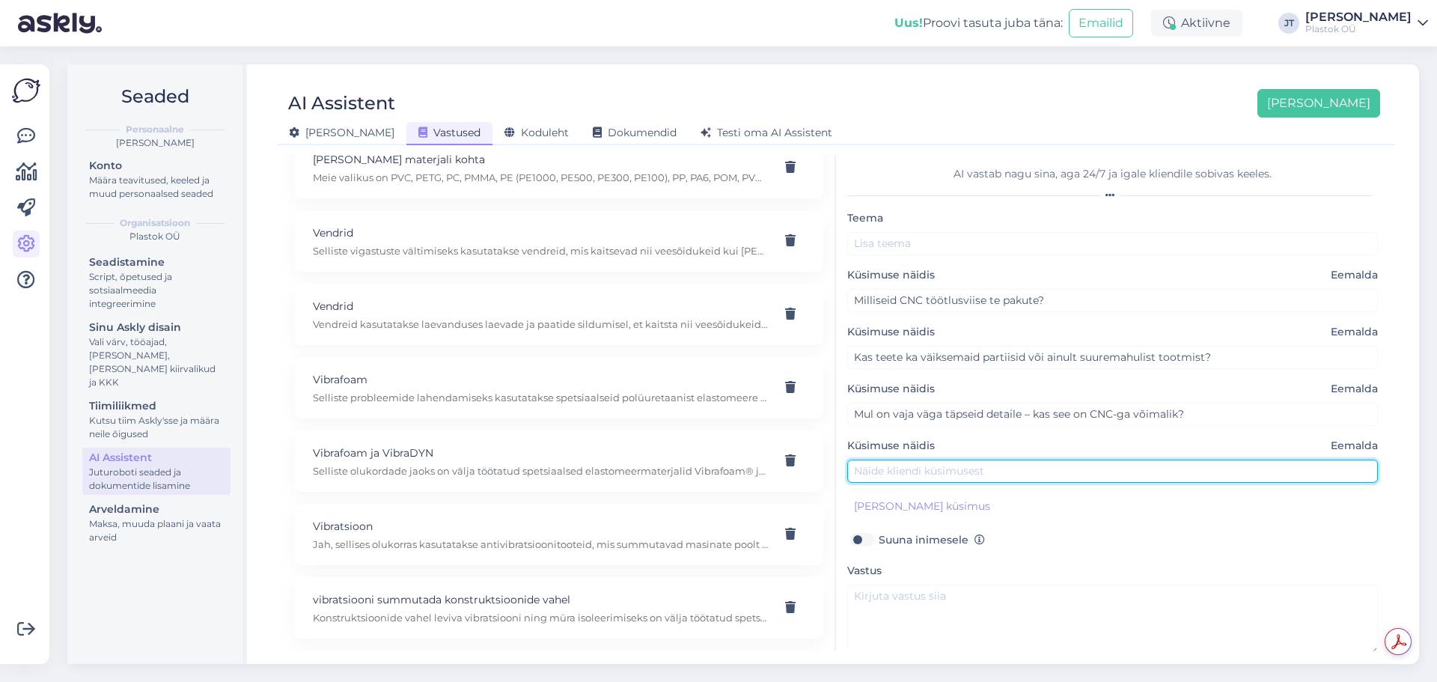
click at [937, 475] on input "text" at bounding box center [1112, 471] width 531 height 23
paste input "Kas te pakute ainult freesimist või ka muid töötlemisviise?"
type input "Kas te pakute ainult freesimist või ka muid töötlemisviise?"
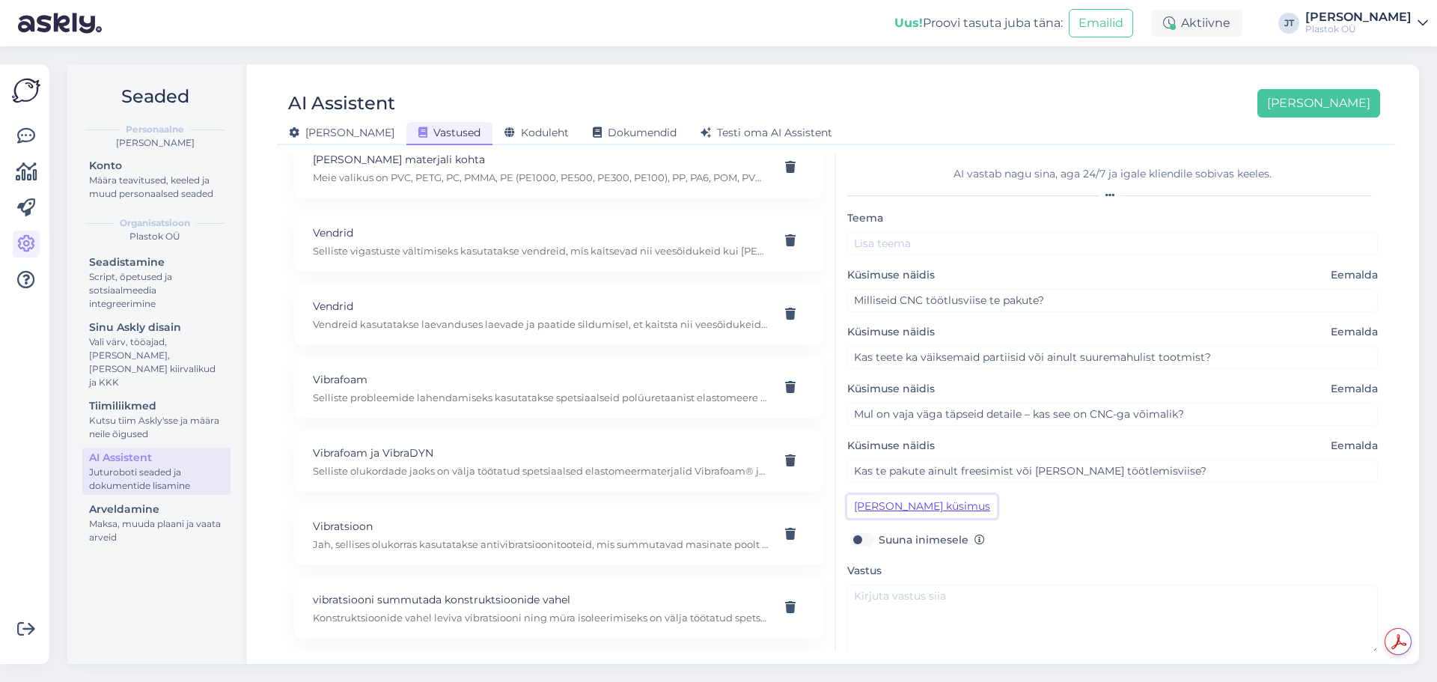
click at [908, 499] on button "[PERSON_NAME] küsimus" at bounding box center [922, 506] width 150 height 23
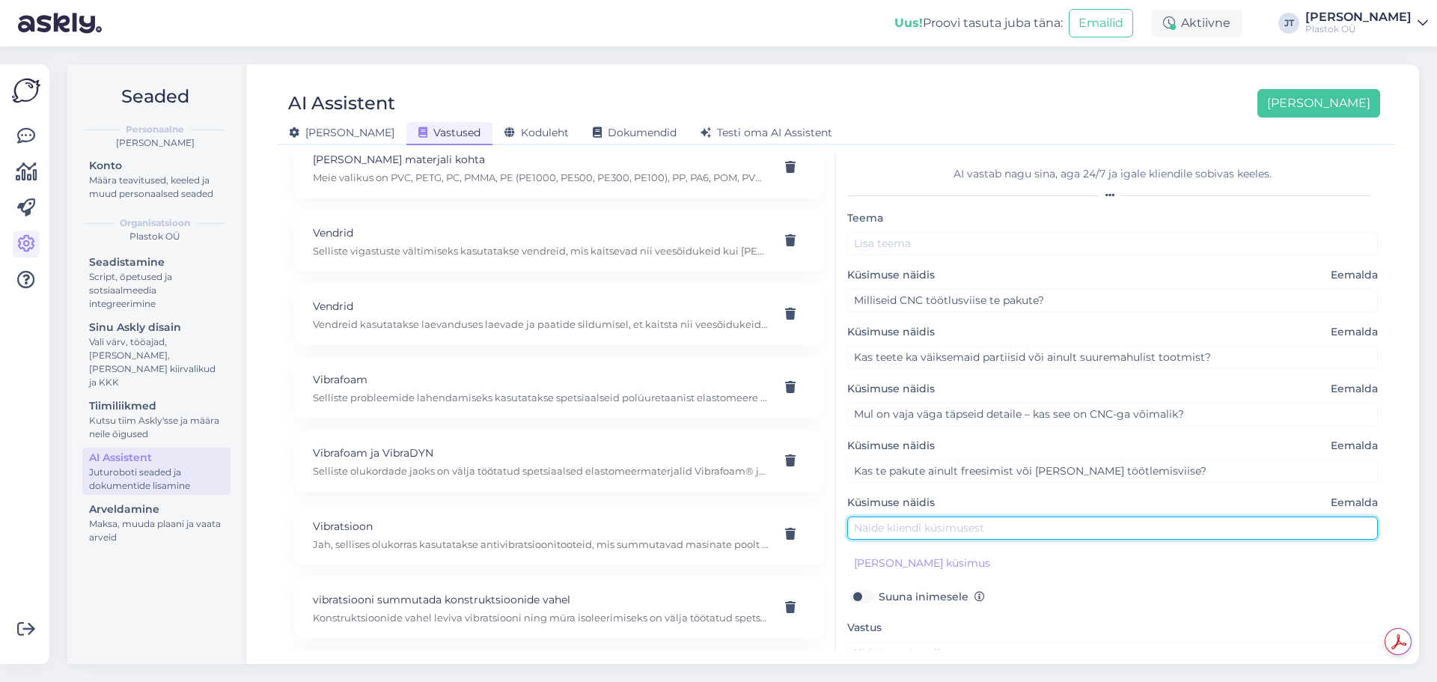
click at [978, 530] on input "text" at bounding box center [1112, 527] width 531 height 23
paste input "Kui oluline on tellimuse maht – kas saate teha ka üksikuid detaile?"
type input "Kui oluline on tellimuse maht – kas saate teha ka üksikuid detaile?"
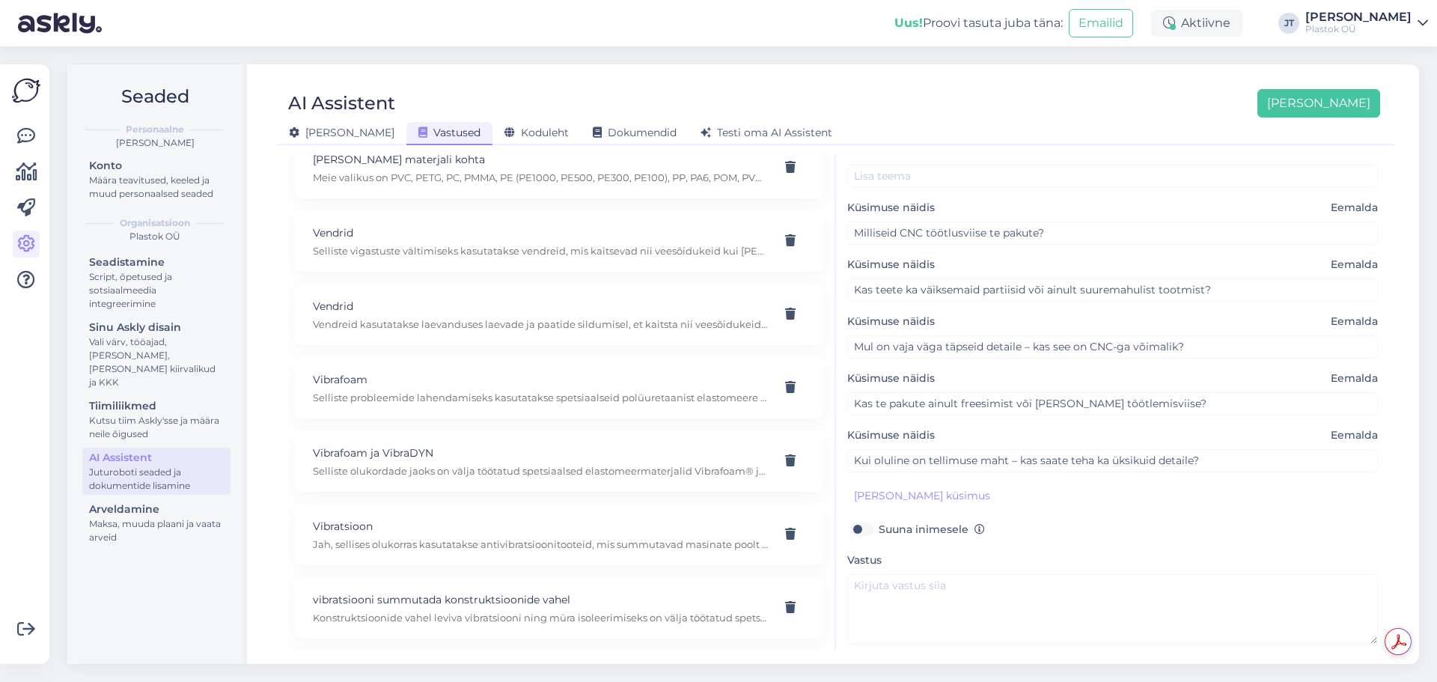
scroll to position [114, 0]
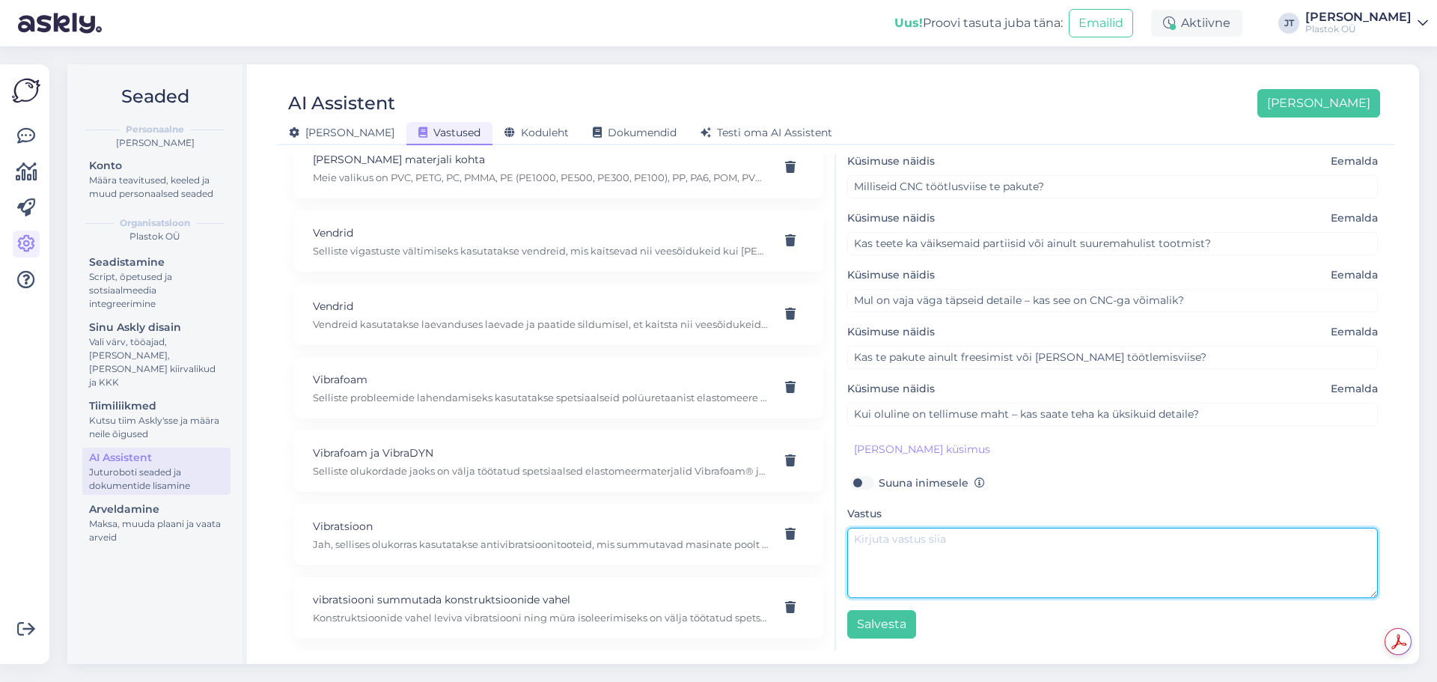
click at [913, 532] on textarea at bounding box center [1112, 563] width 531 height 70
paste textarea "Meie CNC töötlemisvõimalused hõlmavad: • freesimist • treimist • saagimist Paku…"
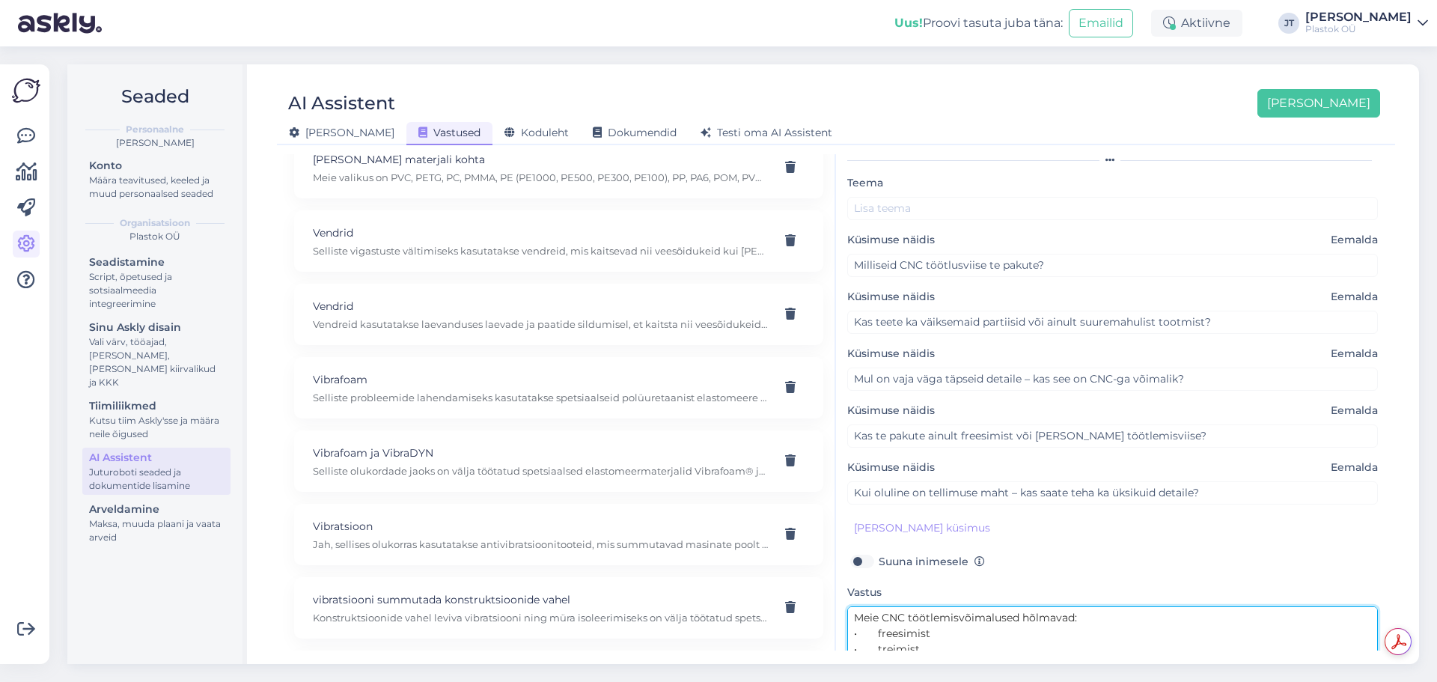
scroll to position [0, 0]
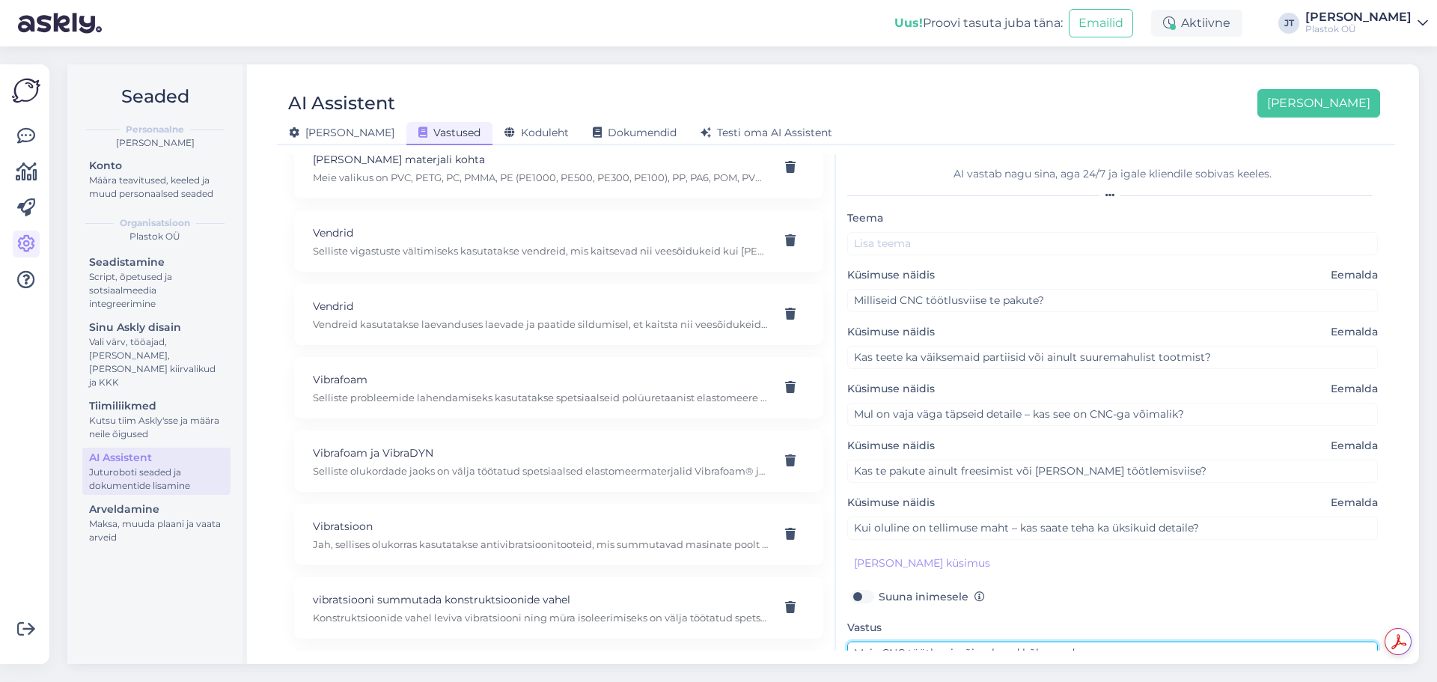
type textarea "Meie CNC töötlemisvõimalused hõlmavad: • freesimist • treimist • saagimist Paku…"
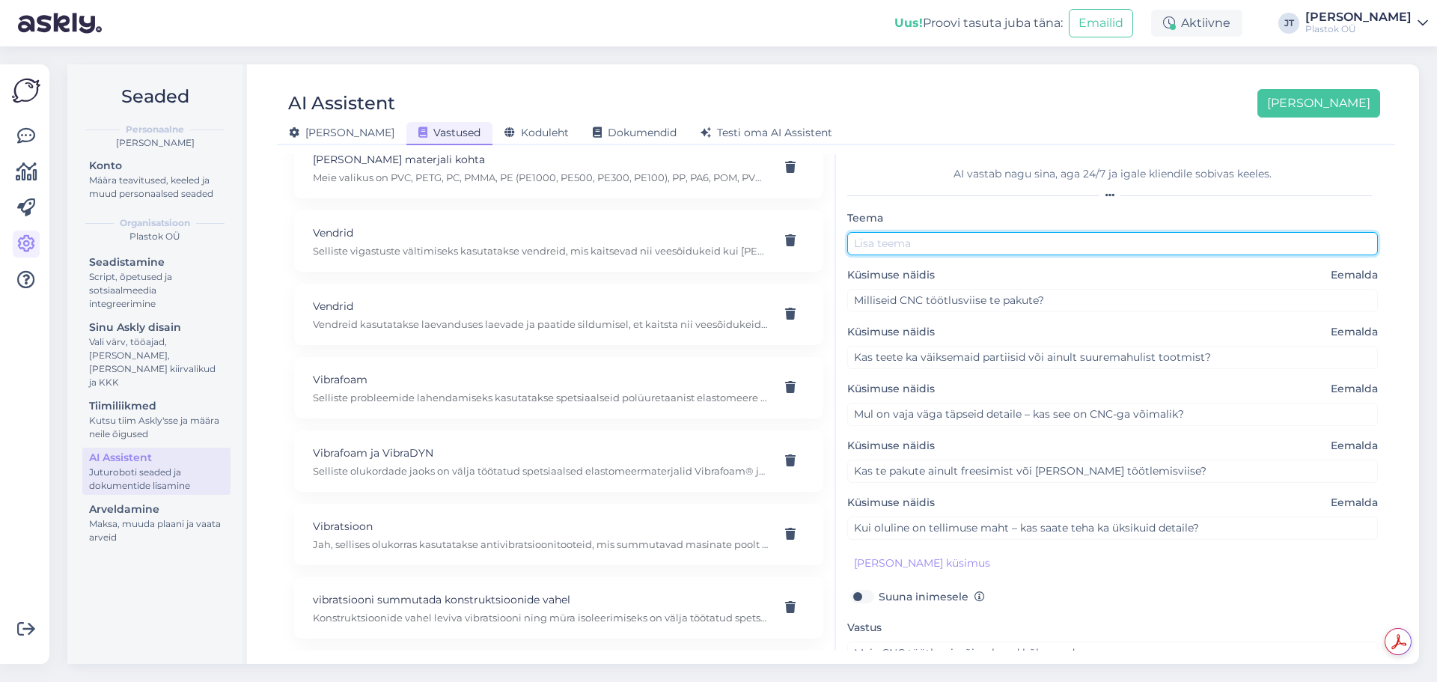
click at [889, 246] on input "text" at bounding box center [1112, 243] width 531 height 23
paste input "CNC töötlemisvõimalused:"
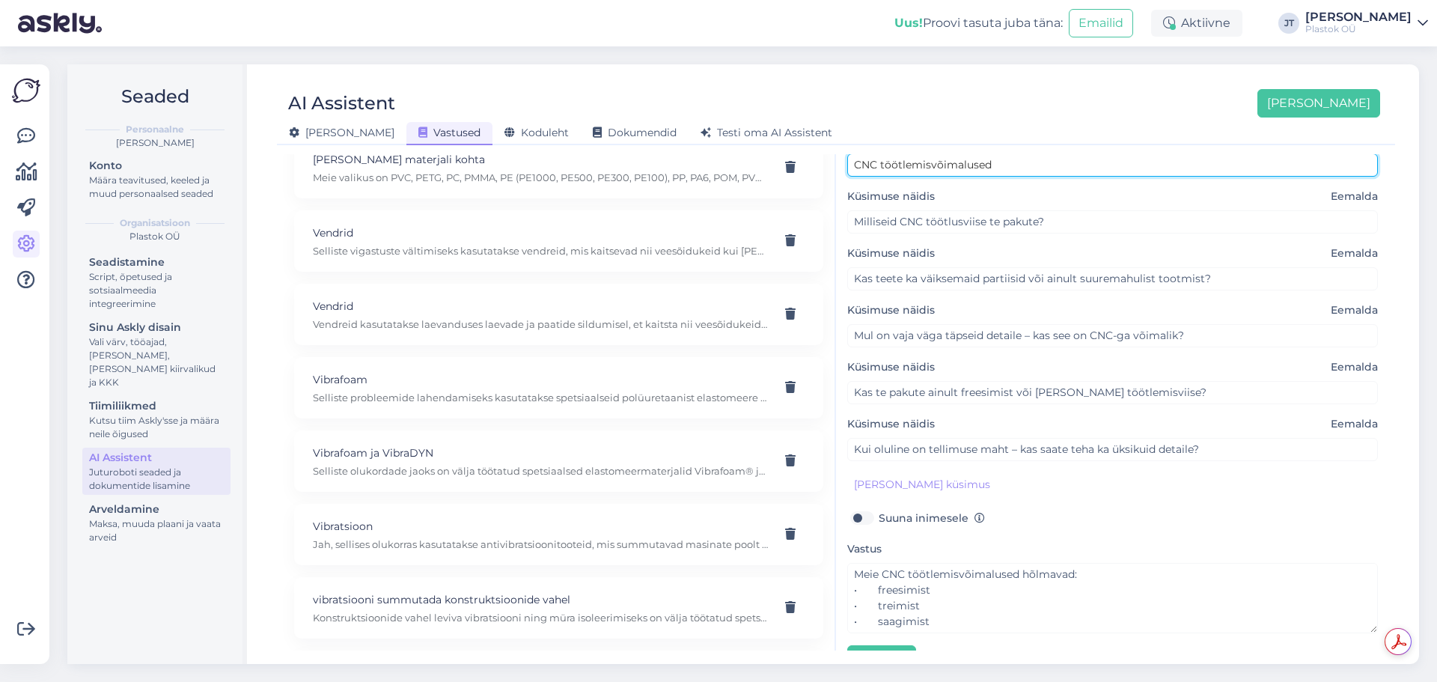
scroll to position [114, 0]
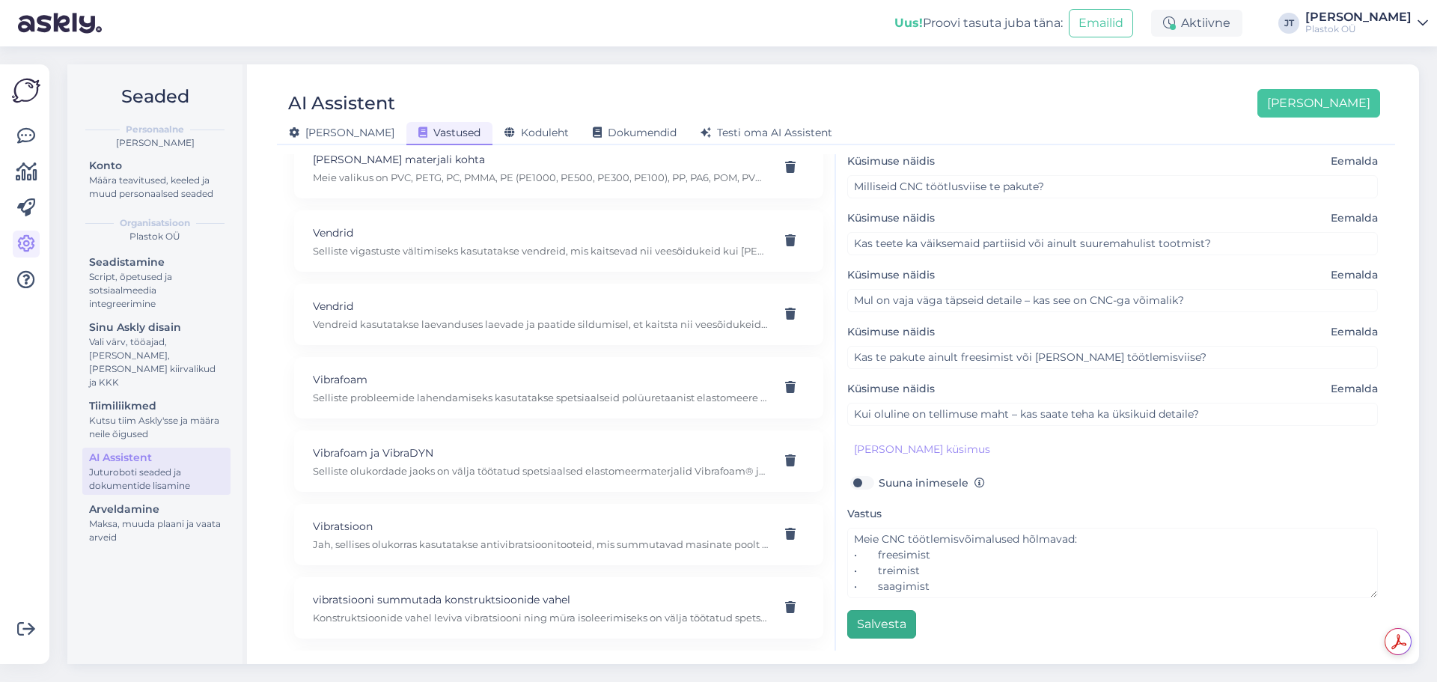
type input "CNC töötlemisvõimalused"
click at [894, 631] on button "Salvesta" at bounding box center [881, 624] width 69 height 28
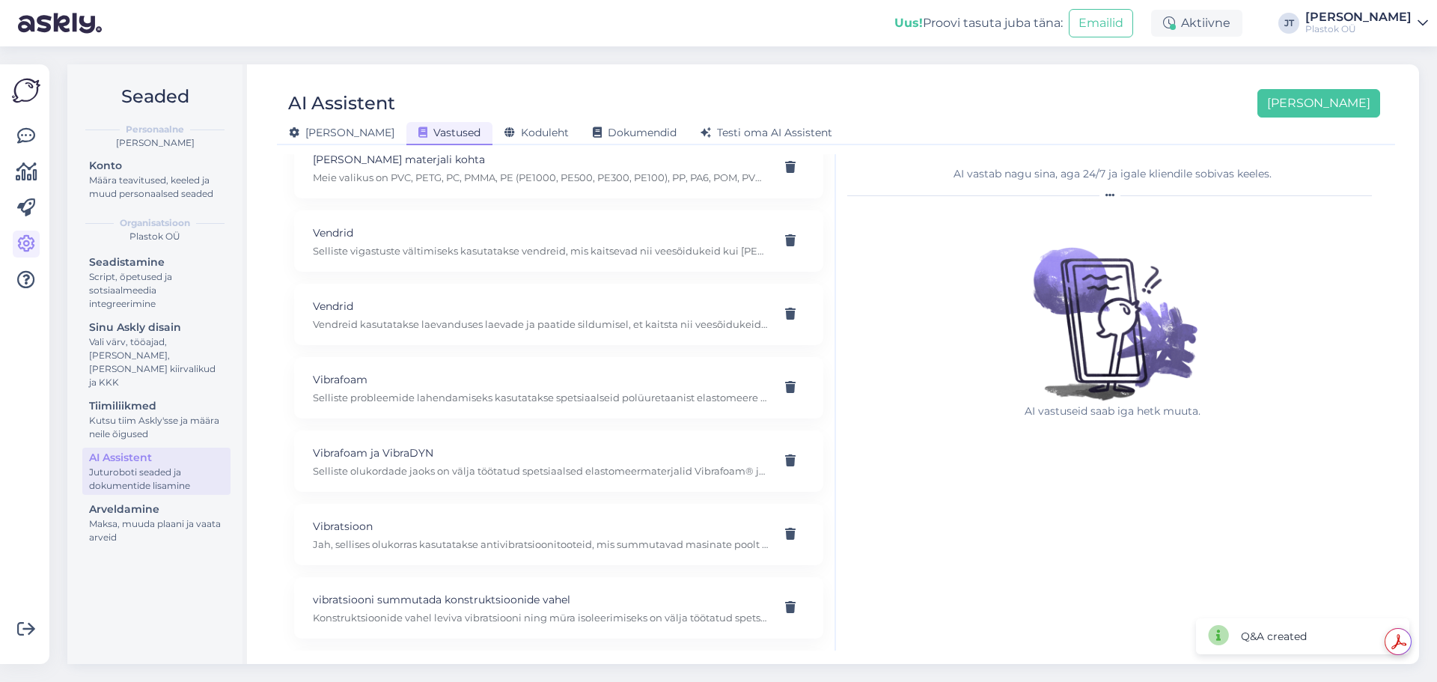
scroll to position [3095, 0]
click at [1321, 106] on button "[PERSON_NAME]" at bounding box center [1319, 103] width 123 height 28
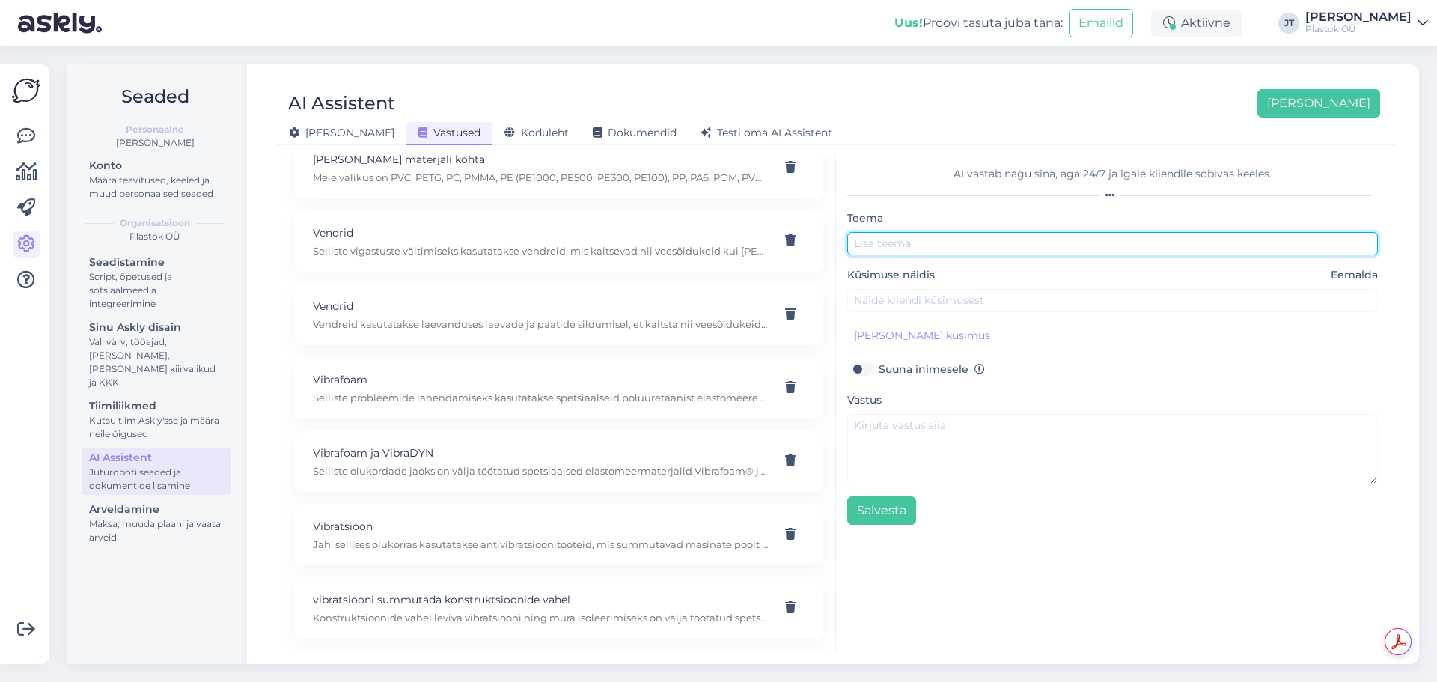
click at [966, 243] on input "text" at bounding box center [1112, 243] width 531 height 23
paste input "Pinnasekaitseplaat"
type input "Pinnasekaitseplaat"
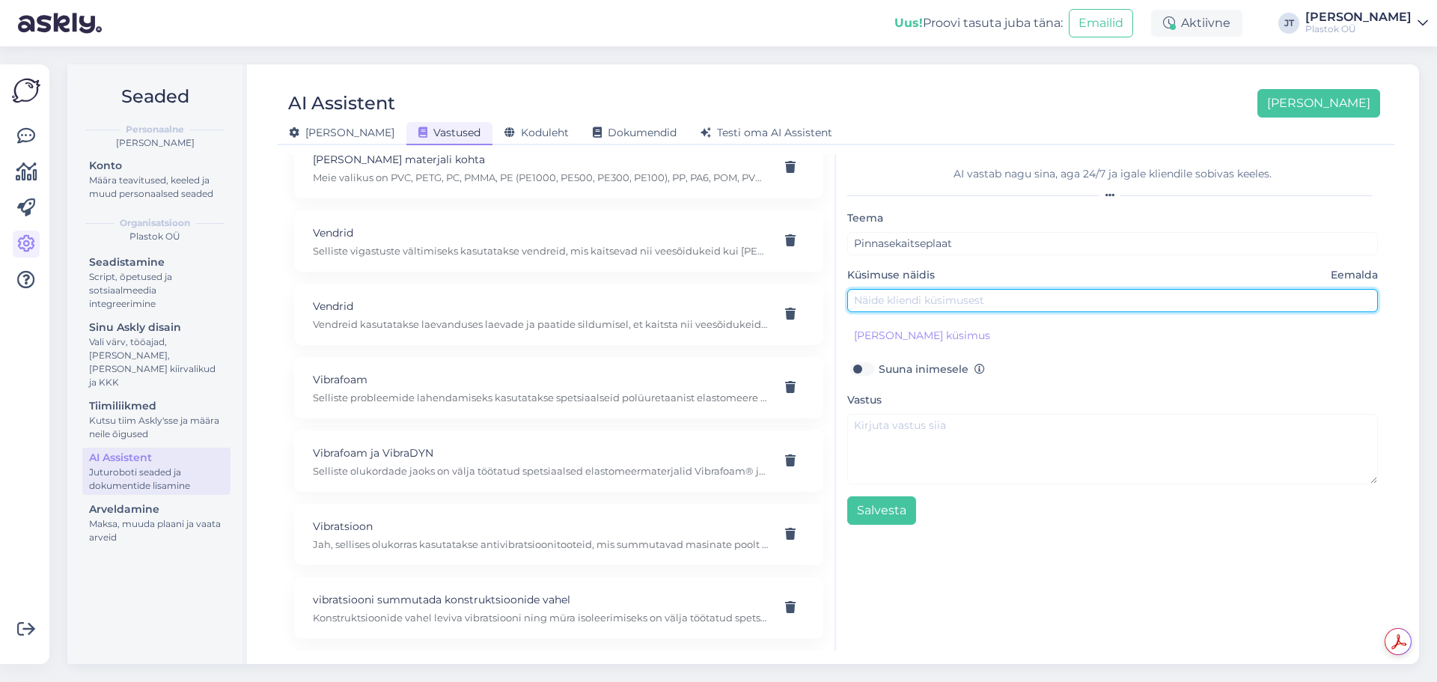
click at [926, 300] on input "text" at bounding box center [1112, 300] width 531 height 23
paste input "Meil on vaja ajutist teed ehitusplatsile, kus liiguvad rasked masinad. Kas teil…"
type input "Meil on vaja ajutist teed ehitusplatsile, kus liiguvad rasked masinad. Kas teil…"
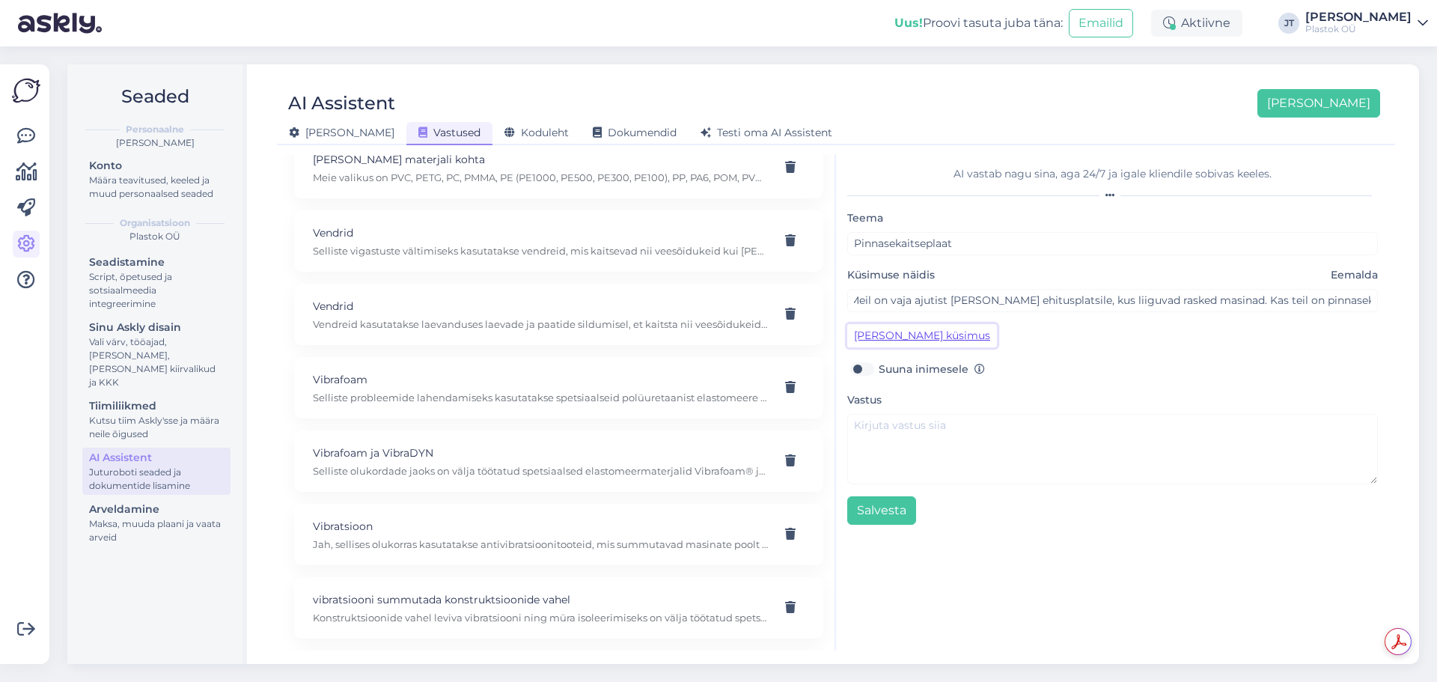
click at [914, 336] on button "[PERSON_NAME] küsimus" at bounding box center [922, 335] width 150 height 23
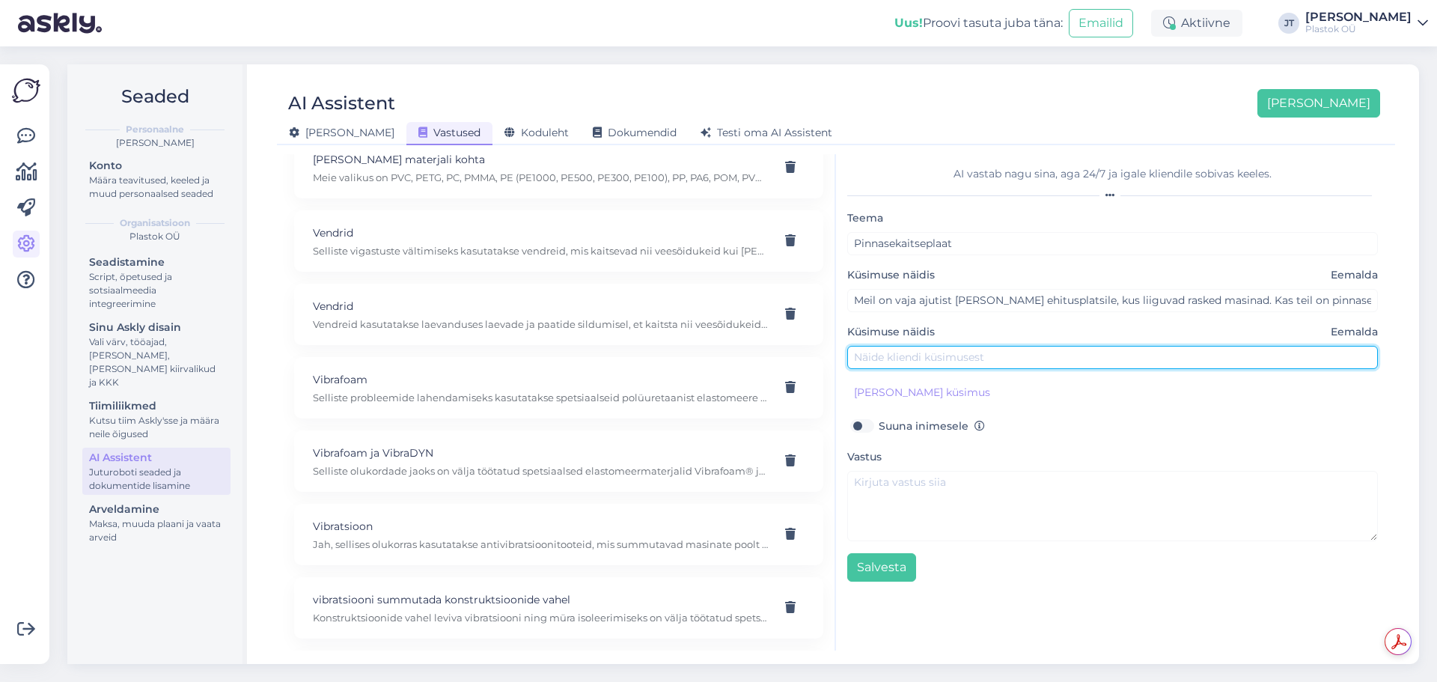
click at [926, 356] on input "text" at bounding box center [1112, 357] width 531 height 23
paste input "Kas teil on libisemisvastase pinnaga plastplaate, mis sobiksid intensiivseks ka…"
type input "Kas teil on libisemisvastase pinnaga plastplaate, mis sobiksid intensiivseks ka…"
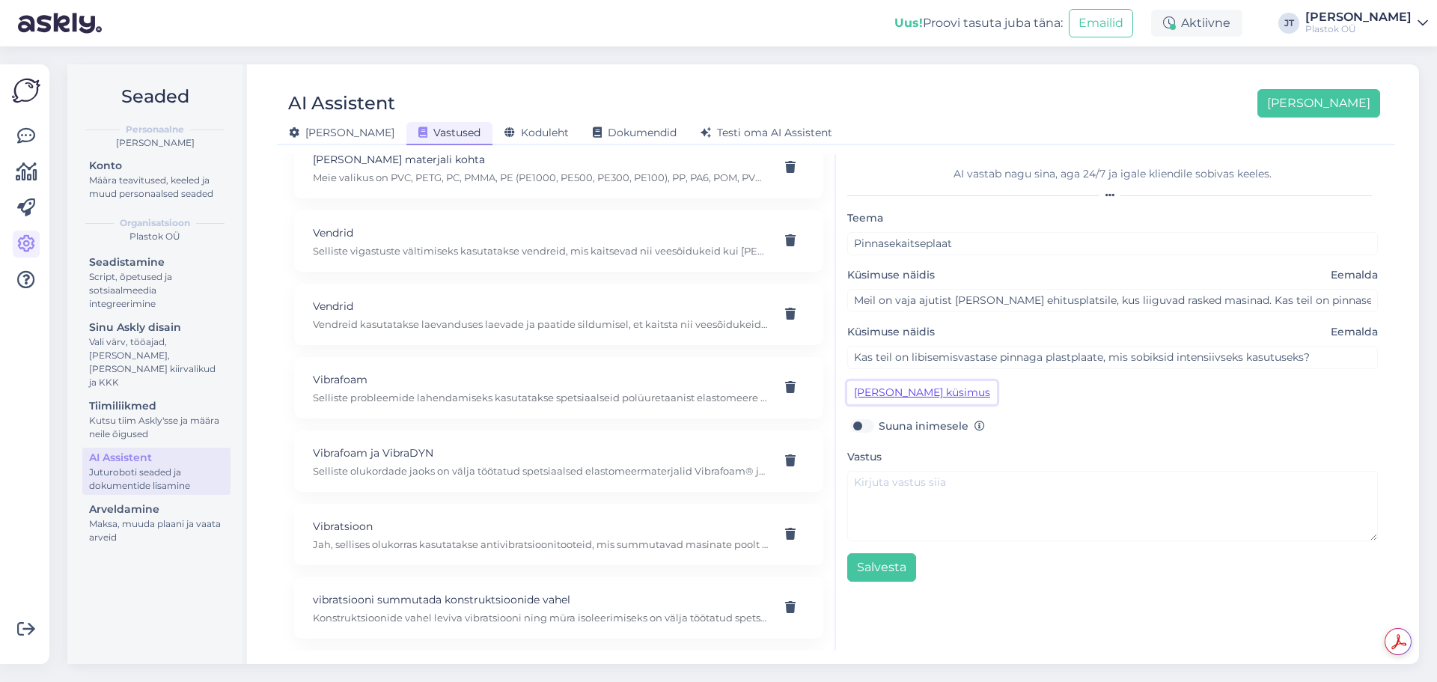
click at [924, 389] on button "[PERSON_NAME] küsimus" at bounding box center [922, 392] width 150 height 23
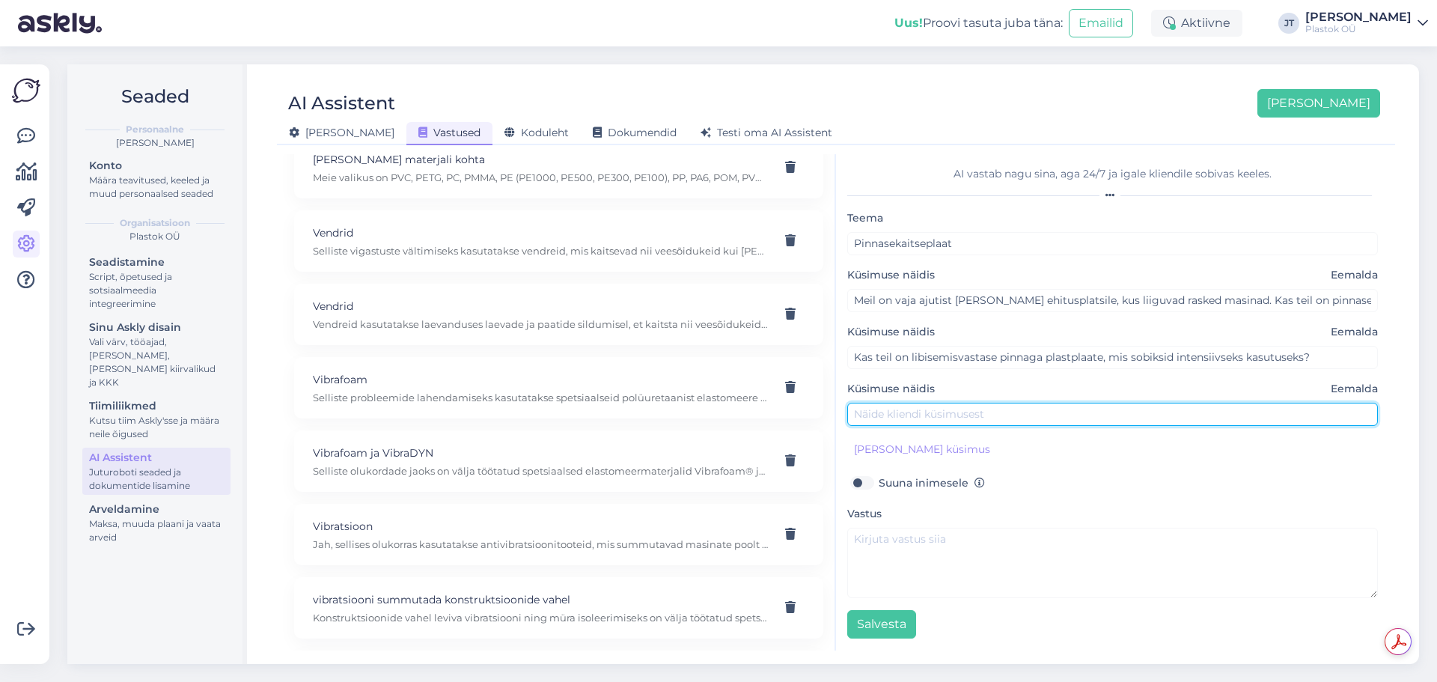
click at [973, 417] on input "text" at bounding box center [1112, 414] width 531 height 23
paste input "Milline lahendus sobib pinnase kaitseks, kui on vaja kanda suuri koormusi?"
type input "Milline lahendus sobib pinnase kaitseks, kui on vaja kanda suuri koormusi?"
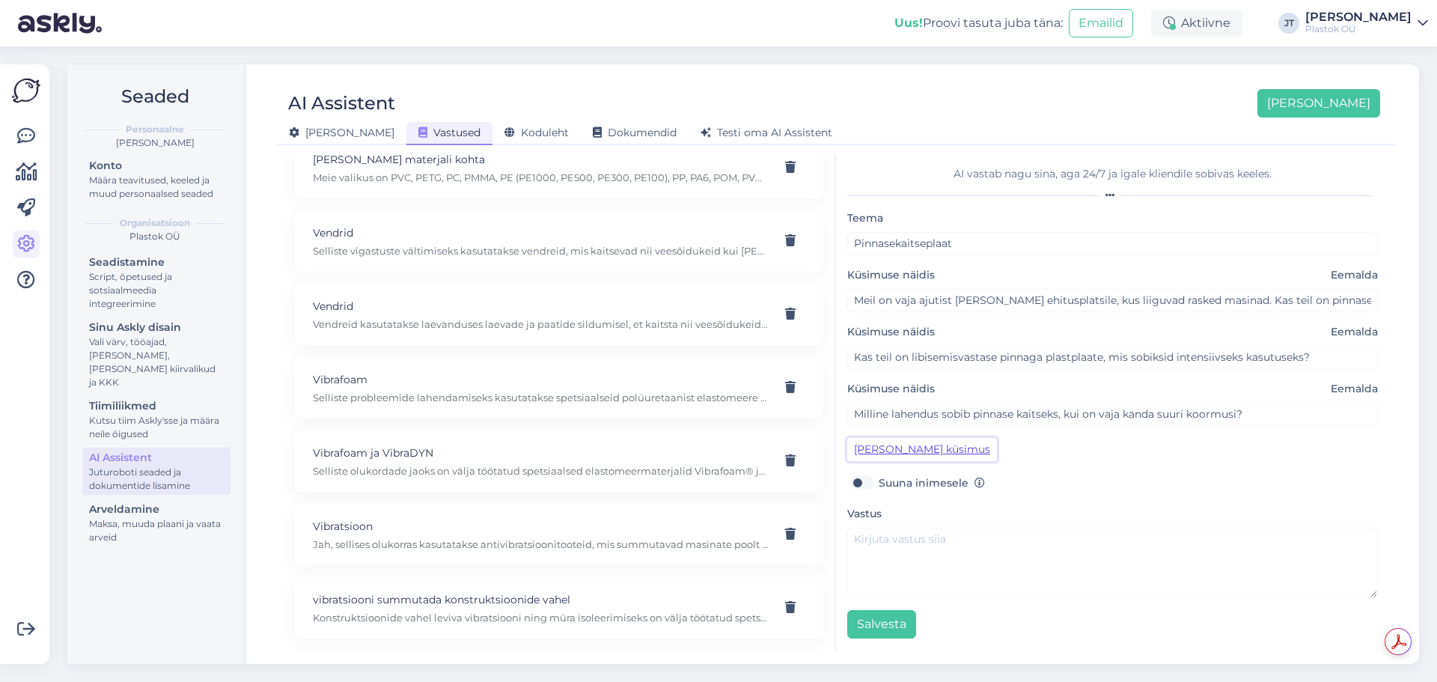
click at [934, 451] on button "[PERSON_NAME] küsimus" at bounding box center [922, 449] width 150 height 23
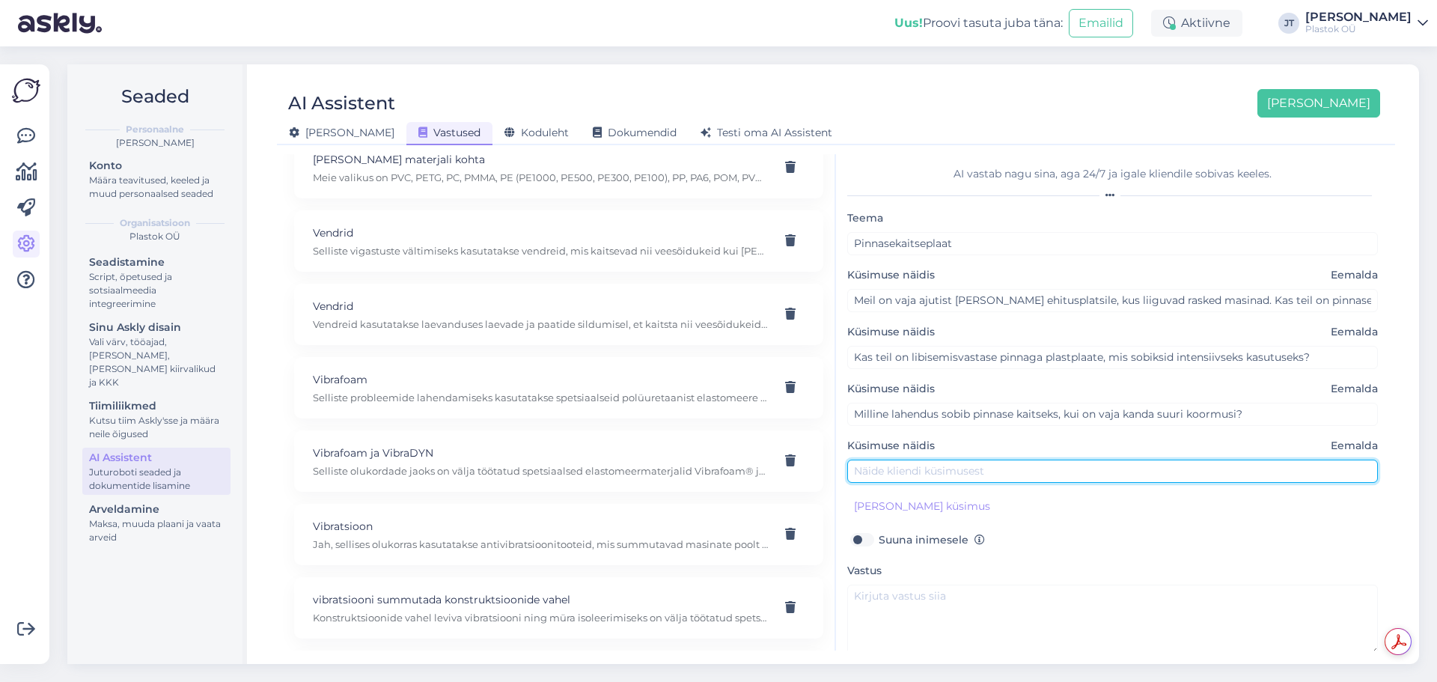
click at [900, 478] on input "text" at bounding box center [1112, 471] width 531 height 23
paste input "Kas pinnasekaitseplaate saab tellida ka eritellimusmõõtudes?"
type input "Kas pinnasekaitseplaate saab tellida ka eritellimusmõõtudes?"
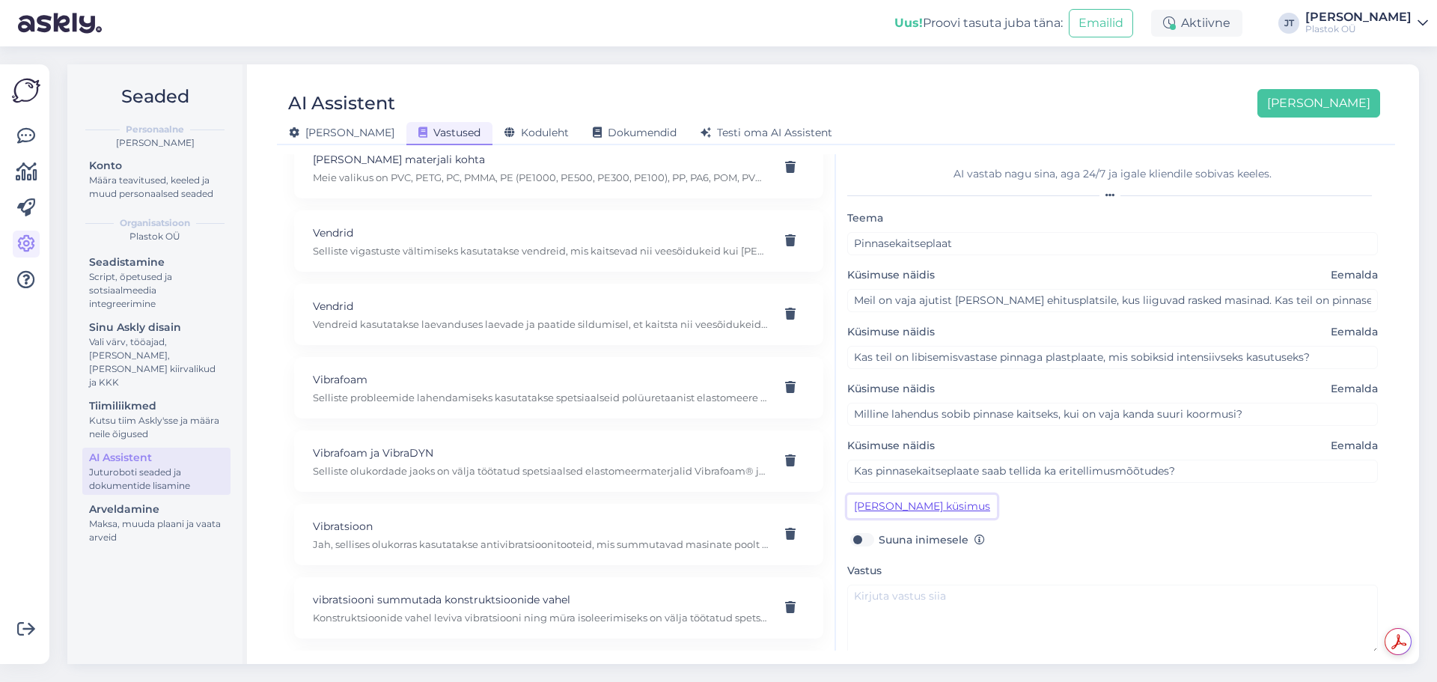
click at [896, 503] on button "[PERSON_NAME] küsimus" at bounding box center [922, 506] width 150 height 23
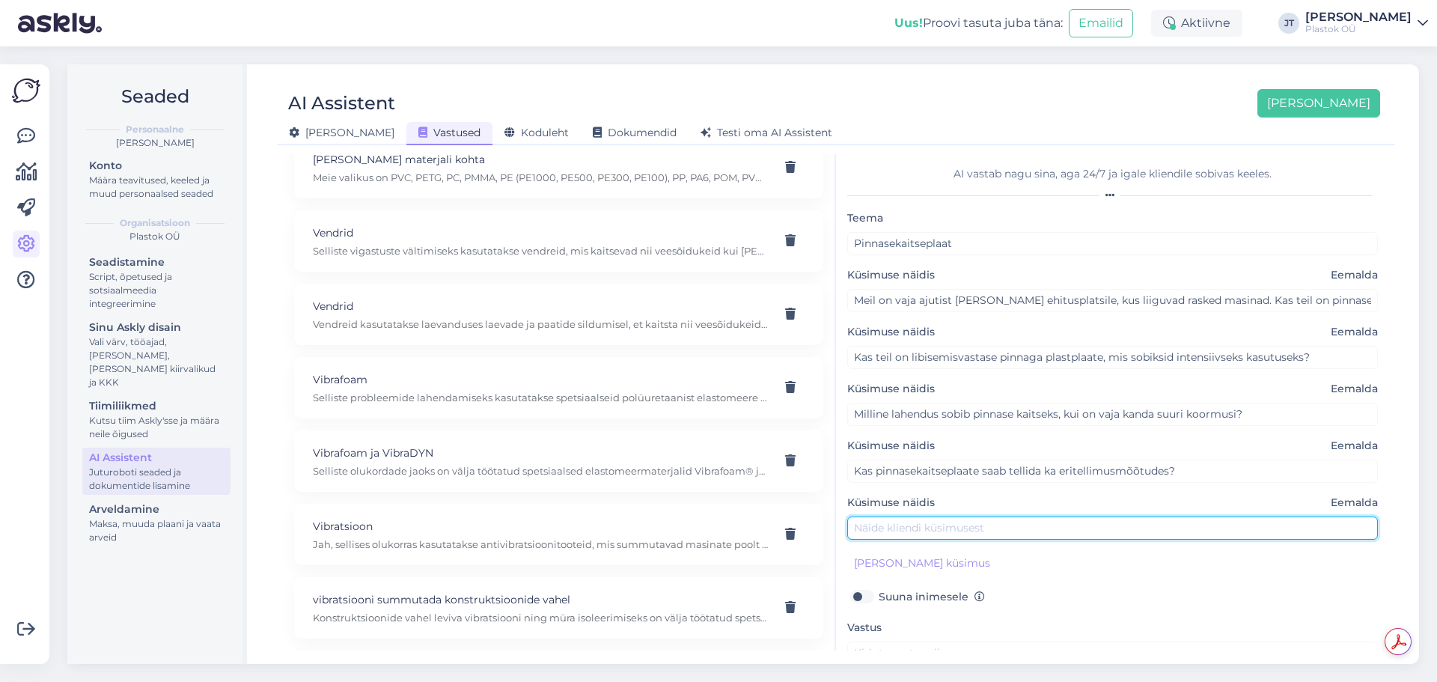
click at [939, 531] on input "text" at bounding box center [1112, 527] width 531 height 23
paste input "Kas need plaadid on keskkonnasõbralikud ja taaskasutatud materjalist?"
type input "Kas need plaadid on keskkonnasõbralikud ja taaskasutatud materjalist?"
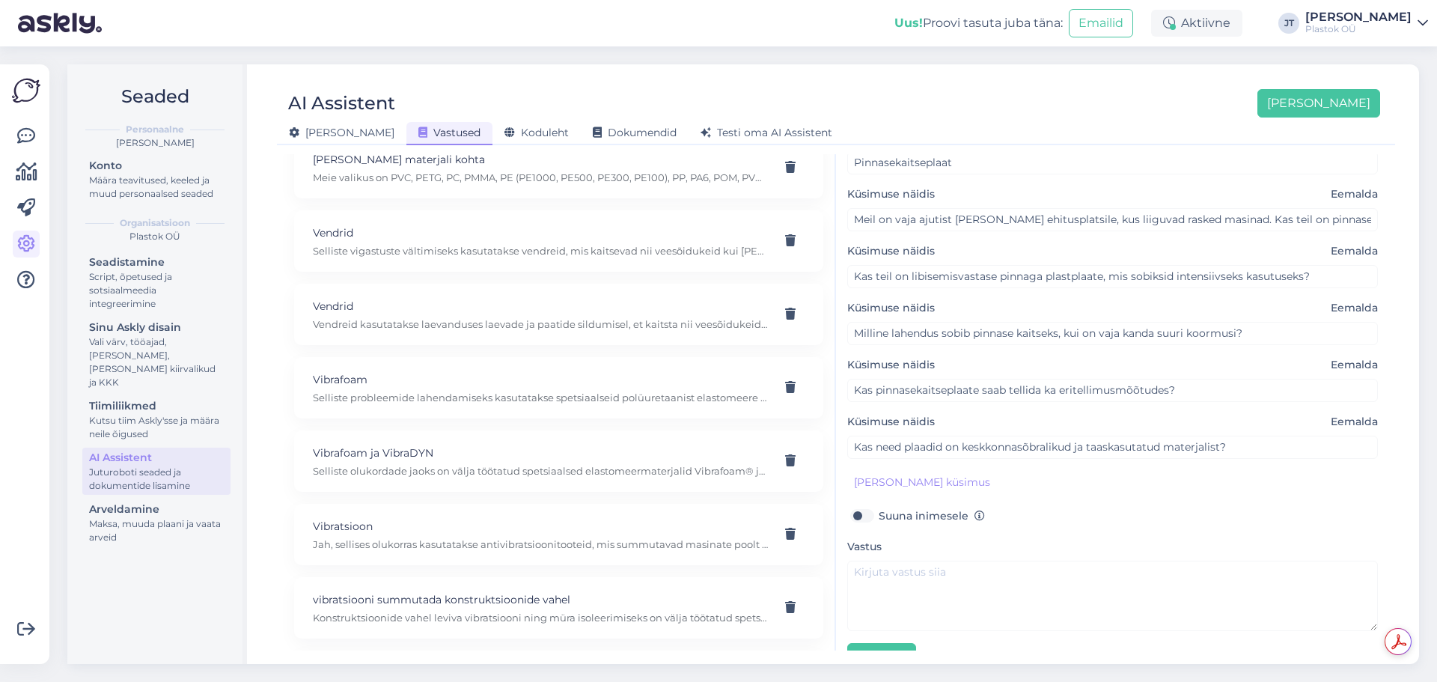
scroll to position [114, 0]
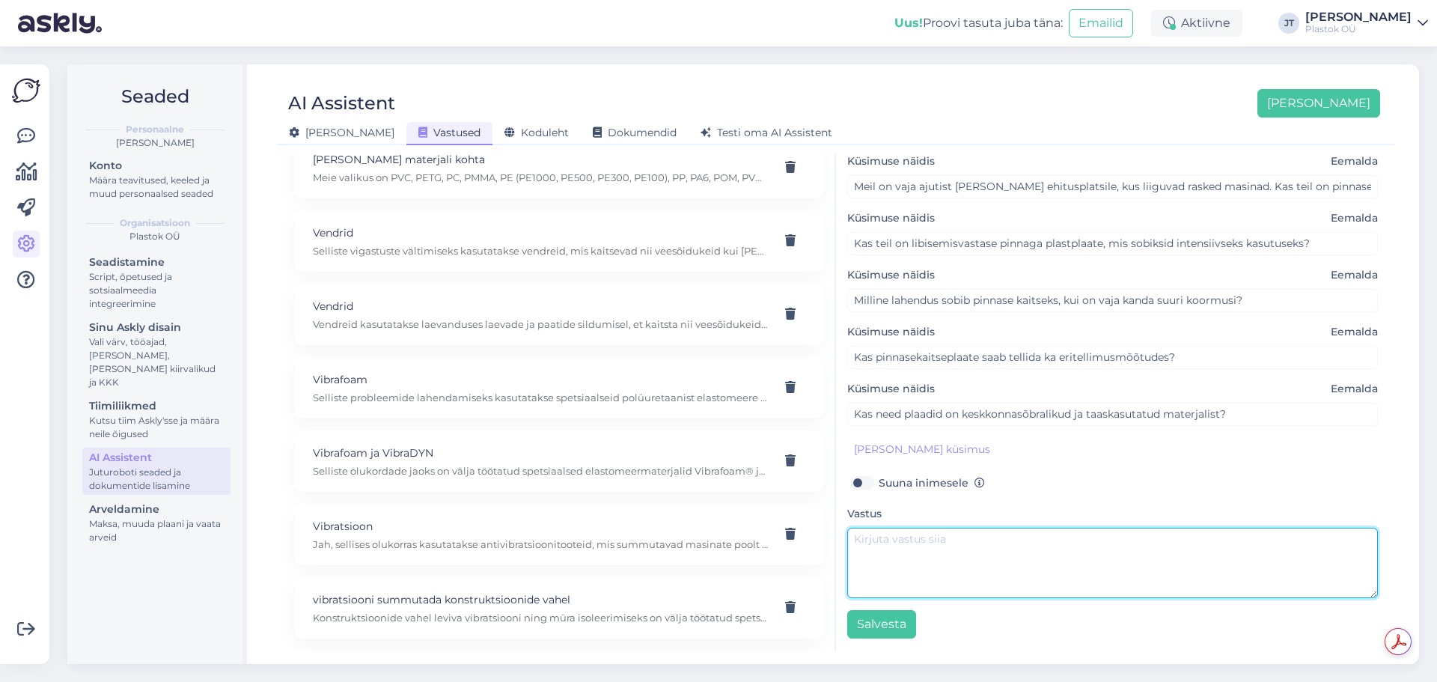
click at [926, 550] on textarea at bounding box center [1112, 563] width 531 height 70
paste textarea "Pakume tugevaid ja purunematuid pinnasekaitseplaate, mis on valmistatud 100% ta…"
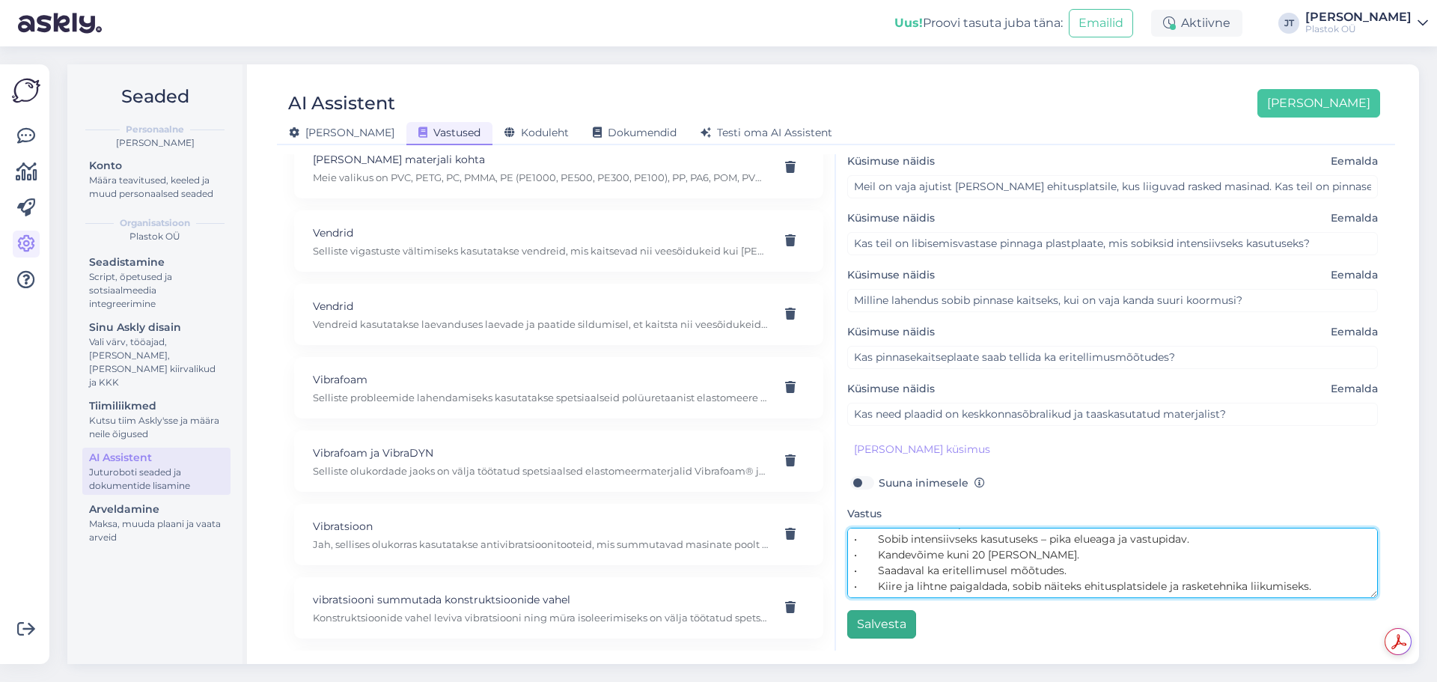
type textarea "Pakume tugevaid ja purunematuid pinnasekaitseplaate, mis on valmistatud 100% ta…"
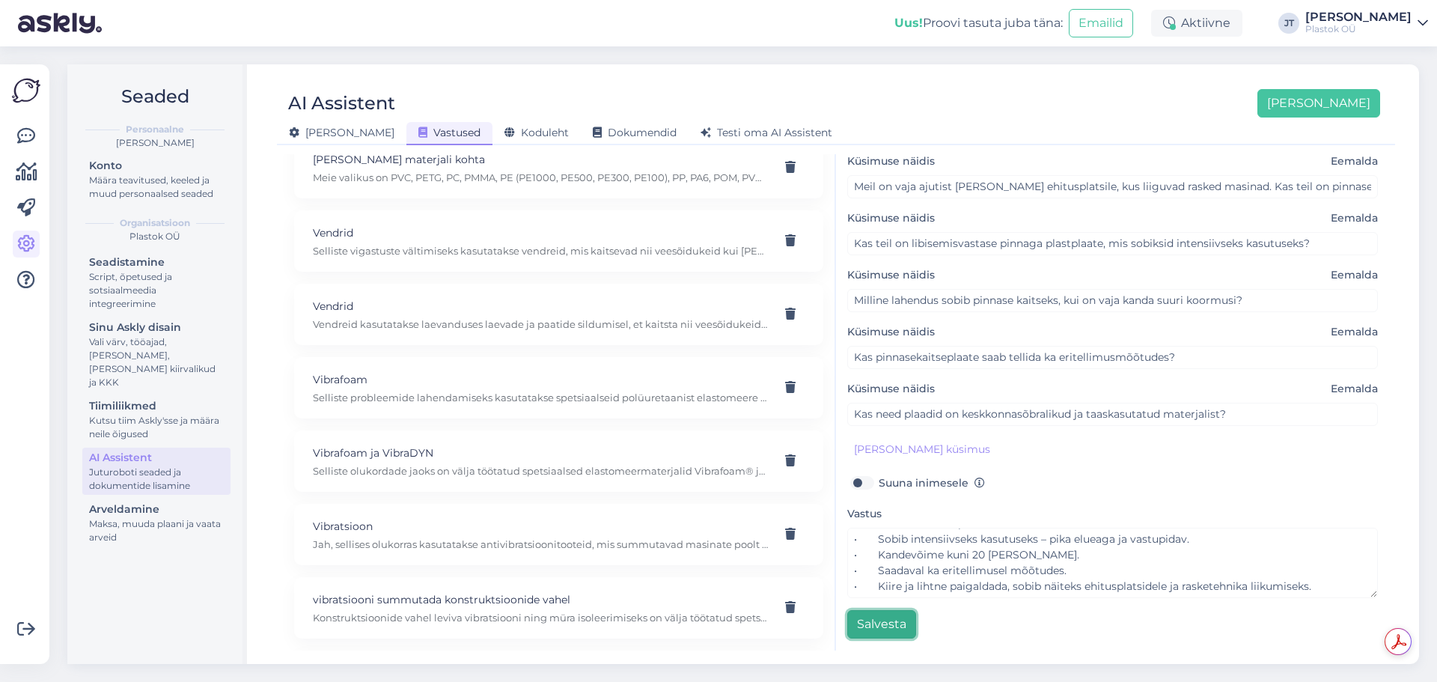
click at [905, 631] on button "Salvesta" at bounding box center [881, 624] width 69 height 28
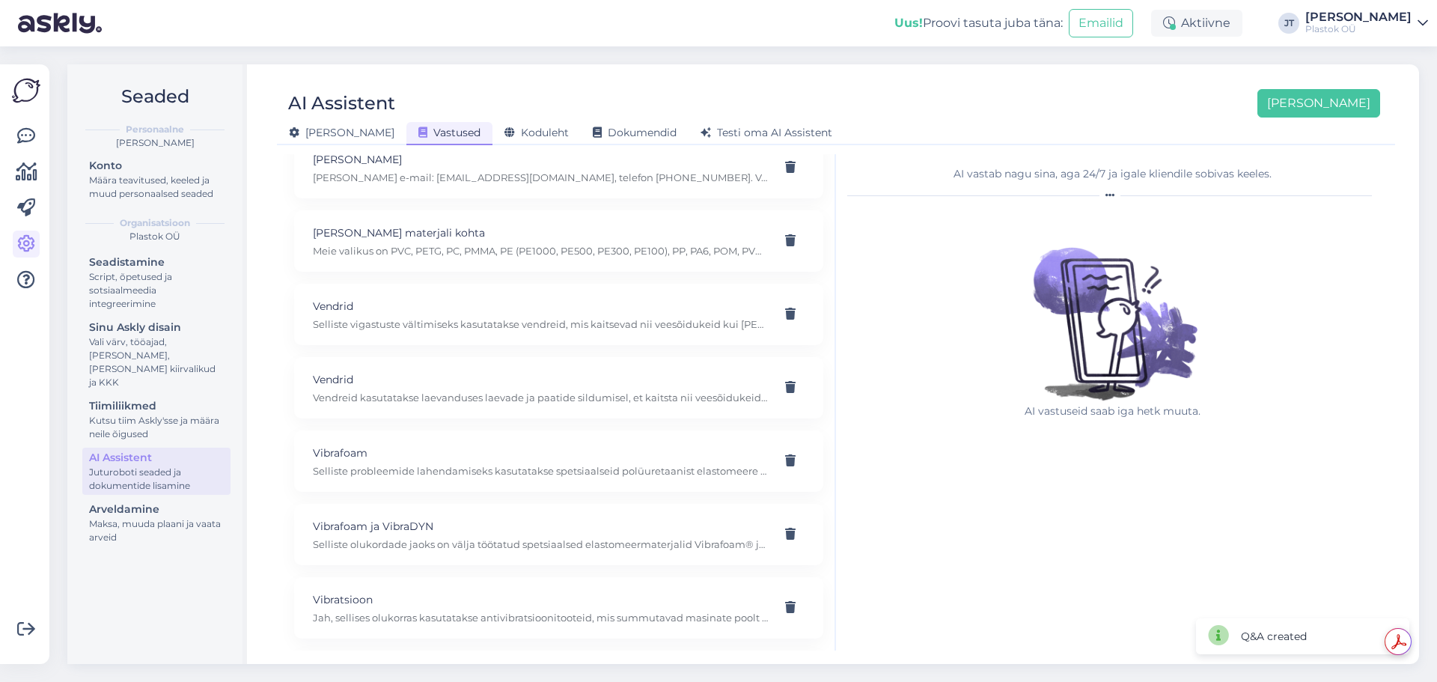
scroll to position [3168, 0]
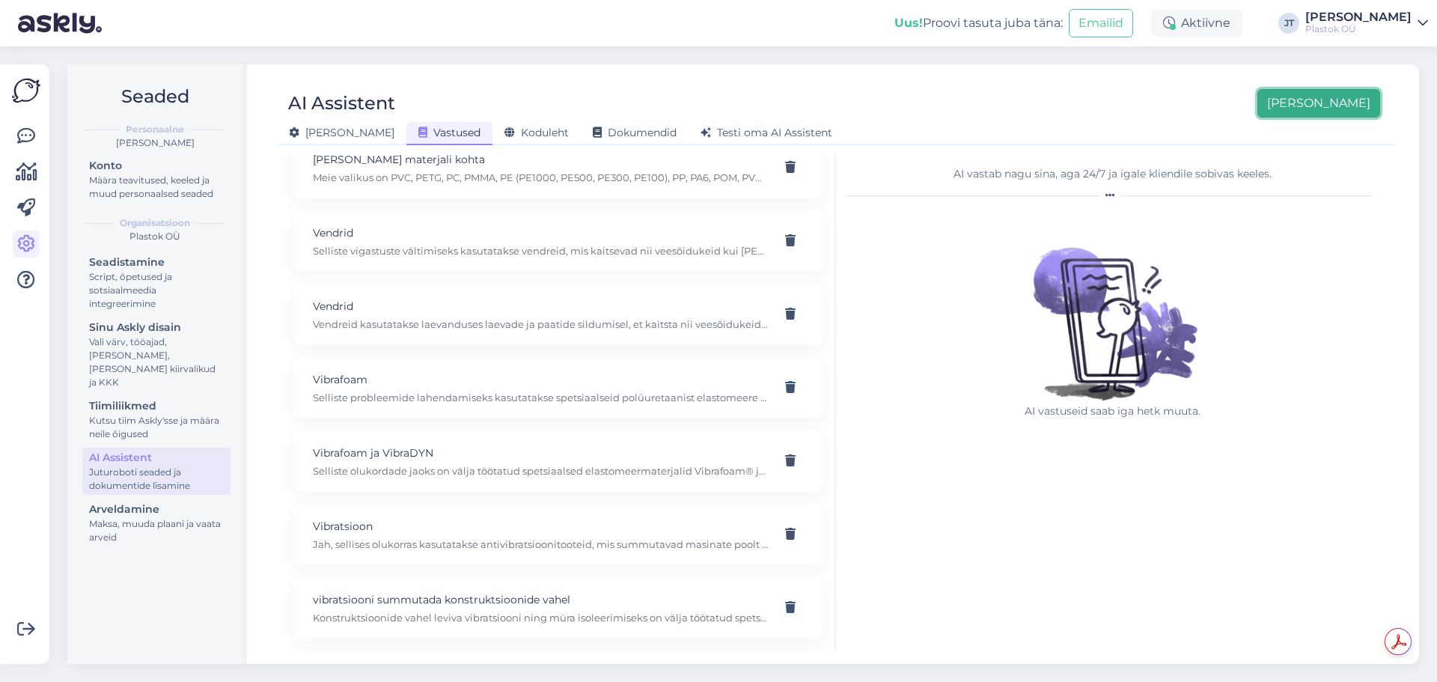
click at [1356, 108] on button "[PERSON_NAME]" at bounding box center [1319, 103] width 123 height 28
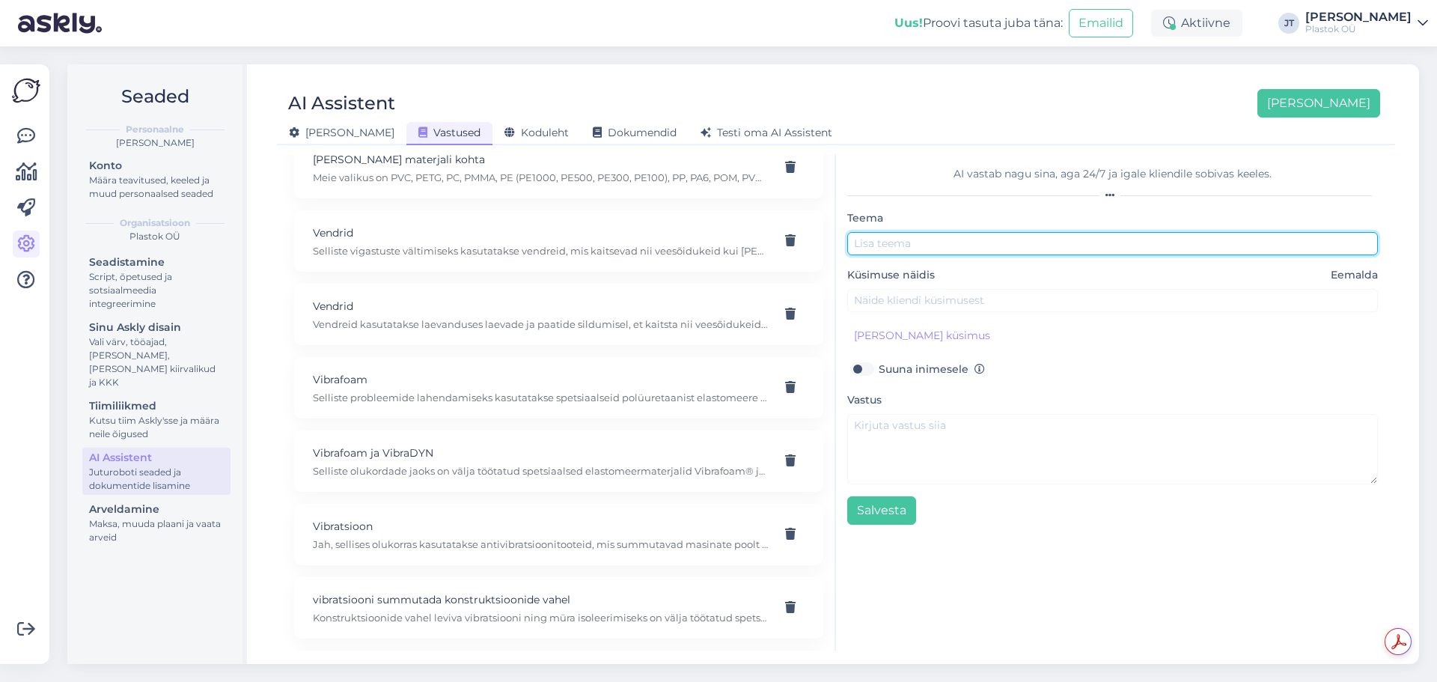
click at [939, 243] on input "text" at bounding box center [1112, 243] width 531 height 23
type input "Tihendid"
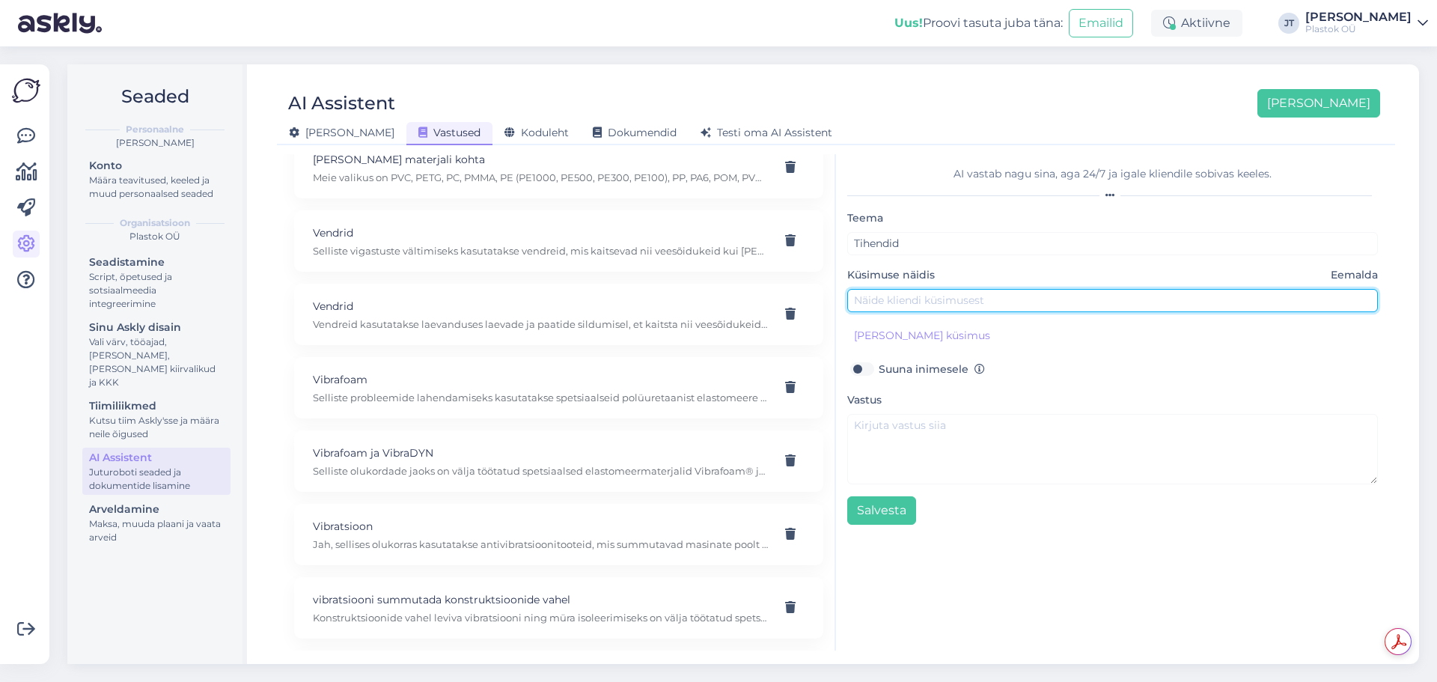
click at [935, 299] on input "text" at bounding box center [1112, 300] width 531 height 23
paste input "Kas teil on standardsuuruses kummitihendeid kohe laos olemas?"
type input "Kas teil on standardsuuruses kummitihendeid kohe laos olemas?"
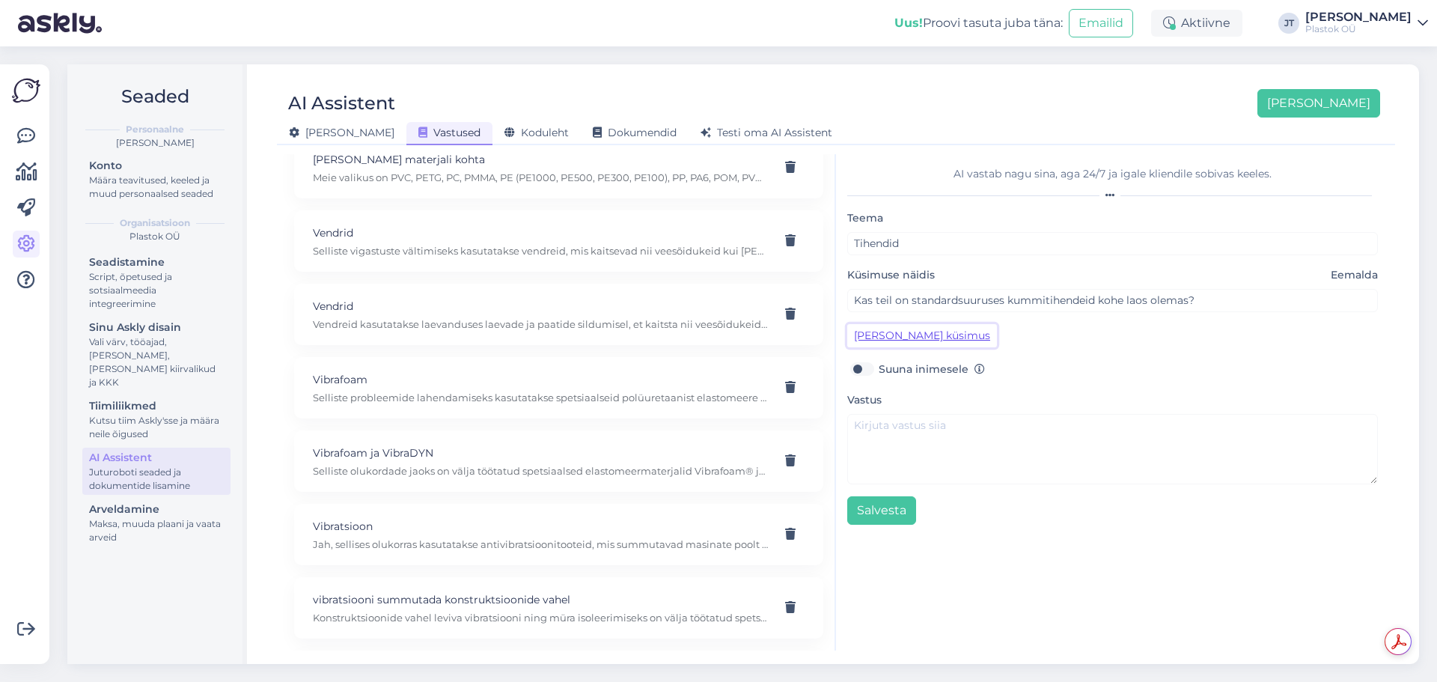
click at [908, 339] on button "[PERSON_NAME] küsimus" at bounding box center [922, 335] width 150 height 23
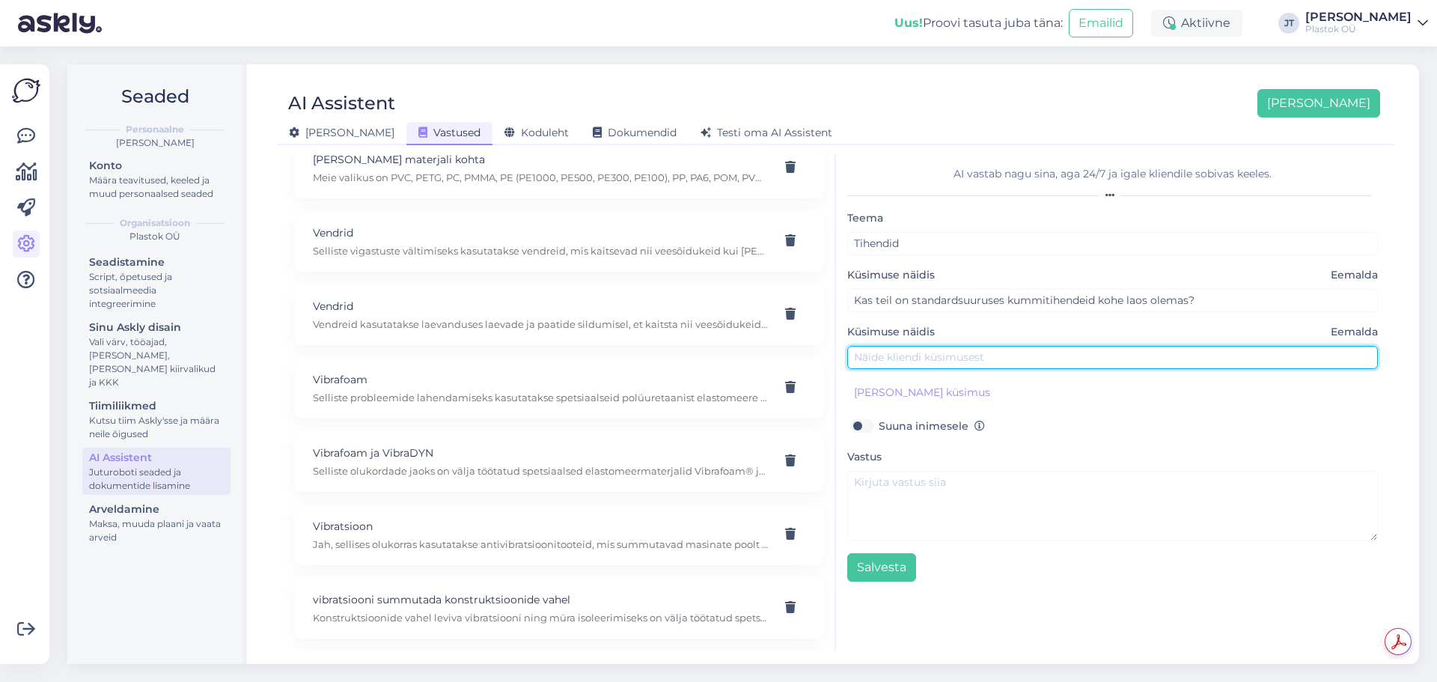
click at [891, 359] on input "text" at bounding box center [1112, 357] width 531 height 23
paste input "Meil on erilahendus – kas te suudate valmistada tihendi vastavalt meie joonisel…"
type input "Meil on erilahendus – kas te suudate valmistada tihendi vastavalt meie joonisel…"
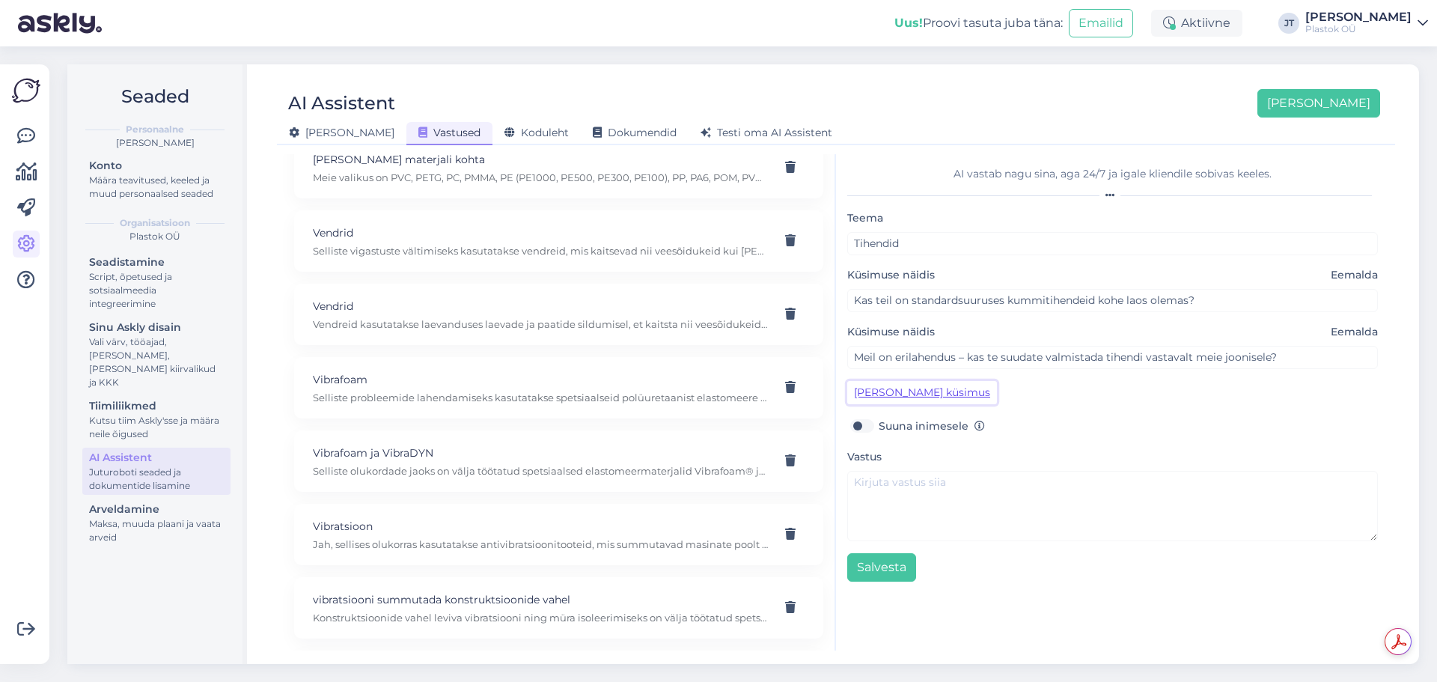
click at [919, 394] on button "[PERSON_NAME] küsimus" at bounding box center [922, 392] width 150 height 23
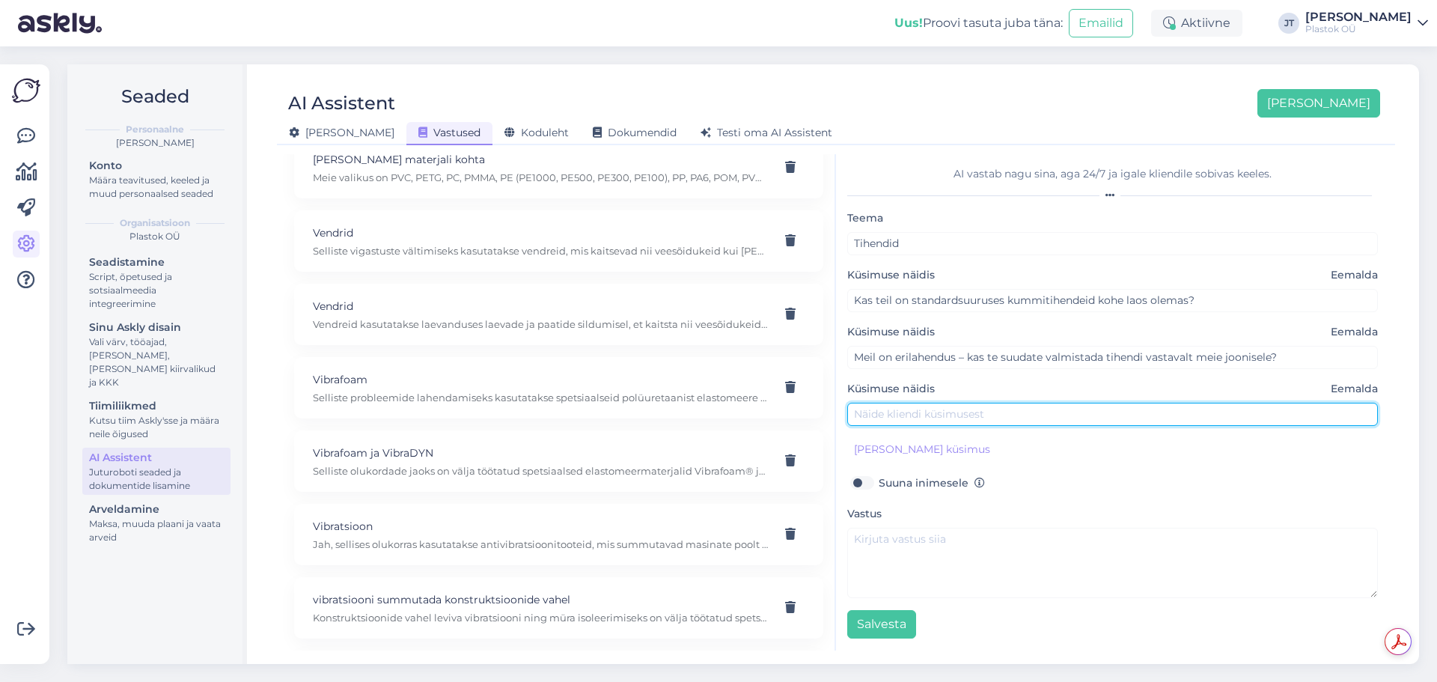
click at [910, 418] on input "text" at bounding box center [1112, 414] width 531 height 23
paste input "Vajame tihendeid väikestes kogustes. Kas see on võimalik?"
type input "Vajame tihendeid väikestes kogustes. Kas see on võimalik?"
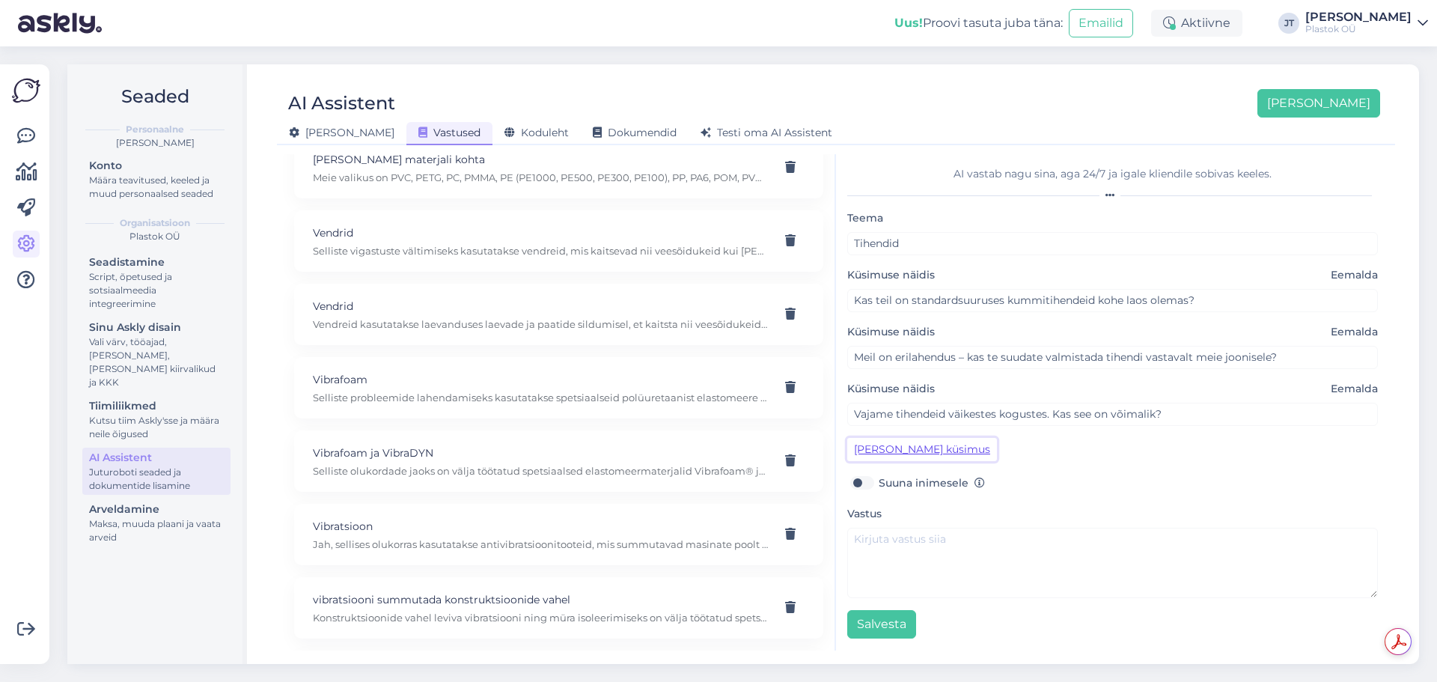
click at [946, 451] on button "[PERSON_NAME] küsimus" at bounding box center [922, 449] width 150 height 23
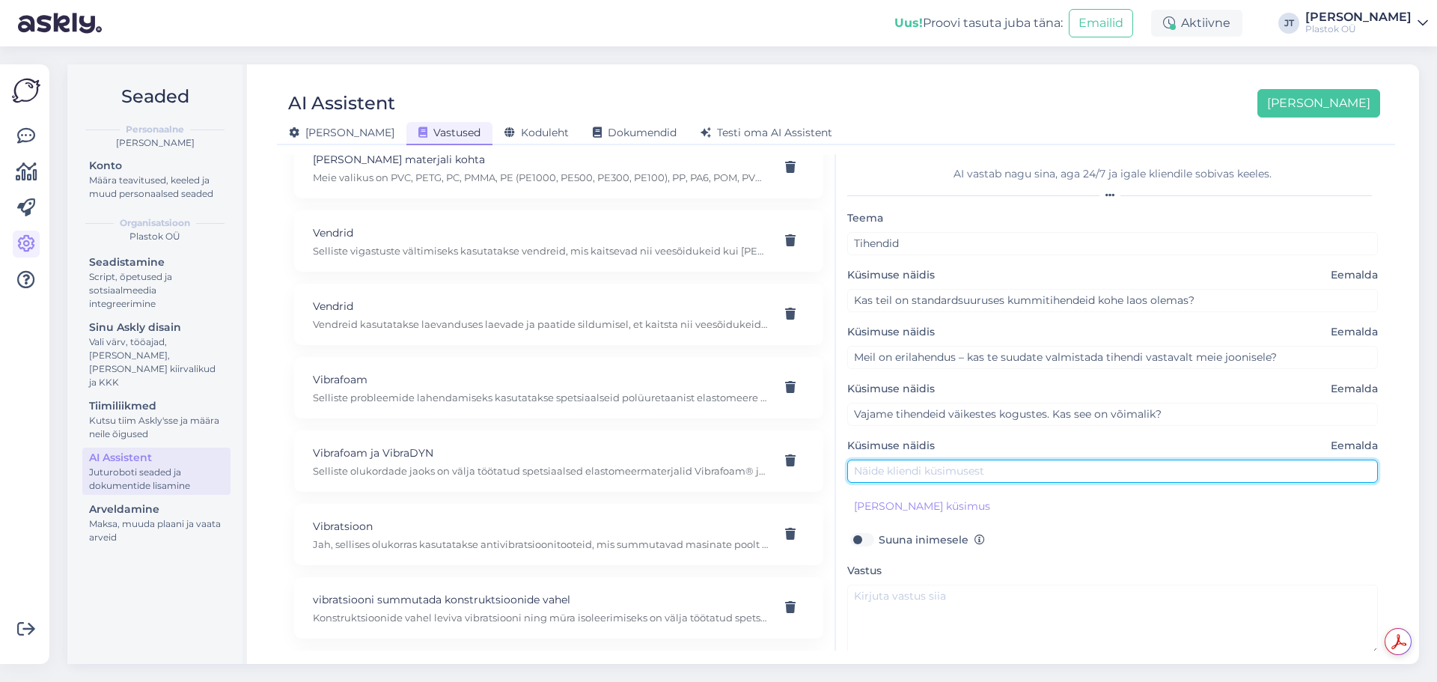
click at [897, 470] on input "text" at bounding box center [1112, 471] width 531 height 23
paste input "Kas tihendid on kohandatavad vastavalt töötingimustele (nt kuumus, õli või kemi…"
type input "Kas tihendid on kohandatavad vastavalt töötingimustele (nt kuumus, õli või kemi…"
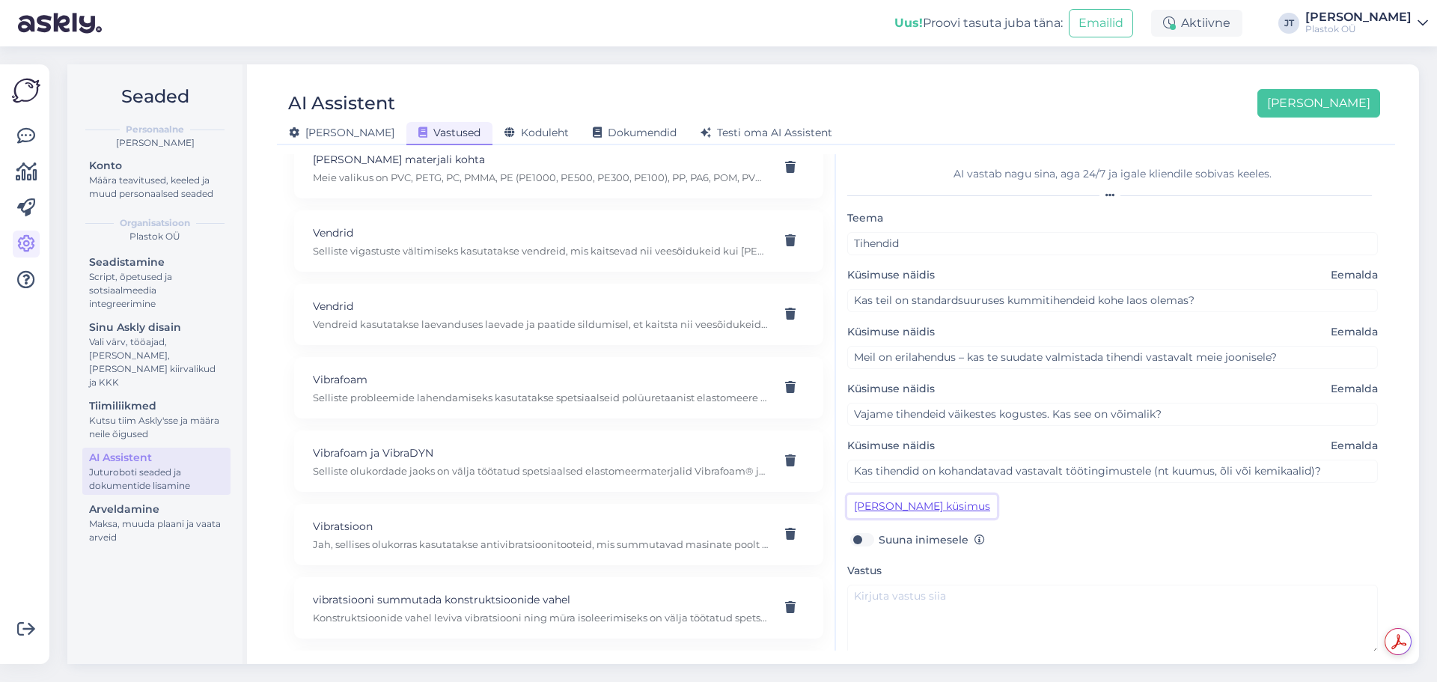
click at [912, 510] on button "[PERSON_NAME] küsimus" at bounding box center [922, 506] width 150 height 23
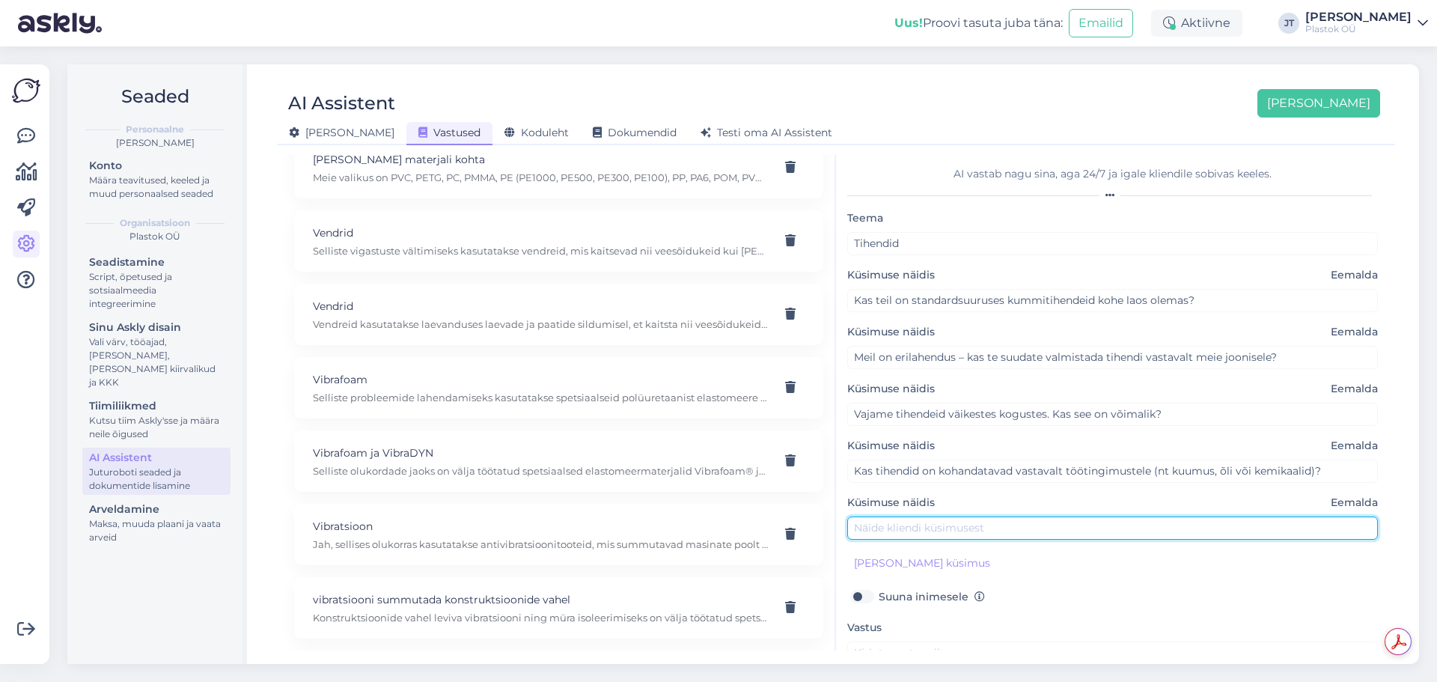
click at [924, 524] on input "text" at bounding box center [1112, 527] width 531 height 23
paste input "Mul on keeruline projekt ja standardlahendused ei sobi – kas saate pakkuda spet…"
type input "Mul on keeruline projekt ja standardlahendused ei sobi – kas saate pakkuda spet…"
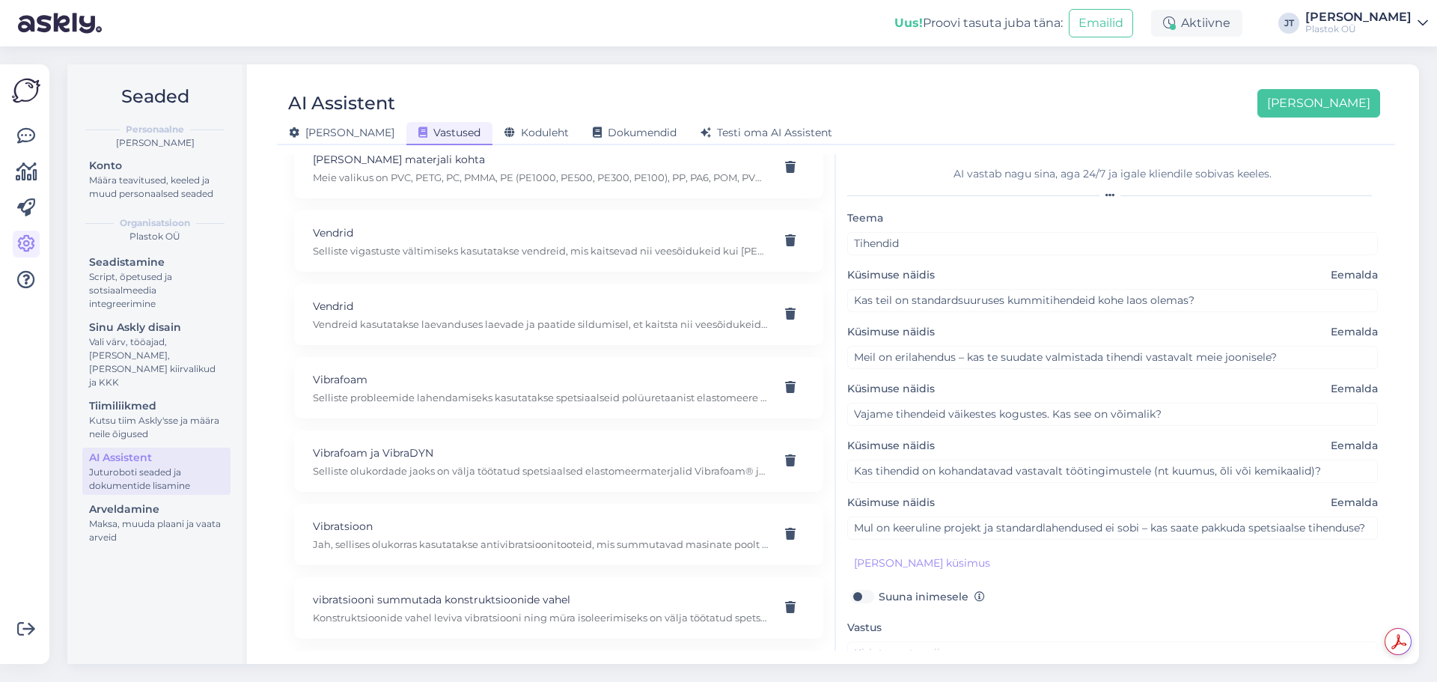
scroll to position [114, 0]
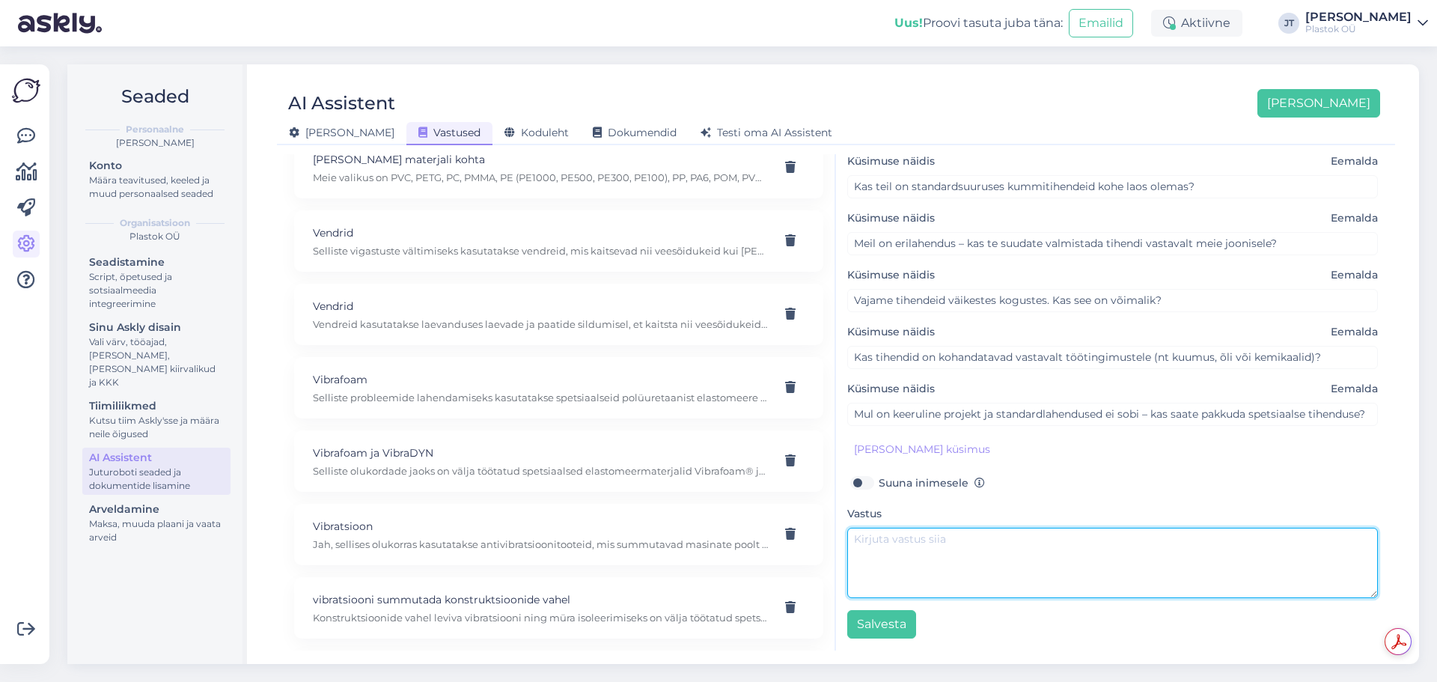
click at [918, 535] on textarea at bounding box center [1112, 563] width 531 height 70
paste textarea "Jah, pakume laia valikut kummist profiiltihendeid: • Standardprofiilid on meil …"
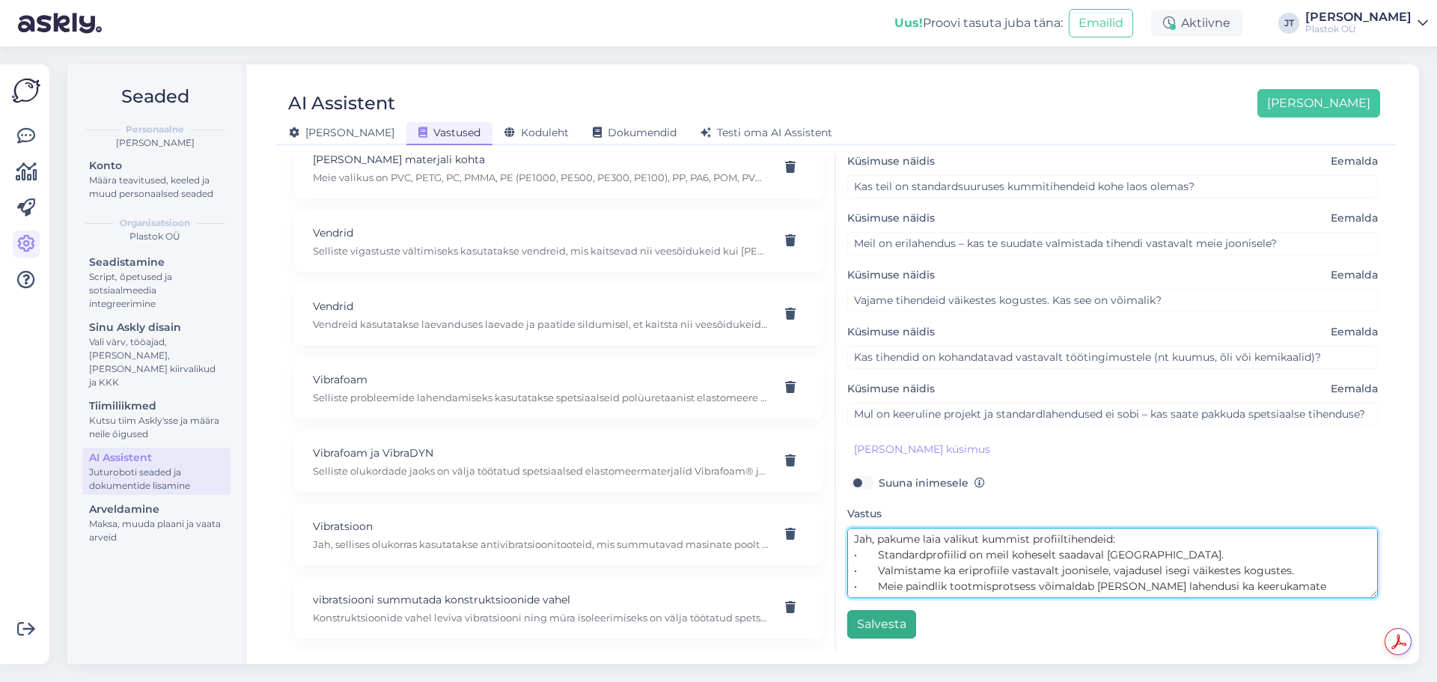
type textarea "Jah, pakume laia valikut kummist profiiltihendeid: • Standardprofiilid on meil …"
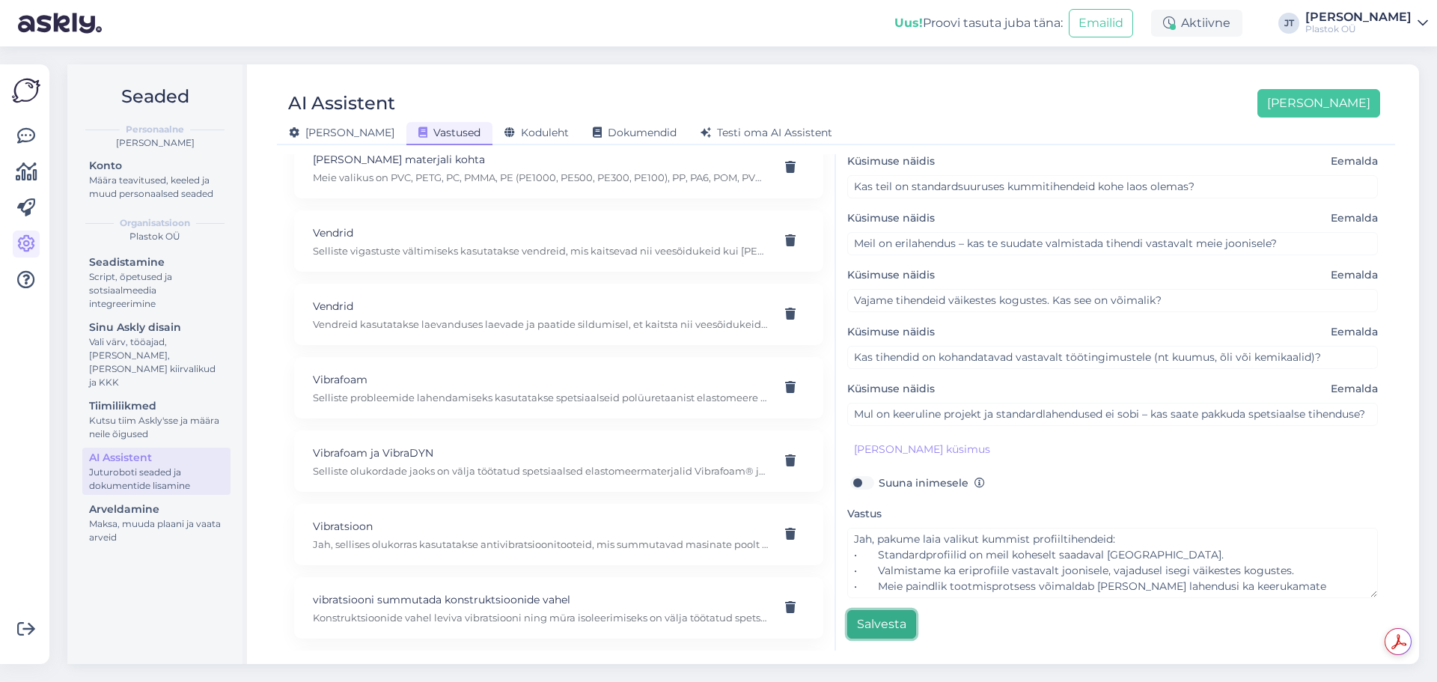
click at [877, 627] on button "Salvesta" at bounding box center [881, 624] width 69 height 28
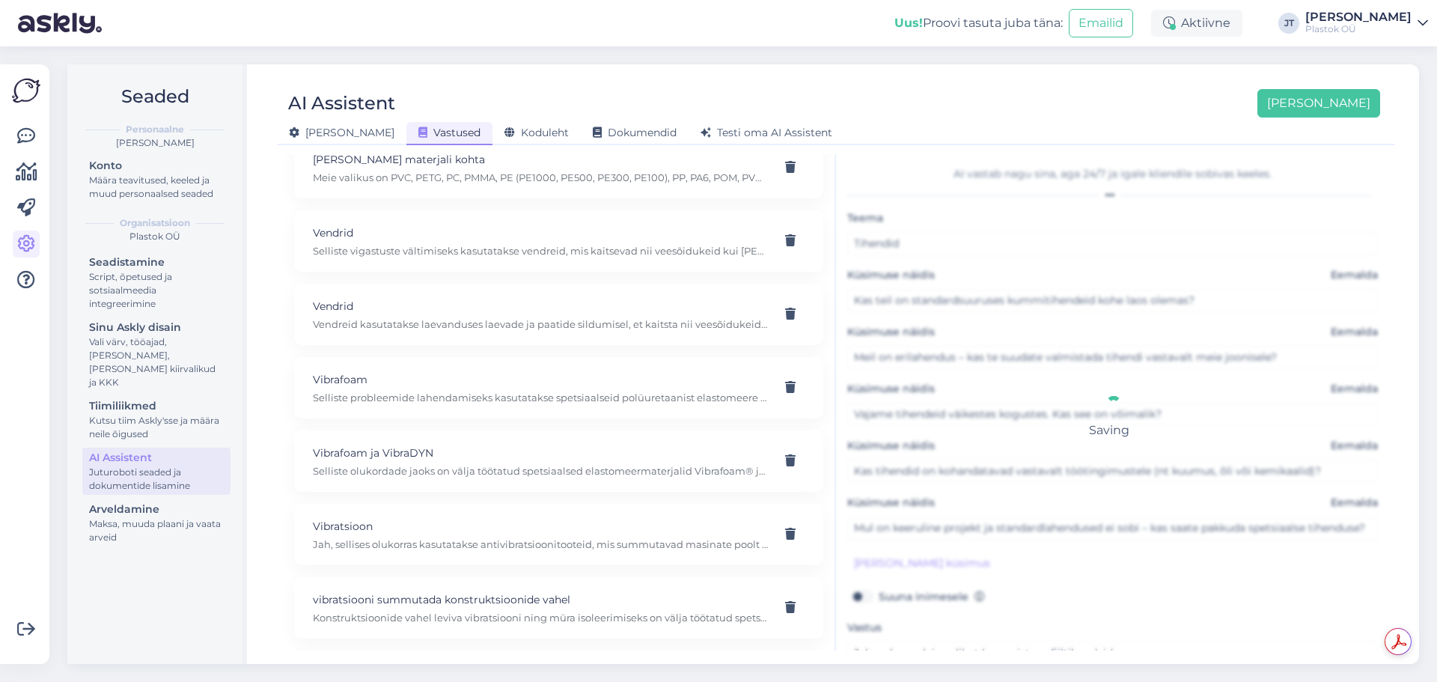
scroll to position [3242, 0]
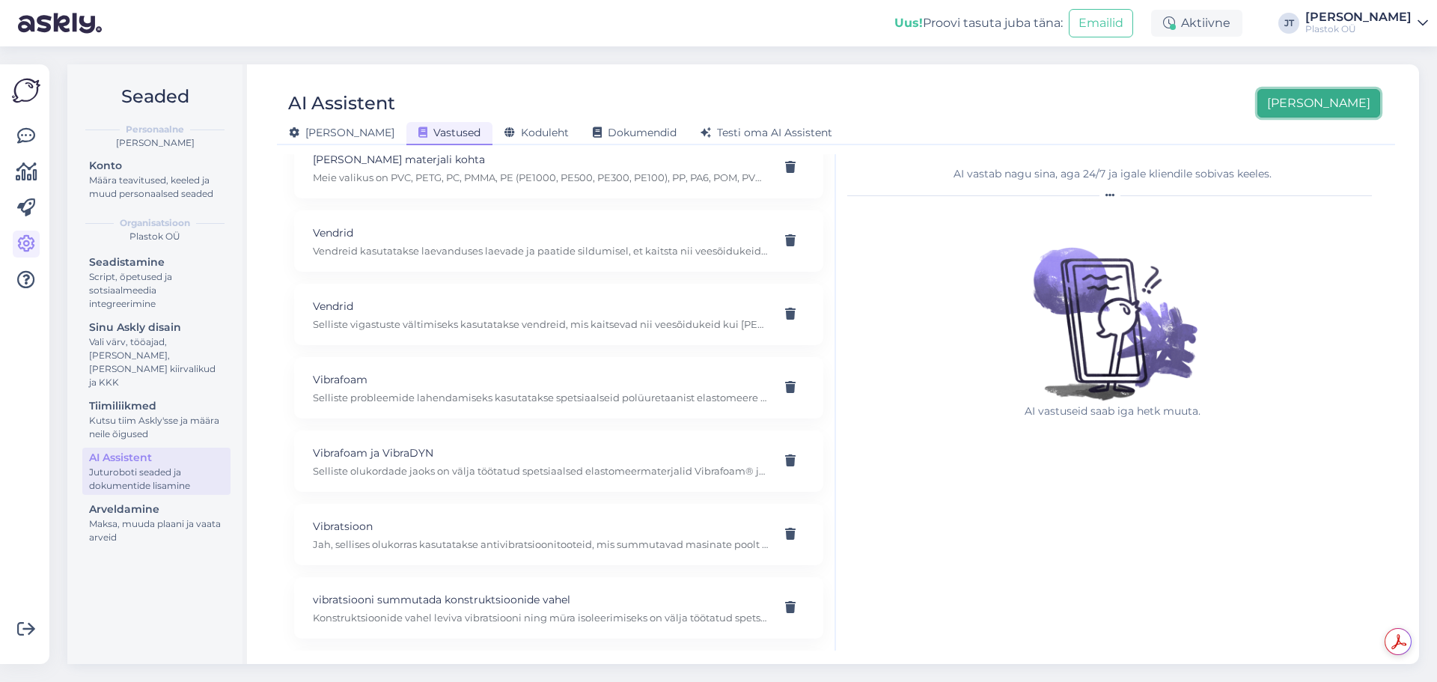
click at [1343, 103] on button "[PERSON_NAME]" at bounding box center [1319, 103] width 123 height 28
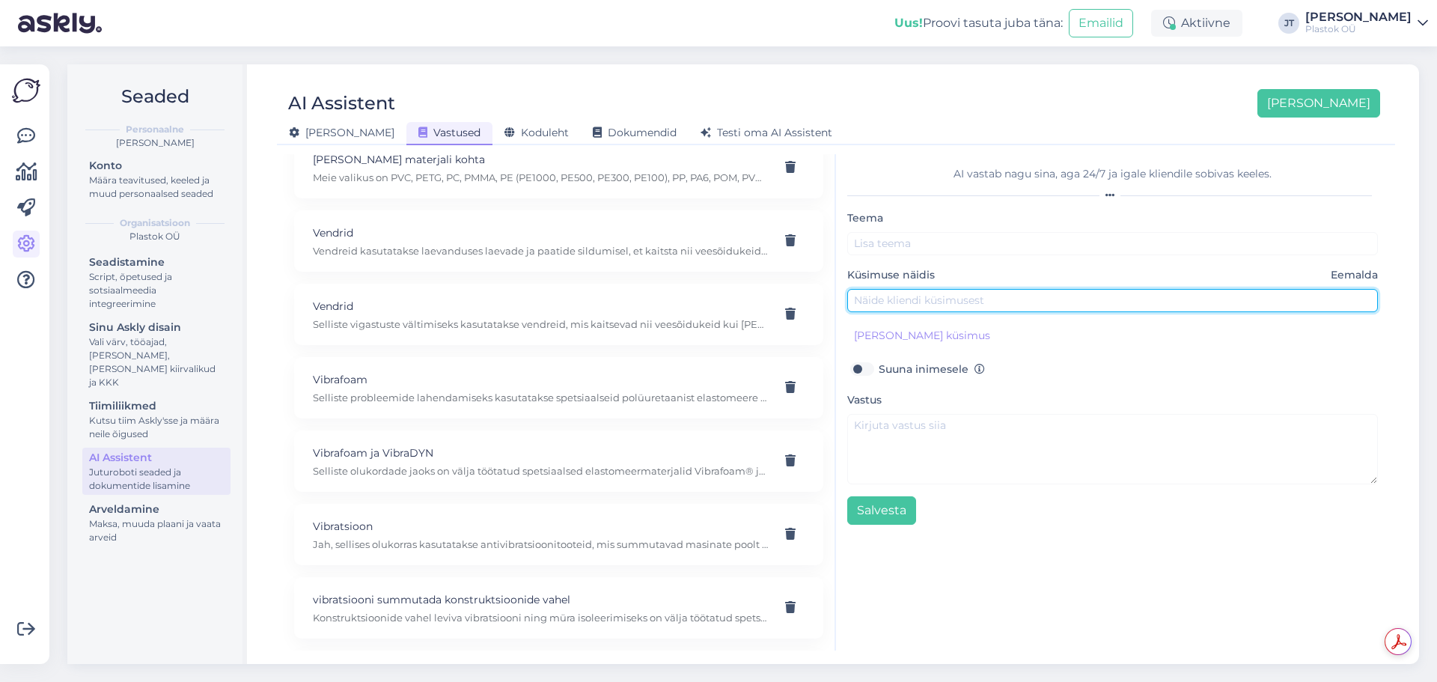
click at [931, 296] on input "text" at bounding box center [1112, 300] width 531 height 23
paste input "Mul oleks vaja sellis õhukest plastik lehte mida saaks painutada 30 c nurga all…"
type input "Mul oleks vaja sellis õhukest plastik lehte mida saaks painutada 30 c nurga all…"
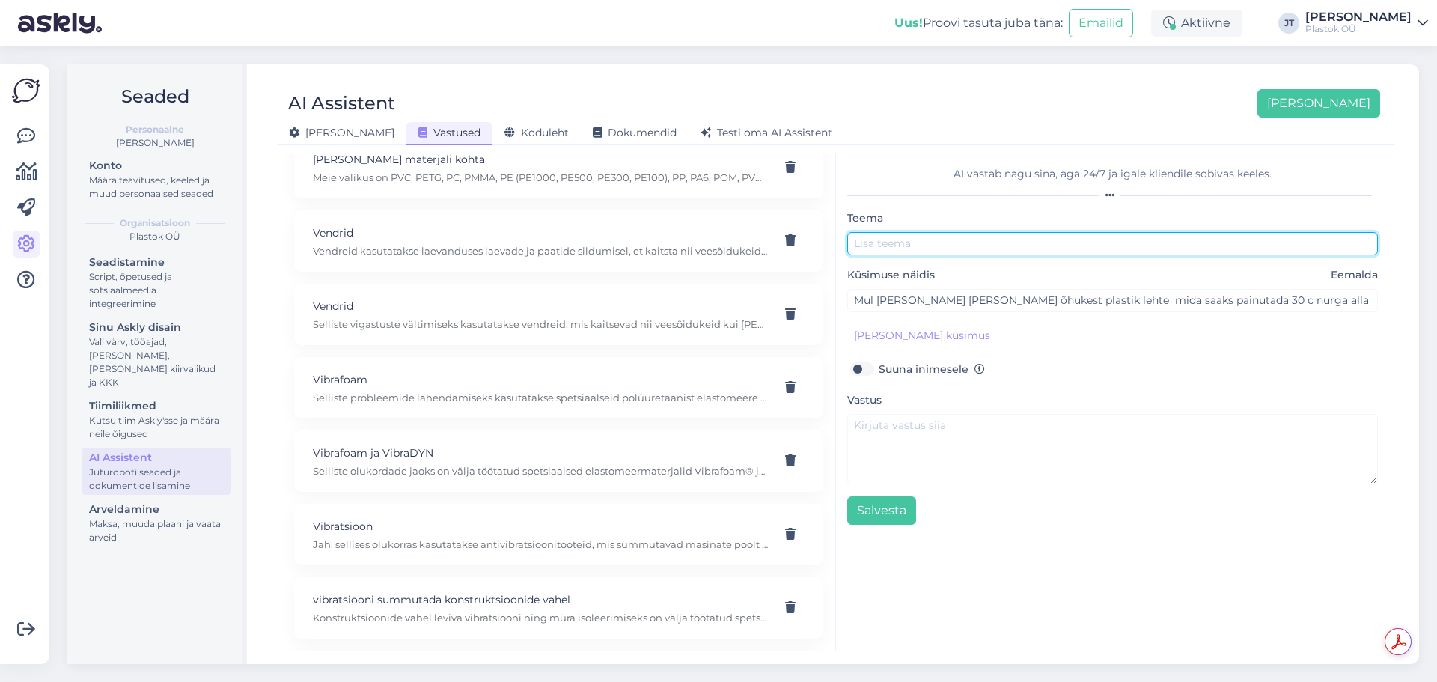
click at [898, 244] on input "text" at bounding box center [1112, 243] width 531 height 23
paste input "pe300"
type input "pe300"
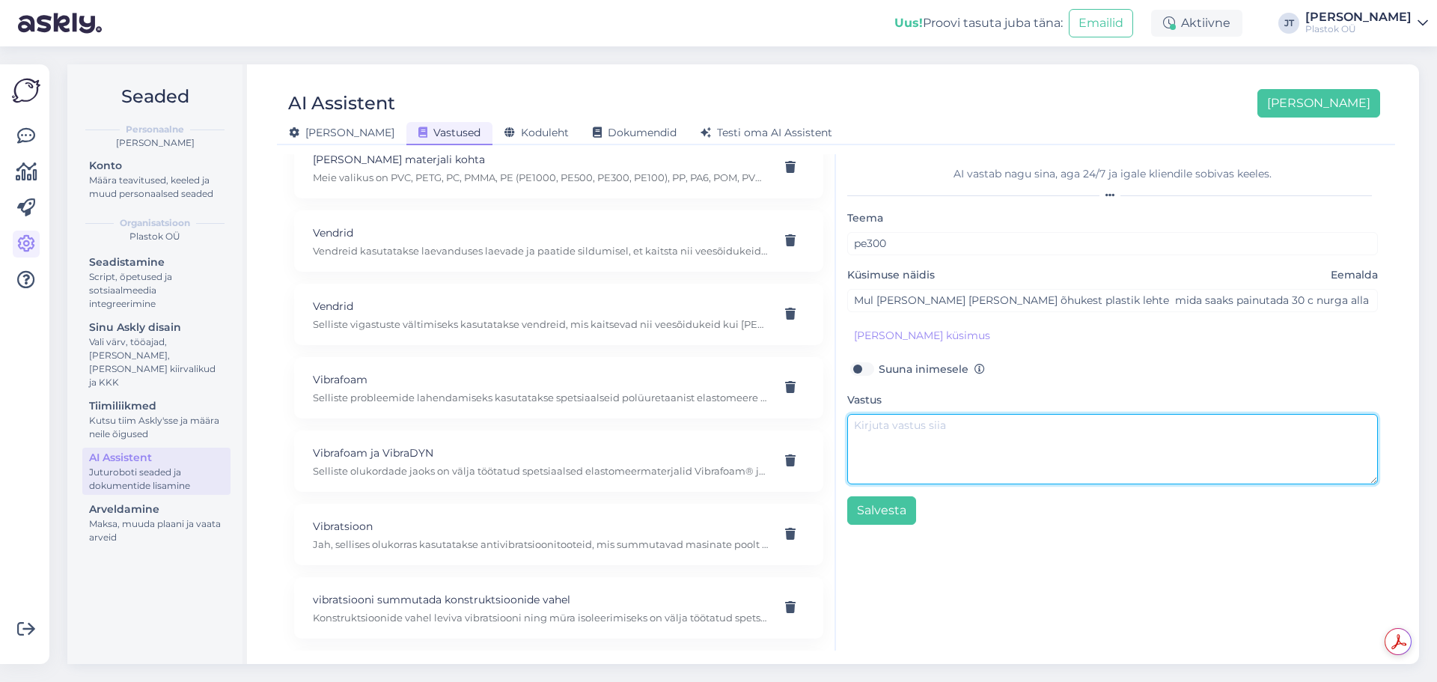
click at [893, 426] on textarea at bounding box center [1112, 449] width 531 height 70
paste textarea "pe300"
click at [998, 432] on textarea "Parim oleks sellisel juhul pe300." at bounding box center [1112, 449] width 531 height 70
type textarea "Parim oleks sellisel juhul PE300."
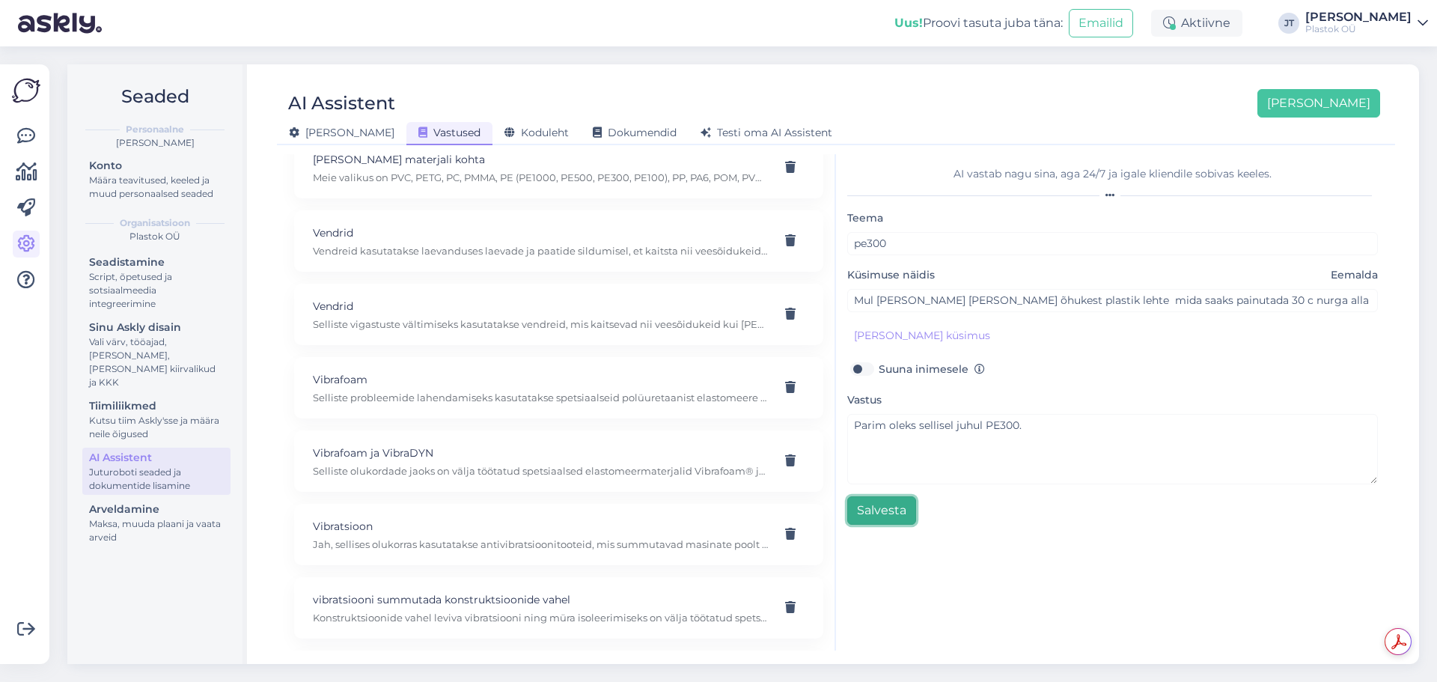
click at [874, 518] on button "Salvesta" at bounding box center [881, 510] width 69 height 28
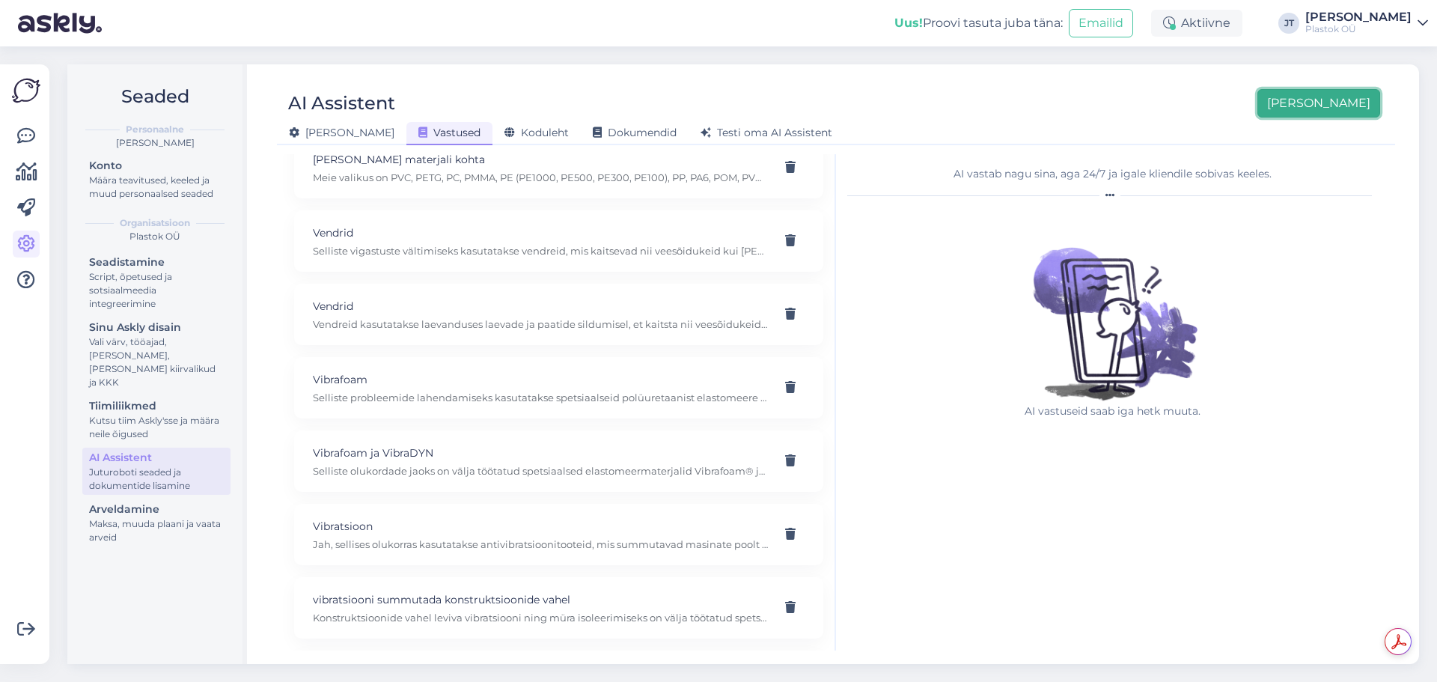
click at [1334, 111] on button "[PERSON_NAME]" at bounding box center [1319, 103] width 123 height 28
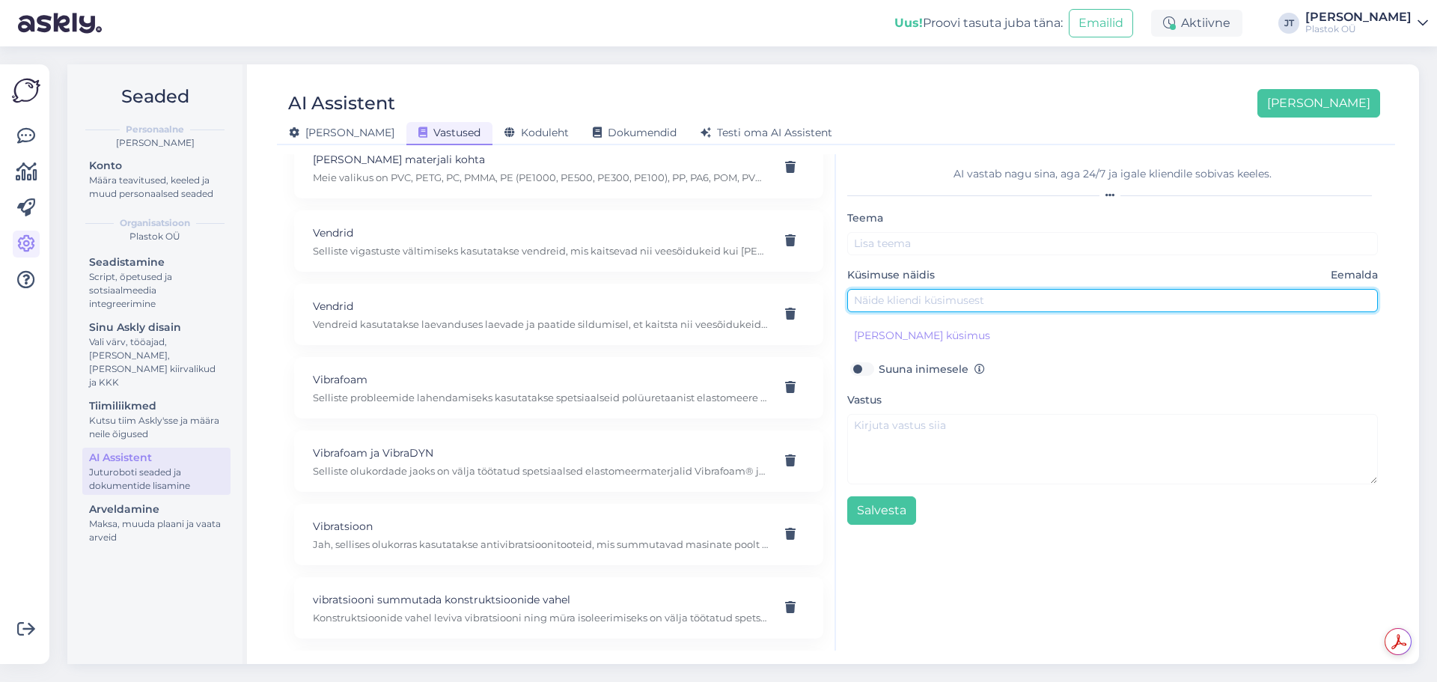
click at [894, 301] on input "text" at bounding box center [1112, 300] width 531 height 23
paste input "Tere, kui paigaldan PVC ribakardinad hobuste varjualusele, palju jätta maapinna…"
click at [909, 302] on input "Tere, kui paigaldan PVC ribakardinad hobuste varjualusele, palju jätta maapinna…" at bounding box center [1112, 300] width 531 height 23
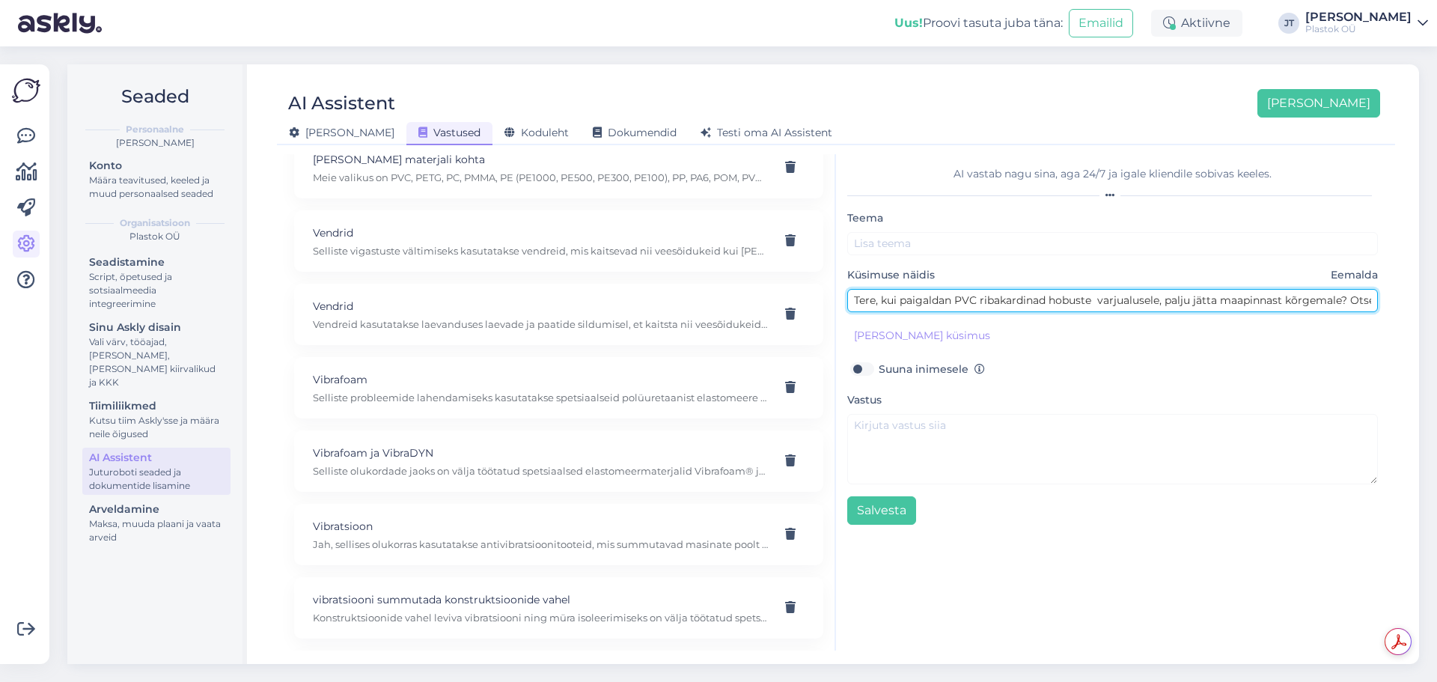
click at [886, 299] on input "Tere, kui paigaldan PVC ribakardinad hobuste varjualusele, palju jätta maapinna…" at bounding box center [1112, 300] width 531 height 23
type input "Kui paigaldan PVC ribakardinad hobuste varjualusele, palju jätta maapinnast kõr…"
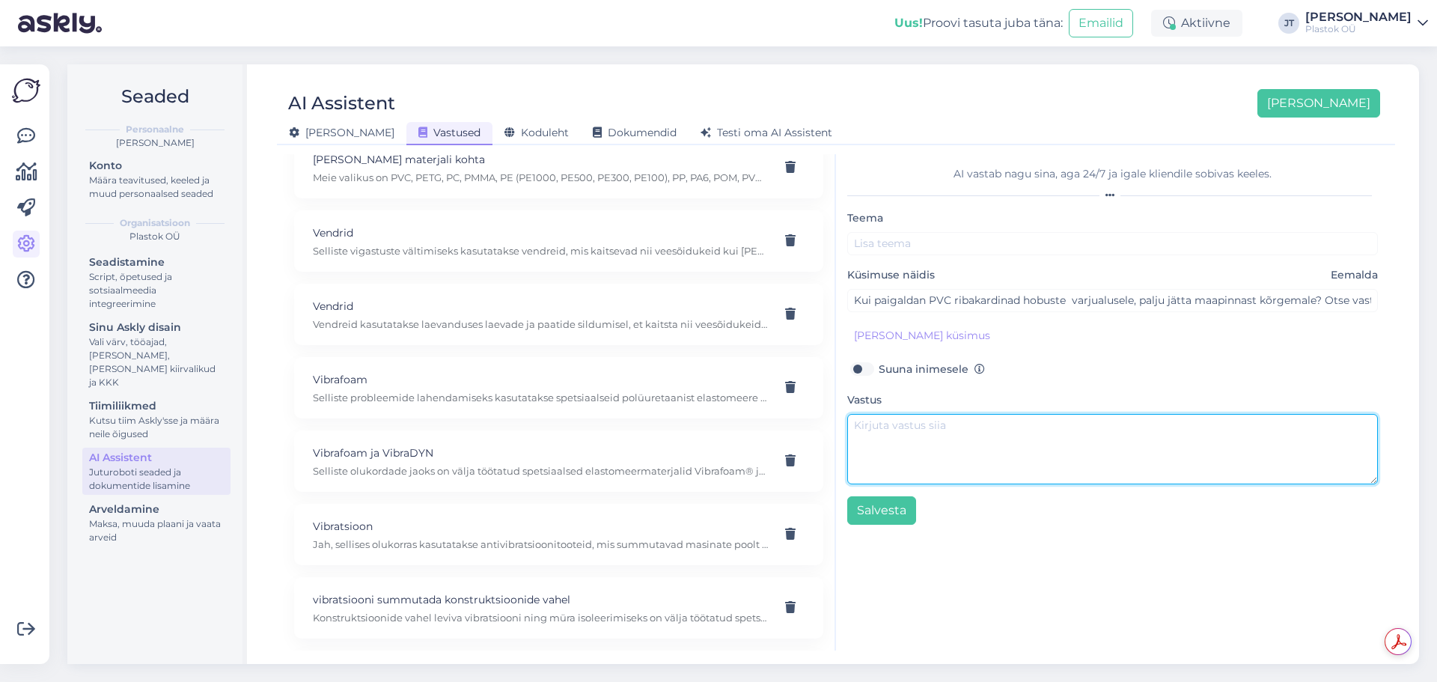
click at [947, 439] on textarea at bounding box center [1112, 449] width 531 height 70
click at [1008, 449] on textarea at bounding box center [1112, 449] width 531 height 70
paste textarea "2-3cm võiks jätta maapinnast"
type textarea "2-3cm võiks jätta maapinnast"
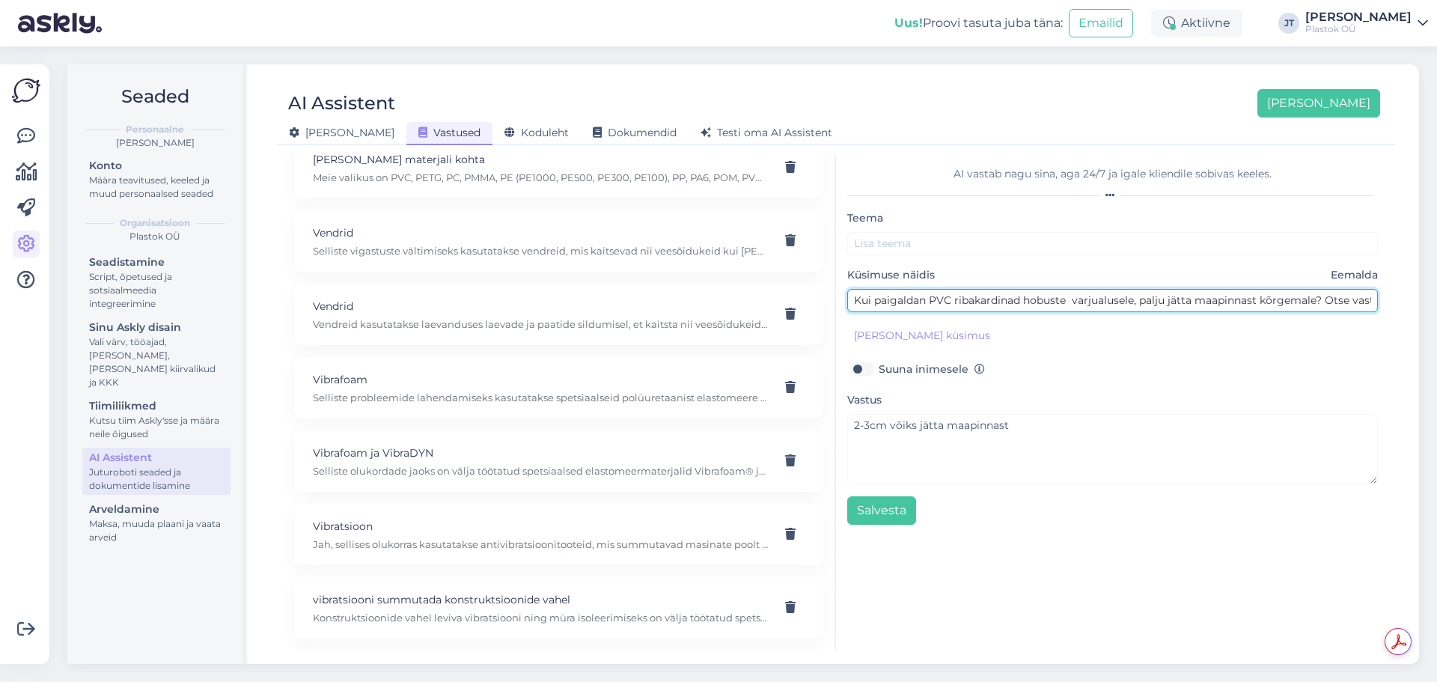
drag, startPoint x: 1131, startPoint y: 300, endPoint x: 929, endPoint y: 303, distance: 202.1
click at [929, 303] on input "Kui paigaldan PVC ribakardinad hobuste varjualusele, palju jätta maapinnast kõr…" at bounding box center [1112, 300] width 531 height 23
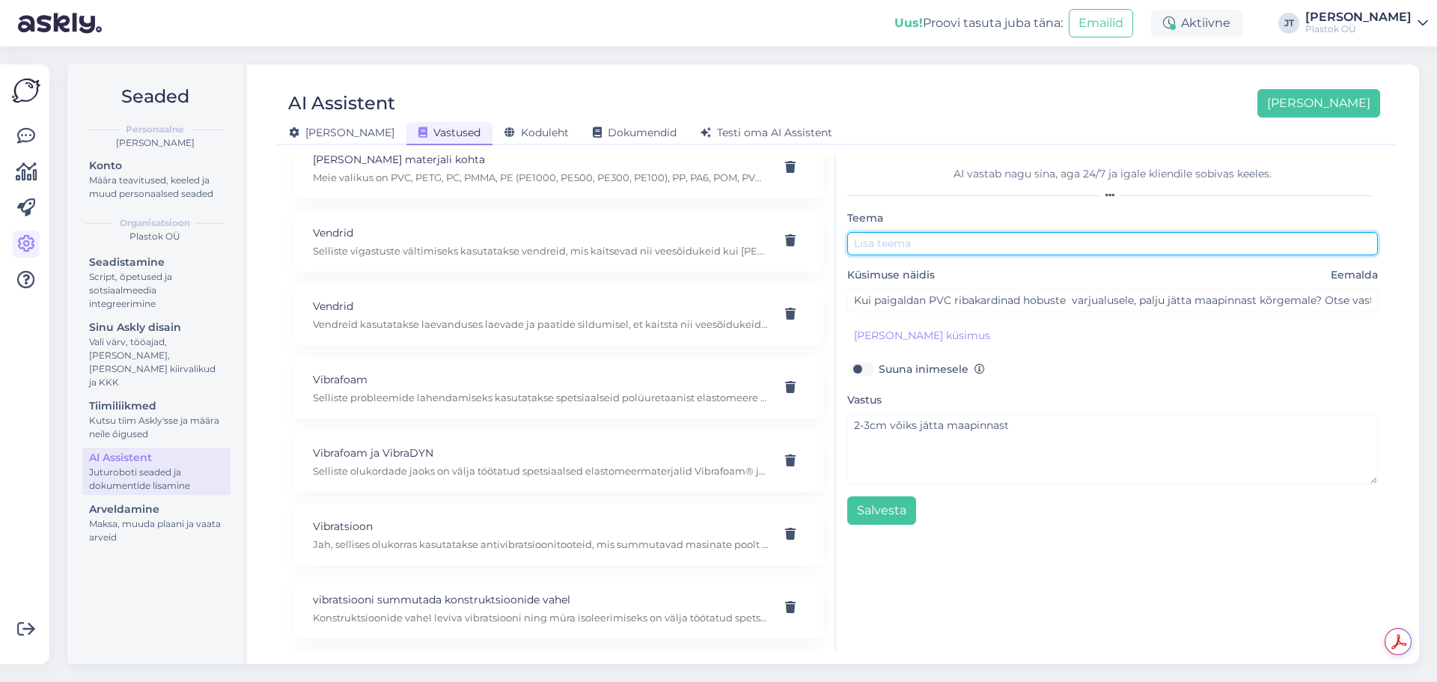
click at [920, 252] on input "text" at bounding box center [1112, 243] width 531 height 23
paste input "PVC ribakardinad hobuste varjualusel"
type input "PVC ribakardinad hobuste varjualusel kõrgus"
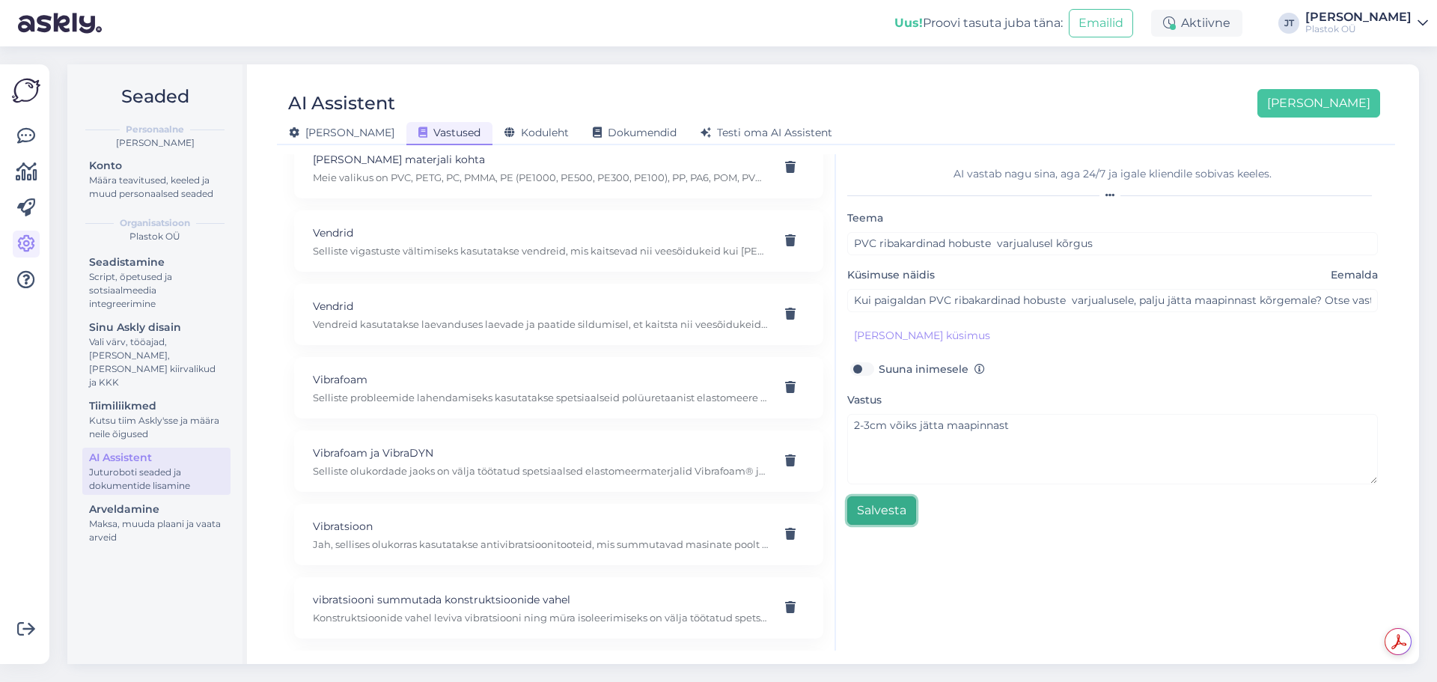
click at [877, 517] on button "Salvesta" at bounding box center [881, 510] width 69 height 28
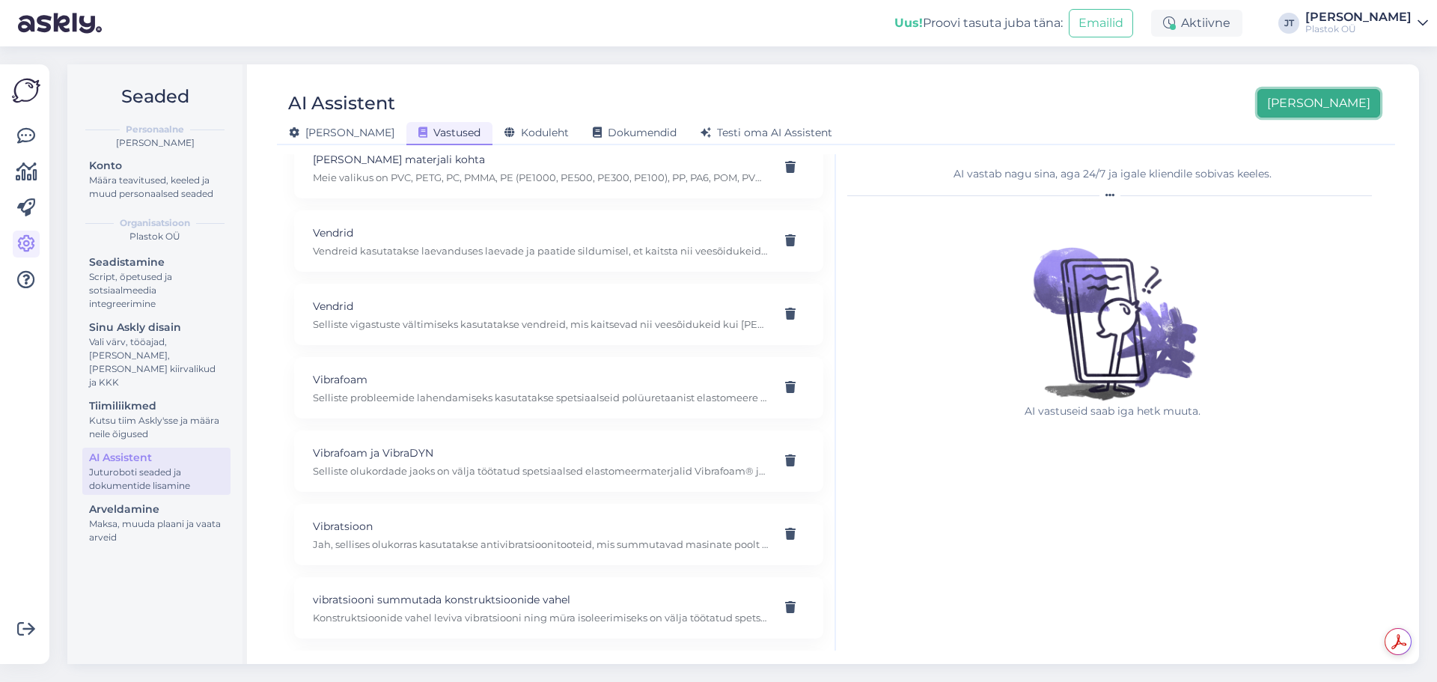
click at [1347, 106] on button "[PERSON_NAME]" at bounding box center [1319, 103] width 123 height 28
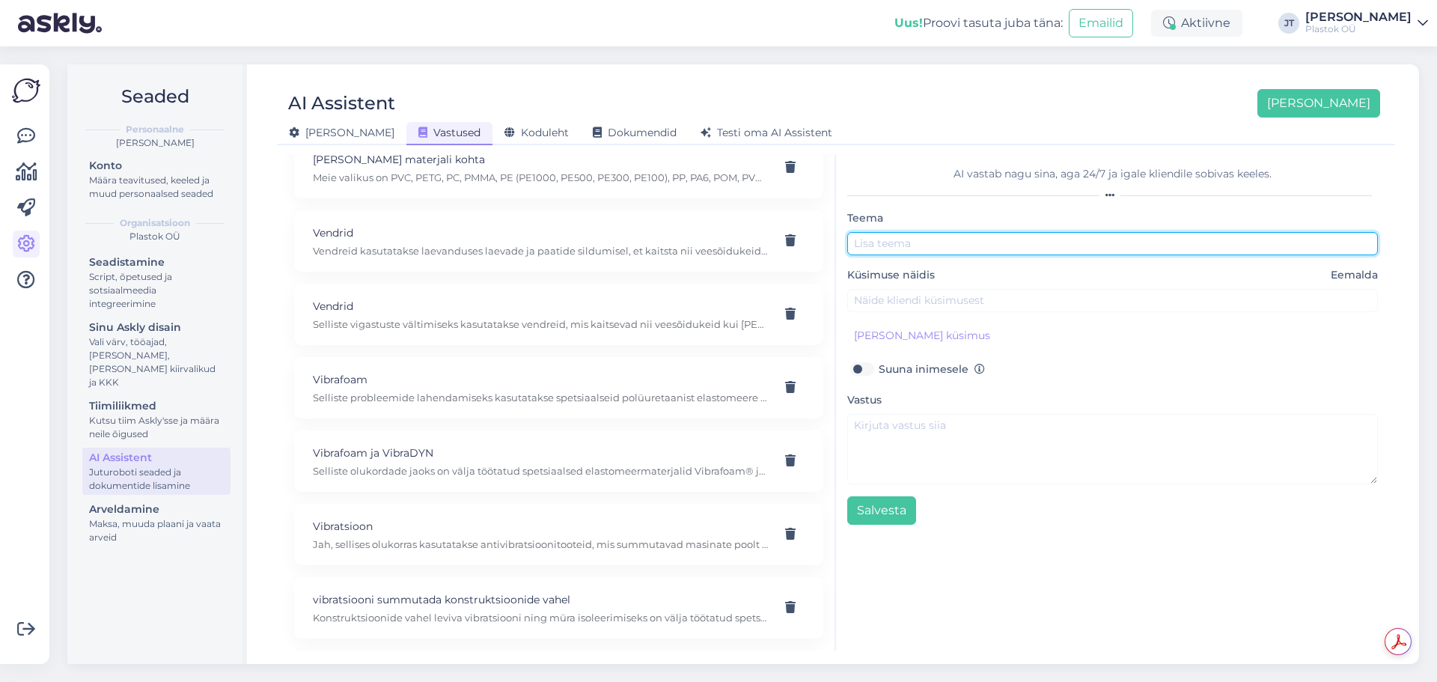
click at [912, 243] on input "text" at bounding box center [1112, 243] width 531 height 23
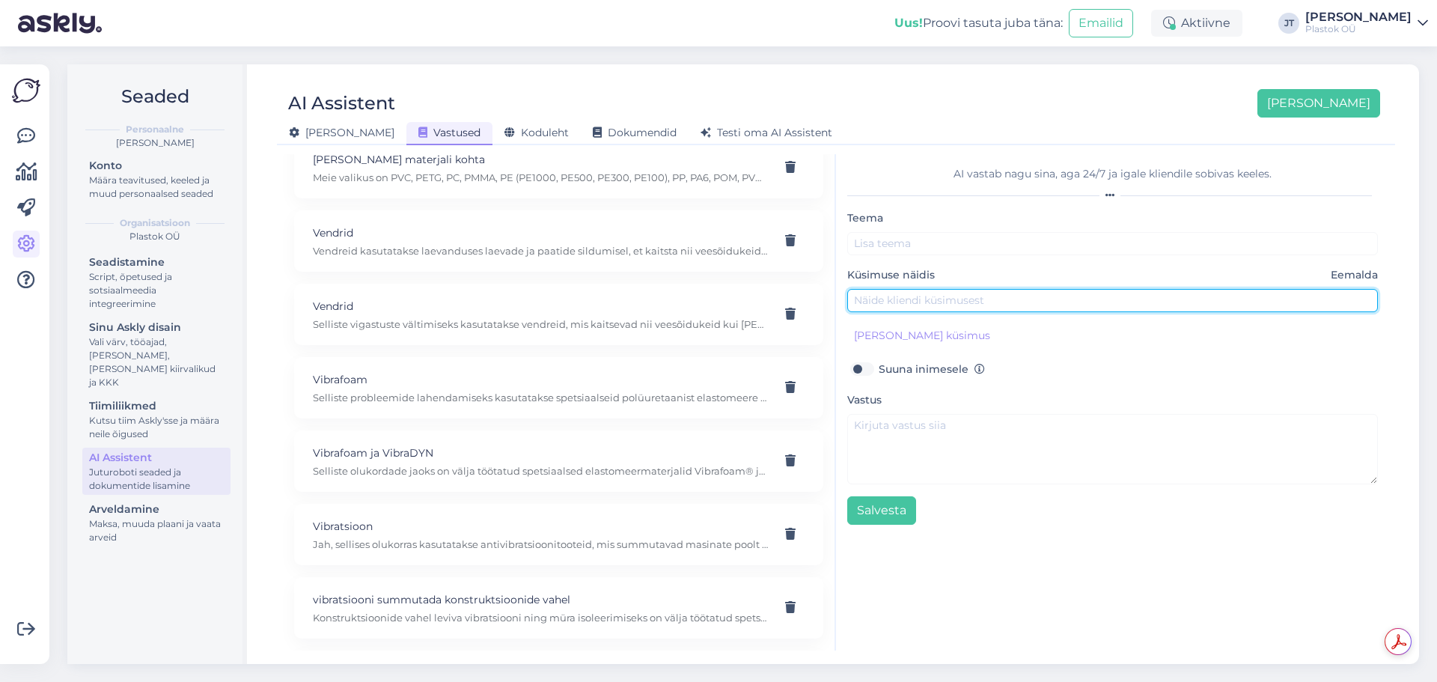
click at [908, 292] on input "text" at bounding box center [1112, 300] width 531 height 23
paste input "Oleks vaja kummiplaati mõõtudega 330x175mm. Kummi paksus peaks olema 10mm."
type input "Oleks vaja kummiplaati mõõtudega 330x175mm. Kummi paksus peaks olema 10mm."
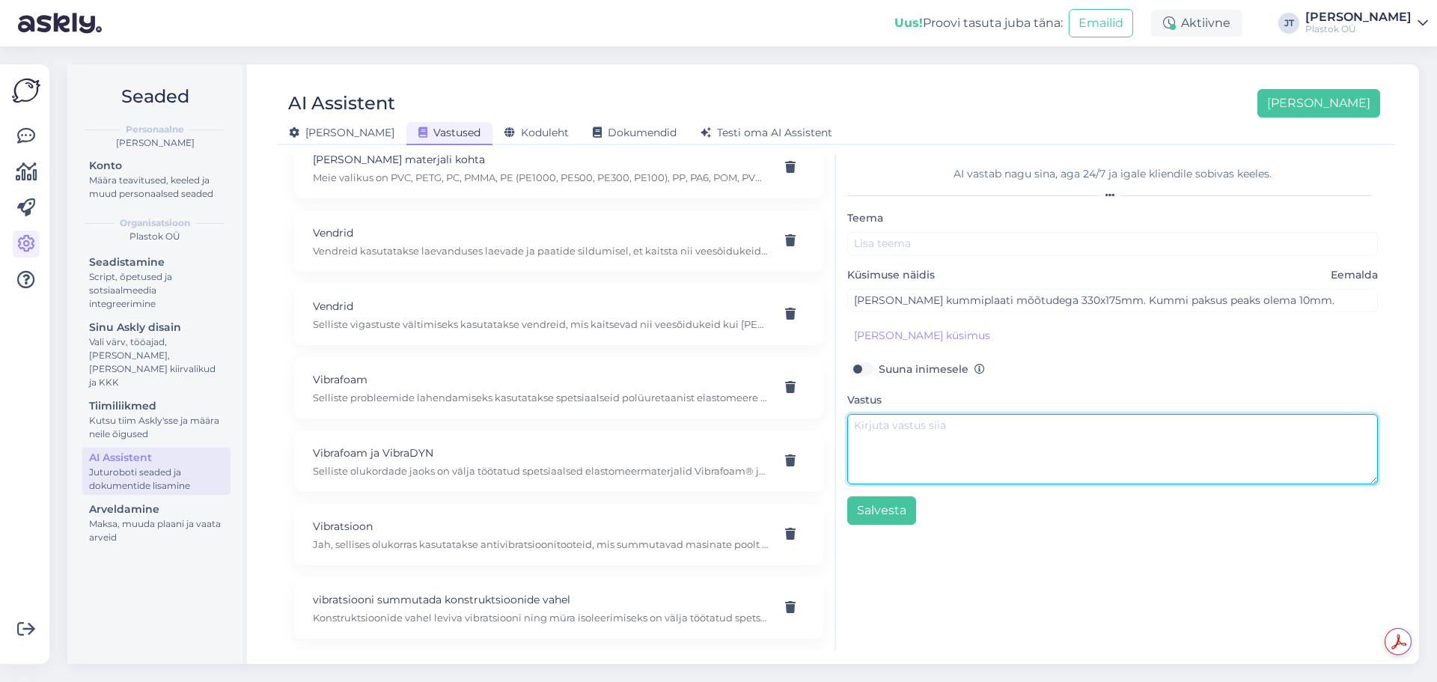
click at [982, 430] on textarea at bounding box center [1112, 449] width 531 height 70
click at [995, 442] on textarea "Kui ole" at bounding box center [1112, 449] width 531 height 70
paste textarea "as kumm läheb päikesevalguse kätte ja kas on vajalik ka õlikindlus?"
click at [978, 427] on textarea "Kui ole as kumm läheb päikesevalguse kätte ja kas on vajalik ka õlikindlus?" at bounding box center [1112, 449] width 531 height 70
click at [1002, 430] on textarea "Kui ole päikesevalguse kätte ja kas on vajalik ka õlikindlus?" at bounding box center [1112, 449] width 531 height 70
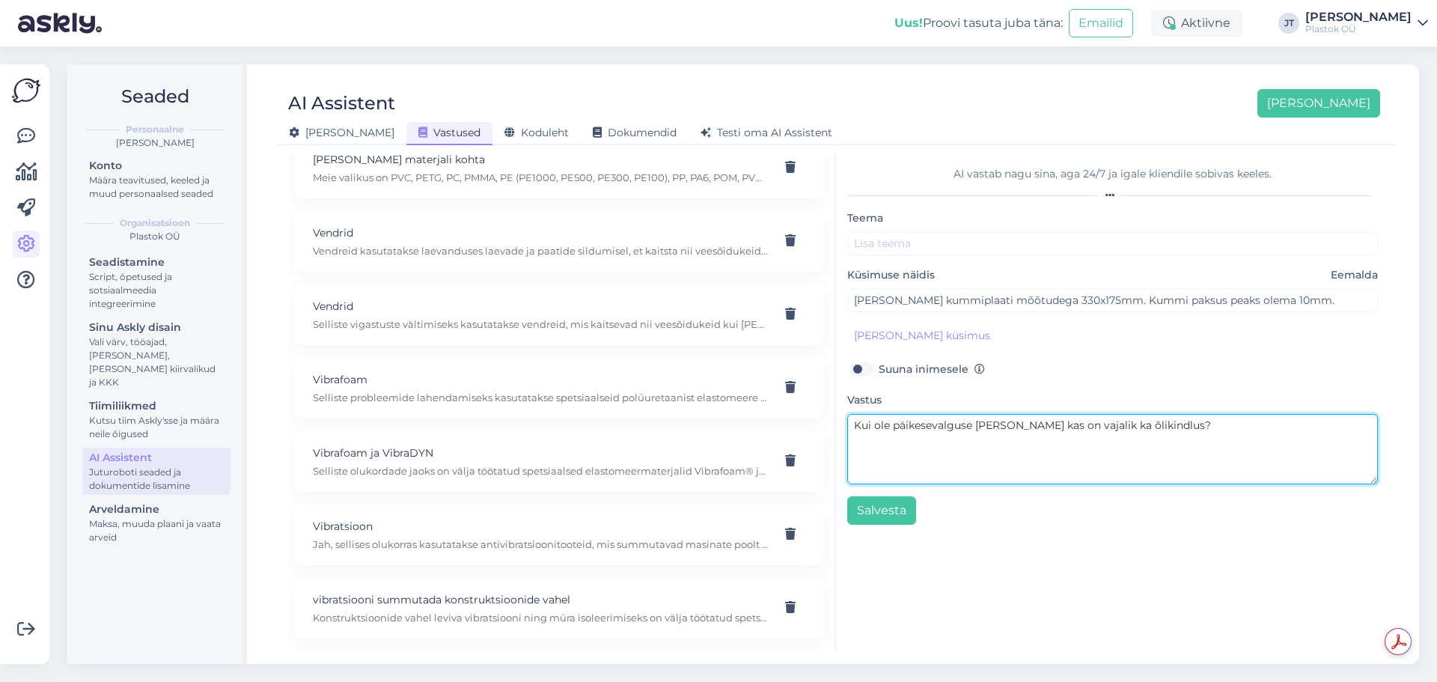
drag, startPoint x: 1097, startPoint y: 428, endPoint x: 1015, endPoint y: 433, distance: 81.8
click at [1015, 433] on textarea "Kui ole päikesevalguse käes ja kas on vajalik ka õlikindlus?" at bounding box center [1112, 449] width 531 height 70
click at [1076, 426] on textarea "Kui ole päikesevalguse käes ja õlikindlus?" at bounding box center [1112, 449] width 531 height 70
click at [1334, 431] on textarea "Kui ole päikesevalguse käes ja õlikindlus pole oluline, siis kõige soodsam on S…" at bounding box center [1112, 449] width 531 height 70
paste textarea "https://plastok.ee/toode/sbr-sbr-kumm"
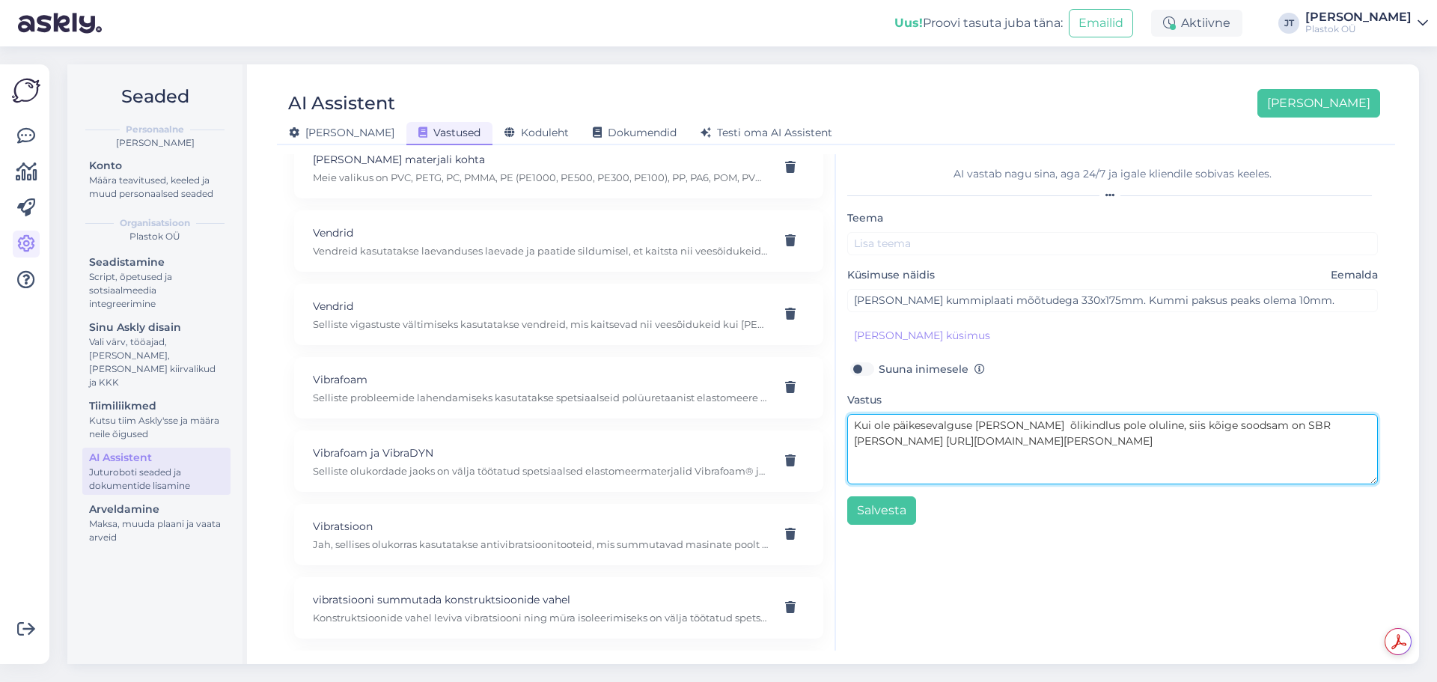
type textarea "Kui ole päikesevalguse [PERSON_NAME] õlikindlus pole oluline, siis kõige soodsa…"
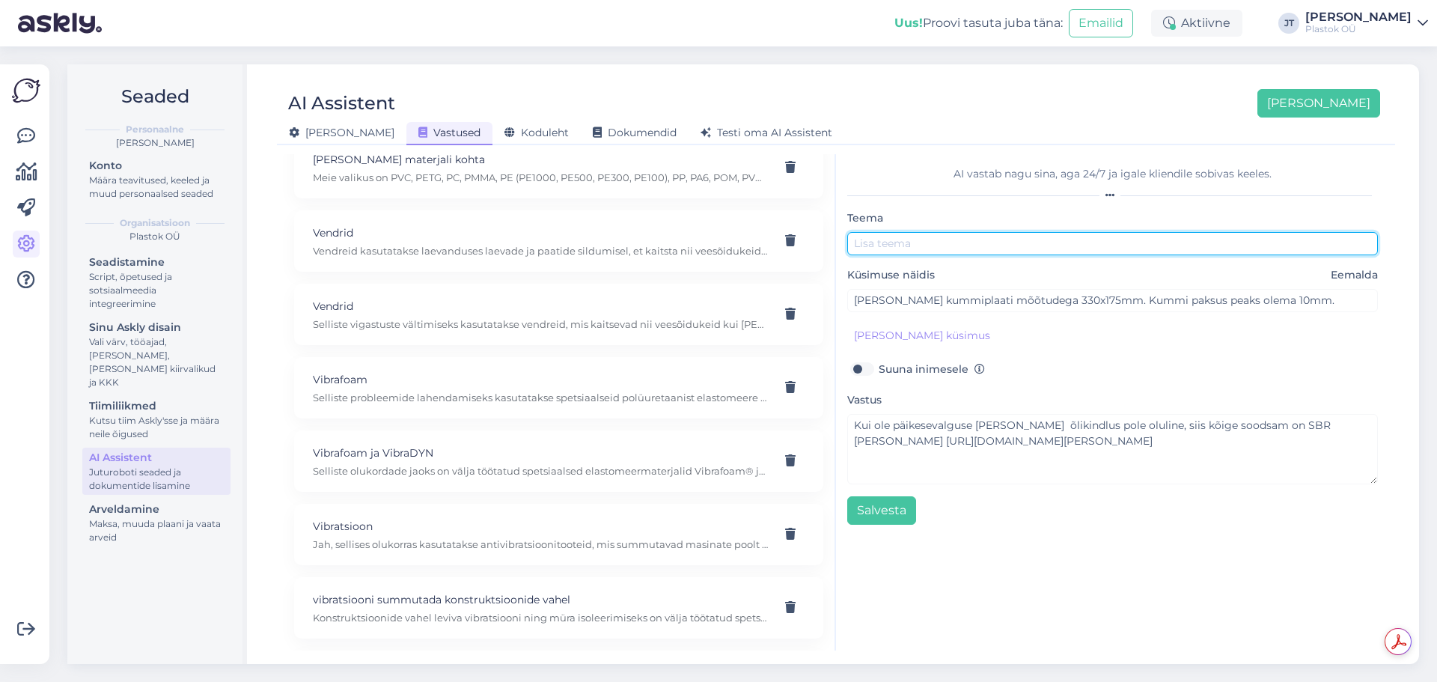
click at [915, 245] on input "text" at bounding box center [1112, 243] width 531 height 23
type input "SBR [PERSON_NAME]"
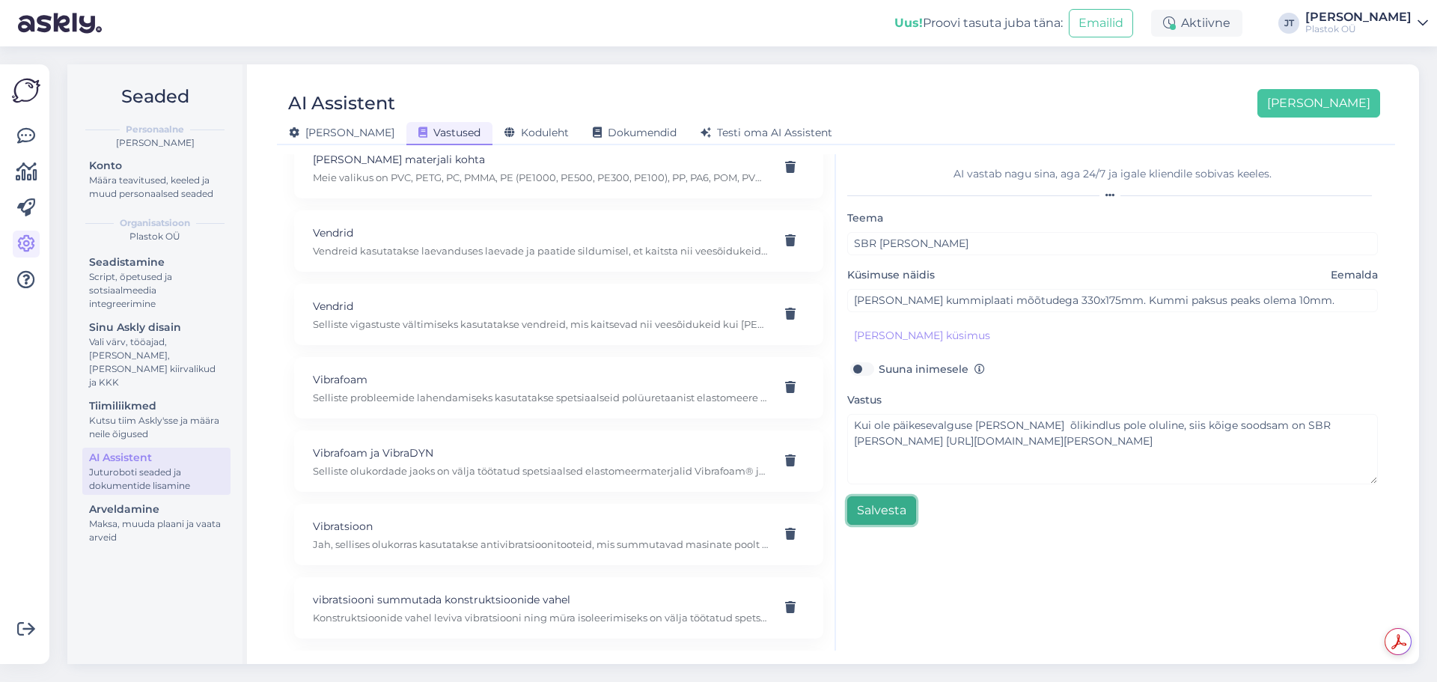
click at [894, 506] on button "Salvesta" at bounding box center [881, 510] width 69 height 28
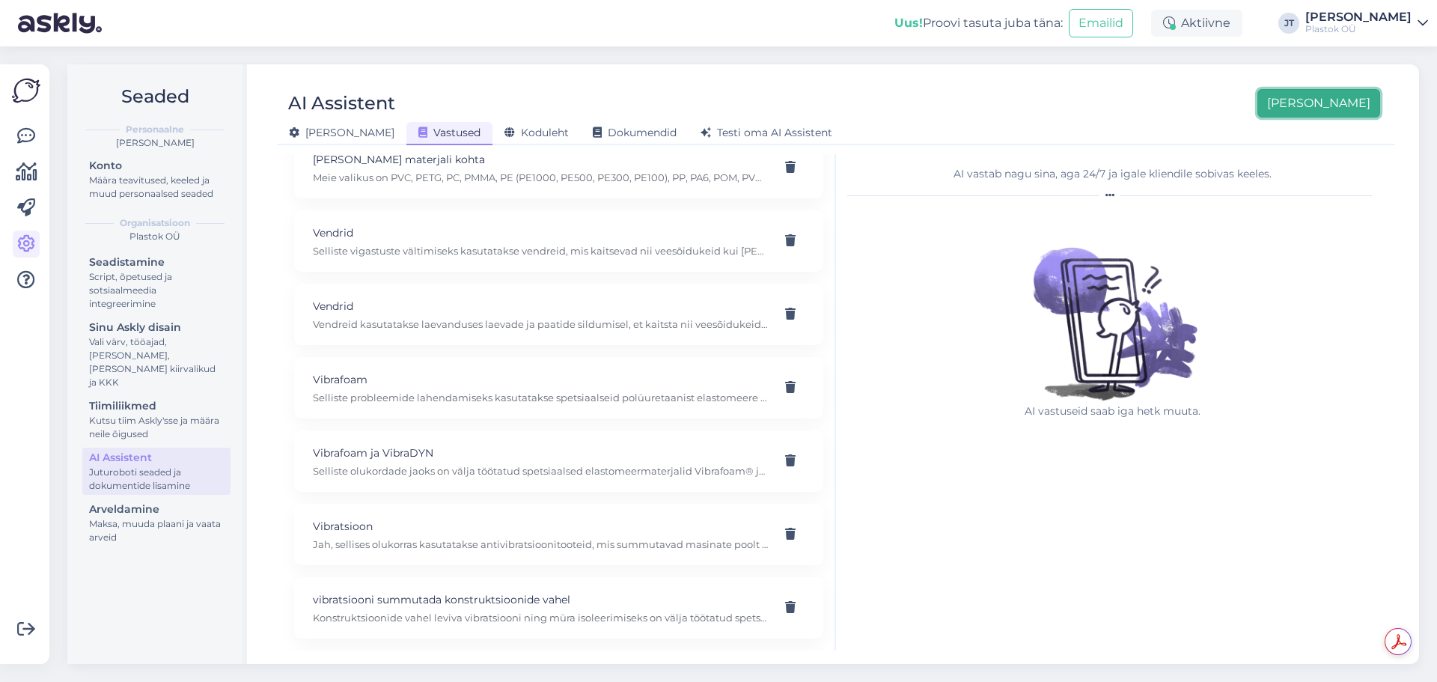
click at [1356, 104] on button "[PERSON_NAME]" at bounding box center [1319, 103] width 123 height 28
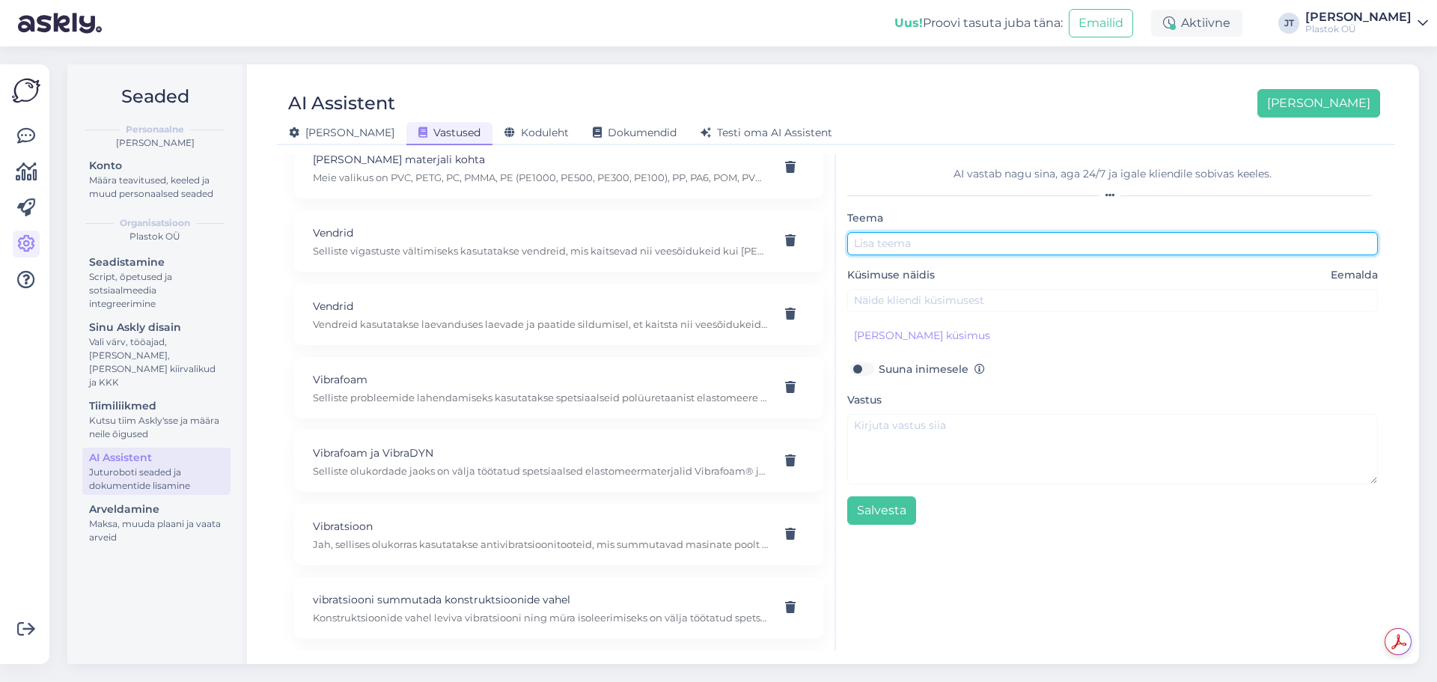
click at [951, 245] on input "text" at bounding box center [1112, 243] width 531 height 23
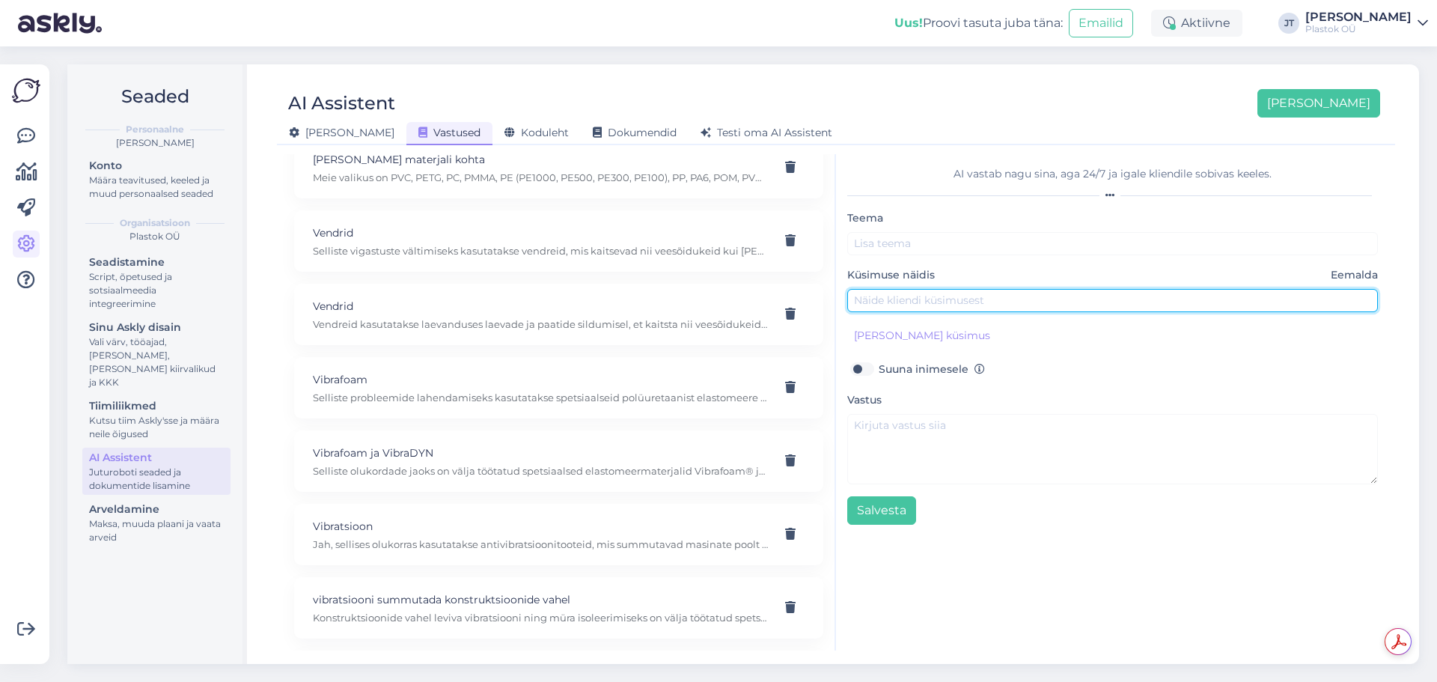
click at [929, 299] on input "text" at bounding box center [1112, 300] width 531 height 23
paste input "Mis maksab küige odavam 3mm paksune plast? (sabloonide jaoks)"
type input "Mis maksab küige odavam 3mm paksune plast? (sabloonide jaoks)"
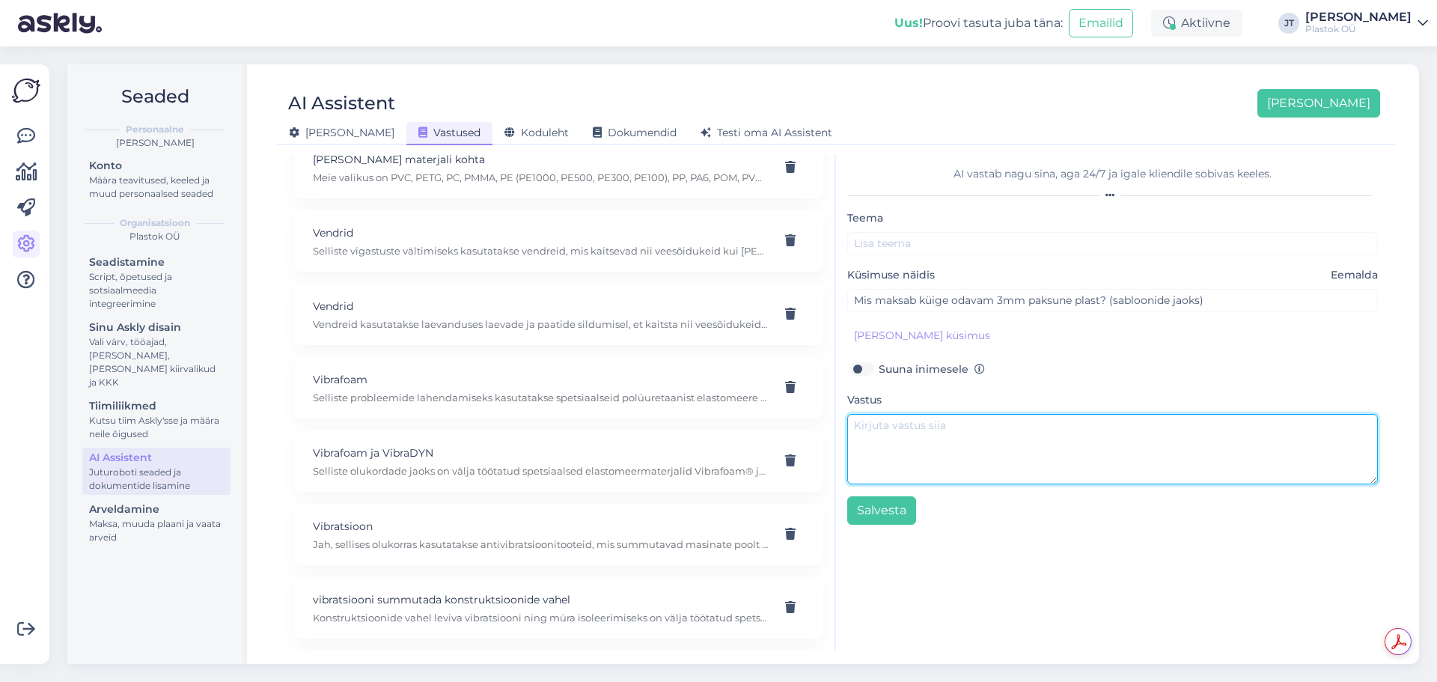
click at [1034, 439] on textarea at bounding box center [1112, 449] width 531 height 70
paste textarea "Kõige soodsam on Pe300"
click at [1115, 441] on textarea "Kõige soodsam on Pe300." at bounding box center [1112, 449] width 531 height 70
paste textarea "https://plastok.ee/toode/pe300-pe300"
click at [993, 429] on textarea "Kõige soodsam on Pe300. https://plastok.ee/toode/pe300-pe300" at bounding box center [1112, 449] width 531 height 70
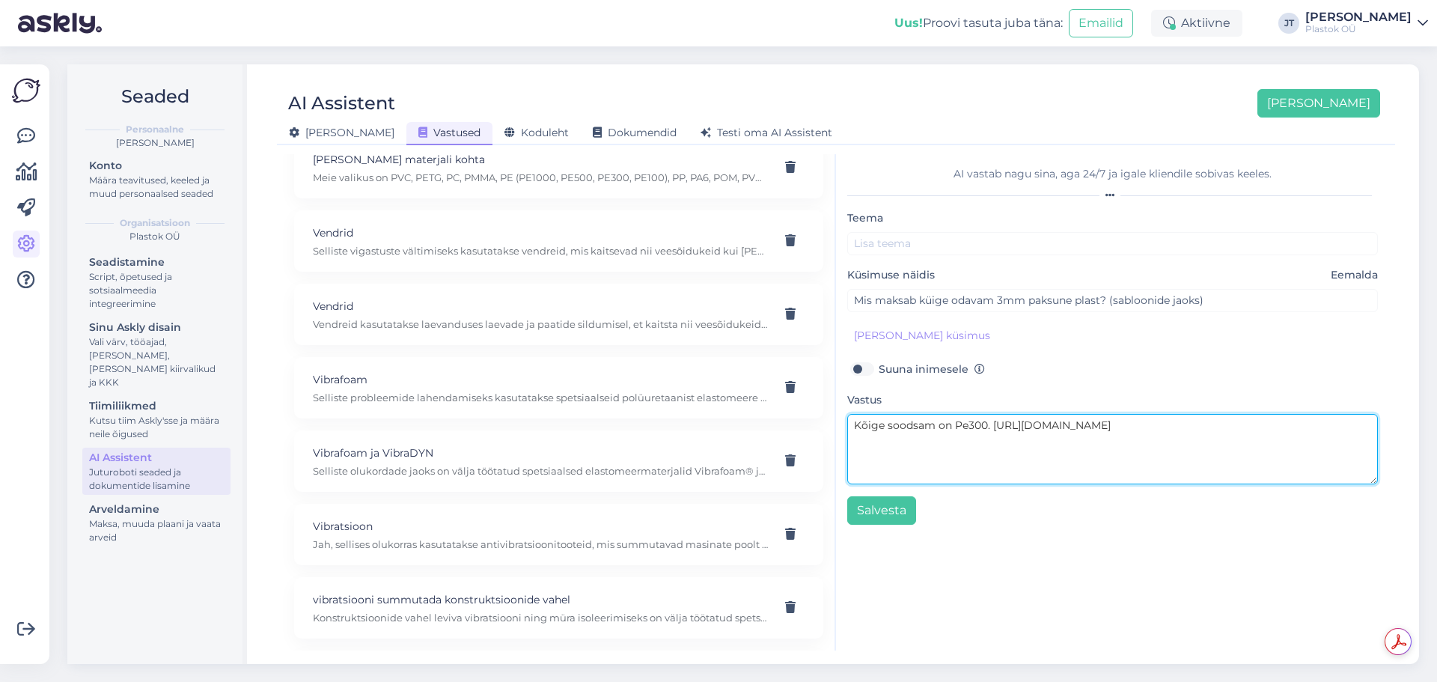
click at [994, 427] on textarea "Kõige soodsam on Pe300. https://plastok.ee/toode/pe300-pe300" at bounding box center [1112, 449] width 531 height 70
paste textarea "Seda on formaatides 1000x2000mm ja 1500x3000mm"
type textarea "Kõige soodsam on Pe300. Seda on formaatides 1000x2000mm ja 1500x3000mm. [URL][D…"
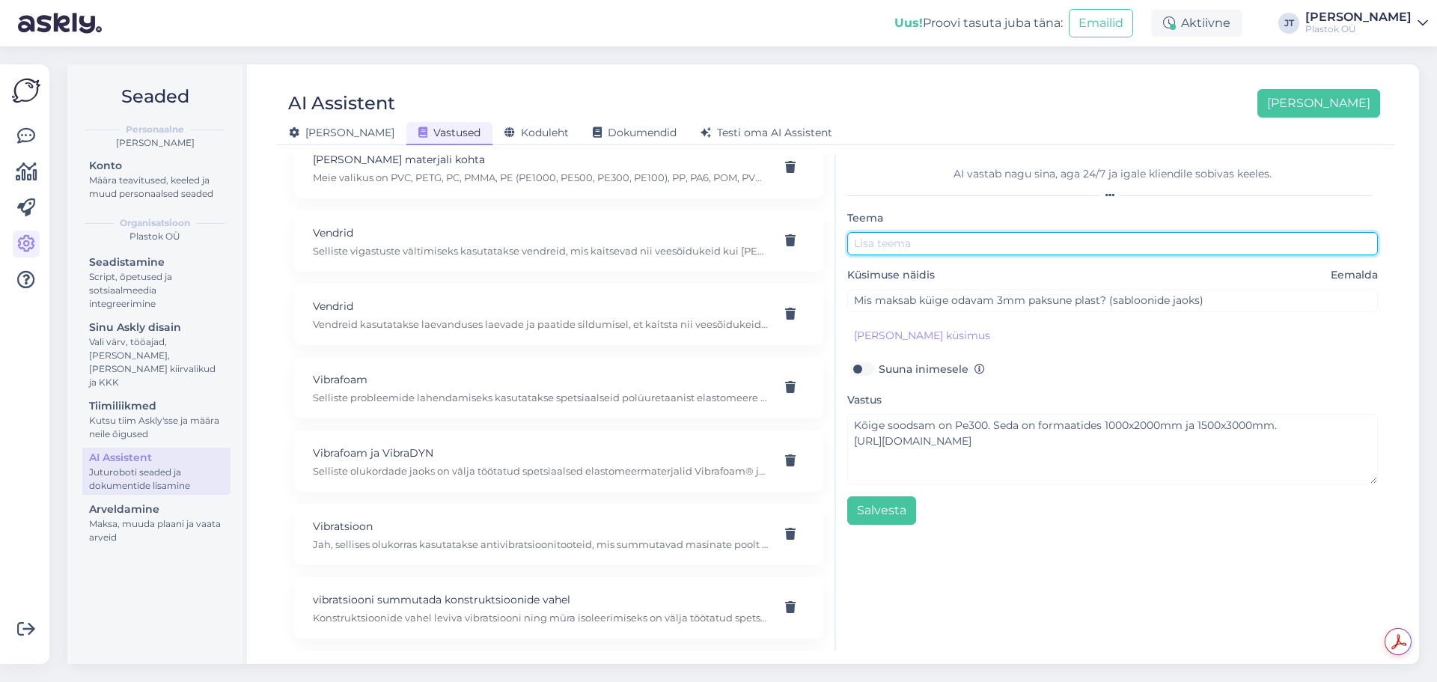
click at [901, 242] on input "text" at bounding box center [1112, 243] width 531 height 23
type input "PE300"
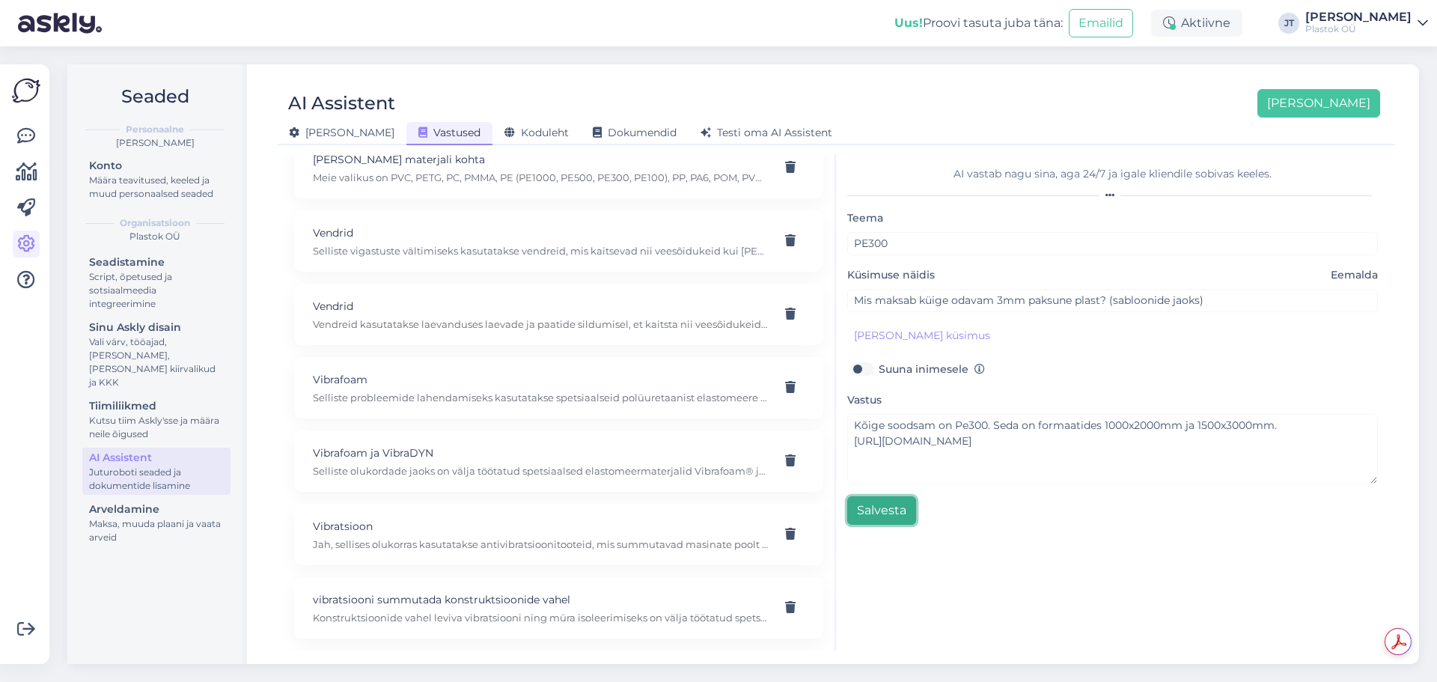
click at [881, 510] on button "Salvesta" at bounding box center [881, 510] width 69 height 28
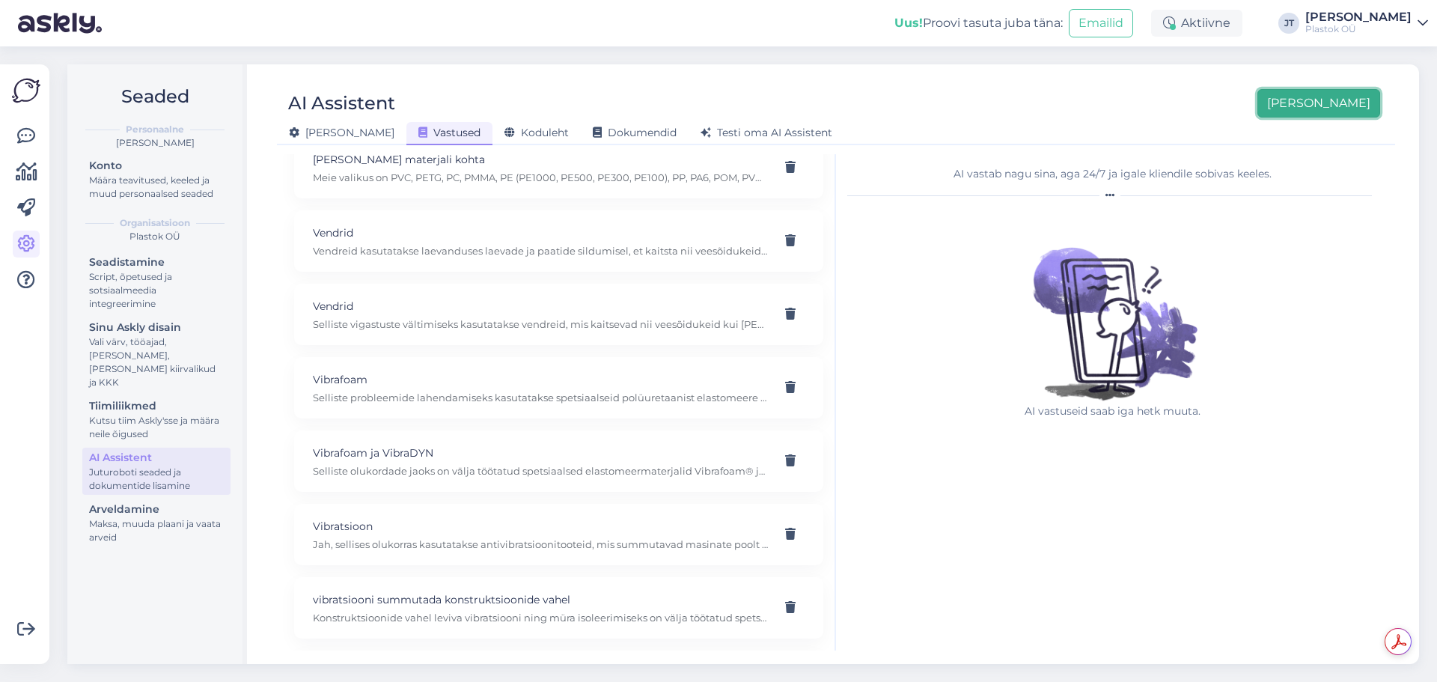
click at [1340, 103] on button "[PERSON_NAME]" at bounding box center [1319, 103] width 123 height 28
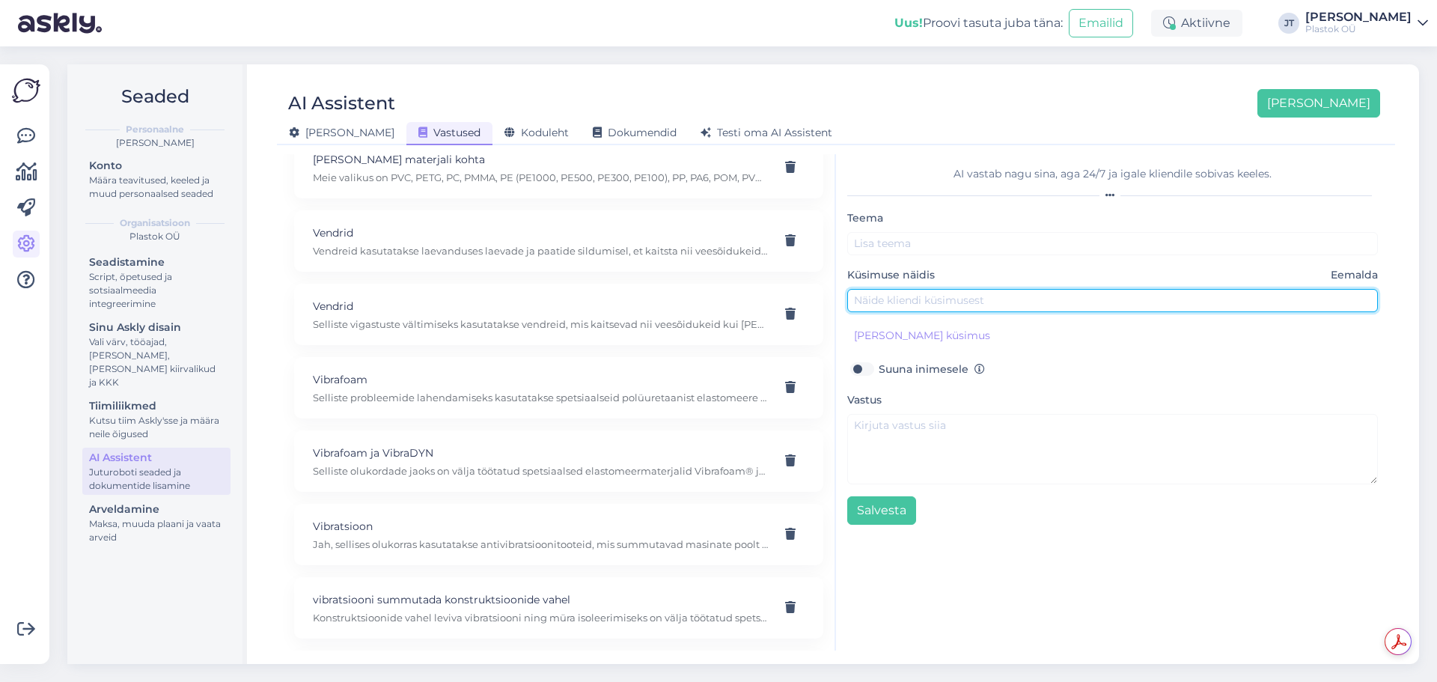
click at [904, 292] on input "text" at bounding box center [1112, 300] width 531 height 23
paste input "Kui ma ostan tooted, millega te nad saadate ja kas Vormsi saarele ka saadate?"
type input "Kui ma ostan tooted, millega te nad saadate ja kas Vormsi saarele ka saadate?"
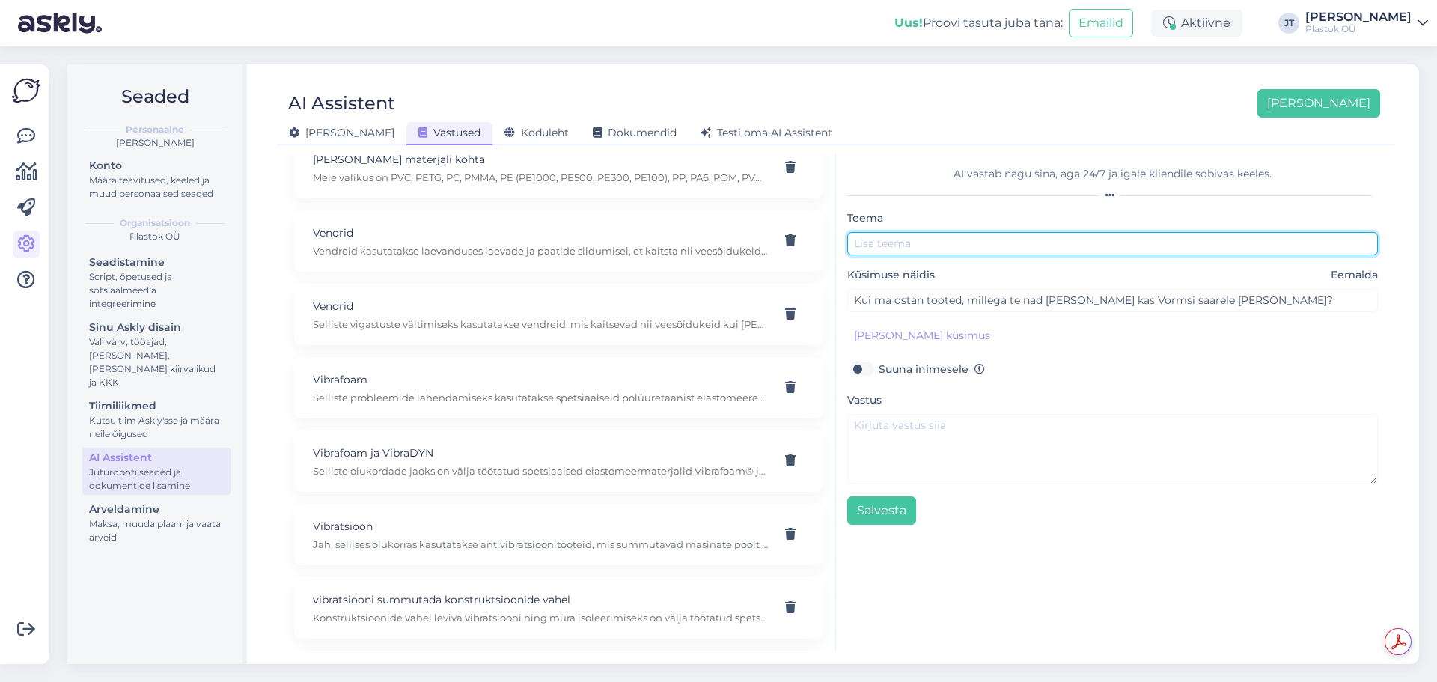
click at [902, 244] on input "text" at bounding box center [1112, 243] width 531 height 23
type input "Vprmsi"
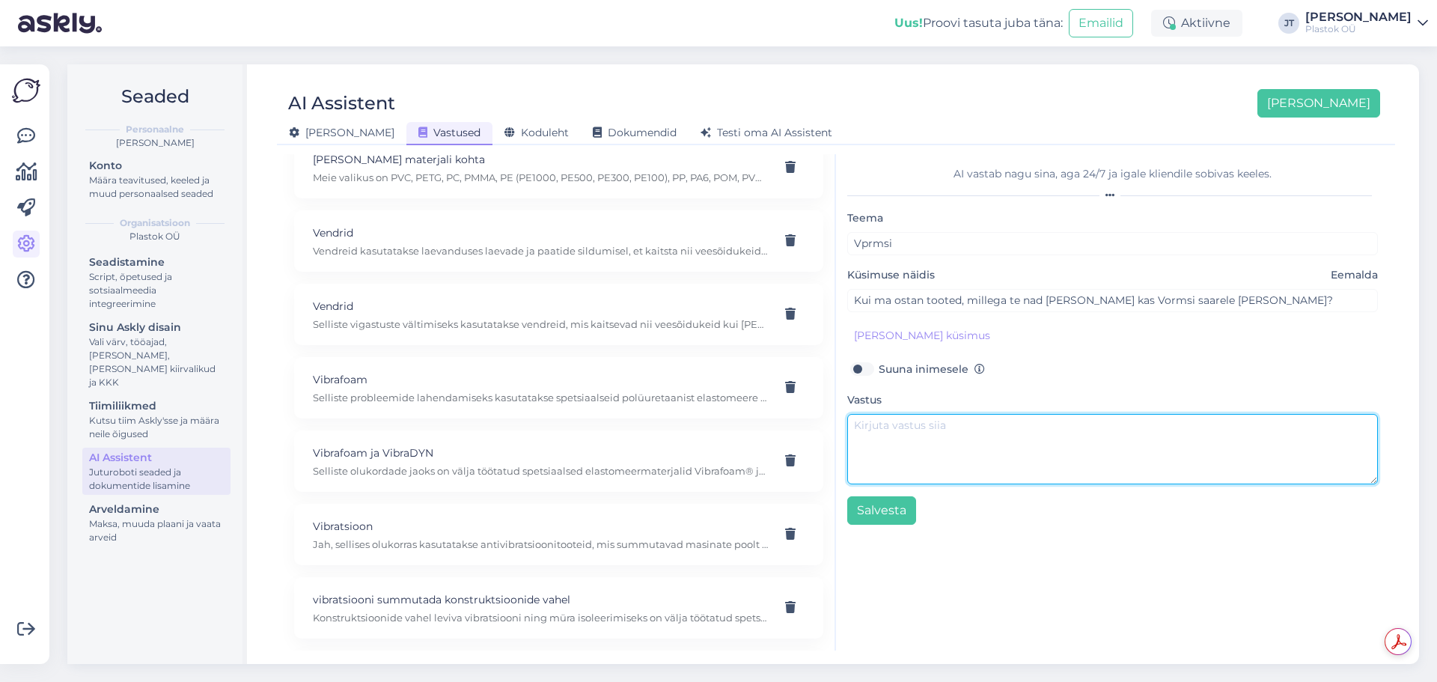
click at [890, 439] on textarea at bounding box center [1112, 449] width 531 height 70
paste textarea "Üldjuhul kasutame OSC kullerit ja saadame igale [PERSON_NAME] üle Eesti, transp…"
type textarea "Üldjuhul kasutame OSC kullerit ja saadame igale [PERSON_NAME] üle Eesti, transp…"
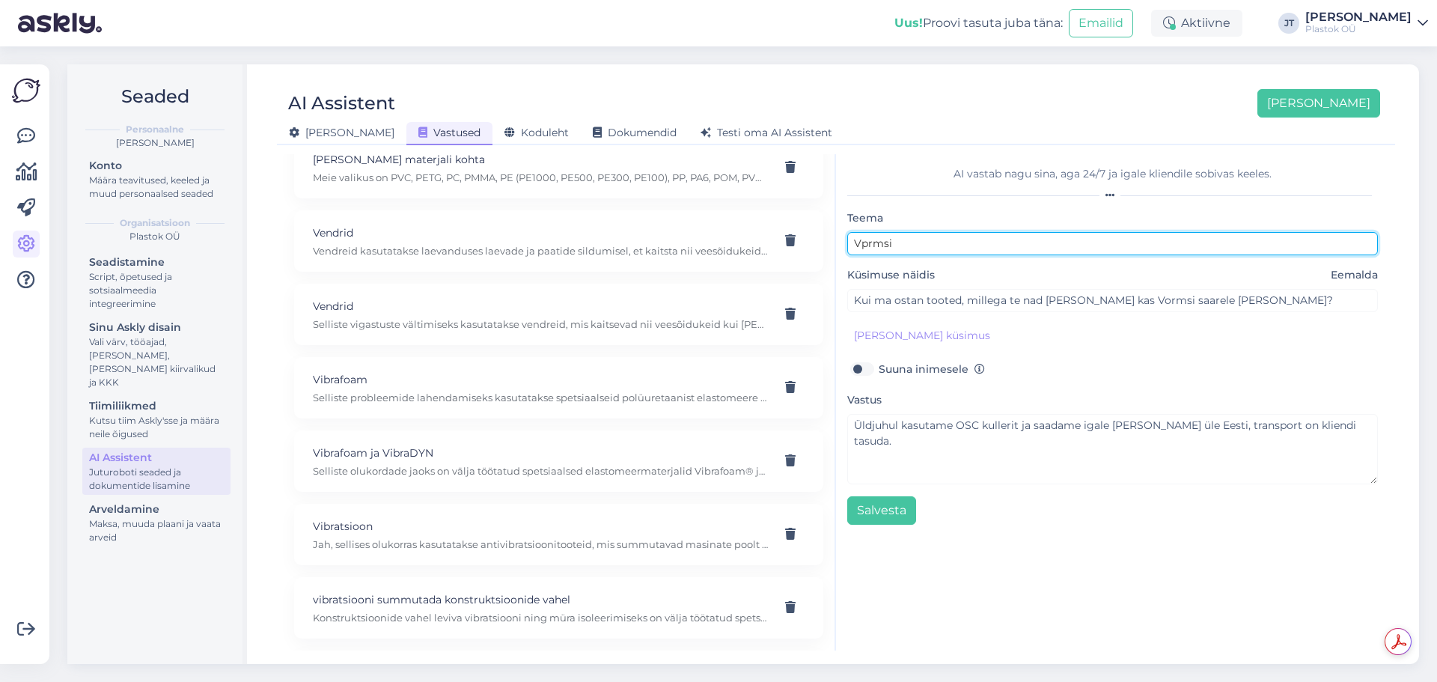
click at [868, 246] on input "Vprmsi" at bounding box center [1112, 243] width 531 height 23
type input "Vormsi"
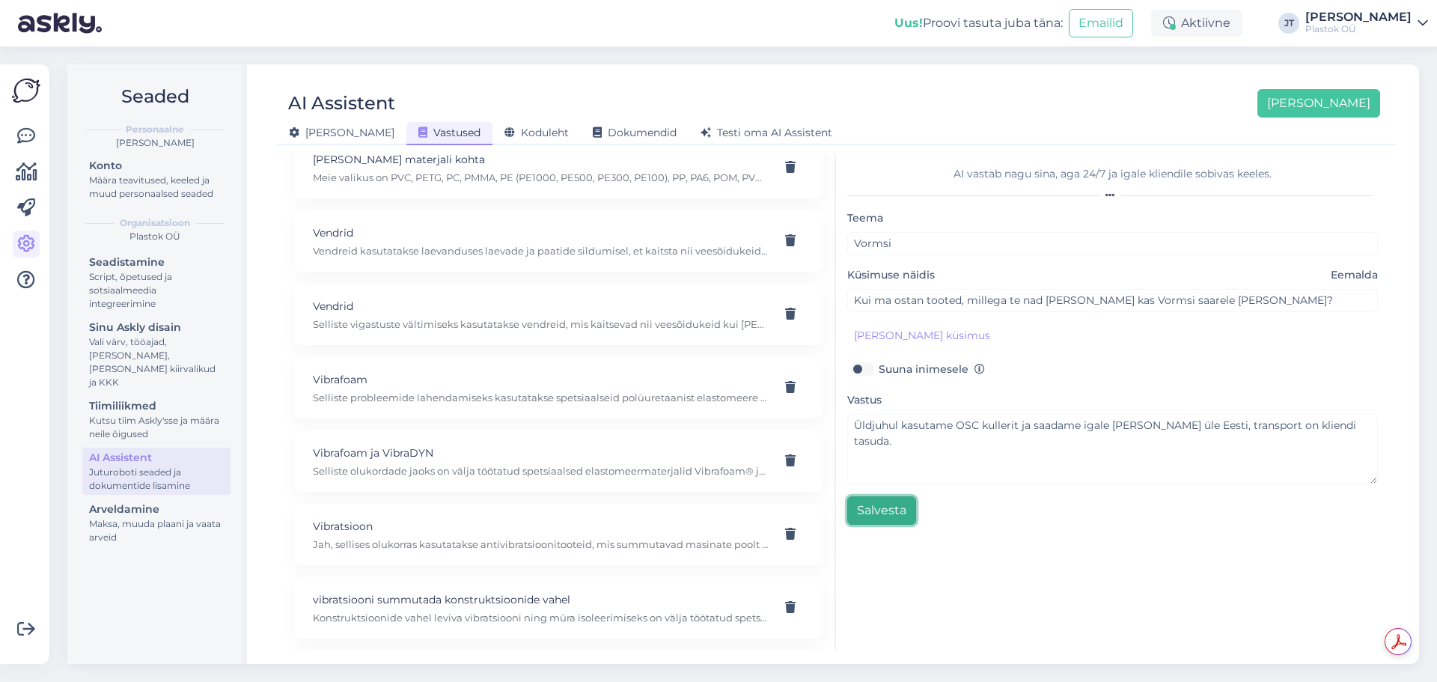
click at [880, 519] on button "Salvesta" at bounding box center [881, 510] width 69 height 28
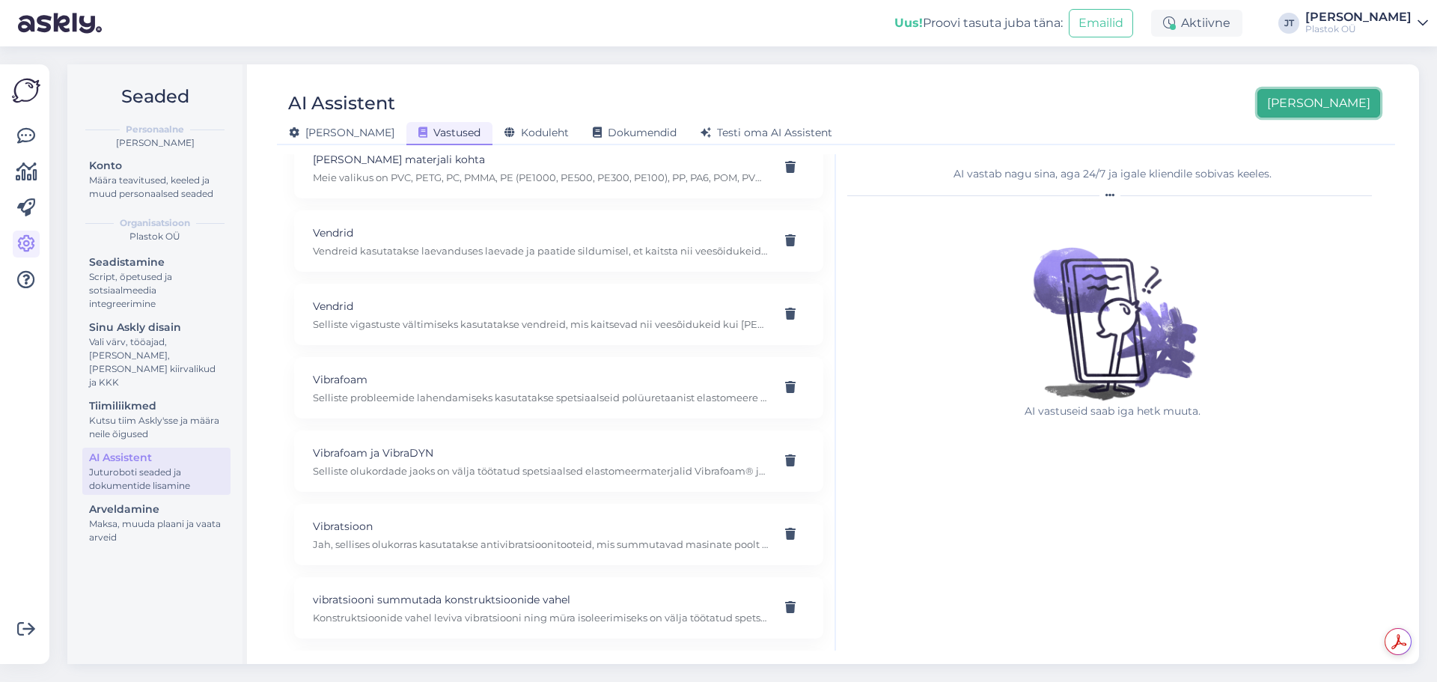
click at [1331, 108] on button "[PERSON_NAME]" at bounding box center [1319, 103] width 123 height 28
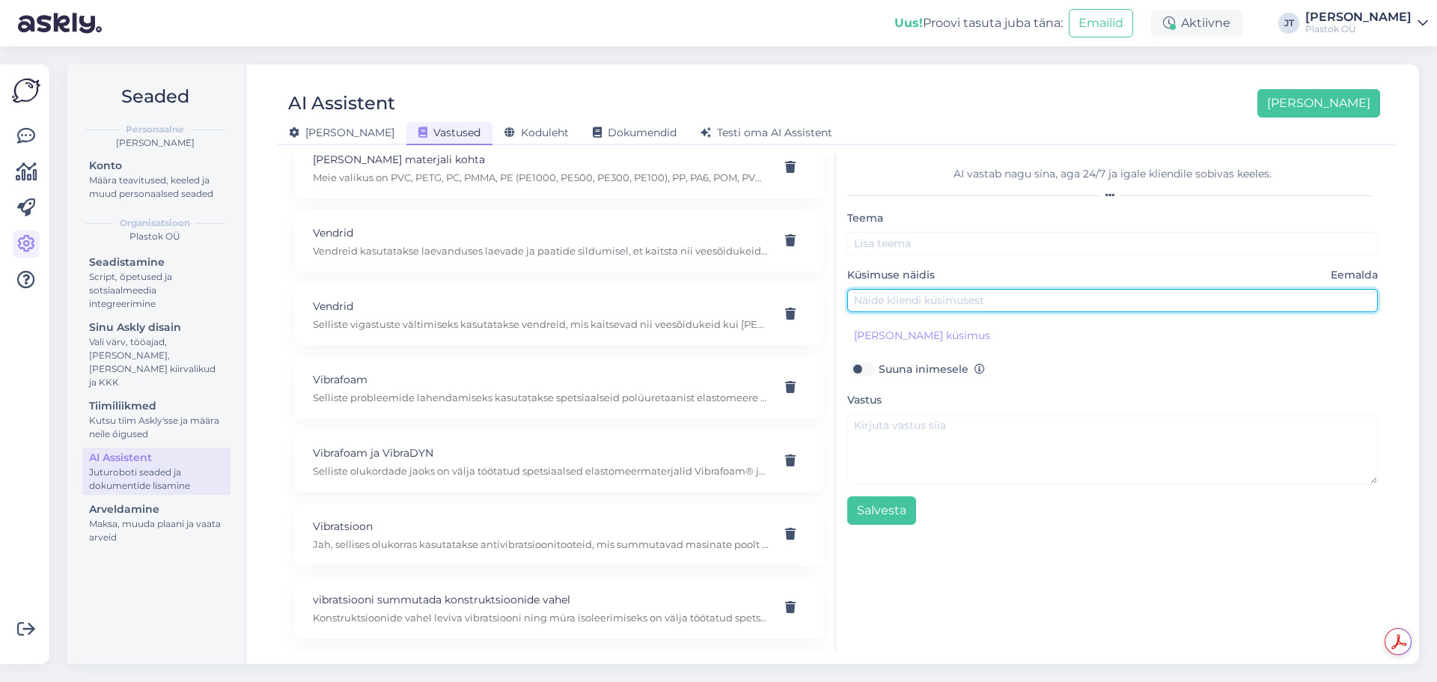
click at [911, 292] on input "text" at bounding box center [1112, 300] width 531 height 23
paste input "Tere pärastlõunast, palun öelge, kui pikk teie ring on PA6E D60mm must"
click at [963, 302] on input "Tere pärastlõunast, palun öelge, kui pikk teie ring on PA6E D60mm must" at bounding box center [1112, 300] width 531 height 23
type input "Palun öelge, kui pikk teie ring on PA6E D60mm must"
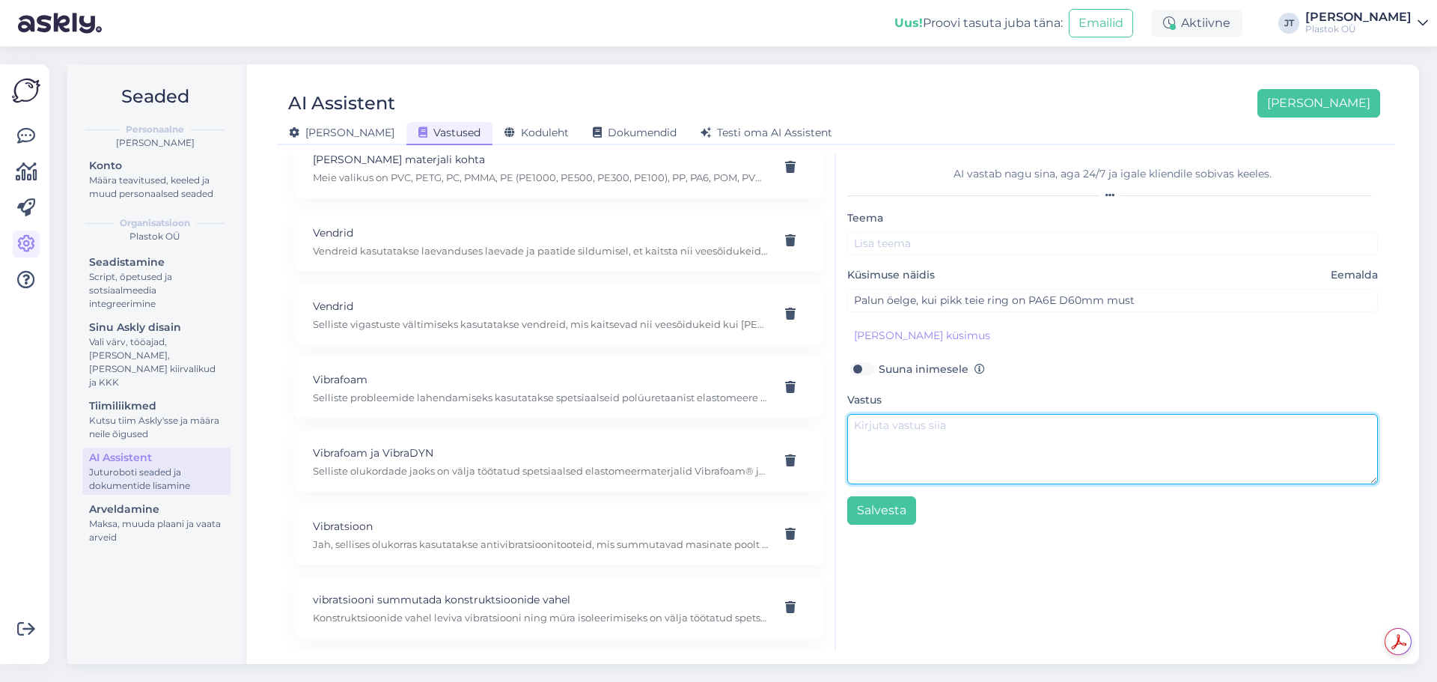
click at [1044, 448] on textarea at bounding box center [1112, 449] width 531 height 70
paste textarea "need ümarad on meil 3-meetrised"
click at [859, 427] on textarea "need ümarad on meil 3-meetrised" at bounding box center [1112, 449] width 531 height 70
click at [1058, 426] on textarea "Need ümarad on meil 3-meetrised" at bounding box center [1112, 449] width 531 height 70
type textarea "Need ümarad on meil 3-meetrised."
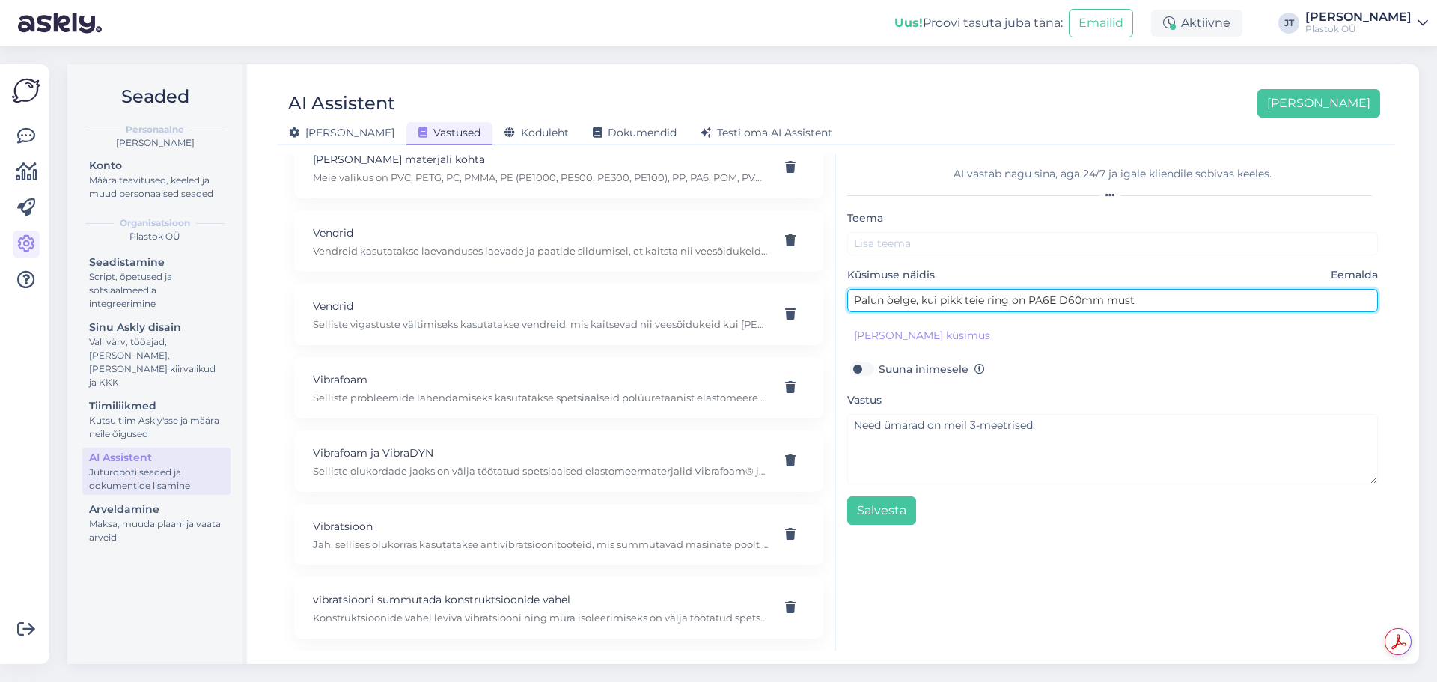
click at [1144, 302] on input "Palun öelge, kui pikk teie ring on PA6E D60mm must" at bounding box center [1112, 300] width 531 height 23
drag, startPoint x: 1103, startPoint y: 300, endPoint x: 1025, endPoint y: 302, distance: 77.1
click at [1025, 302] on input "Palun öelge, kui pikk teie ring on PA6E D60mm must" at bounding box center [1112, 300] width 531 height 23
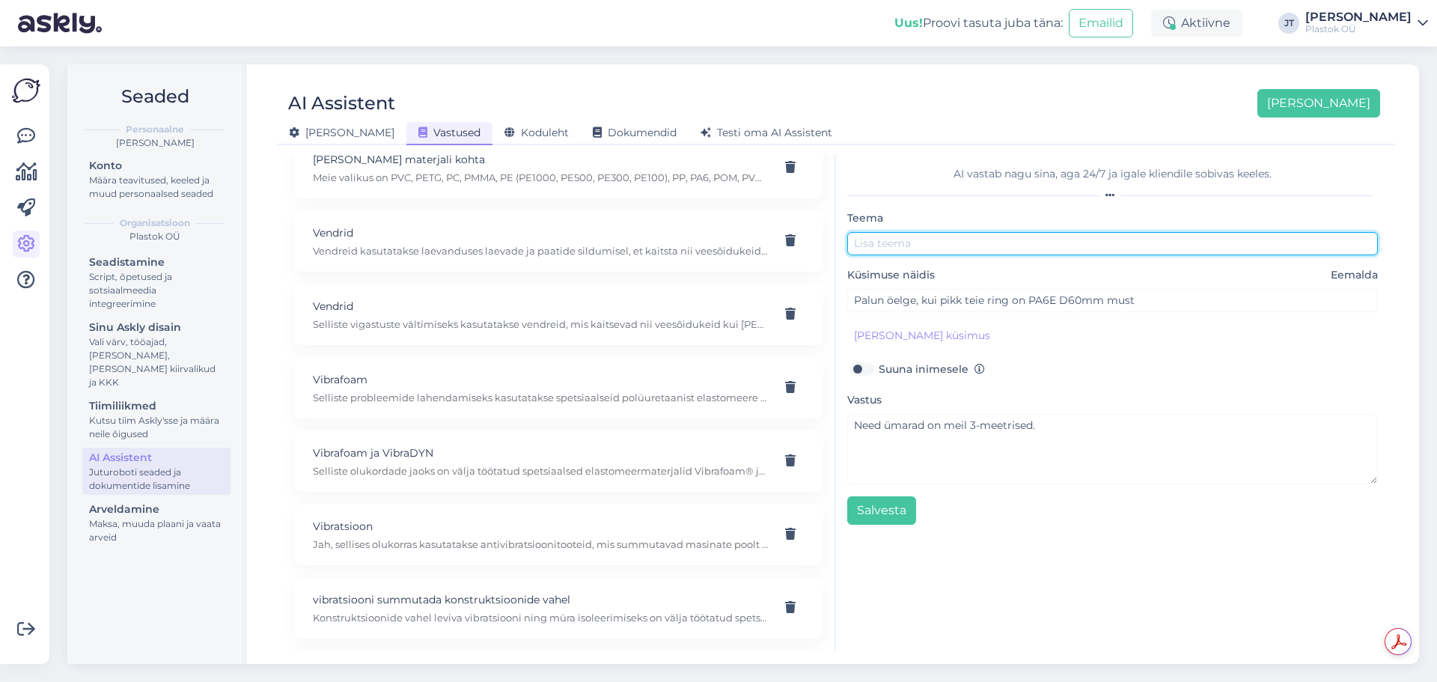
click at [907, 237] on input "text" at bounding box center [1112, 243] width 531 height 23
paste input "PA6E D60mm"
type input "PA6E D60mm"
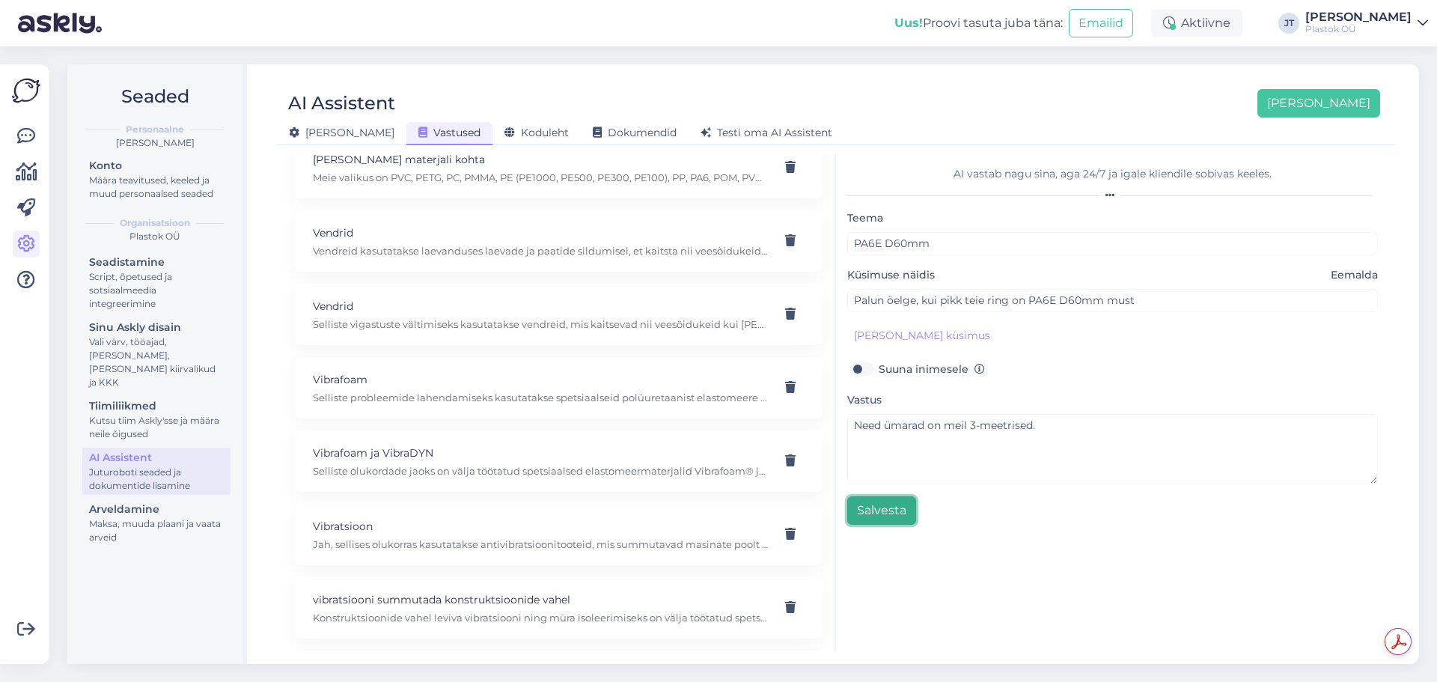
click at [891, 516] on button "Salvesta" at bounding box center [881, 510] width 69 height 28
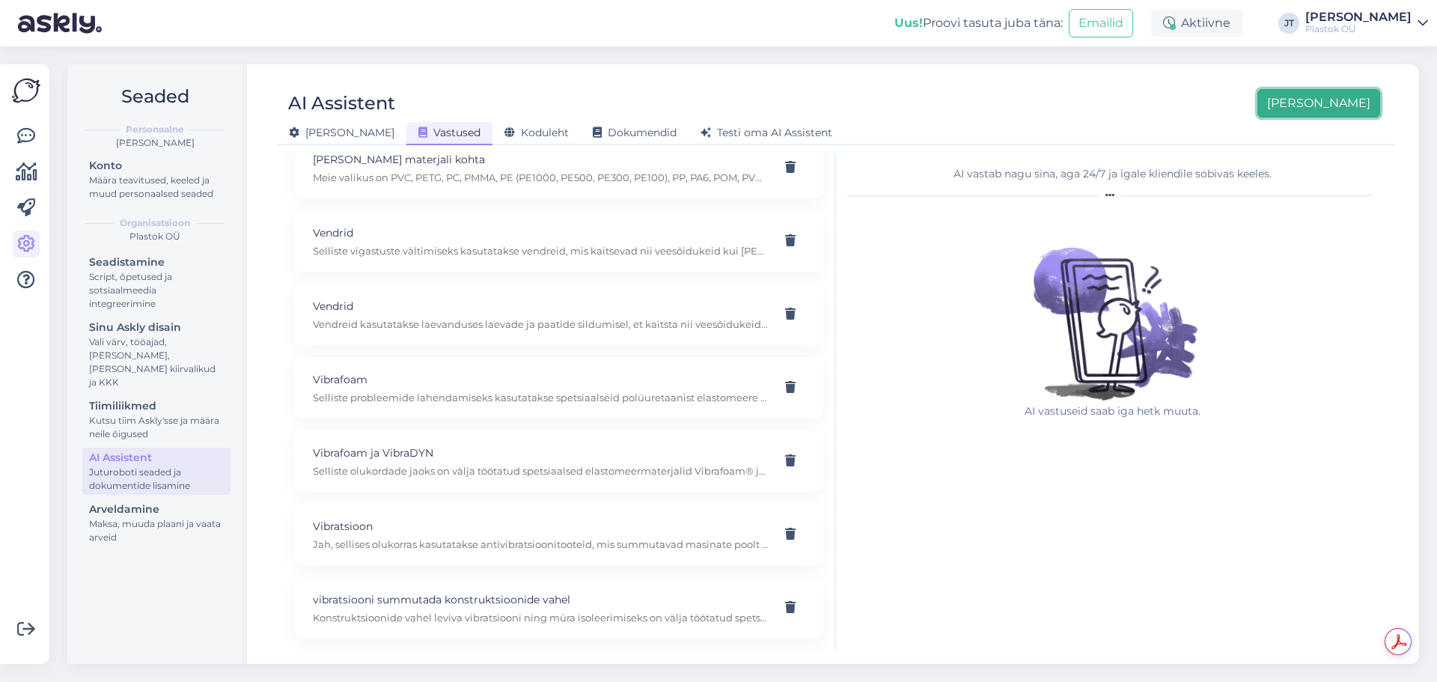
click at [1353, 107] on button "[PERSON_NAME]" at bounding box center [1319, 103] width 123 height 28
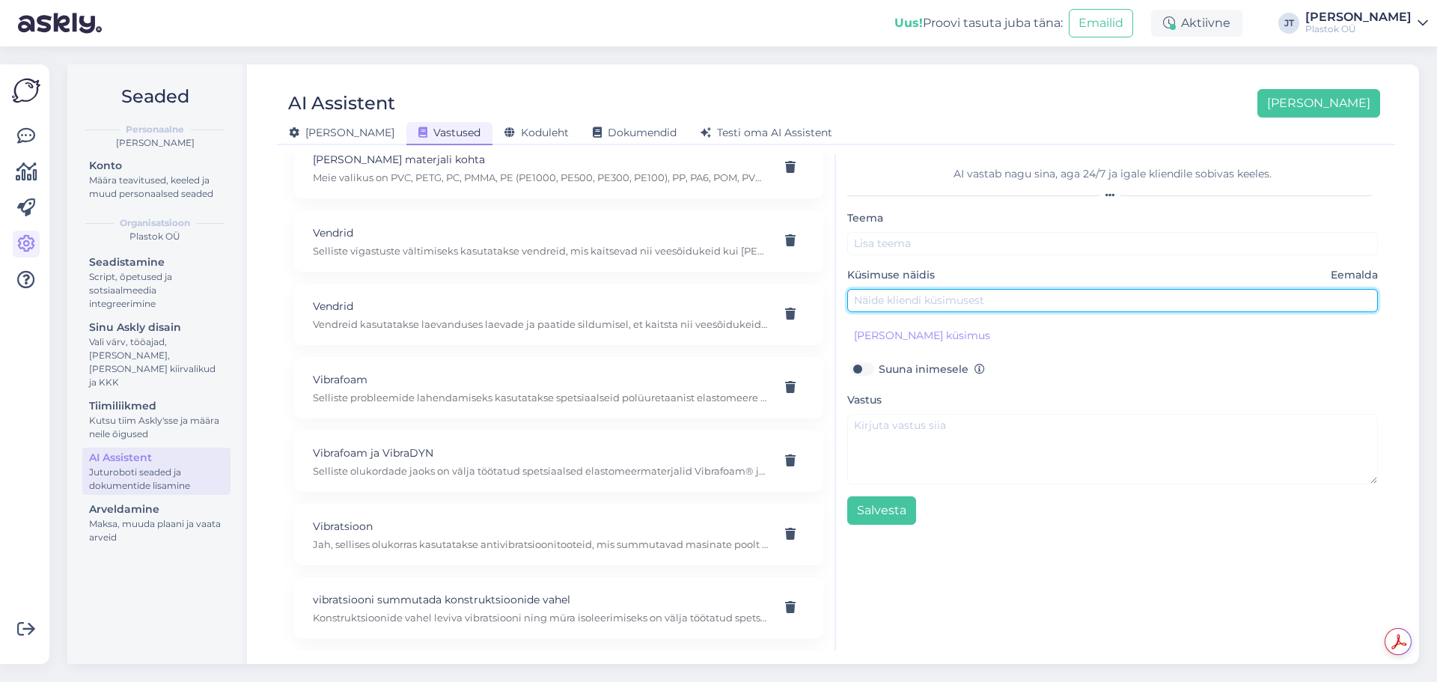
click at [933, 297] on input "text" at bounding box center [1112, 300] width 531 height 23
paste input "On maaküte , mingi osa kompressori vibratsioonist pääseb läbi põranda osadesse …"
type input "On maaküte , mingi osa kompressori vibratsioonist pääseb läbi põranda osadesse …"
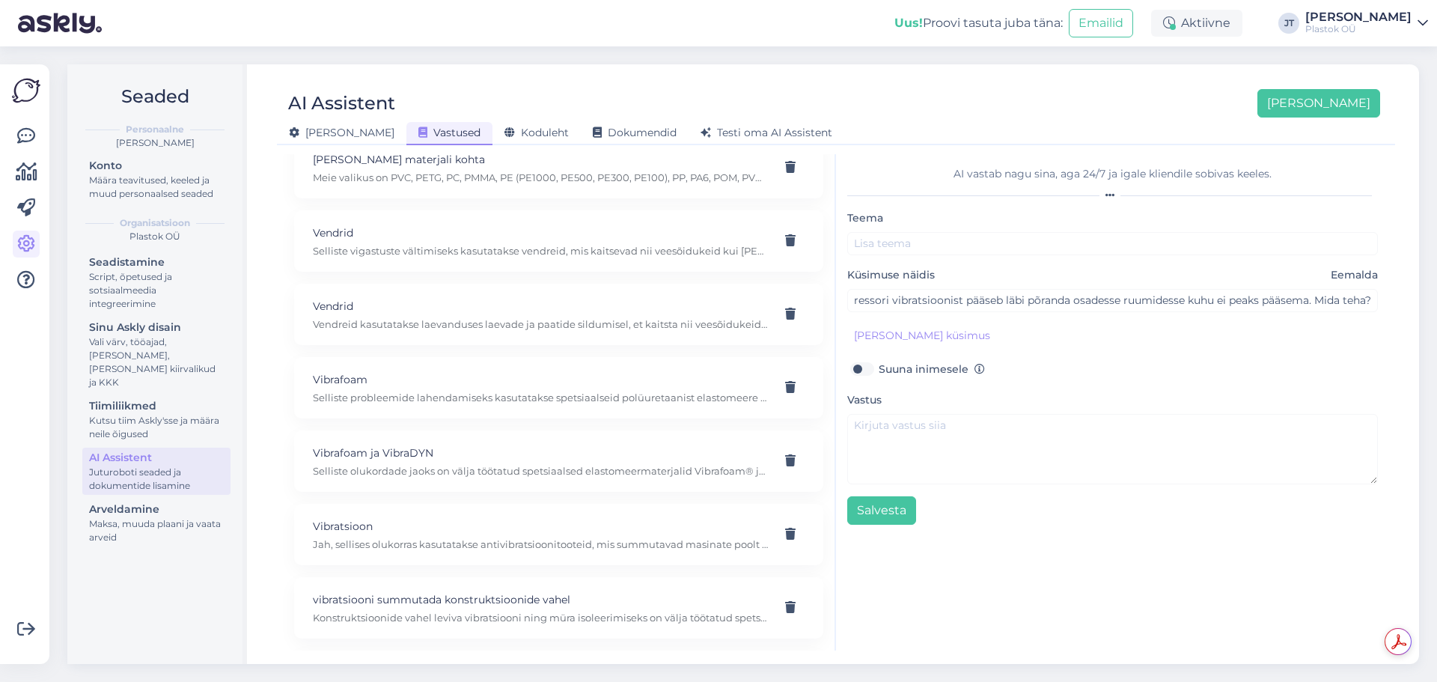
scroll to position [0, 0]
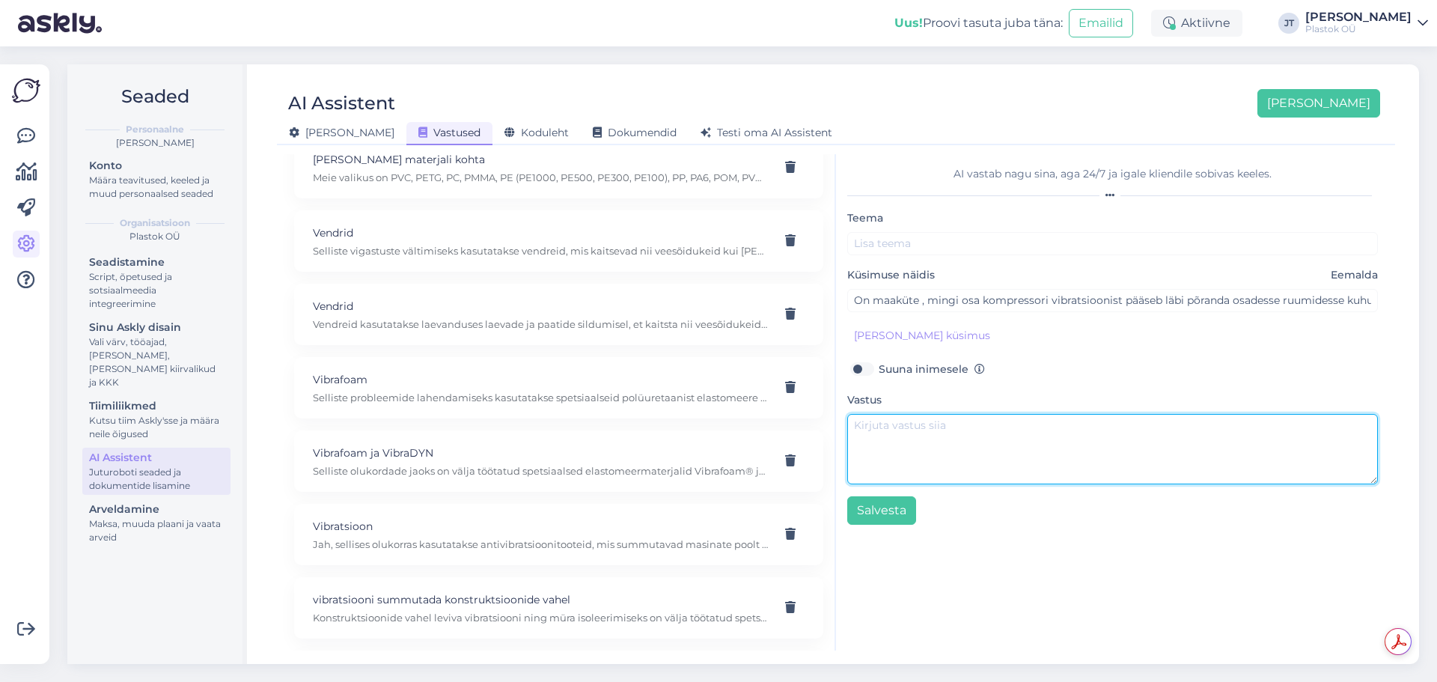
click at [975, 436] on textarea at bounding box center [1112, 449] width 531 height 70
drag, startPoint x: 969, startPoint y: 424, endPoint x: 883, endPoint y: 427, distance: 86.9
click at [883, 427] on textarea "Aitab tüüp M puks." at bounding box center [1112, 449] width 531 height 70
type textarea "Aitab tüüp M puks."
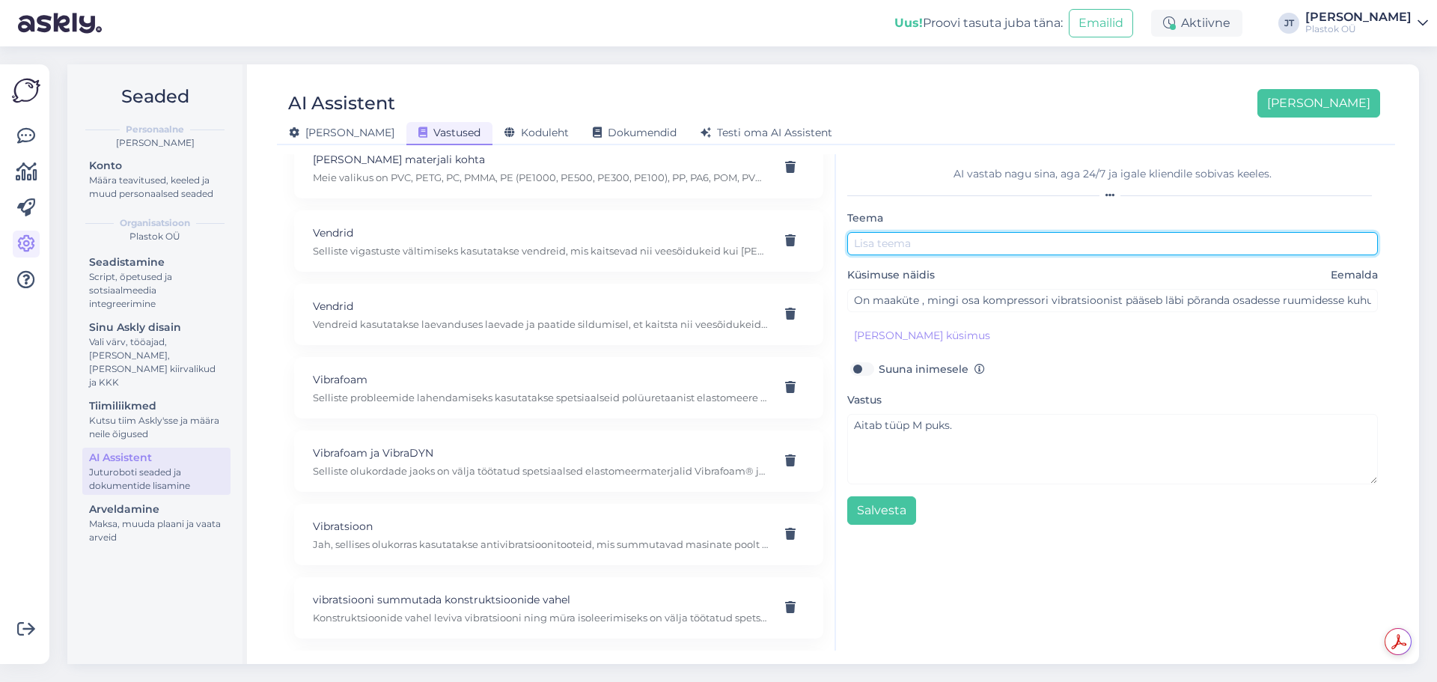
click at [915, 240] on input "text" at bounding box center [1112, 243] width 531 height 23
paste input "tüüp M puks."
type input "tüüp M puks"
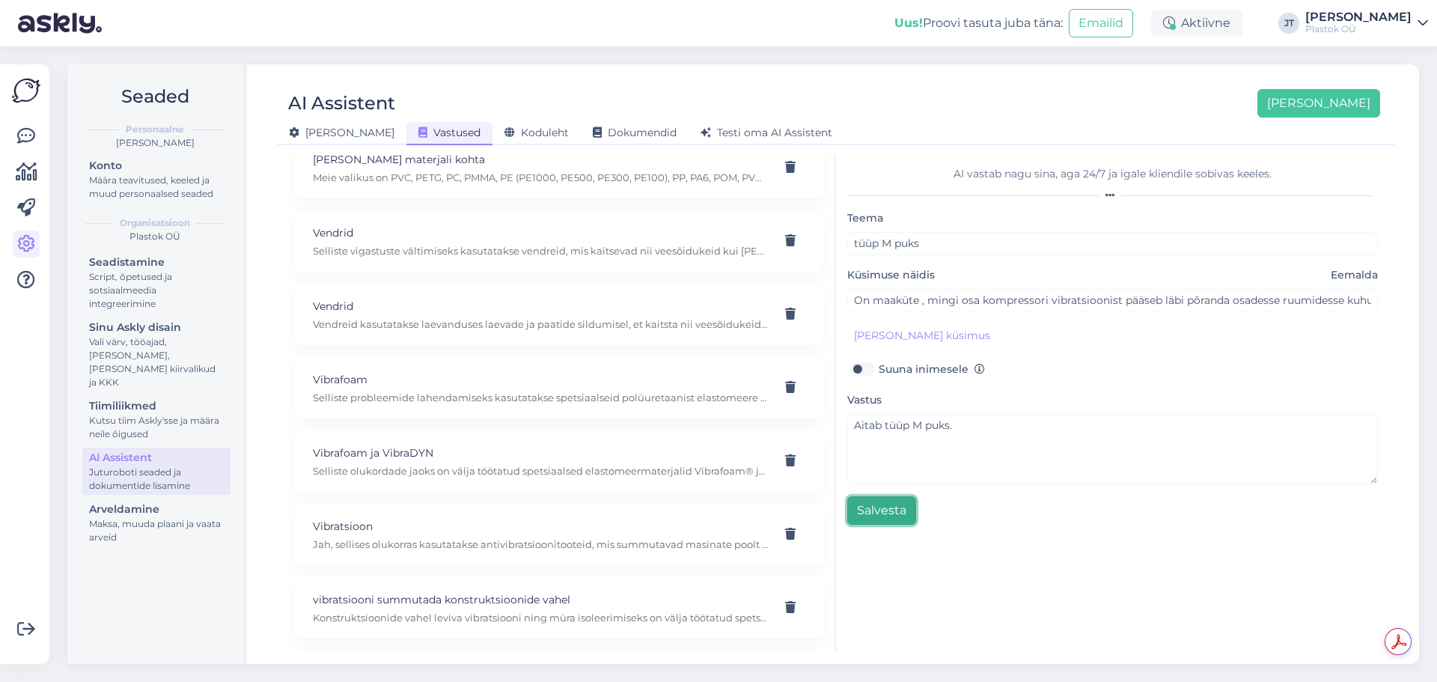
click at [884, 516] on button "Salvesta" at bounding box center [881, 510] width 69 height 28
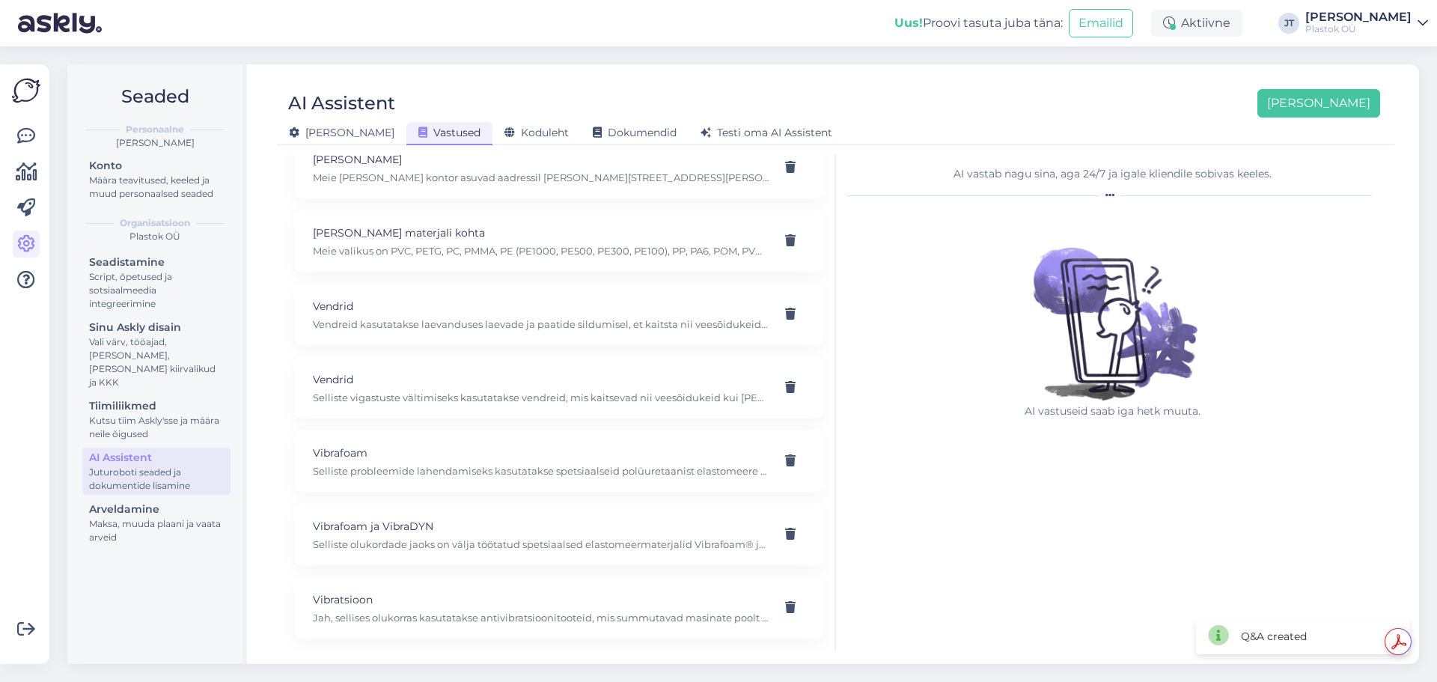
scroll to position [3682, 0]
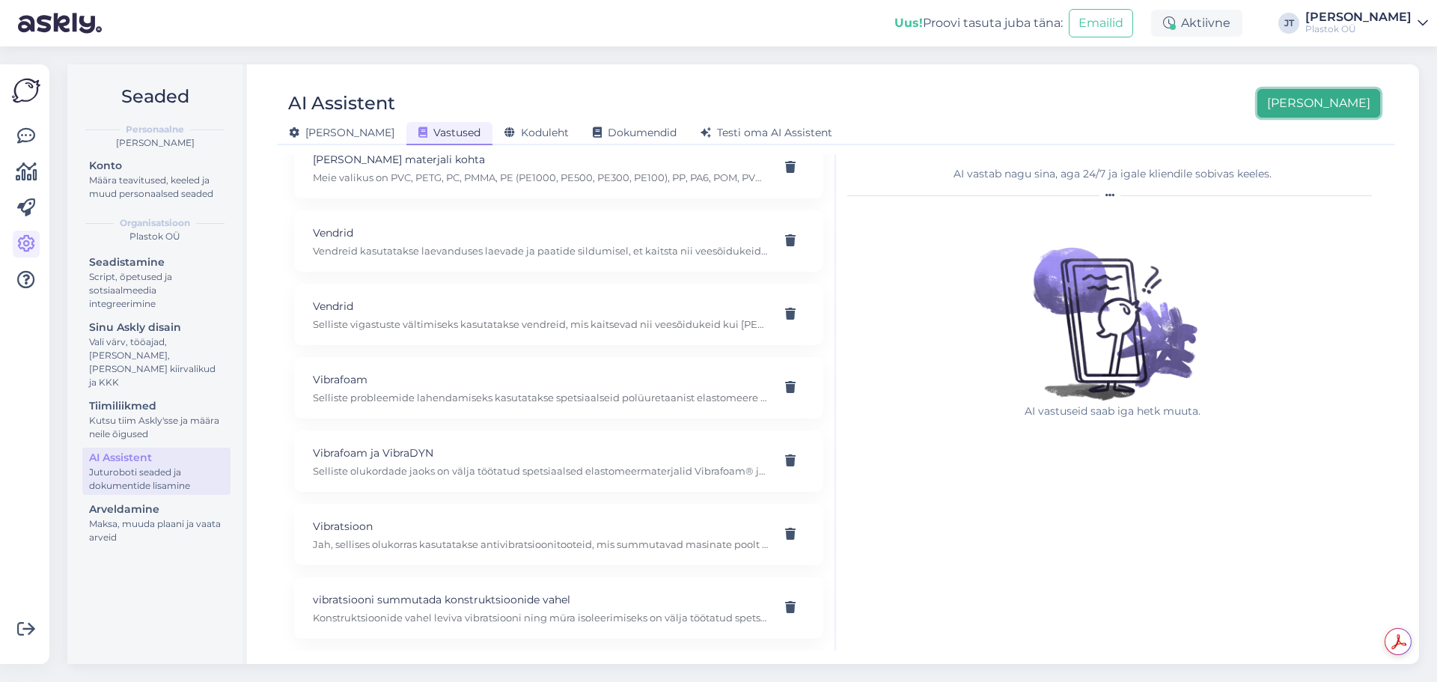
click at [1332, 103] on button "[PERSON_NAME]" at bounding box center [1319, 103] width 123 height 28
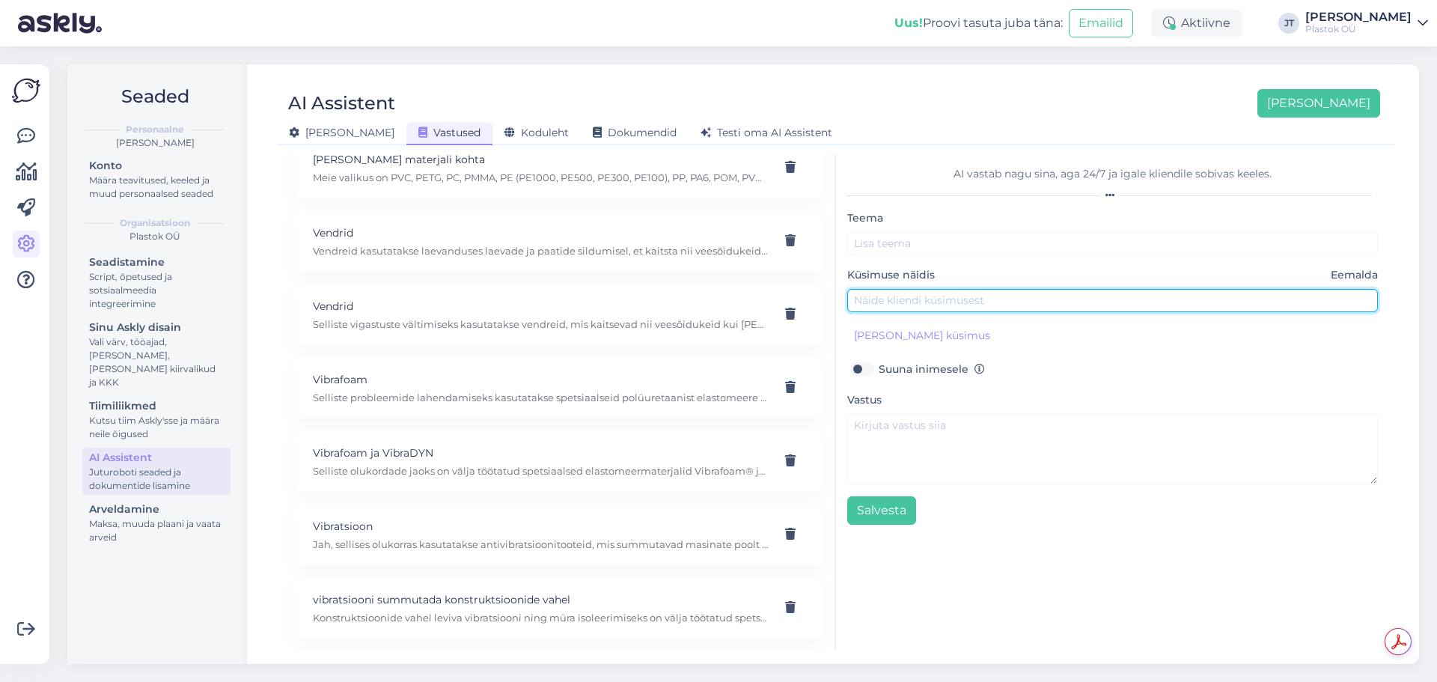
click at [929, 295] on input "text" at bounding box center [1112, 300] width 531 height 23
paste input "Kas PVC Polar 2x100mm sobib kasutamiseks koera kuudi avale"
type input "Kas PVC Polar 2x100mm sobib kasutamiseks koera kuudi avale?"
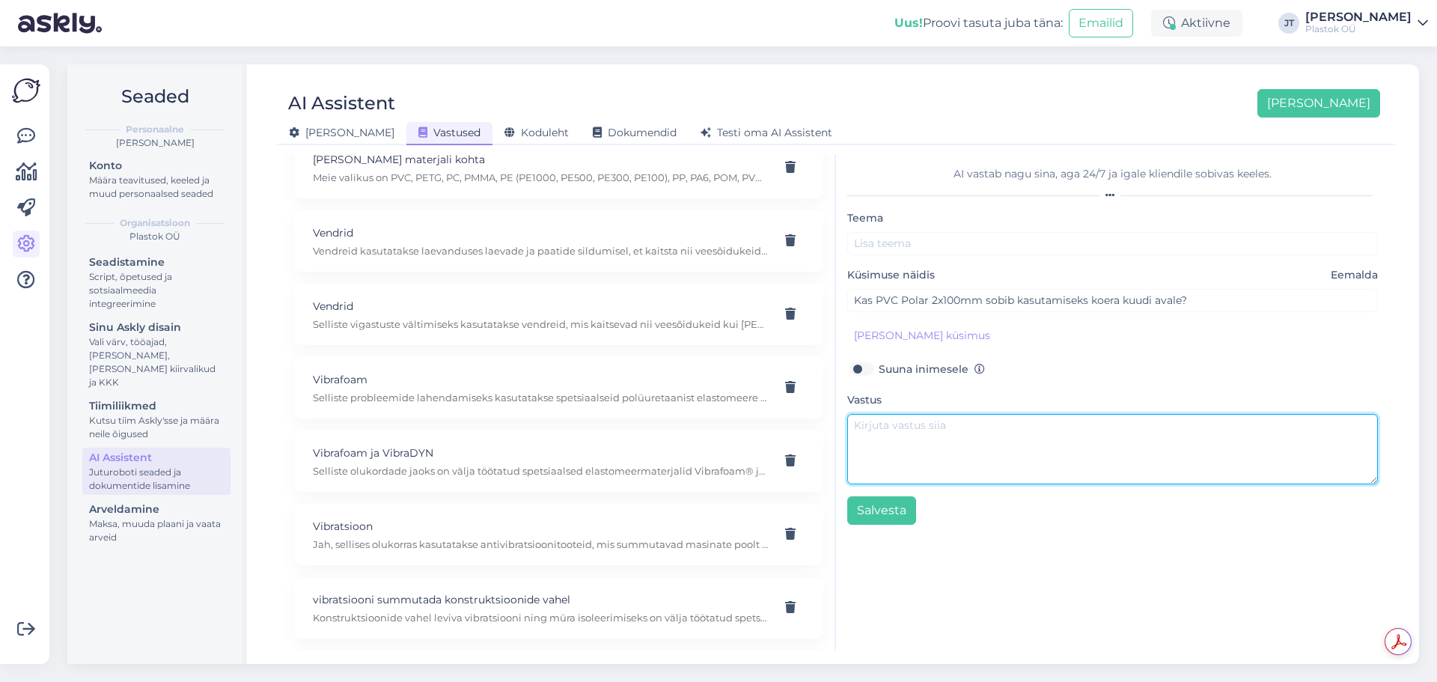
click at [1054, 464] on textarea at bounding box center [1112, 449] width 531 height 70
type textarea "Sobib [PERSON_NAME]."
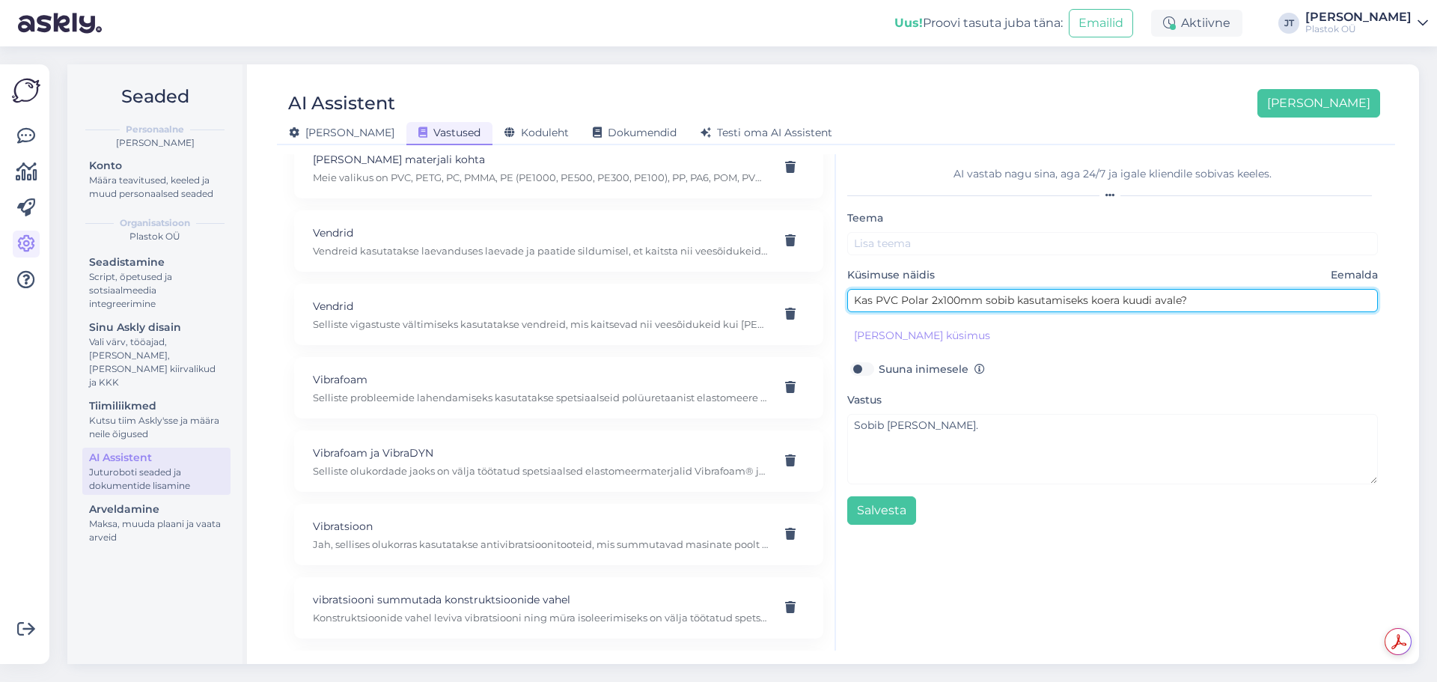
click at [980, 309] on input "Kas PVC Polar 2x100mm sobib kasutamiseks koera kuudi avale?" at bounding box center [1112, 300] width 531 height 23
drag, startPoint x: 981, startPoint y: 303, endPoint x: 879, endPoint y: 305, distance: 101.8
click at [879, 305] on input "Kas PVC Polar 2x100mm sobib kasutamiseks koera kuudi avale?" at bounding box center [1112, 300] width 531 height 23
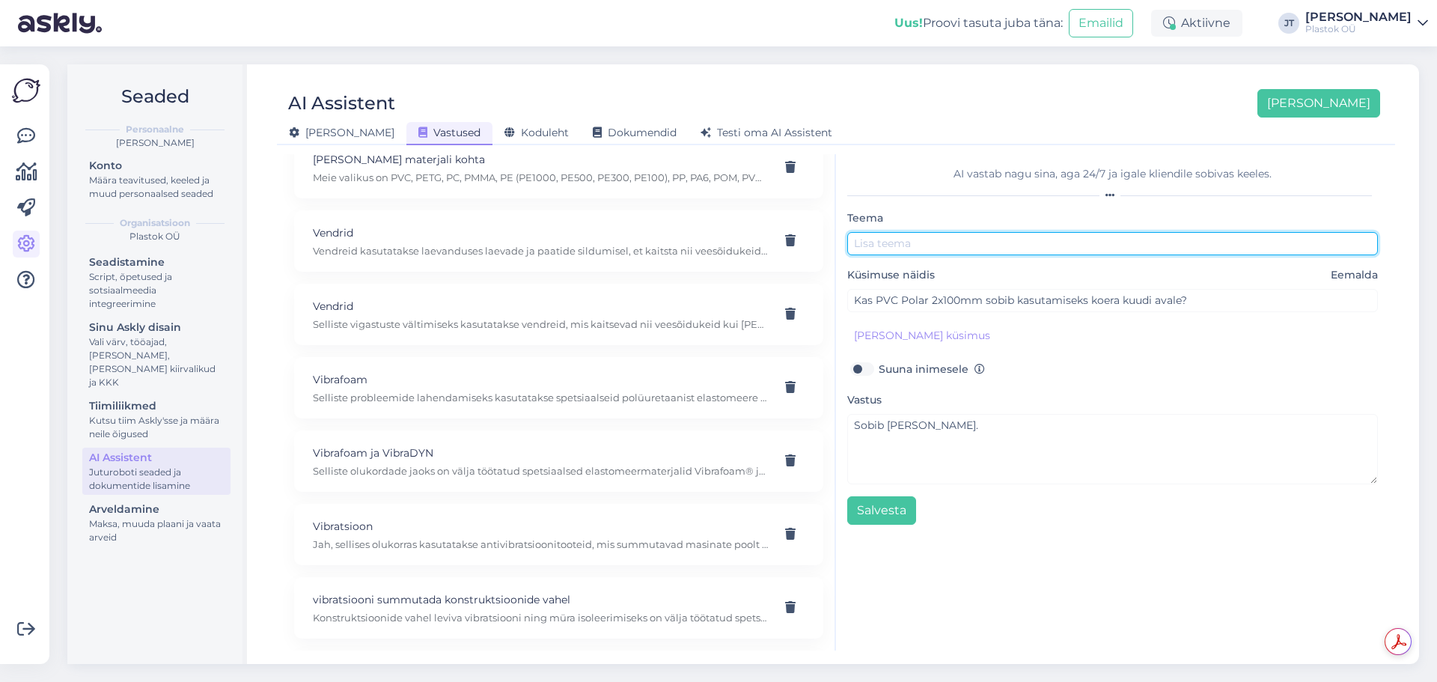
click at [906, 244] on input "text" at bounding box center [1112, 243] width 531 height 23
paste input "PVC Polar 2x100mm"
type input "PVC Polar 2x100mm"
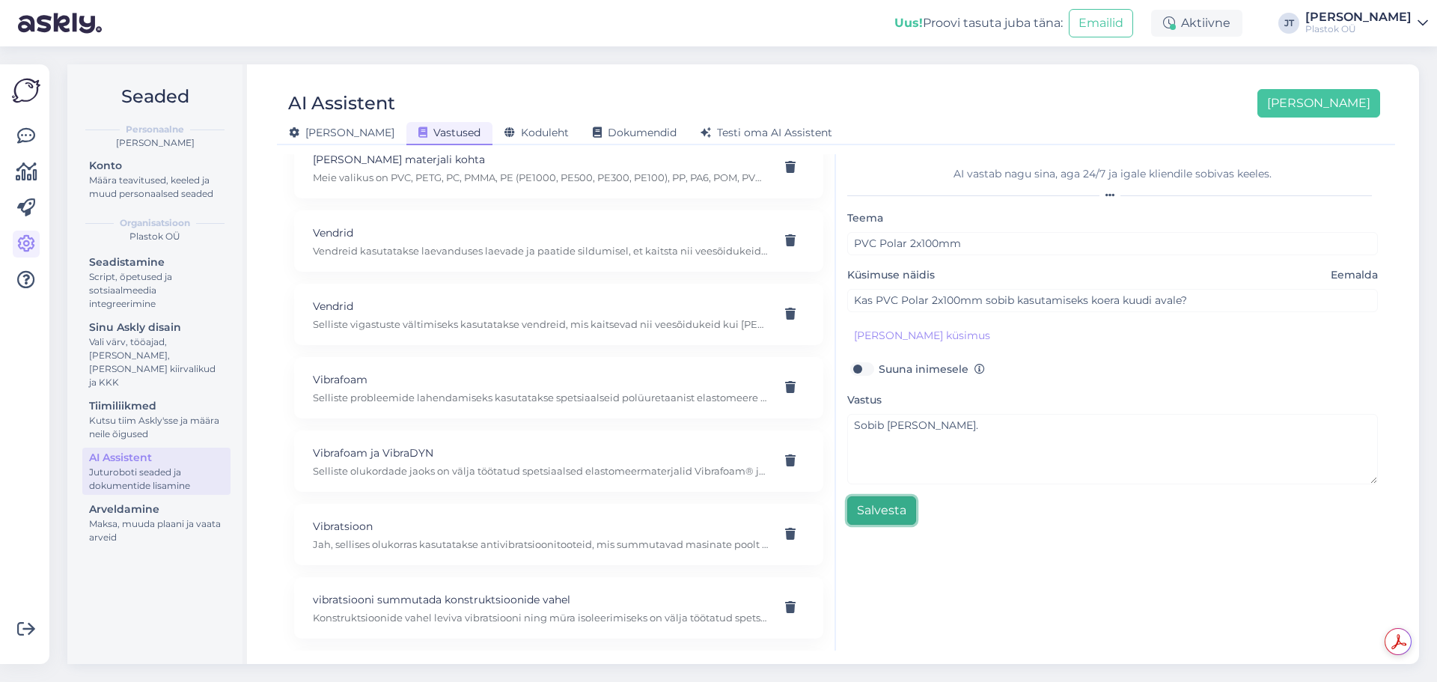
click at [893, 516] on button "Salvesta" at bounding box center [881, 510] width 69 height 28
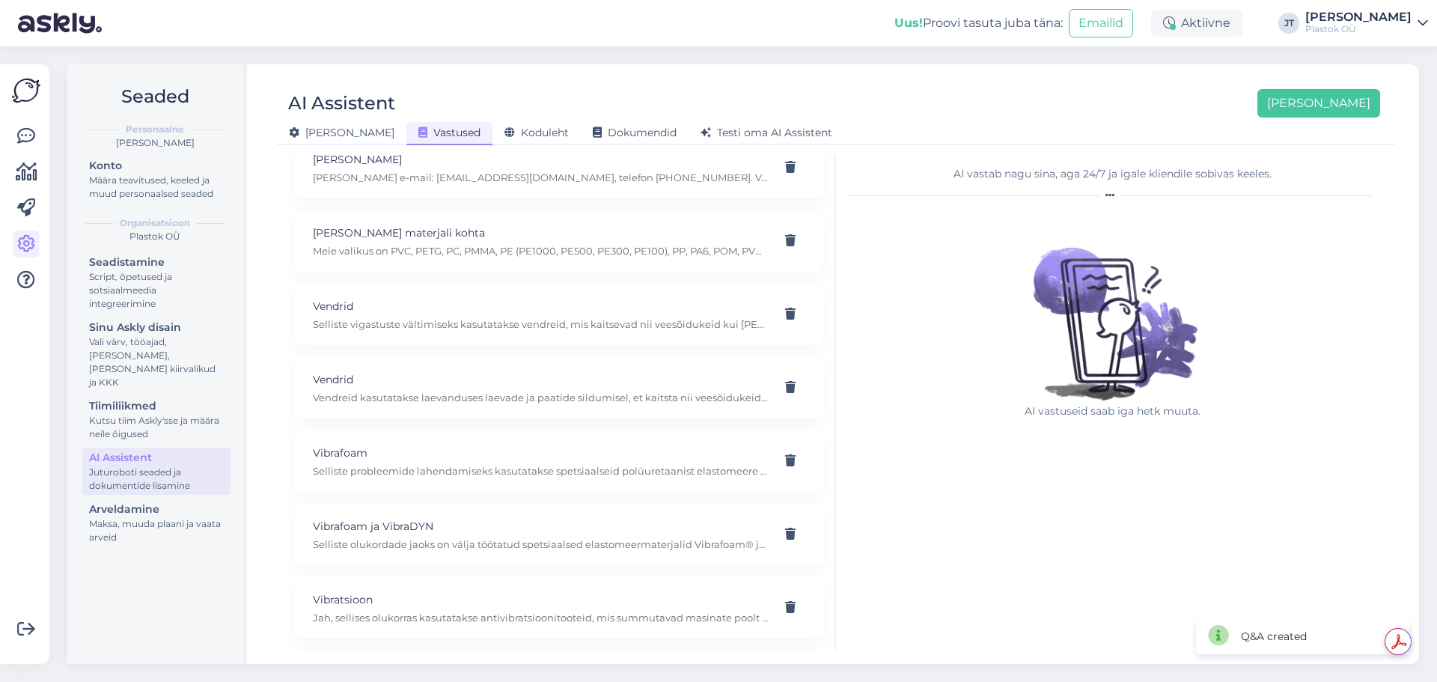
scroll to position [3755, 0]
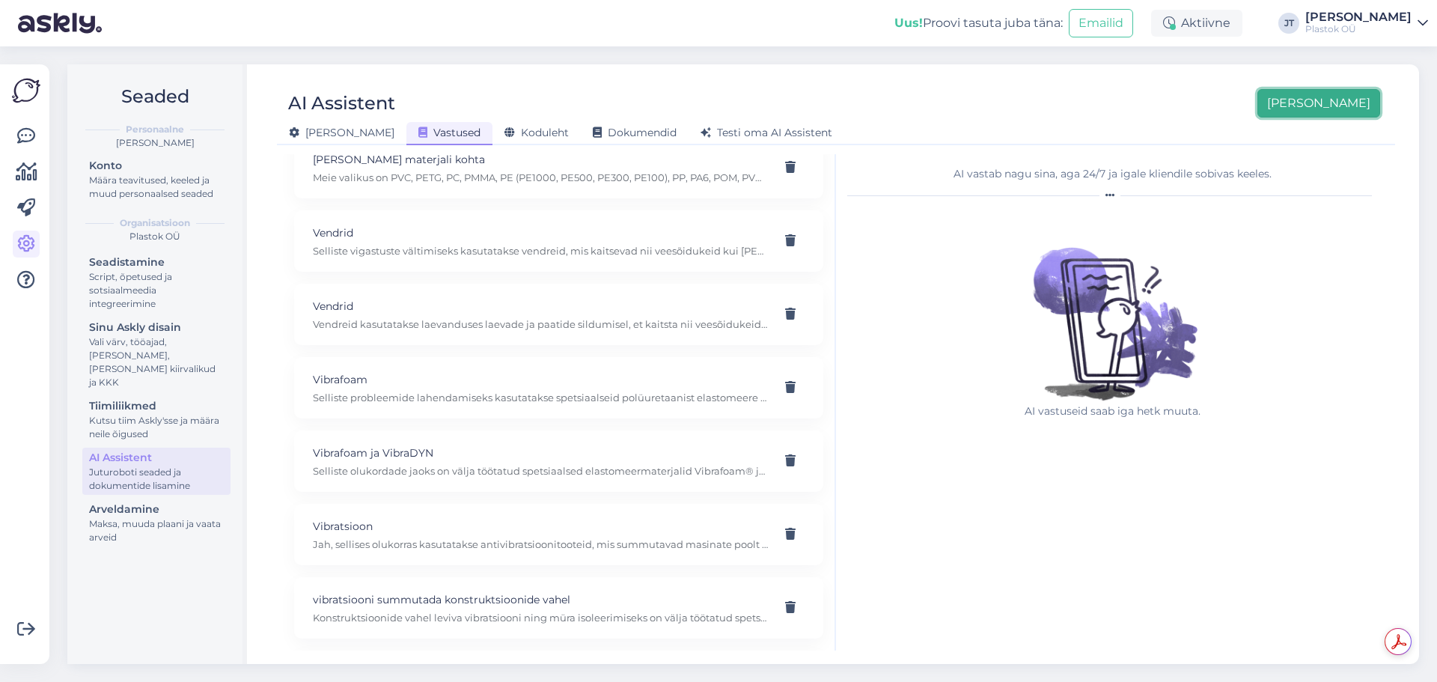
click at [1341, 105] on button "[PERSON_NAME]" at bounding box center [1319, 103] width 123 height 28
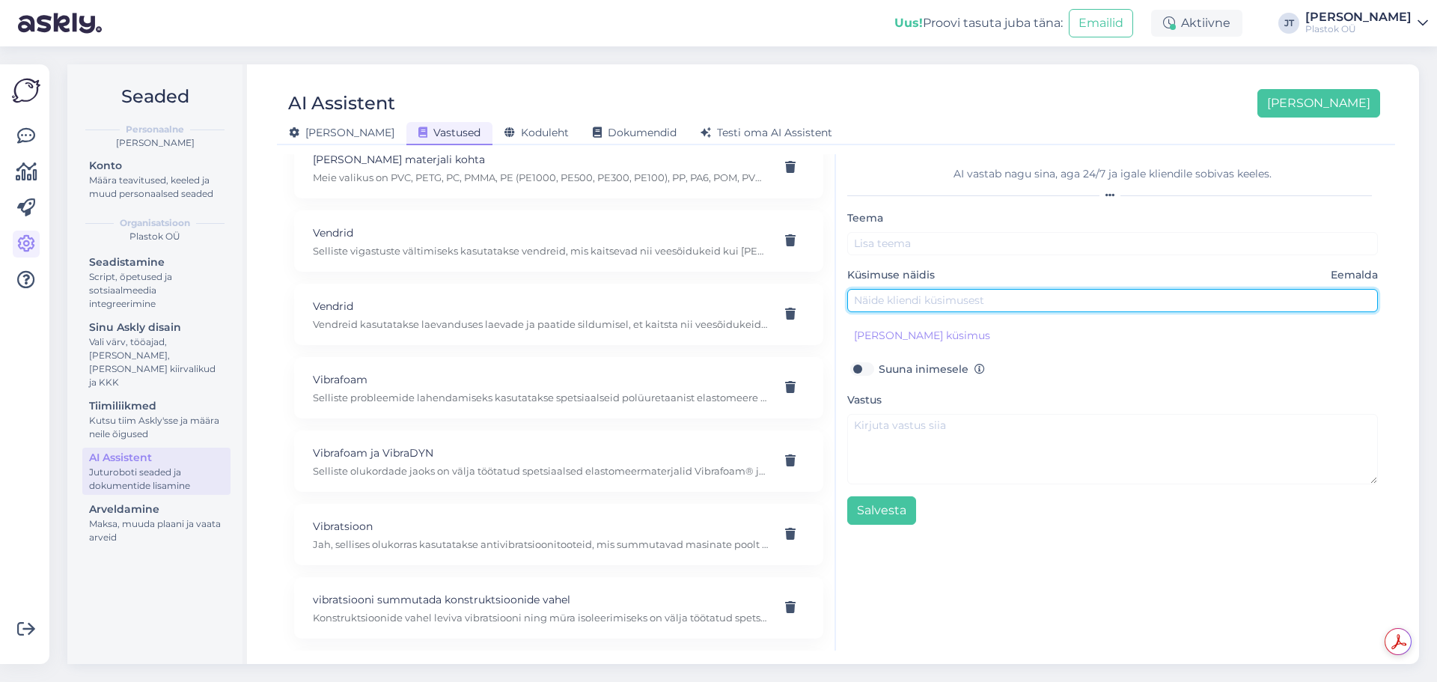
click at [885, 300] on input "text" at bounding box center [1112, 300] width 531 height 23
paste input "kas teil on pakkuda matti mida võiks paati põrandale panna?"
type input "kas teil on pakkuda matti mida võiks paati põrandale panna?"
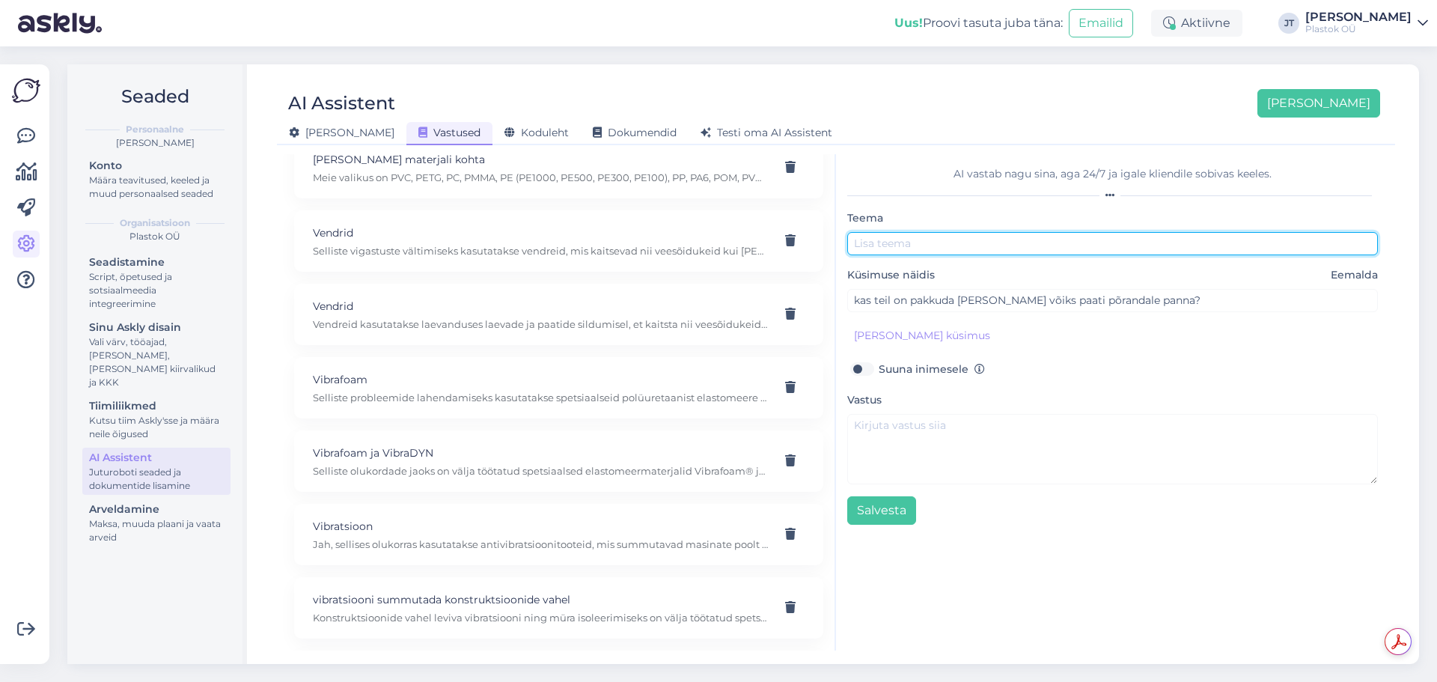
click at [893, 243] on input "text" at bounding box center [1112, 243] width 531 height 23
type input "[PERSON_NAME] välja"
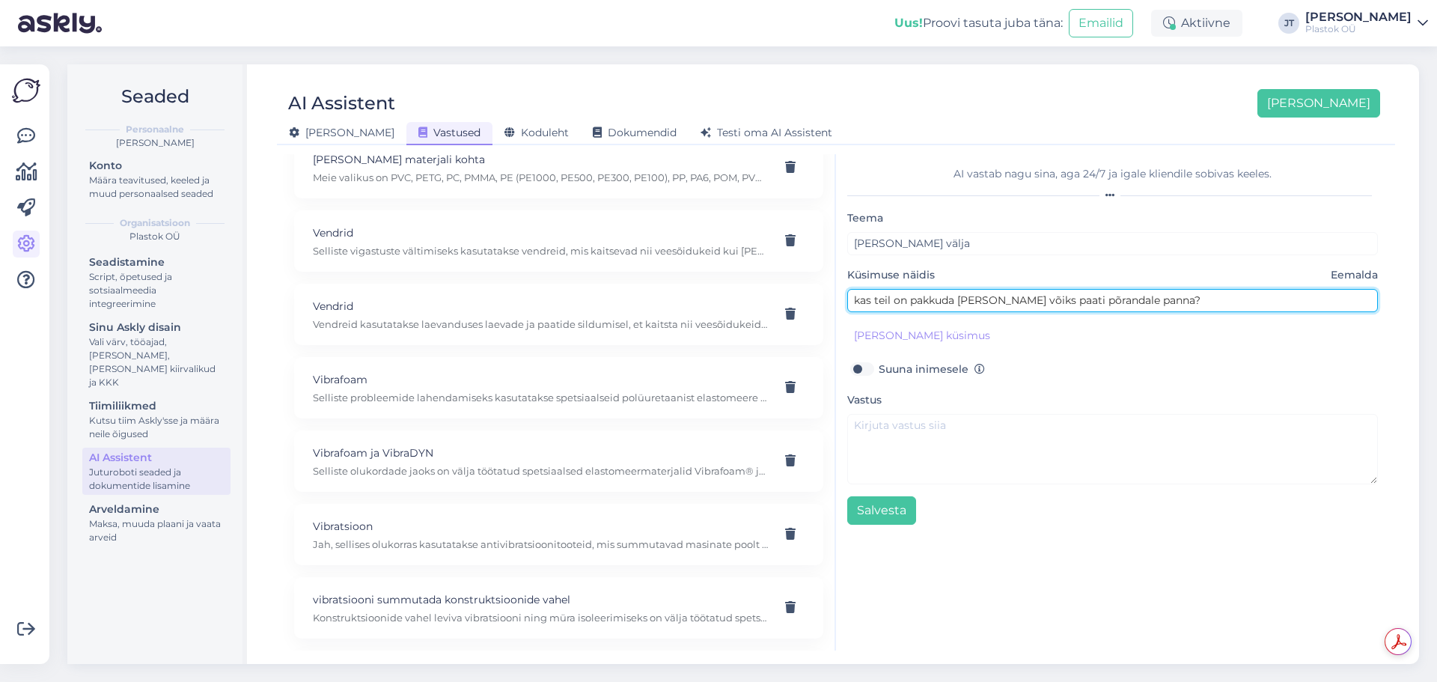
click at [1130, 301] on input "kas teil on pakkuda matti mida võiks paati põrandale panna?" at bounding box center [1112, 300] width 531 height 23
type input "kas teil on pakkuda matti mida võiks paati põrandale välja panna?"
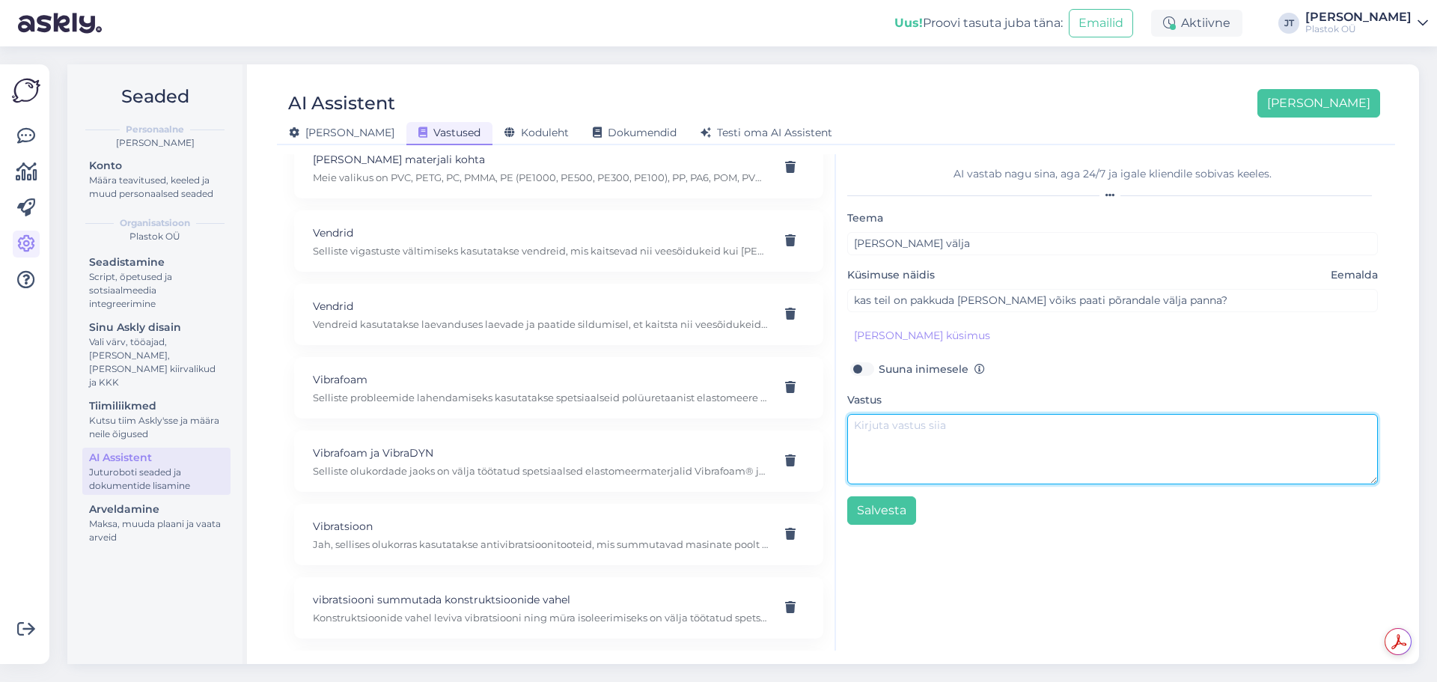
click at [1008, 442] on textarea at bounding box center [1112, 449] width 531 height 70
click at [1084, 448] on textarea "Kui välja, siis" at bounding box center [1112, 449] width 531 height 70
paste textarea "välitingimusse?"
click at [1034, 438] on textarea "Kui välitingimusse, siis" at bounding box center [1112, 449] width 531 height 70
paste textarea "Oleks olemas näiteks 3mm paksust Ruut5 mustriga kummimatti"
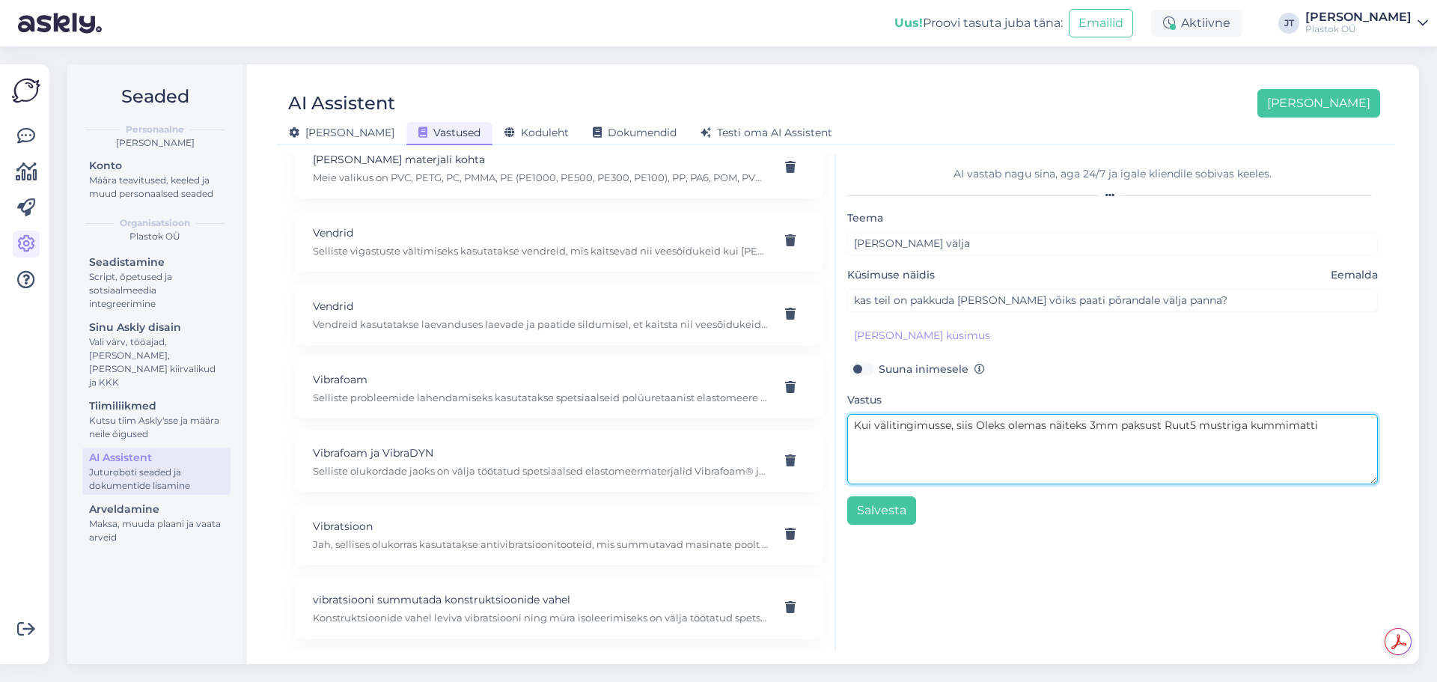
click at [982, 427] on textarea "Kui välitingimusse, siis Oleks olemas näiteks 3mm paksust Ruut5 mustriga kummim…" at bounding box center [1112, 449] width 531 height 70
click at [1341, 431] on textarea "Kui välitingimusse, siis oleks olemas näiteks 3mm paksust Ruut5 mustriga kummim…" at bounding box center [1112, 449] width 531 height 70
click at [1327, 433] on textarea "Kui välitingimusse, siis oleks olemas näiteks 3mm paksust Ruut5 mustriga kummim…" at bounding box center [1112, 449] width 531 height 70
type textarea "Kui välitingimusse, siis oleks olemas näiteks 3mm paksust Ruut5 mustriga kummim…"
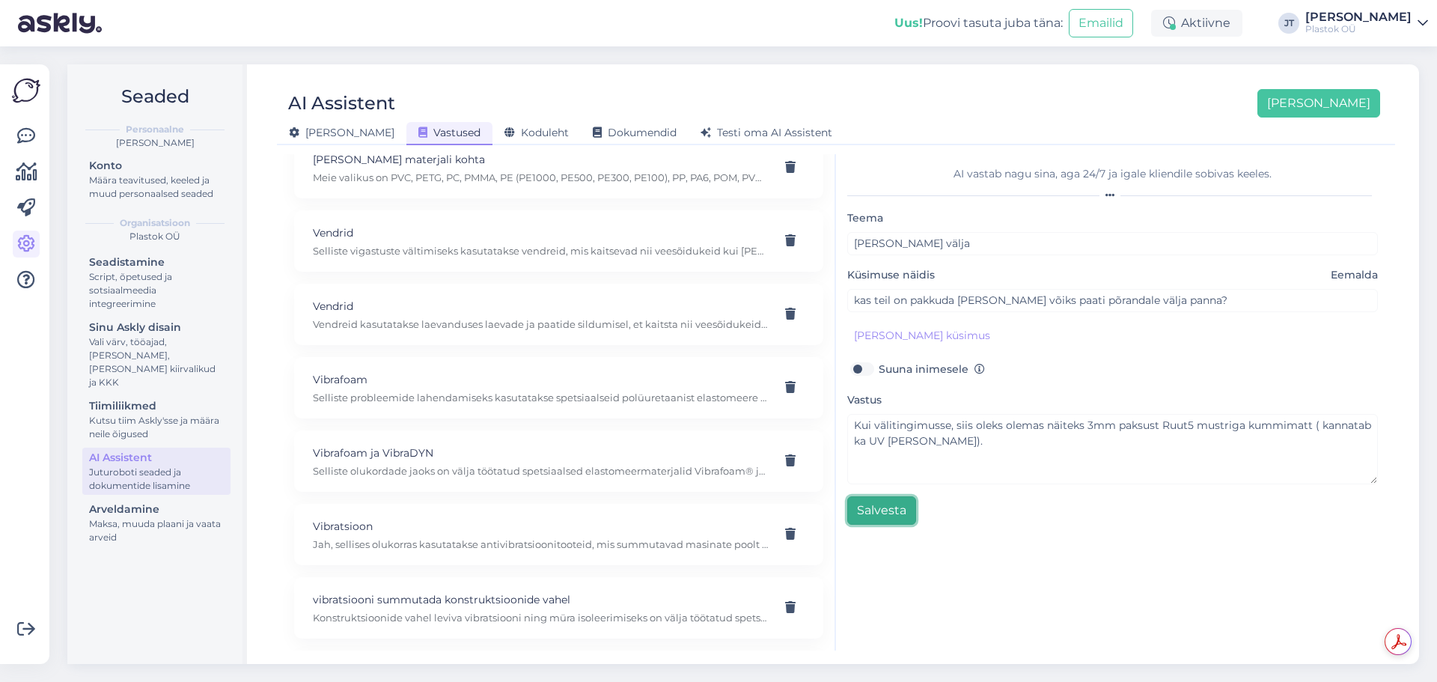
click at [880, 512] on button "Salvesta" at bounding box center [881, 510] width 69 height 28
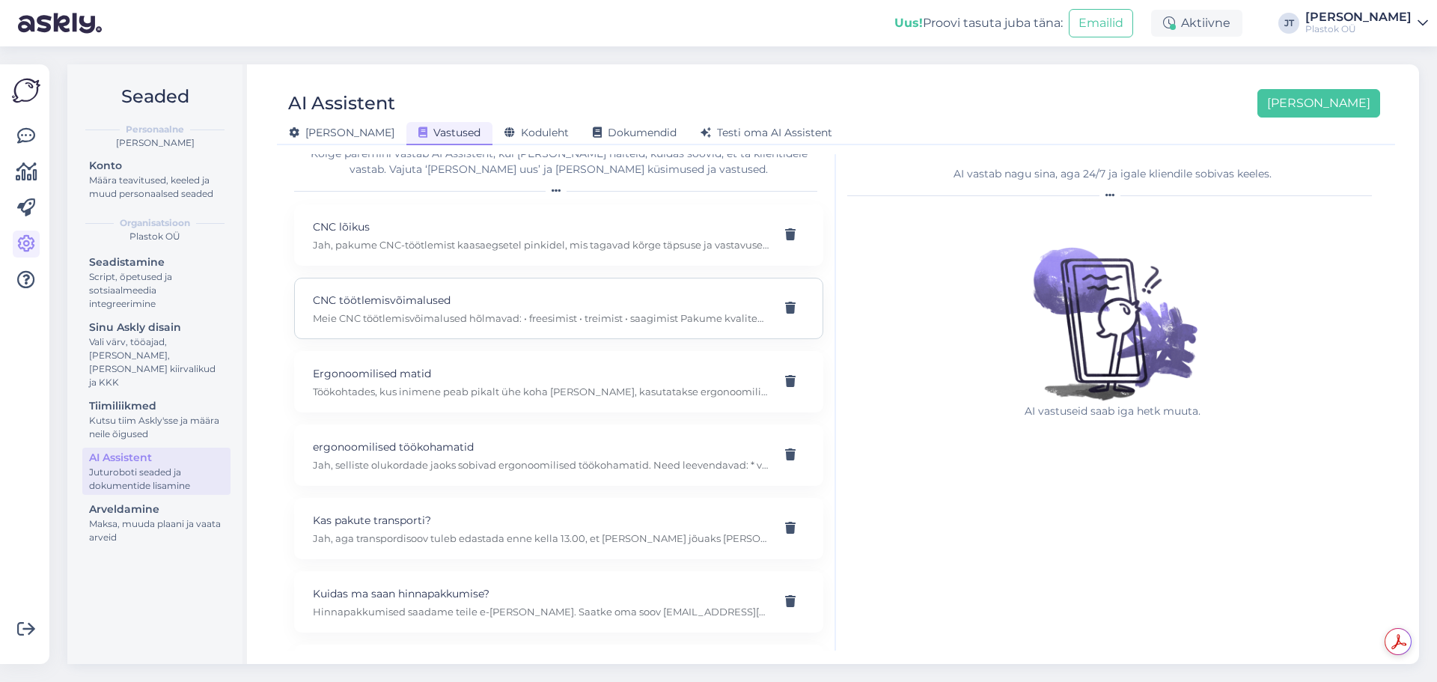
scroll to position [0, 0]
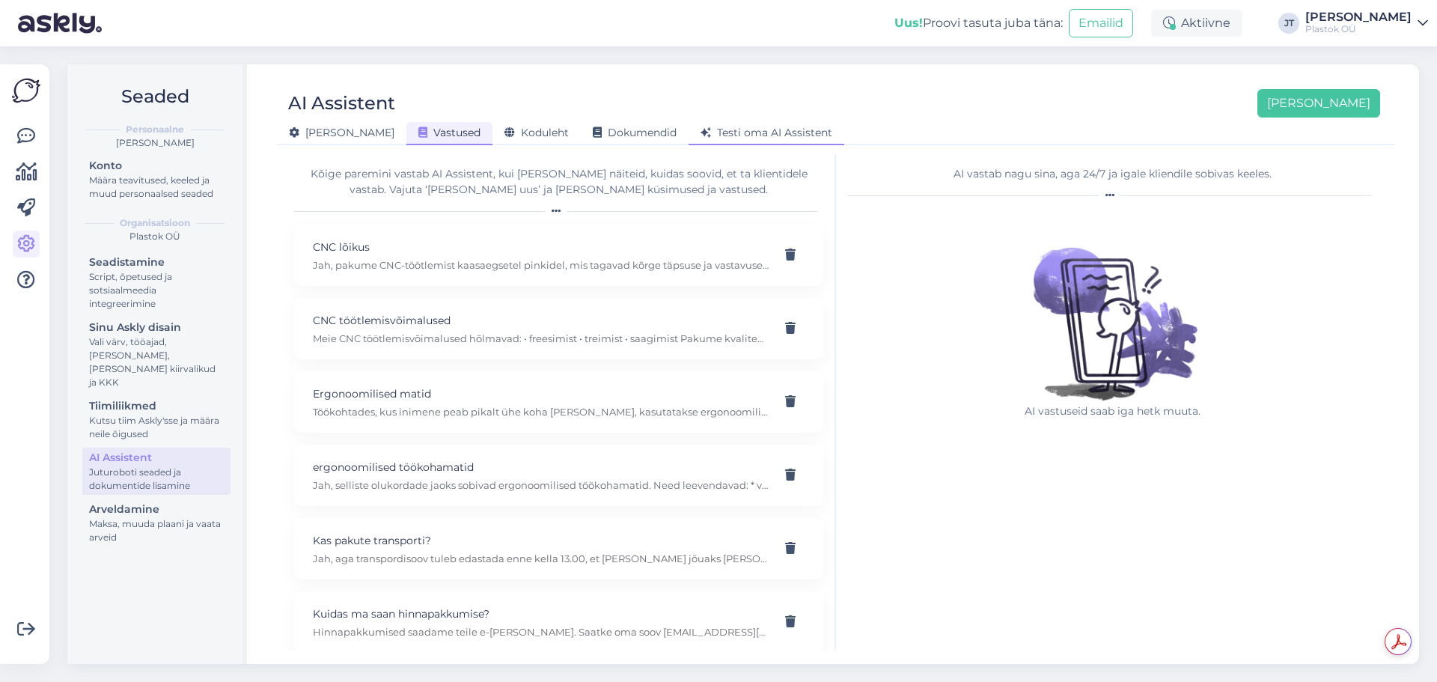
click at [702, 134] on span "Testi oma AI Assistent" at bounding box center [767, 132] width 132 height 13
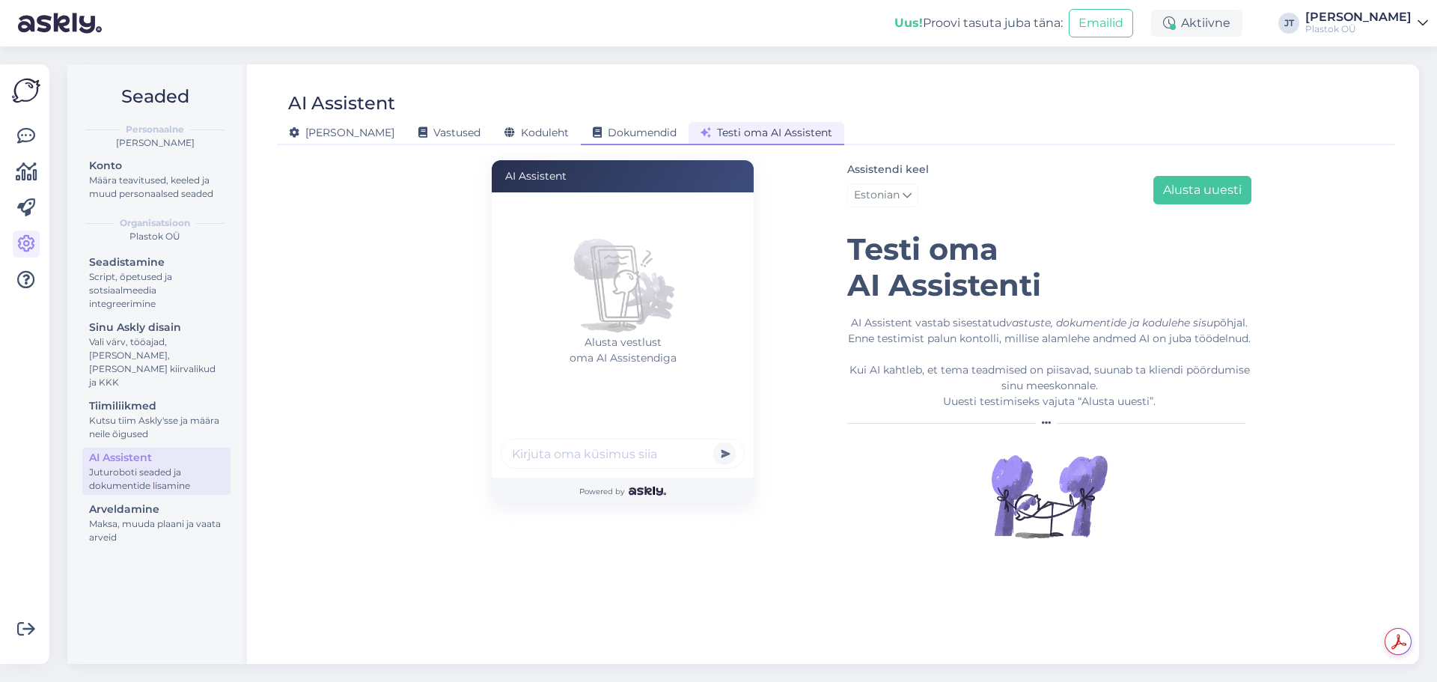
click at [593, 135] on span "Dokumendid" at bounding box center [635, 132] width 84 height 13
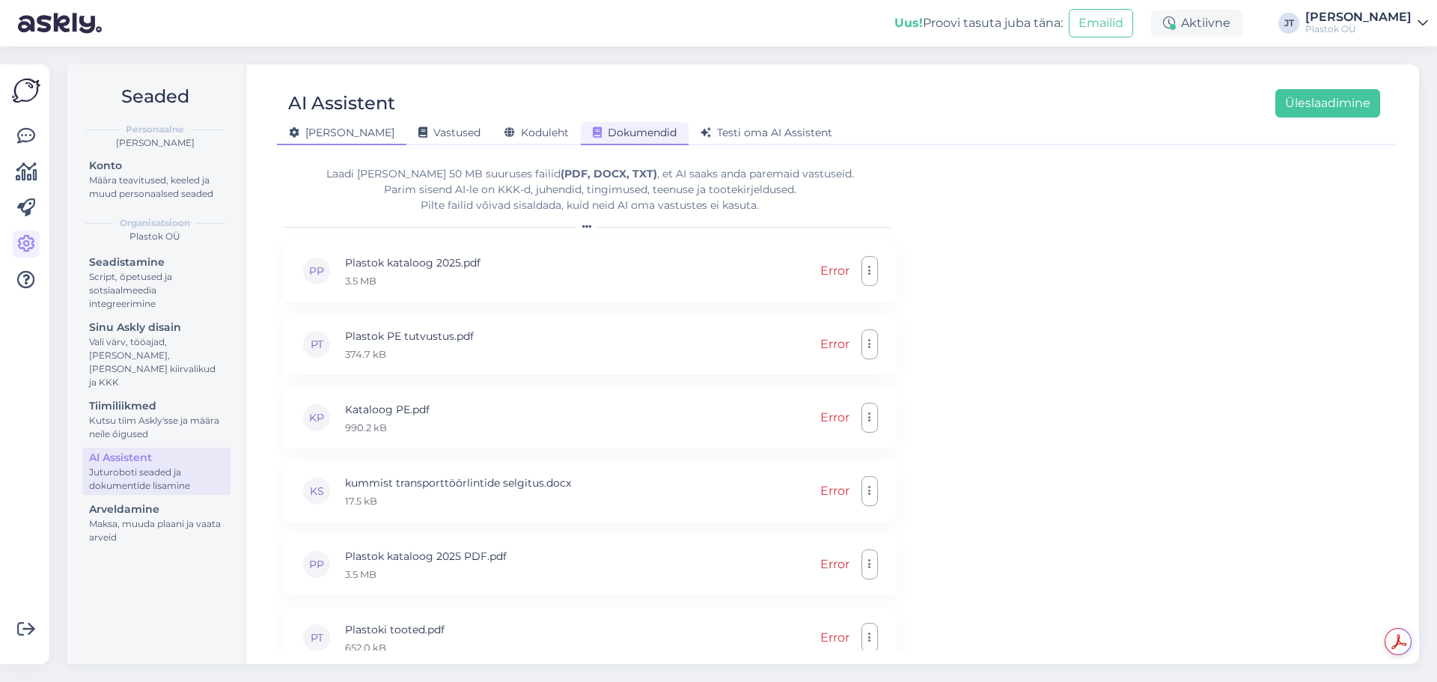
click at [319, 129] on span "Üldine" at bounding box center [342, 132] width 106 height 13
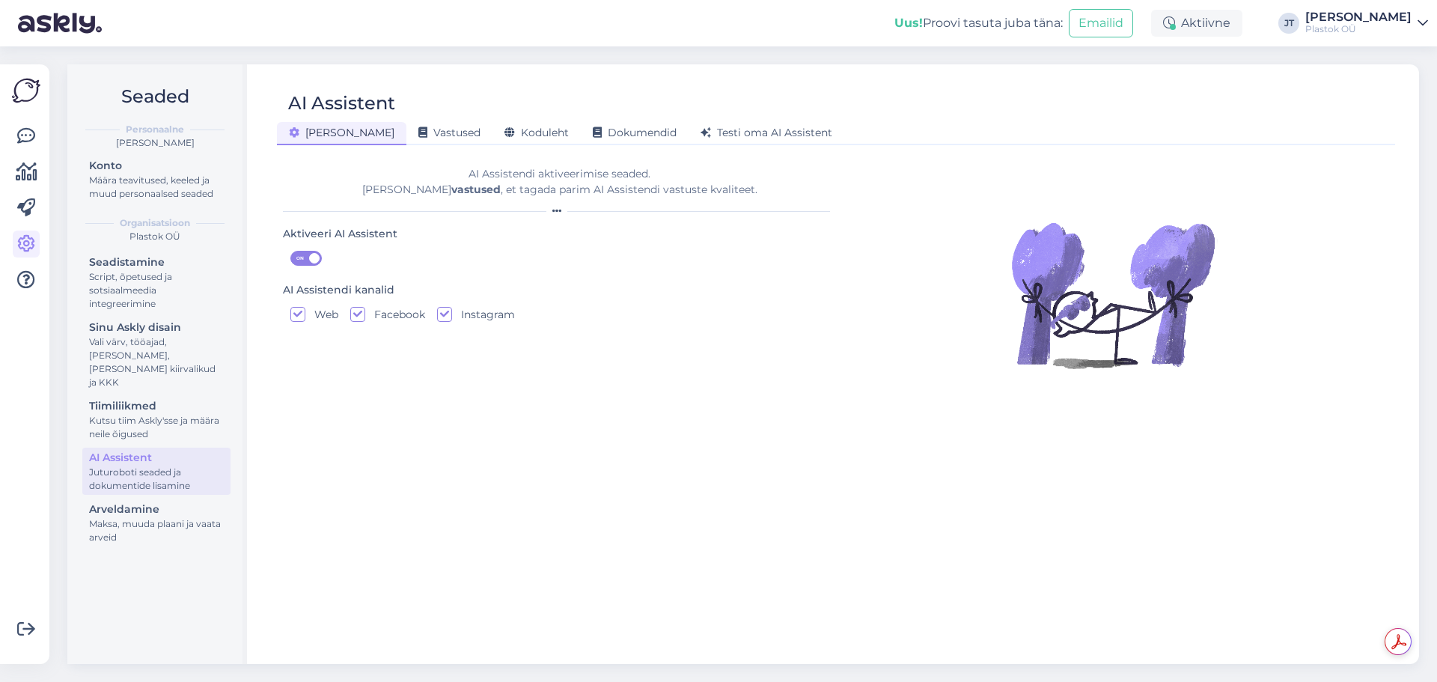
click at [145, 466] on div "Juturoboti seaded ja dokumentide lisamine" at bounding box center [156, 479] width 135 height 27
click at [418, 138] on span "Vastused" at bounding box center [449, 132] width 62 height 13
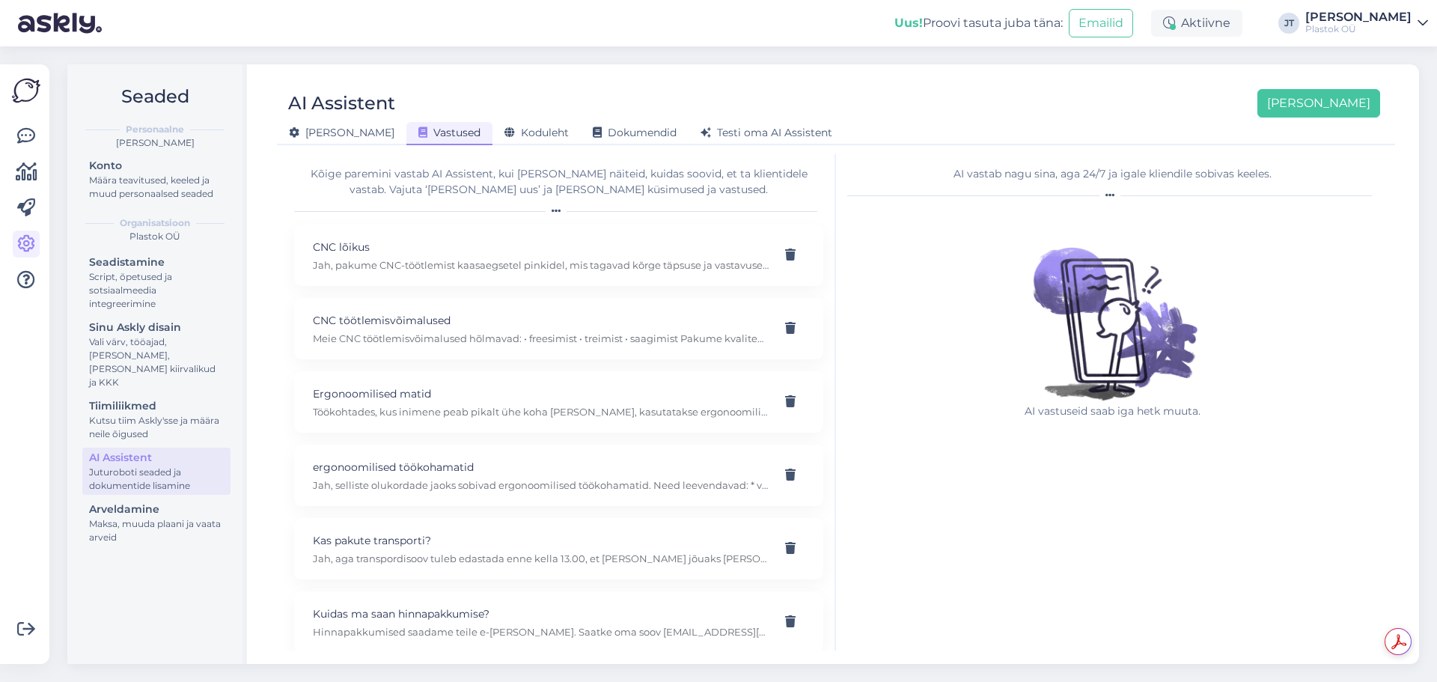
click at [478, 121] on div "Üldine Vastused Koduleht Dokumendid Testi oma AI Assistent" at bounding box center [828, 131] width 1103 height 26
click at [505, 131] on span "Koduleht" at bounding box center [537, 132] width 64 height 13
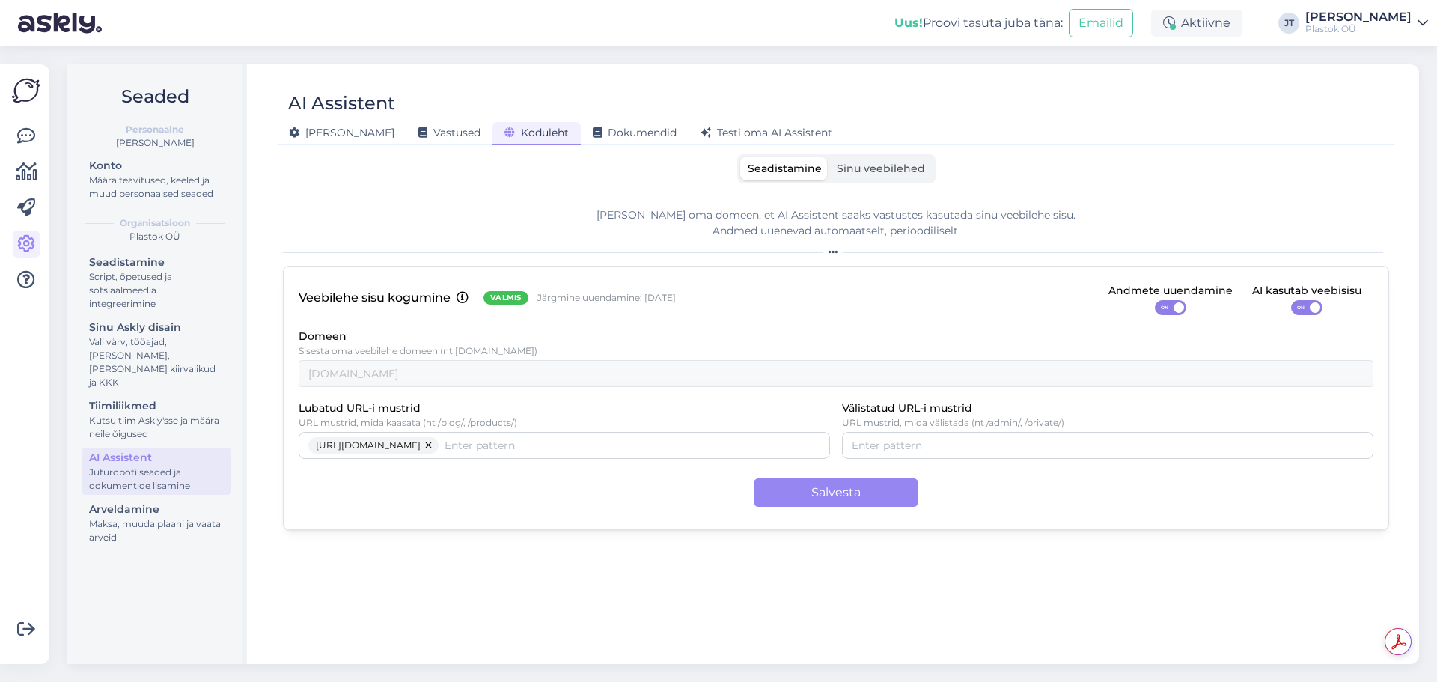
click at [910, 175] on label "Sinu veebilehed" at bounding box center [880, 168] width 103 height 23
click at [829, 157] on input "Sinu veebilehed" at bounding box center [829, 157] width 0 height 0
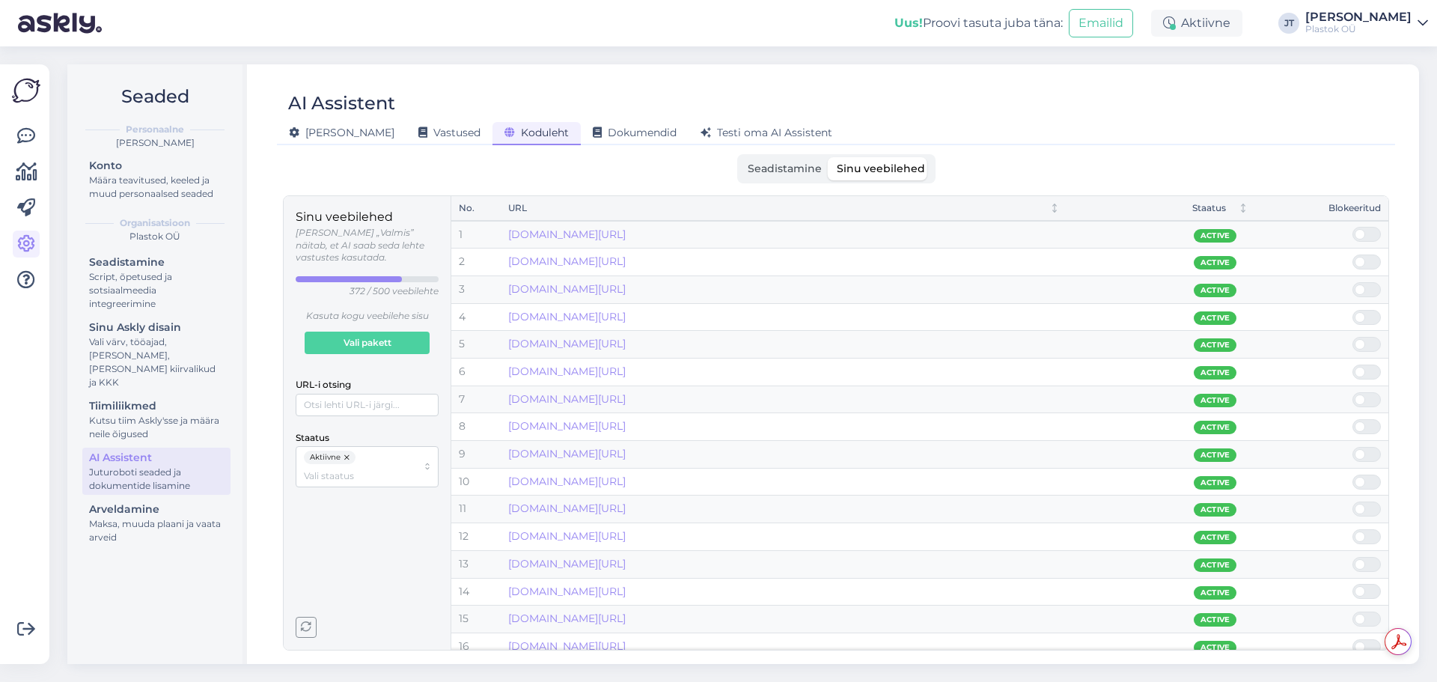
click at [796, 169] on span "Seadistamine" at bounding box center [785, 168] width 74 height 13
click at [740, 157] on input "Seadistamine" at bounding box center [740, 157] width 0 height 0
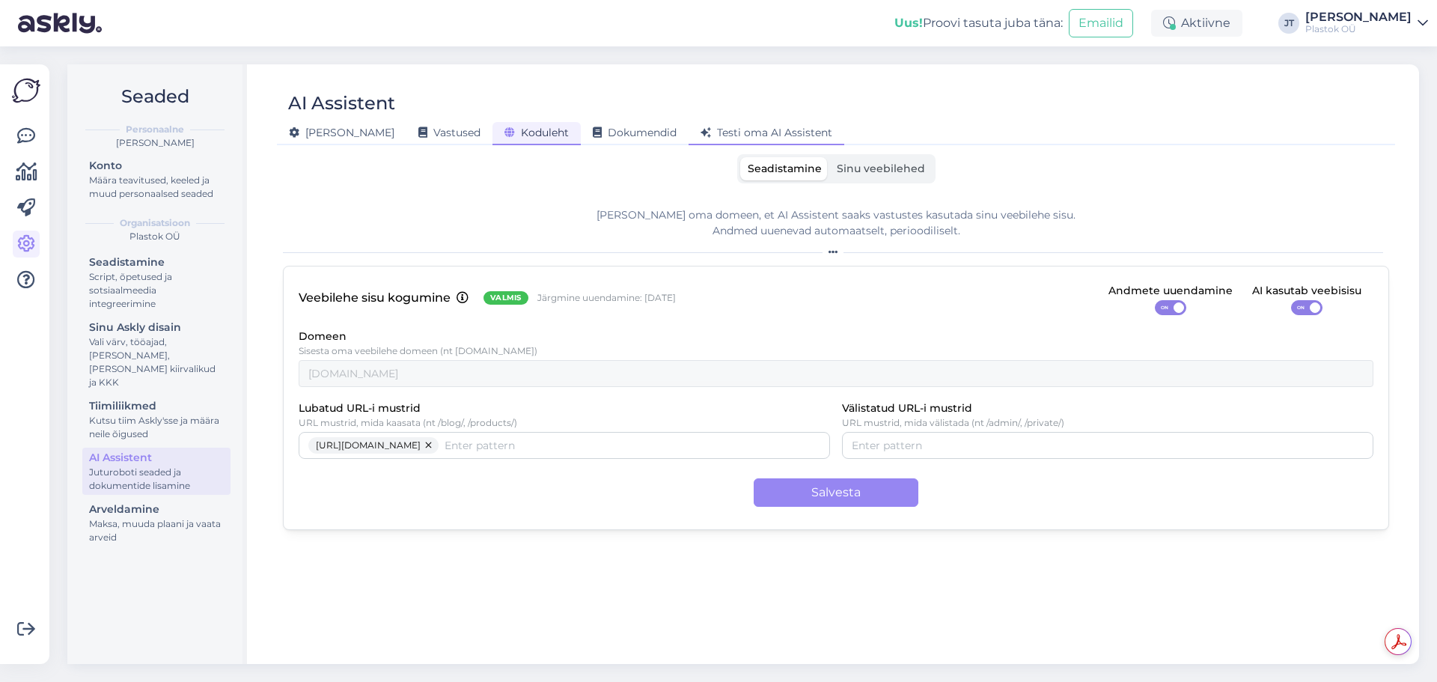
click at [701, 134] on span "Testi oma AI Assistent" at bounding box center [767, 132] width 132 height 13
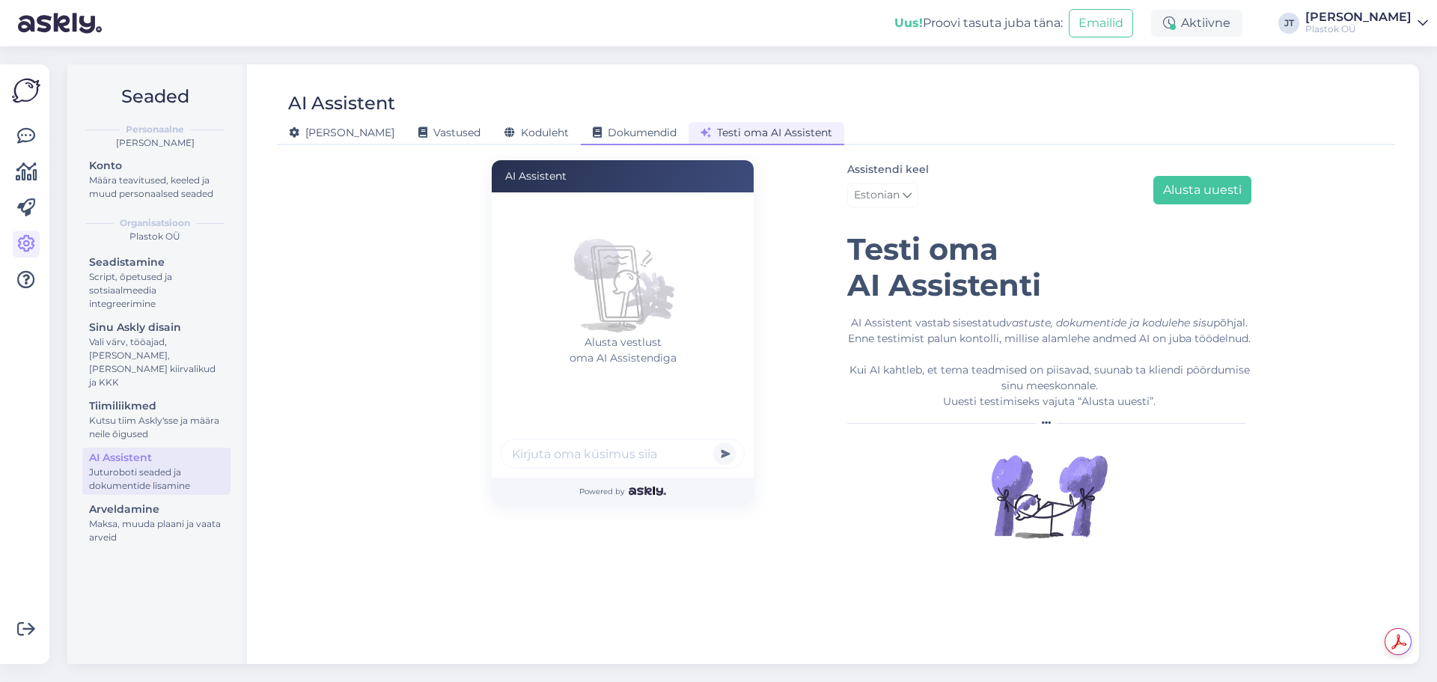
click at [598, 134] on span "Dokumendid" at bounding box center [635, 132] width 84 height 13
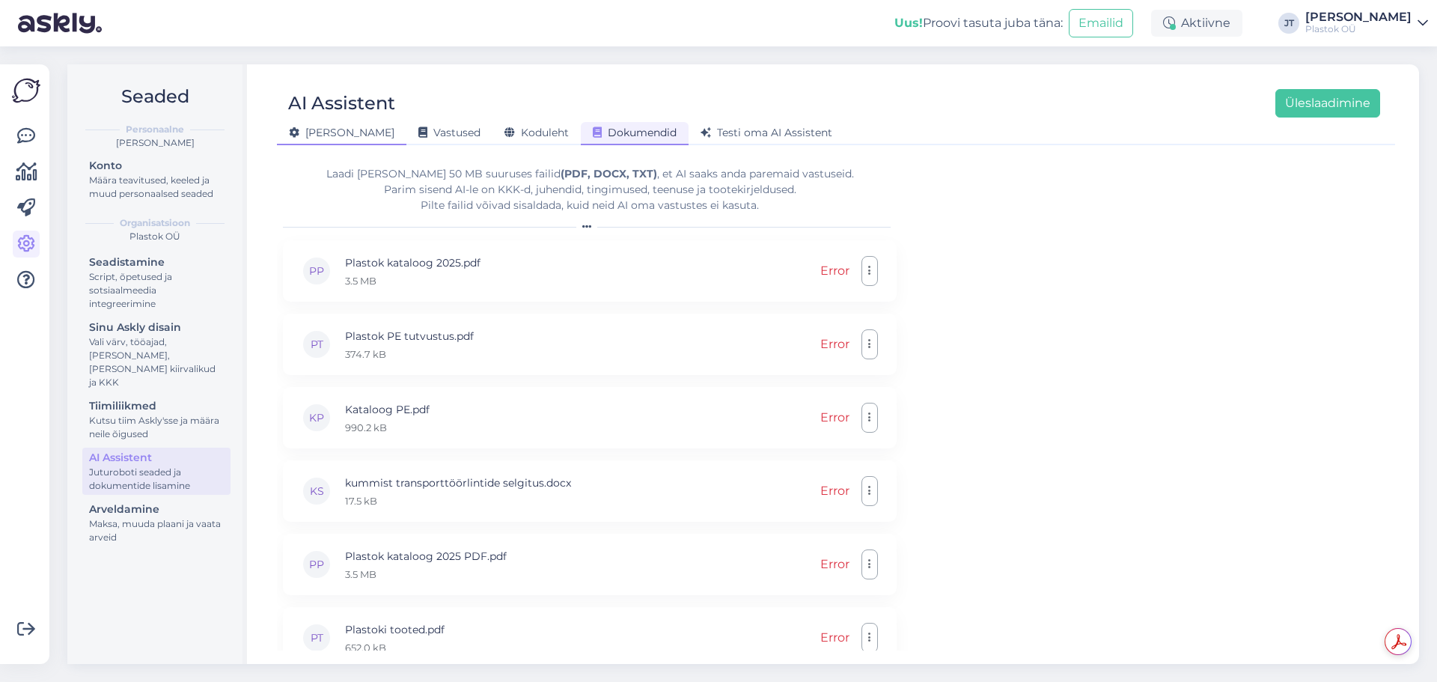
click at [325, 136] on span "Üldine" at bounding box center [342, 132] width 106 height 13
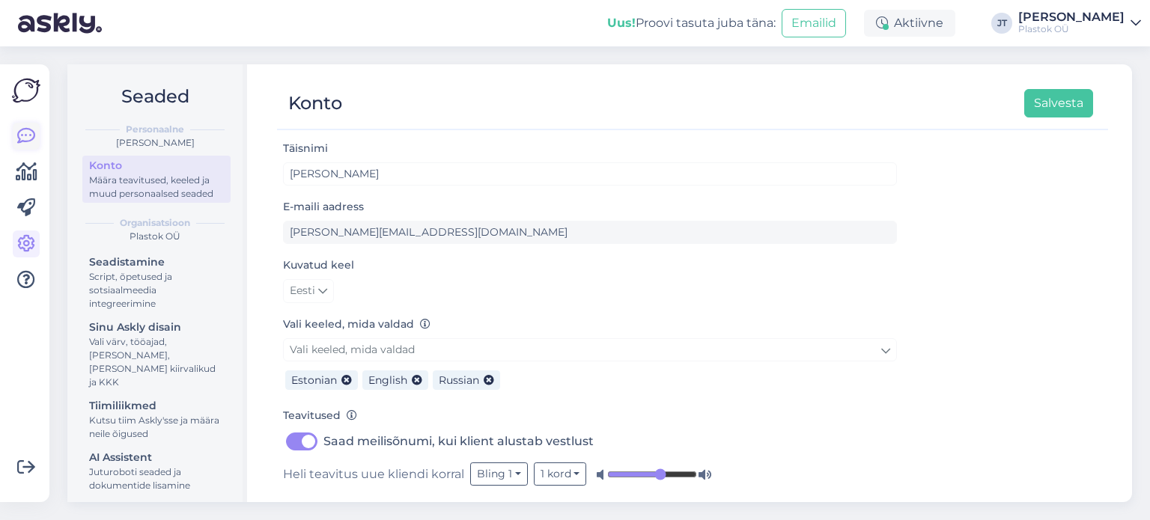
click at [30, 130] on icon at bounding box center [26, 136] width 18 height 18
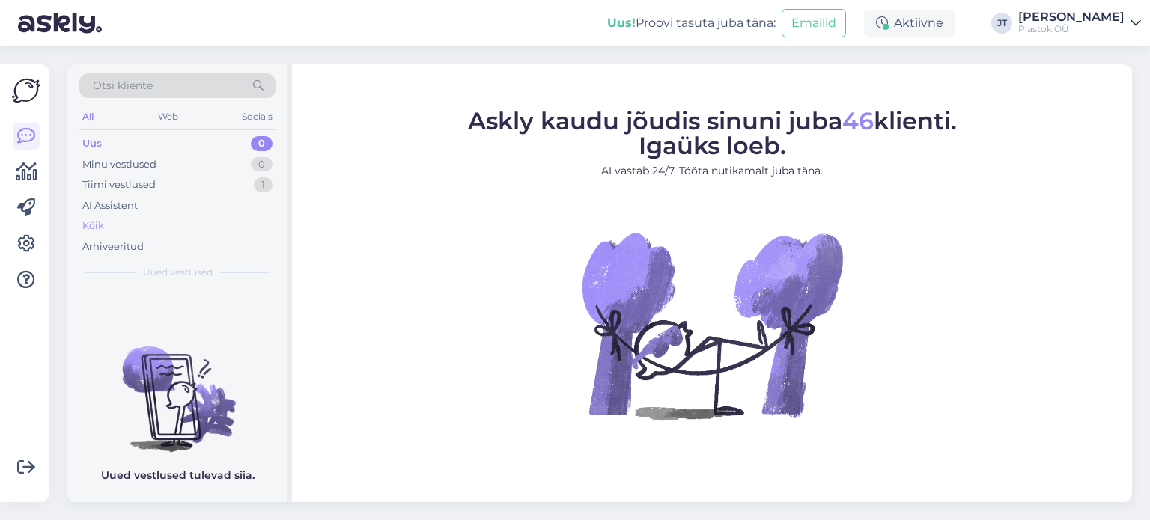
click at [100, 224] on div "Kõik" at bounding box center [93, 226] width 22 height 15
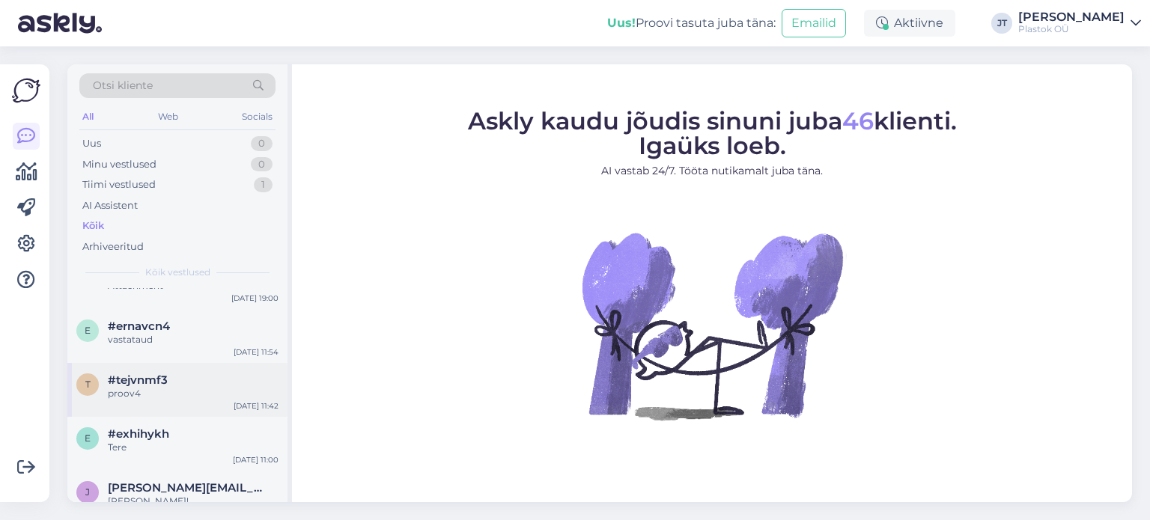
scroll to position [3470, 0]
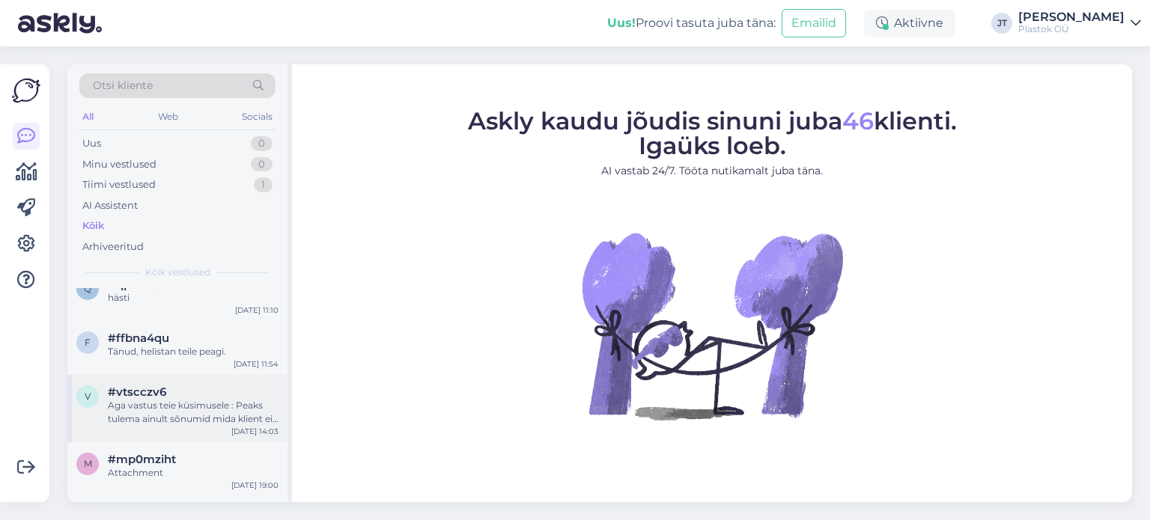
click at [162, 399] on div "Aga vastus teie küsimusele : Peaks tulema ainult sõnumid mida klient ei ole näi…" at bounding box center [193, 412] width 171 height 27
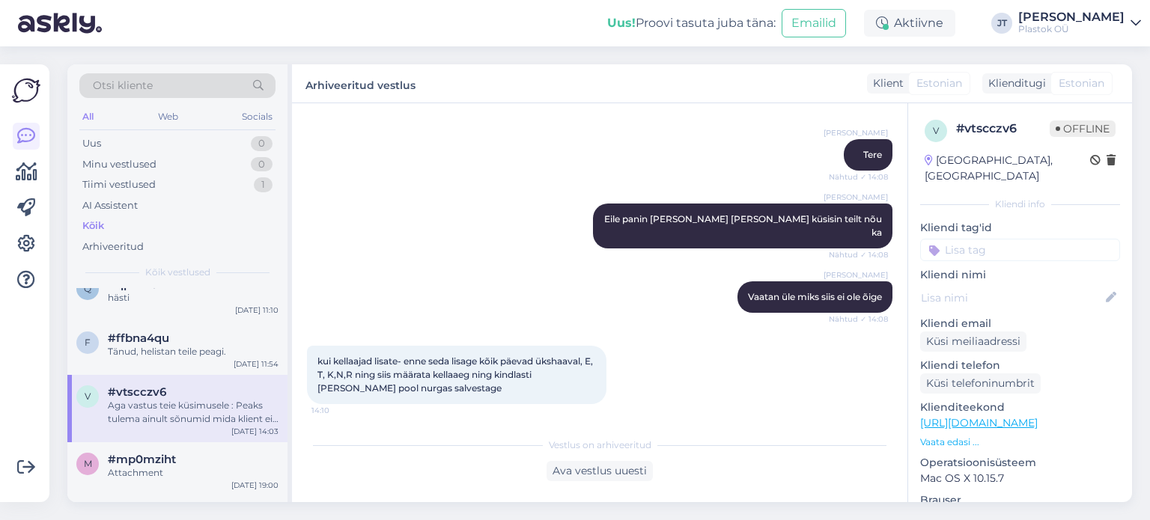
scroll to position [0, 0]
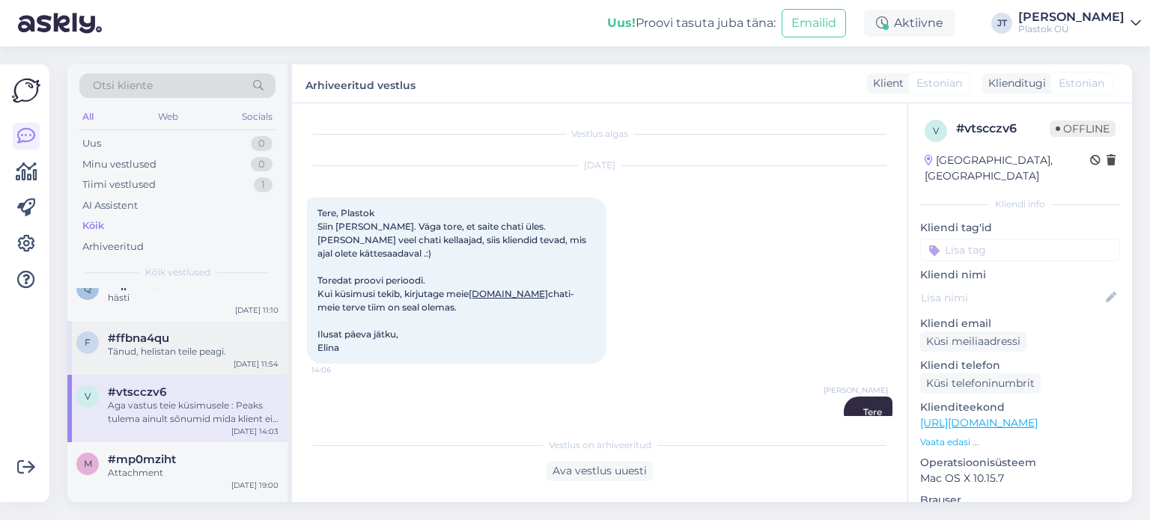
click at [147, 345] on div "Tänud, helistan teile peagi." at bounding box center [193, 351] width 171 height 13
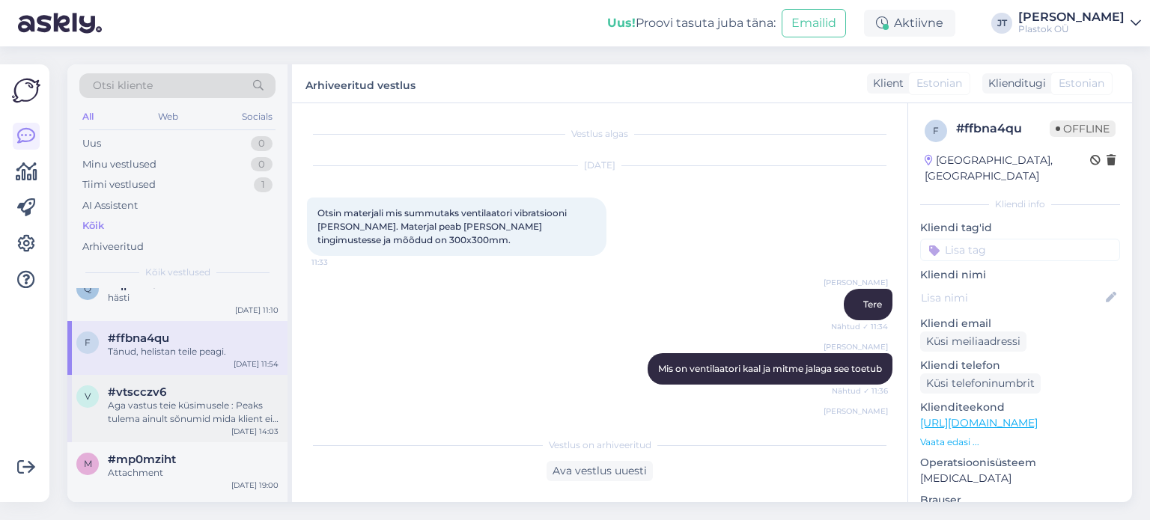
scroll to position [3281, 0]
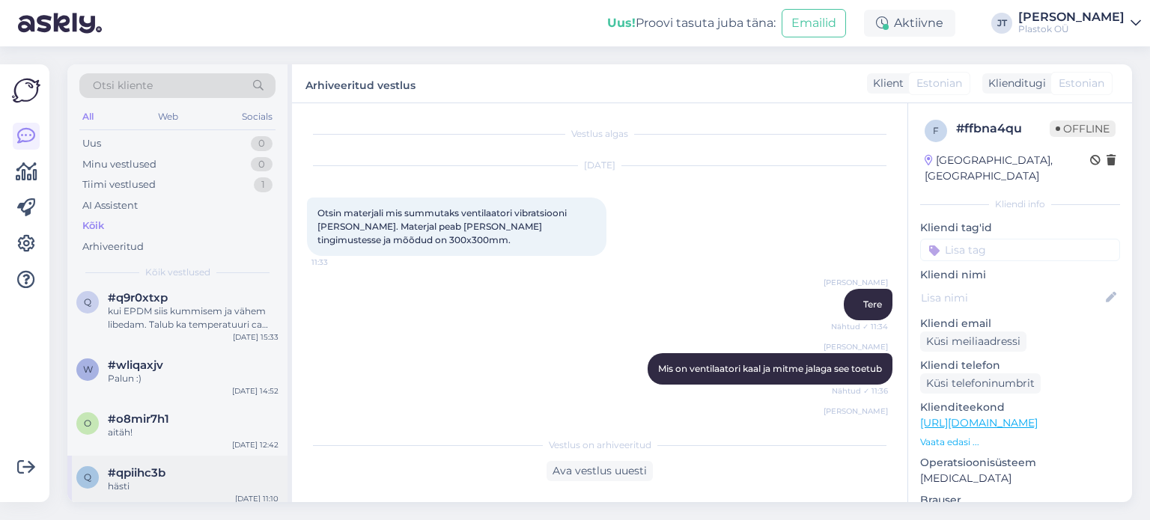
click at [162, 466] on div "q #qpiihc3b hästi Jun 21 11:10" at bounding box center [177, 483] width 220 height 54
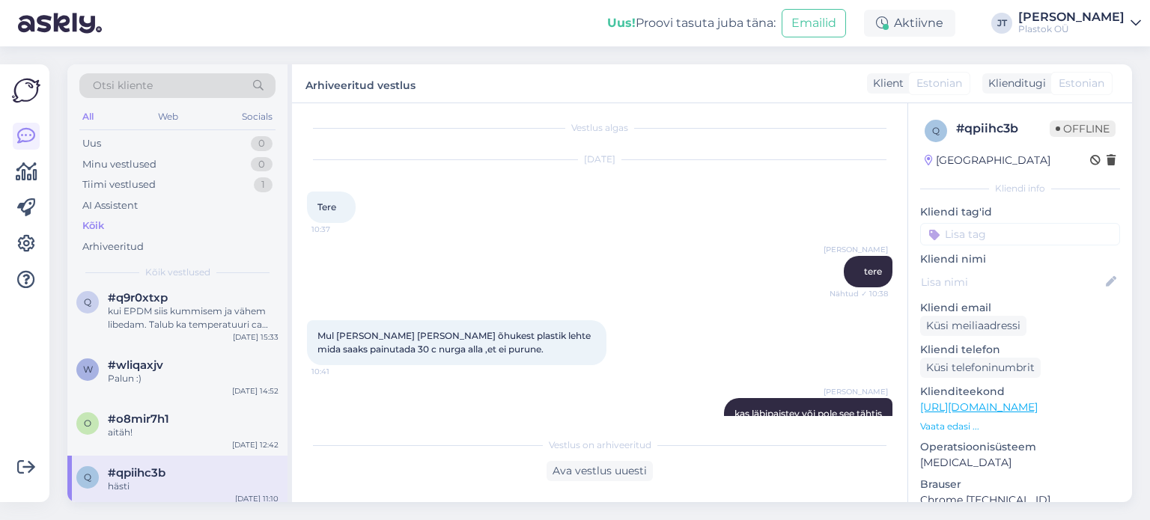
scroll to position [0, 0]
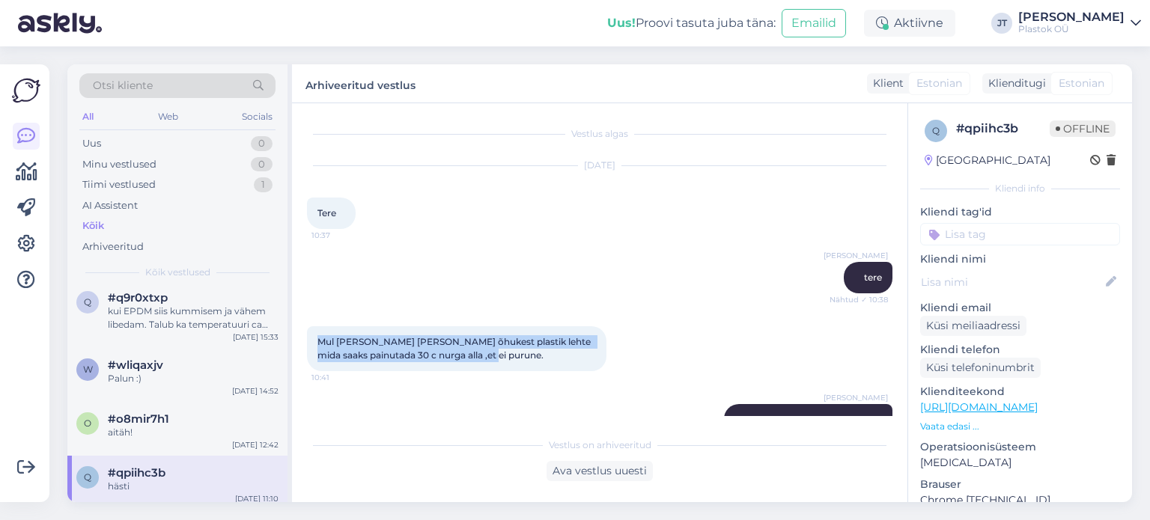
drag, startPoint x: 503, startPoint y: 352, endPoint x: 320, endPoint y: 343, distance: 183.6
click at [320, 343] on div "Mul oleks vaja sellis õhukest plastik lehte mida saaks painutada 30 c nurga all…" at bounding box center [456, 348] width 299 height 45
copy span "Mul oleks vaja sellis õhukest plastik lehte mida saaks painutada 30 c nurga all…"
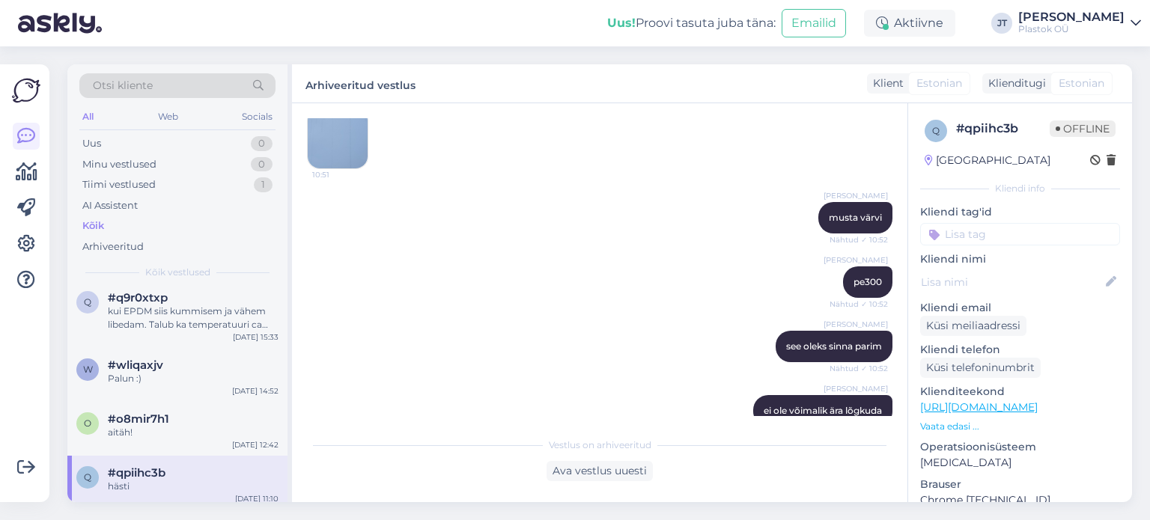
scroll to position [590, 0]
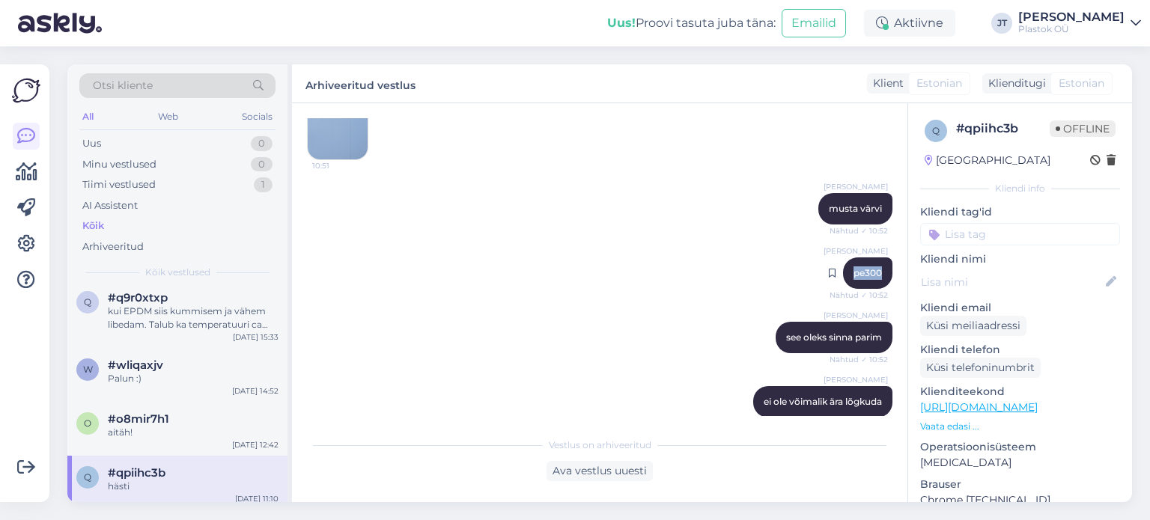
drag, startPoint x: 868, startPoint y: 273, endPoint x: 835, endPoint y: 272, distance: 33.0
click at [843, 272] on div "Marko Moose pe300 Nähtud ✓ 10:52" at bounding box center [867, 272] width 49 height 31
copy span "pe300"
click at [152, 426] on div "aitäh!" at bounding box center [193, 432] width 171 height 13
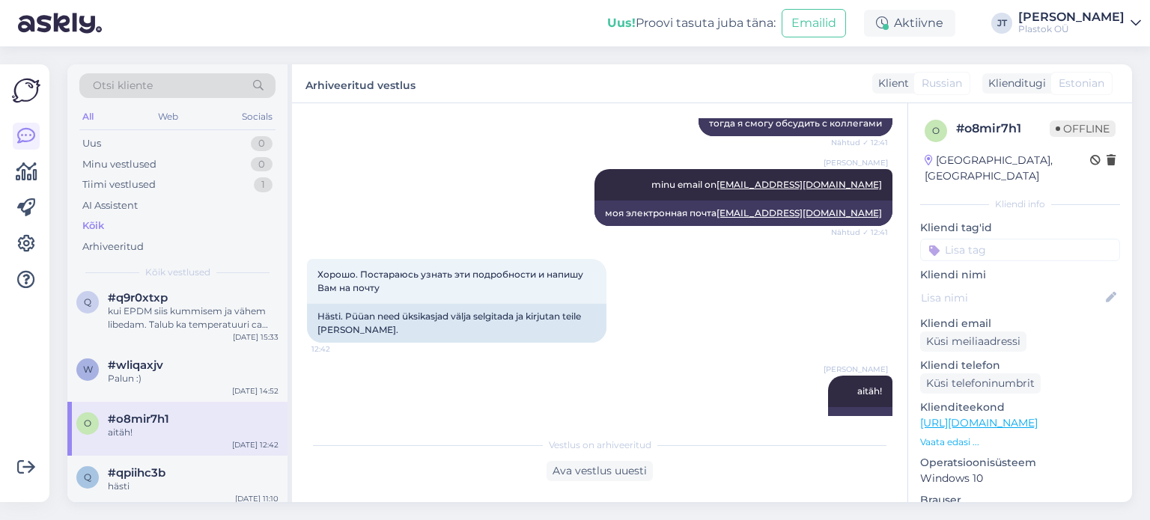
scroll to position [1123, 0]
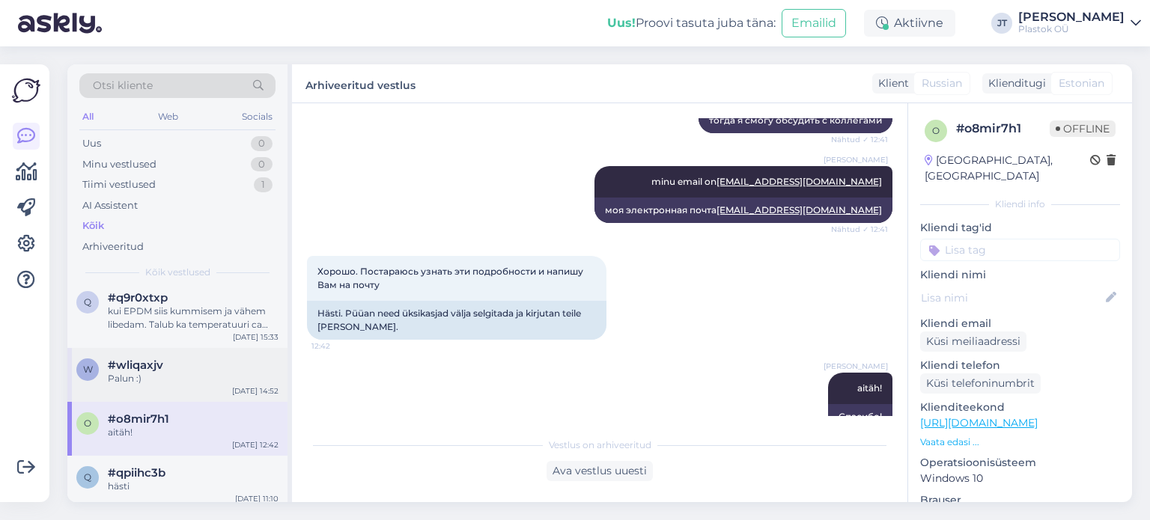
click at [138, 372] on div "Palun :)" at bounding box center [193, 378] width 171 height 13
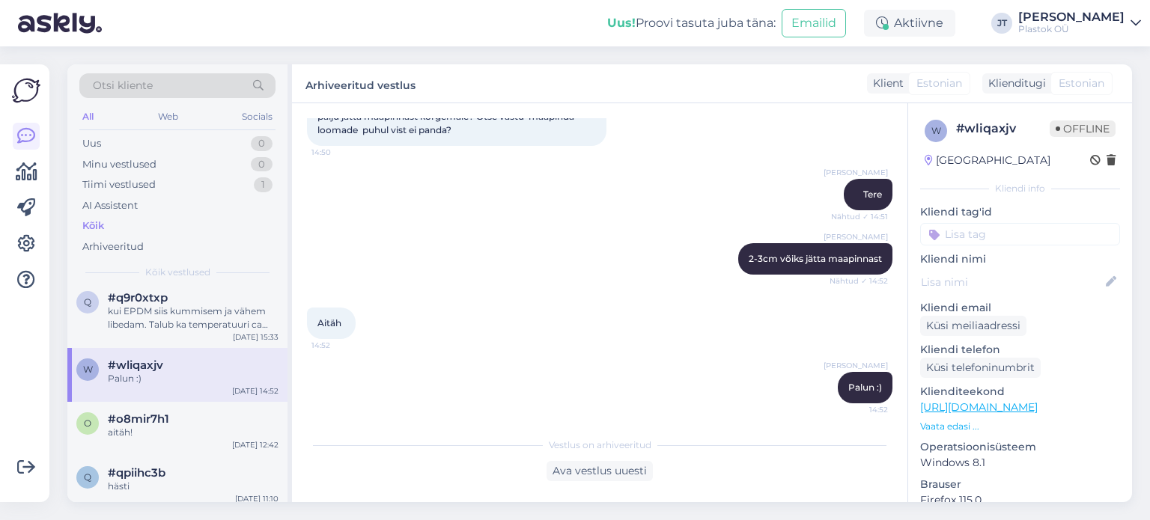
scroll to position [0, 0]
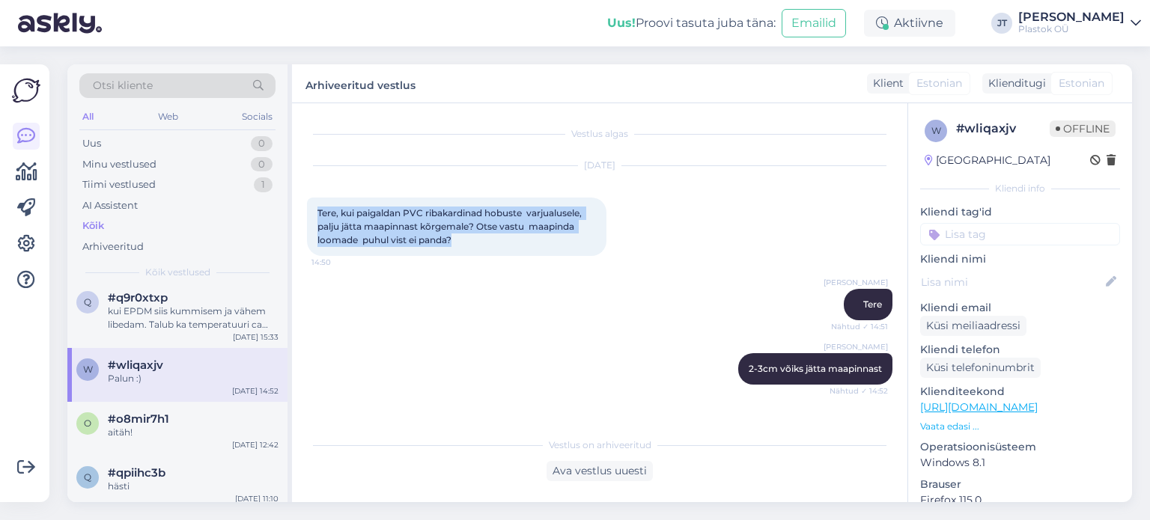
drag, startPoint x: 458, startPoint y: 238, endPoint x: 314, endPoint y: 213, distance: 146.7
click at [314, 213] on div "Tere, kui paigaldan PVC ribakardinad hobuste varjualusele, palju jätta maapinna…" at bounding box center [456, 227] width 299 height 58
copy span "Tere, kui paigaldan PVC ribakardinad hobuste varjualusele, palju jätta maapinna…"
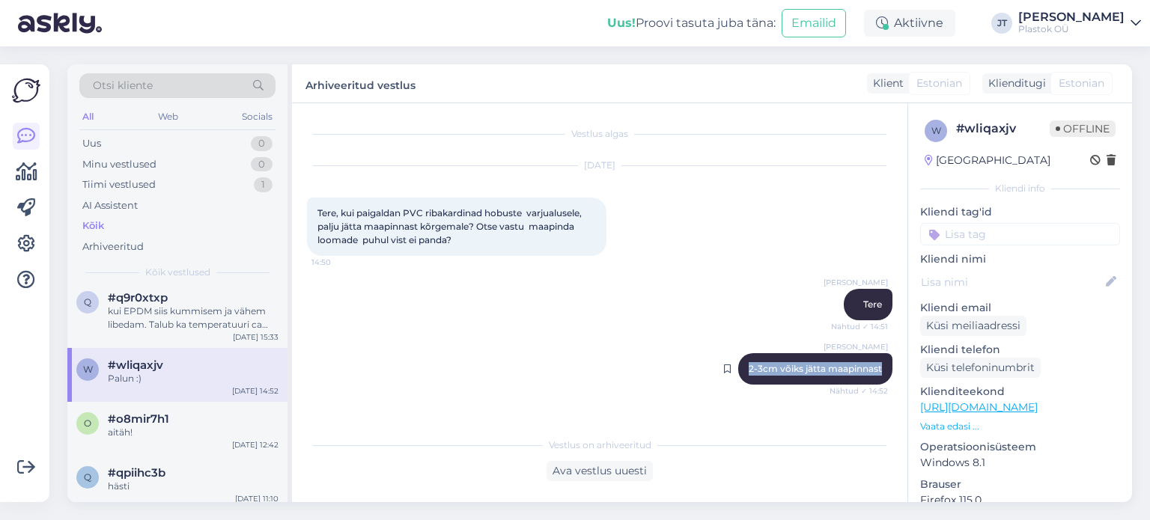
drag, startPoint x: 868, startPoint y: 369, endPoint x: 737, endPoint y: 369, distance: 131.7
click at [749, 369] on span "2-3cm võiks jätta maapinnast" at bounding box center [815, 368] width 133 height 11
copy span "2-3cm võiks jätta maapinnast"
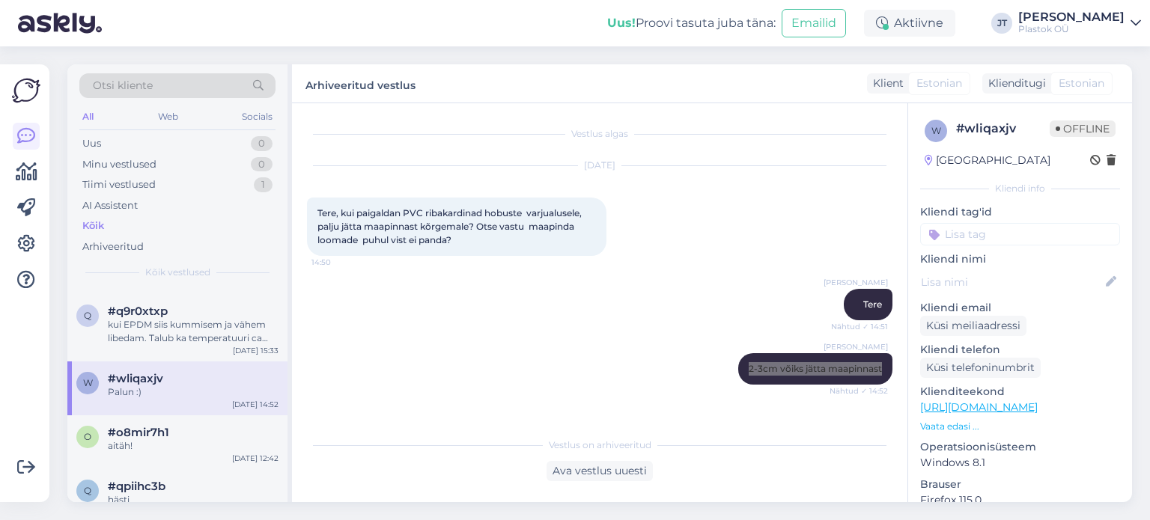
scroll to position [3281, 0]
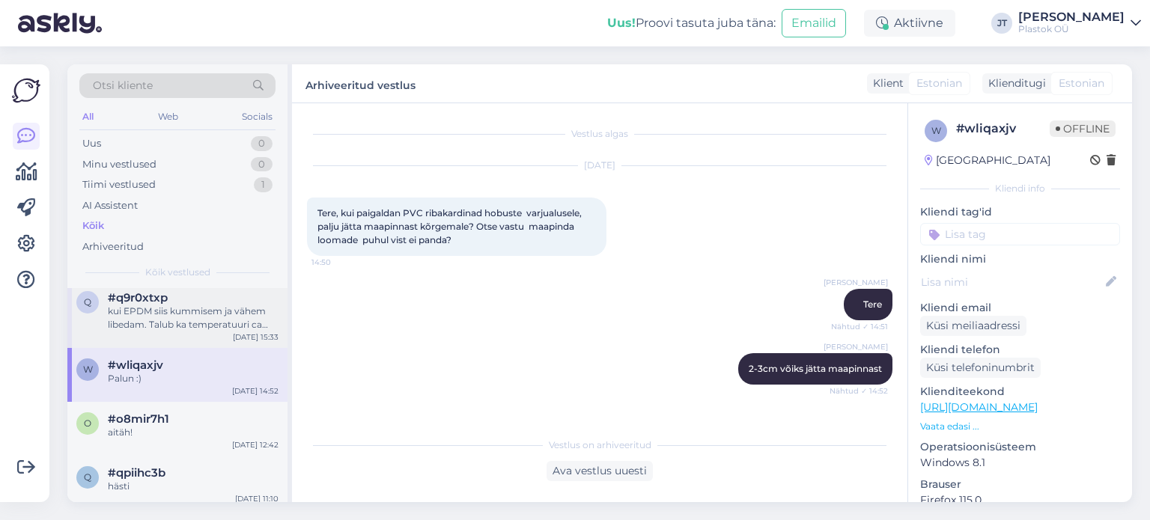
click at [158, 305] on div "kui EPDM siis kummisem ja vähem libedam. Talub ka temperatuuri ca 120C" at bounding box center [193, 318] width 171 height 27
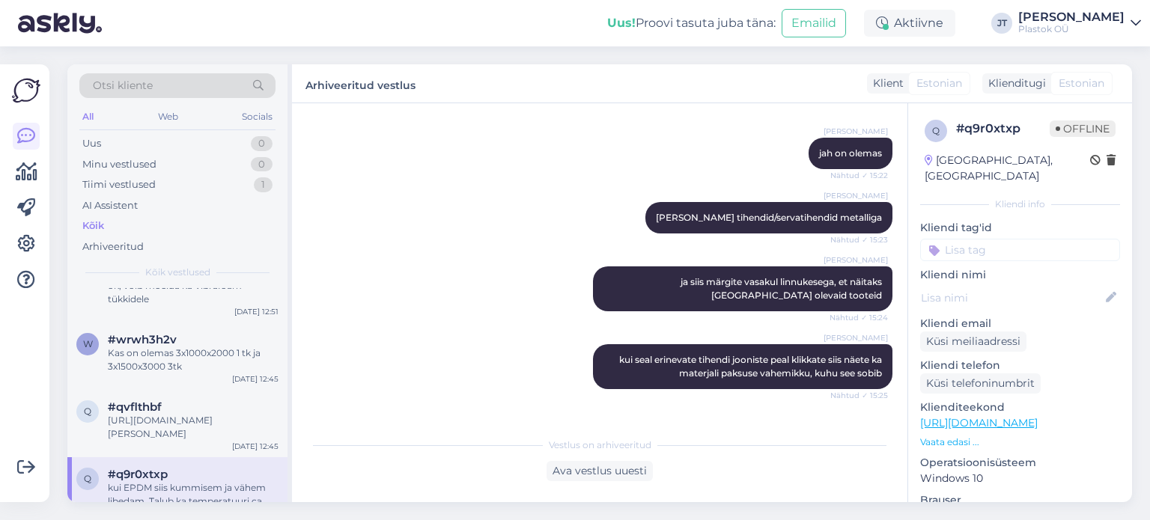
scroll to position [3094, 0]
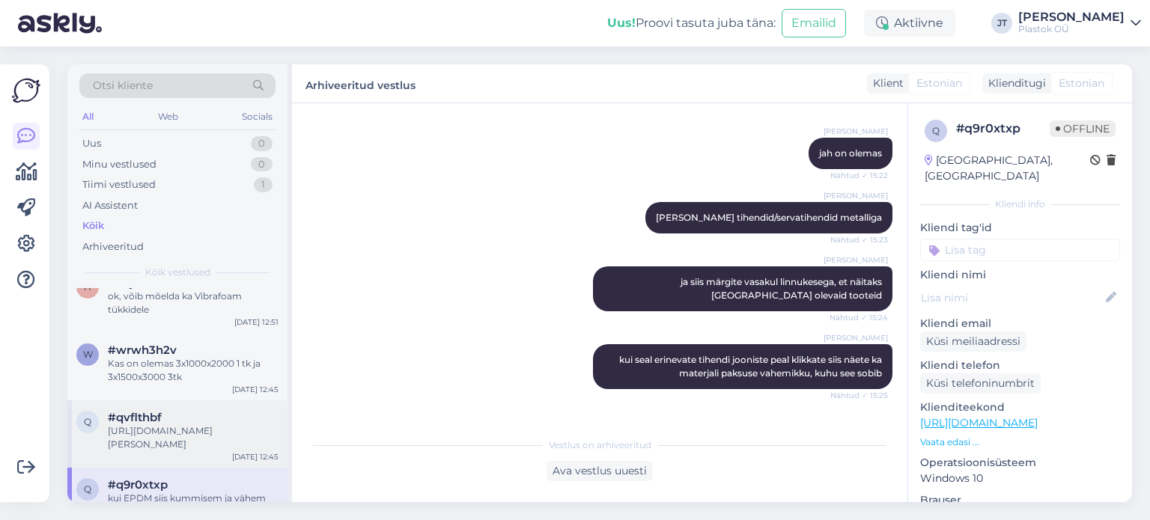
click at [156, 424] on div "https://plastok.ee/toode/sbr-sbr-kumm" at bounding box center [193, 437] width 171 height 27
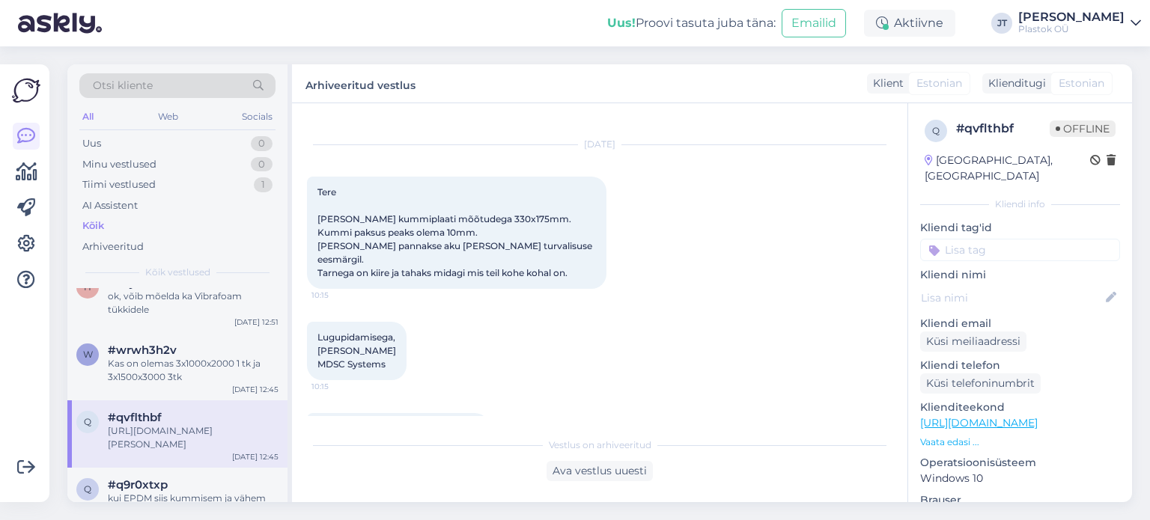
scroll to position [13, 0]
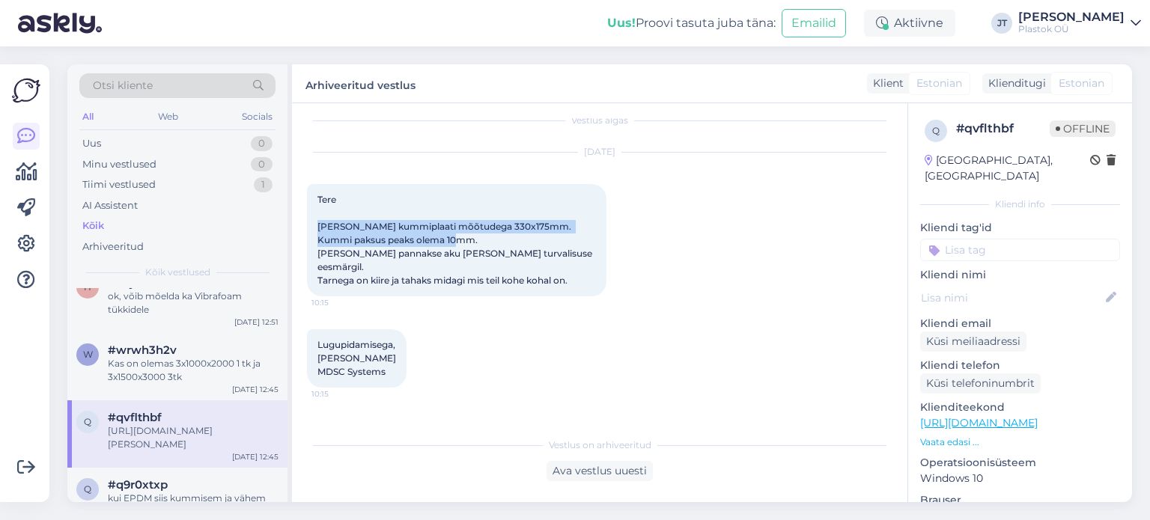
drag, startPoint x: 448, startPoint y: 239, endPoint x: 314, endPoint y: 230, distance: 134.3
click at [314, 230] on div "Tere Oleks vaja kummiplaati mõõtudega 330x175mm. Kummi paksus peaks olema 10mm.…" at bounding box center [456, 240] width 299 height 112
copy span "Oleks vaja kummiplaati mõõtudega 330x175mm. Kummi paksus peaks olema 10mm."
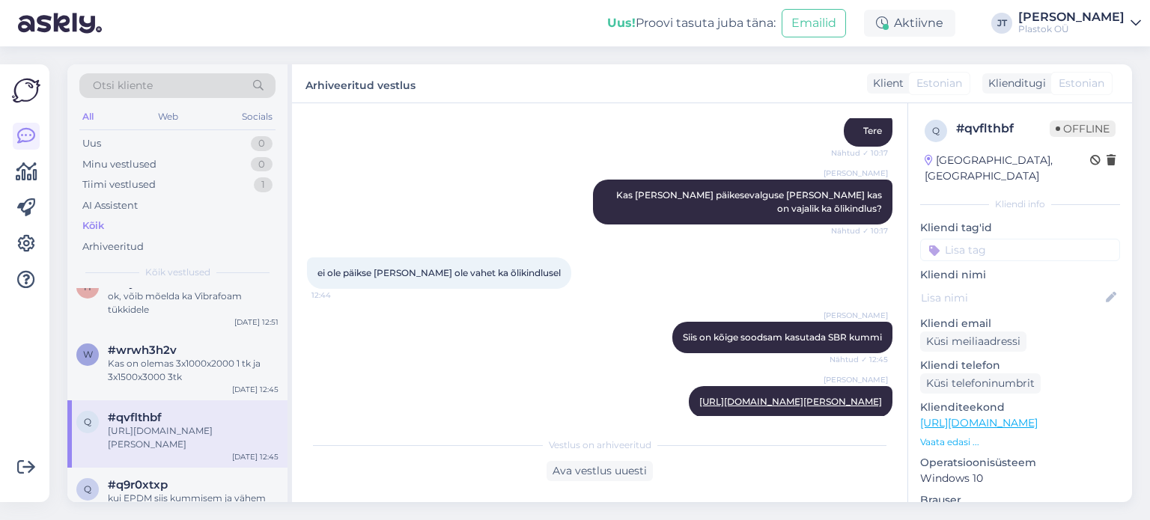
scroll to position [387, 0]
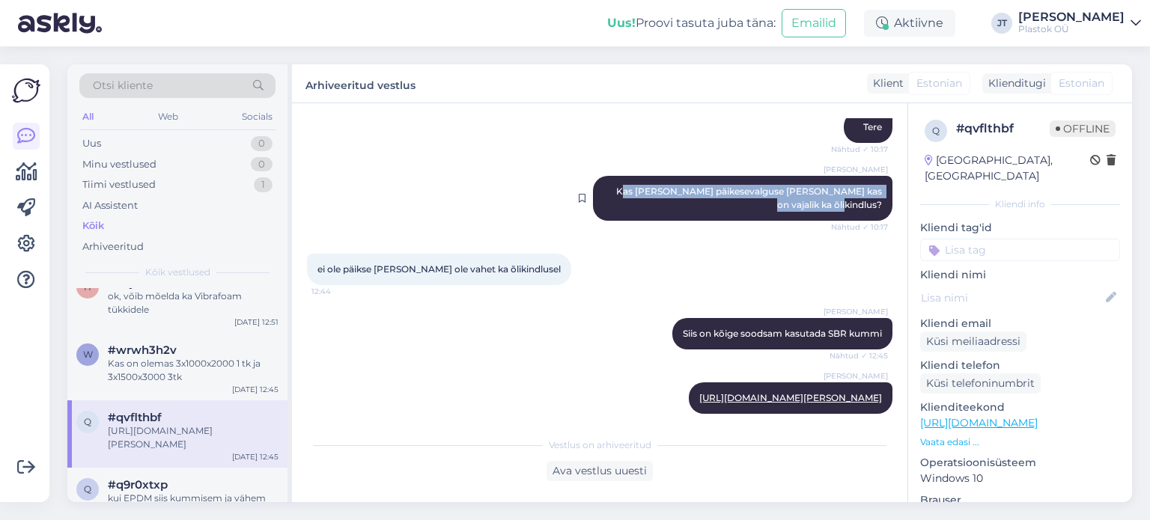
drag, startPoint x: 871, startPoint y: 188, endPoint x: 614, endPoint y: 180, distance: 257.6
click at [614, 180] on div "Tarvo Iskül Kas kumm läheb päikesevalguse kätte ja kas on vajalik ka õlikindlus…" at bounding box center [742, 198] width 299 height 45
copy span "as kumm läheb päikesevalguse kätte ja kas on vajalik ka õlikindlus?"
drag, startPoint x: 875, startPoint y: 383, endPoint x: 692, endPoint y: 388, distance: 182.7
click at [692, 388] on div "Tarvo Iskül https://plastok.ee/toode/sbr-sbr-kumm Nähtud ✓ 12:45" at bounding box center [791, 397] width 204 height 31
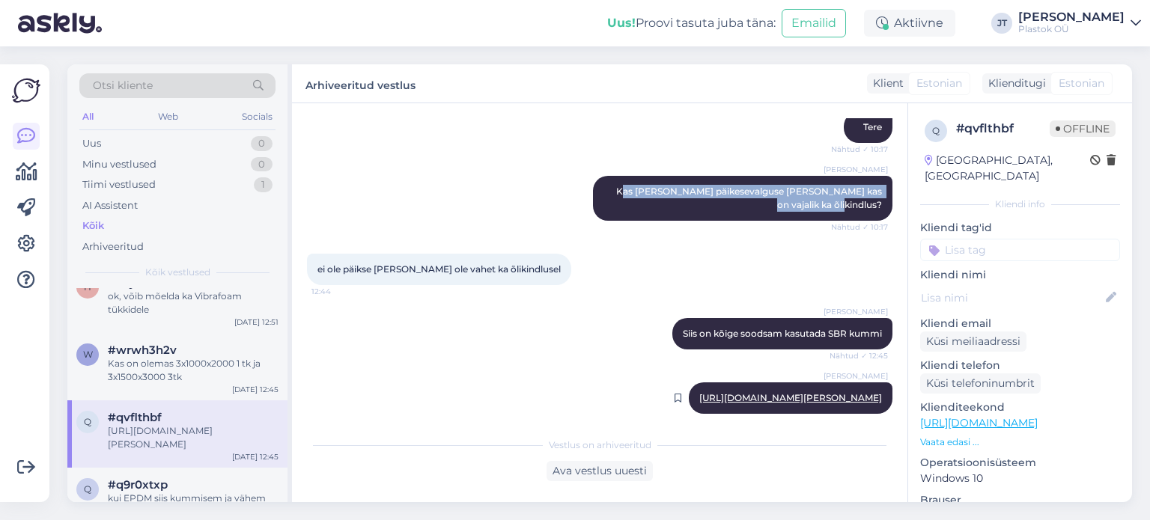
copy link "https://plastok.ee/toode/sbr-sbr-kumm"
click at [150, 357] on div "Kas on olemas 3x1000x2000 1 tk ja 3x1500x3000 3tk" at bounding box center [193, 370] width 171 height 27
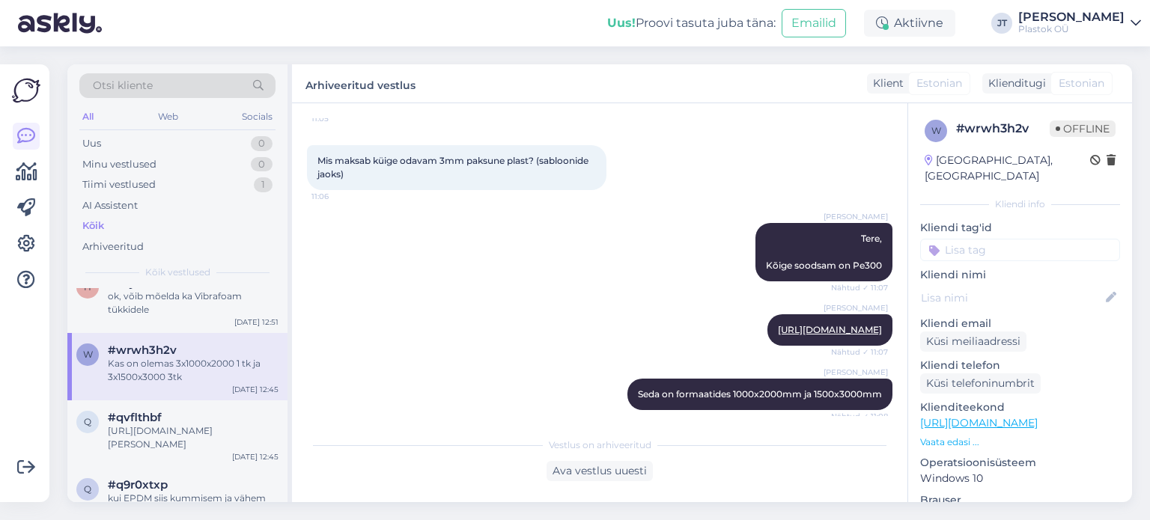
scroll to position [103, 0]
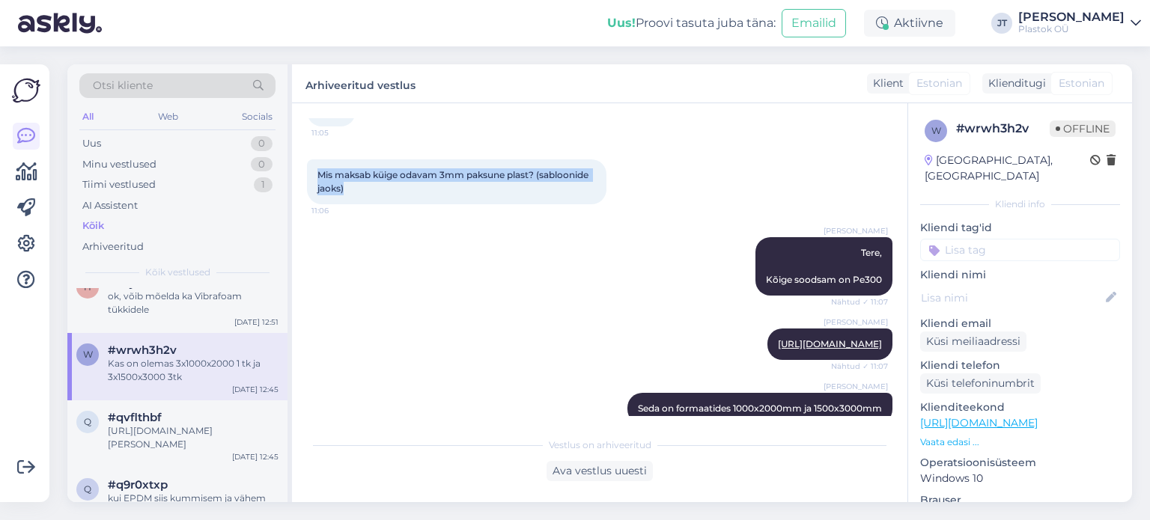
drag, startPoint x: 353, startPoint y: 189, endPoint x: 317, endPoint y: 171, distance: 41.2
click at [317, 171] on div "Mis maksab küige odavam 3mm paksune plast? (sabloonide jaoks) 11:06" at bounding box center [456, 181] width 299 height 45
copy span "Mis maksab küige odavam 3mm paksune plast? (sabloonide jaoks)"
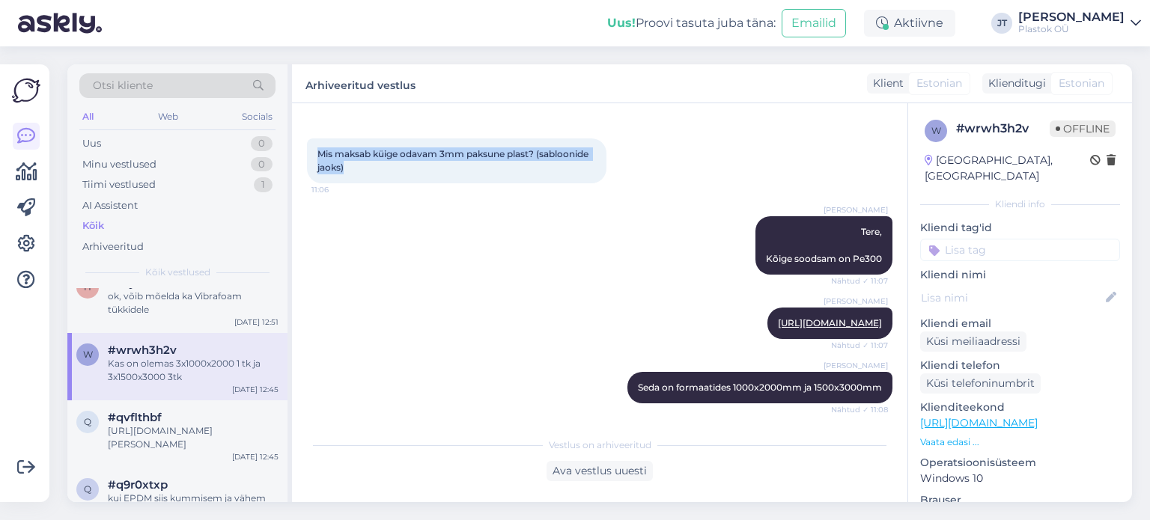
scroll to position [130, 0]
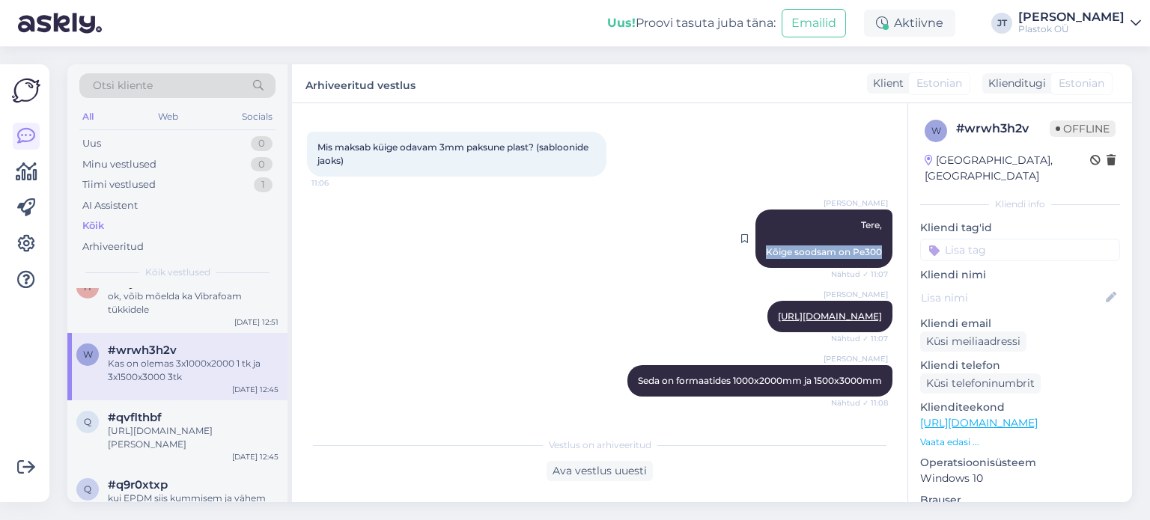
drag, startPoint x: 868, startPoint y: 252, endPoint x: 756, endPoint y: 249, distance: 111.6
click at [755, 249] on div "Tarvo Iskül Tere, Kõige soodsam on Pe300 Nähtud ✓ 11:07" at bounding box center [823, 239] width 137 height 58
copy span "Kõige soodsam on Pe300"
drag, startPoint x: 874, startPoint y: 316, endPoint x: 695, endPoint y: 311, distance: 179.7
click at [767, 311] on div "Tarvo Iskül https://plastok.ee/toode/pe300-pe300 Nähtud ✓ 11:07" at bounding box center [829, 316] width 125 height 31
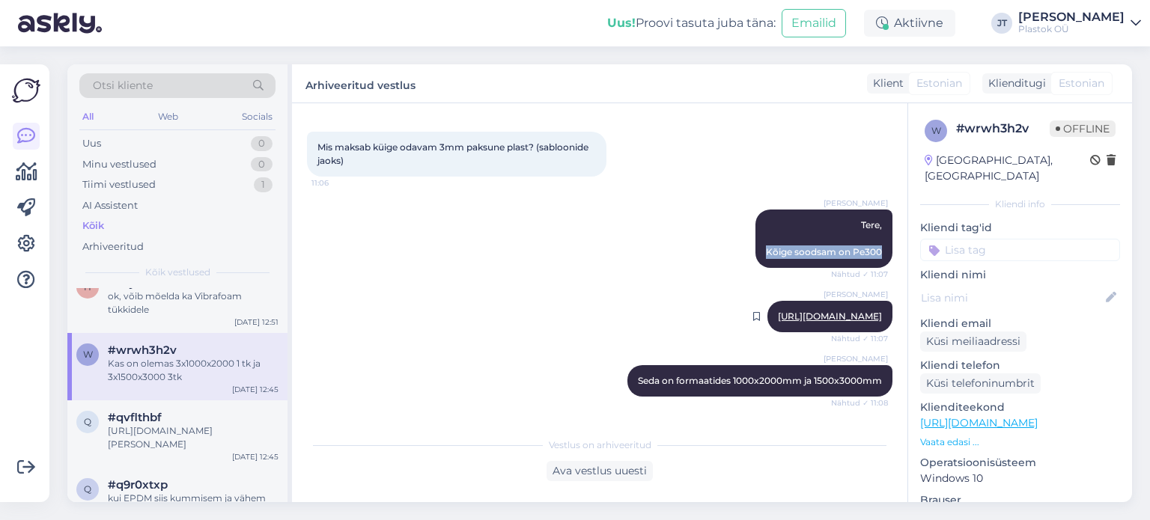
copy link "https://plastok.ee/toode/pe300-pe300"
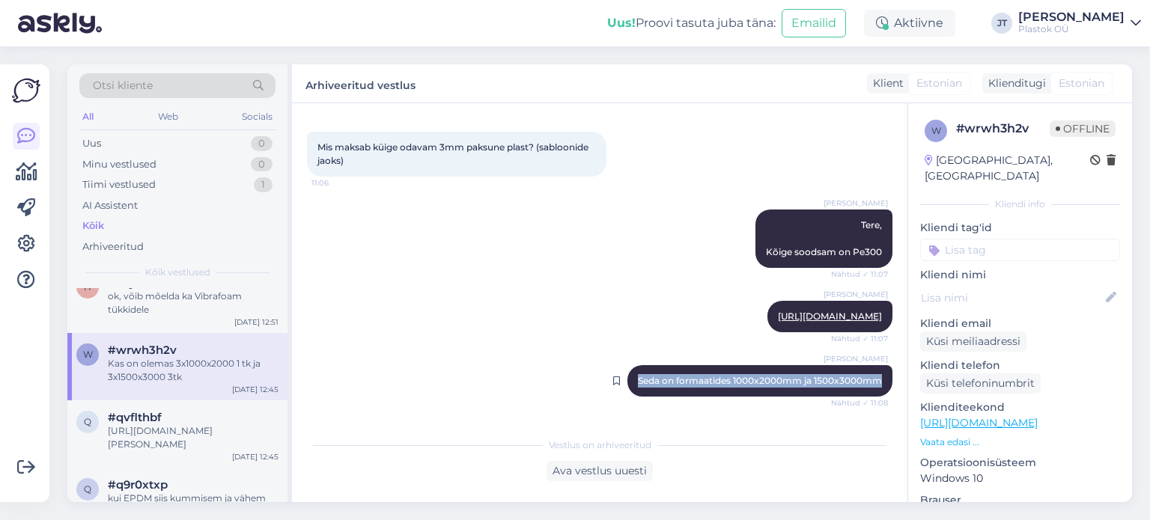
drag, startPoint x: 871, startPoint y: 382, endPoint x: 626, endPoint y: 382, distance: 244.8
click at [627, 382] on div "Tarvo Iskül Seda on formaatides 1000x2000mm ja 1500x3000mm Nähtud ✓ 11:08" at bounding box center [759, 380] width 265 height 31
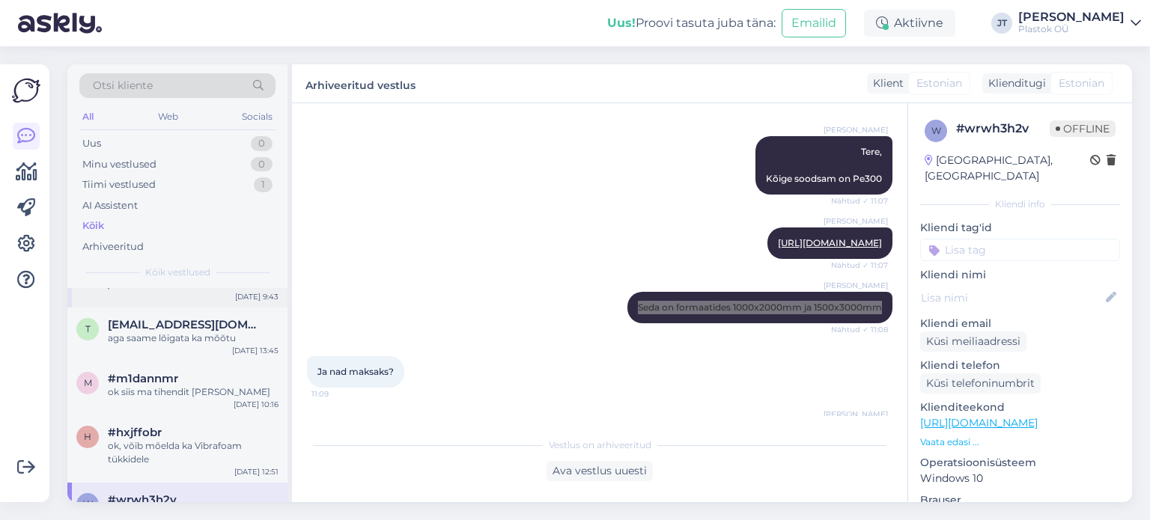
scroll to position [2907, 0]
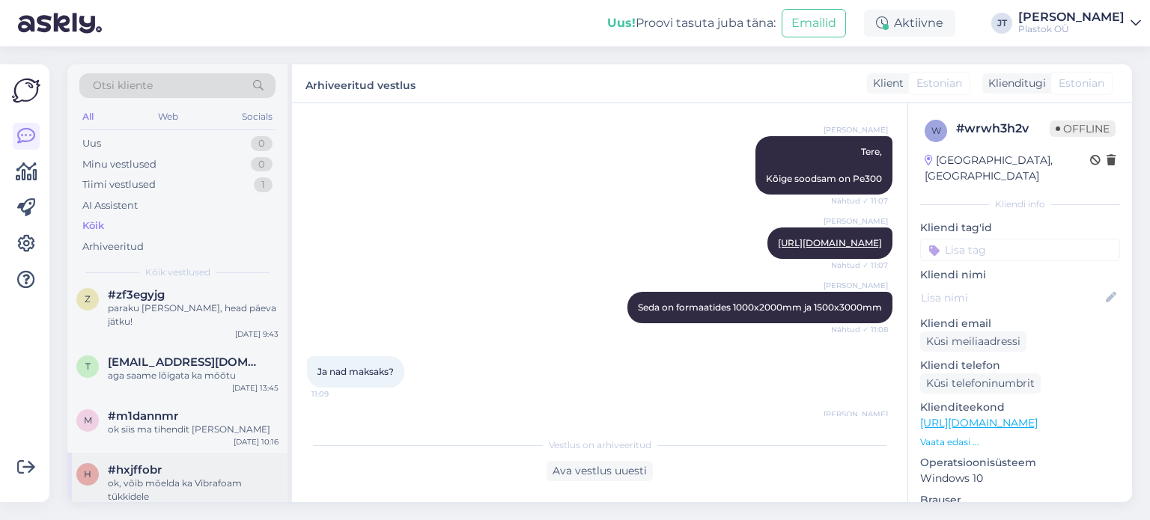
click at [156, 477] on div "ok, võib mõelda ka Vibrafoam tükkidele" at bounding box center [193, 490] width 171 height 27
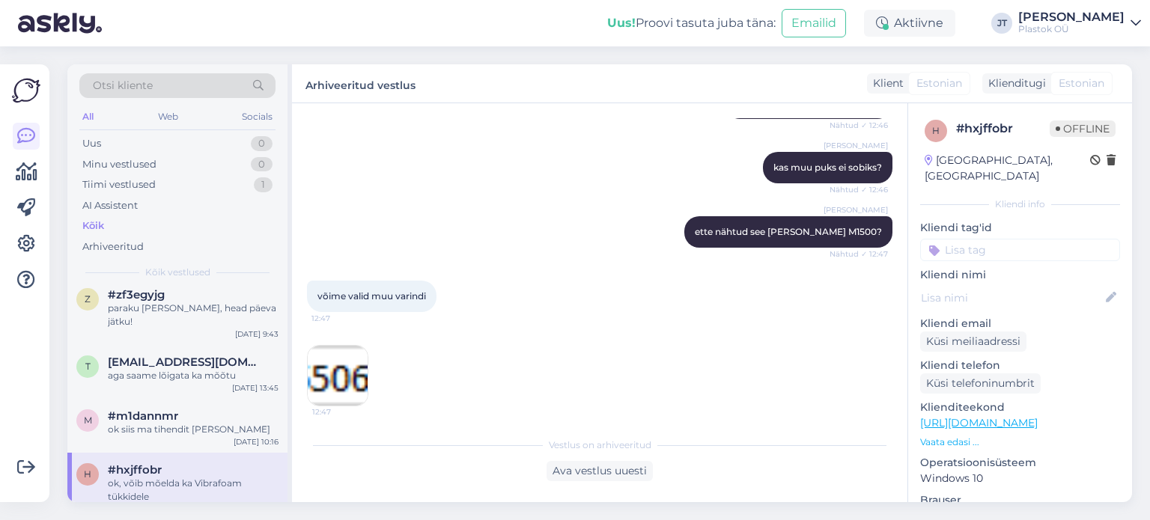
scroll to position [0, 0]
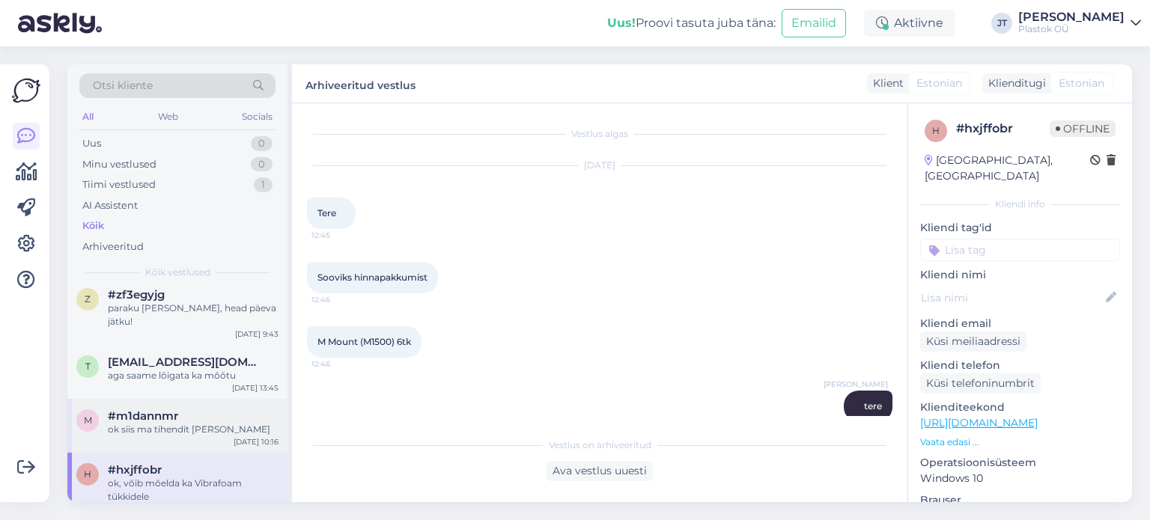
click at [192, 423] on div "ok siis ma tihendit ei telli" at bounding box center [193, 429] width 171 height 13
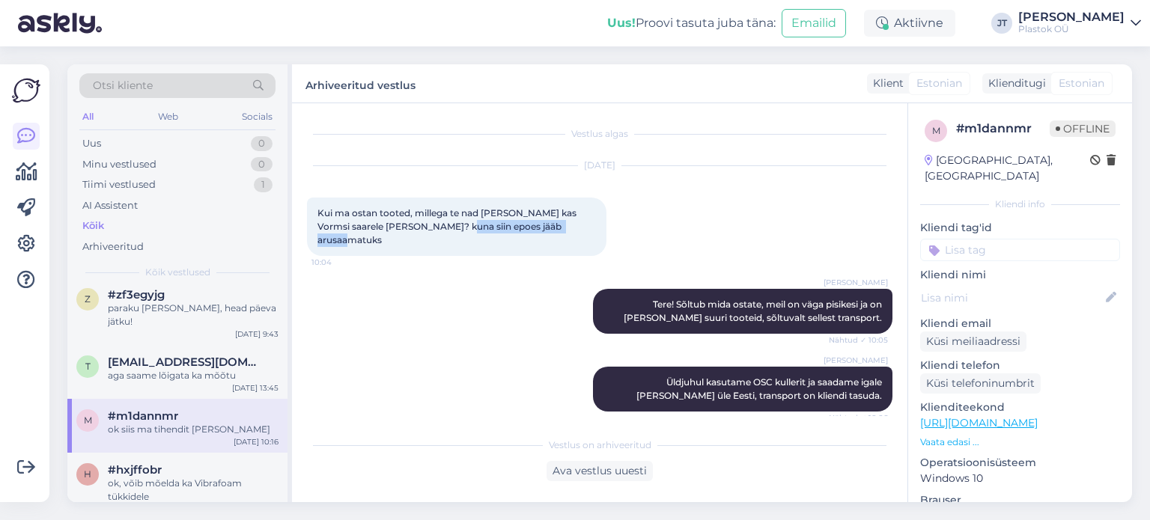
drag, startPoint x: 570, startPoint y: 222, endPoint x: 441, endPoint y: 222, distance: 129.5
click at [441, 222] on div "Kui ma ostan tooted, millega te nad saadate ja kas Vormsi saarele ka saadate? k…" at bounding box center [456, 227] width 299 height 58
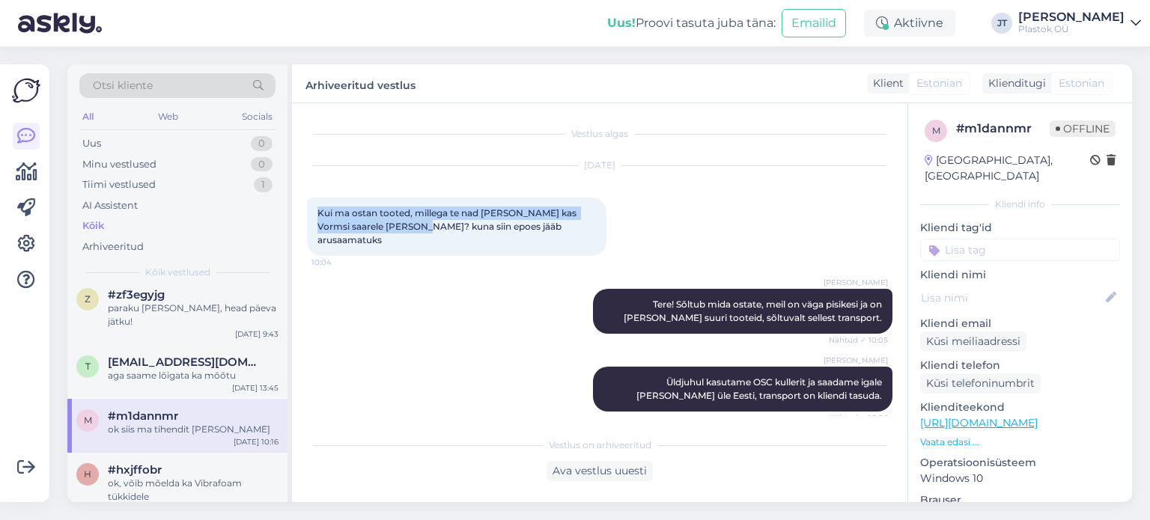
drag, startPoint x: 404, startPoint y: 228, endPoint x: 328, endPoint y: 210, distance: 78.4
click at [318, 205] on div "Kui ma ostan tooted, millega te nad saadate ja kas Vormsi saarele ka saadate? k…" at bounding box center [456, 227] width 299 height 58
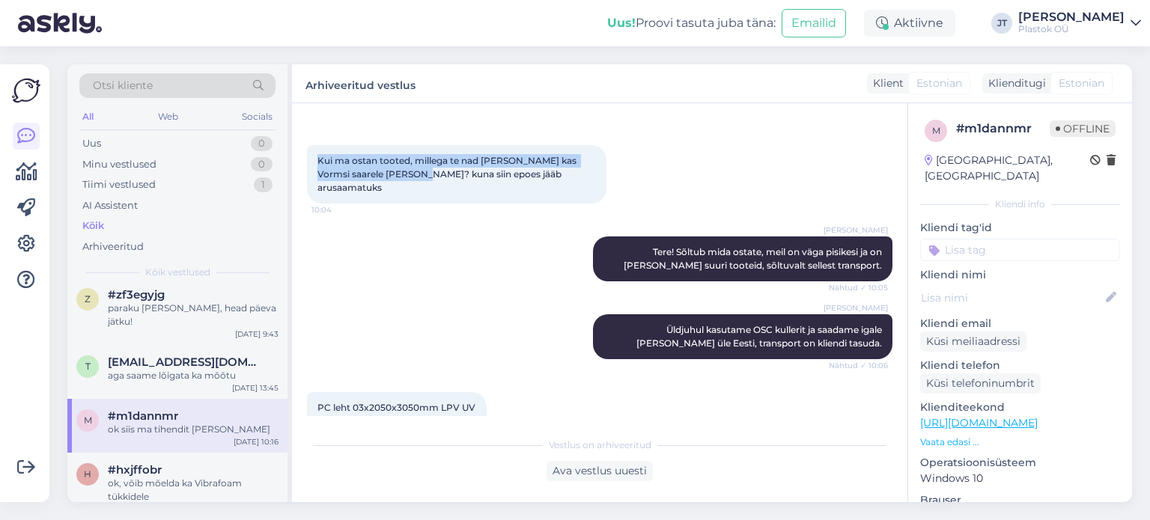
scroll to position [56, 0]
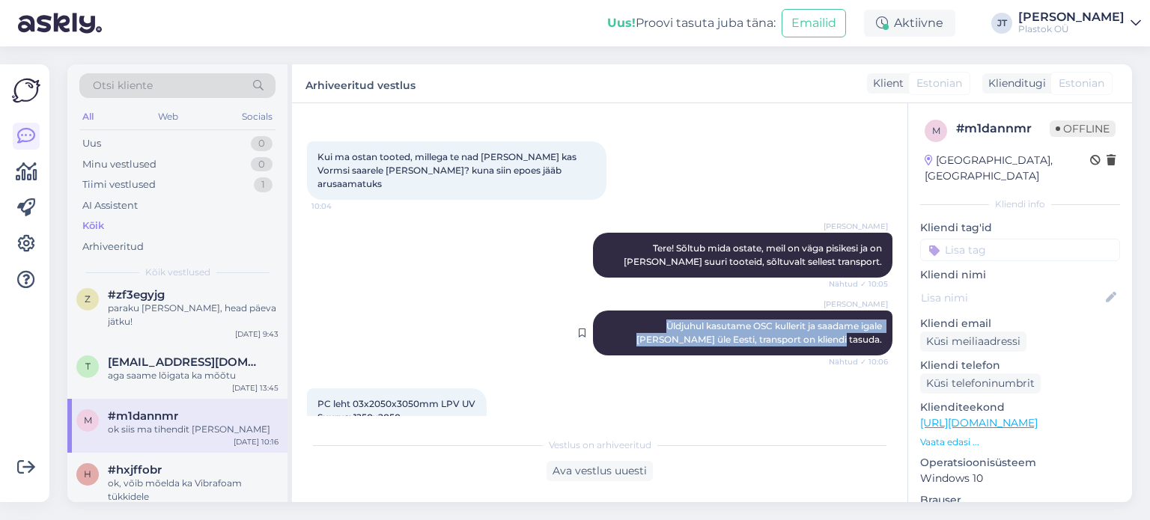
drag, startPoint x: 867, startPoint y: 326, endPoint x: 603, endPoint y: 312, distance: 264.6
click at [603, 312] on div "Jane Taaber Üldjuhul kasutame OSC kullerit ja saadame igale poole üle Eesti, tr…" at bounding box center [742, 333] width 299 height 45
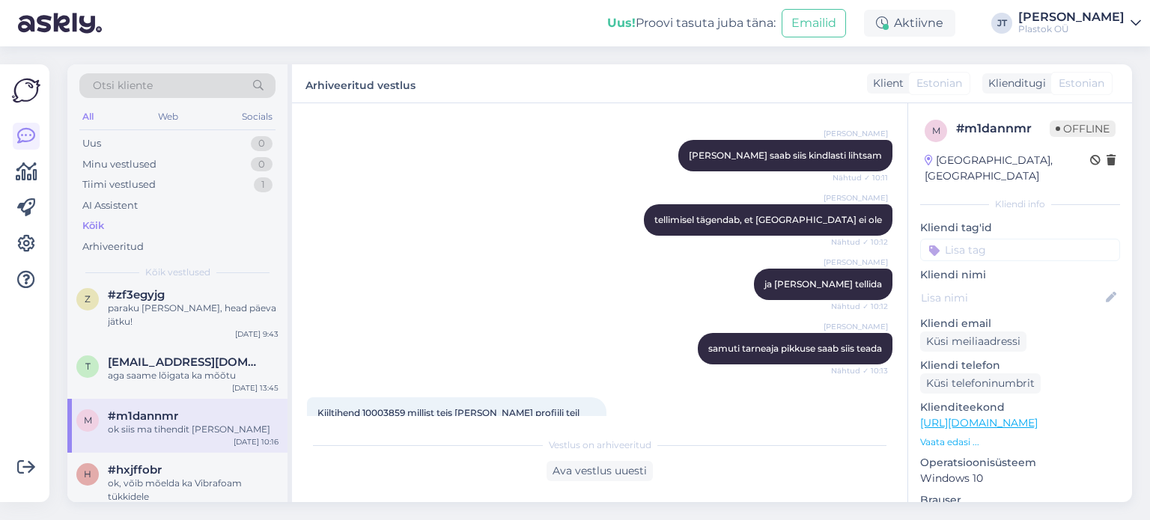
scroll to position [1158, 0]
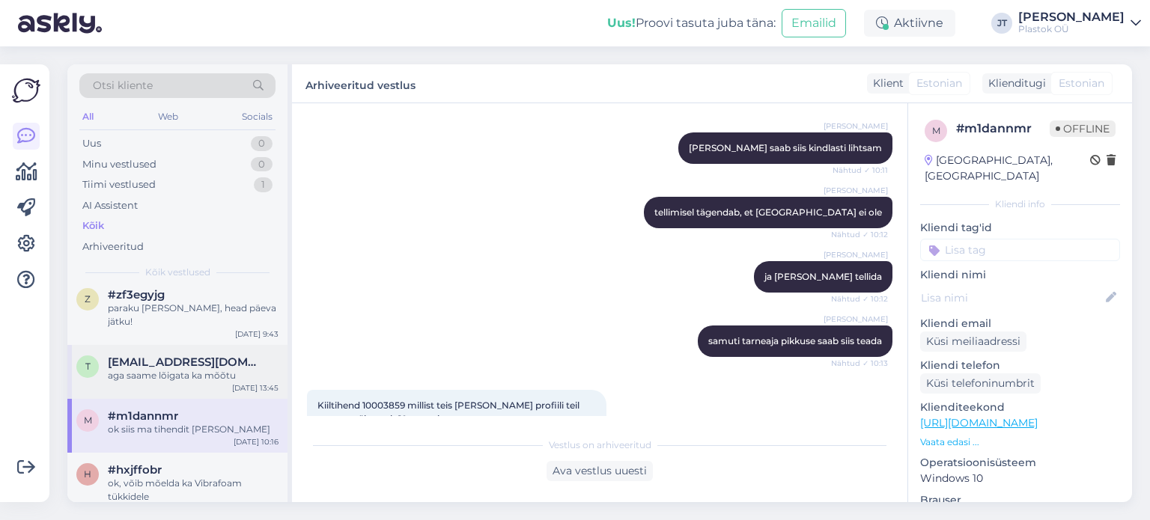
click at [159, 369] on div "aga saame lõigata ka mõõtu" at bounding box center [193, 375] width 171 height 13
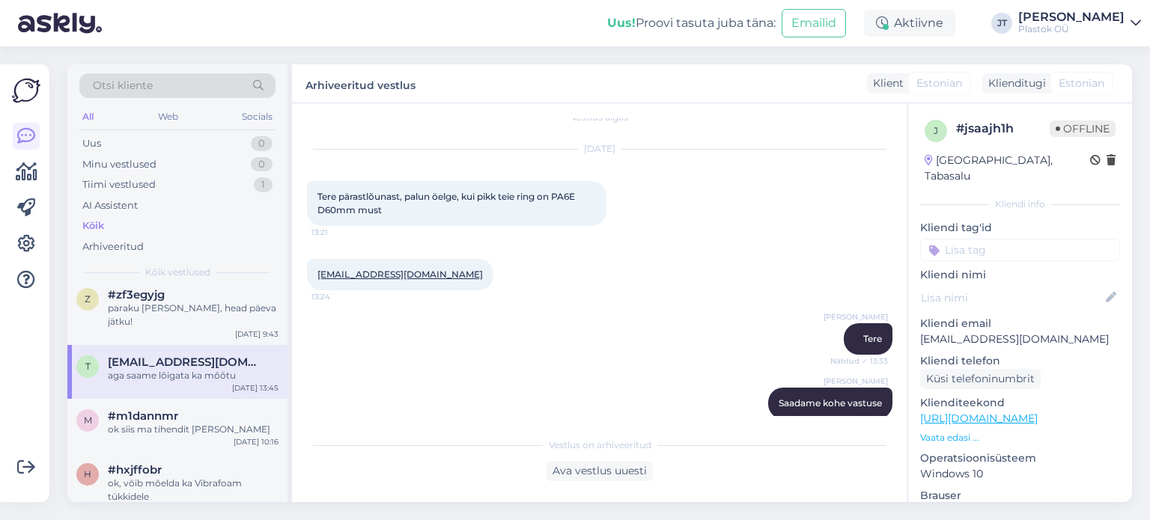
scroll to position [0, 0]
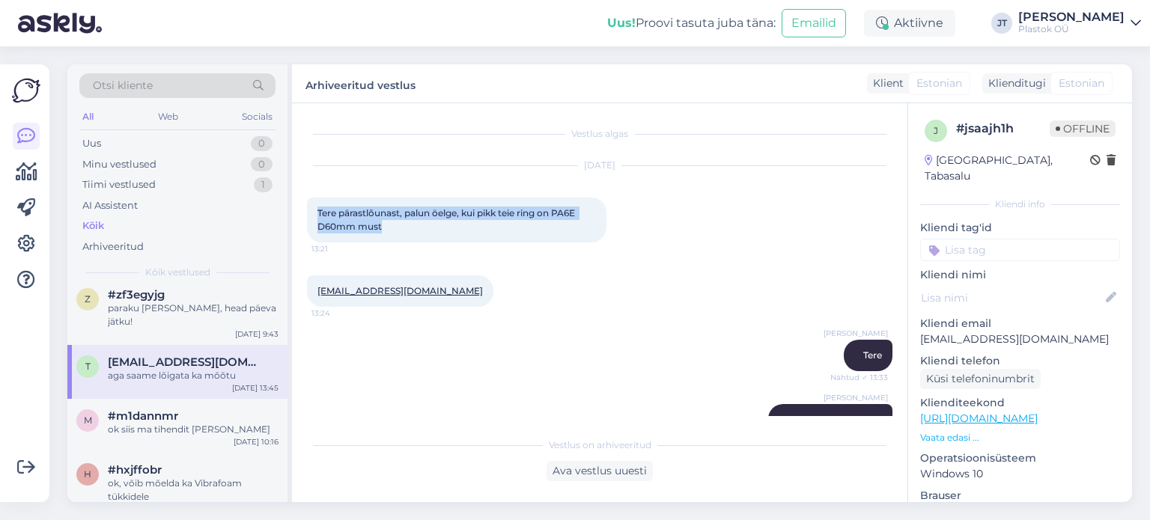
drag, startPoint x: 391, startPoint y: 228, endPoint x: 308, endPoint y: 213, distance: 84.4
click at [308, 213] on div "Tere pärastlõunast, palun öelge, kui pikk teie ring on PA6E D60mm must 13:21" at bounding box center [456, 220] width 299 height 45
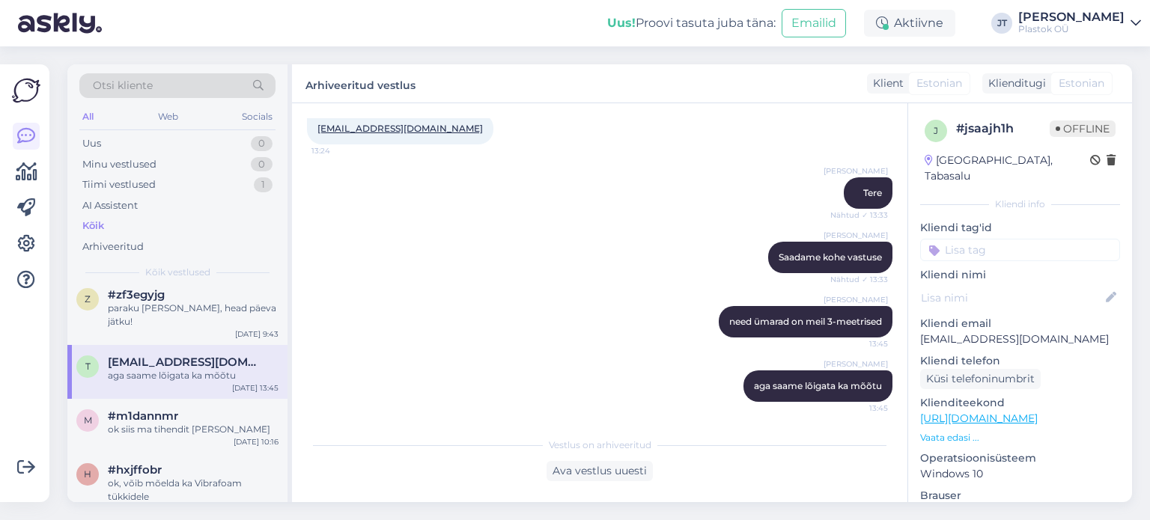
scroll to position [165, 0]
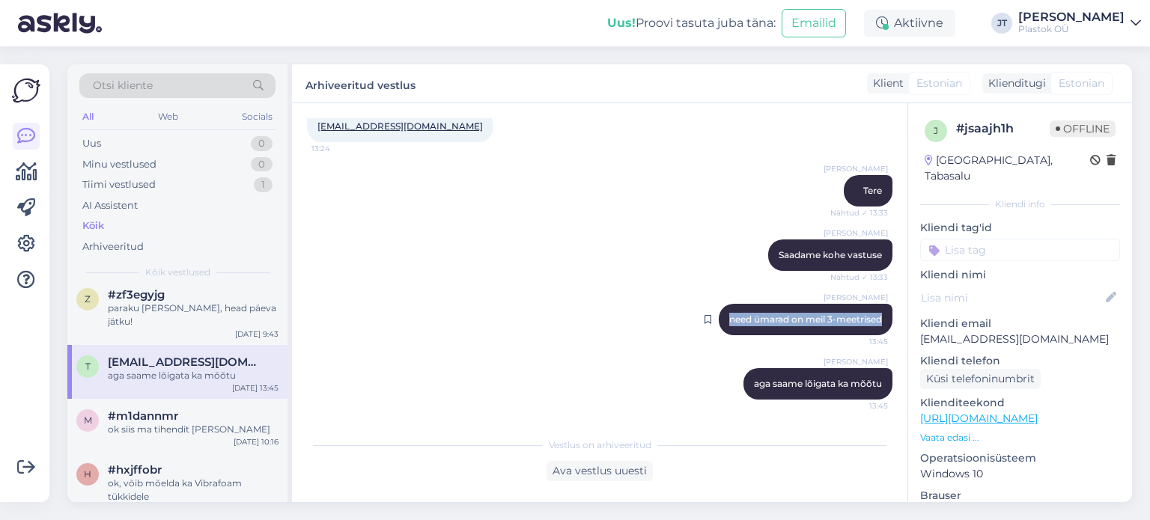
drag, startPoint x: 873, startPoint y: 320, endPoint x: 710, endPoint y: 317, distance: 163.2
click at [719, 317] on div "Sander Pukk need ümarad on meil 3-meetrised 13:45" at bounding box center [806, 319] width 174 height 31
click at [216, 302] on div "paraku küll, head päeva jätku!" at bounding box center [193, 315] width 171 height 27
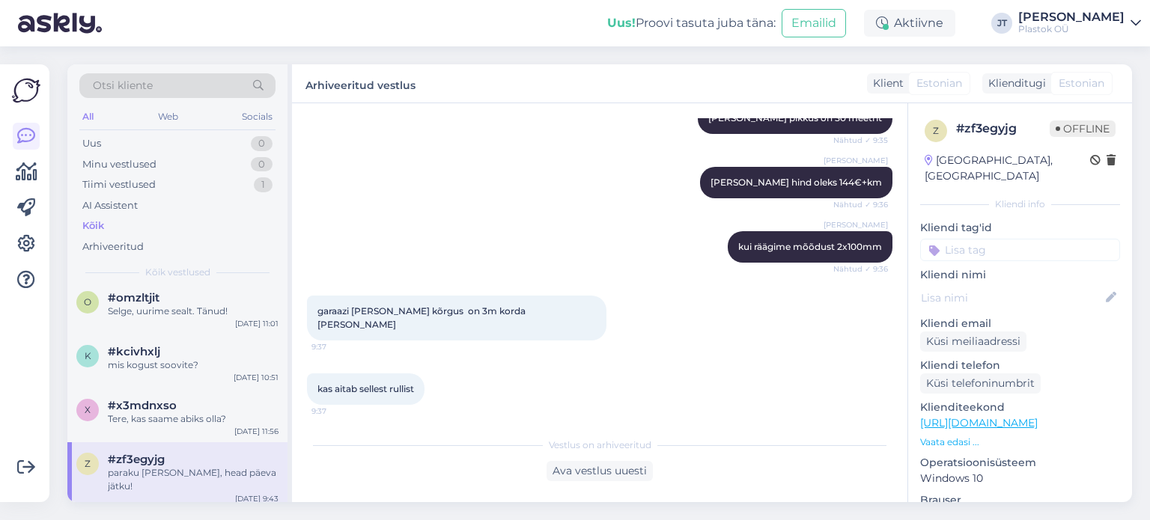
scroll to position [2719, 0]
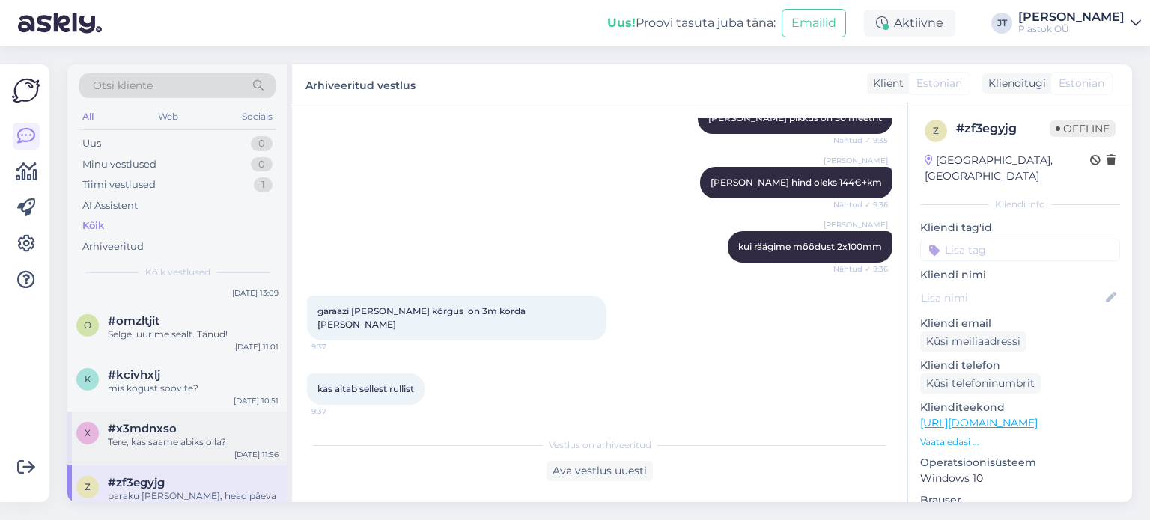
click at [175, 436] on div "Tere, kas saame abiks olla?" at bounding box center [193, 442] width 171 height 13
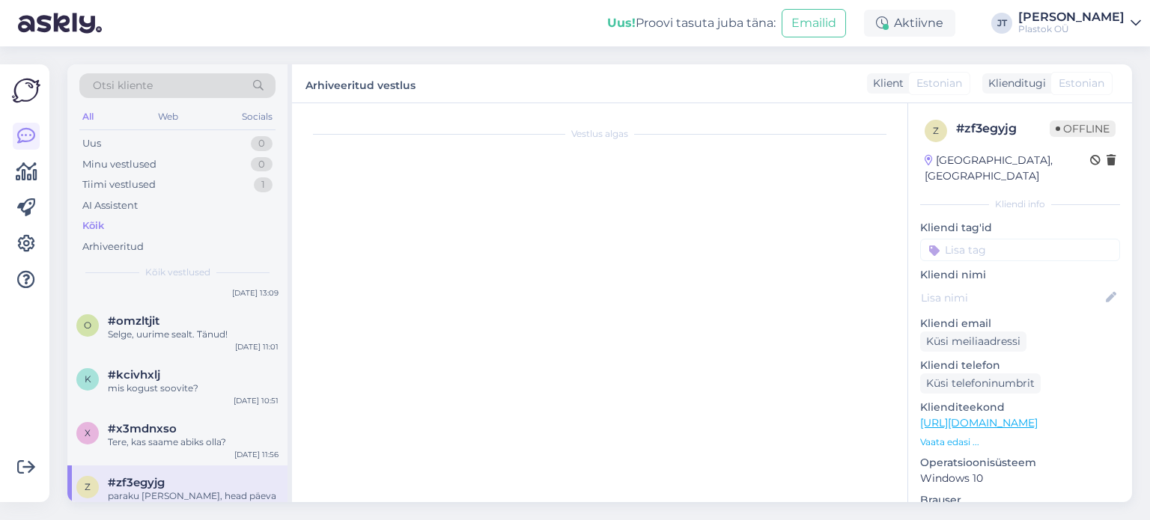
scroll to position [0, 0]
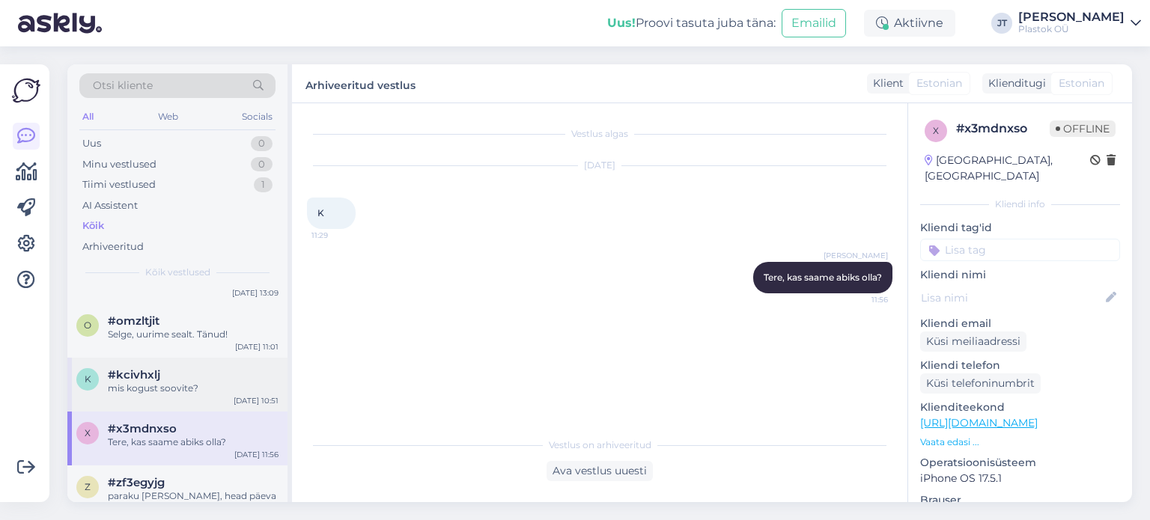
click at [164, 382] on div "mis kogust soovite?" at bounding box center [193, 388] width 171 height 13
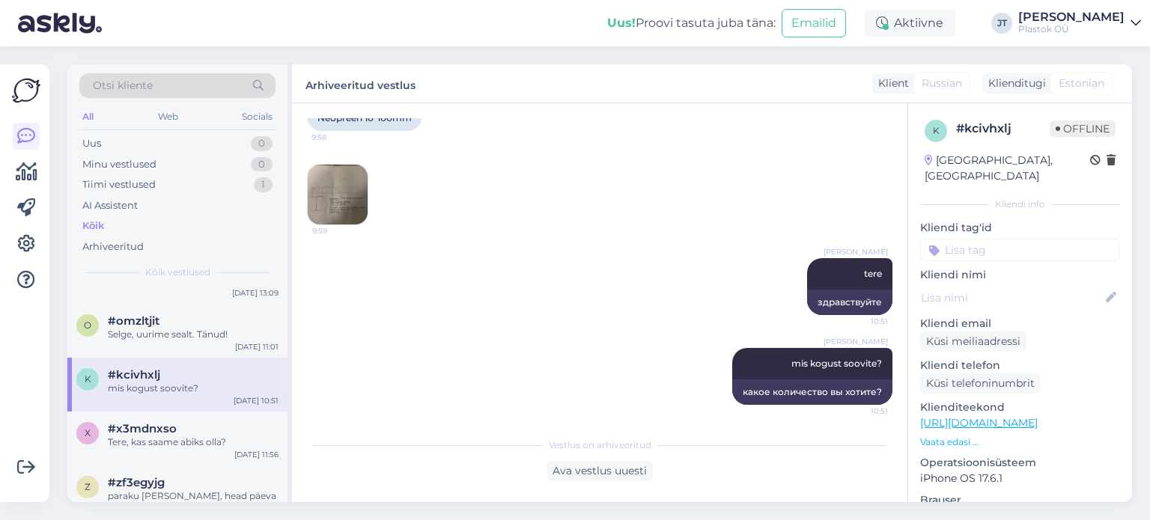
scroll to position [218, 0]
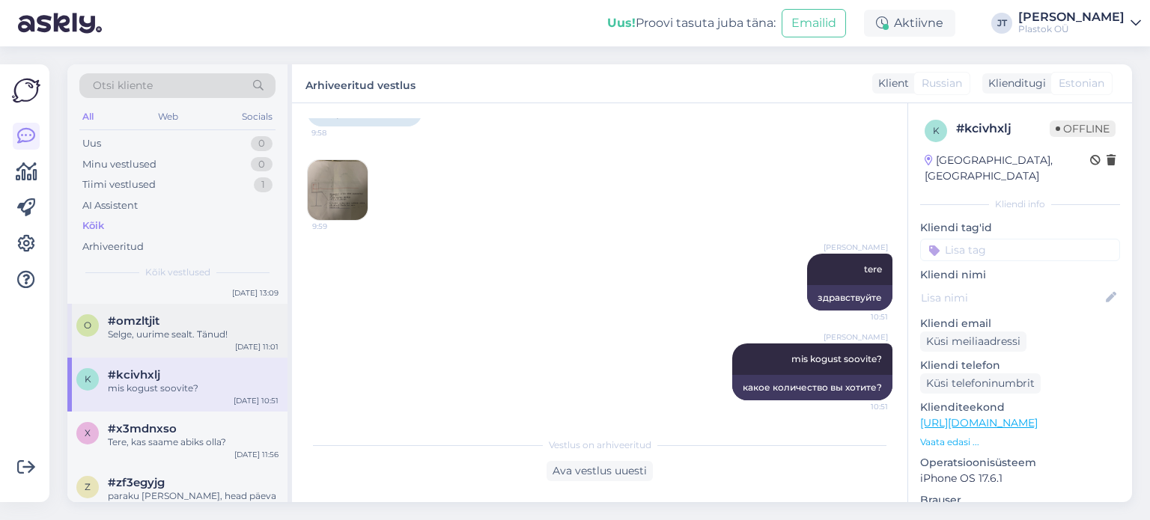
click at [148, 328] on div "o #omzltjit Selge, uurime sealt. Tänud! Sep 16 11:01" at bounding box center [177, 331] width 220 height 54
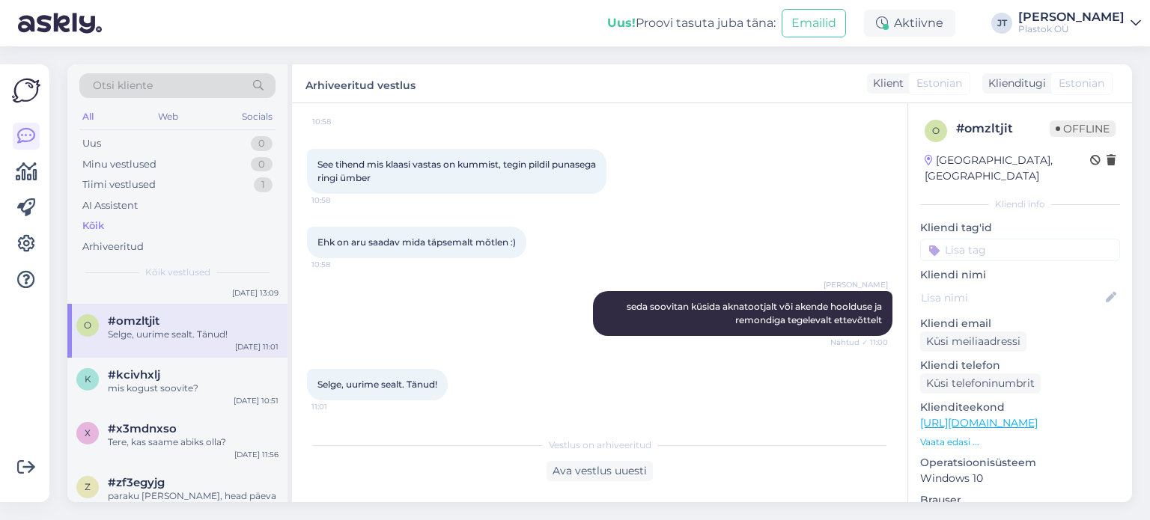
scroll to position [2531, 0]
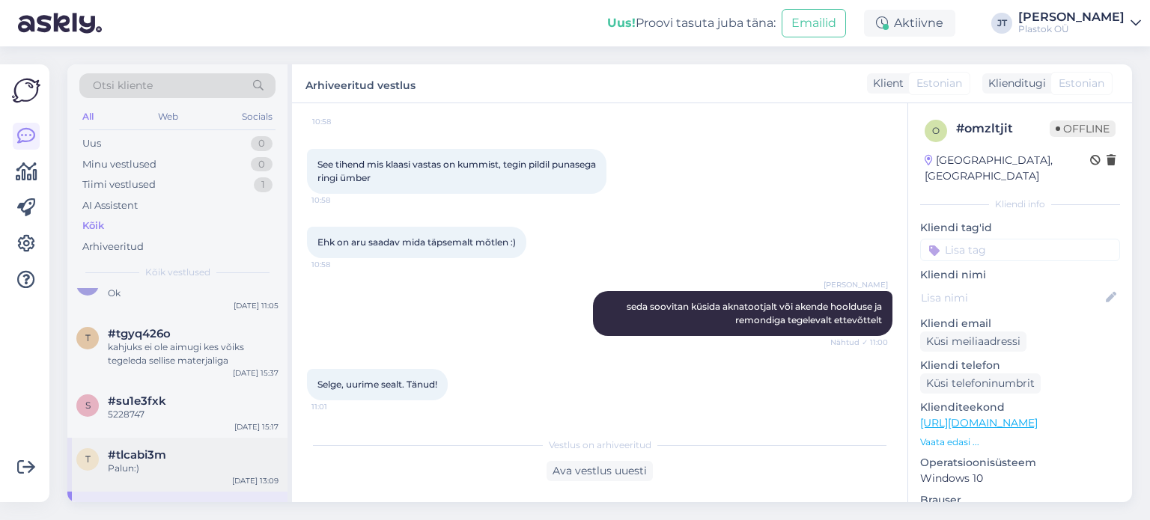
click at [144, 462] on div "Palun:)" at bounding box center [193, 468] width 171 height 13
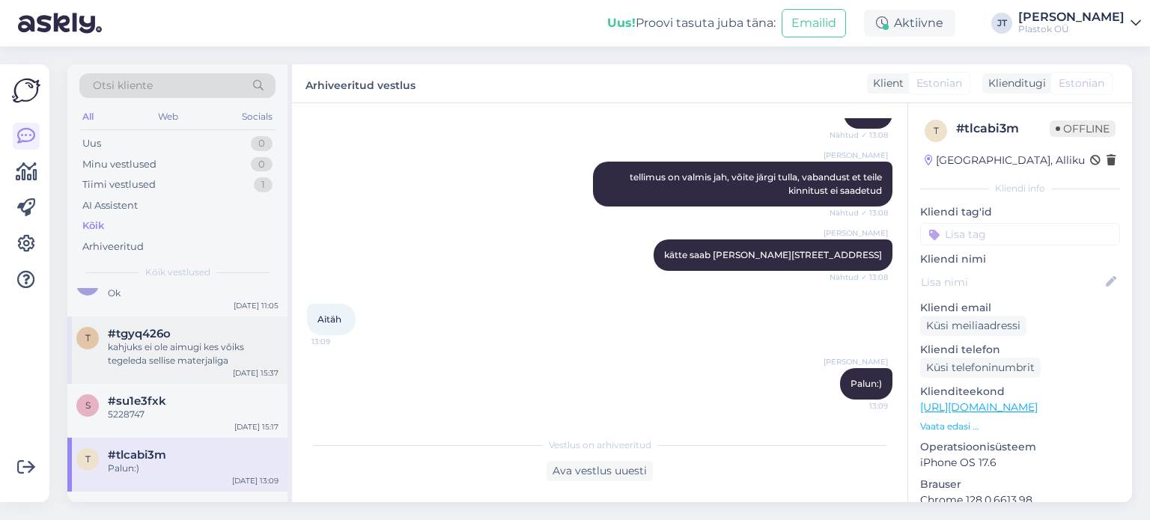
scroll to position [0, 0]
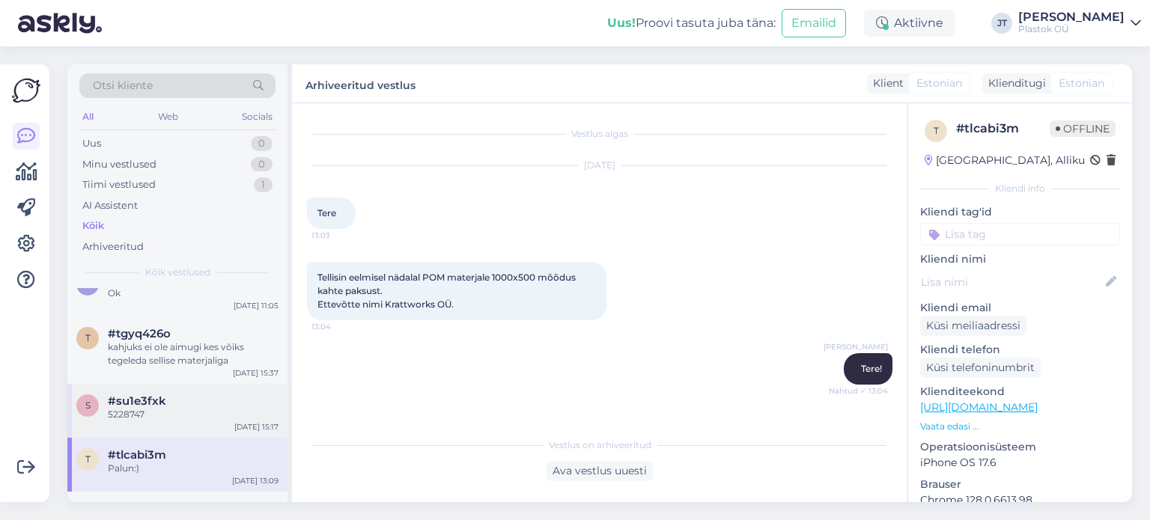
click at [121, 408] on div "5228747" at bounding box center [193, 414] width 171 height 13
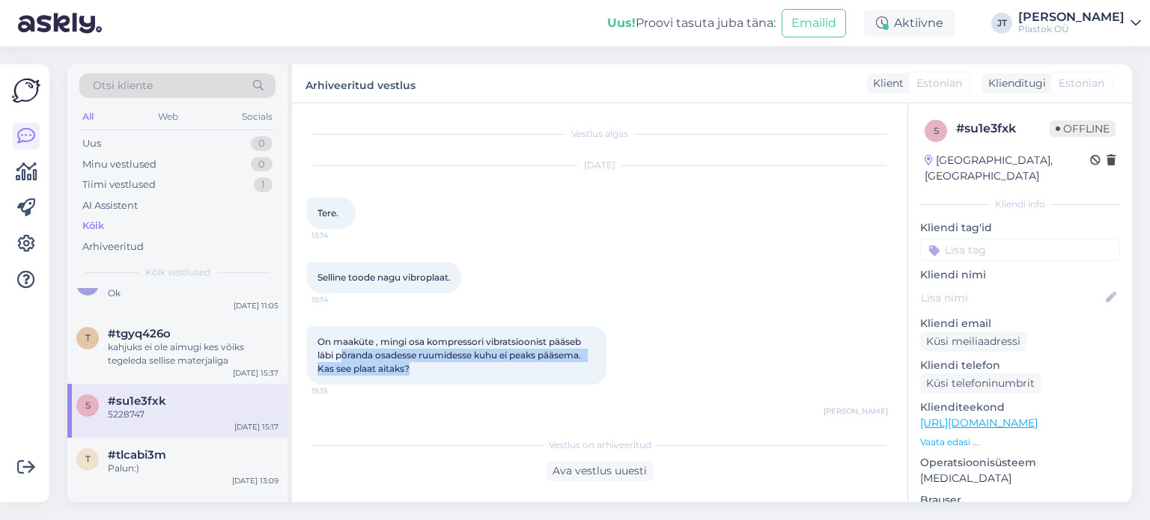
drag, startPoint x: 412, startPoint y: 368, endPoint x: 342, endPoint y: 350, distance: 71.9
click at [342, 350] on div "On maaküte , mingi osa kompressori vibratsioonist pääseb läbi põranda osadesse …" at bounding box center [456, 355] width 299 height 58
click at [430, 351] on span "On maaküte , mingi osa kompressori vibratsioonist pääseb läbi põranda osadesse …" at bounding box center [451, 355] width 268 height 38
drag, startPoint x: 588, startPoint y: 356, endPoint x: 330, endPoint y: 342, distance: 257.8
click at [320, 342] on span "On maaküte , mingi osa kompressori vibratsioonist pääseb läbi põranda osadesse …" at bounding box center [451, 355] width 268 height 38
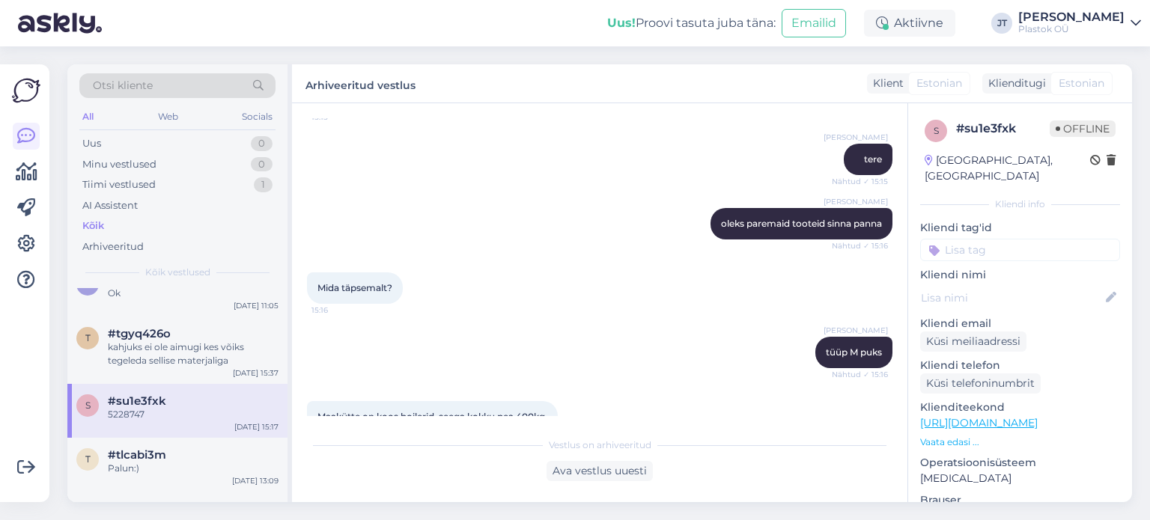
scroll to position [284, 0]
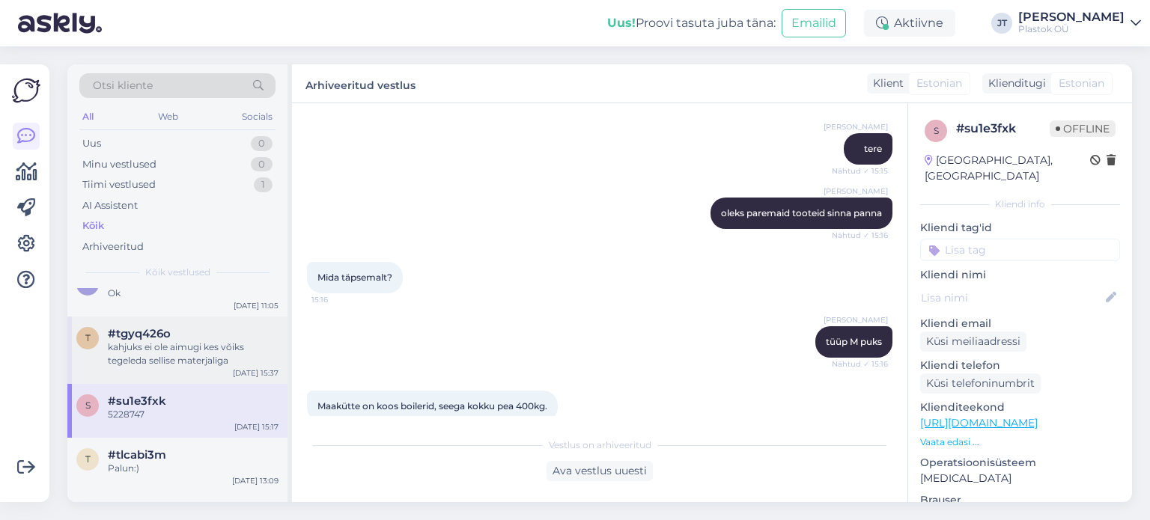
click at [132, 341] on div "kahjuks ei ole aimugi kes võiks tegeleda sellise materjaliga" at bounding box center [193, 354] width 171 height 27
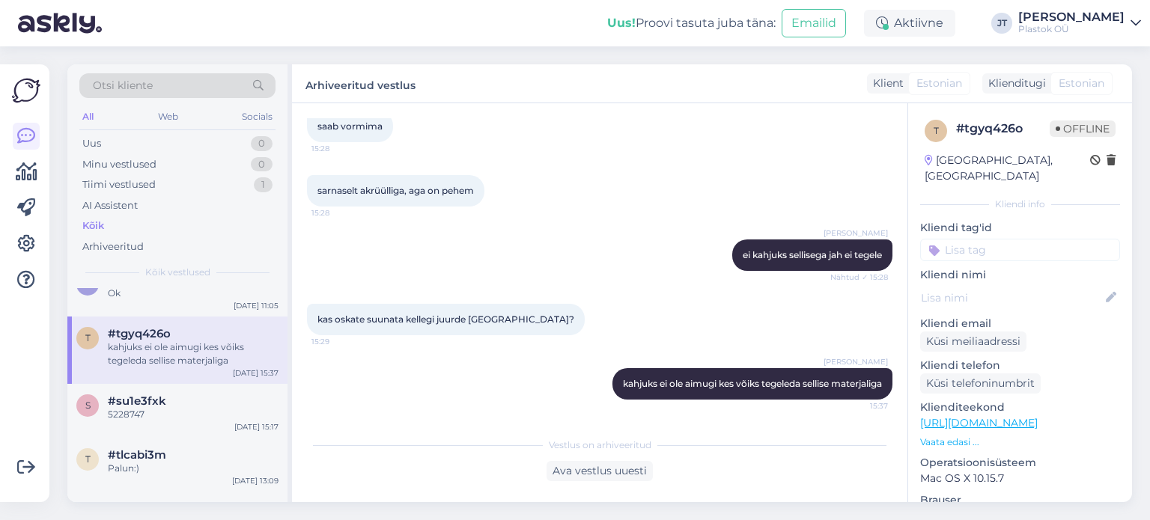
scroll to position [2344, 0]
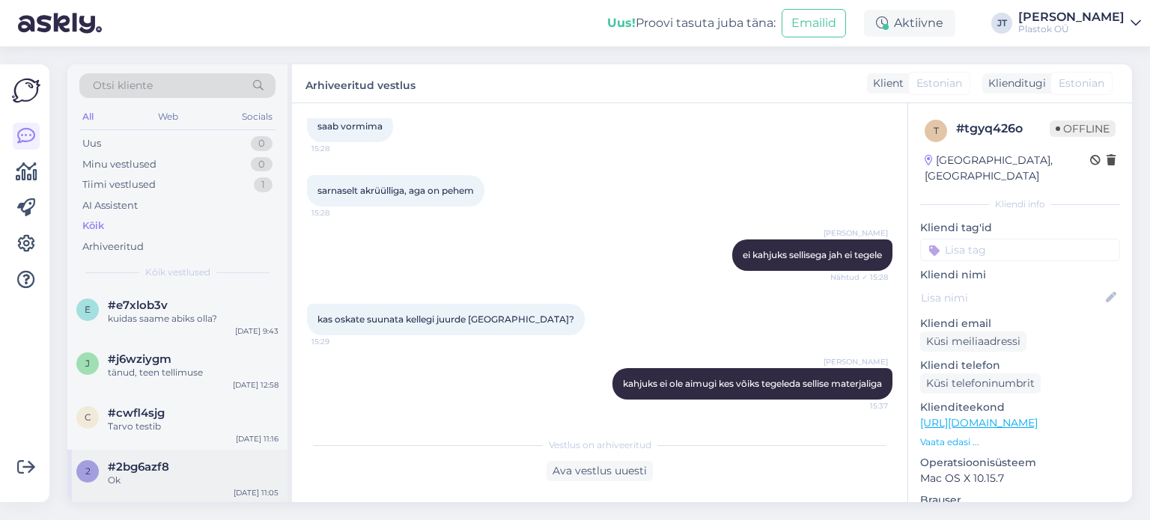
click at [174, 474] on div "Ok" at bounding box center [193, 480] width 171 height 13
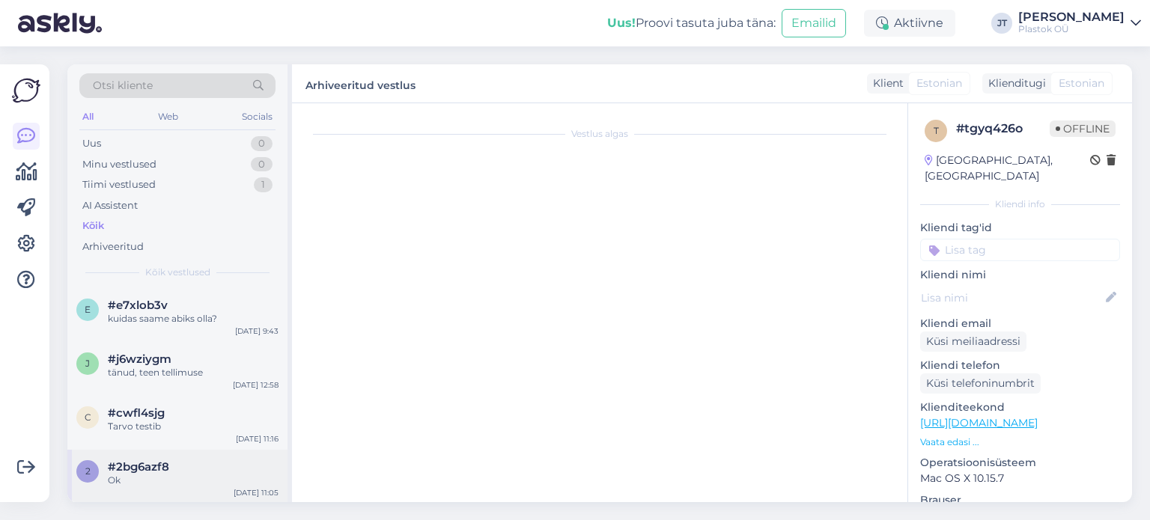
scroll to position [0, 0]
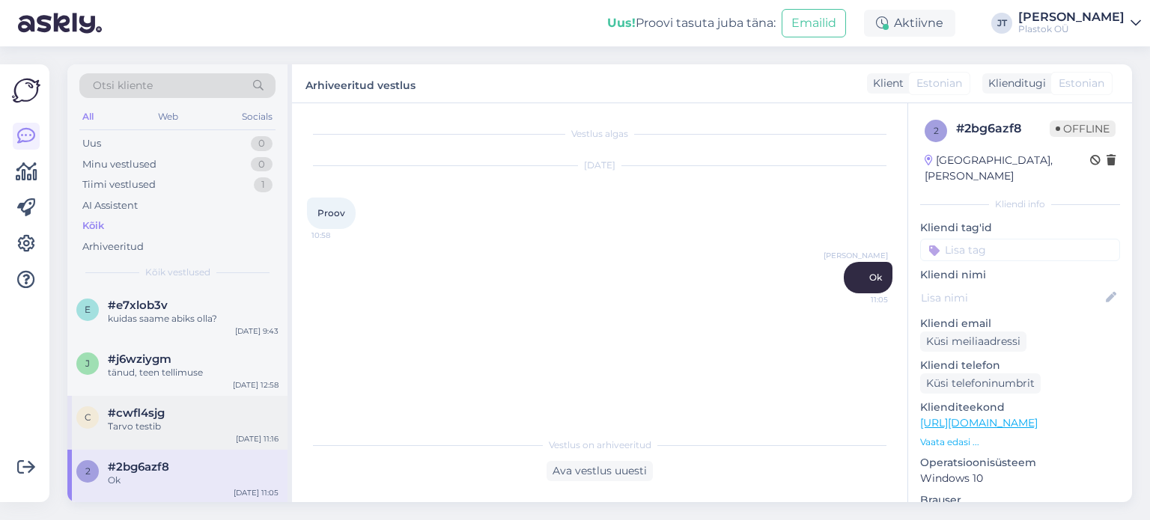
click at [180, 420] on div "Tarvo testib" at bounding box center [193, 426] width 171 height 13
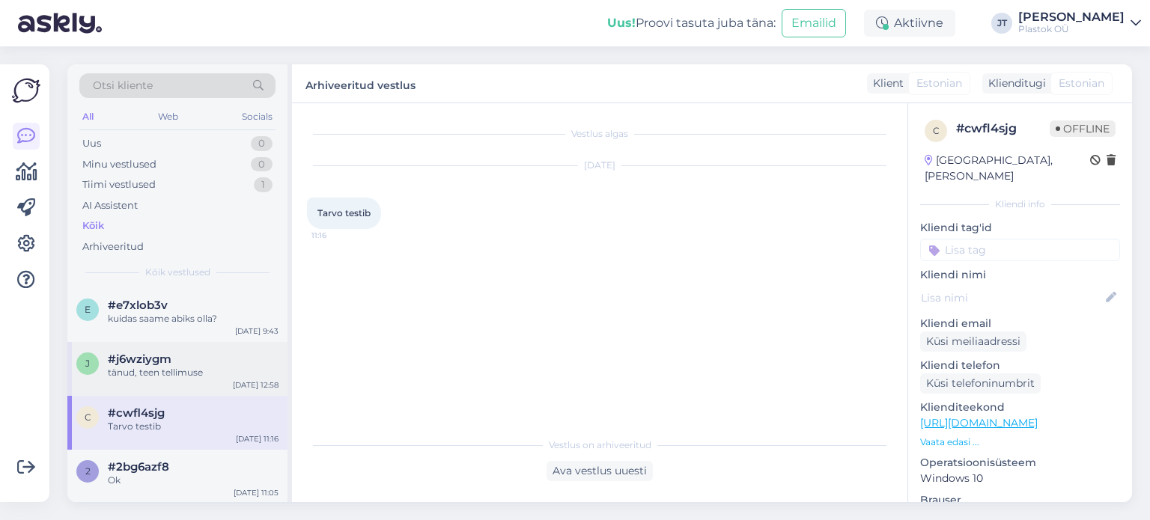
click at [164, 366] on div "tänud, teen tellimuse" at bounding box center [193, 372] width 171 height 13
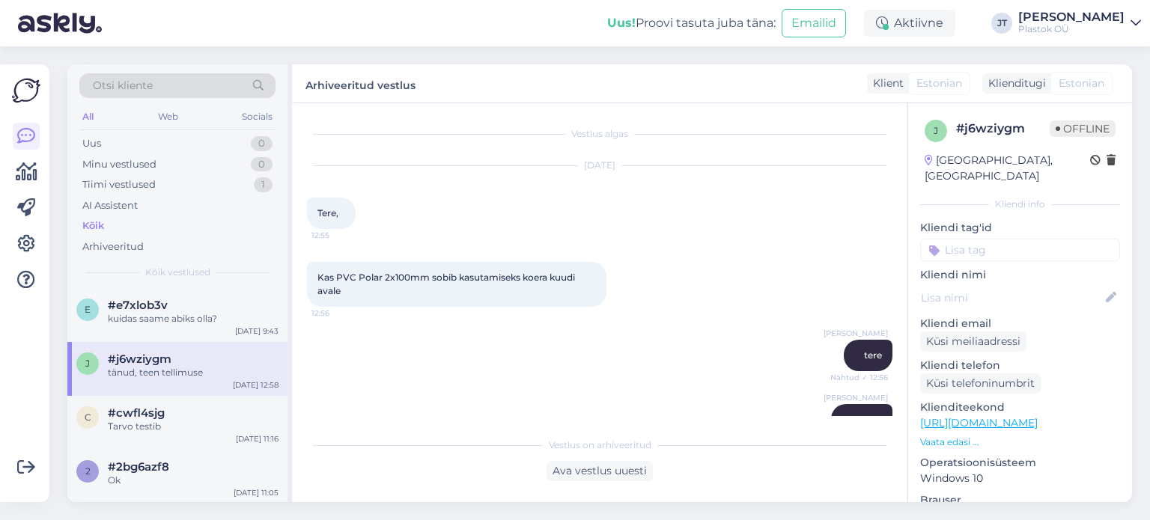
scroll to position [48, 0]
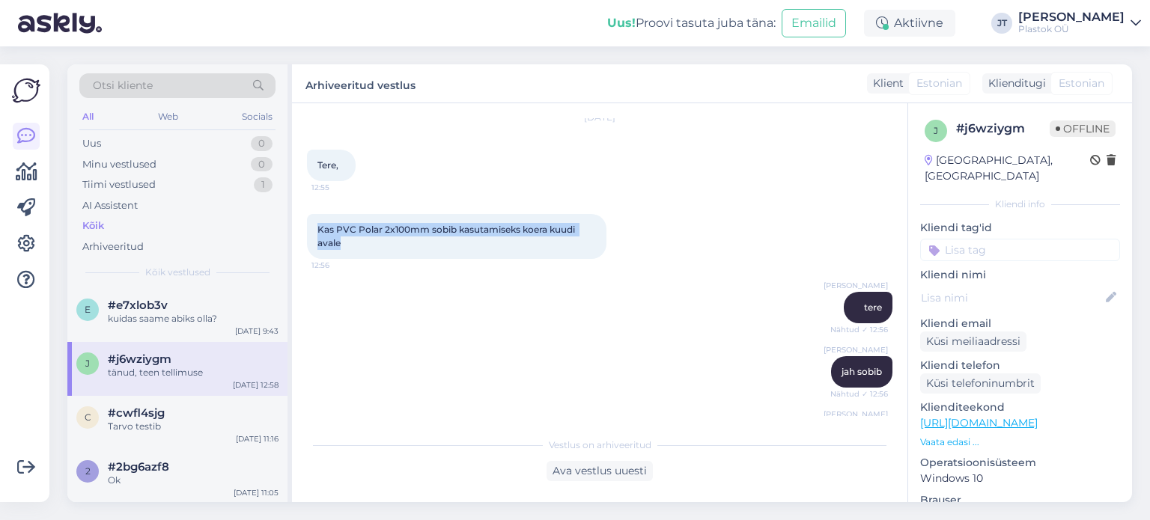
drag, startPoint x: 353, startPoint y: 246, endPoint x: 318, endPoint y: 231, distance: 38.2
click at [318, 231] on div "Kas PVC Polar 2x100mm sobib kasutamiseks koera kuudi avale 12:56" at bounding box center [456, 236] width 299 height 45
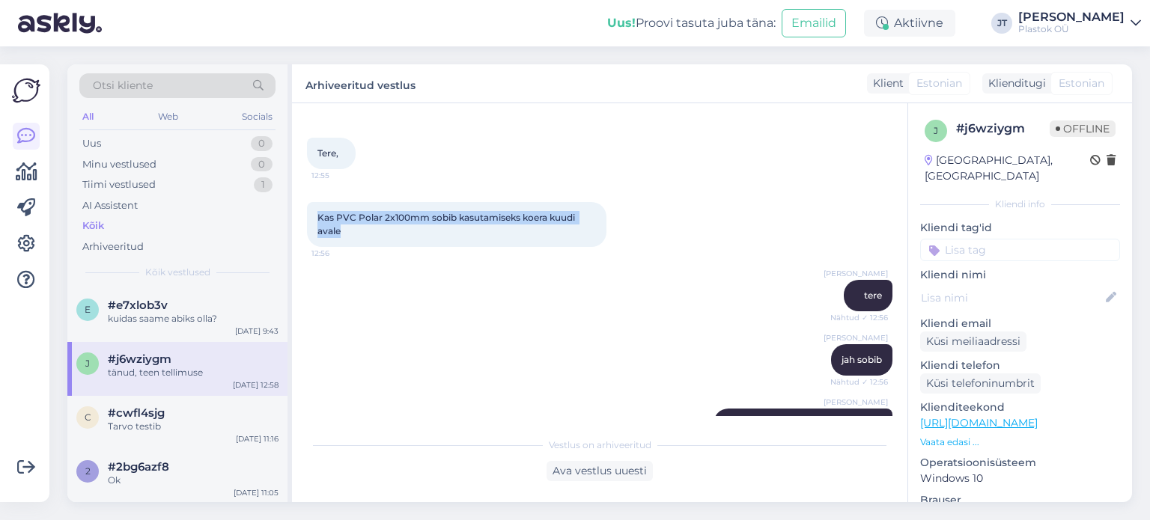
scroll to position [66, 0]
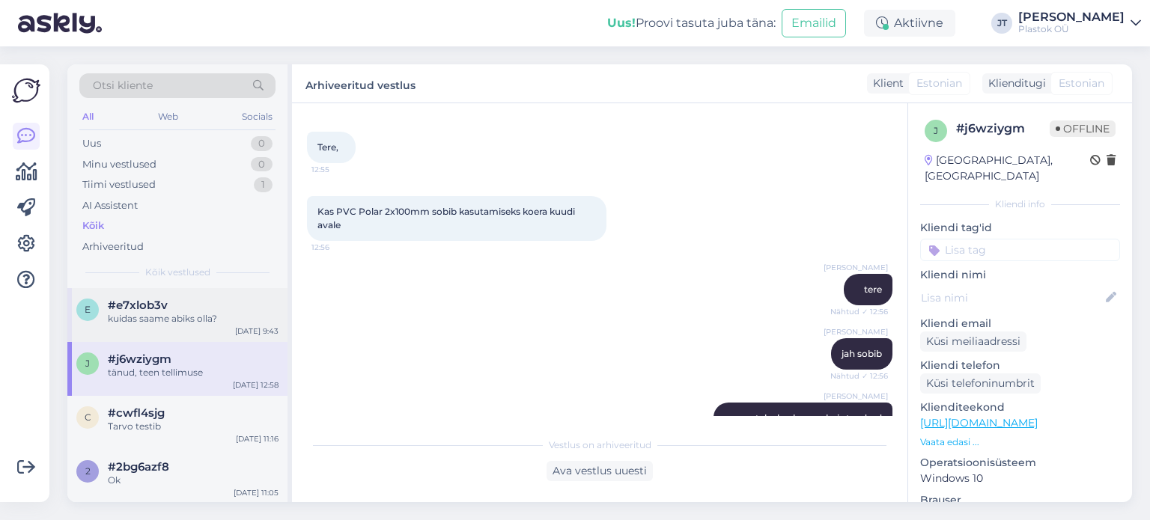
click at [156, 312] on div "kuidas saame abiks olla?" at bounding box center [193, 318] width 171 height 13
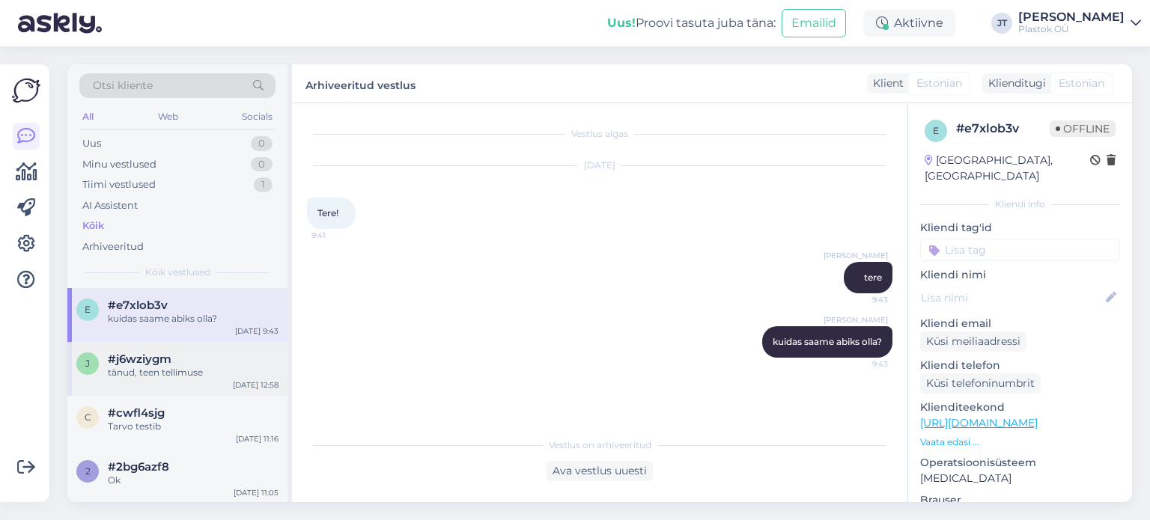
scroll to position [2156, 0]
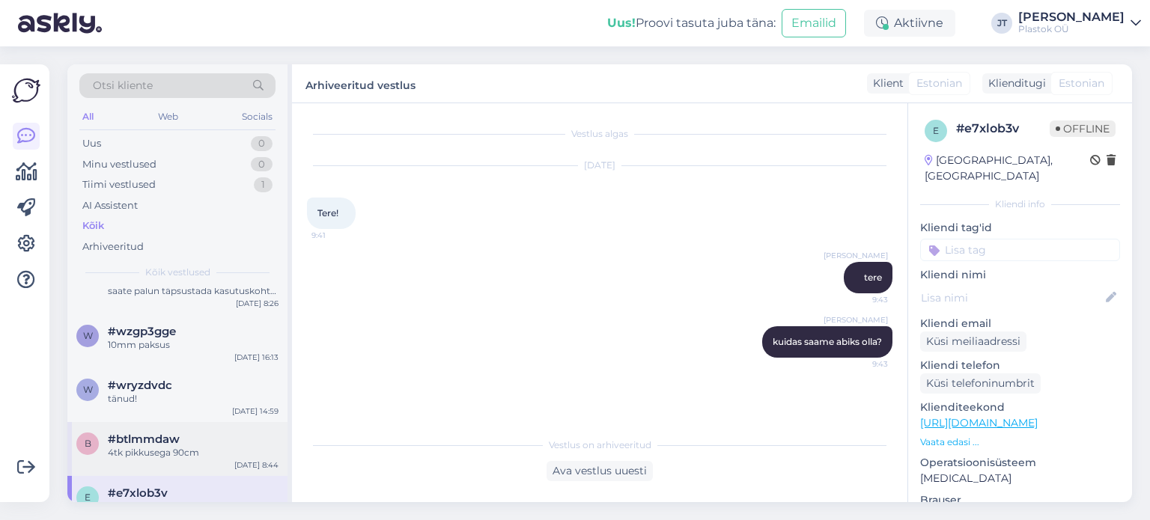
click at [150, 446] on div "4tk pikkusega 90cm" at bounding box center [193, 452] width 171 height 13
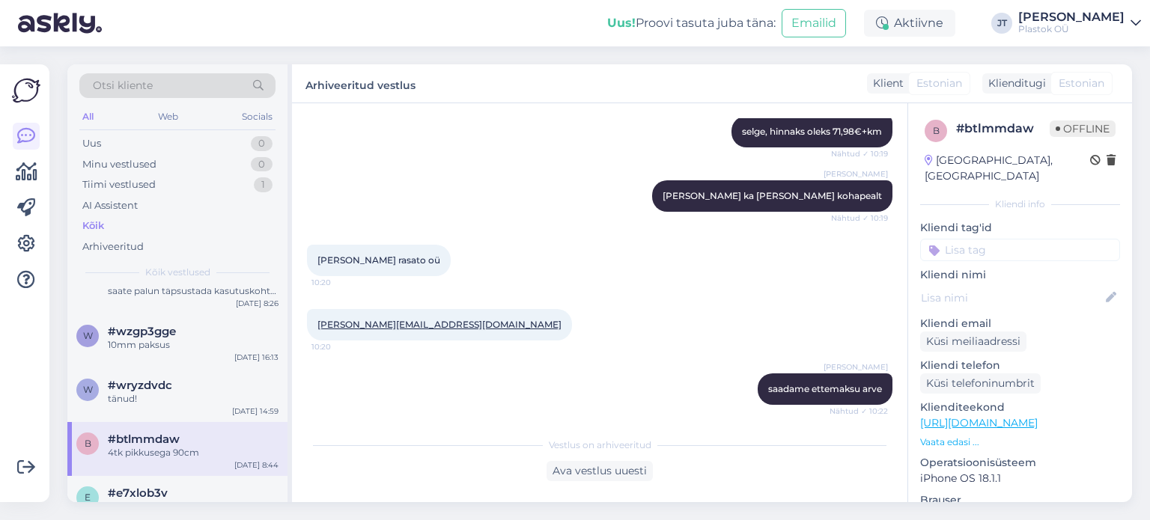
scroll to position [419, 0]
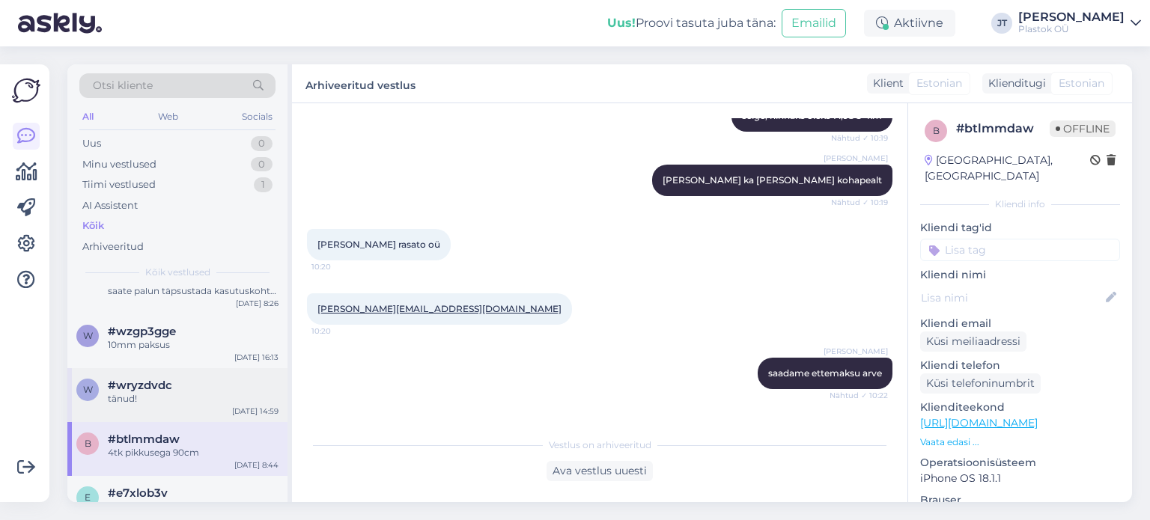
click at [142, 379] on span "#wryzdvdc" at bounding box center [140, 385] width 64 height 13
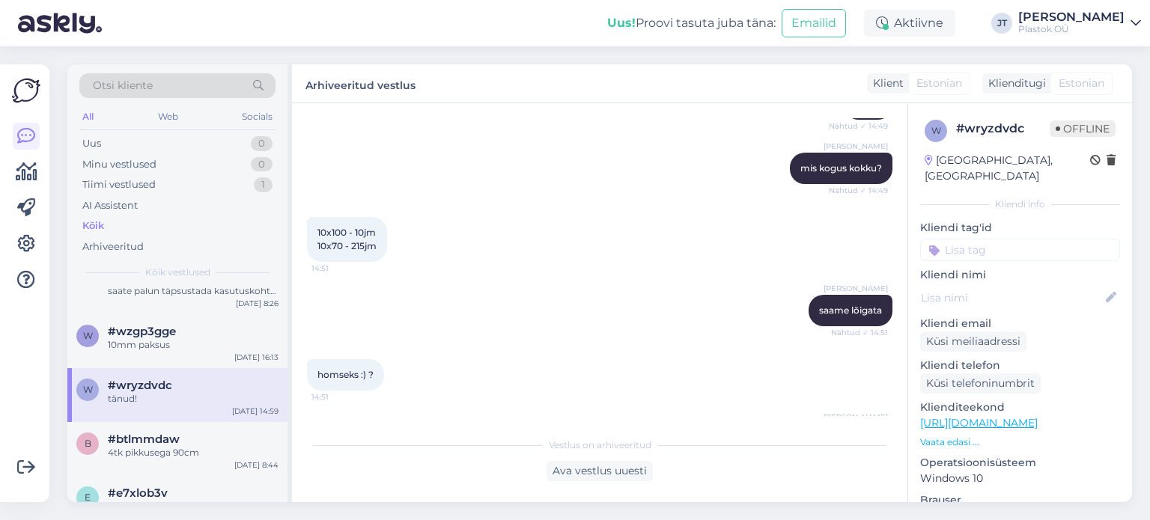
scroll to position [295, 0]
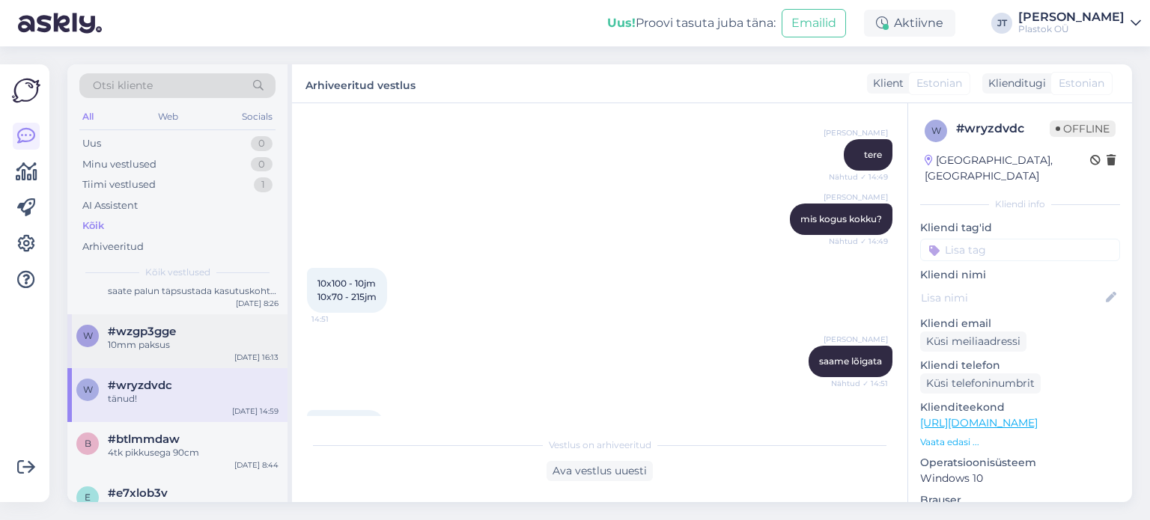
click at [124, 325] on span "#wzgp3gge" at bounding box center [142, 331] width 68 height 13
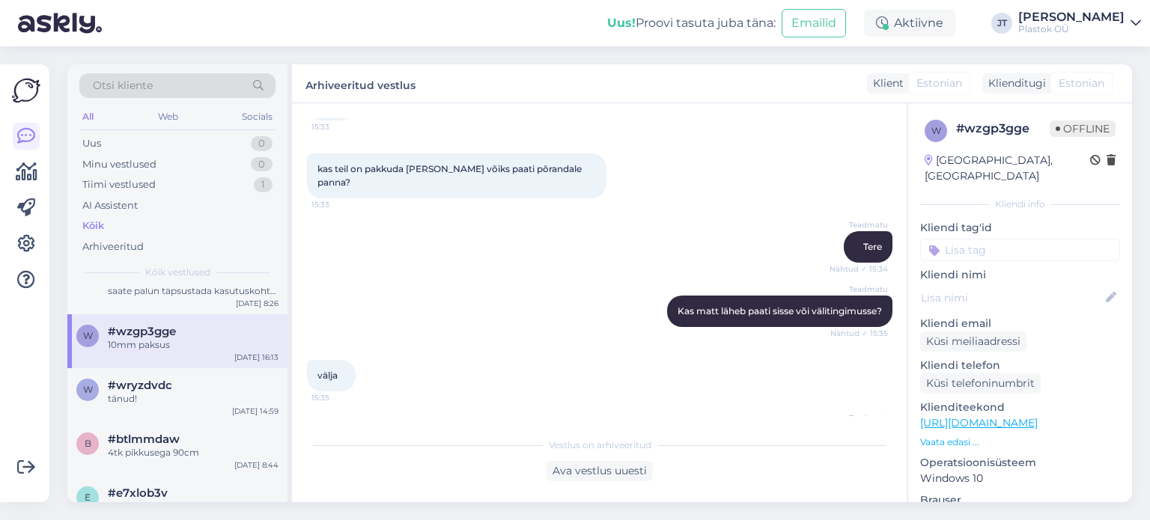
scroll to position [105, 0]
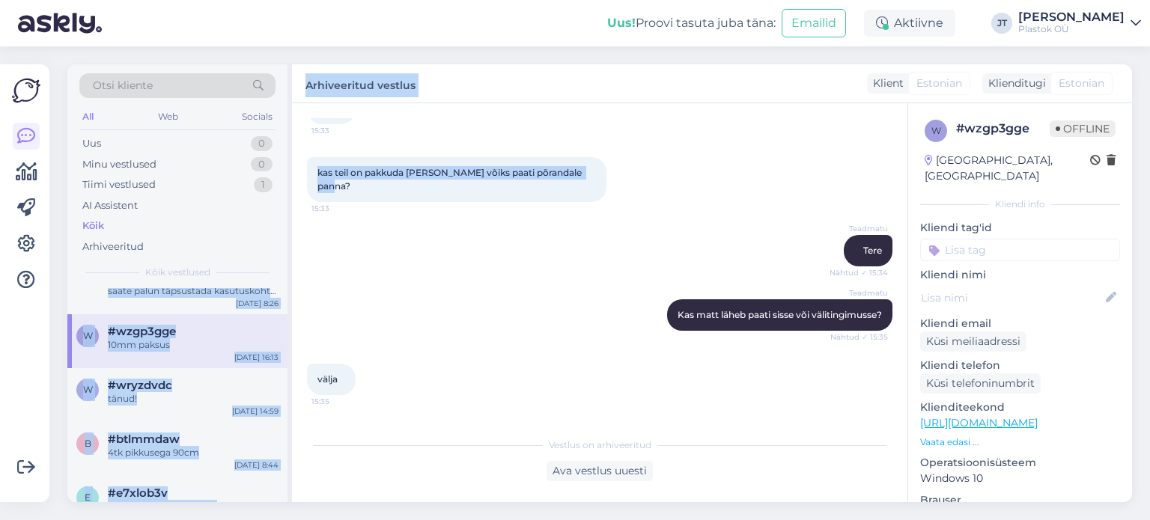
drag, startPoint x: 594, startPoint y: 172, endPoint x: 278, endPoint y: 165, distance: 316.0
click at [278, 165] on div "Otsi kliente All Web Socials Uus 0 Minu vestlused 0 Tiimi vestlused 1 AI Assist…" at bounding box center [599, 283] width 1064 height 438
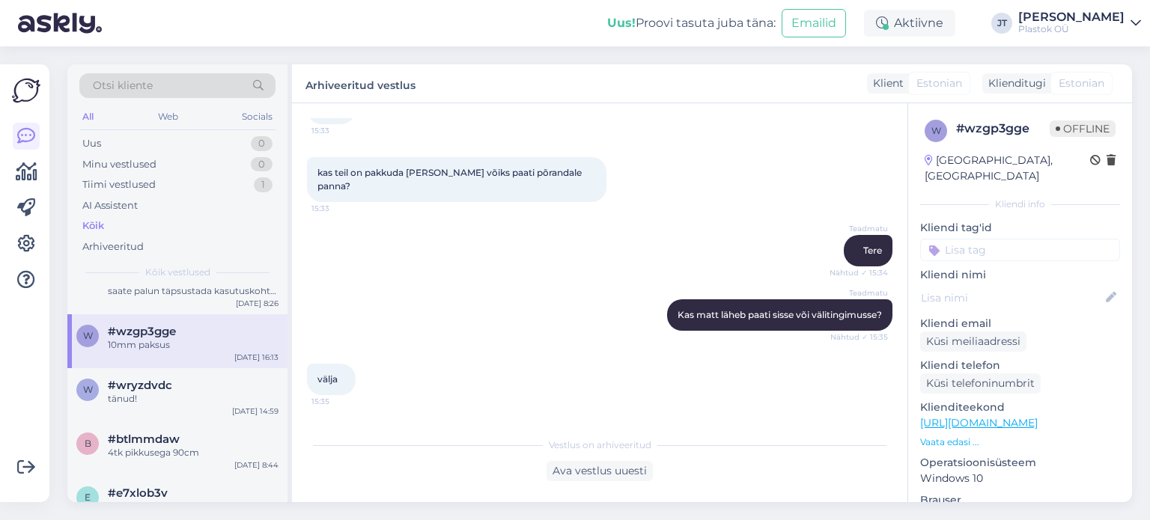
click at [278, 165] on div "Otsi kliente All Web Socials Uus 0 Minu vestlused 0 Tiimi vestlused 1 AI Assist…" at bounding box center [177, 176] width 220 height 224
drag, startPoint x: 597, startPoint y: 172, endPoint x: 317, endPoint y: 173, distance: 279.9
click at [317, 173] on div "kas teil on pakkuda matti mida võiks paati põrandale panna? 15:33" at bounding box center [456, 179] width 299 height 45
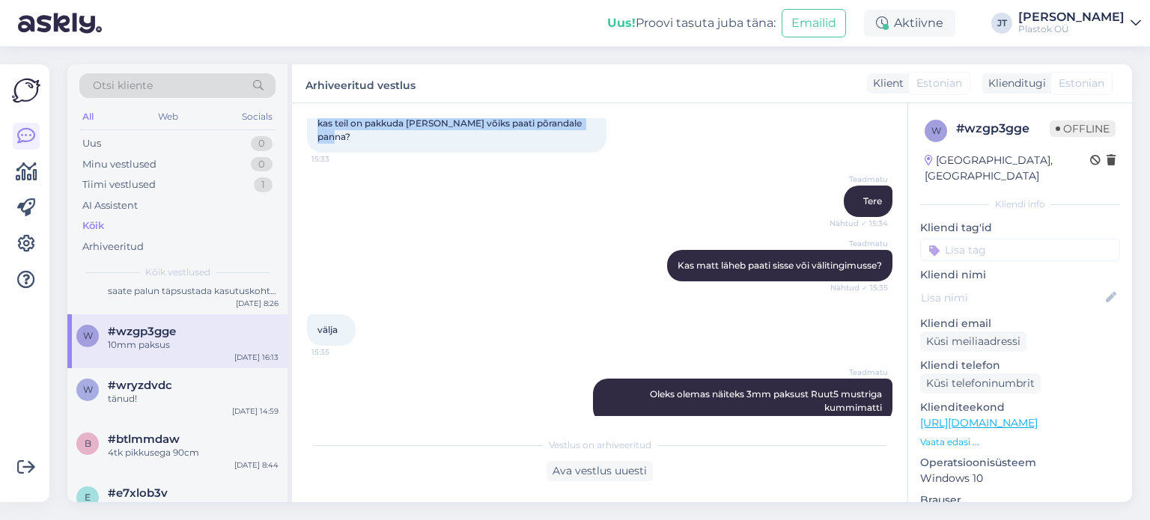
scroll to position [165, 0]
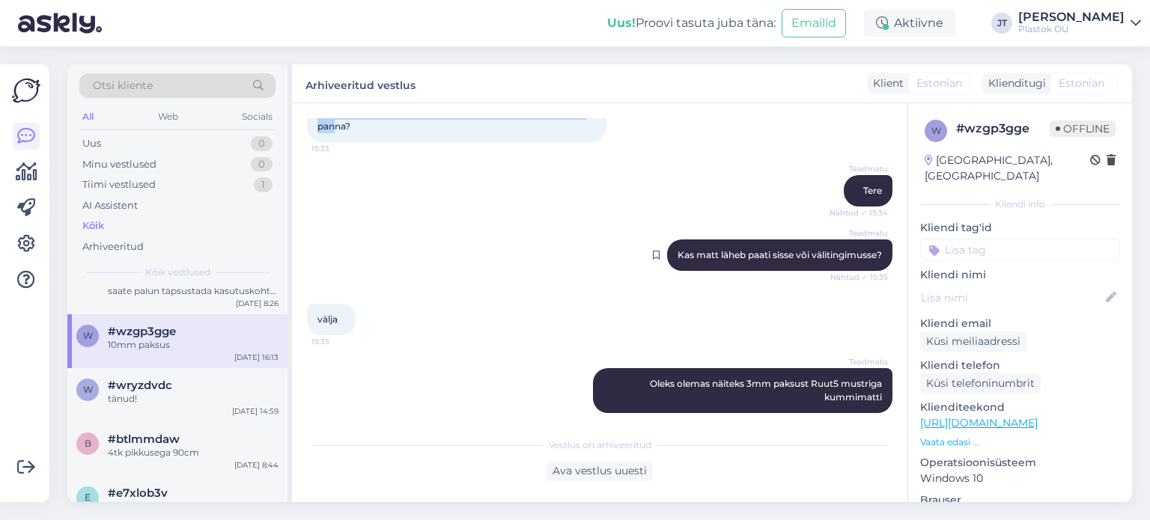
drag, startPoint x: 871, startPoint y: 240, endPoint x: 798, endPoint y: 240, distance: 73.4
click at [798, 240] on div "Teadmatu Kas matt läheb paati sisse või välitingimusse? Nähtud ✓ 15:35" at bounding box center [779, 255] width 225 height 31
drag, startPoint x: 870, startPoint y: 384, endPoint x: 629, endPoint y: 369, distance: 241.5
click at [629, 369] on div "Teadmatu Oleks olemas näiteks 3mm paksust Ruut5 mustriga kummimatti Nähtud ✓ 15…" at bounding box center [742, 390] width 299 height 45
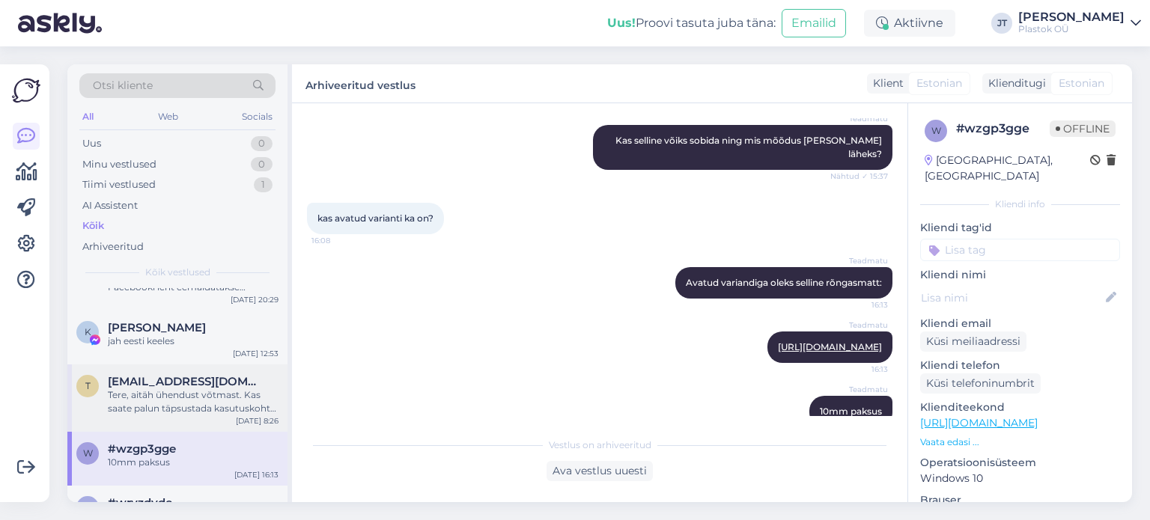
scroll to position [1969, 0]
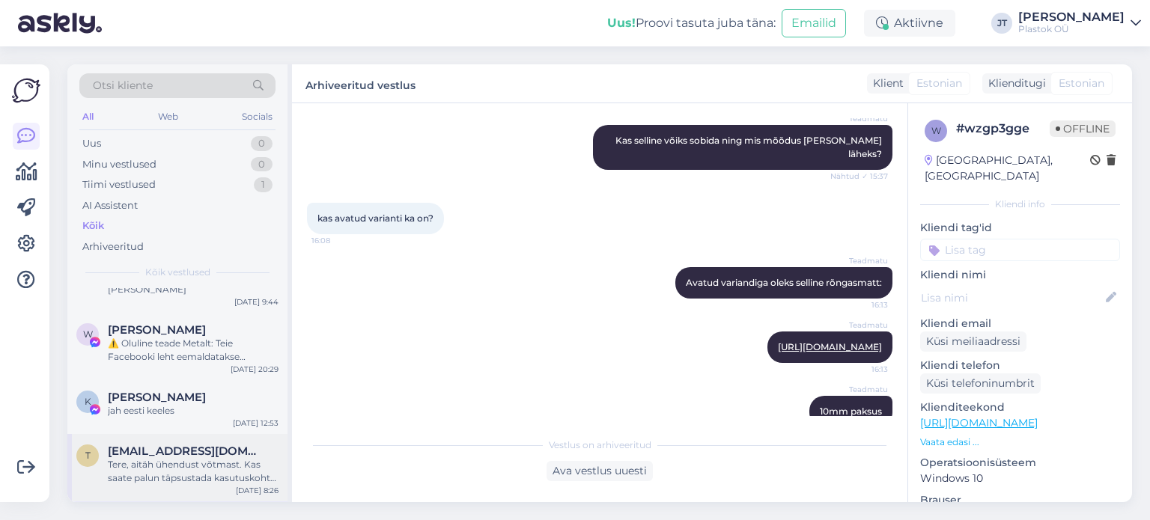
click at [160, 460] on div "Tere, aitäh ühendust võtmast. Kas saate palun täpsustada kasutuskohta (kas saab…" at bounding box center [193, 471] width 171 height 27
type textarea "tanelsepp1@gmail.com Tellimus 1251223"
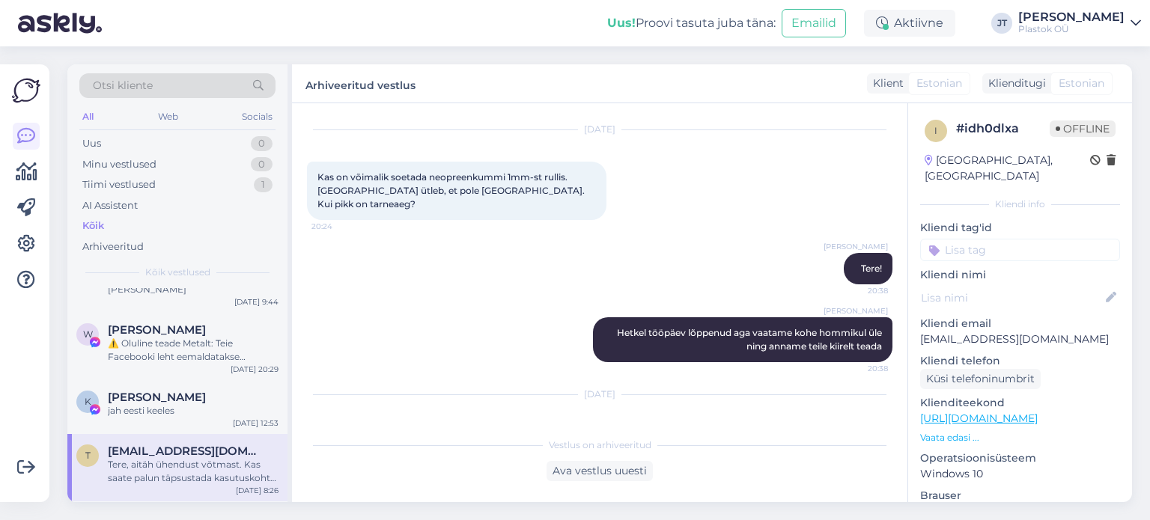
scroll to position [108, 0]
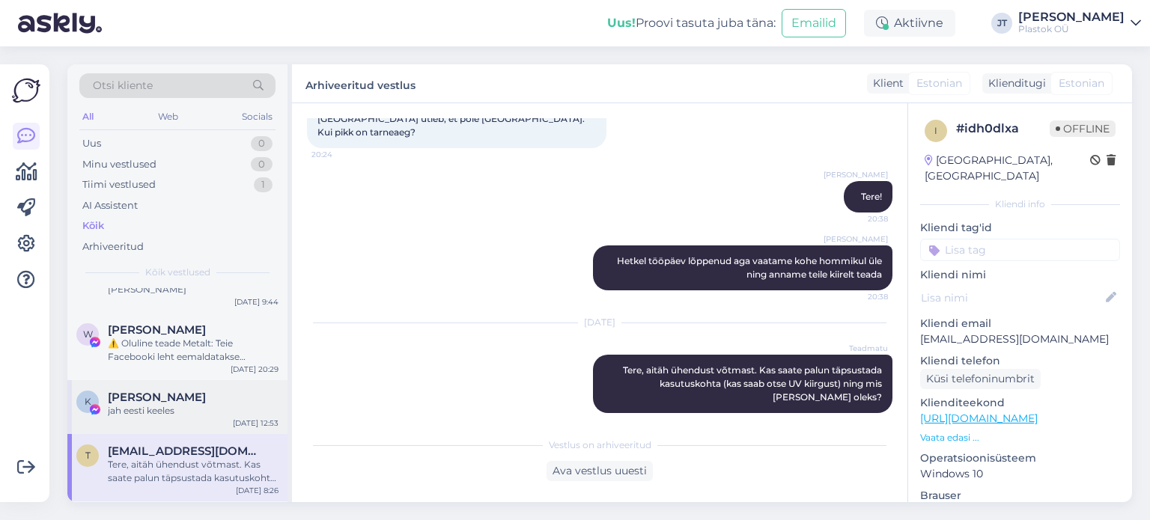
click at [150, 404] on div "jah eesti keeles" at bounding box center [193, 410] width 171 height 13
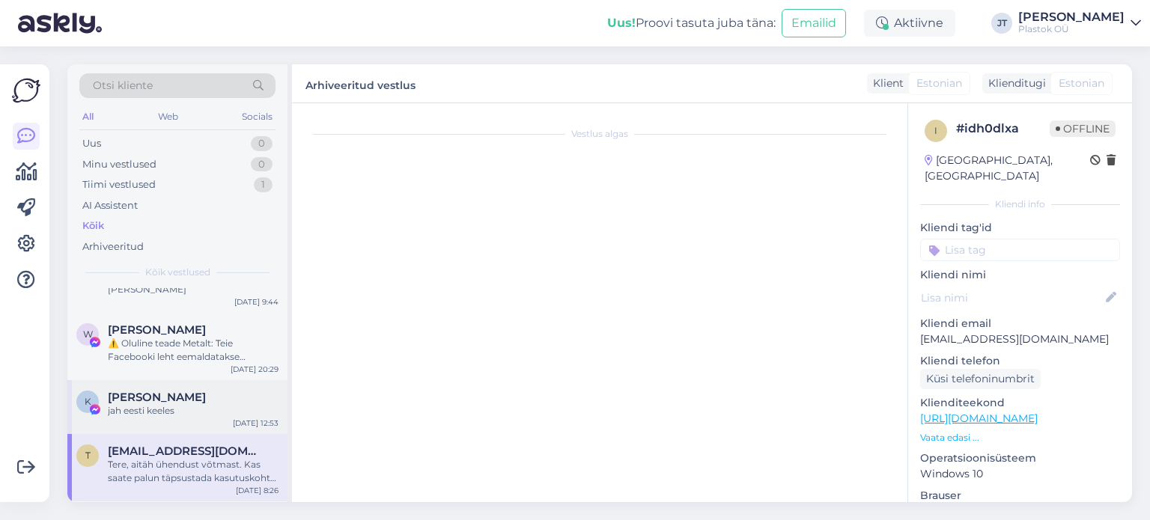
scroll to position [407, 0]
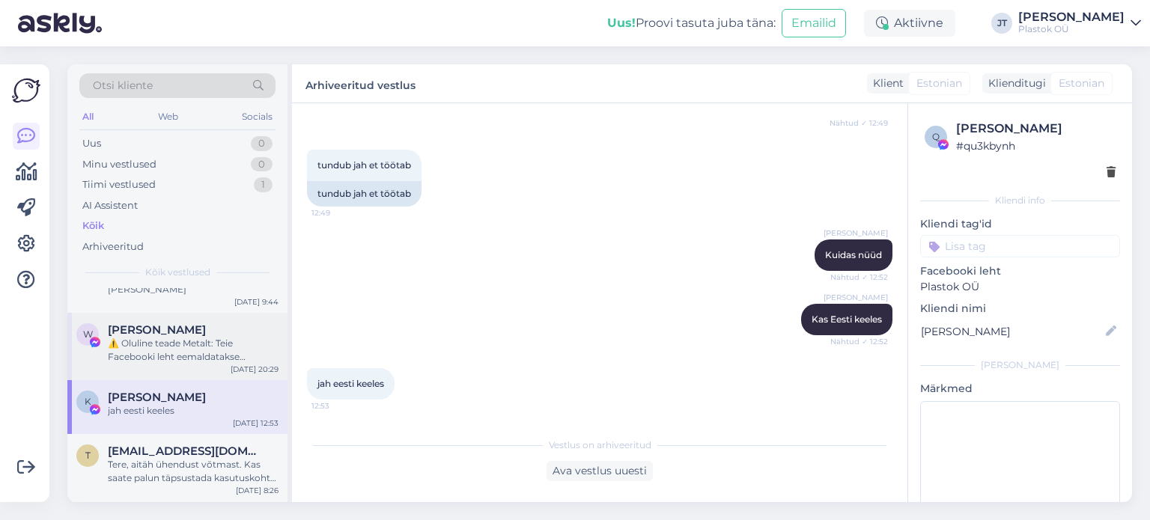
click at [165, 337] on div "⚠️ Oluline teade Metalt: Teie Facebooki leht eemaldatakse jäädavalt meie kaubam…" at bounding box center [193, 350] width 171 height 27
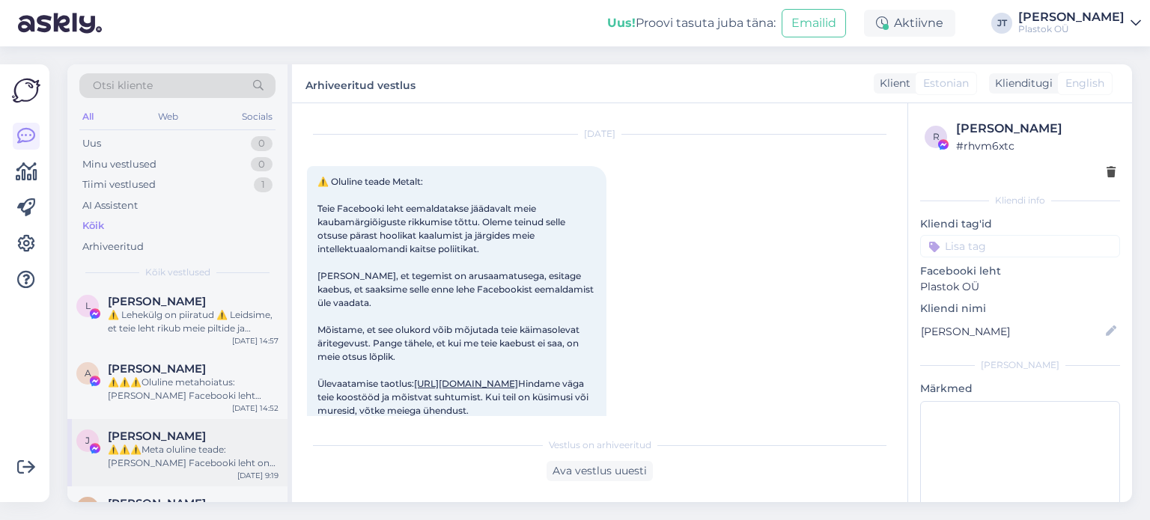
scroll to position [1781, 0]
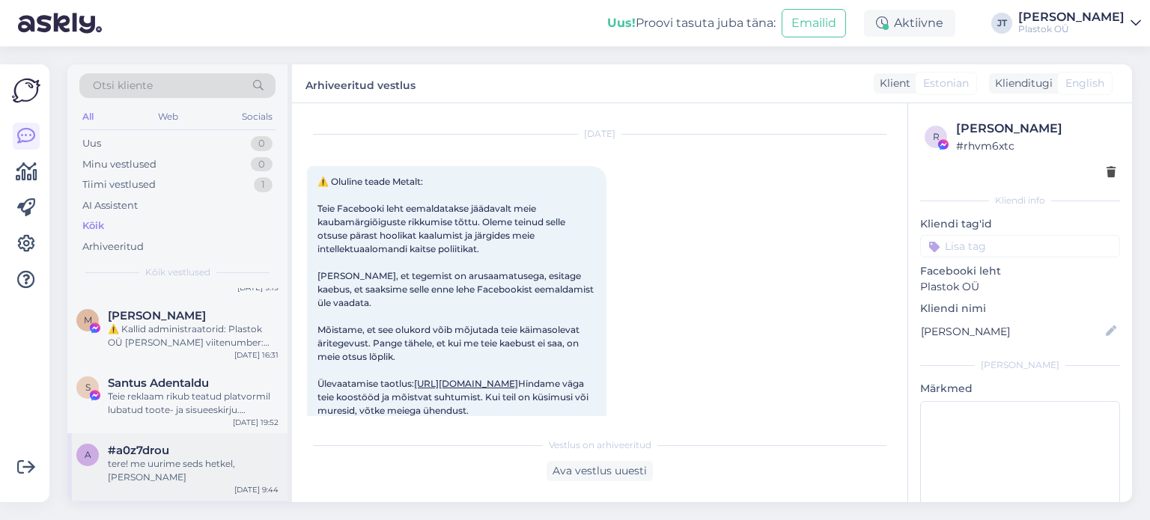
click at [162, 457] on div "tere! me uurime seds hetkel, anname teada" at bounding box center [193, 470] width 171 height 27
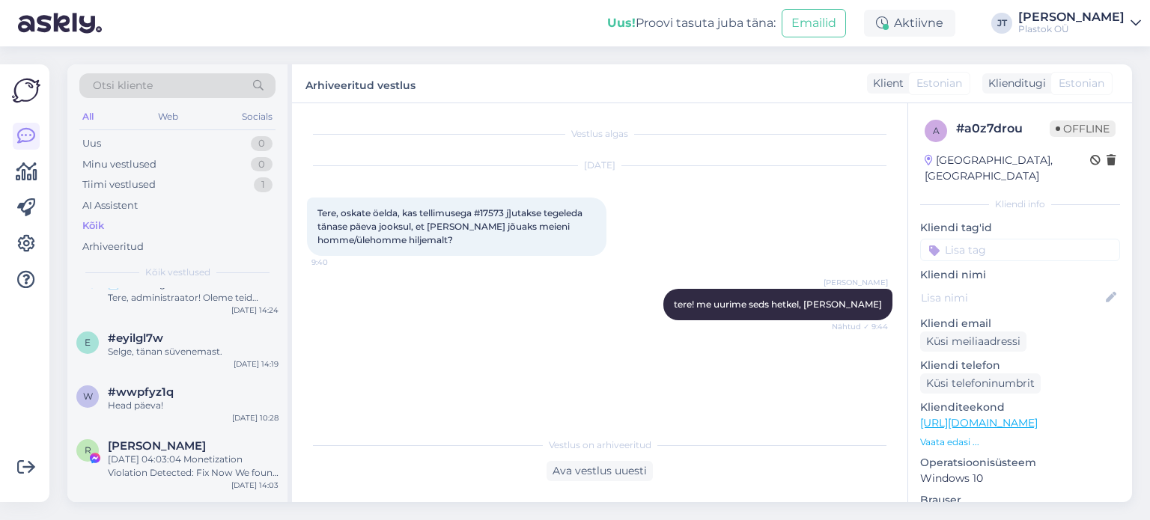
scroll to position [1031, 0]
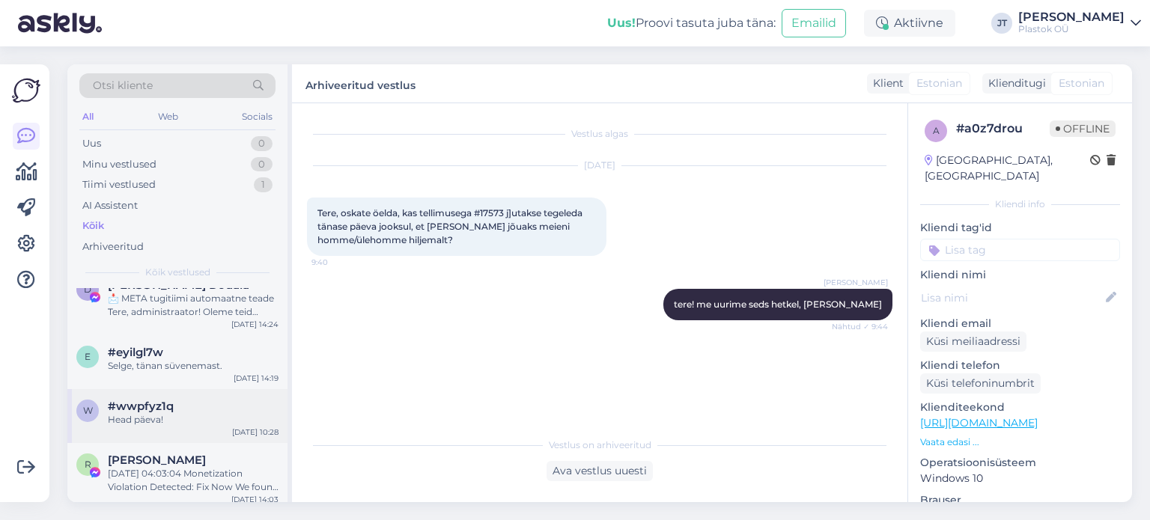
click at [165, 400] on span "#wwpfyz1q" at bounding box center [141, 406] width 66 height 13
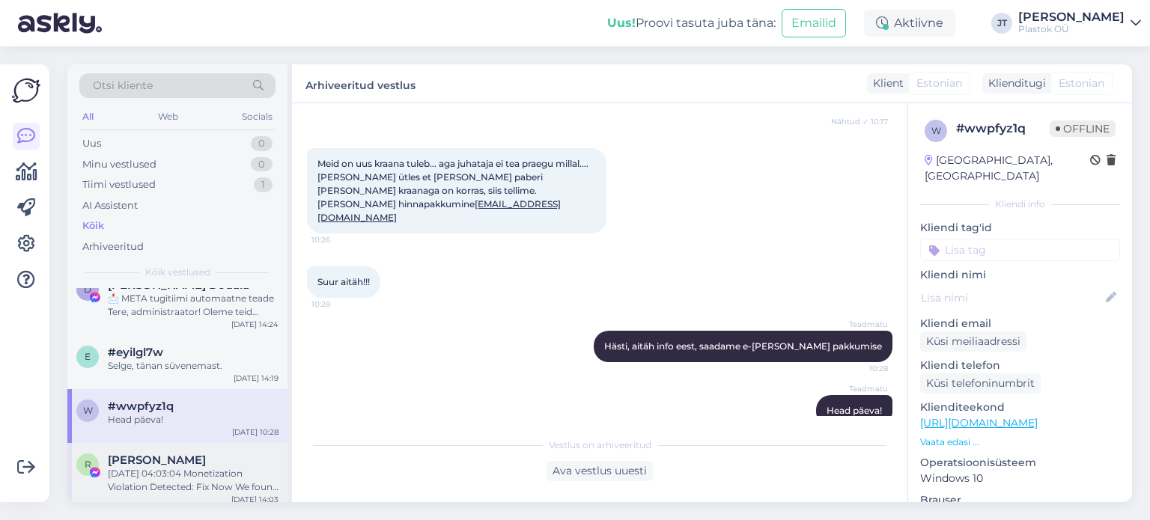
click at [162, 467] on div "11-04-2025 04:03:04 Monetization Violation Detected: Fix Now We found some issu…" at bounding box center [193, 480] width 171 height 27
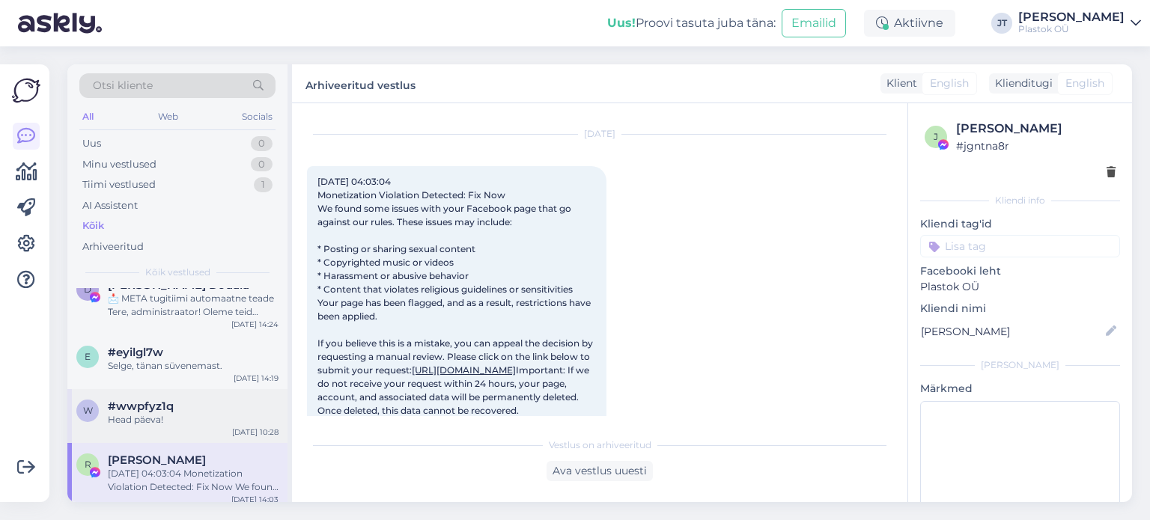
click at [153, 400] on span "#wwpfyz1q" at bounding box center [141, 406] width 66 height 13
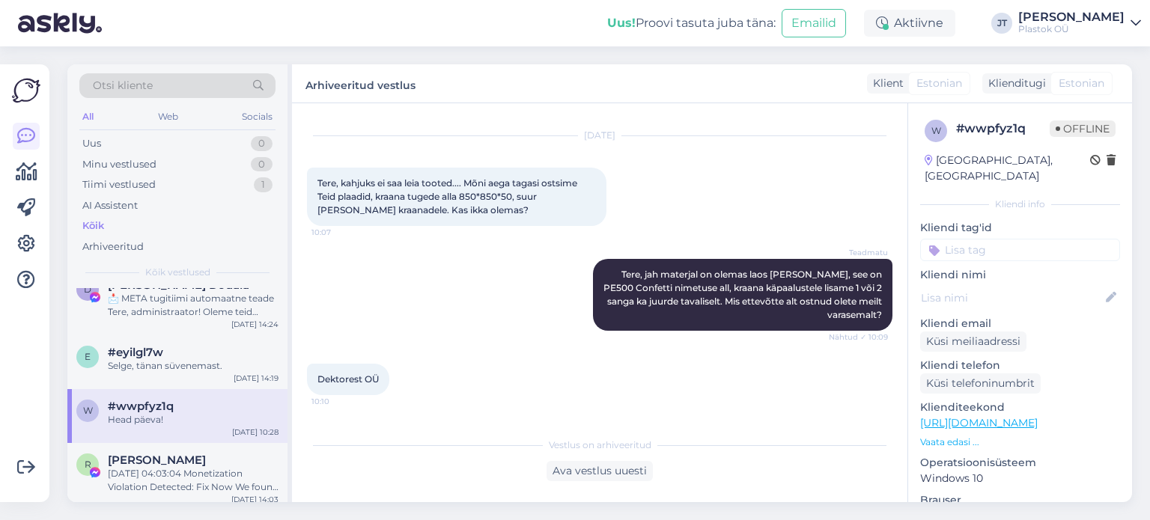
scroll to position [0, 0]
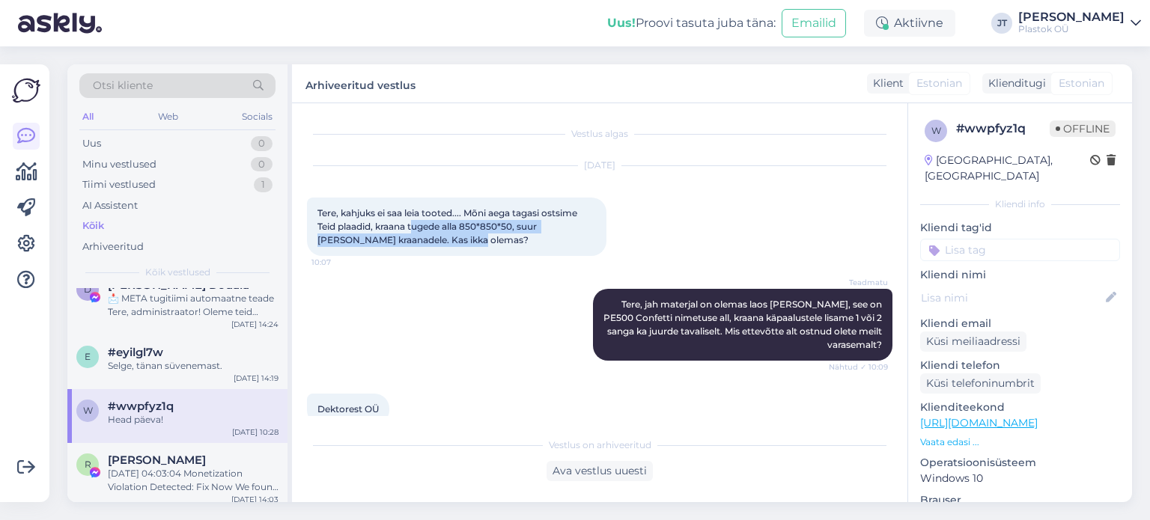
drag, startPoint x: 458, startPoint y: 240, endPoint x: 412, endPoint y: 227, distance: 47.4
click at [412, 227] on div "Tere, kahjuks ei saa leia tooted.... Mõni aega tagasi ostsime Teid plaadid, kra…" at bounding box center [456, 227] width 299 height 58
click at [168, 359] on div "Selge, tänan süvenemast." at bounding box center [193, 365] width 171 height 13
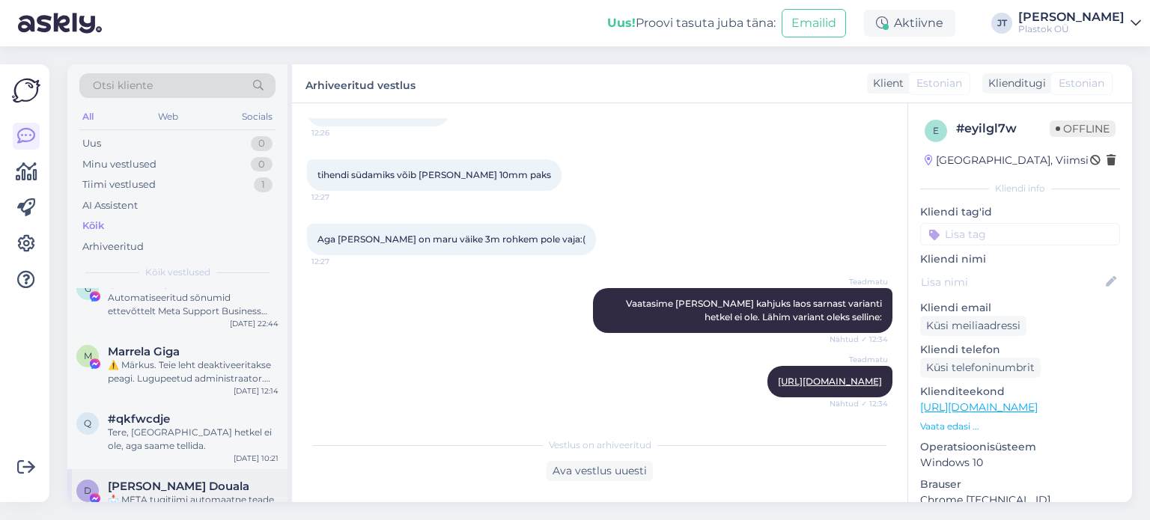
scroll to position [844, 0]
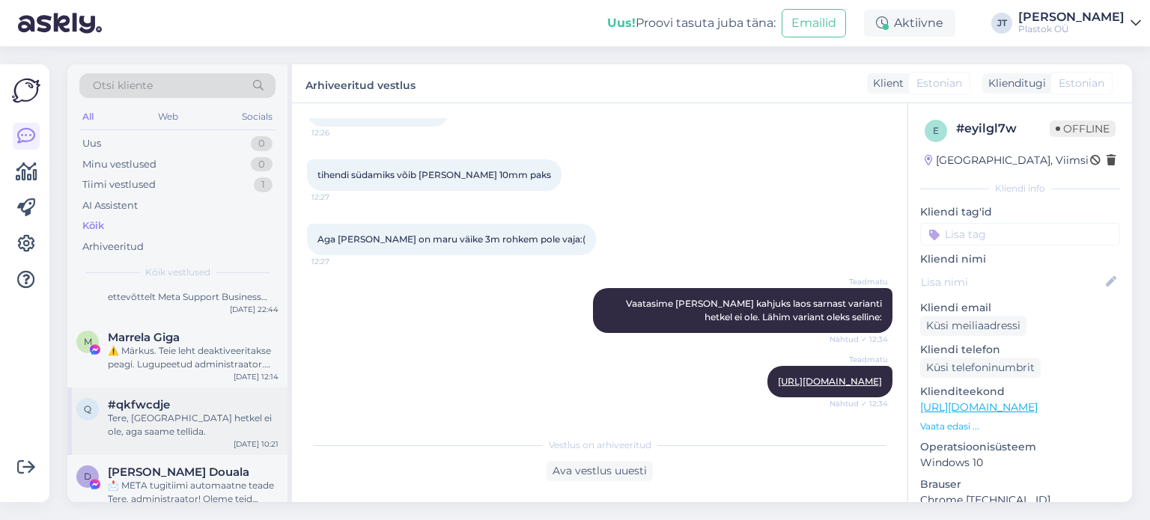
click at [184, 412] on div "Tere, Laos hetkel ei ole, aga saame tellida." at bounding box center [193, 425] width 171 height 27
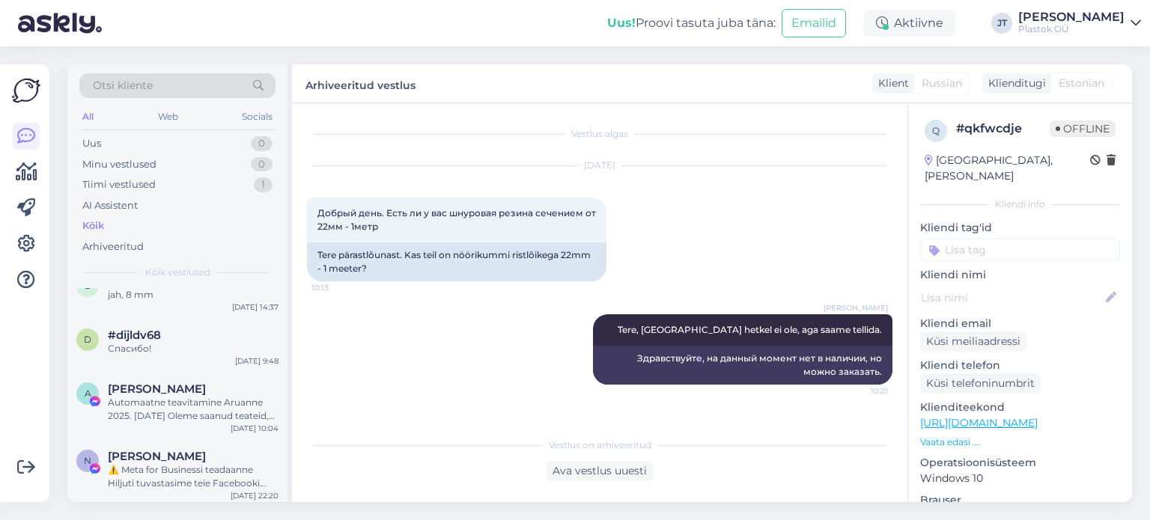
scroll to position [469, 0]
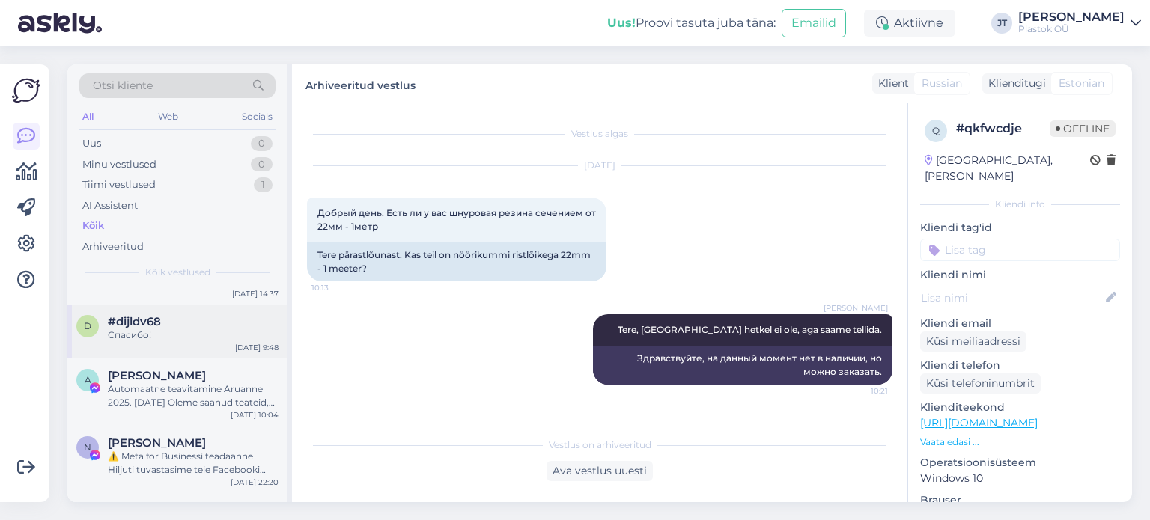
click at [164, 329] on div "Спасибо!" at bounding box center [193, 335] width 171 height 13
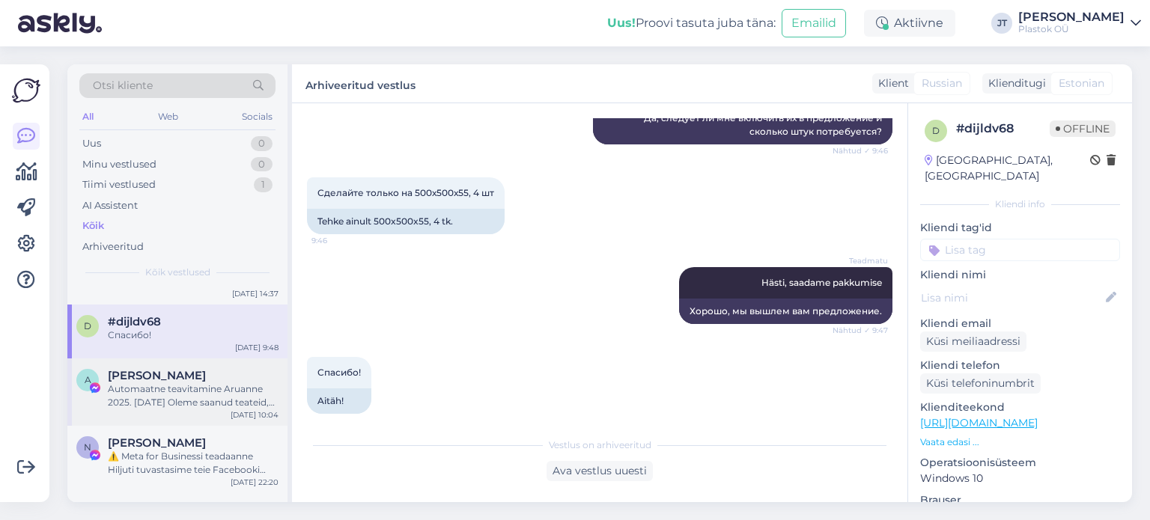
scroll to position [281, 0]
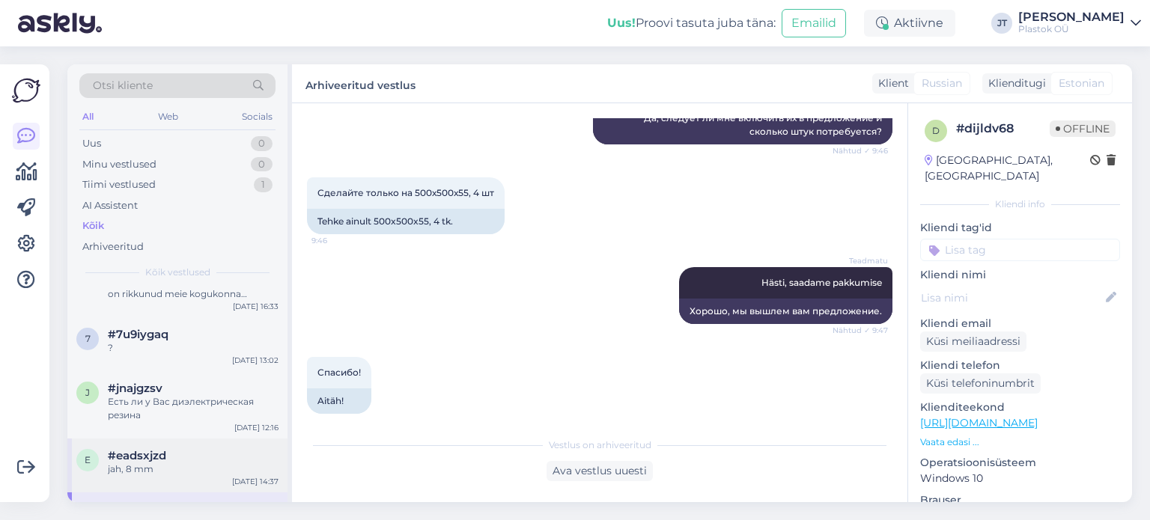
click at [174, 449] on div "#eadsxjzd" at bounding box center [193, 455] width 171 height 13
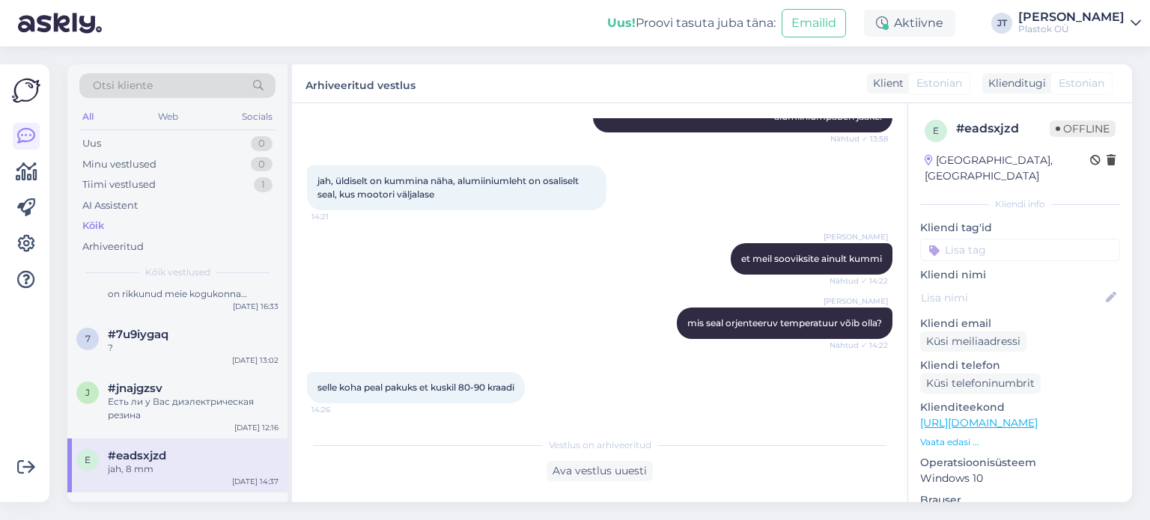
scroll to position [1059, 0]
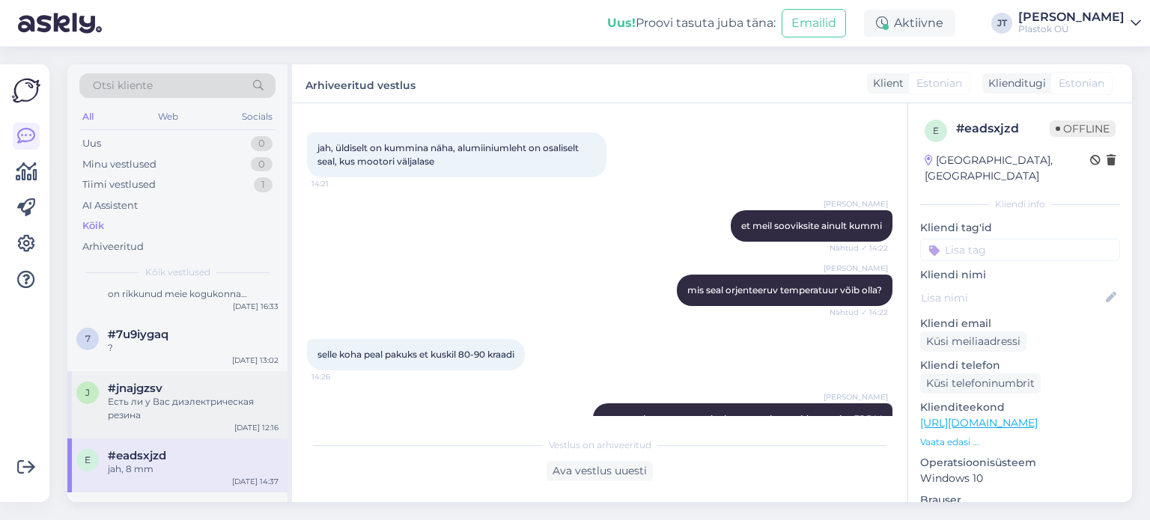
click at [159, 395] on div "Есть ли у Вас диэлектрическая резина" at bounding box center [193, 408] width 171 height 27
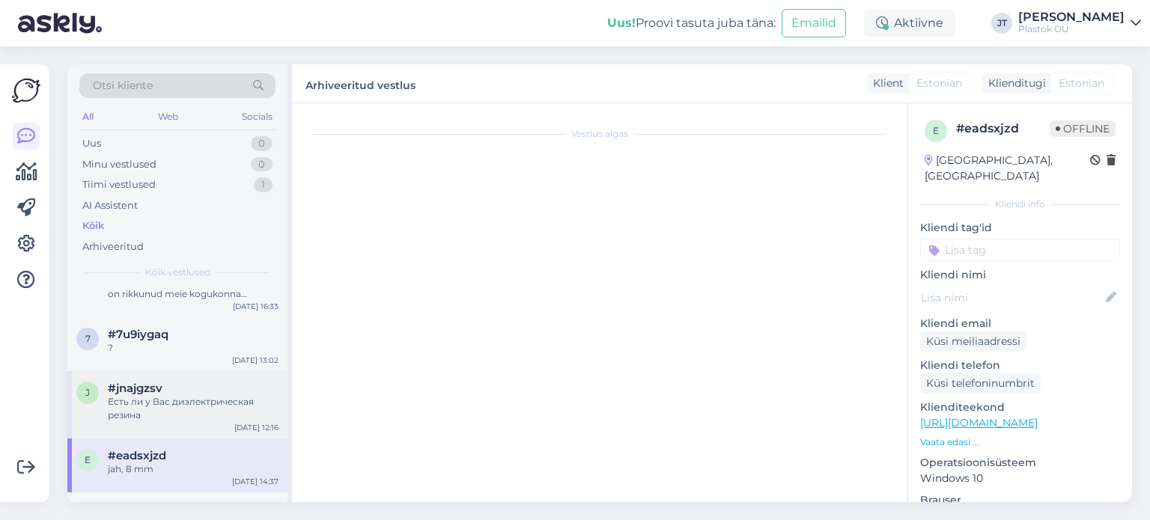
scroll to position [0, 0]
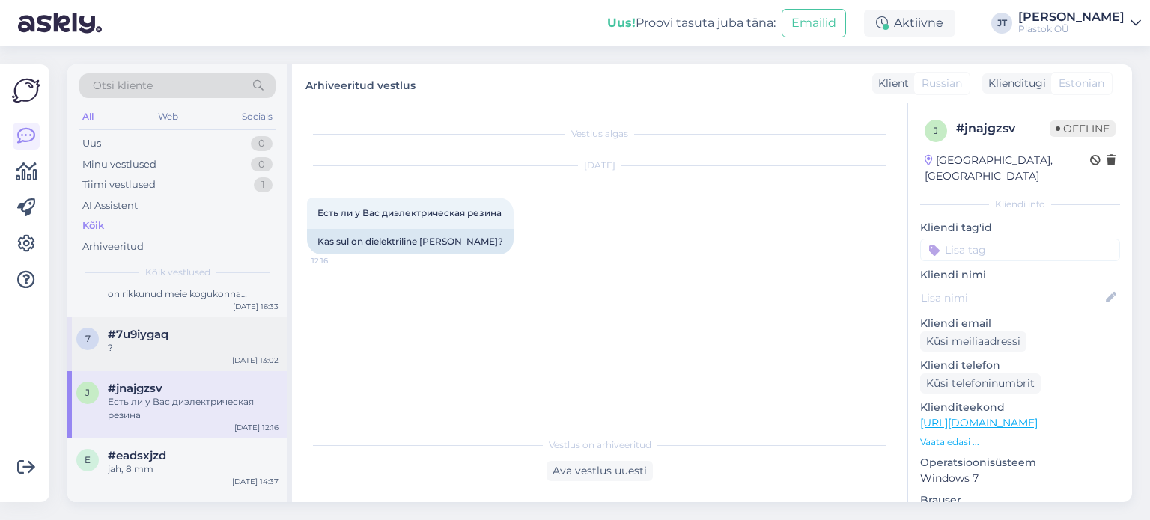
click at [152, 341] on div "?" at bounding box center [193, 347] width 171 height 13
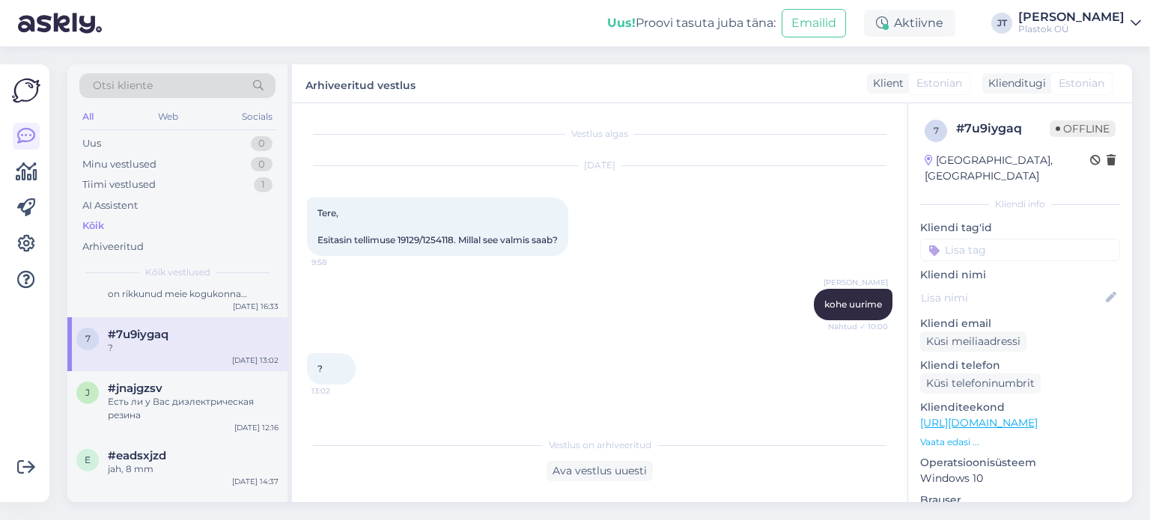
scroll to position [93, 0]
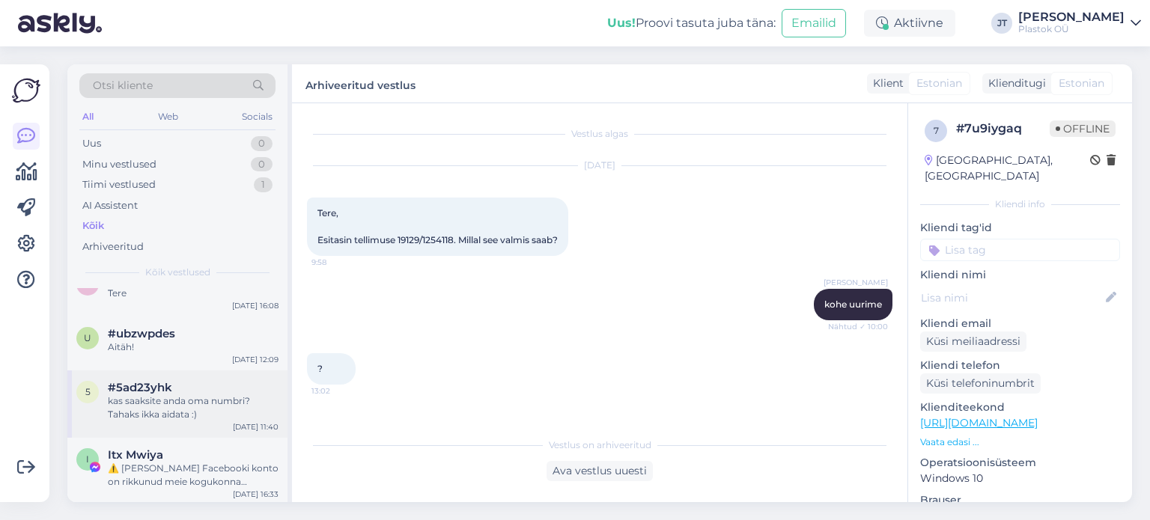
click at [172, 394] on div "kas saaksite anda oma numbri? Tahaks ikka aidata :)" at bounding box center [193, 407] width 171 height 27
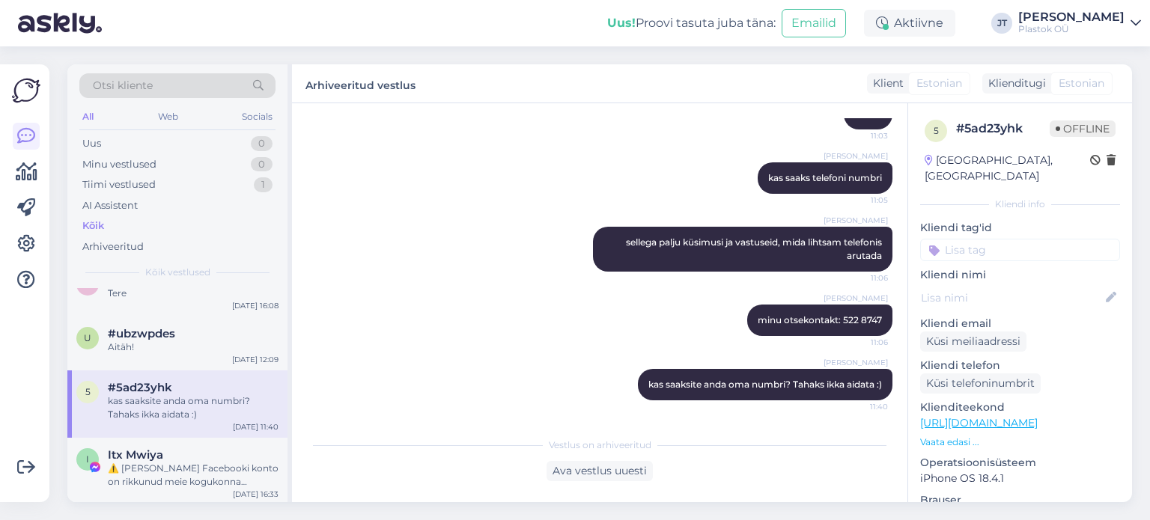
scroll to position [46, 0]
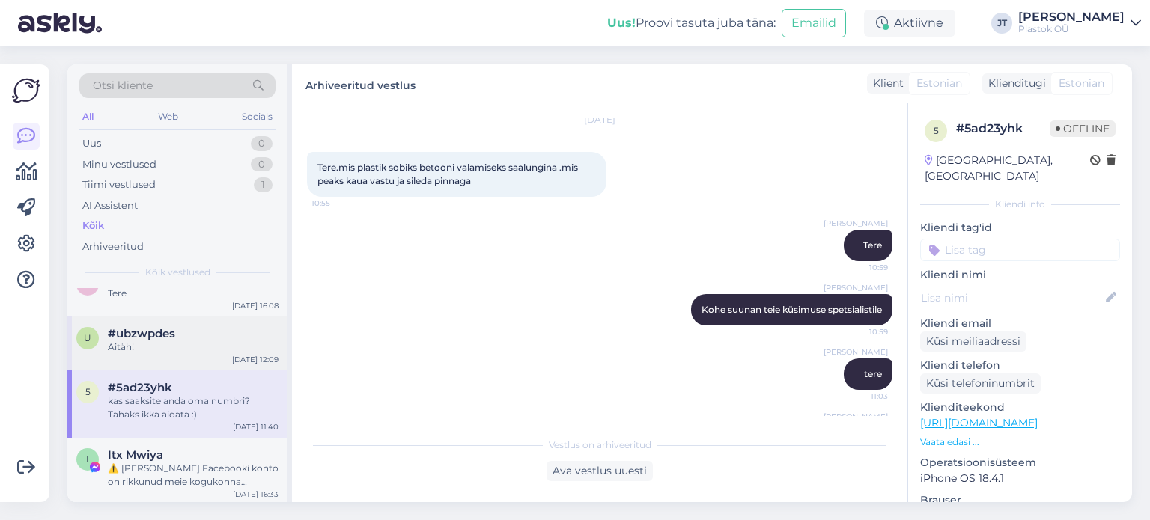
click at [144, 327] on span "#ubzwpdes" at bounding box center [141, 333] width 67 height 13
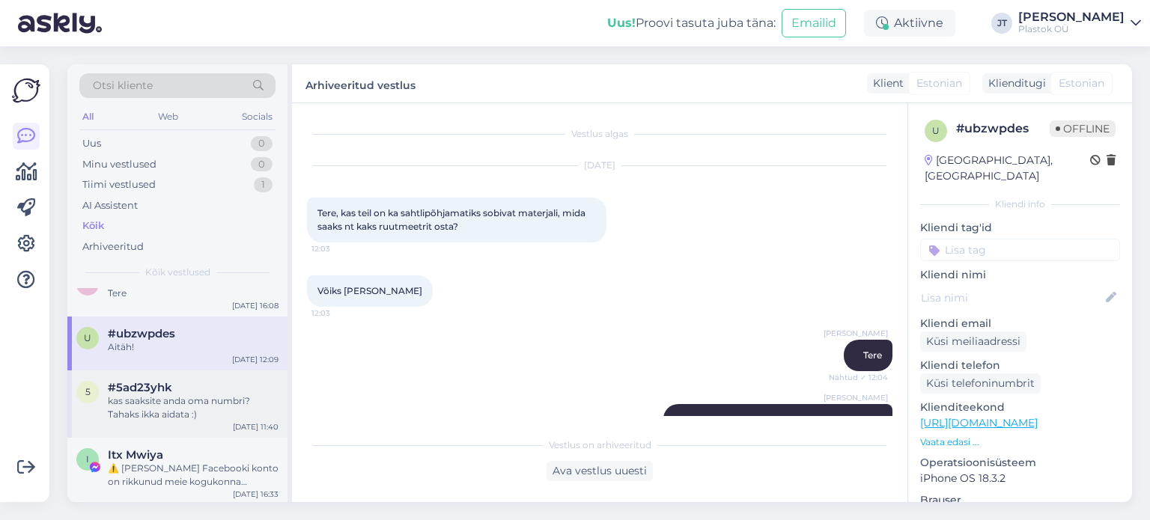
scroll to position [0, 0]
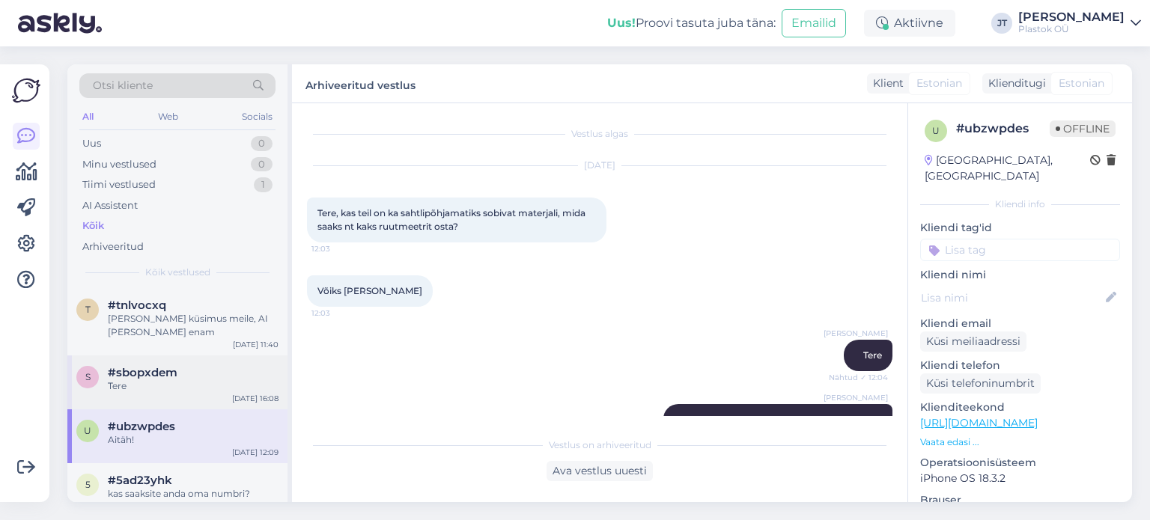
click at [161, 366] on span "#sbopxdem" at bounding box center [143, 372] width 70 height 13
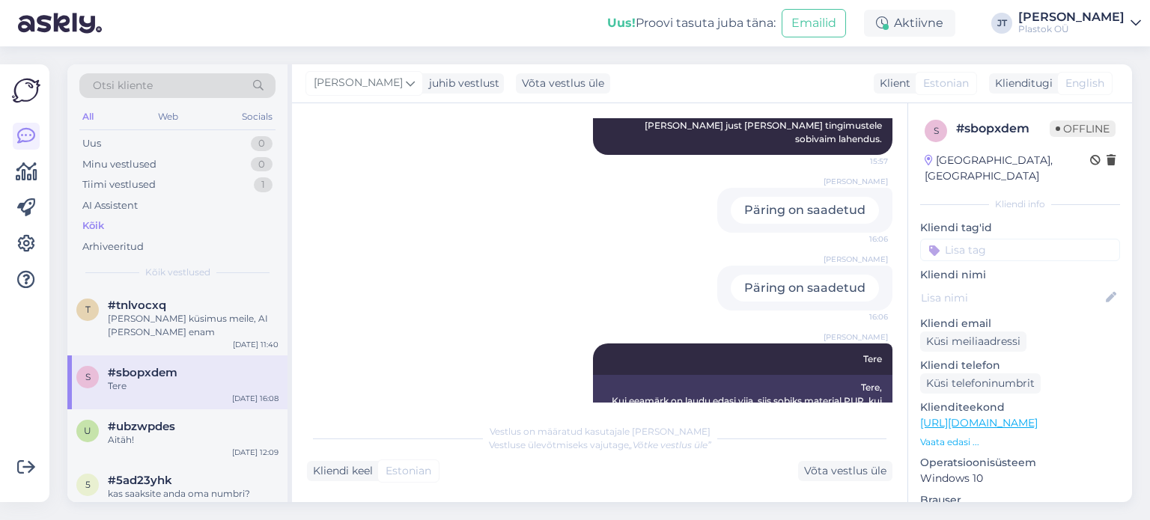
scroll to position [366, 0]
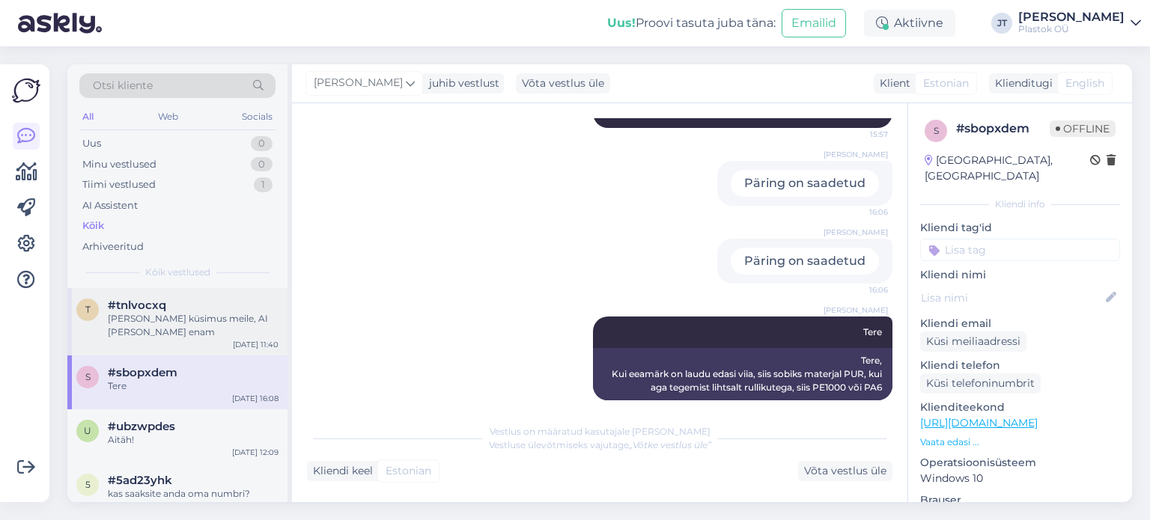
click at [157, 332] on div "t #tnlvocxq tuli küsimus meile, AI ei vasta enam Sep 16 11:40" at bounding box center [177, 321] width 220 height 67
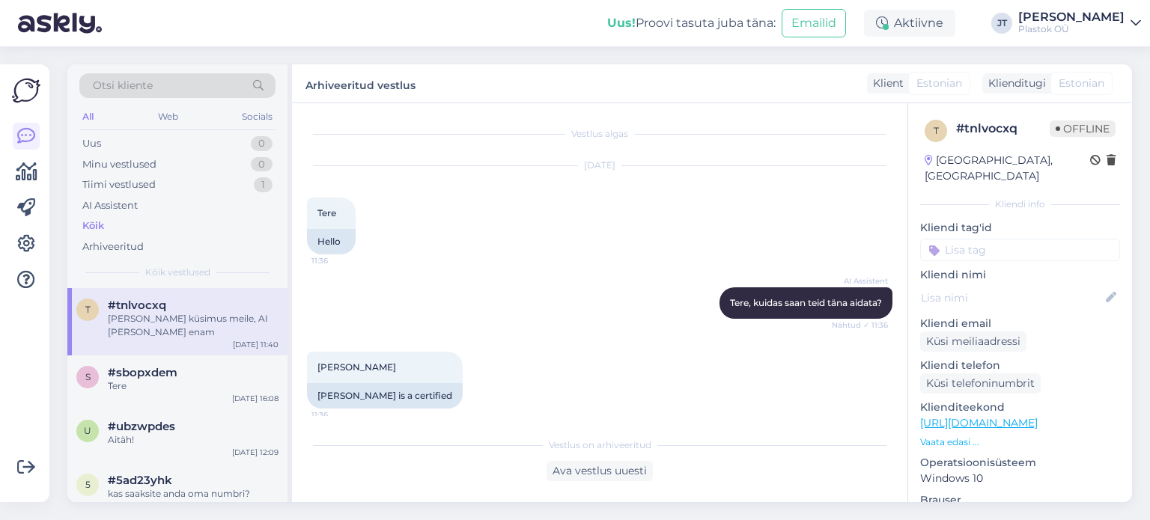
scroll to position [216, 0]
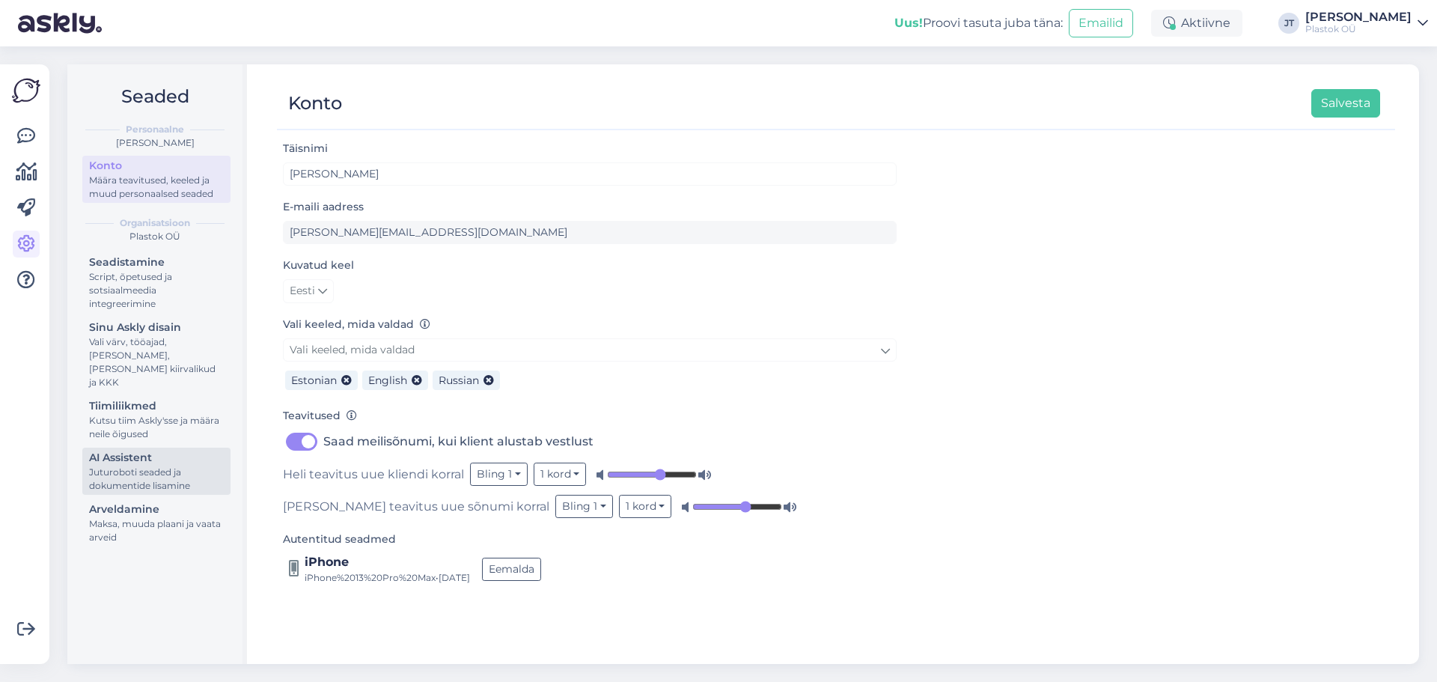
click at [110, 469] on div "Juturoboti seaded ja dokumentide lisamine" at bounding box center [156, 479] width 135 height 27
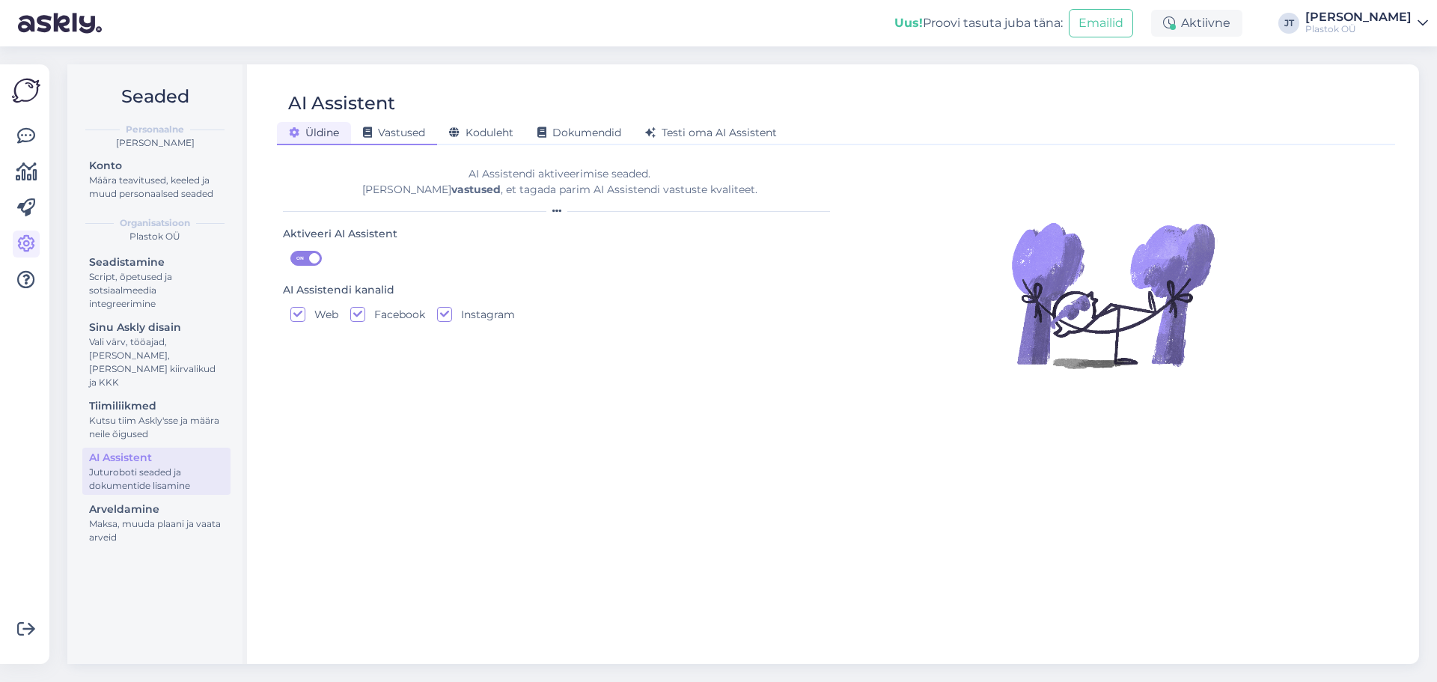
click at [398, 135] on span "Vastused" at bounding box center [394, 132] width 62 height 13
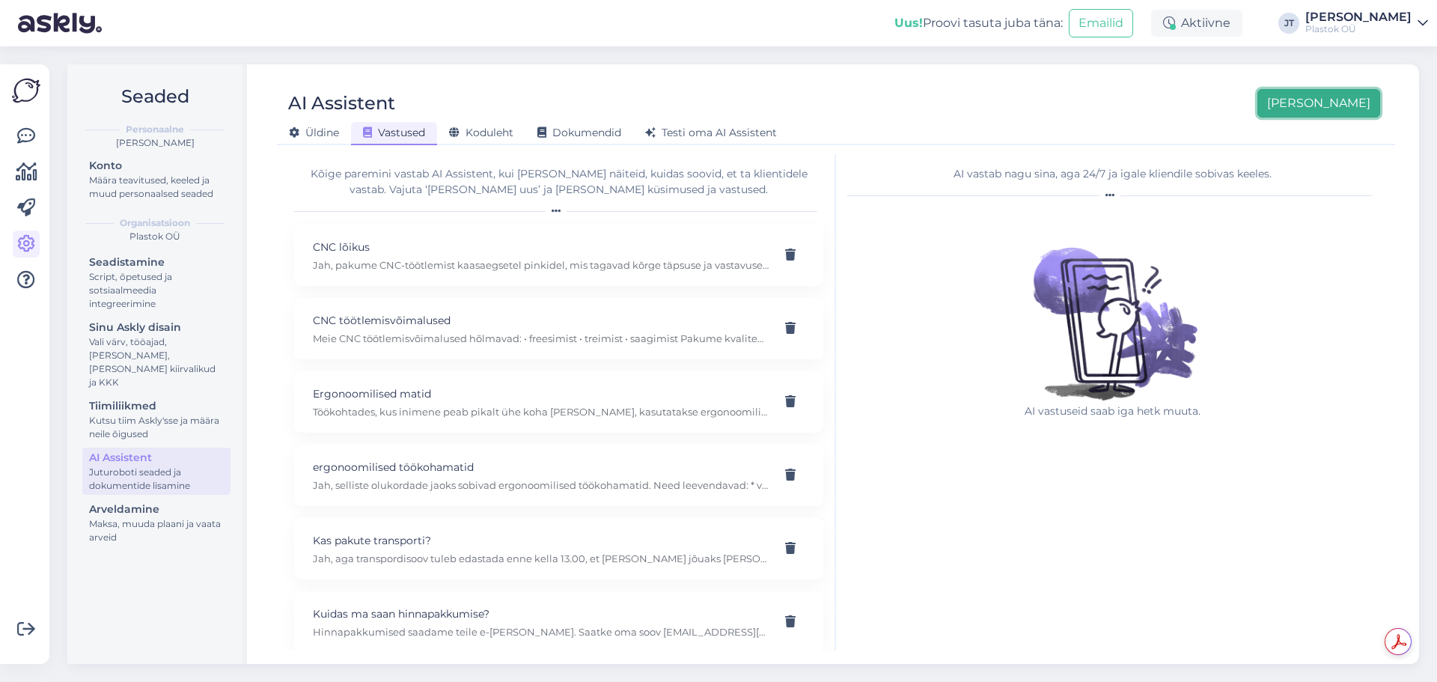
click at [1149, 109] on button "[PERSON_NAME]" at bounding box center [1319, 103] width 123 height 28
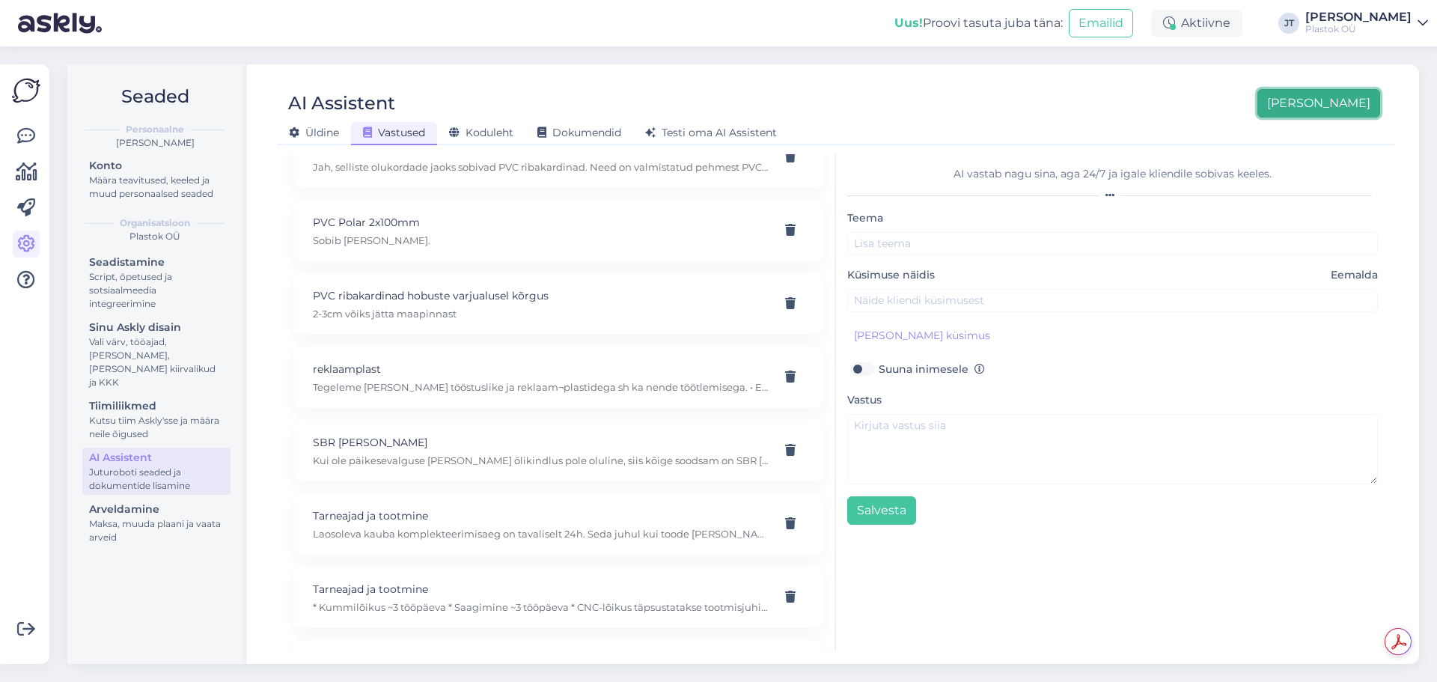
scroll to position [2841, 0]
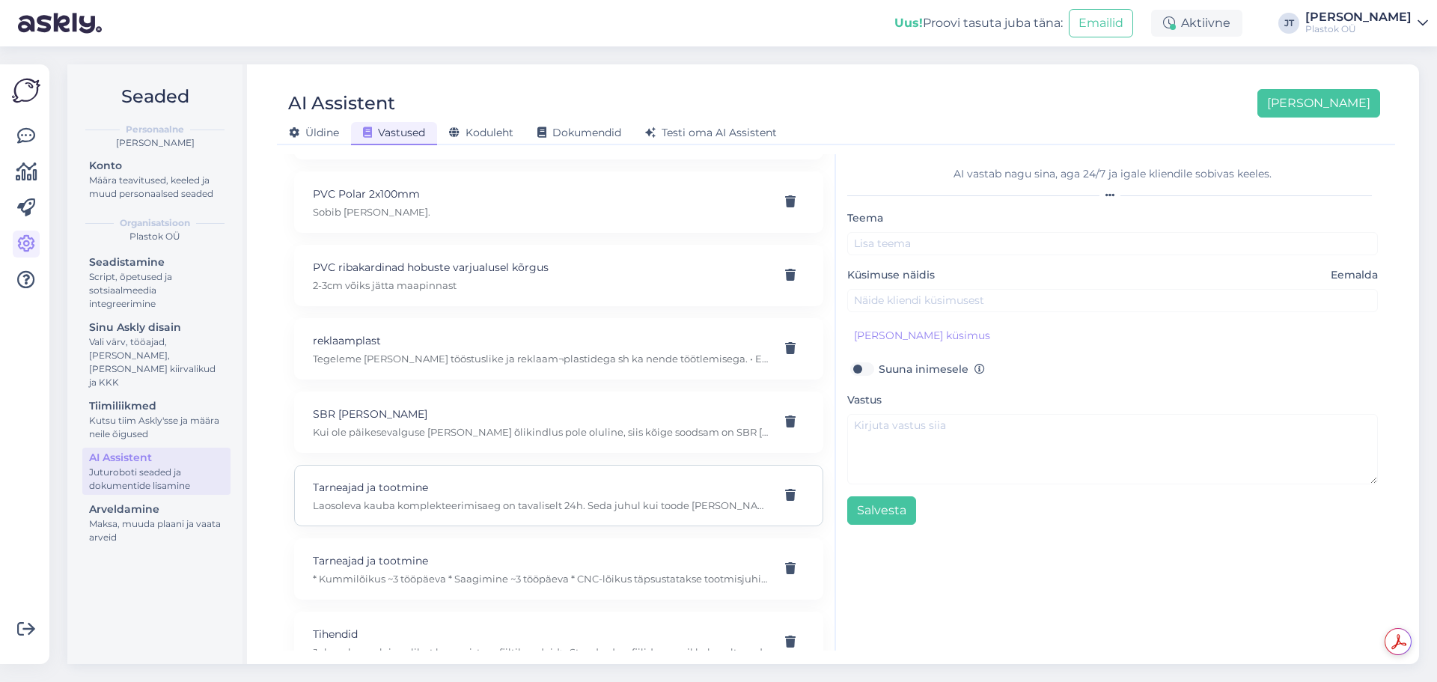
click at [445, 506] on p "Laosoleva kauba komplekteerimisaeg on tavaliselt 24h. Seda juhul kui toode [PER…" at bounding box center [541, 505] width 456 height 13
type input "Tarneajad ja tootmine"
type input "Kui kiiresti [PERSON_NAME] kätte saab?"
click at [500, 493] on p "Tarneajad ja tootmine" at bounding box center [541, 487] width 456 height 16
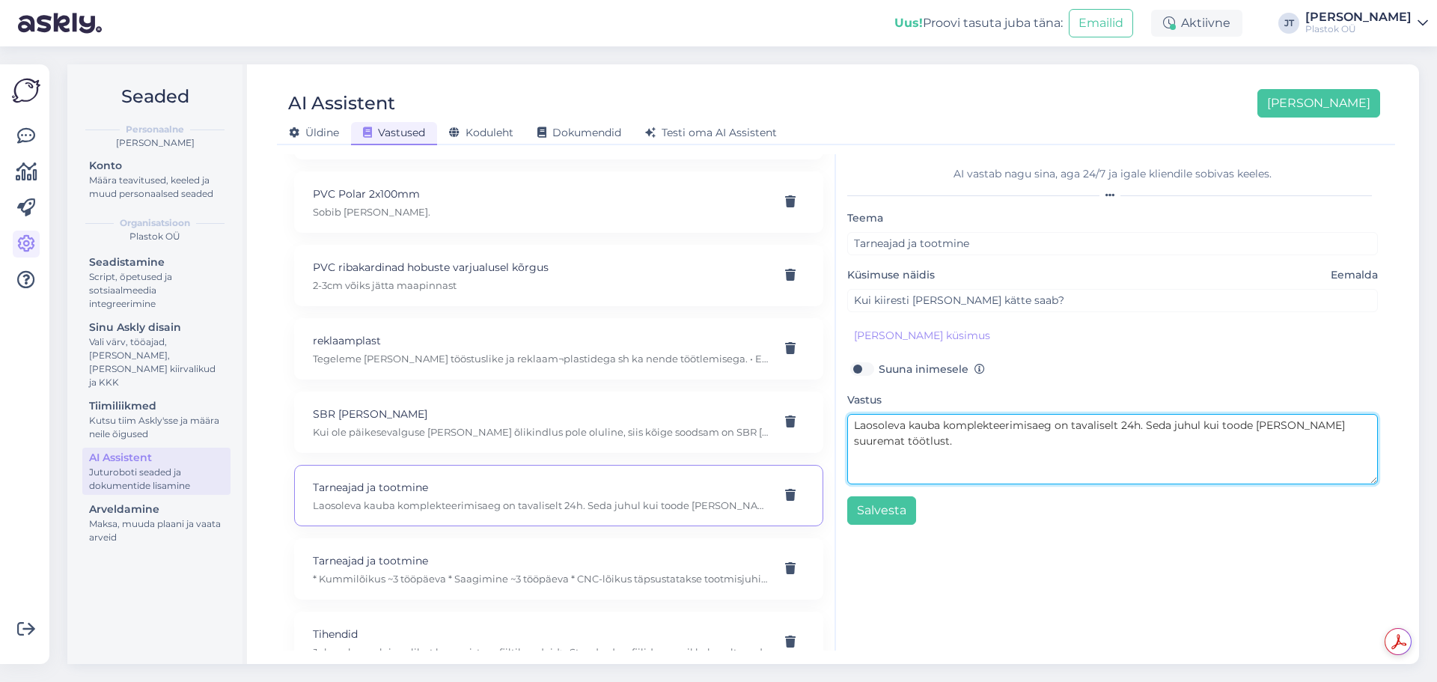
click at [969, 446] on textarea "Laosoleva kauba komplekteerimisaeg on tavaliselt 24h. Seda juhul kui toode [PER…" at bounding box center [1112, 449] width 531 height 70
click at [954, 451] on textarea "Laosoleva kauba komplekteerimisaeg on tavaliselt 24h. Seda juhul kui toode [PER…" at bounding box center [1112, 449] width 531 height 70
paste textarea "Kummilõikus ja saagimistööd – tarneaeg on 2–5 tööpäeva. Laos mitteolevad tooted…"
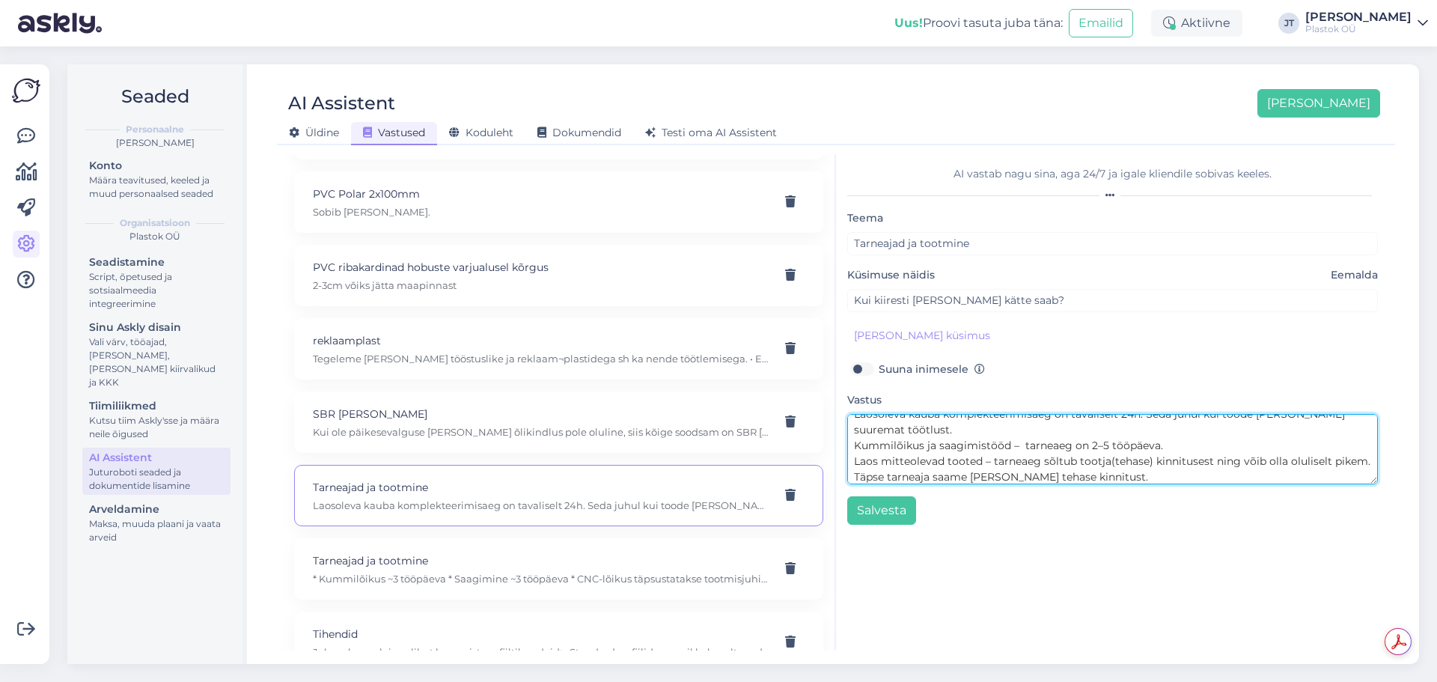
scroll to position [16, 0]
type textarea "Laosoleva kauba komplekteerimisaeg on tavaliselt 24h. Seda juhul kui toode [PER…"
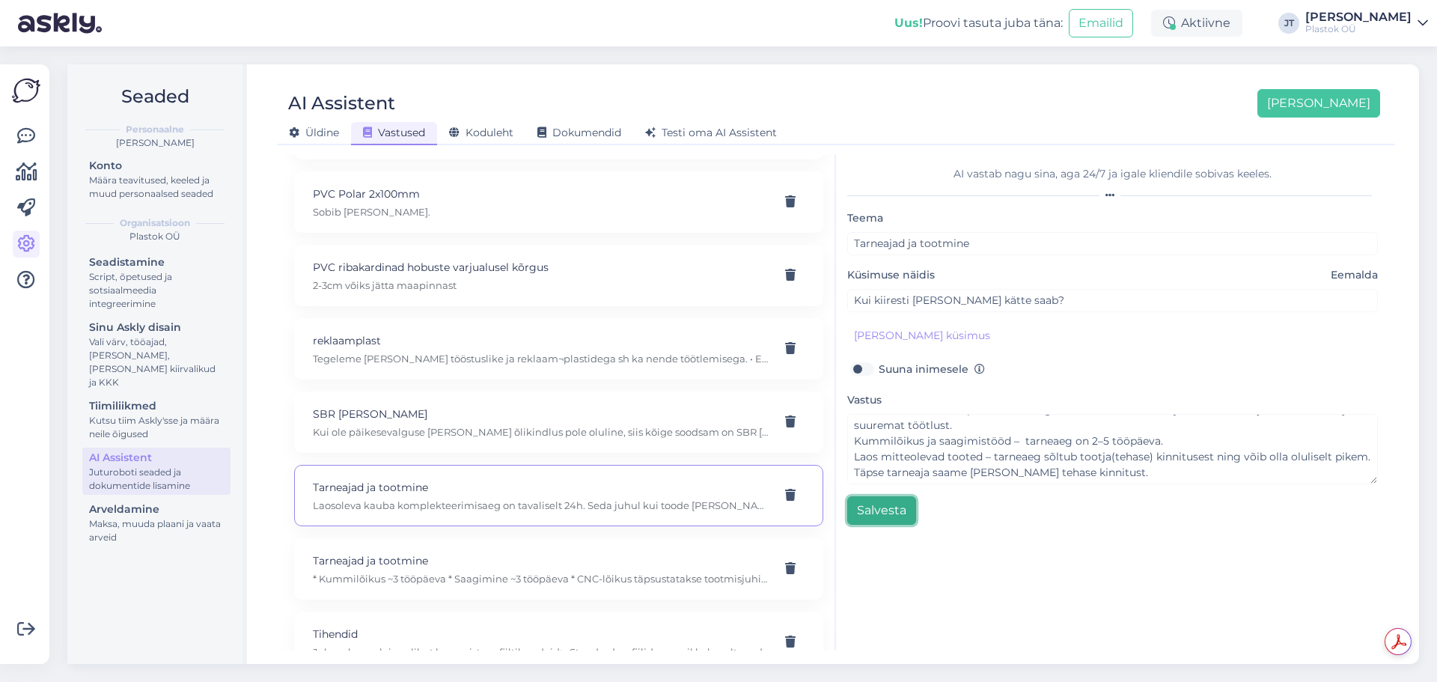
click at [870, 507] on button "Salvesta" at bounding box center [881, 510] width 69 height 28
click at [513, 519] on p "* Kummilõikus ~3 tööpäeva * Saagimine ~3 tööpäeva * CNC-lõikus täpsustatakse to…" at bounding box center [541, 578] width 456 height 13
type input "Kui kiiresti lõikustööd valmis saavad?"
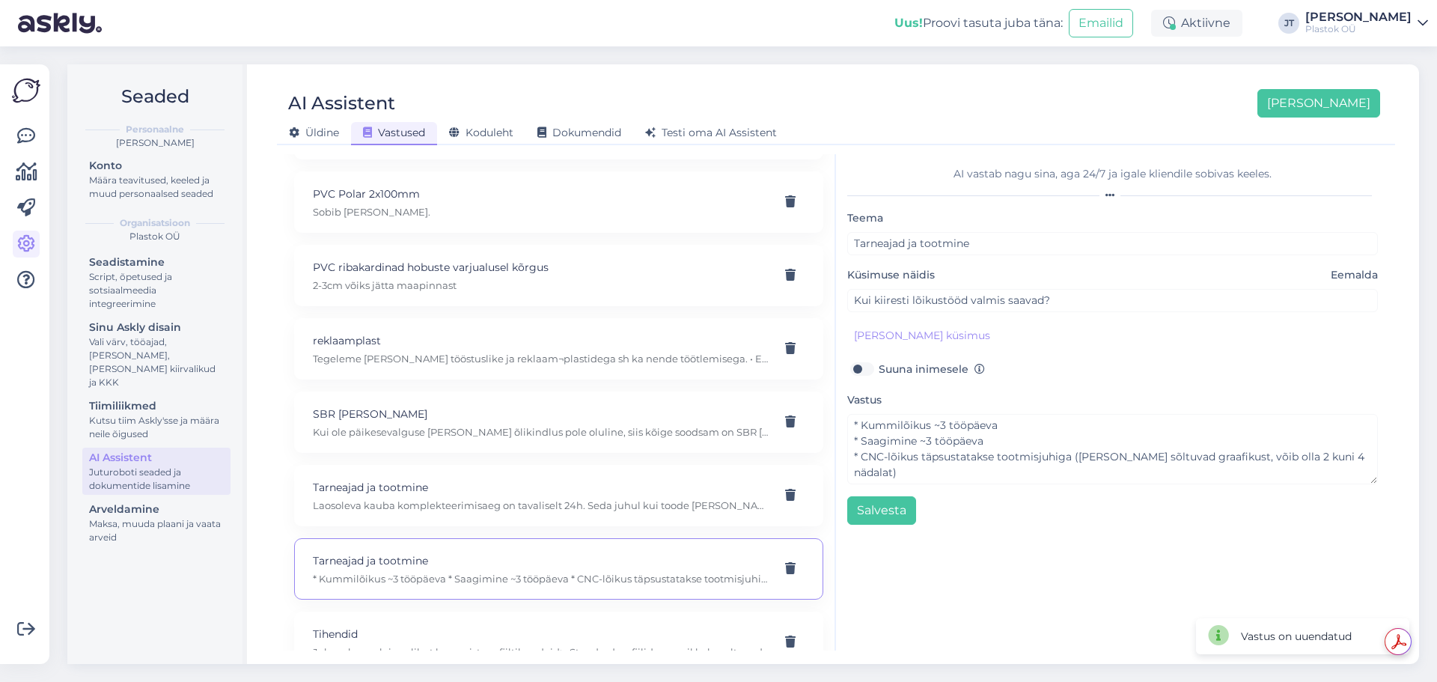
scroll to position [0, 0]
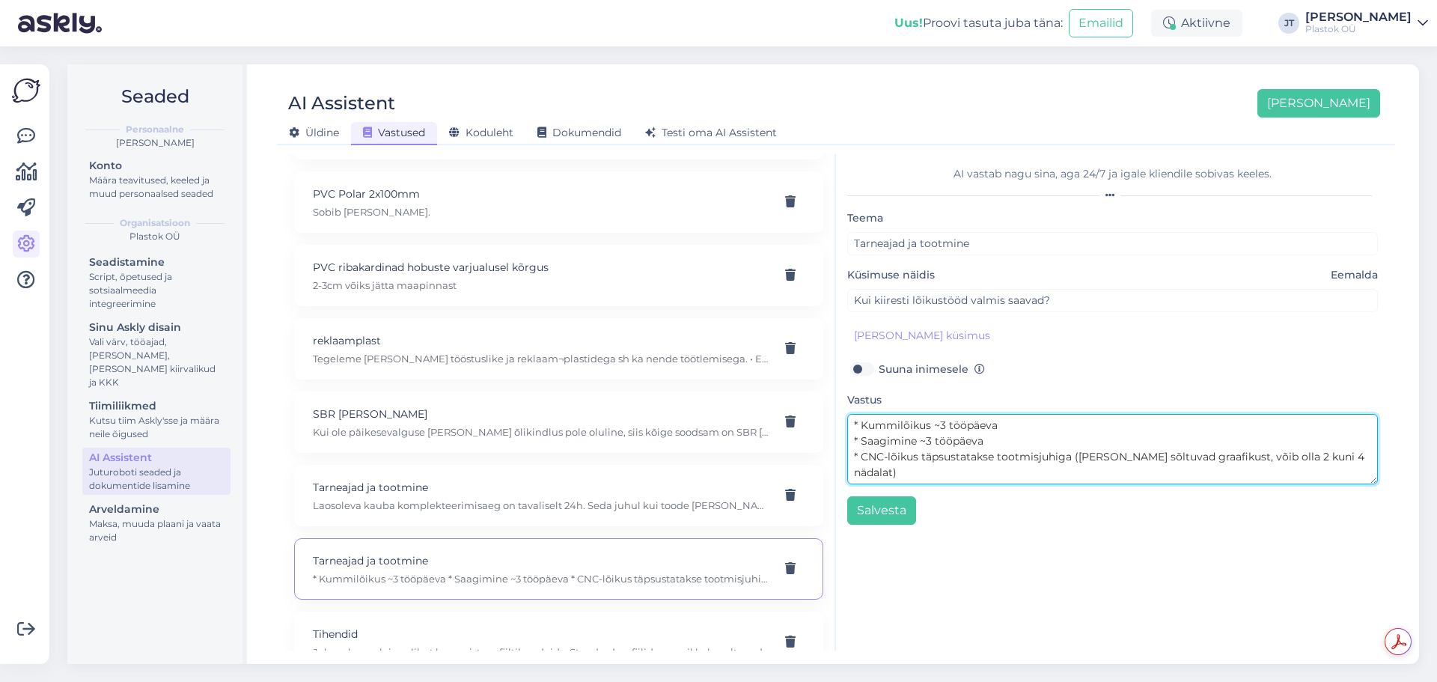
click at [945, 430] on textarea "* Kummilõikus ~3 tööpäeva * Saagimine ~3 tööpäeva * CNC-lõikus täpsustatakse to…" at bounding box center [1112, 449] width 531 height 70
click at [928, 442] on textarea "* Kummilõikus ~2-5 tööpäeva * Saagimine ~3 tööpäeva * CNC-lõikus täpsustatakse …" at bounding box center [1112, 449] width 531 height 70
click at [930, 442] on textarea "* Kummilõikus ~2-5 tööpäeva * Saagimine ~3 tööpäeva * CNC-lõikus täpsustatakse …" at bounding box center [1112, 449] width 531 height 70
type textarea "* Kummilõikus ~2-5 tööpäeva * Saagimine ~2-5 tööpäeva * CNC-lõikus täpsustataks…"
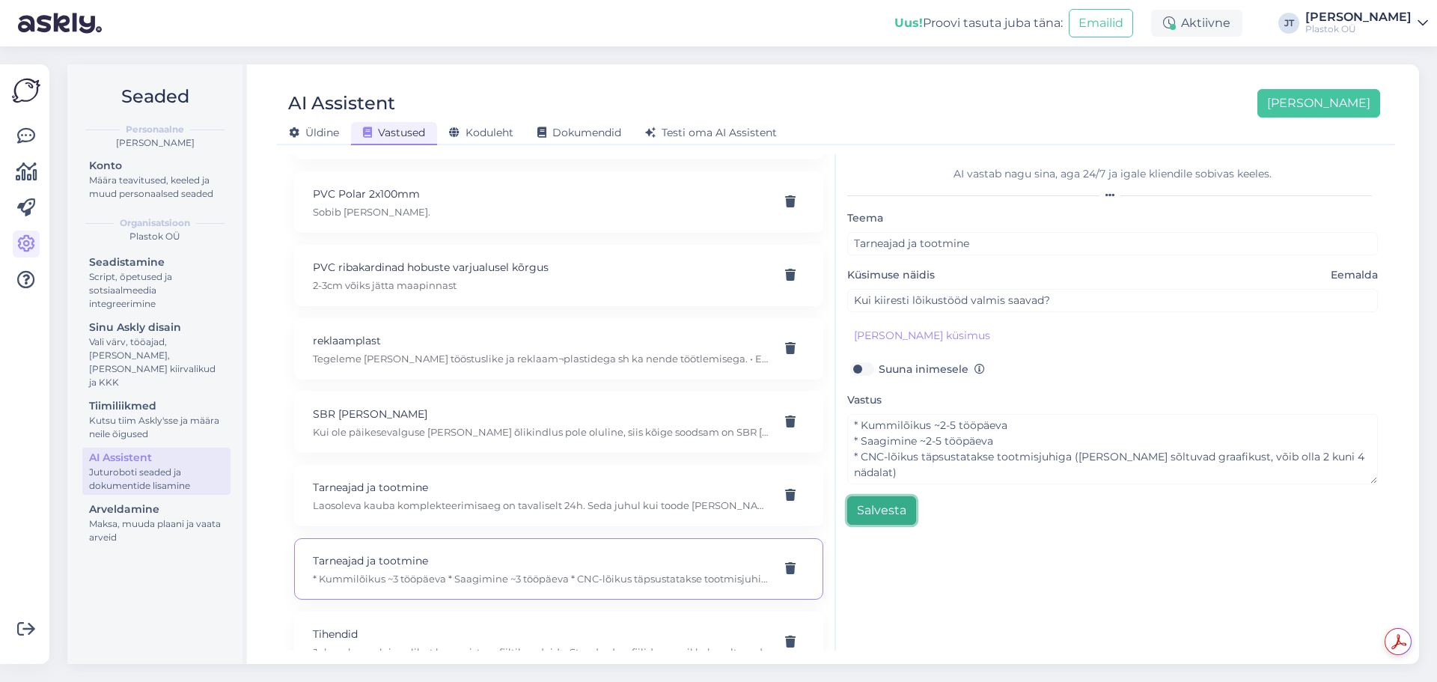
click at [894, 515] on button "Salvesta" at bounding box center [881, 510] width 69 height 28
click at [873, 512] on button "Salvesta" at bounding box center [881, 510] width 69 height 28
click at [693, 138] on span "Testi oma AI Assistent" at bounding box center [711, 132] width 132 height 13
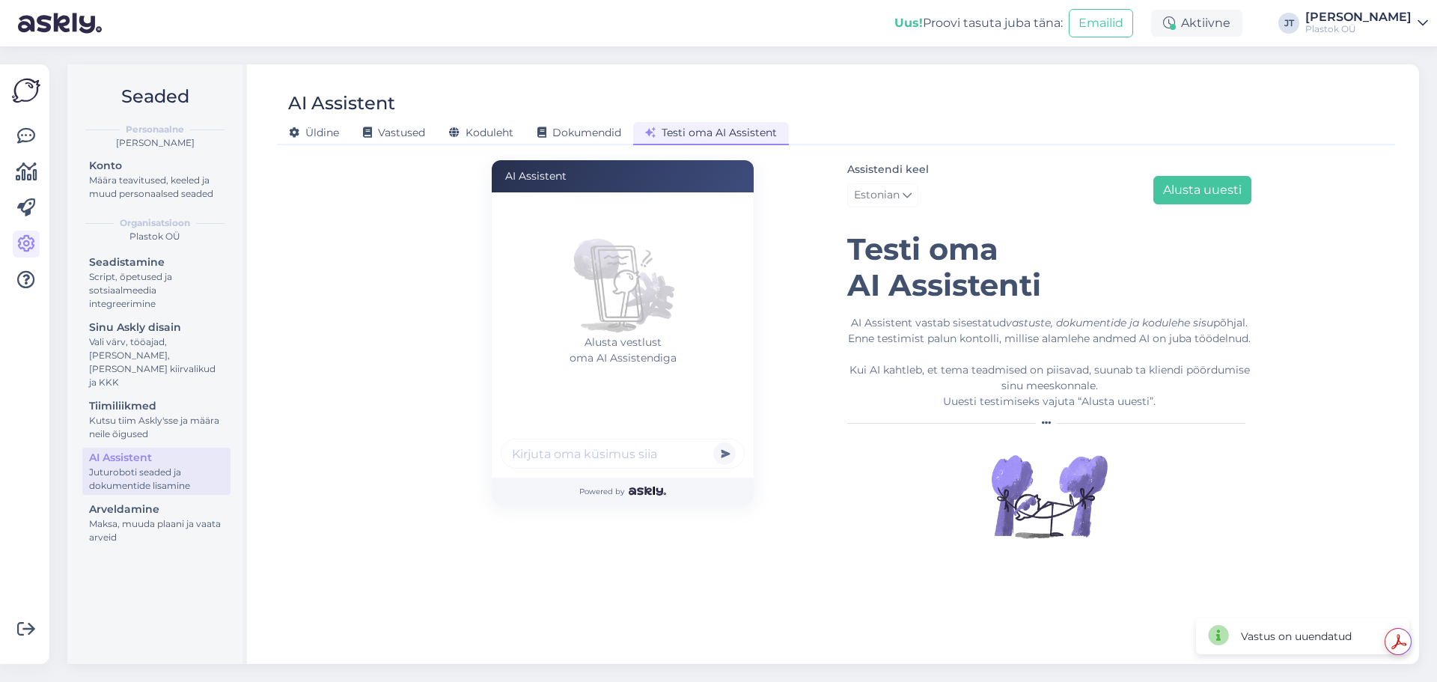
click at [573, 449] on input "text" at bounding box center [623, 454] width 244 height 30
type input "i"
type input "mis on kummilõikuse tarne"
click at [713, 442] on button "submit" at bounding box center [724, 453] width 22 height 22
